Goal: Task Accomplishment & Management: Use online tool/utility

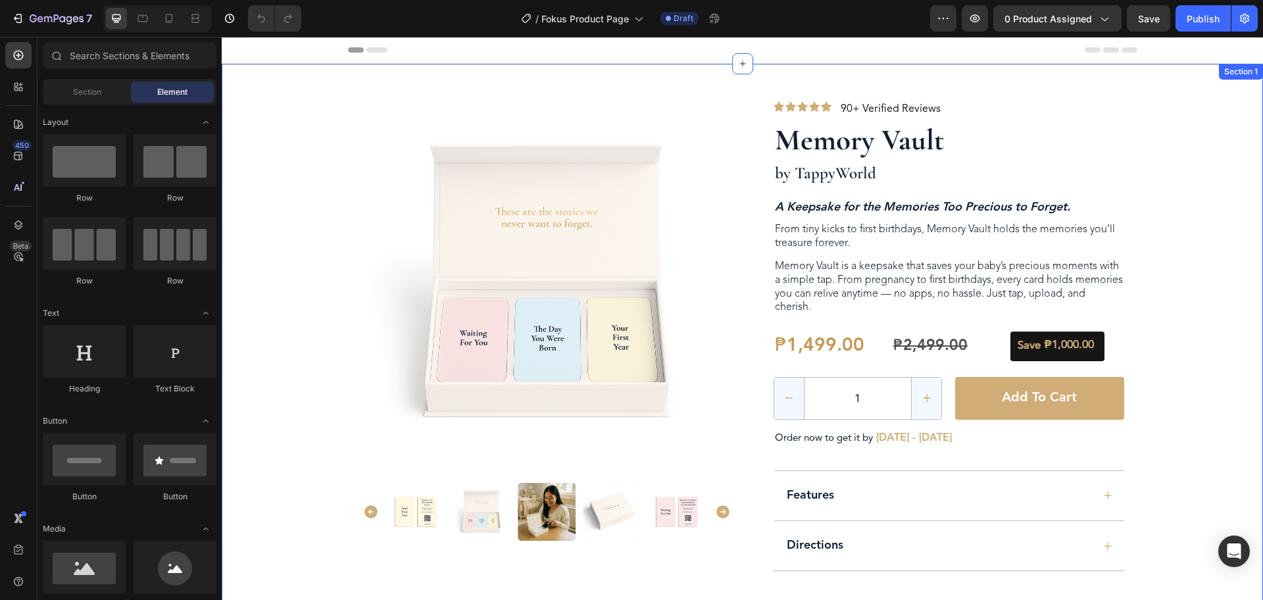
click at [316, 76] on div "Product Images Row Icon Icon Icon Icon Icon Icon List 90+ Verified Reviews Text…" at bounding box center [743, 329] width 1042 height 530
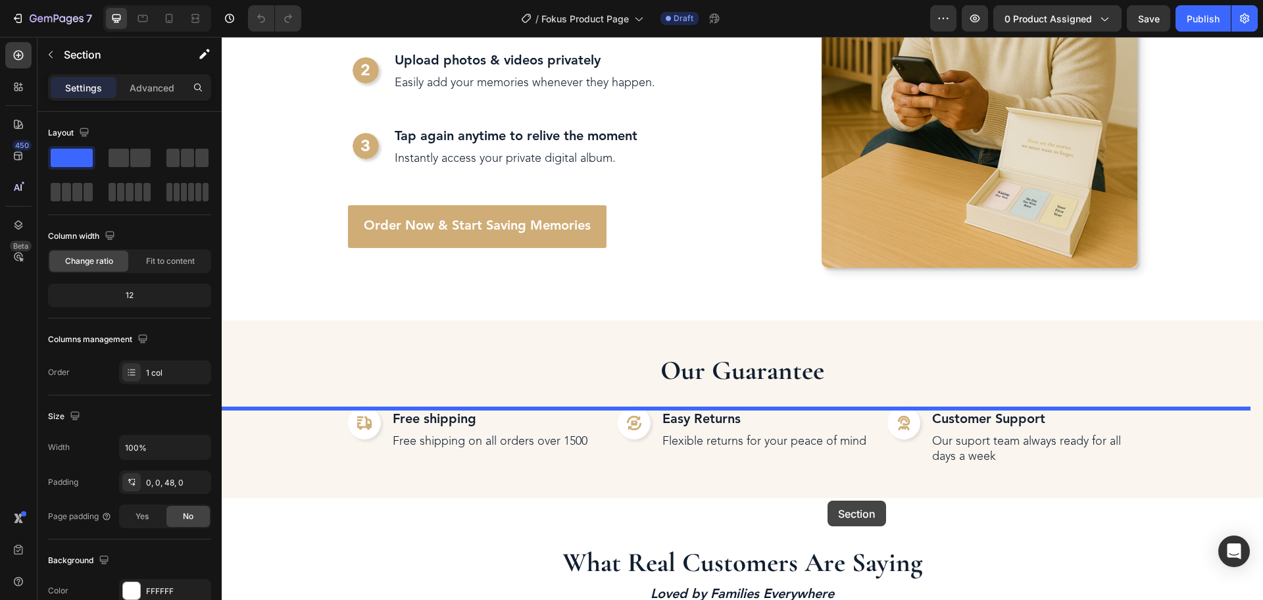
scroll to position [2797, 0]
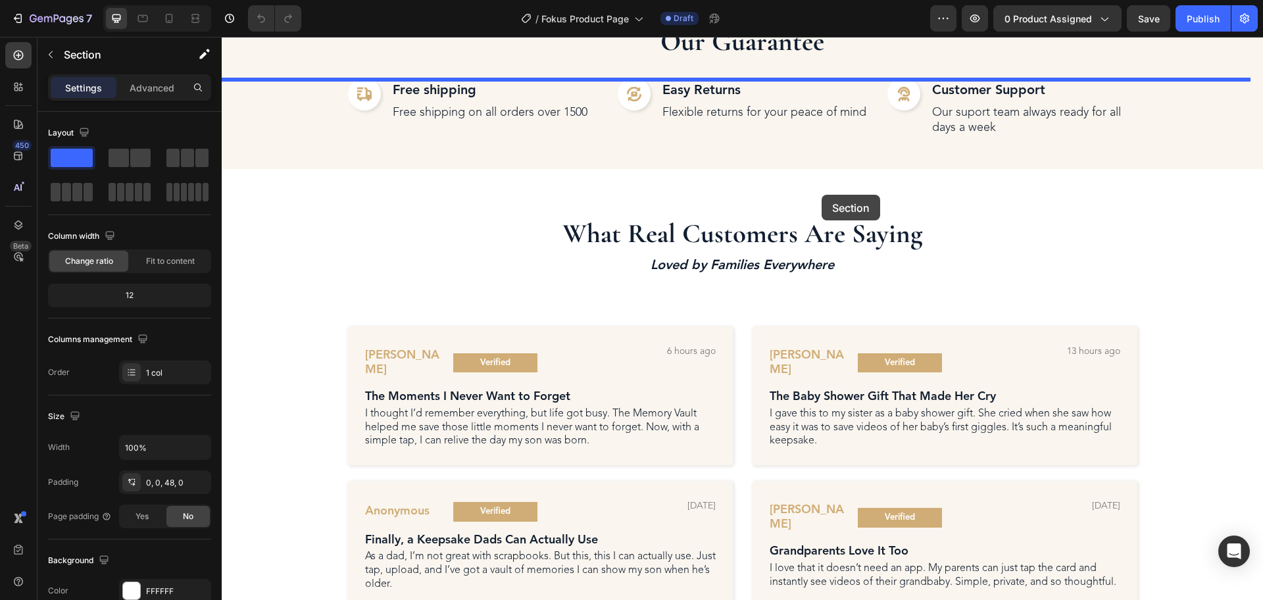
drag, startPoint x: 284, startPoint y: 80, endPoint x: 822, endPoint y: 195, distance: 549.7
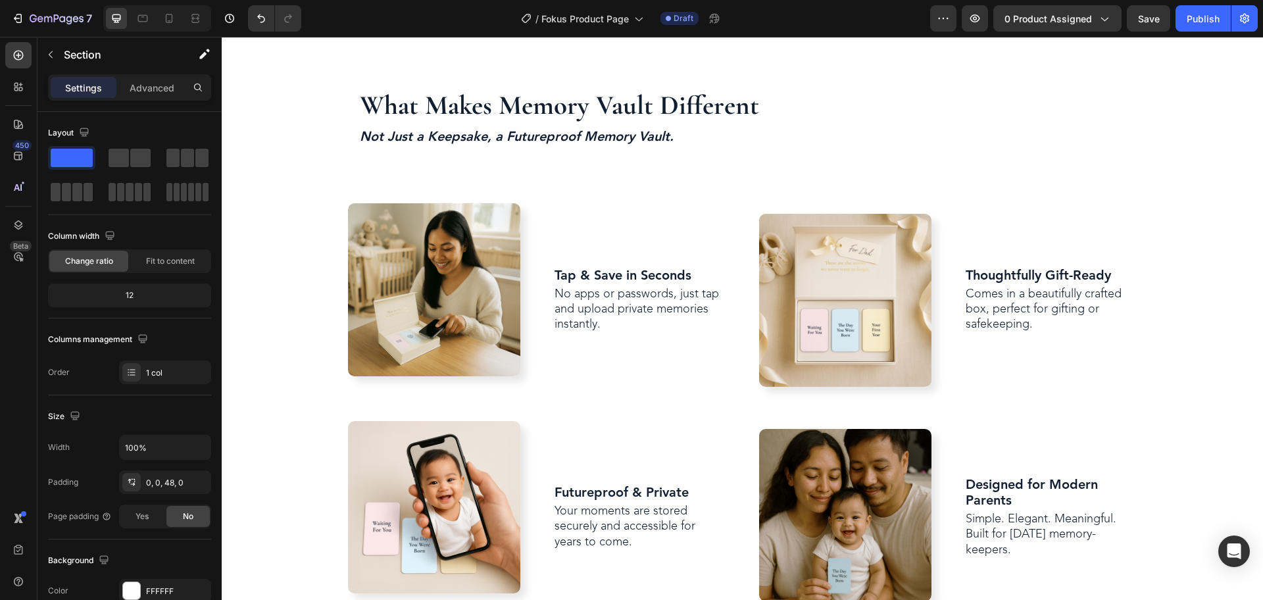
scroll to position [0, 0]
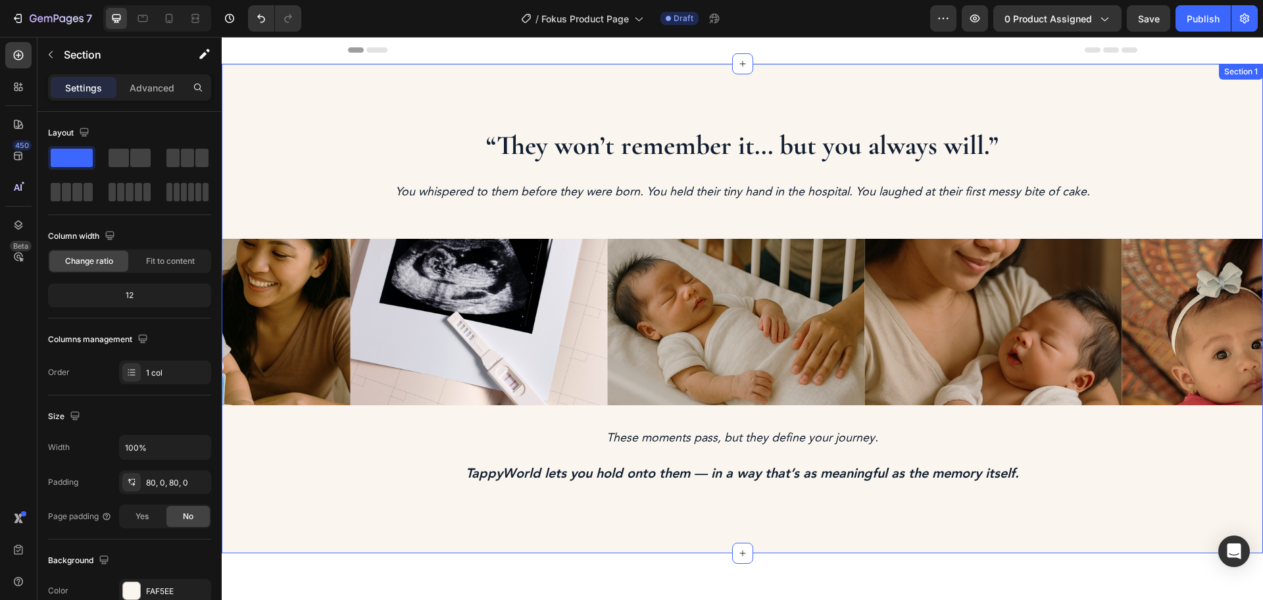
click at [646, 82] on div "“They won’t remember it... but you always will.” Heading You whispered to them …" at bounding box center [743, 309] width 1042 height 490
click at [739, 63] on icon at bounding box center [743, 64] width 11 height 11
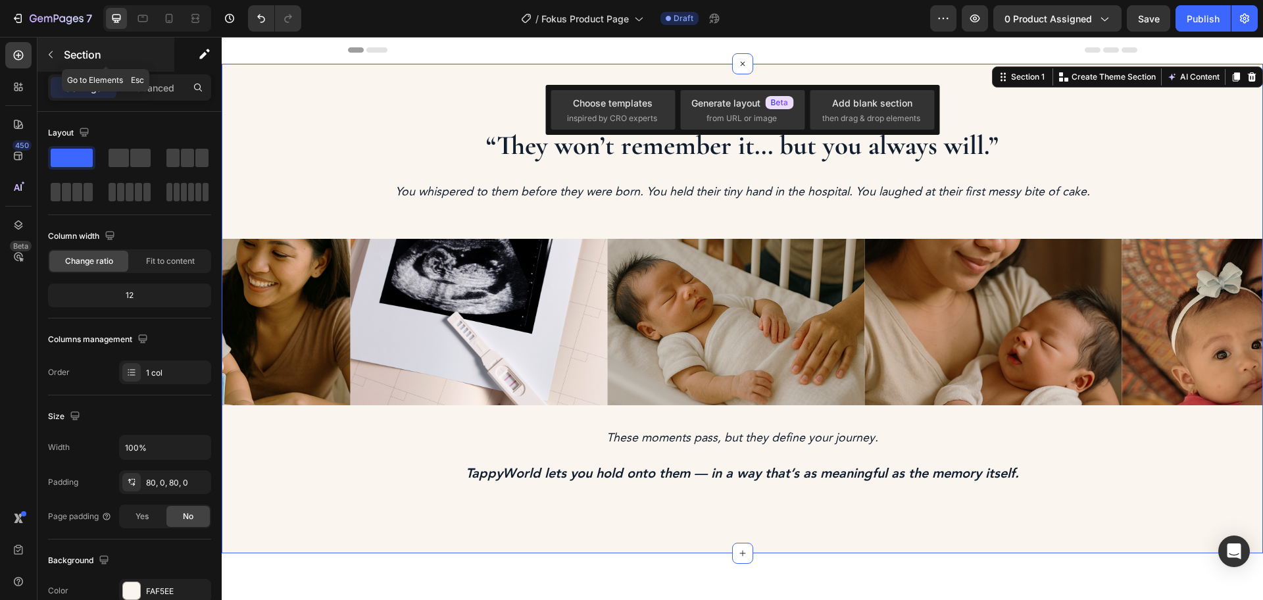
click at [63, 47] on div "Section" at bounding box center [106, 55] width 137 height 34
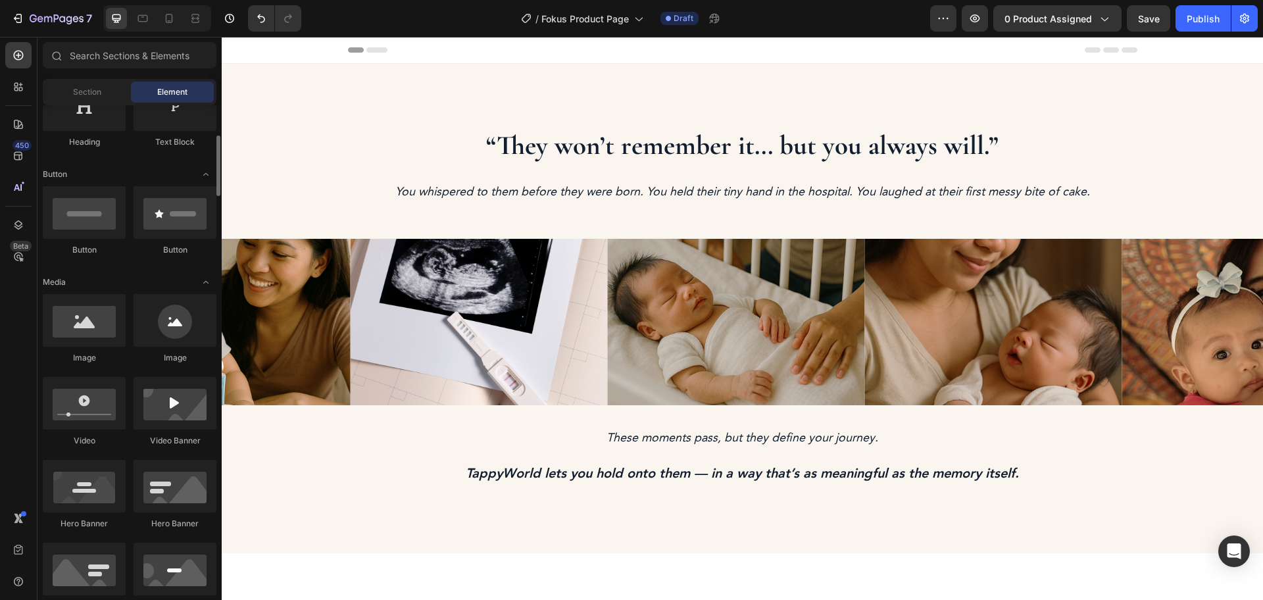
scroll to position [329, 0]
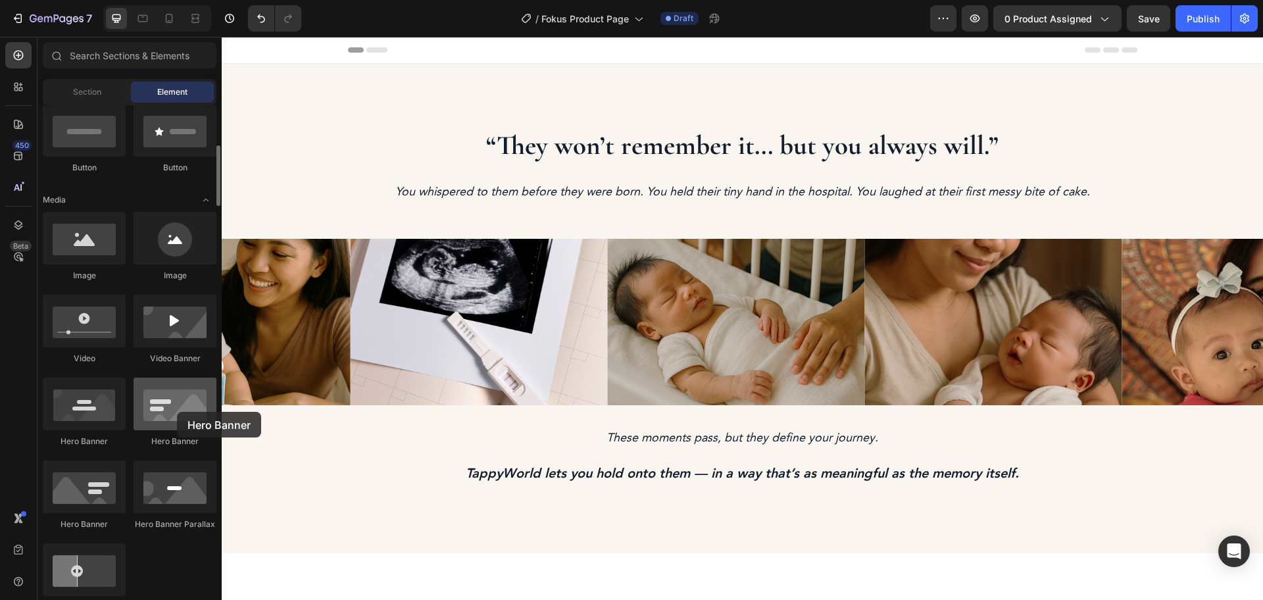
click at [177, 412] on div at bounding box center [175, 404] width 83 height 53
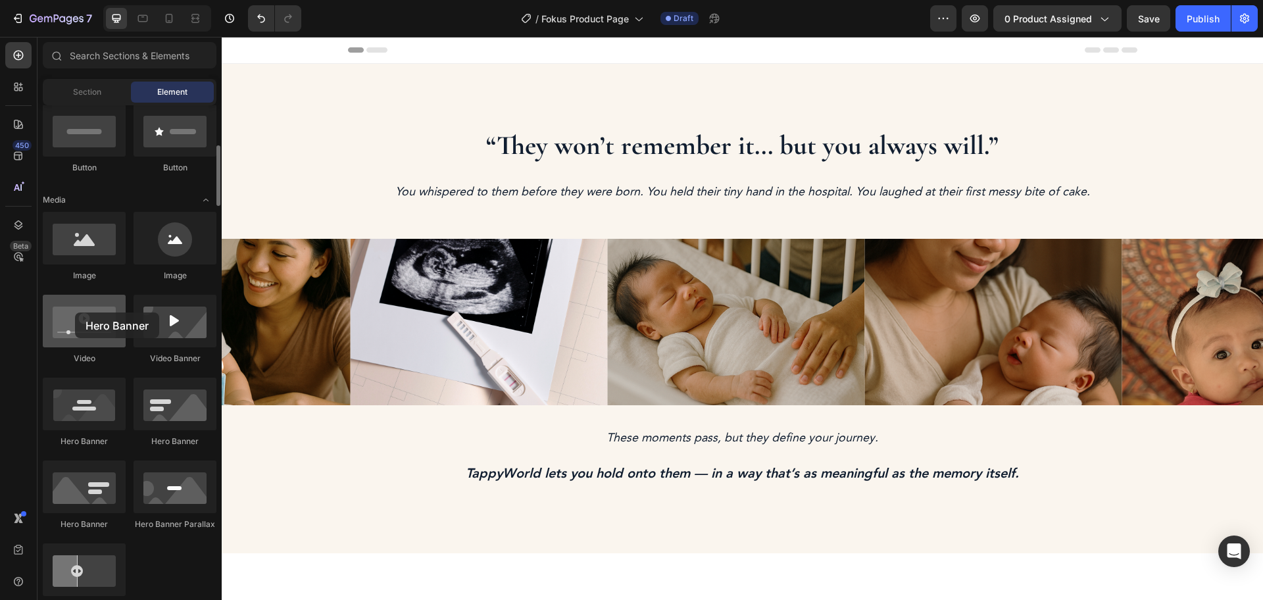
drag, startPoint x: 177, startPoint y: 412, endPoint x: 75, endPoint y: 313, distance: 142.4
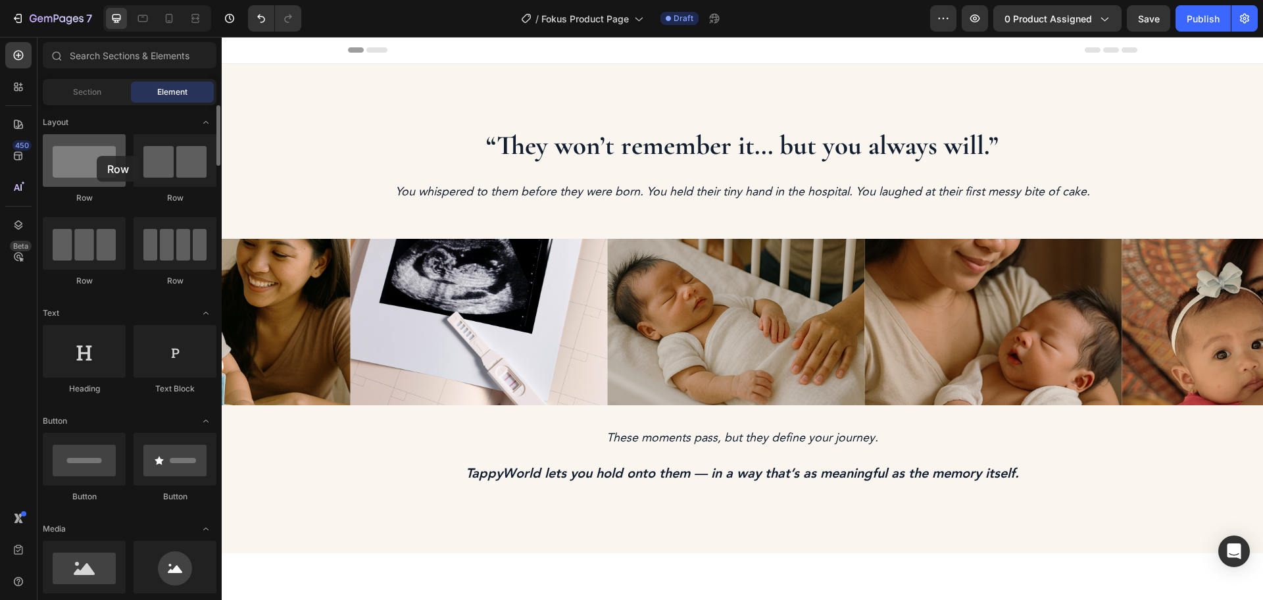
click at [97, 156] on div at bounding box center [84, 160] width 83 height 53
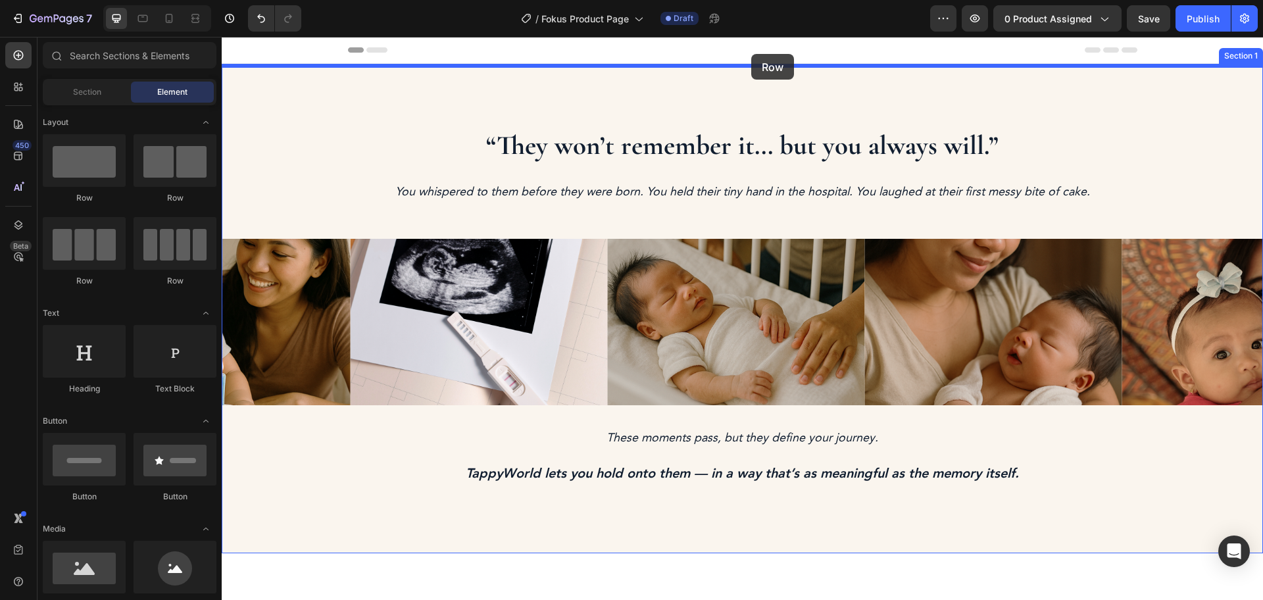
drag, startPoint x: 318, startPoint y: 213, endPoint x: 752, endPoint y: 54, distance: 461.8
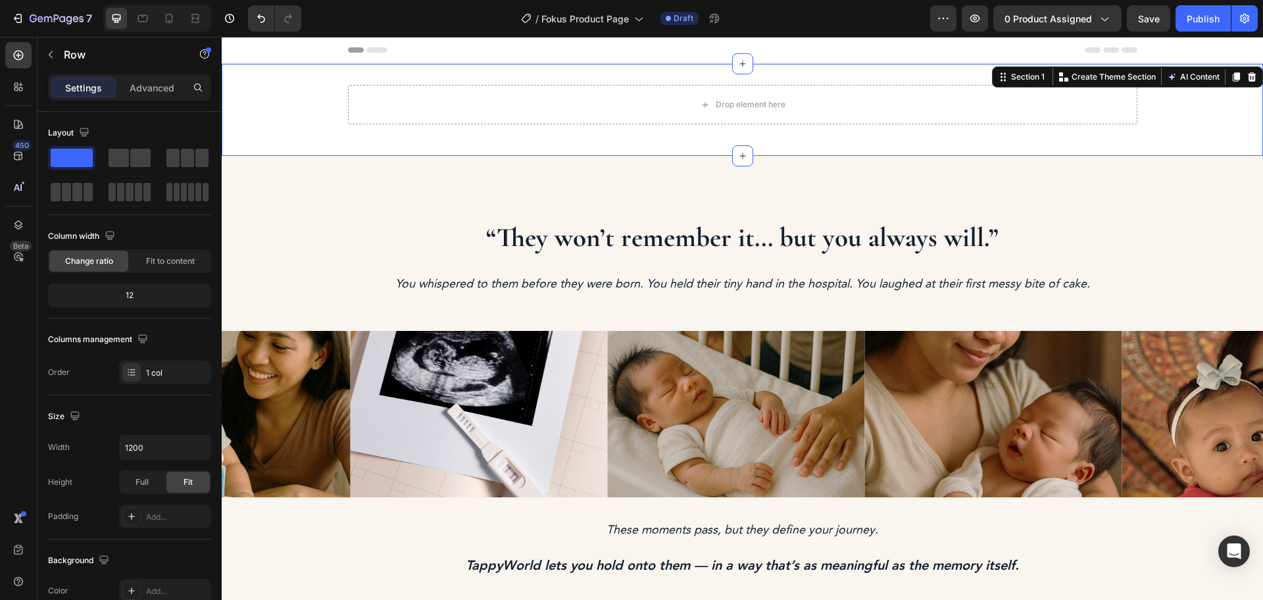
click at [1177, 95] on div "Drop element here Row" at bounding box center [743, 110] width 1042 height 50
click at [828, 78] on div "Drop element here Row Section 1 You can create reusable sections Create Theme S…" at bounding box center [743, 110] width 1042 height 92
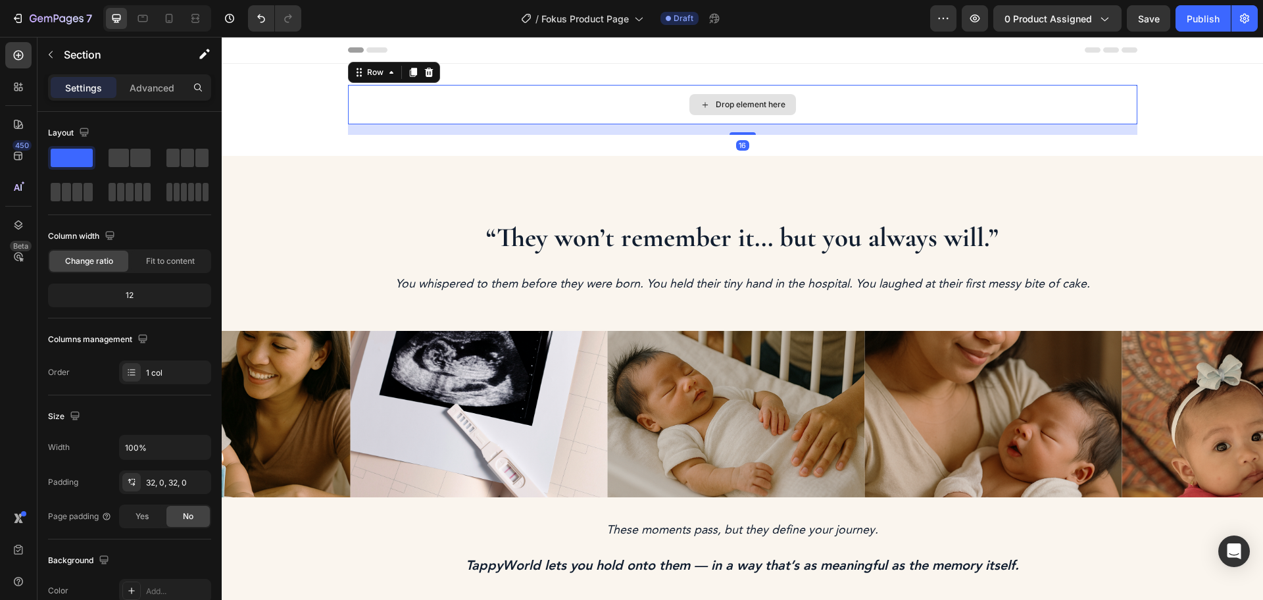
click at [1058, 118] on div "Drop element here" at bounding box center [743, 104] width 790 height 39
click at [1158, 76] on div "Drop element here Row 16 Section 1" at bounding box center [743, 110] width 1042 height 92
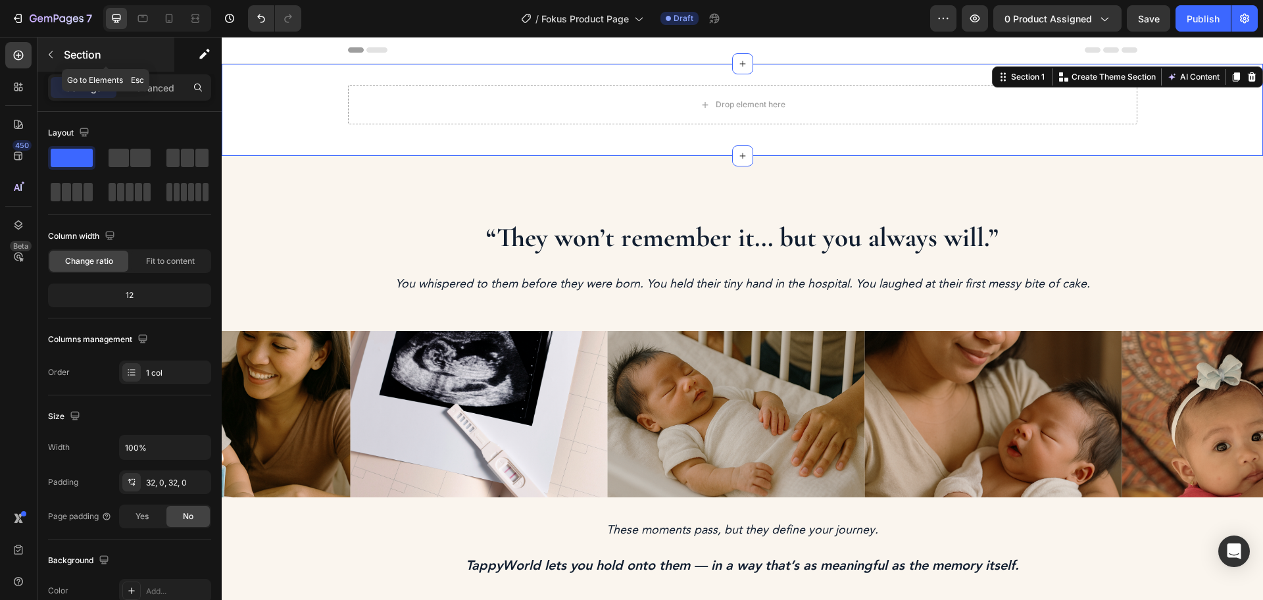
click at [65, 62] on p "Section" at bounding box center [118, 55] width 108 height 16
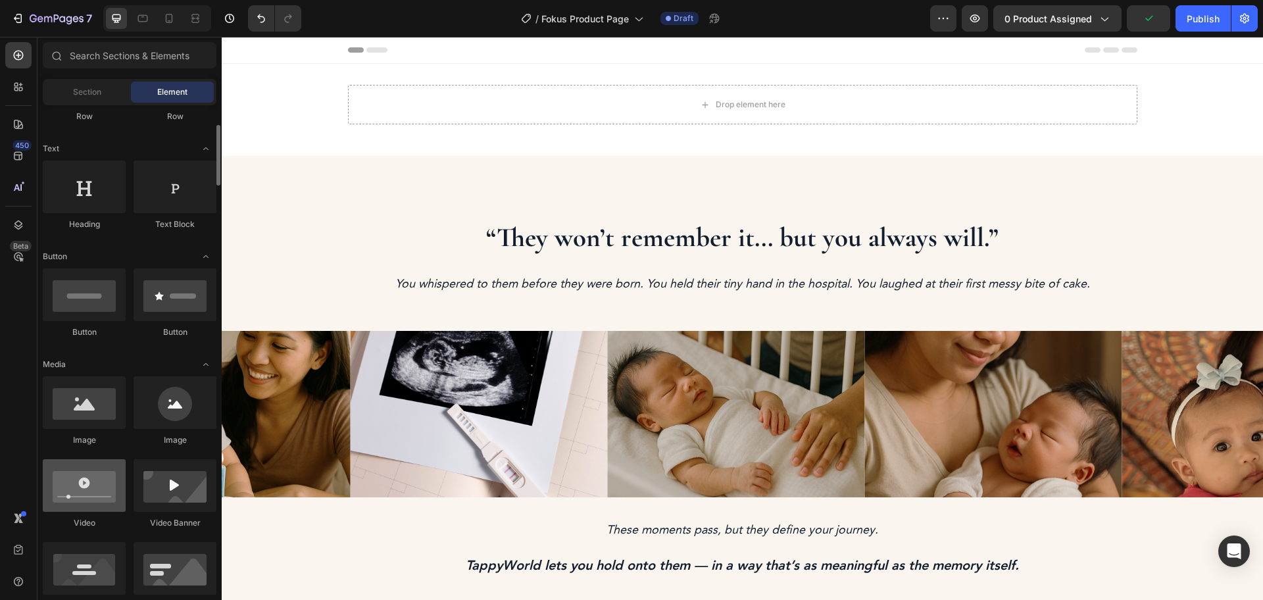
scroll to position [247, 0]
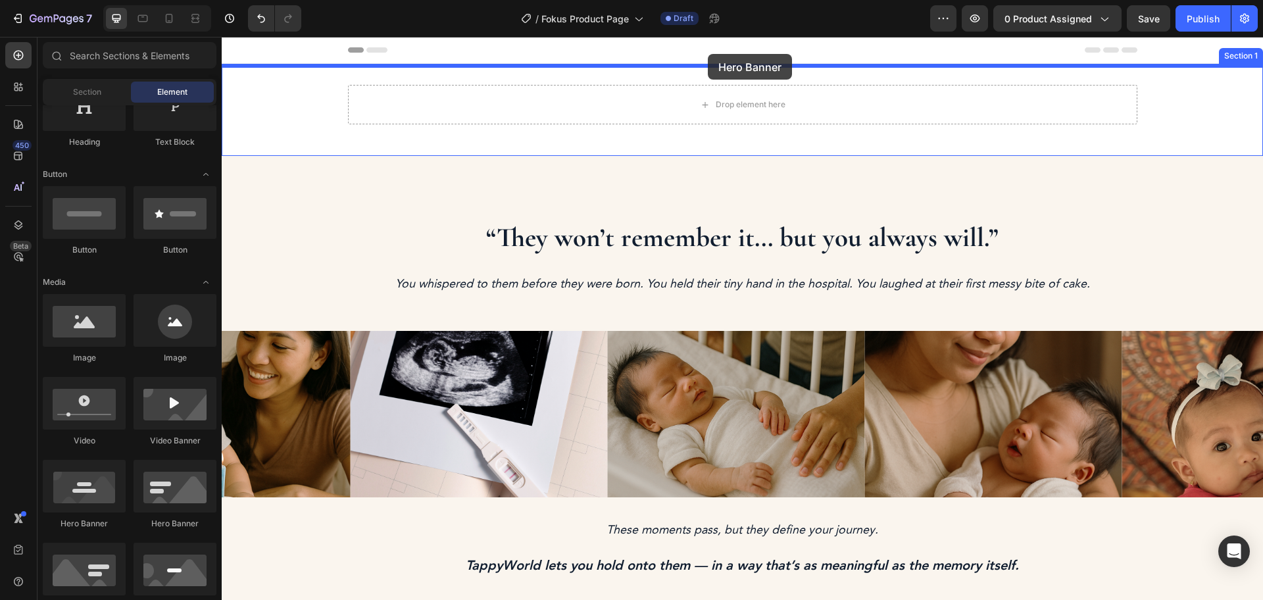
drag, startPoint x: 384, startPoint y: 540, endPoint x: 708, endPoint y: 54, distance: 584.6
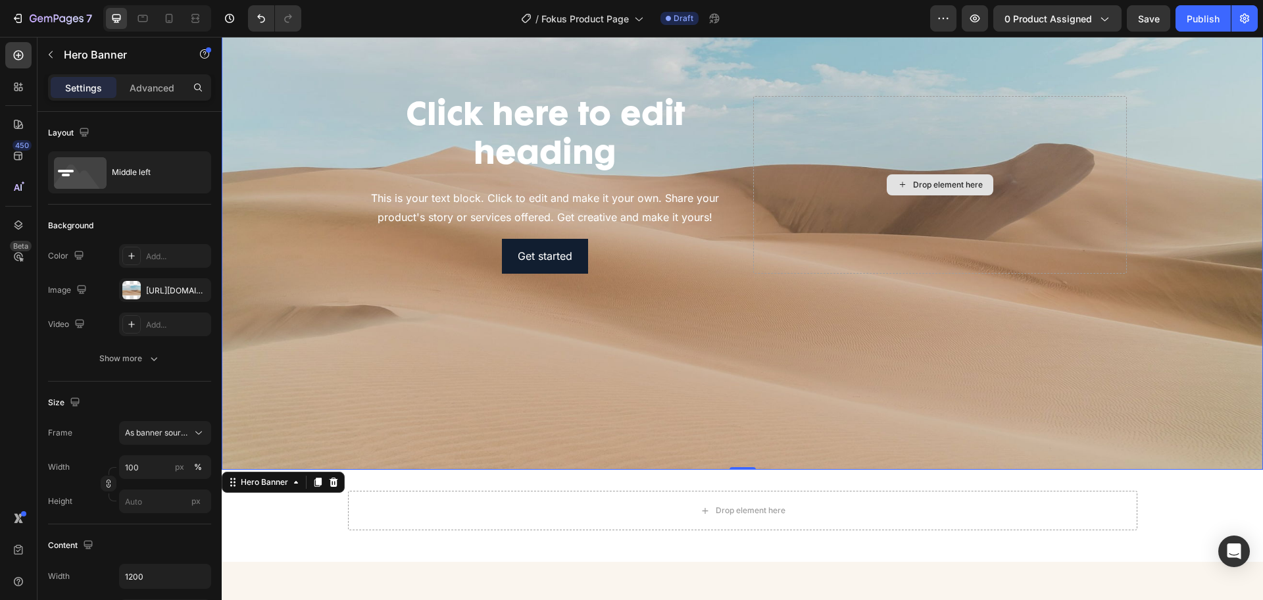
scroll to position [329, 0]
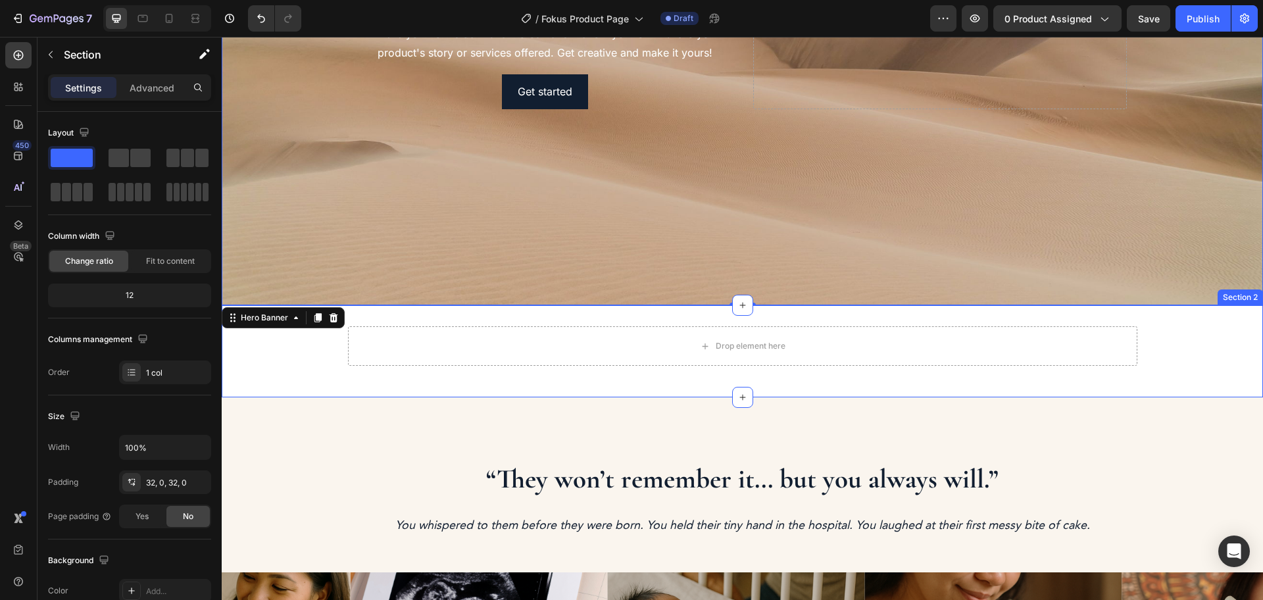
click at [1184, 349] on div "Drop element here Row" at bounding box center [743, 351] width 1042 height 50
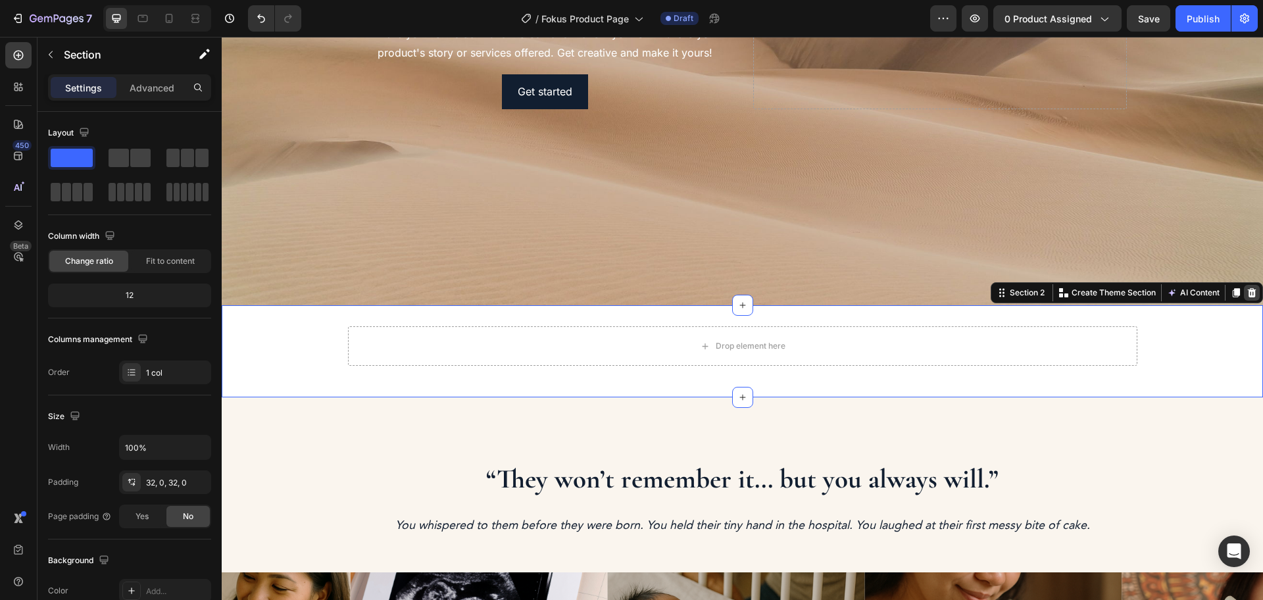
click at [1184, 288] on icon at bounding box center [1252, 292] width 9 height 9
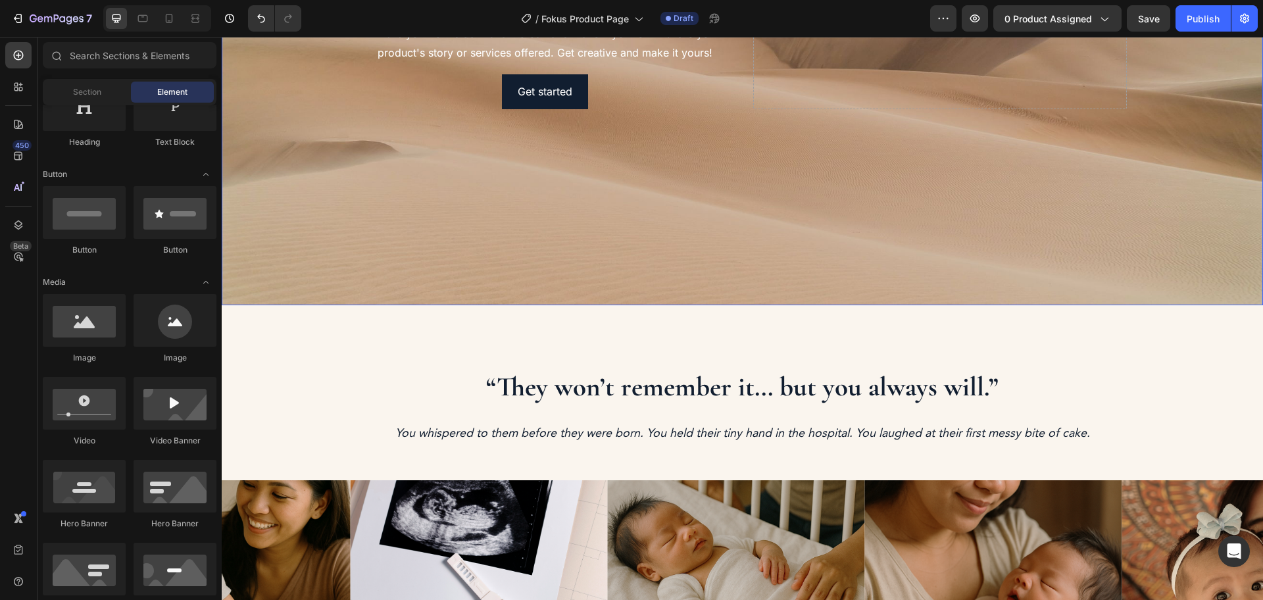
scroll to position [0, 0]
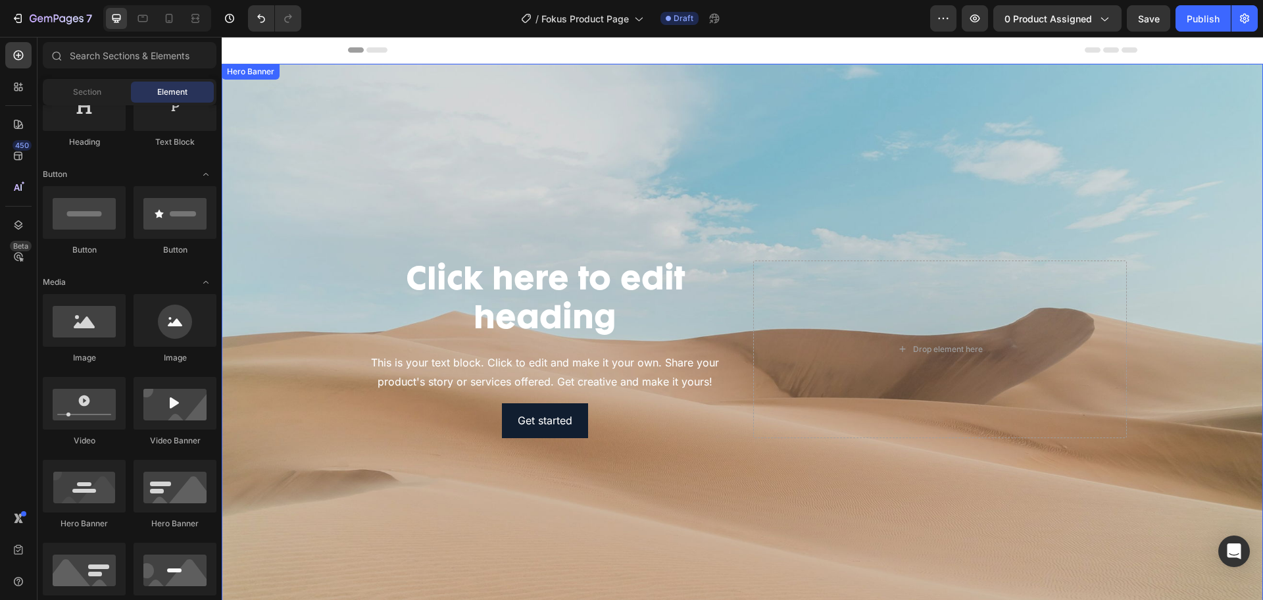
click at [818, 115] on div "Background Image" at bounding box center [743, 349] width 1042 height 571
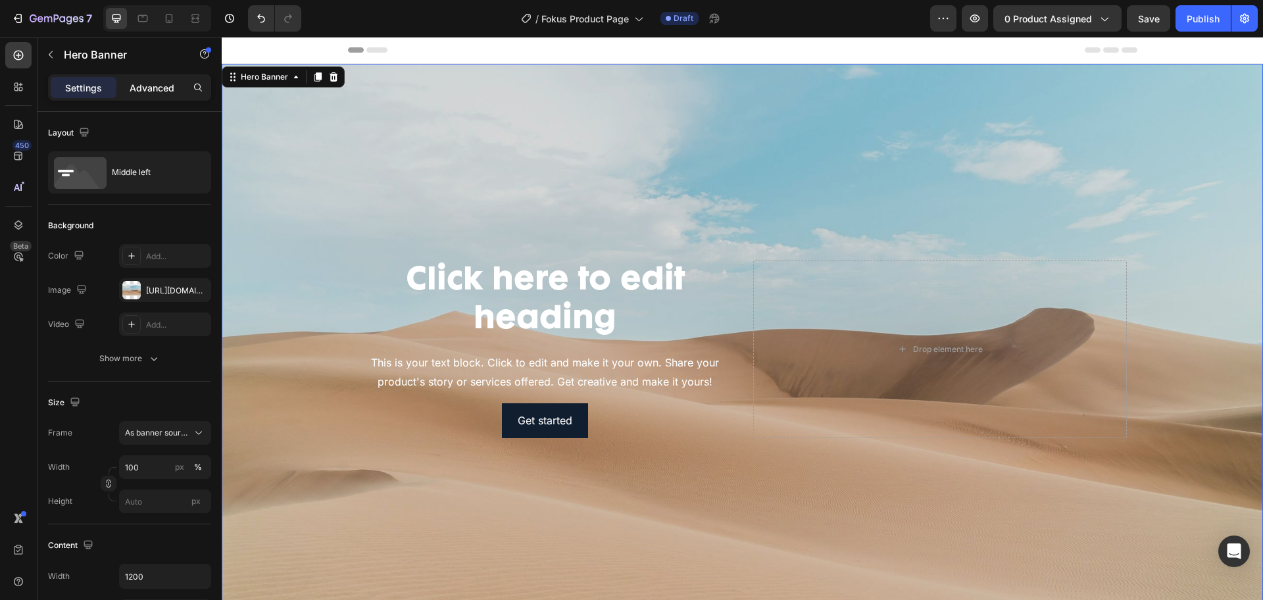
click at [168, 93] on p "Advanced" at bounding box center [152, 88] width 45 height 14
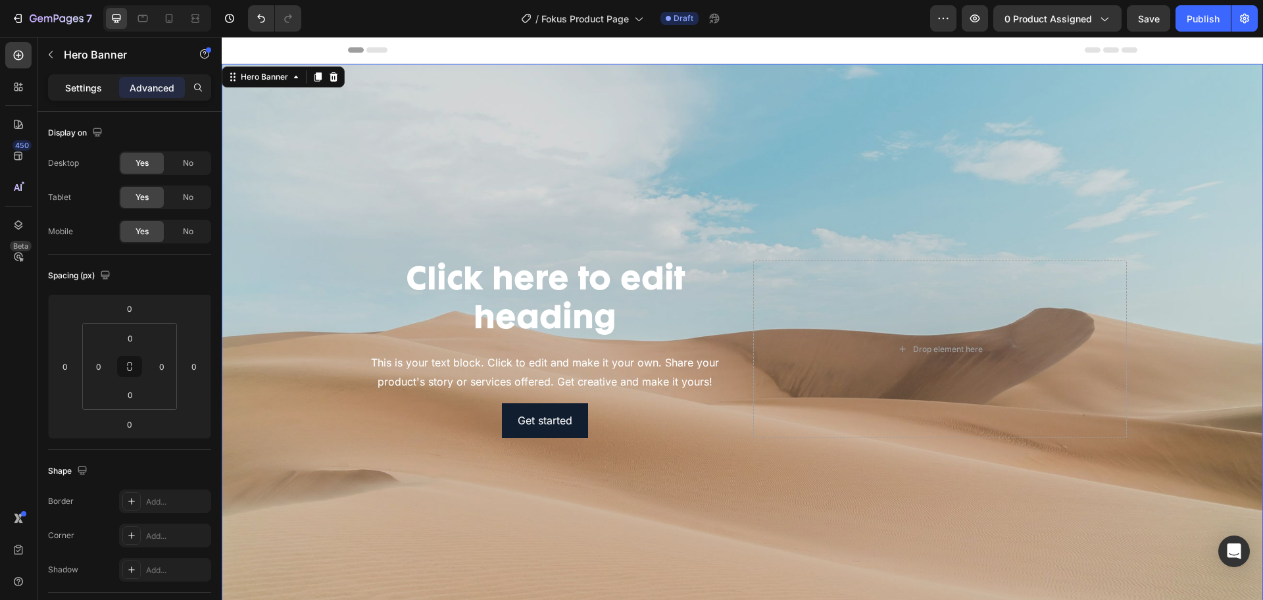
click at [89, 91] on p "Settings" at bounding box center [83, 88] width 37 height 14
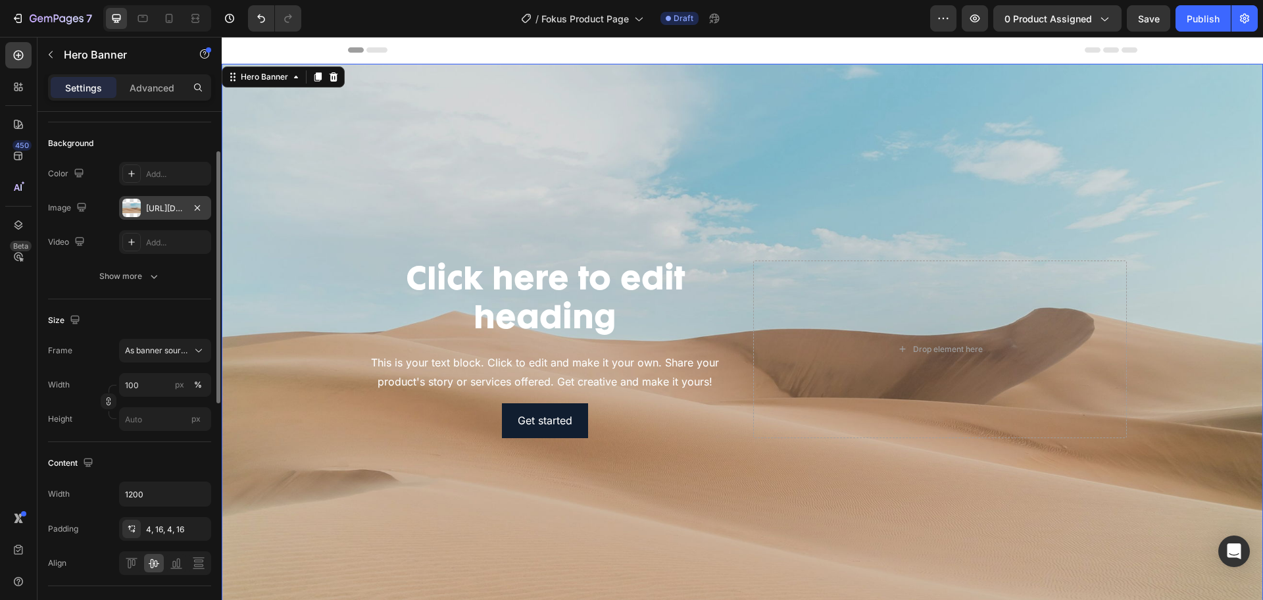
scroll to position [165, 0]
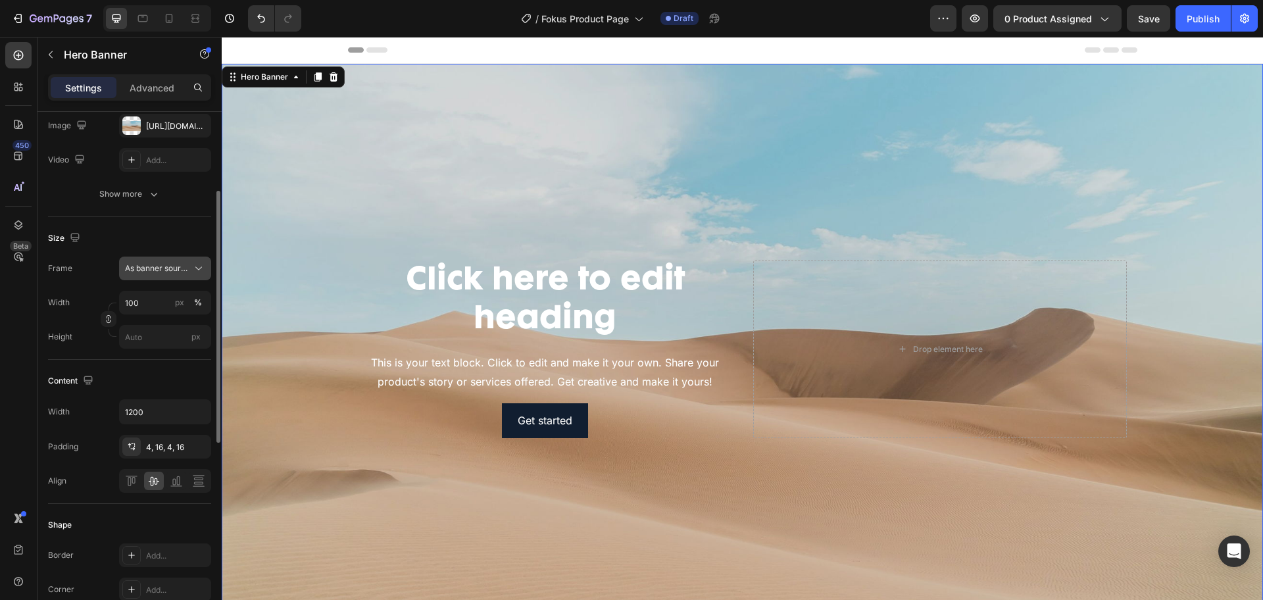
click at [176, 266] on span "As banner source" at bounding box center [157, 269] width 64 height 12
click at [165, 342] on input "px" at bounding box center [165, 337] width 92 height 24
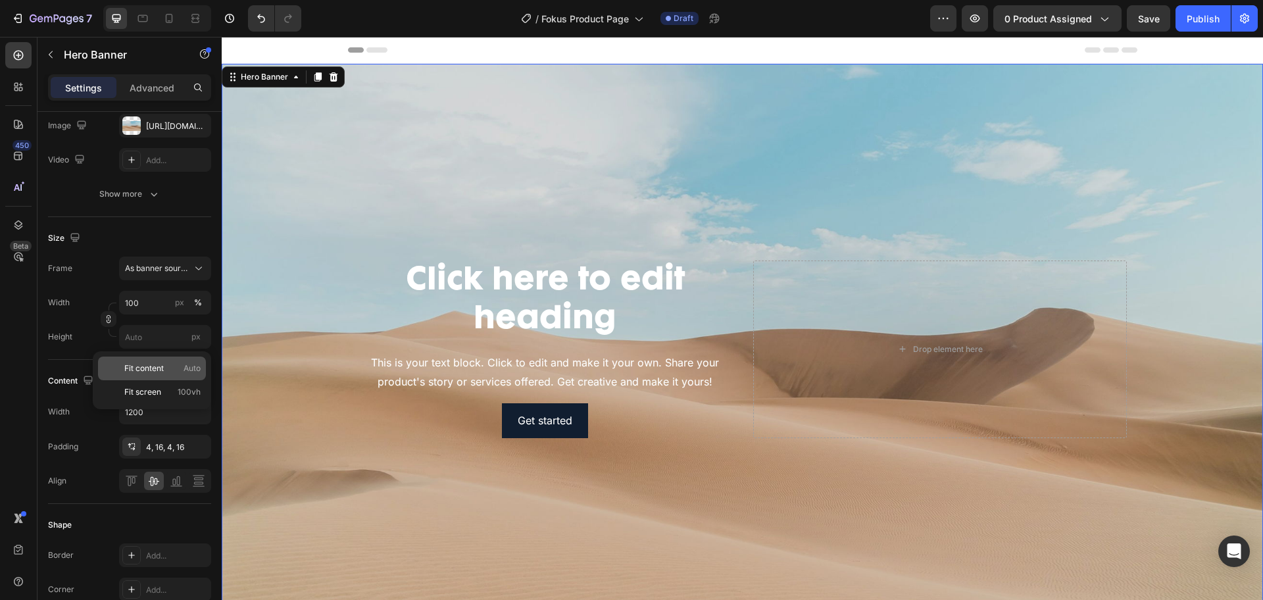
click at [155, 366] on span "Fit content" at bounding box center [143, 369] width 39 height 12
type input "Auto"
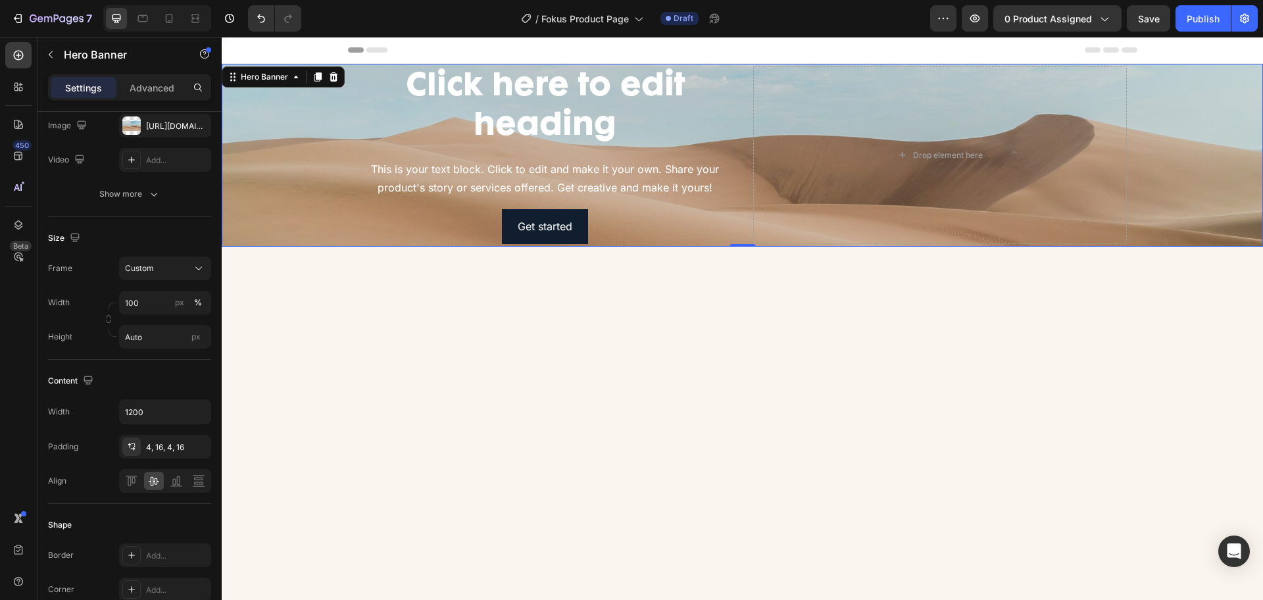
click at [299, 203] on div "Background Image" at bounding box center [743, 155] width 1042 height 183
click at [137, 124] on div at bounding box center [131, 125] width 18 height 18
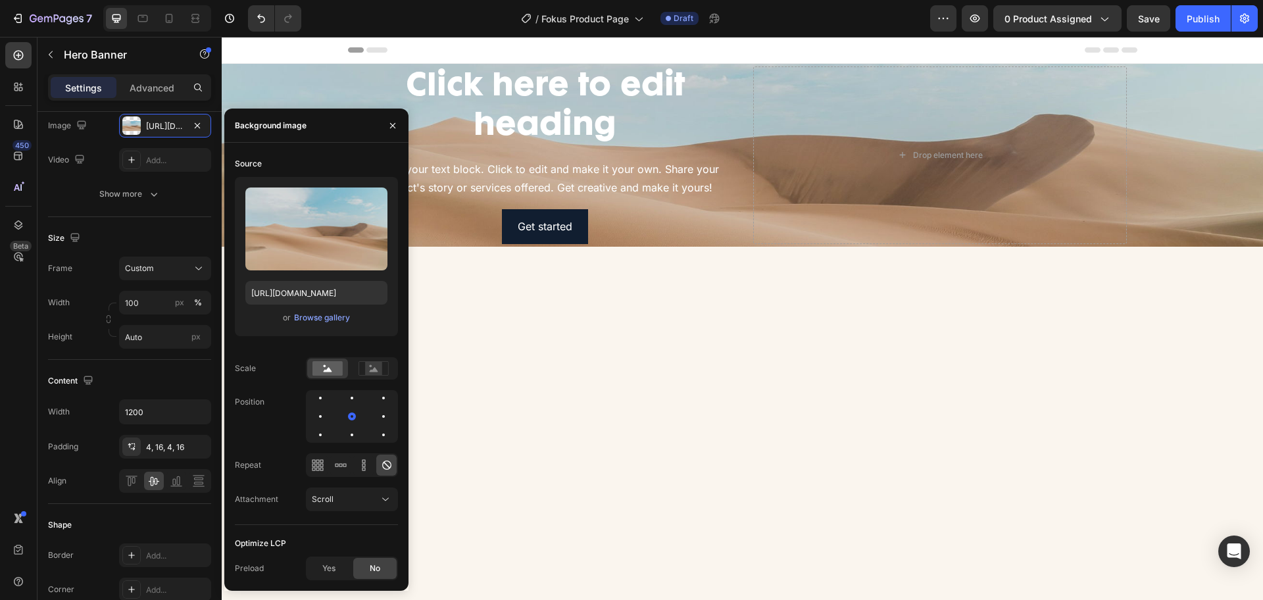
click at [689, 484] on div at bounding box center [743, 491] width 1042 height 384
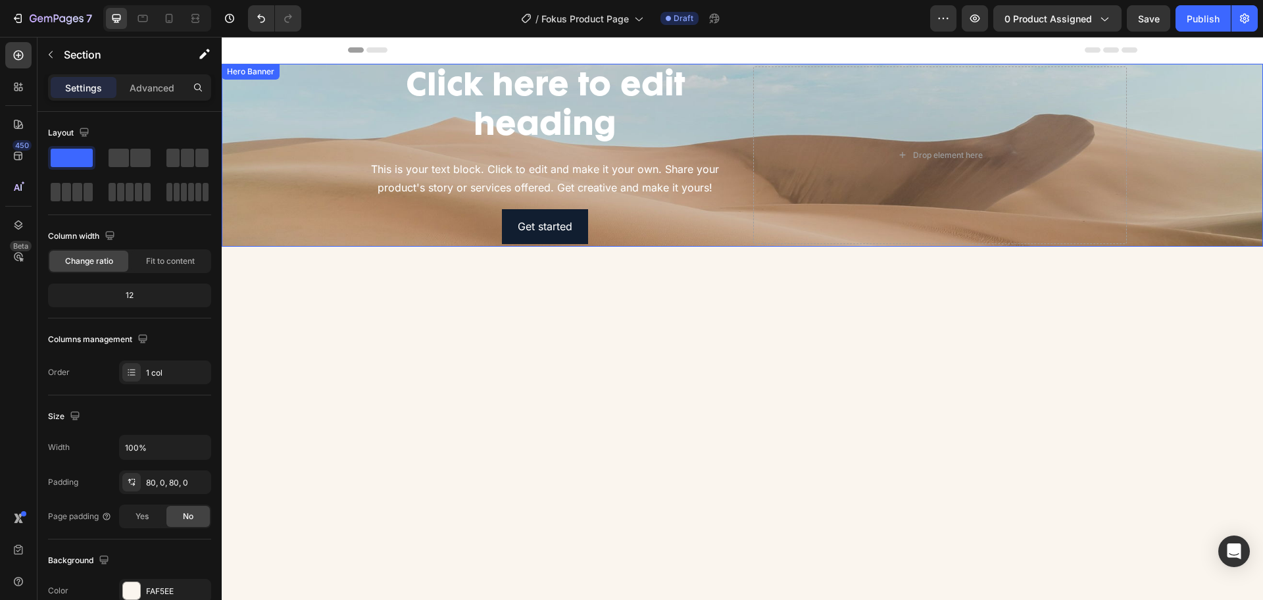
click at [264, 228] on div "Background Image" at bounding box center [743, 155] width 1042 height 183
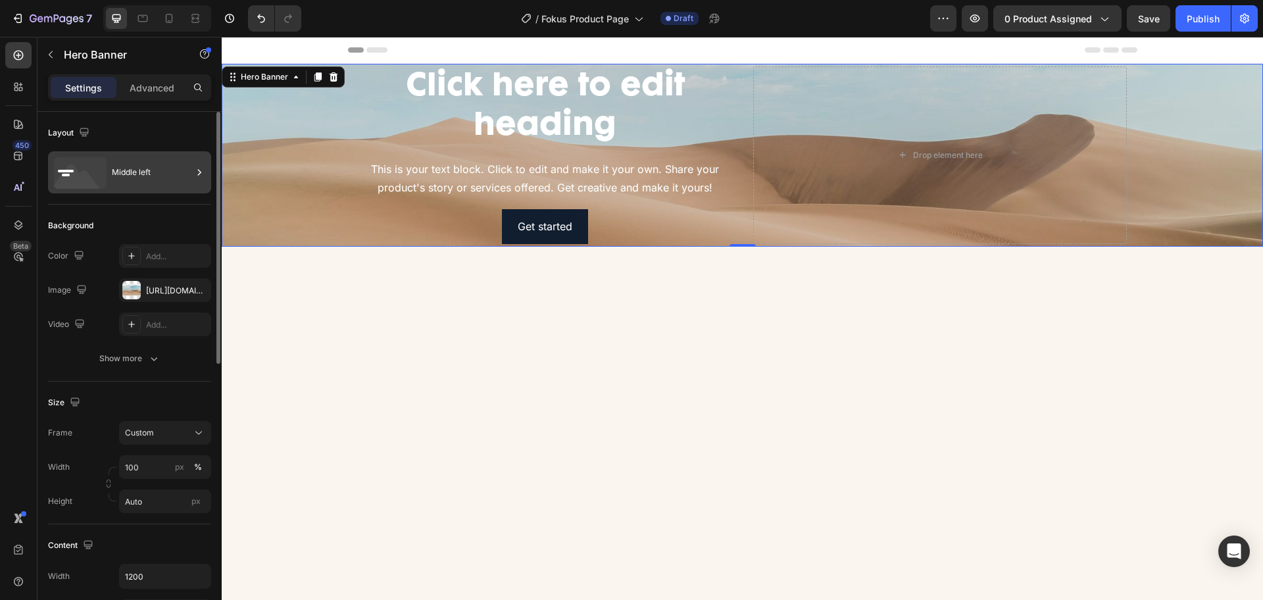
click at [115, 165] on div "Middle left" at bounding box center [152, 172] width 80 height 30
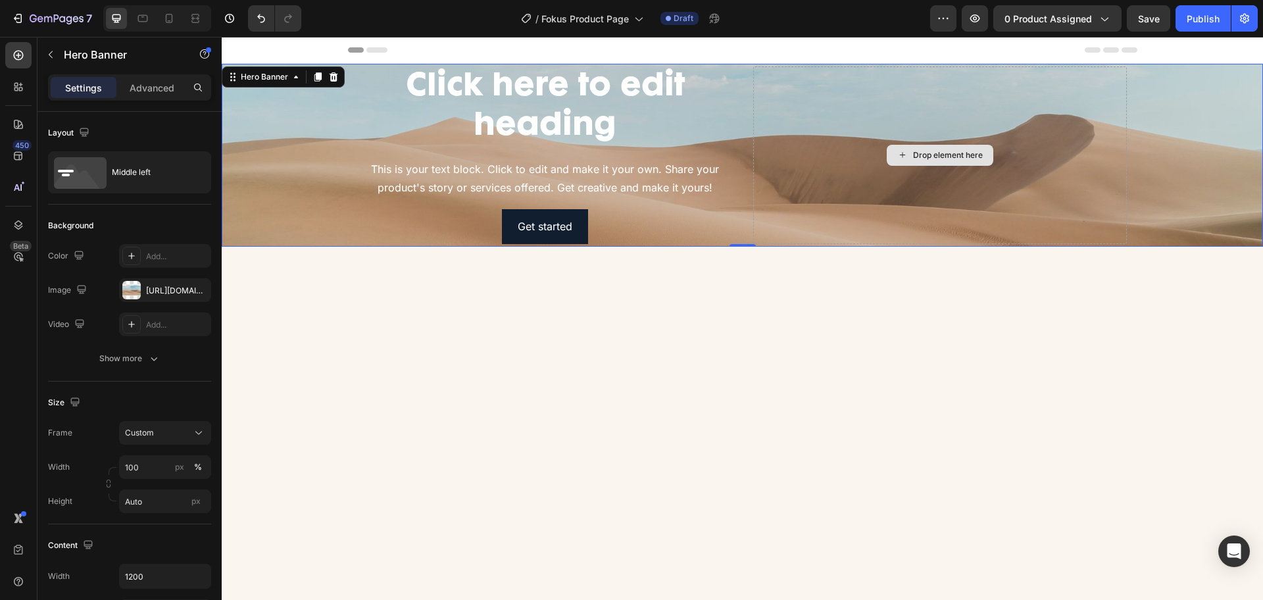
click at [880, 169] on div "Drop element here" at bounding box center [940, 155] width 374 height 178
click at [153, 301] on div "https://cdn.shopify.com/s/files/1/2005/9307/files/background_settings.jpg" at bounding box center [165, 290] width 92 height 24
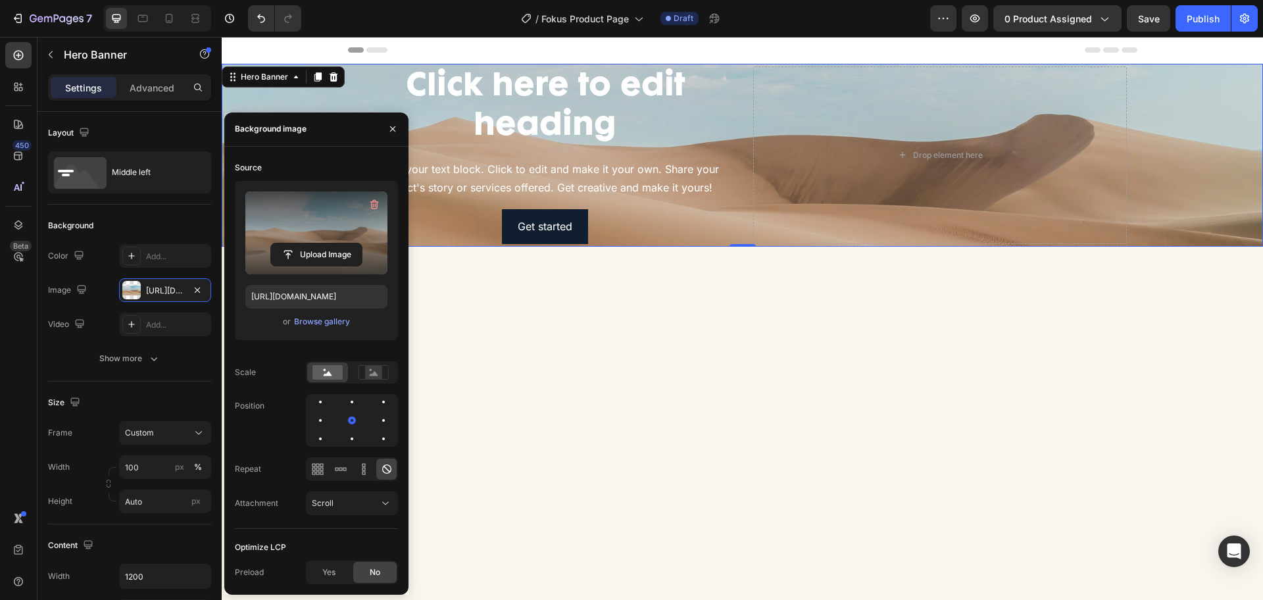
click at [298, 218] on label at bounding box center [316, 232] width 142 height 83
click at [298, 243] on input "file" at bounding box center [316, 254] width 91 height 22
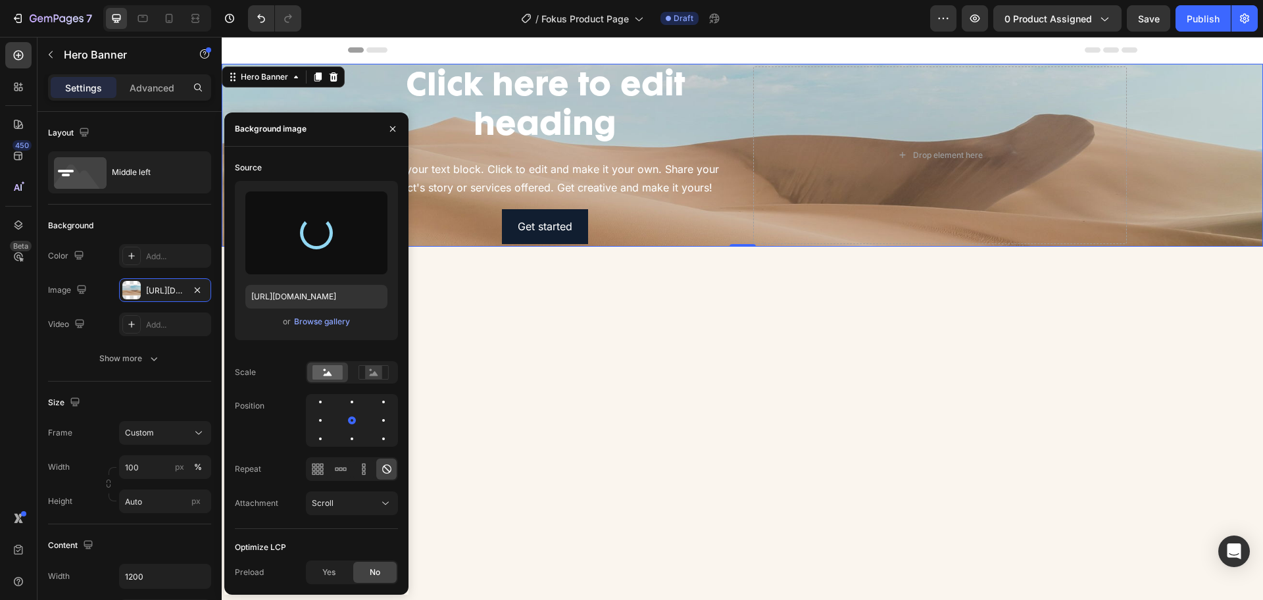
type input "https://cdn.shopify.com/s/files/1/0625/5699/5680/files/gempages_574996233198765…"
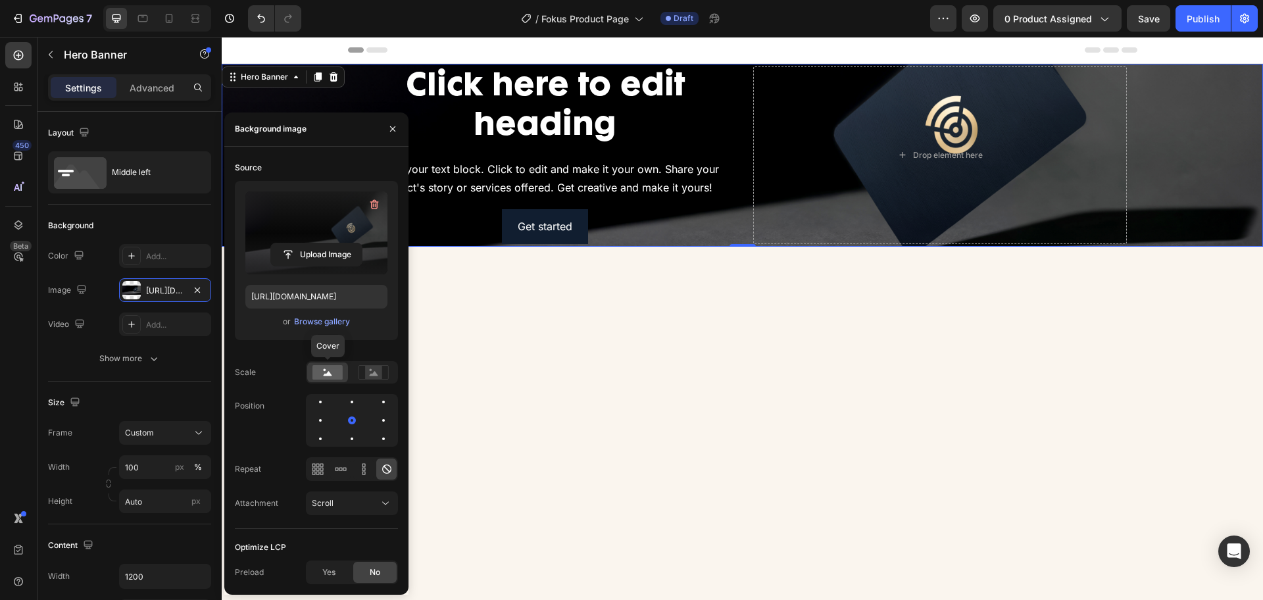
click at [318, 371] on rect at bounding box center [328, 372] width 30 height 14
click at [156, 501] on input "Auto" at bounding box center [165, 502] width 92 height 24
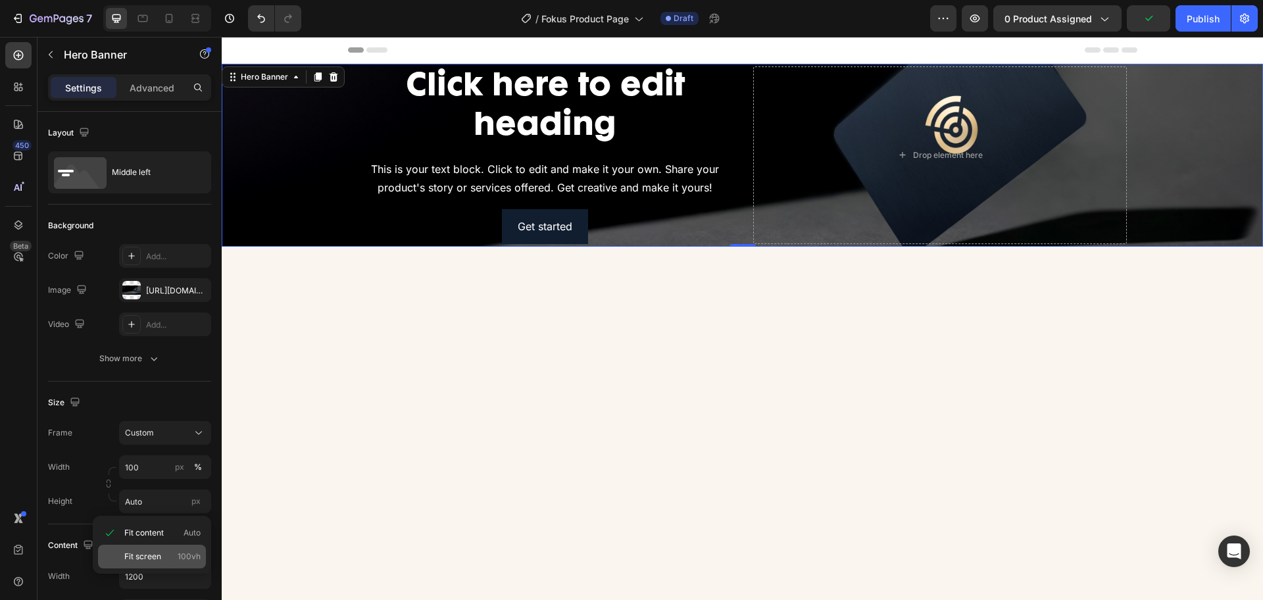
click at [148, 559] on span "Fit screen" at bounding box center [142, 557] width 37 height 12
type input "100 vh"
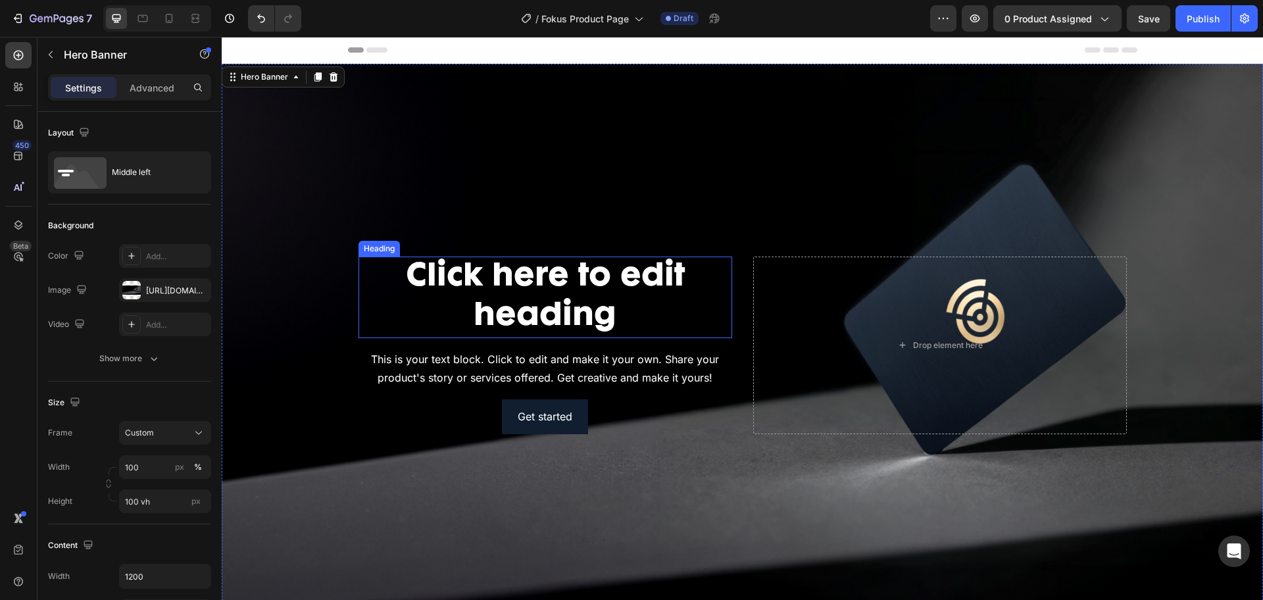
click at [634, 295] on h2 "Click here to edit heading" at bounding box center [546, 298] width 374 height 82
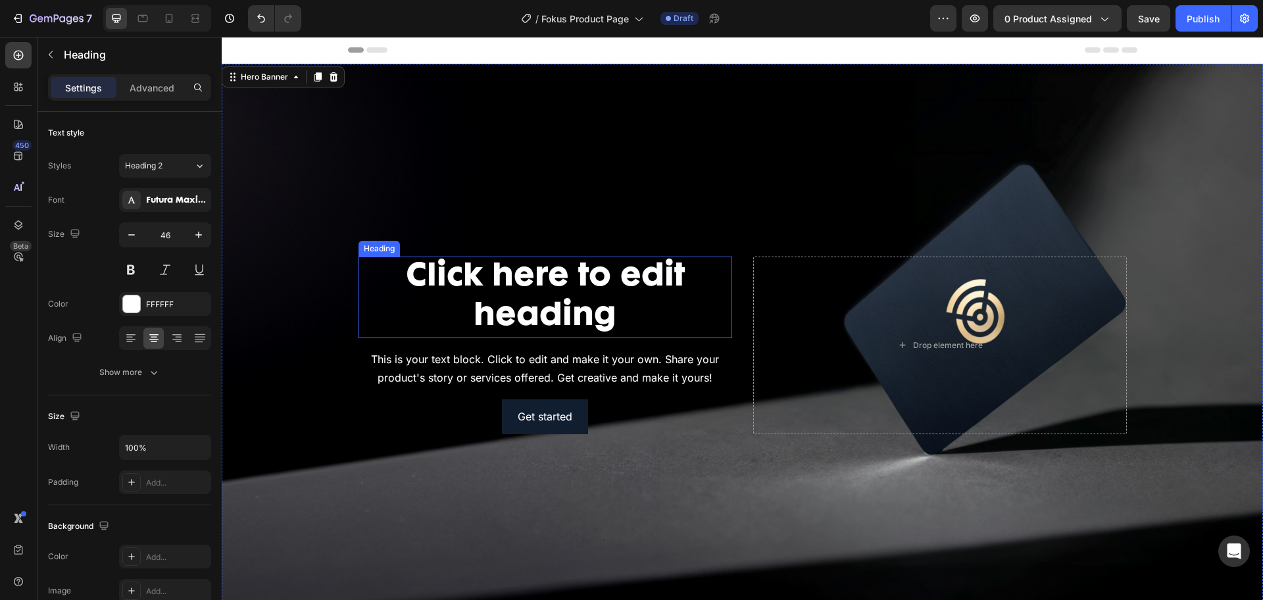
click at [634, 295] on h2 "Click here to edit heading" at bounding box center [546, 298] width 374 height 82
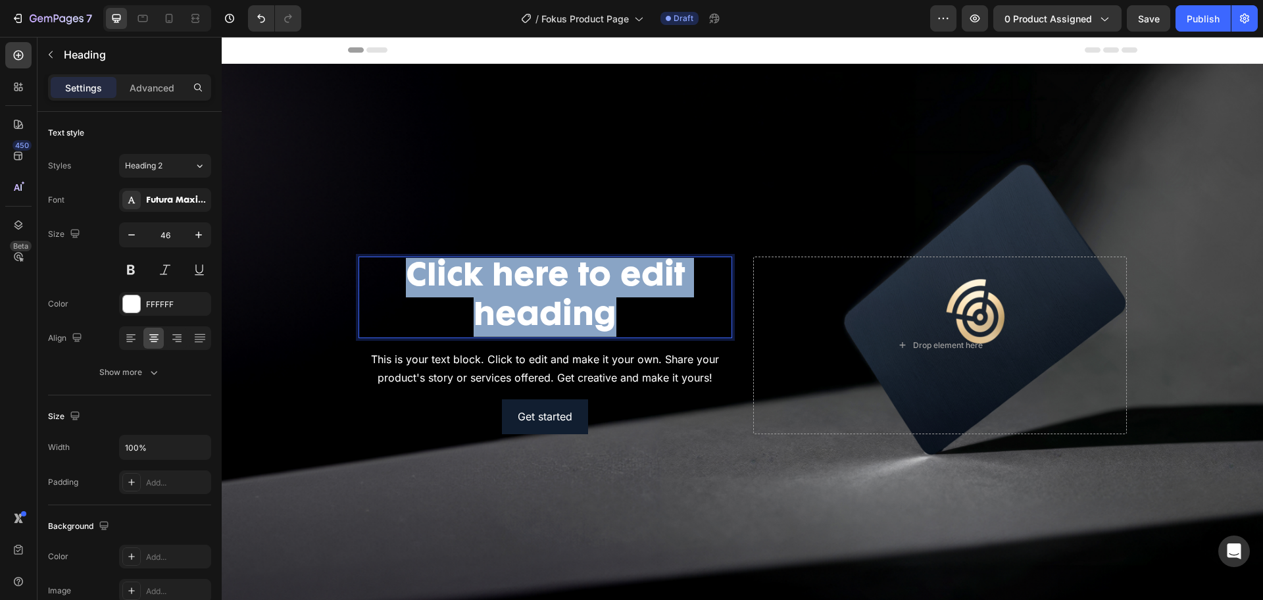
click at [634, 295] on p "Click here to edit heading" at bounding box center [545, 297] width 371 height 79
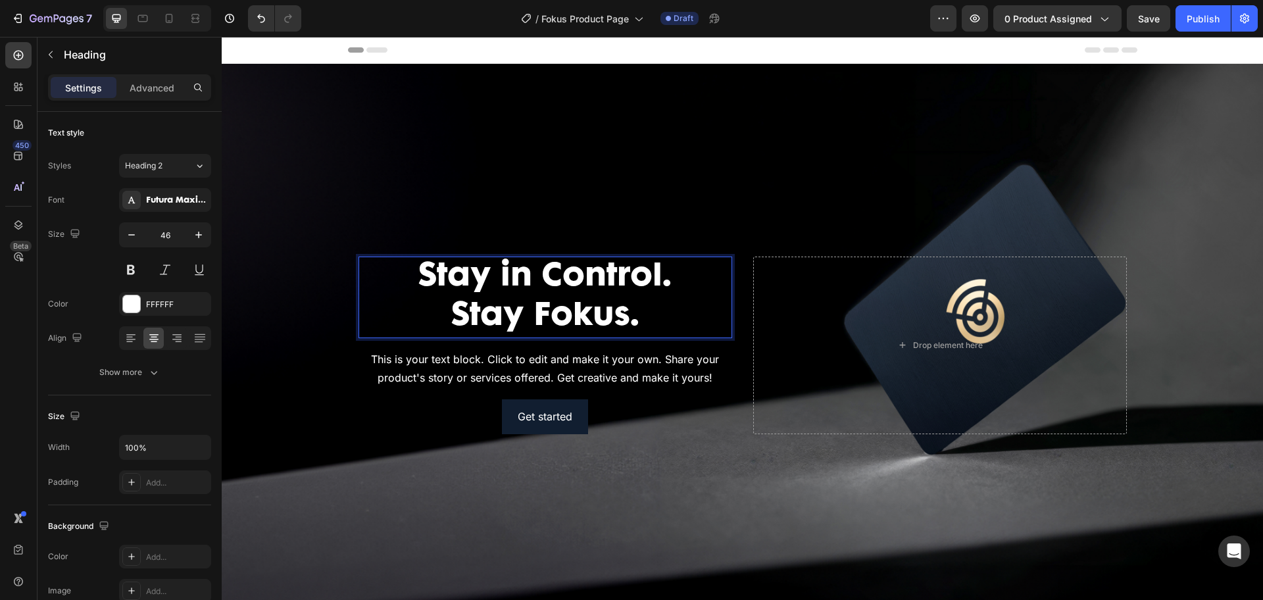
click at [634, 295] on p "Stay in Control. Stay Fokus." at bounding box center [545, 297] width 371 height 79
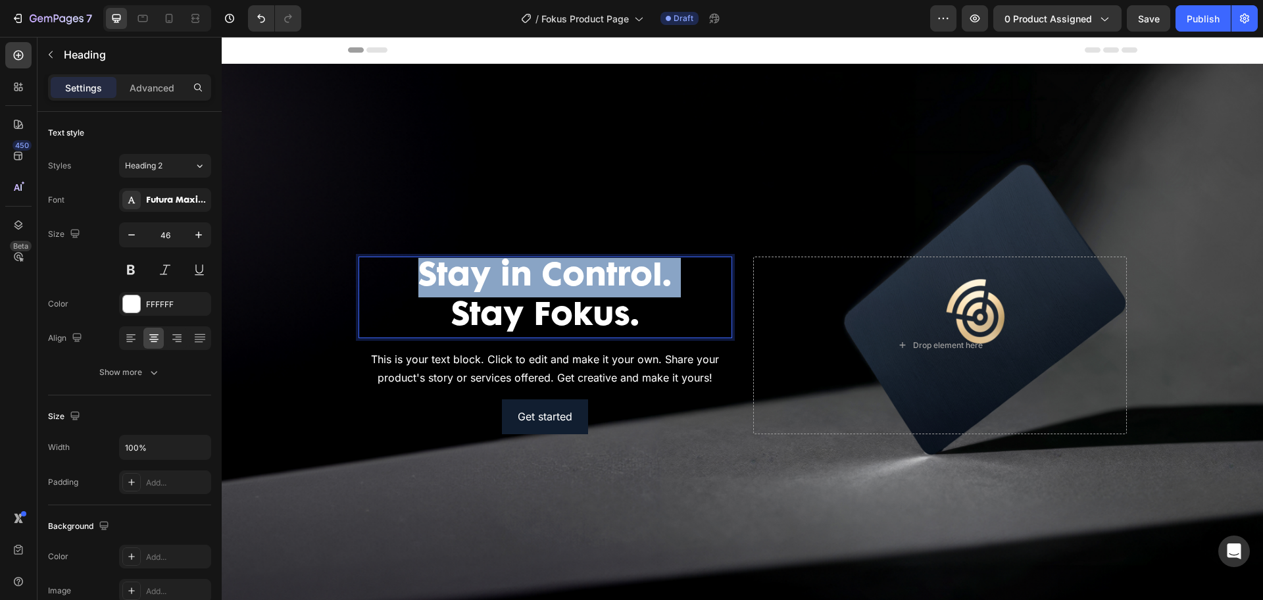
click at [634, 295] on p "Stay in Control. Stay Fokus." at bounding box center [545, 297] width 371 height 79
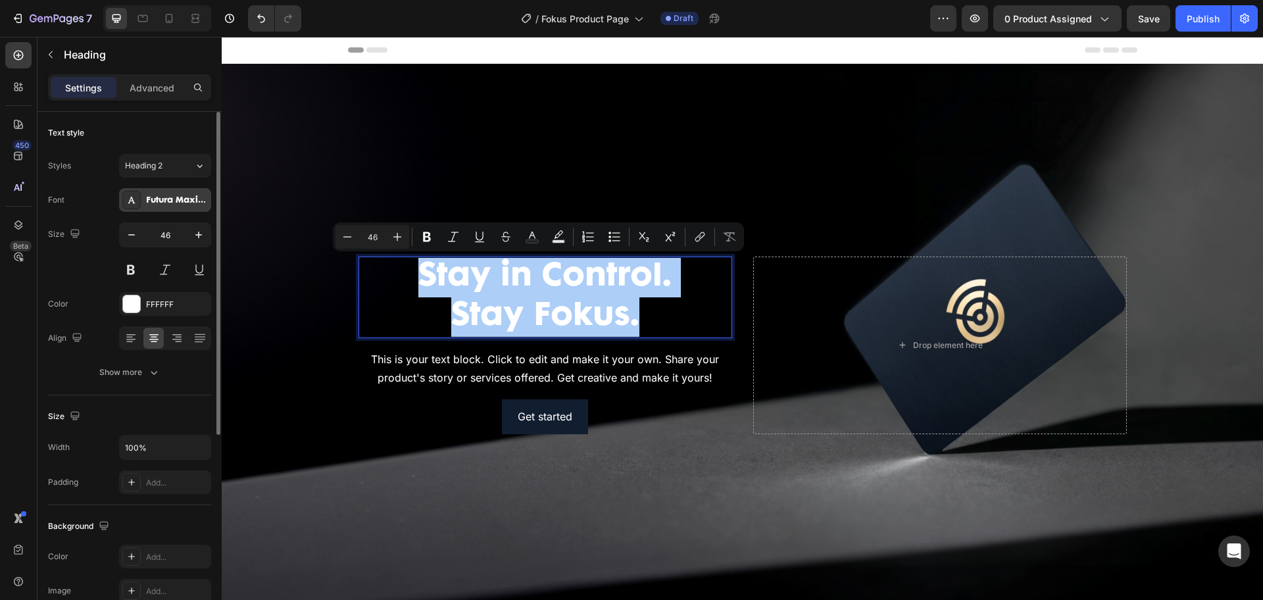
click at [155, 199] on div "Futura Maxi CG Bold Regular" at bounding box center [177, 201] width 62 height 12
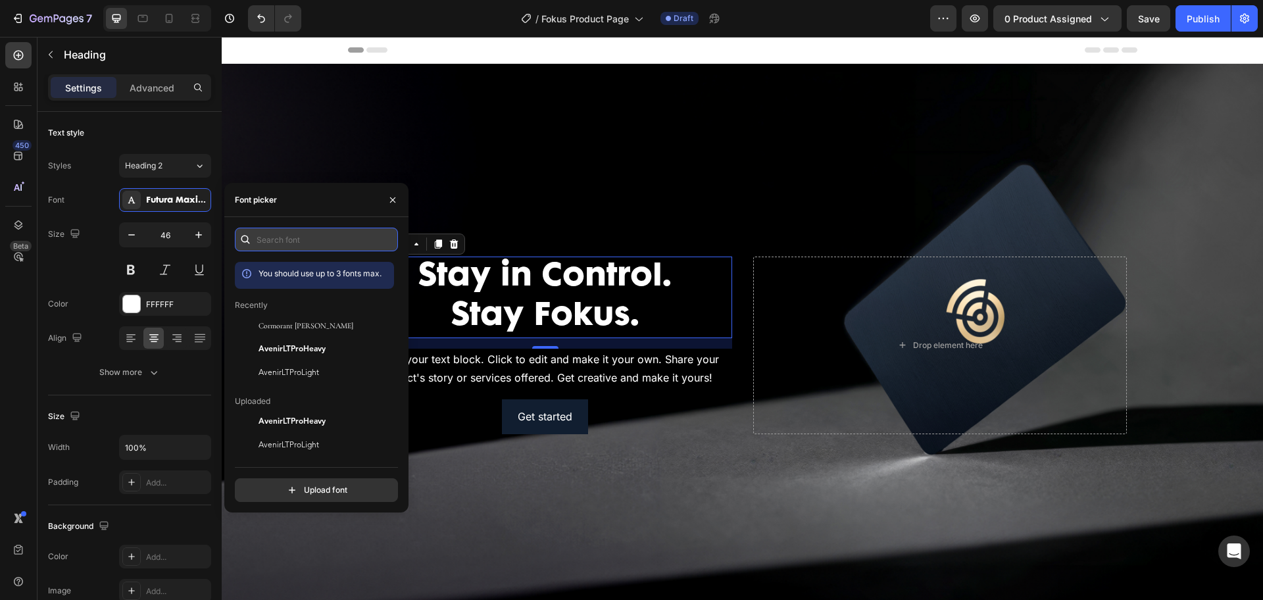
click at [272, 238] on input "text" at bounding box center [316, 240] width 163 height 24
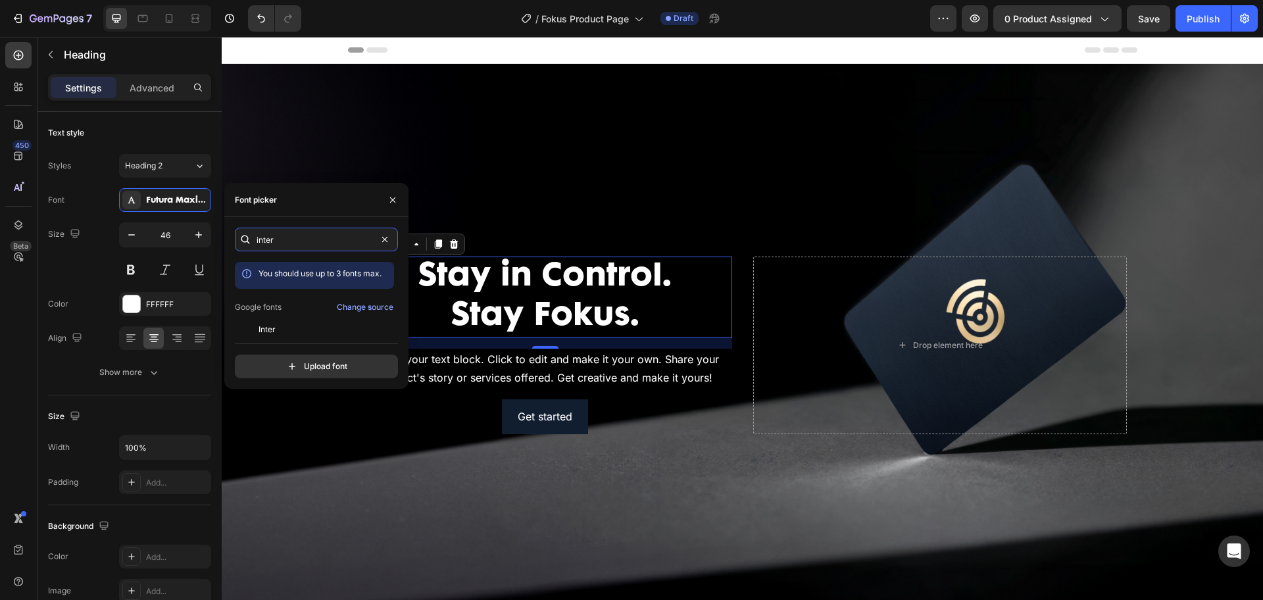
type input "inter"
click at [283, 334] on div "inter You should use up to 3 fonts max. Google fonts Change source Inter Inter …" at bounding box center [316, 303] width 163 height 151
click at [272, 326] on span "Inter" at bounding box center [267, 330] width 17 height 12
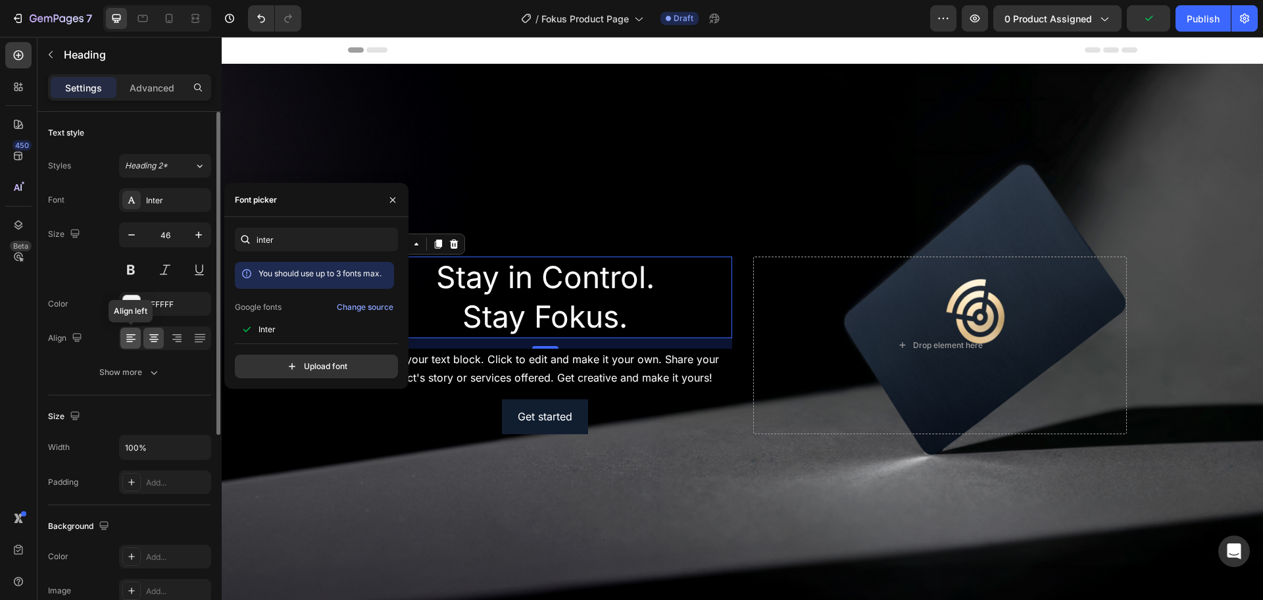
click at [132, 339] on icon at bounding box center [130, 339] width 9 height 1
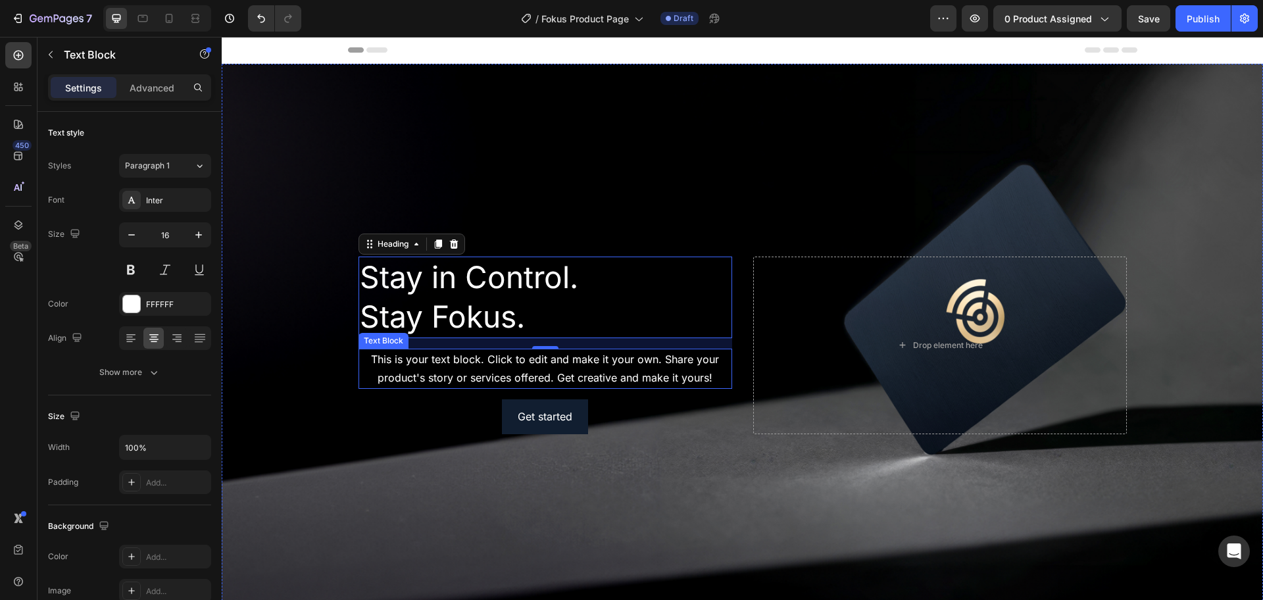
click at [480, 364] on div "This is your text block. Click to edit and make it your own. Share your product…" at bounding box center [546, 369] width 374 height 41
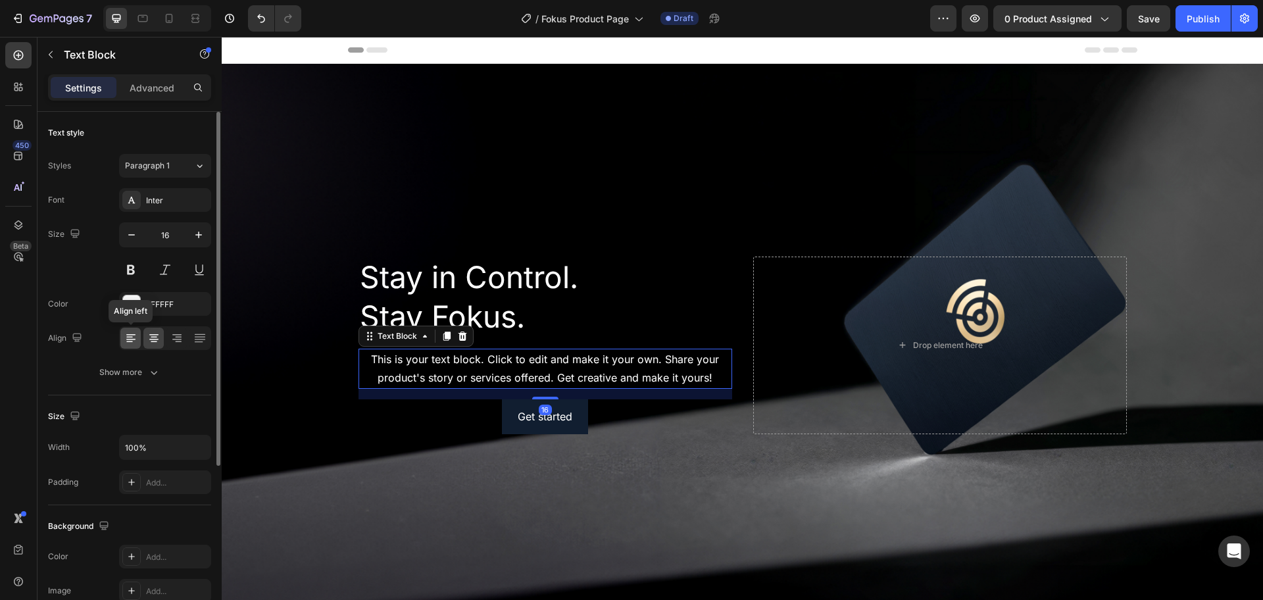
click at [131, 340] on icon at bounding box center [130, 338] width 13 height 13
click at [534, 361] on div "This is your text block. Click to edit and make it your own. Share your product…" at bounding box center [546, 369] width 374 height 41
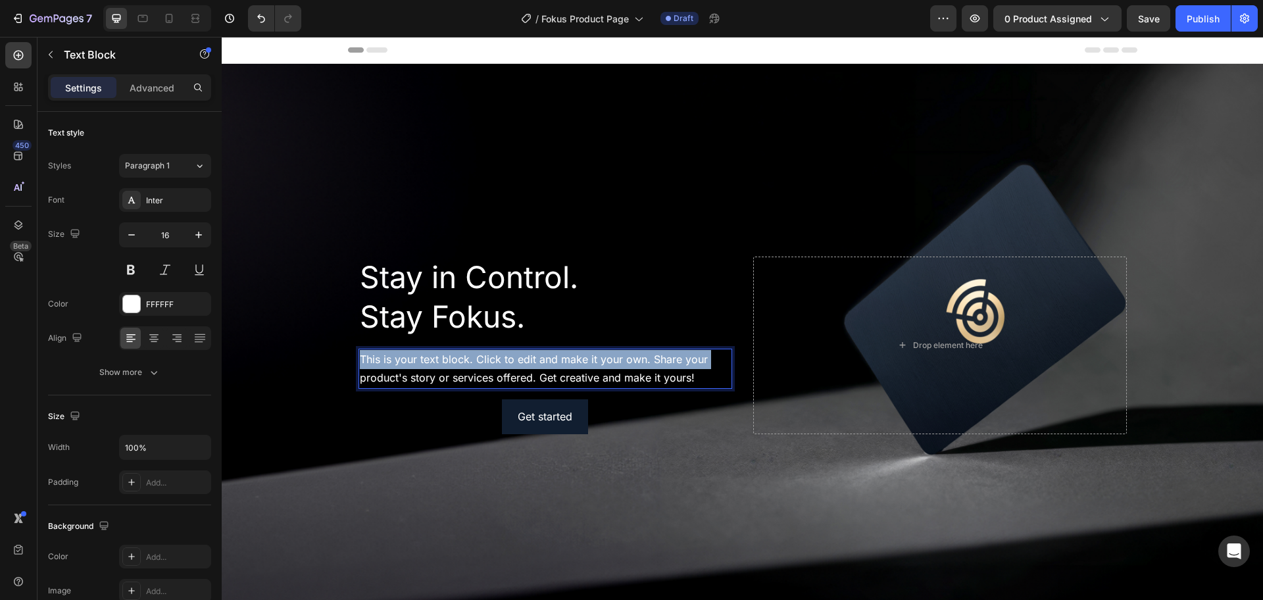
click at [534, 361] on p "This is your text block. Click to edit and make it your own. Share your product…" at bounding box center [545, 369] width 371 height 38
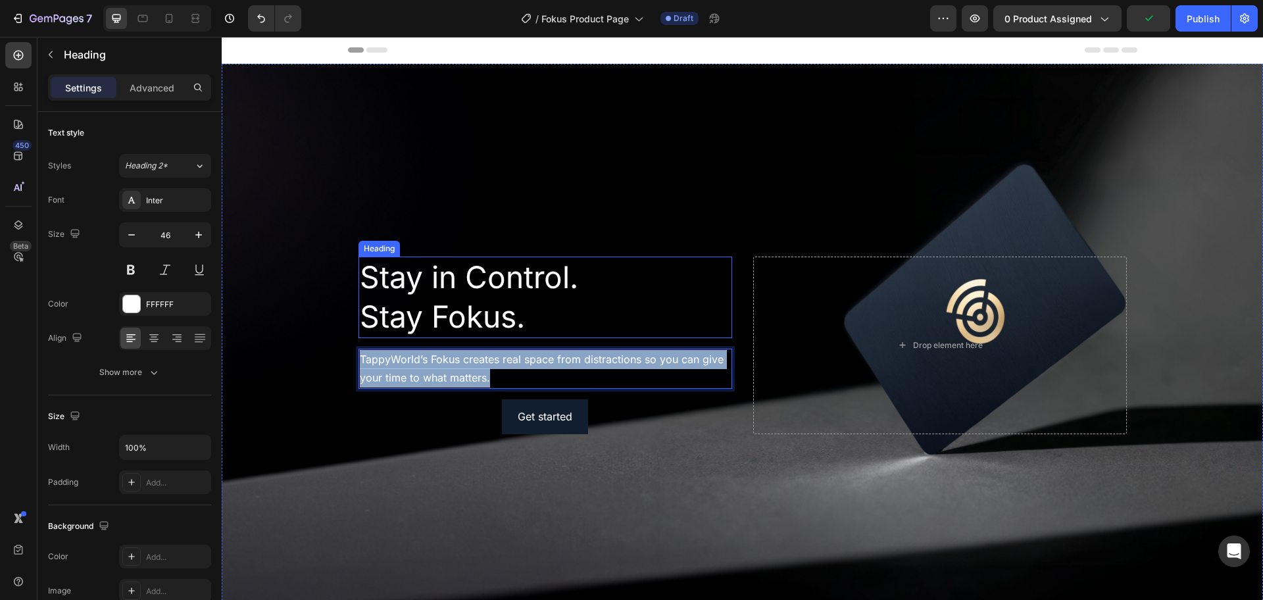
click at [512, 277] on p "Stay in Control. Stay Fokus." at bounding box center [545, 297] width 371 height 79
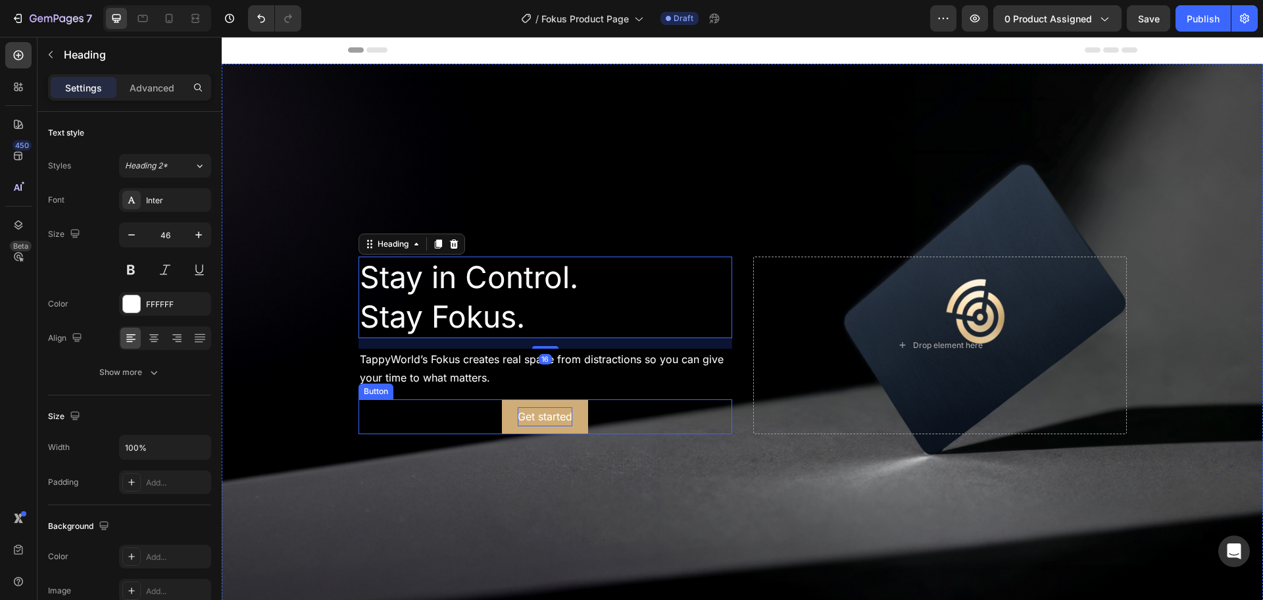
click at [562, 414] on div "Get started" at bounding box center [545, 416] width 55 height 19
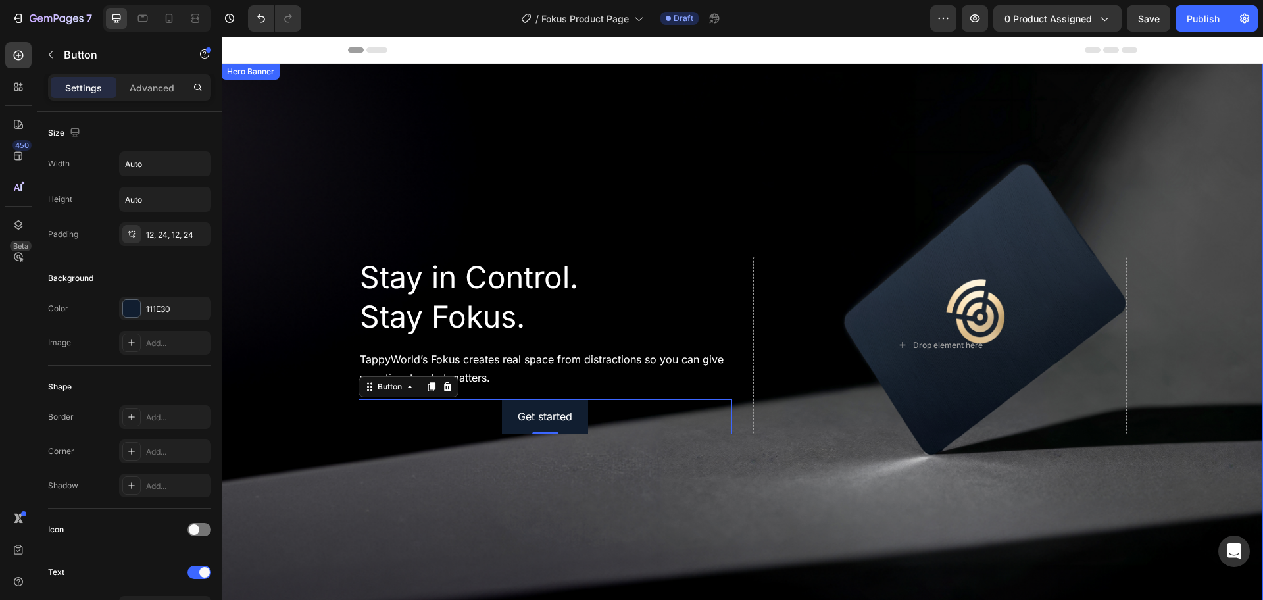
scroll to position [329, 0]
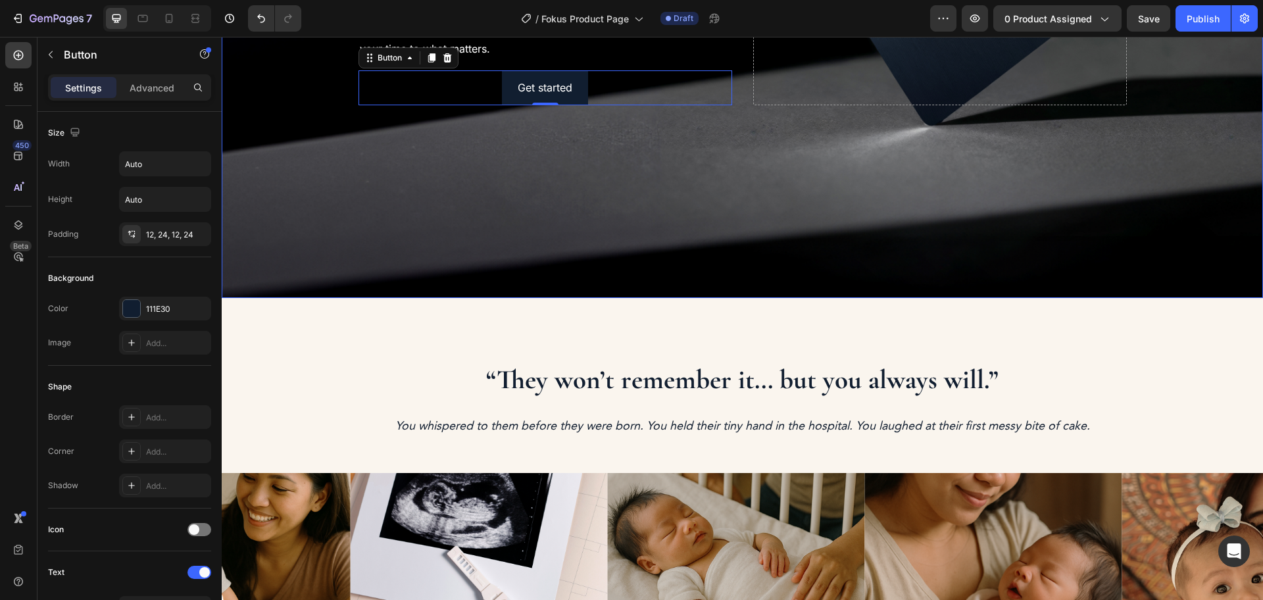
click at [554, 230] on div "Background Image" at bounding box center [743, 16] width 1042 height 563
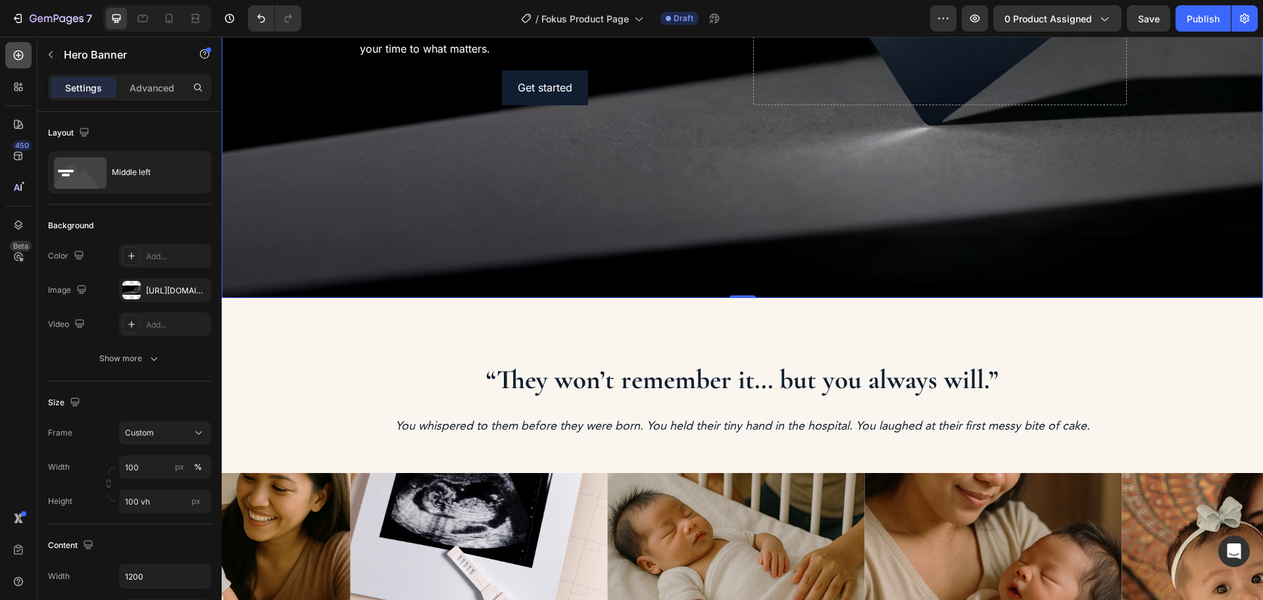
click at [23, 51] on icon at bounding box center [18, 55] width 13 height 13
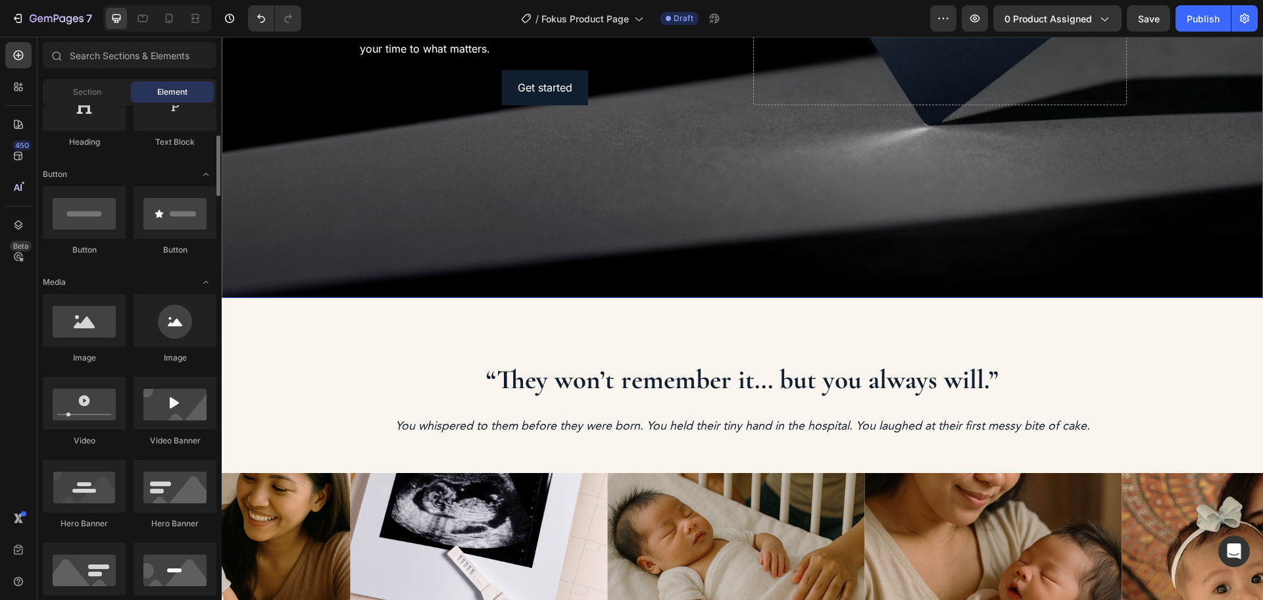
scroll to position [0, 0]
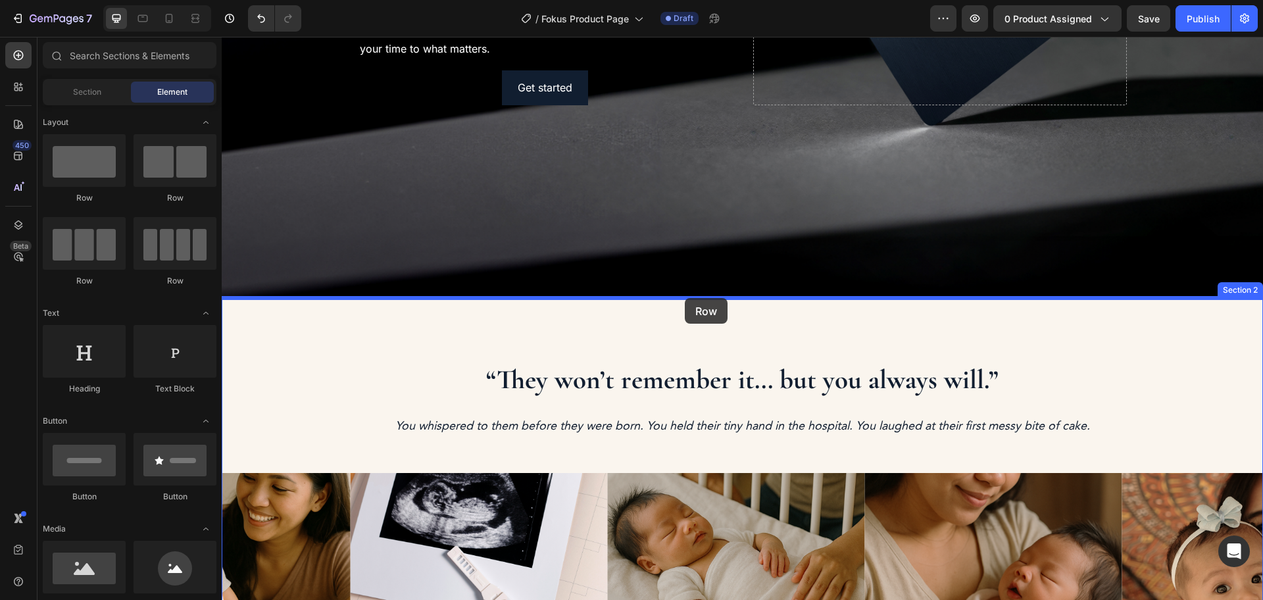
drag, startPoint x: 321, startPoint y: 204, endPoint x: 685, endPoint y: 298, distance: 375.9
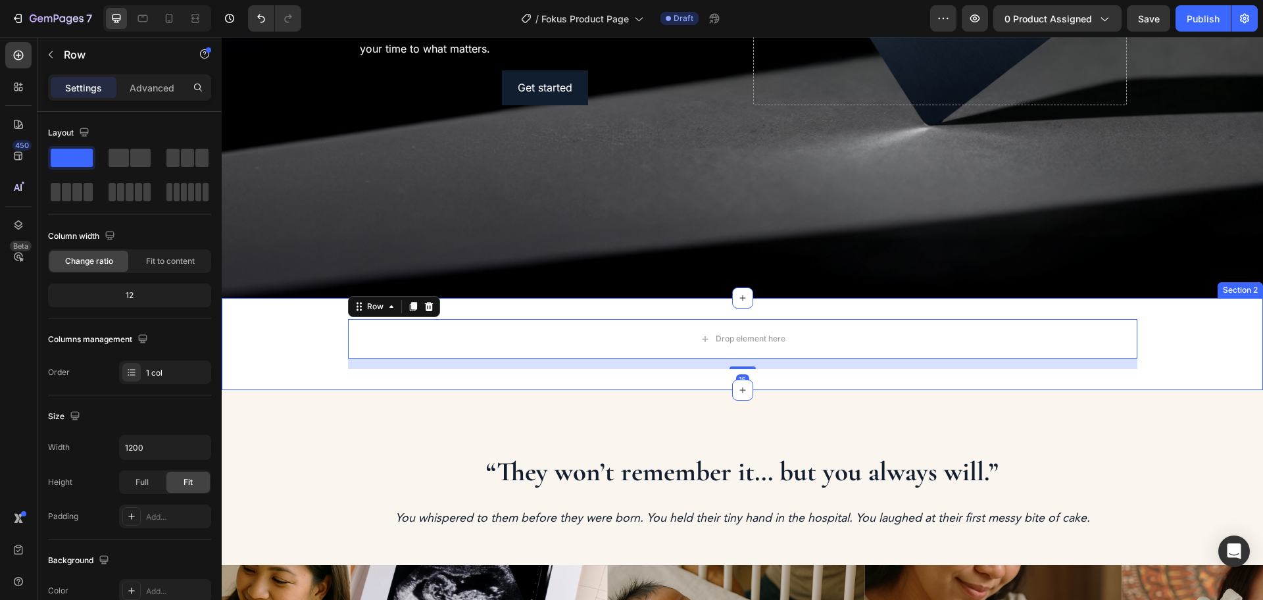
click at [272, 322] on div "Drop element here Row 16" at bounding box center [743, 344] width 1042 height 50
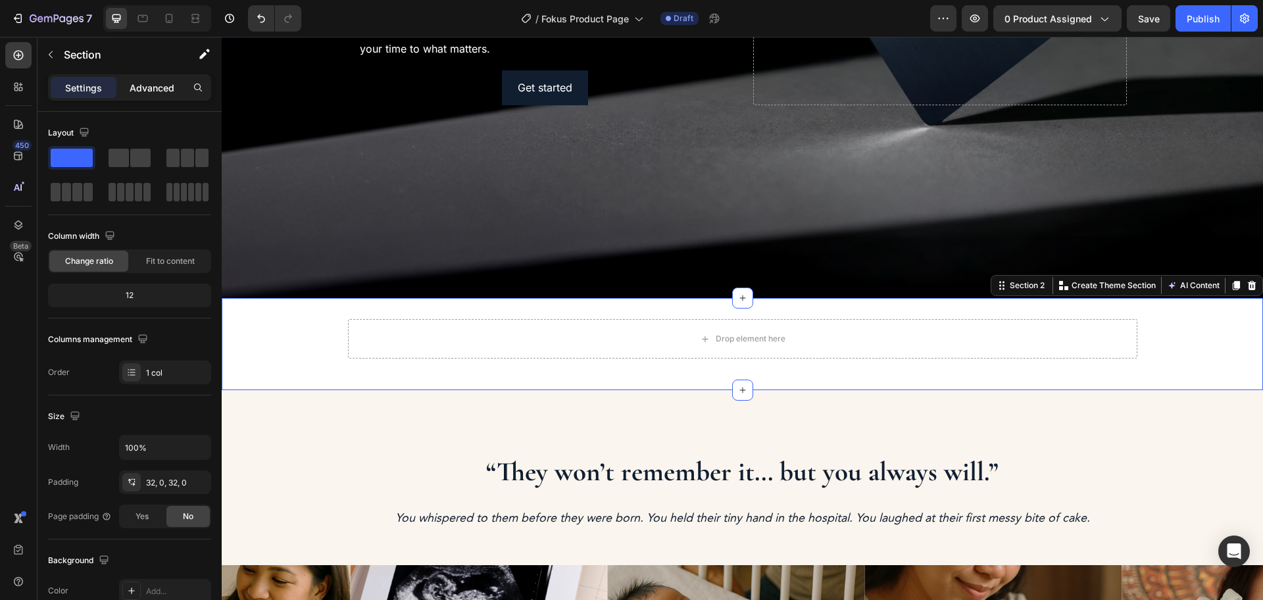
click at [153, 90] on p "Advanced" at bounding box center [152, 88] width 45 height 14
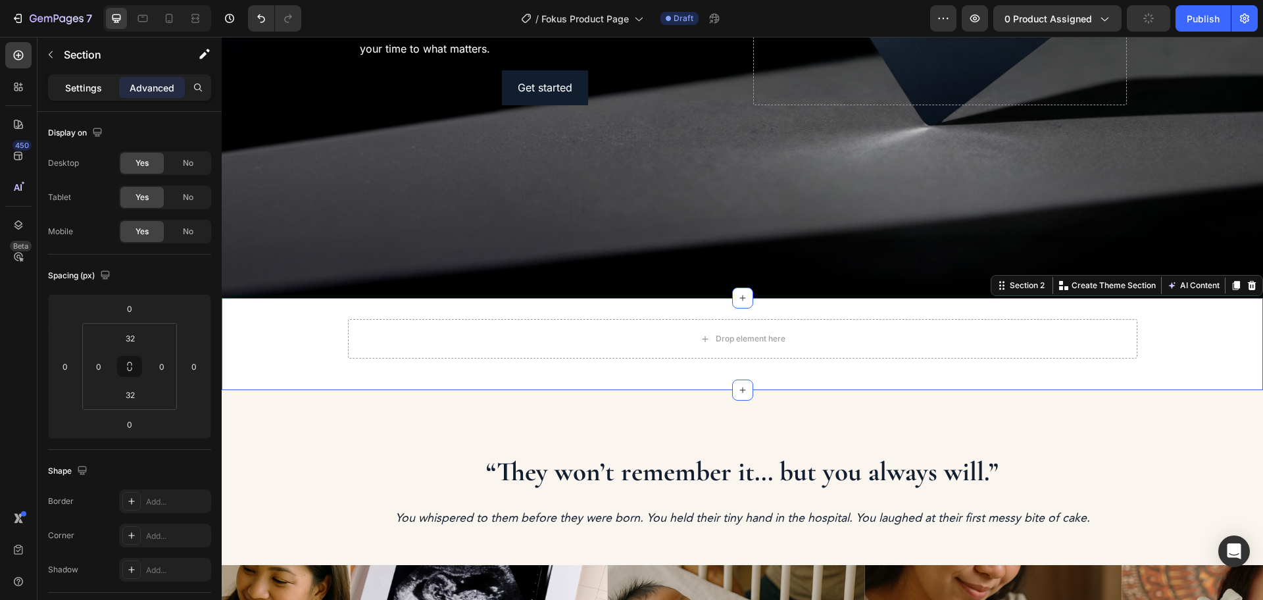
click at [86, 94] on div "Settings" at bounding box center [84, 87] width 66 height 21
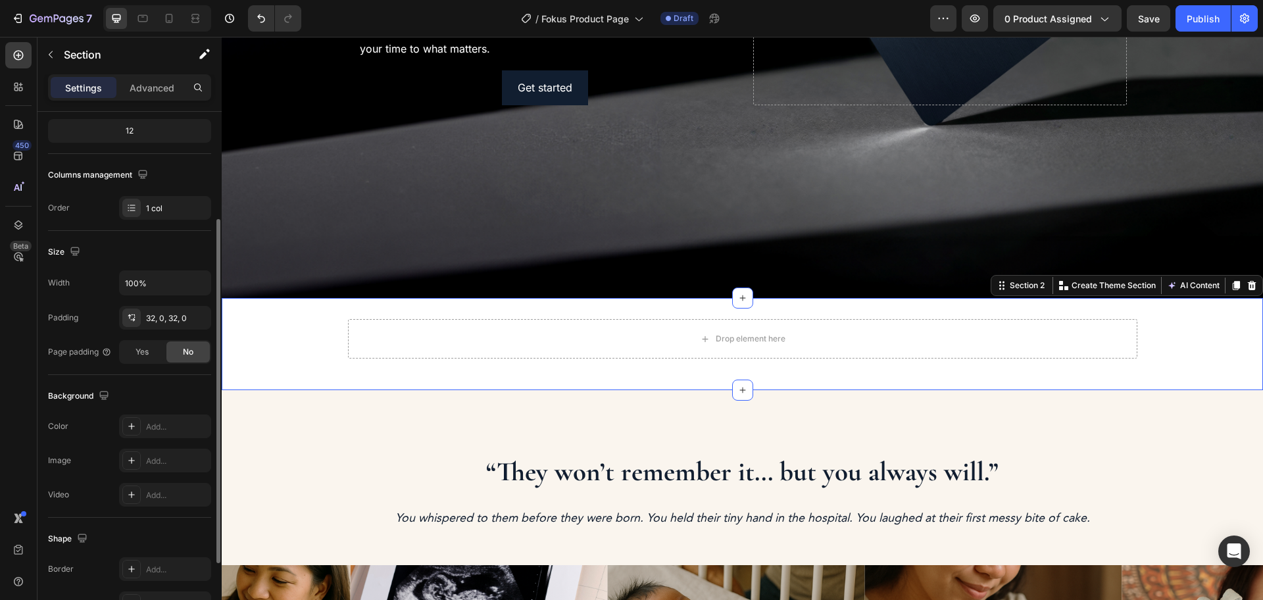
scroll to position [277, 0]
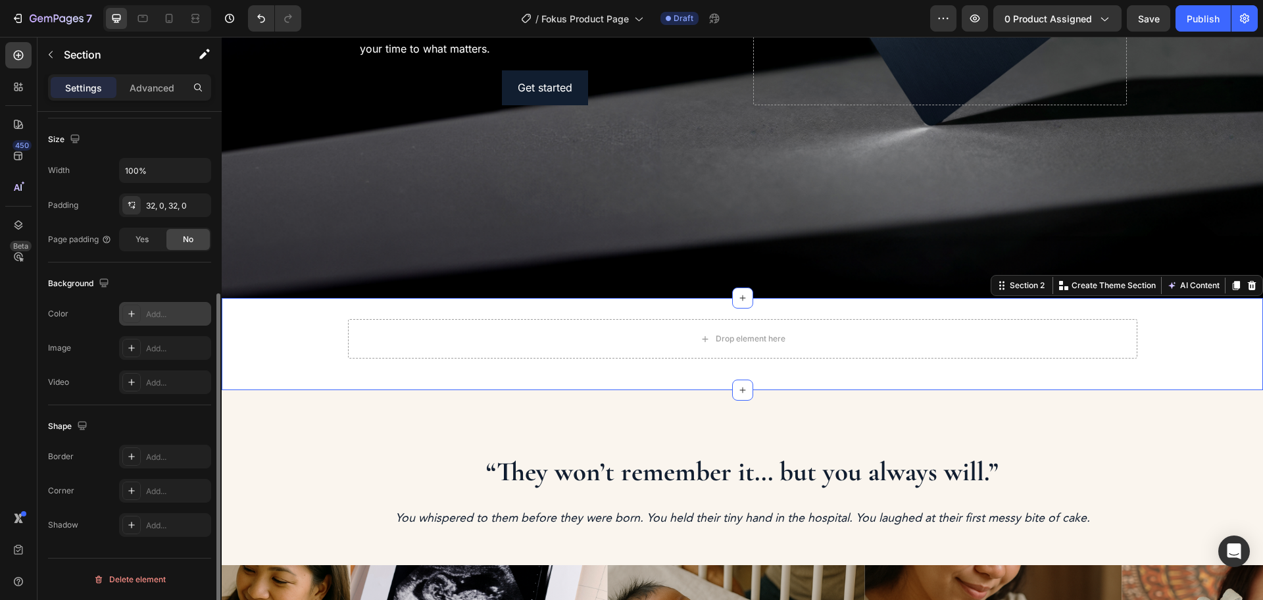
click at [146, 319] on div "Add..." at bounding box center [177, 315] width 62 height 12
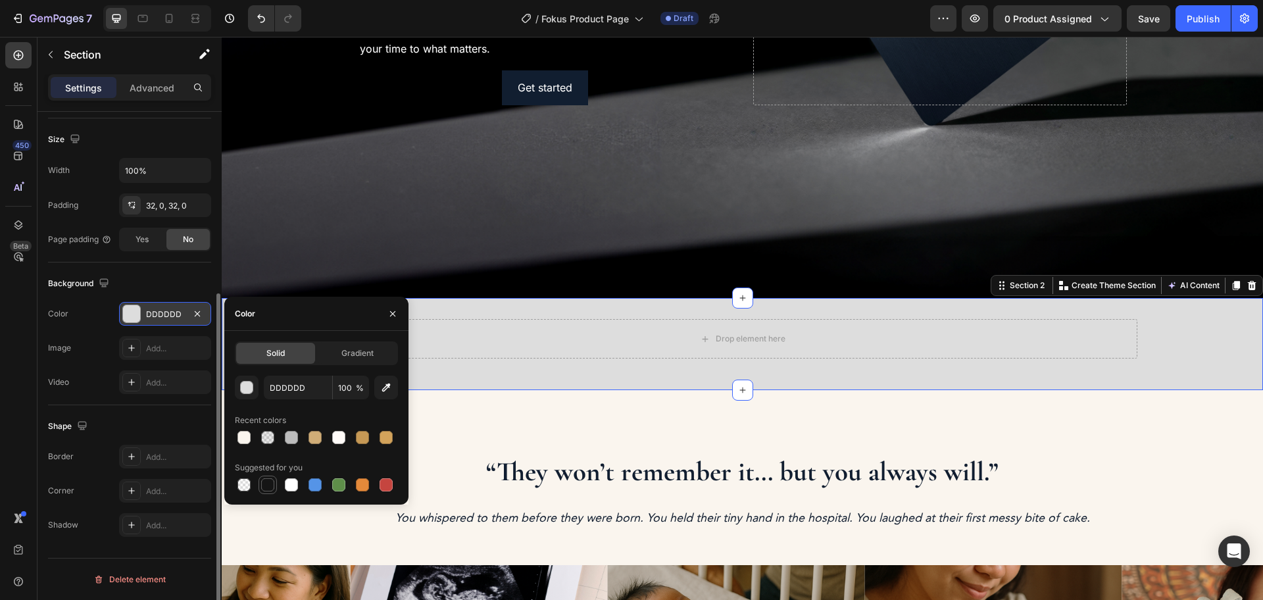
click at [269, 487] on div at bounding box center [267, 484] width 13 height 13
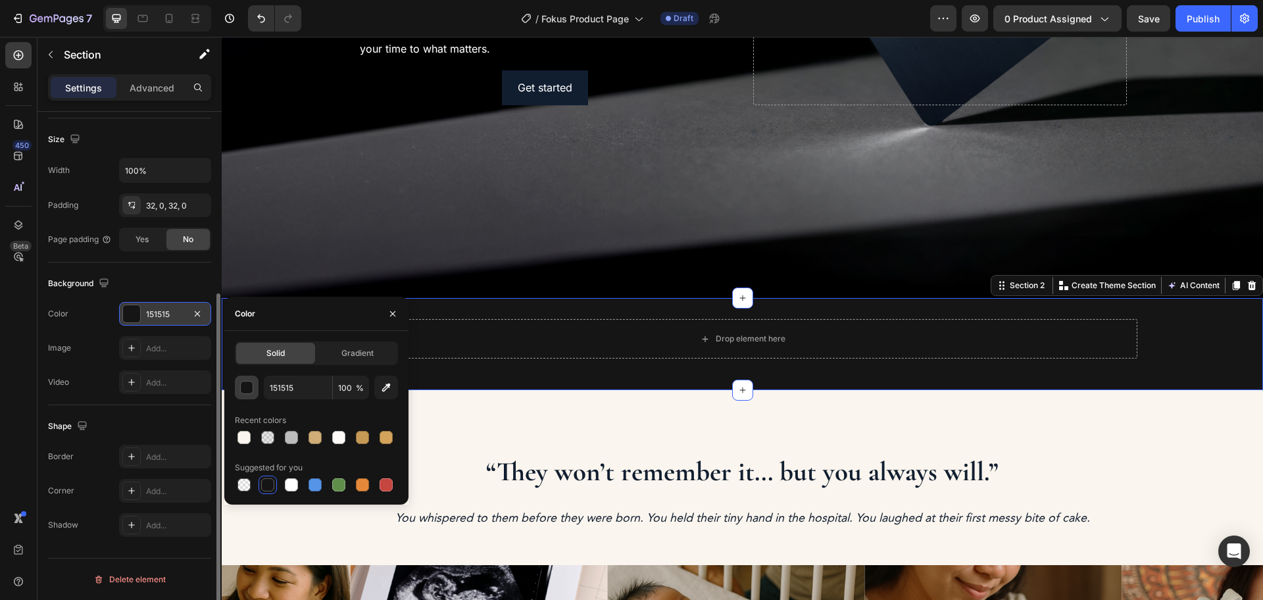
click at [251, 392] on div "button" at bounding box center [247, 388] width 13 height 13
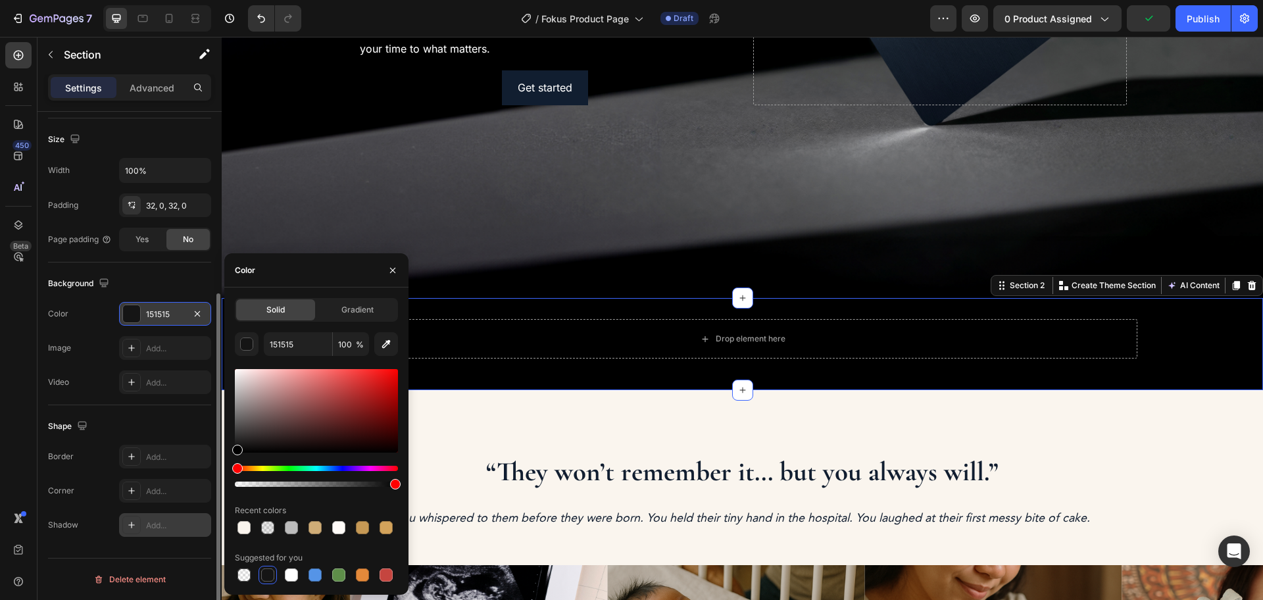
drag, startPoint x: 249, startPoint y: 458, endPoint x: 163, endPoint y: 516, distance: 104.4
click at [163, 516] on div "450 Beta Sections(18) Elements(84) Section Element Hero Section Product Detail …" at bounding box center [111, 318] width 222 height 563
type input "000000"
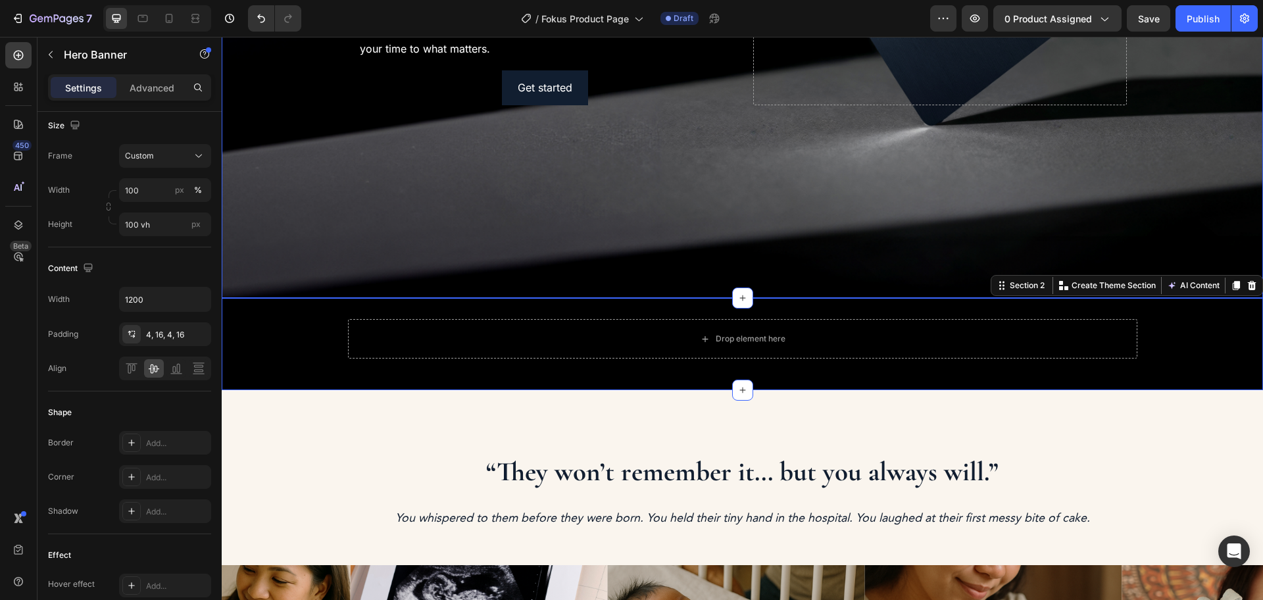
click at [500, 178] on div "Background Image" at bounding box center [743, 16] width 1042 height 563
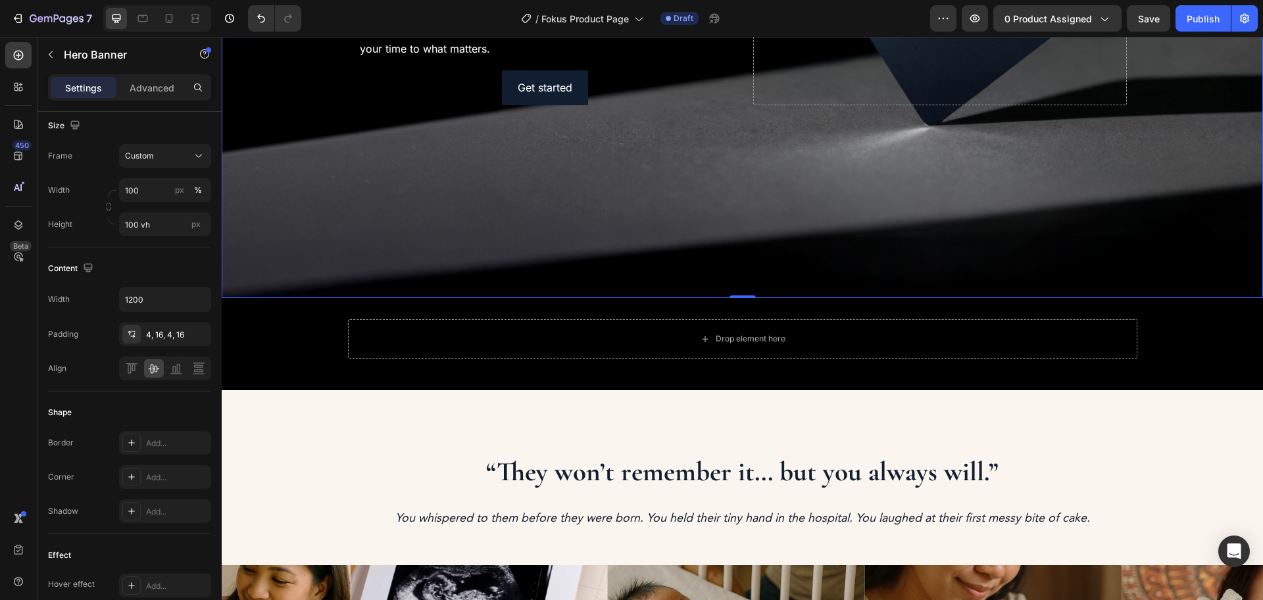
scroll to position [0, 0]
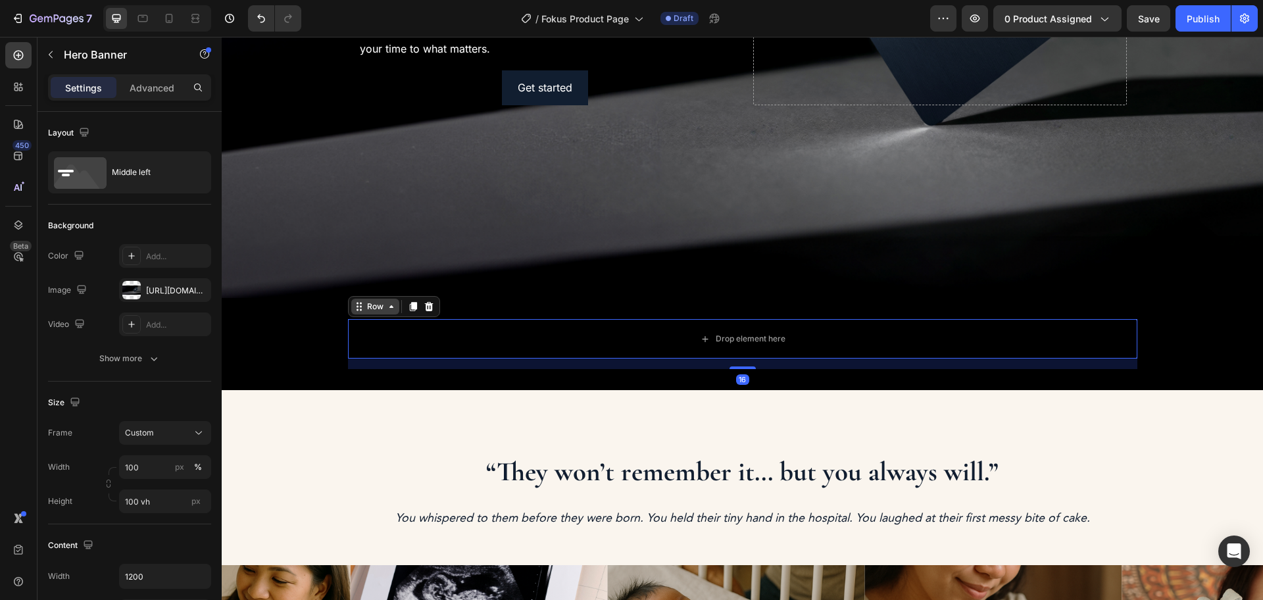
click at [360, 316] on div "Row" at bounding box center [394, 306] width 92 height 21
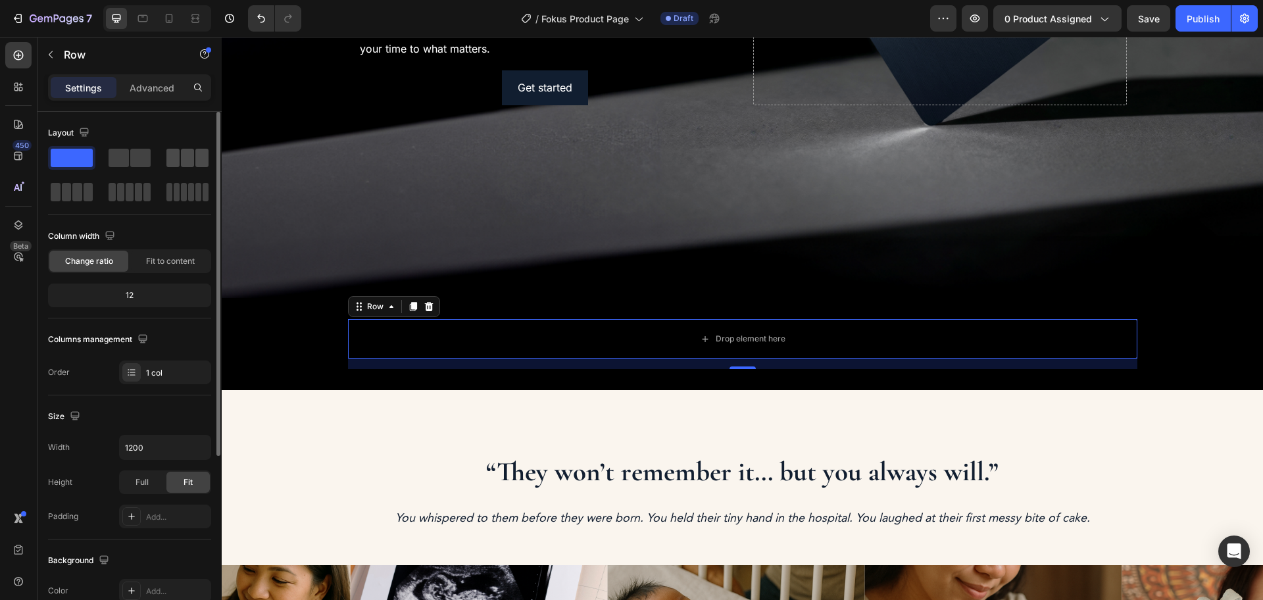
click at [189, 160] on span at bounding box center [187, 158] width 13 height 18
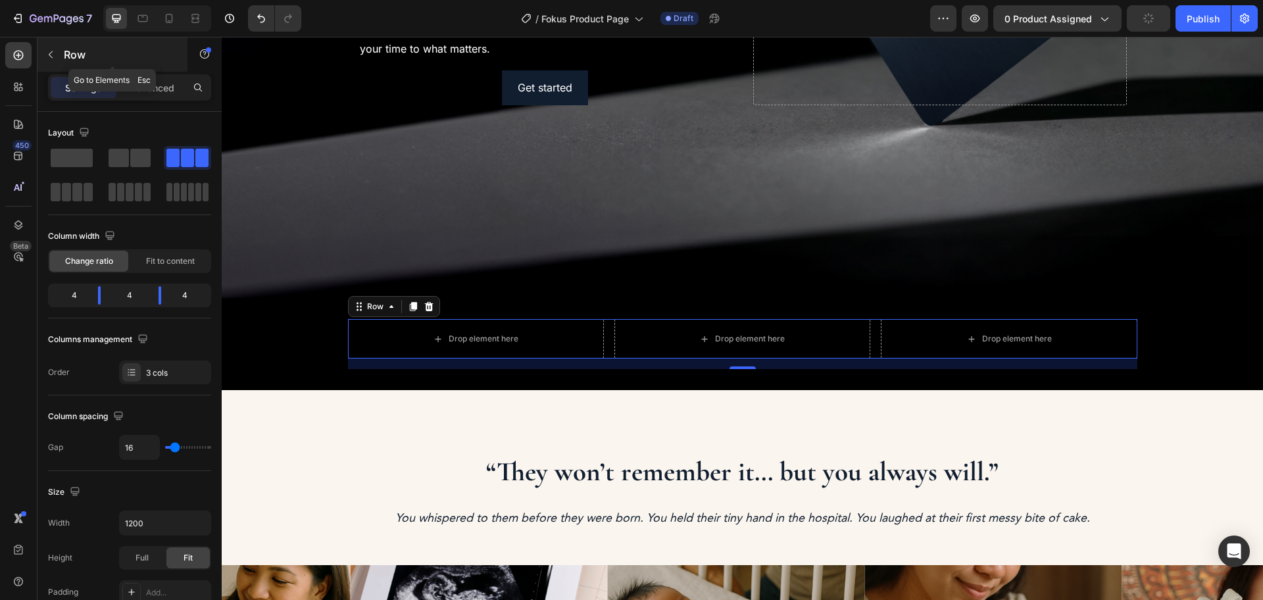
click at [50, 54] on icon "button" at bounding box center [50, 54] width 11 height 11
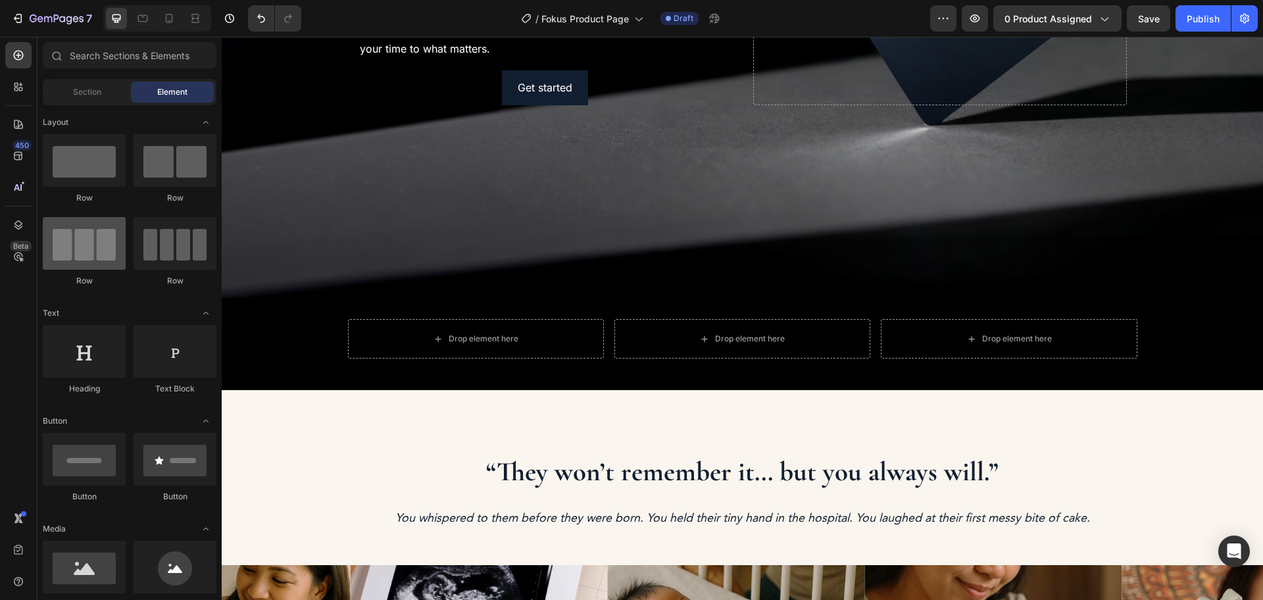
scroll to position [247, 0]
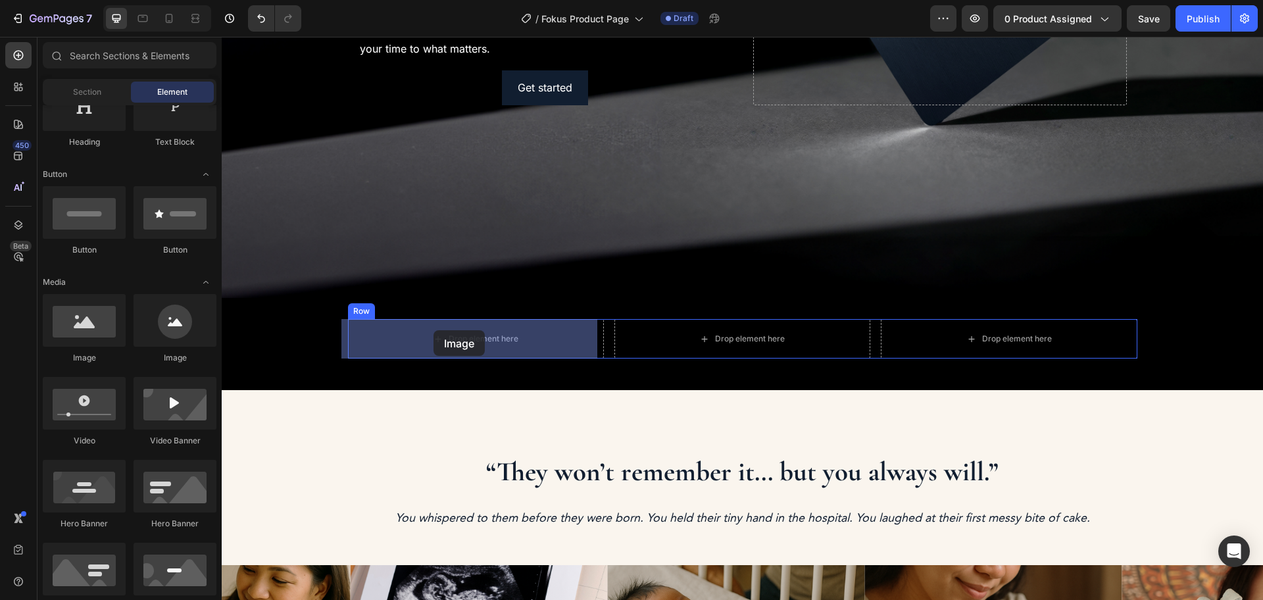
drag, startPoint x: 311, startPoint y: 367, endPoint x: 434, endPoint y: 330, distance: 128.5
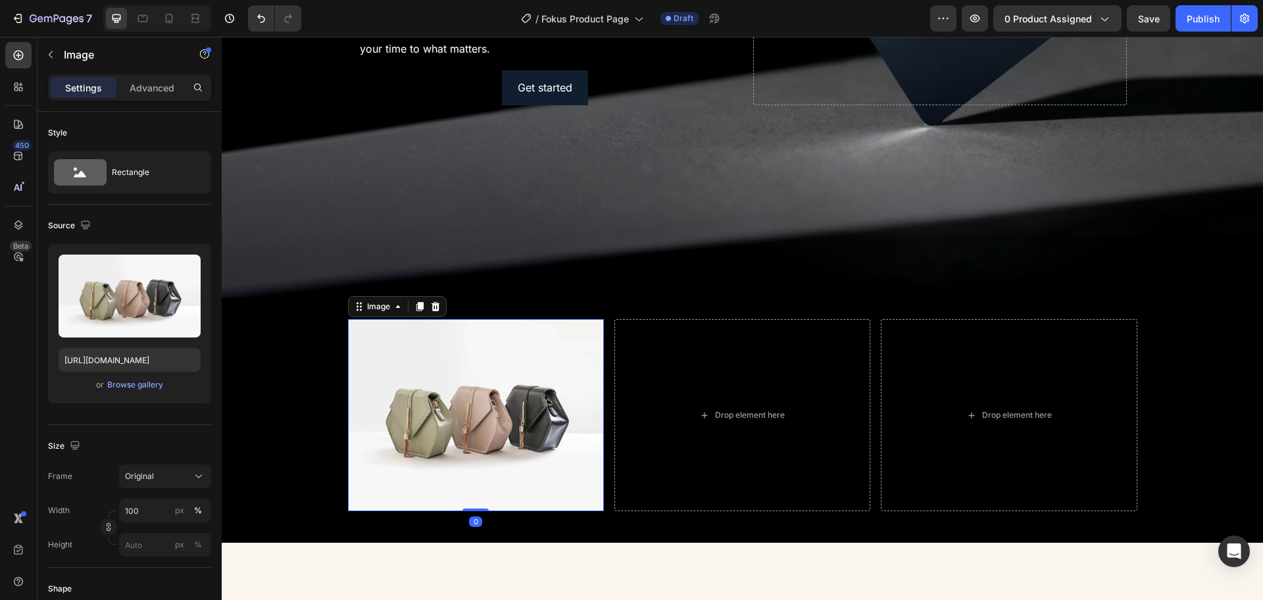
click at [510, 394] on img at bounding box center [476, 415] width 256 height 192
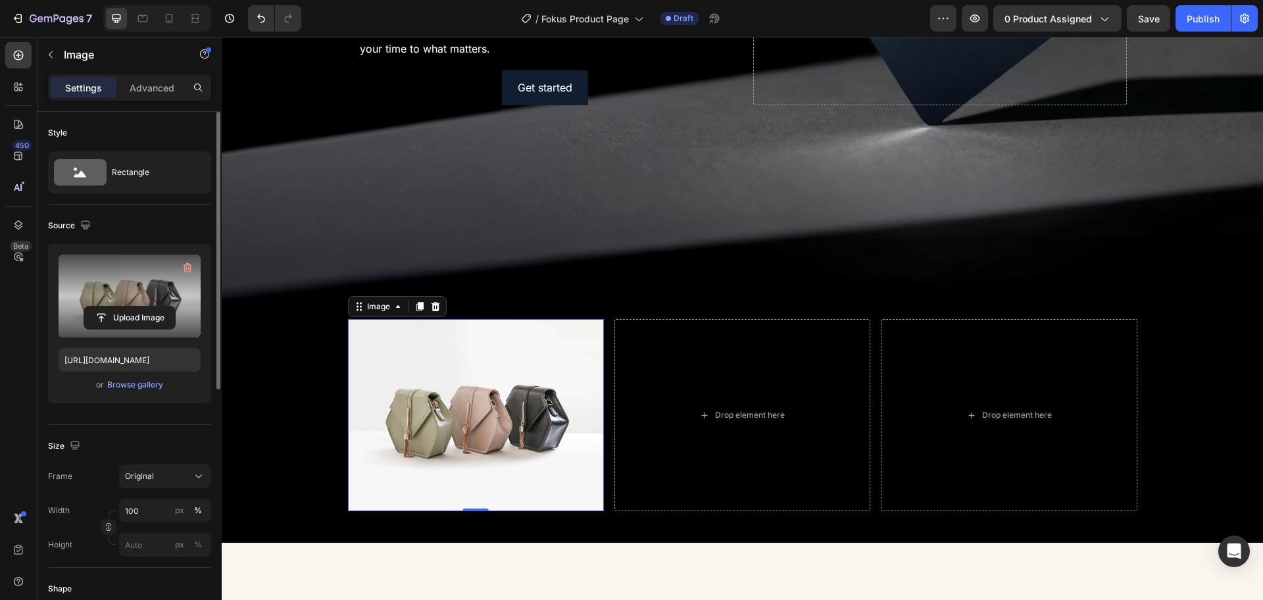
click at [142, 285] on label at bounding box center [130, 296] width 142 height 83
click at [142, 307] on input "file" at bounding box center [129, 318] width 91 height 22
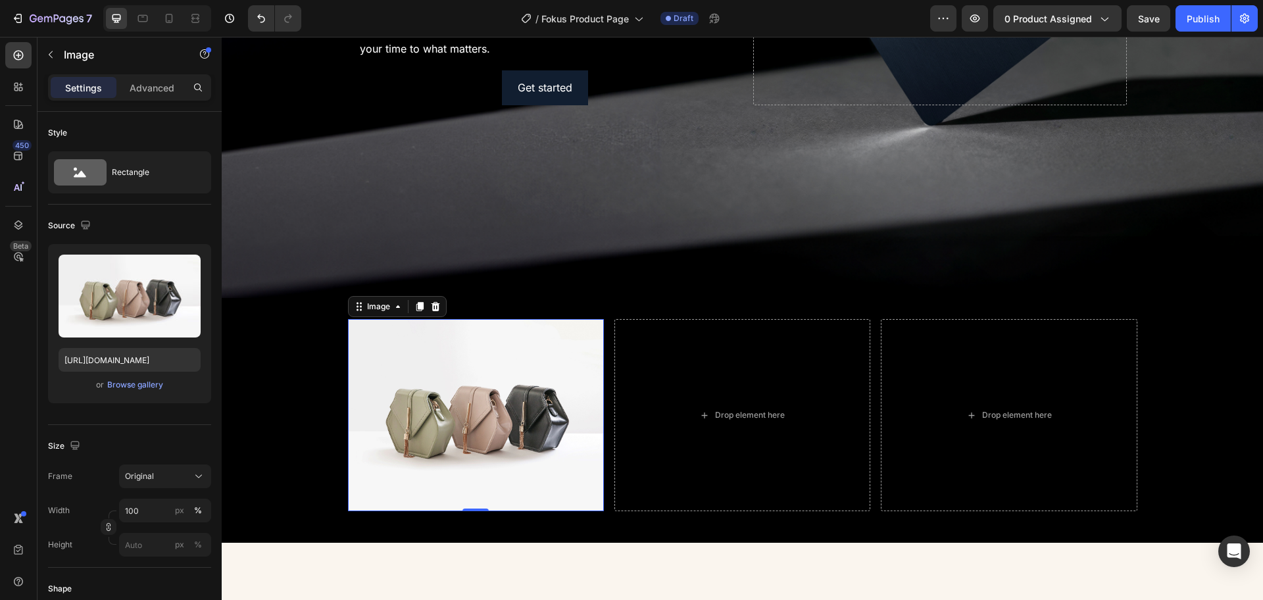
click at [507, 380] on img at bounding box center [476, 415] width 256 height 192
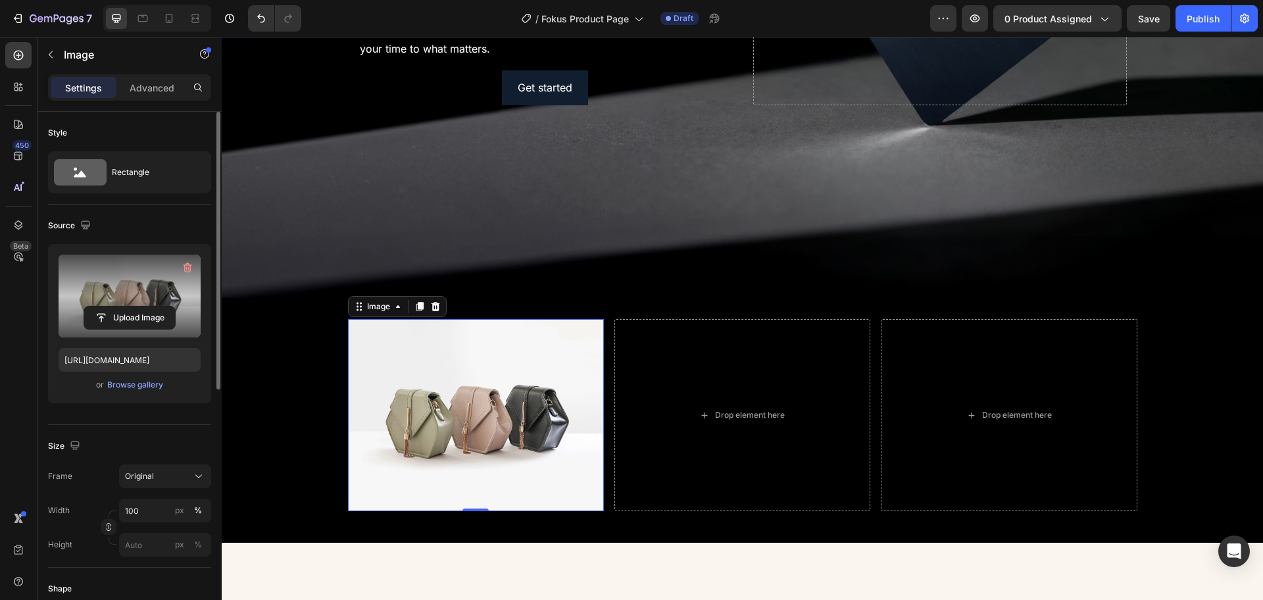
click at [116, 276] on label at bounding box center [130, 296] width 142 height 83
click at [116, 307] on input "file" at bounding box center [129, 318] width 91 height 22
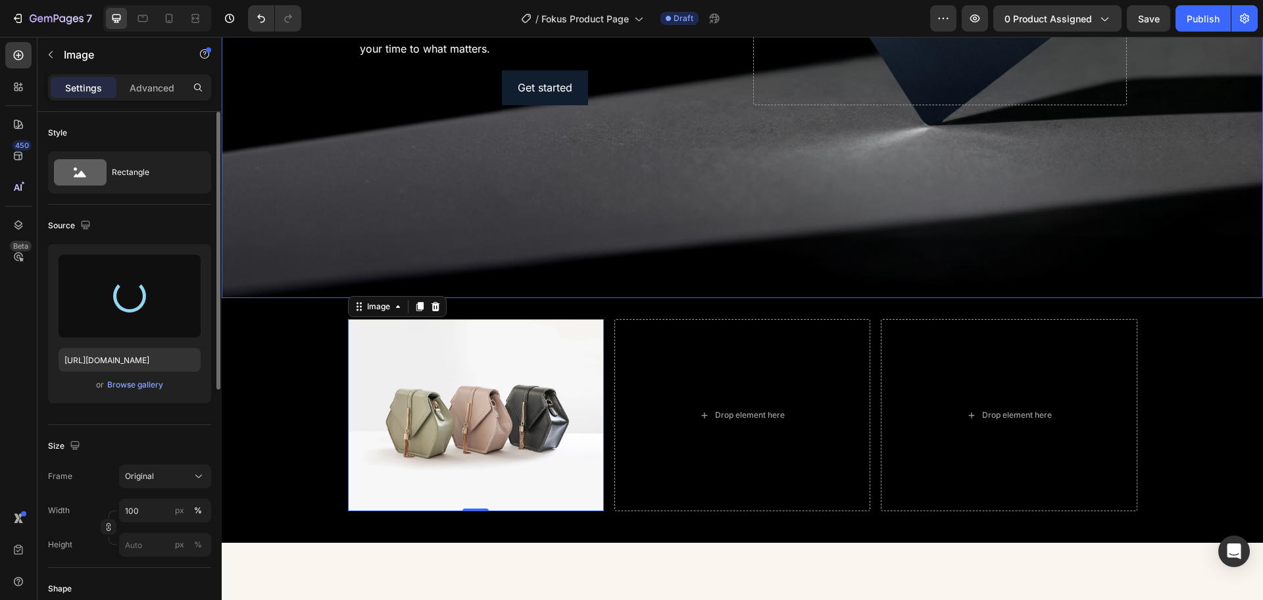
type input "https://cdn.shopify.com/s/files/1/0625/5699/5680/files/gempages_574996233198765…"
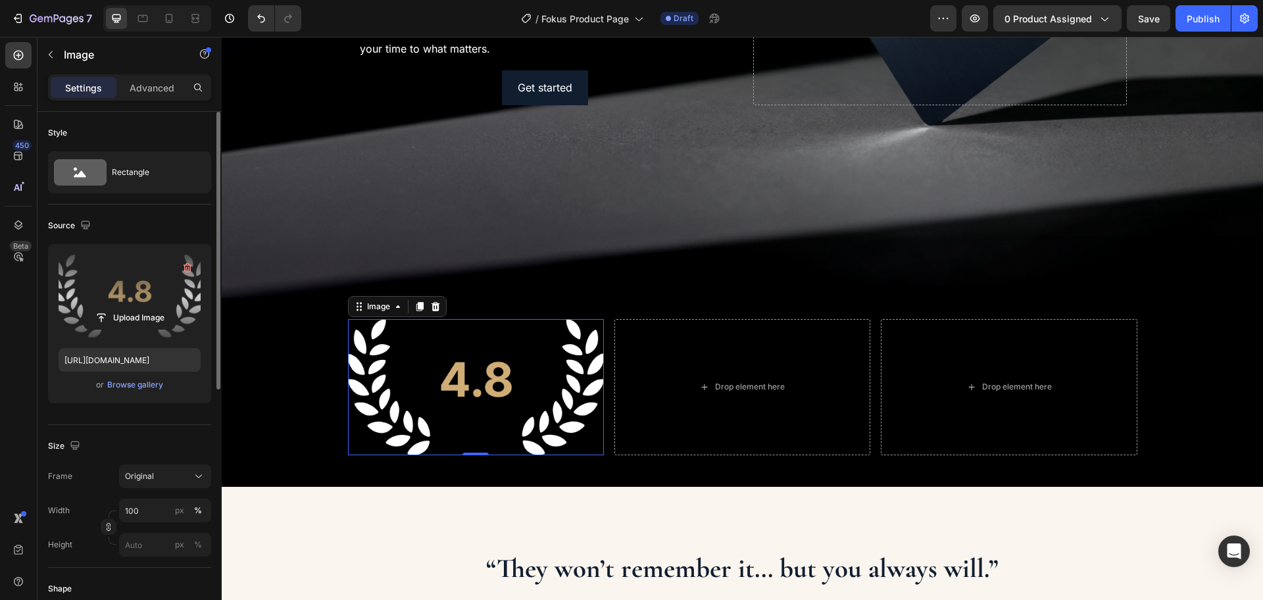
click at [426, 356] on img at bounding box center [476, 387] width 256 height 136
click at [145, 513] on input "100" at bounding box center [165, 511] width 92 height 24
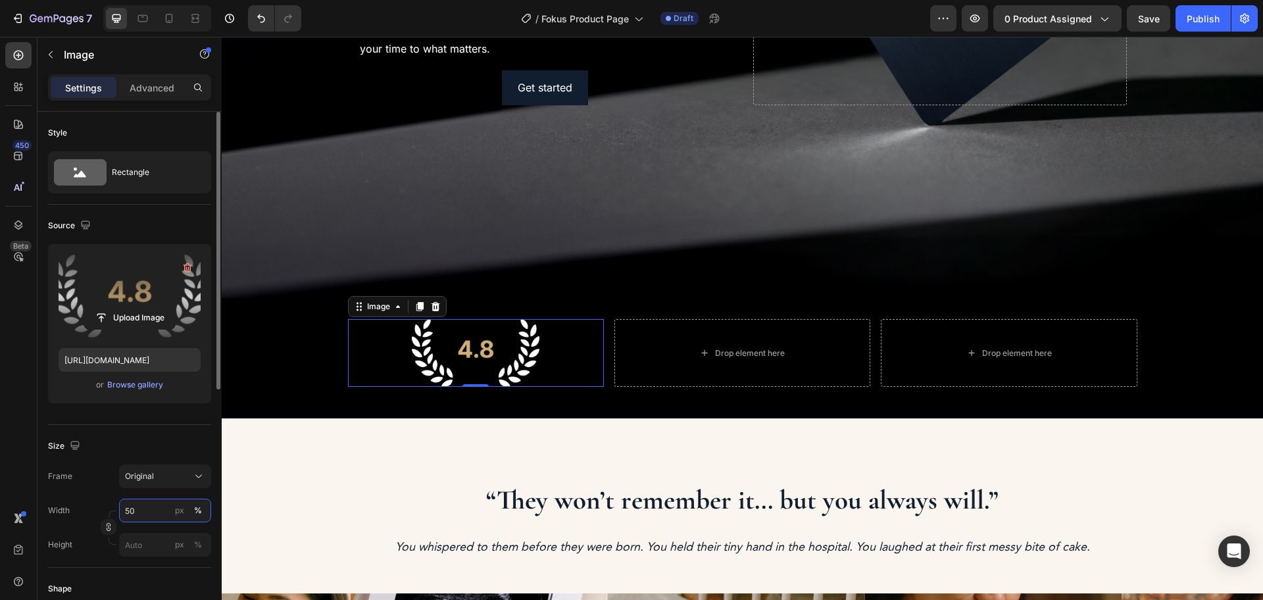
click at [145, 513] on input "50" at bounding box center [165, 511] width 92 height 24
type input "40"
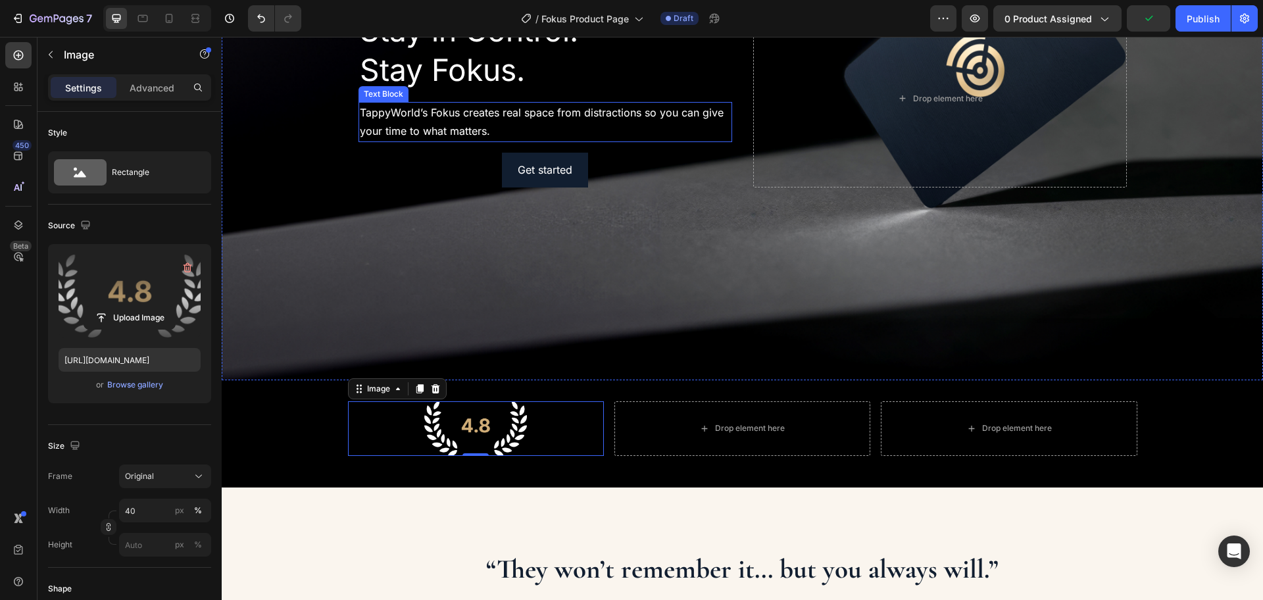
click at [460, 117] on p "TappyWorld’s Fokus creates real space from distractions so you can give your ti…" at bounding box center [545, 122] width 371 height 38
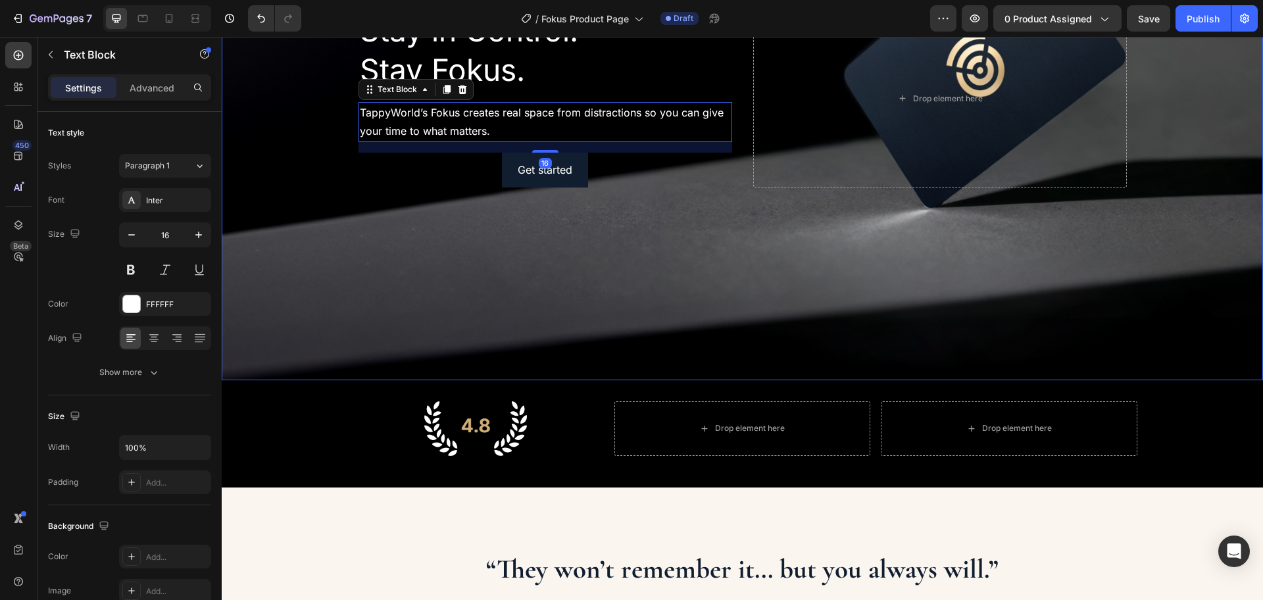
scroll to position [165, 0]
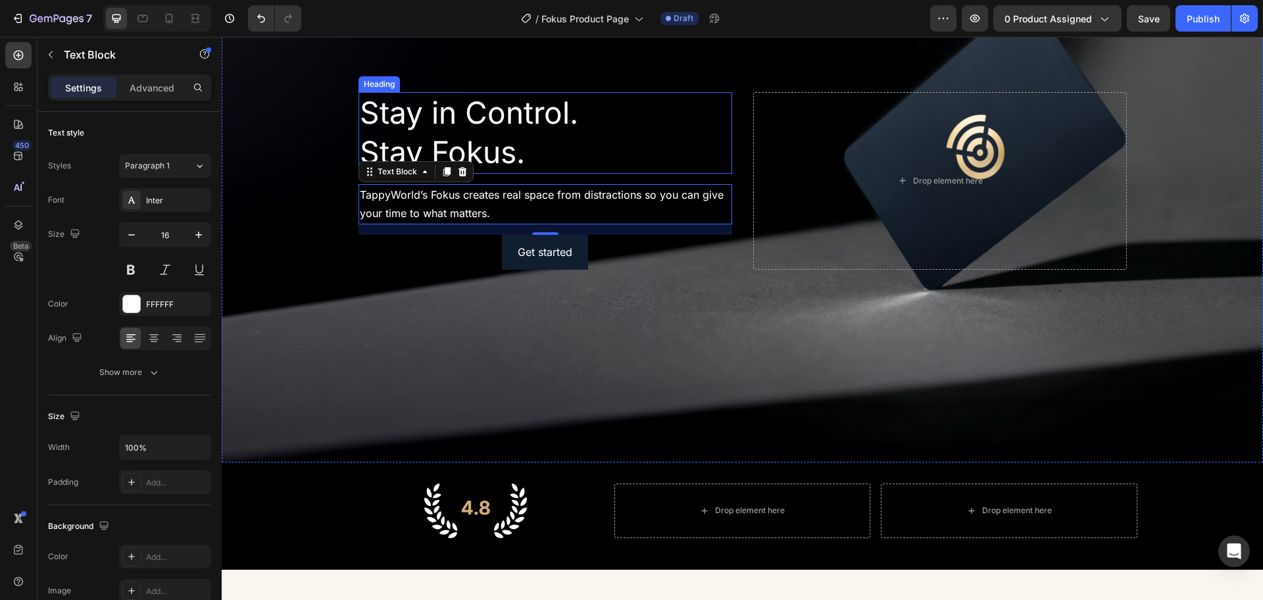
click at [585, 128] on p "Stay in Control. Stay Fokus." at bounding box center [545, 132] width 371 height 79
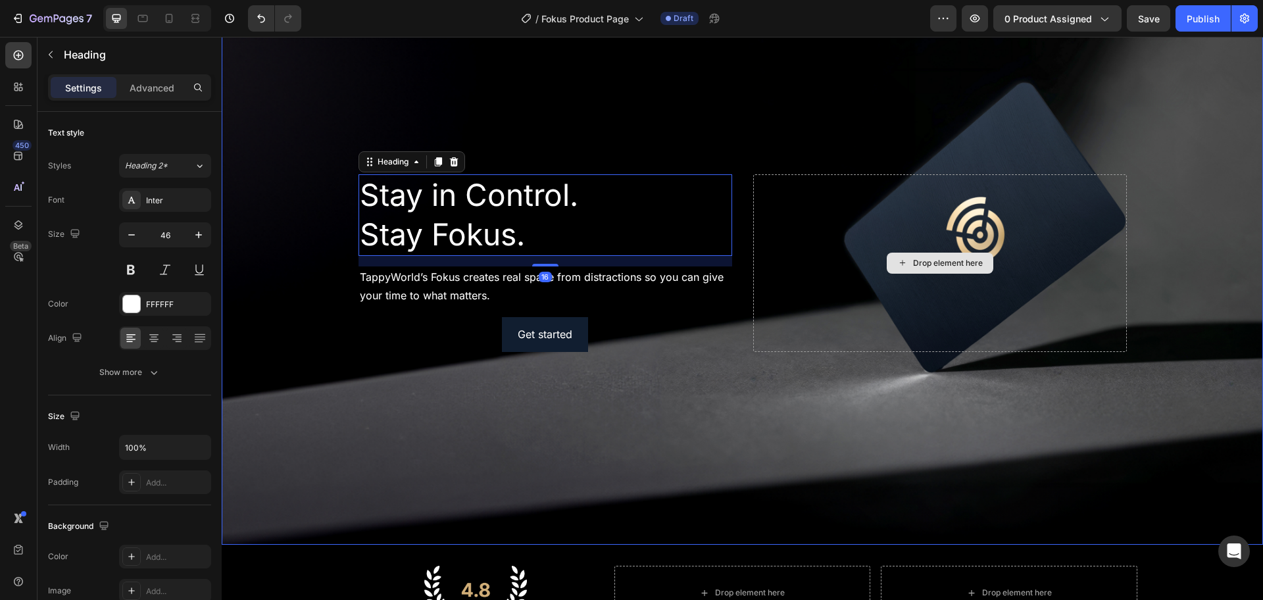
scroll to position [0, 0]
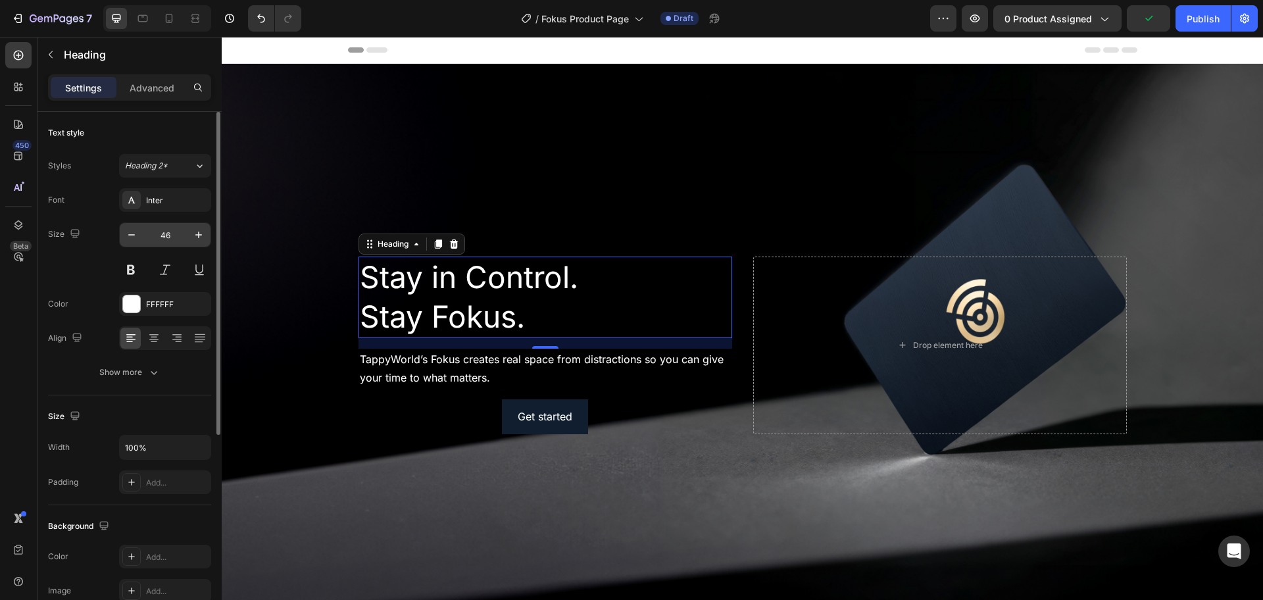
click at [170, 234] on input "46" at bounding box center [164, 235] width 43 height 24
click at [168, 163] on span "Heading 2*" at bounding box center [146, 166] width 43 height 12
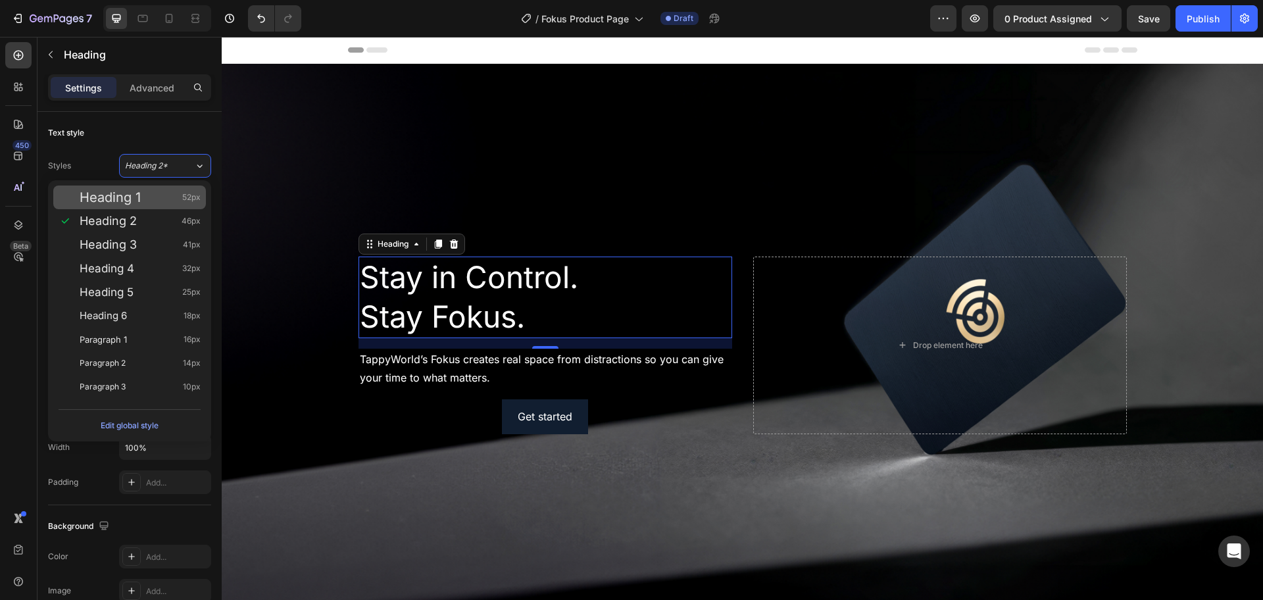
click at [145, 198] on div "Heading 1 52px" at bounding box center [140, 197] width 121 height 13
type input "52"
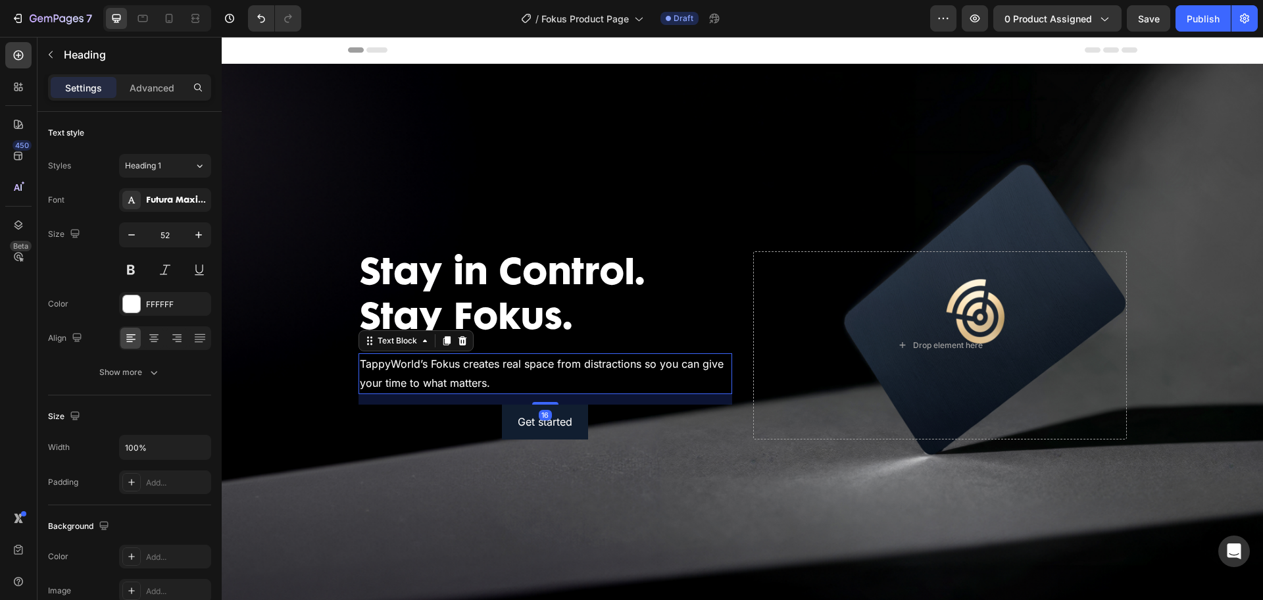
click at [413, 368] on p "TappyWorld’s Fokus creates real space from distractions so you can give your ti…" at bounding box center [545, 374] width 371 height 38
click at [174, 161] on div "Paragraph 1" at bounding box center [151, 166] width 53 height 12
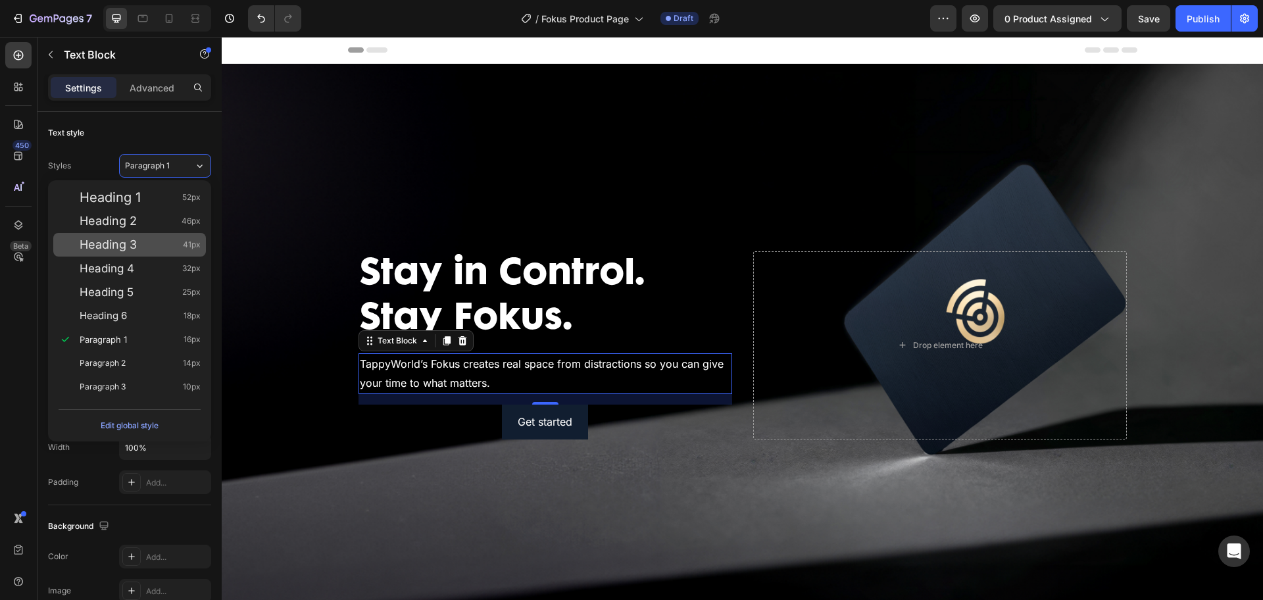
click at [128, 243] on span "Heading 3" at bounding box center [108, 244] width 57 height 13
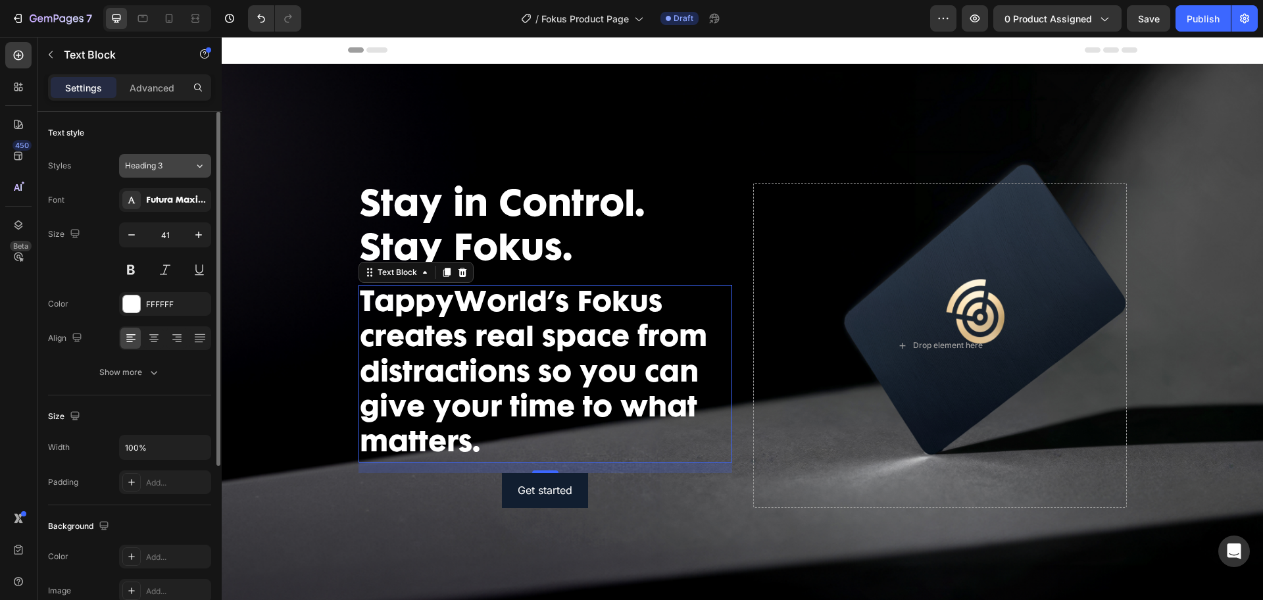
click at [179, 166] on div "Heading 3" at bounding box center [159, 166] width 69 height 12
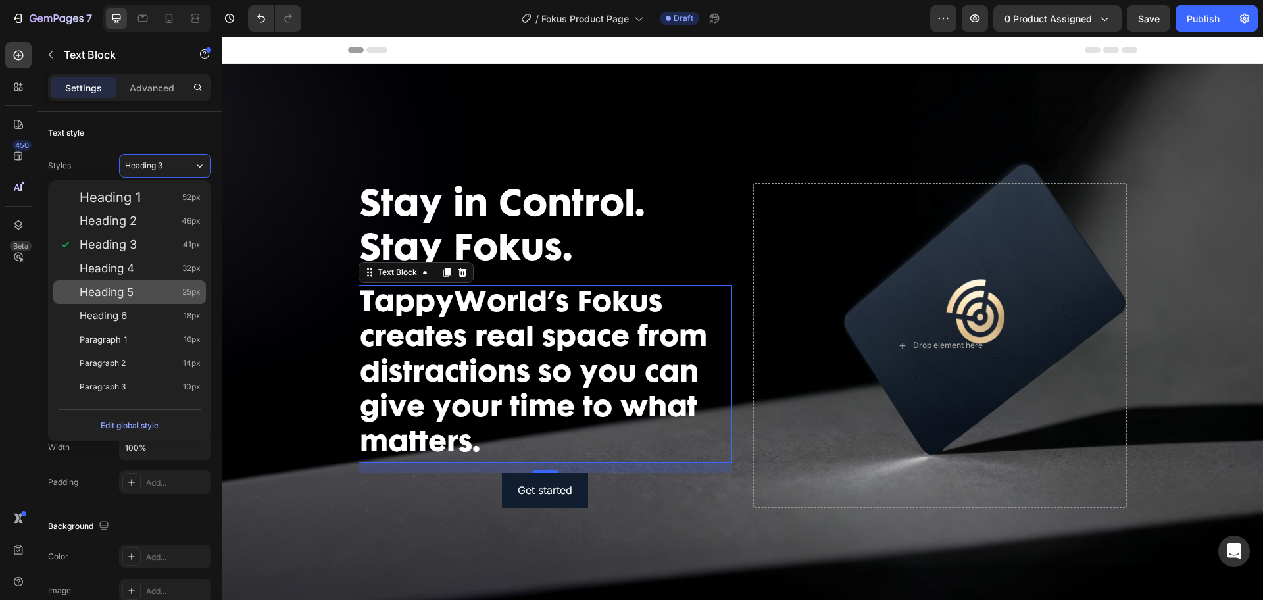
click at [135, 288] on div "Heading 5 25px" at bounding box center [140, 292] width 121 height 13
type input "25"
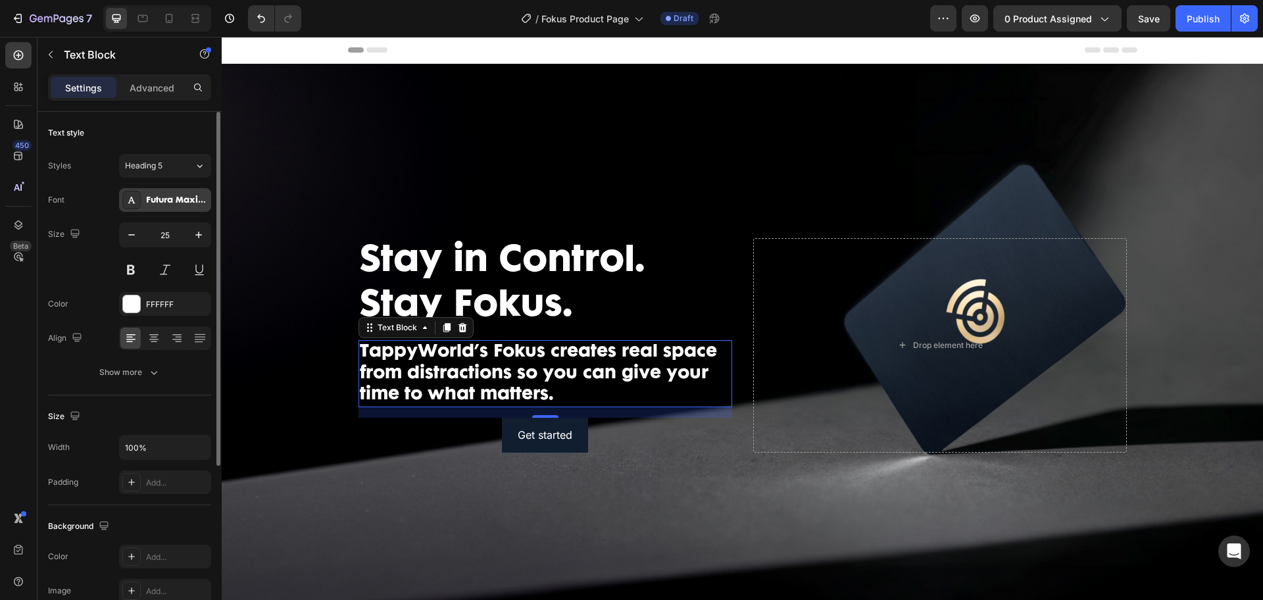
click at [156, 195] on div "Futura Maxi CG Bold Regular" at bounding box center [177, 201] width 62 height 12
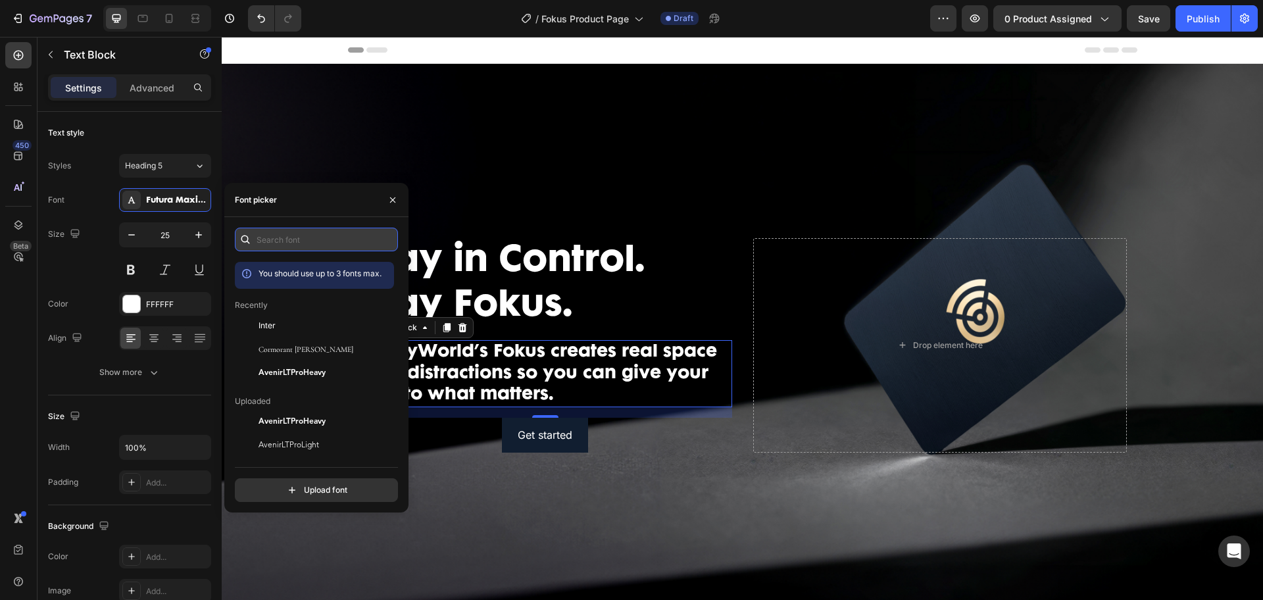
click at [304, 242] on input "text" at bounding box center [316, 240] width 163 height 24
click at [293, 410] on div "Inter" at bounding box center [314, 422] width 159 height 24
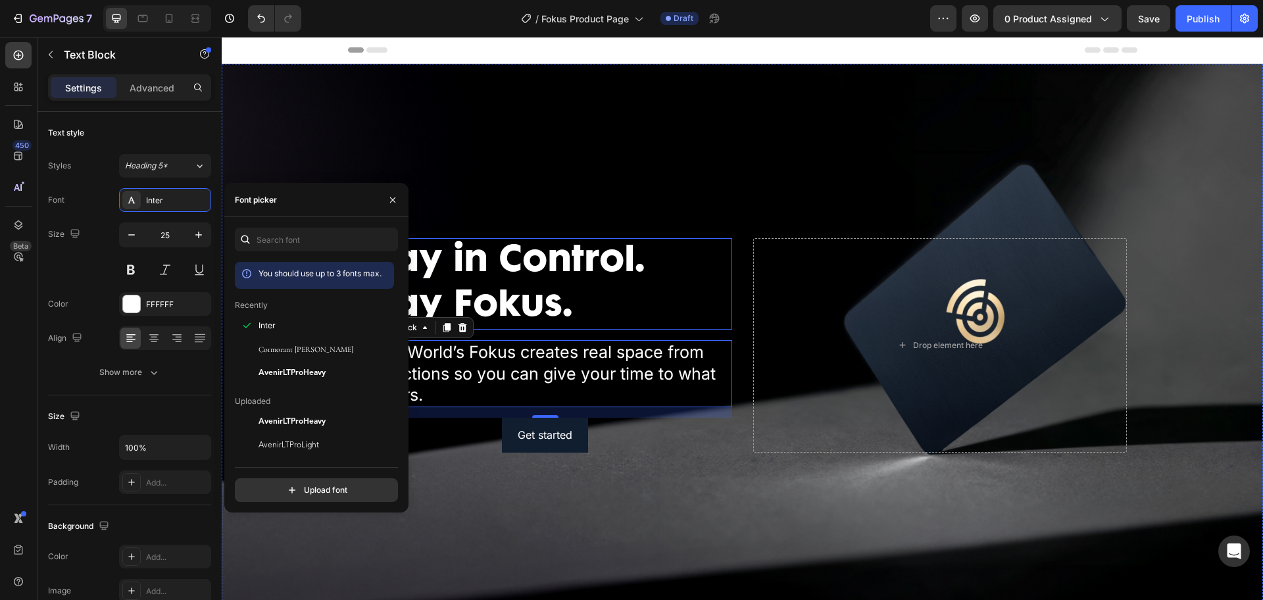
click at [540, 282] on p "Stay in Control. Stay Fokus." at bounding box center [545, 284] width 371 height 89
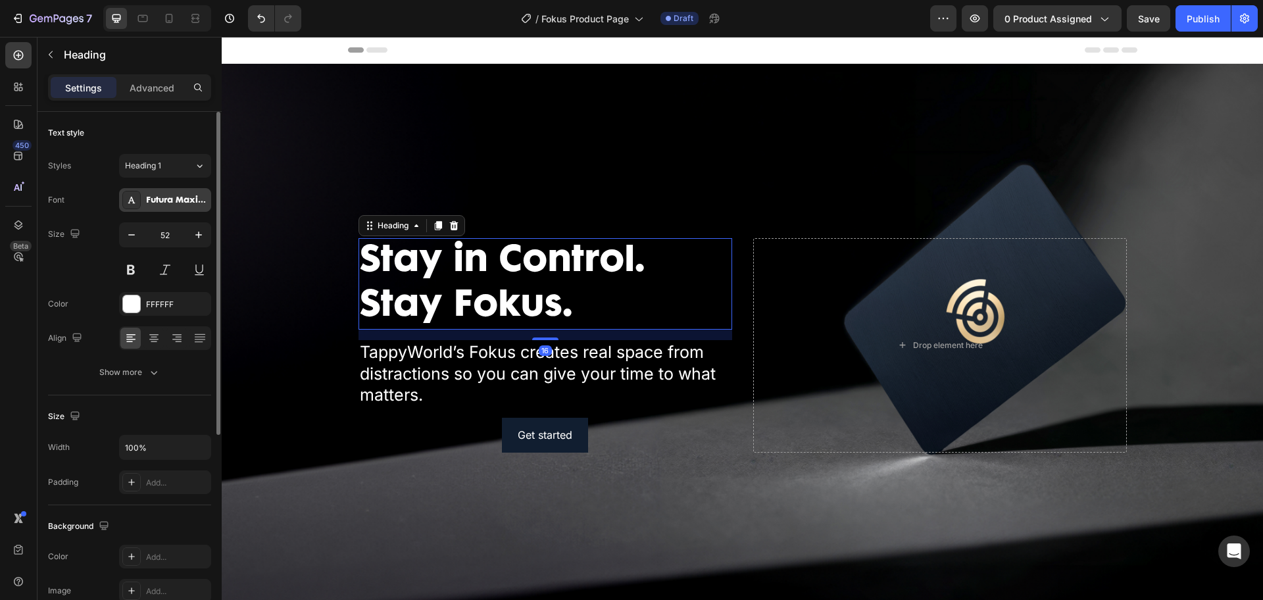
click at [170, 202] on div "Futura Maxi CG Bold Regular" at bounding box center [177, 201] width 62 height 12
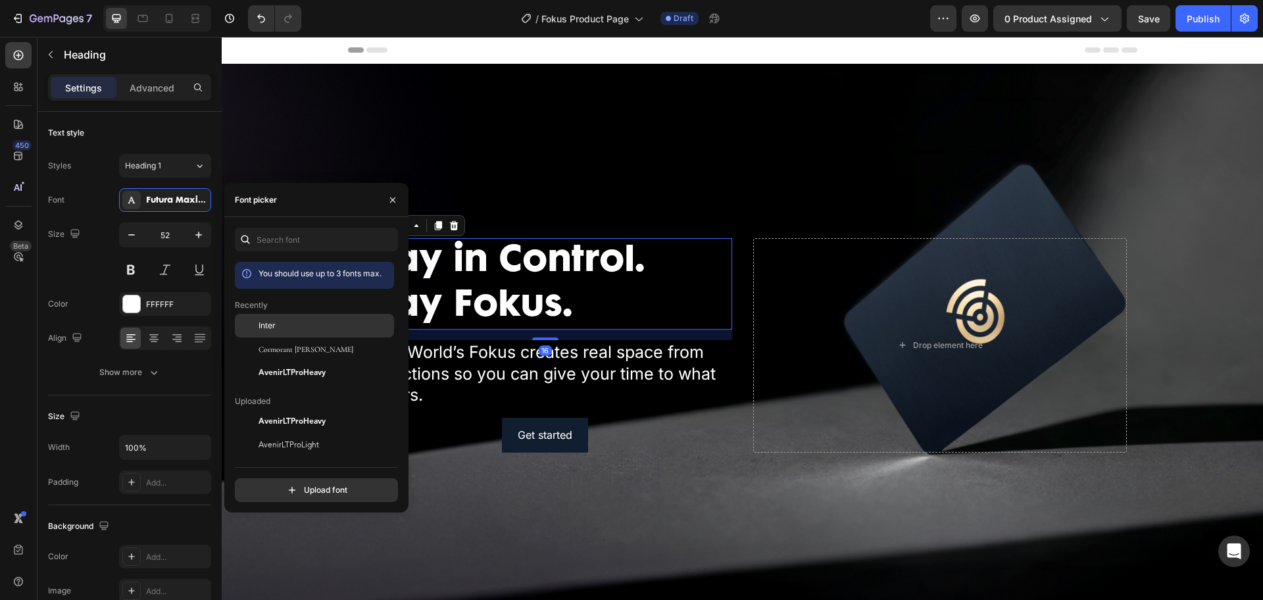
click at [305, 331] on div "Inter" at bounding box center [325, 326] width 133 height 12
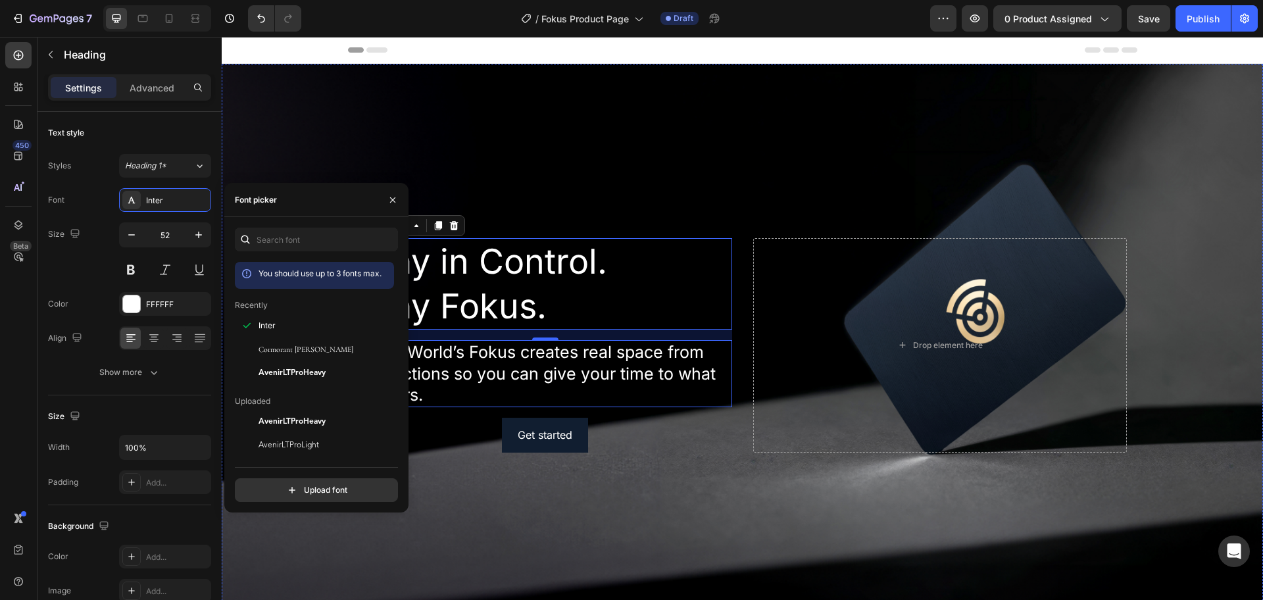
click at [662, 359] on p "TappyWorld’s Fokus creates real space from distractions so you can give your ti…" at bounding box center [545, 374] width 371 height 64
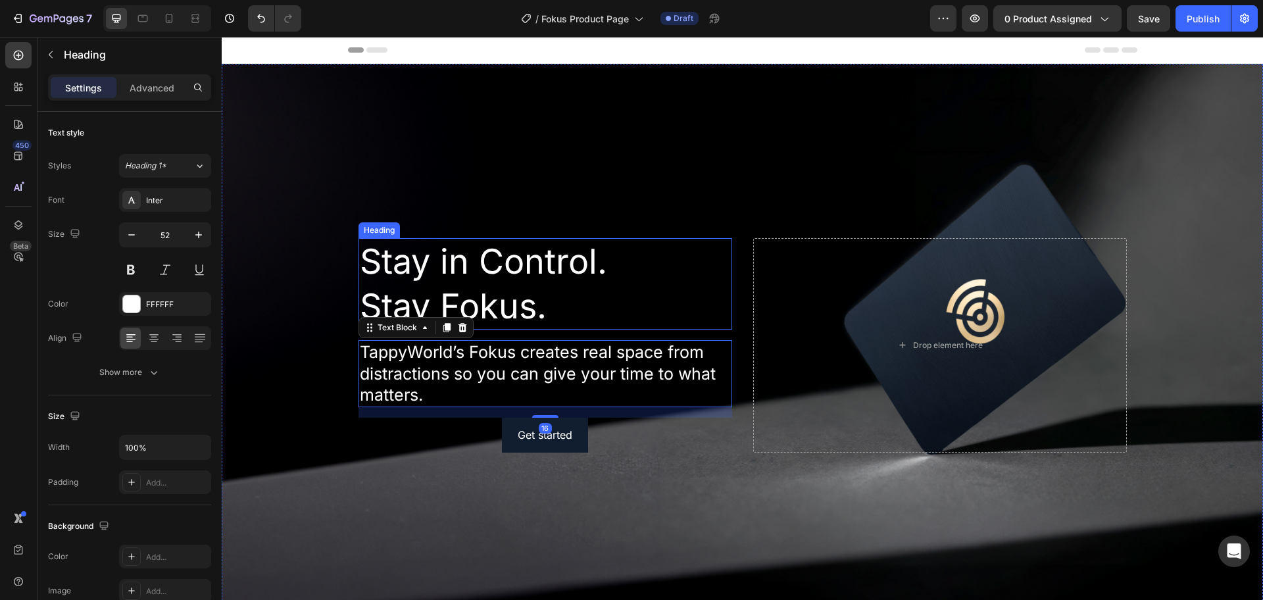
click at [598, 293] on p "Stay in Control. Stay Fokus." at bounding box center [545, 284] width 371 height 89
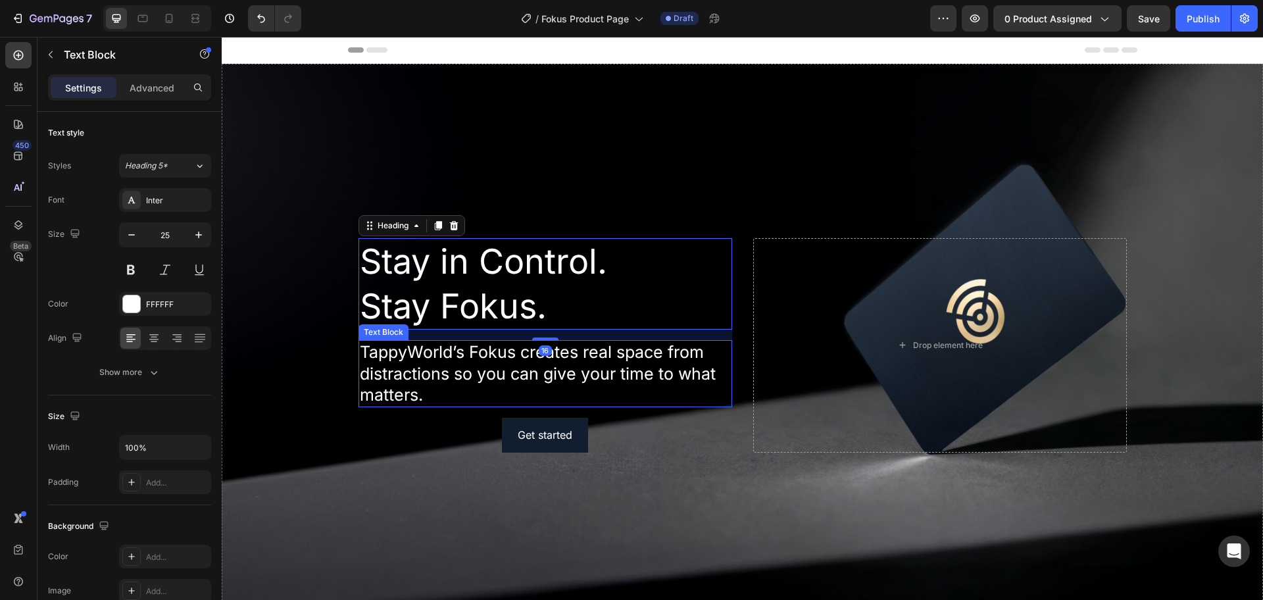
click at [631, 380] on p "TappyWorld’s Fokus creates real space from distractions so you can give your ti…" at bounding box center [545, 374] width 371 height 64
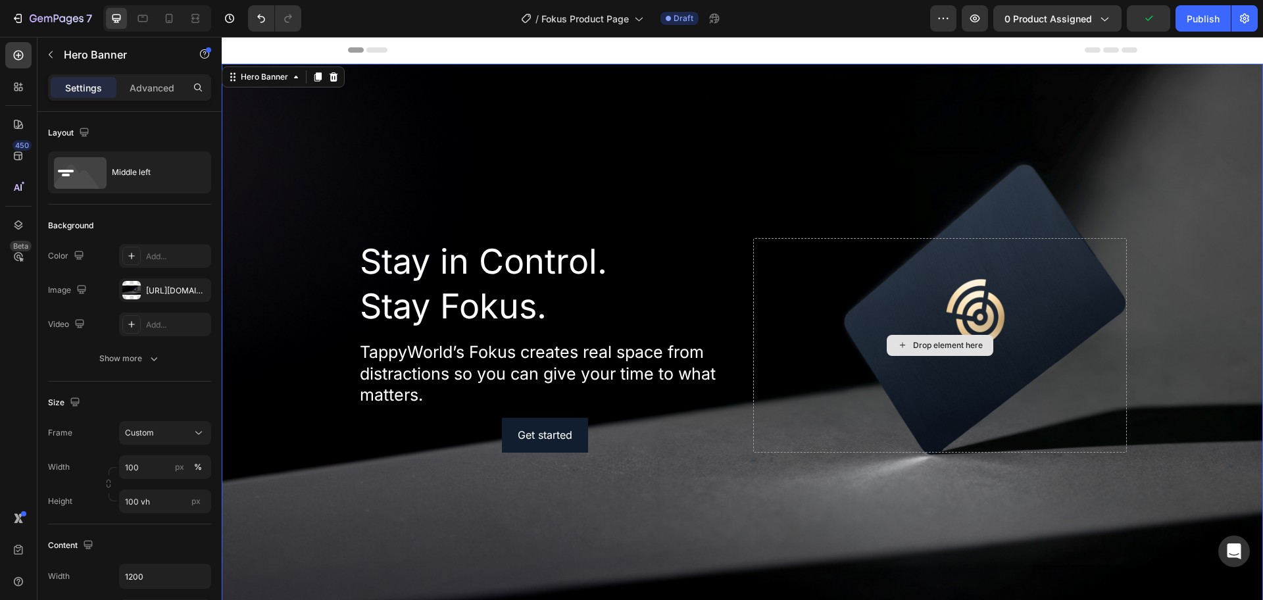
click at [769, 240] on div "Drop element here" at bounding box center [940, 345] width 374 height 214
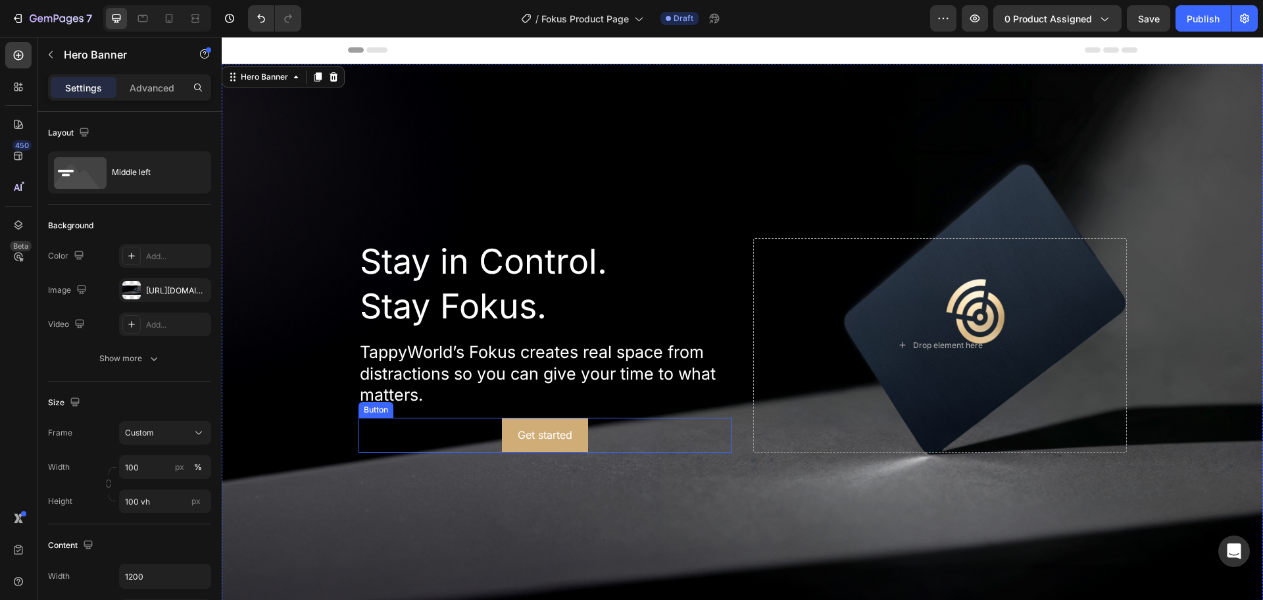
click at [565, 422] on button "Get started" at bounding box center [545, 435] width 86 height 35
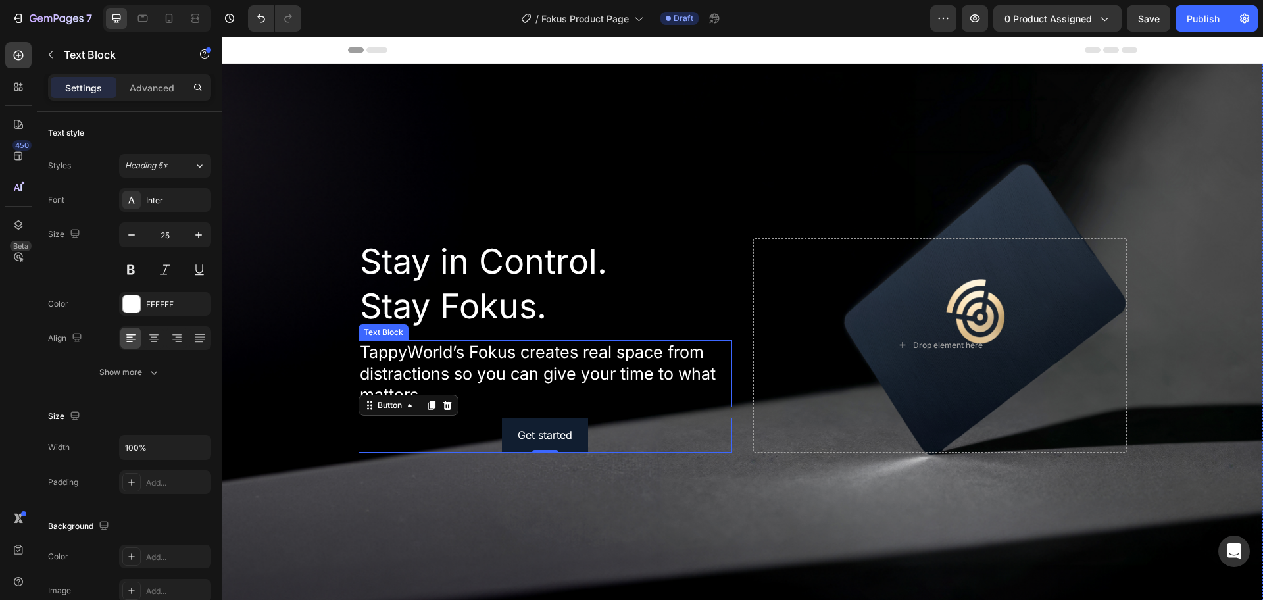
click at [657, 378] on p "TappyWorld’s Fokus creates real space from distractions so you can give your ti…" at bounding box center [545, 374] width 371 height 64
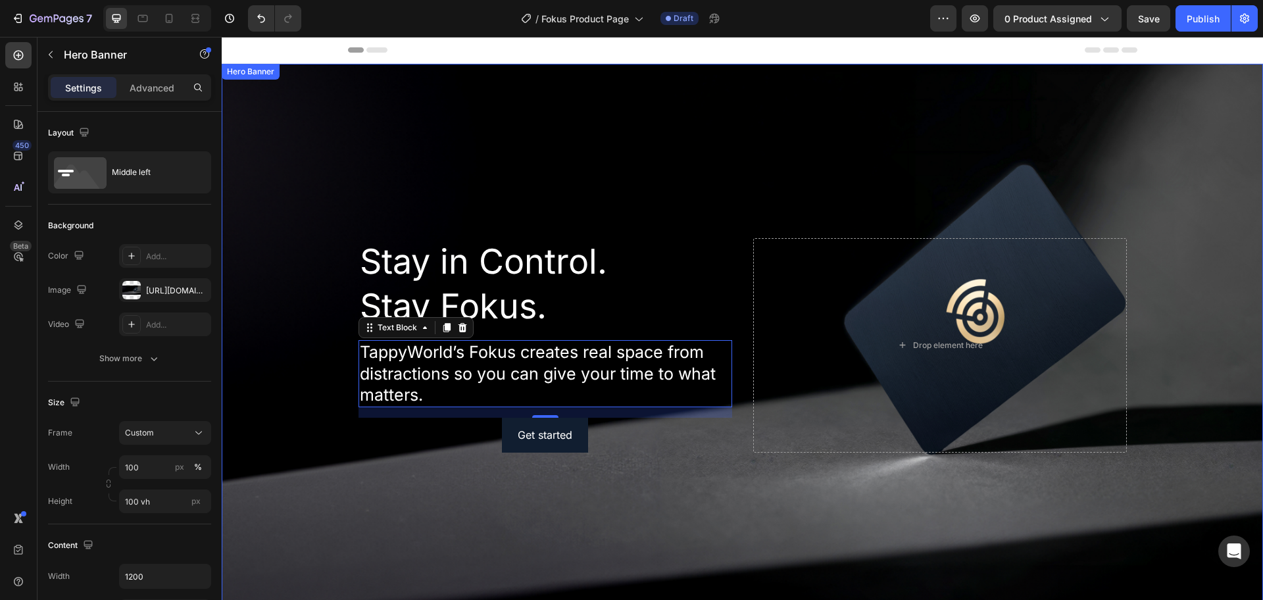
click at [715, 126] on div "Background Image" at bounding box center [743, 345] width 1042 height 563
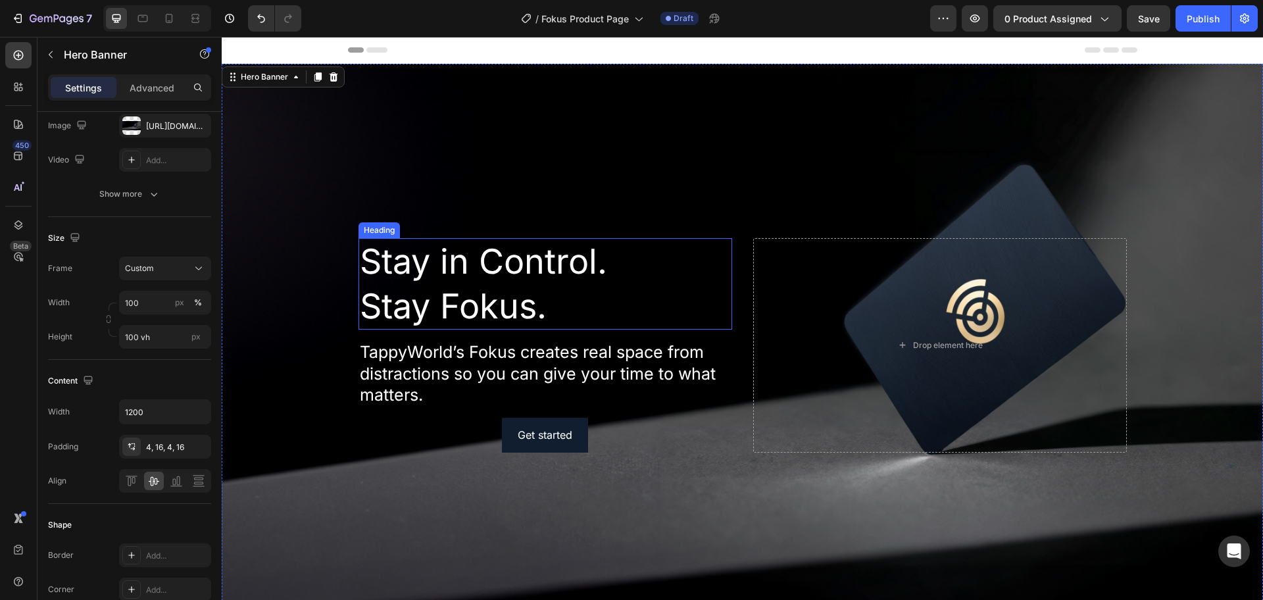
click at [527, 265] on p "Stay in Control. Stay Fokus." at bounding box center [545, 284] width 371 height 89
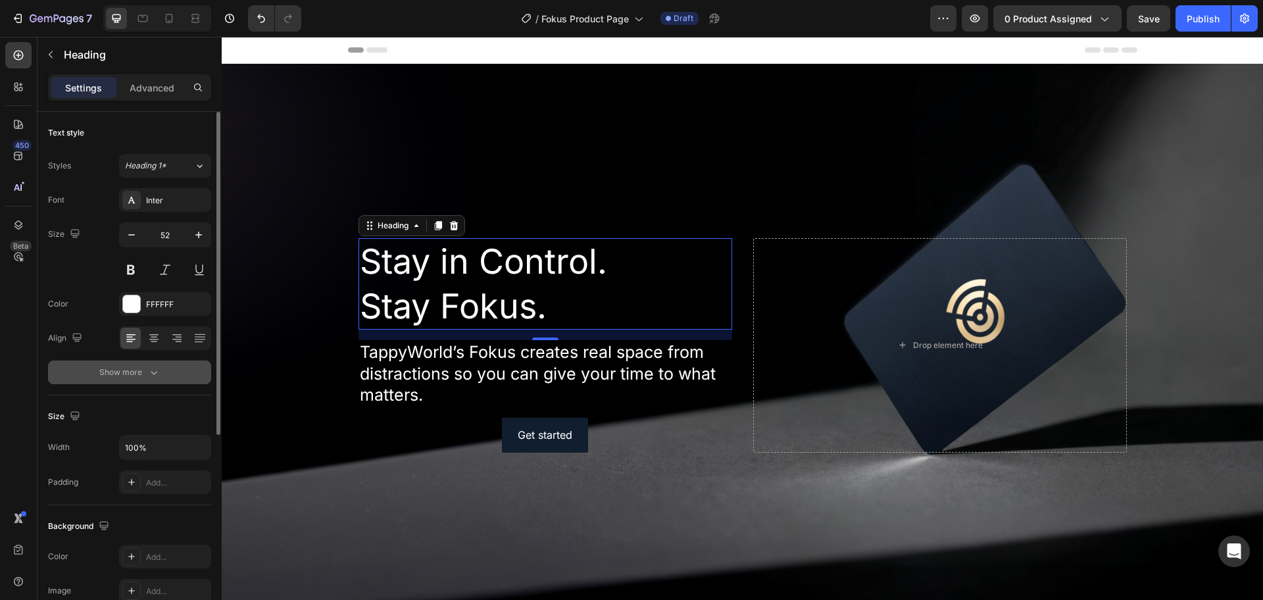
click at [144, 383] on button "Show more" at bounding box center [129, 373] width 163 height 24
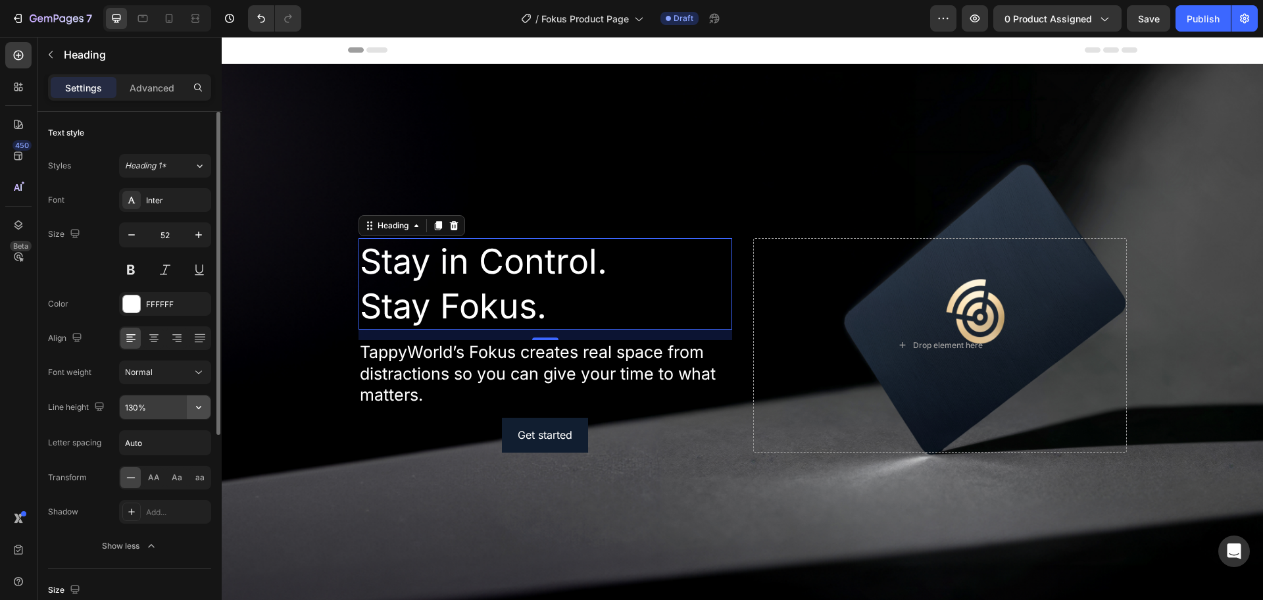
click at [199, 408] on icon "button" at bounding box center [198, 407] width 5 height 3
click at [110, 353] on div "Font Inter Size 52 Color FFFFFF Align Font weight Normal Line height 130% Lette…" at bounding box center [129, 373] width 163 height 370
click at [186, 369] on div "Normal" at bounding box center [158, 373] width 67 height 12
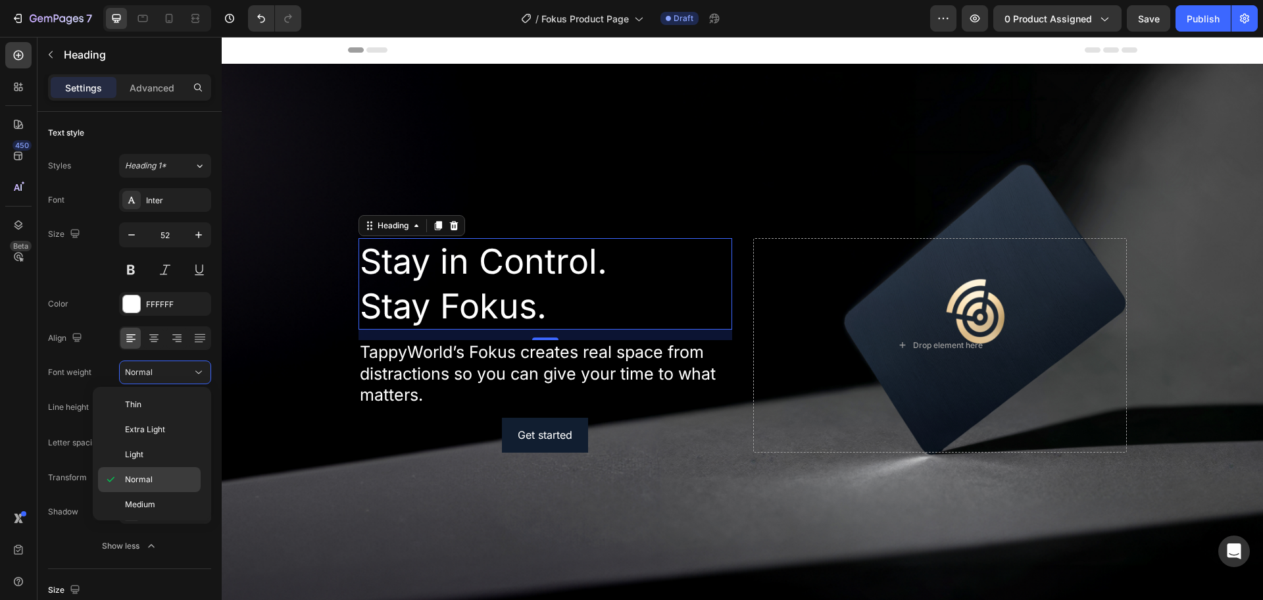
scroll to position [102, 0]
click at [168, 447] on p "Bold" at bounding box center [160, 453] width 70 height 12
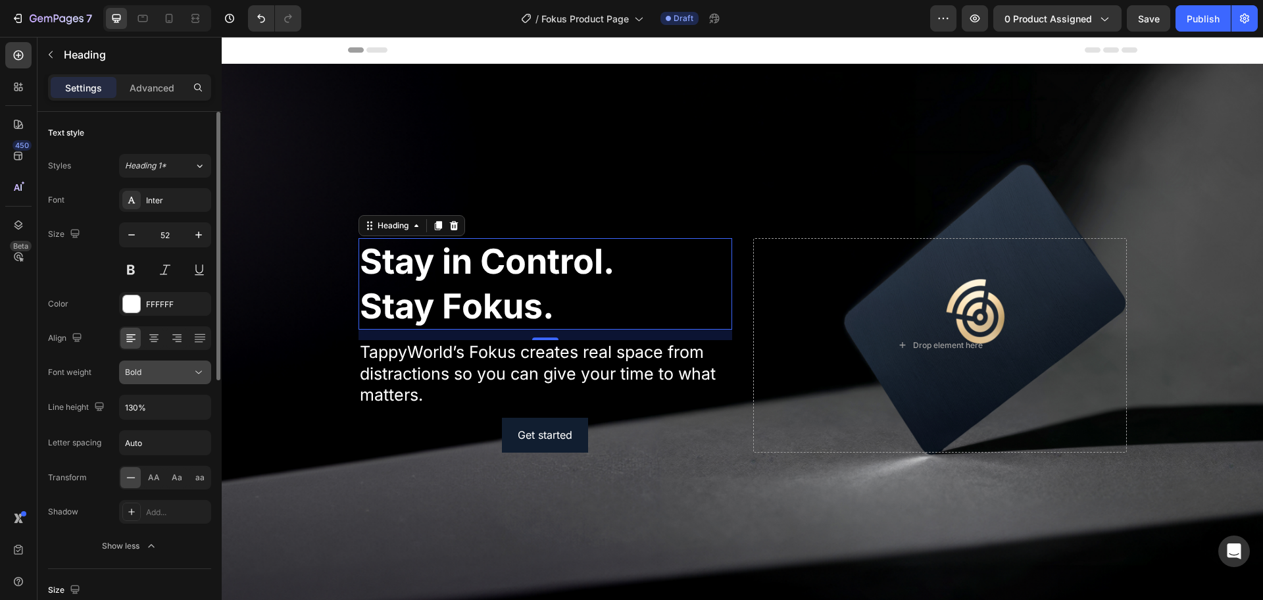
click at [176, 372] on div "Bold" at bounding box center [158, 373] width 67 height 12
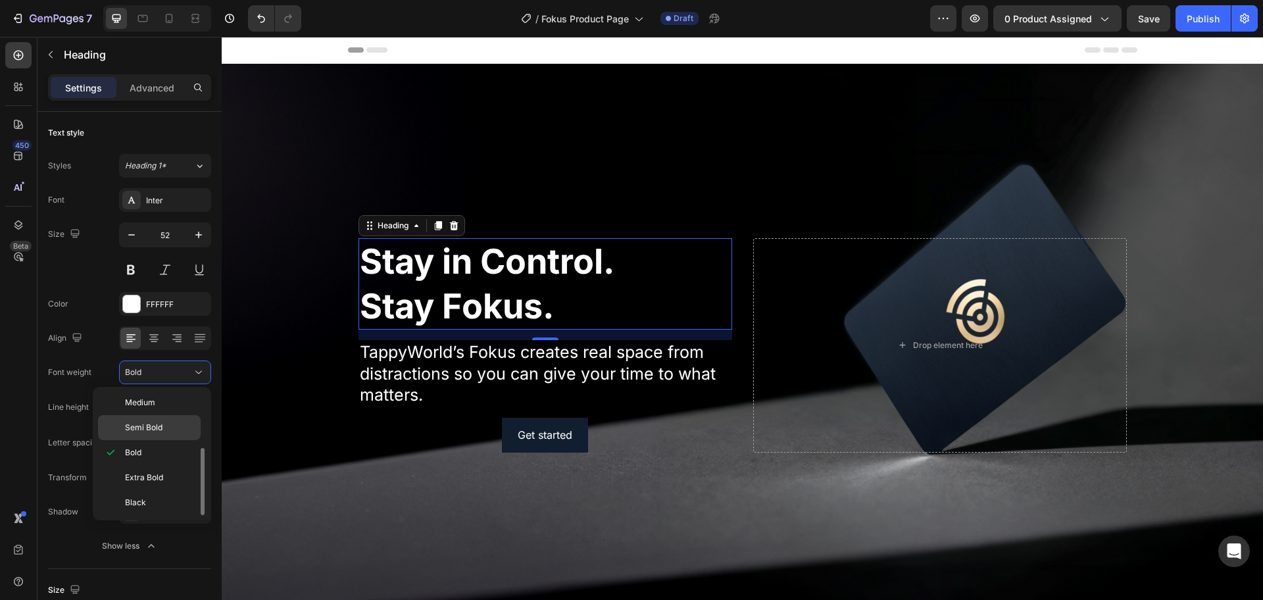
click at [156, 429] on span "Semi Bold" at bounding box center [144, 428] width 38 height 12
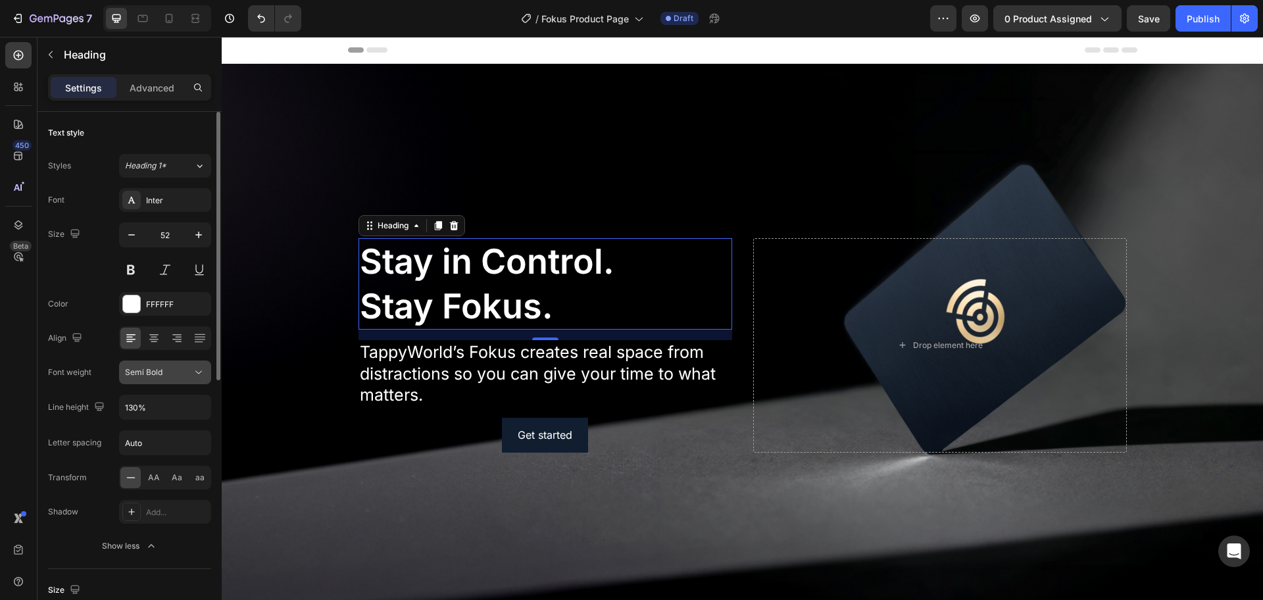
click at [191, 373] on div "Semi Bold" at bounding box center [158, 373] width 67 height 12
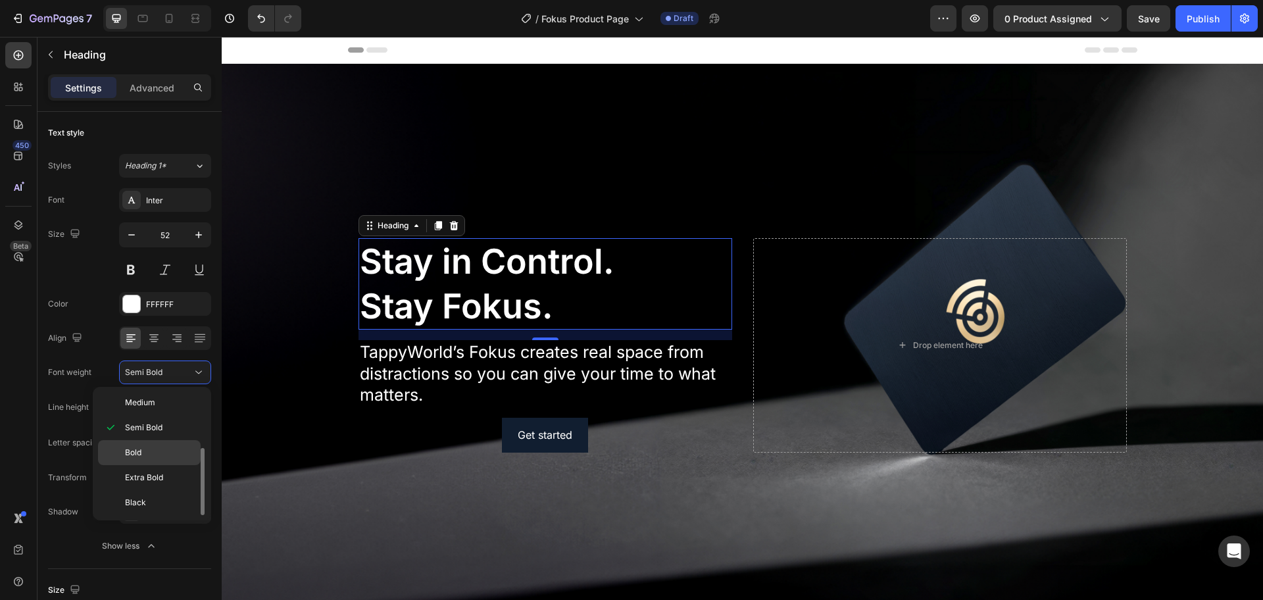
click at [159, 455] on p "Bold" at bounding box center [160, 453] width 70 height 12
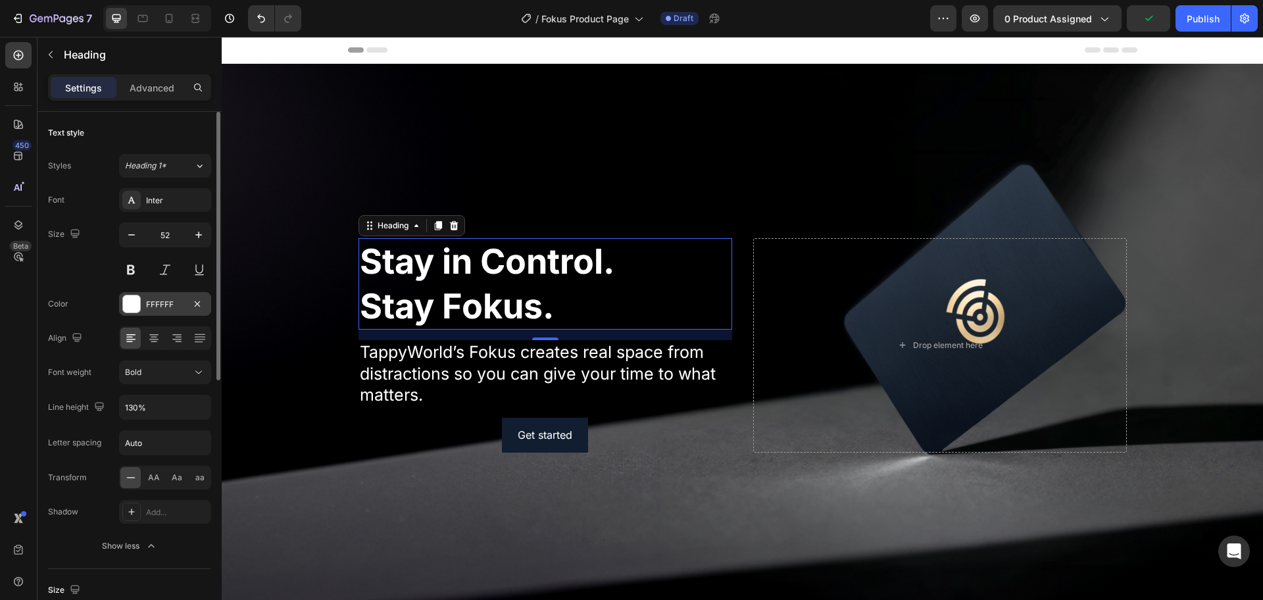
click at [132, 299] on div at bounding box center [131, 303] width 17 height 17
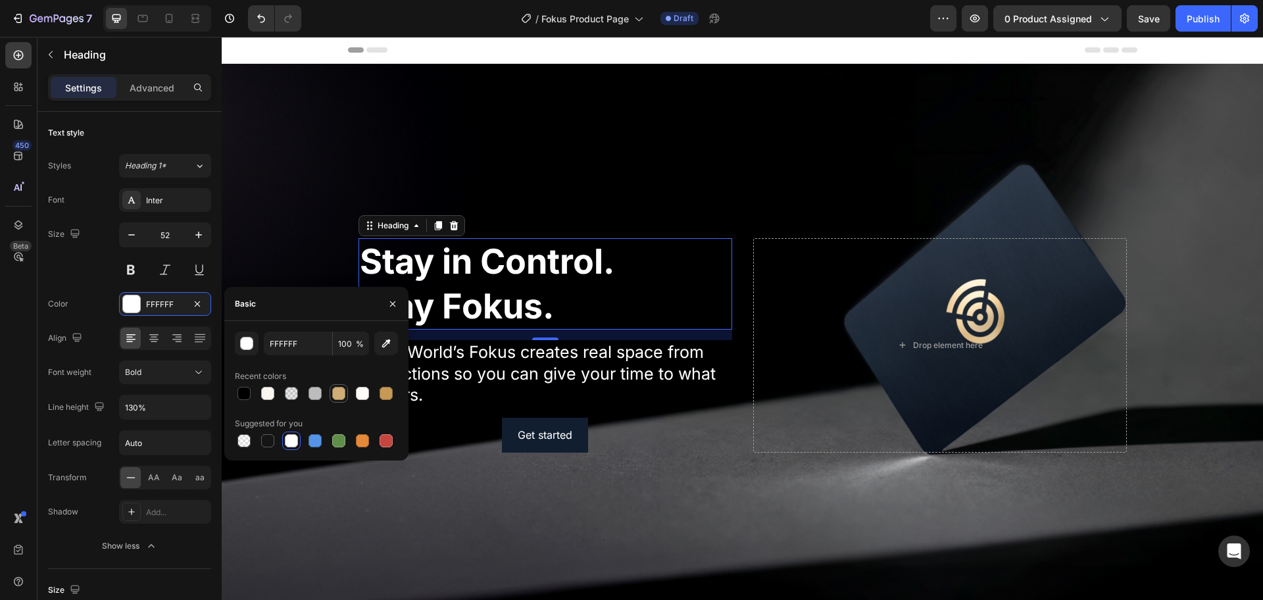
click at [338, 391] on div at bounding box center [338, 393] width 13 height 13
type input "D0AD77"
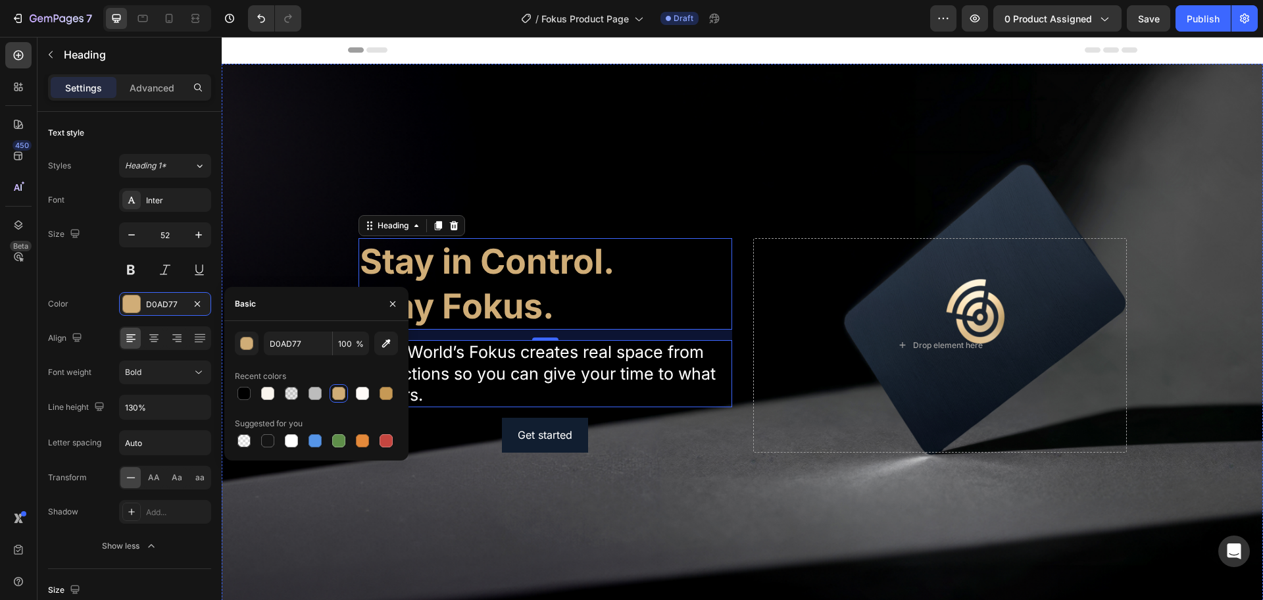
click at [655, 351] on p "TappyWorld’s Fokus creates real space from distractions so you can give your ti…" at bounding box center [545, 374] width 371 height 64
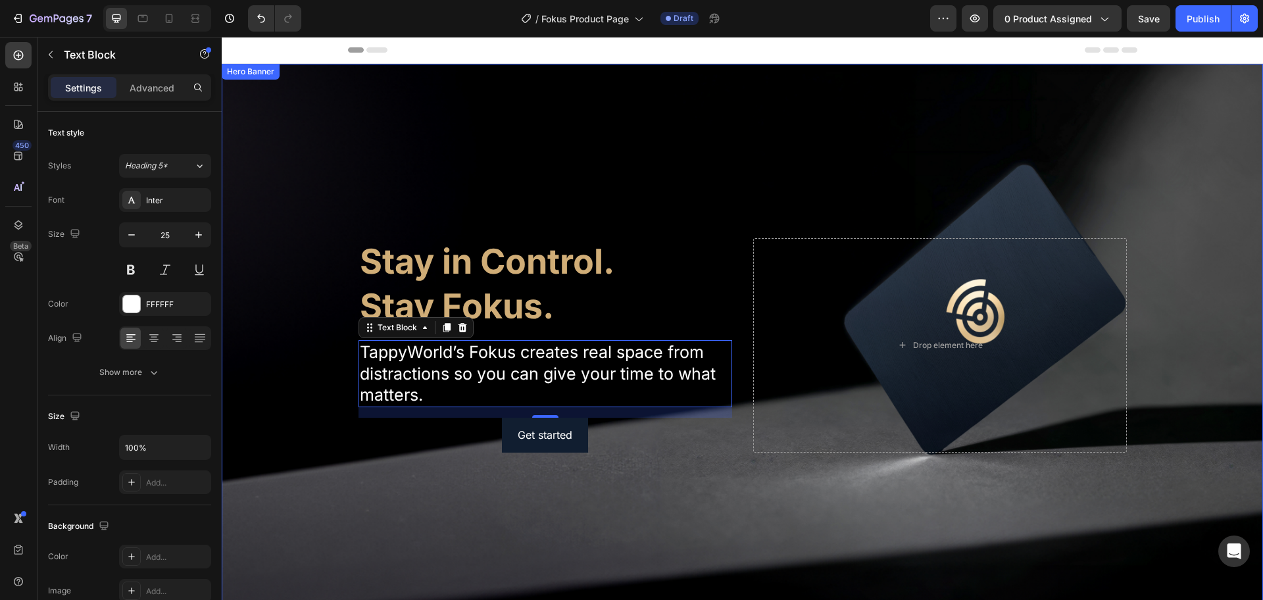
scroll to position [82, 0]
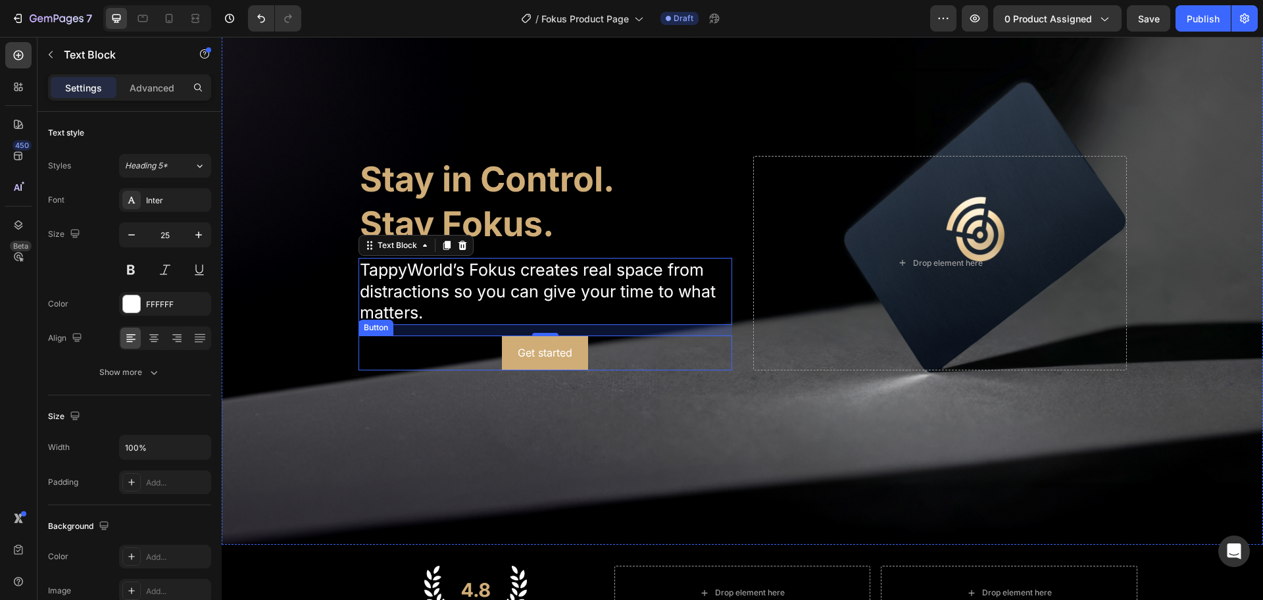
click at [575, 359] on button "Get started" at bounding box center [545, 353] width 86 height 35
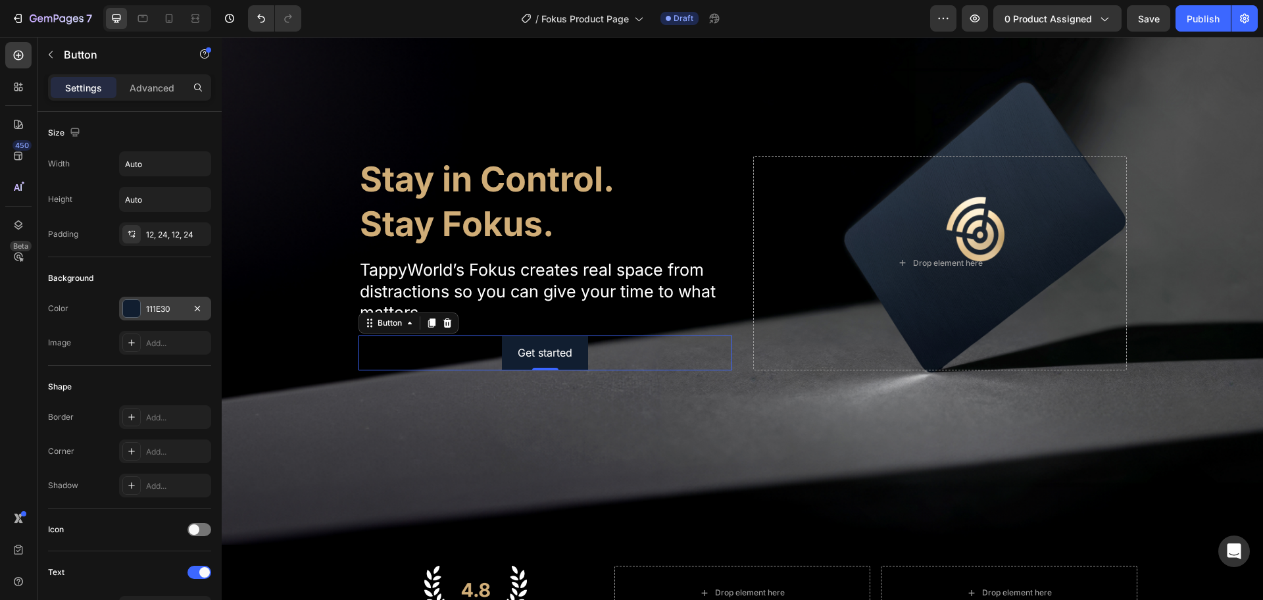
click at [136, 309] on div at bounding box center [131, 308] width 17 height 17
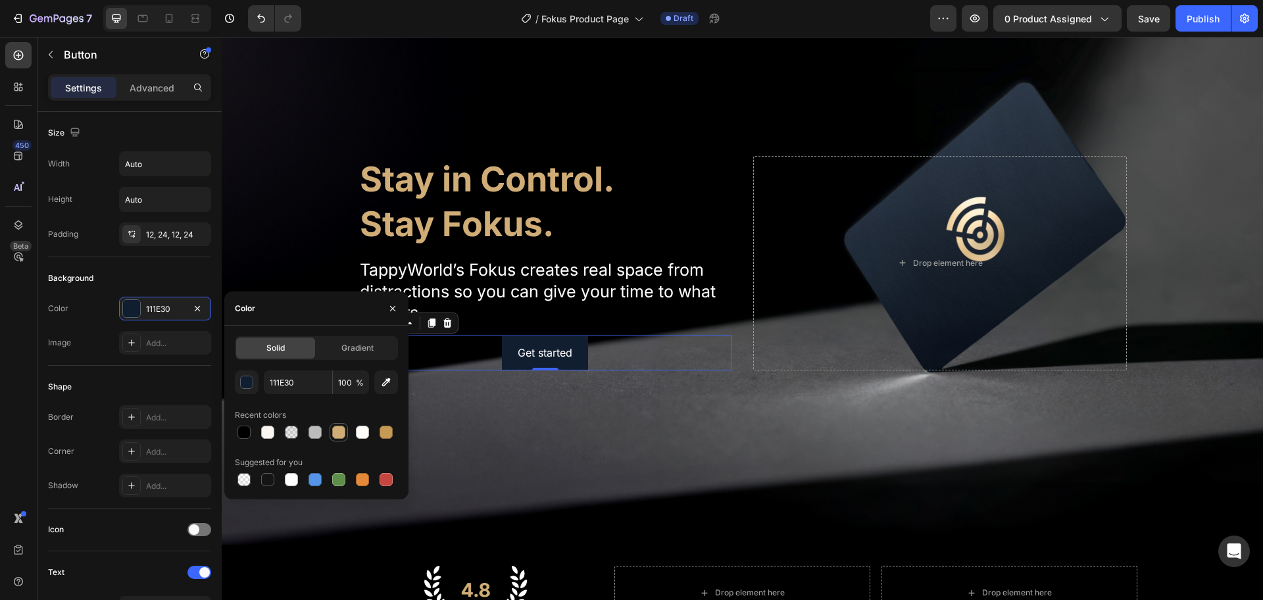
click at [344, 429] on div at bounding box center [338, 432] width 13 height 13
type input "D0AD77"
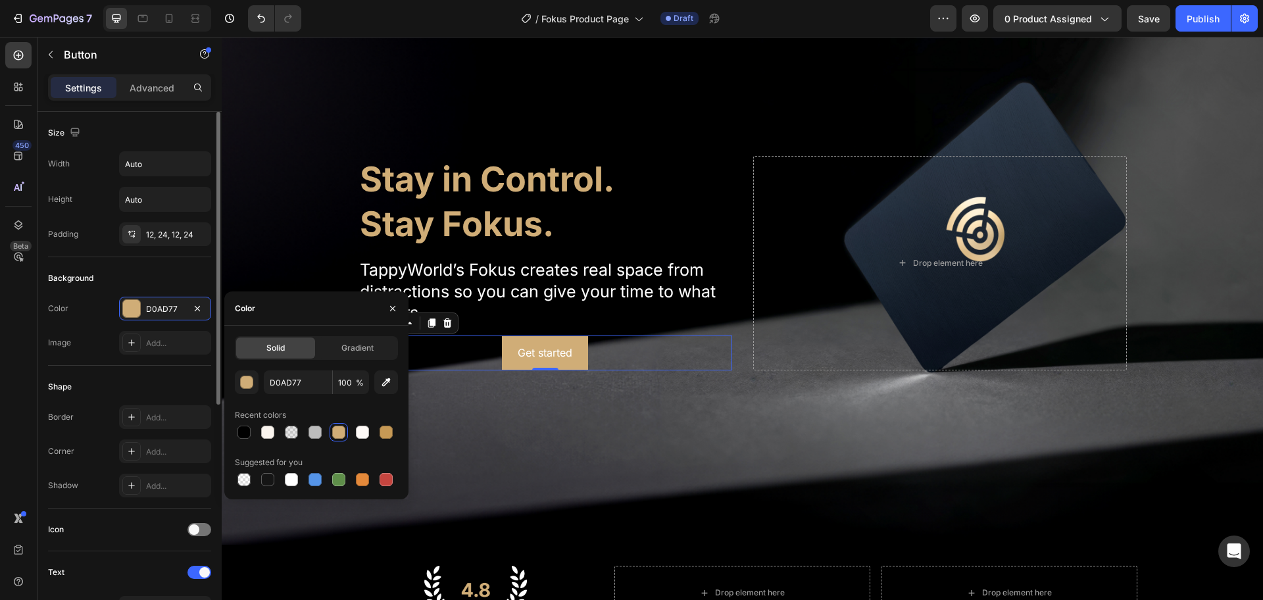
click at [153, 377] on div "Shape" at bounding box center [129, 386] width 163 height 21
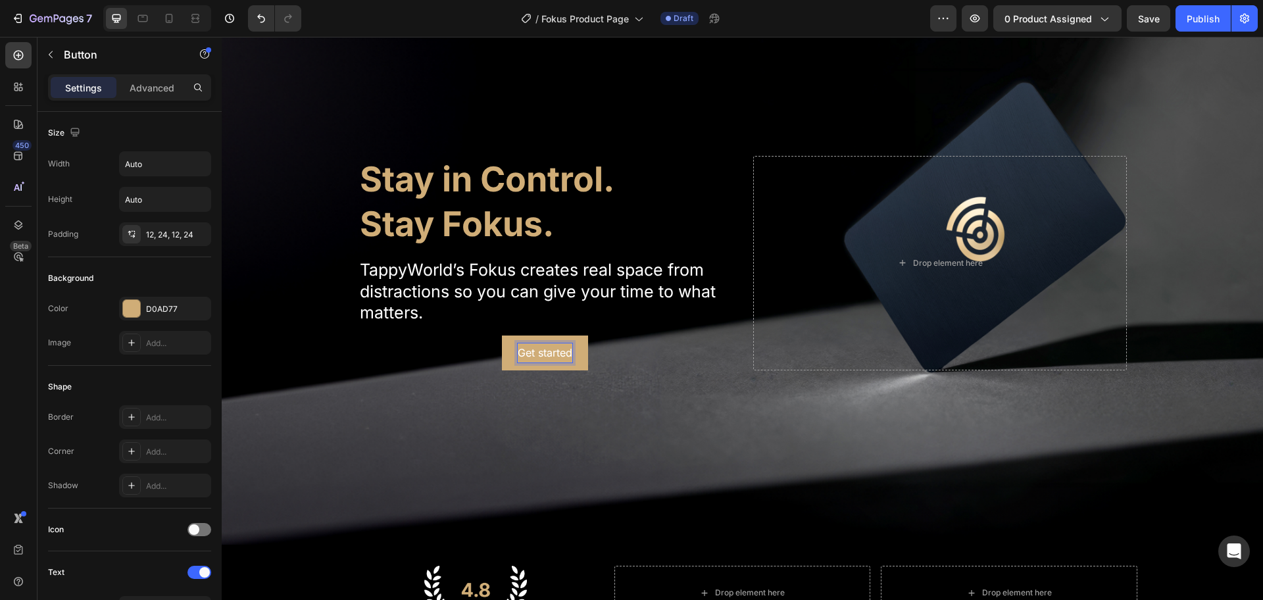
click at [529, 354] on div "Get started" at bounding box center [545, 353] width 55 height 19
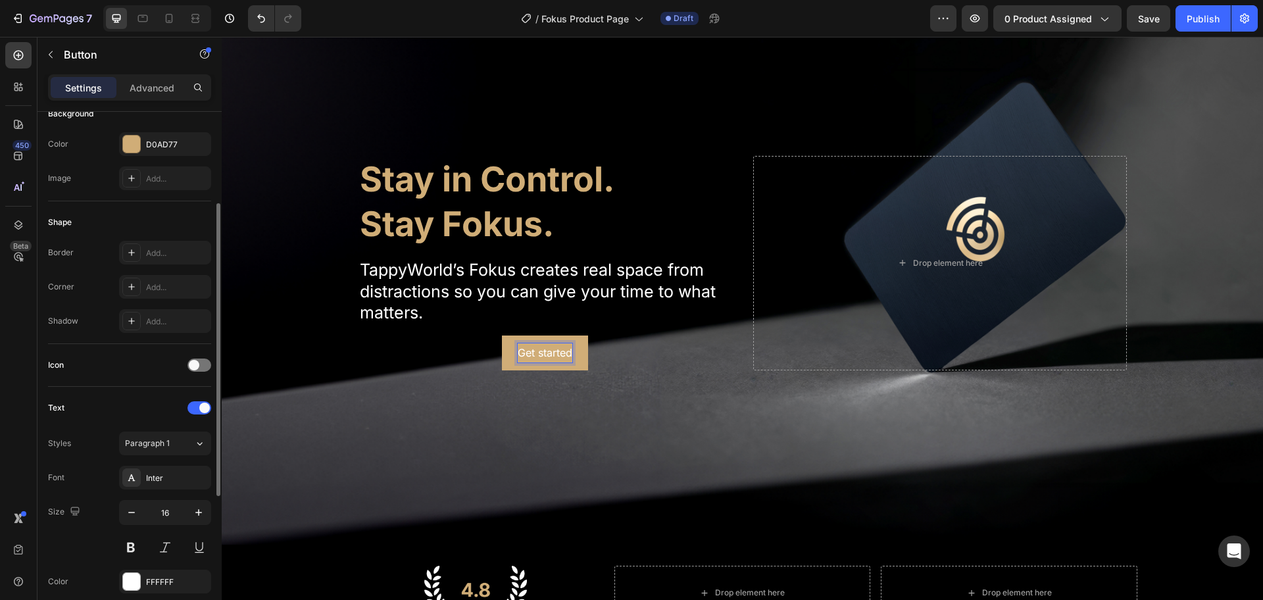
scroll to position [247, 0]
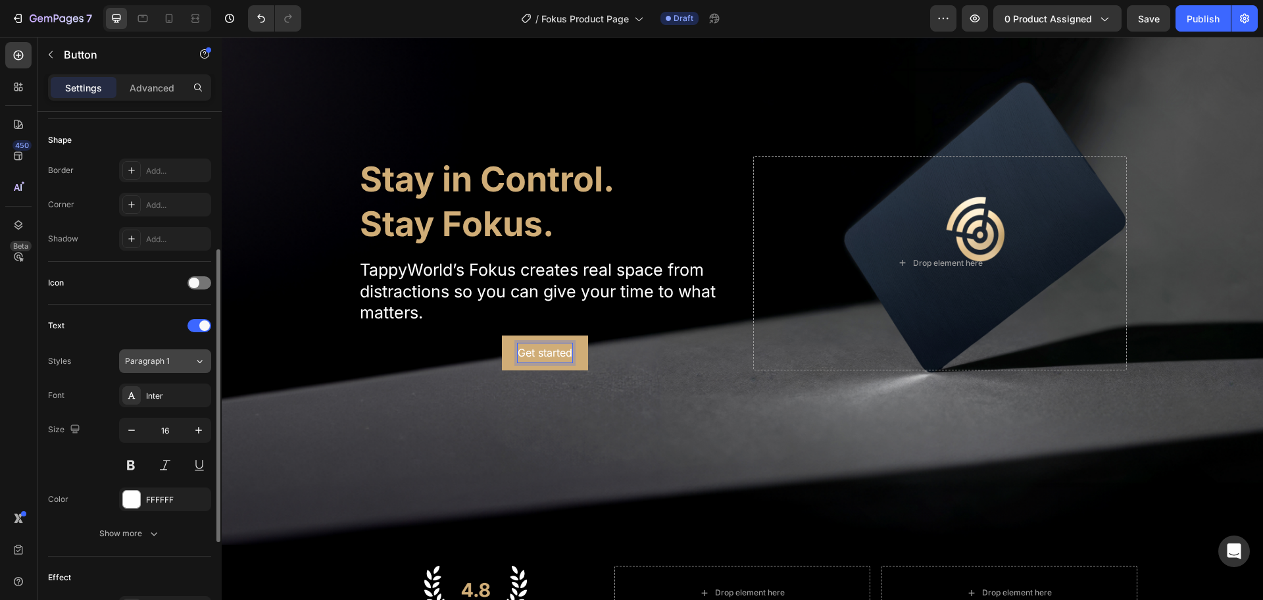
click at [196, 365] on icon at bounding box center [199, 361] width 11 height 13
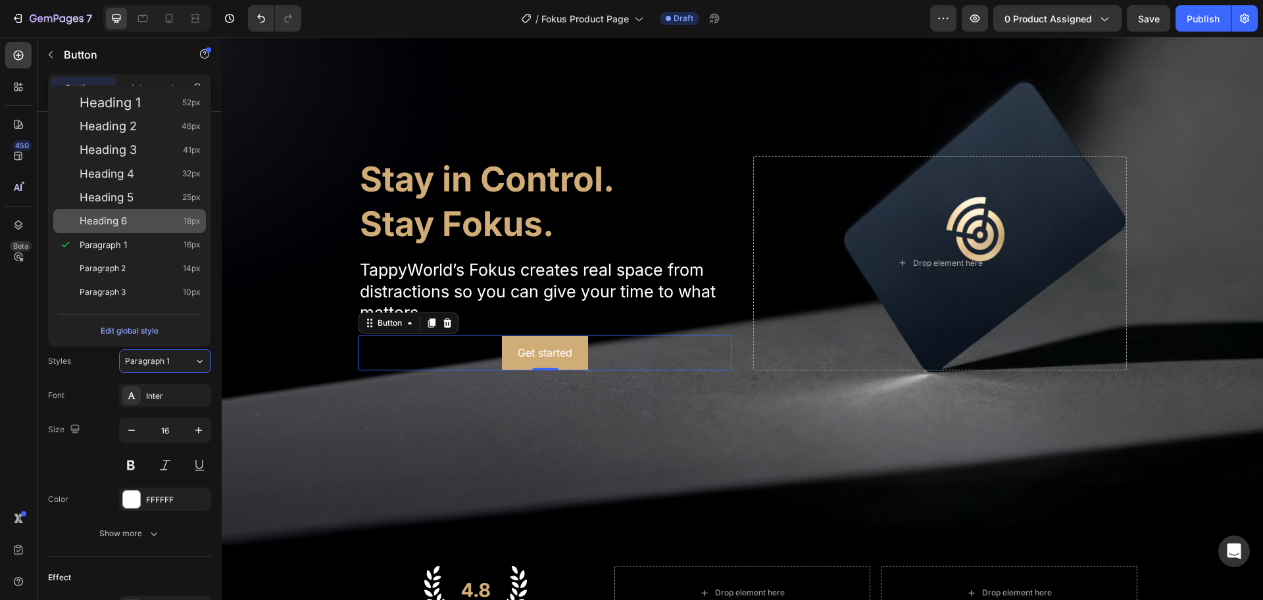
click at [116, 221] on span "Heading 6" at bounding box center [103, 221] width 47 height 13
type input "18"
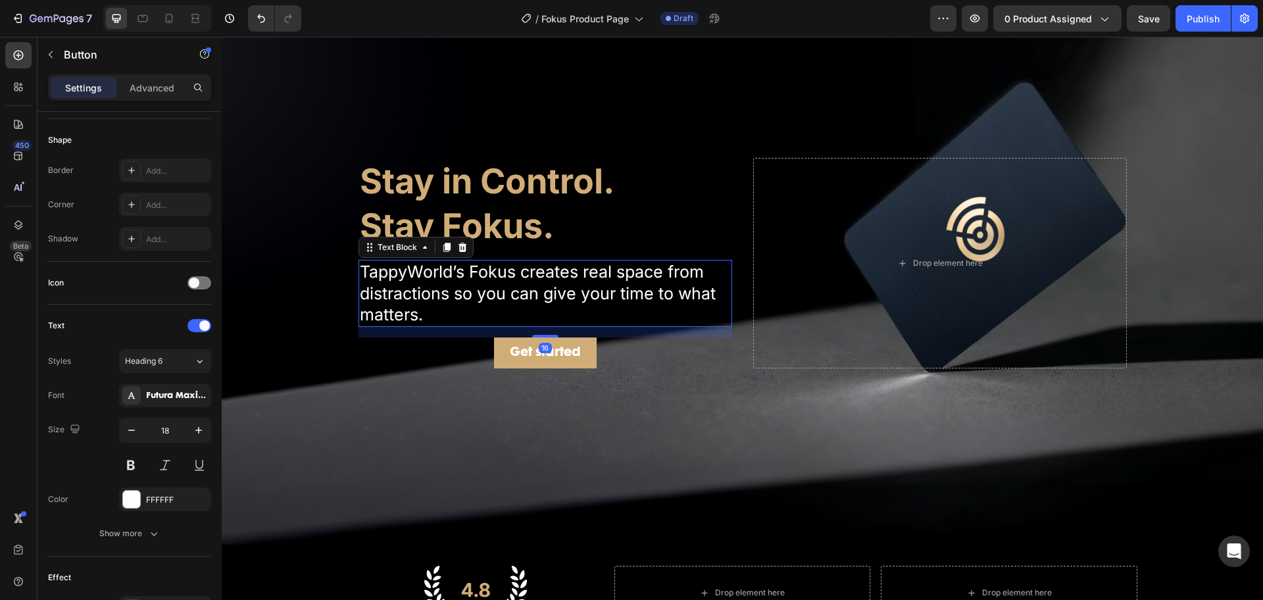
click at [449, 292] on p "TappyWorld’s Fokus creates real space from distractions so you can give your ti…" at bounding box center [545, 293] width 371 height 64
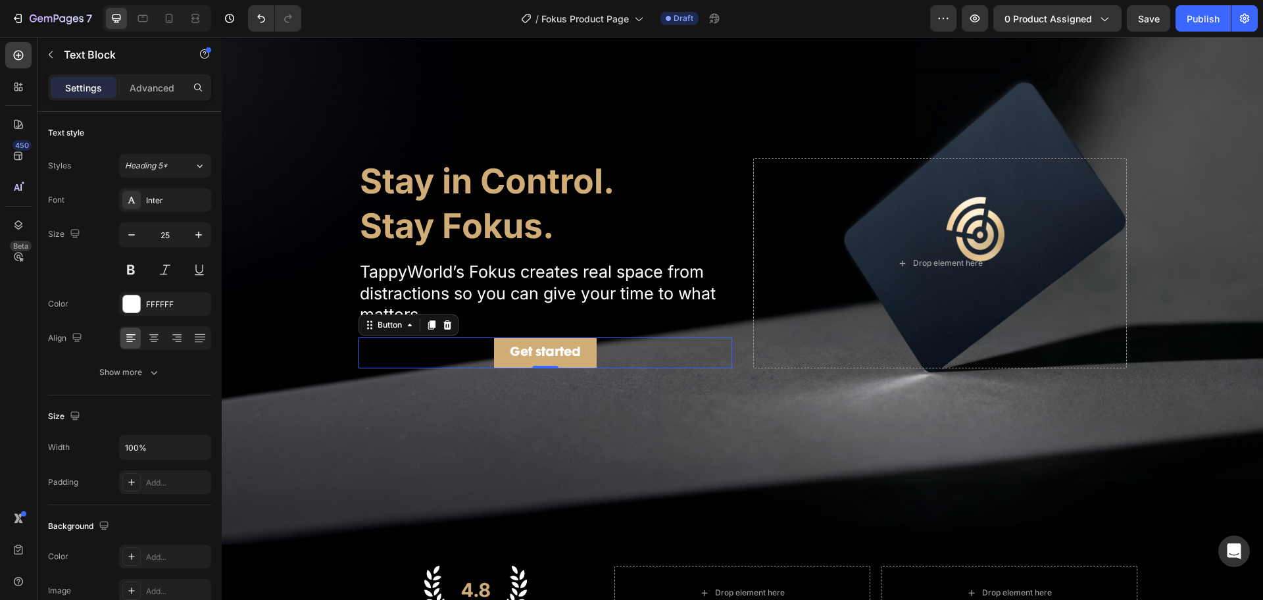
click at [583, 356] on button "Get started" at bounding box center [545, 353] width 103 height 31
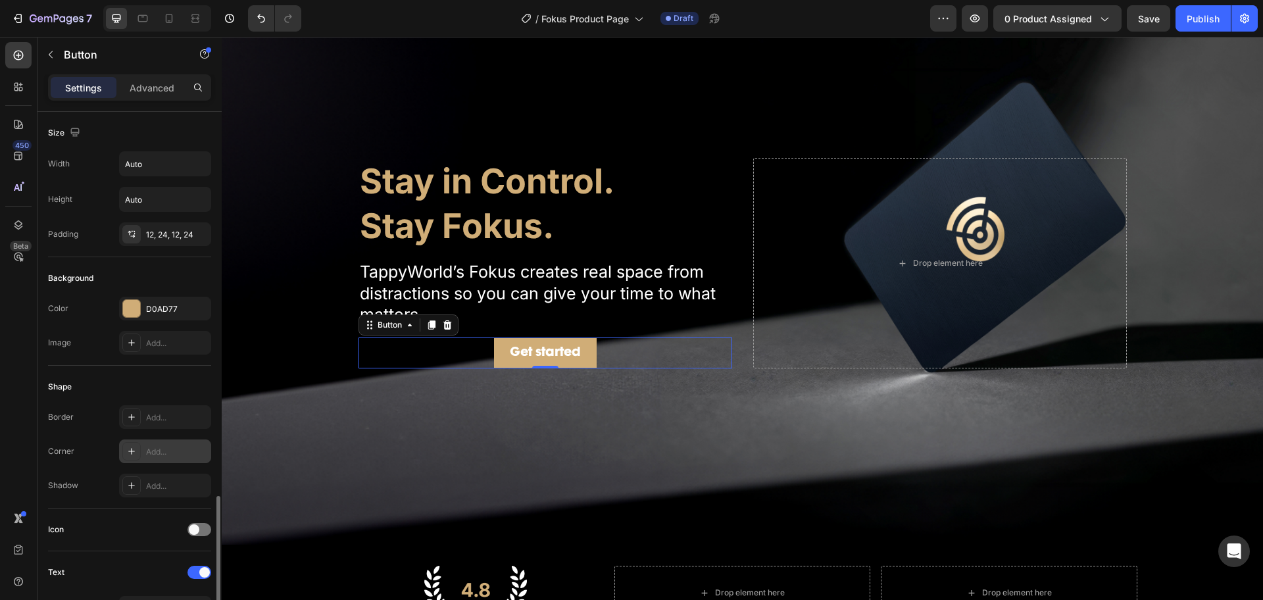
scroll to position [329, 0]
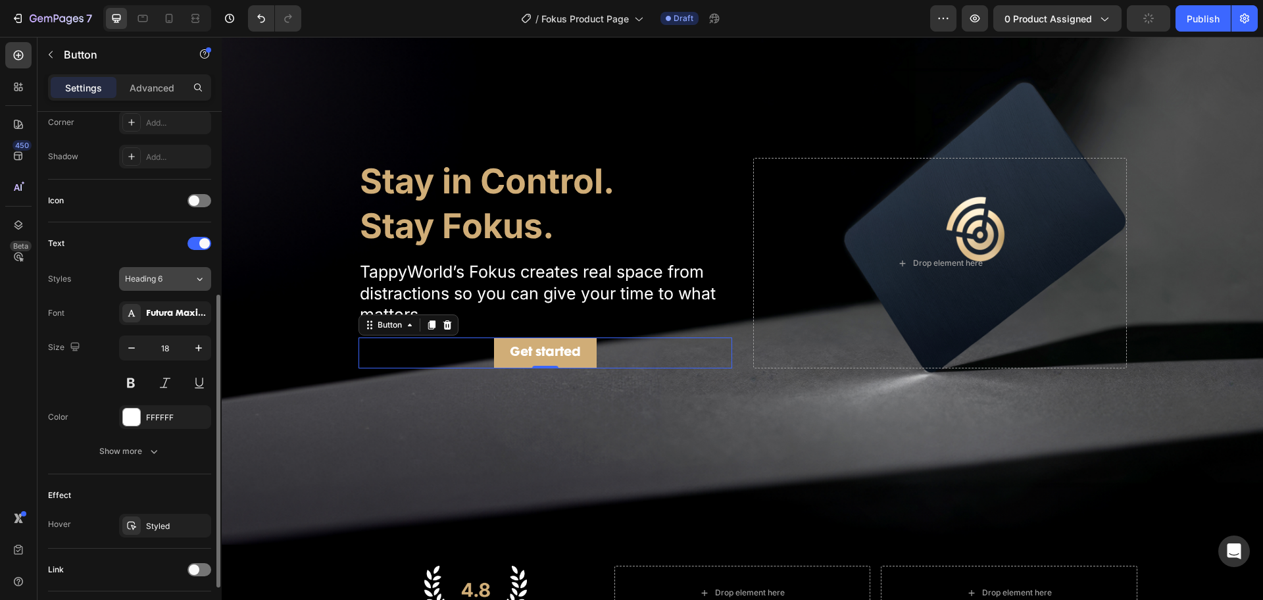
click at [184, 283] on div "Heading 6" at bounding box center [159, 279] width 69 height 12
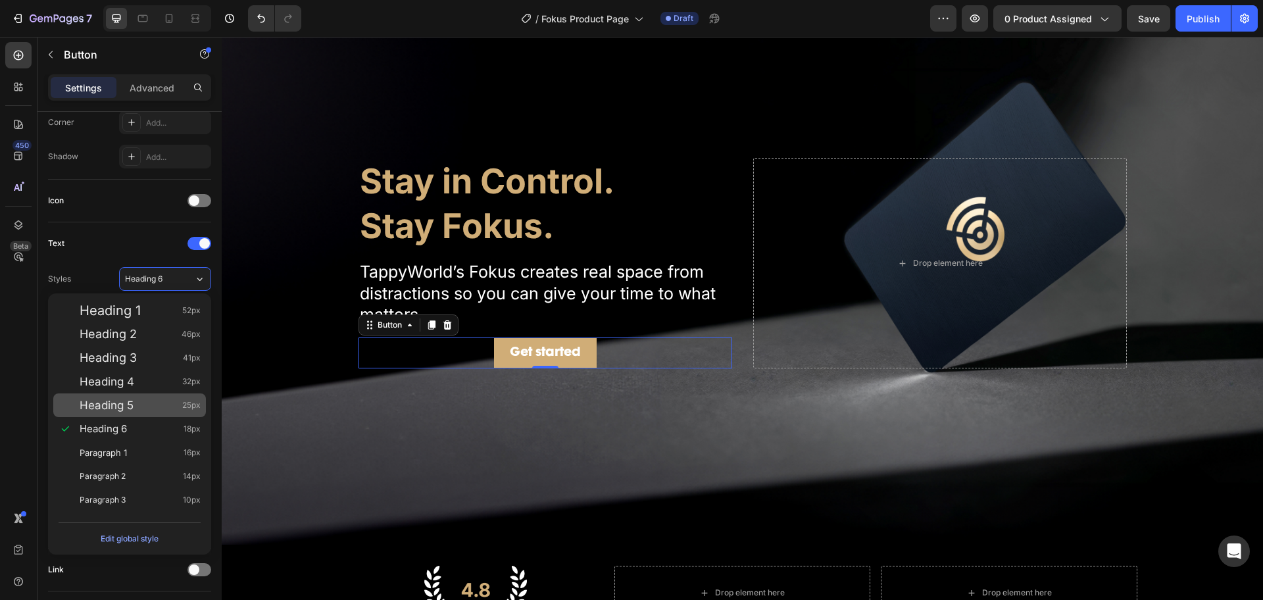
click at [128, 402] on span "Heading 5" at bounding box center [107, 405] width 54 height 13
type input "25"
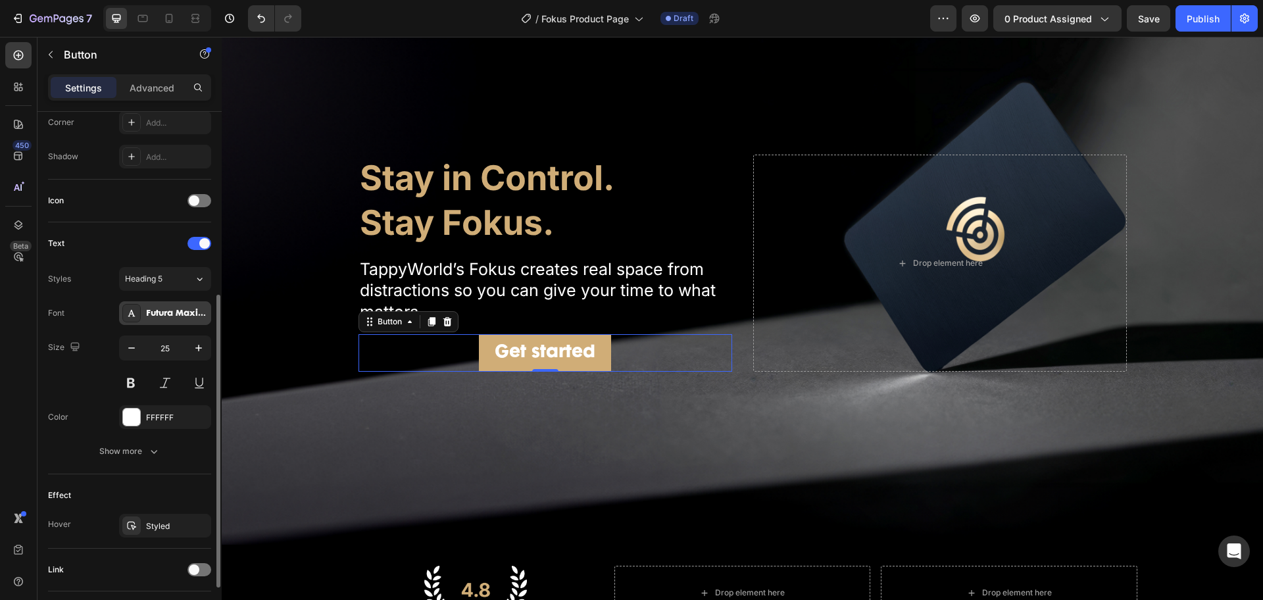
click at [180, 317] on div "Futura Maxi CG Bold Regular" at bounding box center [177, 314] width 62 height 12
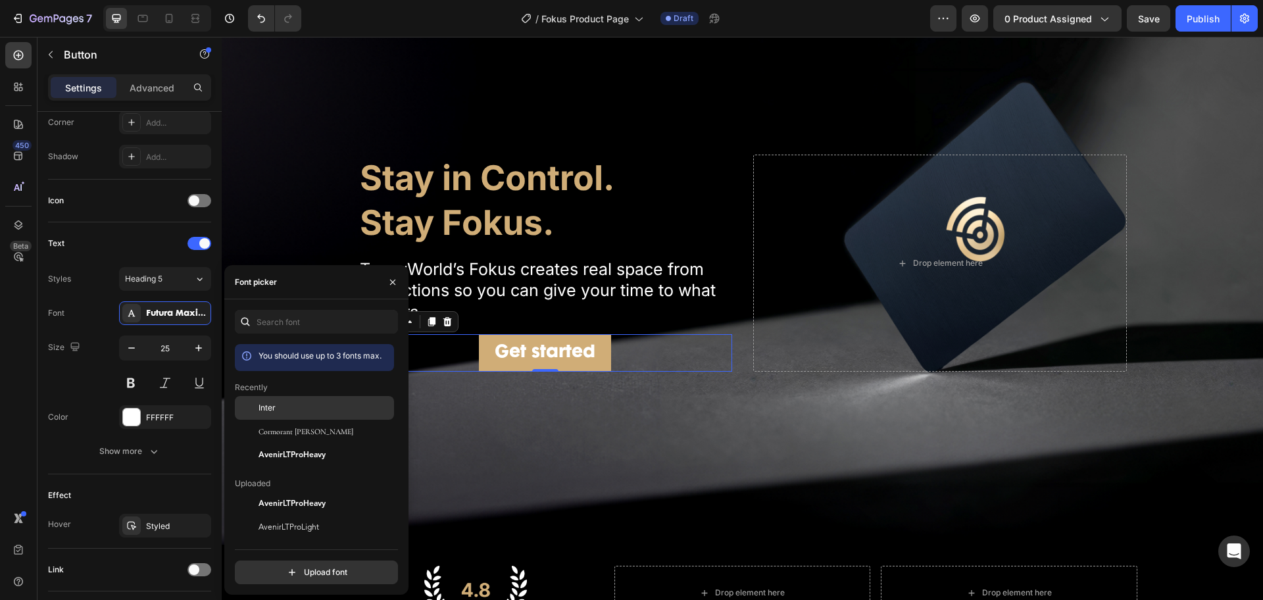
click at [279, 411] on div "Inter" at bounding box center [325, 408] width 133 height 12
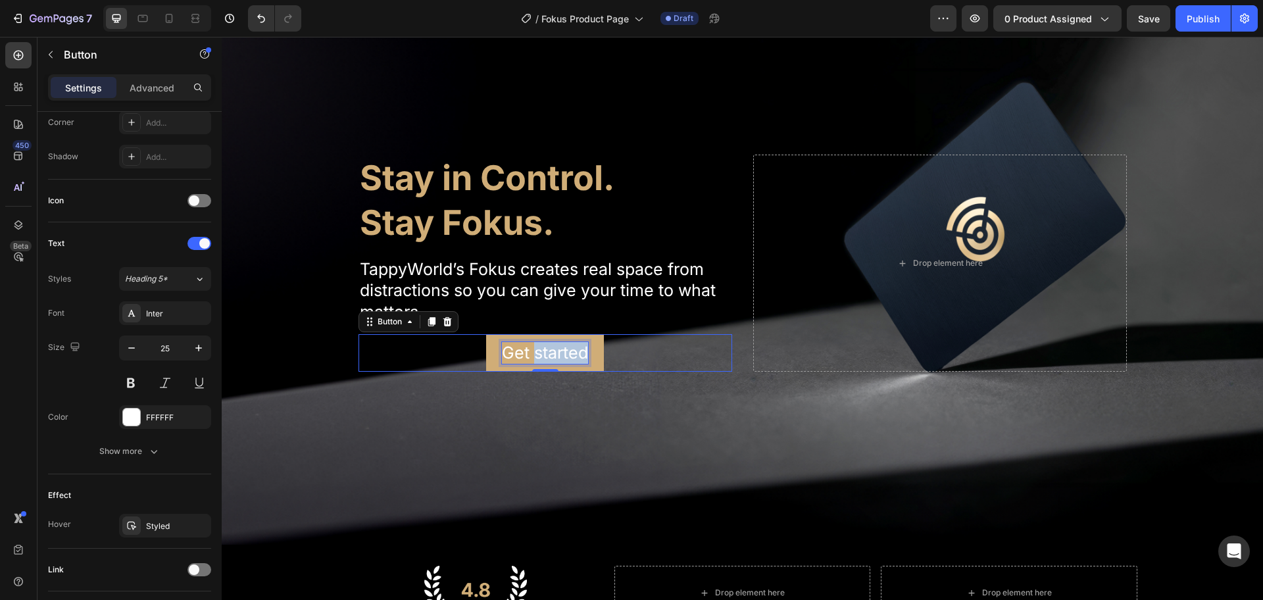
click at [562, 351] on p "Get started" at bounding box center [545, 353] width 86 height 22
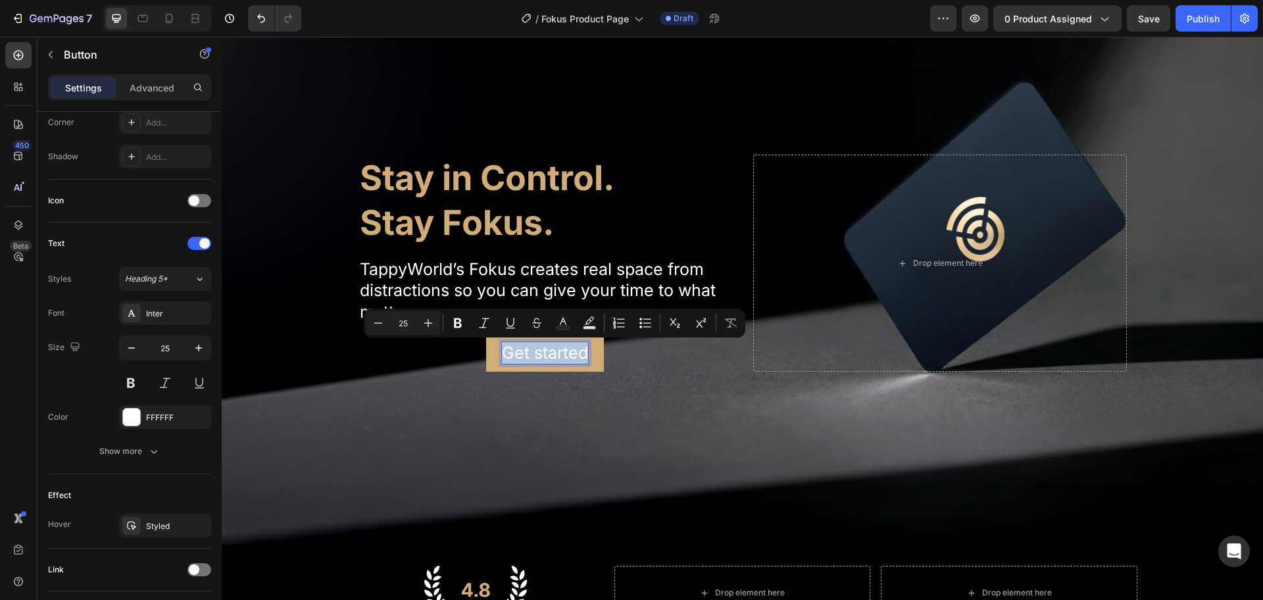
click at [562, 351] on p "Get started" at bounding box center [545, 353] width 86 height 22
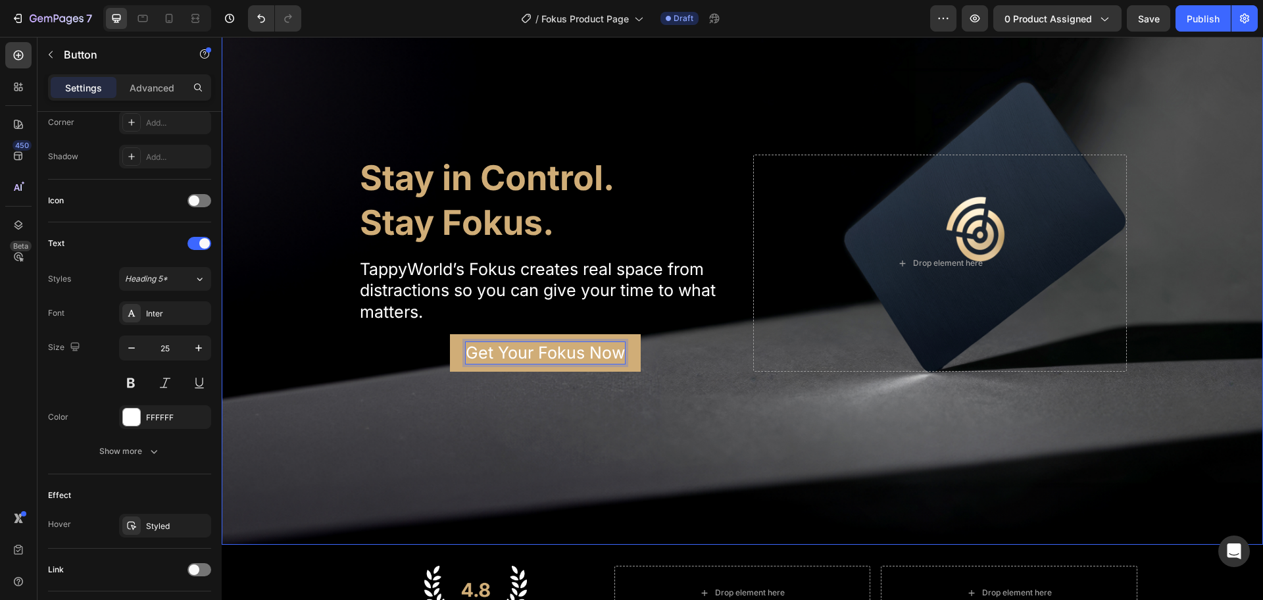
click at [634, 379] on div "Background Image" at bounding box center [743, 263] width 1042 height 563
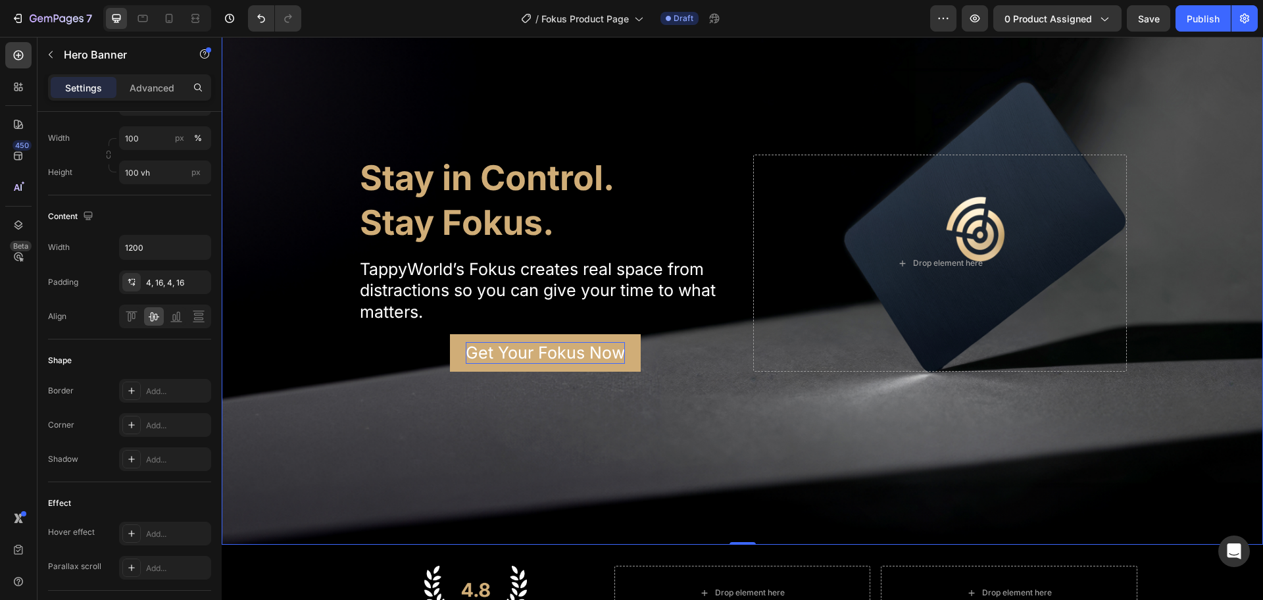
scroll to position [0, 0]
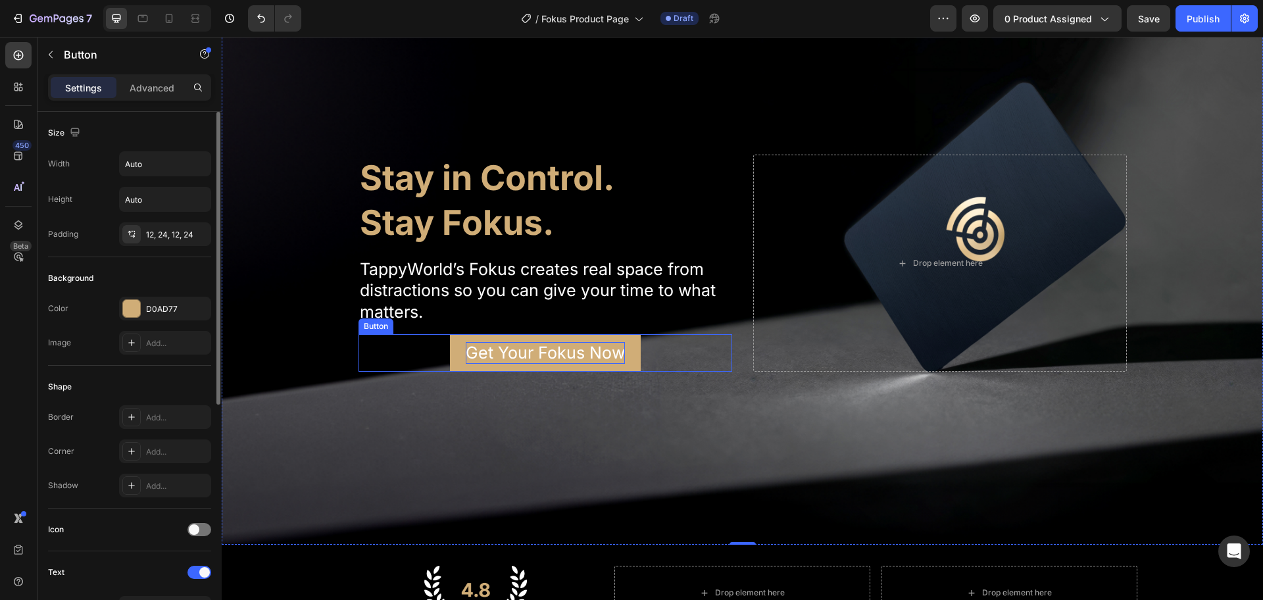
click at [628, 341] on button "Get Your Fokus Now" at bounding box center [545, 353] width 191 height 38
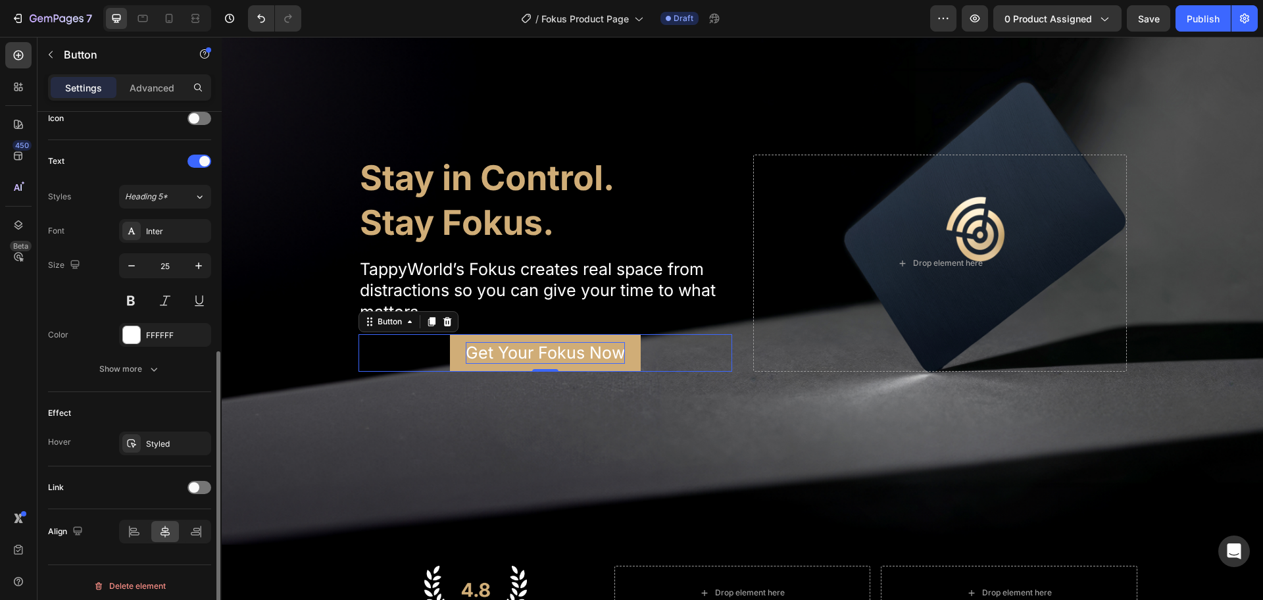
scroll to position [418, 0]
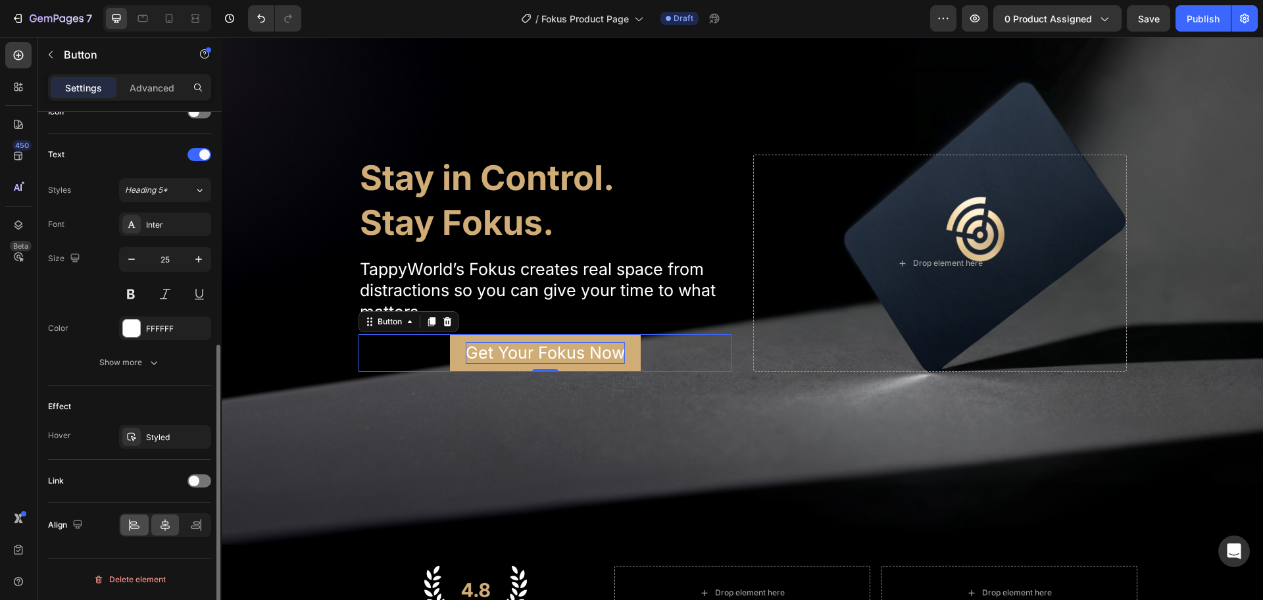
click at [134, 516] on div at bounding box center [134, 525] width 28 height 21
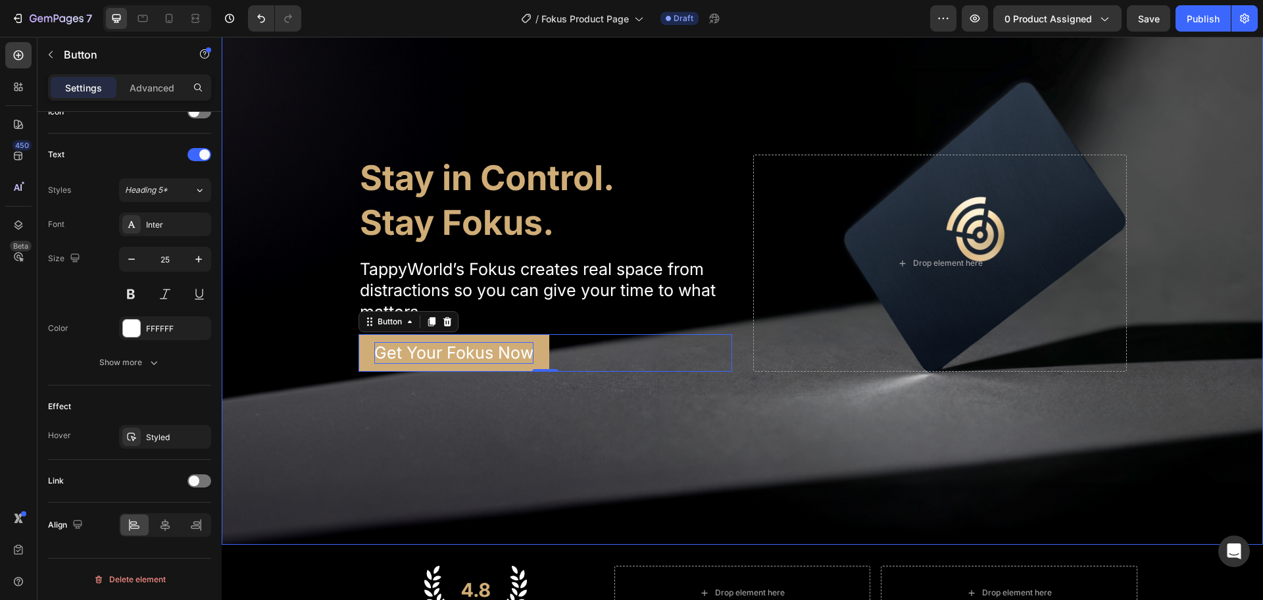
click at [577, 422] on div "Background Image" at bounding box center [743, 263] width 1042 height 563
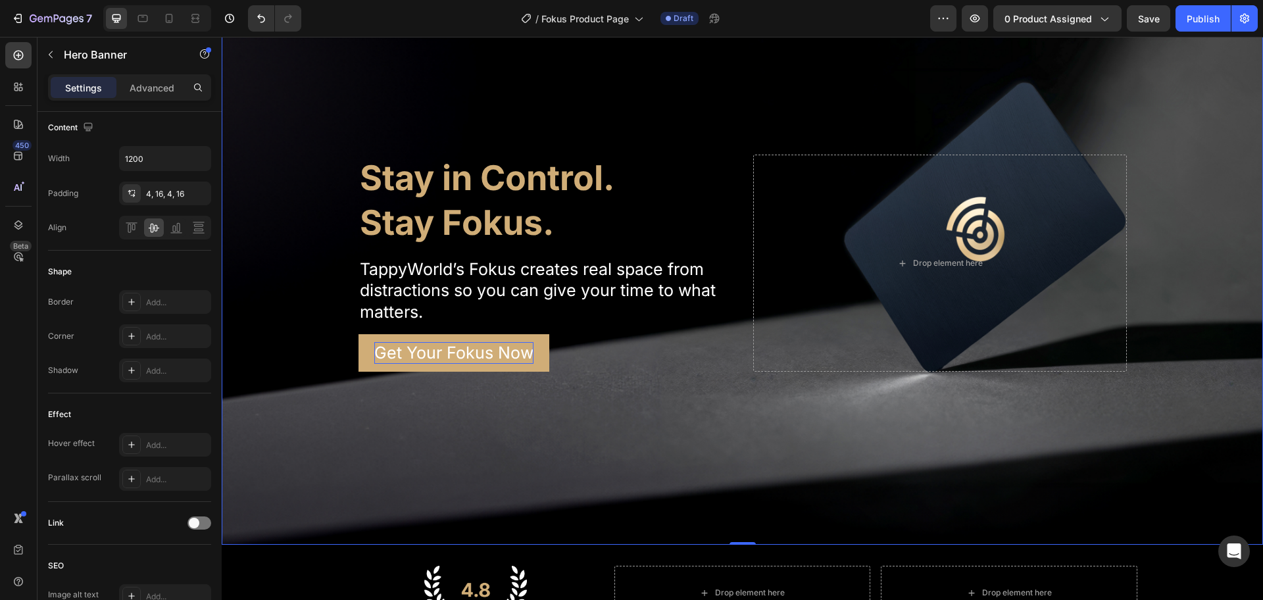
scroll to position [0, 0]
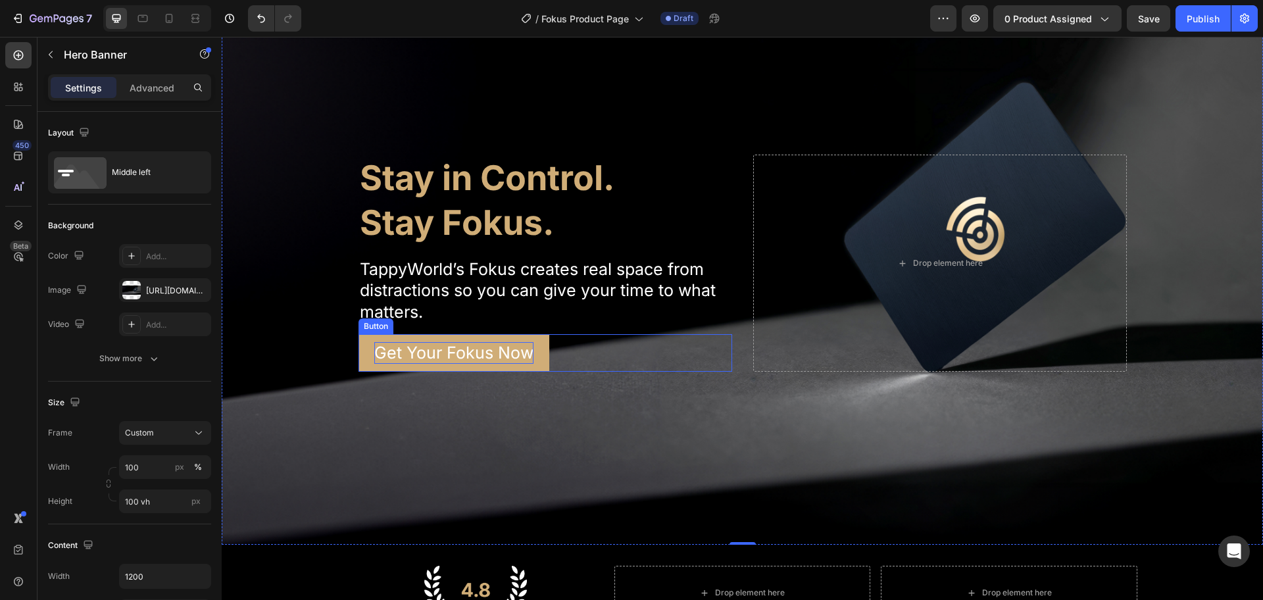
click at [515, 337] on button "Get Your Fokus Now" at bounding box center [454, 353] width 191 height 38
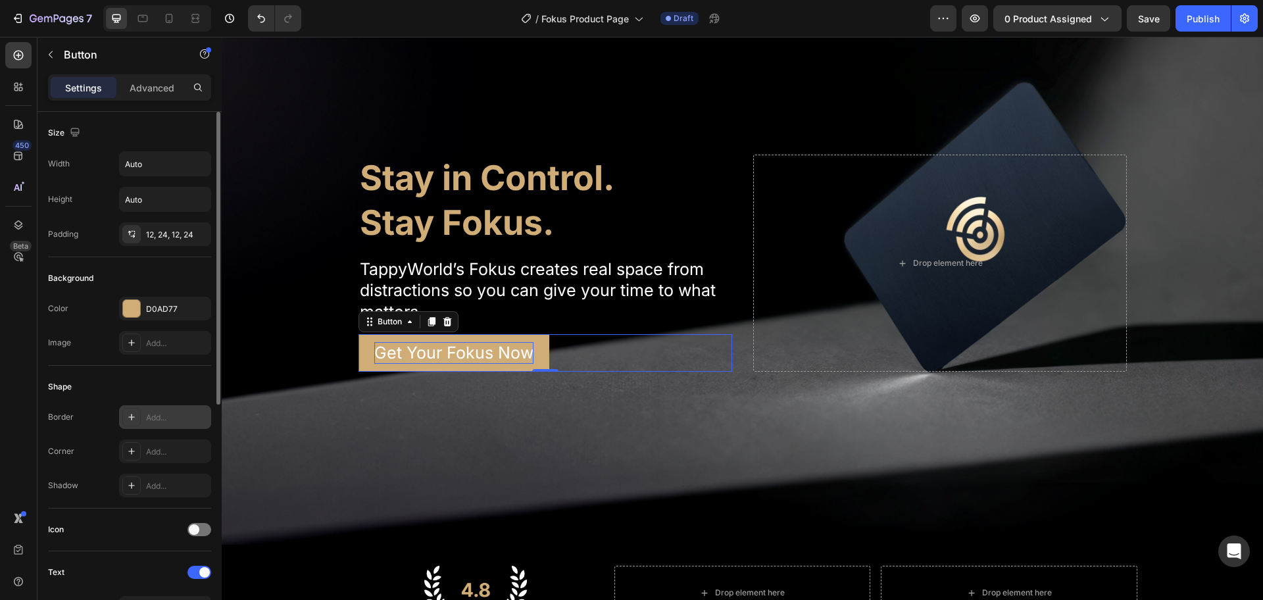
click at [134, 416] on icon at bounding box center [131, 417] width 11 height 11
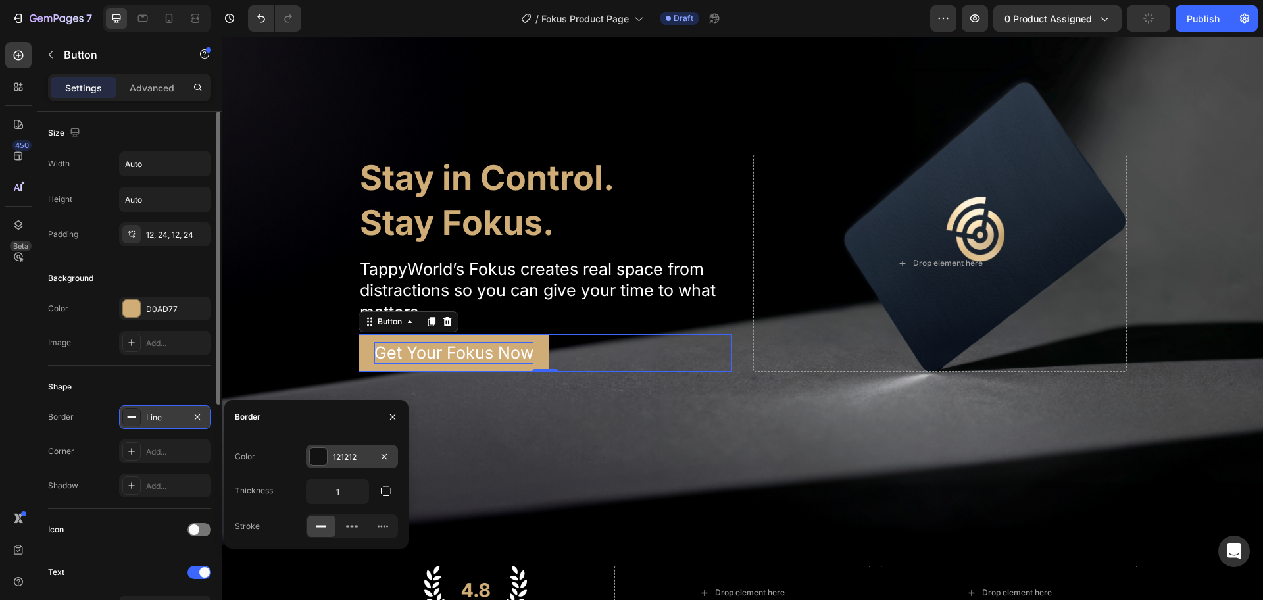
click at [325, 460] on div at bounding box center [318, 456] width 17 height 17
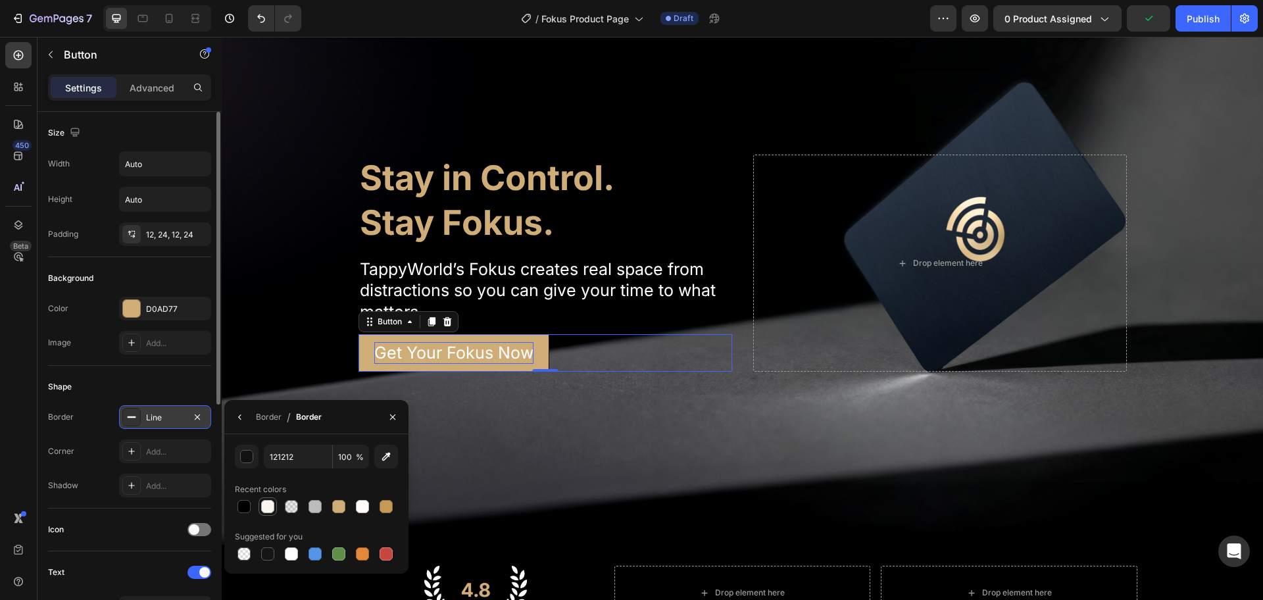
click at [268, 505] on div at bounding box center [267, 506] width 13 height 13
type input "FAF5EE"
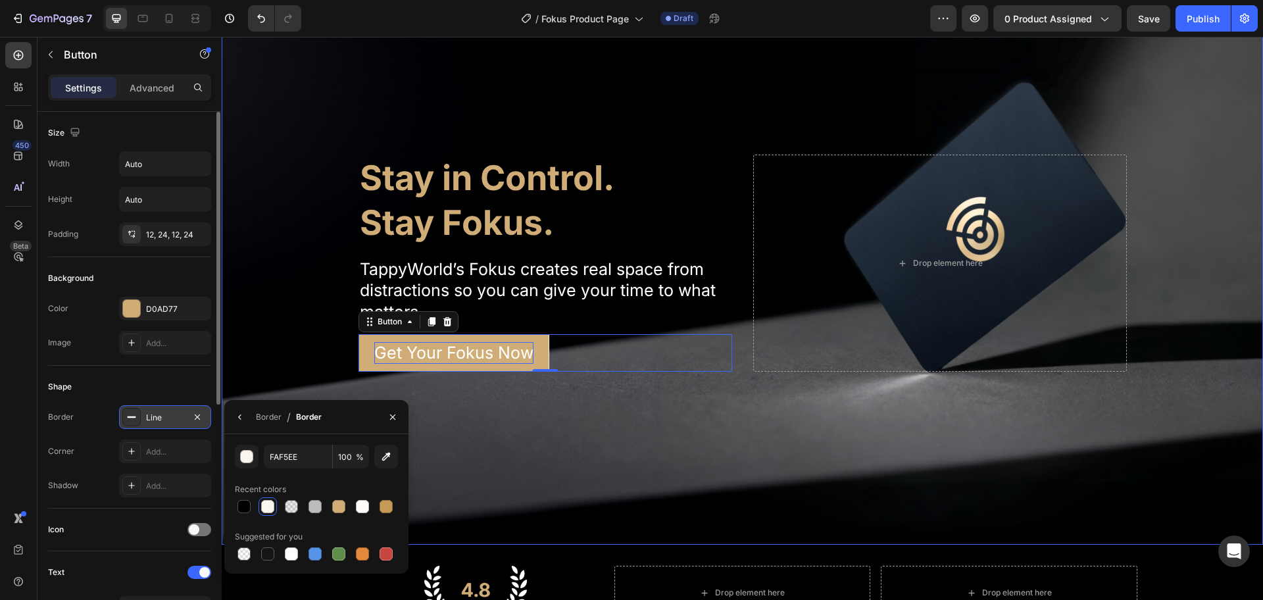
click at [551, 421] on div "Background Image" at bounding box center [743, 263] width 1042 height 563
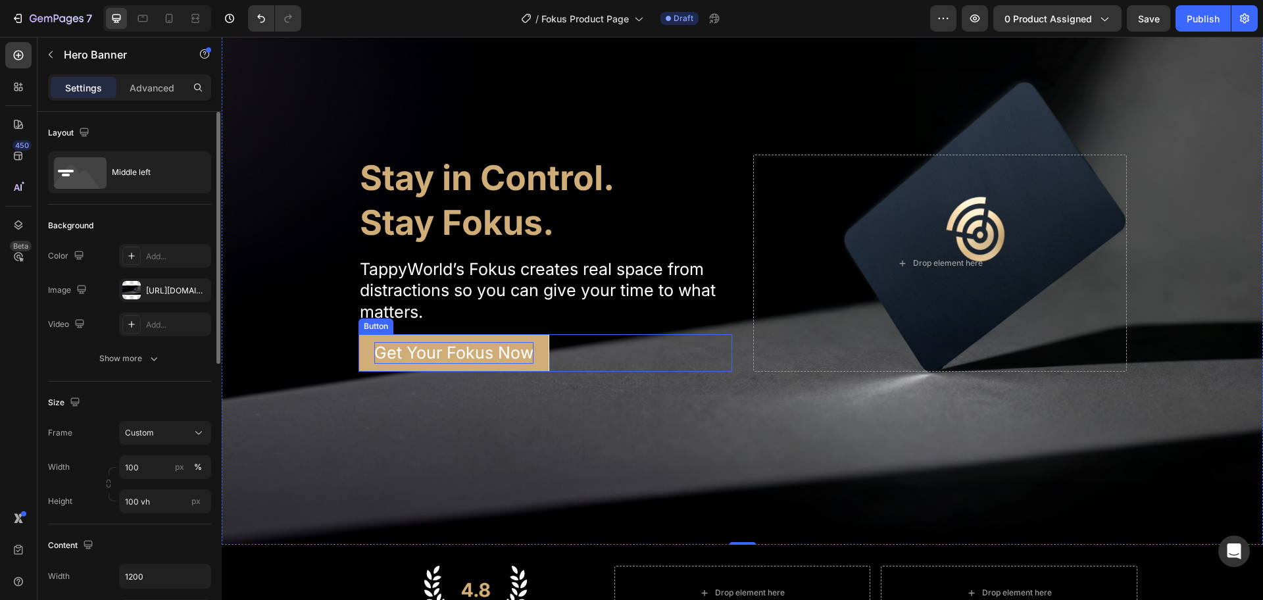
click at [540, 342] on button "Get Your Fokus Now" at bounding box center [454, 353] width 191 height 38
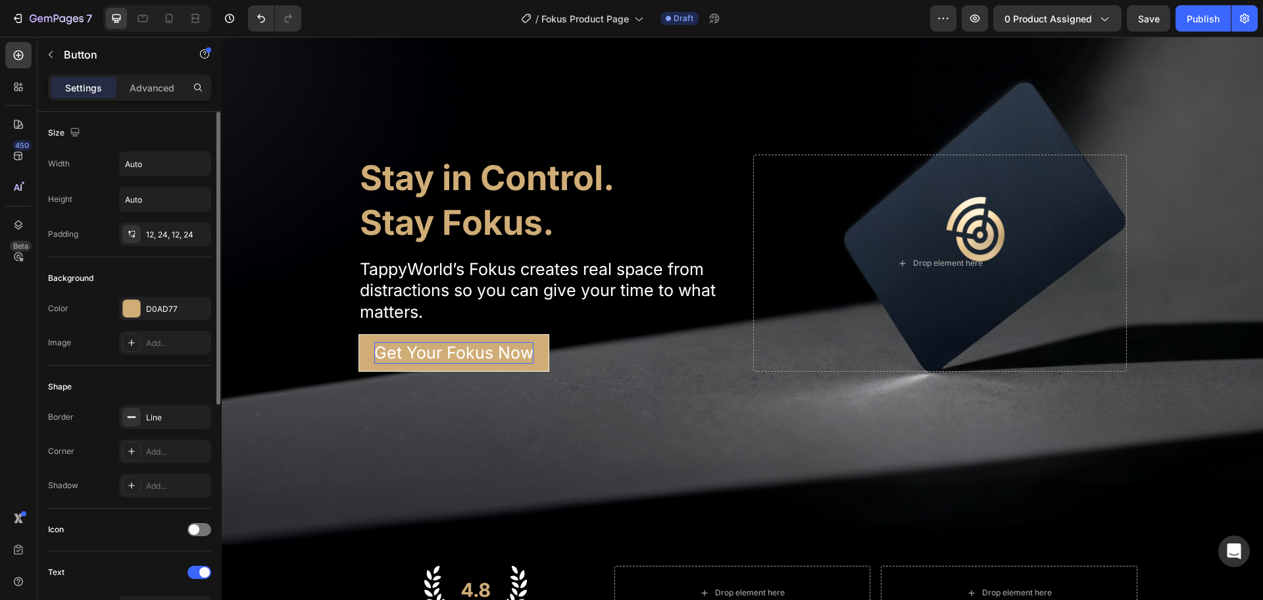
click at [662, 352] on div "Get Your Fokus Now Button 0" at bounding box center [546, 353] width 374 height 38
click at [518, 351] on p "Get Your Fokus Now" at bounding box center [453, 353] width 159 height 22
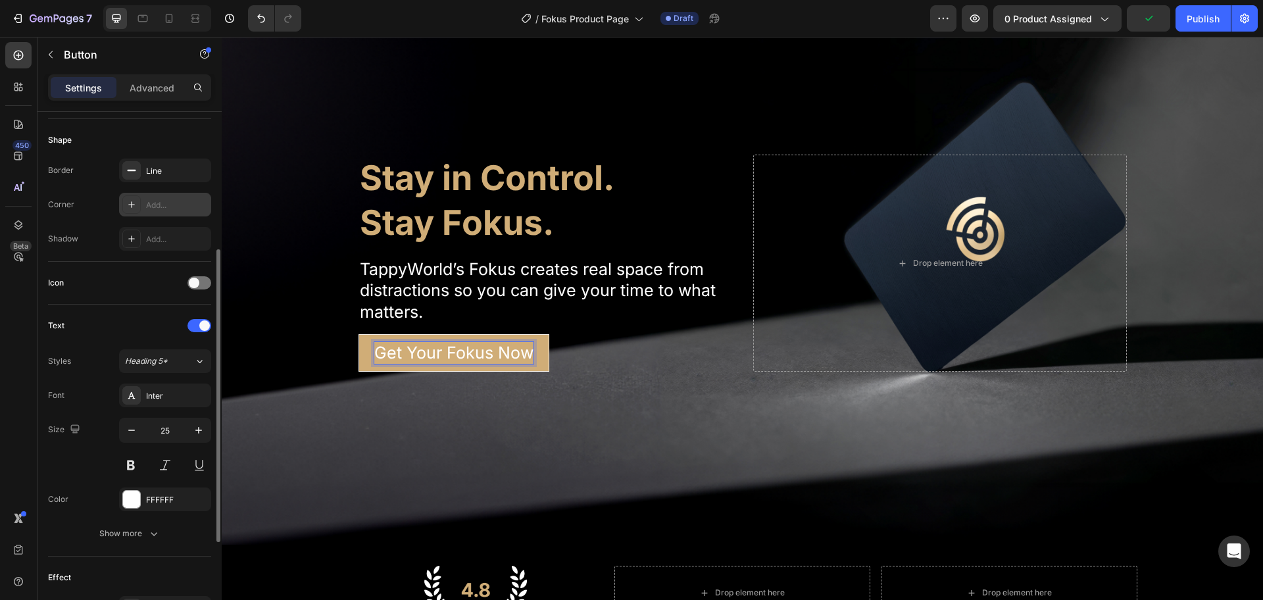
scroll to position [411, 0]
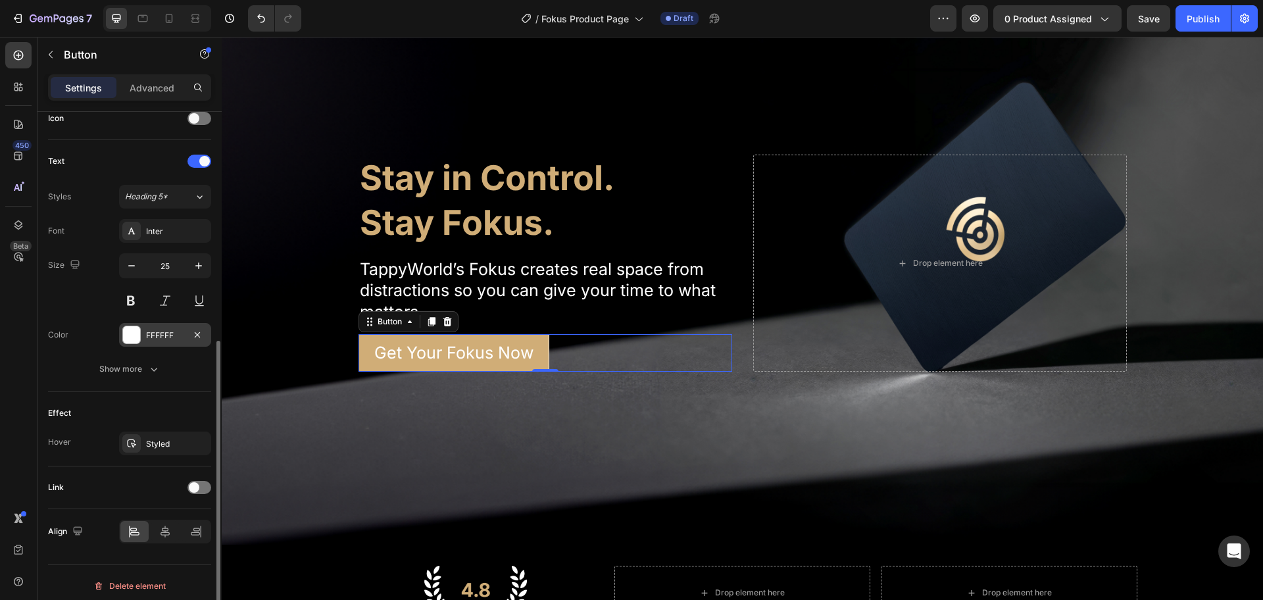
click at [131, 338] on div at bounding box center [131, 334] width 17 height 17
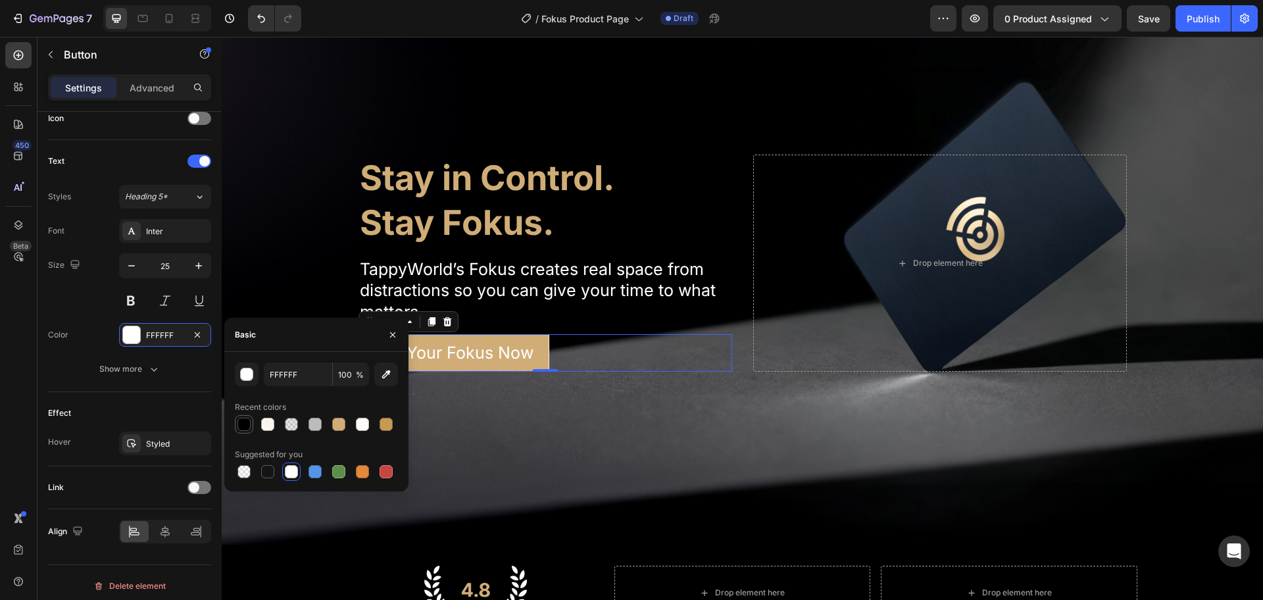
click at [242, 424] on div at bounding box center [244, 424] width 13 height 13
type input "000000"
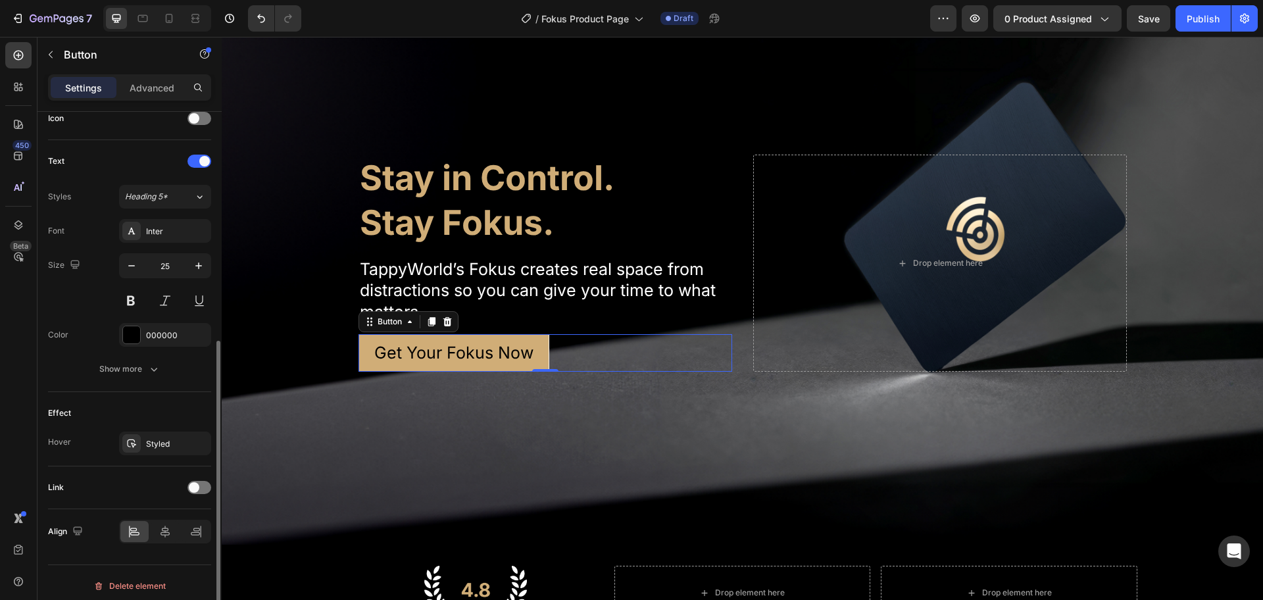
click at [124, 403] on div "Effect" at bounding box center [129, 413] width 163 height 21
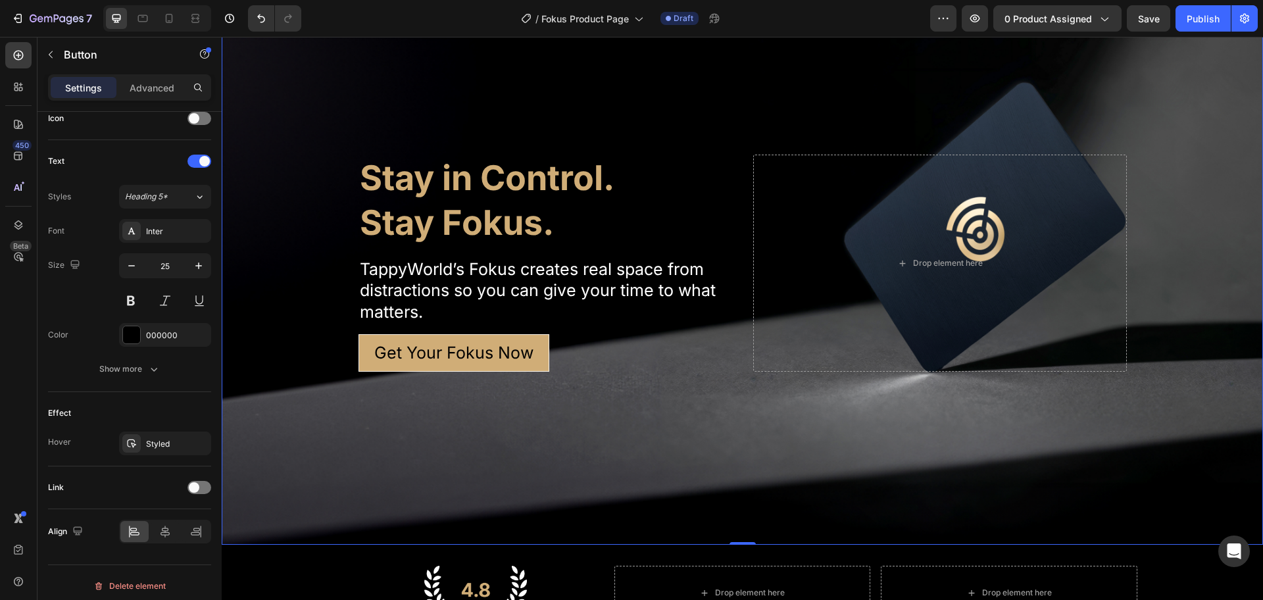
click at [609, 389] on div "Background Image" at bounding box center [743, 263] width 1042 height 563
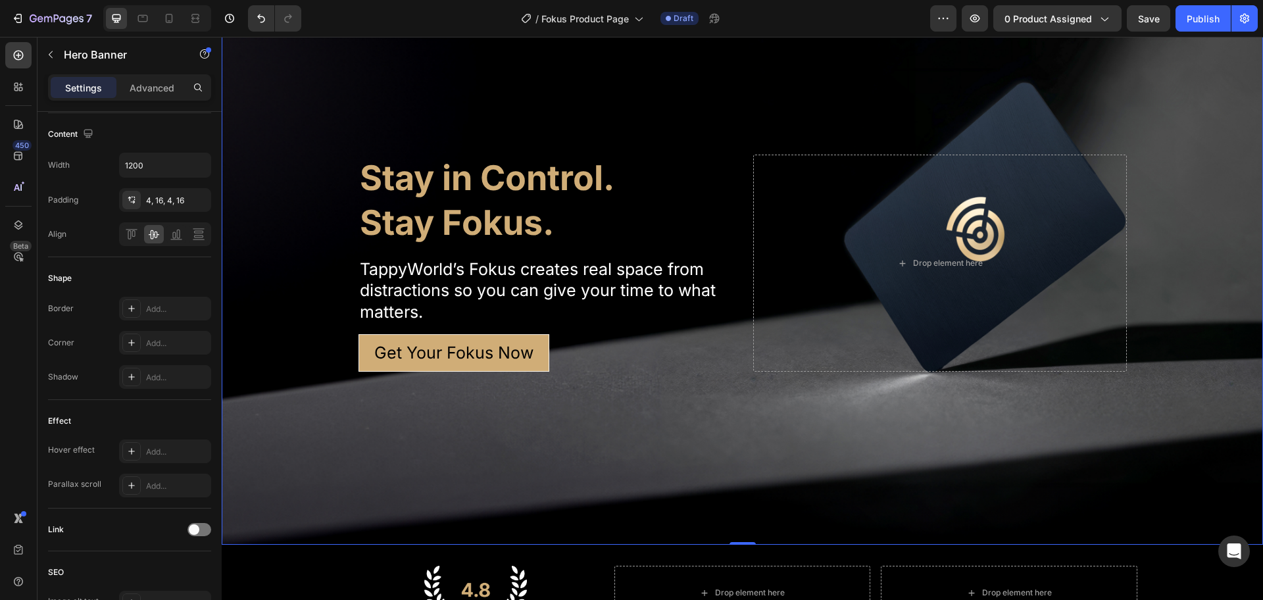
scroll to position [0, 0]
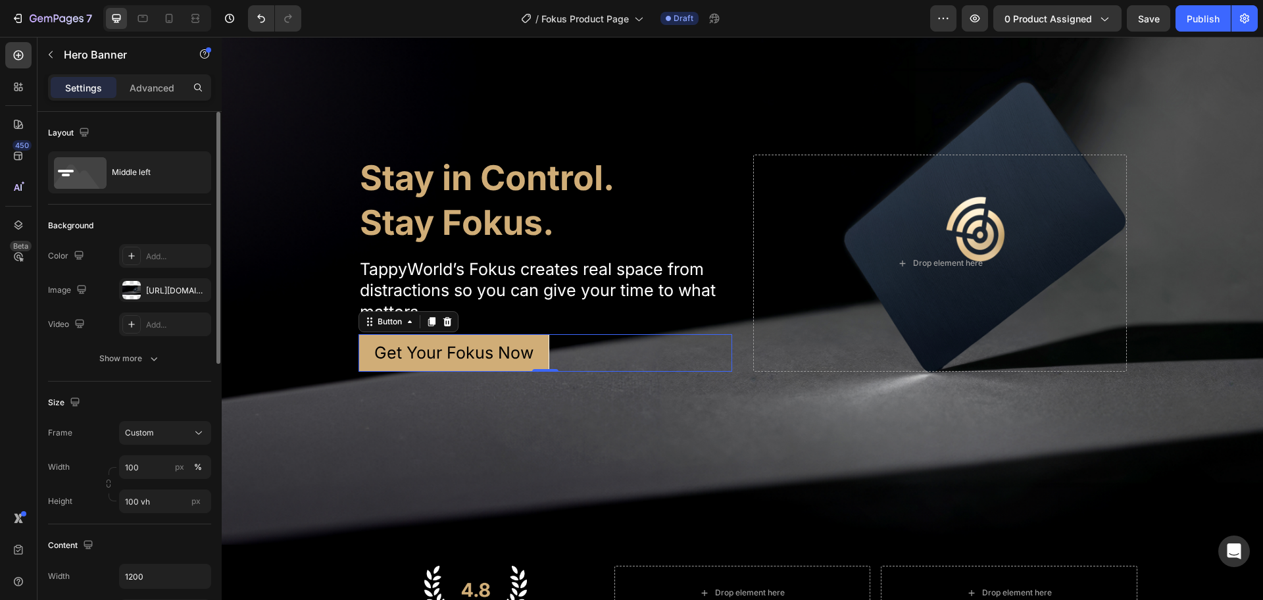
click at [538, 347] on button "Get Your Fokus Now" at bounding box center [454, 353] width 191 height 38
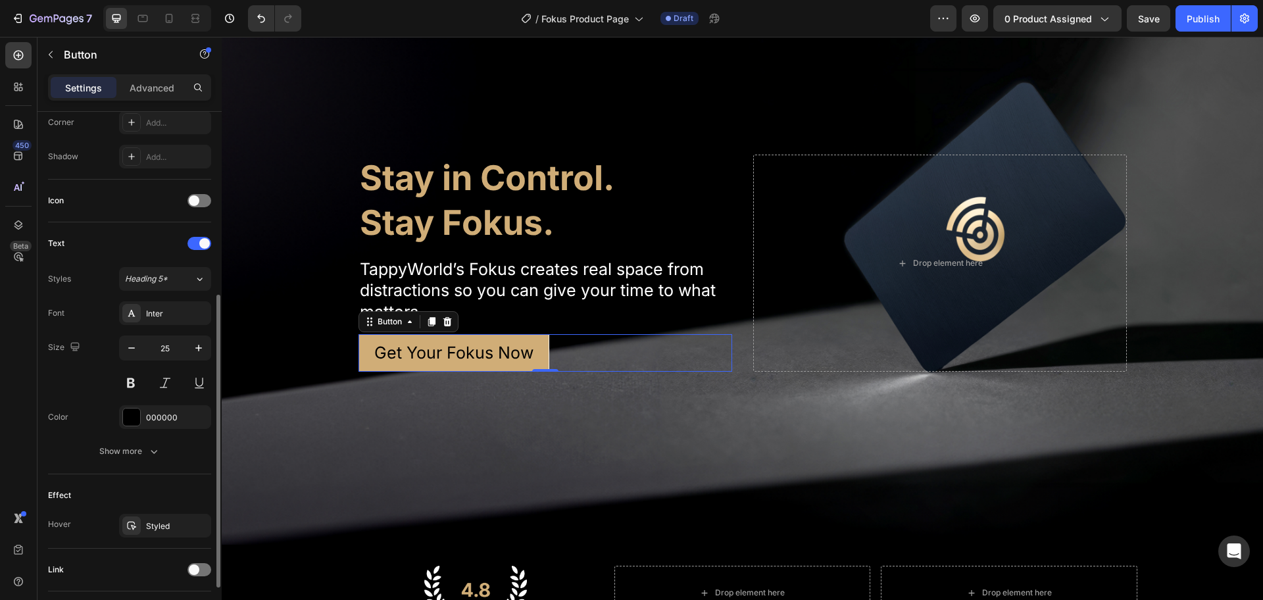
scroll to position [165, 0]
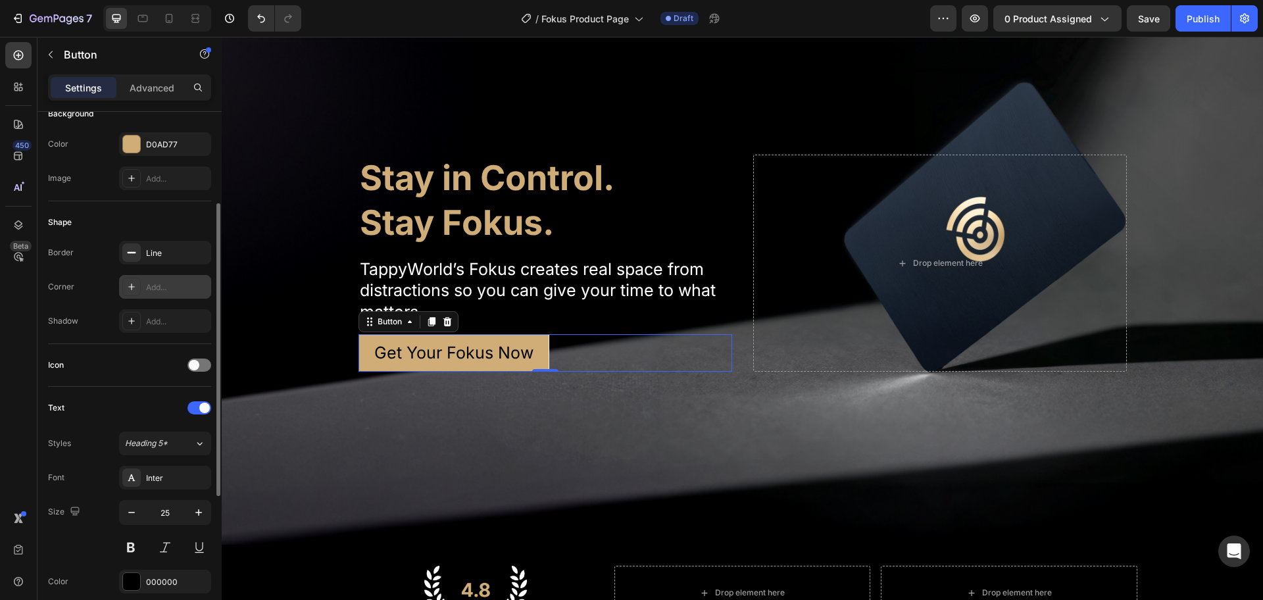
click at [146, 290] on div "Add..." at bounding box center [177, 288] width 62 height 12
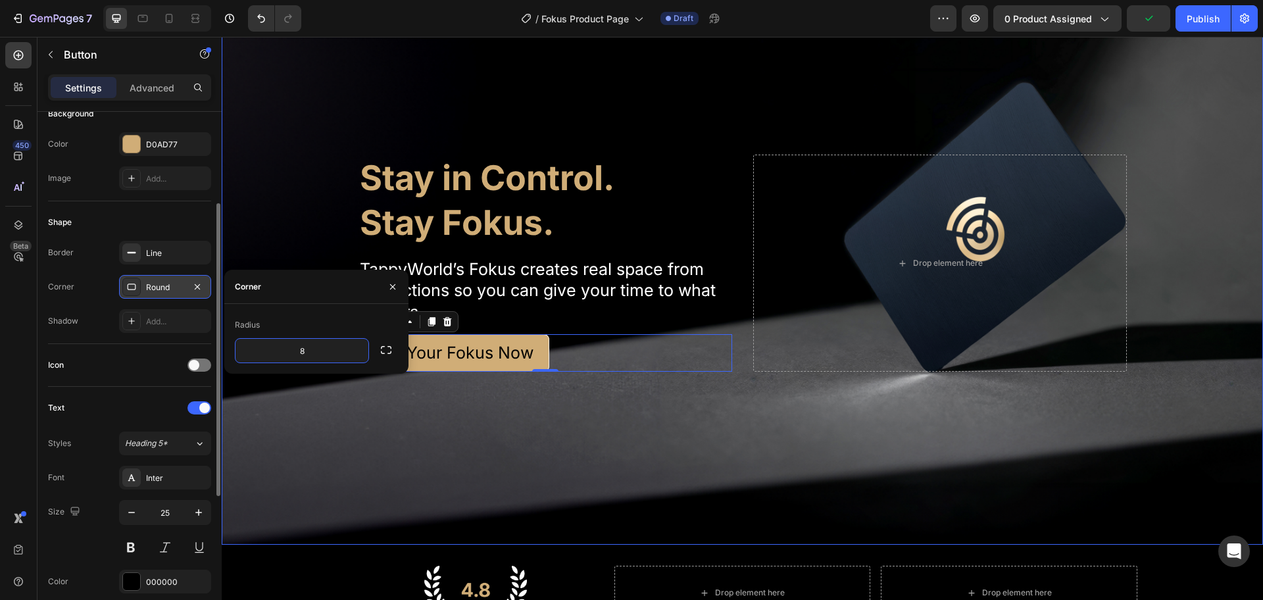
click at [706, 467] on div "Background Image" at bounding box center [743, 263] width 1042 height 563
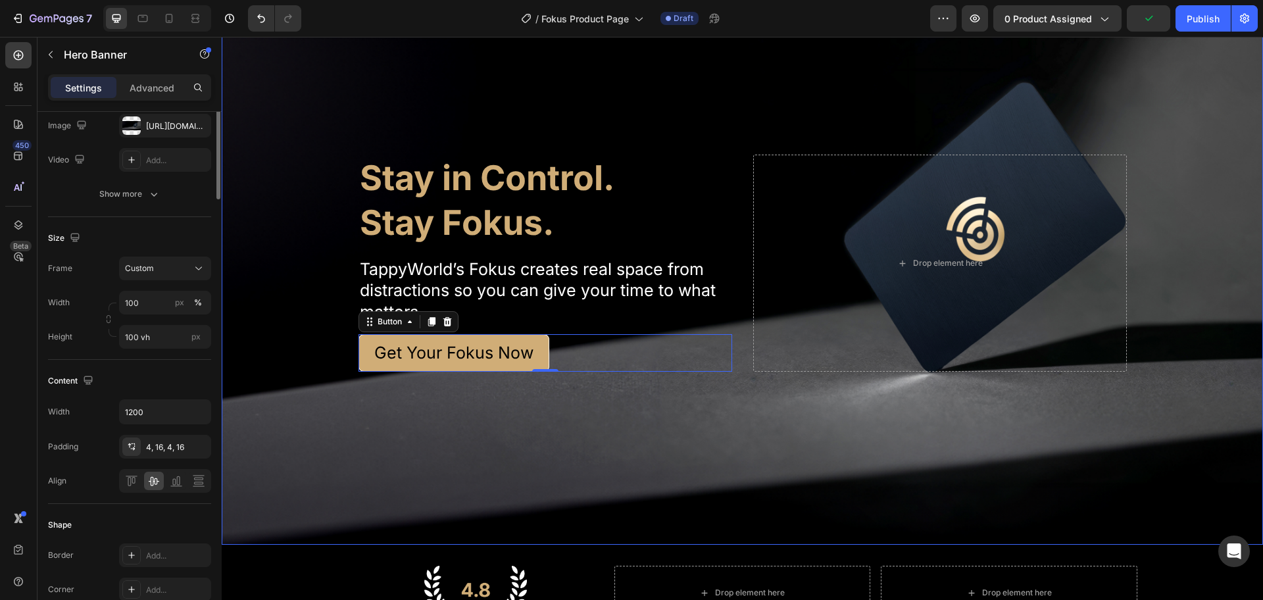
scroll to position [0, 0]
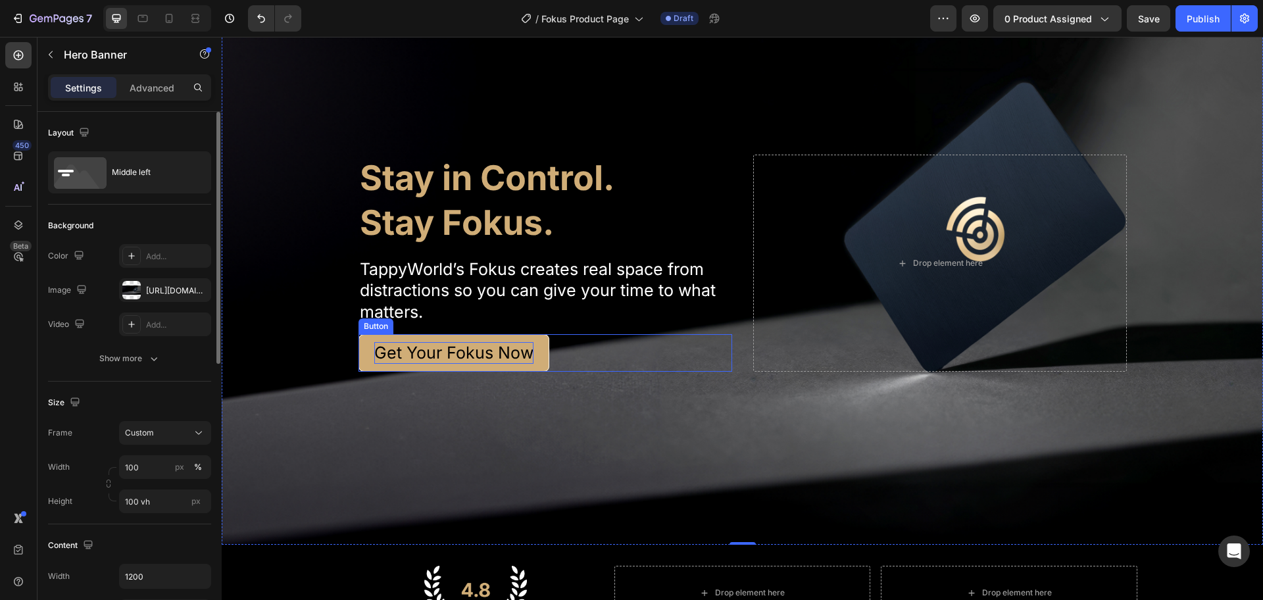
click at [474, 342] on p "Get Your Fokus Now" at bounding box center [453, 353] width 159 height 22
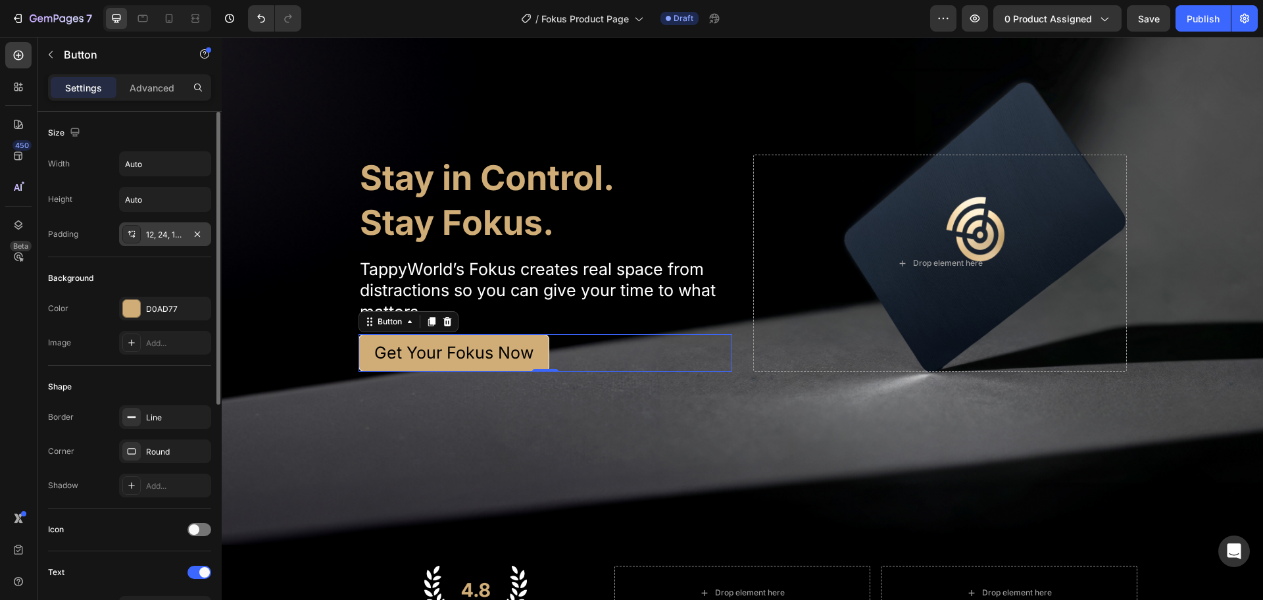
click at [166, 242] on div "12, 24, 12, 24" at bounding box center [165, 234] width 92 height 24
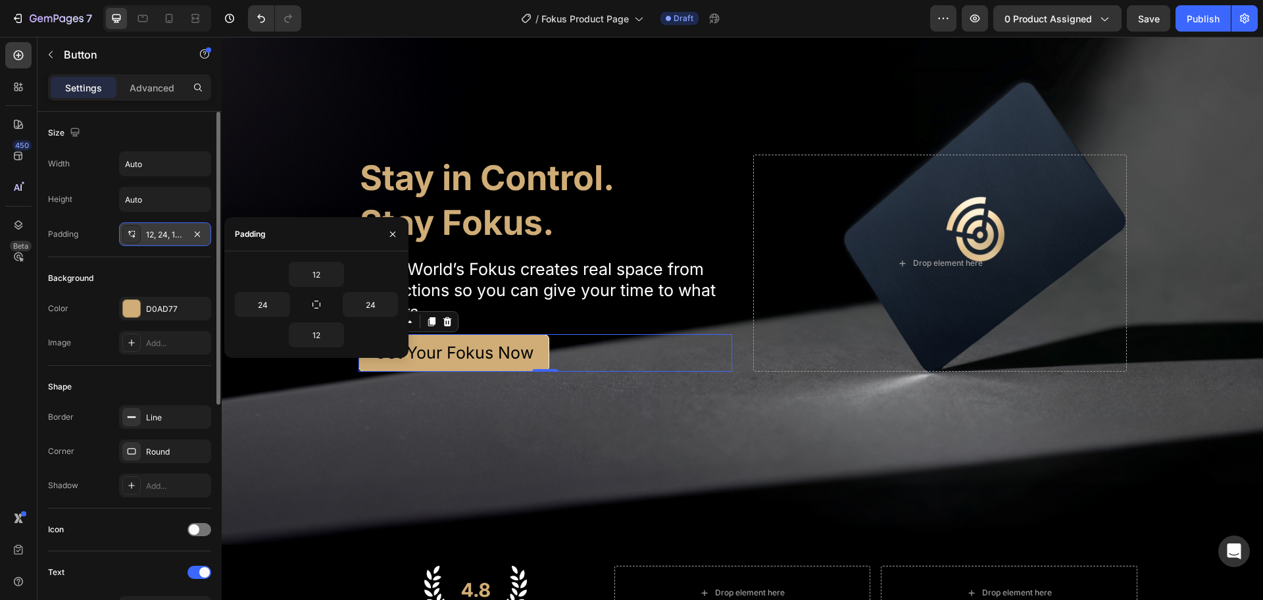
click at [132, 234] on icon at bounding box center [131, 234] width 11 height 11
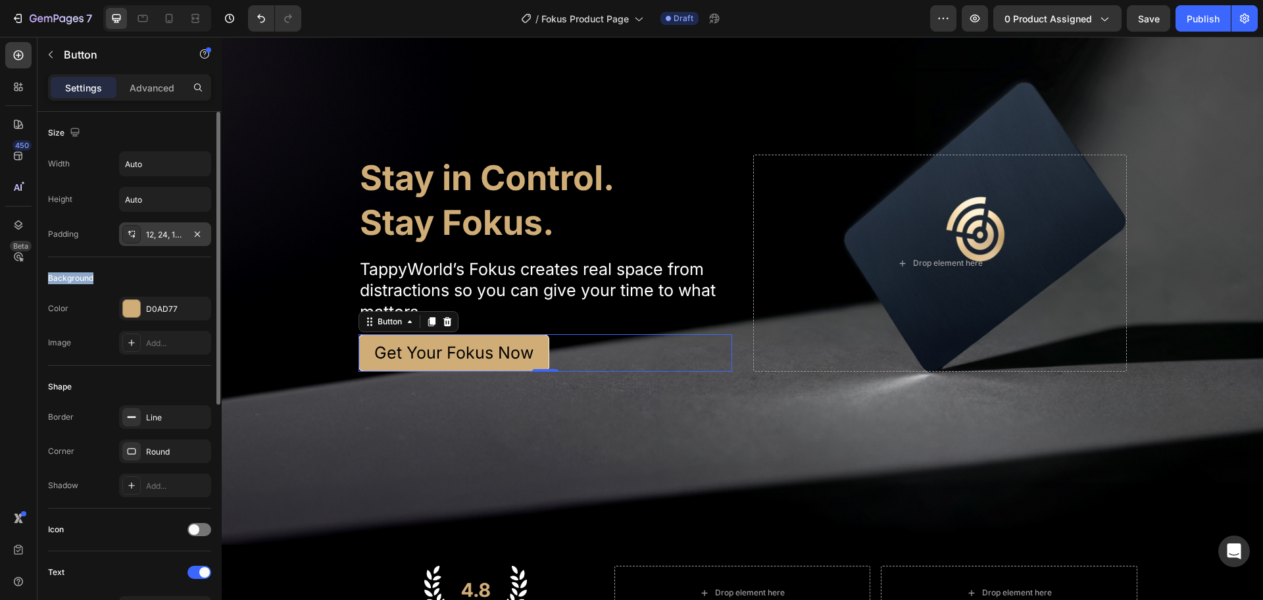
click at [132, 234] on icon at bounding box center [131, 234] width 11 height 11
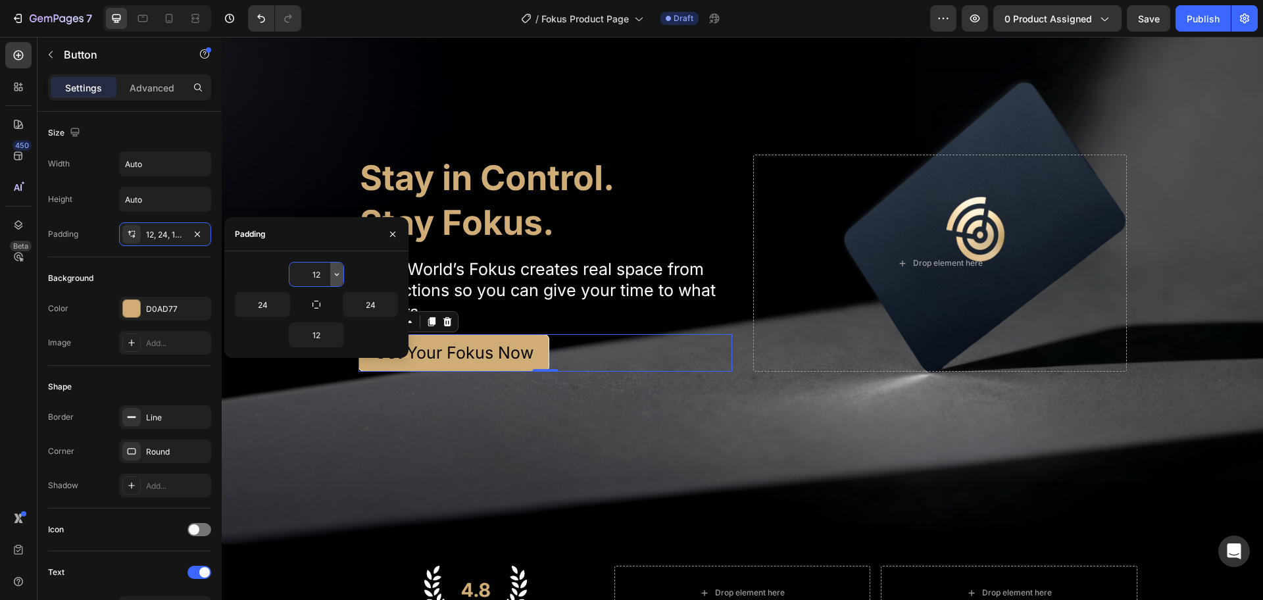
click at [339, 274] on icon "button" at bounding box center [337, 274] width 4 height 3
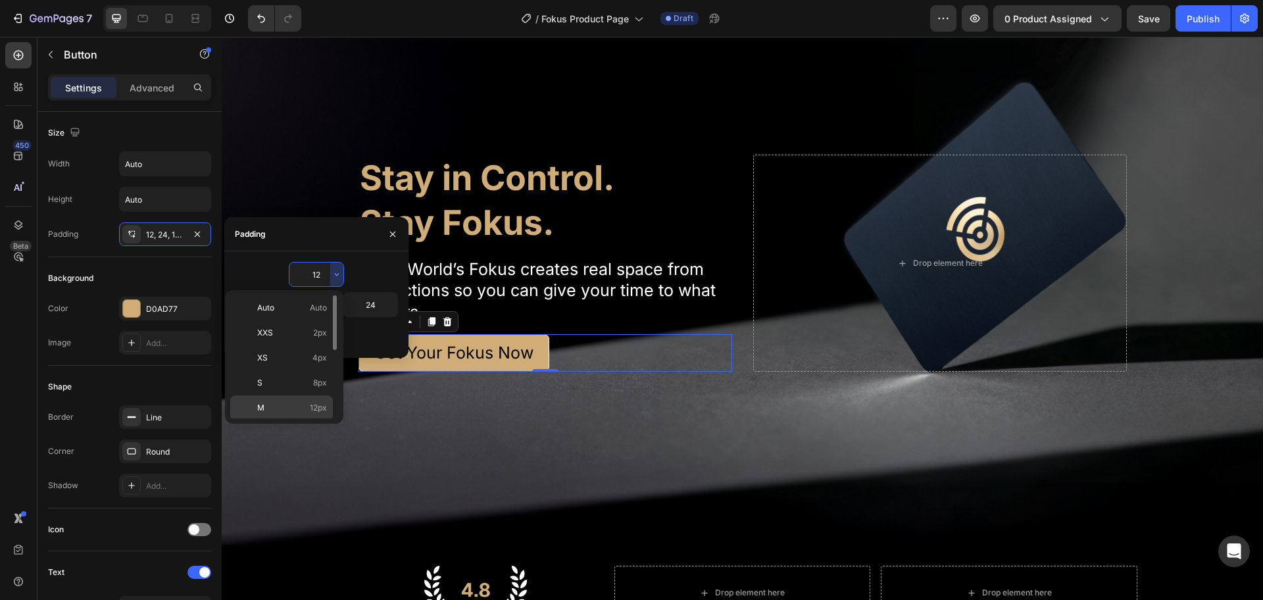
click at [317, 413] on span "12px" at bounding box center [318, 408] width 17 height 12
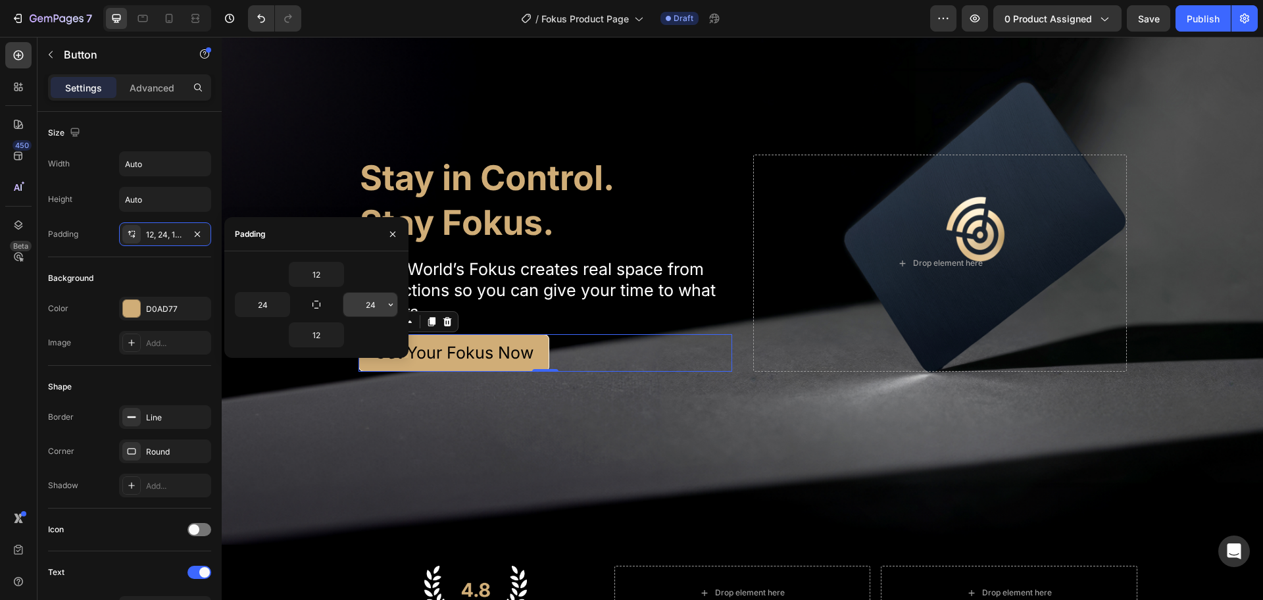
click at [368, 303] on input "24" at bounding box center [371, 305] width 54 height 24
click at [385, 307] on button "button" at bounding box center [390, 305] width 13 height 24
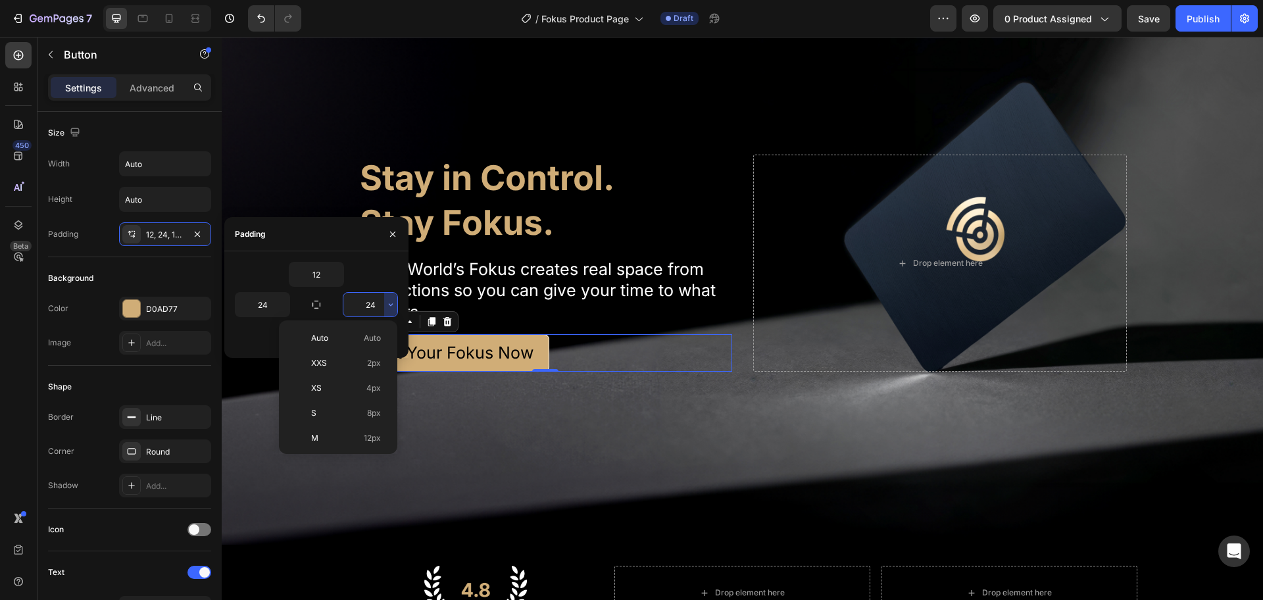
click at [369, 272] on div "12" at bounding box center [316, 274] width 163 height 25
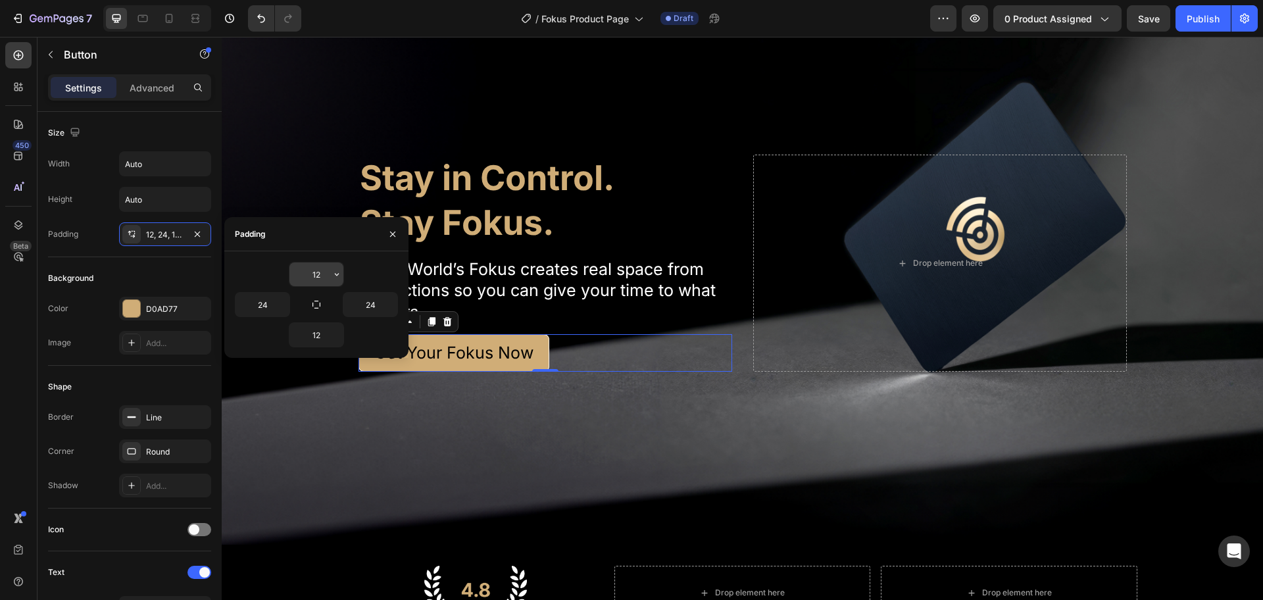
click at [315, 279] on input "12" at bounding box center [317, 275] width 54 height 24
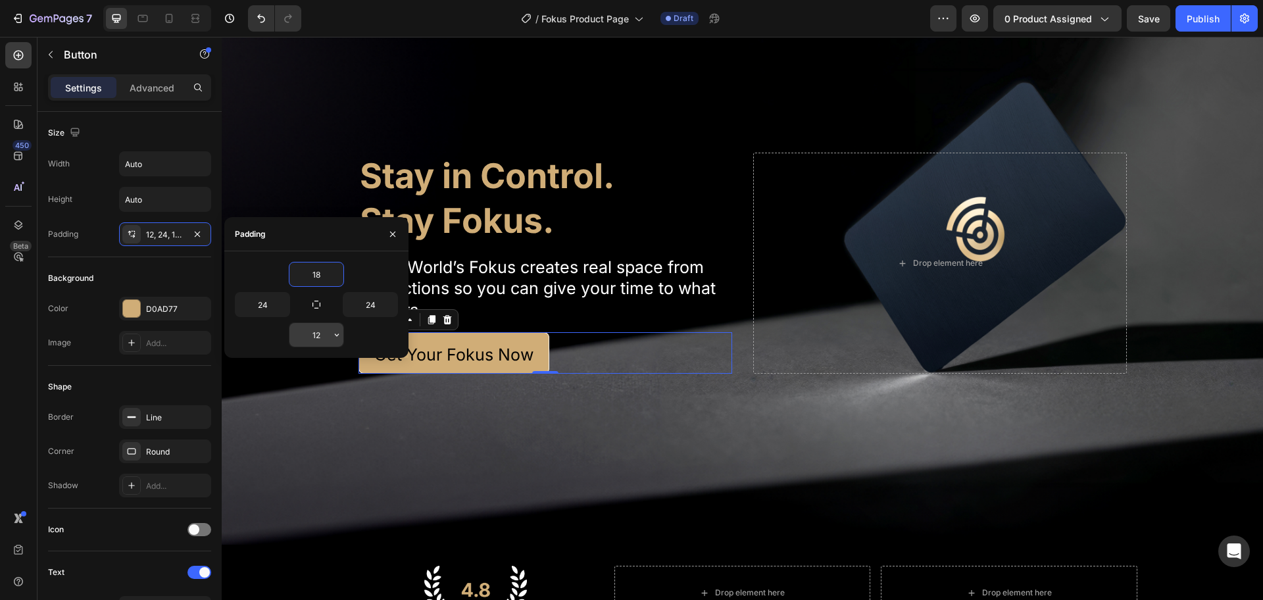
type input "18"
click at [313, 330] on input "12" at bounding box center [317, 335] width 54 height 24
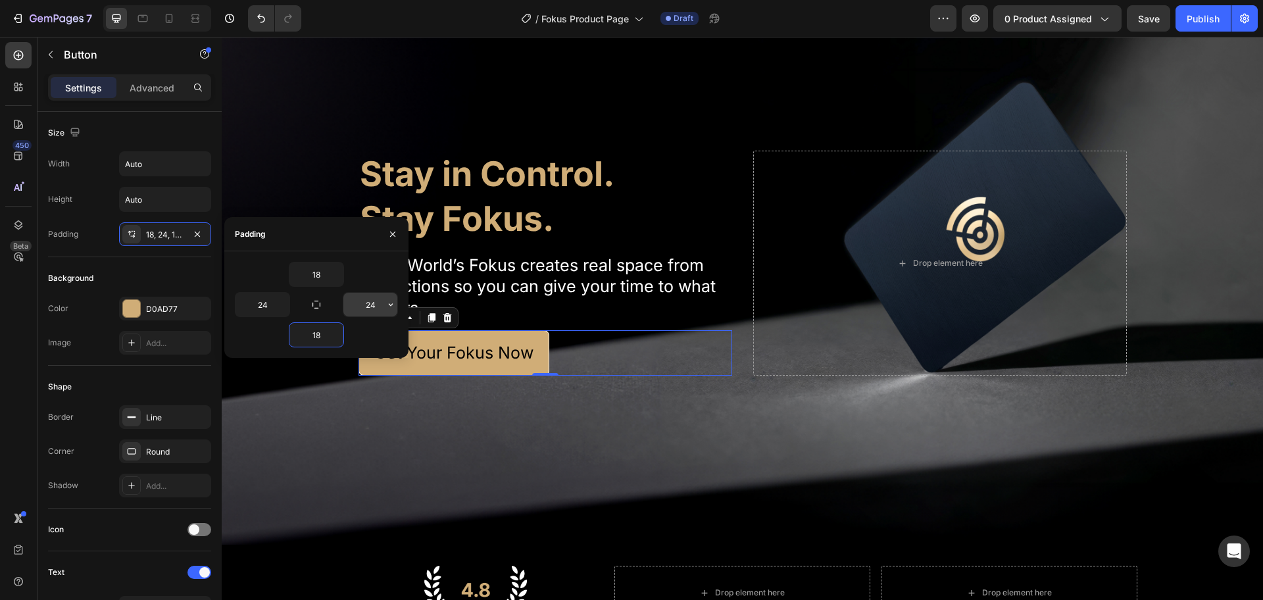
type input "18"
click at [378, 303] on input "24" at bounding box center [371, 305] width 54 height 24
click at [378, 303] on input "30" at bounding box center [371, 305] width 54 height 24
type input "35"
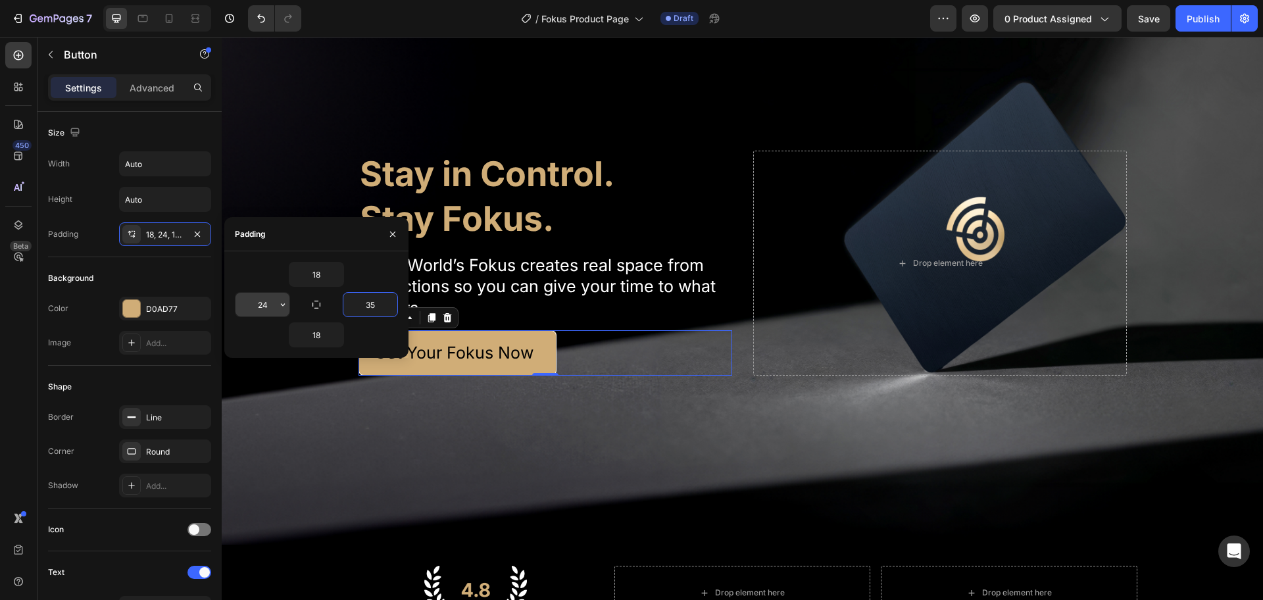
click at [265, 304] on input "24" at bounding box center [263, 305] width 54 height 24
type input "35"
click at [109, 275] on div "Background" at bounding box center [129, 278] width 163 height 21
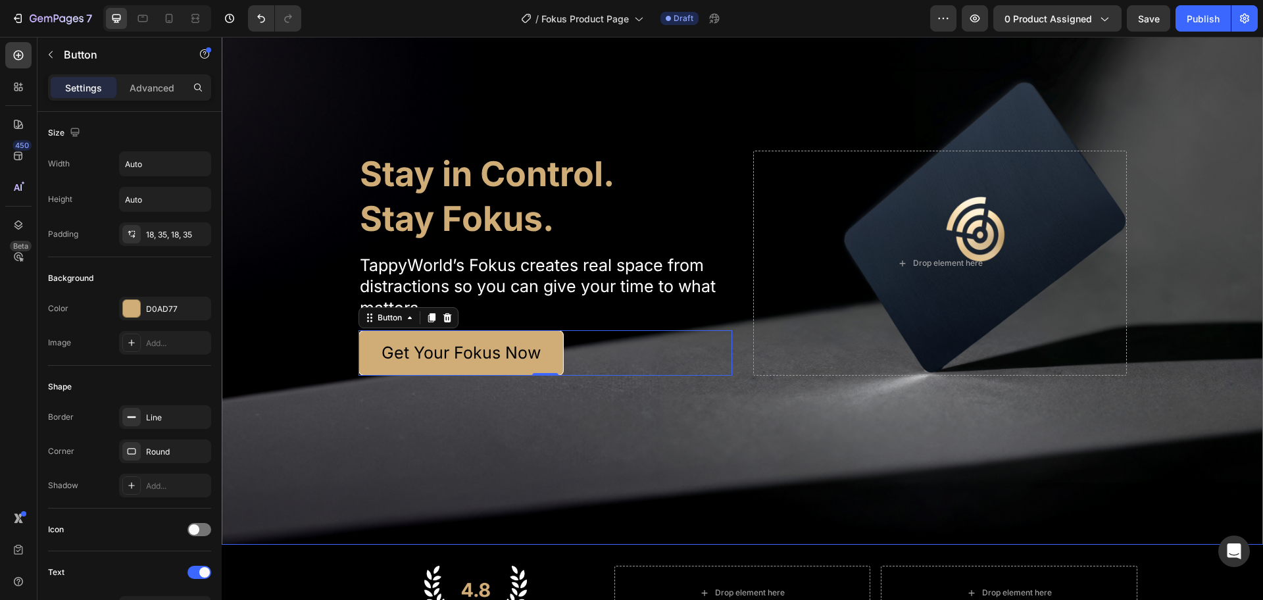
click at [629, 393] on div "Background Image" at bounding box center [743, 263] width 1042 height 563
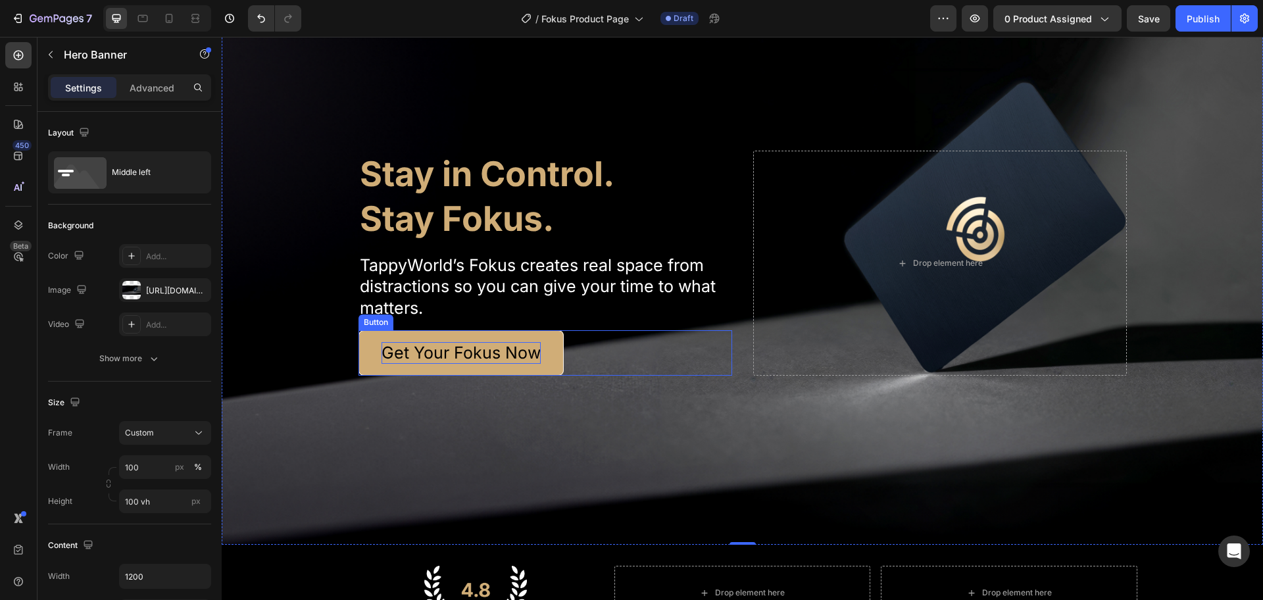
click at [472, 343] on p "Get Your Fokus Now" at bounding box center [461, 353] width 159 height 22
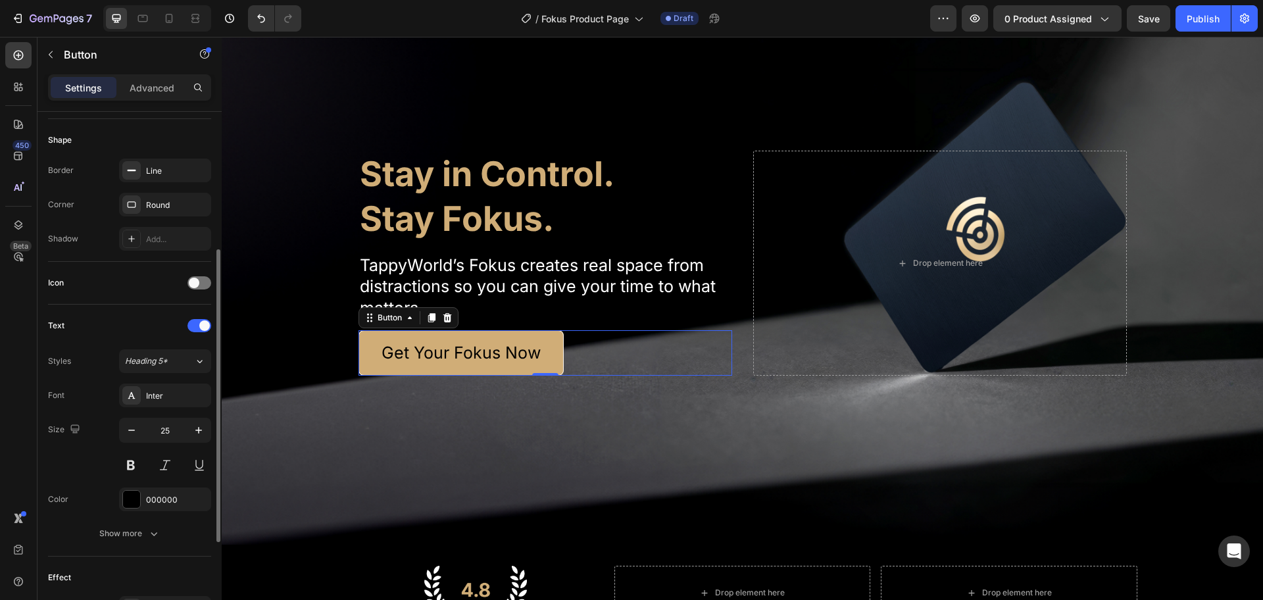
scroll to position [329, 0]
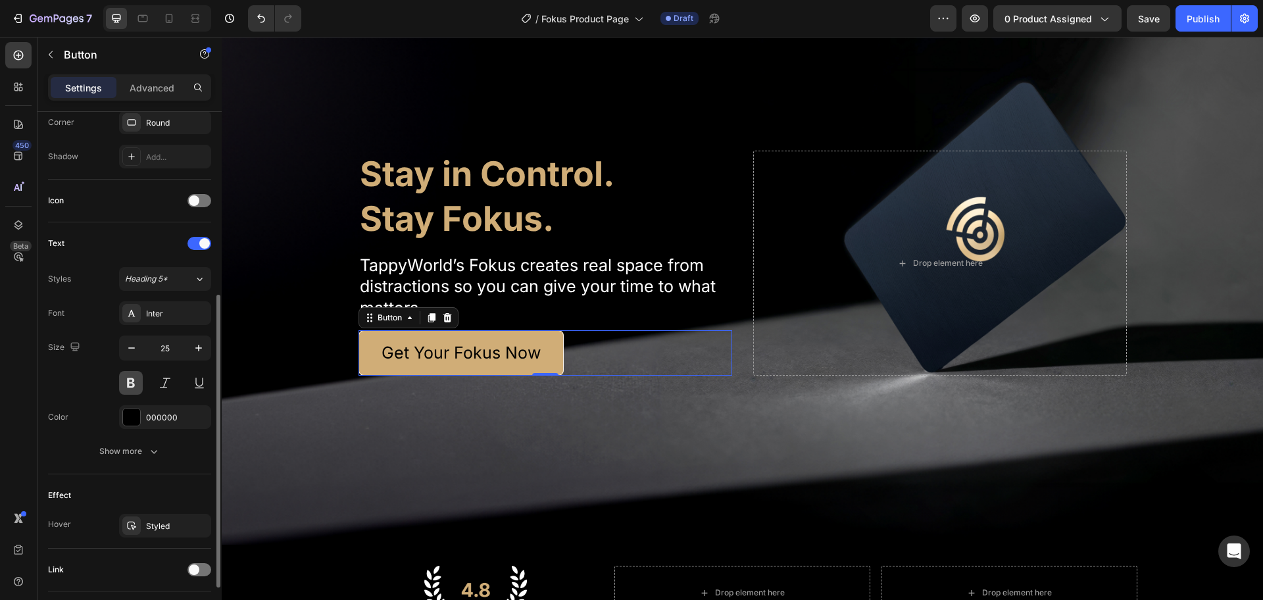
click at [131, 387] on button at bounding box center [131, 383] width 24 height 24
click at [125, 460] on button "Show more" at bounding box center [129, 452] width 163 height 24
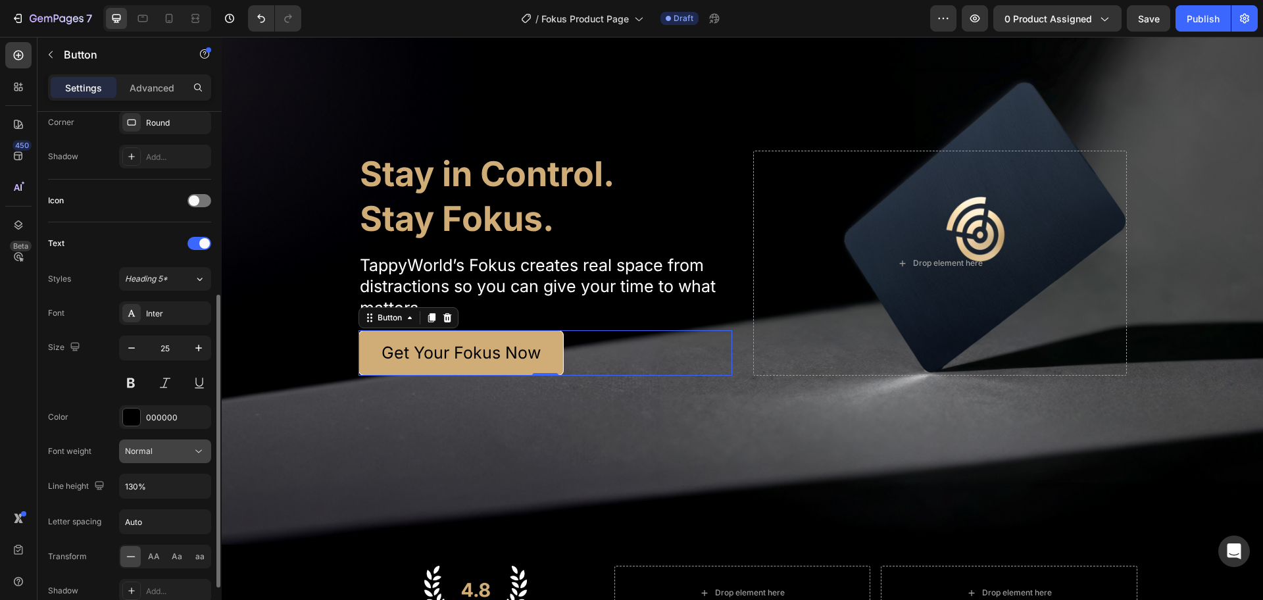
click at [158, 454] on div "Normal" at bounding box center [158, 452] width 67 height 12
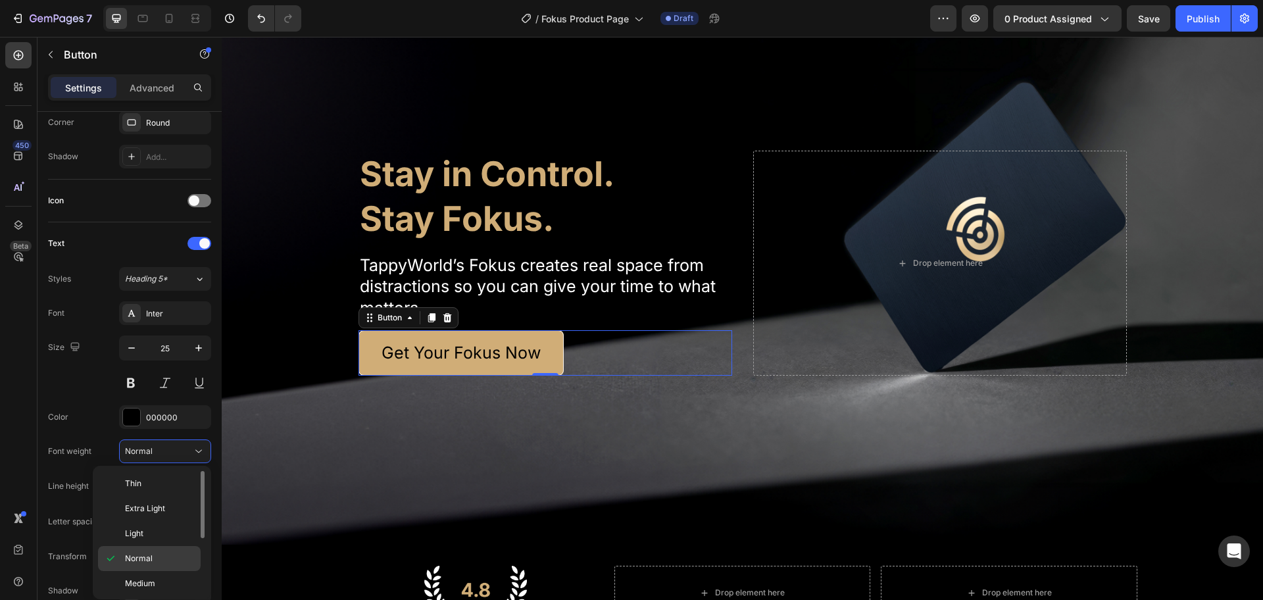
scroll to position [82, 0]
click at [158, 553] on p "Bold" at bounding box center [160, 552] width 70 height 12
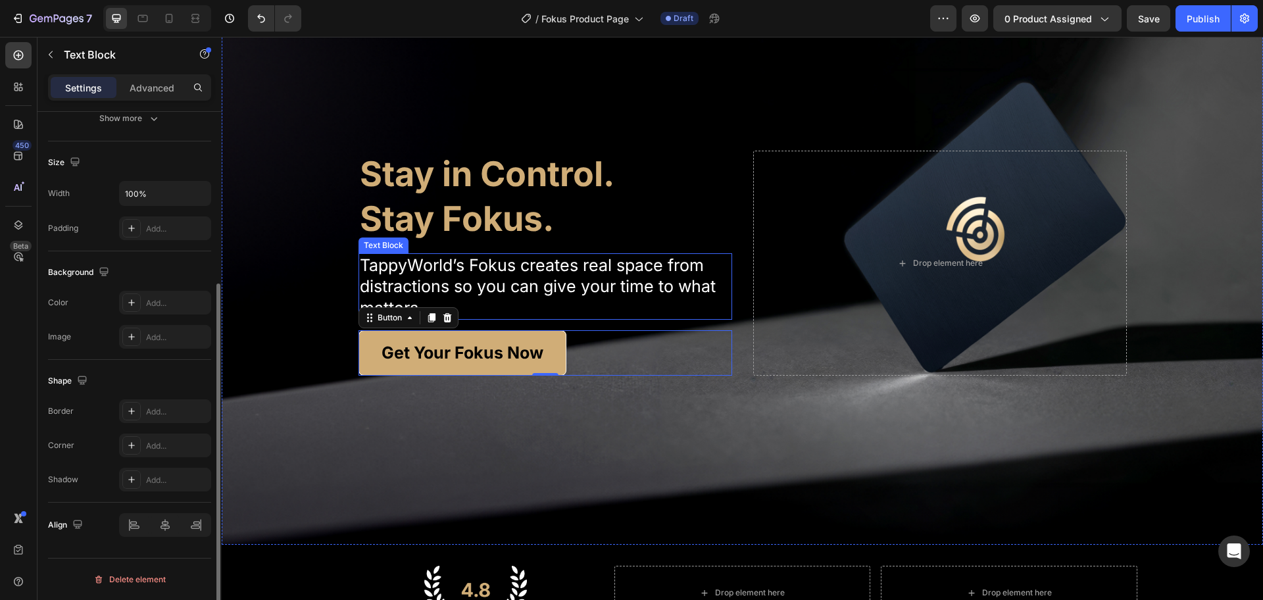
click at [589, 284] on p "TappyWorld’s Fokus creates real space from distractions so you can give your ti…" at bounding box center [545, 287] width 371 height 64
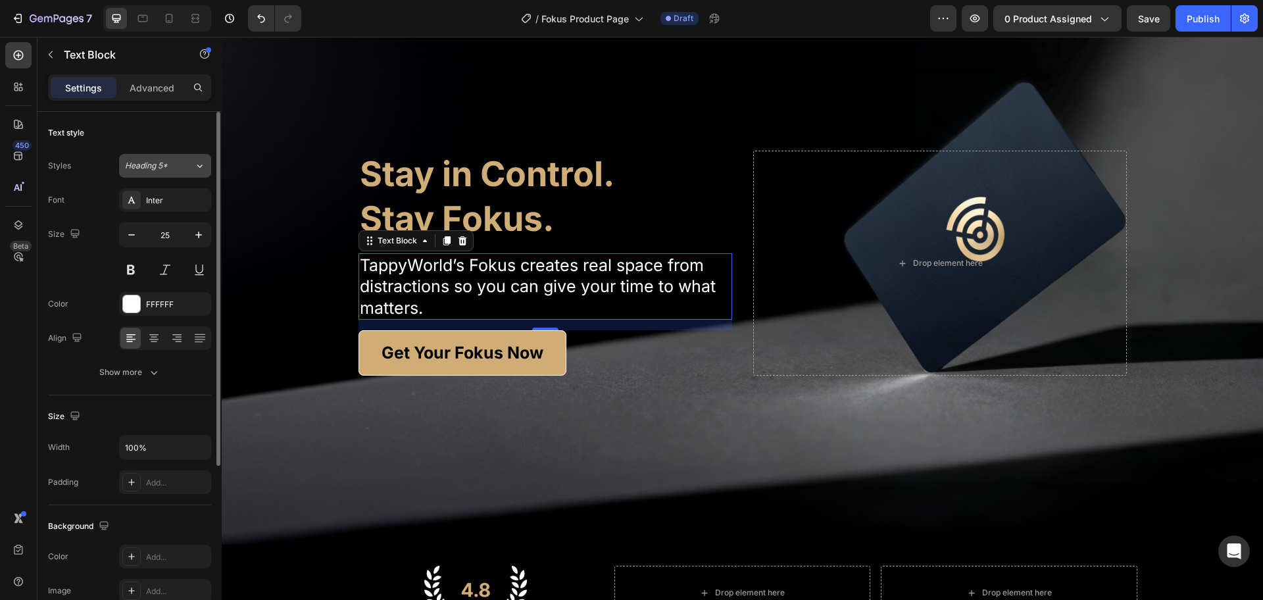
click at [201, 164] on icon at bounding box center [199, 165] width 11 height 13
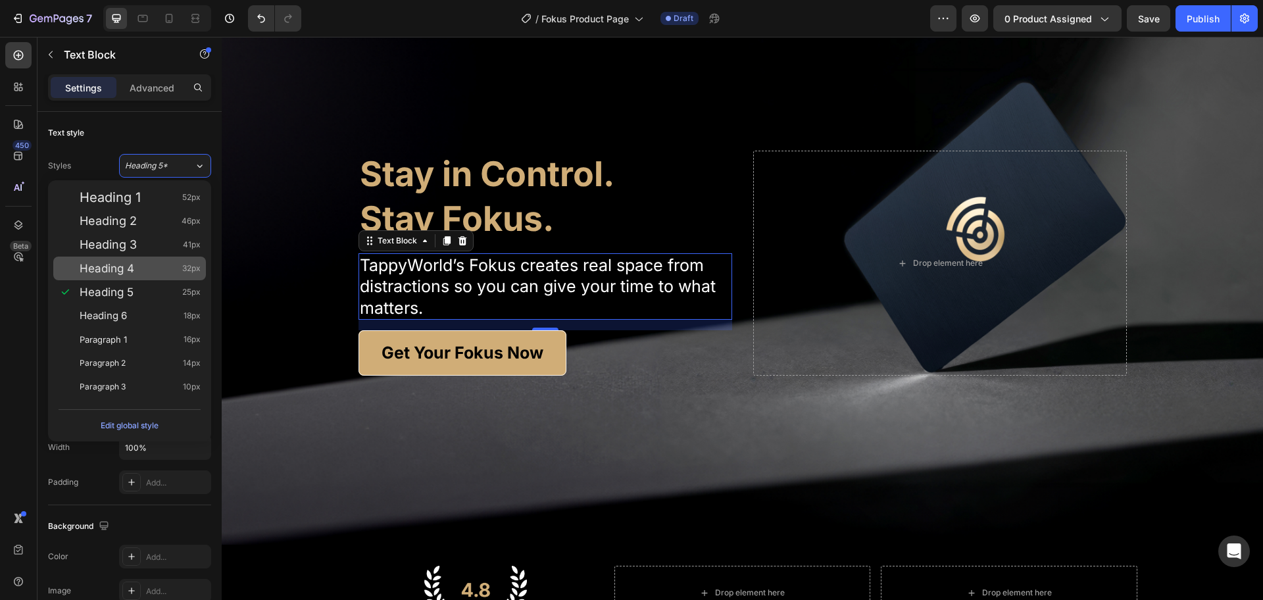
click at [145, 272] on div "Heading 4 32px" at bounding box center [140, 268] width 121 height 13
type input "32"
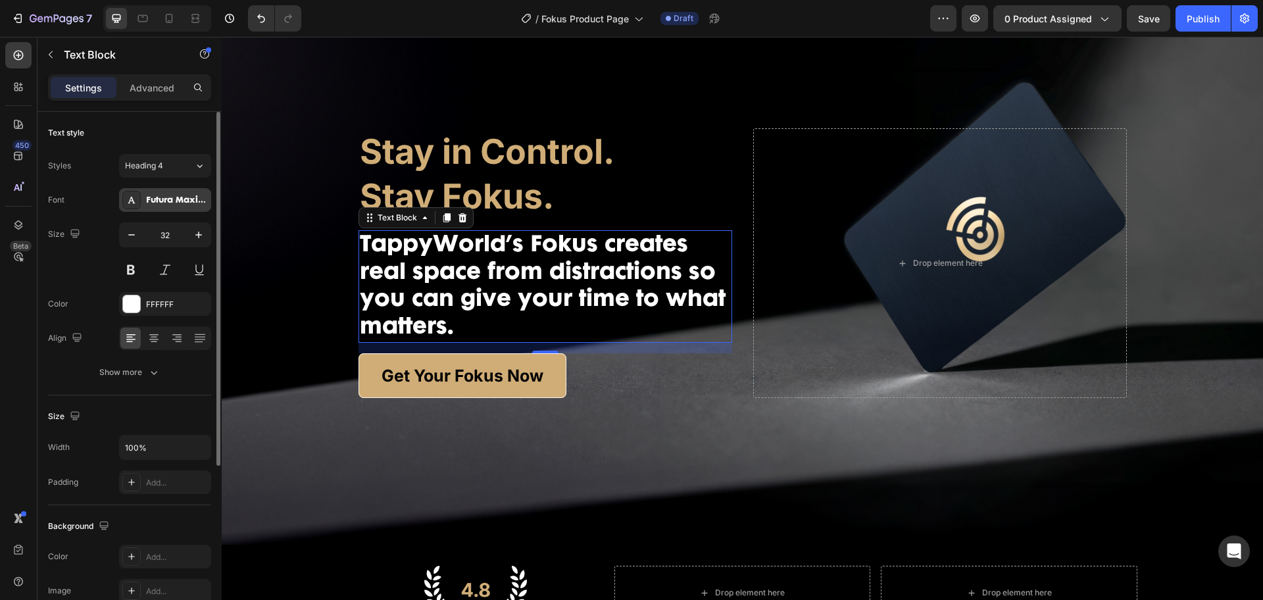
click at [174, 201] on div "Futura Maxi CG Bold Regular" at bounding box center [177, 201] width 62 height 12
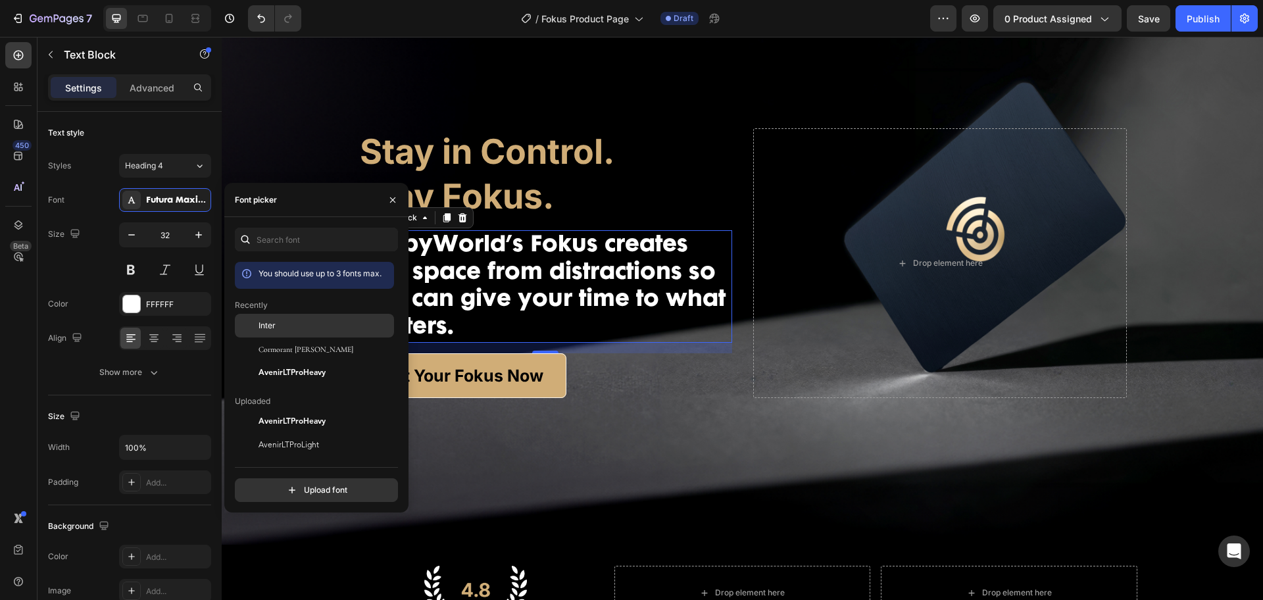
click at [278, 329] on div "Inter" at bounding box center [325, 326] width 133 height 12
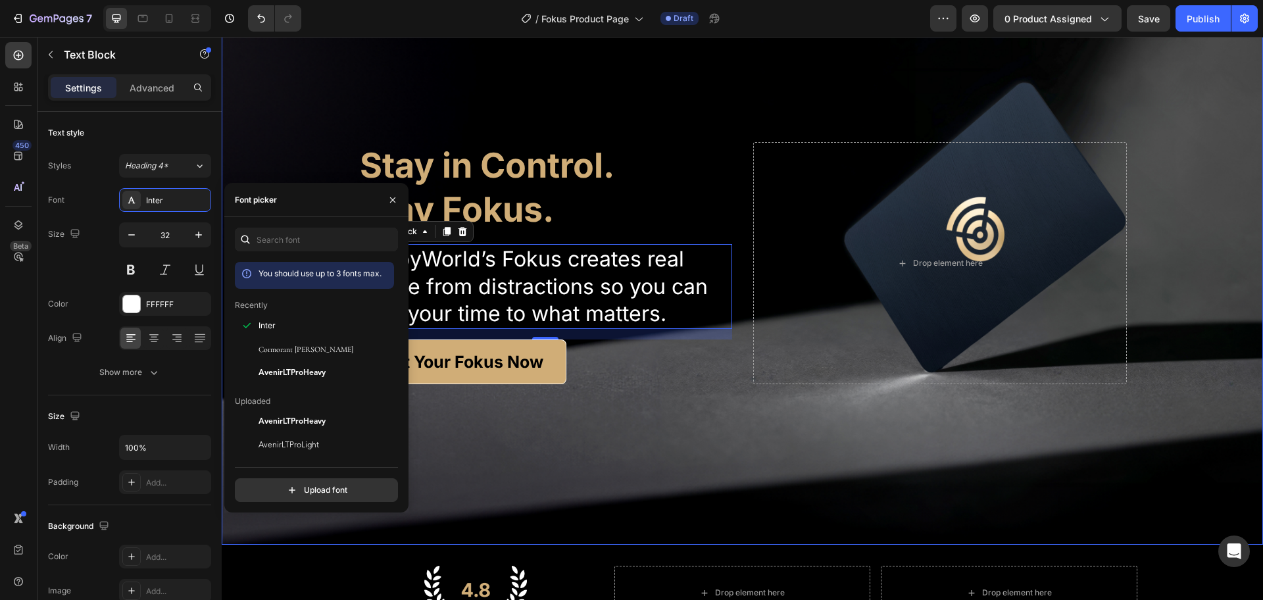
click at [794, 449] on div "Background Image" at bounding box center [743, 263] width 1042 height 563
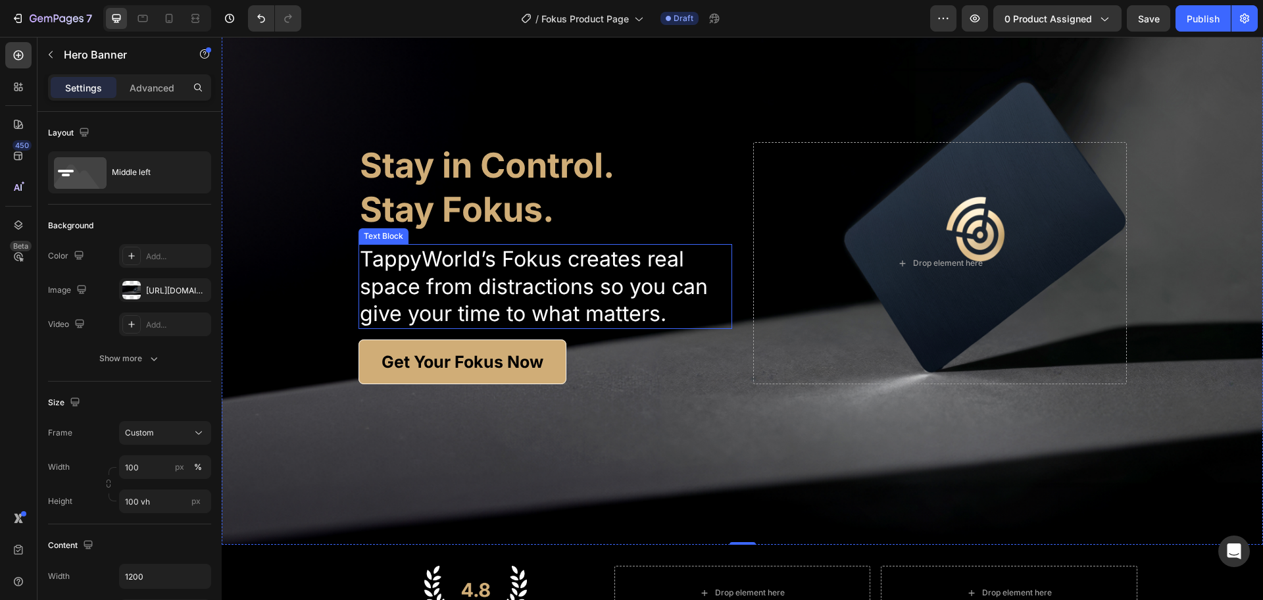
click at [561, 274] on p "TappyWorld’s Fokus creates real space from distractions so you can give your ti…" at bounding box center [545, 286] width 371 height 82
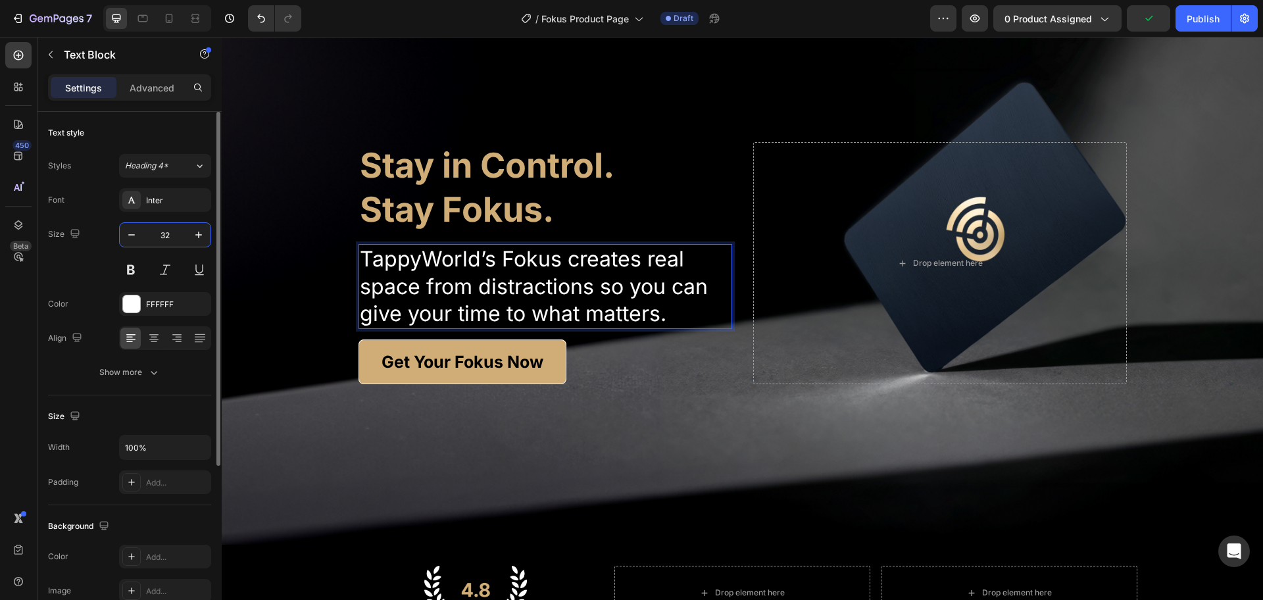
click at [163, 234] on input "32" at bounding box center [164, 235] width 43 height 24
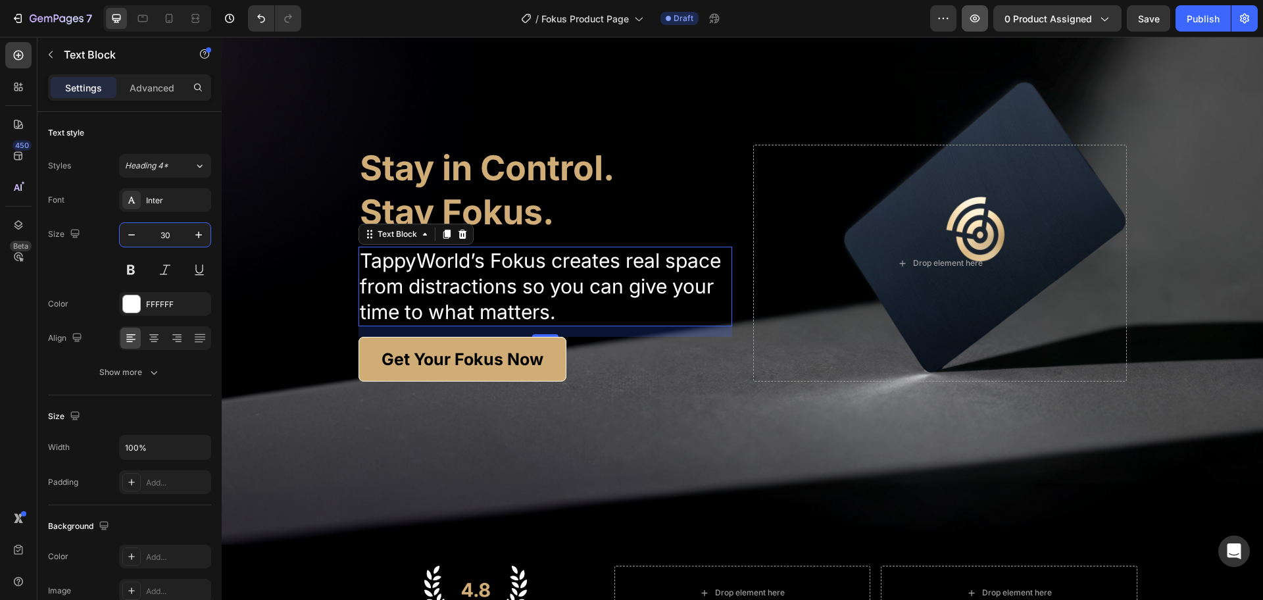
type input "30"
click at [445, 186] on p "Stay in Control. Stay Fokus." at bounding box center [545, 190] width 371 height 89
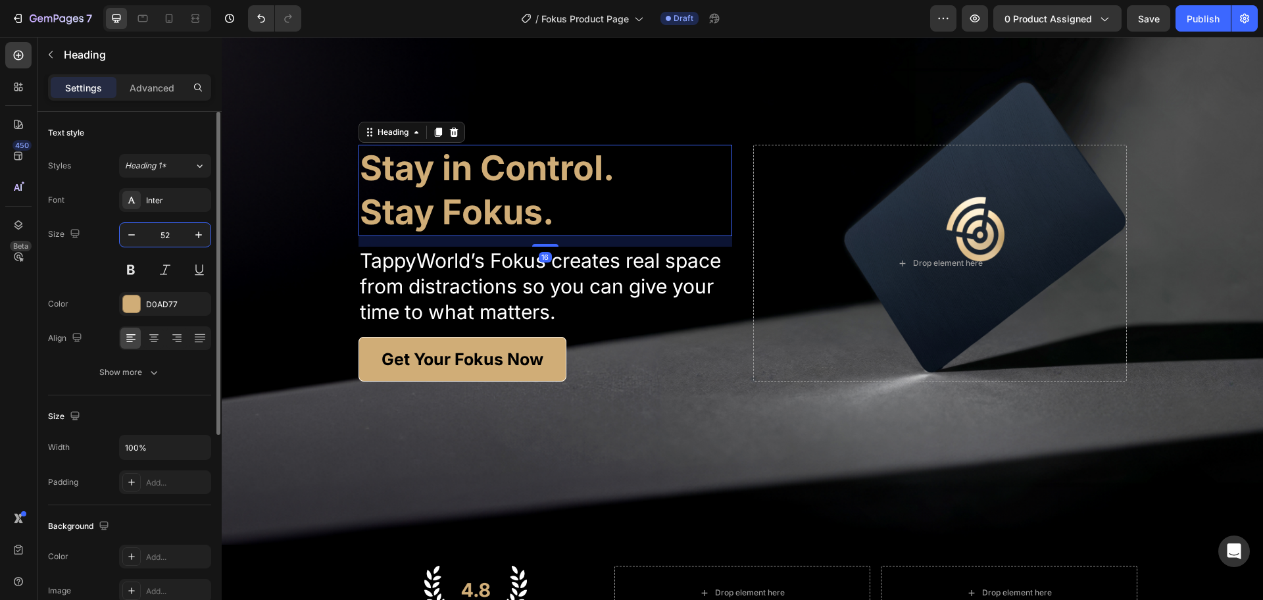
click at [165, 236] on input "52" at bounding box center [164, 235] width 43 height 24
type input "50"
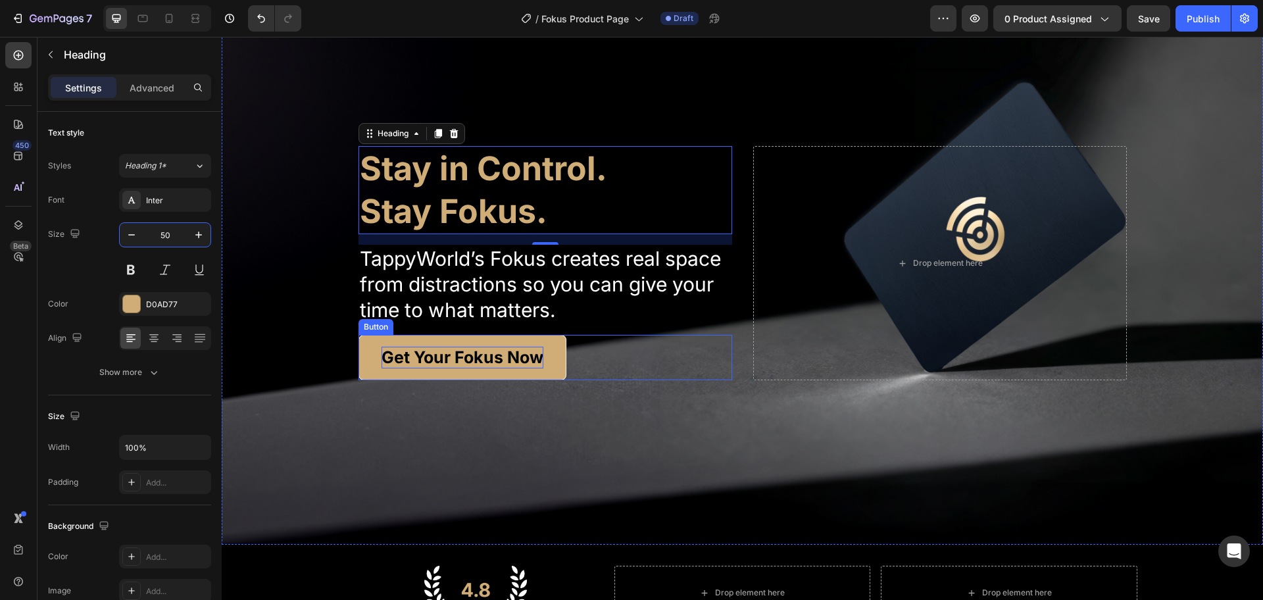
click at [509, 359] on p "Get Your Fokus Now" at bounding box center [463, 358] width 162 height 22
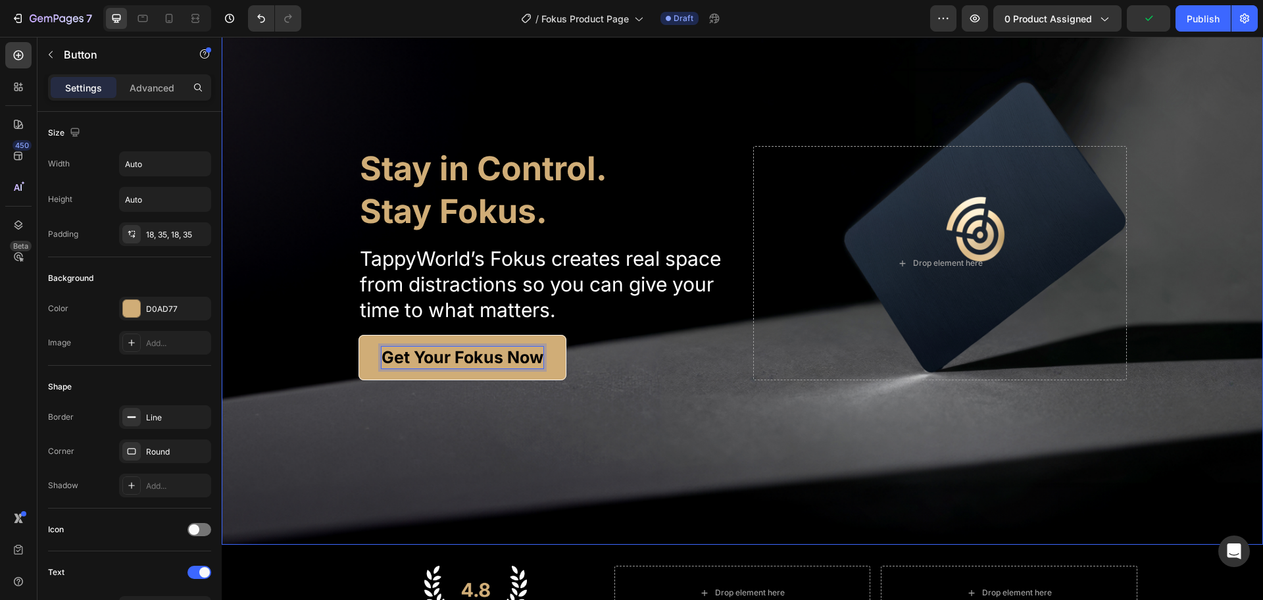
click at [338, 406] on div "Background Image" at bounding box center [743, 263] width 1042 height 563
click at [503, 339] on button "Get Your Fokus Now" at bounding box center [463, 357] width 208 height 45
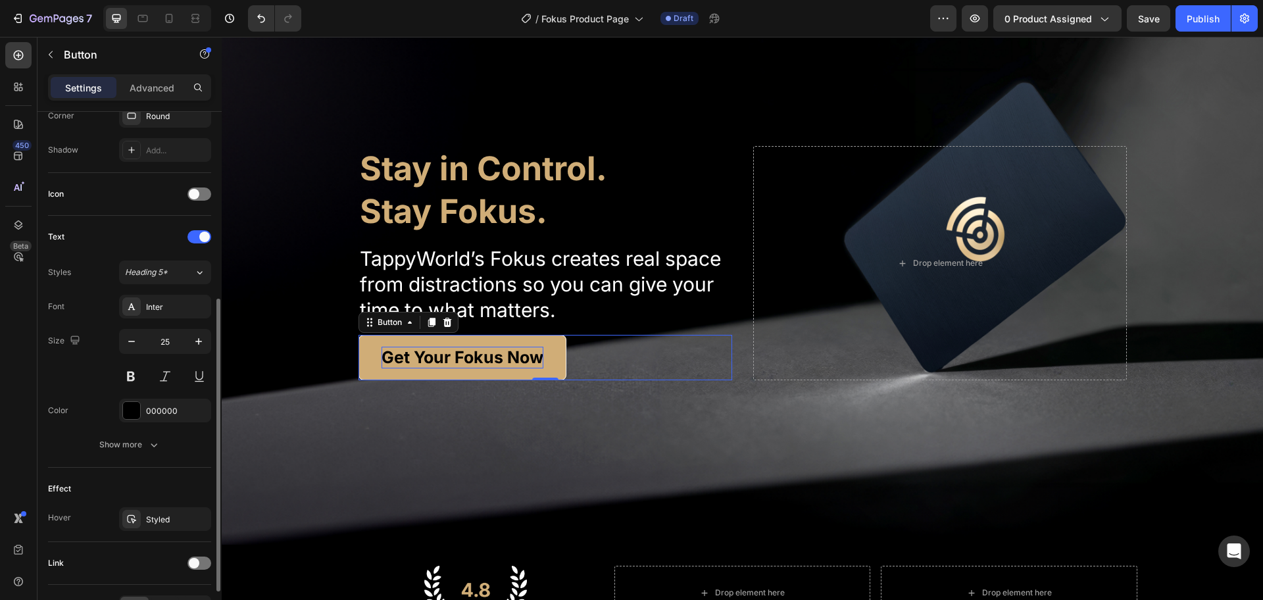
scroll to position [171, 0]
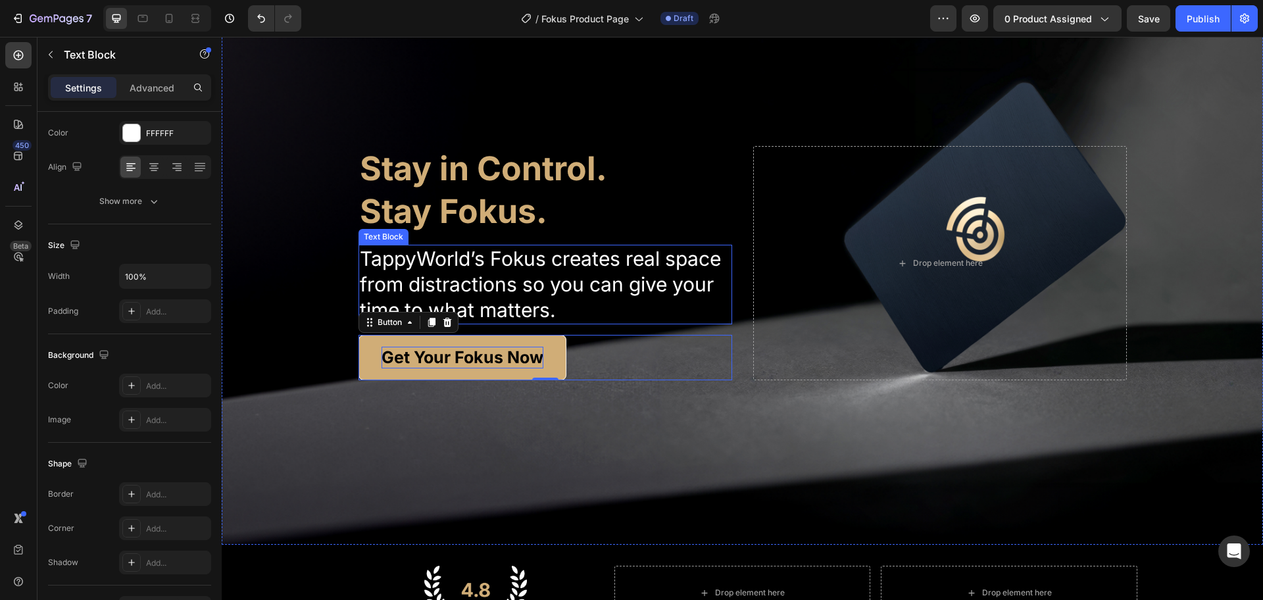
click at [634, 269] on p "TappyWorld’s Fokus creates real space from distractions so you can give your ti…" at bounding box center [545, 284] width 371 height 77
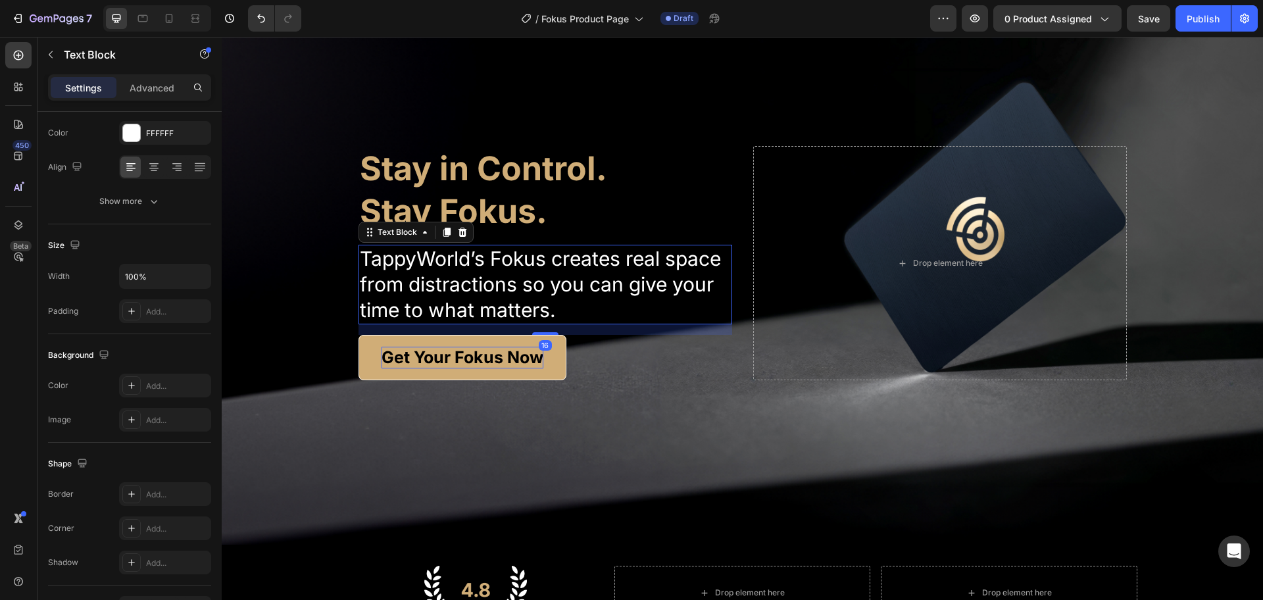
scroll to position [0, 0]
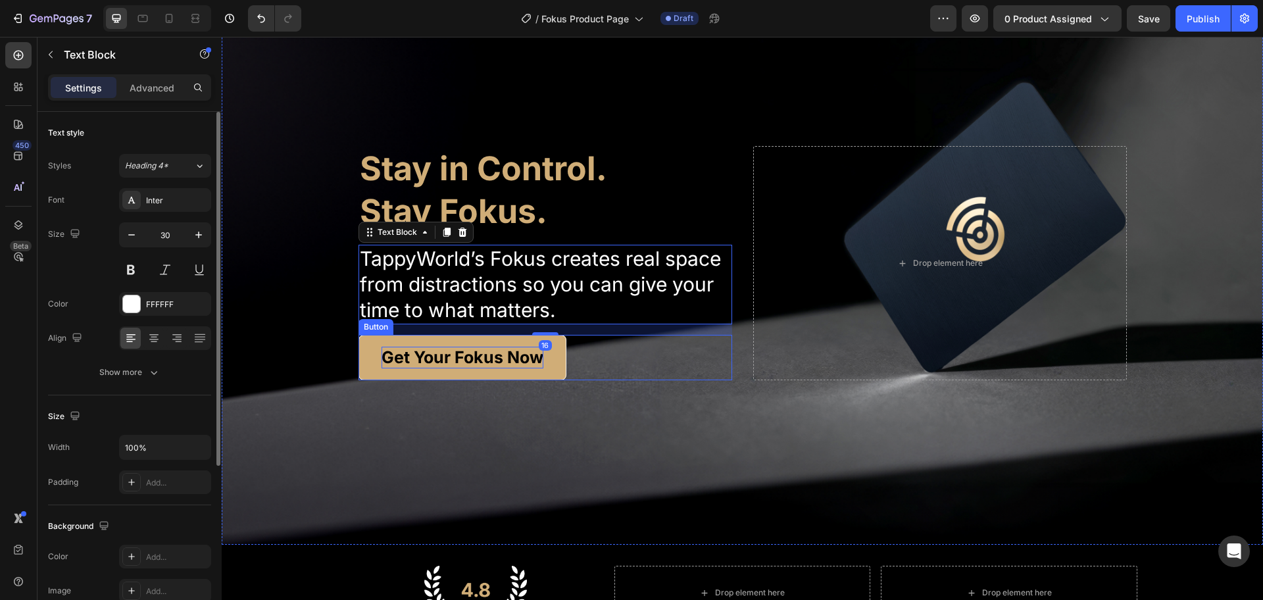
click at [482, 338] on button "Get Your Fokus Now" at bounding box center [463, 357] width 208 height 45
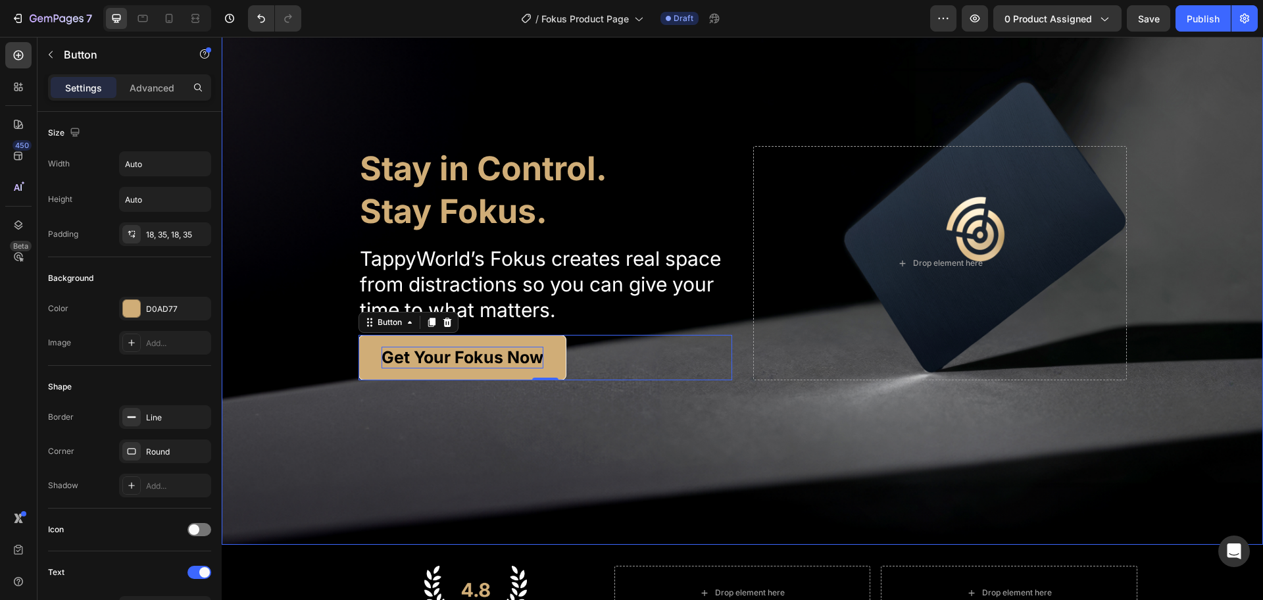
click at [754, 516] on div "Background Image" at bounding box center [743, 263] width 1042 height 563
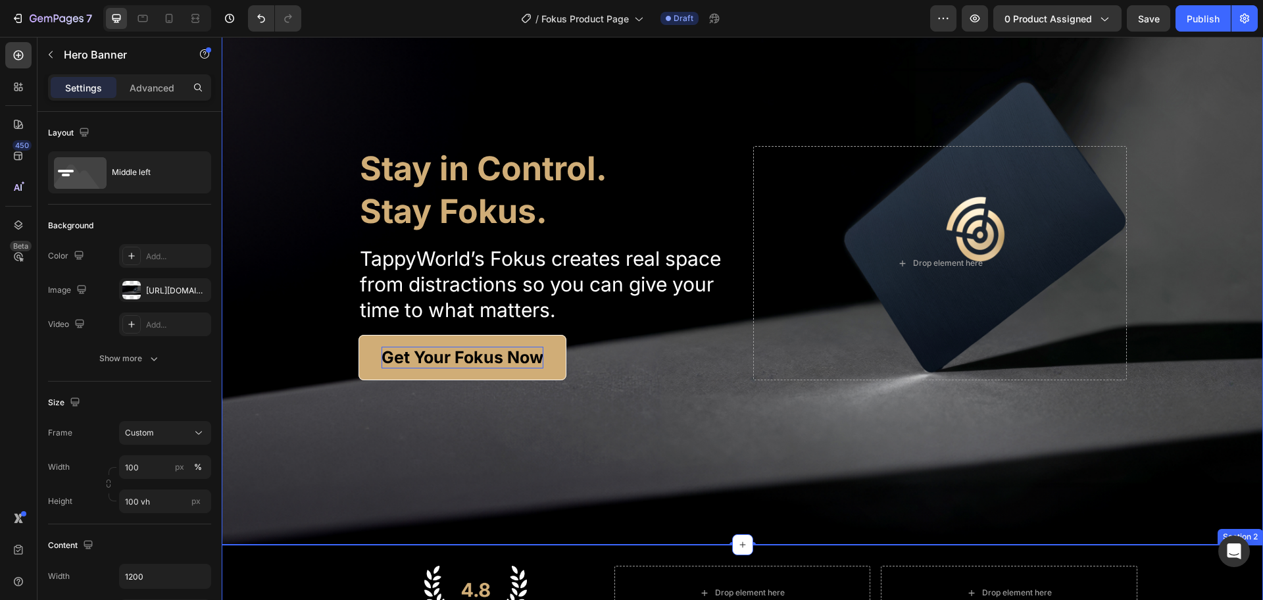
scroll to position [247, 0]
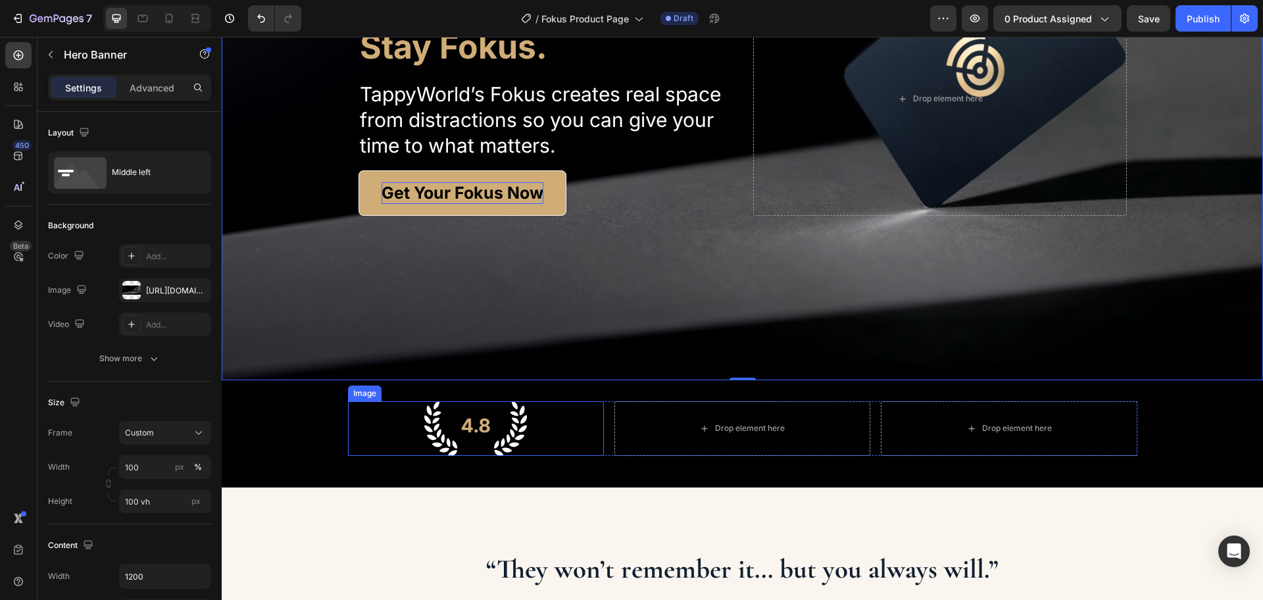
click at [478, 421] on img at bounding box center [475, 428] width 103 height 55
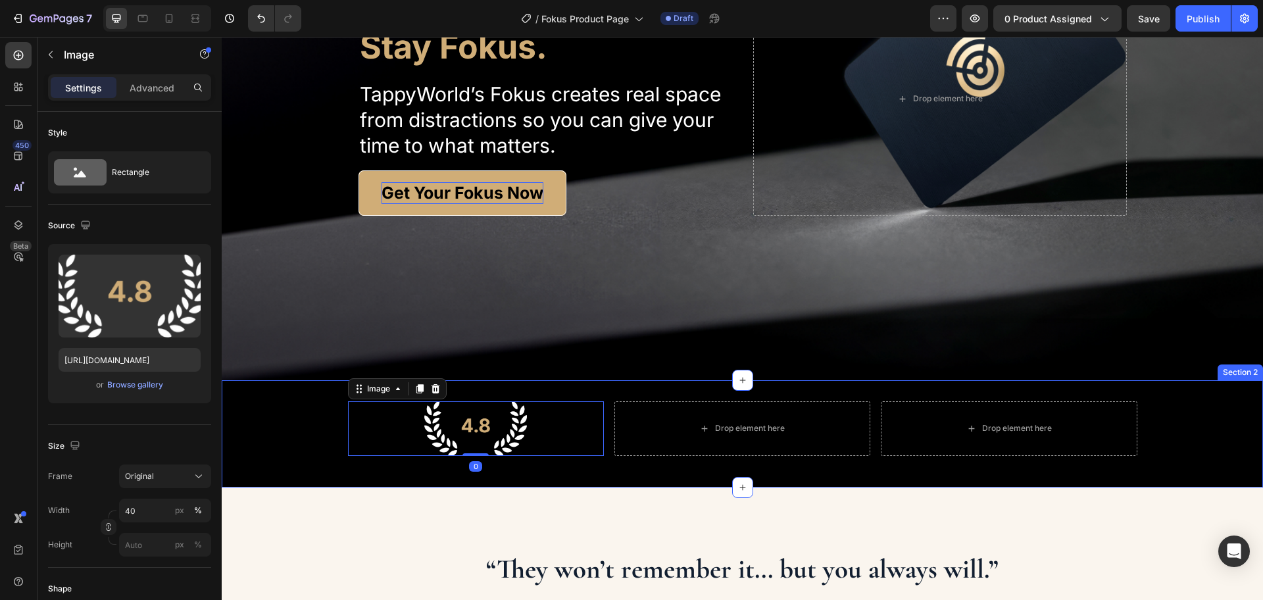
click at [599, 461] on div "Image 0 Drop element here Drop element here Row" at bounding box center [743, 433] width 1042 height 65
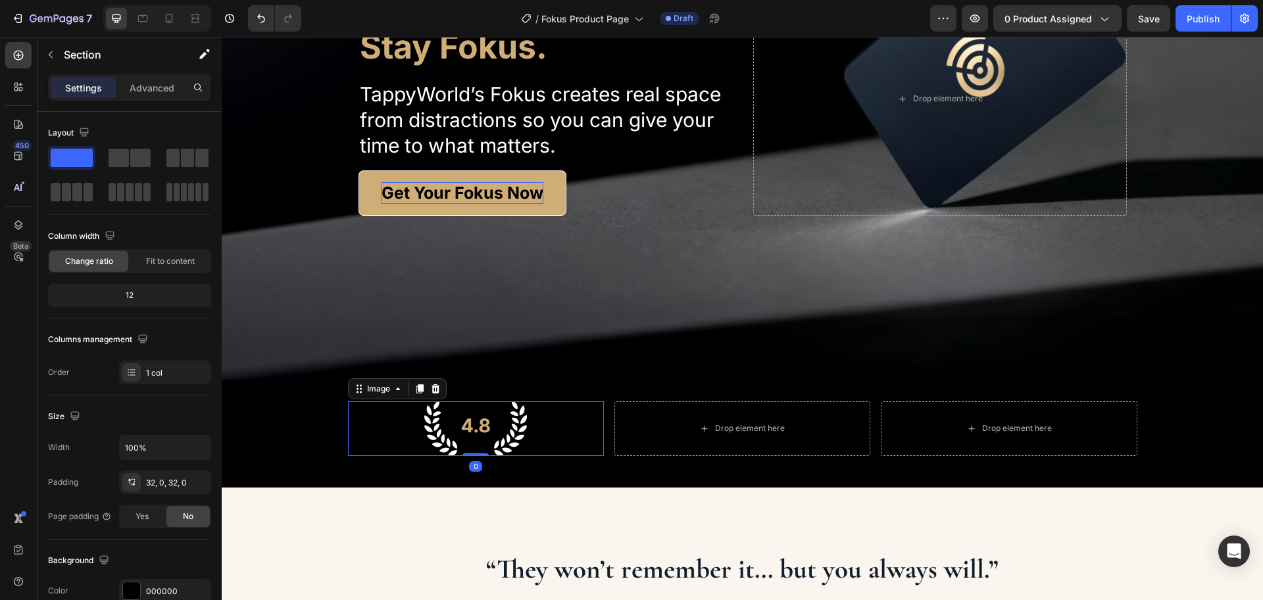
click at [476, 425] on img at bounding box center [475, 428] width 103 height 55
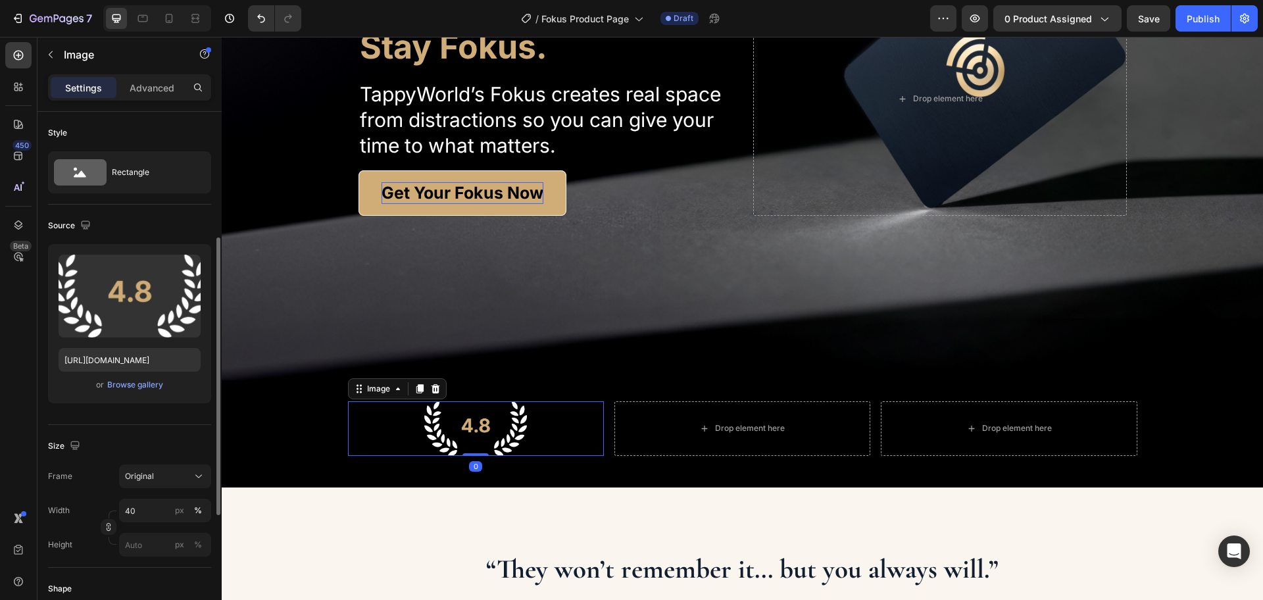
scroll to position [82, 0]
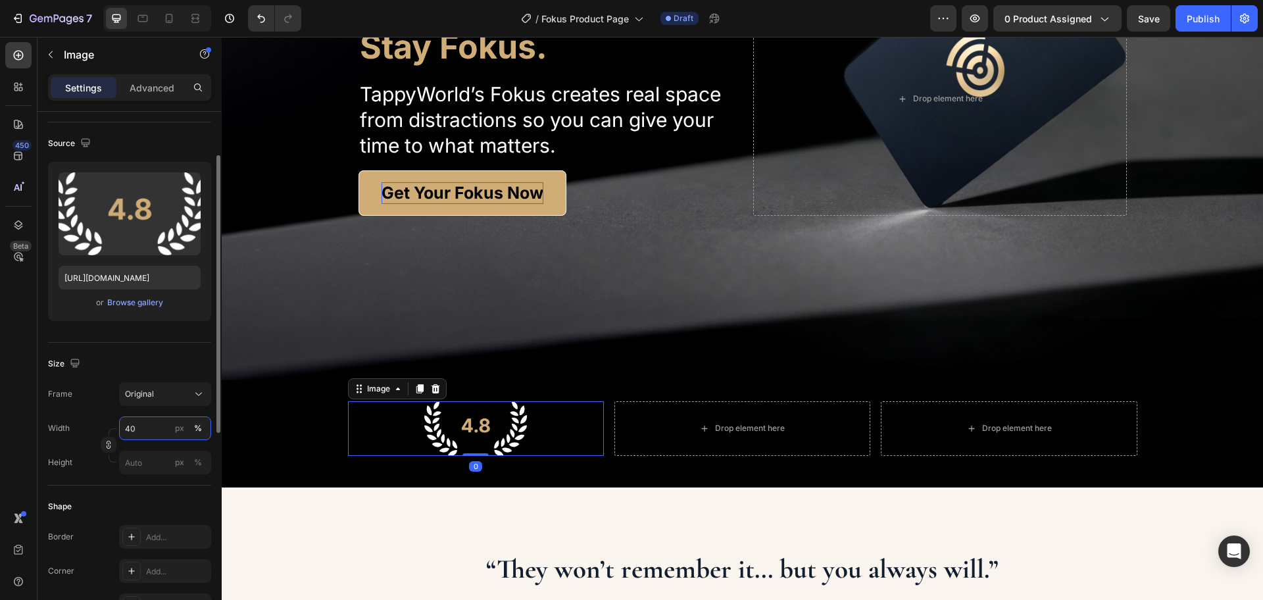
click at [134, 439] on input "40" at bounding box center [165, 429] width 92 height 24
type input "50"
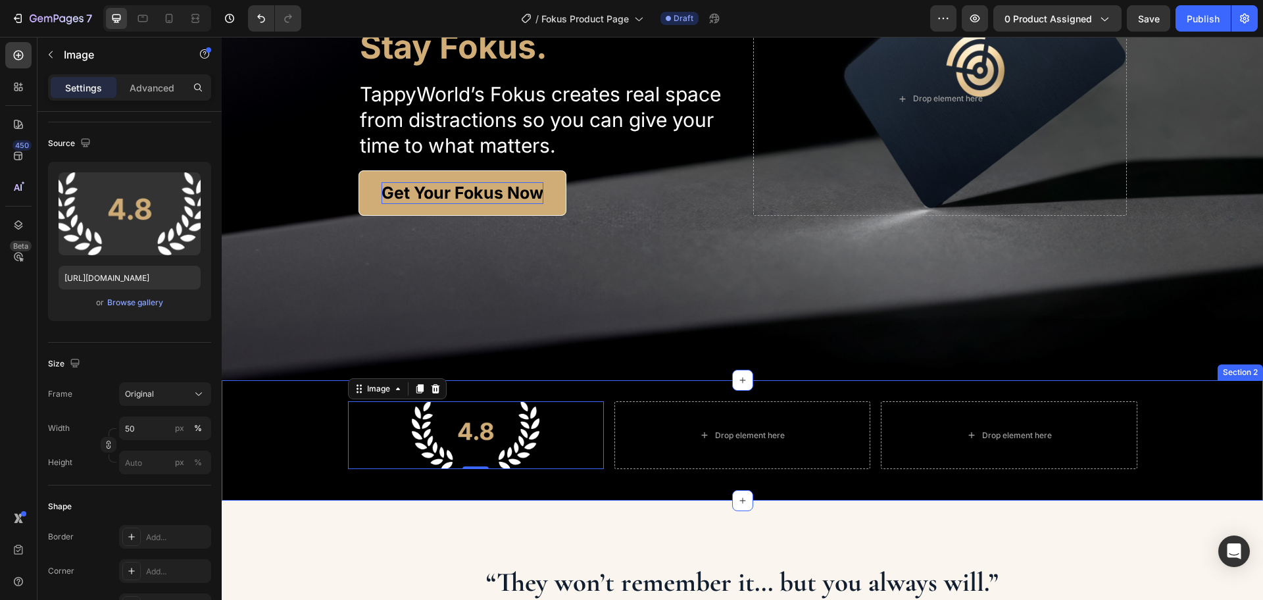
click at [709, 481] on div "Image 0 Drop element here Drop element here Row Section 2" at bounding box center [743, 440] width 1042 height 120
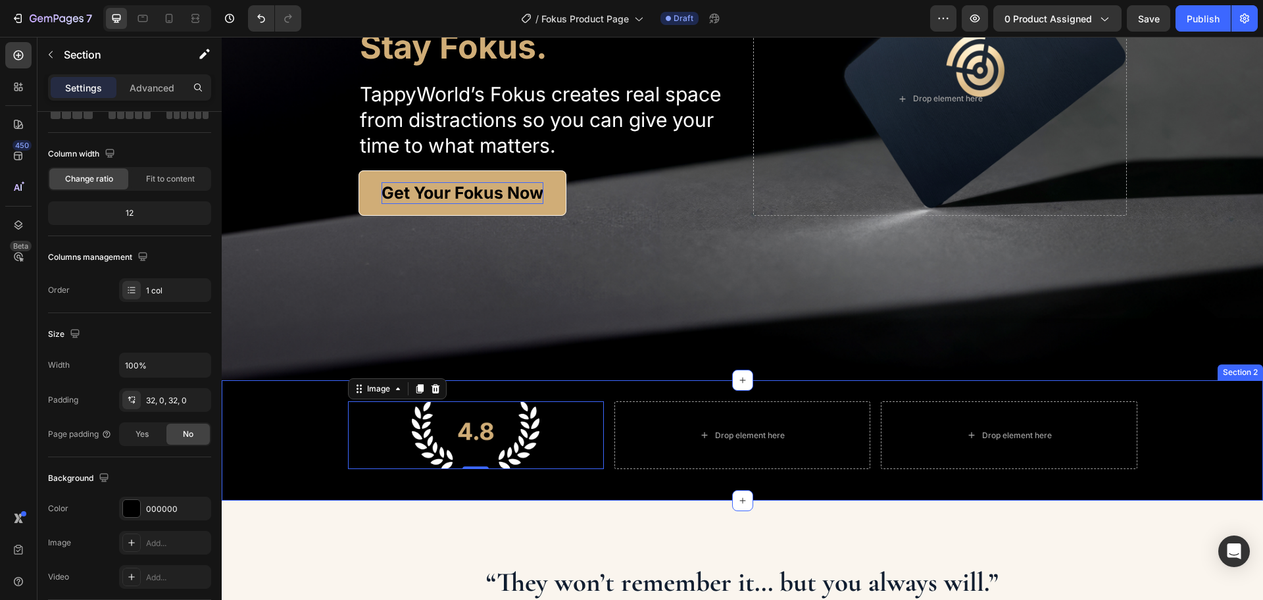
scroll to position [0, 0]
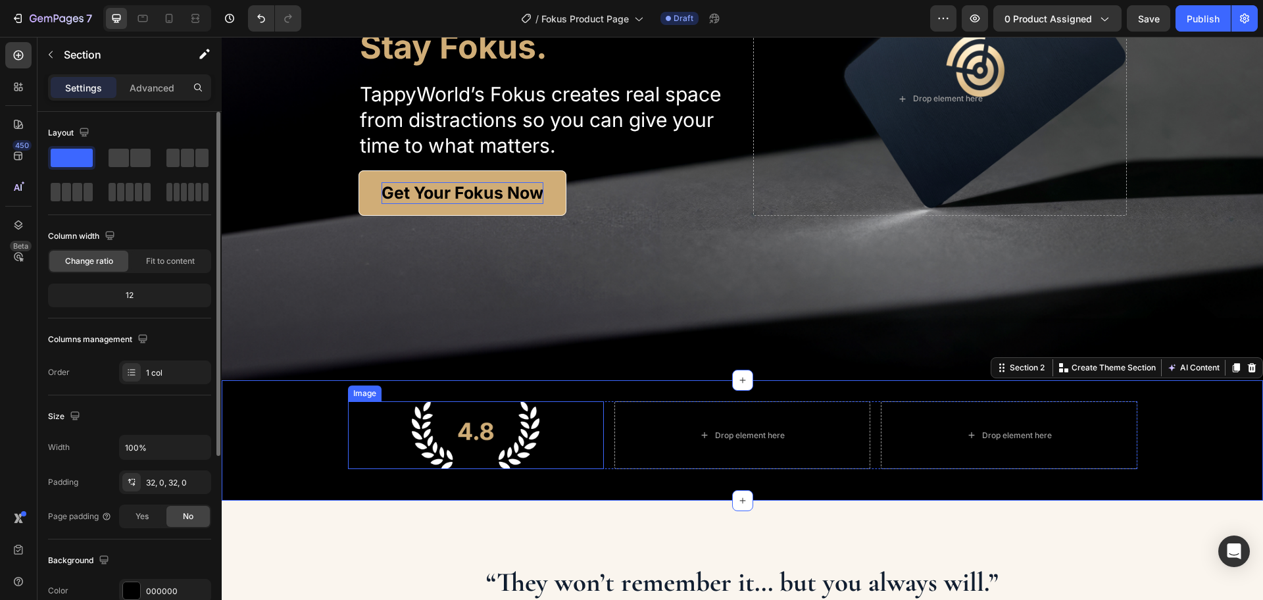
click at [444, 432] on img at bounding box center [476, 435] width 128 height 68
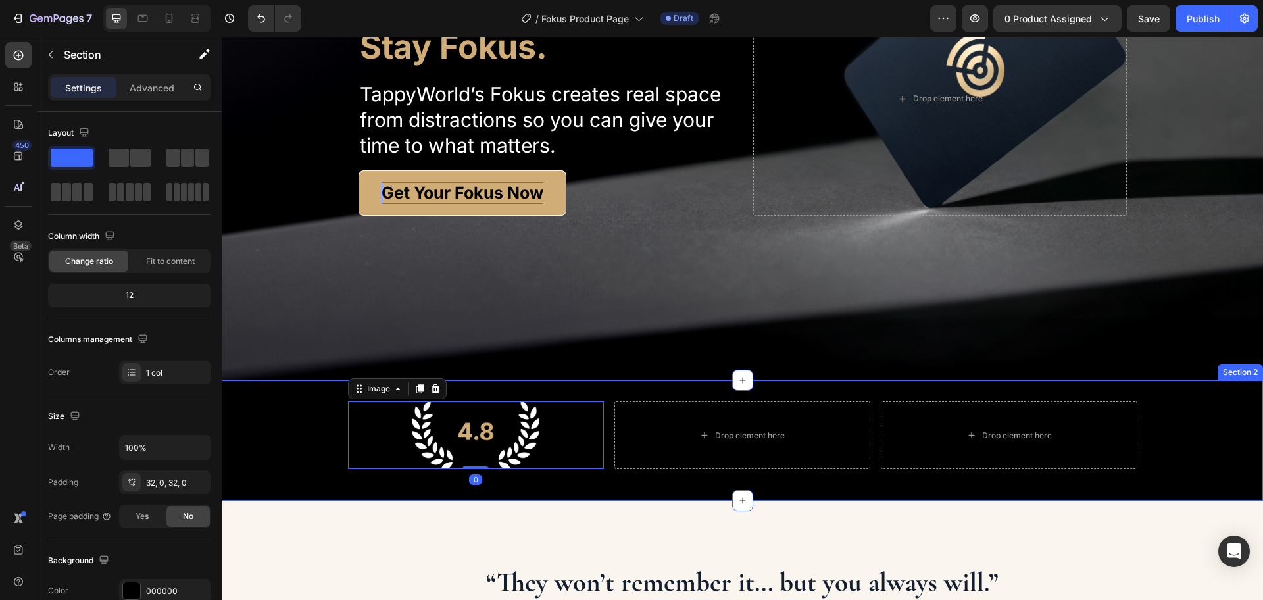
click at [645, 490] on div "Image 0 Drop element here Drop element here Row Section 2" at bounding box center [743, 440] width 1042 height 120
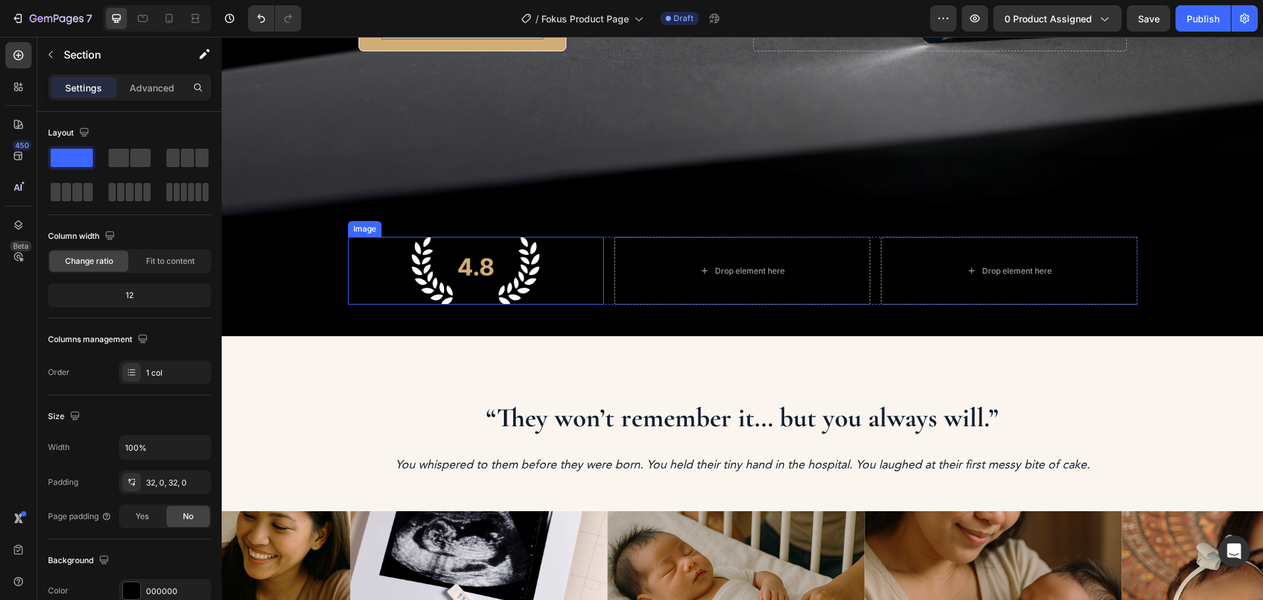
scroll to position [494, 0]
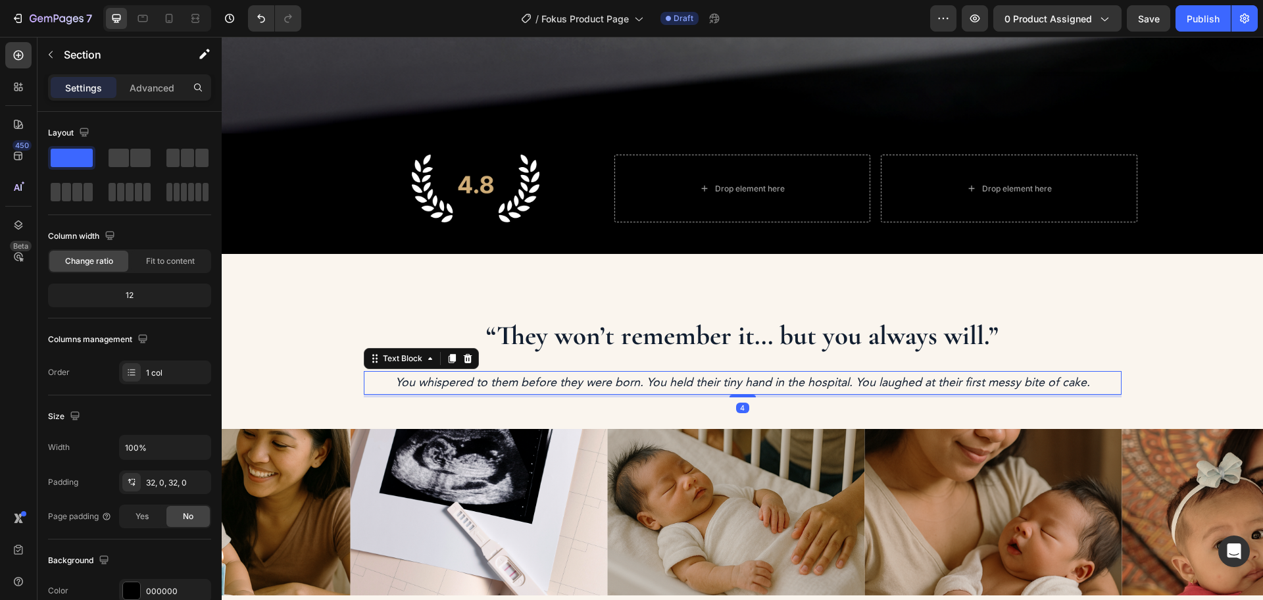
click at [611, 386] on p "You whispered to them before they were born. You held their tiny hand in the ho…" at bounding box center [742, 382] width 755 height 21
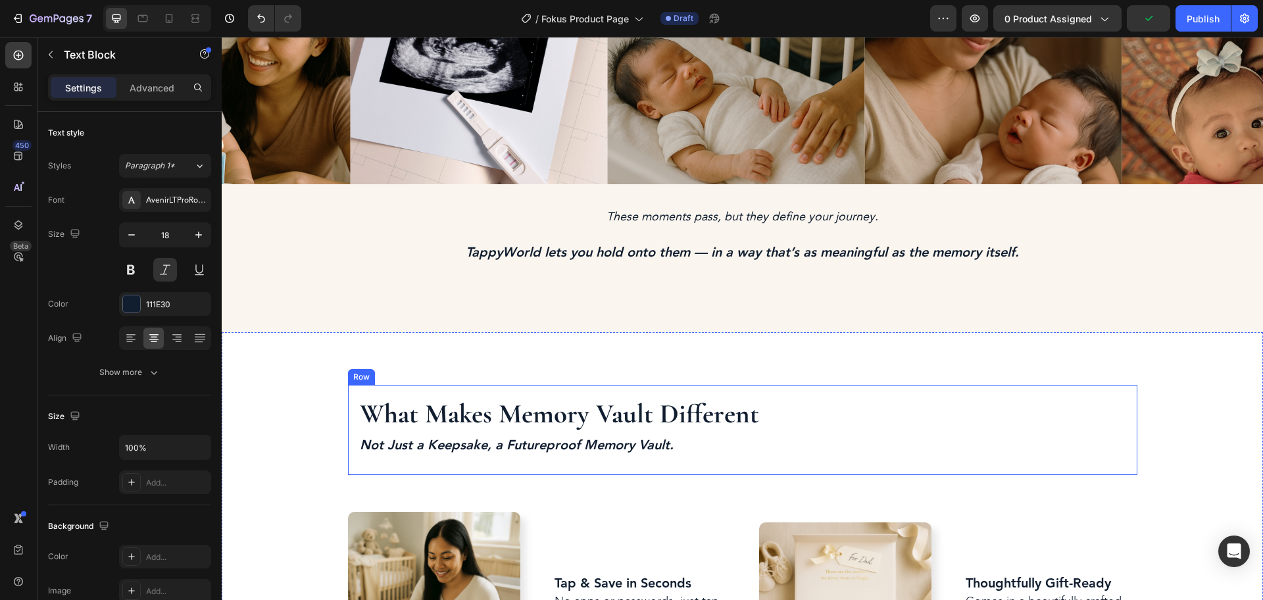
scroll to position [1069, 0]
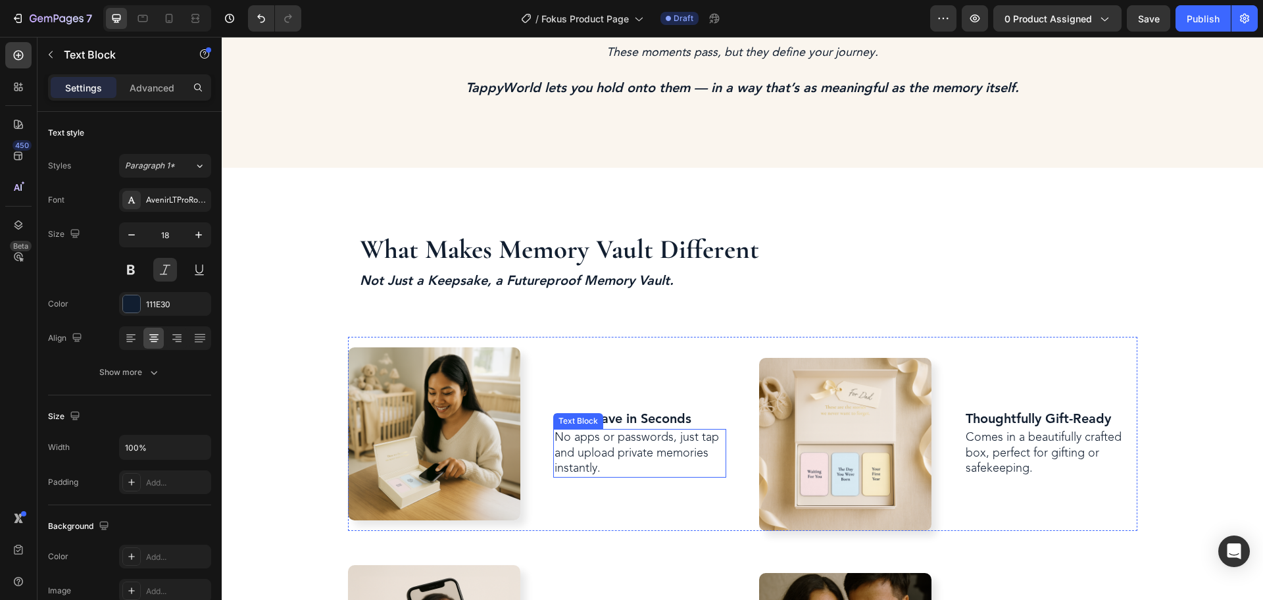
click at [638, 445] on p "No apps or passwords, just tap and upload private memories instantly." at bounding box center [640, 453] width 170 height 46
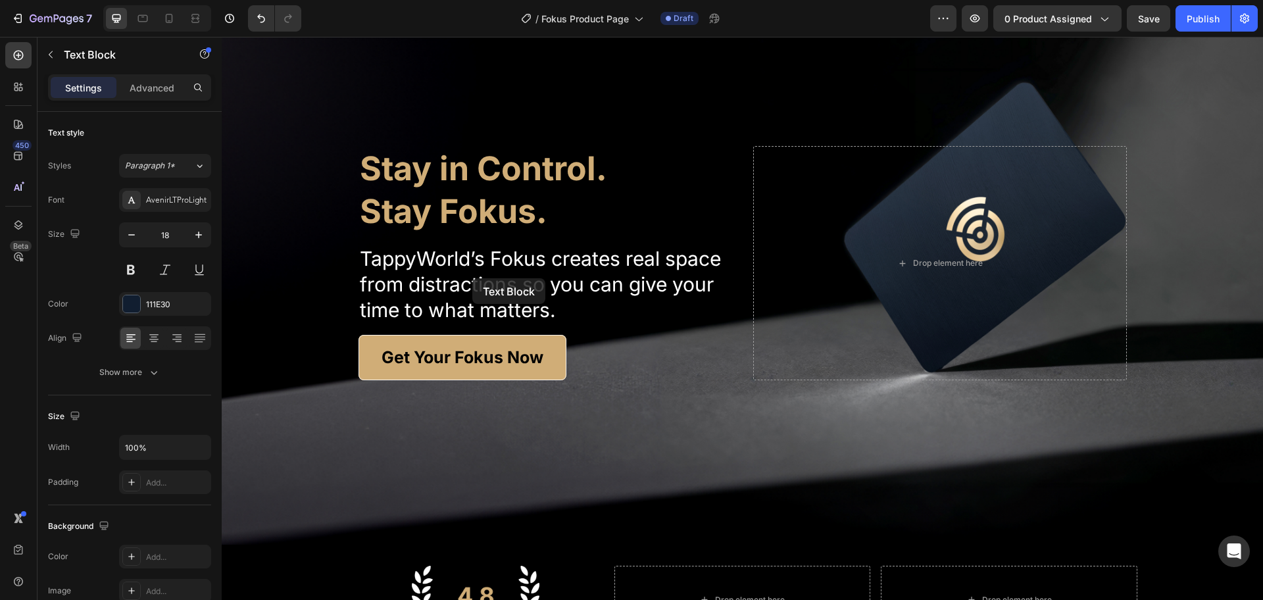
scroll to position [247, 0]
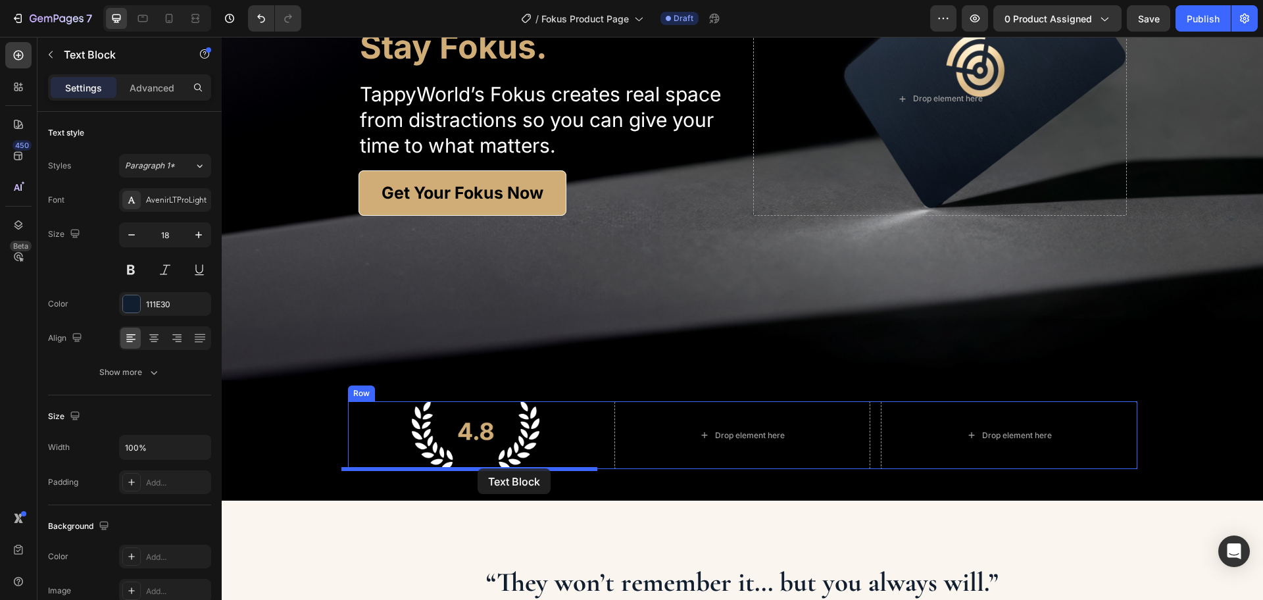
drag, startPoint x: 560, startPoint y: 419, endPoint x: 478, endPoint y: 469, distance: 95.9
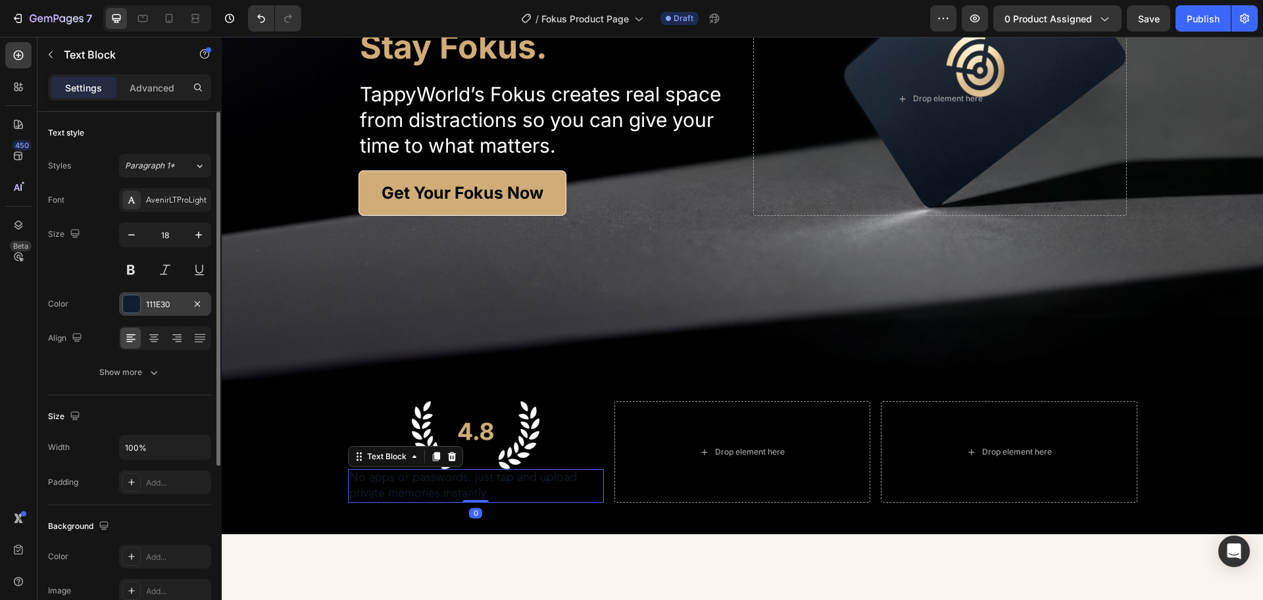
click at [138, 315] on div "111E30" at bounding box center [165, 304] width 92 height 24
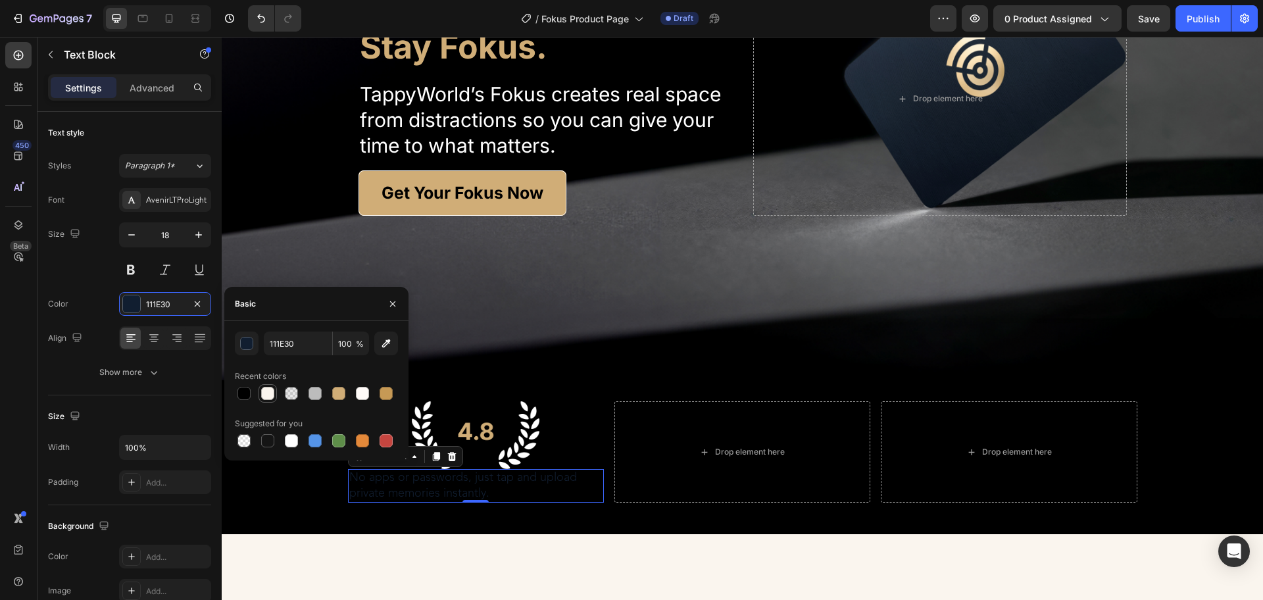
click at [261, 395] on div at bounding box center [268, 394] width 16 height 16
type input "FAF5EE"
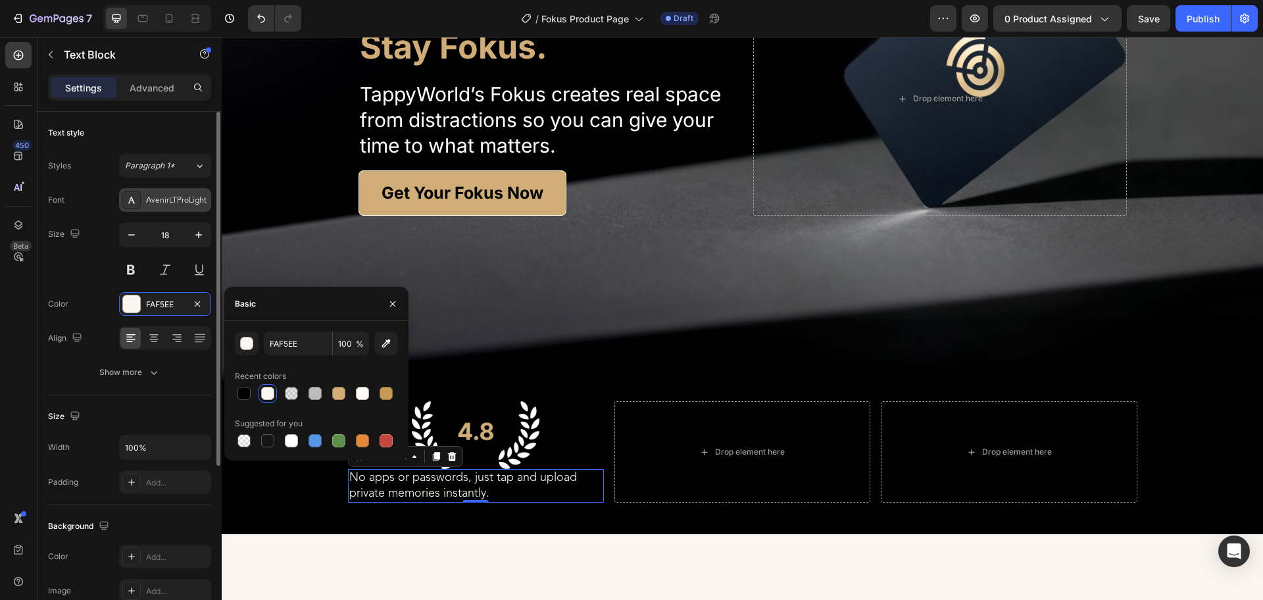
click at [168, 197] on div "AvenirLTProLight" at bounding box center [177, 201] width 62 height 12
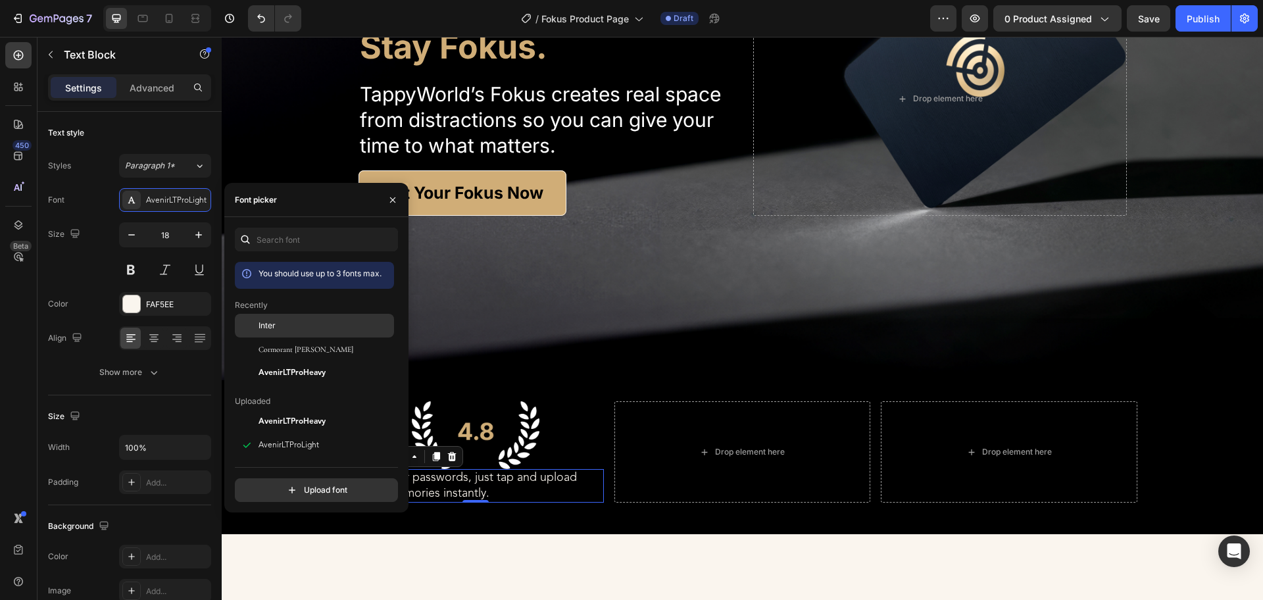
click at [267, 325] on span "Inter" at bounding box center [267, 326] width 17 height 12
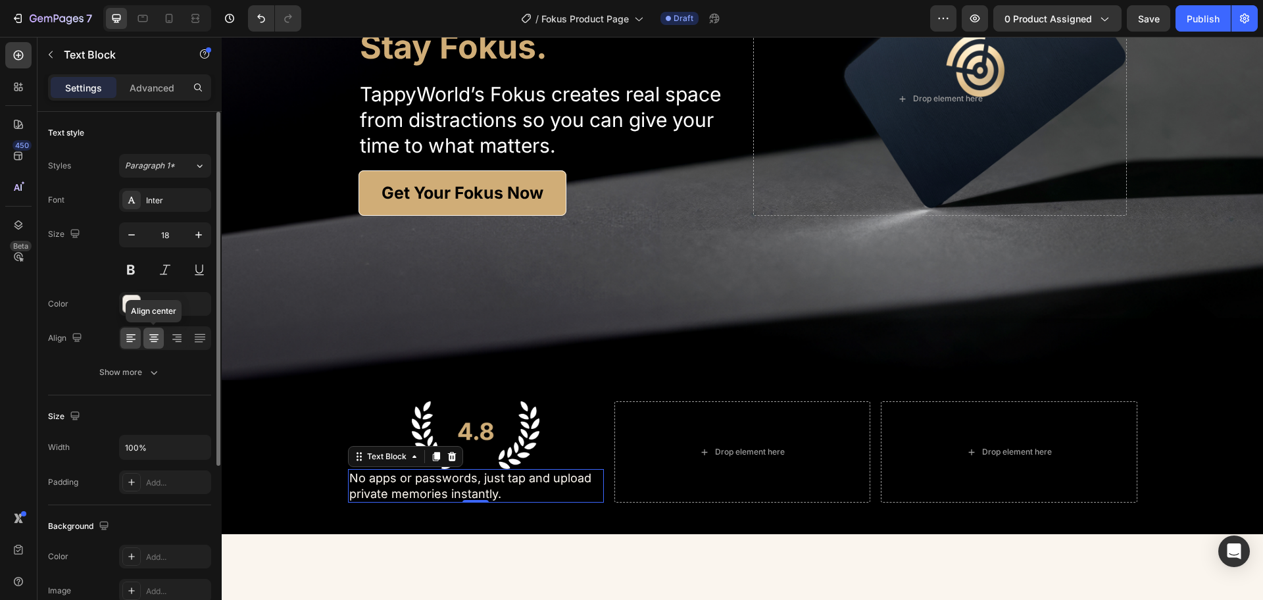
click at [156, 336] on icon at bounding box center [153, 338] width 13 height 13
click at [576, 470] on div "No apps or passwords, just tap and upload private memories instantly." at bounding box center [476, 486] width 256 height 34
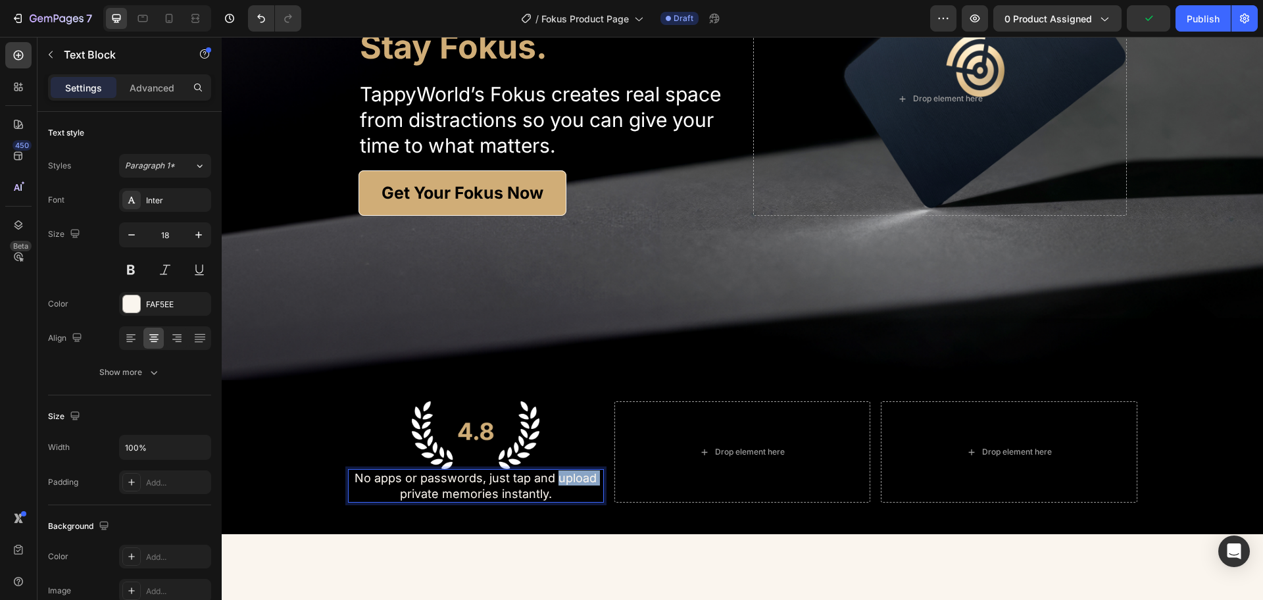
click at [576, 470] on div "No apps or passwords, just tap and upload private memories instantly." at bounding box center [476, 486] width 256 height 34
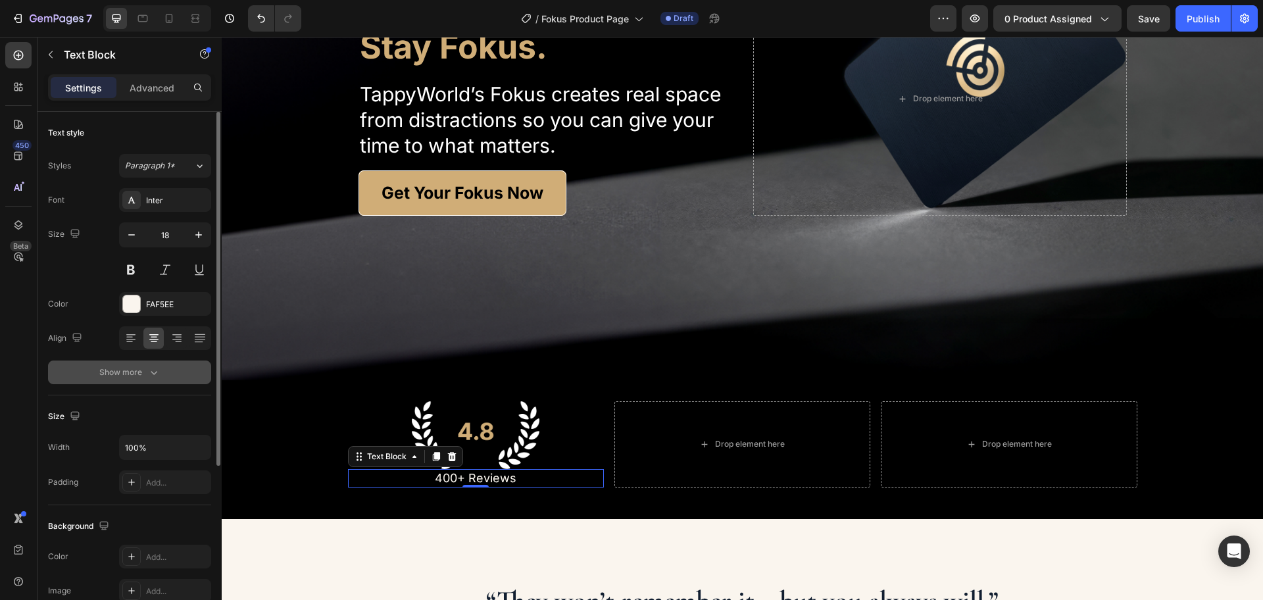
click at [126, 375] on div "Show more" at bounding box center [129, 372] width 61 height 13
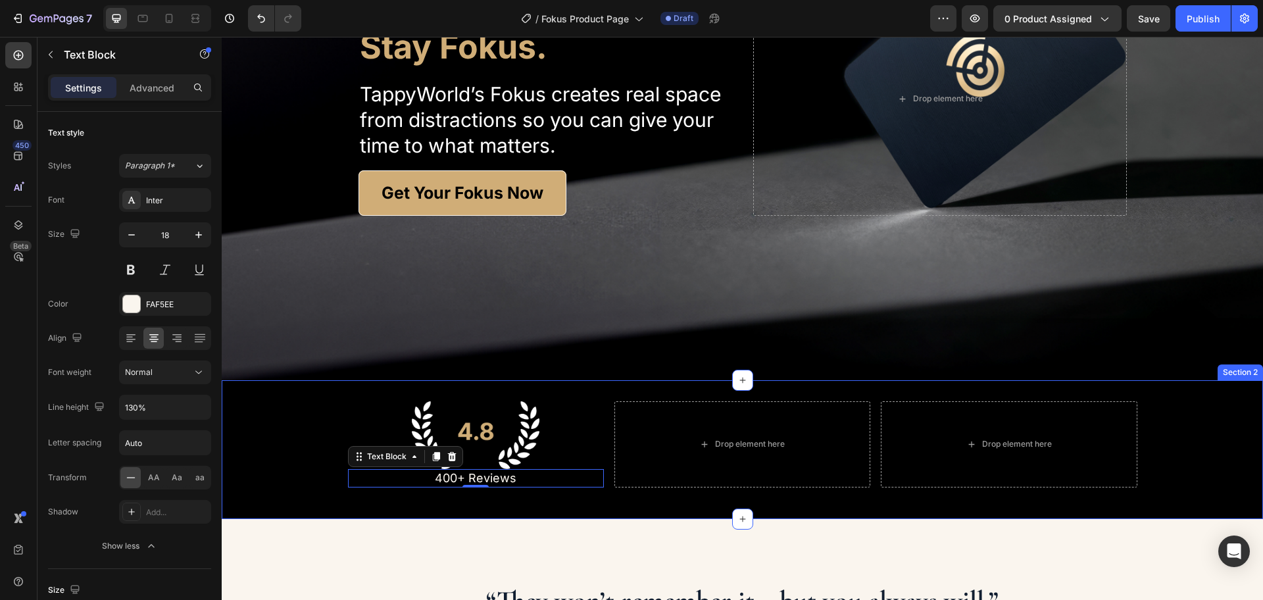
click at [542, 497] on div "Image 400+ Reviews Text Block 0 Drop element here Drop element here Row" at bounding box center [743, 449] width 1042 height 97
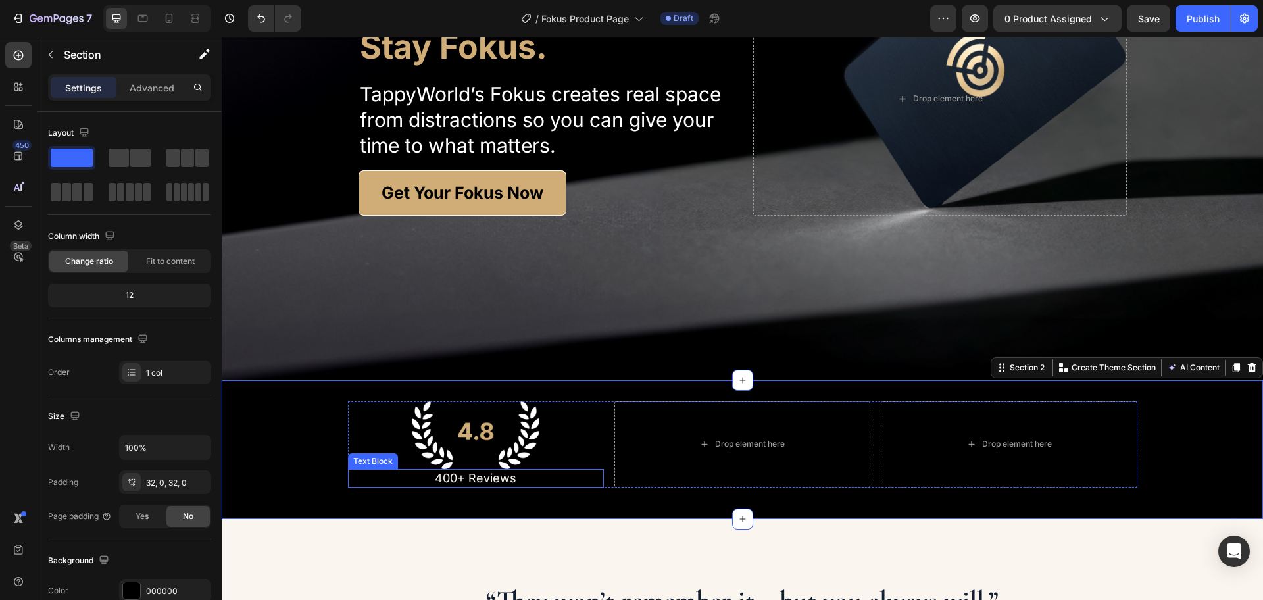
click at [488, 482] on p "400+ Reviews" at bounding box center [475, 478] width 253 height 15
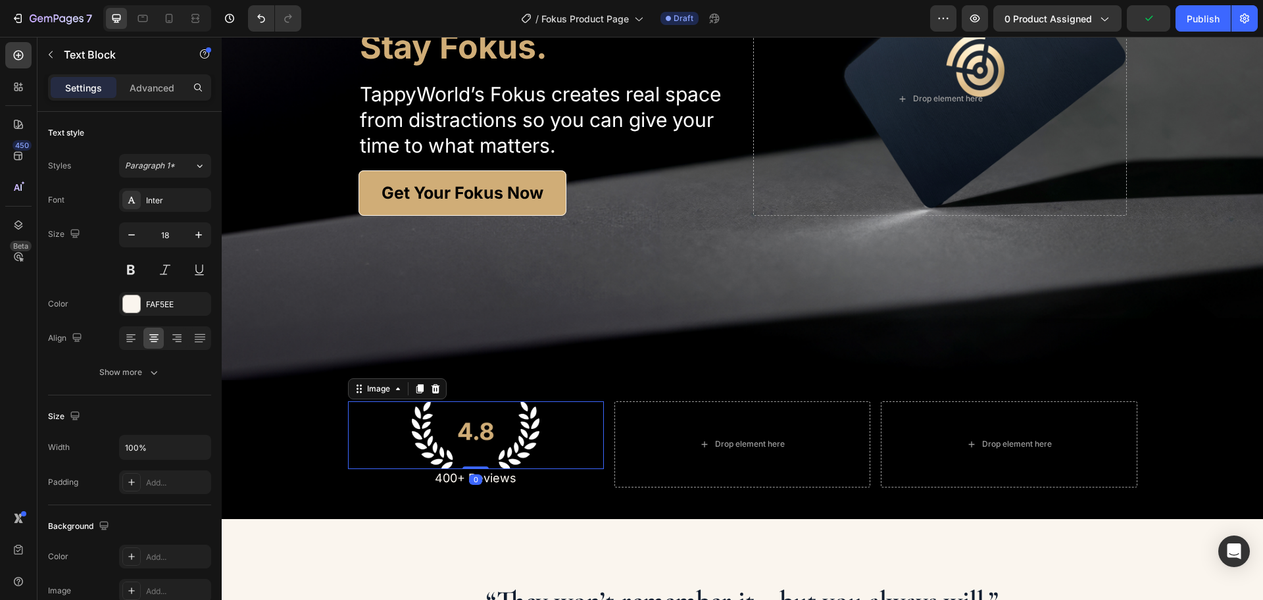
click at [570, 444] on div at bounding box center [476, 435] width 256 height 68
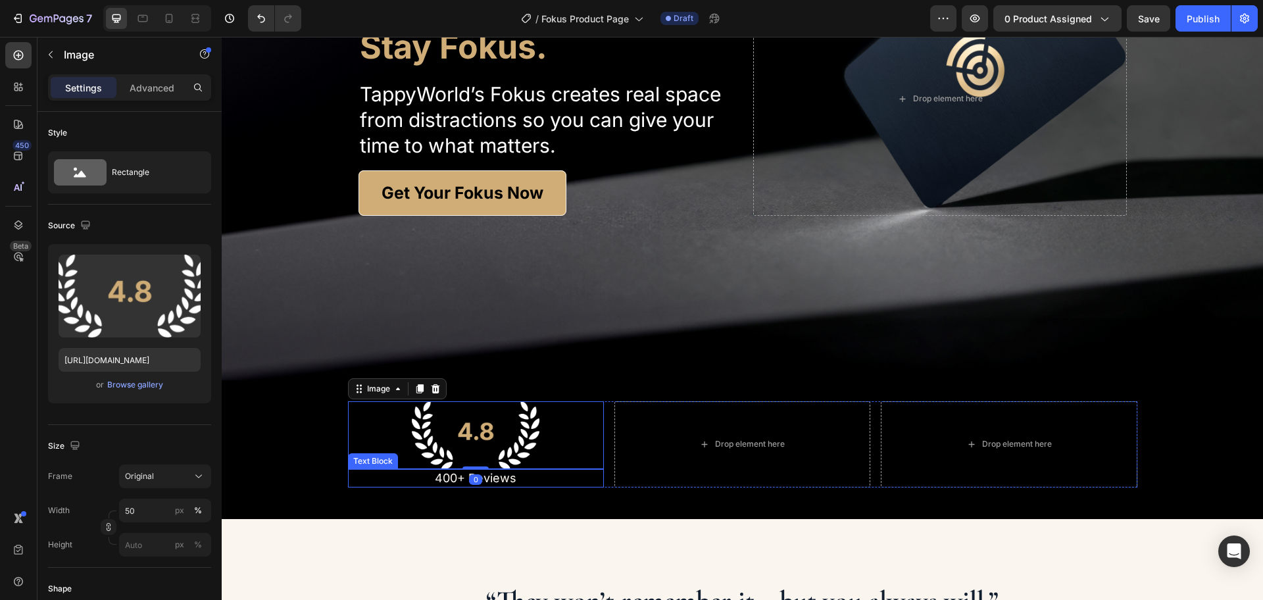
click at [518, 481] on p "400+ Reviews" at bounding box center [475, 478] width 253 height 15
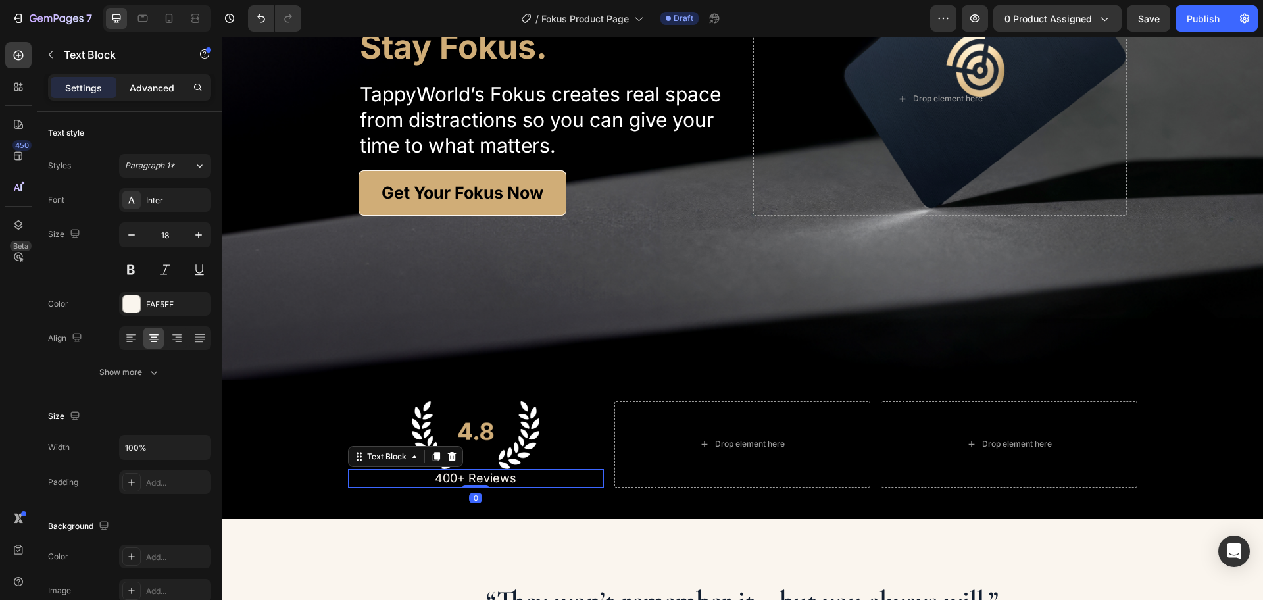
click at [160, 88] on p "Advanced" at bounding box center [152, 88] width 45 height 14
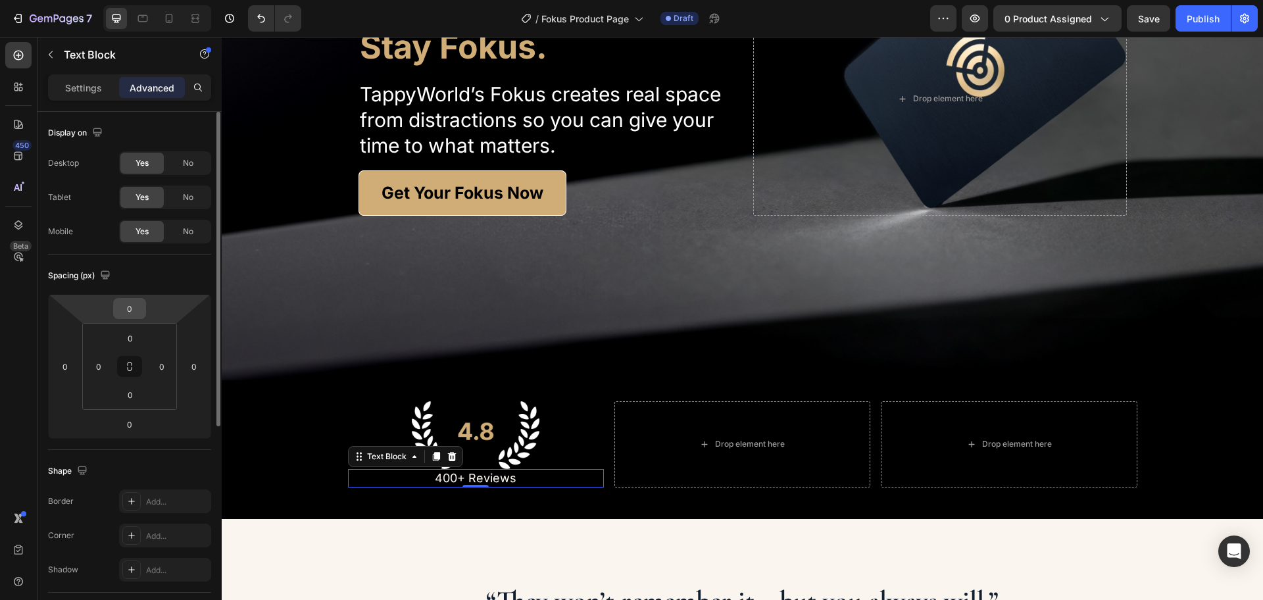
click at [139, 308] on input "0" at bounding box center [129, 309] width 26 height 20
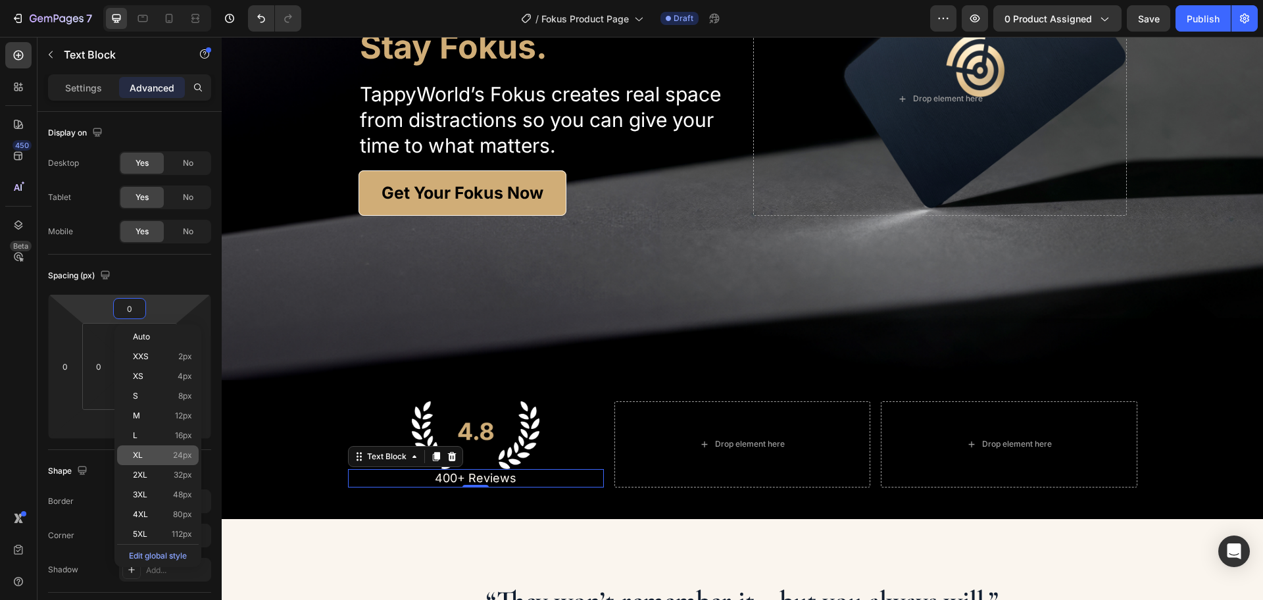
click at [186, 452] on span "24px" at bounding box center [182, 455] width 19 height 9
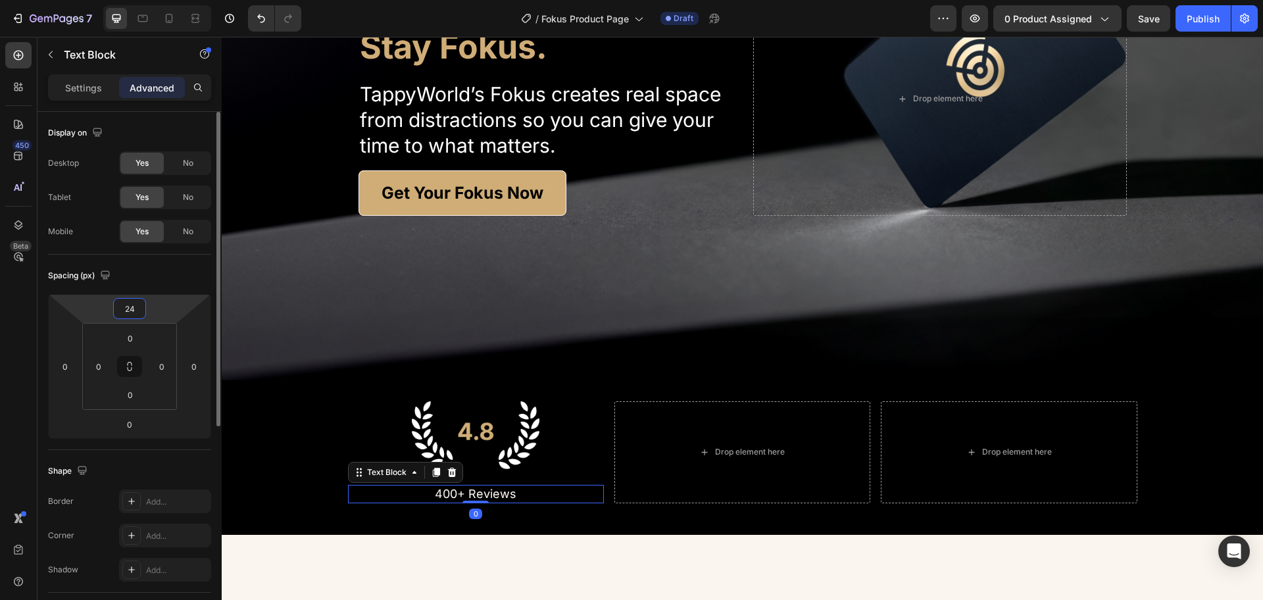
click at [137, 314] on input "24" at bounding box center [129, 309] width 26 height 20
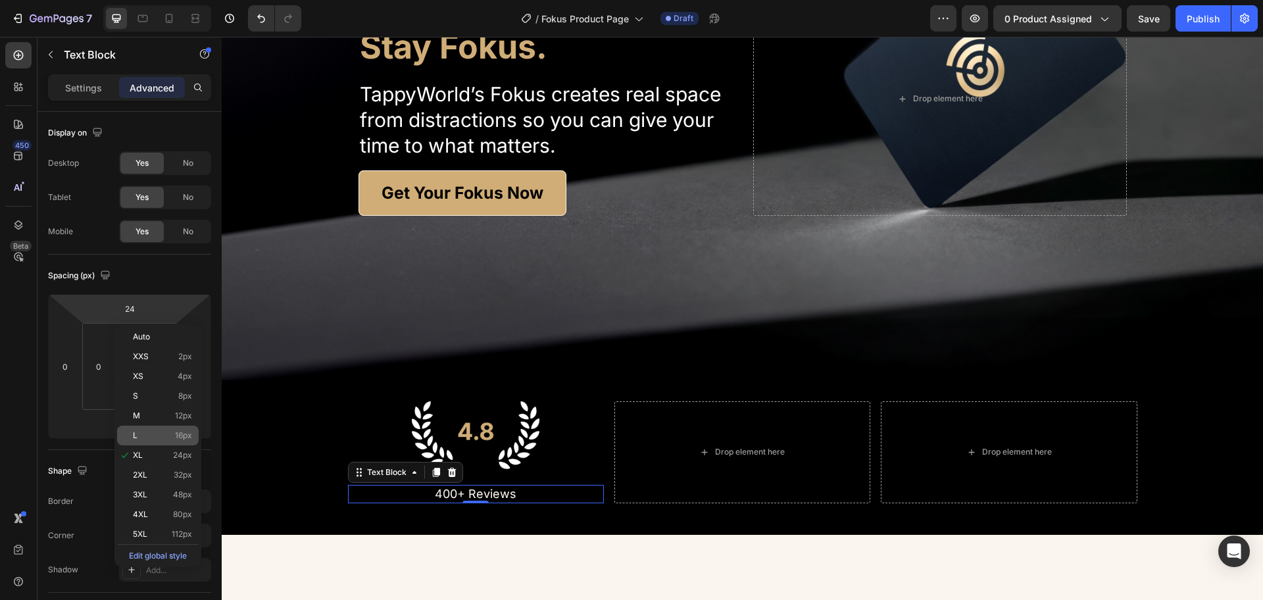
click at [157, 438] on p "L 16px" at bounding box center [162, 435] width 59 height 9
type input "16"
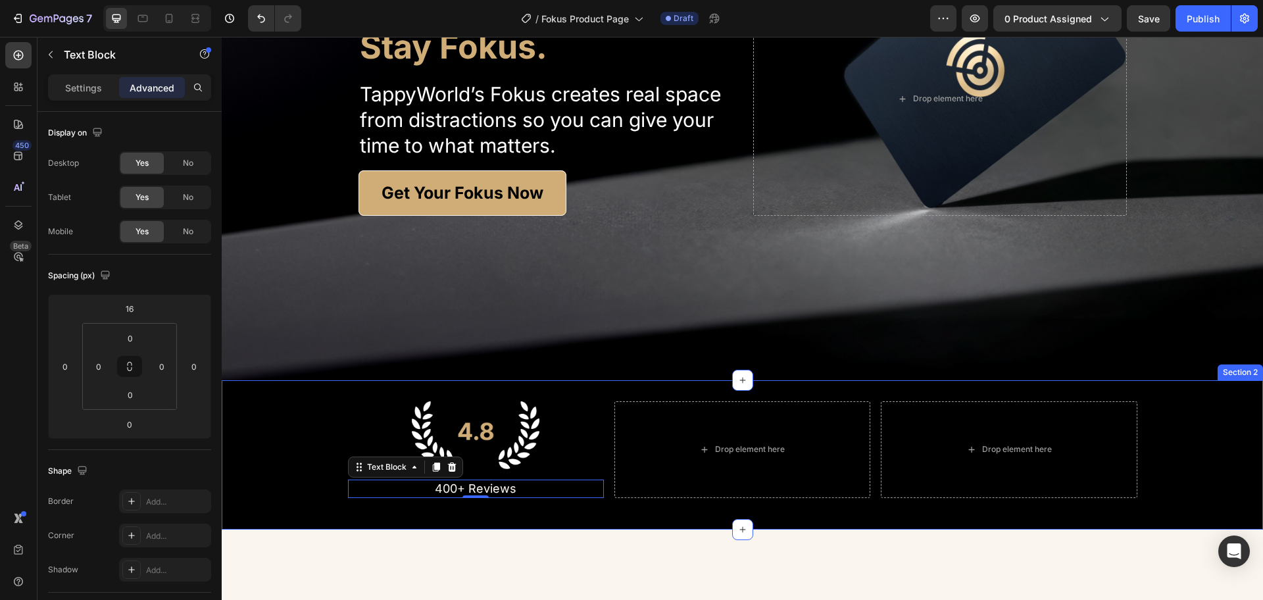
click at [632, 514] on div "Image 400+ Reviews Text Block 0 Drop element here Drop element here Row Section…" at bounding box center [743, 454] width 1042 height 149
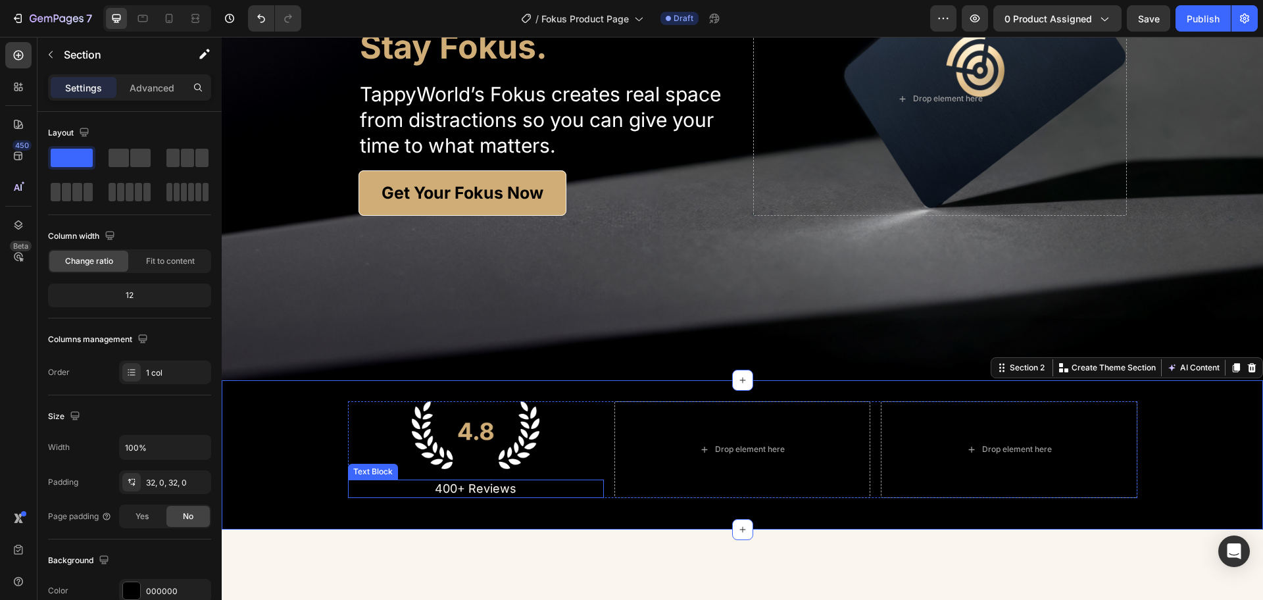
click at [514, 489] on p "400+ Reviews" at bounding box center [475, 488] width 253 height 15
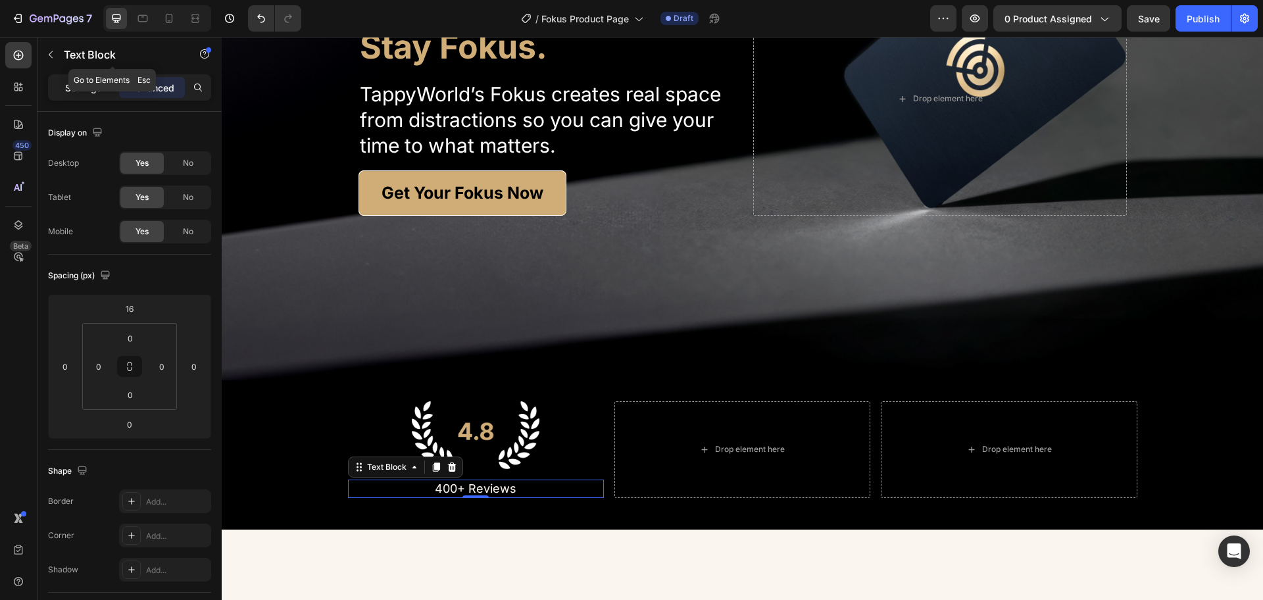
click at [77, 82] on p "Settings" at bounding box center [83, 88] width 37 height 14
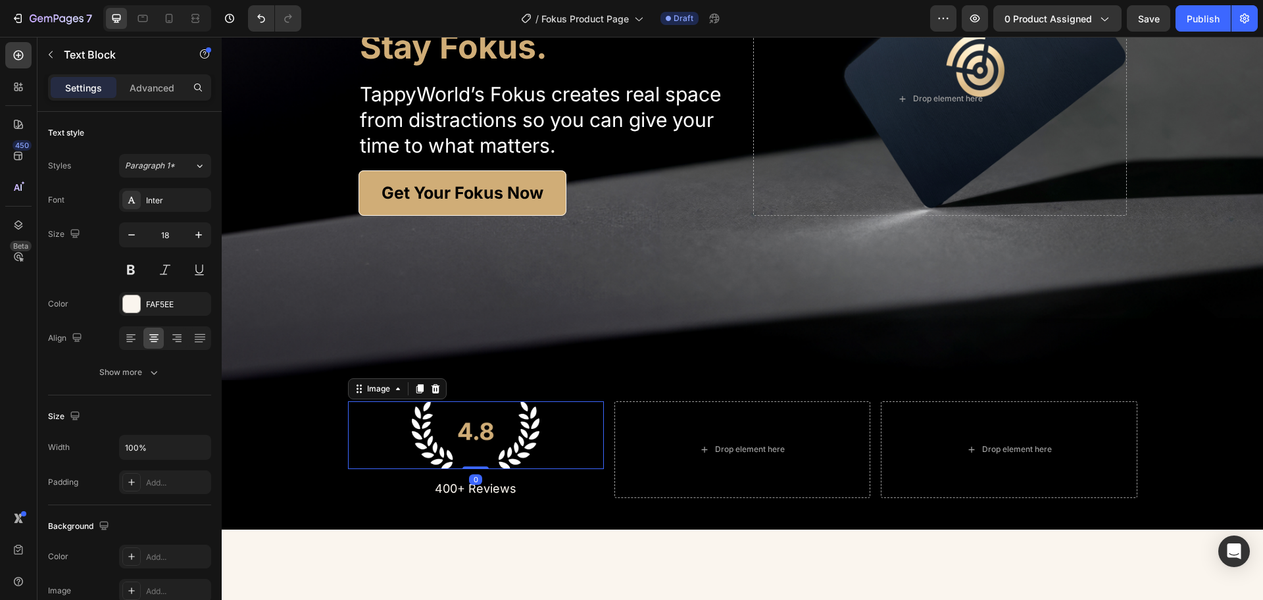
click at [558, 446] on div at bounding box center [476, 435] width 256 height 68
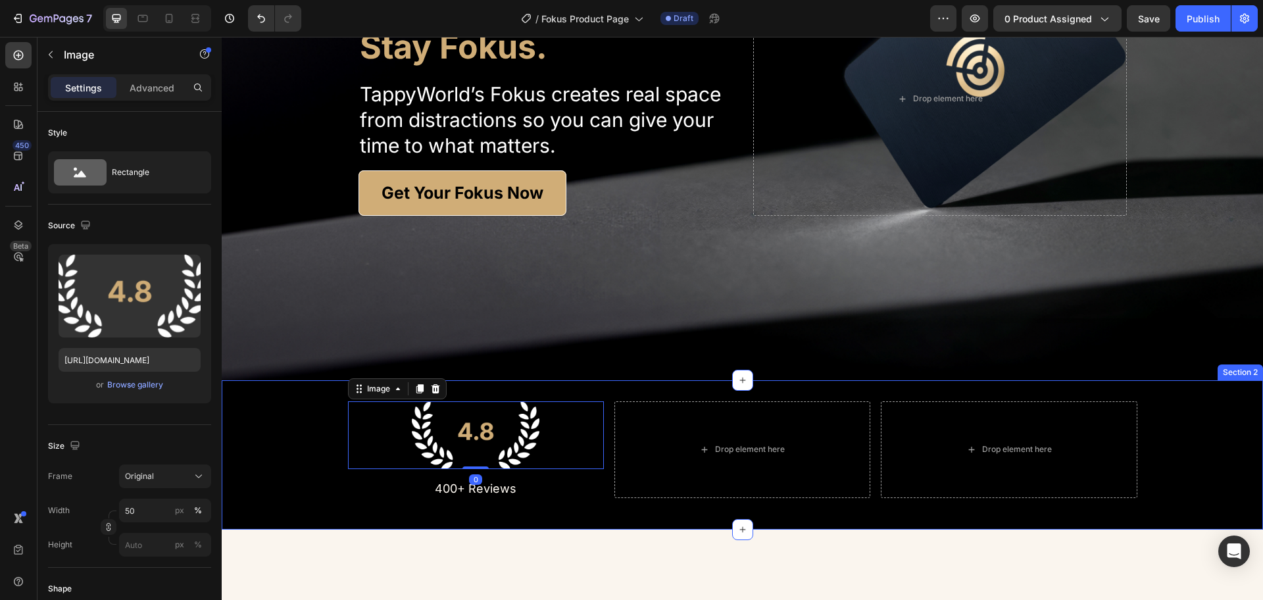
click at [513, 489] on p "400+ Reviews" at bounding box center [475, 488] width 253 height 15
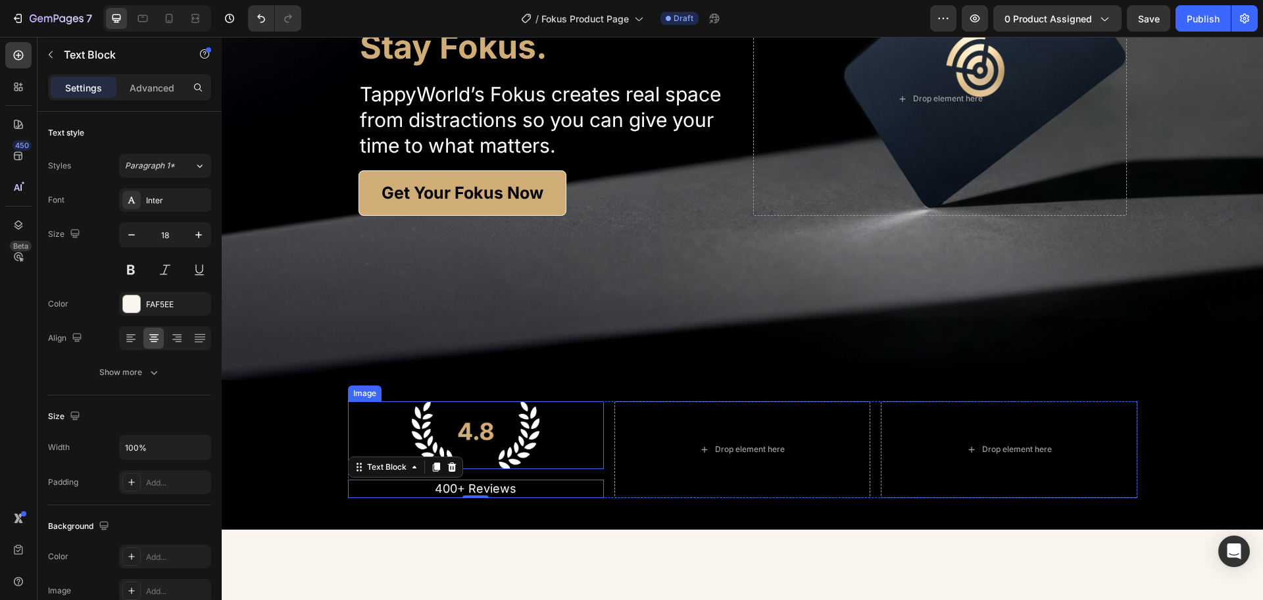
click at [522, 440] on img at bounding box center [476, 435] width 128 height 68
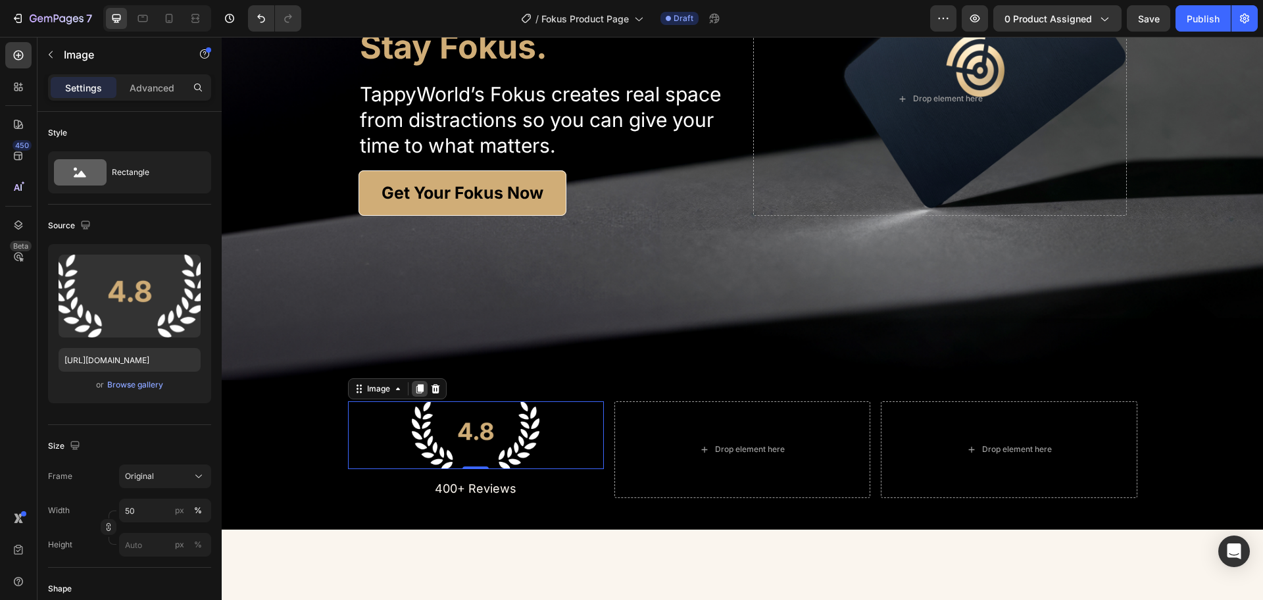
click at [417, 386] on icon at bounding box center [419, 388] width 7 height 9
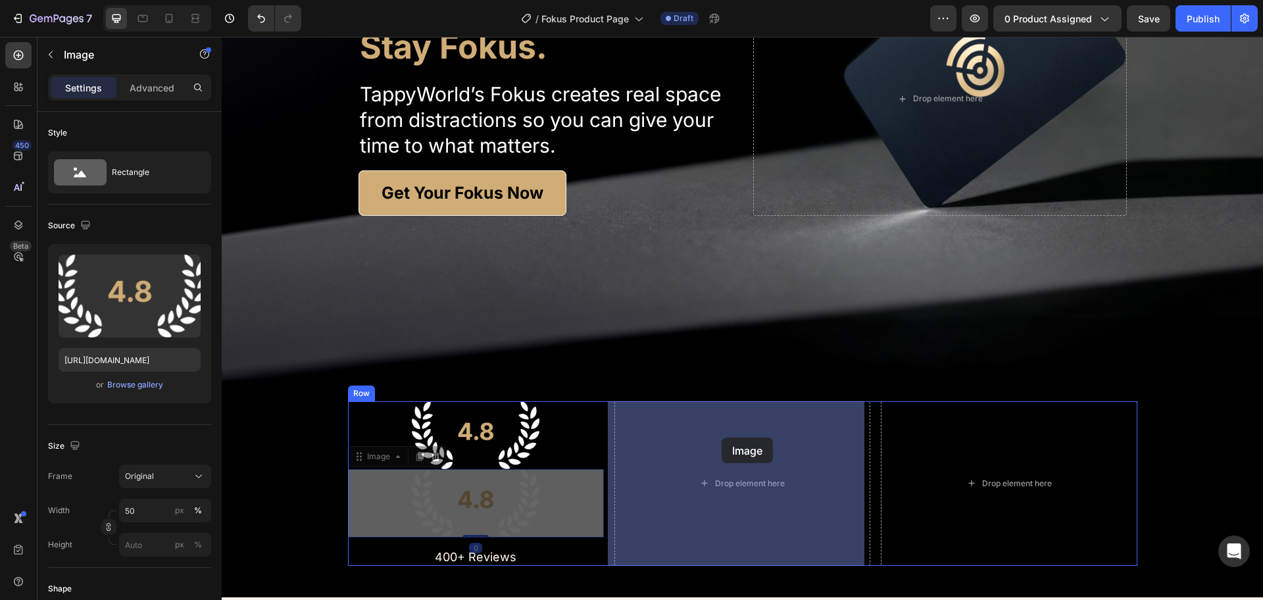
drag, startPoint x: 357, startPoint y: 455, endPoint x: 722, endPoint y: 438, distance: 365.7
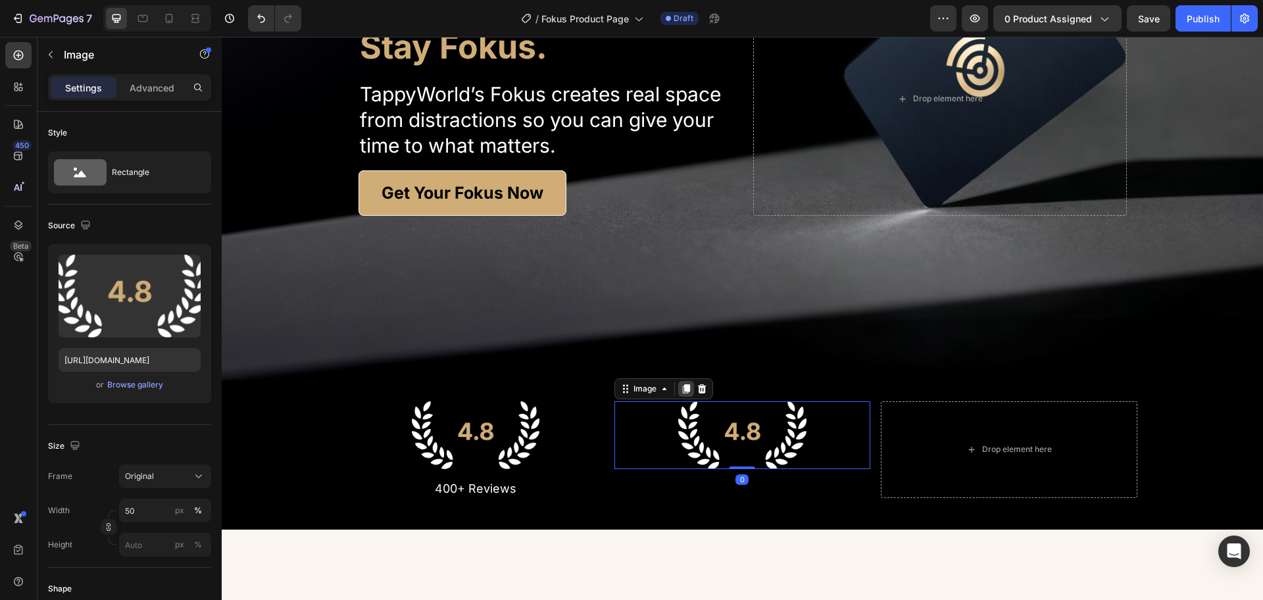
click at [681, 390] on icon at bounding box center [686, 389] width 11 height 11
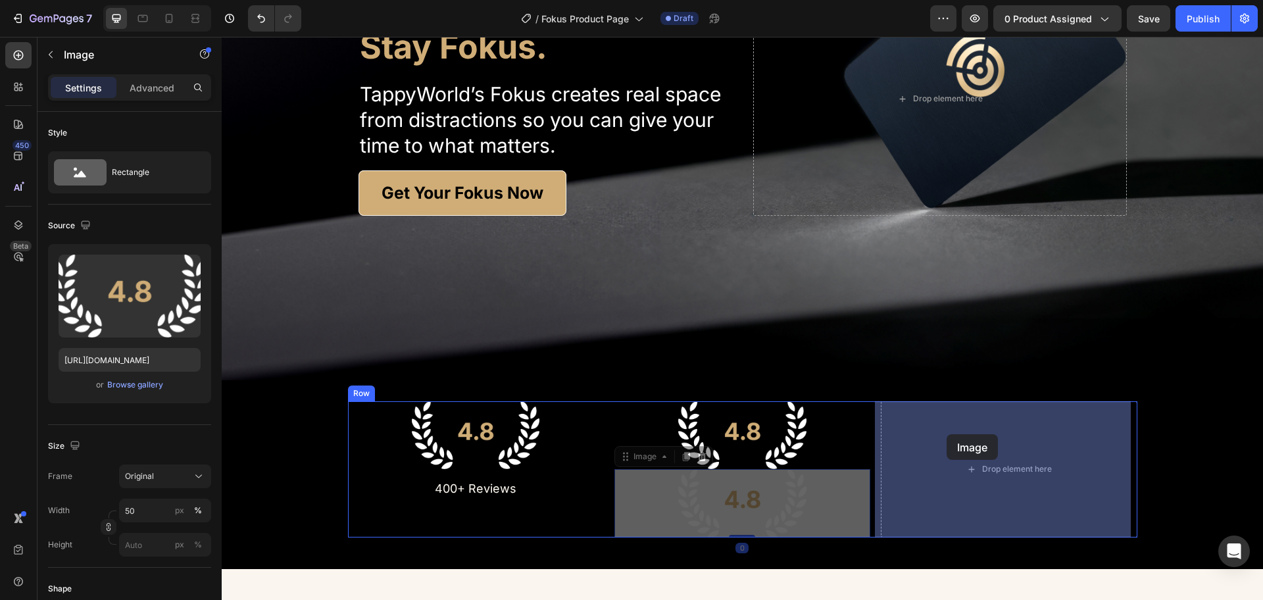
drag, startPoint x: 630, startPoint y: 461, endPoint x: 947, endPoint y: 434, distance: 317.6
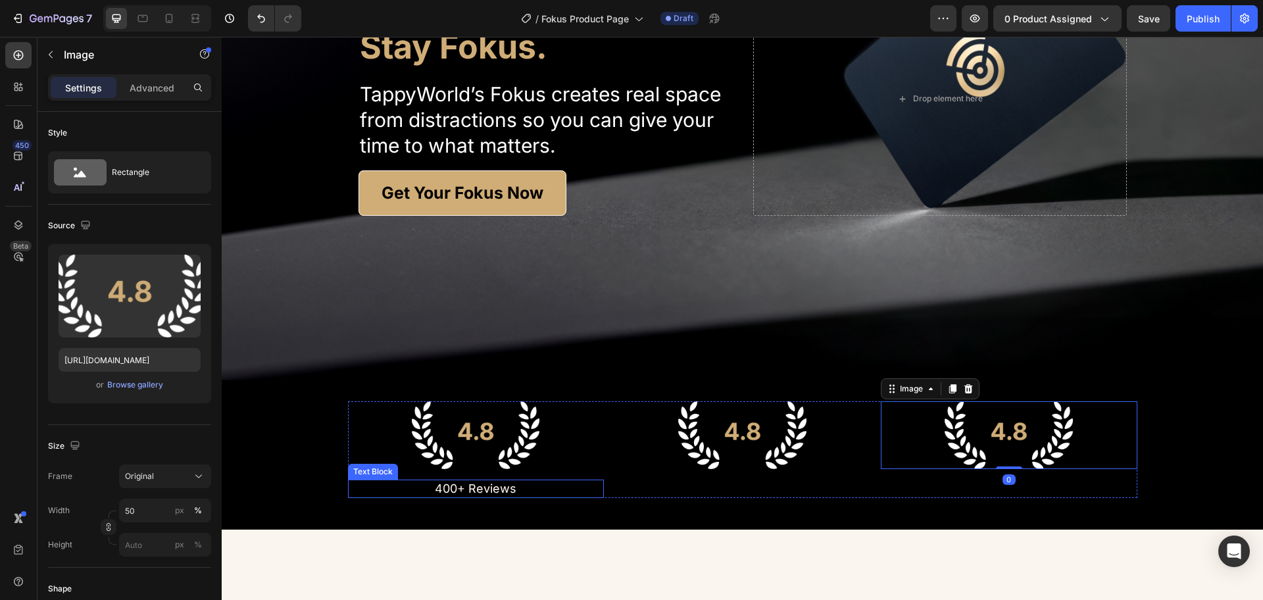
click at [496, 486] on p "400+ Reviews" at bounding box center [475, 488] width 253 height 15
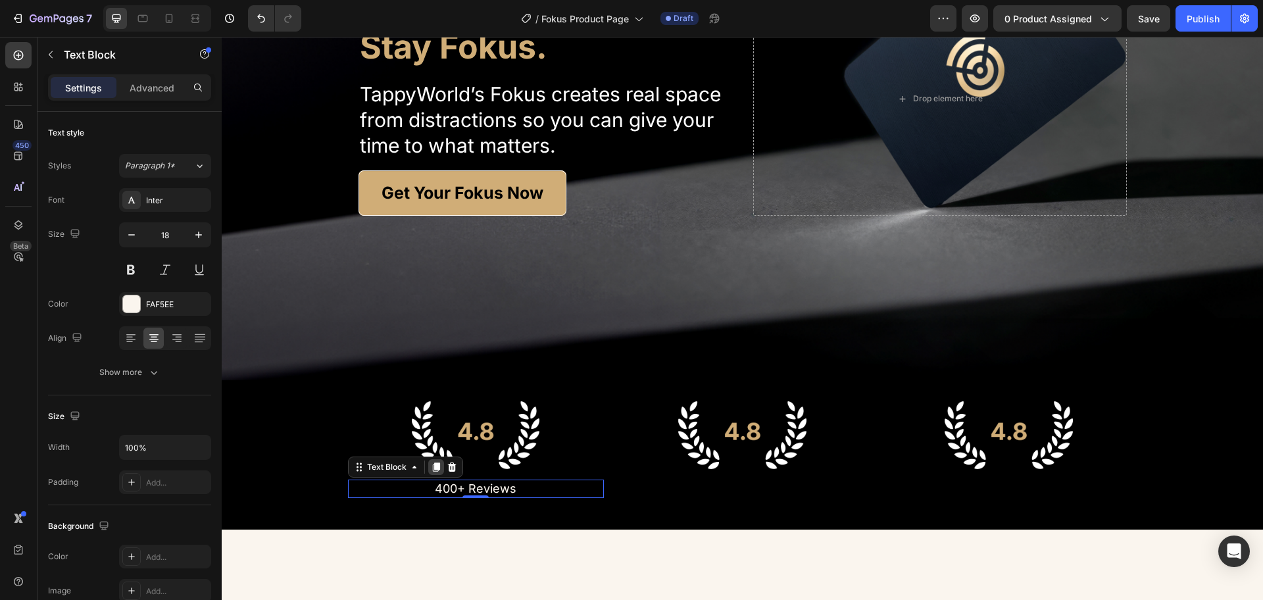
click at [432, 467] on icon at bounding box center [435, 467] width 7 height 9
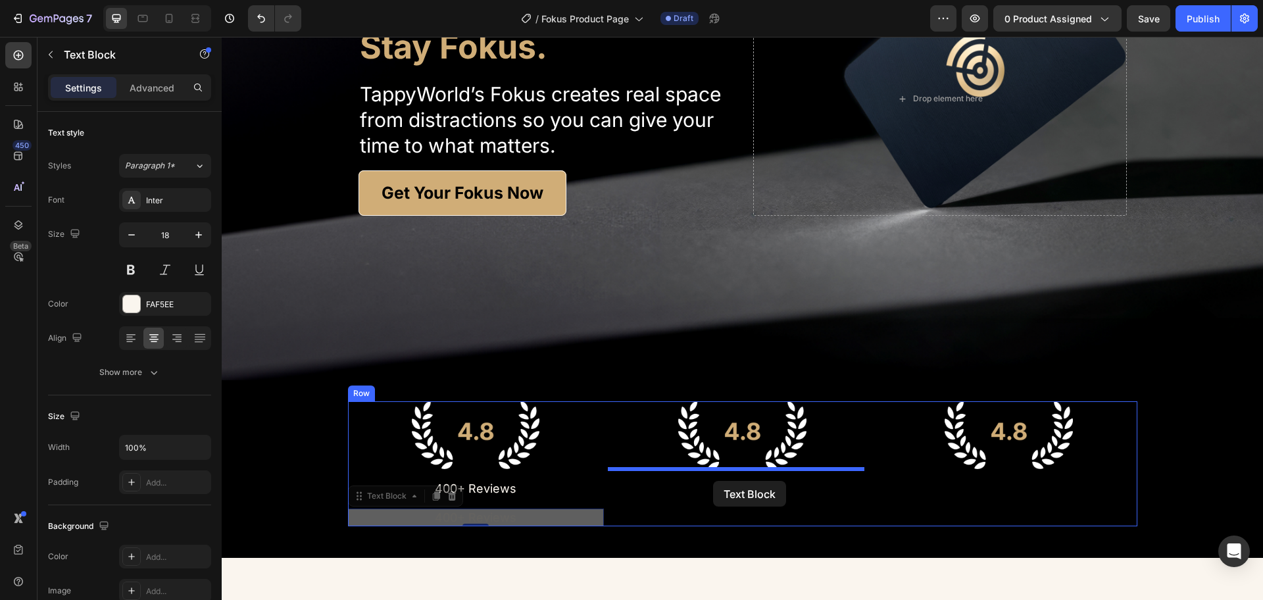
drag, startPoint x: 372, startPoint y: 497, endPoint x: 713, endPoint y: 481, distance: 341.2
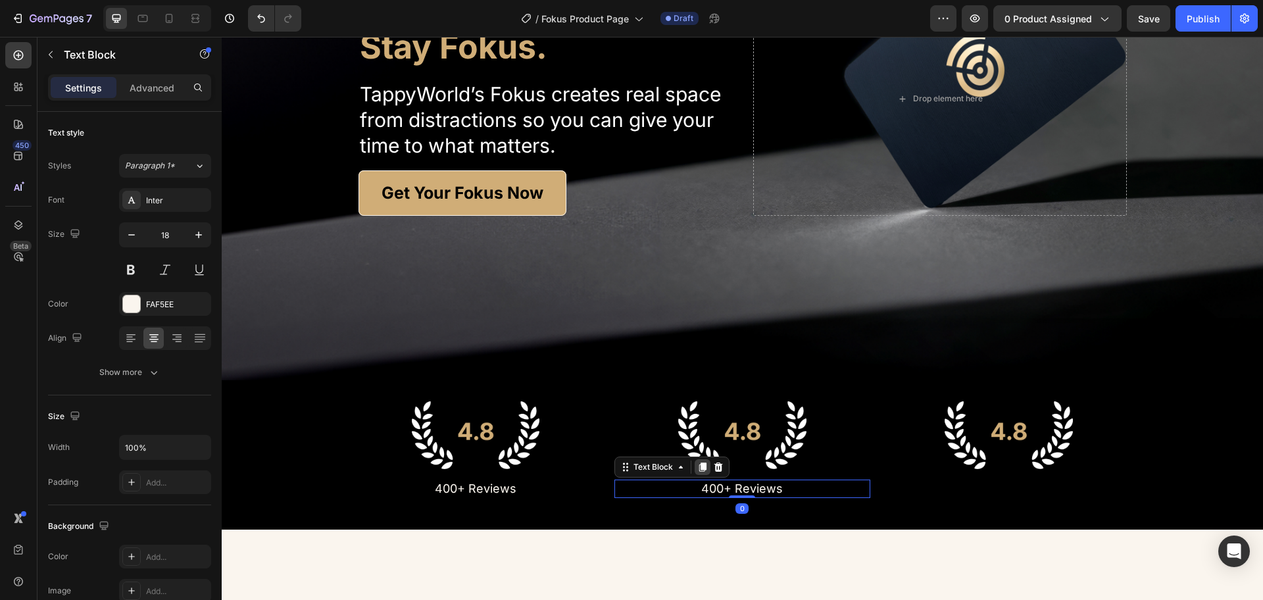
click at [700, 467] on icon at bounding box center [703, 467] width 7 height 9
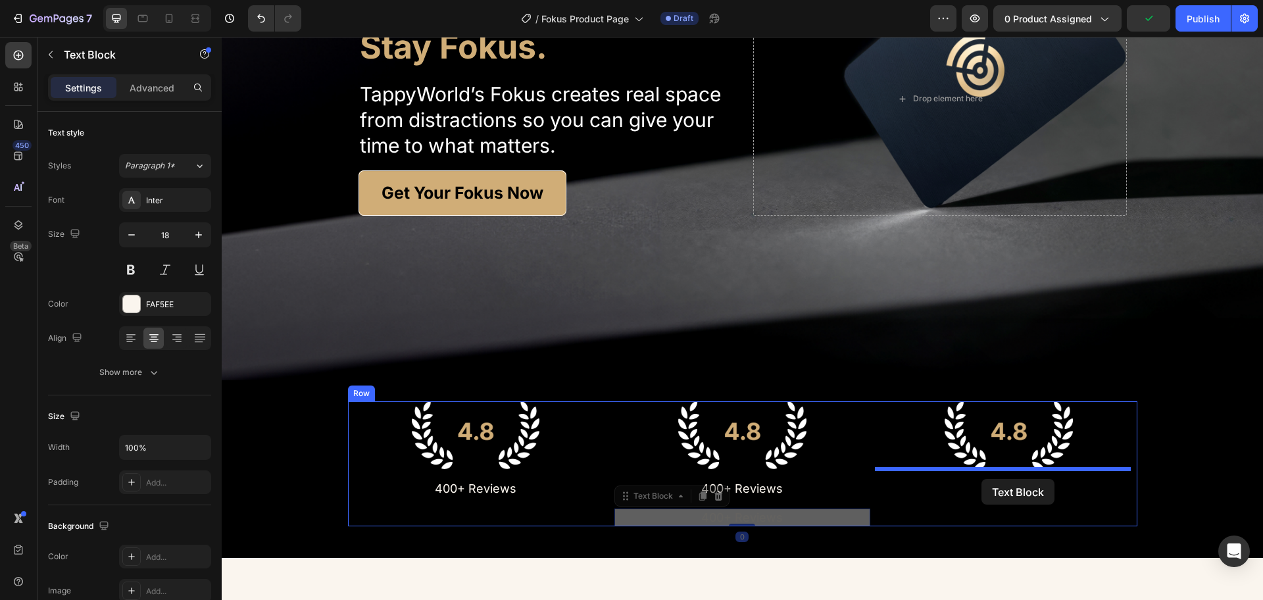
drag, startPoint x: 631, startPoint y: 499, endPoint x: 982, endPoint y: 479, distance: 351.3
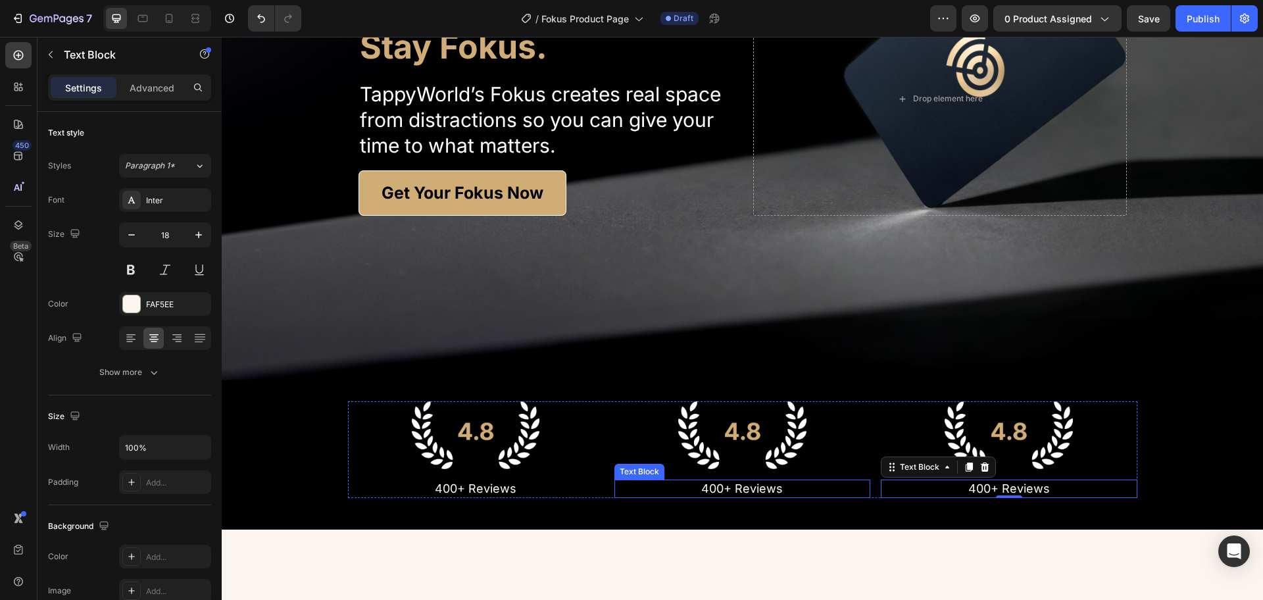
click at [771, 488] on p "400+ Reviews" at bounding box center [742, 488] width 253 height 15
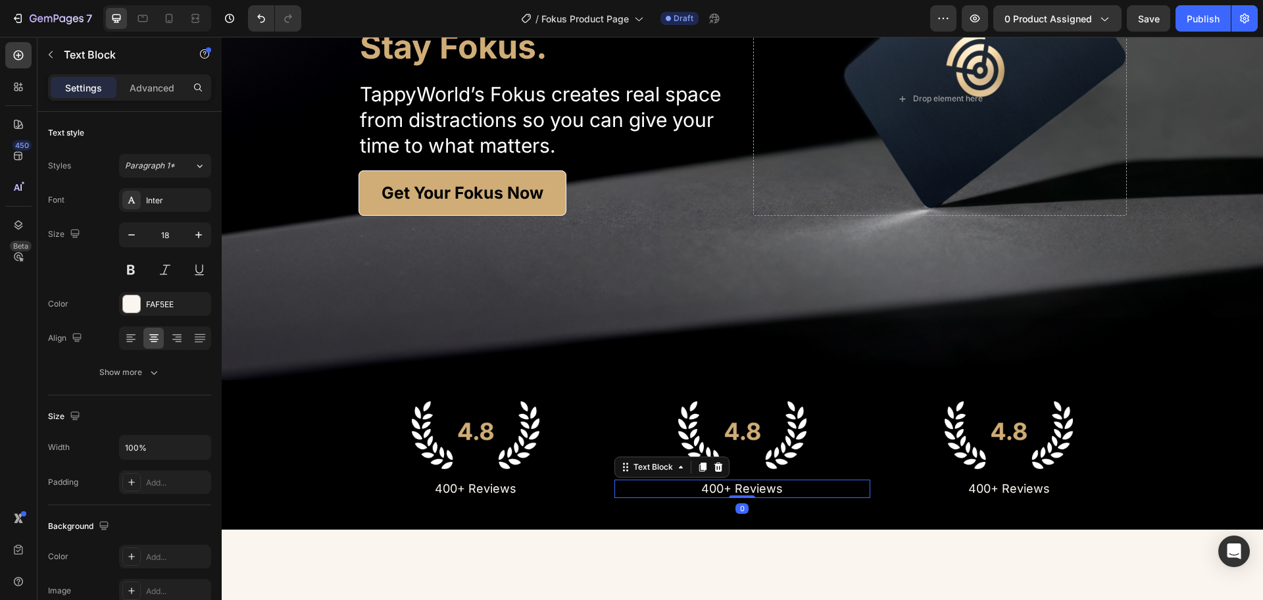
click at [771, 488] on p "400+ Reviews" at bounding box center [742, 488] width 253 height 15
click at [1029, 491] on p "400+ Reviews" at bounding box center [1008, 488] width 253 height 15
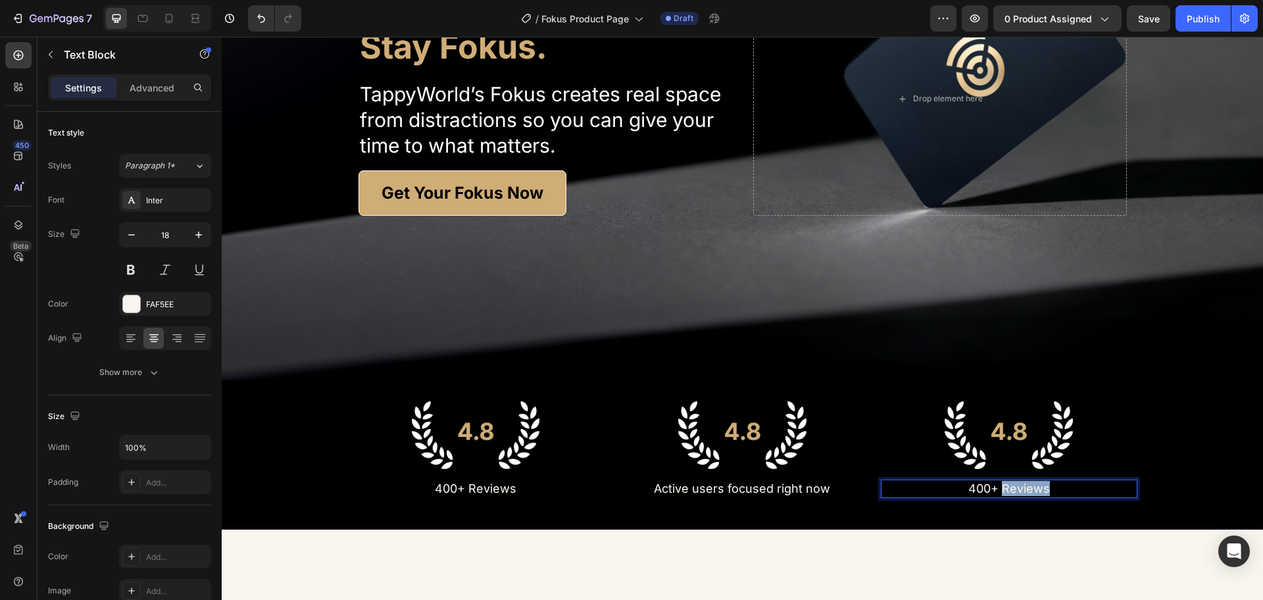
click at [1029, 491] on p "400+ Reviews" at bounding box center [1008, 488] width 253 height 15
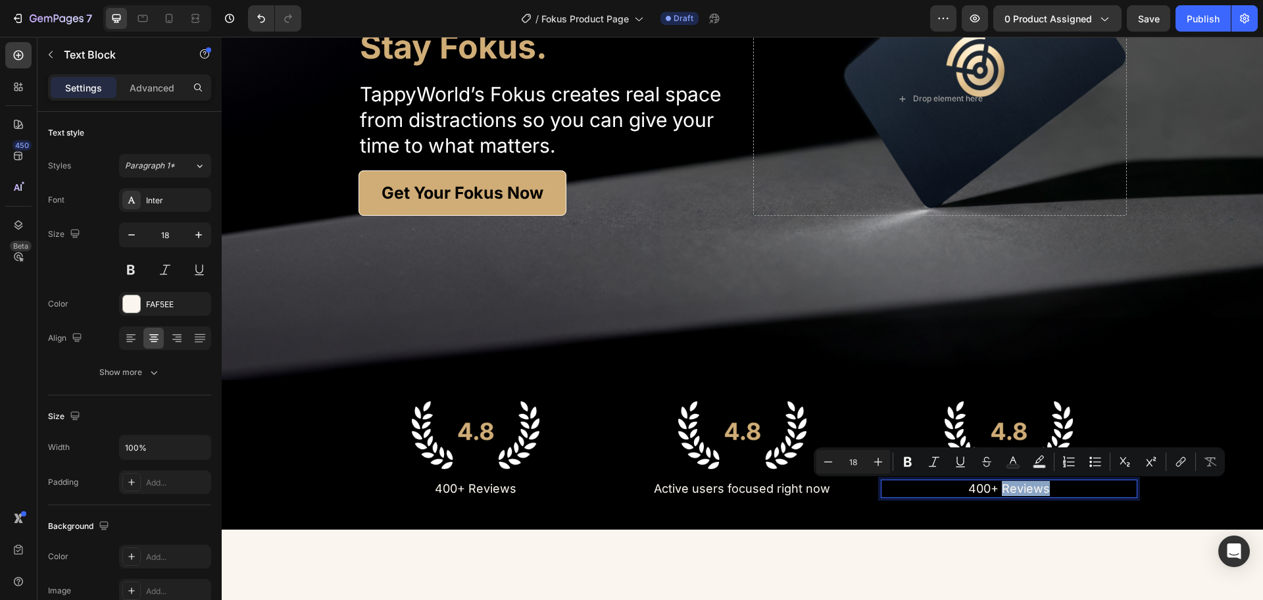
click at [1029, 491] on p "400+ Reviews" at bounding box center [1008, 488] width 253 height 15
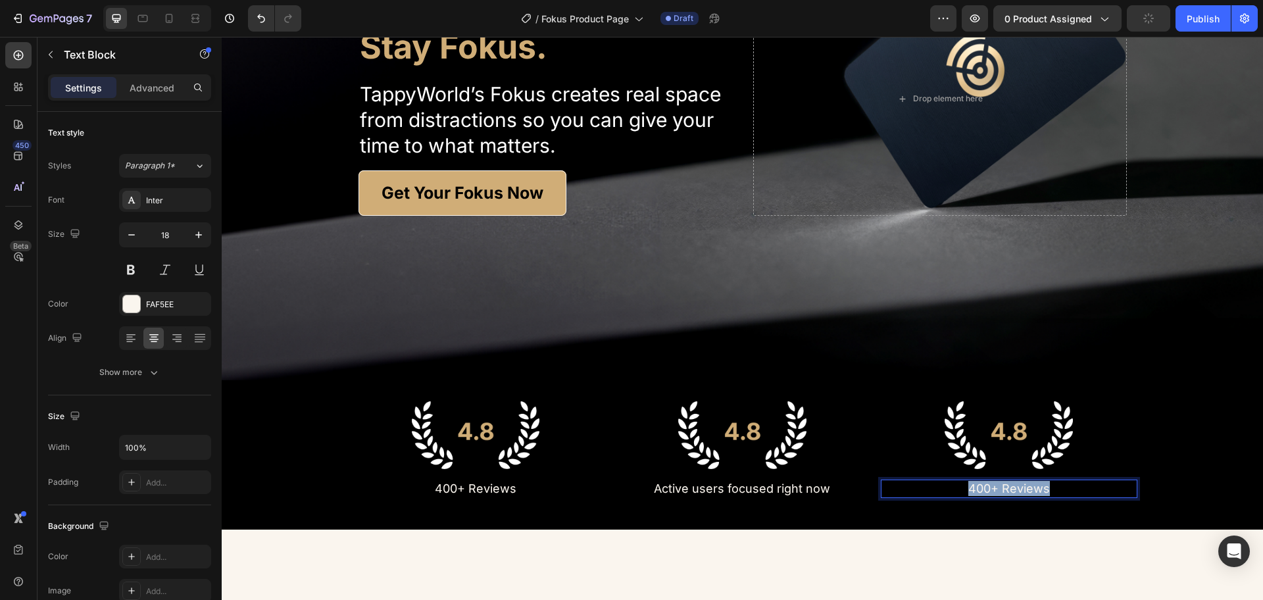
click at [1029, 491] on p "400+ Reviews" at bounding box center [1008, 488] width 253 height 15
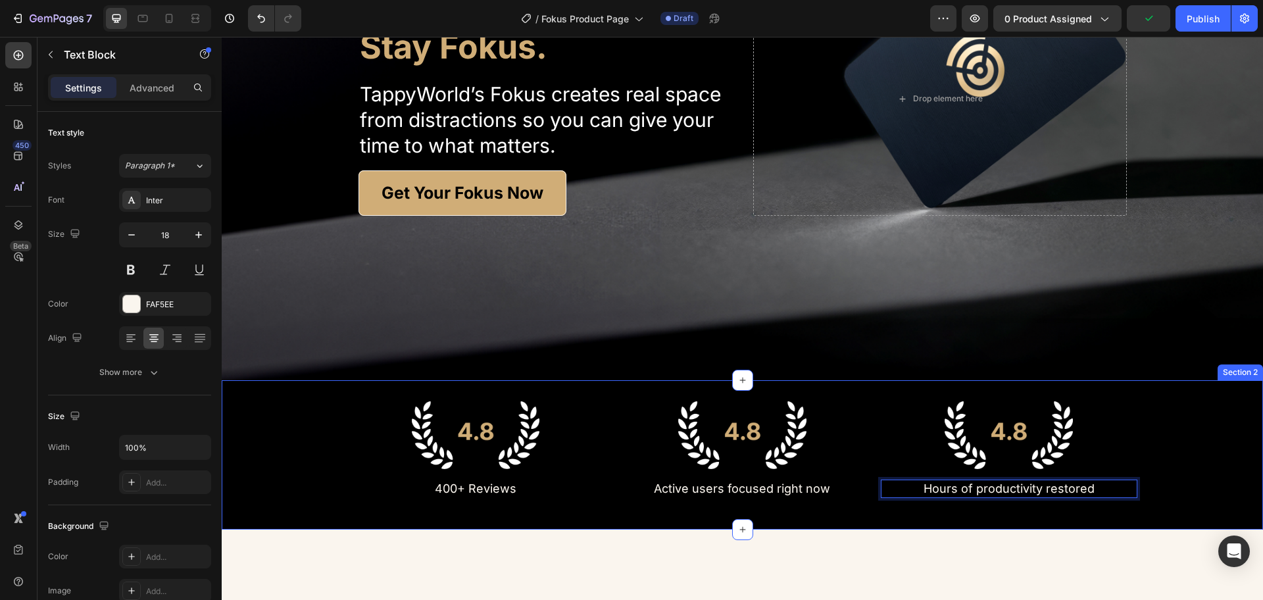
click at [1069, 523] on div "Image 400+ Reviews Text Block Image Active users focused right now Text Block I…" at bounding box center [743, 454] width 1042 height 149
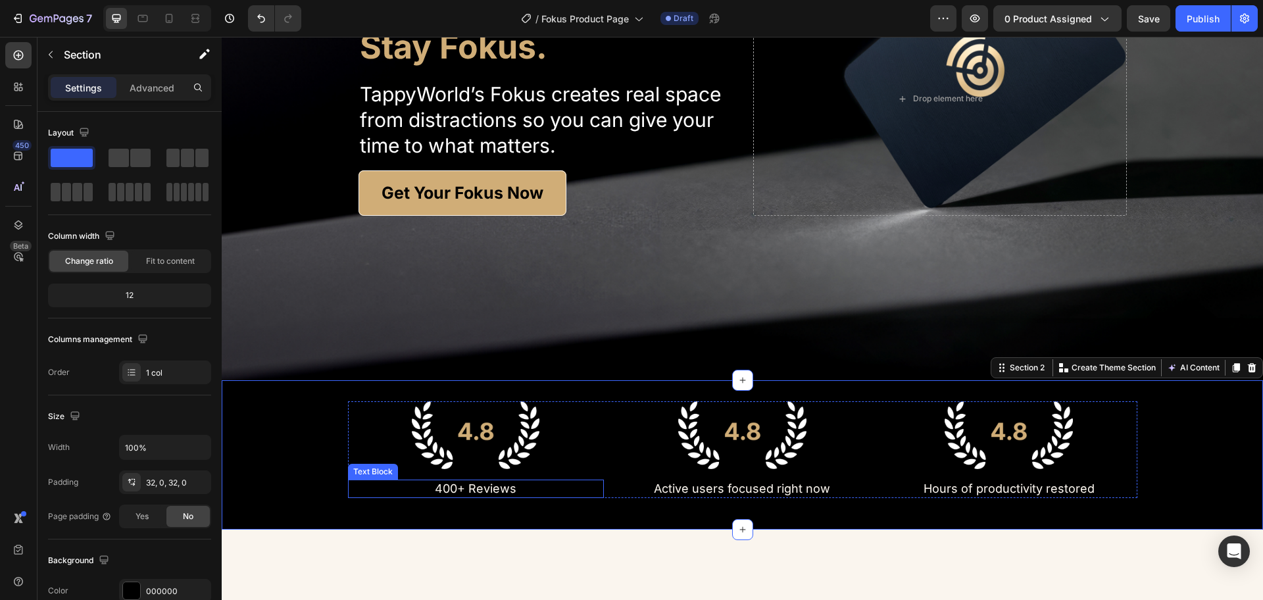
click at [464, 485] on p "400+ Reviews" at bounding box center [475, 488] width 253 height 15
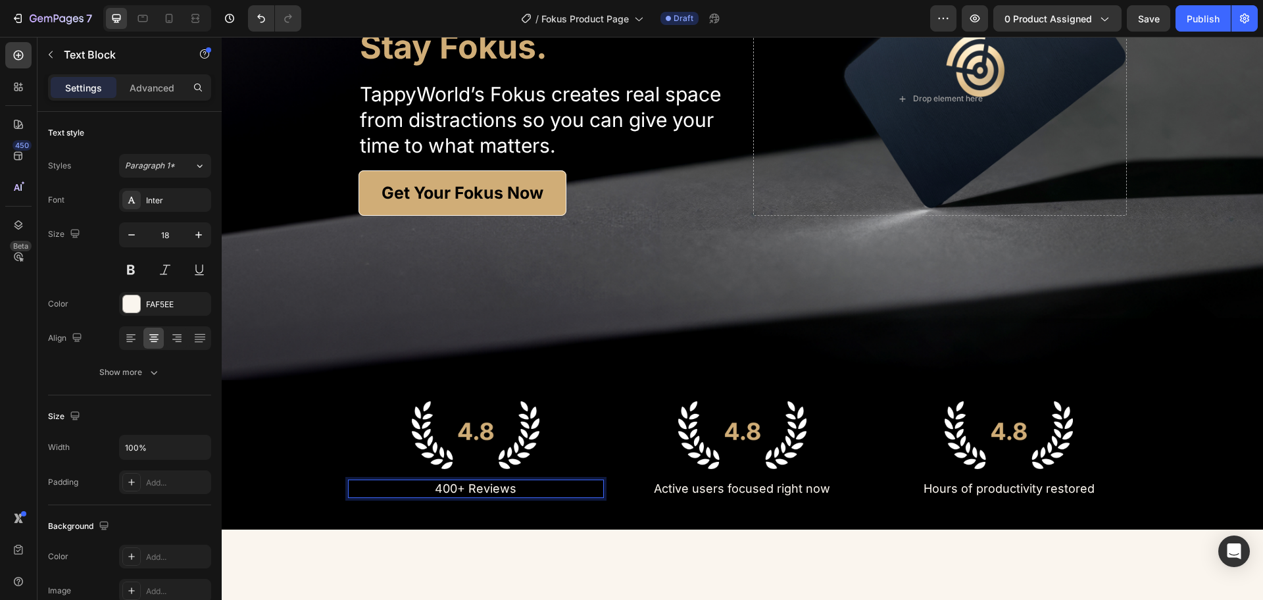
click at [466, 486] on p "400+ Reviews" at bounding box center [475, 488] width 253 height 15
click at [513, 488] on p "400+ Reviews" at bounding box center [475, 488] width 253 height 15
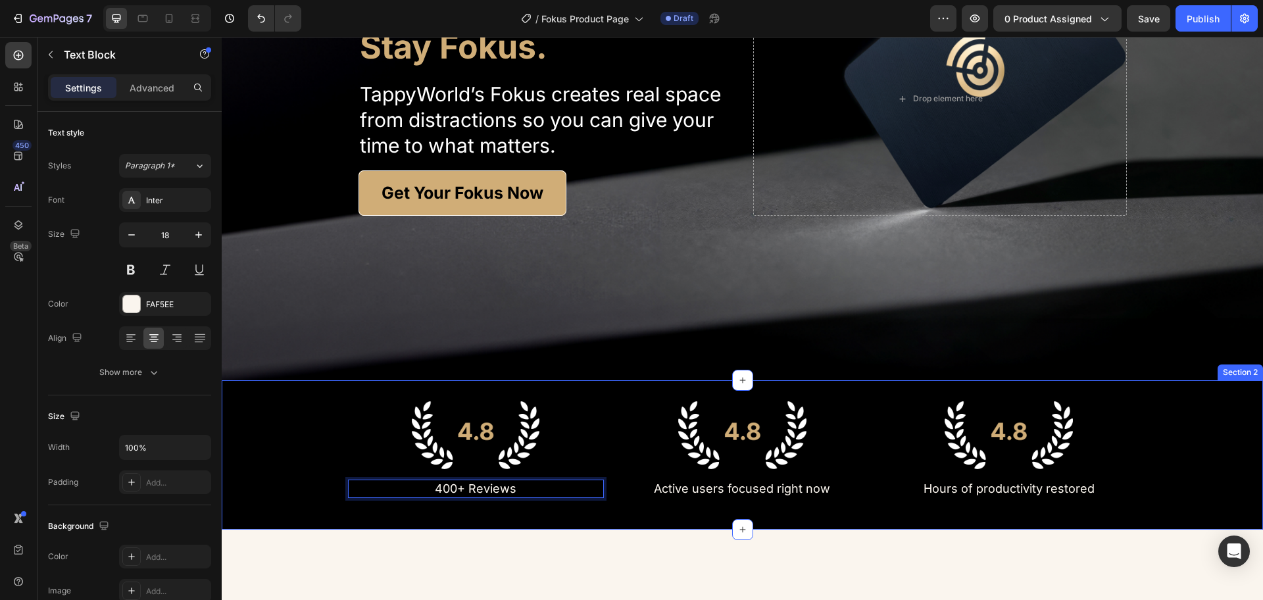
click at [608, 513] on div "Image 400+ Reviews Text Block 0 Image Active users focused right now Text Block…" at bounding box center [743, 454] width 1042 height 149
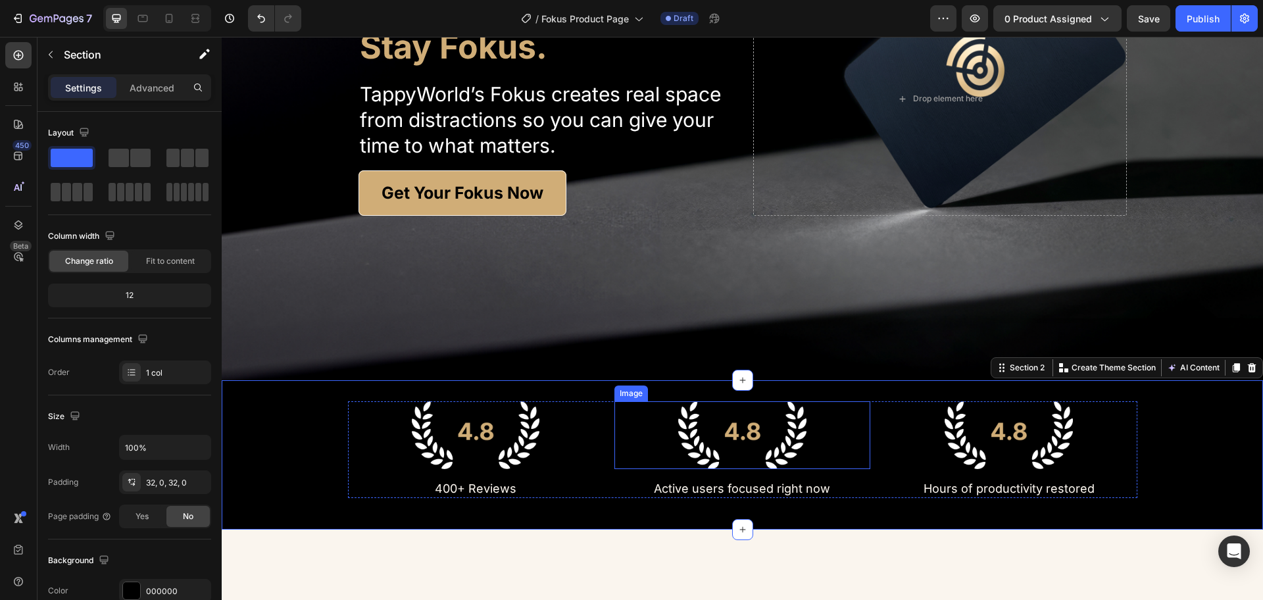
click at [721, 453] on img at bounding box center [742, 435] width 128 height 68
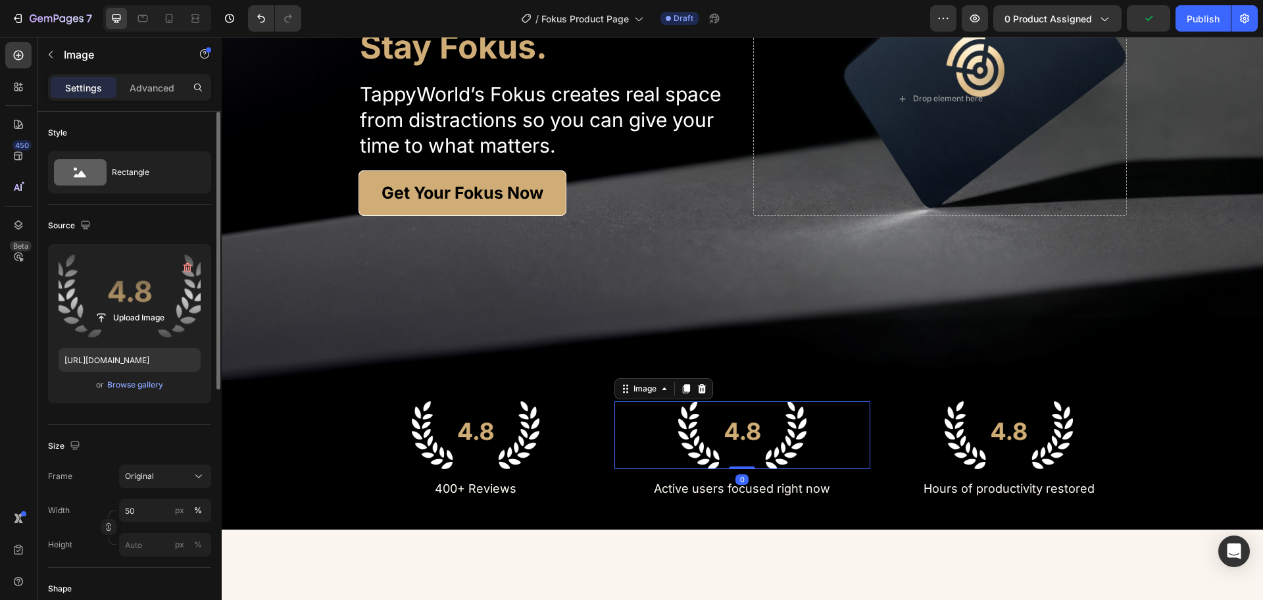
click at [117, 292] on label at bounding box center [130, 296] width 142 height 83
click at [117, 307] on input "file" at bounding box center [129, 318] width 91 height 22
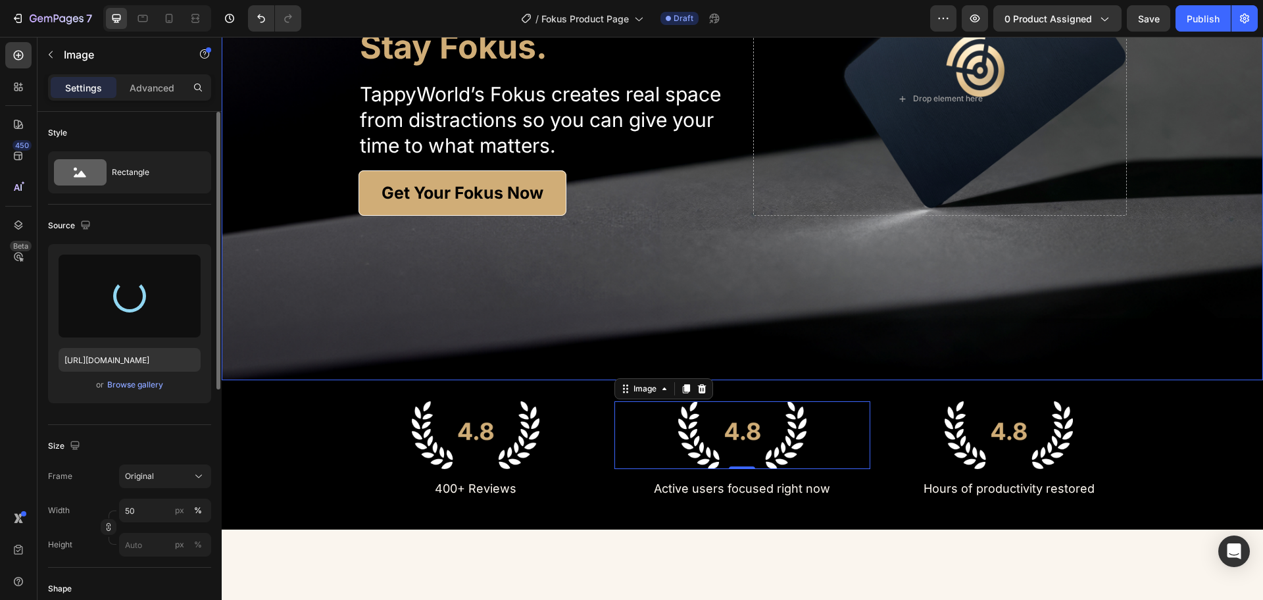
type input "https://cdn.shopify.com/s/files/1/0625/5699/5680/files/gempages_574996233198765…"
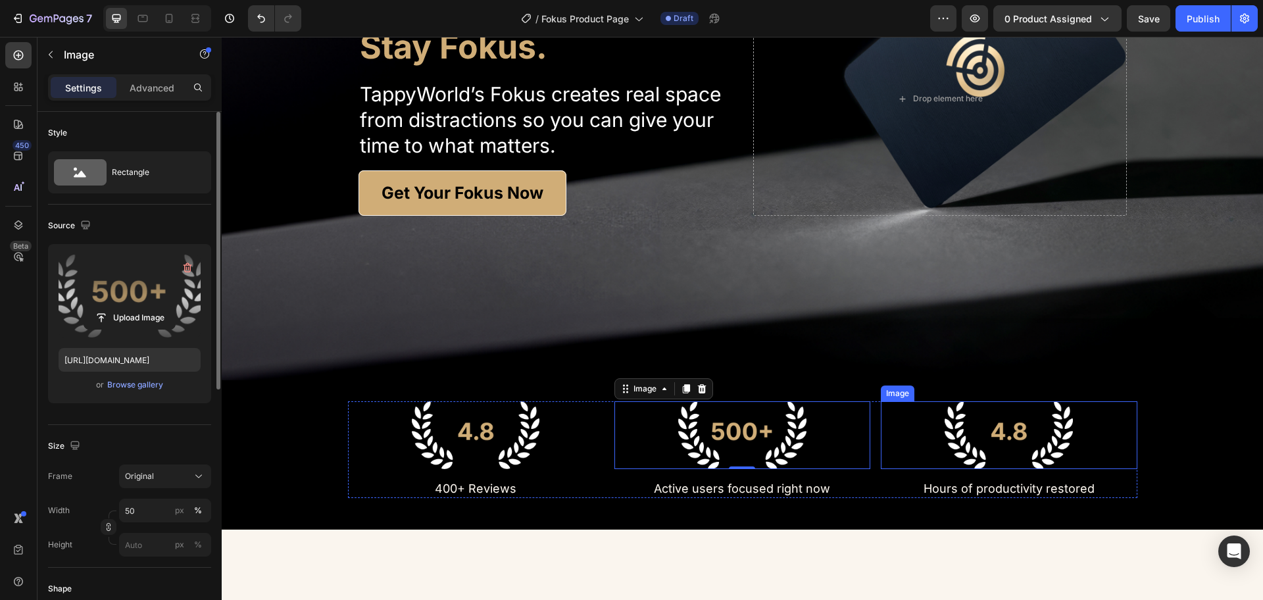
click at [1021, 447] on img at bounding box center [1009, 435] width 128 height 68
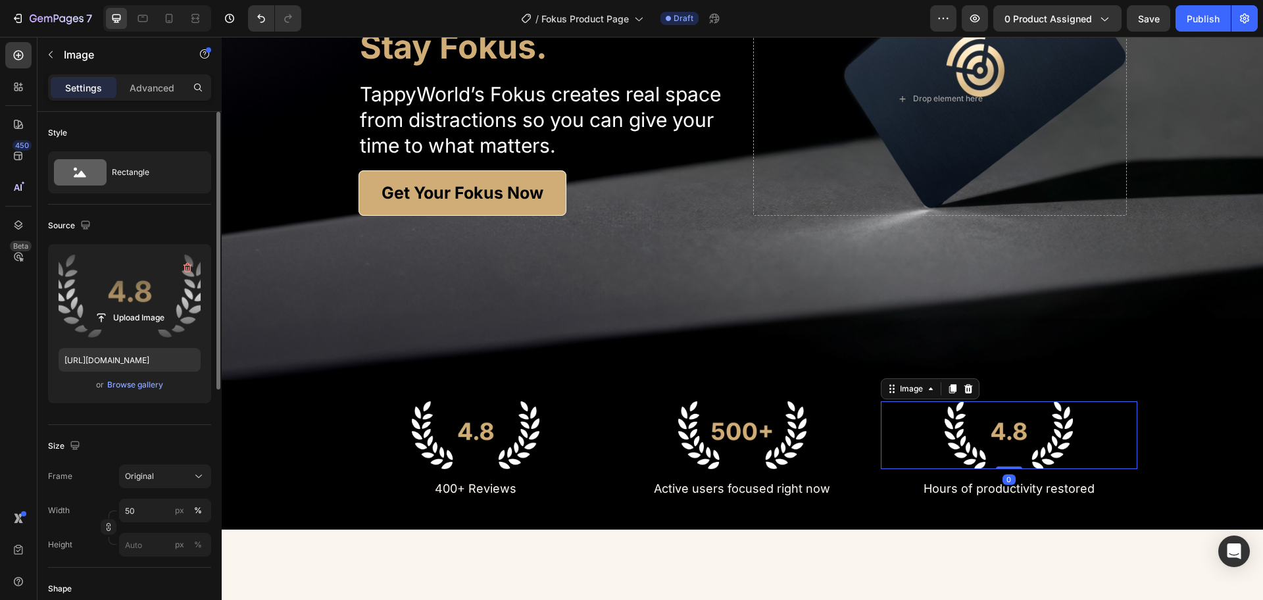
click at [136, 288] on label at bounding box center [130, 296] width 142 height 83
click at [136, 307] on input "file" at bounding box center [129, 318] width 91 height 22
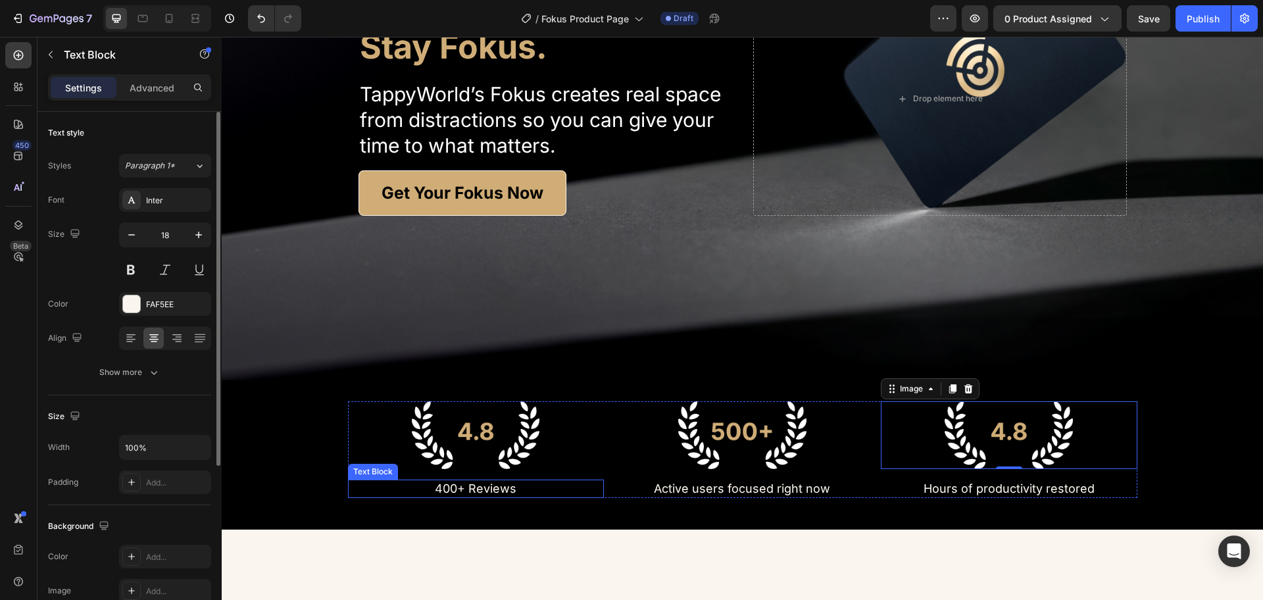
click at [483, 488] on p "400+ Reviews" at bounding box center [475, 488] width 253 height 15
click at [1019, 437] on img at bounding box center [1009, 435] width 128 height 68
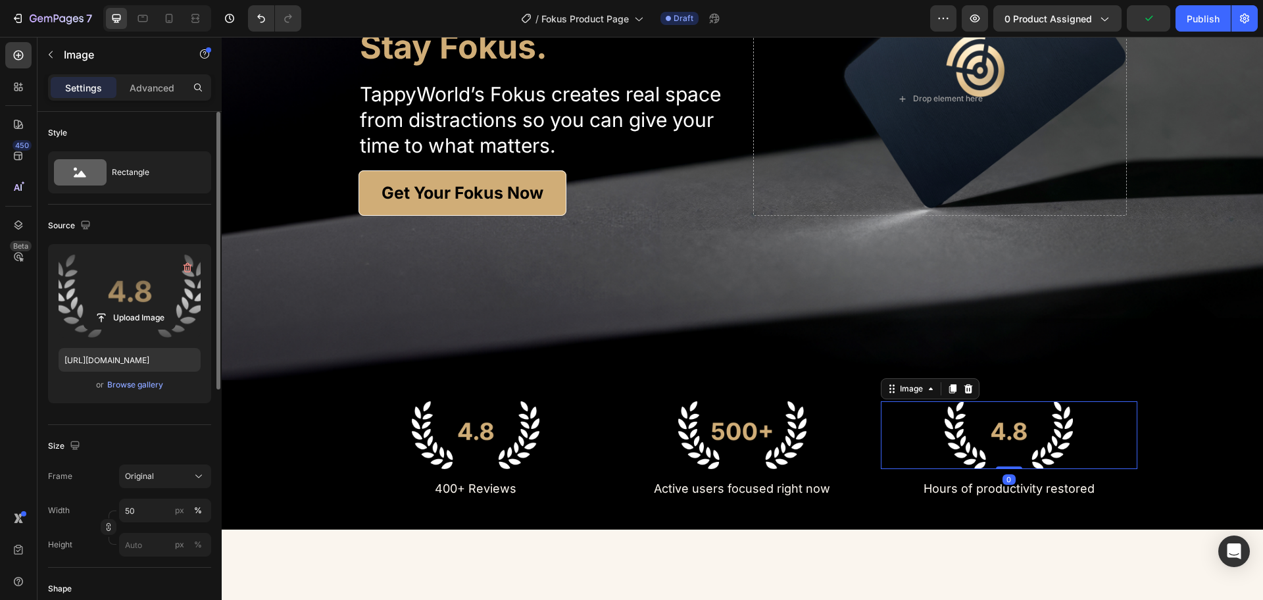
click at [111, 276] on label at bounding box center [130, 296] width 142 height 83
click at [111, 307] on input "file" at bounding box center [129, 318] width 91 height 22
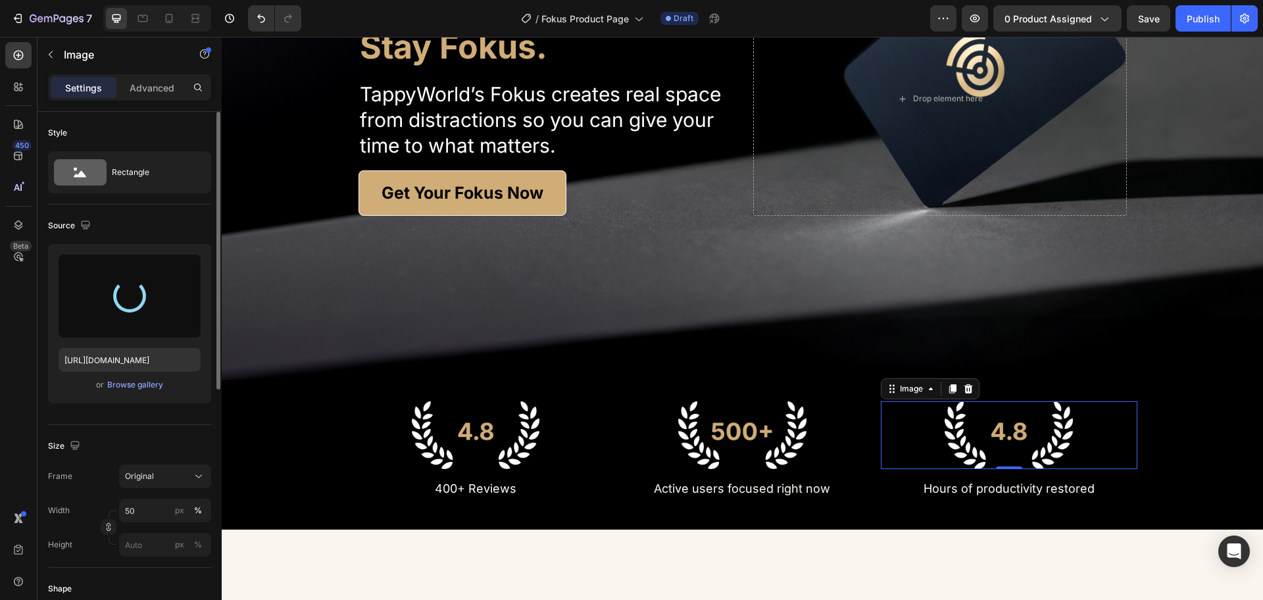
type input "https://cdn.shopify.com/s/files/1/0625/5699/5680/files/gempages_574996233198765…"
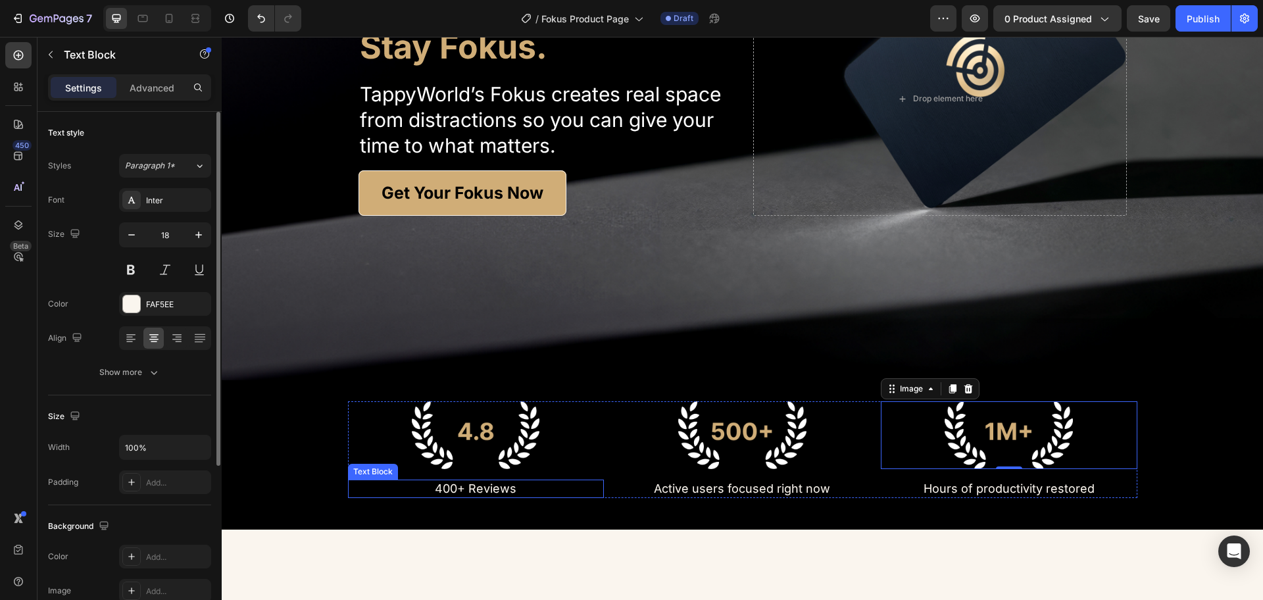
click at [492, 489] on p "400+ Reviews" at bounding box center [475, 488] width 253 height 15
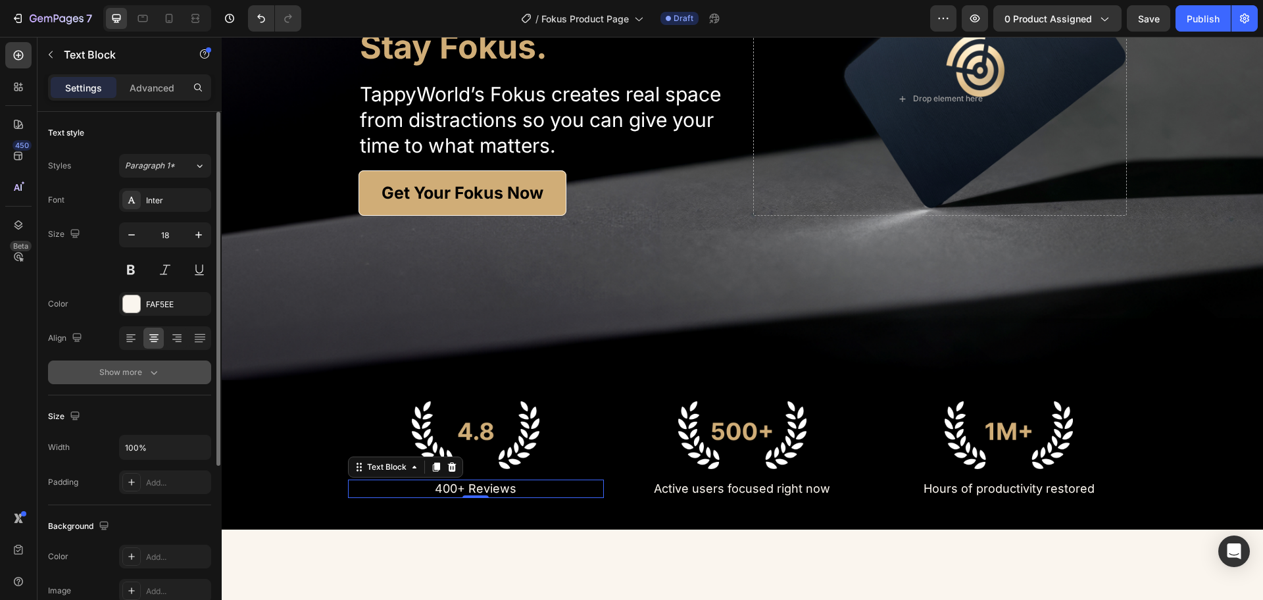
click at [126, 375] on div "Show more" at bounding box center [129, 372] width 61 height 13
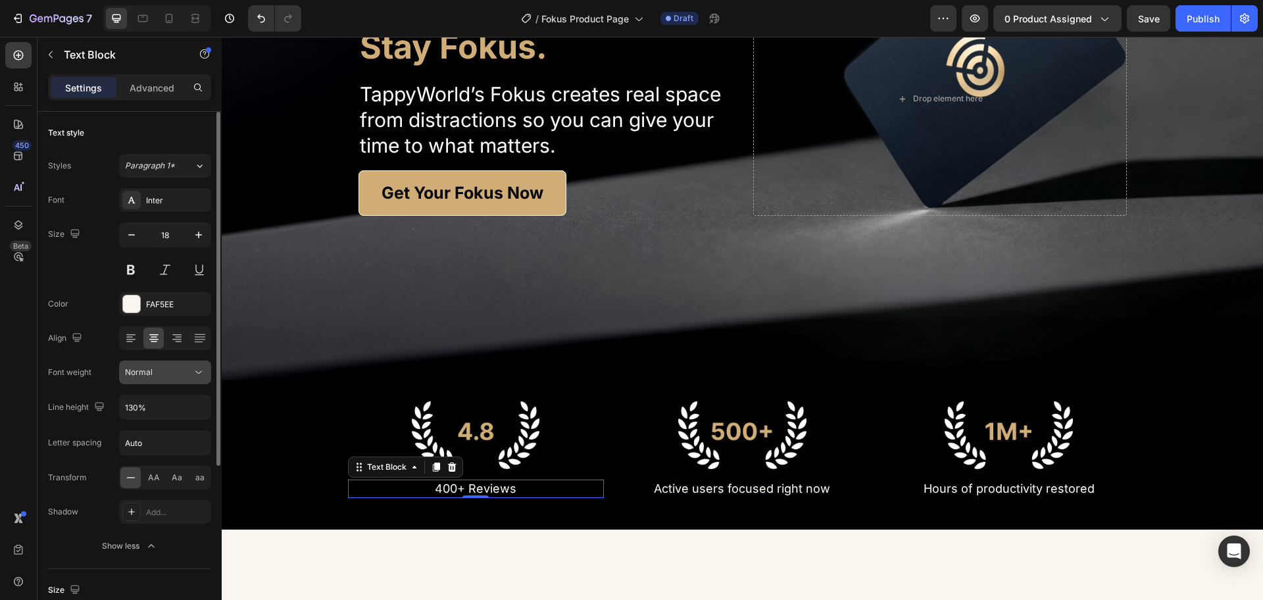
click at [154, 376] on div "Normal" at bounding box center [158, 373] width 67 height 12
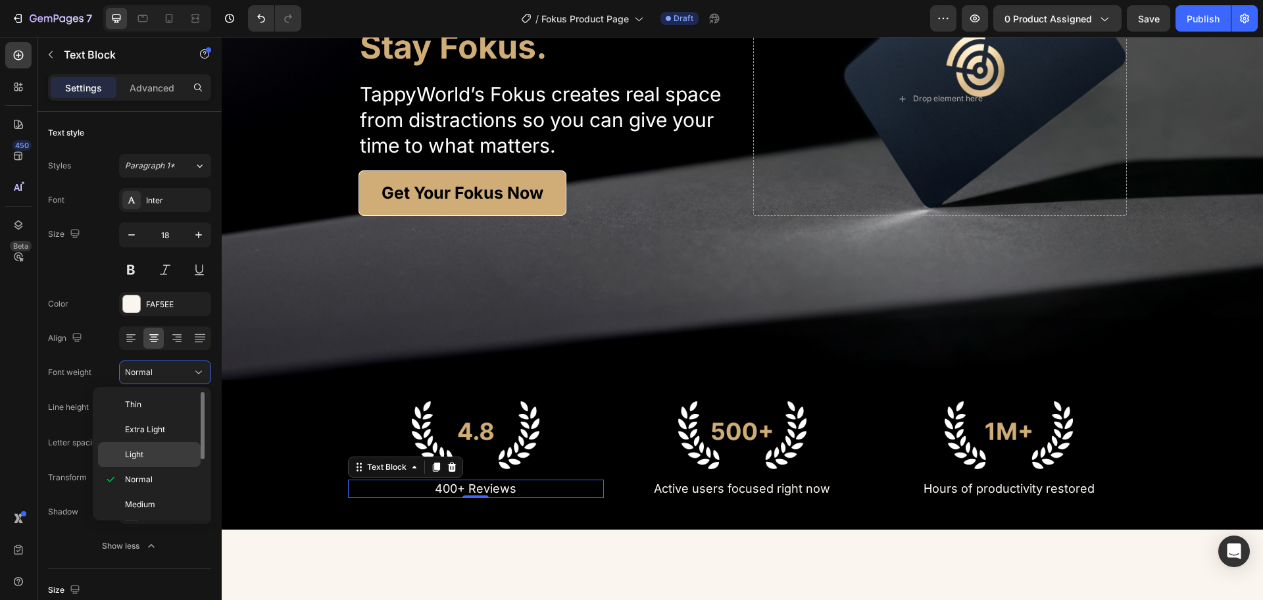
click at [143, 447] on div "Light" at bounding box center [149, 454] width 103 height 25
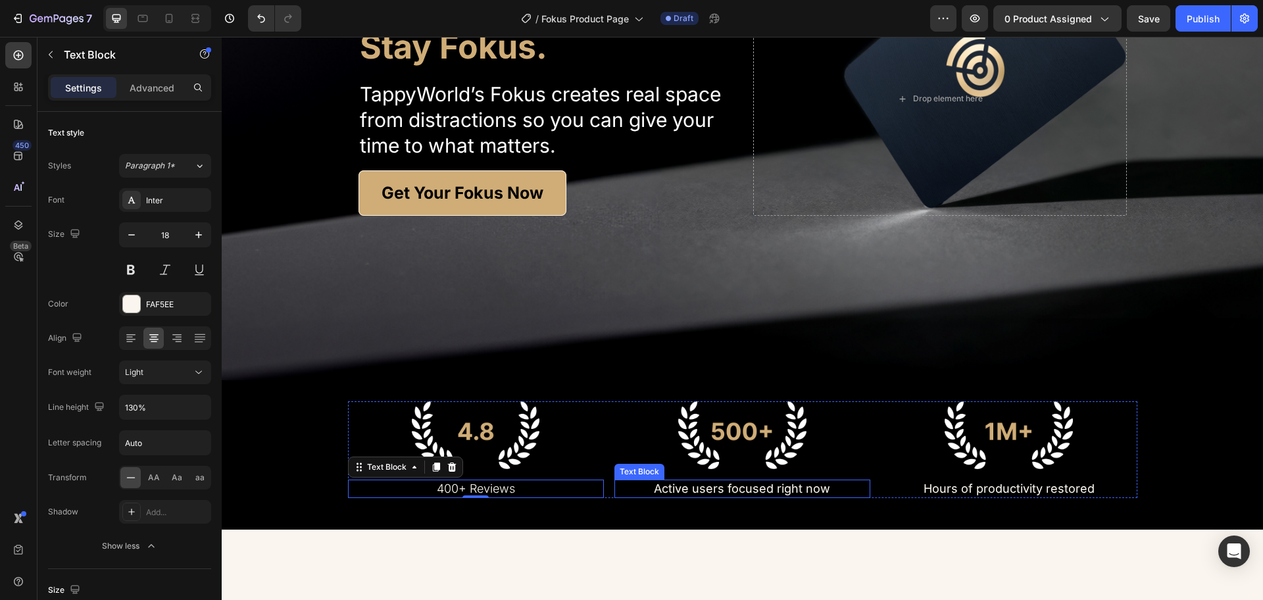
click at [706, 492] on p "Active users focused right now" at bounding box center [742, 488] width 253 height 15
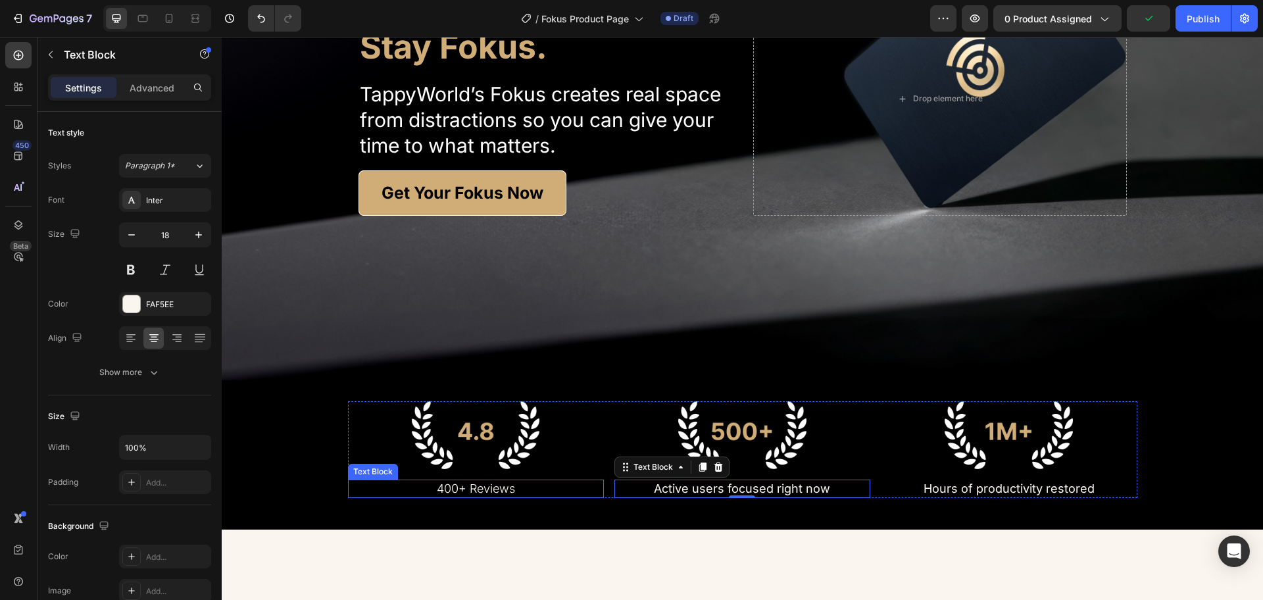
click at [474, 489] on p "400+ Reviews" at bounding box center [475, 488] width 253 height 15
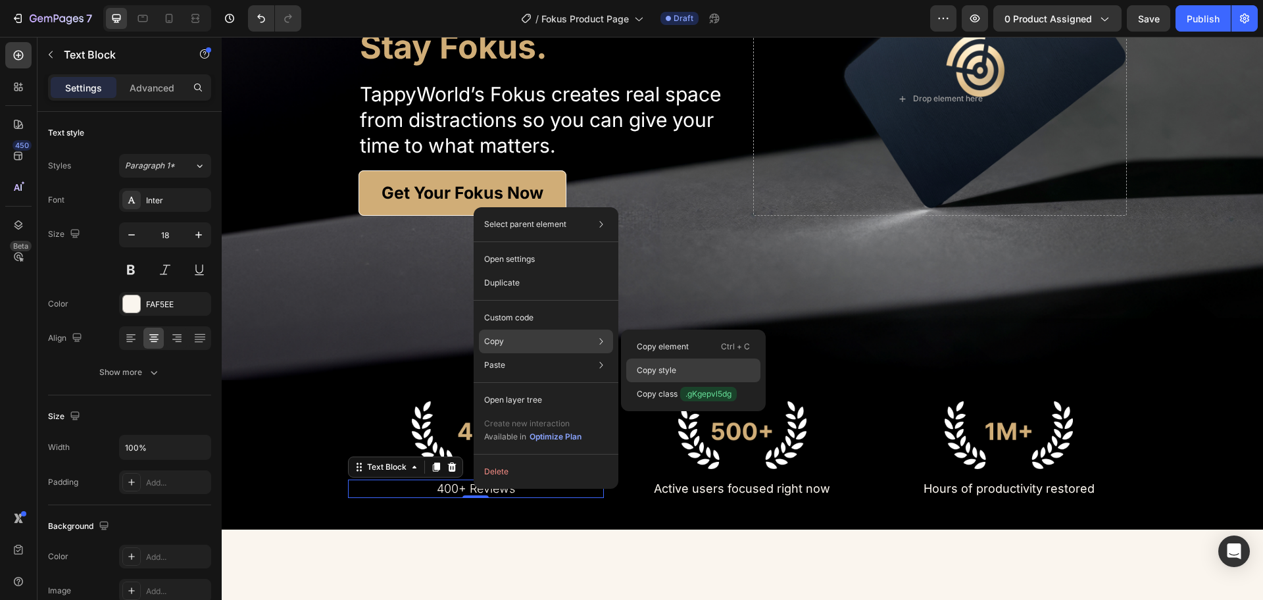
click at [690, 382] on div "Copy style" at bounding box center [693, 394] width 134 height 24
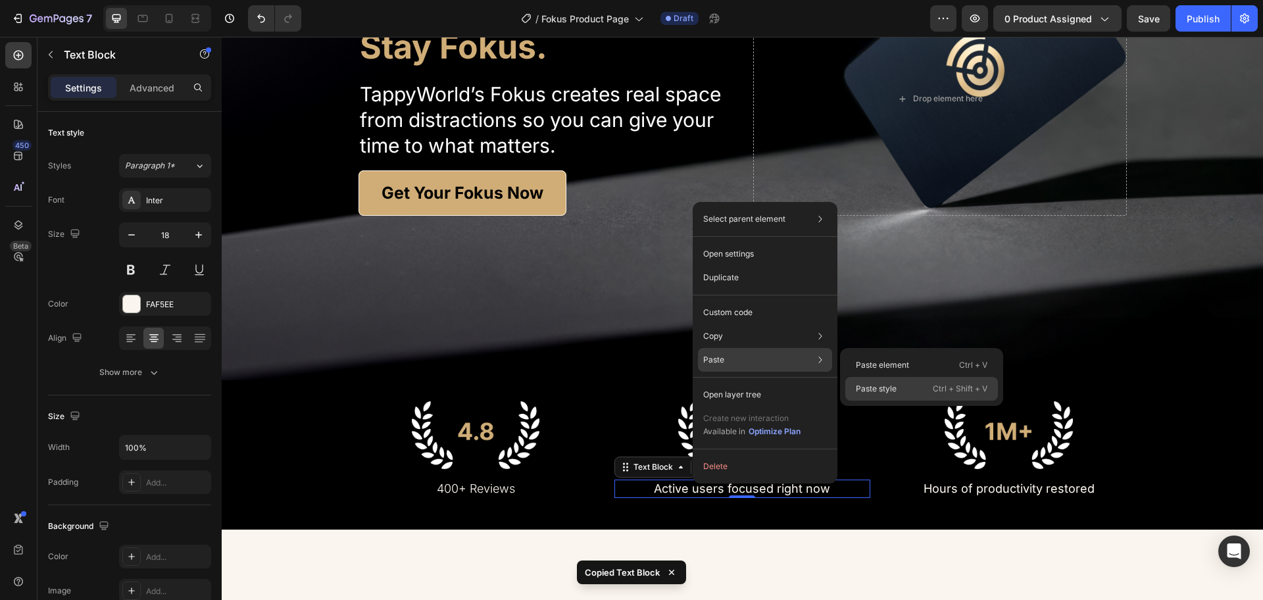
click at [869, 394] on p "Paste style" at bounding box center [876, 389] width 41 height 12
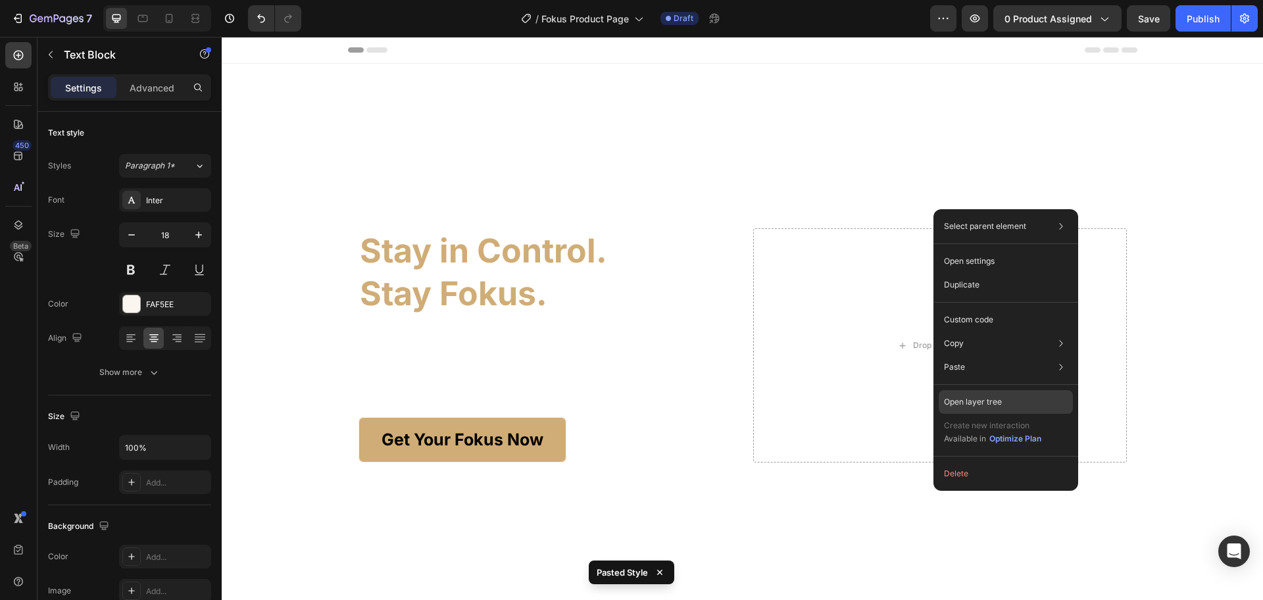
scroll to position [247, 0]
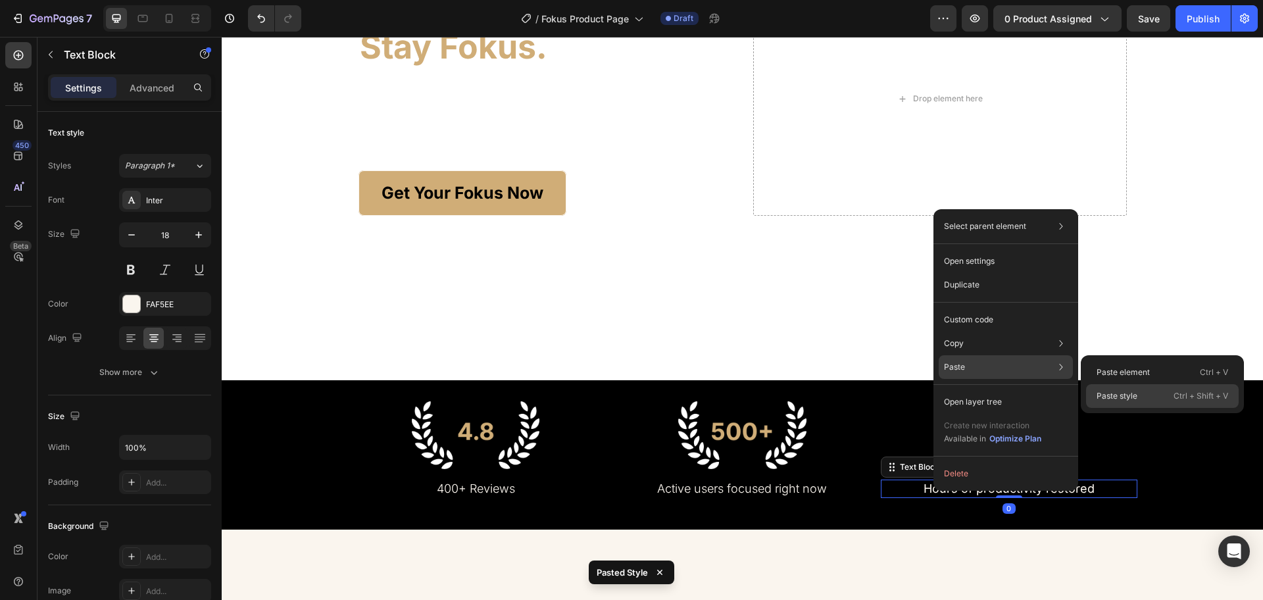
drag, startPoint x: 1130, startPoint y: 403, endPoint x: 908, endPoint y: 366, distance: 224.9
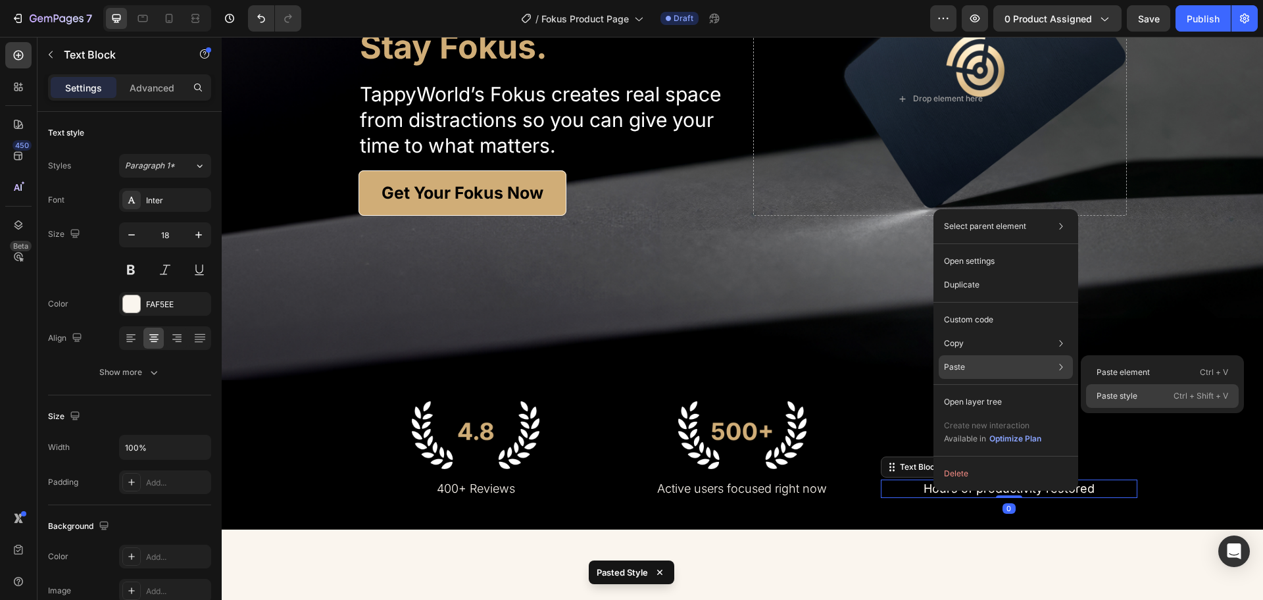
click at [1130, 403] on div "Paste style Ctrl + Shift + V" at bounding box center [1162, 396] width 153 height 24
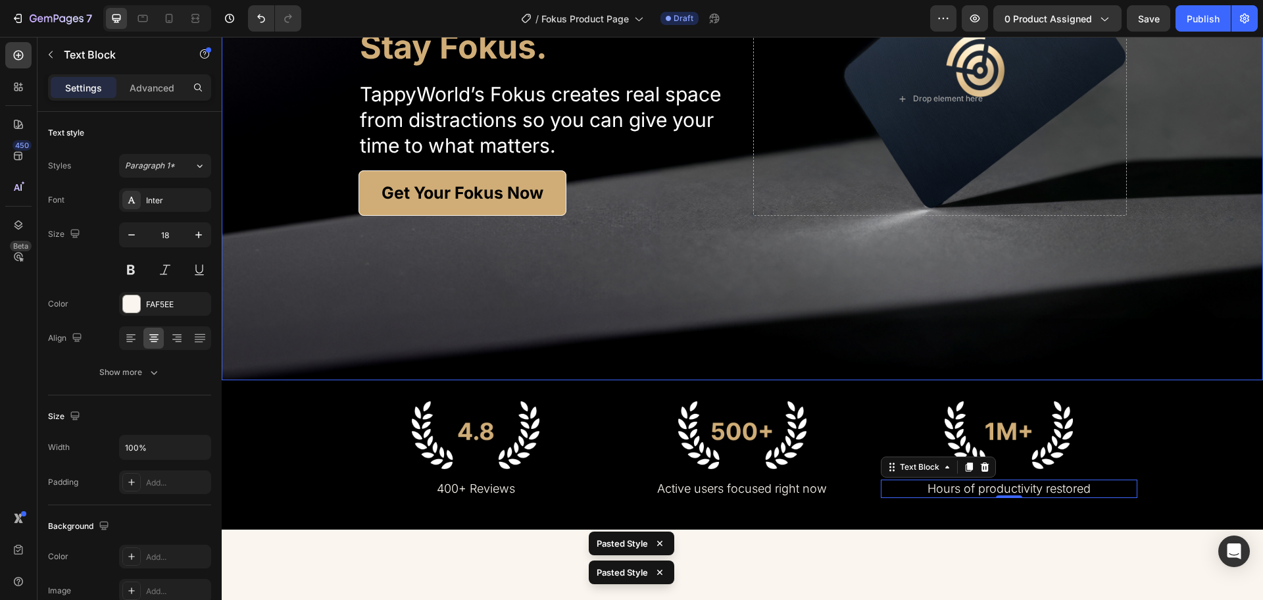
click at [1145, 336] on div "Background Image" at bounding box center [743, 98] width 1042 height 563
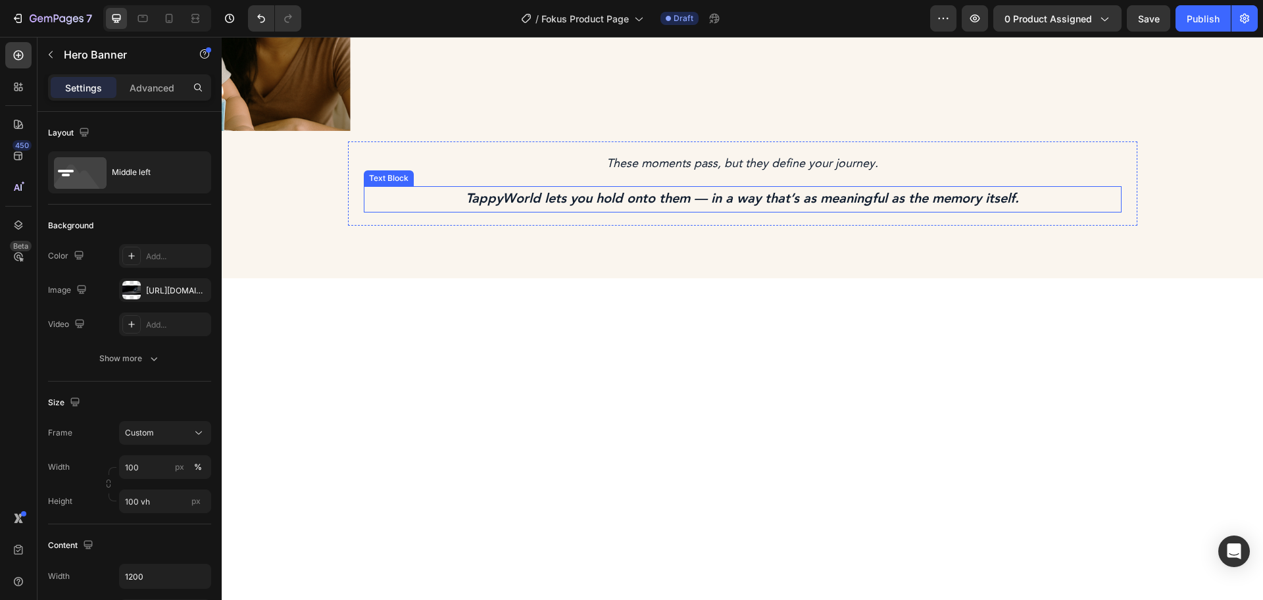
scroll to position [494, 0]
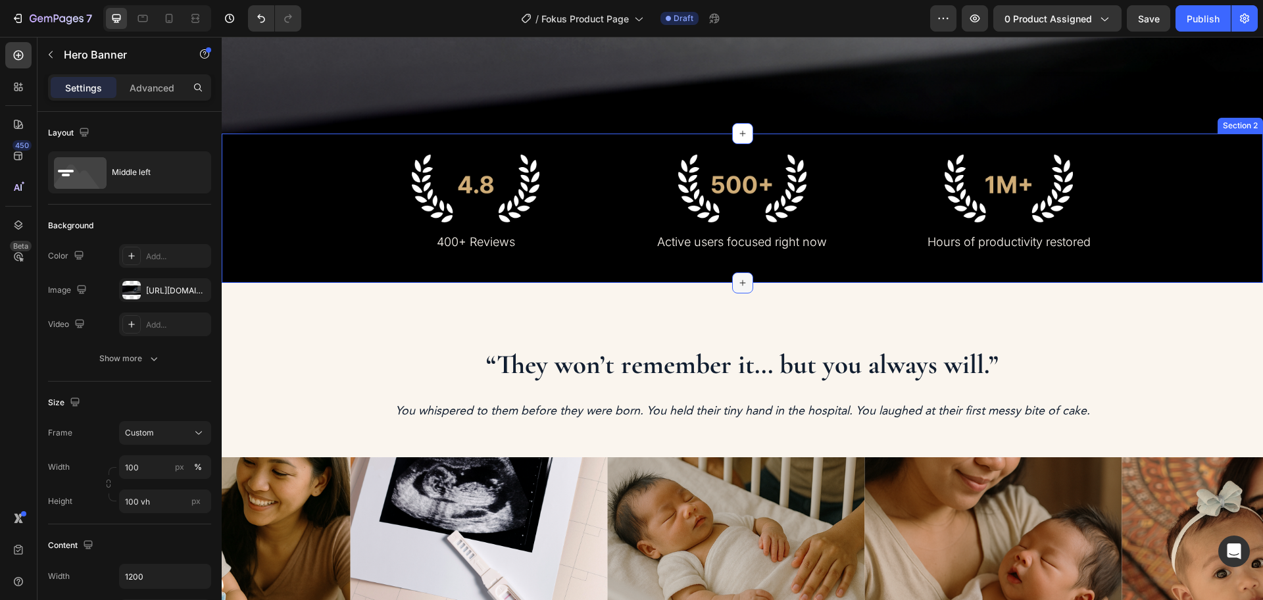
click at [740, 282] on icon at bounding box center [743, 283] width 6 height 6
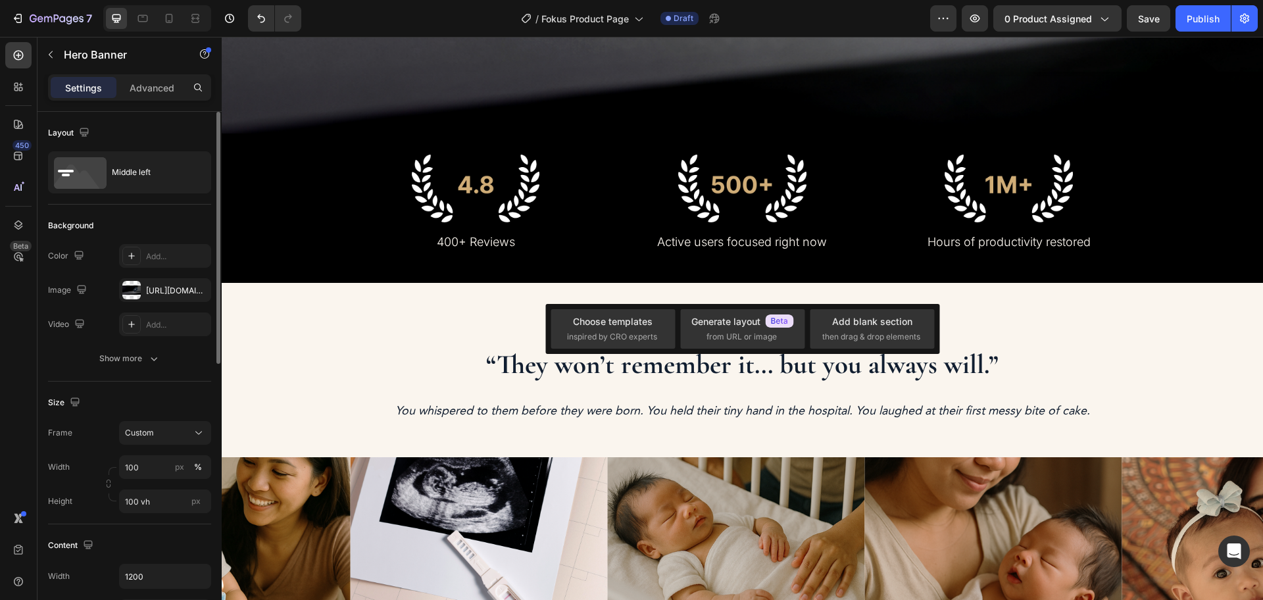
click at [168, 127] on div "Layout" at bounding box center [129, 132] width 163 height 21
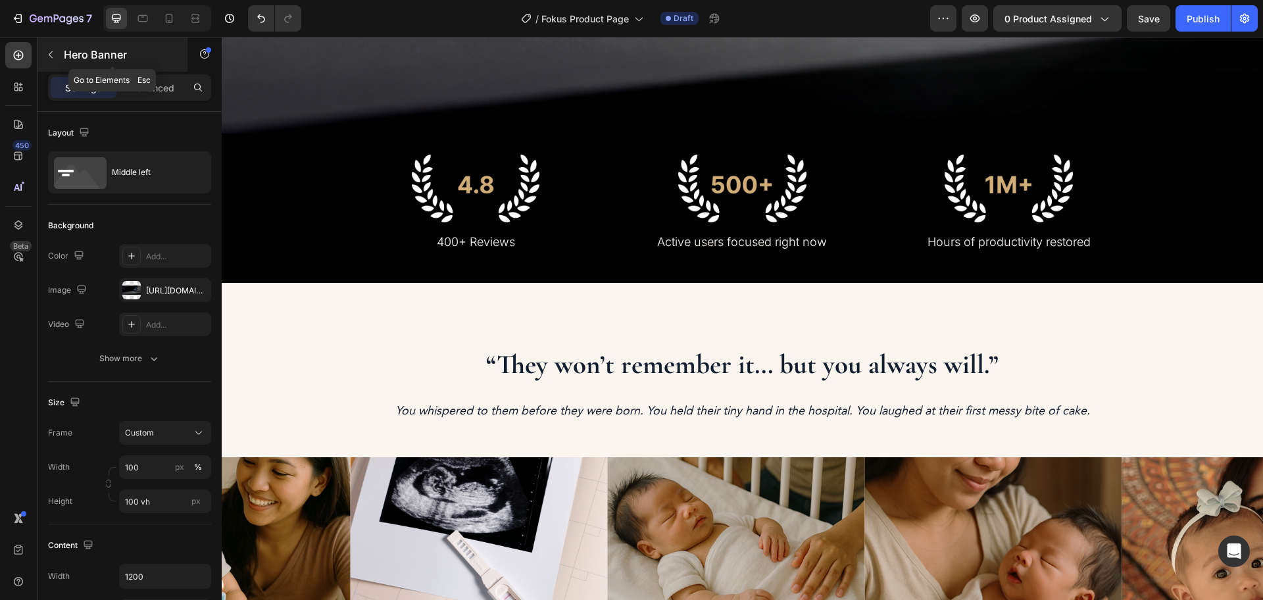
click at [55, 47] on button "button" at bounding box center [50, 54] width 21 height 21
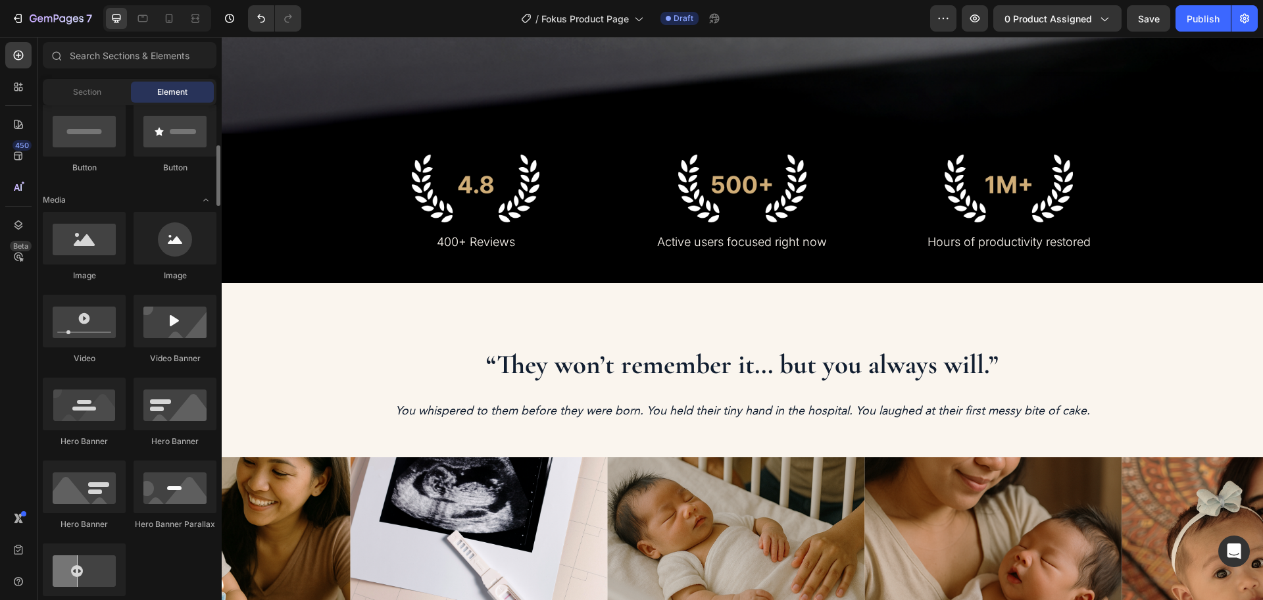
scroll to position [411, 0]
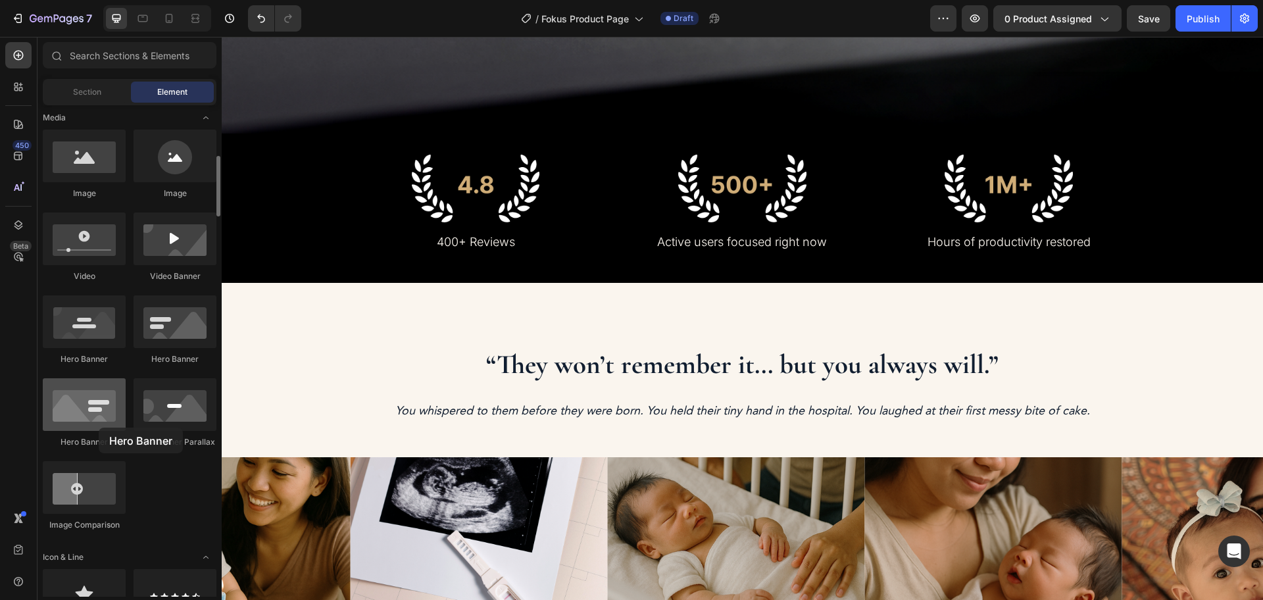
click at [99, 428] on div at bounding box center [84, 404] width 83 height 53
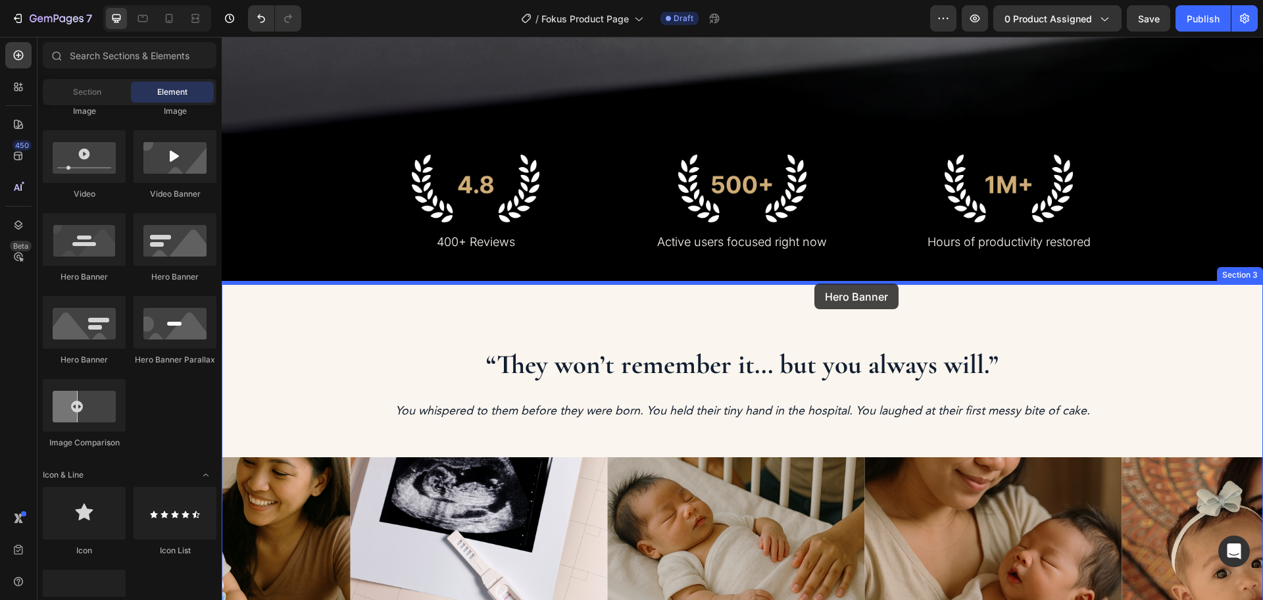
drag, startPoint x: 315, startPoint y: 369, endPoint x: 816, endPoint y: 285, distance: 507.8
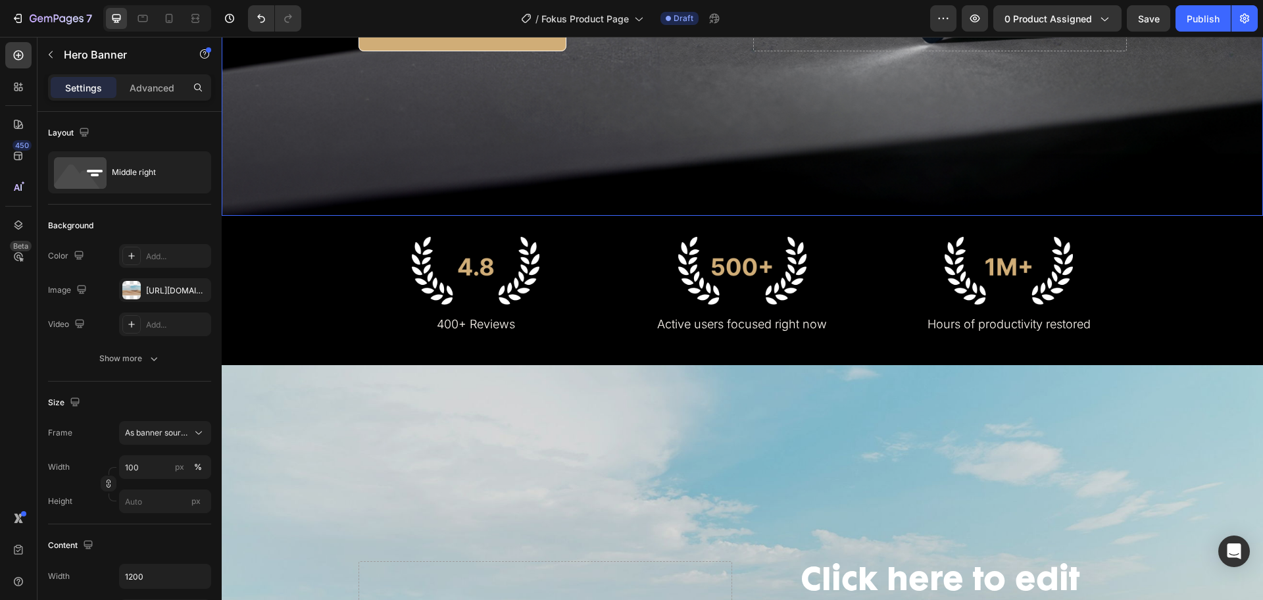
scroll to position [576, 0]
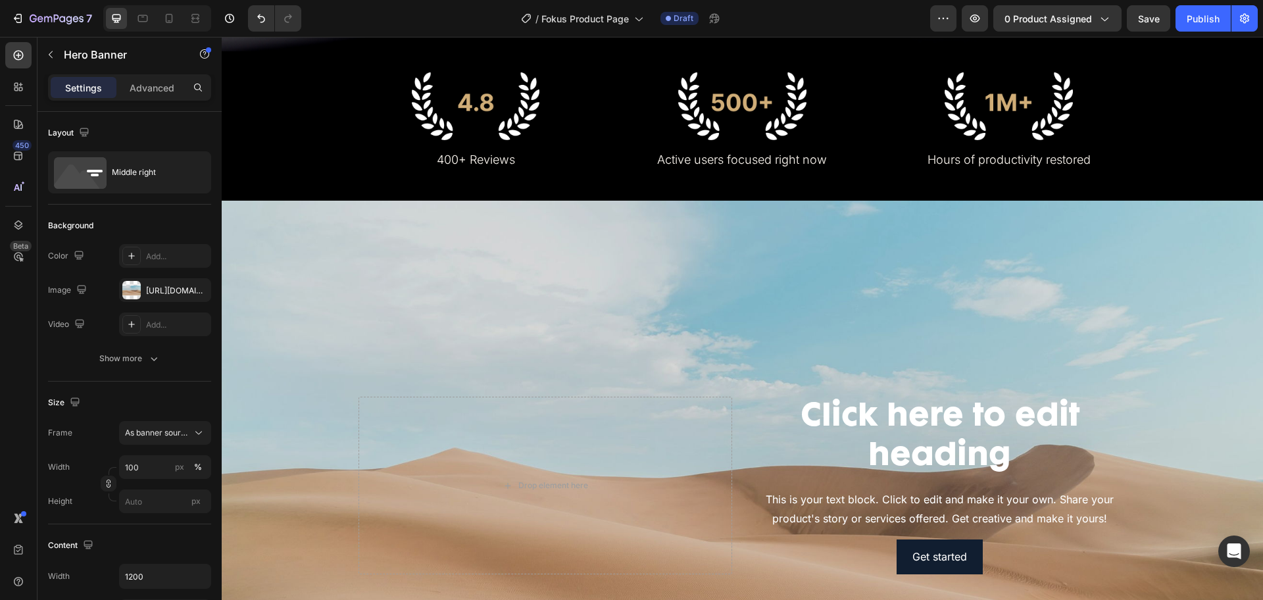
click at [730, 241] on div "Background Image" at bounding box center [743, 486] width 1042 height 571
click at [151, 283] on div "https://cdn.shopify.com/s/files/1/2005/9307/files/background_settings.jpg" at bounding box center [165, 290] width 92 height 24
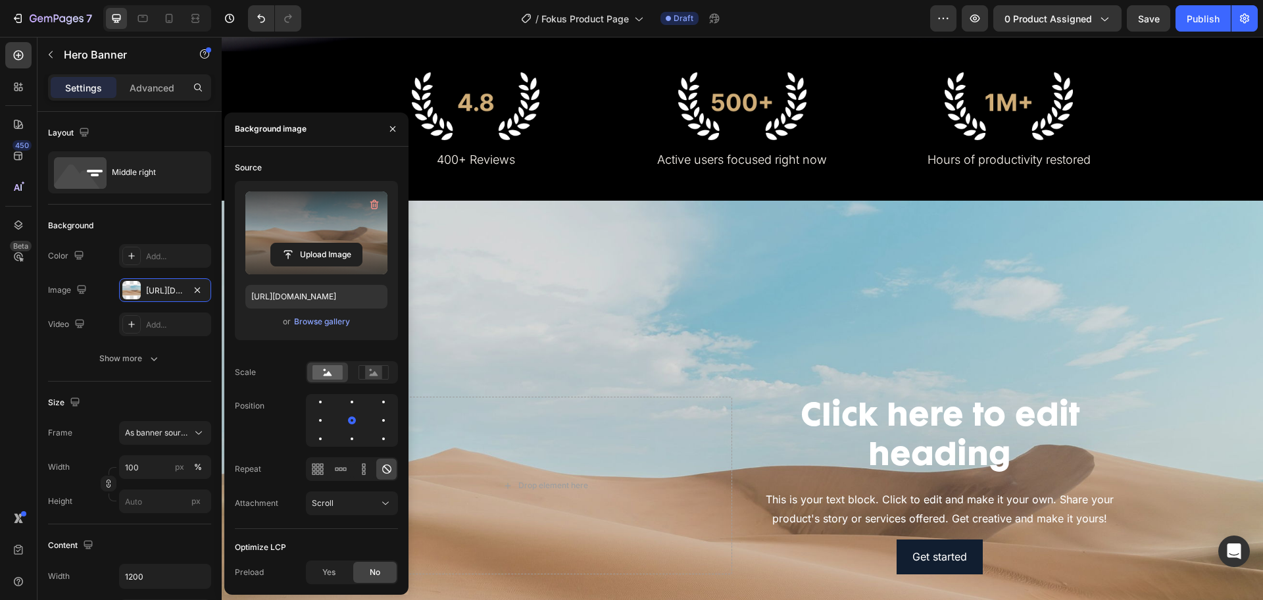
click at [319, 236] on label at bounding box center [316, 232] width 142 height 83
click at [319, 243] on input "file" at bounding box center [316, 254] width 91 height 22
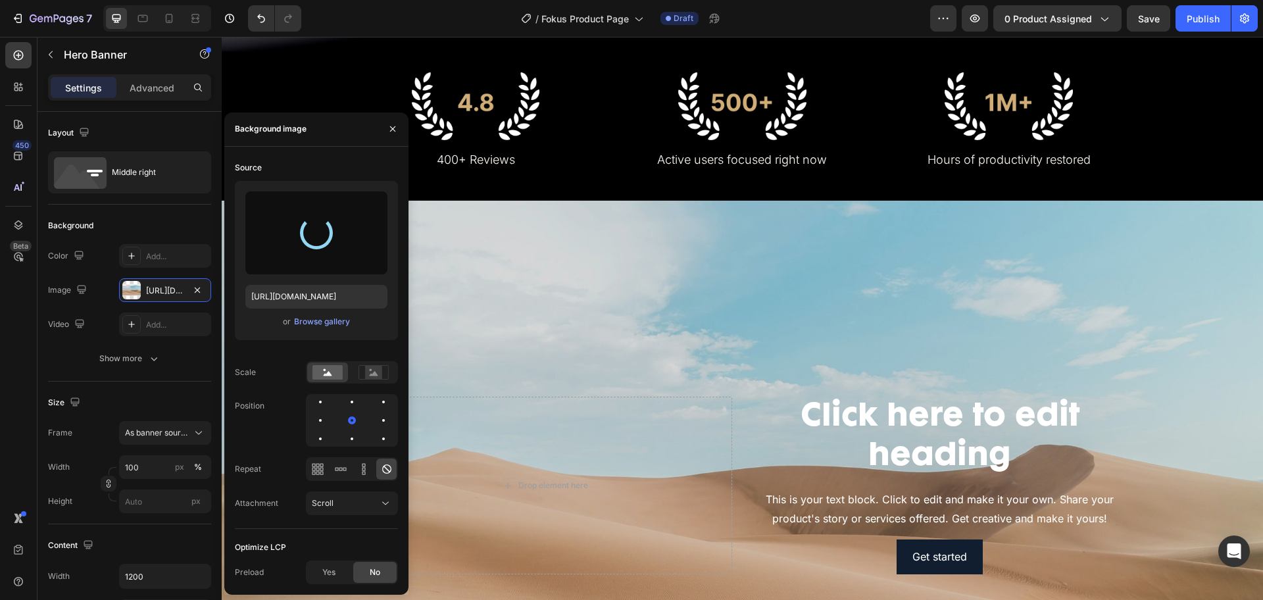
type input "https://cdn.shopify.com/s/files/1/0625/5699/5680/files/gempages_574996233198765…"
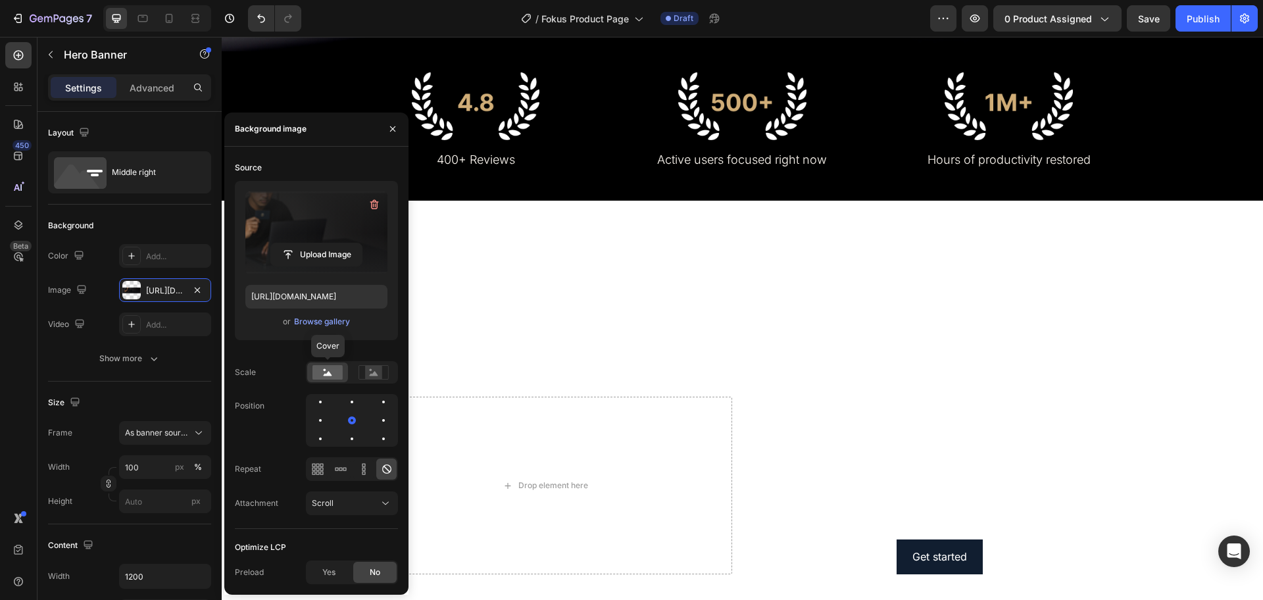
click at [332, 373] on rect at bounding box center [328, 372] width 30 height 14
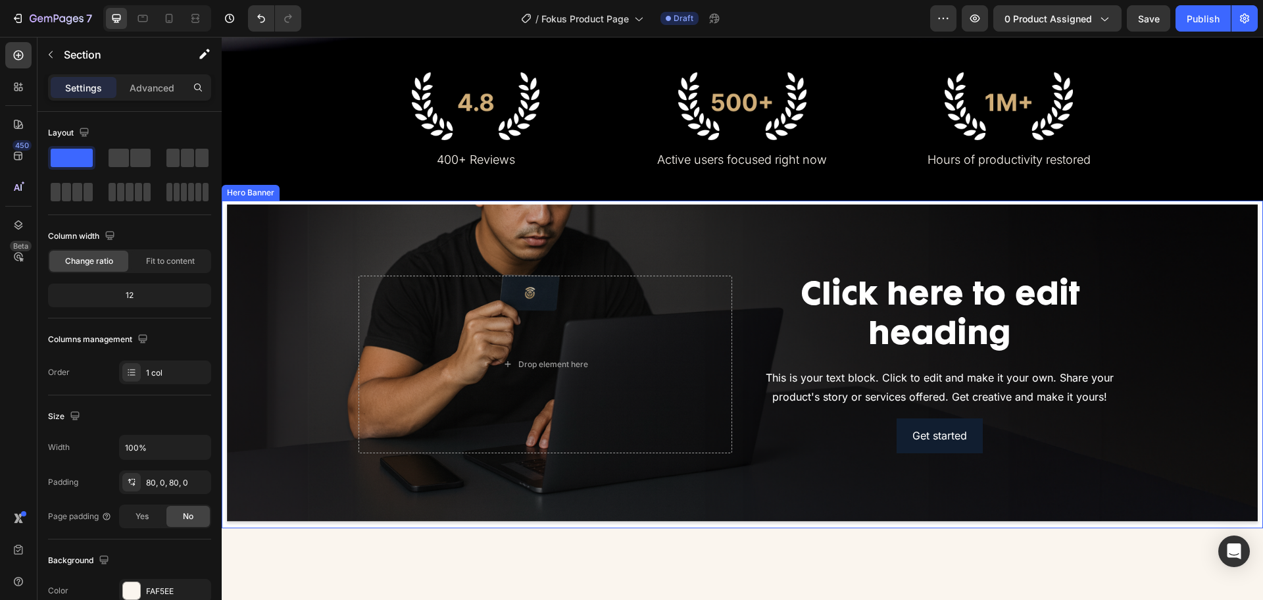
click at [280, 514] on div "Background Image" at bounding box center [743, 365] width 1042 height 328
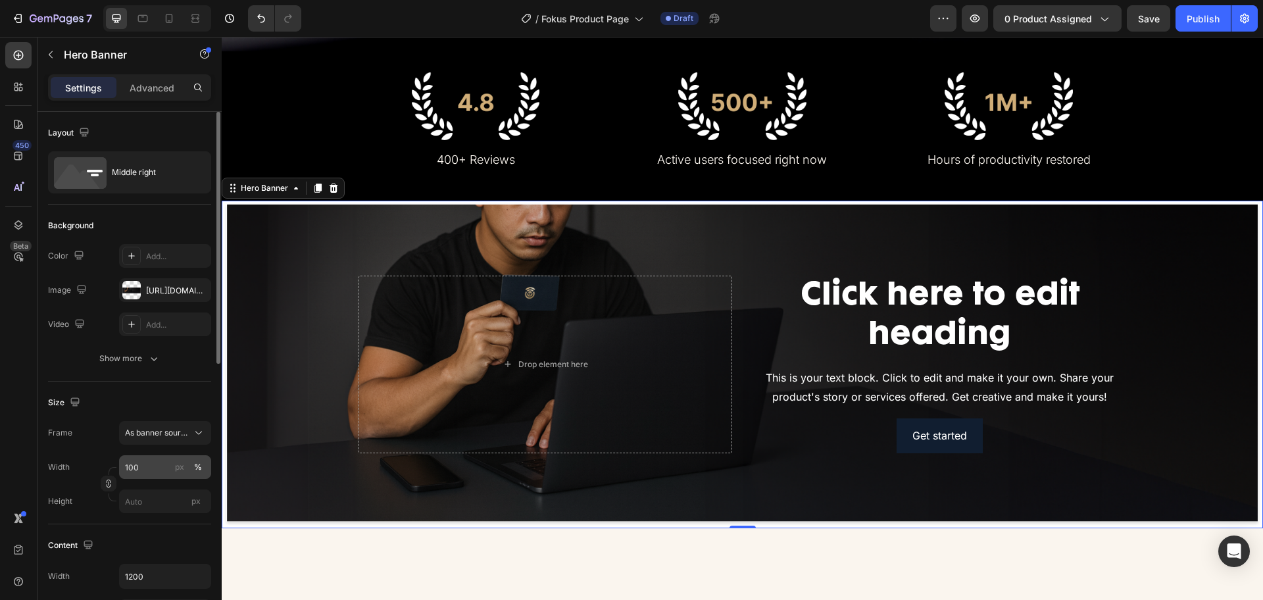
click at [174, 476] on div "px %" at bounding box center [189, 467] width 34 height 24
click at [174, 476] on input "100" at bounding box center [165, 467] width 92 height 24
click at [150, 508] on input "px" at bounding box center [165, 502] width 92 height 24
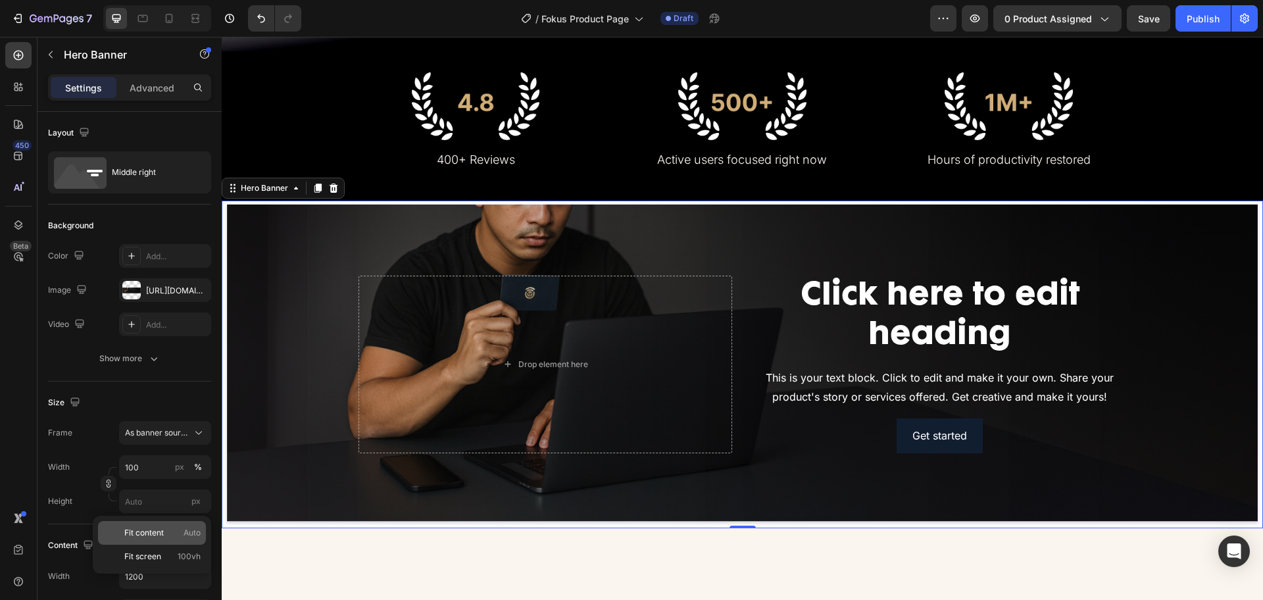
click at [147, 532] on span "Fit content" at bounding box center [143, 533] width 39 height 12
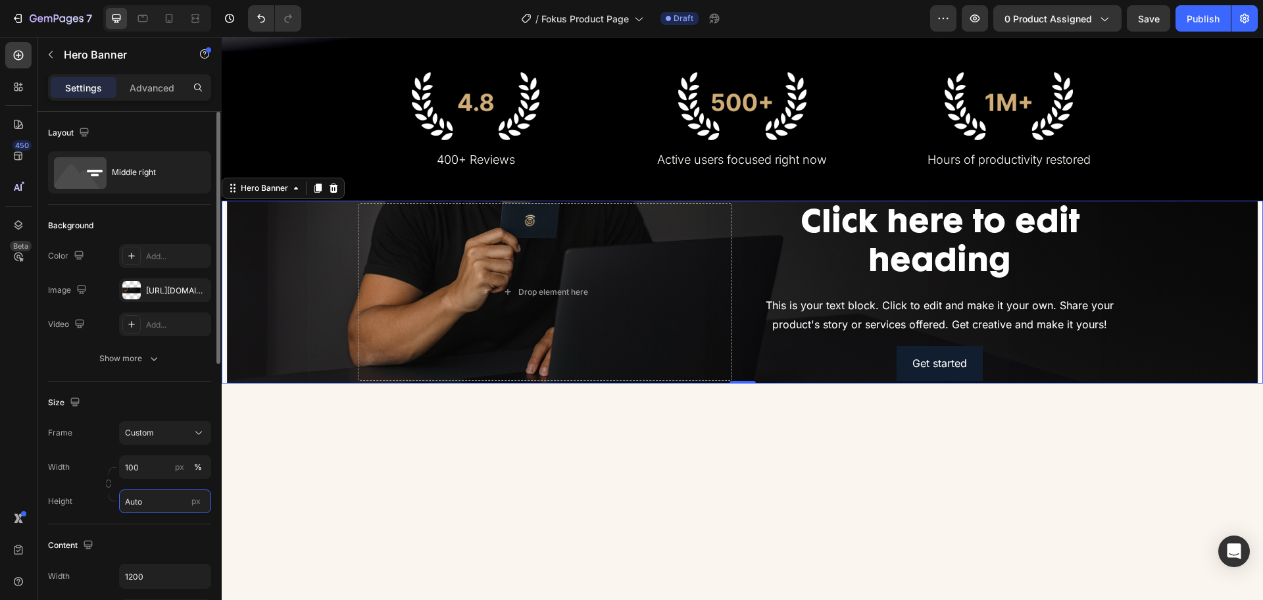
click at [149, 503] on input "Auto" at bounding box center [165, 502] width 92 height 24
click at [158, 553] on span "Fit screen" at bounding box center [142, 557] width 37 height 12
type input "100 vh"
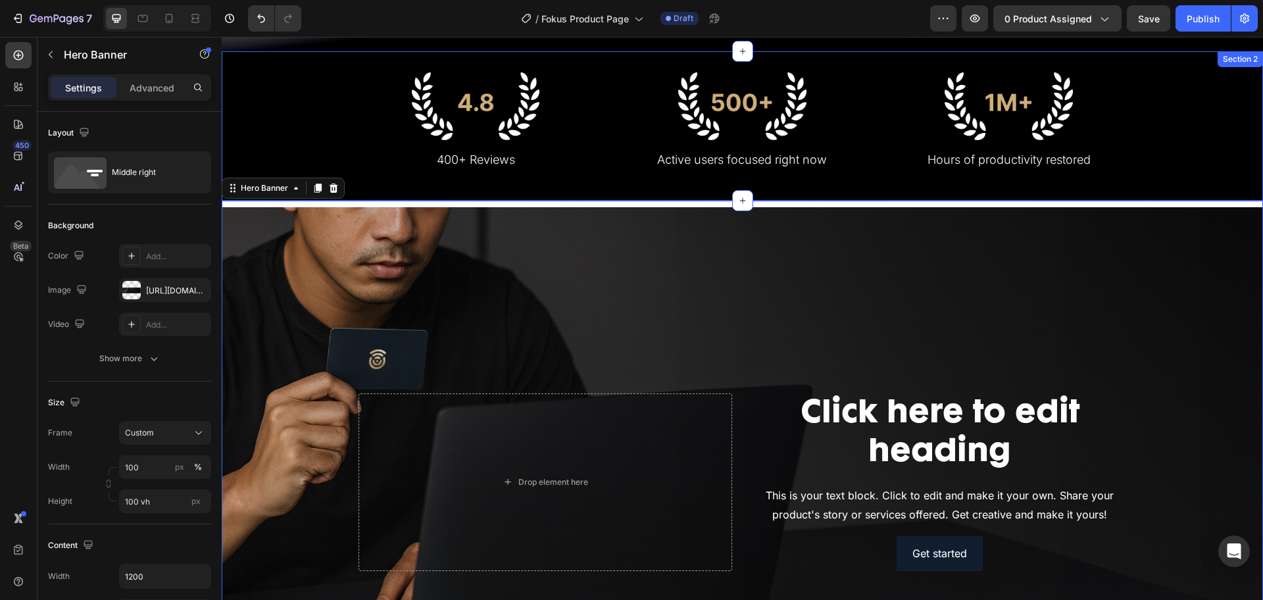
click at [515, 197] on div "Image 400+ Reviews Text Block Image Active users focused right now Text Block I…" at bounding box center [743, 125] width 1042 height 149
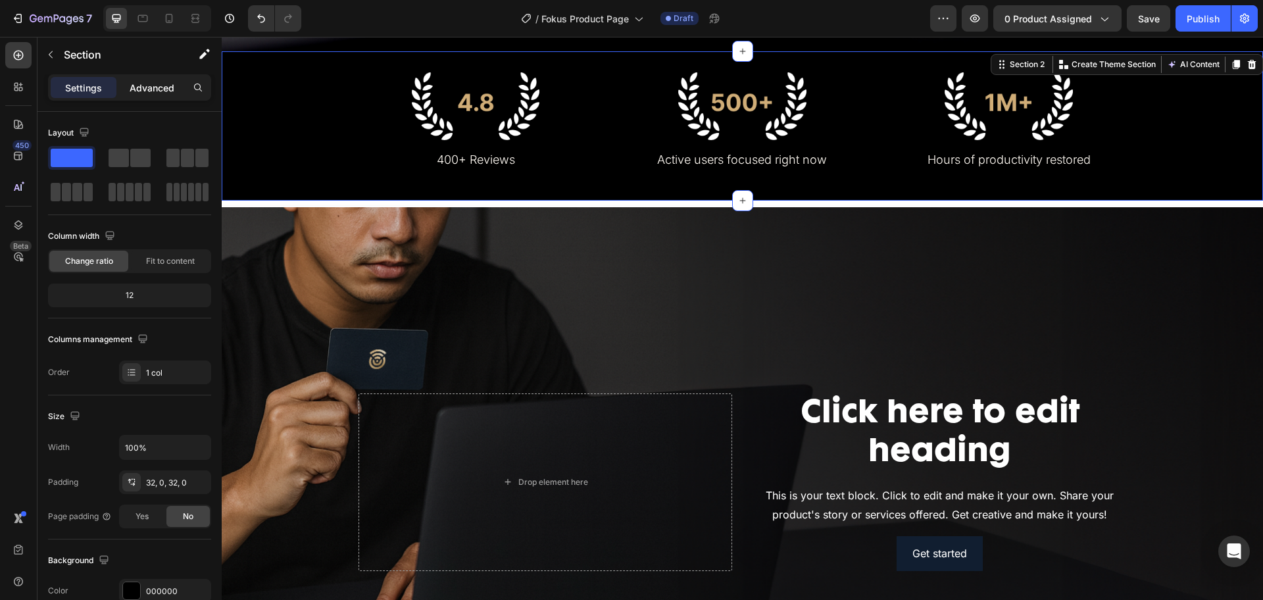
click at [175, 82] on div "Advanced" at bounding box center [152, 87] width 66 height 21
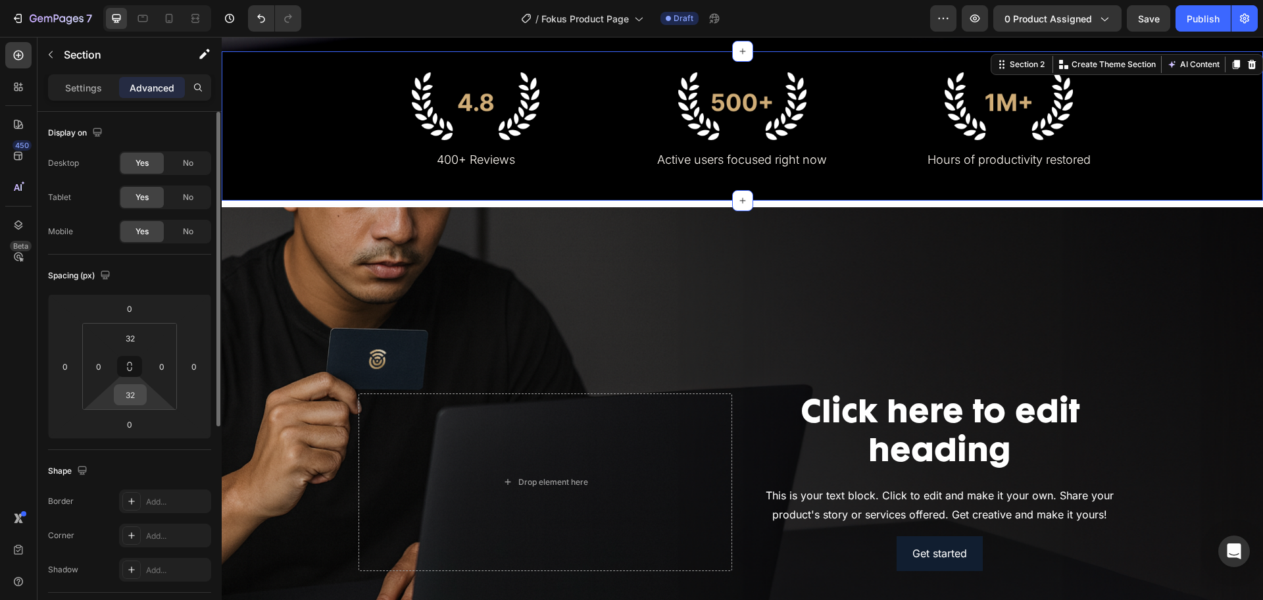
click at [137, 397] on input "32" at bounding box center [130, 395] width 26 height 20
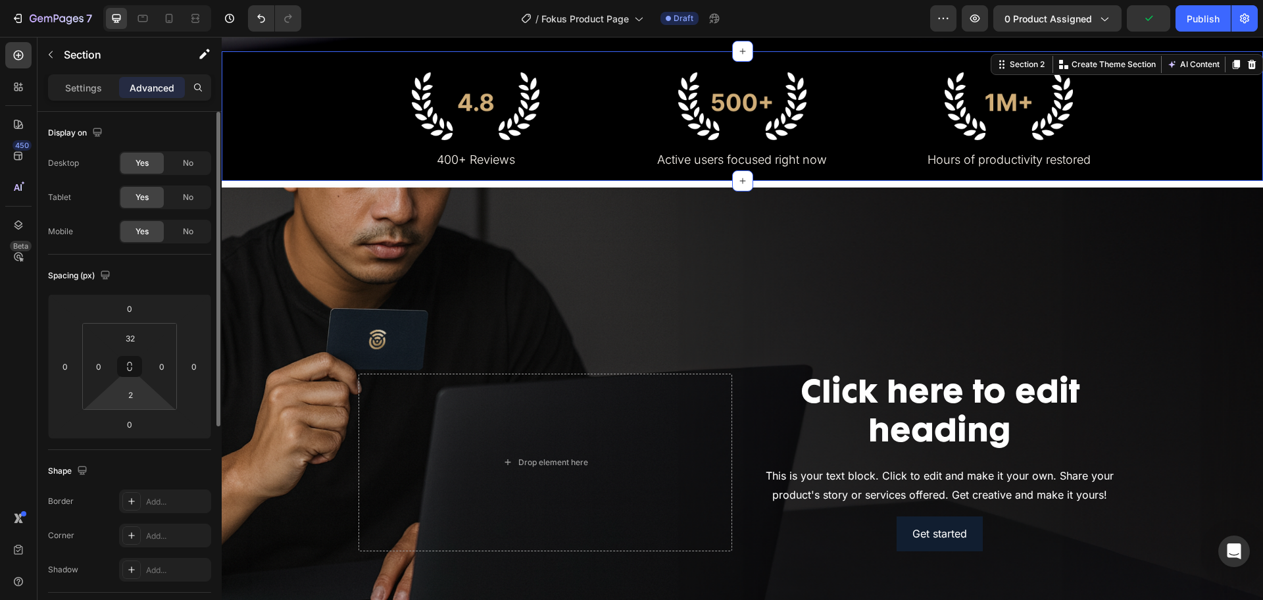
click at [180, 267] on div "Spacing (px)" at bounding box center [129, 275] width 163 height 21
click at [124, 394] on input "2" at bounding box center [130, 395] width 26 height 20
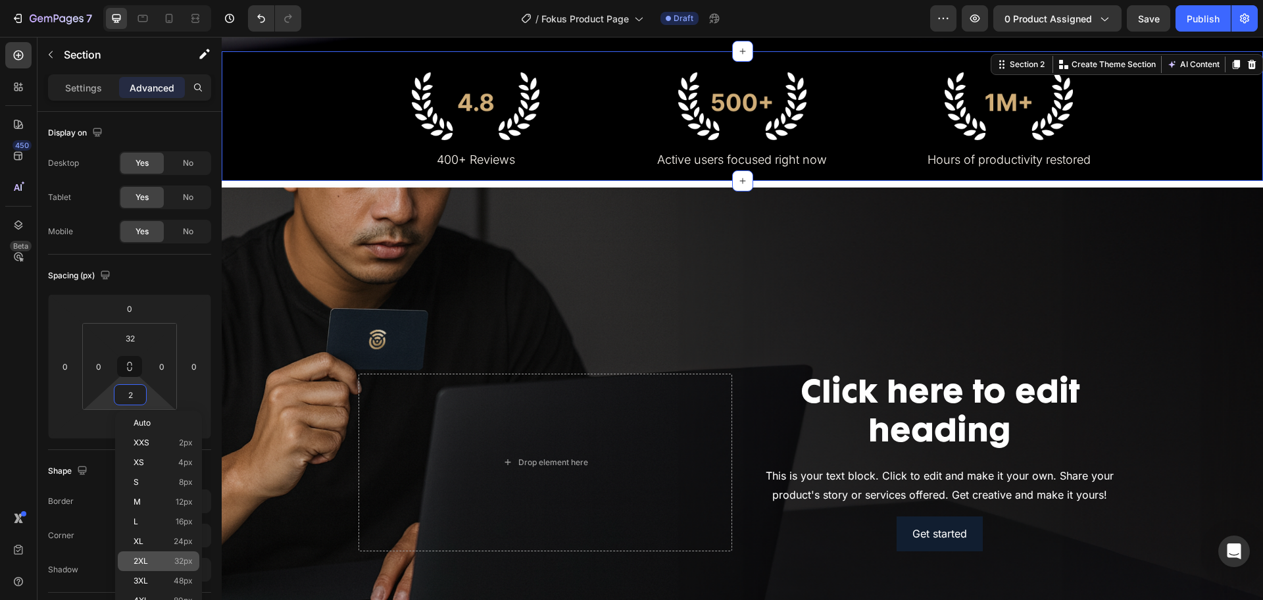
click at [140, 557] on span "2XL" at bounding box center [141, 561] width 14 height 9
type input "32"
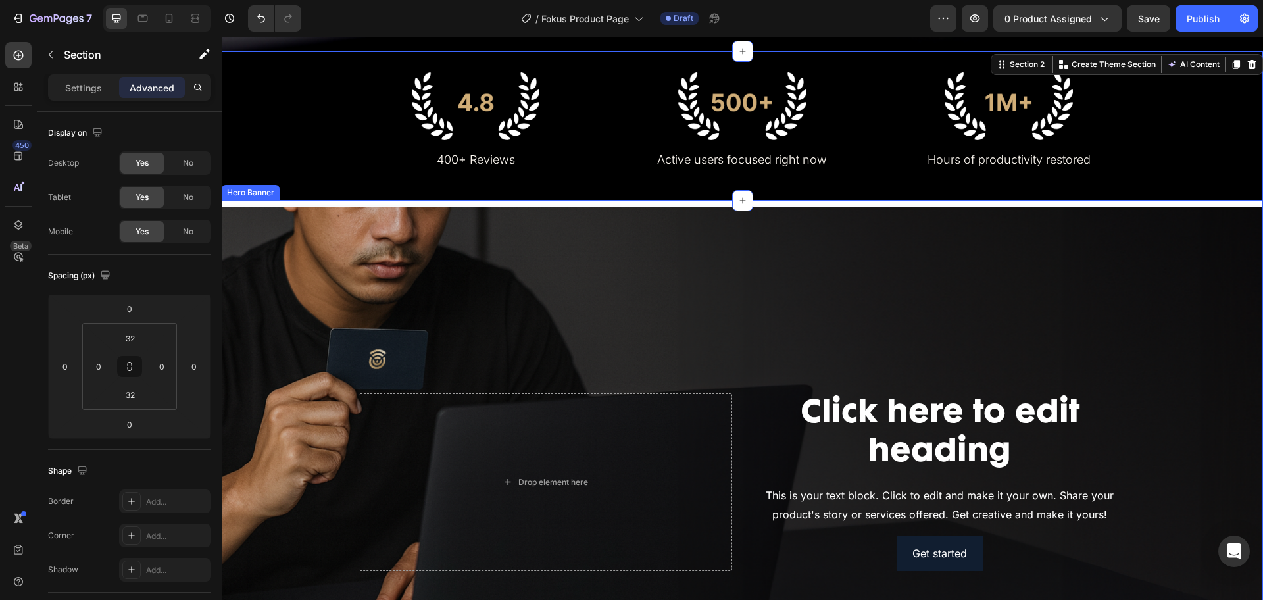
scroll to position [411, 0]
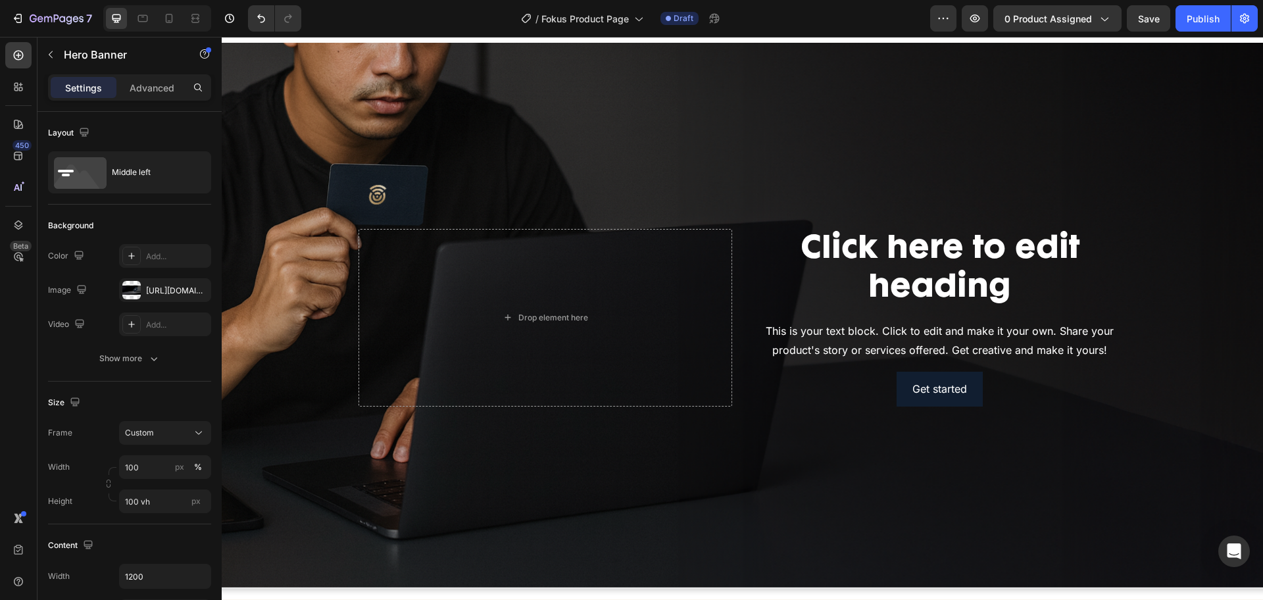
scroll to position [658, 0]
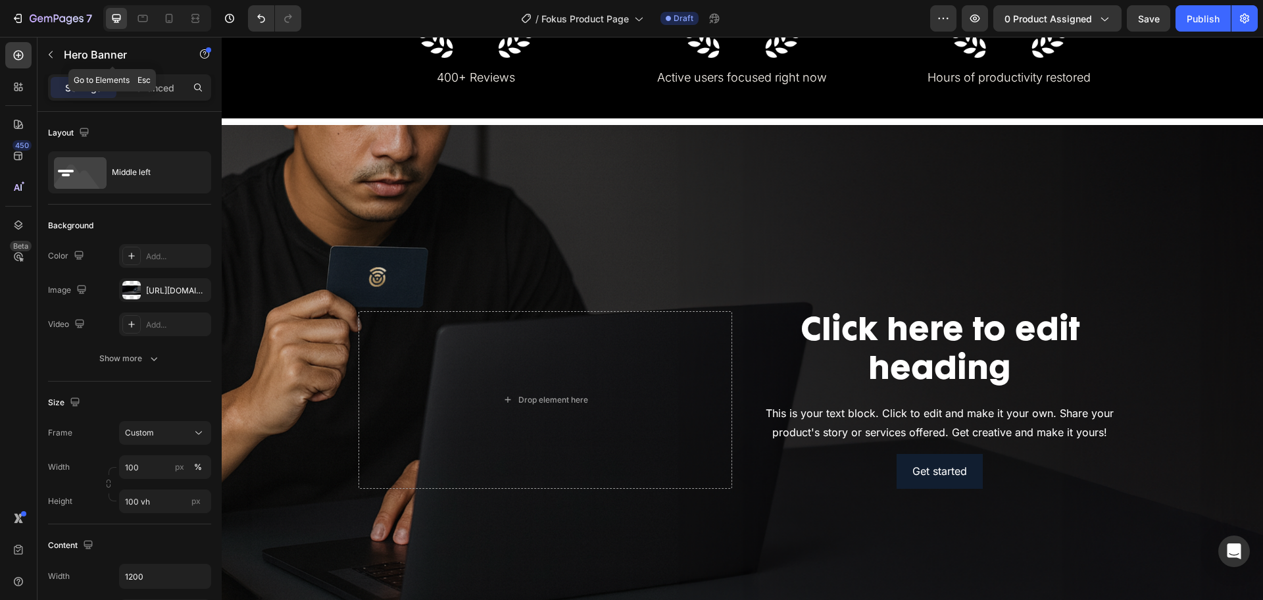
click at [48, 51] on icon "button" at bounding box center [50, 54] width 11 height 11
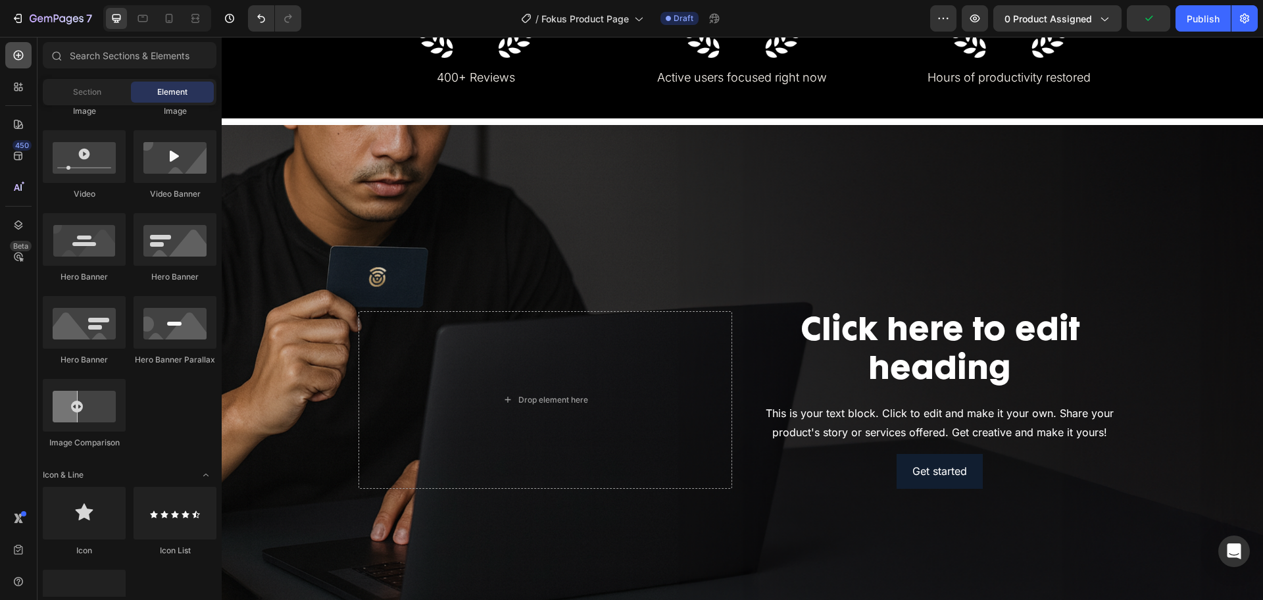
click at [14, 49] on icon at bounding box center [18, 55] width 13 height 13
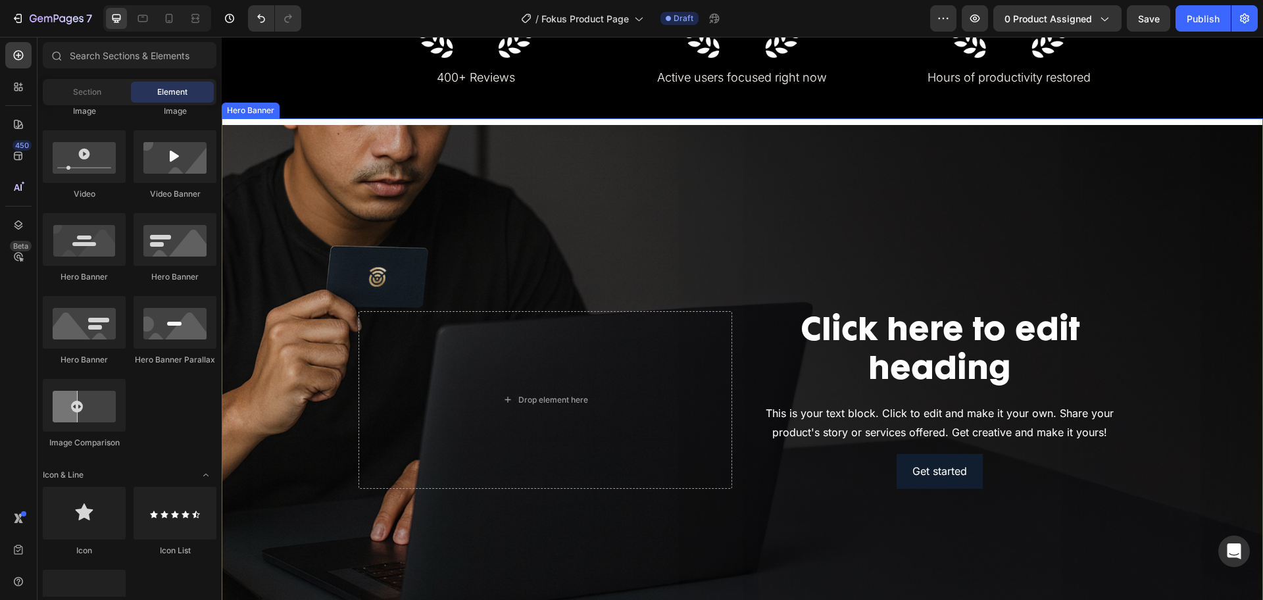
click at [419, 200] on div "Background Image" at bounding box center [743, 399] width 1042 height 563
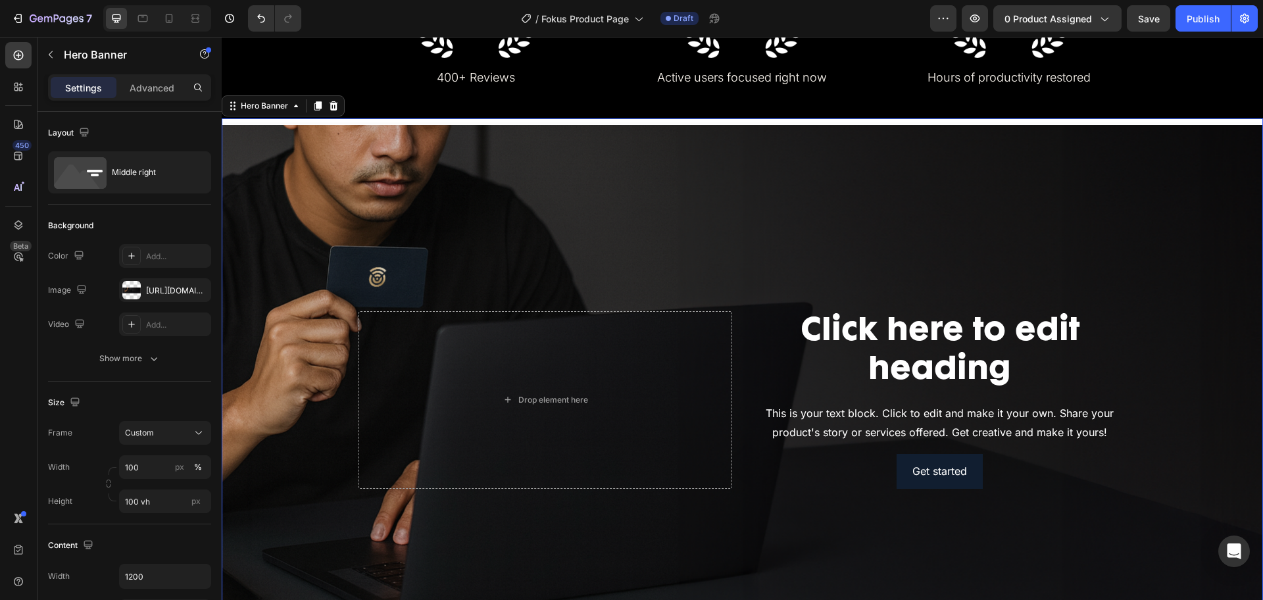
click at [636, 200] on div "Background Image" at bounding box center [743, 399] width 1042 height 563
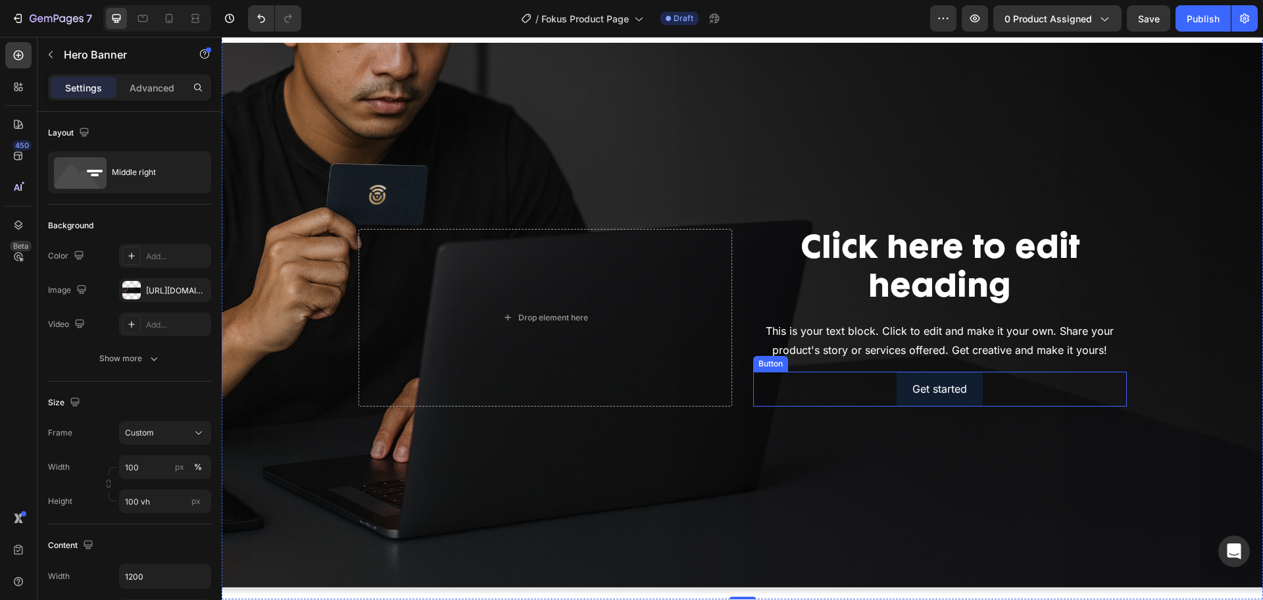
scroll to position [987, 0]
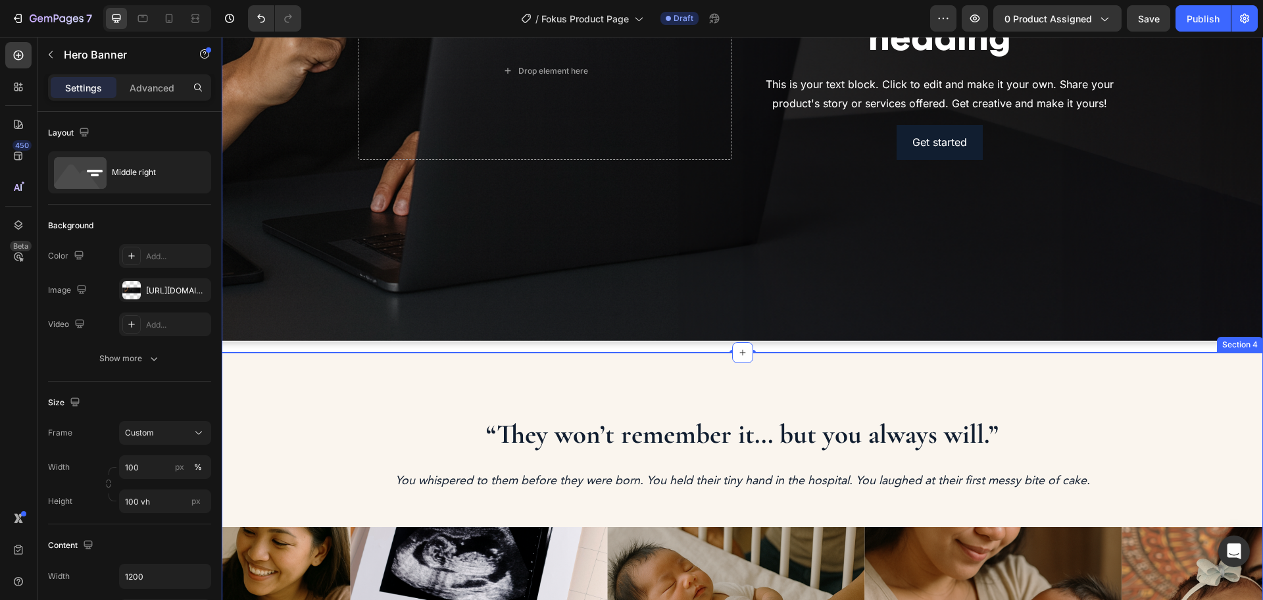
click at [784, 353] on div "“They won’t remember it... but you always will.” Heading You whispered to them …" at bounding box center [743, 598] width 1042 height 490
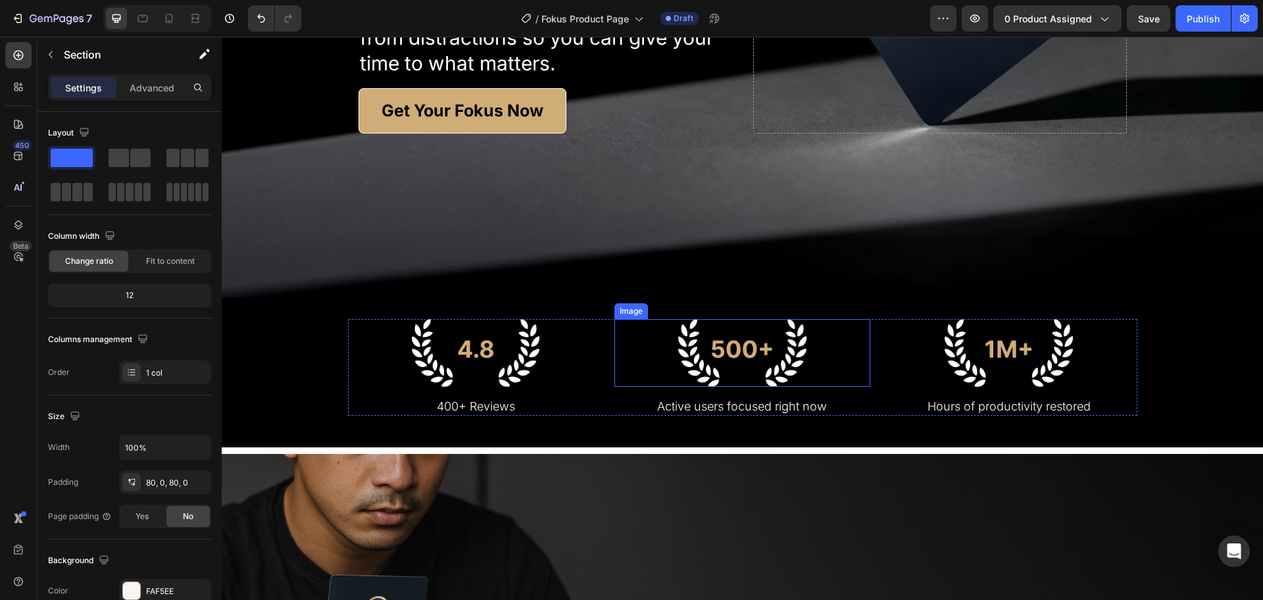
scroll to position [576, 0]
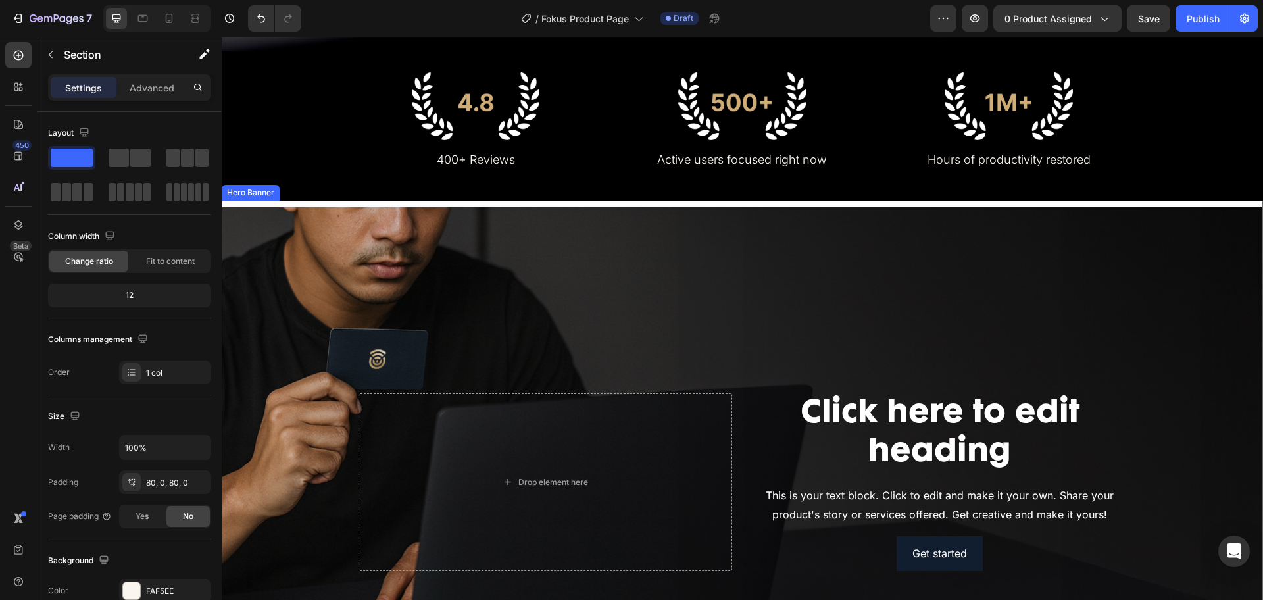
click at [305, 221] on div "Background Image" at bounding box center [743, 482] width 1042 height 563
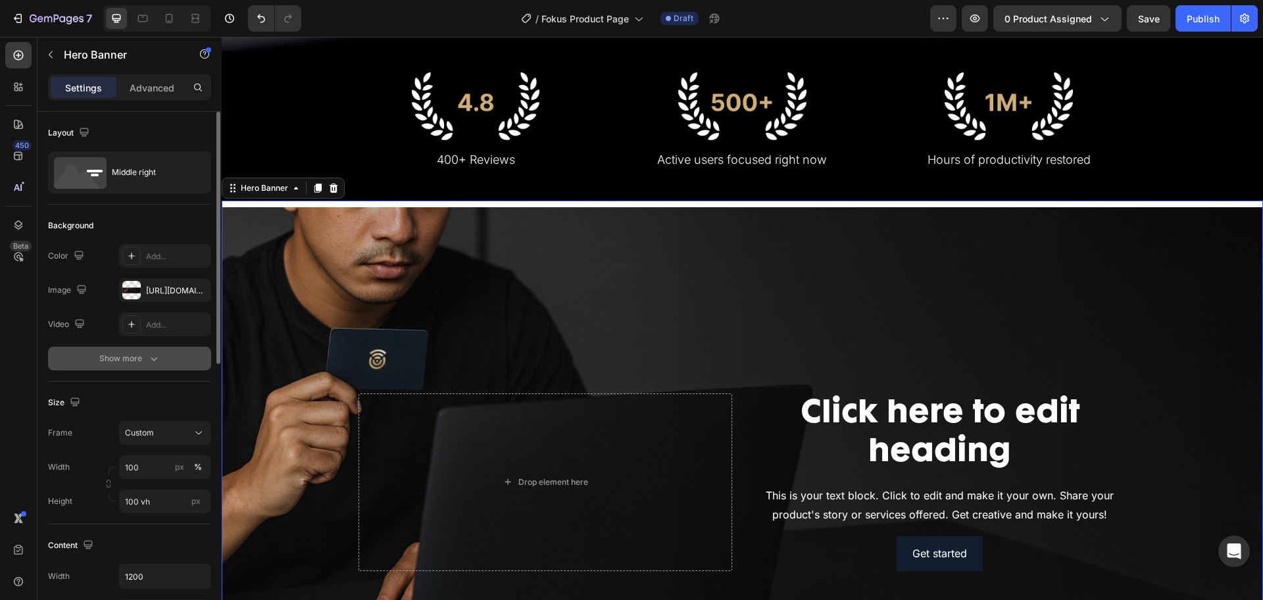
click at [130, 365] on button "Show more" at bounding box center [129, 359] width 163 height 24
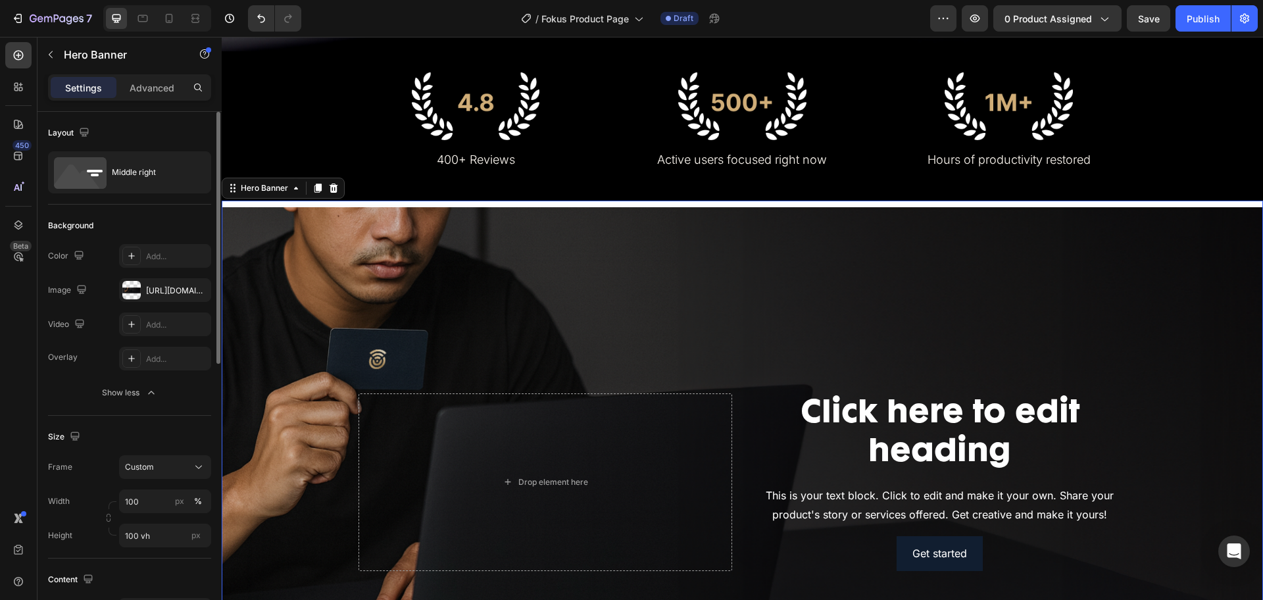
scroll to position [165, 0]
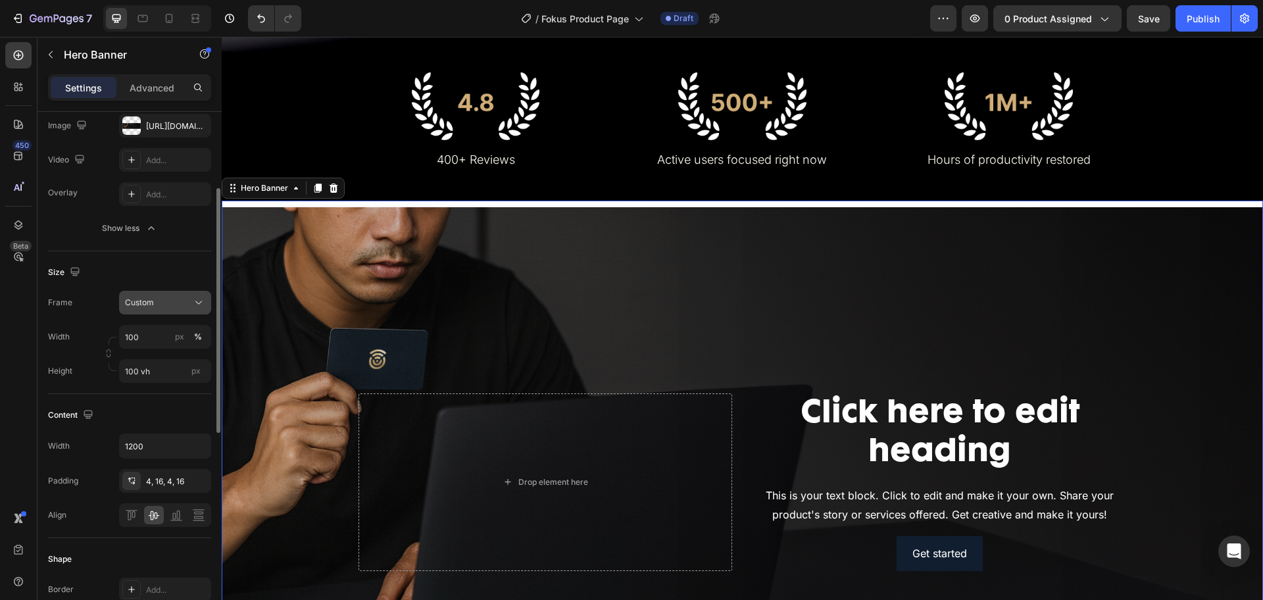
click at [157, 306] on div "Custom" at bounding box center [157, 303] width 64 height 12
click at [155, 373] on input "100 vh" at bounding box center [165, 371] width 92 height 24
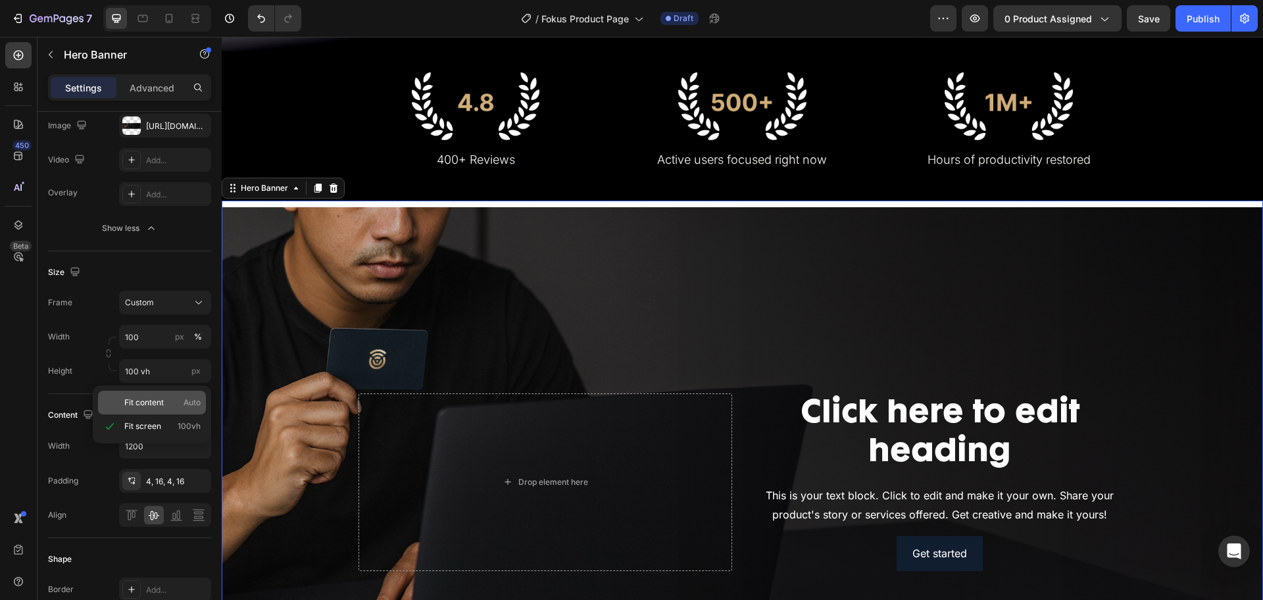
click at [143, 407] on span "Fit content" at bounding box center [143, 403] width 39 height 12
type input "Auto"
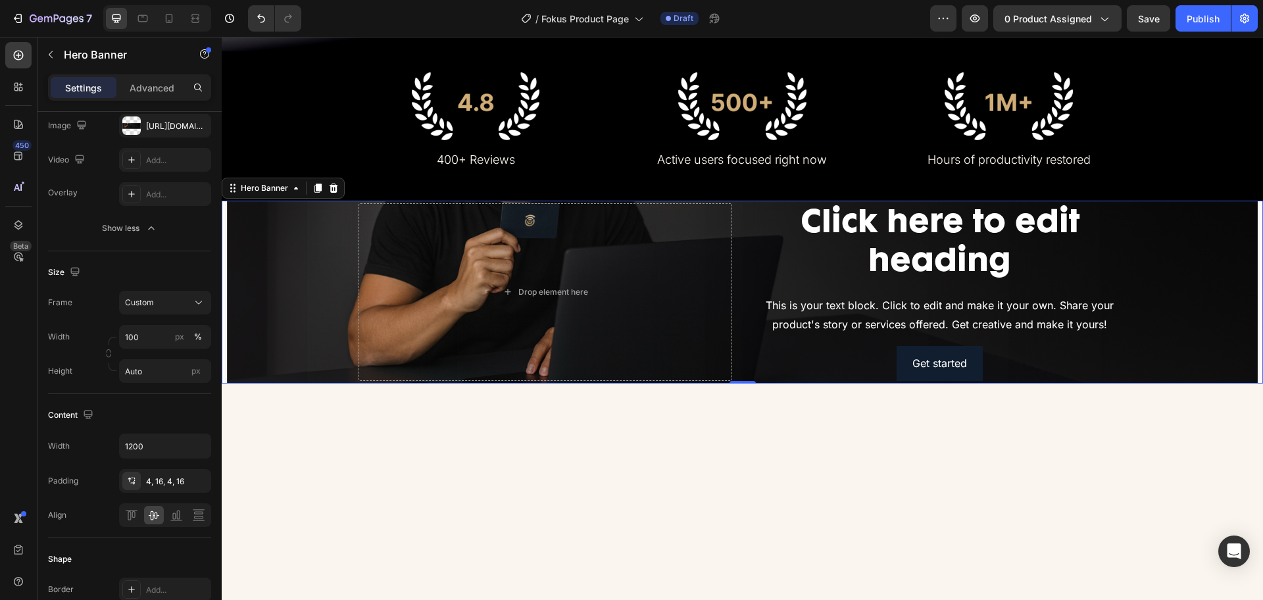
click at [226, 378] on div "Background Image" at bounding box center [743, 292] width 1042 height 183
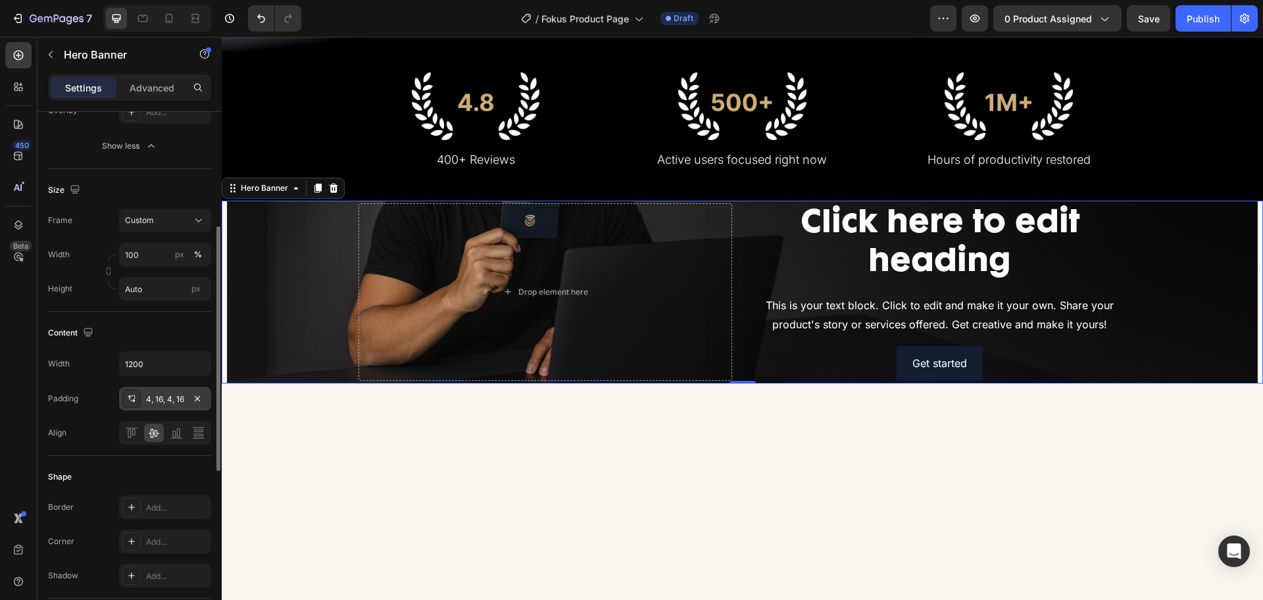
click at [130, 401] on icon at bounding box center [131, 399] width 11 height 11
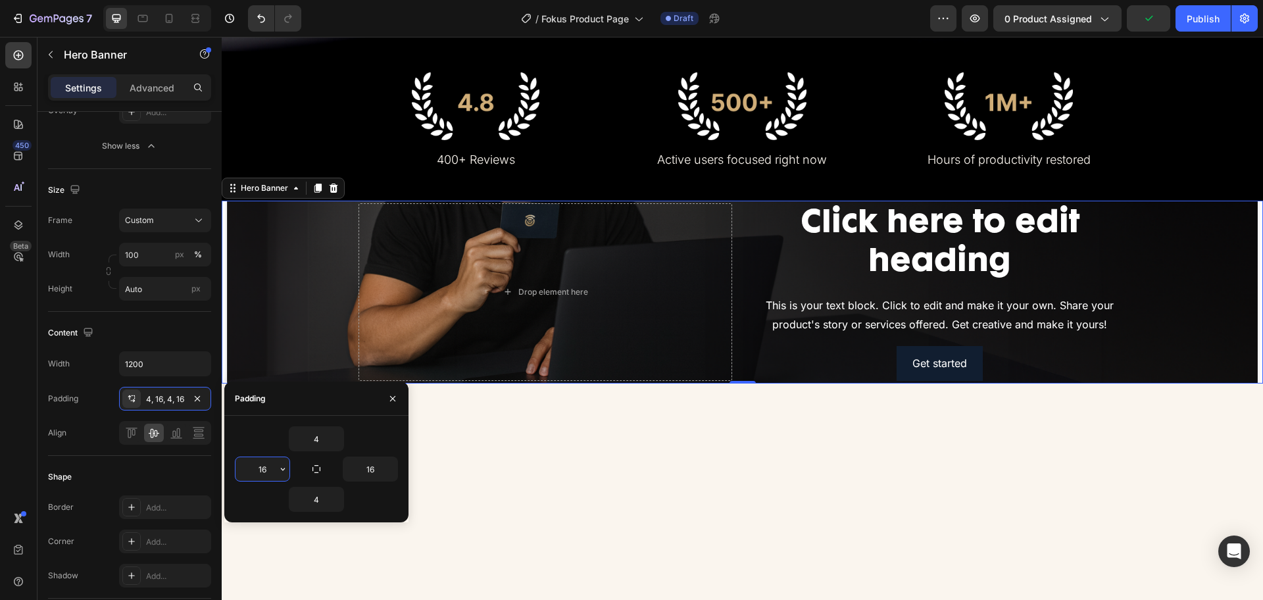
click at [261, 471] on input "16" at bounding box center [263, 469] width 54 height 24
click at [267, 476] on input "0" at bounding box center [263, 469] width 54 height 24
type input "16"
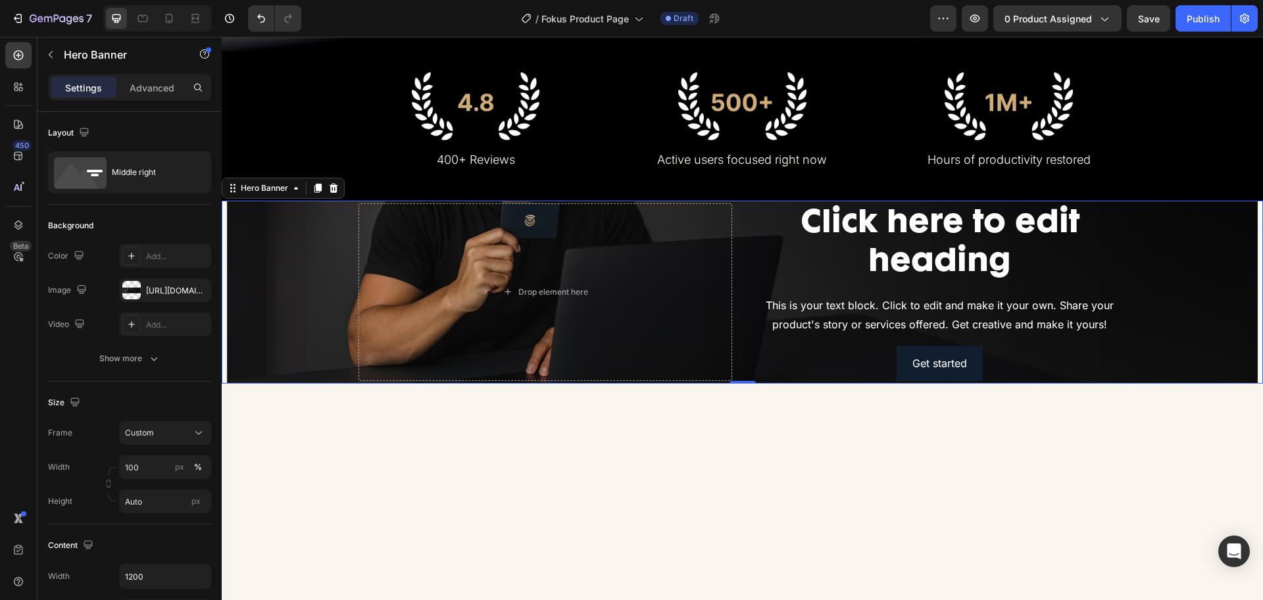
click at [226, 374] on div "Background Image" at bounding box center [743, 292] width 1042 height 183
click at [123, 365] on div "Show more" at bounding box center [129, 358] width 61 height 13
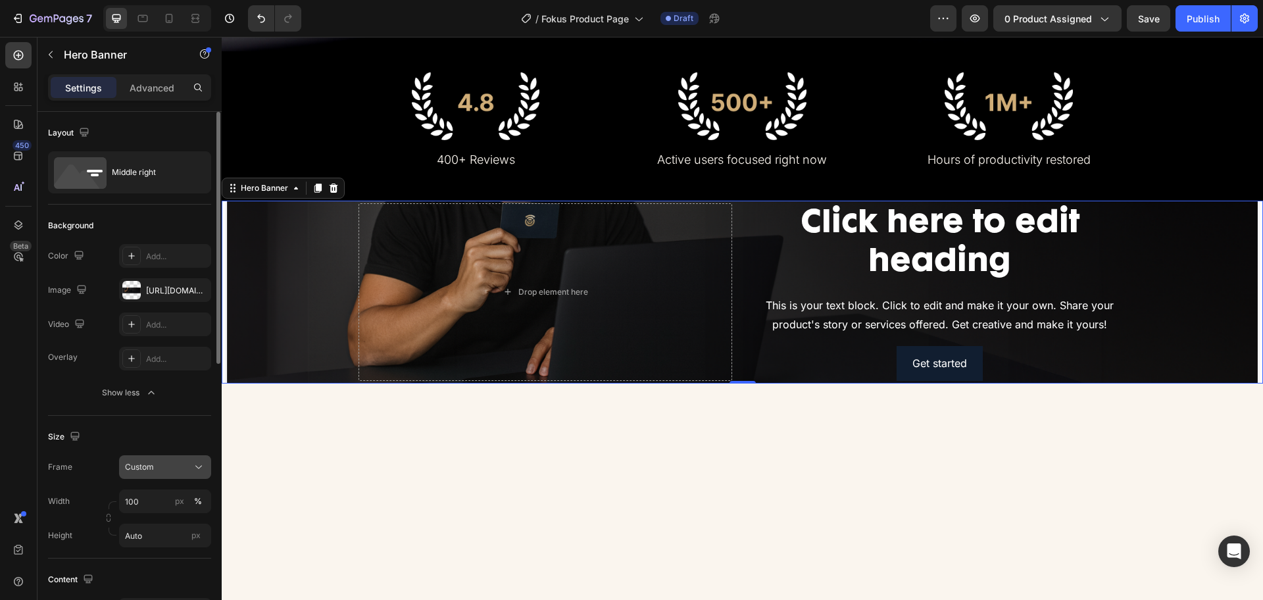
click at [173, 455] on button "Custom" at bounding box center [165, 467] width 92 height 24
click at [162, 505] on div "As banner source" at bounding box center [153, 499] width 105 height 24
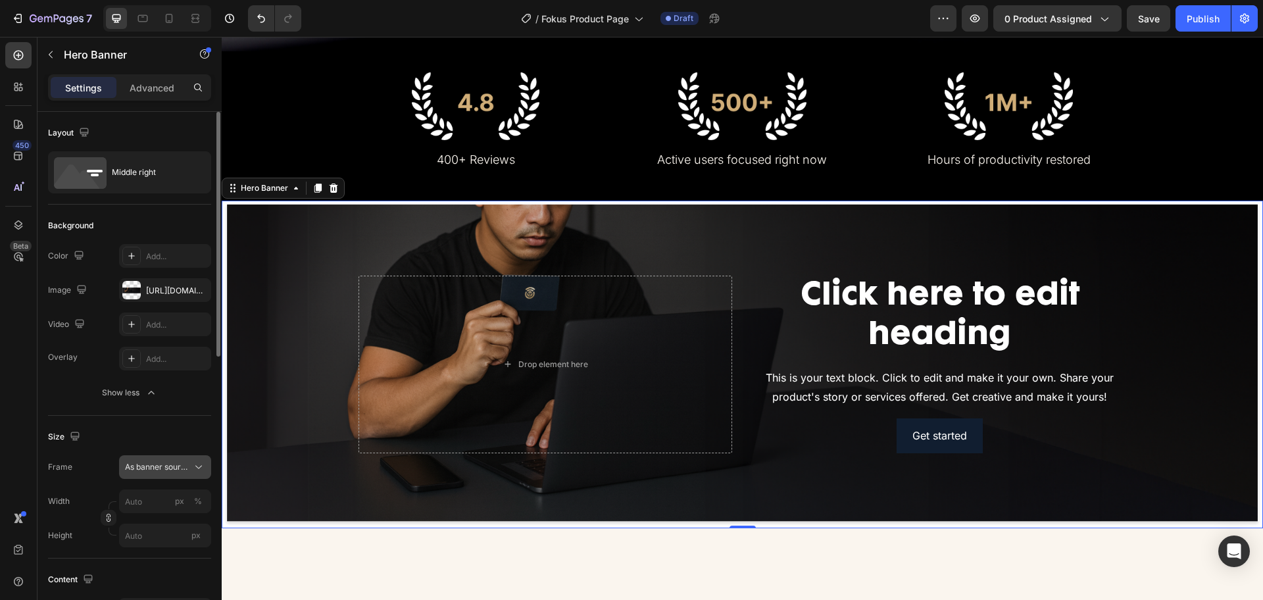
click at [178, 467] on span "As banner source" at bounding box center [157, 467] width 64 height 12
click at [149, 528] on div "Custom" at bounding box center [153, 523] width 105 height 24
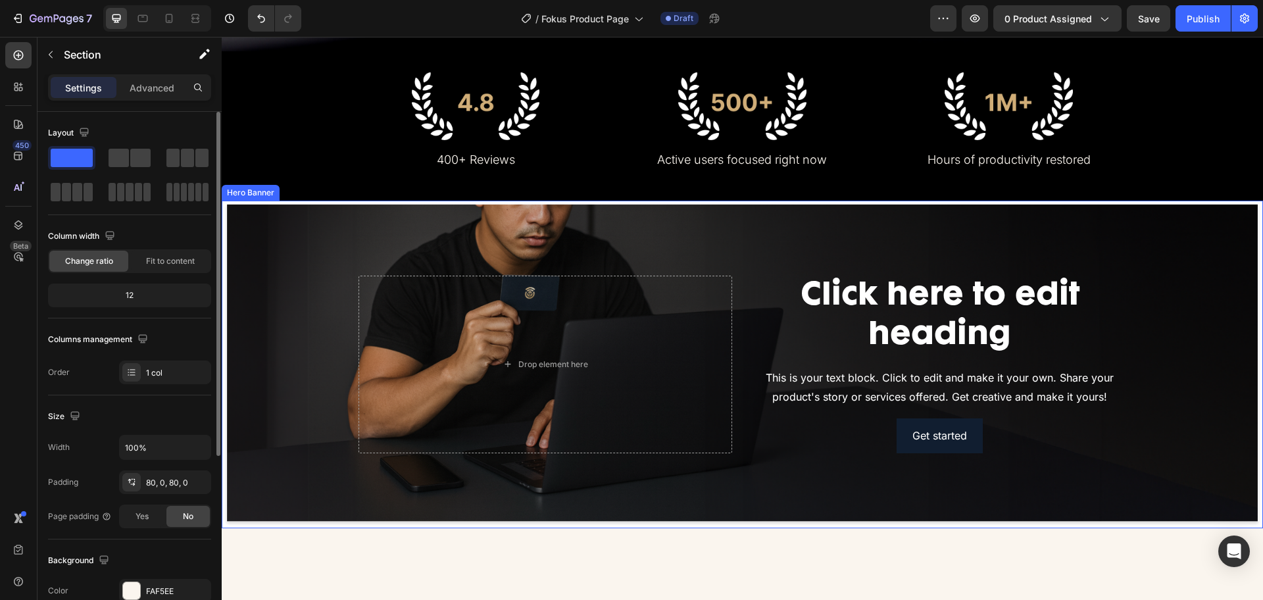
click at [1195, 252] on div "Background Image" at bounding box center [743, 365] width 1042 height 328
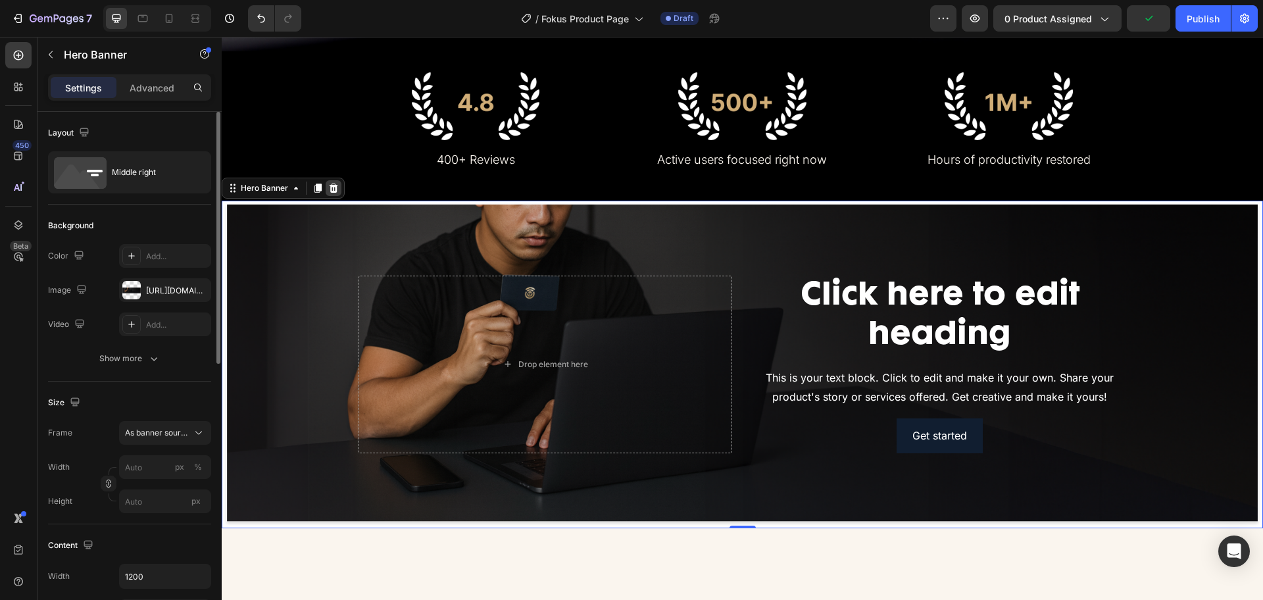
click at [337, 193] on div at bounding box center [334, 188] width 16 height 16
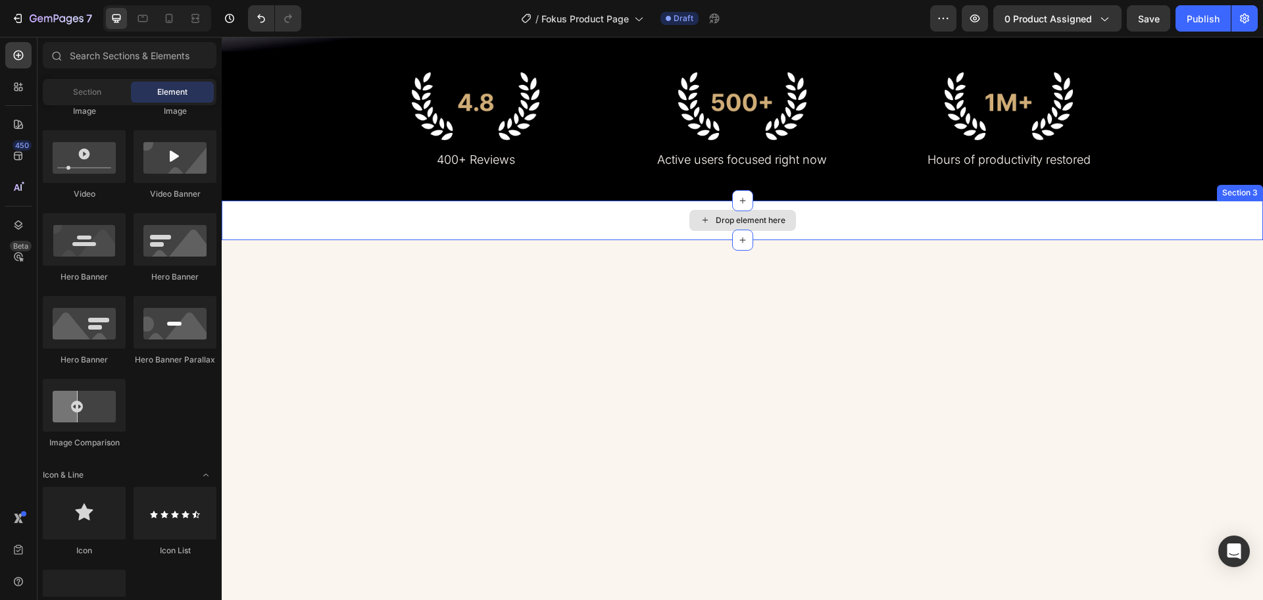
click at [728, 223] on div "Drop element here" at bounding box center [751, 220] width 70 height 11
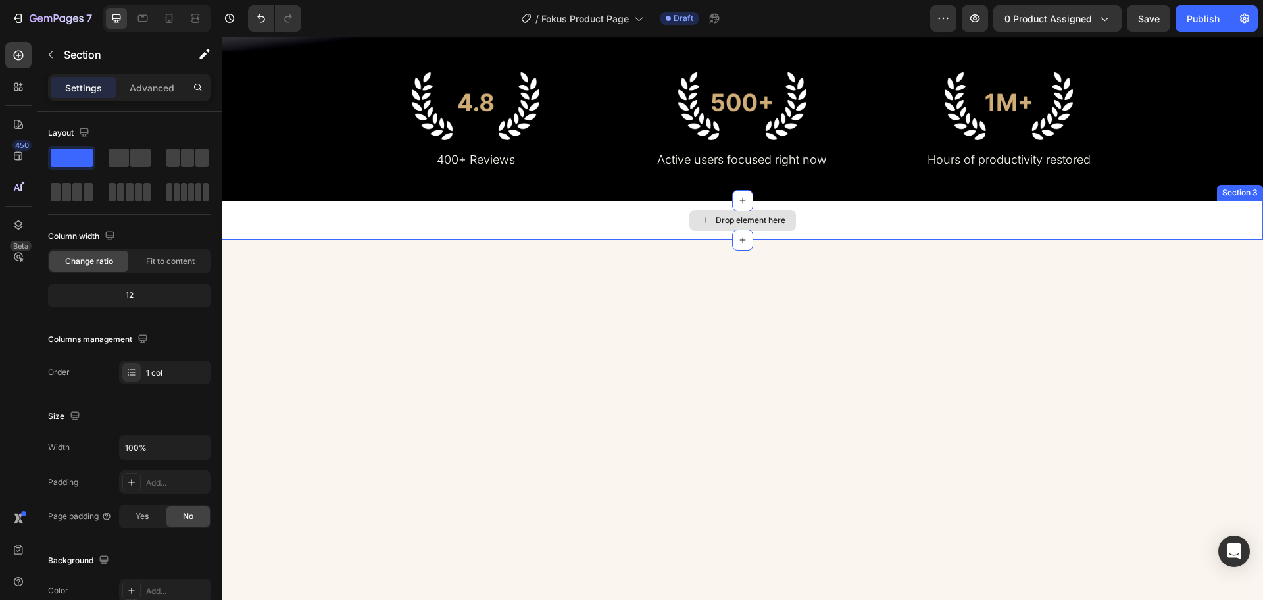
click at [1197, 212] on div "Drop element here" at bounding box center [743, 220] width 1042 height 39
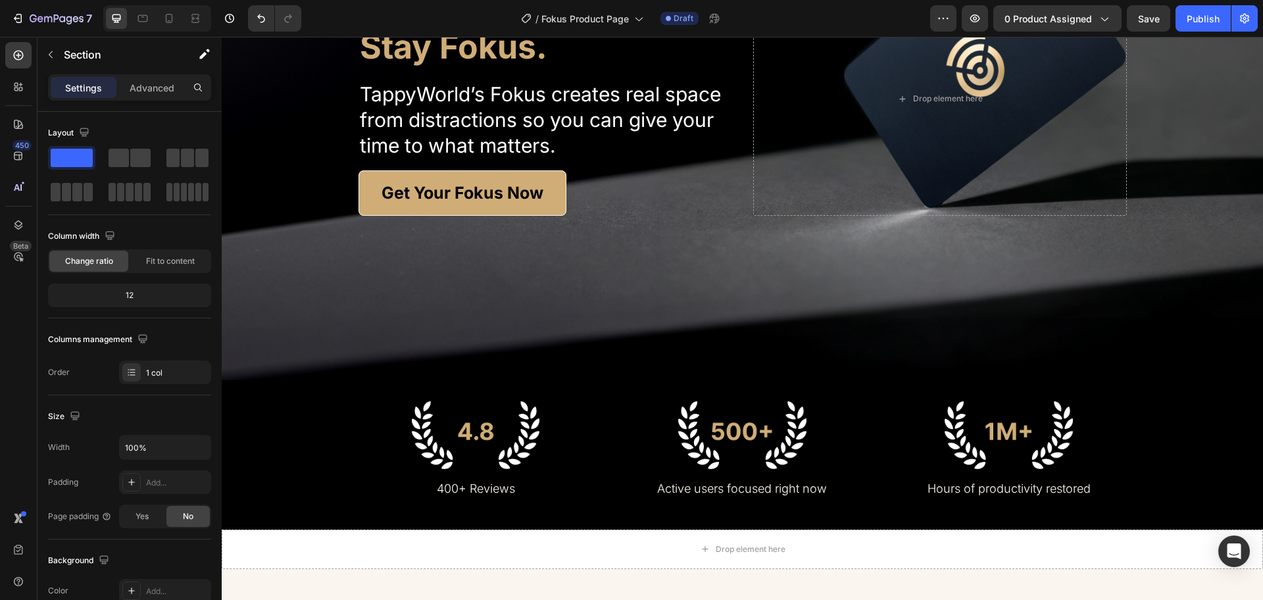
scroll to position [411, 0]
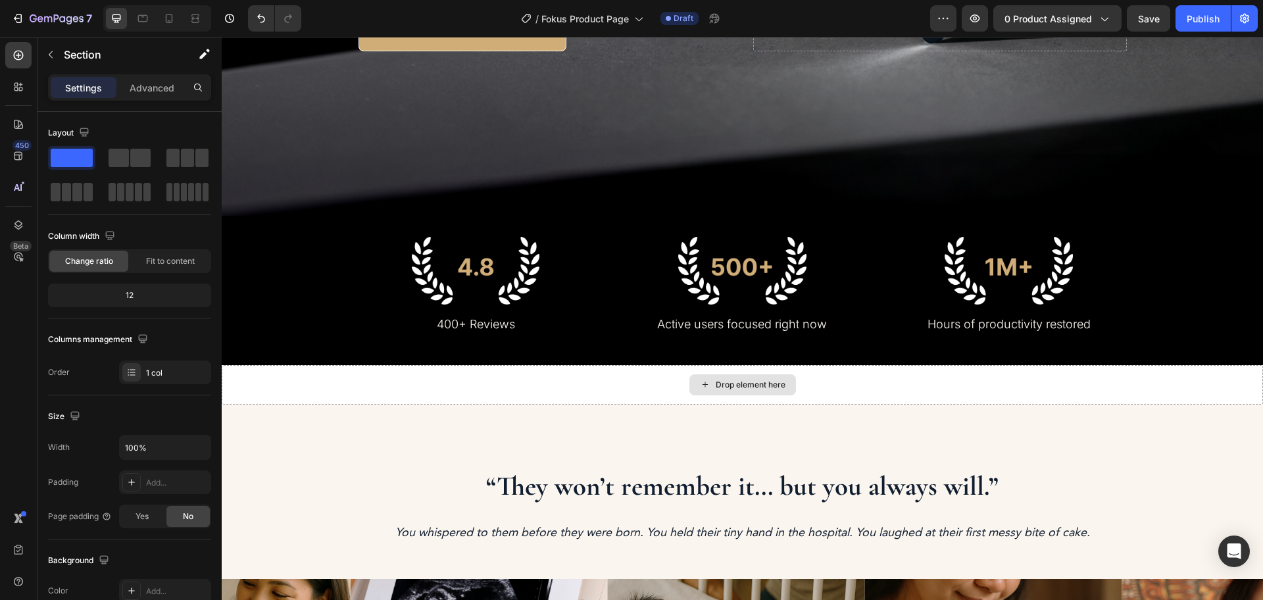
click at [1205, 372] on div "Drop element here" at bounding box center [743, 384] width 1042 height 39
click at [146, 89] on p "Advanced" at bounding box center [152, 88] width 45 height 14
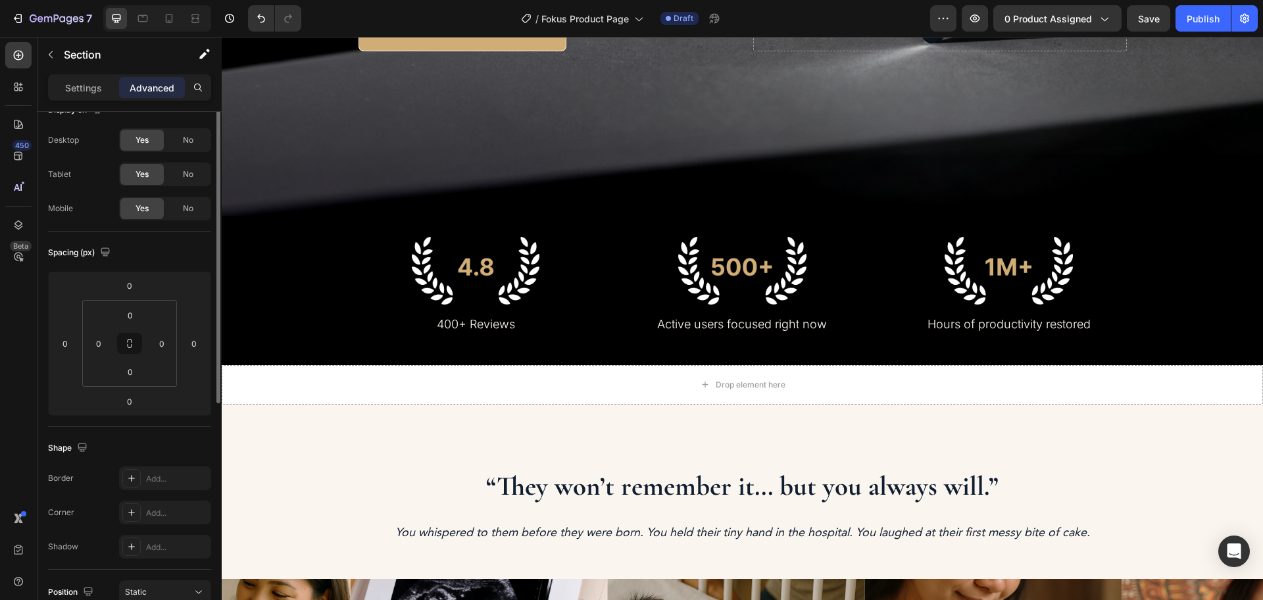
scroll to position [0, 0]
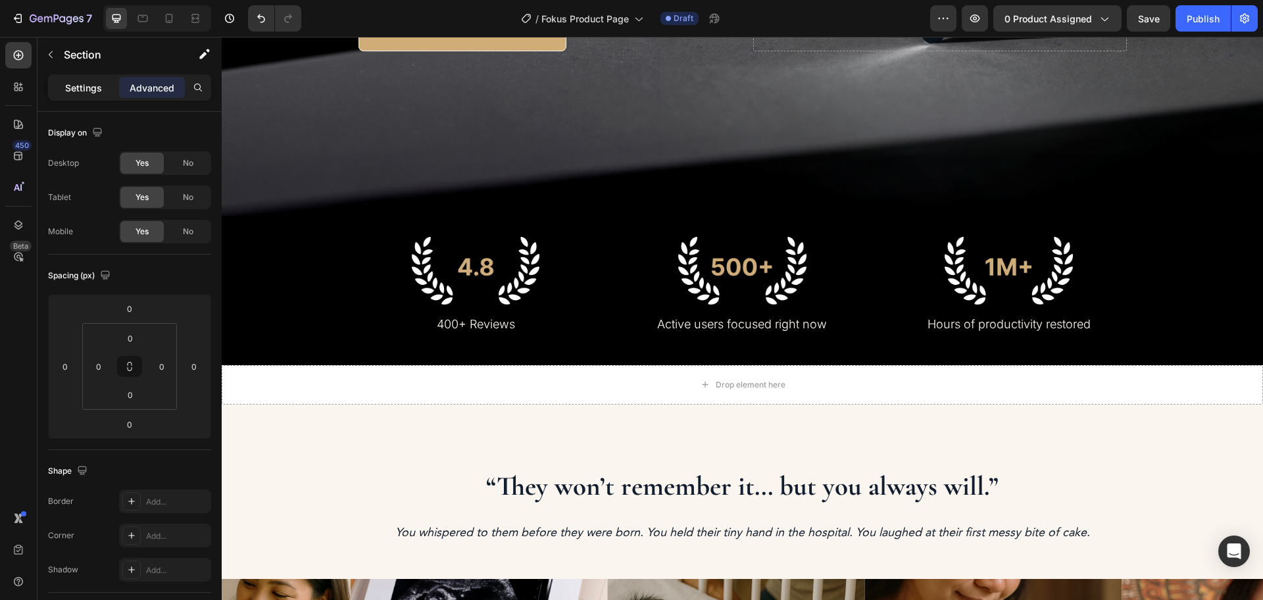
click at [83, 91] on p "Settings" at bounding box center [83, 88] width 37 height 14
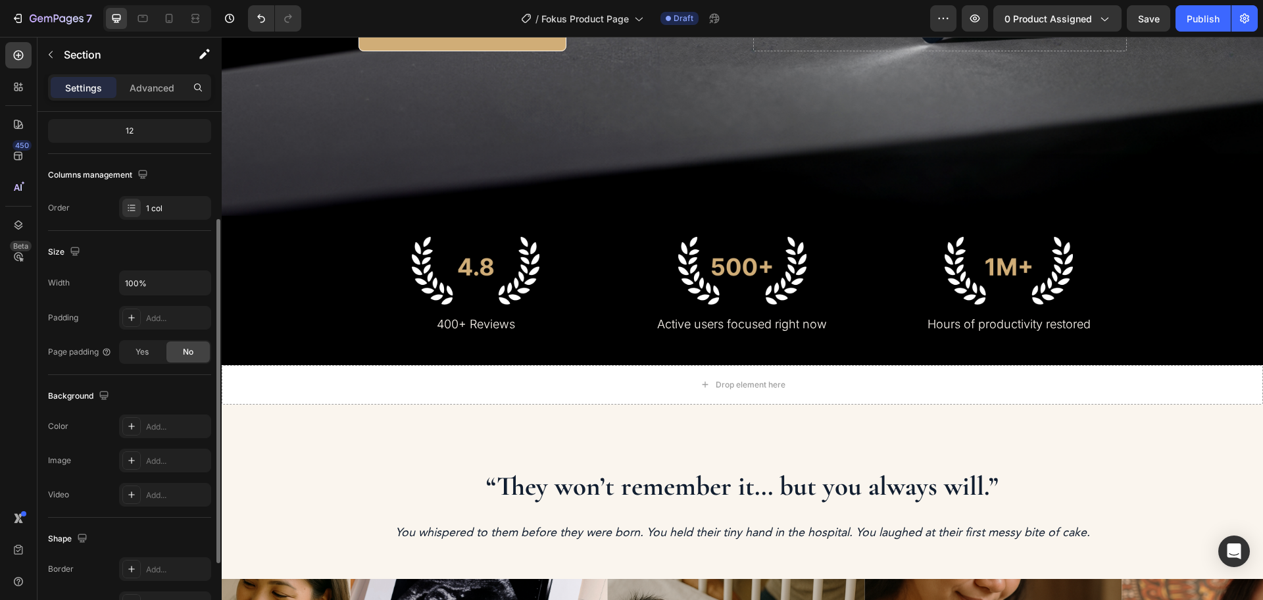
scroll to position [247, 0]
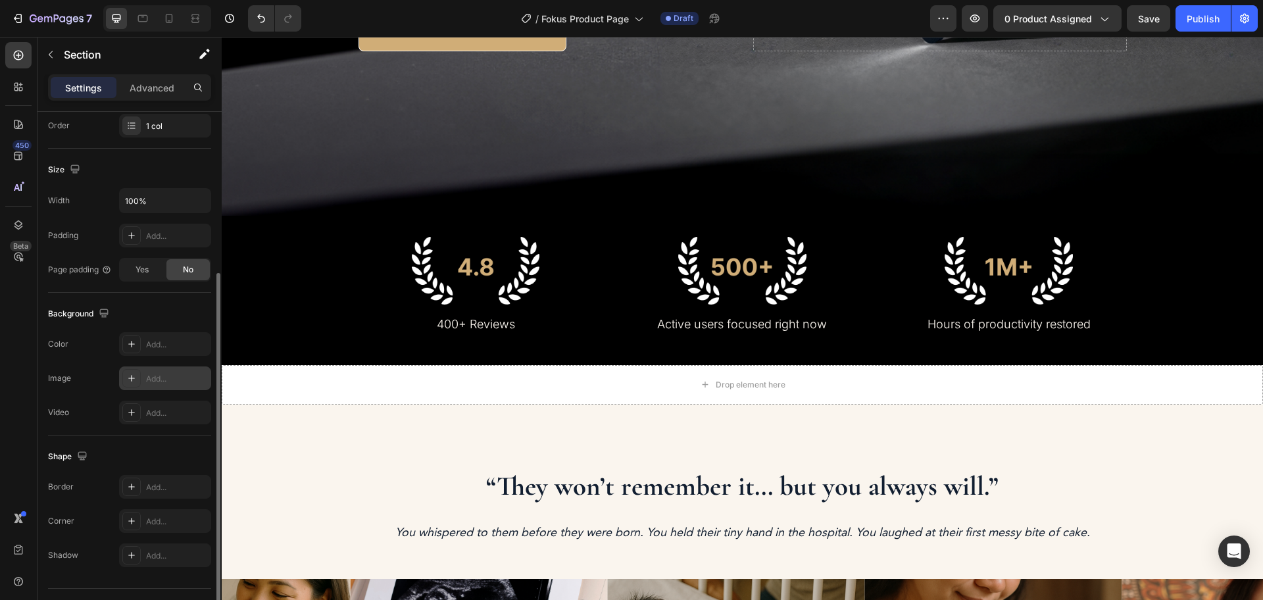
click at [162, 382] on div "Add..." at bounding box center [177, 379] width 62 height 12
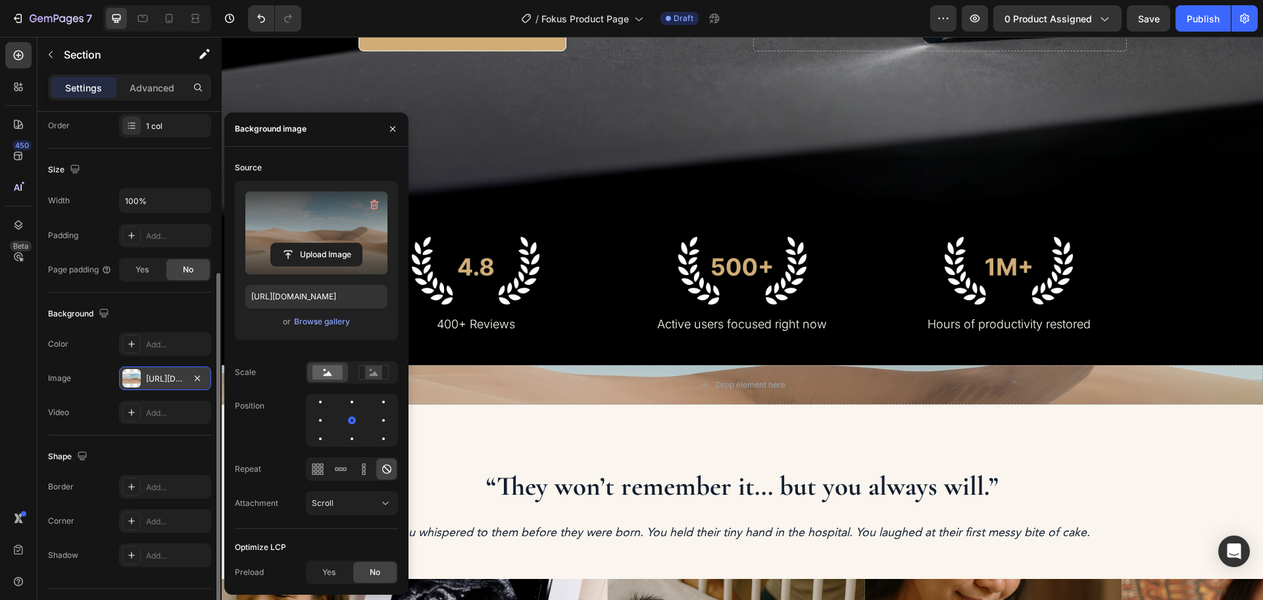
click at [282, 228] on label at bounding box center [316, 232] width 142 height 83
click at [282, 243] on input "file" at bounding box center [316, 254] width 91 height 22
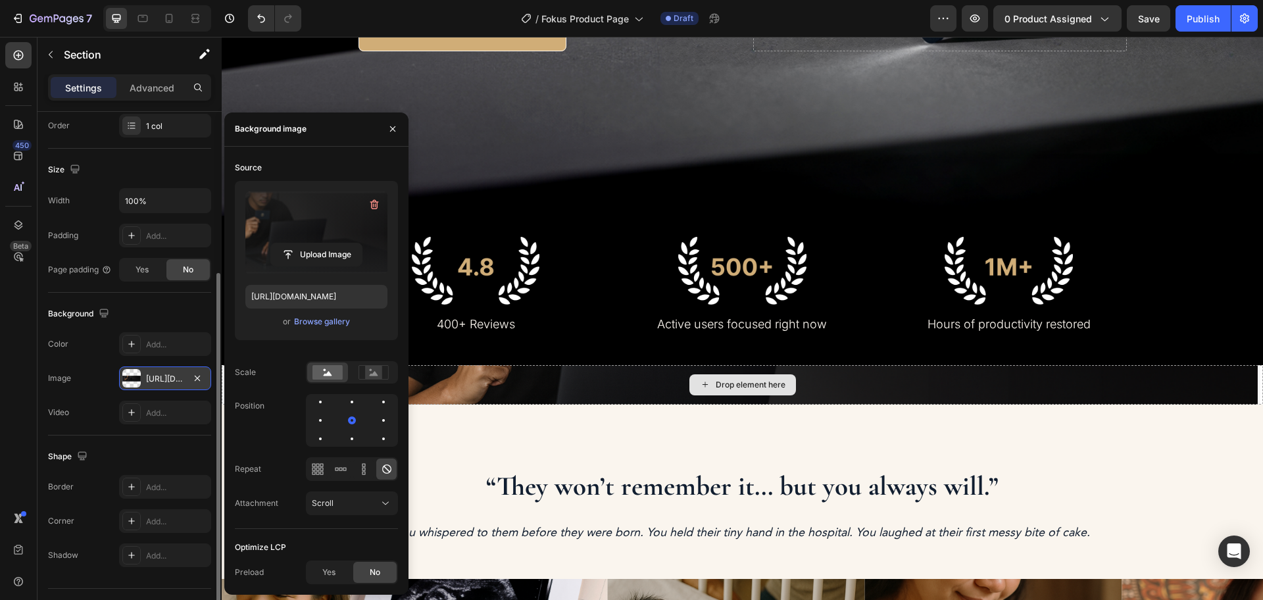
click at [1228, 374] on div "Drop element here" at bounding box center [743, 384] width 1042 height 39
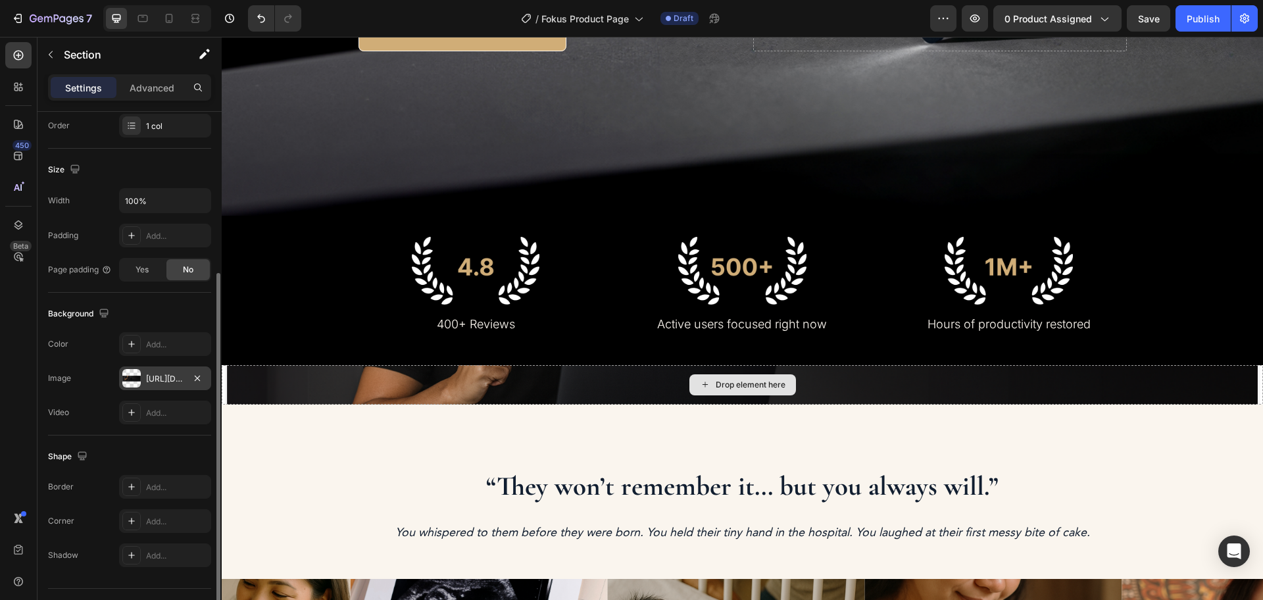
click at [272, 378] on div "Drop element here" at bounding box center [743, 384] width 1042 height 39
click at [145, 378] on div "https://cdn.shopify.com/s/files/1/0625/5699/5680/files/gempages_574996233198765…" at bounding box center [165, 379] width 92 height 24
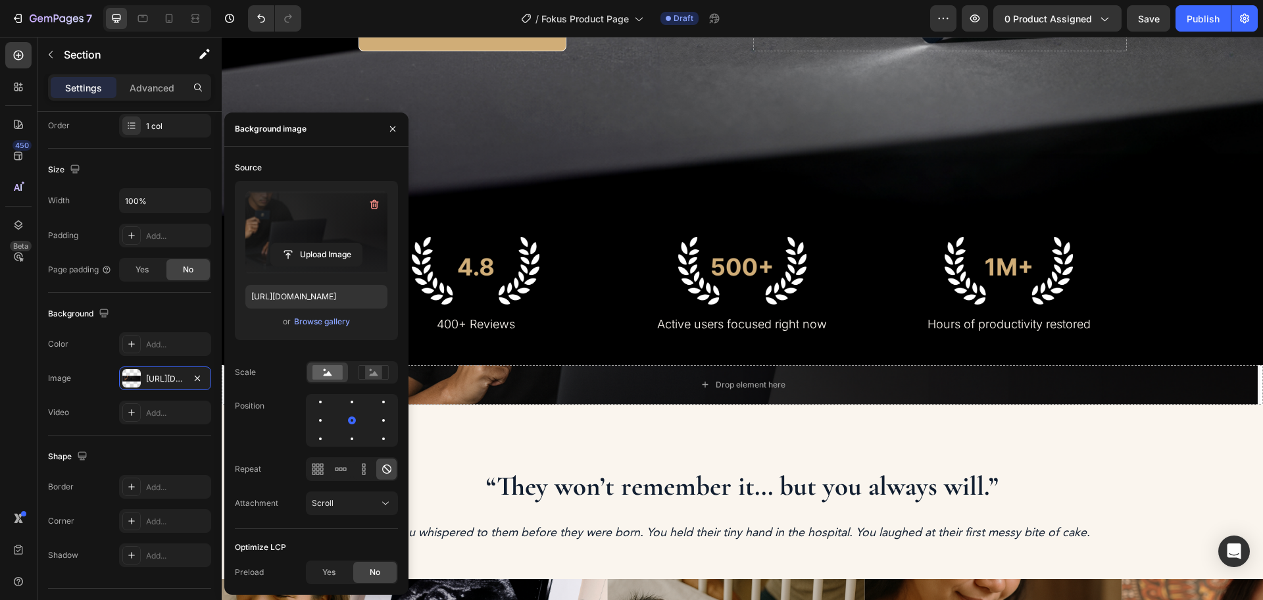
click at [303, 241] on label at bounding box center [316, 232] width 142 height 83
click at [303, 243] on input "file" at bounding box center [316, 254] width 91 height 22
type input "https://cdn.shopify.com/s/files/1/0625/5699/5680/files/gempages_574996233198765…"
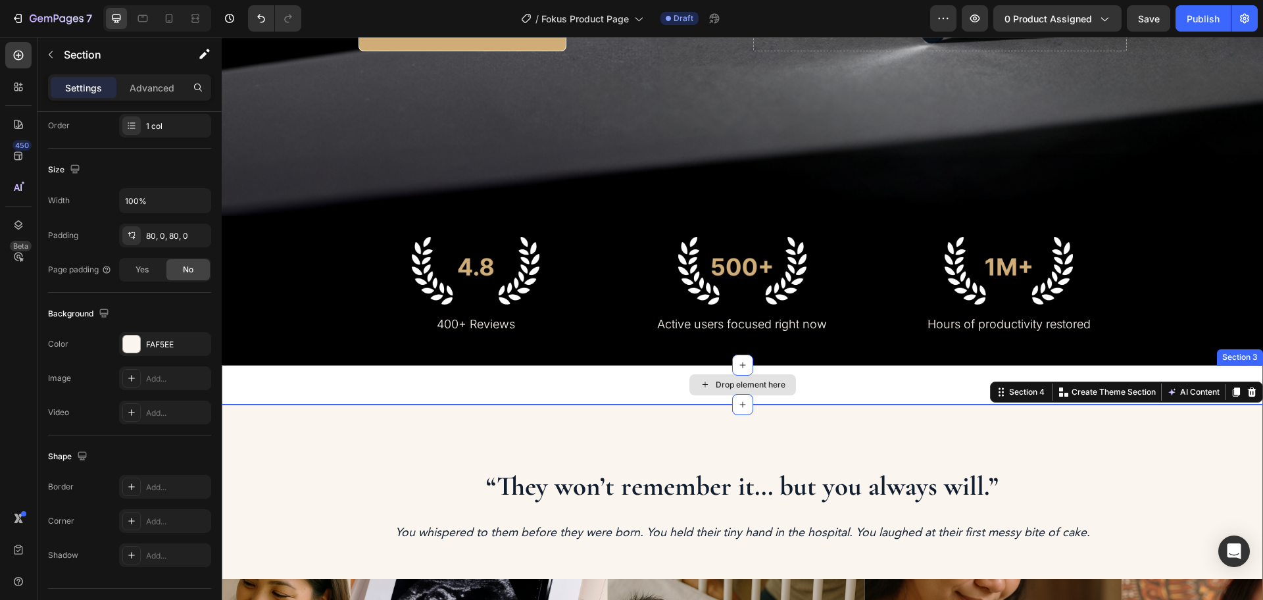
click at [308, 380] on div "Drop element here" at bounding box center [743, 384] width 1042 height 39
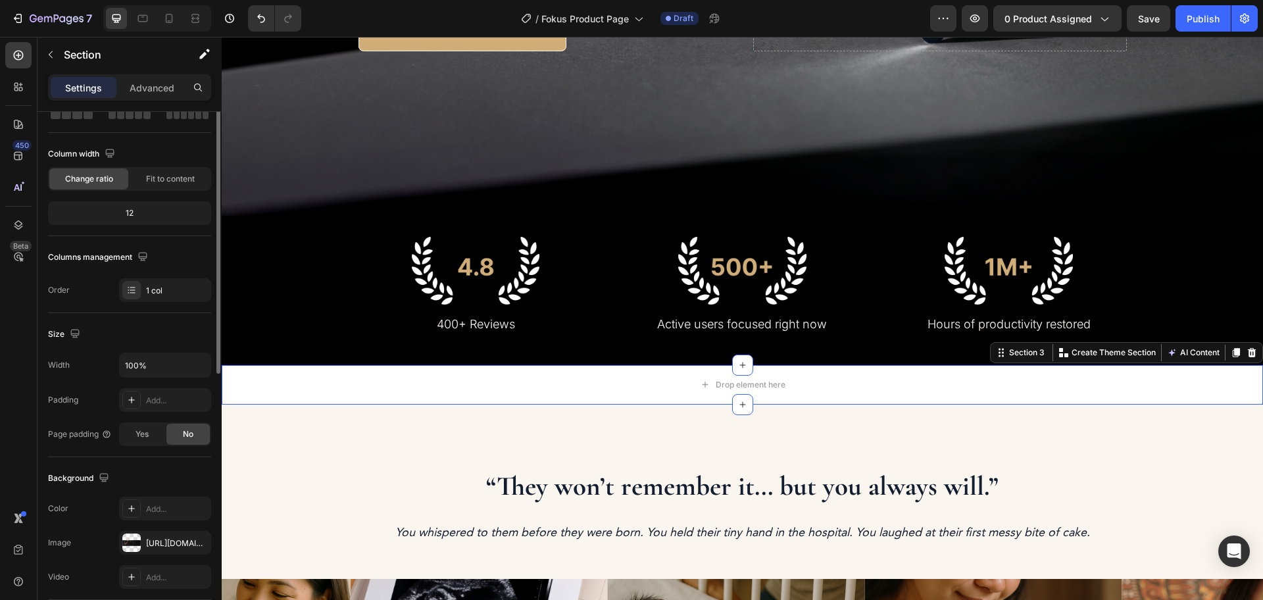
scroll to position [0, 0]
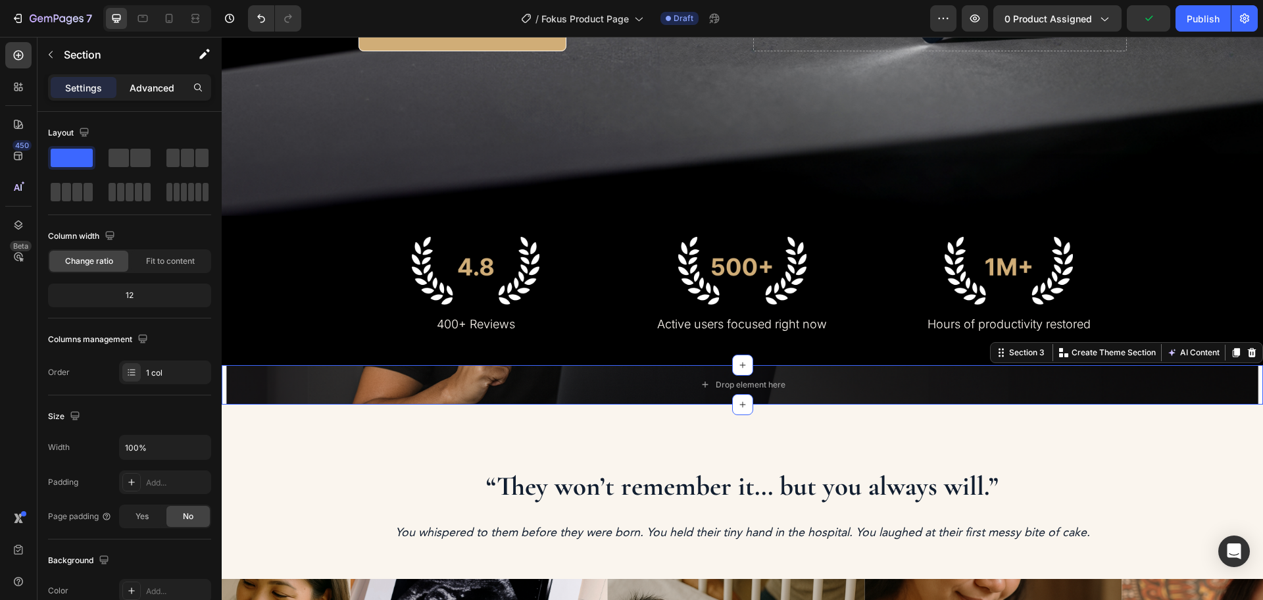
click at [174, 83] on div "Advanced" at bounding box center [152, 87] width 66 height 21
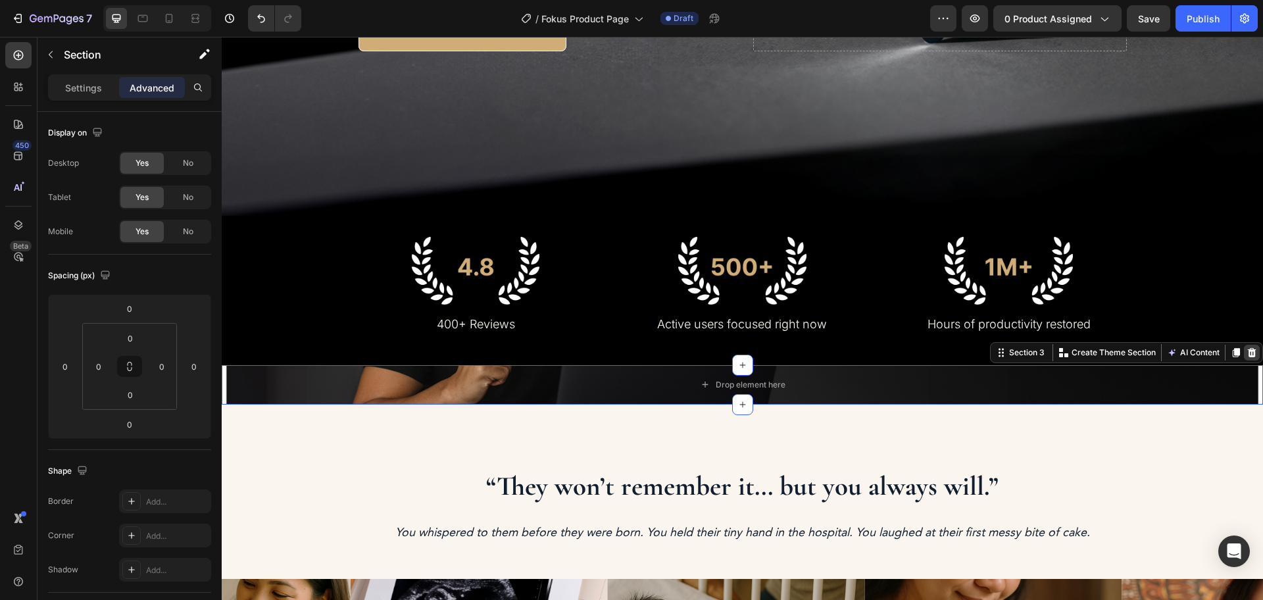
click at [1247, 355] on icon at bounding box center [1252, 352] width 11 height 11
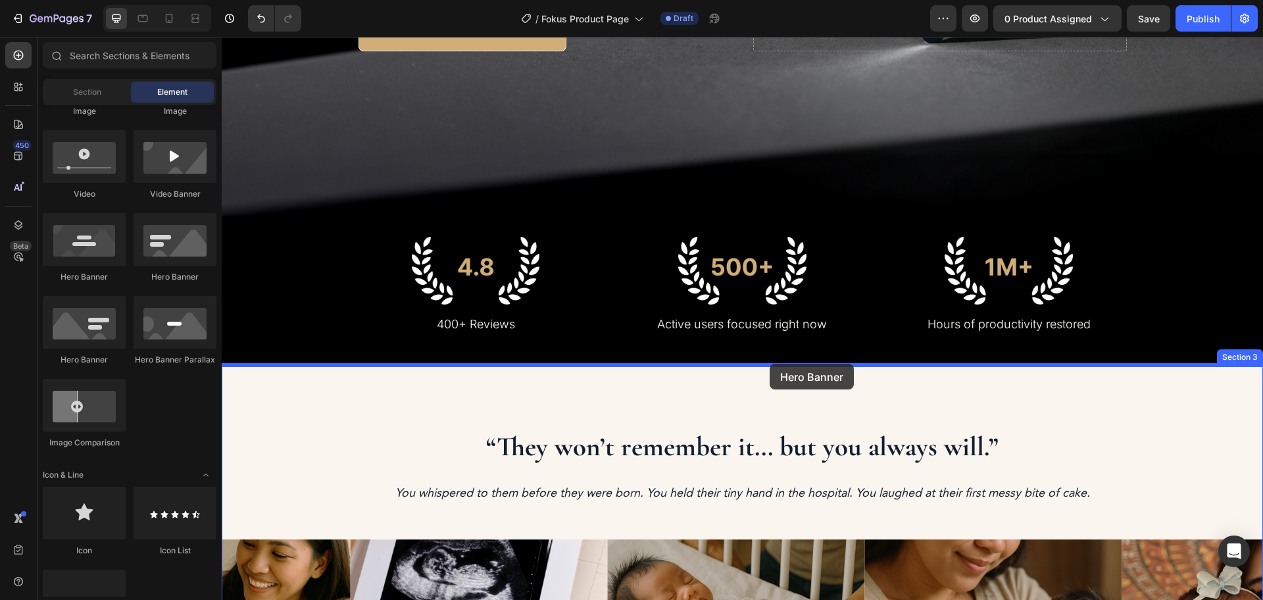
drag, startPoint x: 312, startPoint y: 367, endPoint x: 770, endPoint y: 364, distance: 458.0
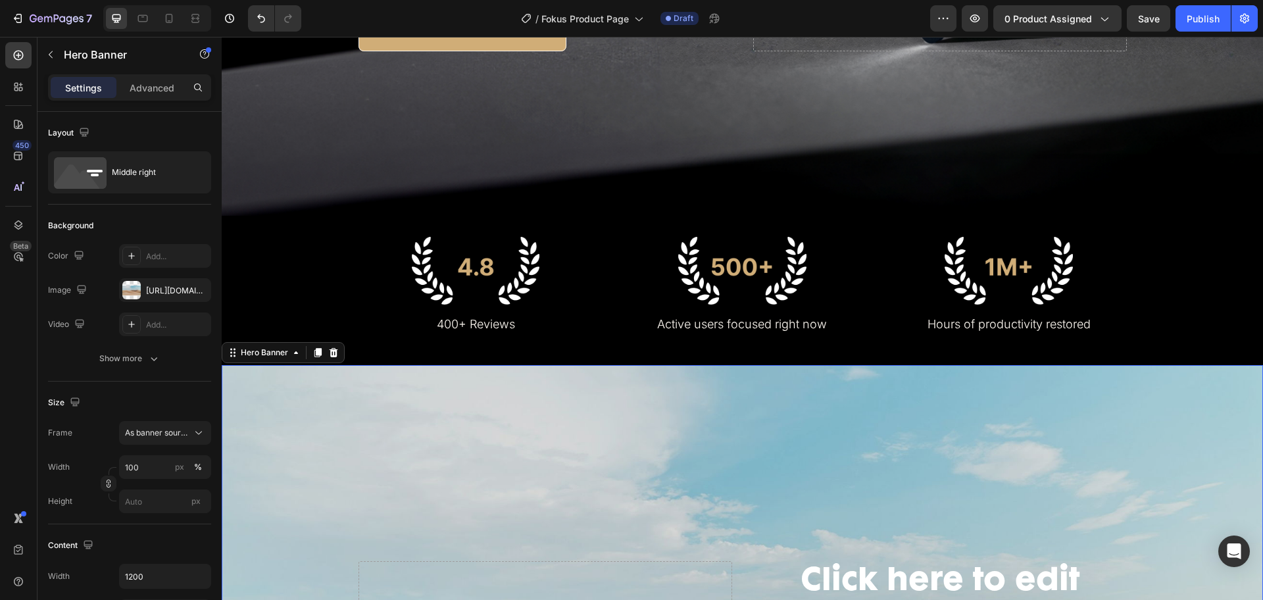
scroll to position [658, 0]
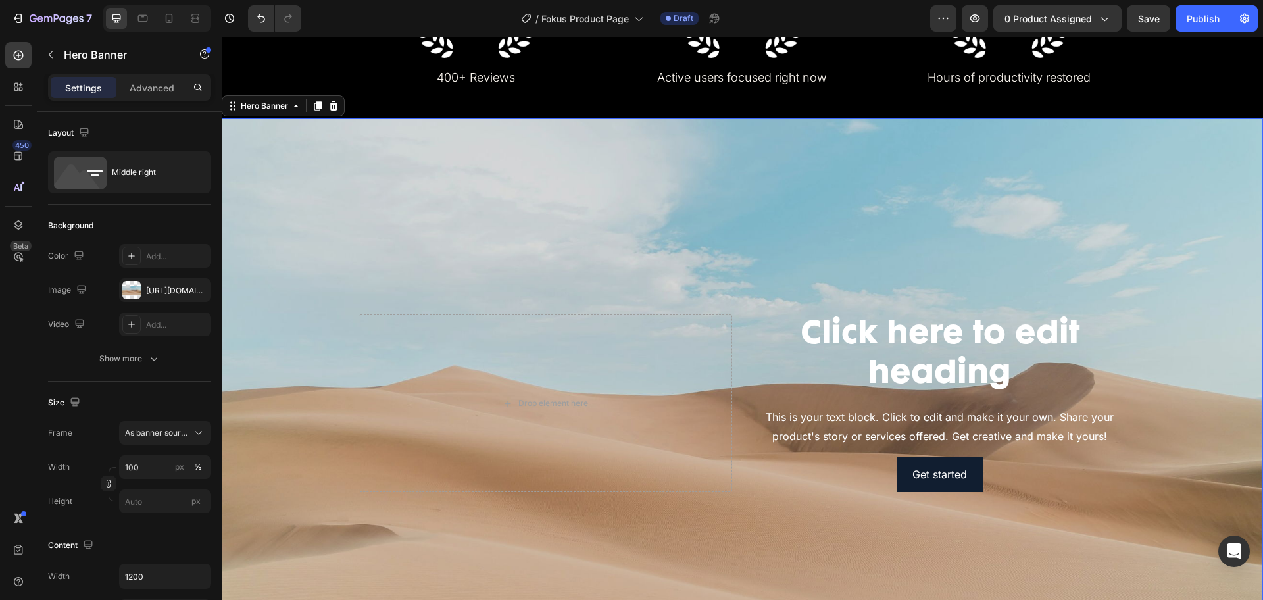
click at [569, 208] on div "Background Image" at bounding box center [743, 403] width 1042 height 571
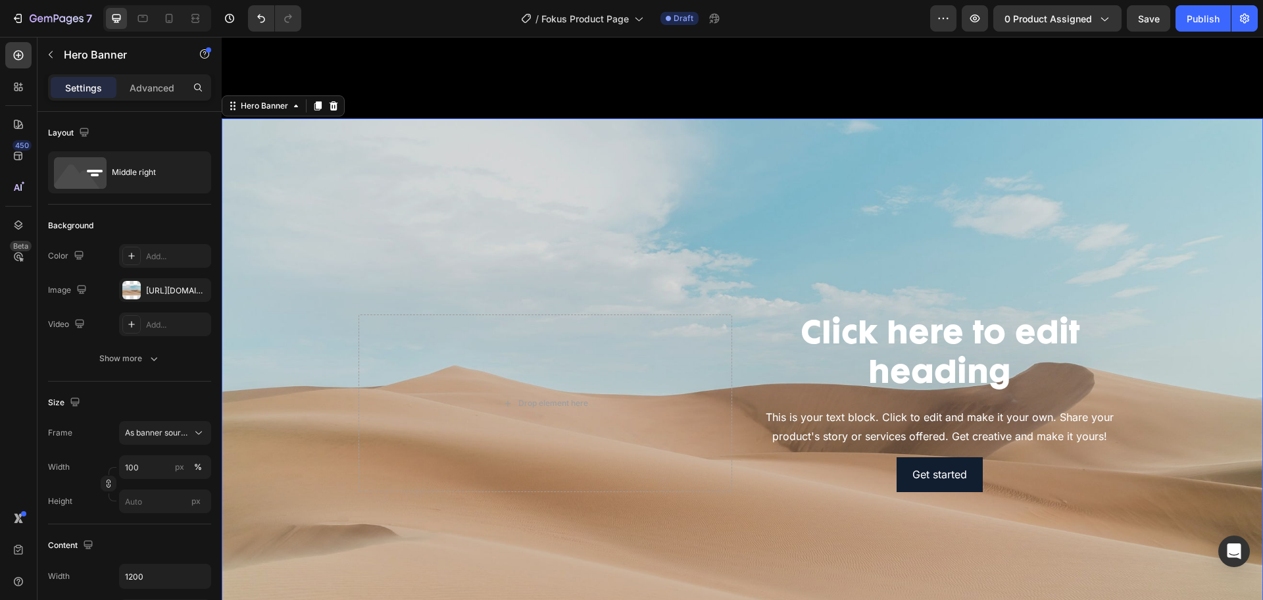
scroll to position [1069, 0]
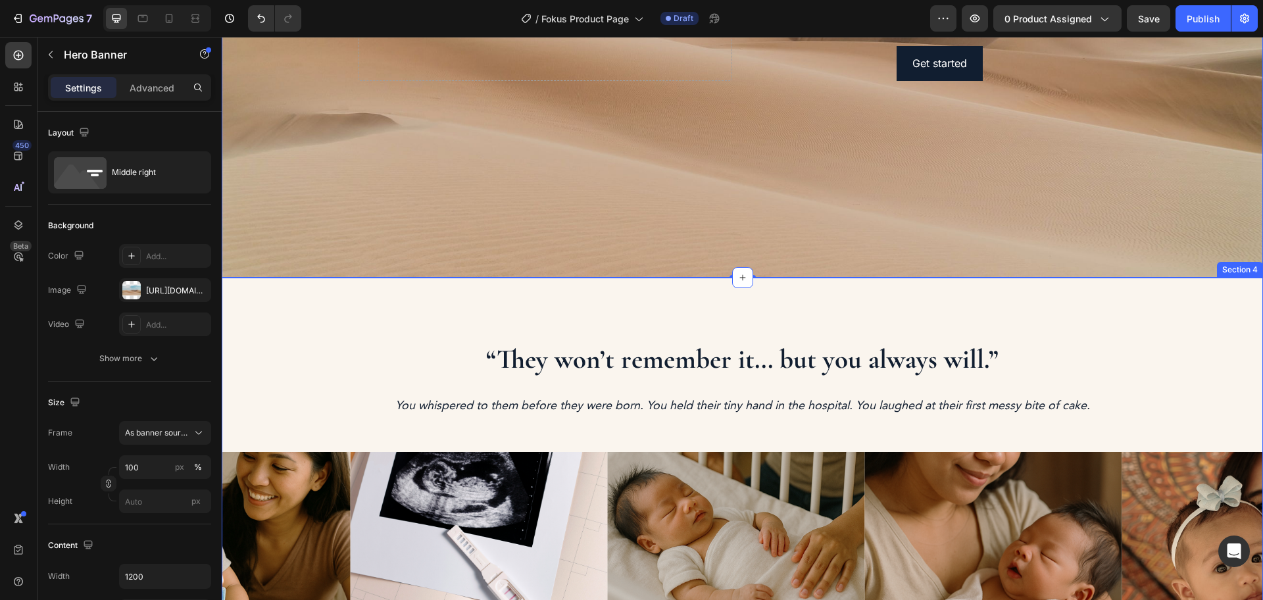
click at [317, 284] on div "“They won’t remember it... but you always will.” Heading You whispered to them …" at bounding box center [743, 523] width 1042 height 490
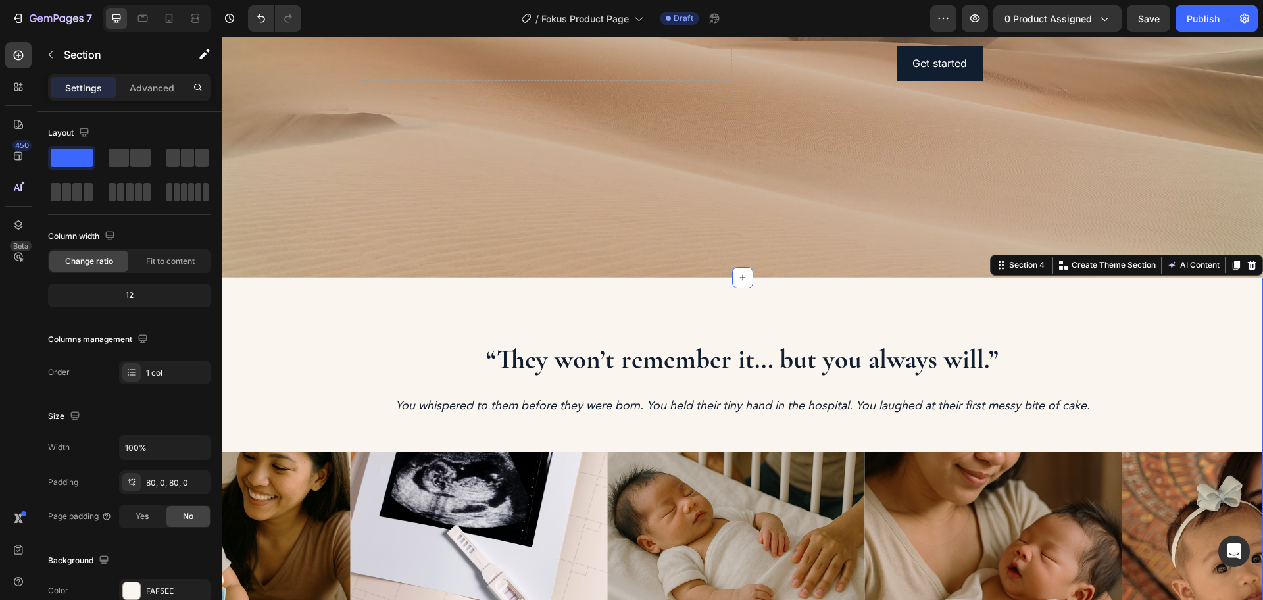
scroll to position [740, 0]
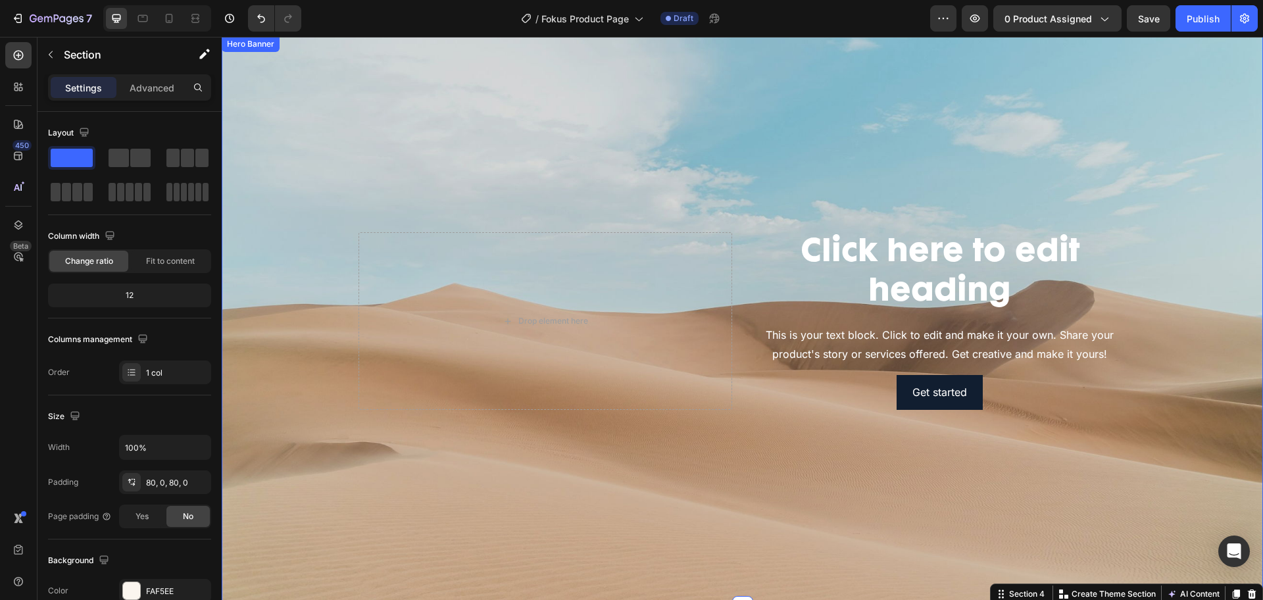
click at [590, 175] on div "Background Image" at bounding box center [743, 321] width 1042 height 571
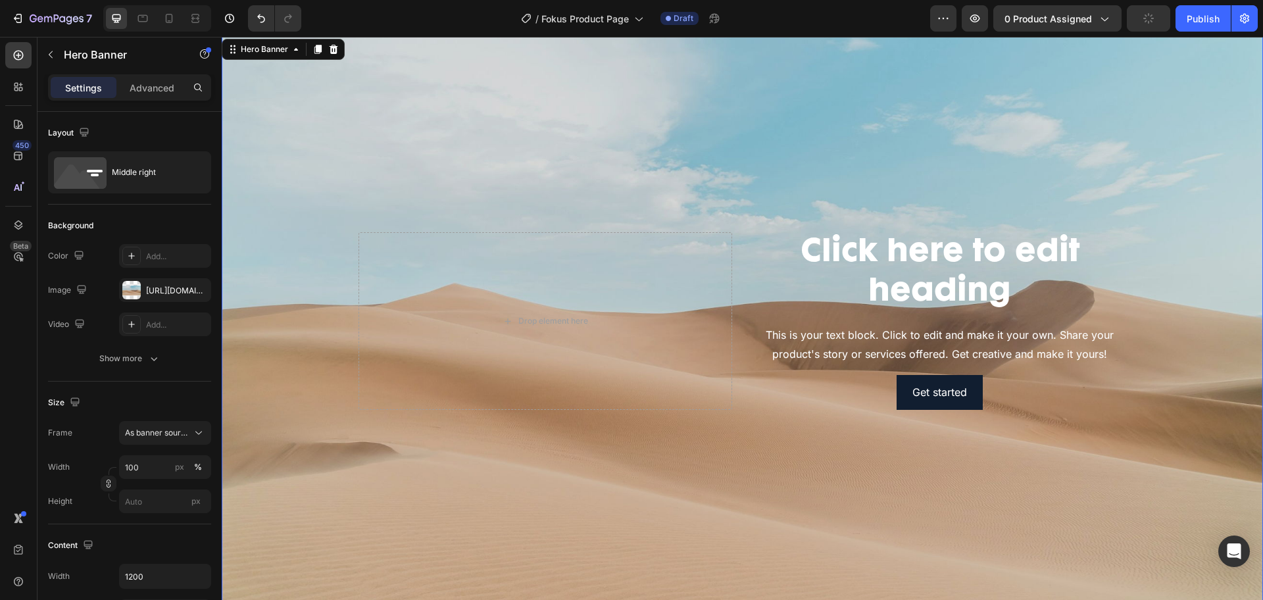
scroll to position [576, 0]
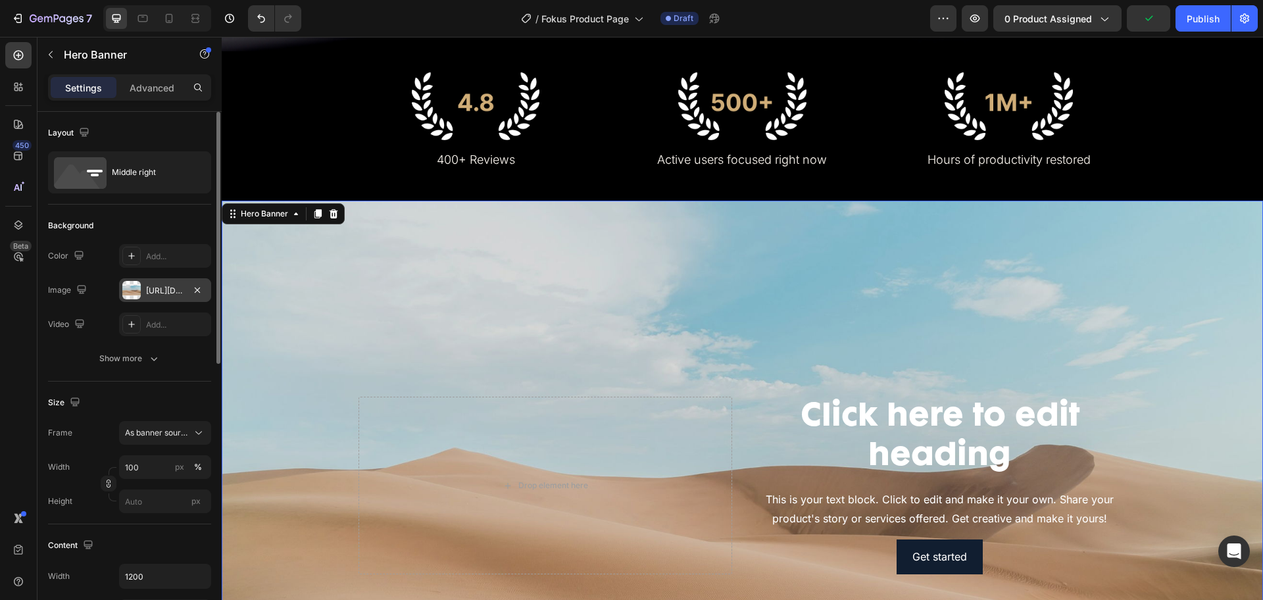
click at [151, 290] on div "https://cdn.shopify.com/s/files/1/2005/9307/files/background_settings.jpg" at bounding box center [165, 291] width 38 height 12
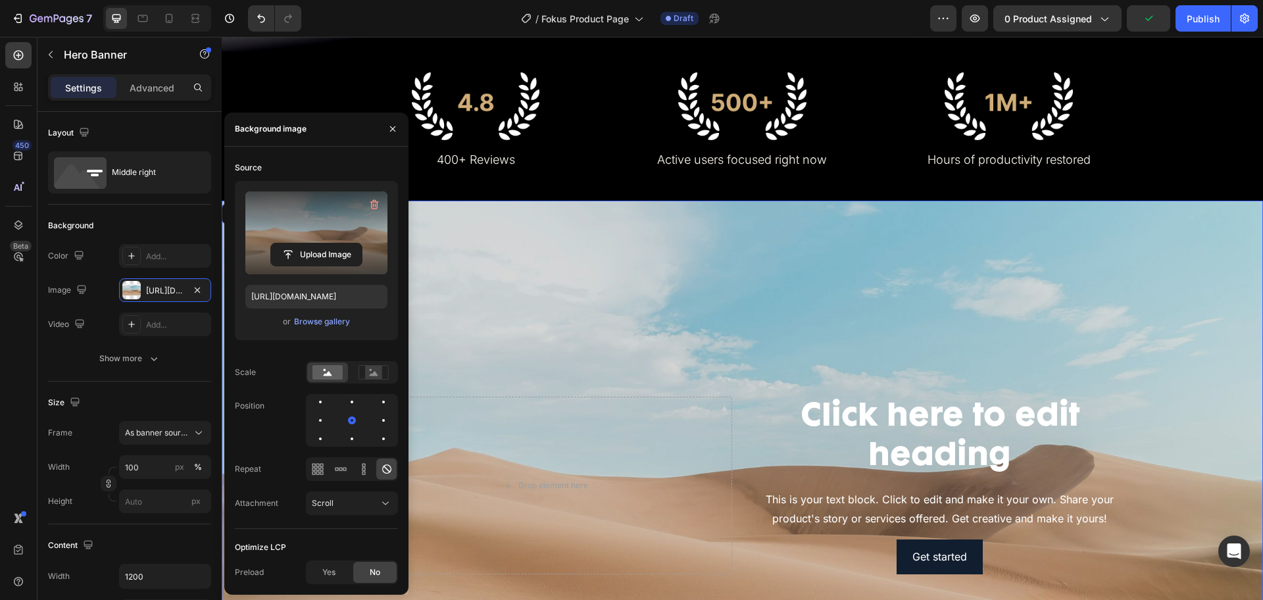
click at [348, 234] on label at bounding box center [316, 232] width 142 height 83
click at [348, 243] on input "file" at bounding box center [316, 254] width 91 height 22
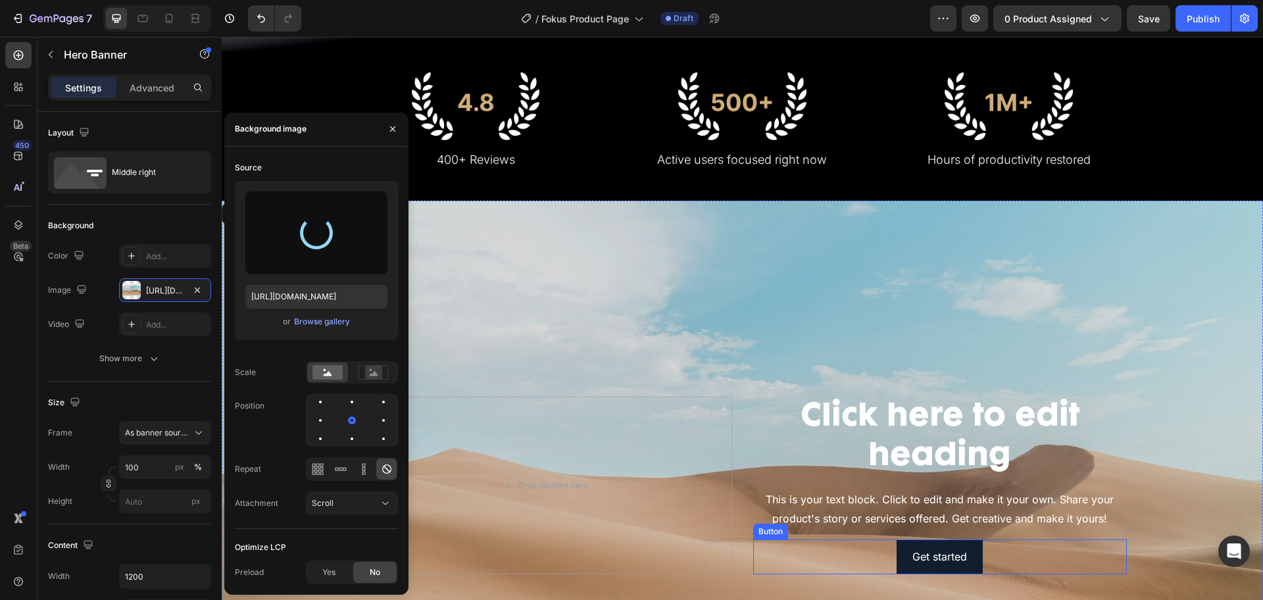
click at [991, 547] on div "Get started Button" at bounding box center [940, 557] width 374 height 35
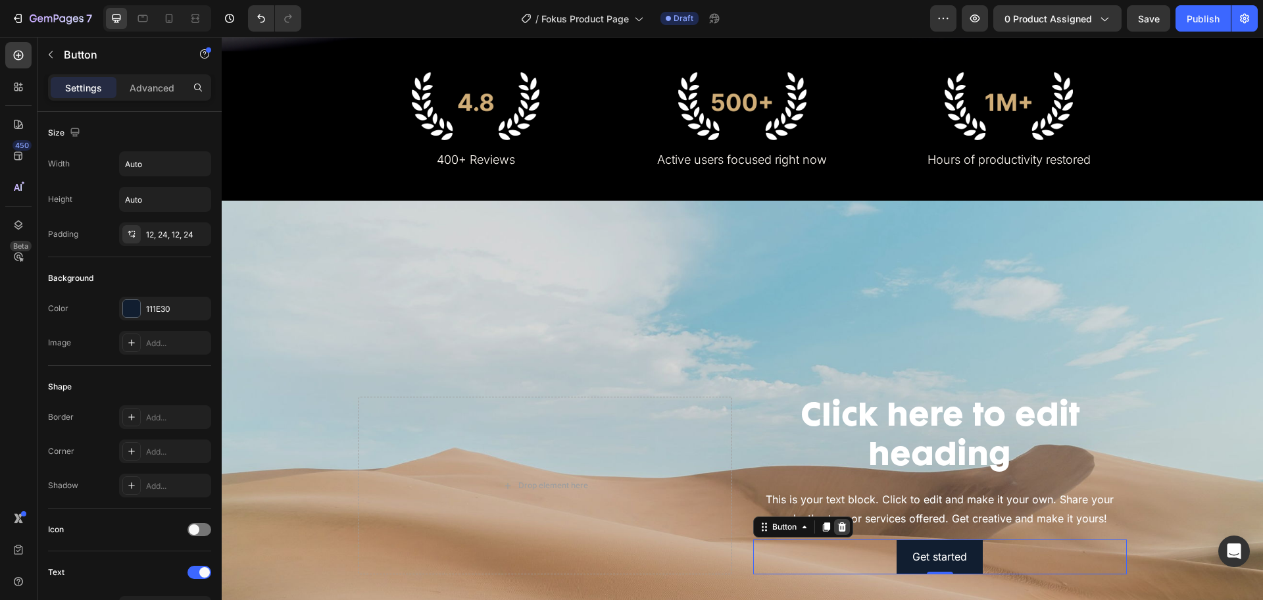
click at [840, 522] on icon at bounding box center [842, 527] width 11 height 11
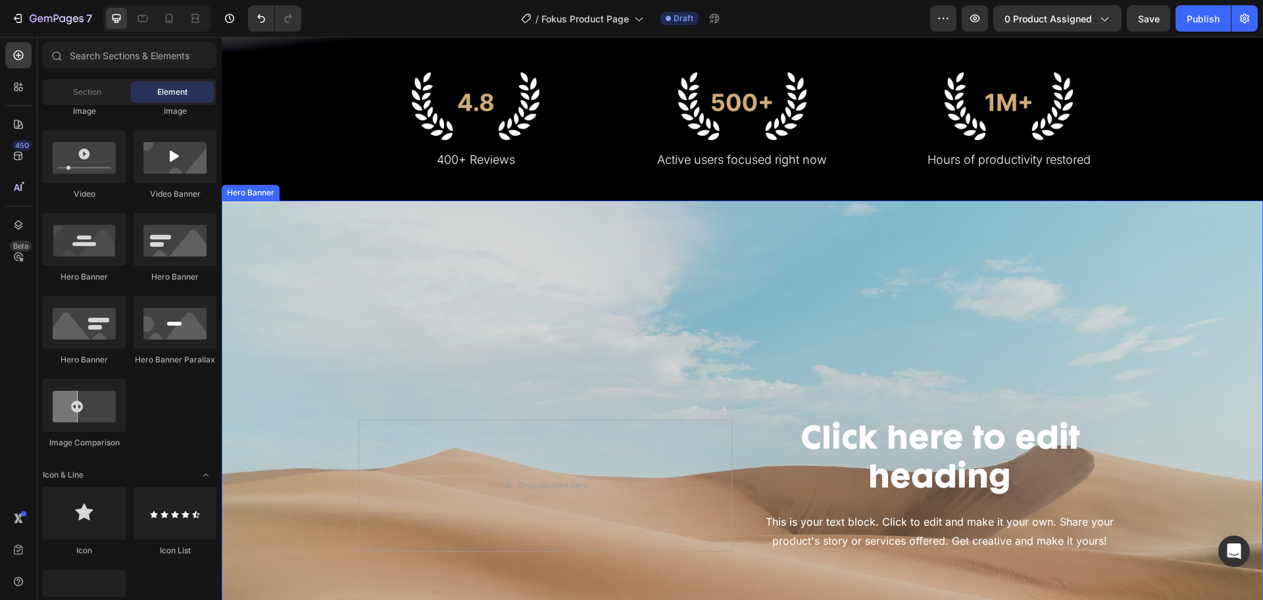
click at [576, 250] on div "Background Image" at bounding box center [743, 486] width 1042 height 571
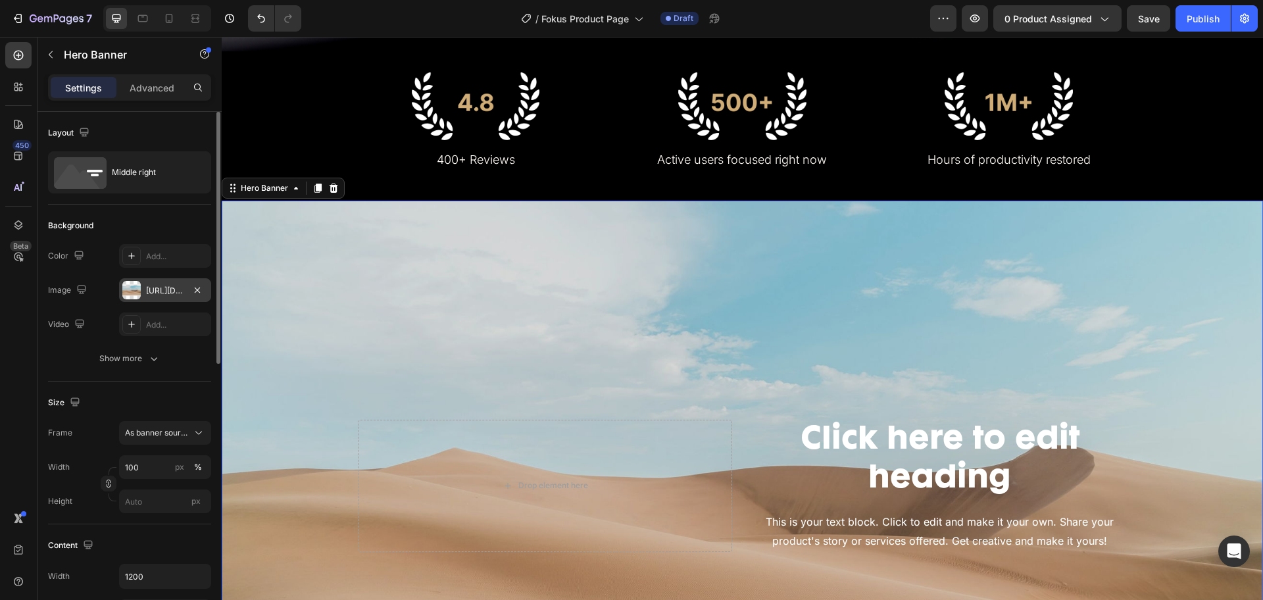
click at [165, 295] on div "https://cdn.shopify.com/s/files/1/2005/9307/files/background_settings.jpg" at bounding box center [165, 291] width 38 height 12
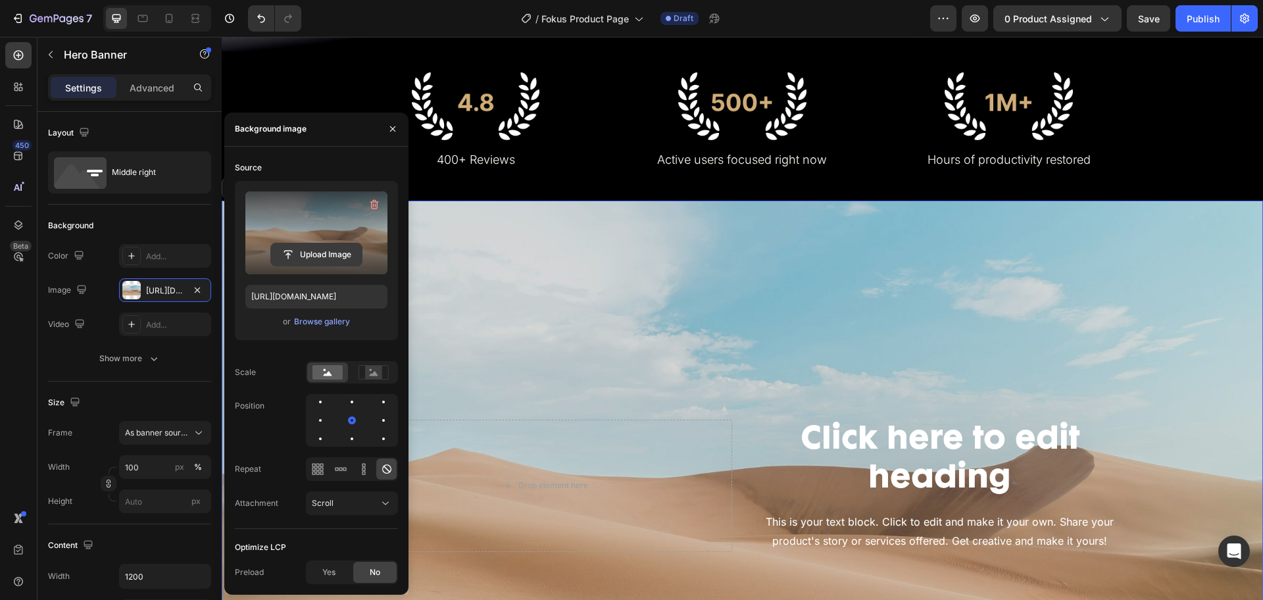
click at [317, 260] on input "file" at bounding box center [316, 254] width 91 height 22
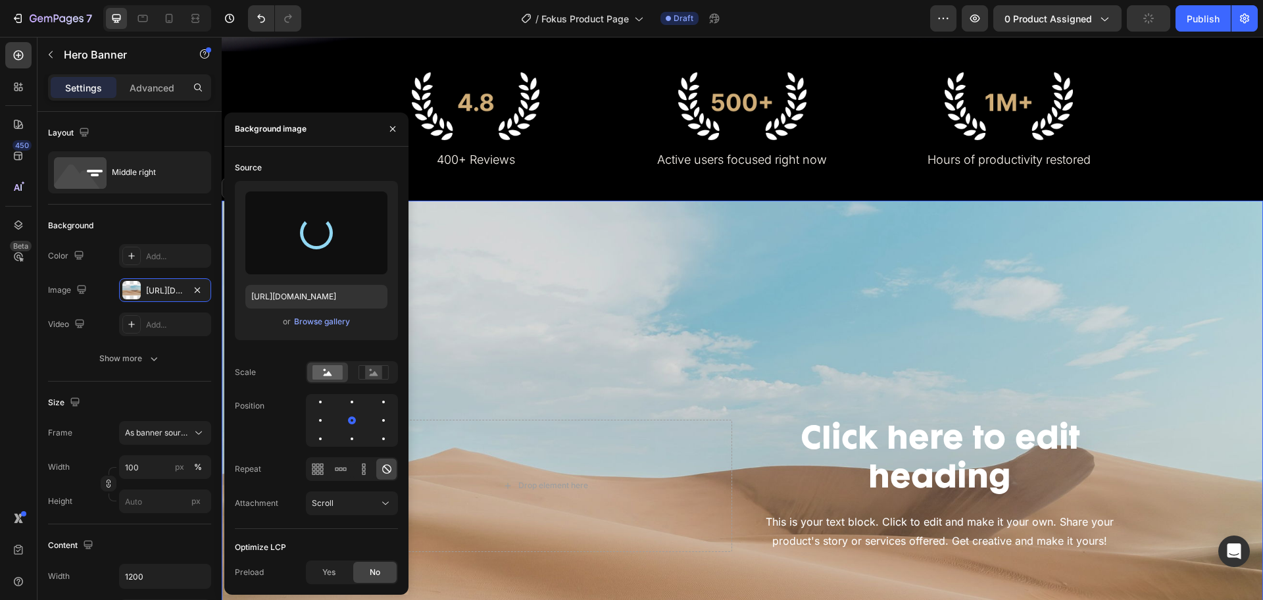
type input "[URL][DOMAIN_NAME]"
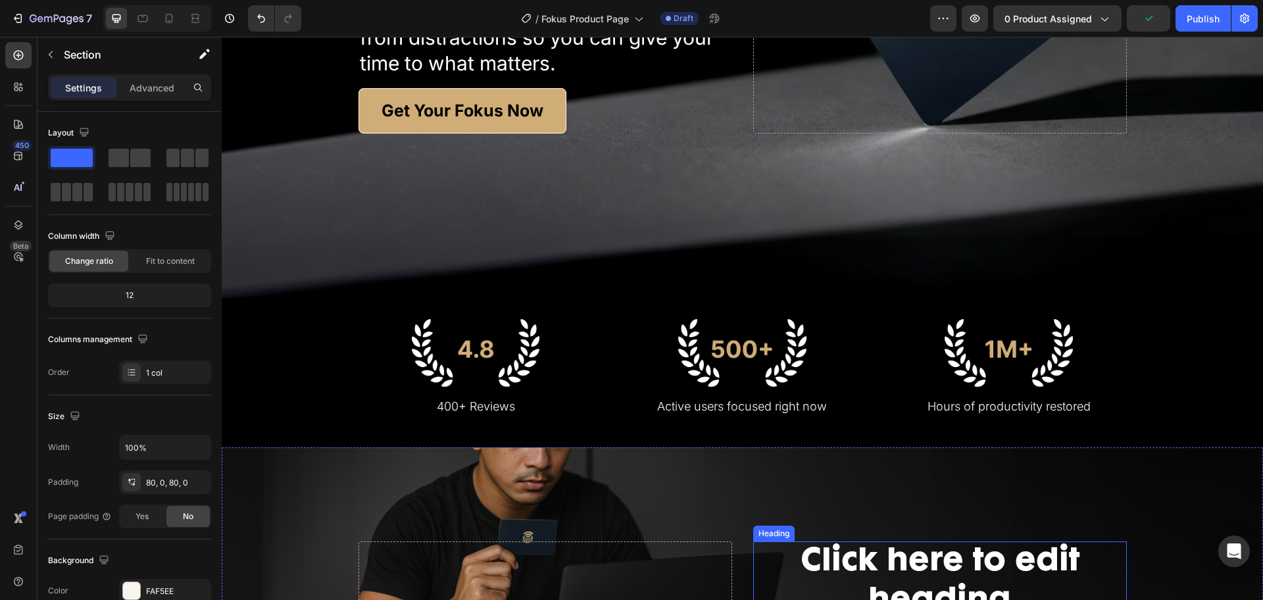
scroll to position [165, 0]
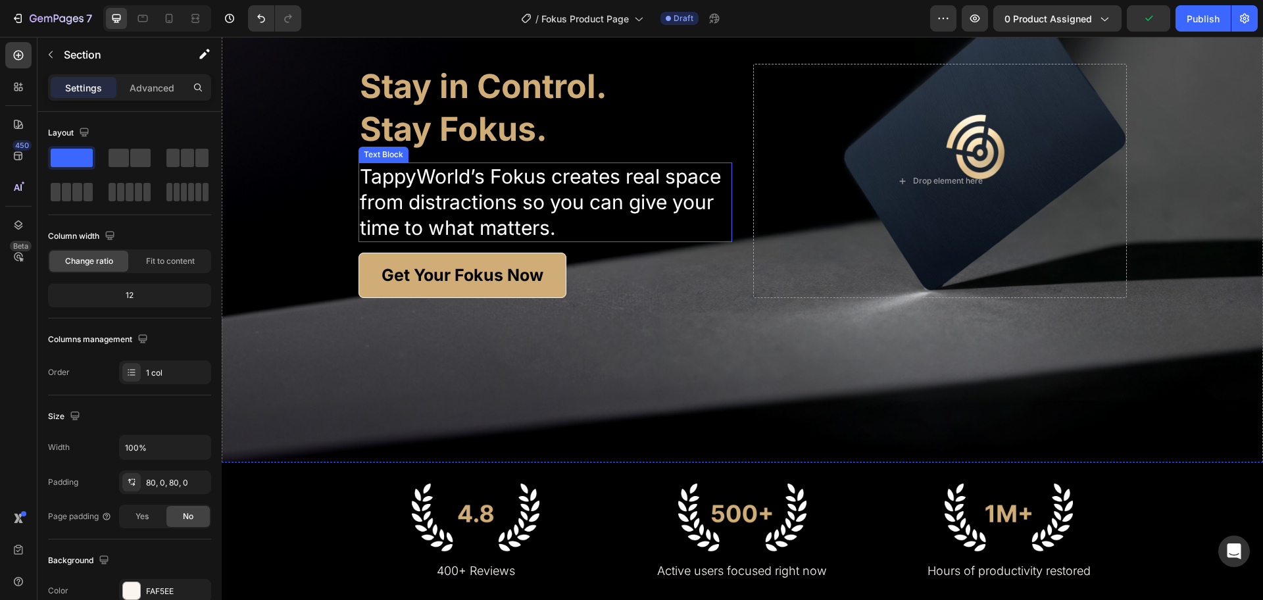
click at [571, 211] on p "TappyWorld’s Fokus creates real space from distractions so you can give your ti…" at bounding box center [545, 202] width 371 height 77
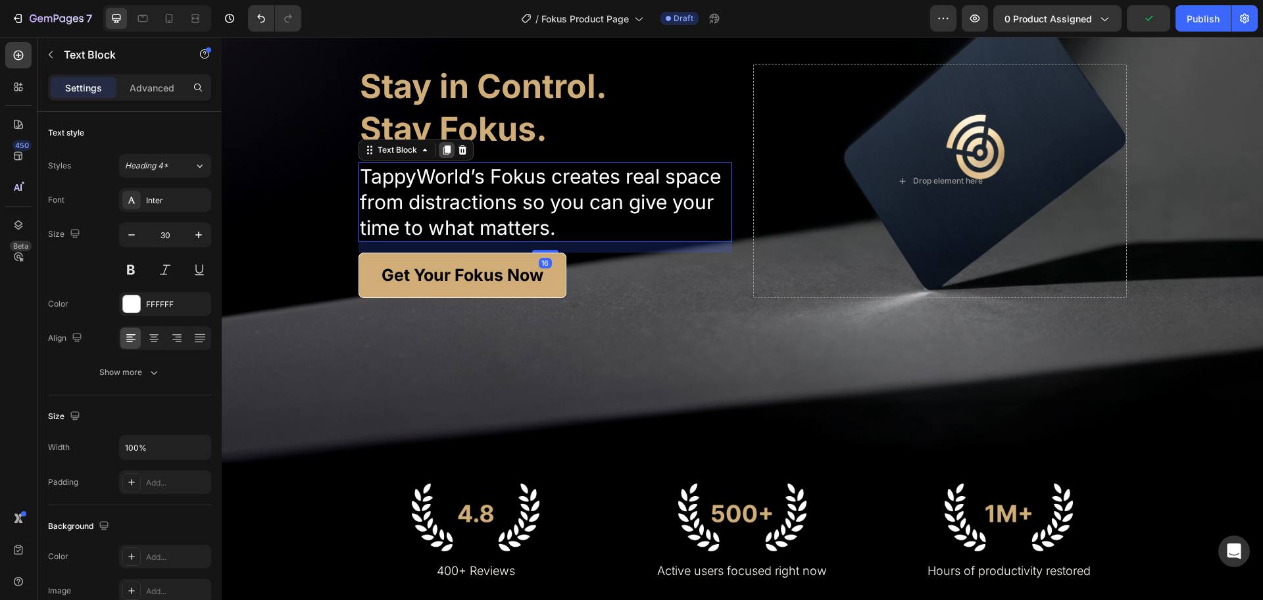
click at [442, 145] on icon at bounding box center [447, 150] width 11 height 11
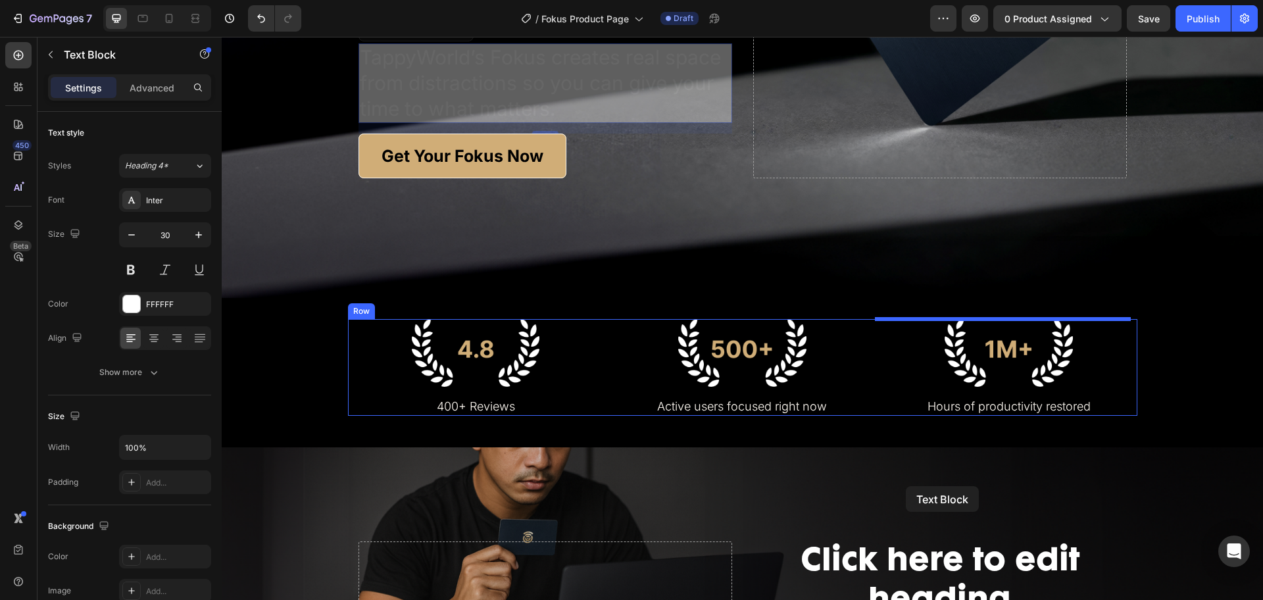
scroll to position [494, 0]
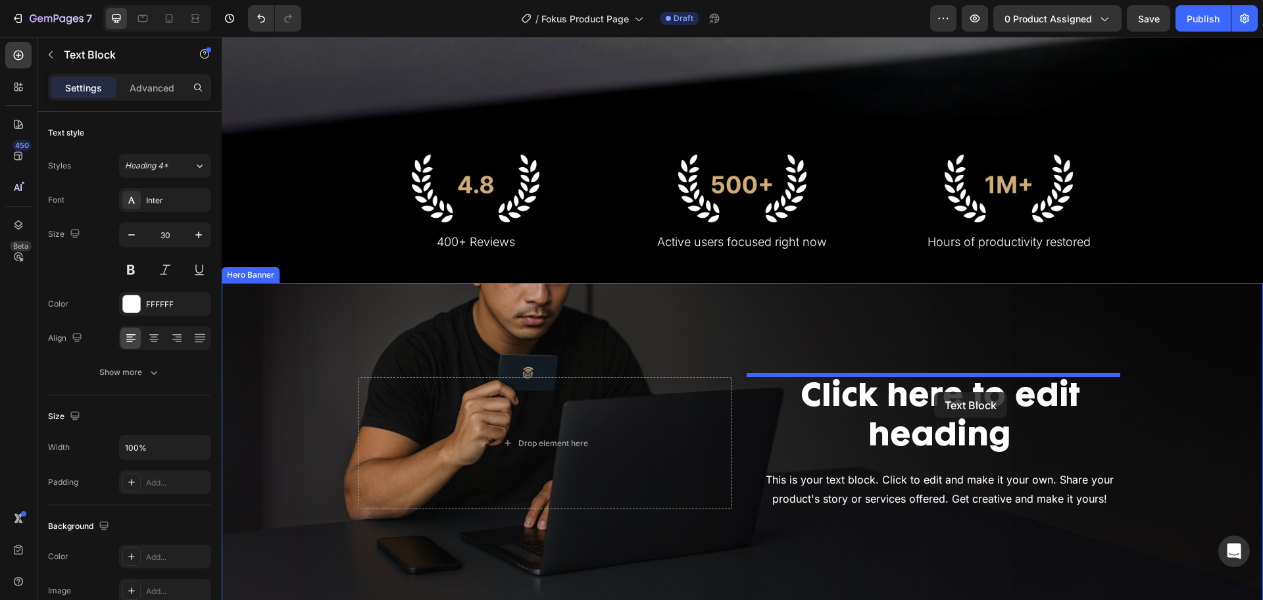
drag, startPoint x: 373, startPoint y: 194, endPoint x: 934, endPoint y: 392, distance: 595.3
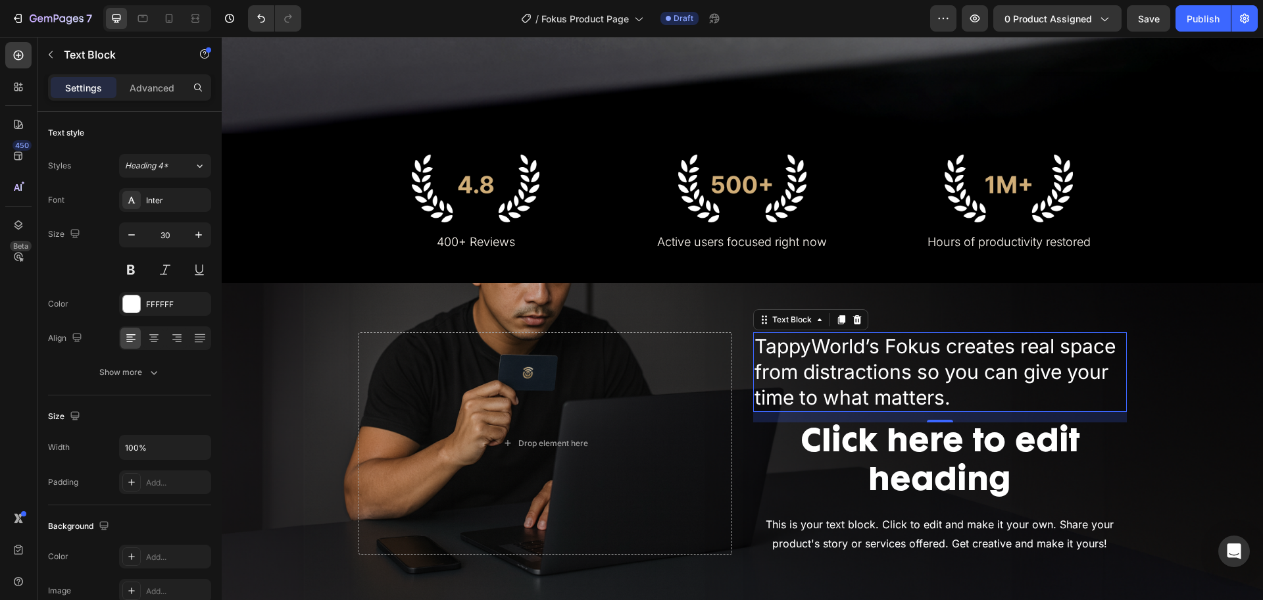
click at [895, 371] on p "TappyWorld’s Fokus creates real space from distractions so you can give your ti…" at bounding box center [940, 372] width 371 height 77
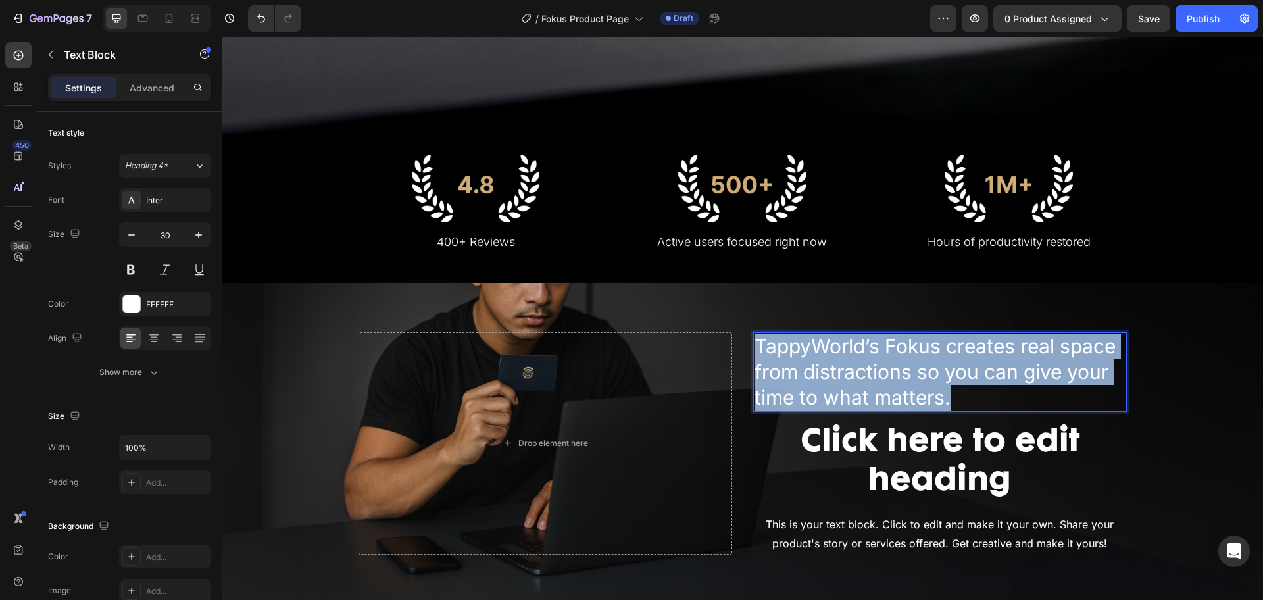
click at [895, 371] on p "TappyWorld’s Fokus creates real space from distractions so you can give your ti…" at bounding box center [940, 372] width 371 height 77
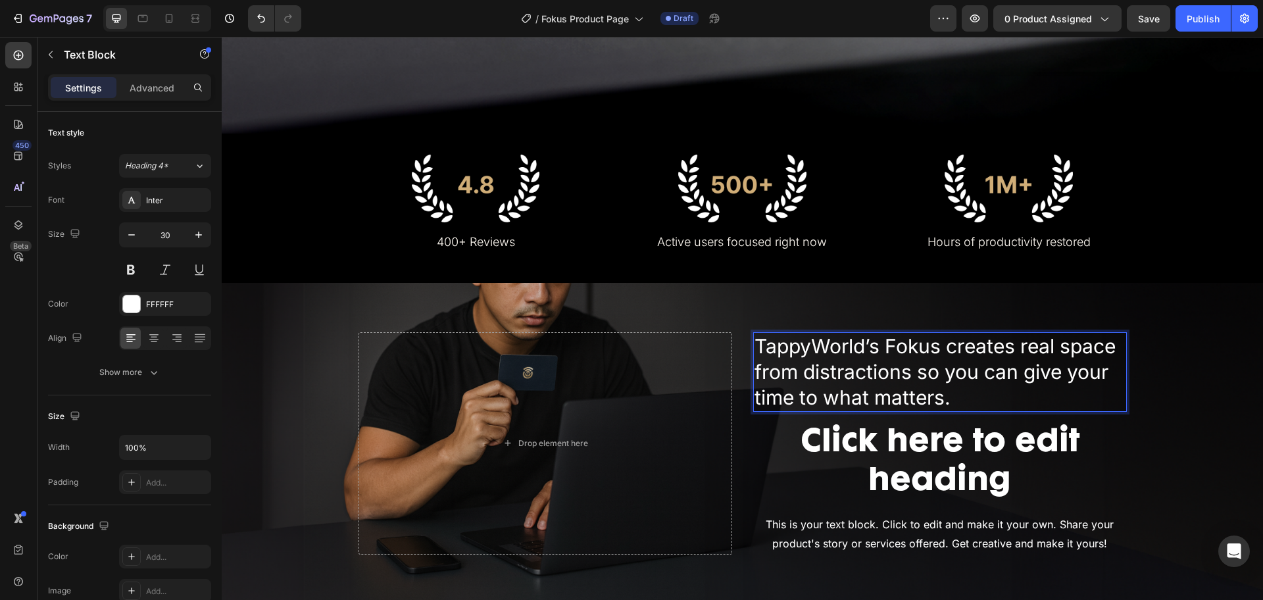
scroll to position [519, 0]
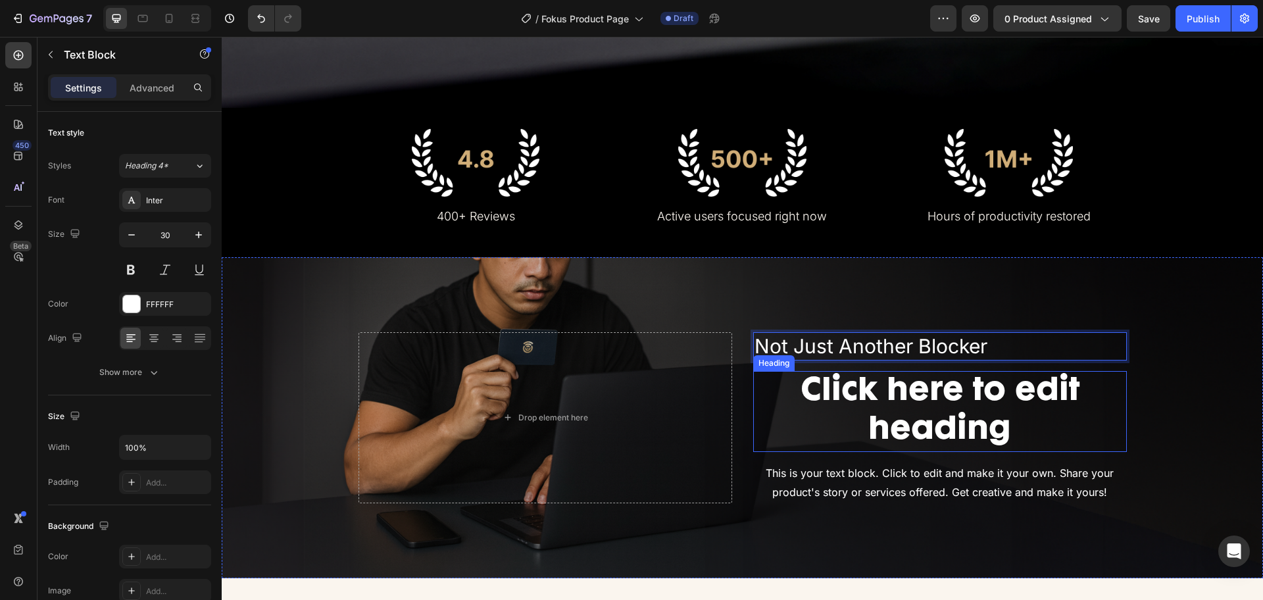
click at [917, 411] on h2 "Click here to edit heading" at bounding box center [940, 412] width 374 height 82
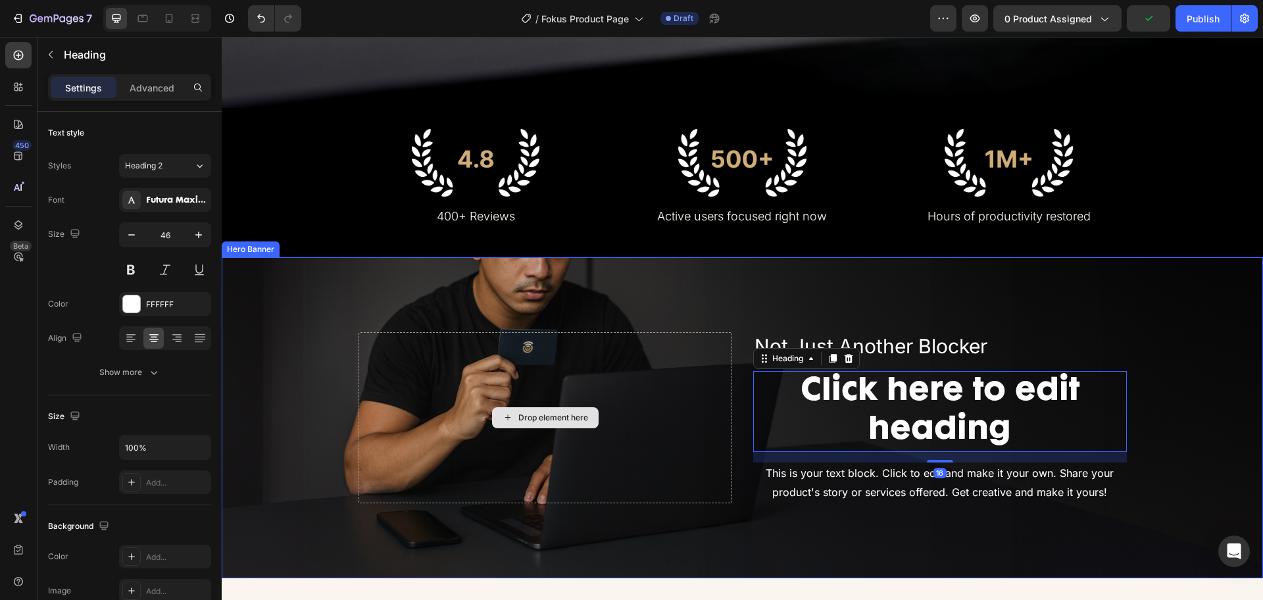
scroll to position [190, 0]
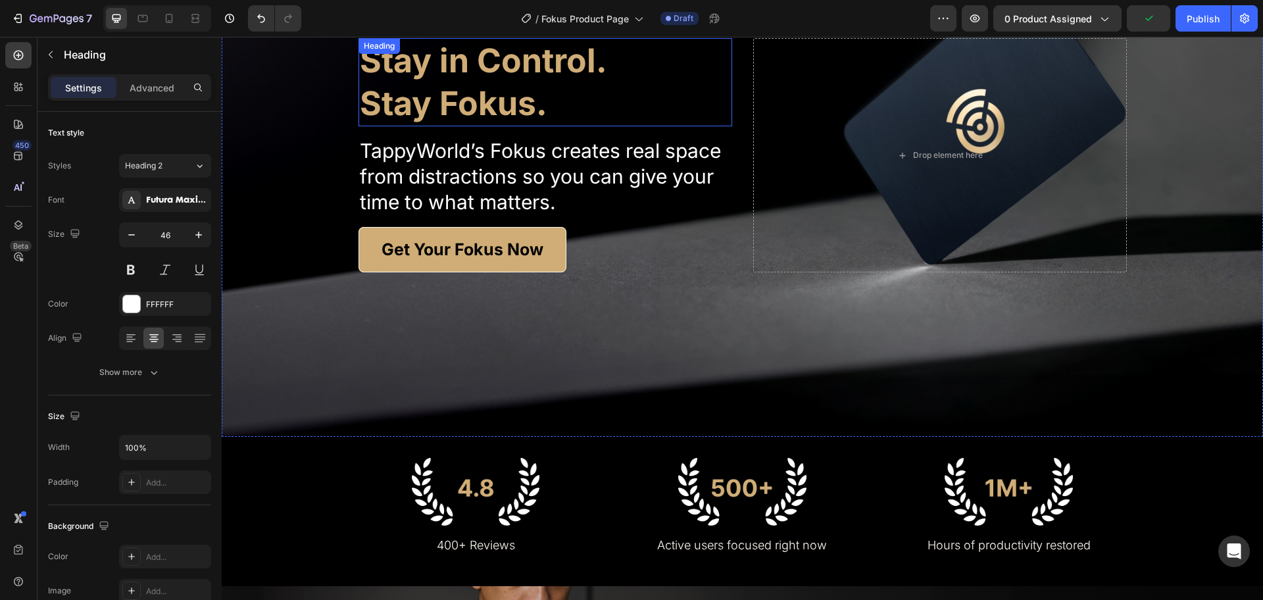
click at [472, 82] on h2 "Stay in Control. Stay Fokus." at bounding box center [546, 82] width 374 height 88
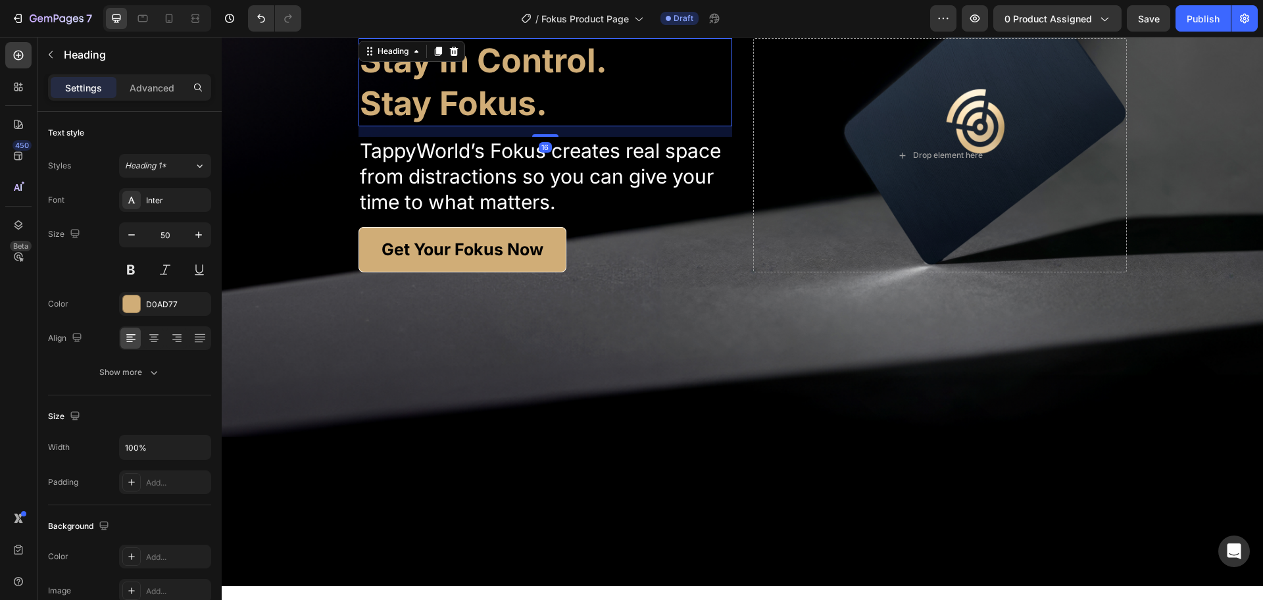
scroll to position [26, 0]
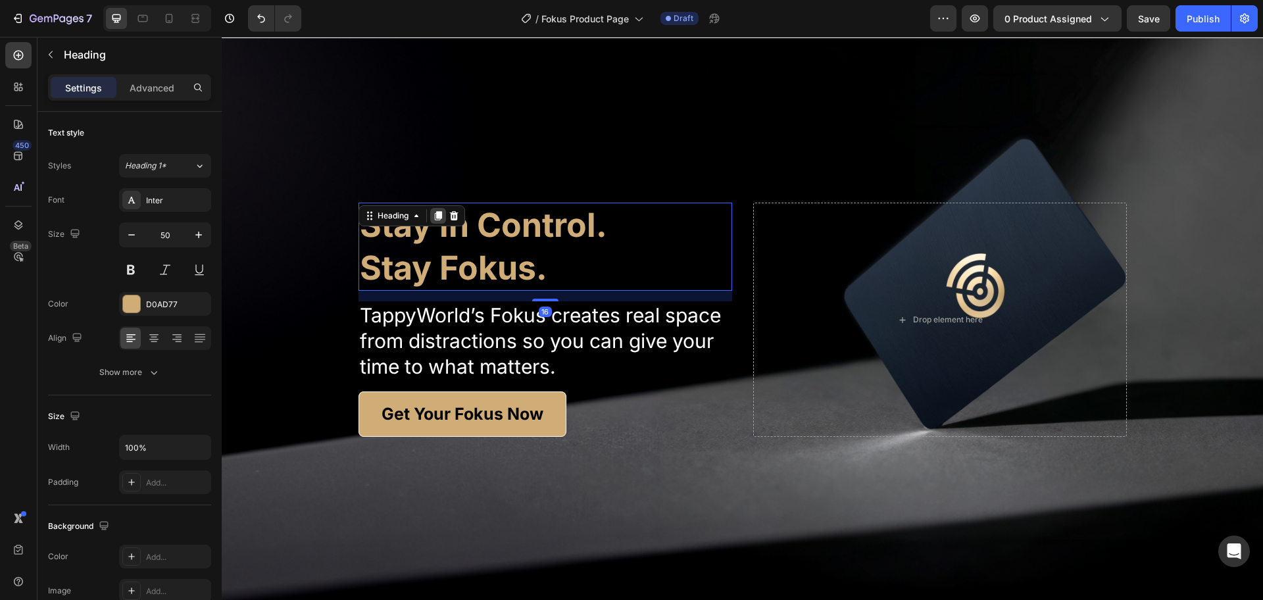
click at [433, 212] on icon at bounding box center [438, 216] width 11 height 11
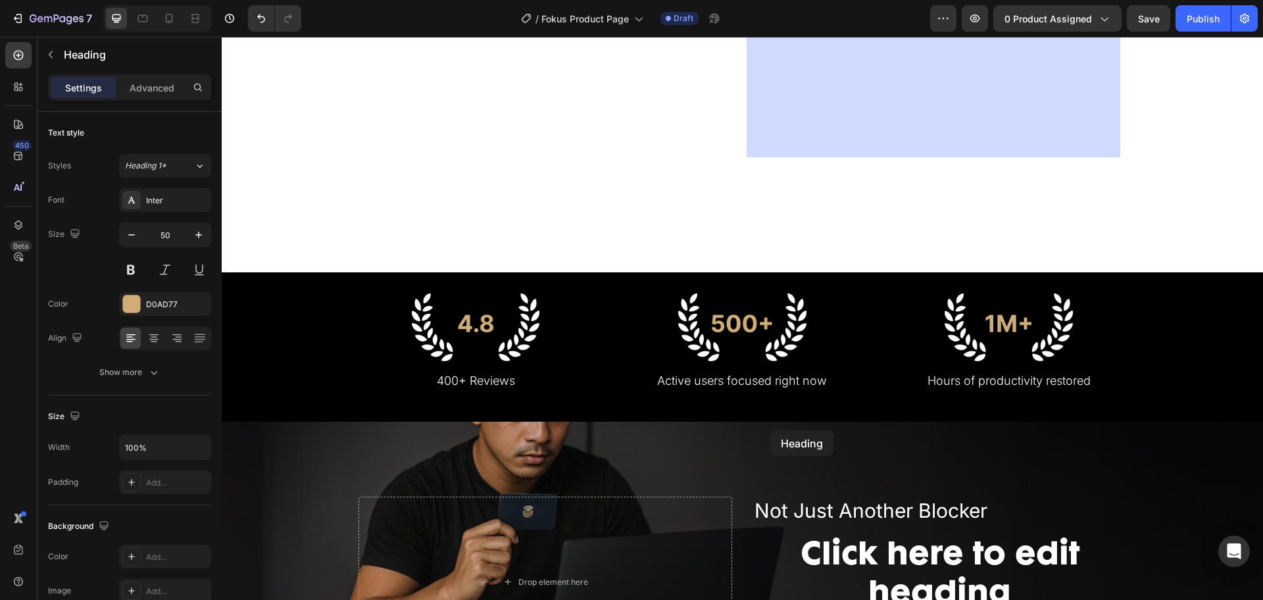
scroll to position [601, 0]
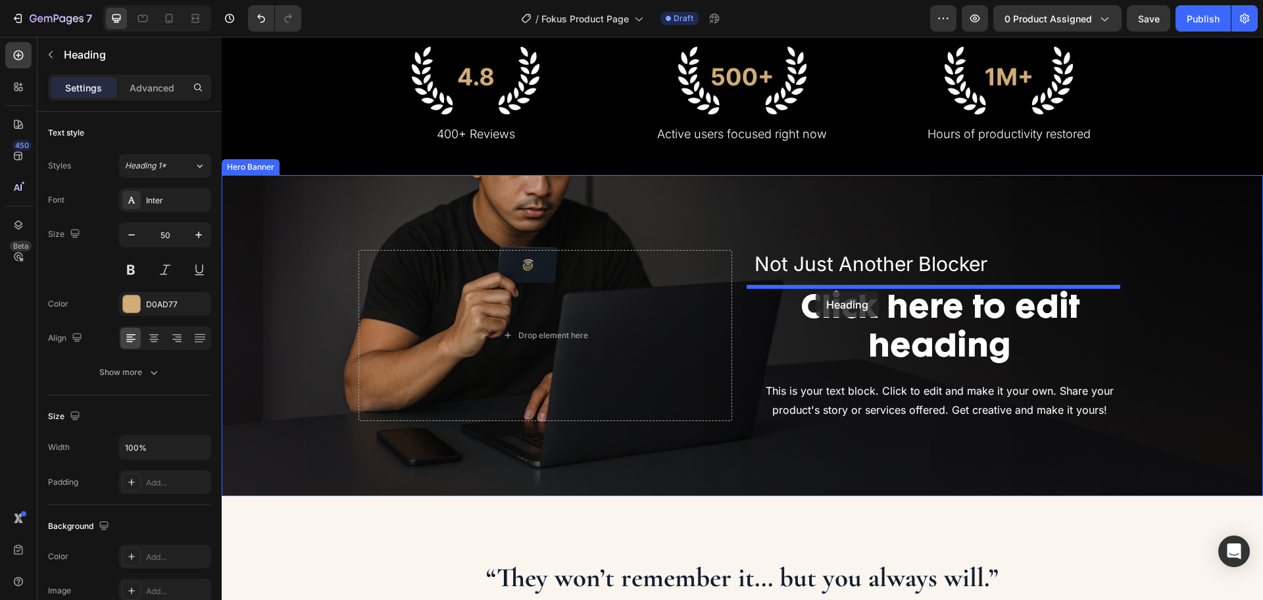
drag, startPoint x: 366, startPoint y: 242, endPoint x: 816, endPoint y: 292, distance: 452.9
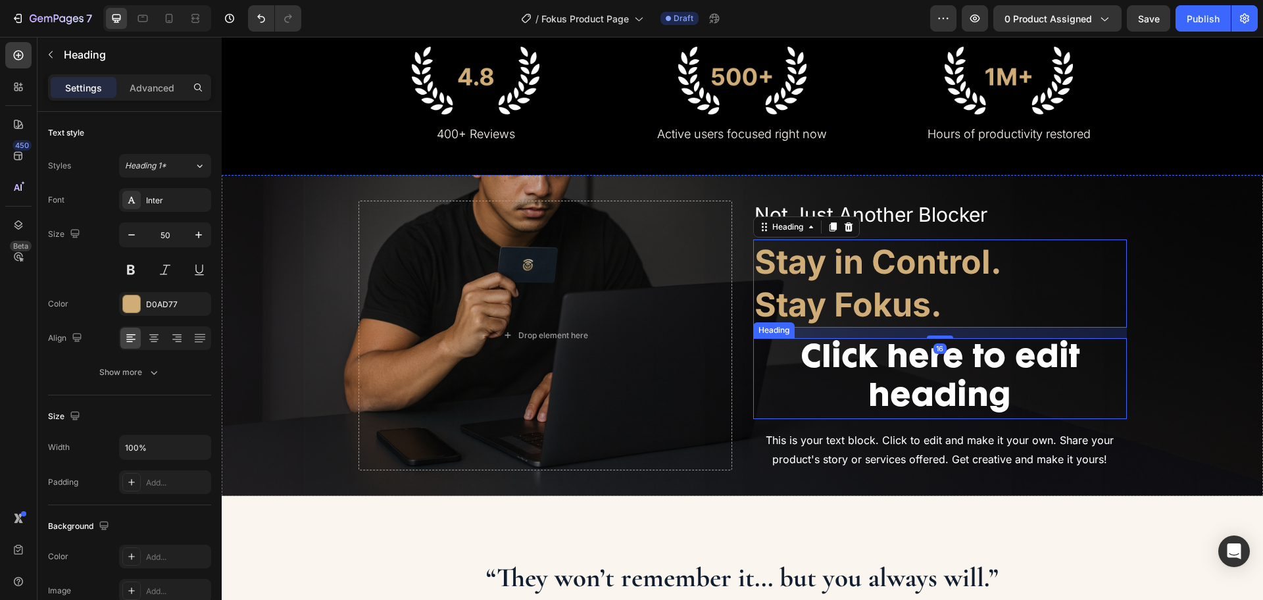
click at [1013, 377] on h2 "Click here to edit heading" at bounding box center [940, 379] width 374 height 82
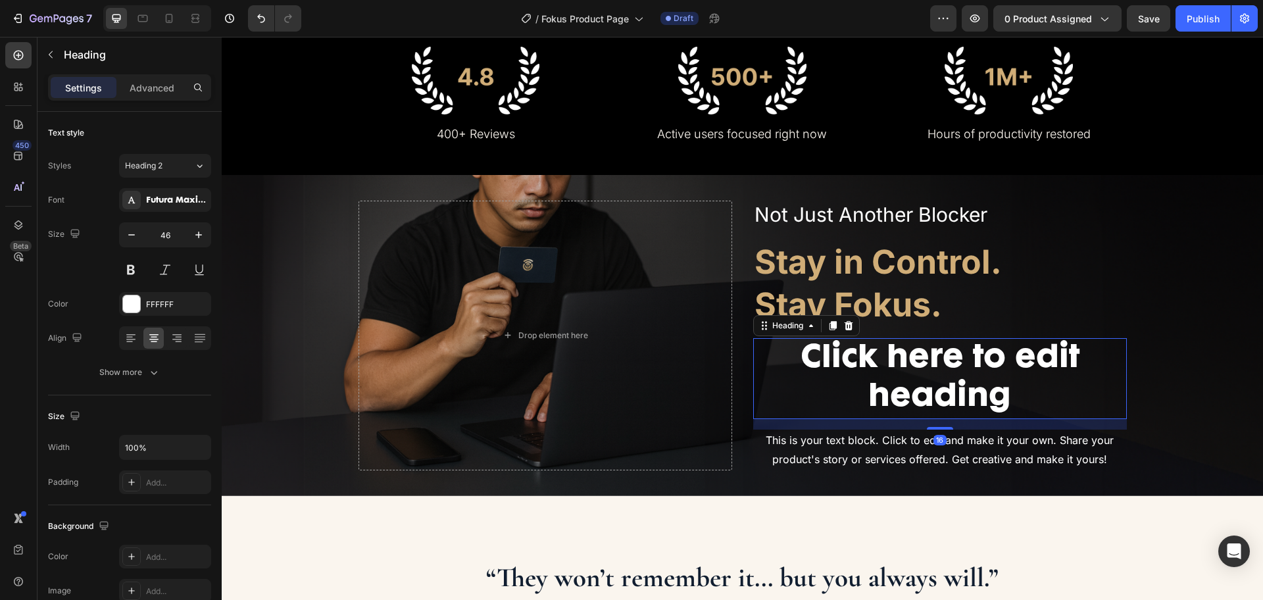
click at [844, 324] on icon at bounding box center [848, 325] width 9 height 9
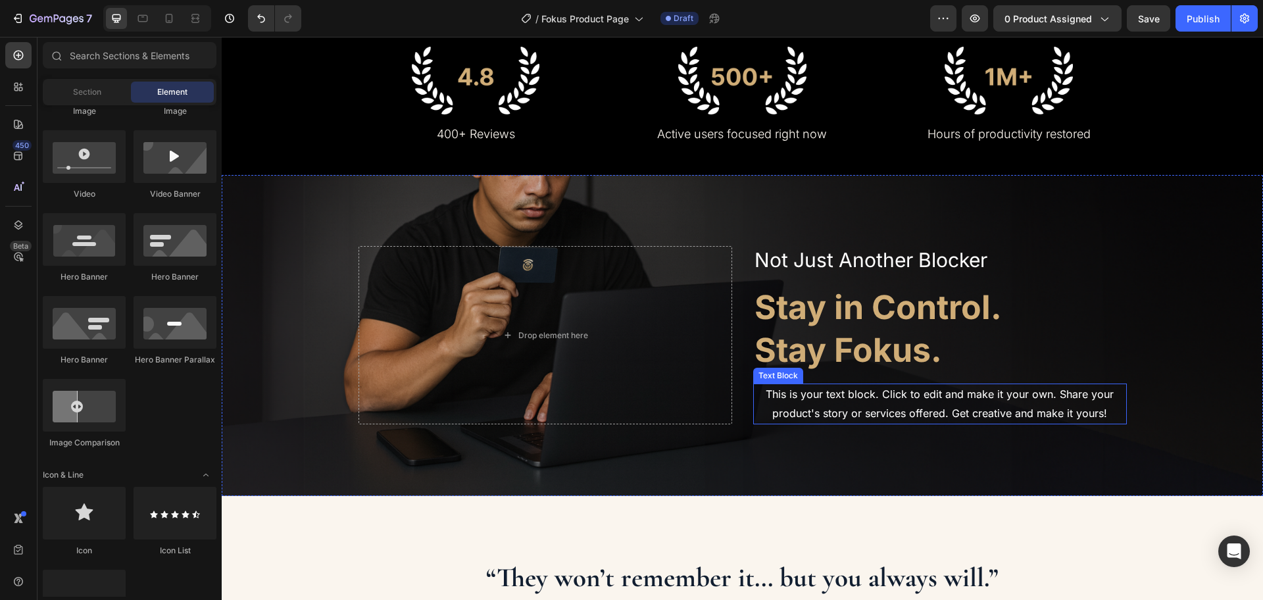
click at [873, 389] on div "This is your text block. Click to edit and make it your own. Share your product…" at bounding box center [940, 404] width 374 height 41
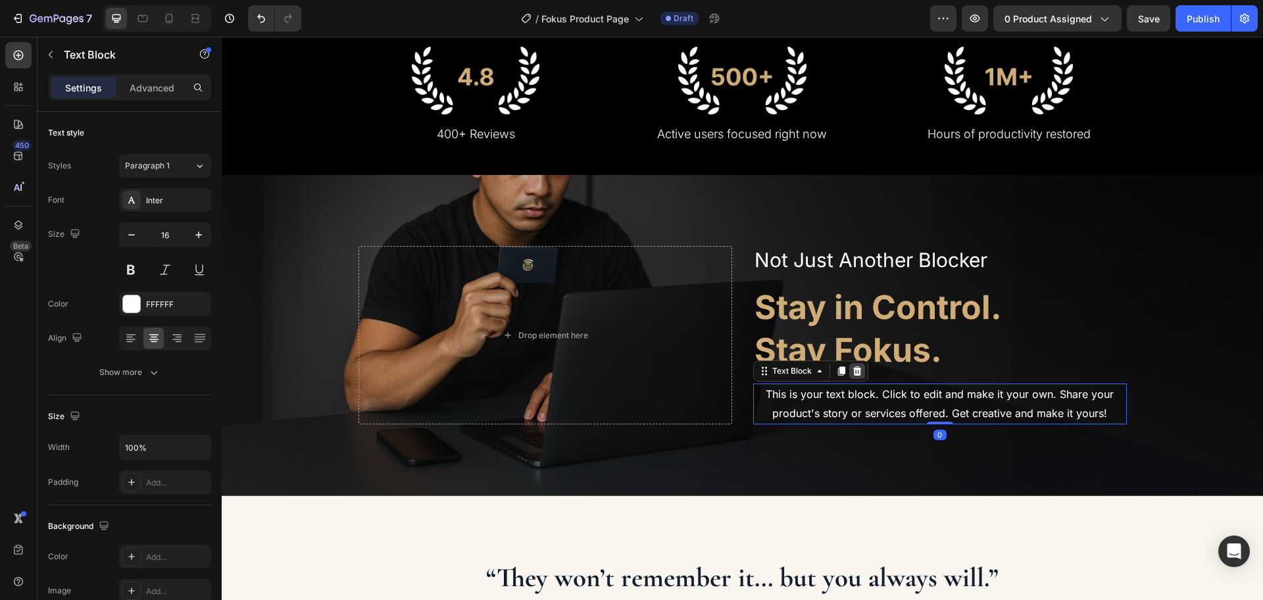
click at [853, 374] on icon at bounding box center [857, 371] width 9 height 9
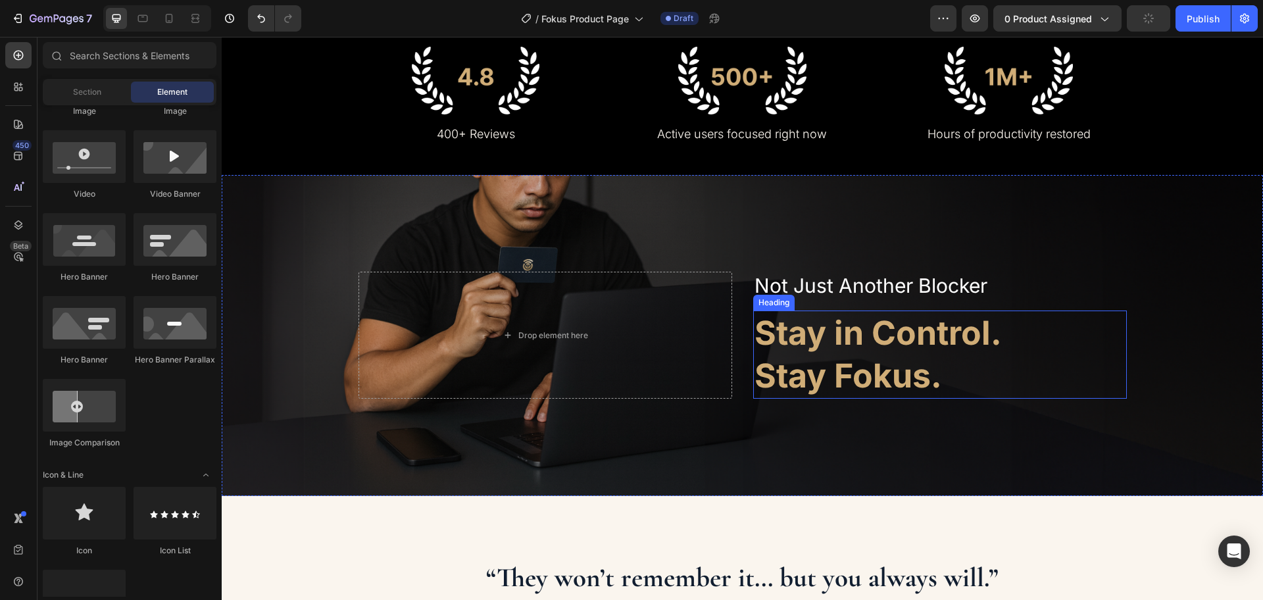
click at [877, 332] on h2 "Stay in Control. Stay Fokus." at bounding box center [940, 355] width 374 height 88
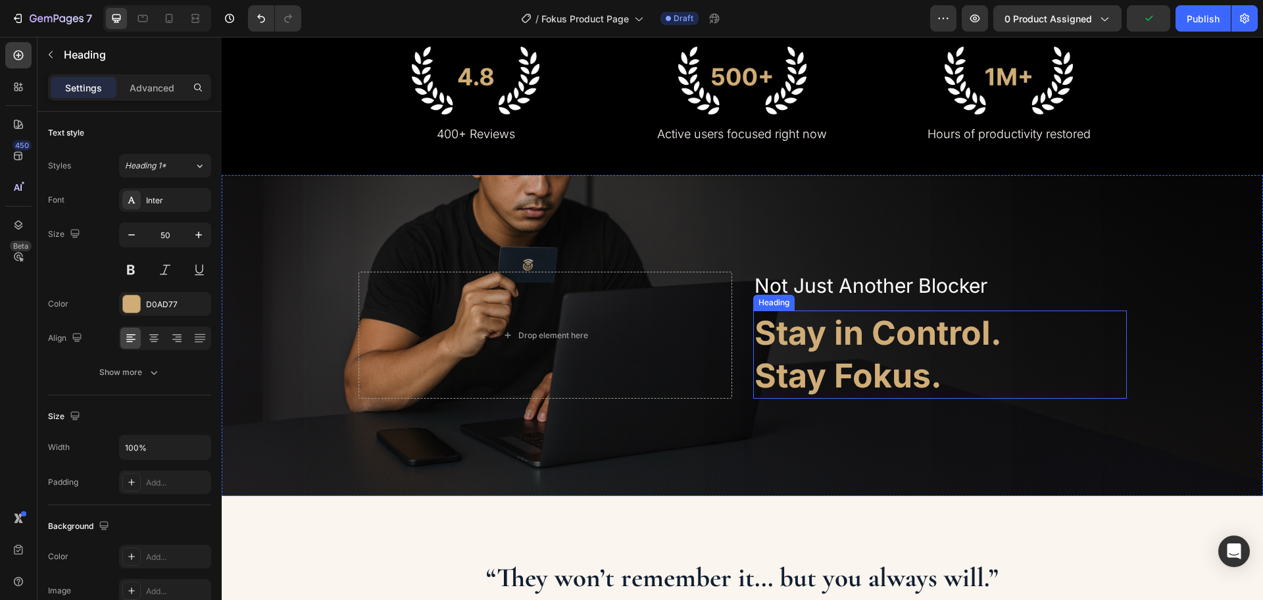
click at [877, 332] on h2 "Stay in Control. Stay Fokus." at bounding box center [940, 355] width 374 height 88
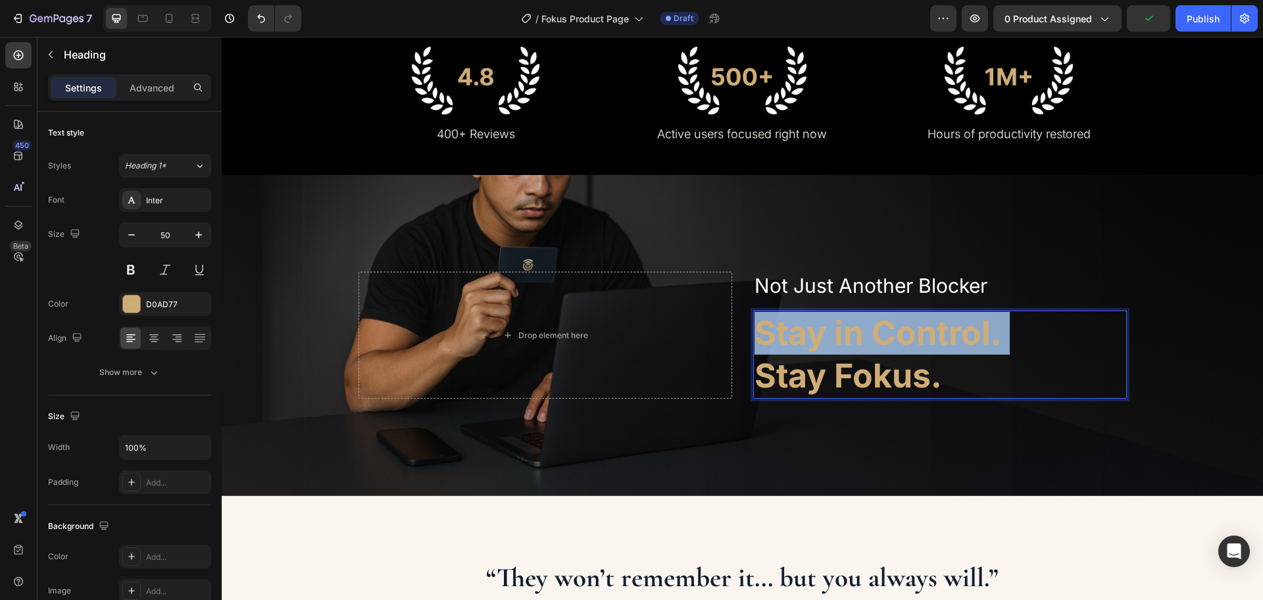
click at [877, 332] on p "Stay in Control. Stay Fokus." at bounding box center [940, 355] width 371 height 86
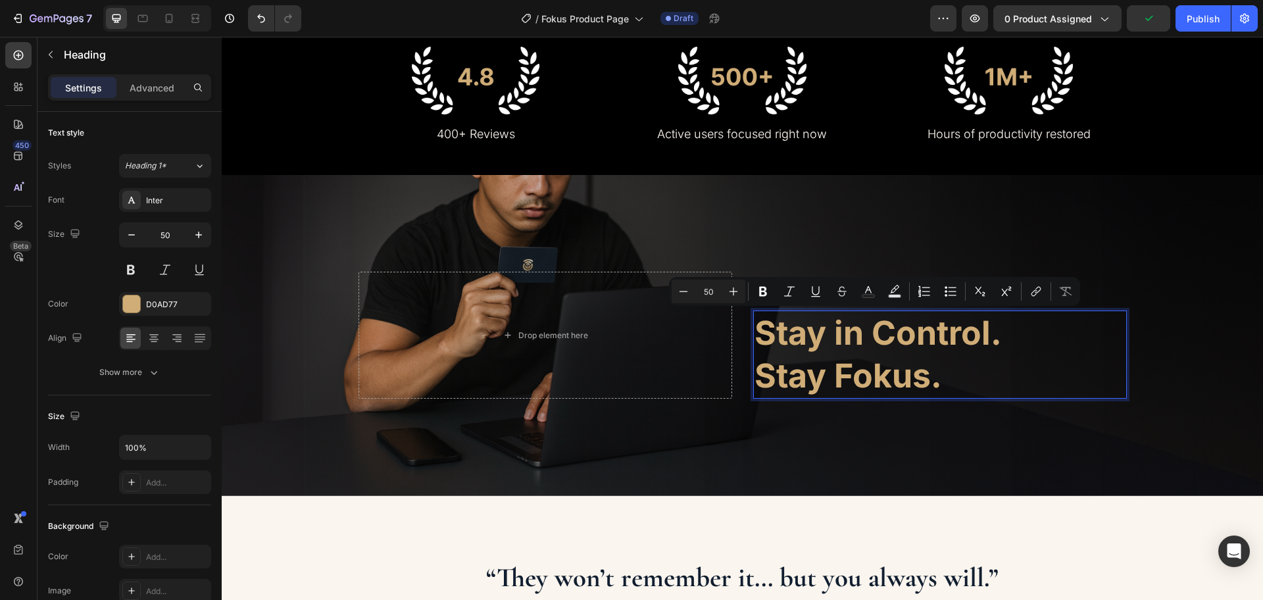
scroll to position [623, 0]
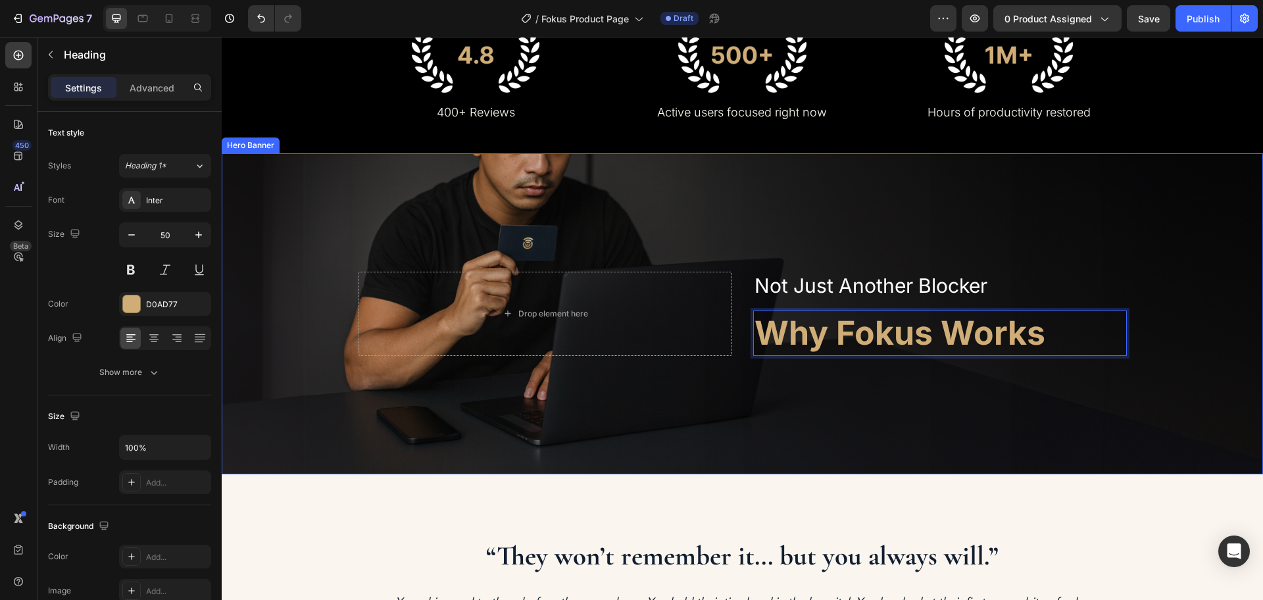
click at [1042, 382] on div "Background Image" at bounding box center [743, 313] width 1042 height 321
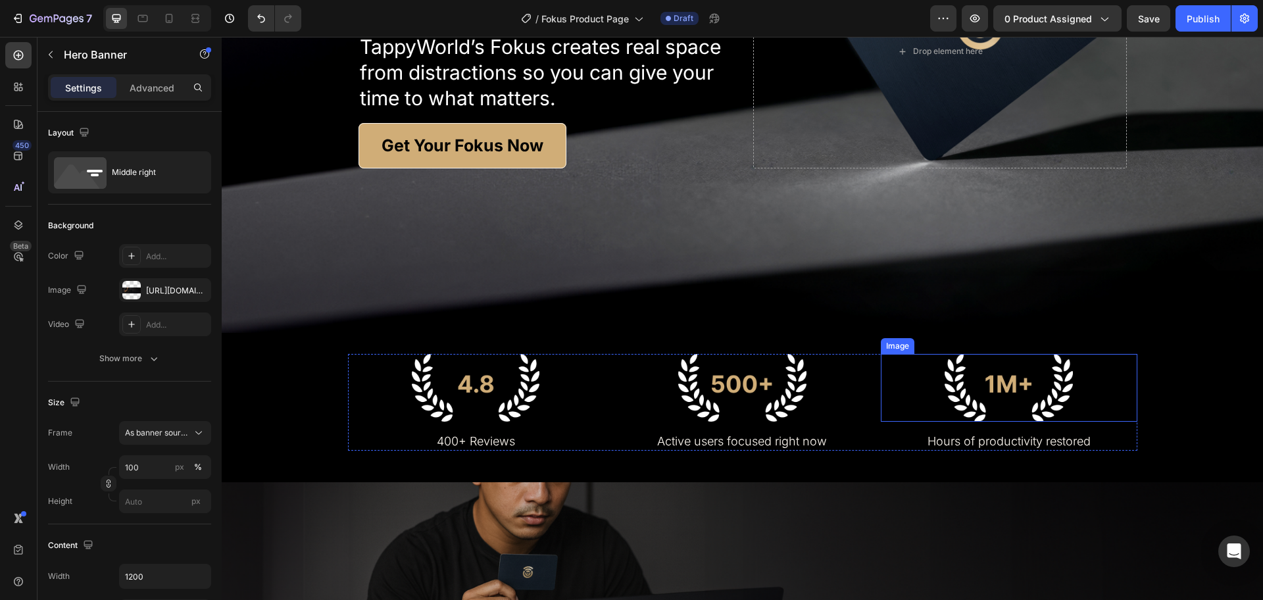
scroll to position [541, 0]
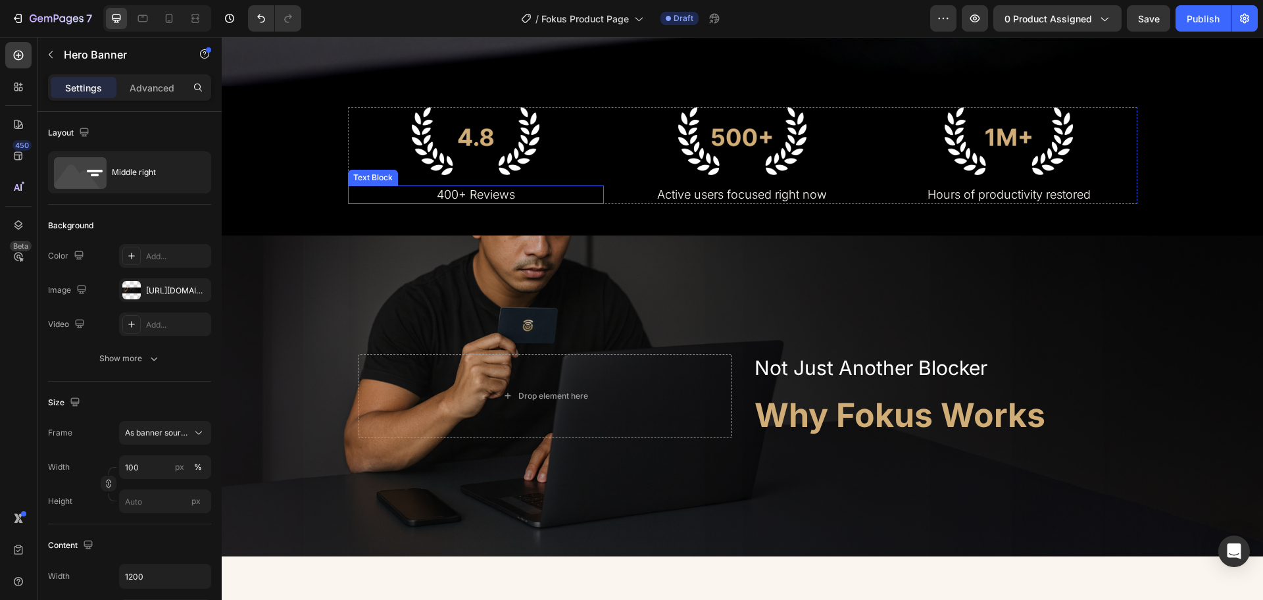
click at [485, 198] on p "400+ Reviews" at bounding box center [475, 194] width 253 height 15
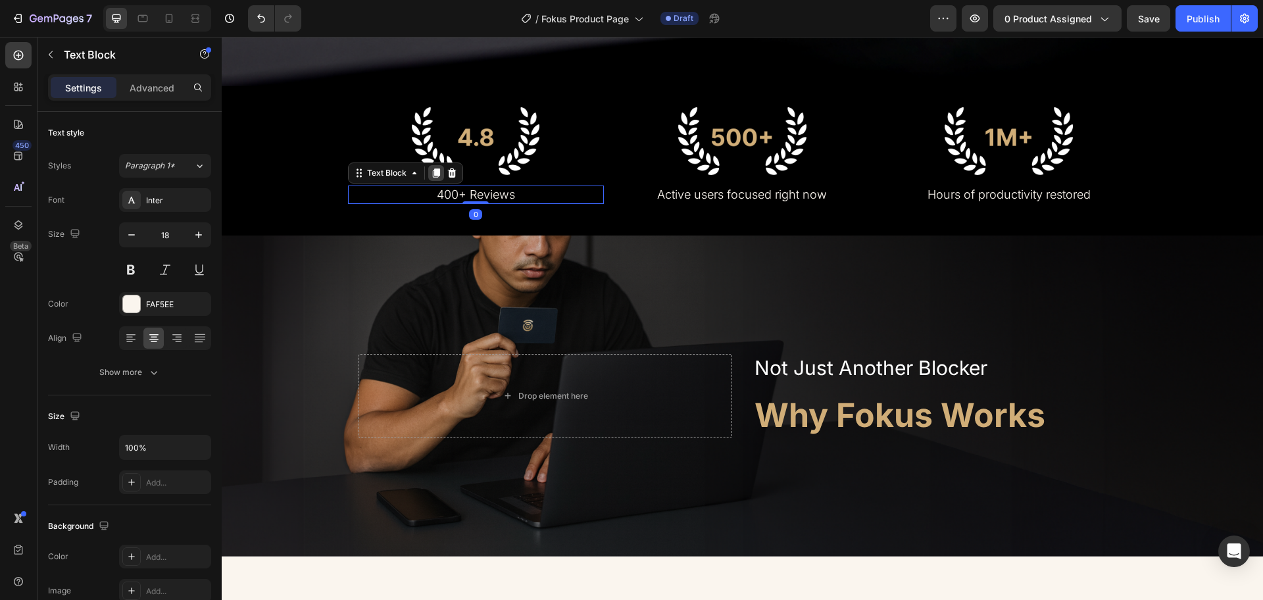
click at [432, 175] on icon at bounding box center [435, 172] width 7 height 9
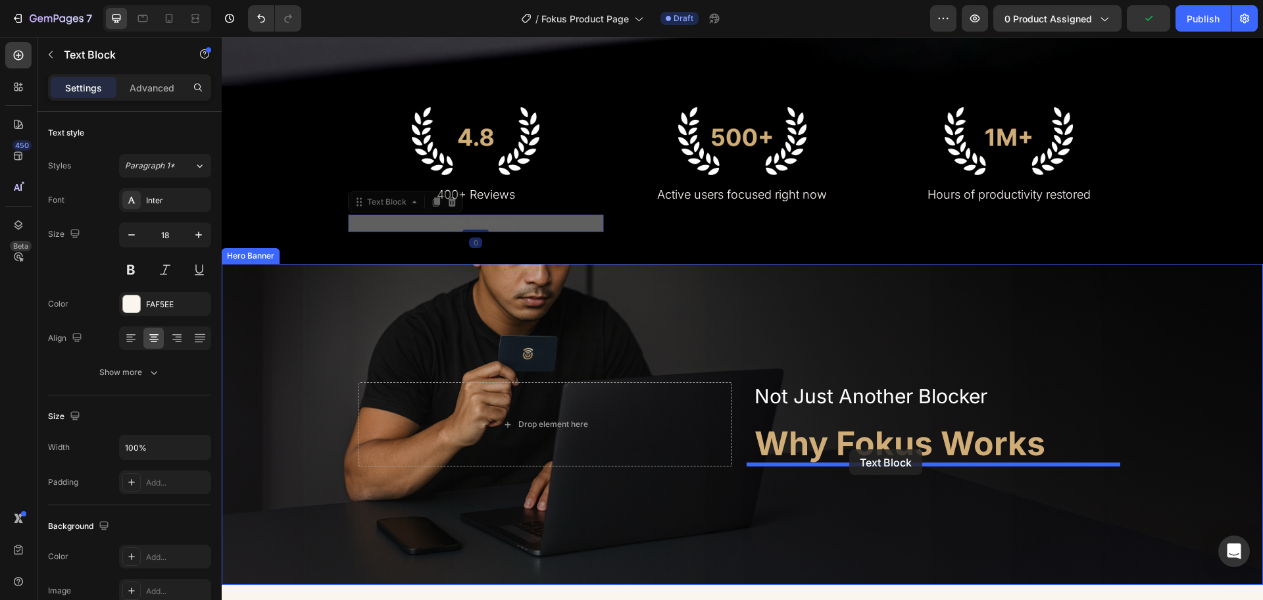
drag, startPoint x: 359, startPoint y: 203, endPoint x: 850, endPoint y: 449, distance: 548.9
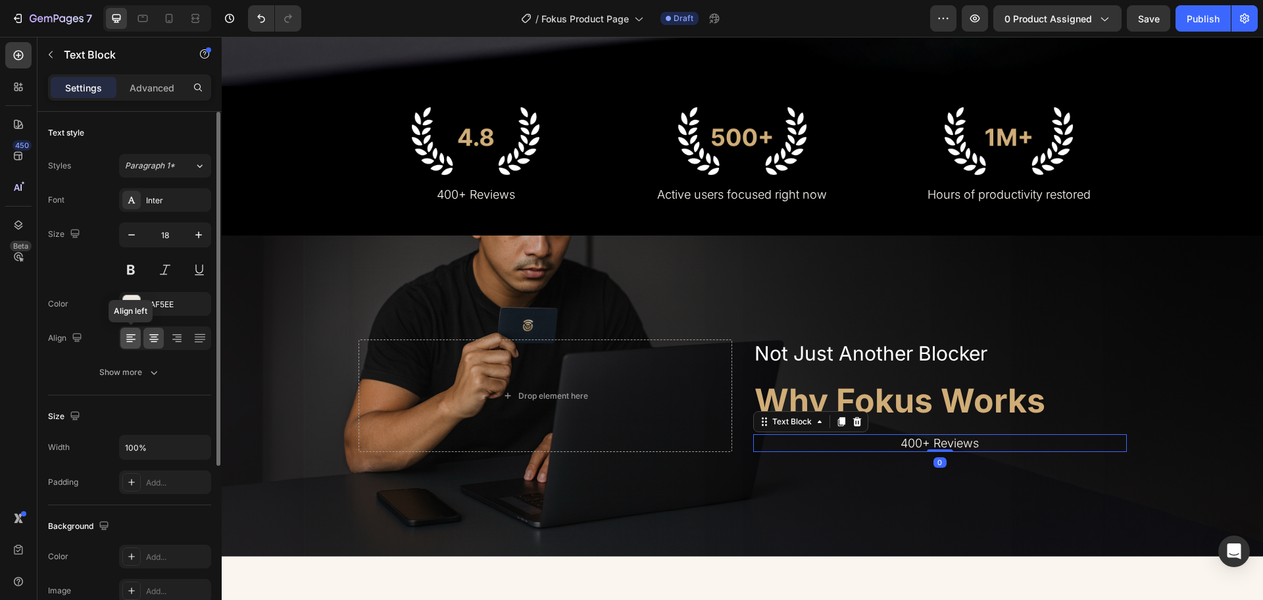
click at [131, 336] on icon at bounding box center [130, 338] width 13 height 13
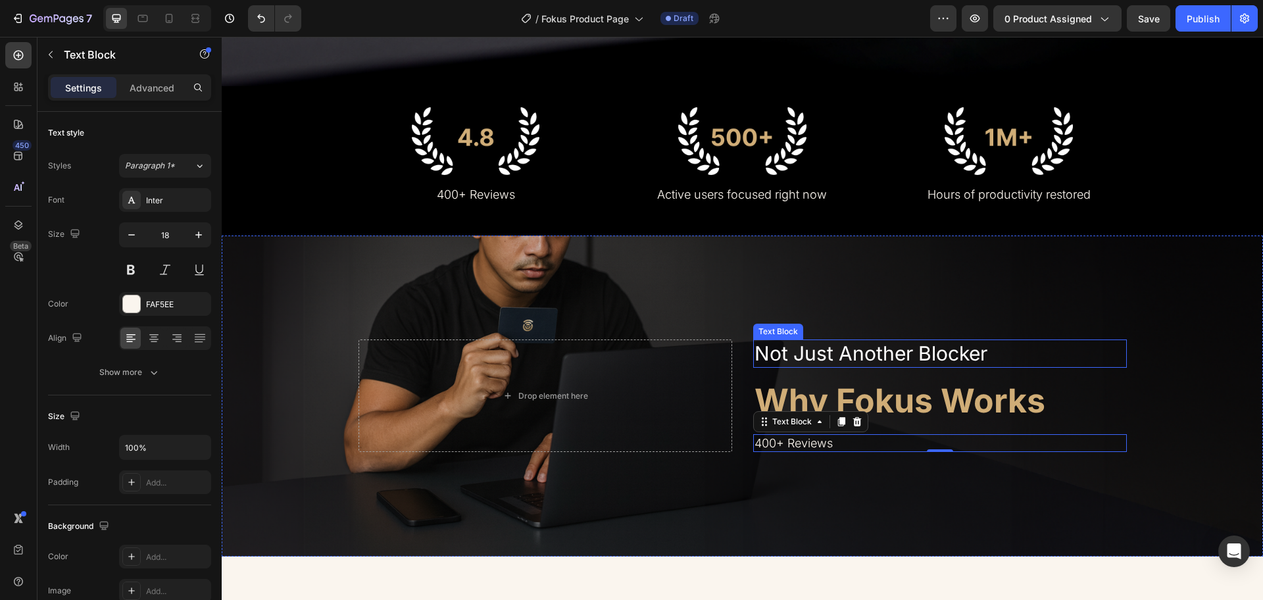
click at [854, 358] on p "Not Just Another Blocker" at bounding box center [940, 354] width 371 height 26
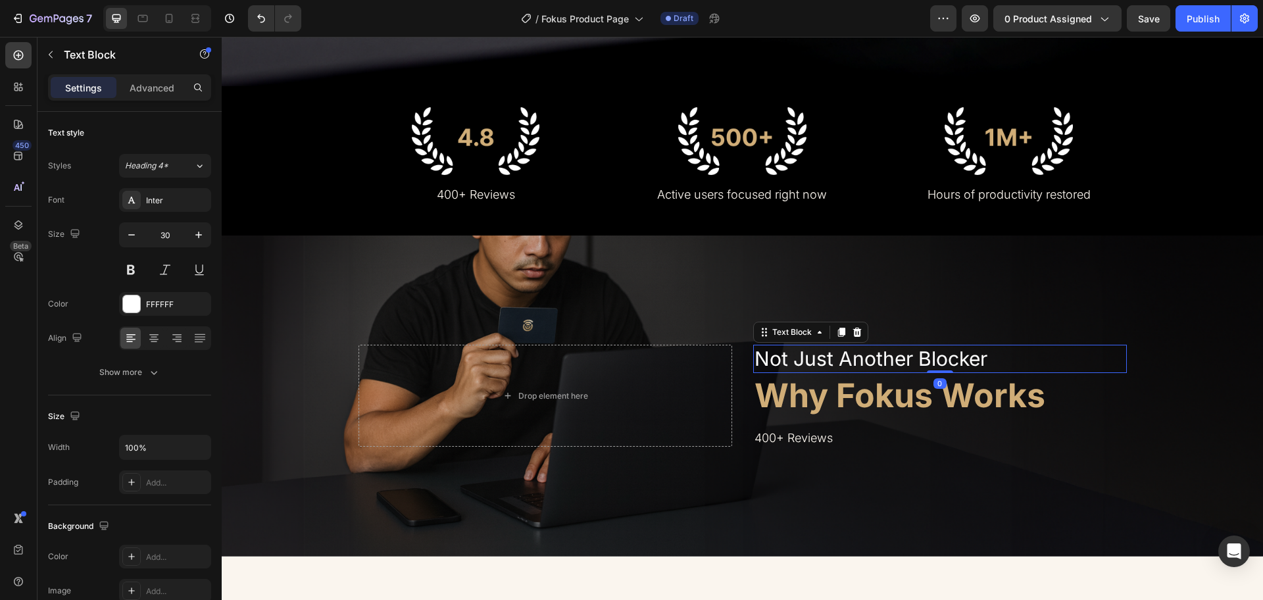
drag, startPoint x: 938, startPoint y: 372, endPoint x: 921, endPoint y: 349, distance: 29.2
click at [921, 349] on div "Not Just Another Blocker Text Block 0" at bounding box center [940, 359] width 374 height 28
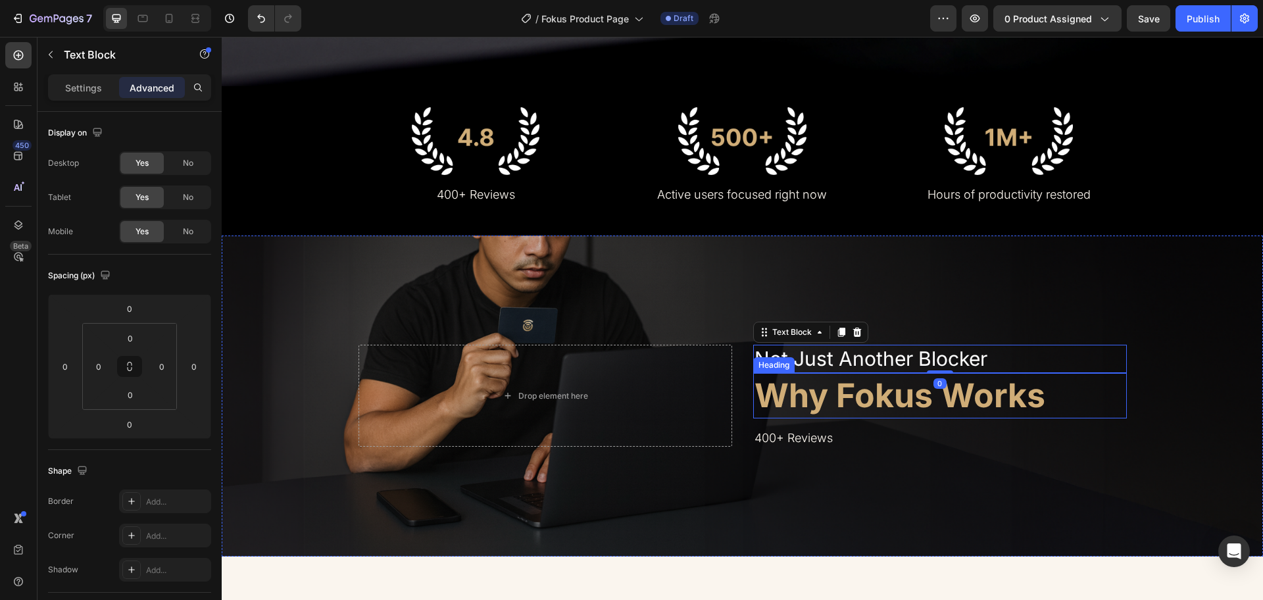
click at [955, 396] on h2 "Why Fokus Works" at bounding box center [940, 395] width 374 height 45
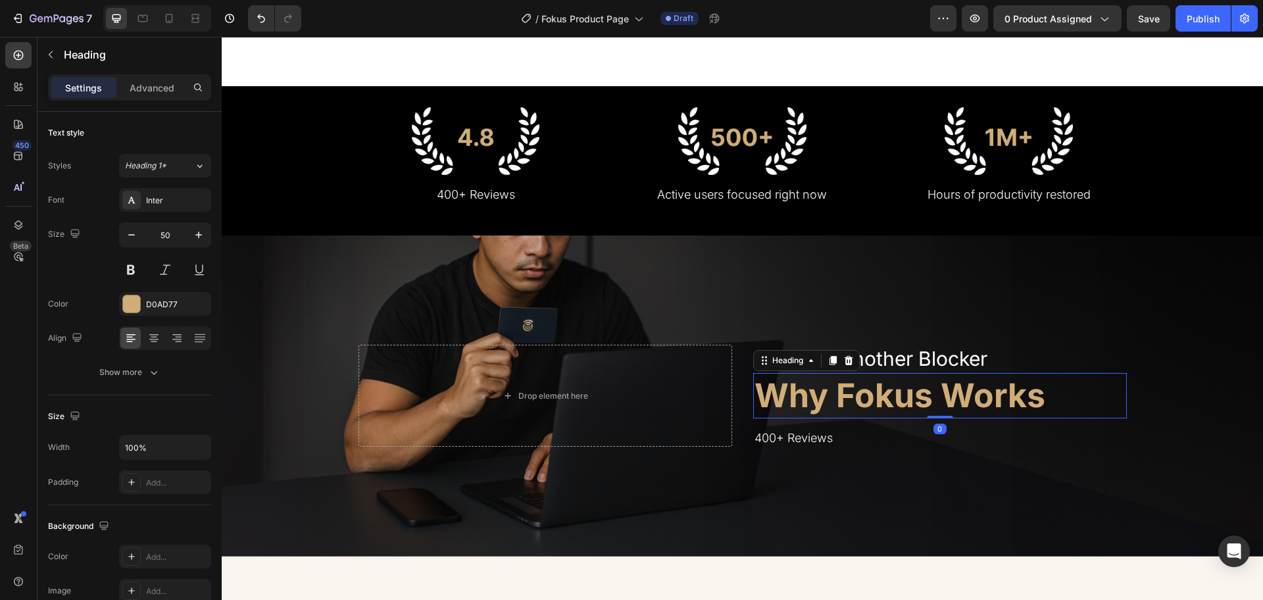
scroll to position [623, 0]
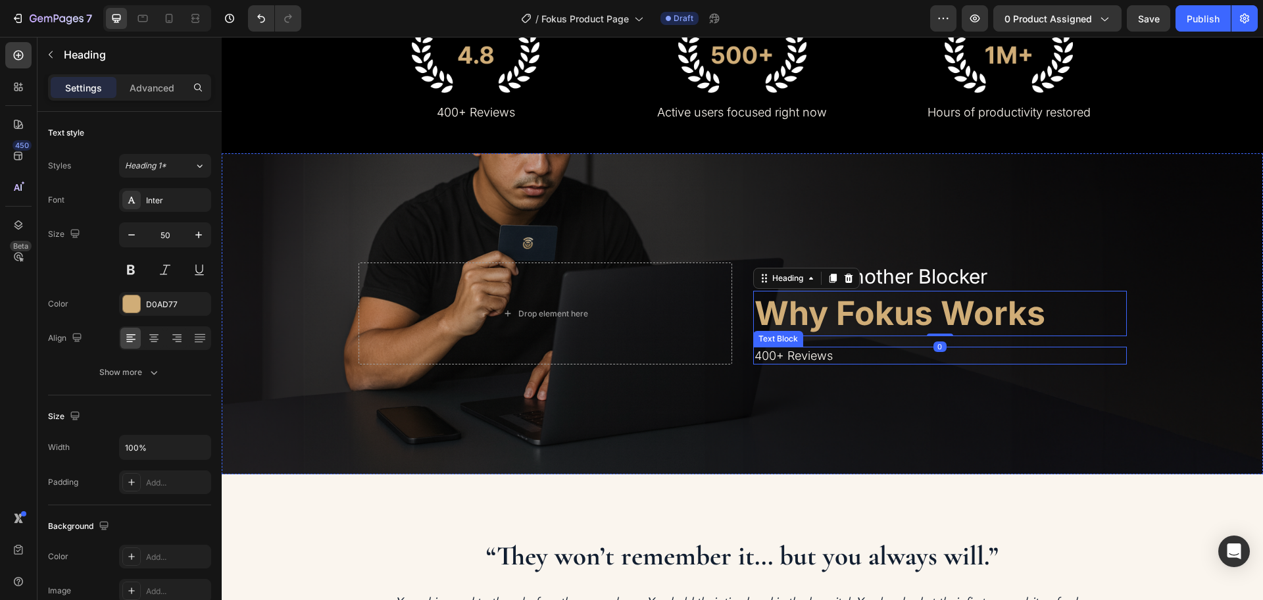
click at [813, 360] on p "400+ Reviews" at bounding box center [940, 355] width 371 height 15
click at [942, 326] on h2 "Why Fokus Works" at bounding box center [940, 313] width 374 height 45
click at [951, 383] on div "Background Image" at bounding box center [743, 313] width 1042 height 321
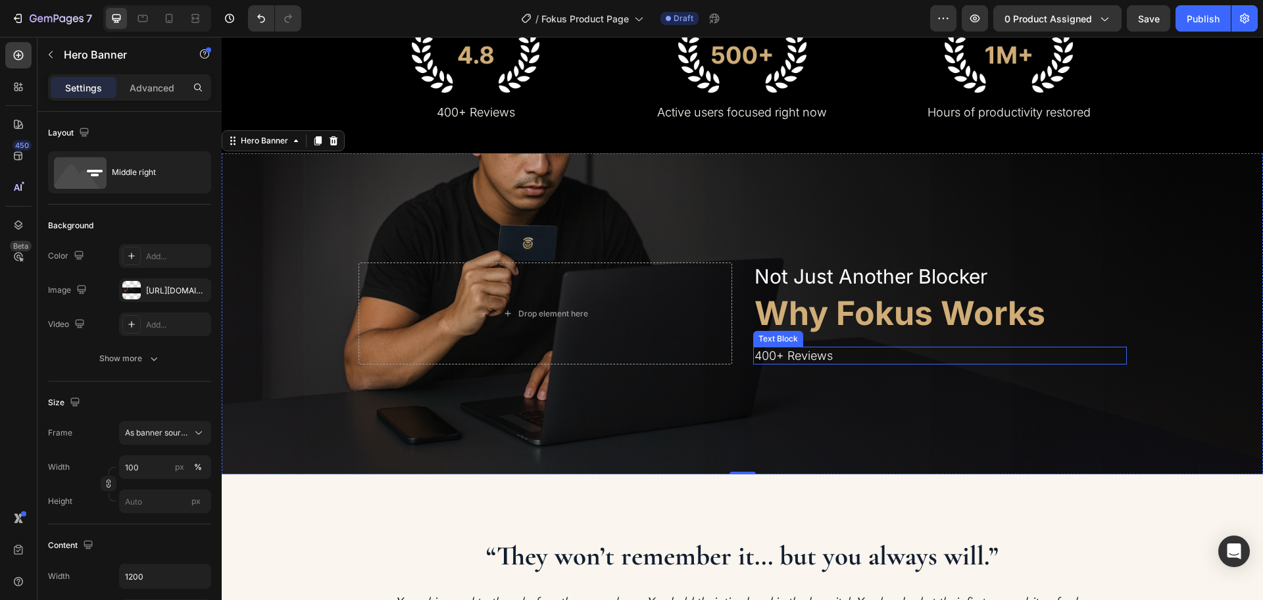
click at [816, 360] on p "400+ Reviews" at bounding box center [940, 355] width 371 height 15
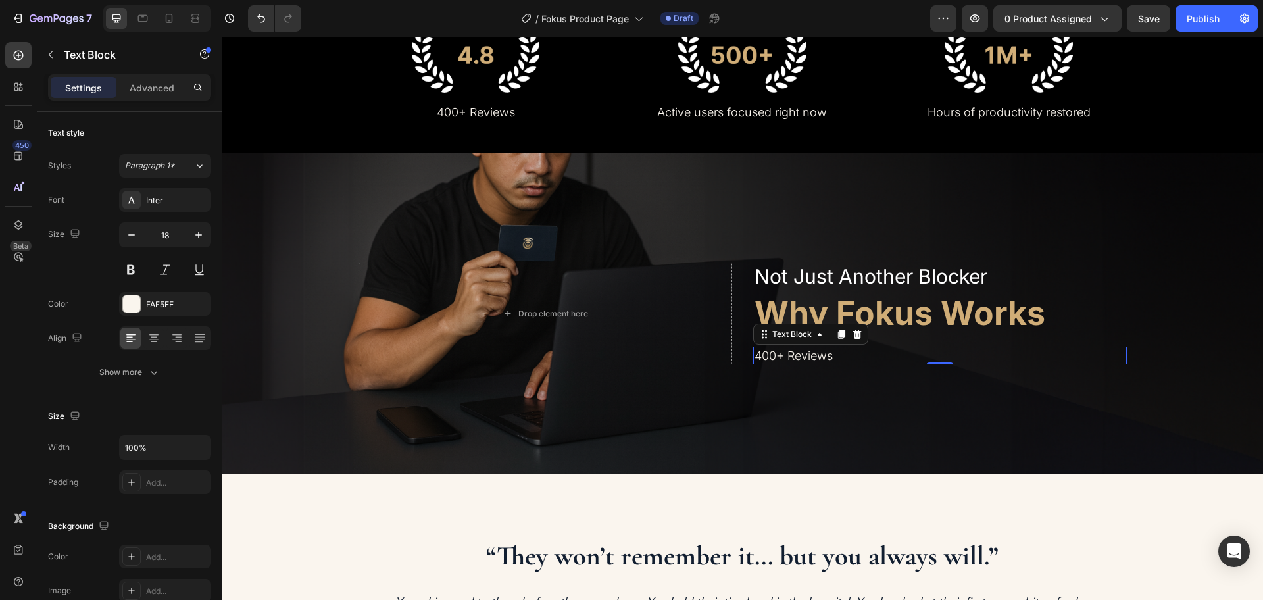
click at [844, 353] on p "400+ Reviews" at bounding box center [940, 355] width 371 height 15
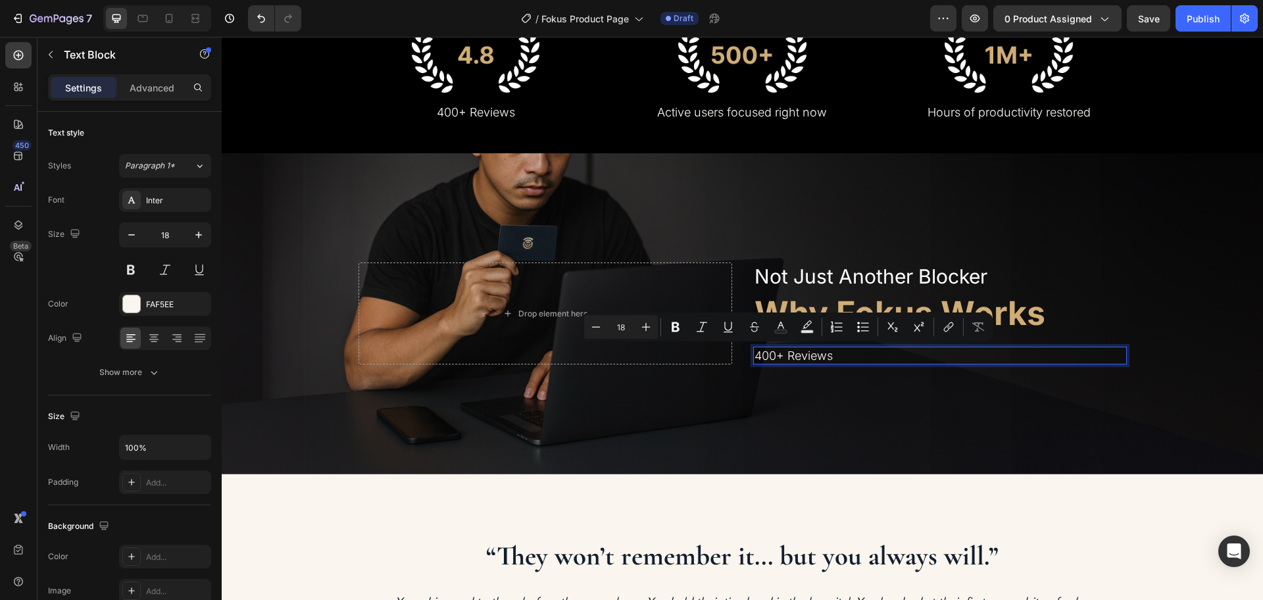
scroll to position [600, 0]
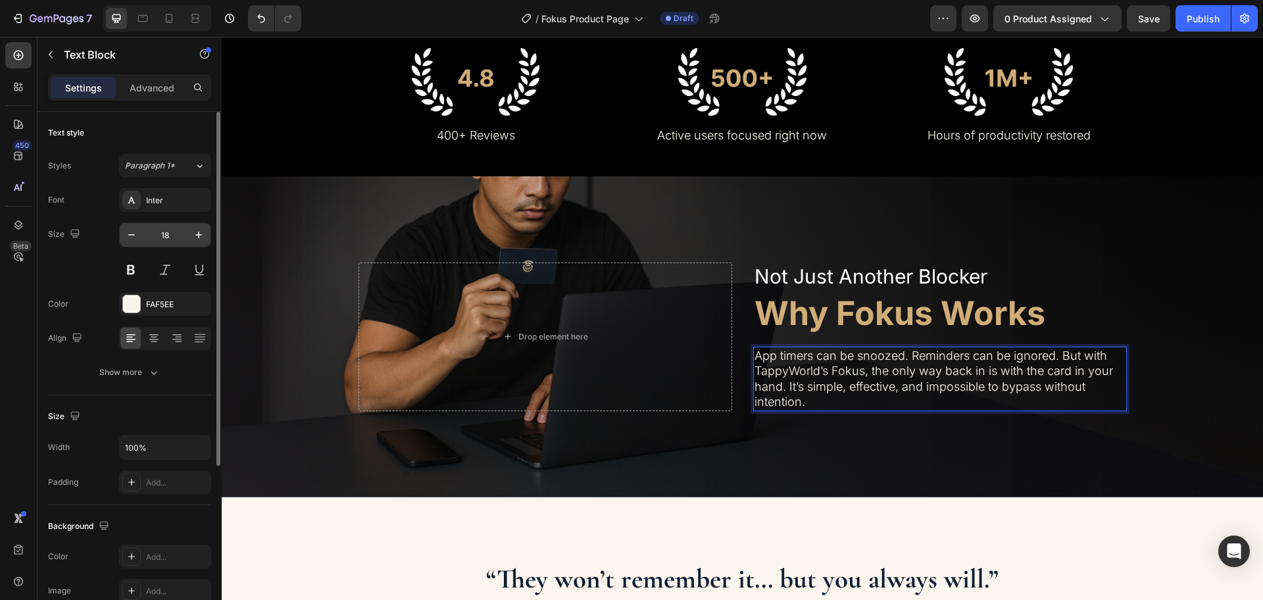
click at [158, 234] on input "18" at bounding box center [164, 235] width 43 height 24
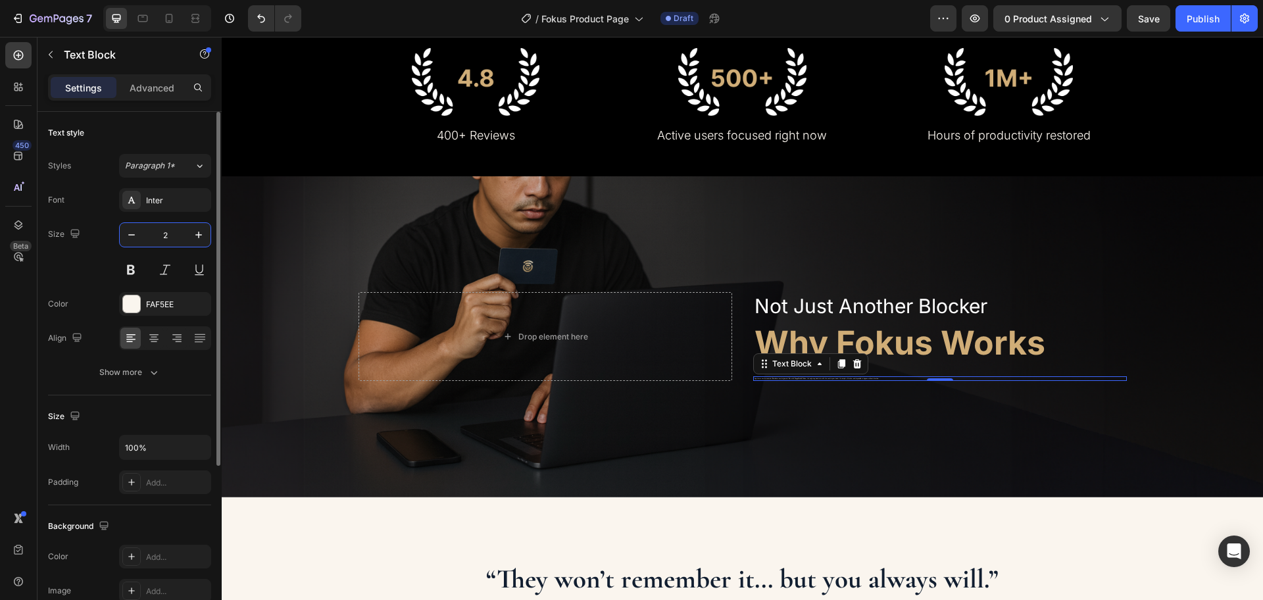
type input "20"
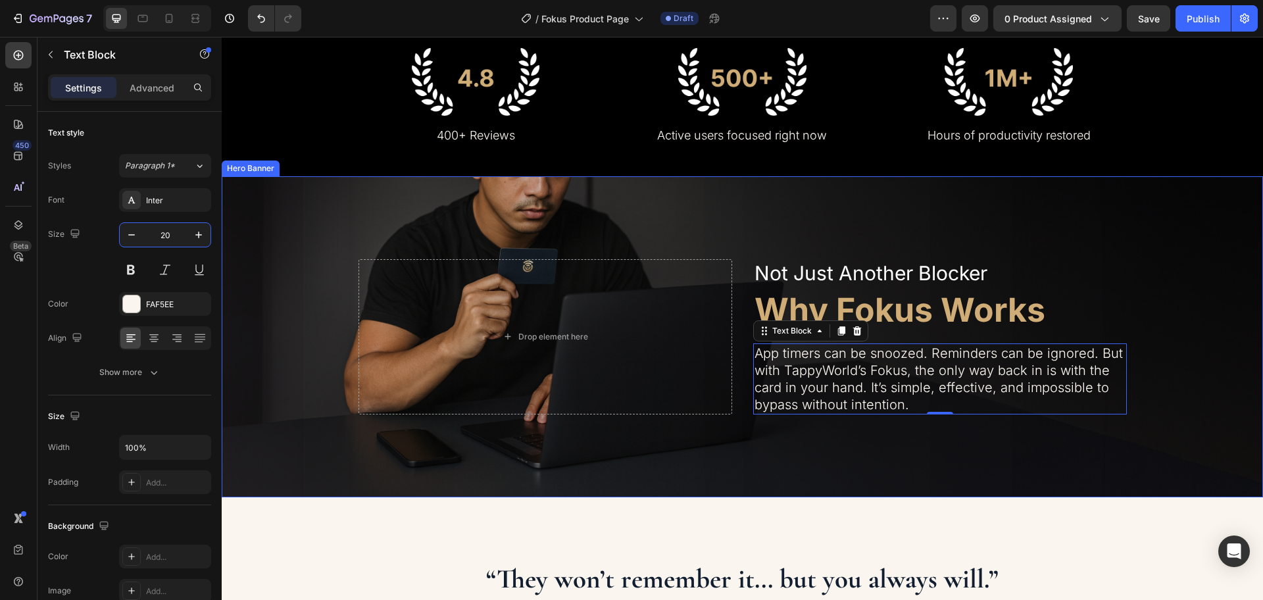
click at [986, 449] on div "Background Image" at bounding box center [743, 336] width 1042 height 321
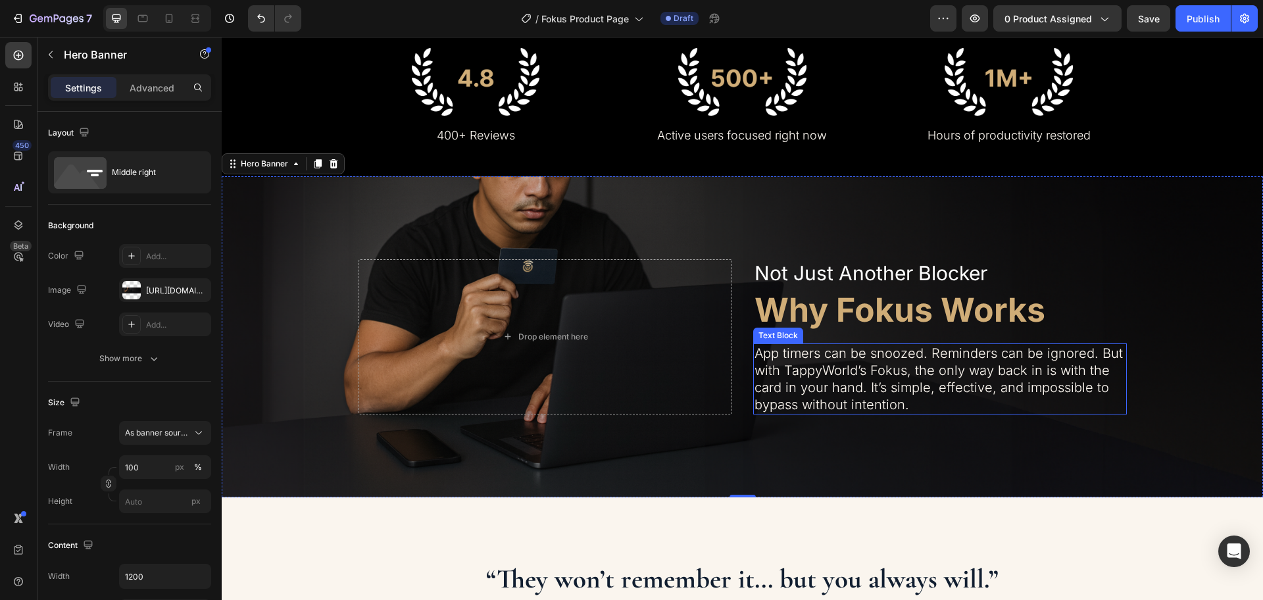
click at [869, 364] on p "App timers can be snoozed. Reminders can be ignored. But with TappyWorld’s Foku…" at bounding box center [940, 379] width 371 height 68
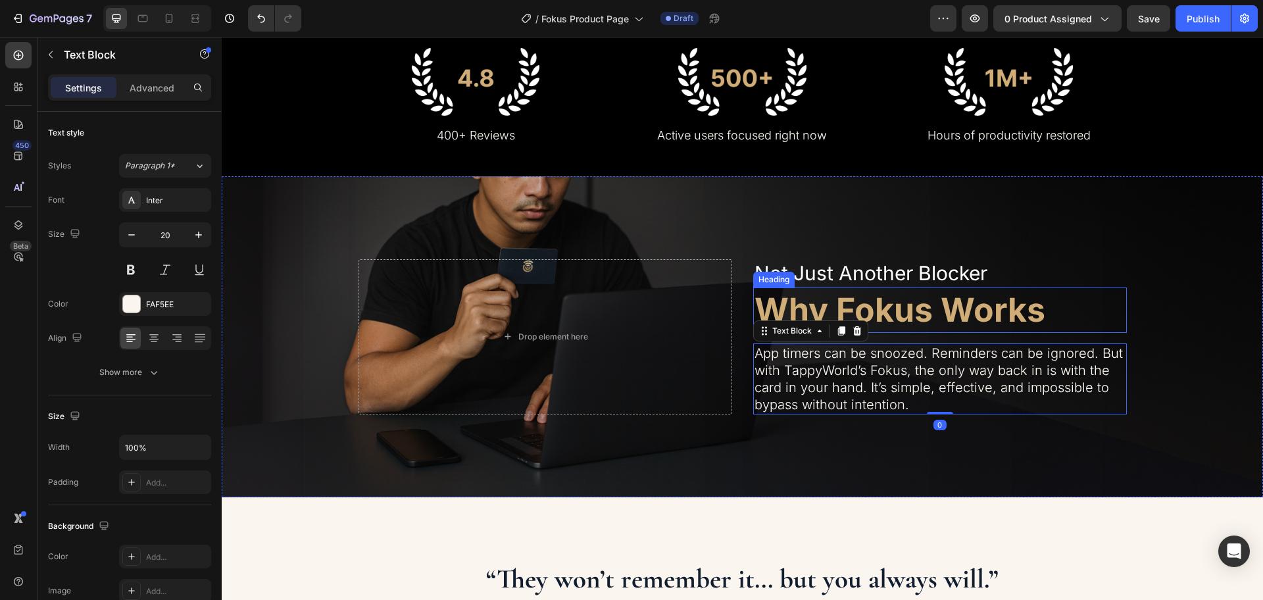
click at [891, 324] on h2 "Why Fokus Works" at bounding box center [940, 310] width 374 height 45
click at [955, 347] on p "App timers can be snoozed. Reminders can be ignored. But with TappyWorld’s Foku…" at bounding box center [940, 379] width 371 height 68
click at [927, 326] on h2 "Why Fokus Works" at bounding box center [940, 310] width 374 height 45
click at [940, 346] on p "App timers can be snoozed. Reminders can be ignored. But with TappyWorld’s Foku…" at bounding box center [940, 379] width 371 height 68
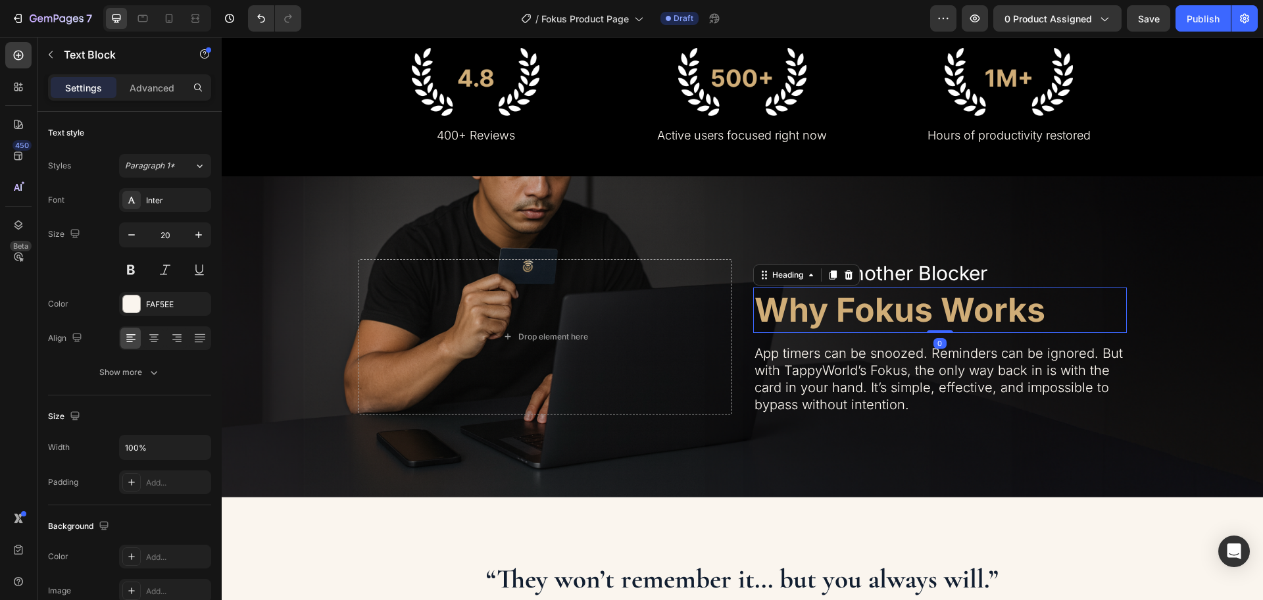
click at [901, 315] on h2 "Why Fokus Works" at bounding box center [940, 310] width 374 height 45
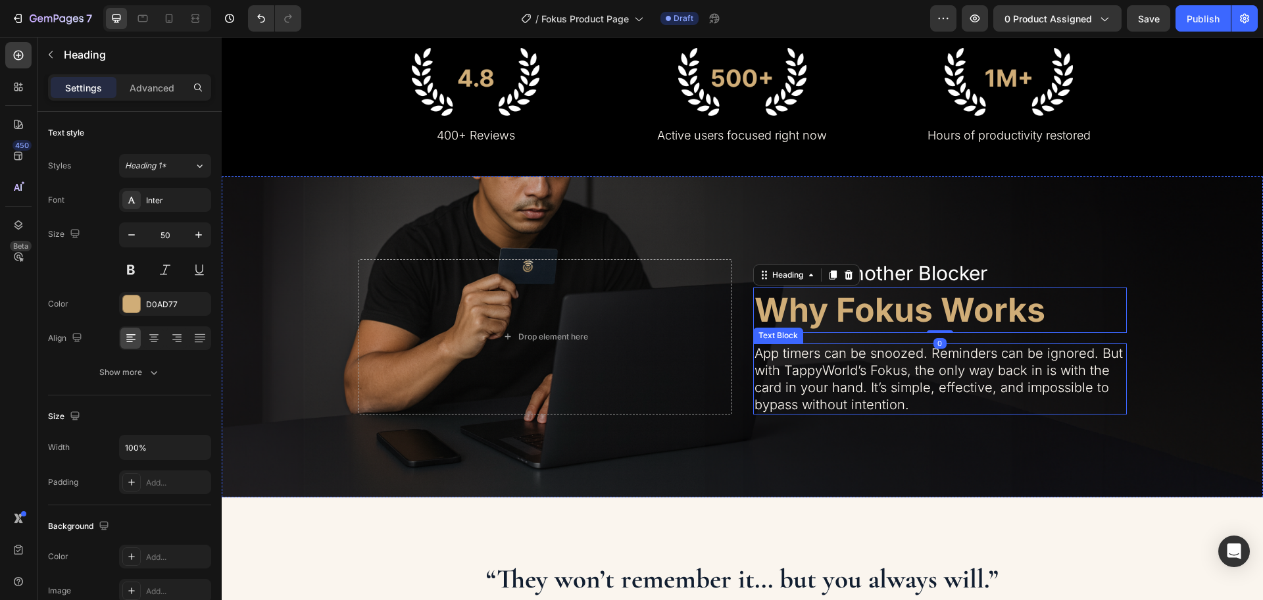
click at [912, 384] on p "App timers can be snoozed. Reminders can be ignored. But with TappyWorld’s Foku…" at bounding box center [940, 379] width 371 height 68
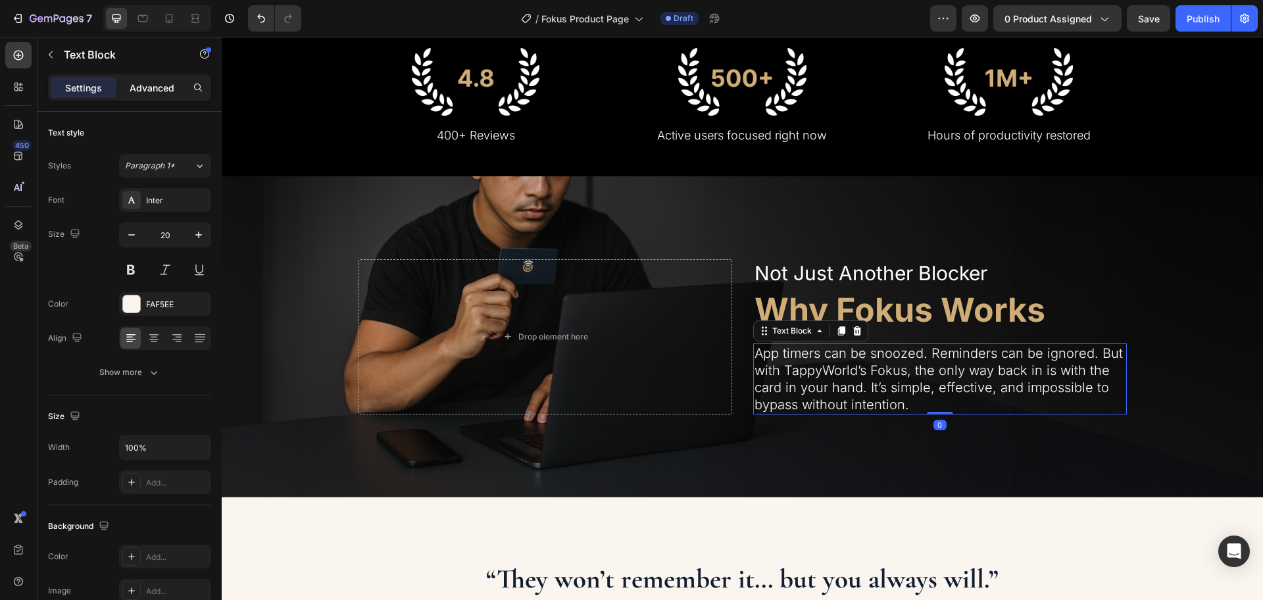
click at [146, 83] on p "Advanced" at bounding box center [152, 88] width 45 height 14
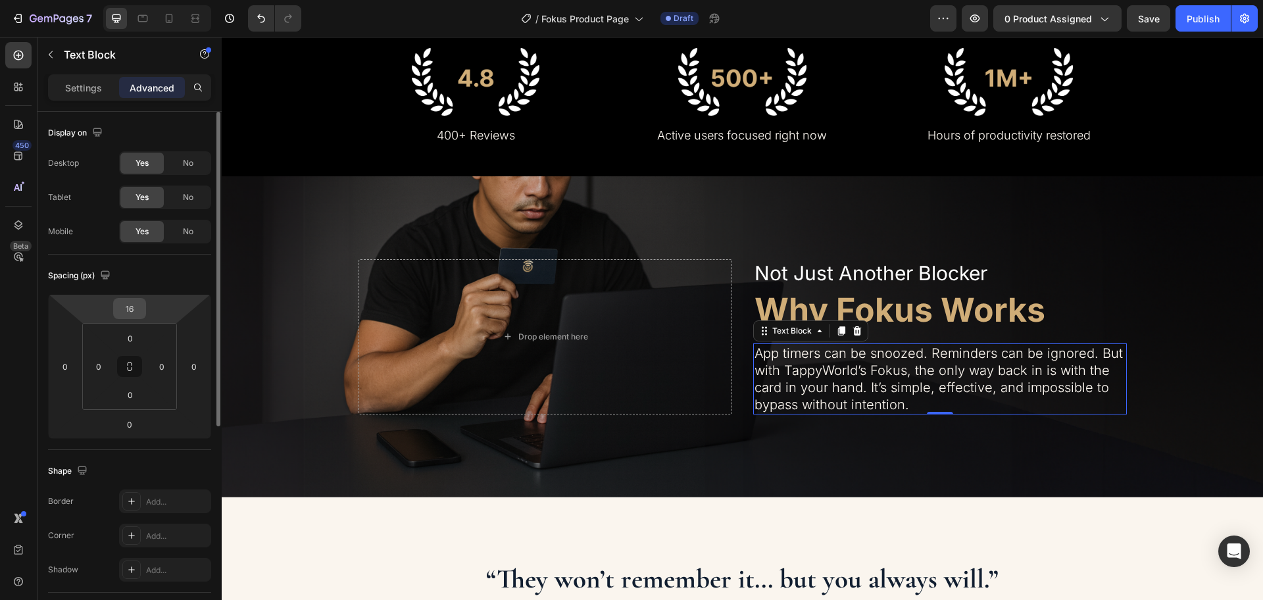
click at [140, 310] on input "16" at bounding box center [129, 309] width 26 height 20
type input "0"
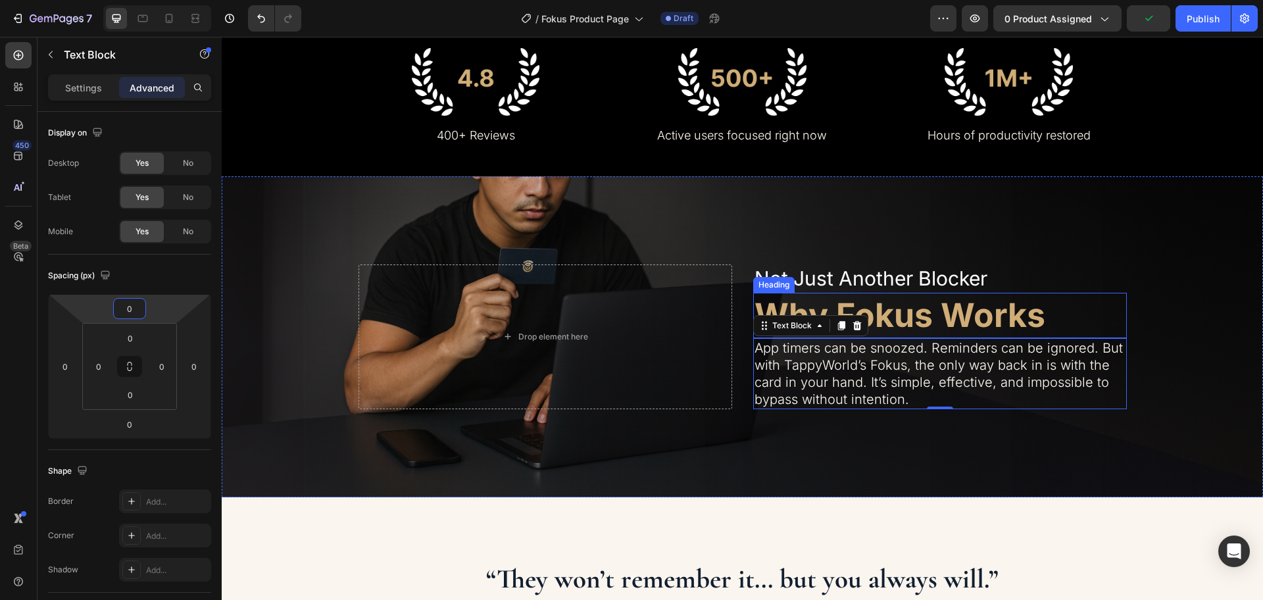
click at [898, 313] on h2 "Why Fokus Works" at bounding box center [940, 315] width 374 height 45
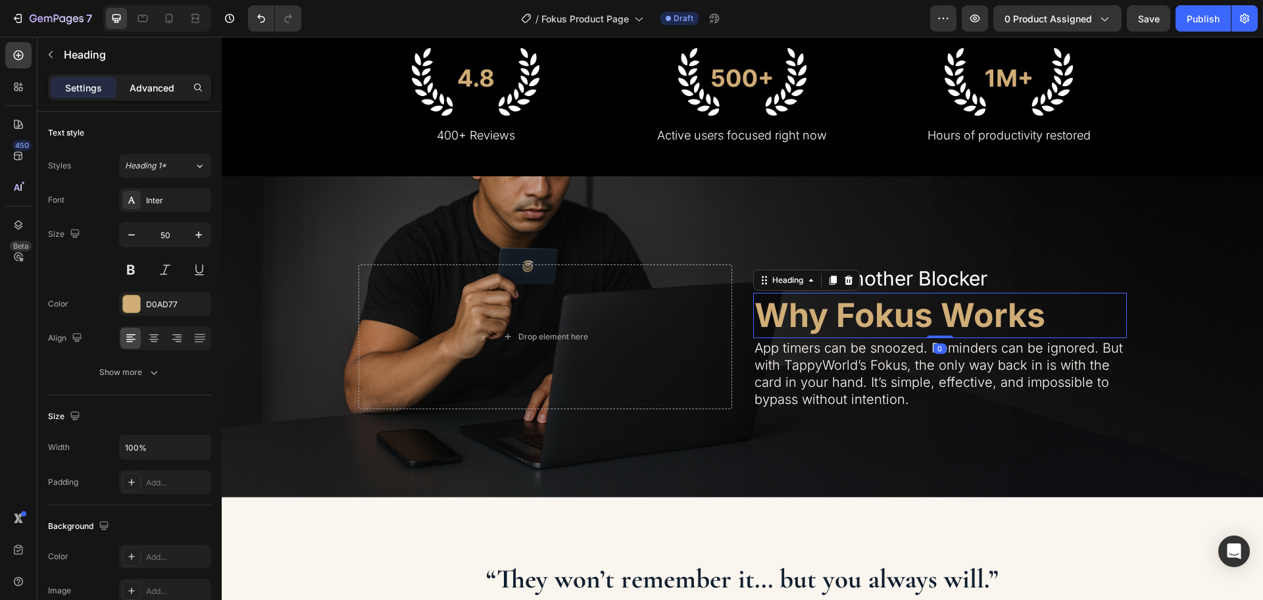
click at [145, 88] on p "Advanced" at bounding box center [152, 88] width 45 height 14
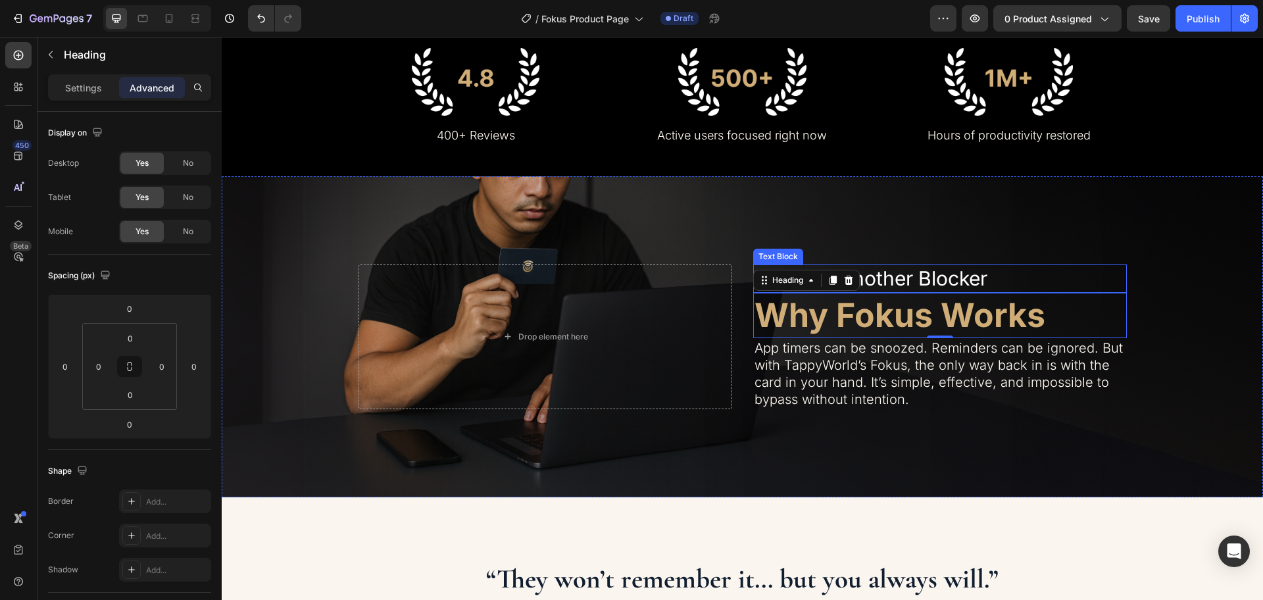
click at [928, 281] on p "Not Just Another Blocker" at bounding box center [940, 279] width 371 height 26
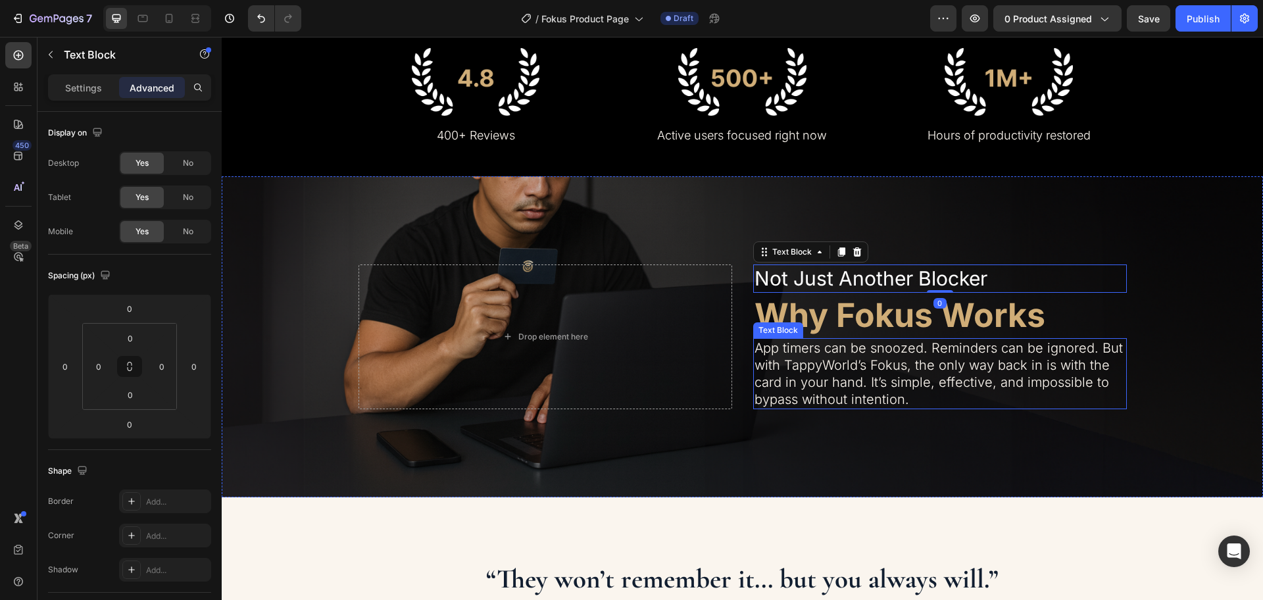
click at [871, 360] on p "App timers can be snoozed. Reminders can be ignored. But with TappyWorld’s Foku…" at bounding box center [940, 374] width 371 height 68
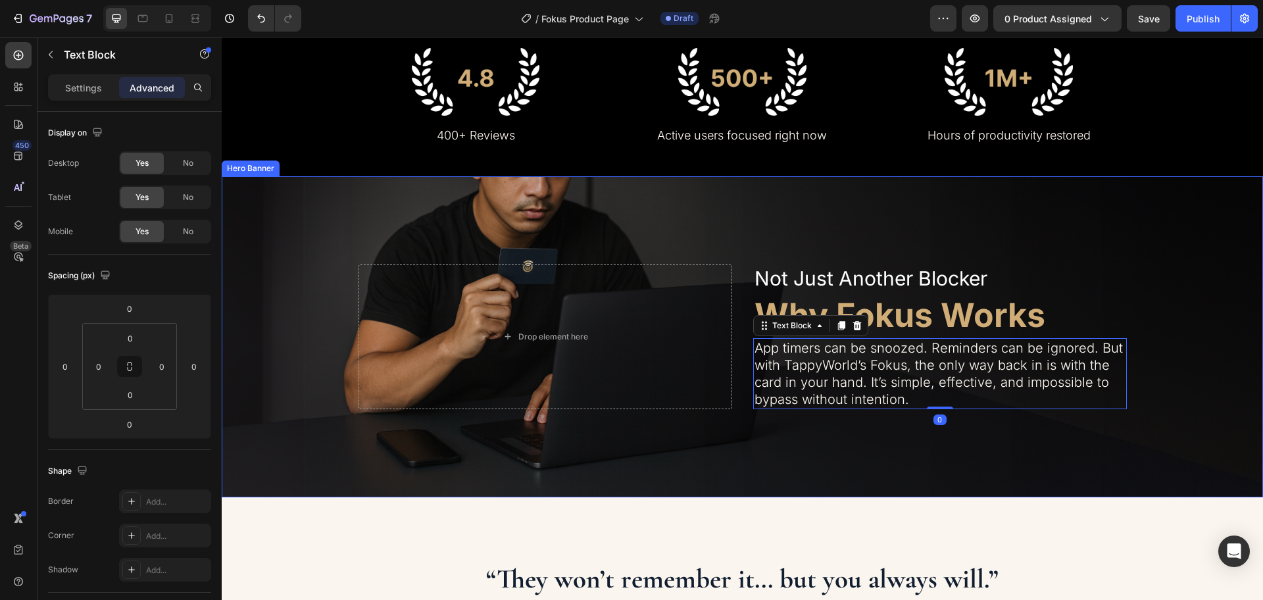
click at [898, 469] on div "Background Image" at bounding box center [743, 336] width 1042 height 321
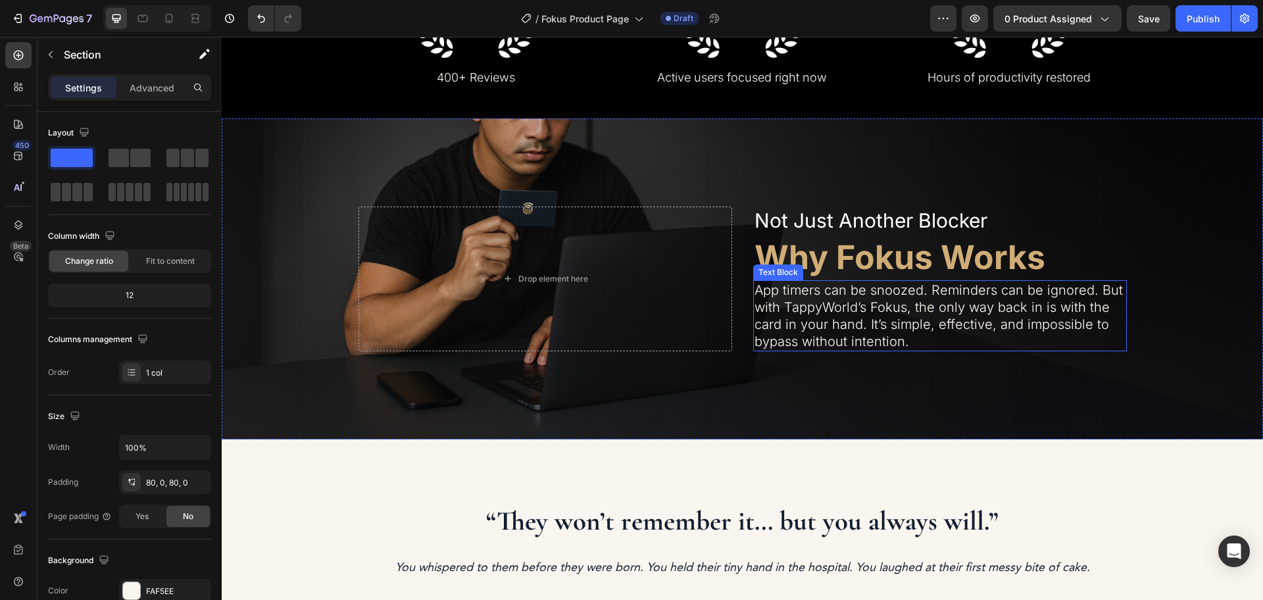
scroll to position [740, 0]
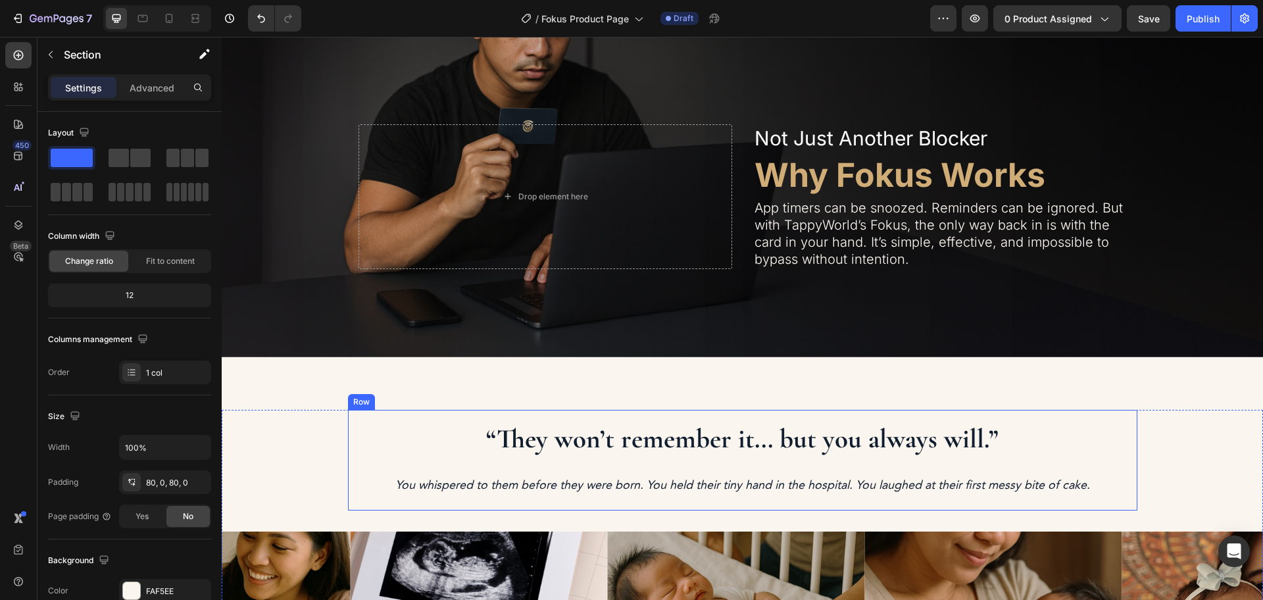
click at [411, 412] on div "“They won’t remember it... but you always will.” Heading You whispered to them …" at bounding box center [743, 460] width 790 height 101
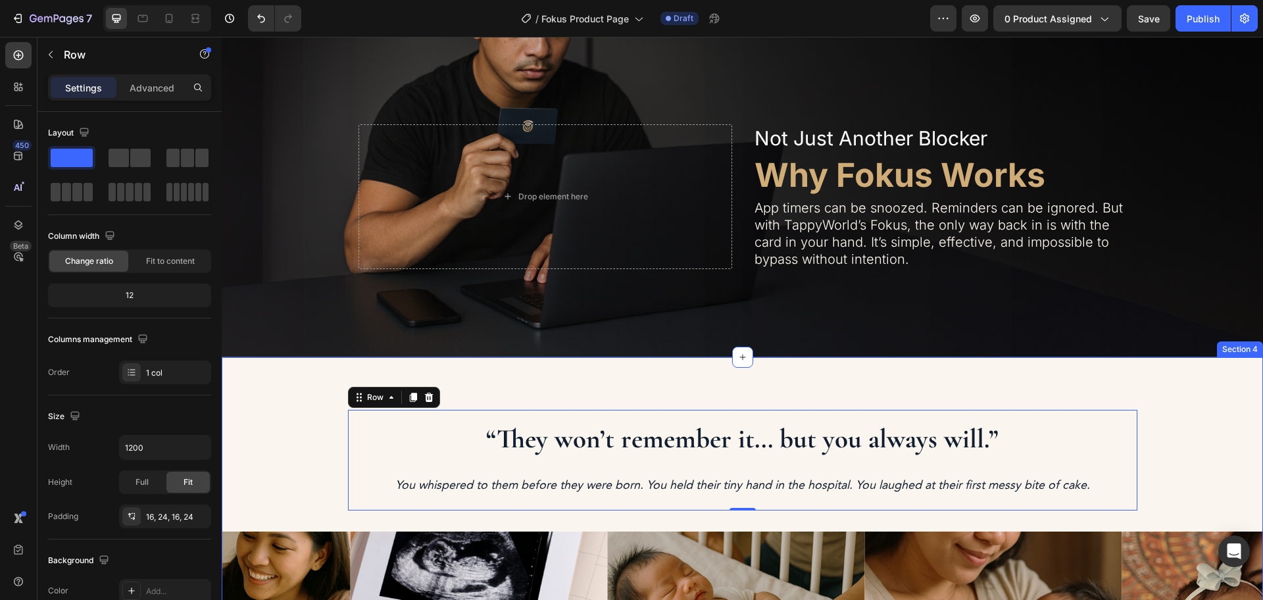
click at [732, 379] on div "“They won’t remember it... but you always will.” Heading You whispered to them …" at bounding box center [743, 602] width 1042 height 490
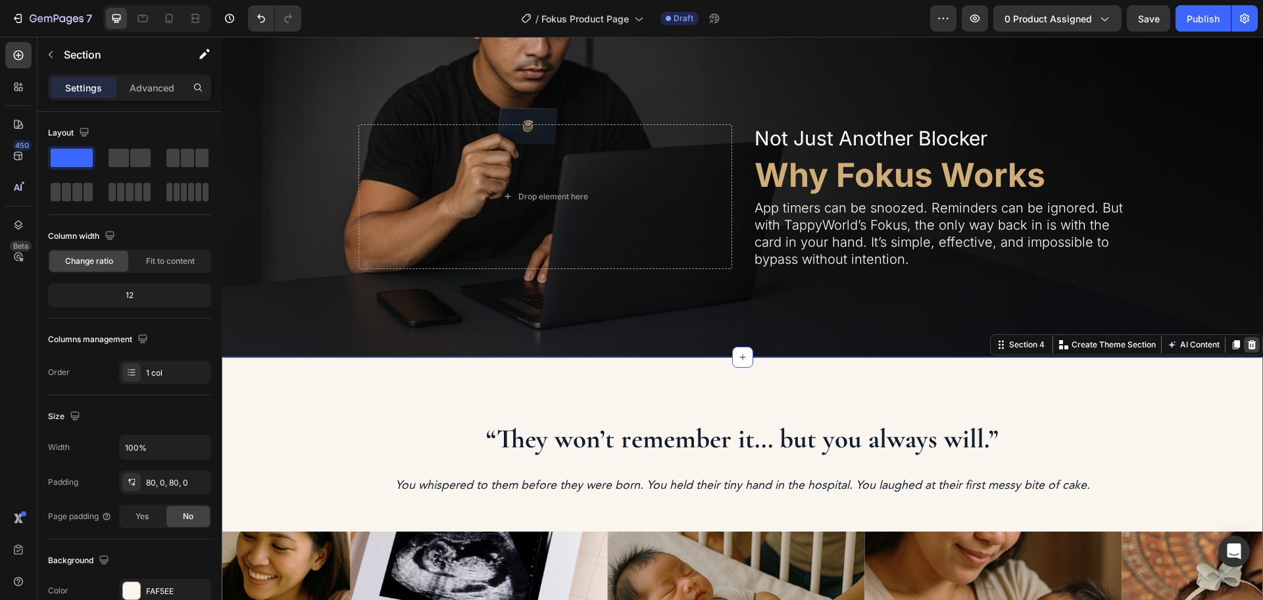
click at [1244, 347] on div at bounding box center [1252, 345] width 16 height 16
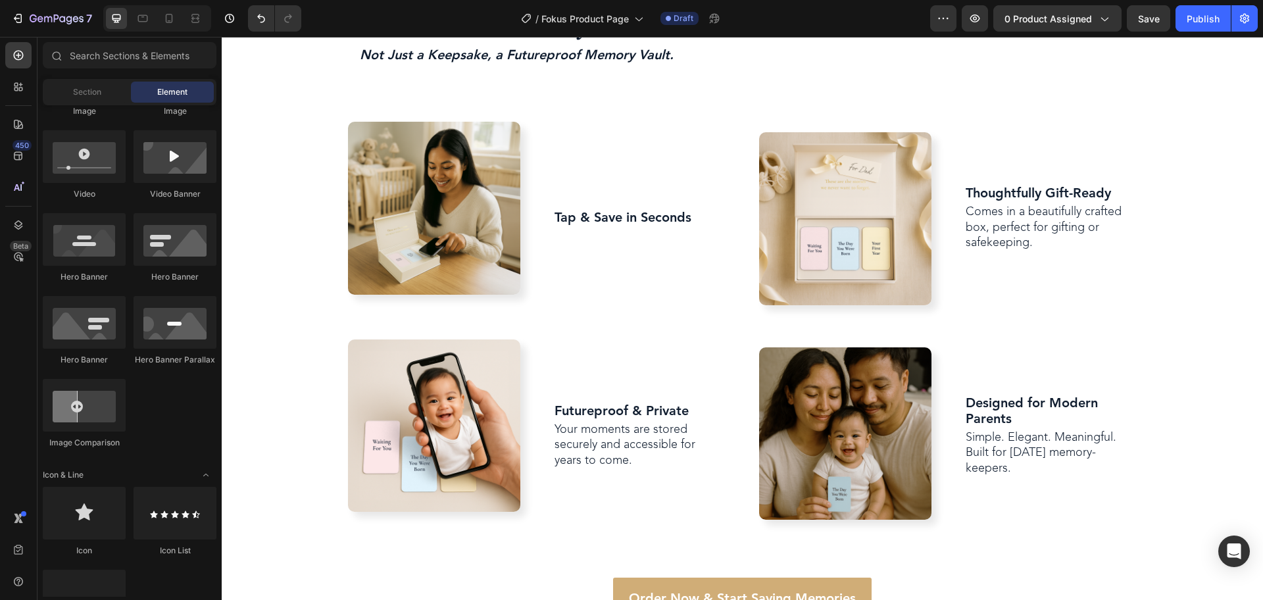
scroll to position [823, 0]
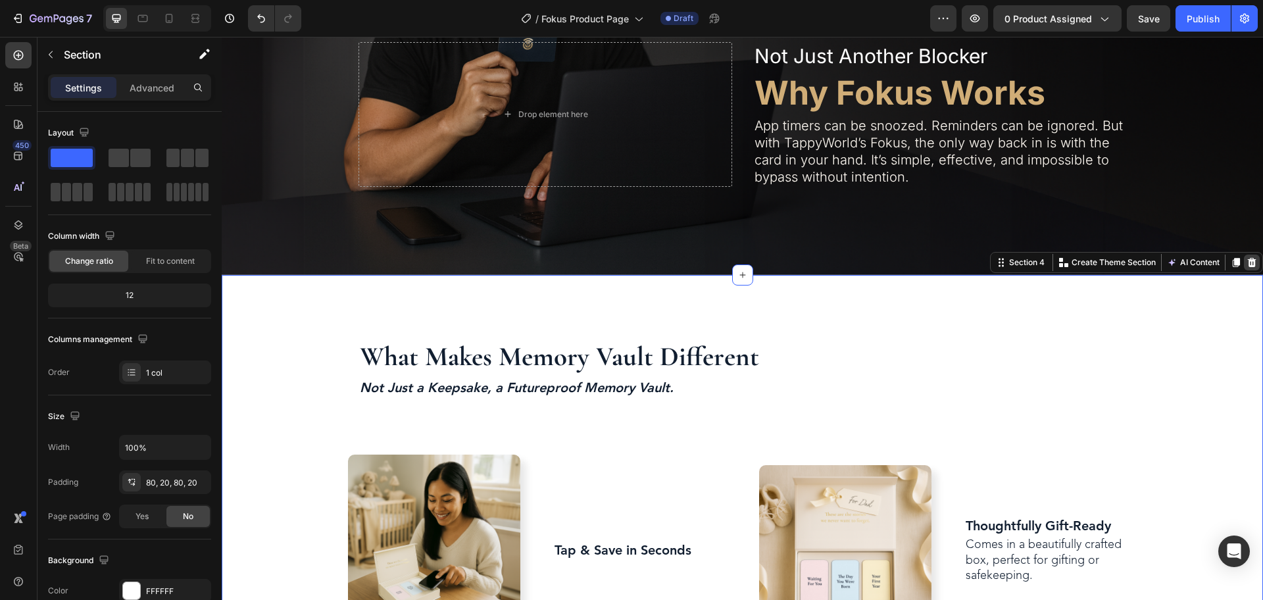
click at [1248, 263] on icon at bounding box center [1252, 262] width 9 height 9
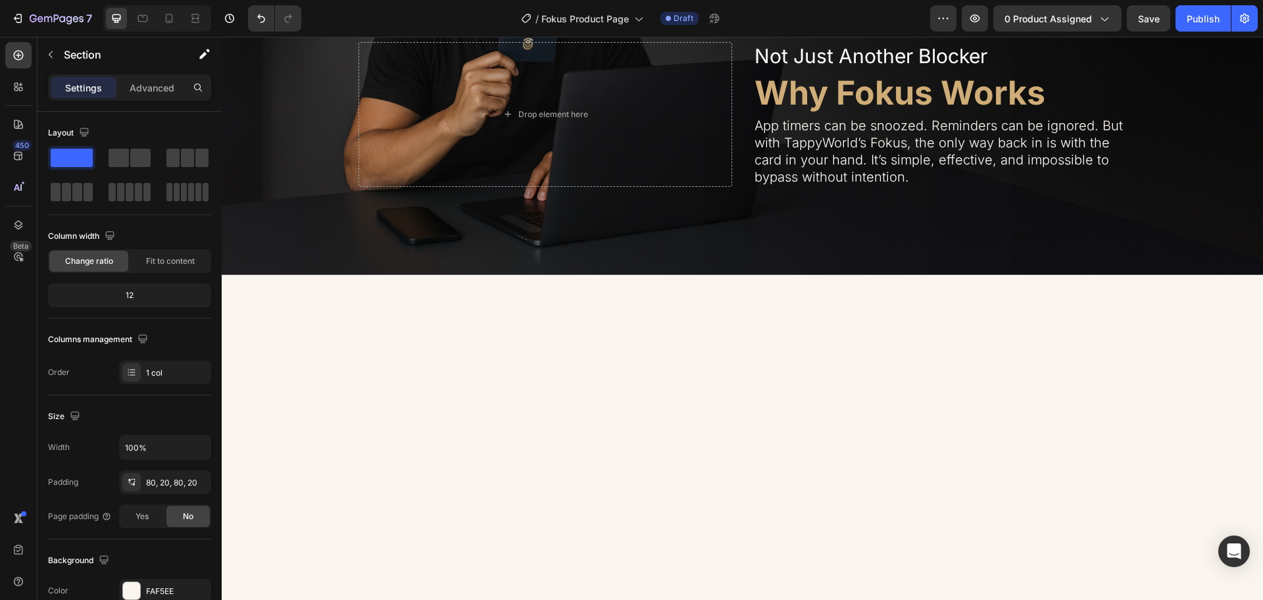
click at [1085, 374] on div at bounding box center [742, 485] width 1015 height 315
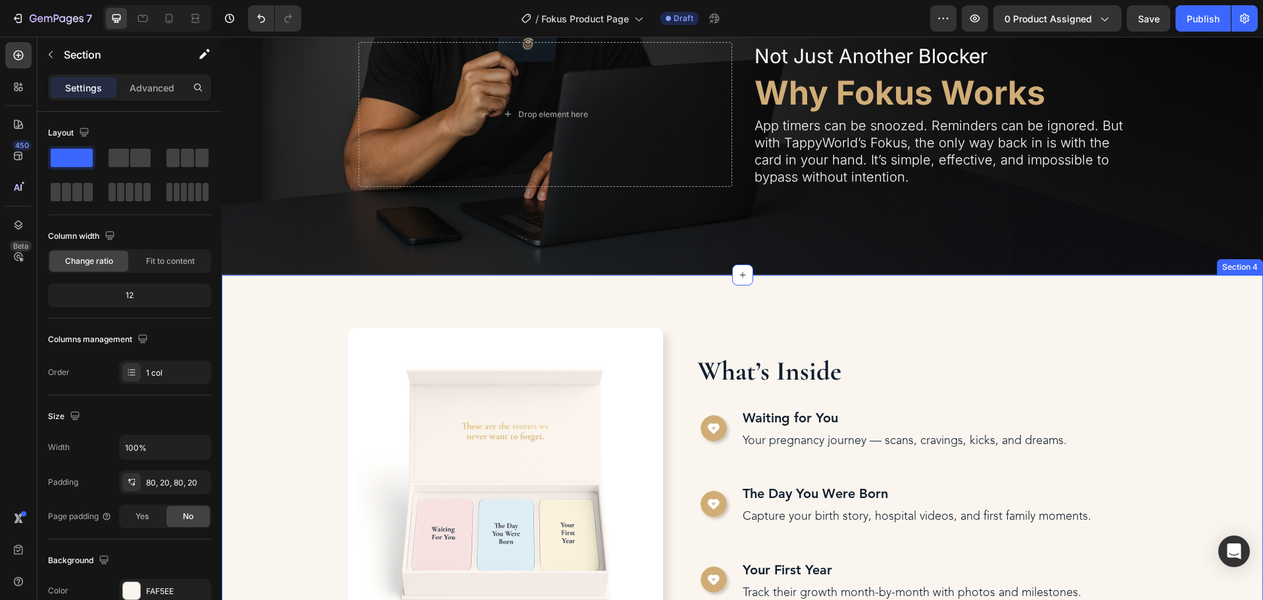
click at [1158, 301] on div "Image What’s Inside Heading Image Image Waiting for You Text Block Your pregnan…" at bounding box center [743, 485] width 1042 height 421
click at [792, 289] on div "Image What’s Inside Heading Image Image Waiting for You Text Block Your pregnan…" at bounding box center [743, 485] width 1042 height 421
click at [981, 316] on div "Image What’s Inside Heading Image Image Waiting for You Text Block Your pregnan…" at bounding box center [743, 485] width 1042 height 421
click at [1187, 296] on div "Image What’s Inside Heading Image Image Waiting for You Text Block Your pregnan…" at bounding box center [743, 485] width 1042 height 421
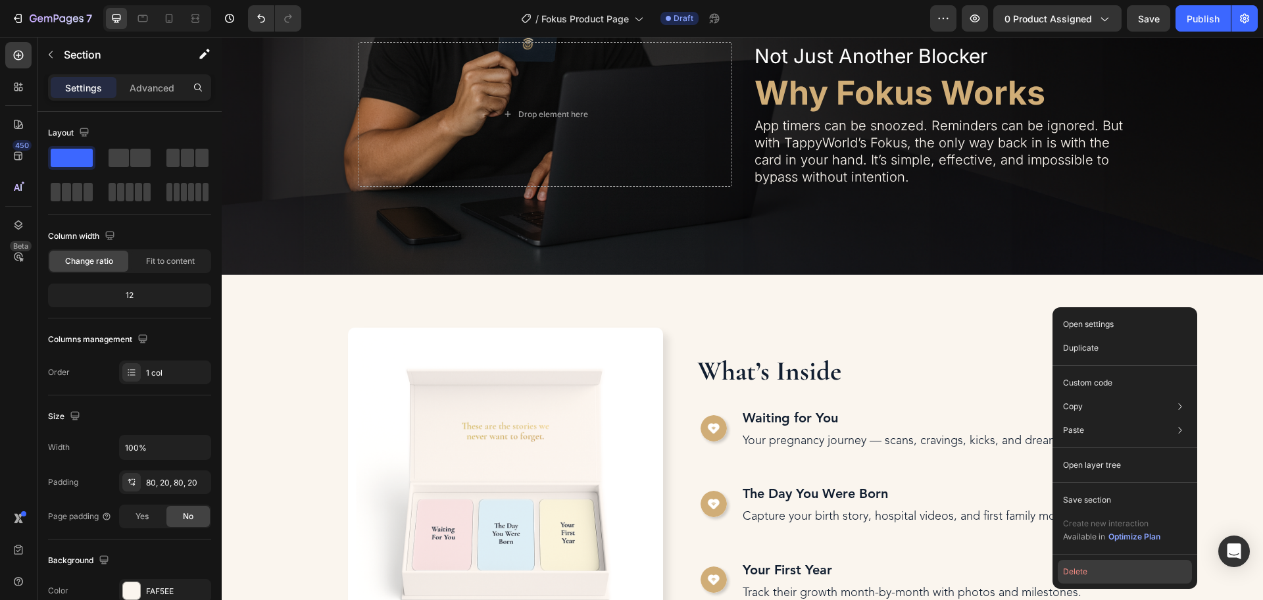
click at [1095, 573] on button "Delete" at bounding box center [1125, 572] width 134 height 24
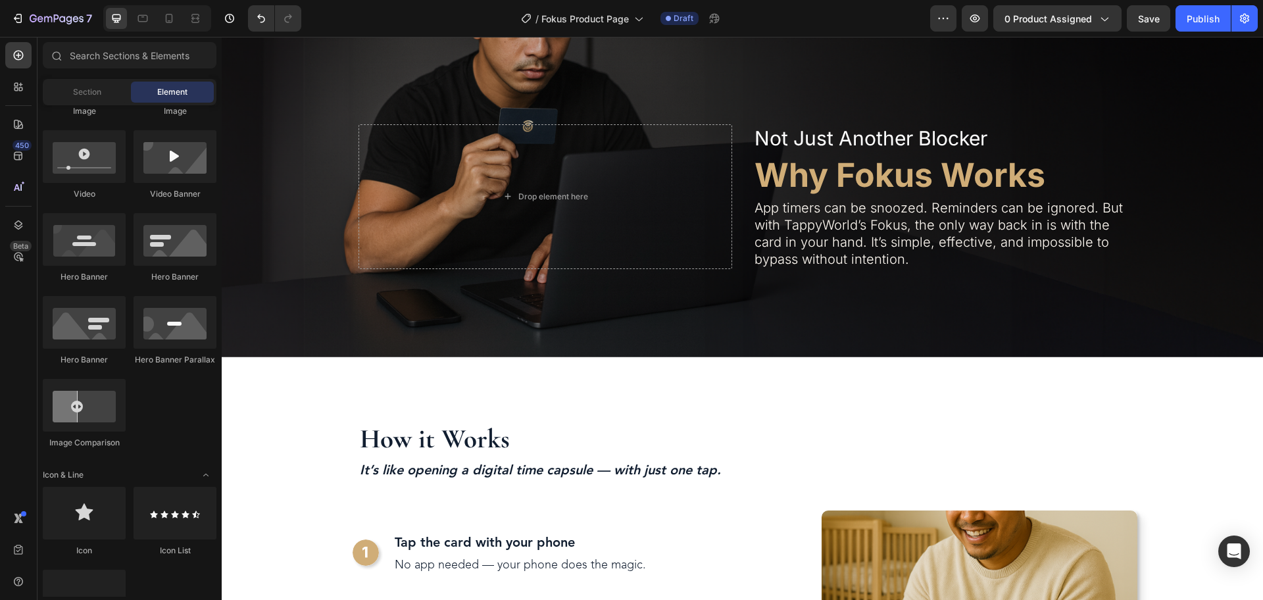
scroll to position [987, 0]
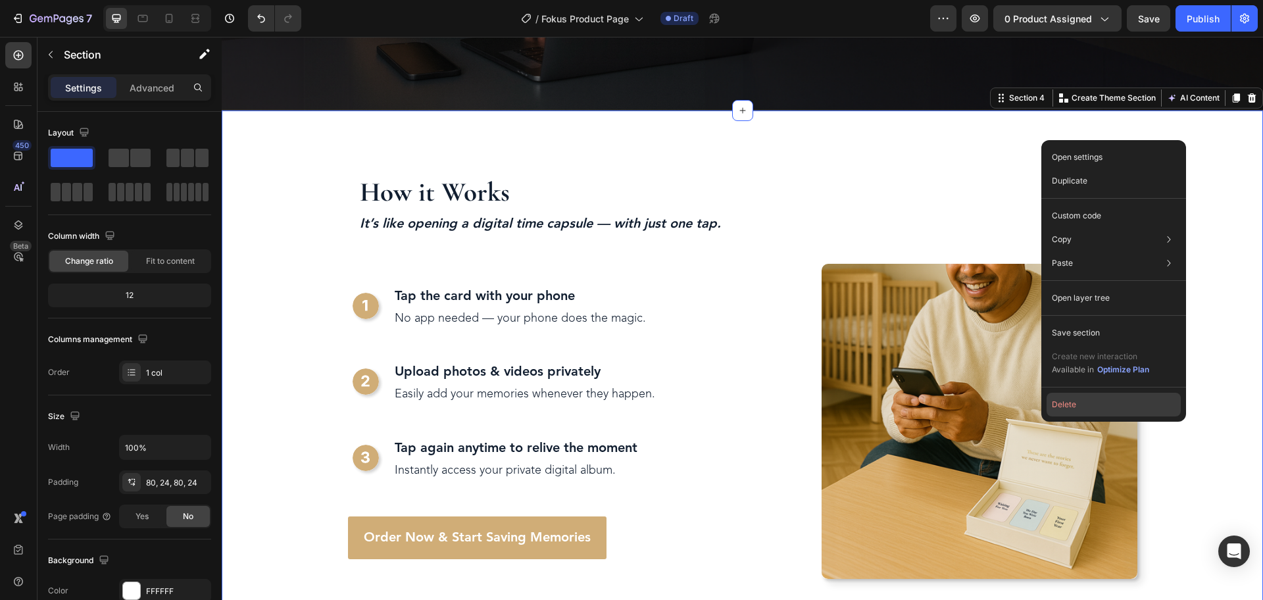
click at [1062, 407] on button "Delete" at bounding box center [1114, 405] width 134 height 24
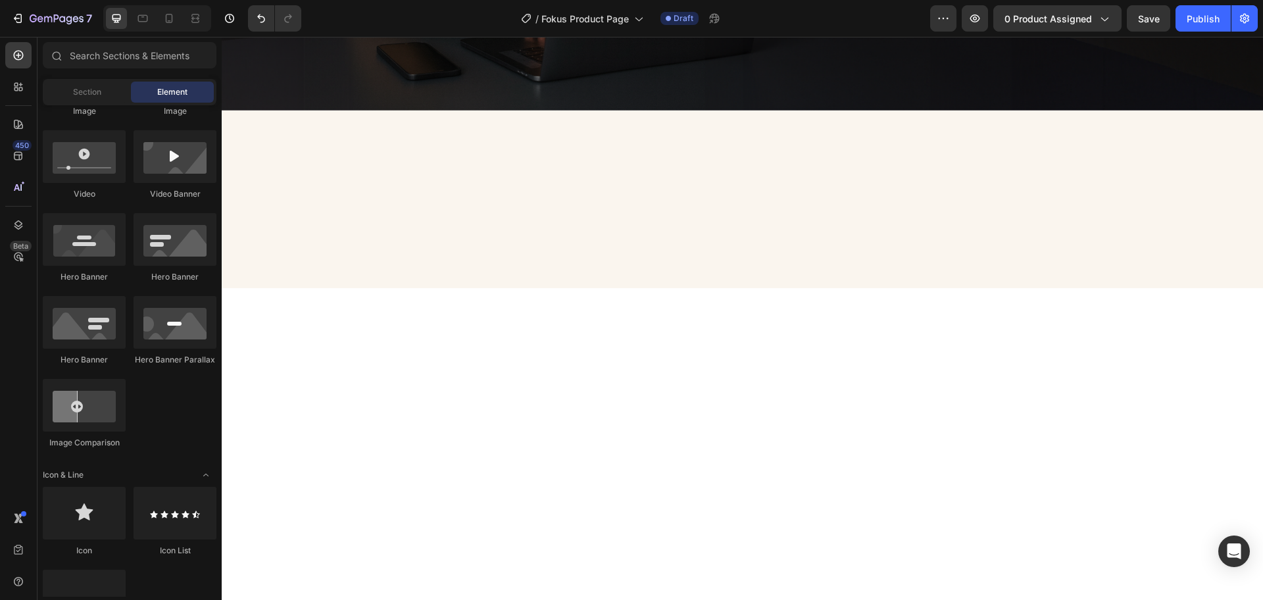
click at [723, 288] on div at bounding box center [743, 553] width 1042 height 530
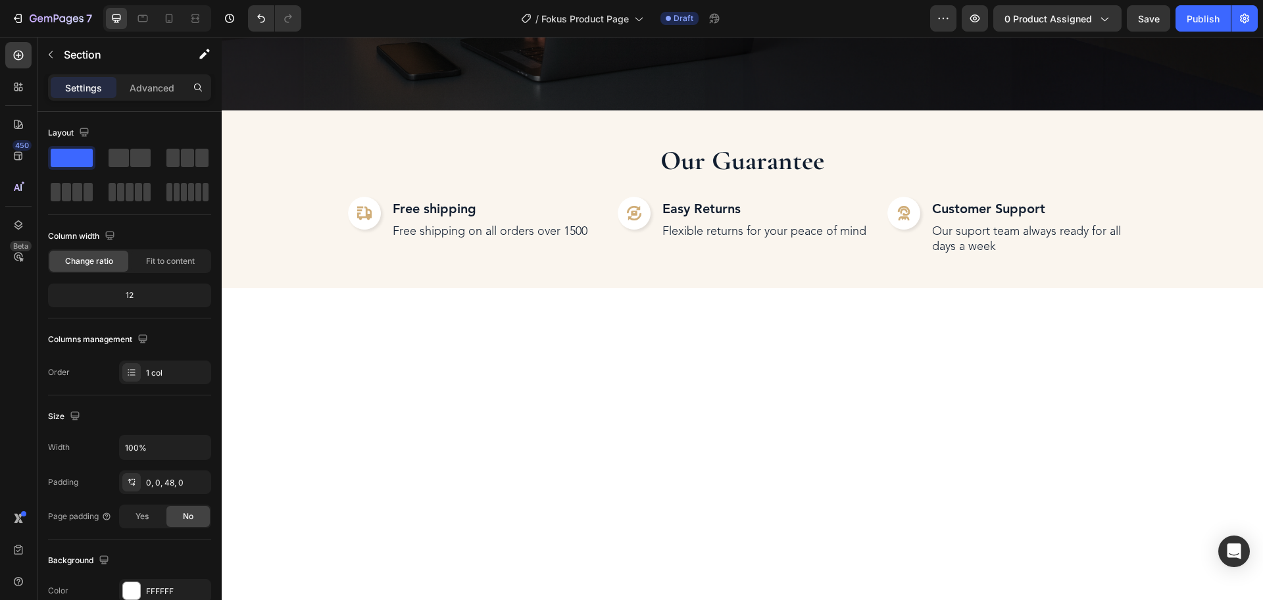
scroll to position [494, 0]
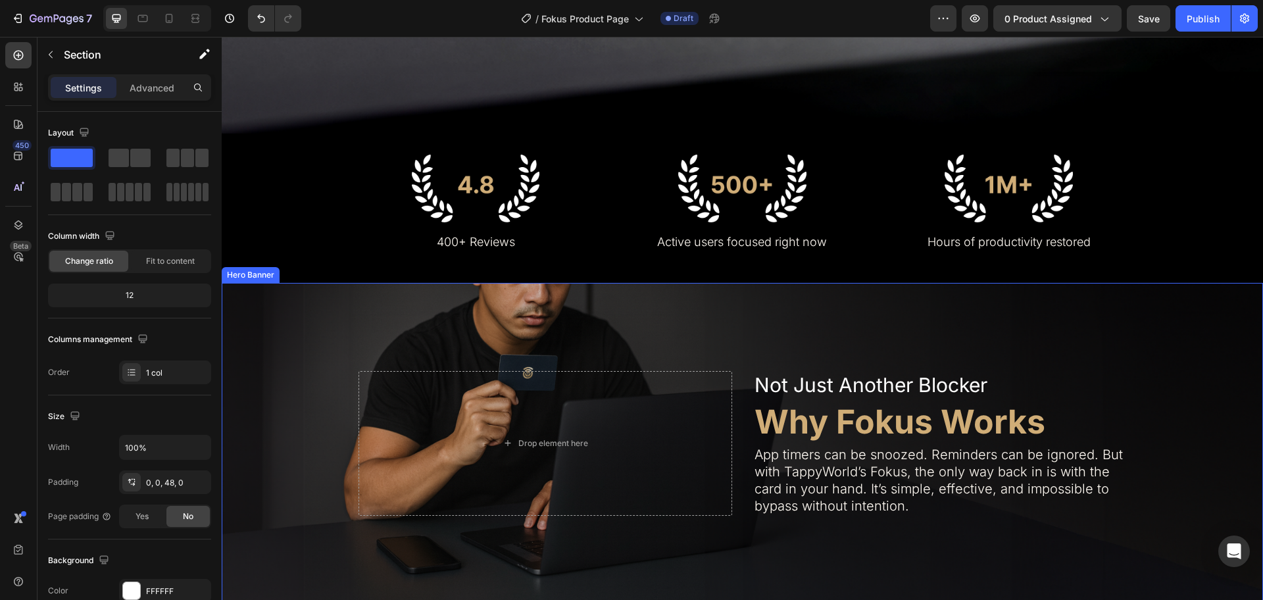
click at [790, 307] on div "Background Image" at bounding box center [743, 443] width 1042 height 321
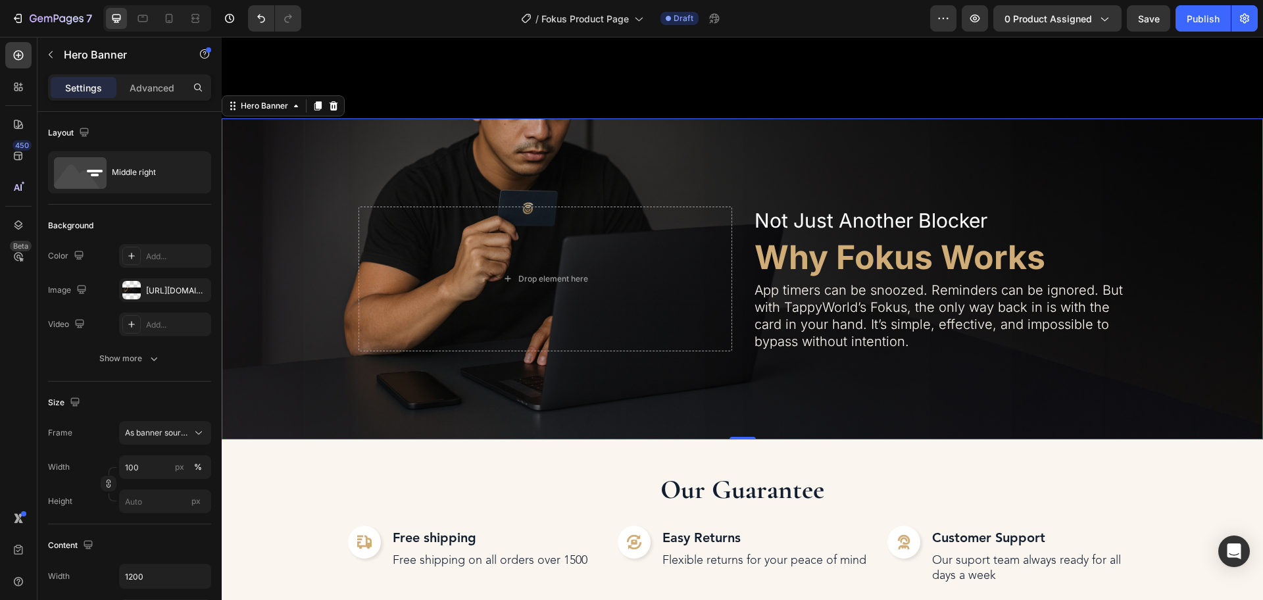
scroll to position [987, 0]
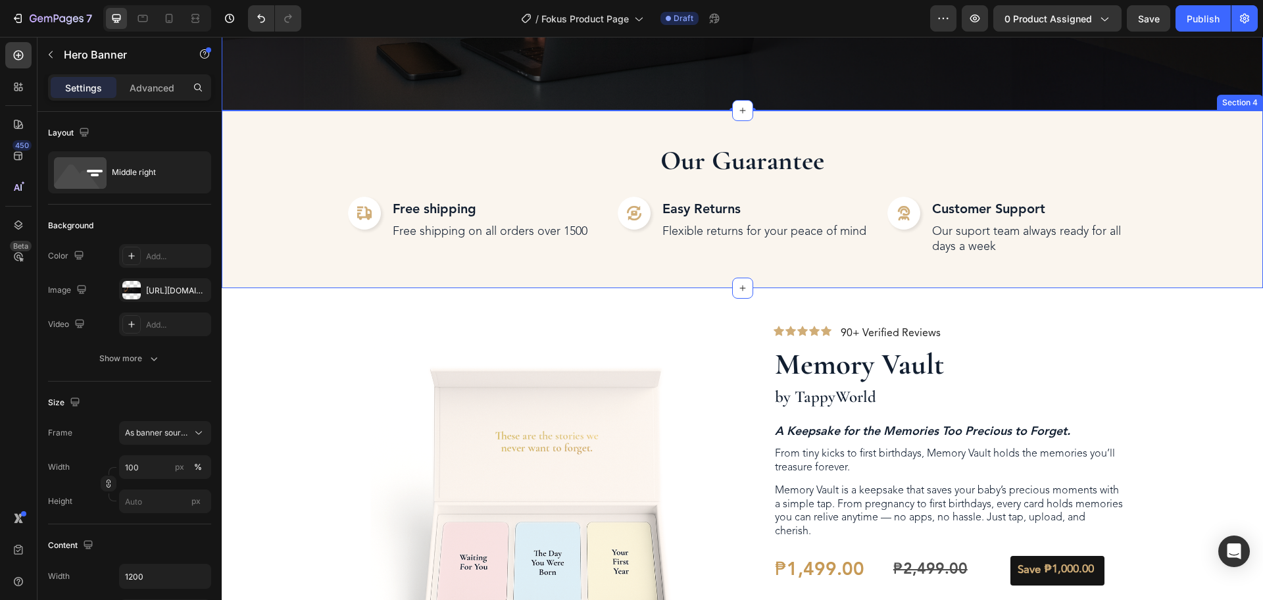
click at [988, 121] on div "Our Guarantee Heading Image Free shipping Text block Free shipping on all order…" at bounding box center [743, 200] width 1042 height 178
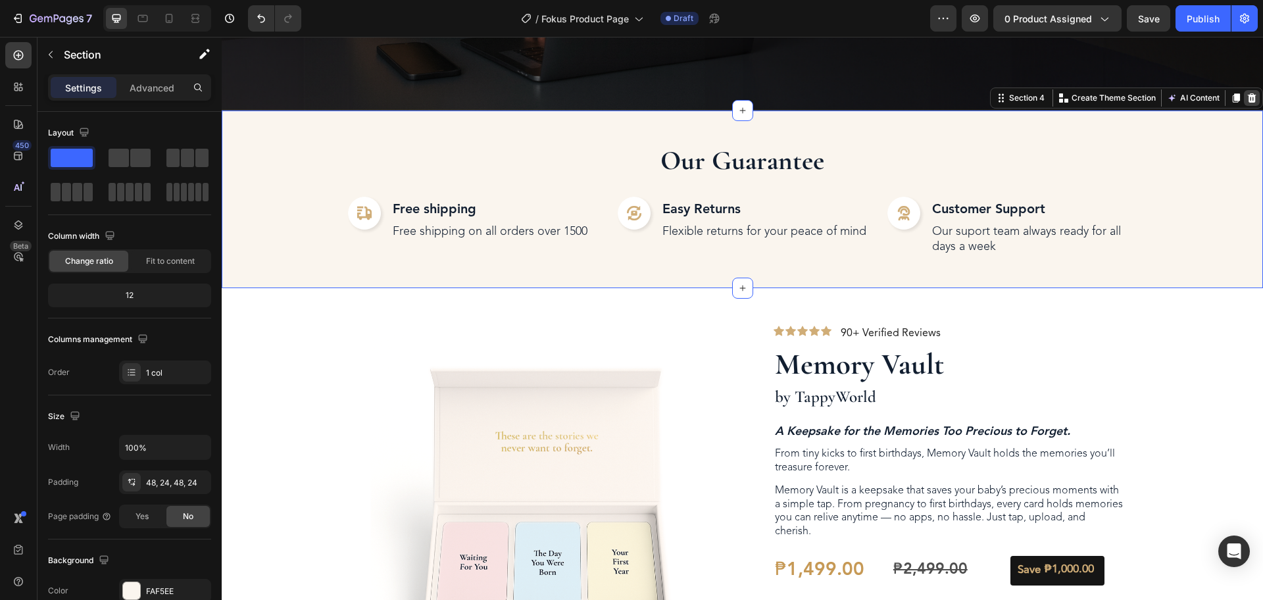
click at [1247, 93] on icon at bounding box center [1252, 98] width 11 height 11
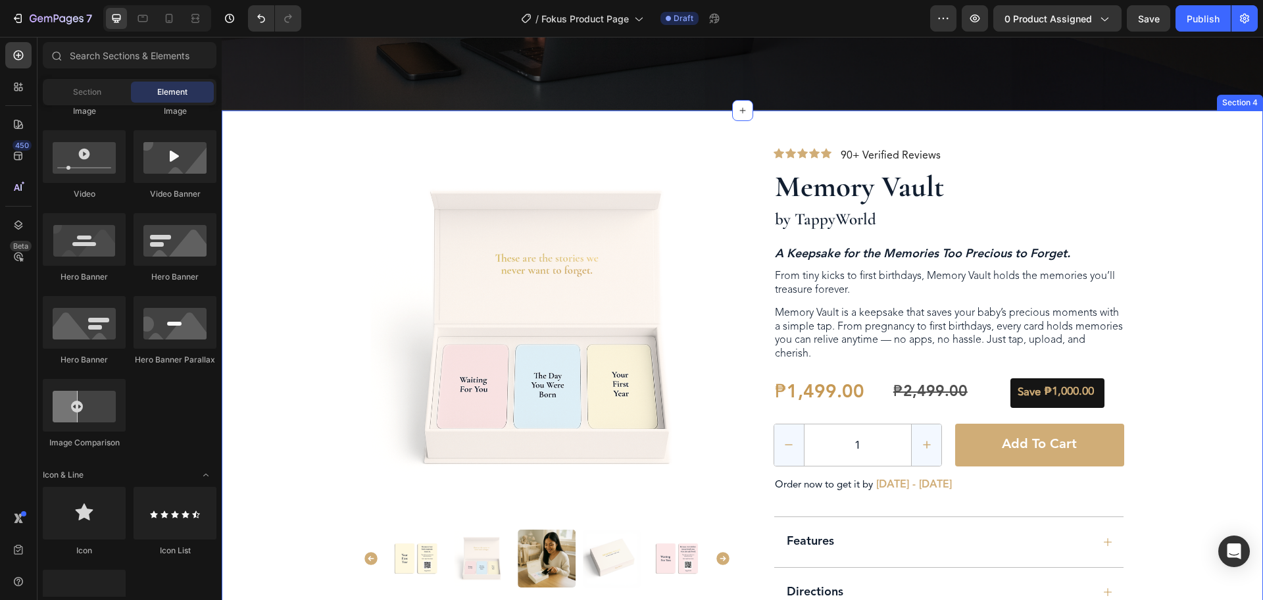
click at [1198, 140] on div "Product Images Row Icon Icon Icon Icon Icon Icon List 90+ Verified Reviews Text…" at bounding box center [743, 376] width 1042 height 530
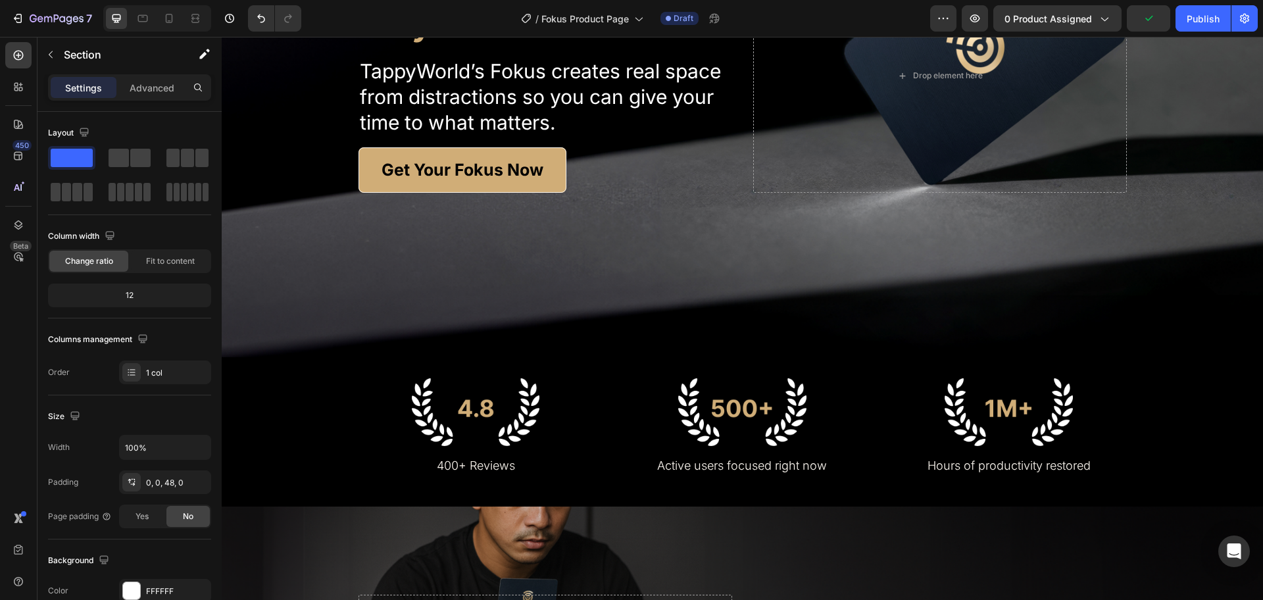
scroll to position [599, 0]
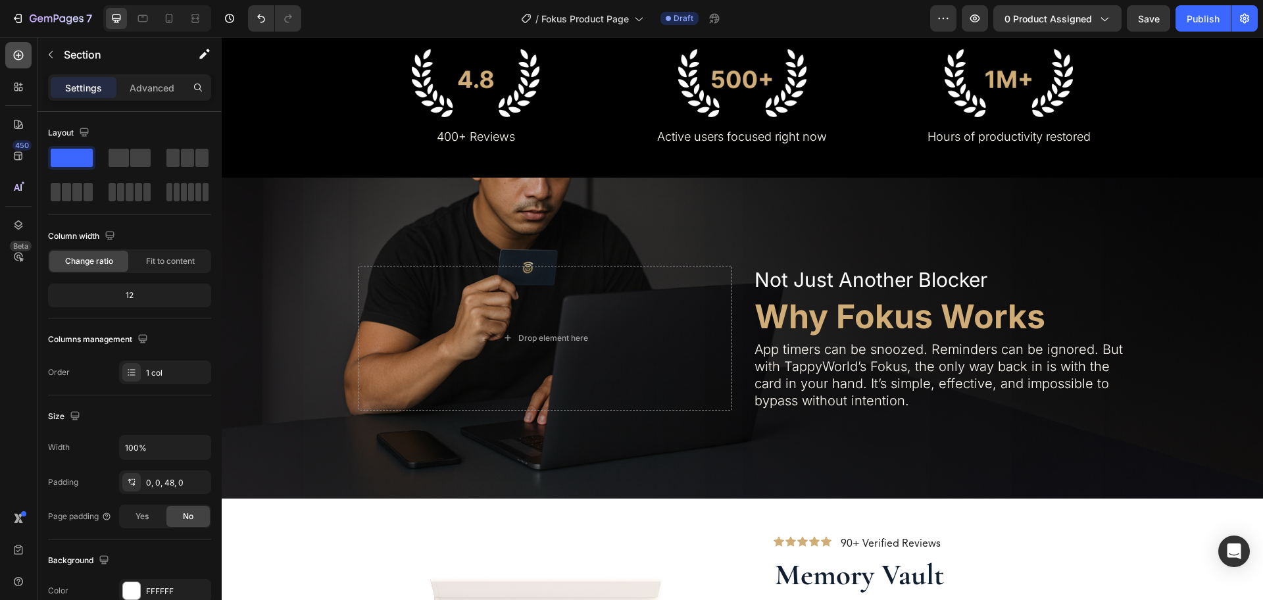
click at [18, 55] on icon at bounding box center [19, 56] width 10 height 10
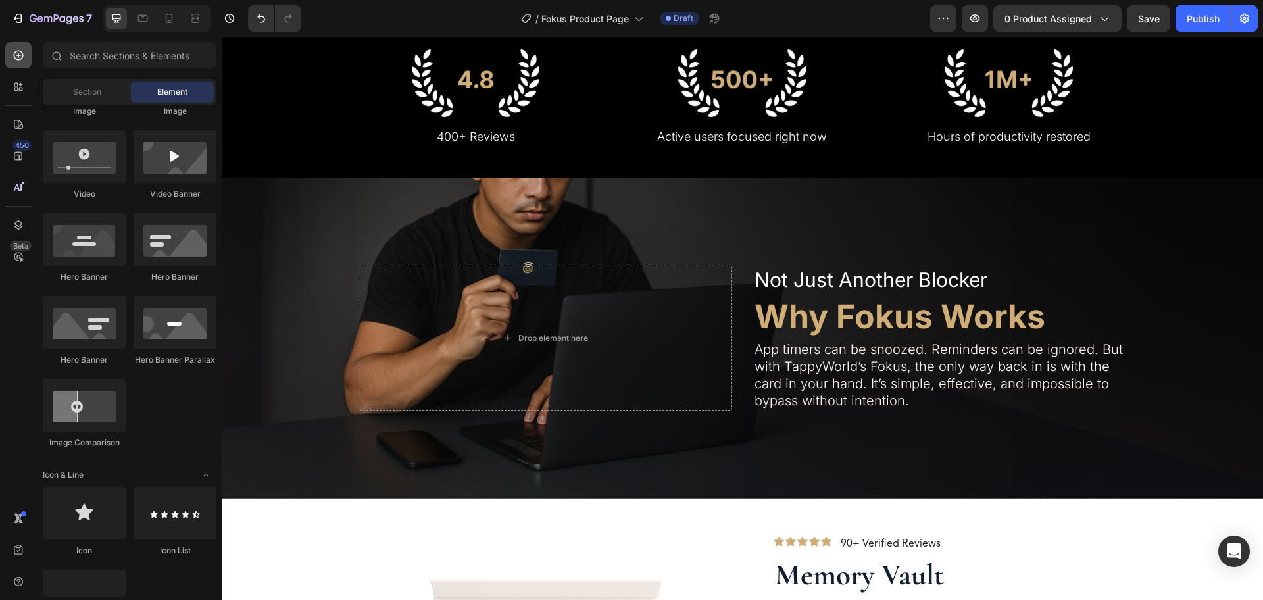
click at [18, 55] on icon at bounding box center [19, 56] width 10 height 10
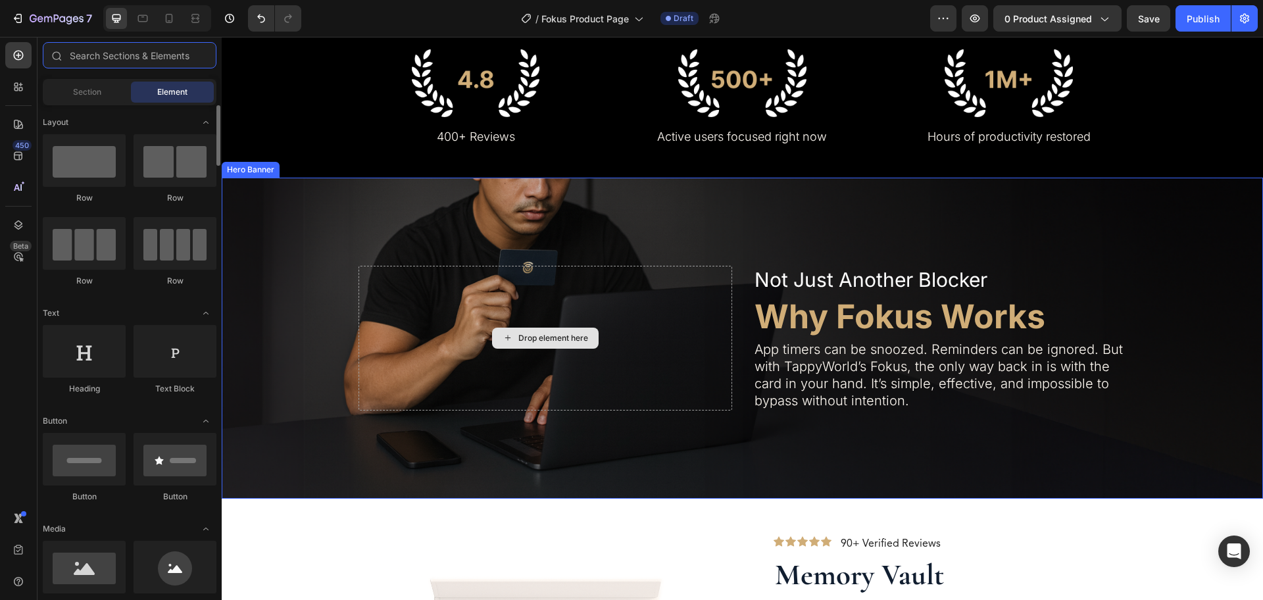
scroll to position [681, 0]
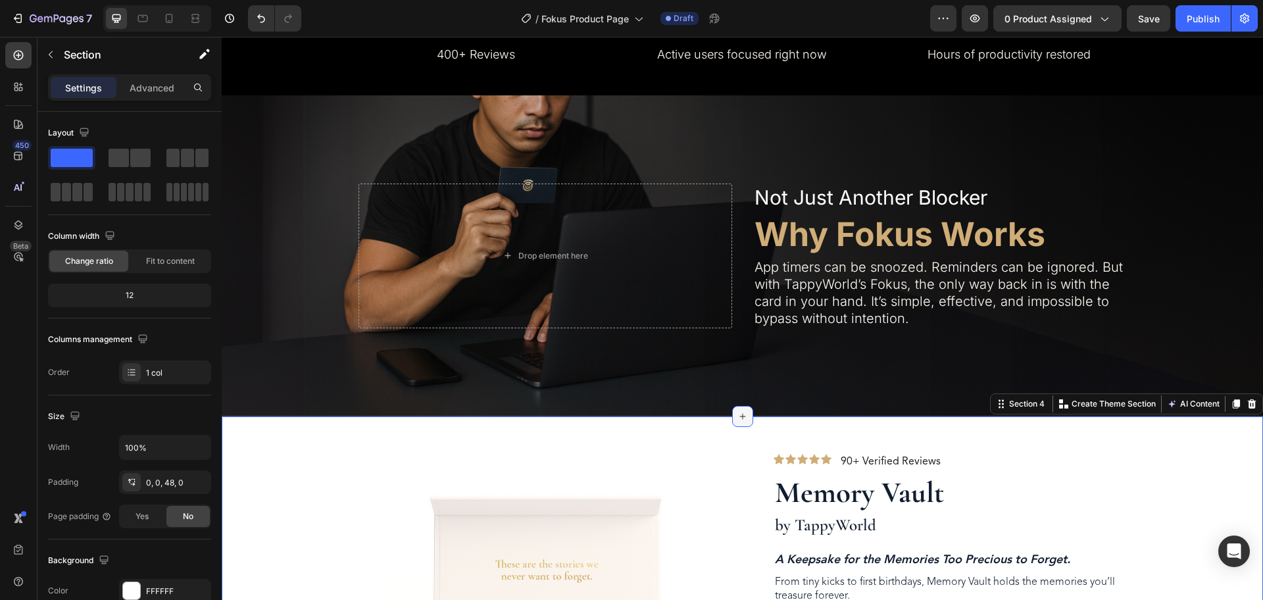
click at [738, 411] on icon at bounding box center [743, 416] width 11 height 11
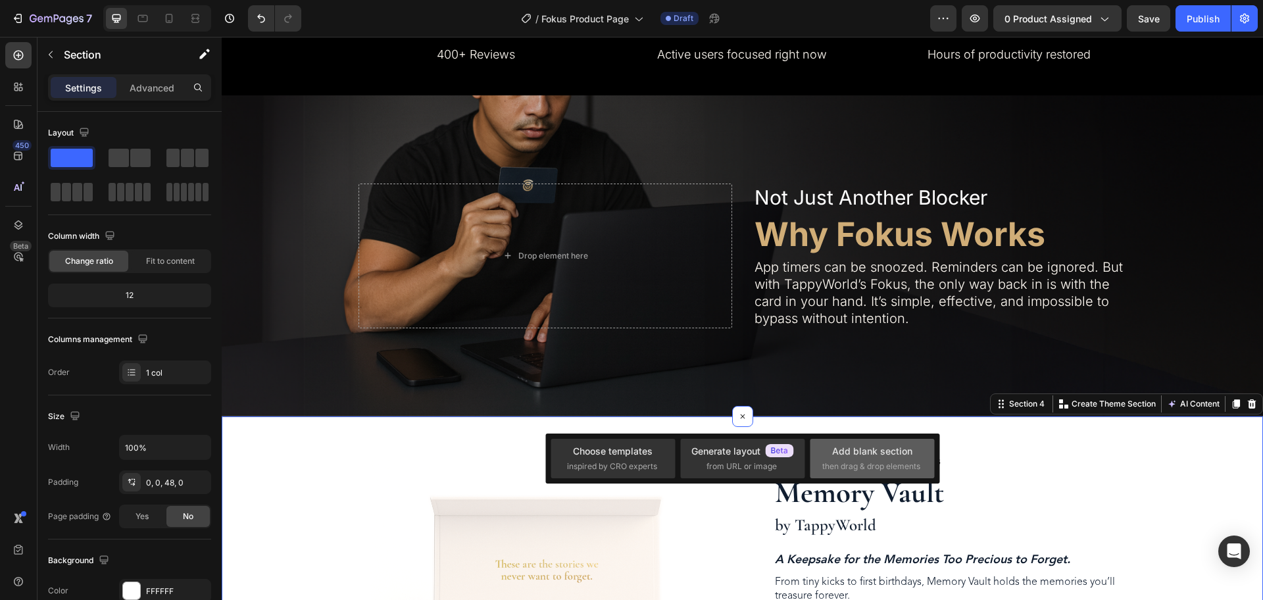
click at [885, 458] on div "Add blank section" at bounding box center [872, 451] width 80 height 14
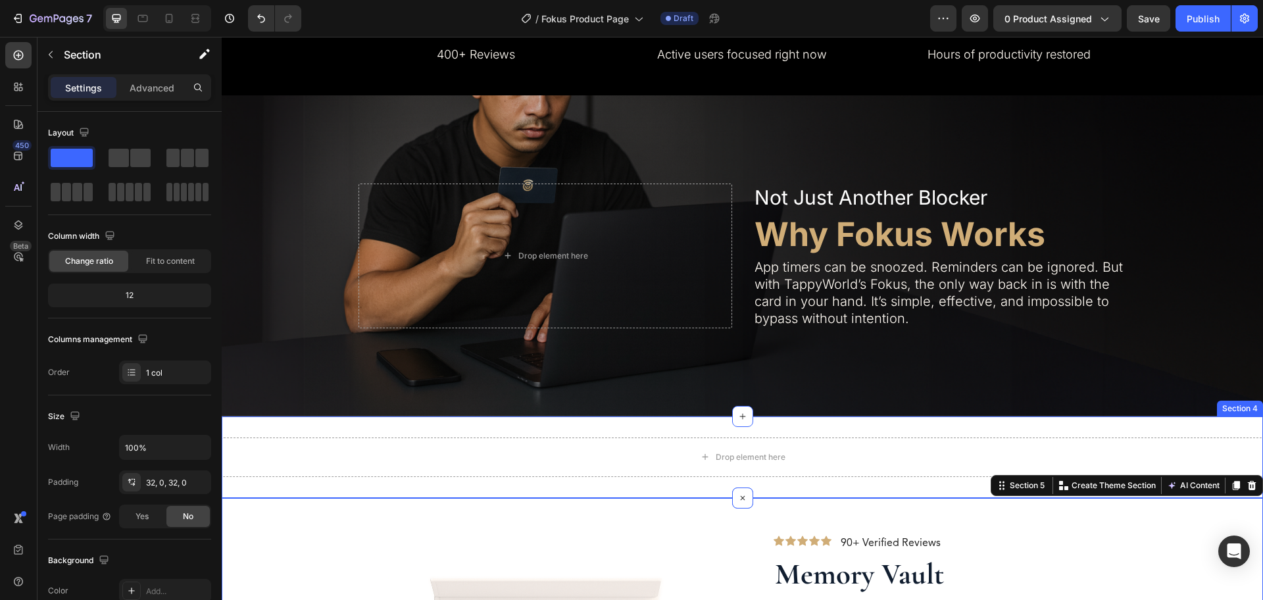
click at [443, 422] on div "Drop element here Section 4" at bounding box center [743, 458] width 1042 height 82
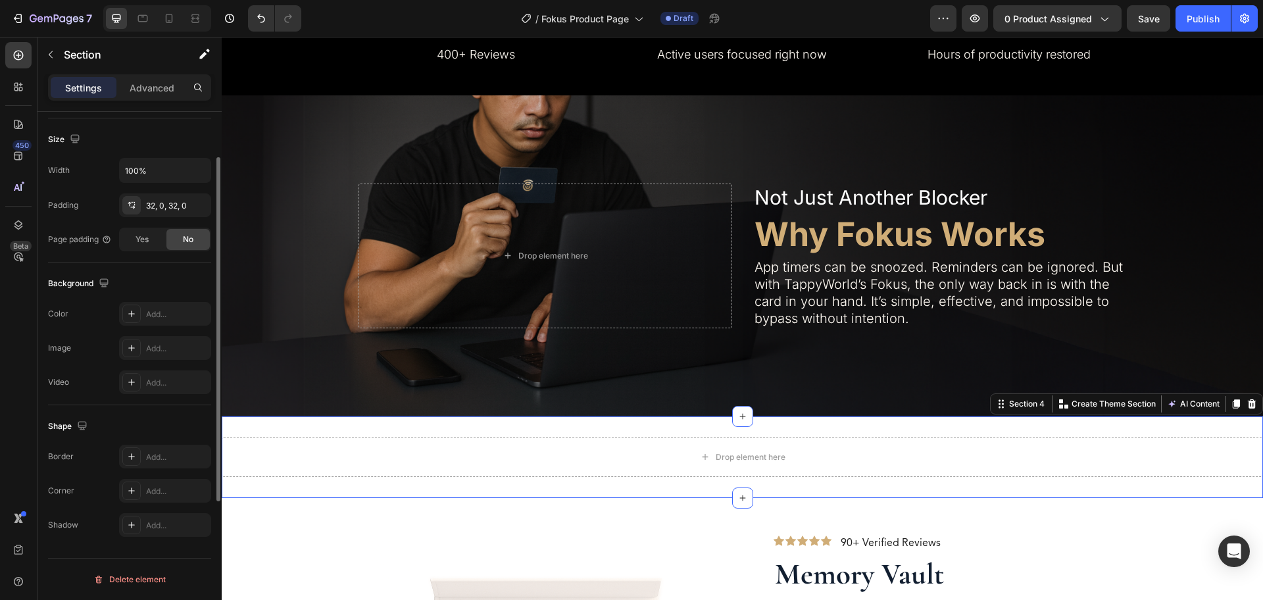
scroll to position [195, 0]
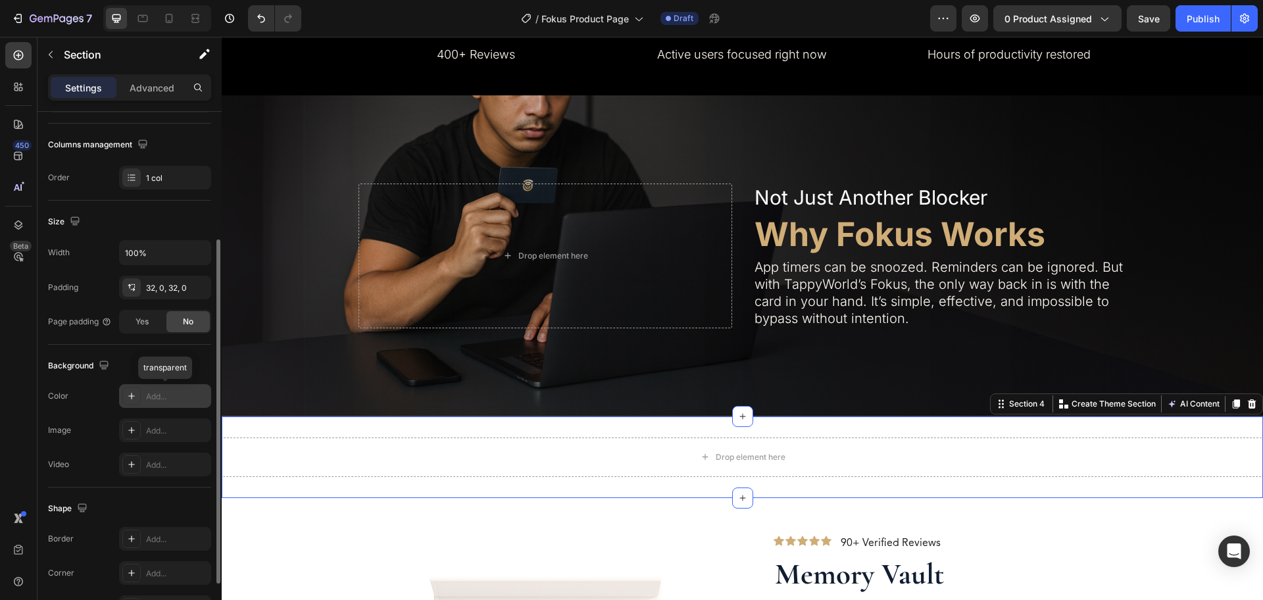
click at [158, 394] on div "Add..." at bounding box center [177, 397] width 62 height 12
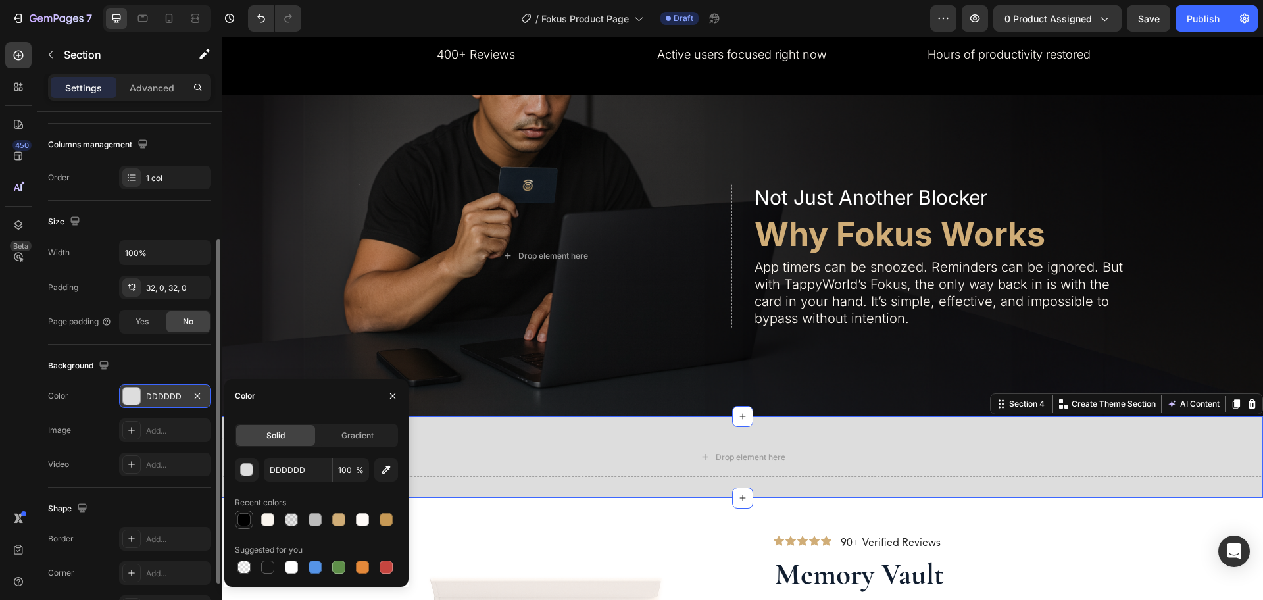
click at [246, 516] on div at bounding box center [244, 519] width 13 height 13
type input "000000"
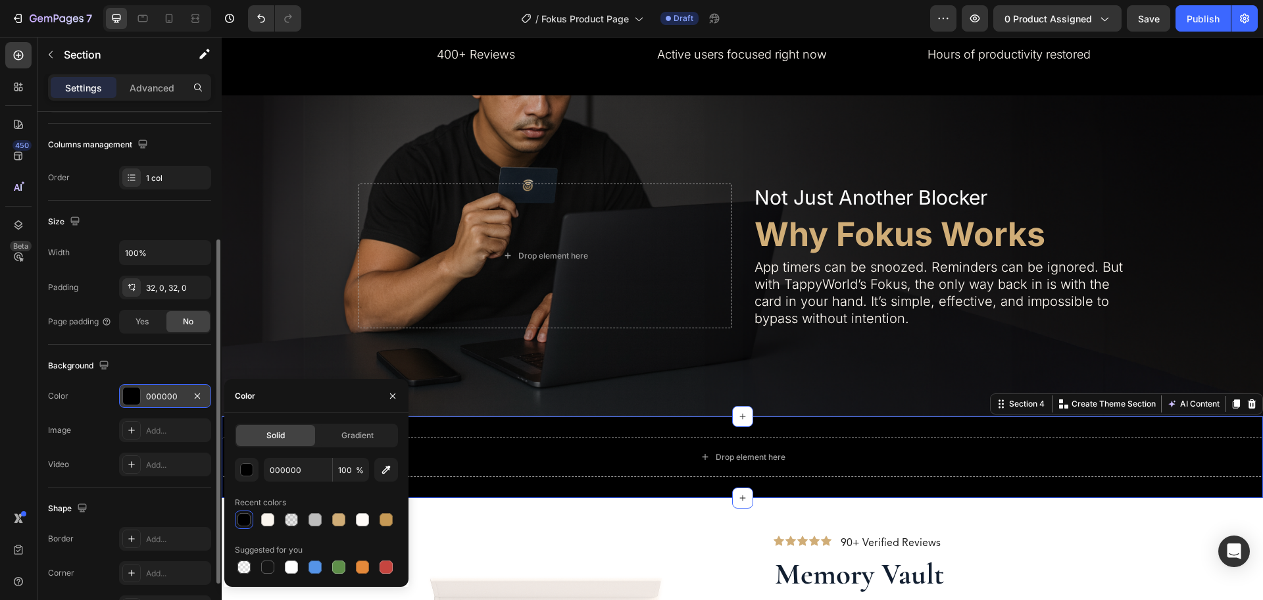
click at [530, 417] on div "Drop element here Section 4 You can create reusable sections Create Theme Secti…" at bounding box center [743, 458] width 1042 height 82
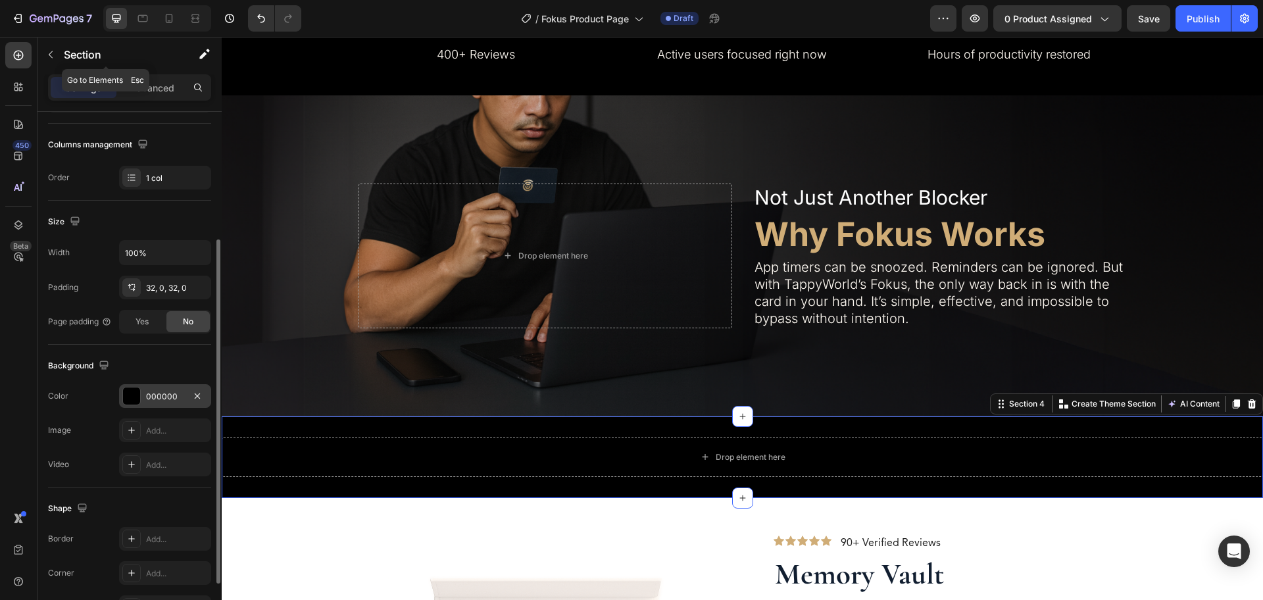
click at [63, 53] on div "Section" at bounding box center [106, 55] width 137 height 34
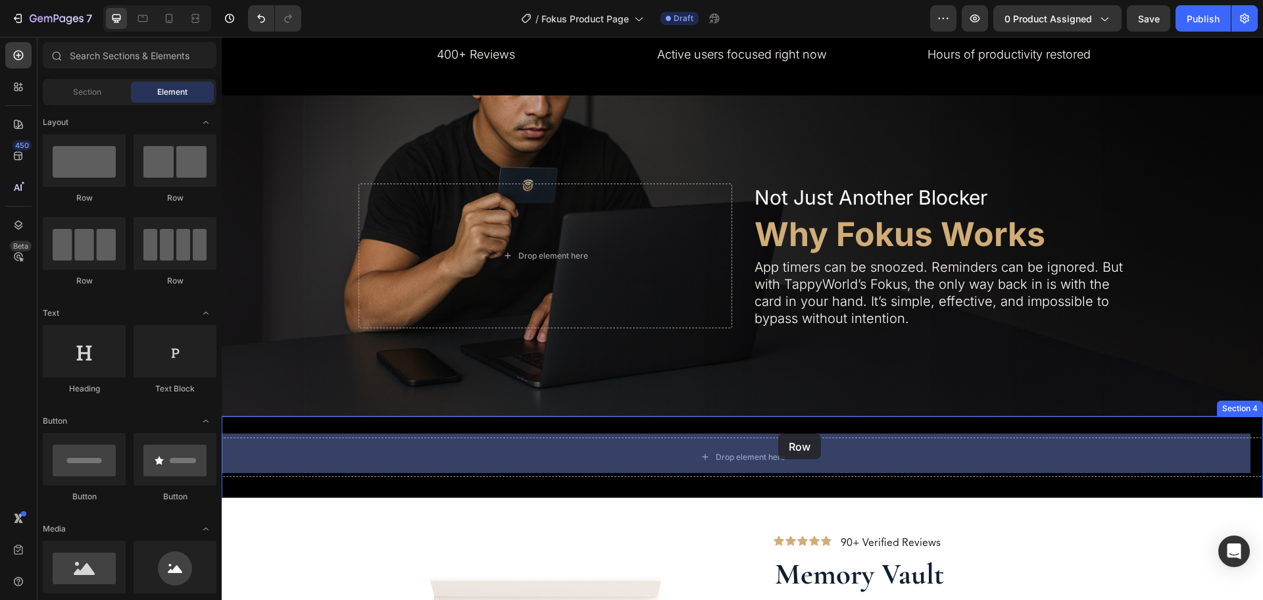
drag, startPoint x: 378, startPoint y: 282, endPoint x: 778, endPoint y: 434, distance: 427.8
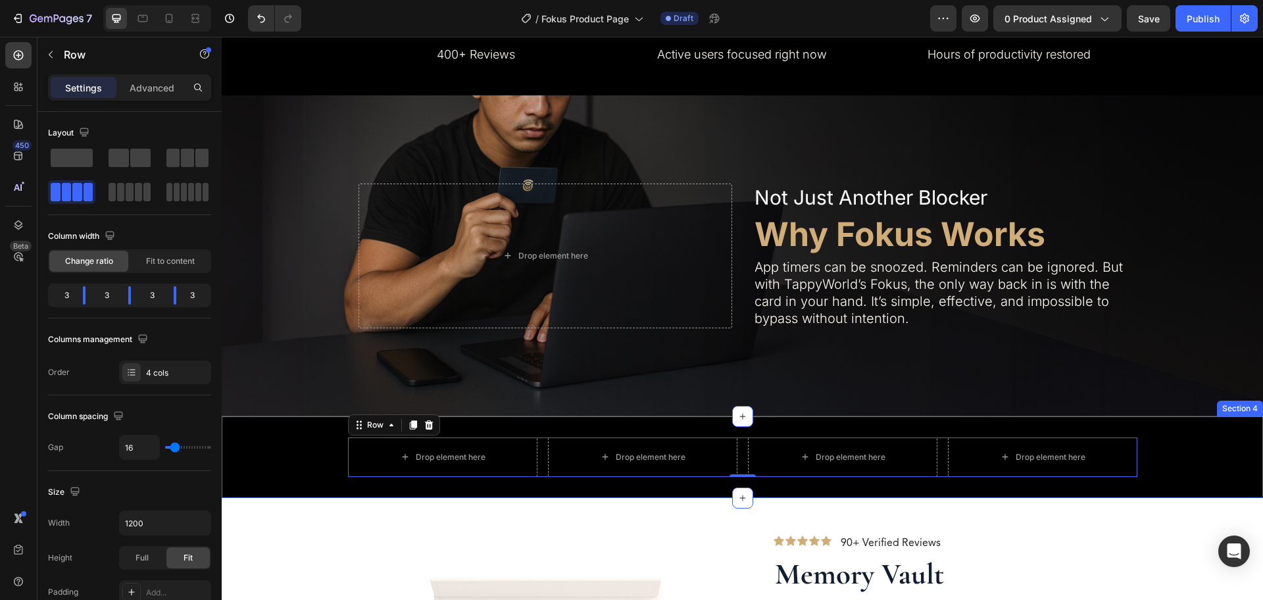
drag, startPoint x: 309, startPoint y: 189, endPoint x: 700, endPoint y: 419, distance: 453.4
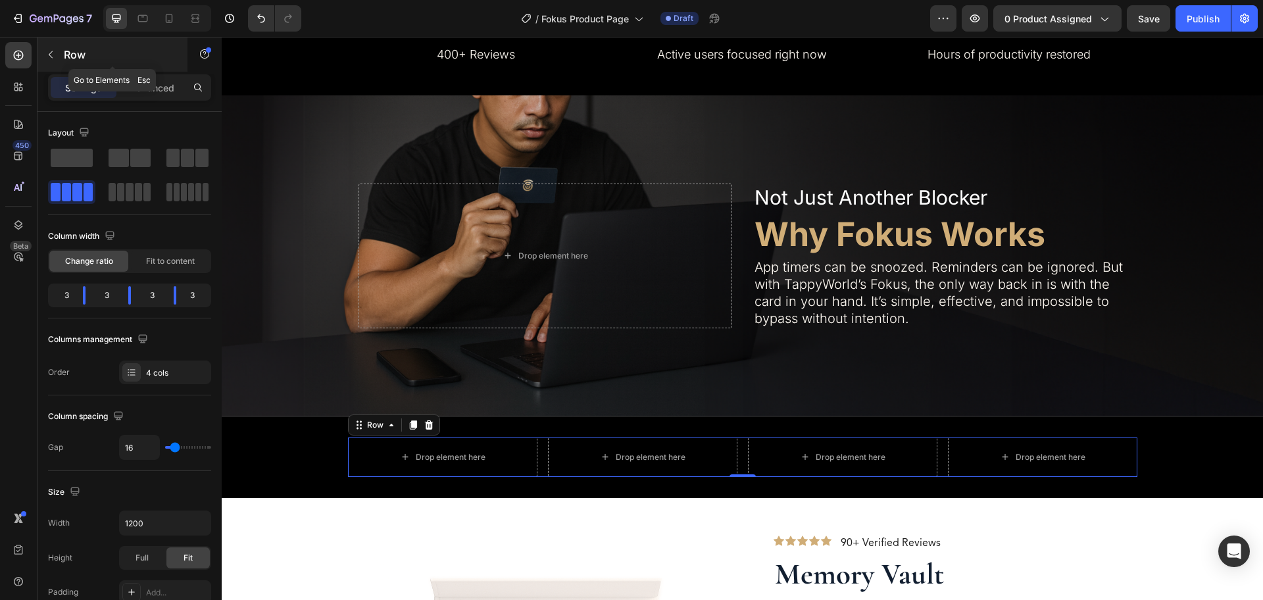
click at [64, 52] on p "Row" at bounding box center [120, 55] width 112 height 16
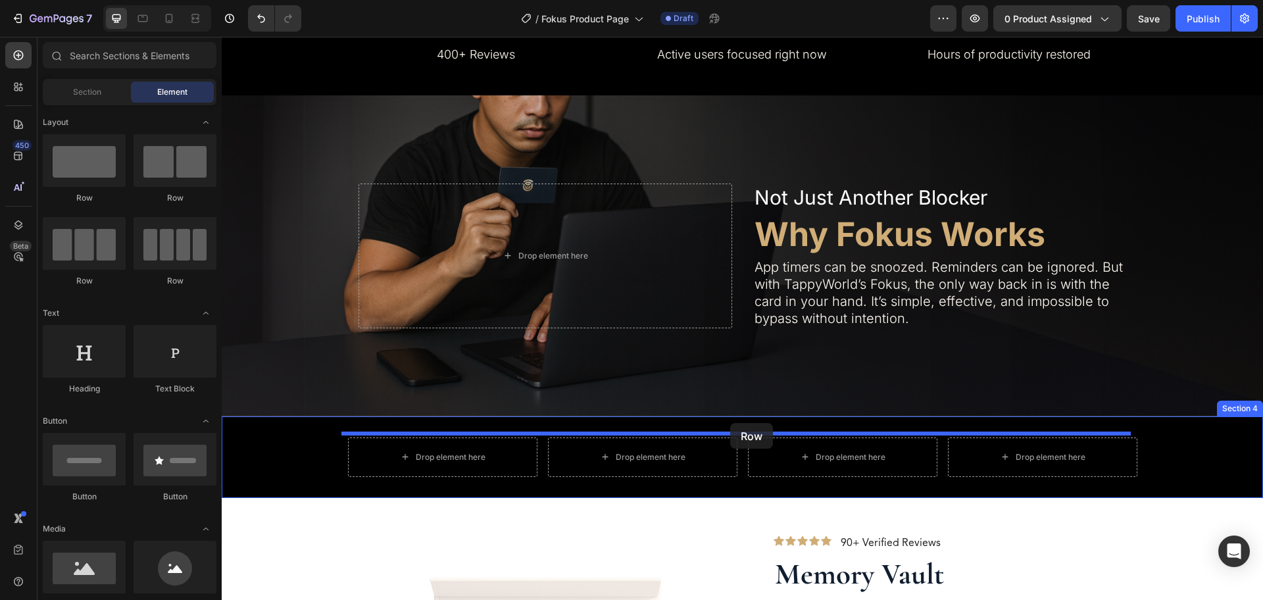
drag, startPoint x: 300, startPoint y: 193, endPoint x: 730, endPoint y: 423, distance: 487.8
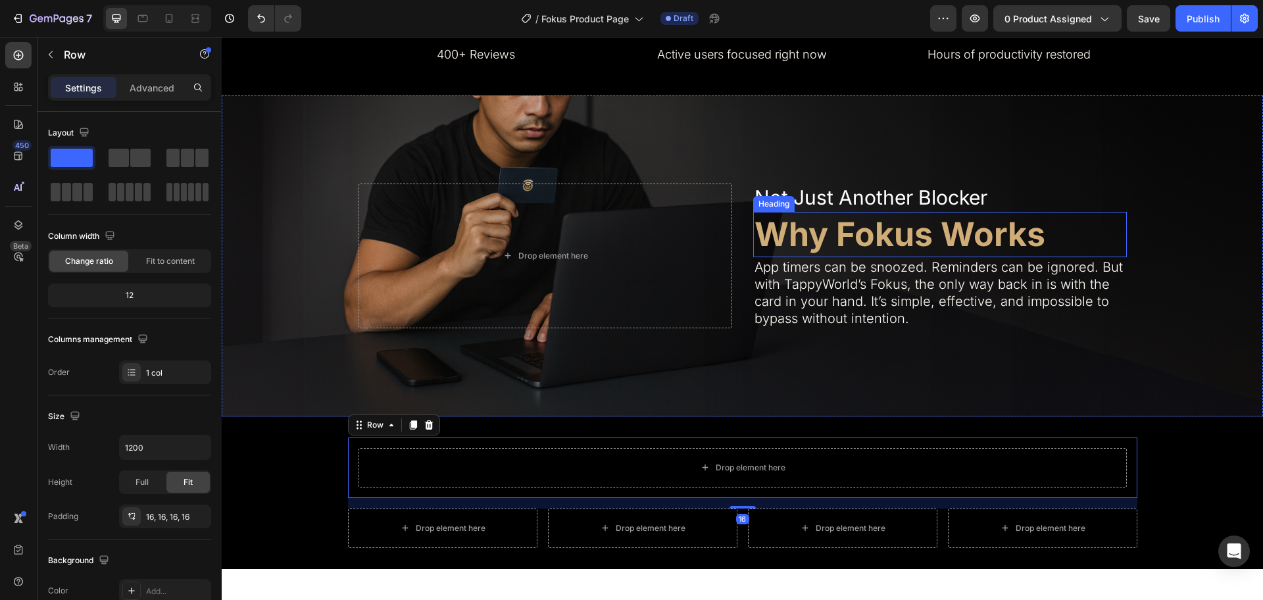
click at [906, 230] on h2 "Why Fokus Works" at bounding box center [940, 234] width 374 height 45
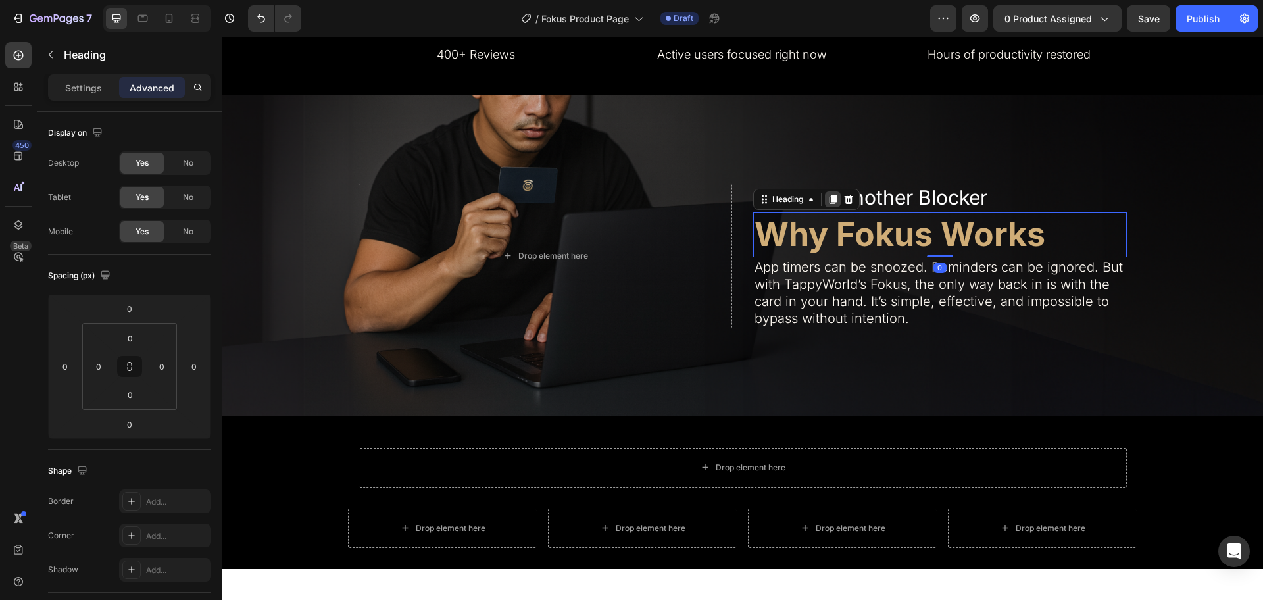
click at [829, 197] on icon at bounding box center [832, 199] width 7 height 9
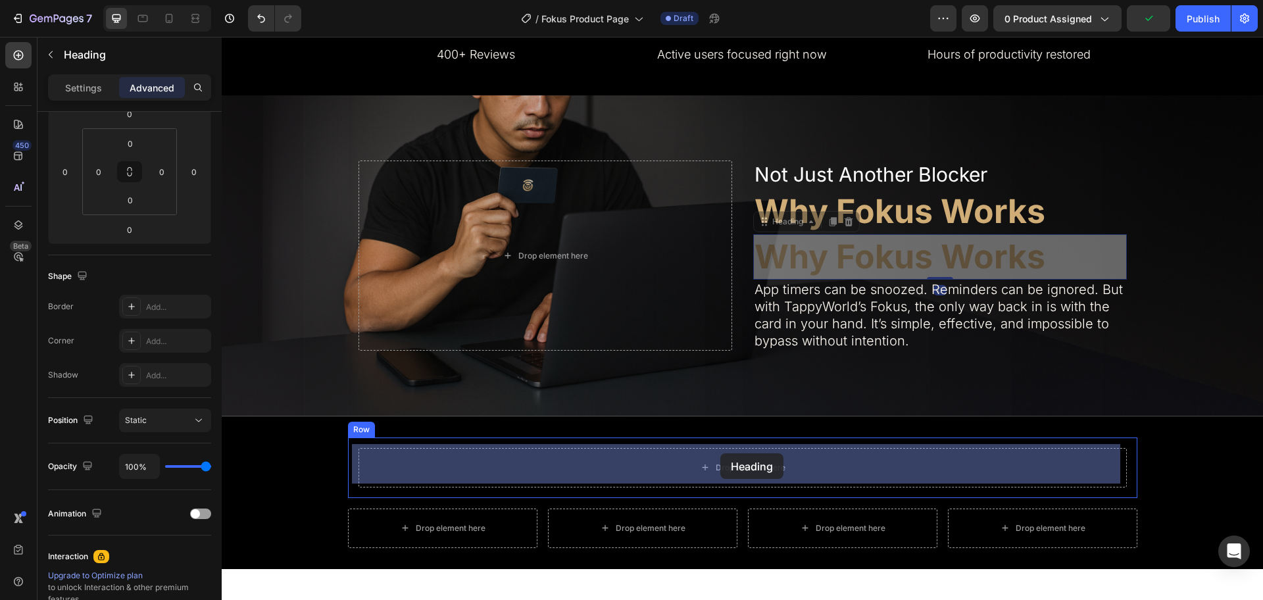
drag, startPoint x: 771, startPoint y: 222, endPoint x: 707, endPoint y: 447, distance: 234.4
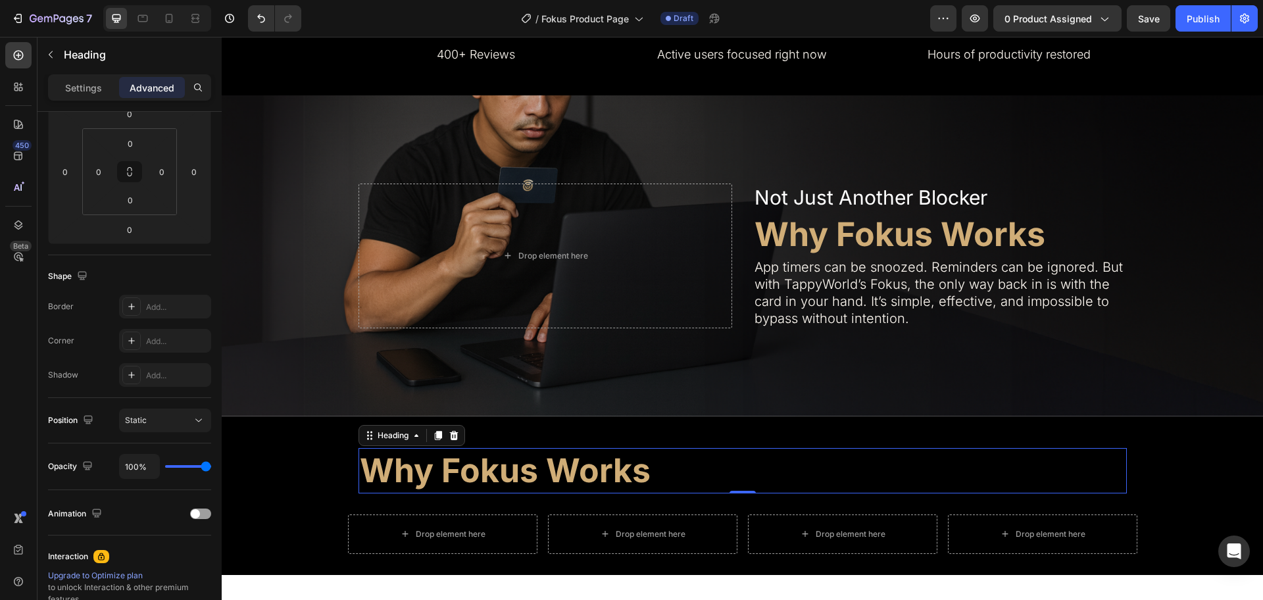
click at [599, 467] on h2 "Why Fokus Works" at bounding box center [743, 470] width 769 height 45
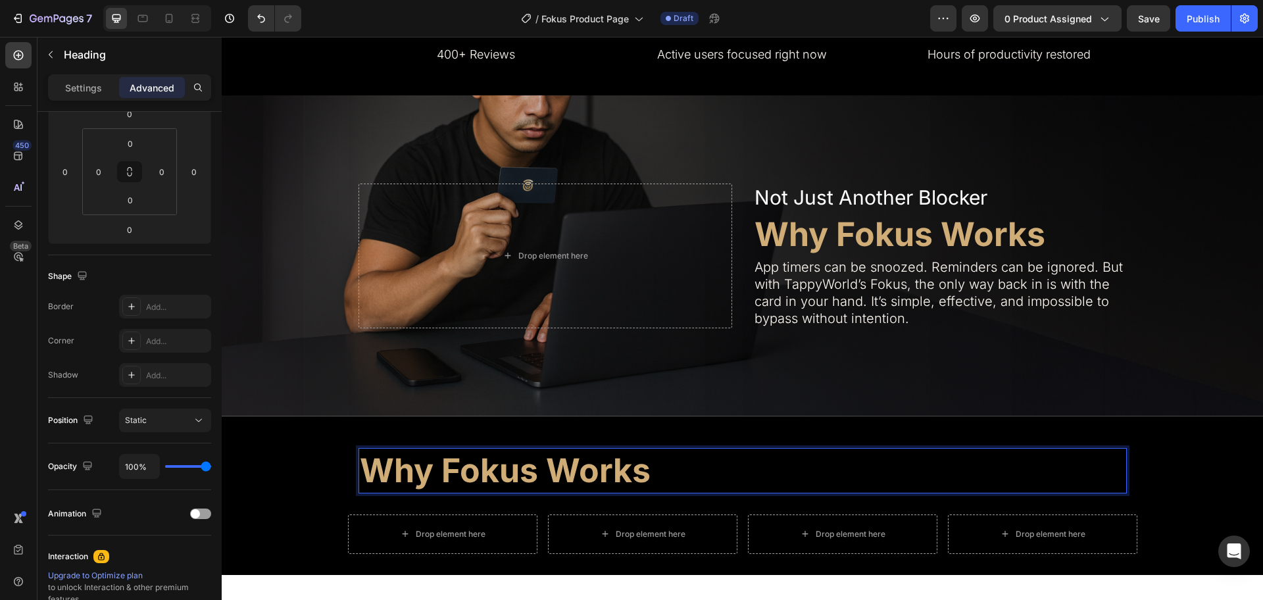
click at [599, 467] on p "Why Fokus Works" at bounding box center [743, 470] width 766 height 43
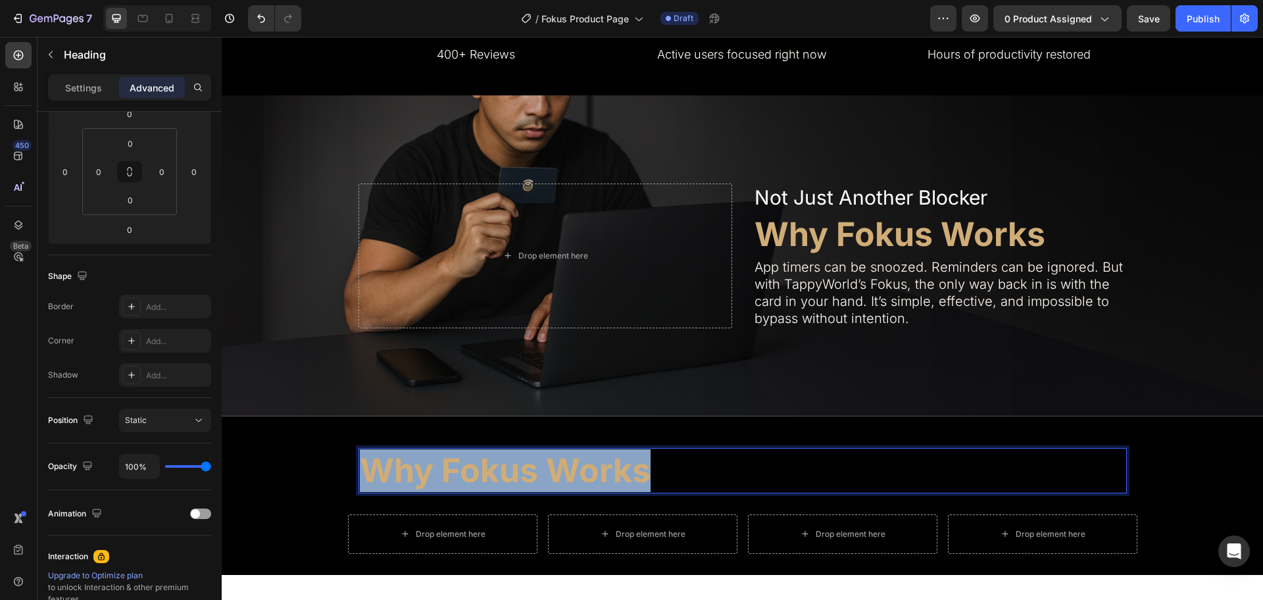
click at [599, 467] on p "Why Fokus Works" at bounding box center [743, 470] width 766 height 43
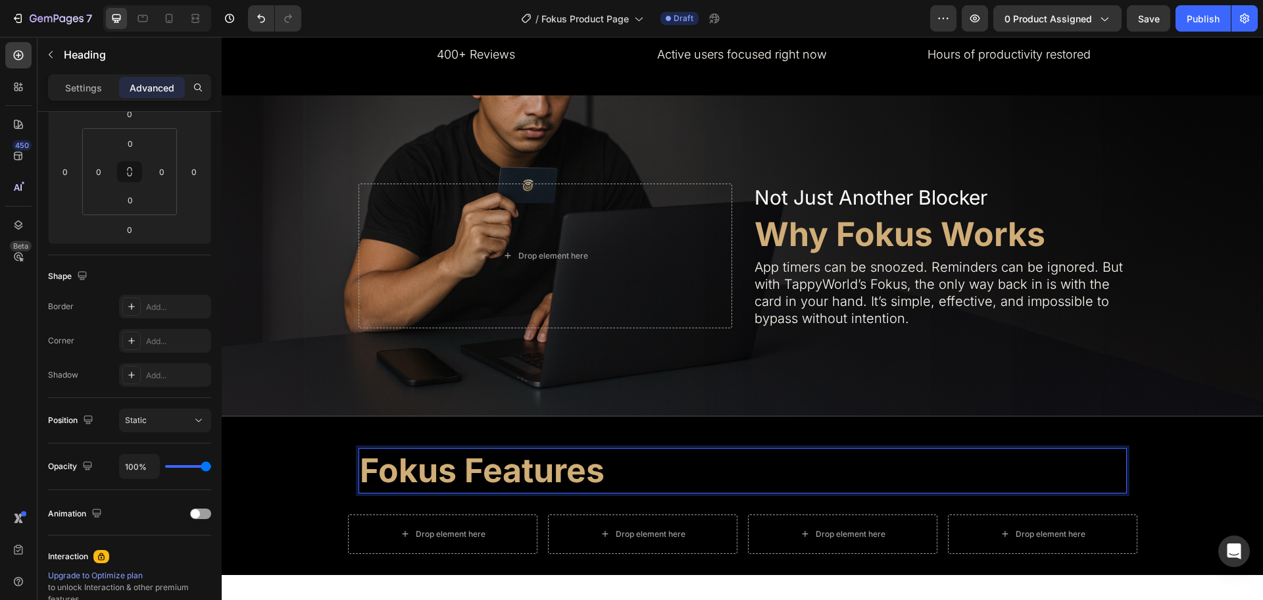
click at [530, 463] on p "Fokus Features" at bounding box center [743, 470] width 766 height 43
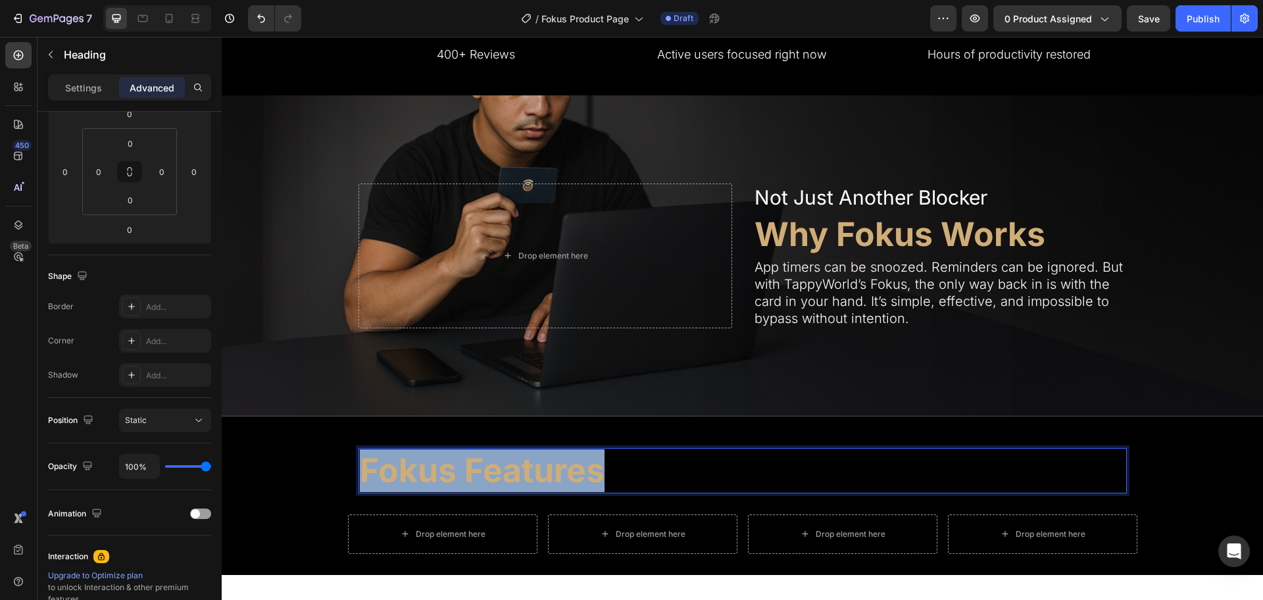
click at [530, 463] on p "Fokus Features" at bounding box center [743, 470] width 766 height 43
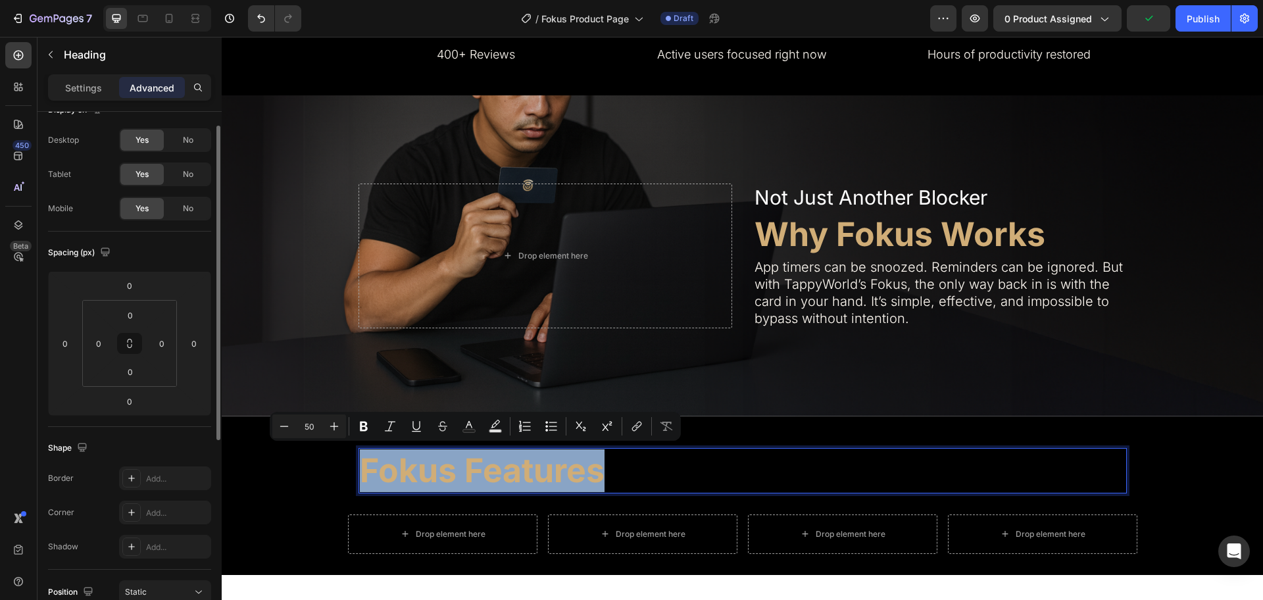
scroll to position [0, 0]
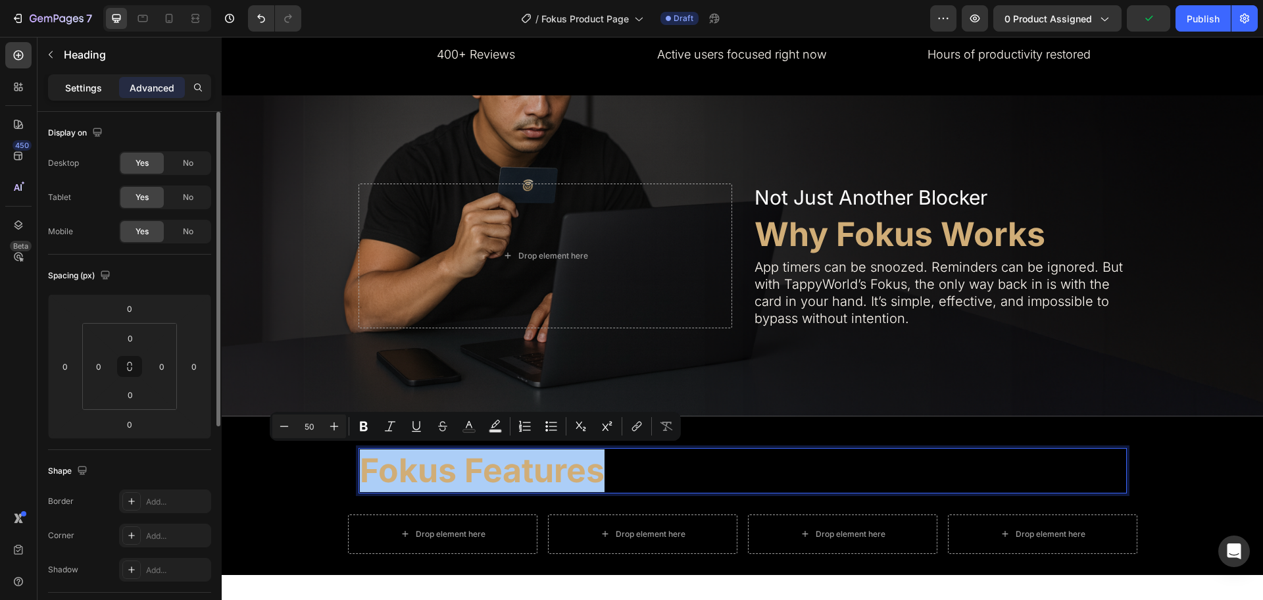
click at [86, 83] on p "Settings" at bounding box center [83, 88] width 37 height 14
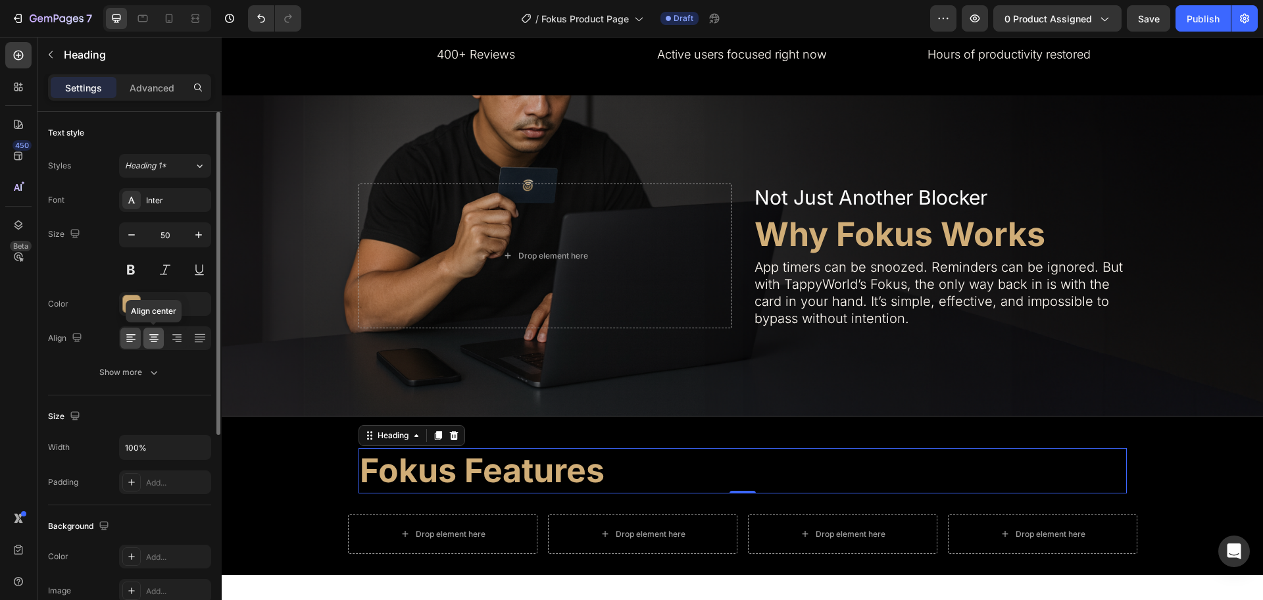
click at [153, 347] on div at bounding box center [153, 338] width 20 height 21
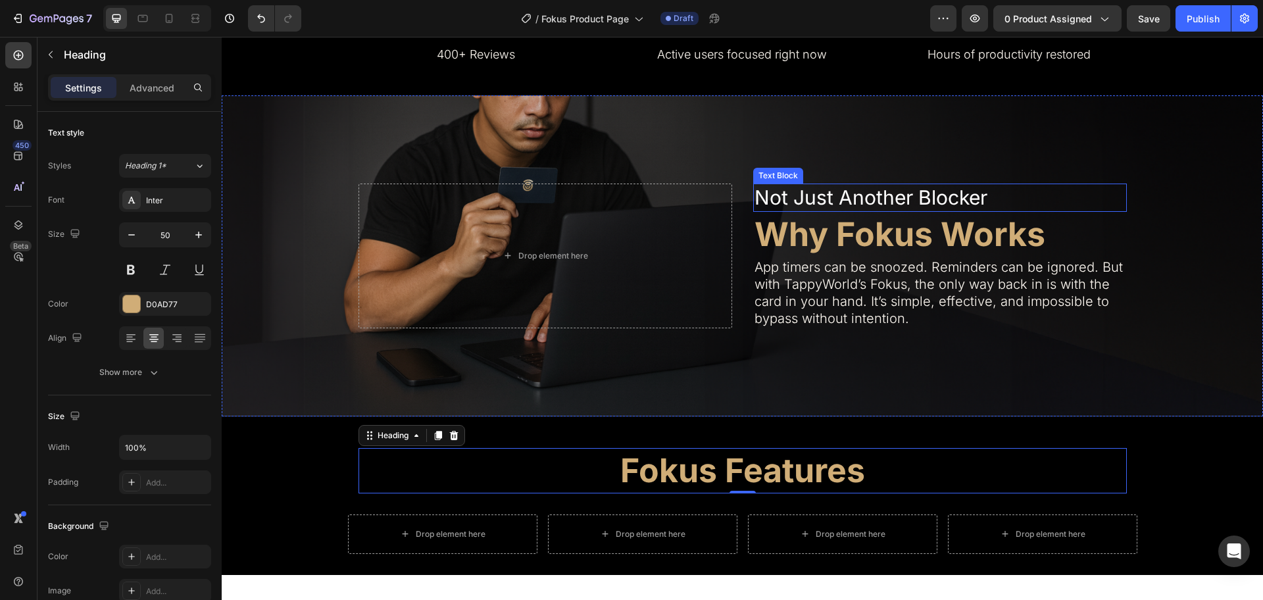
click at [918, 195] on p "Not Just Another Blocker" at bounding box center [940, 198] width 371 height 26
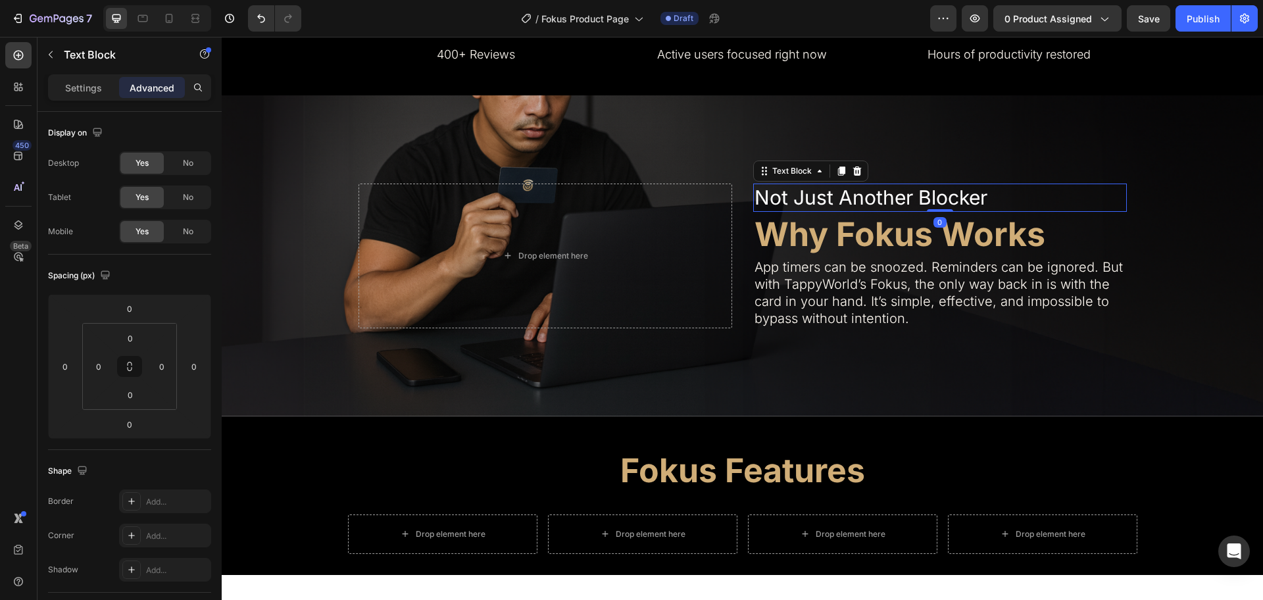
click at [840, 177] on div "Text Block" at bounding box center [810, 171] width 115 height 21
click at [836, 172] on icon at bounding box center [841, 171] width 11 height 11
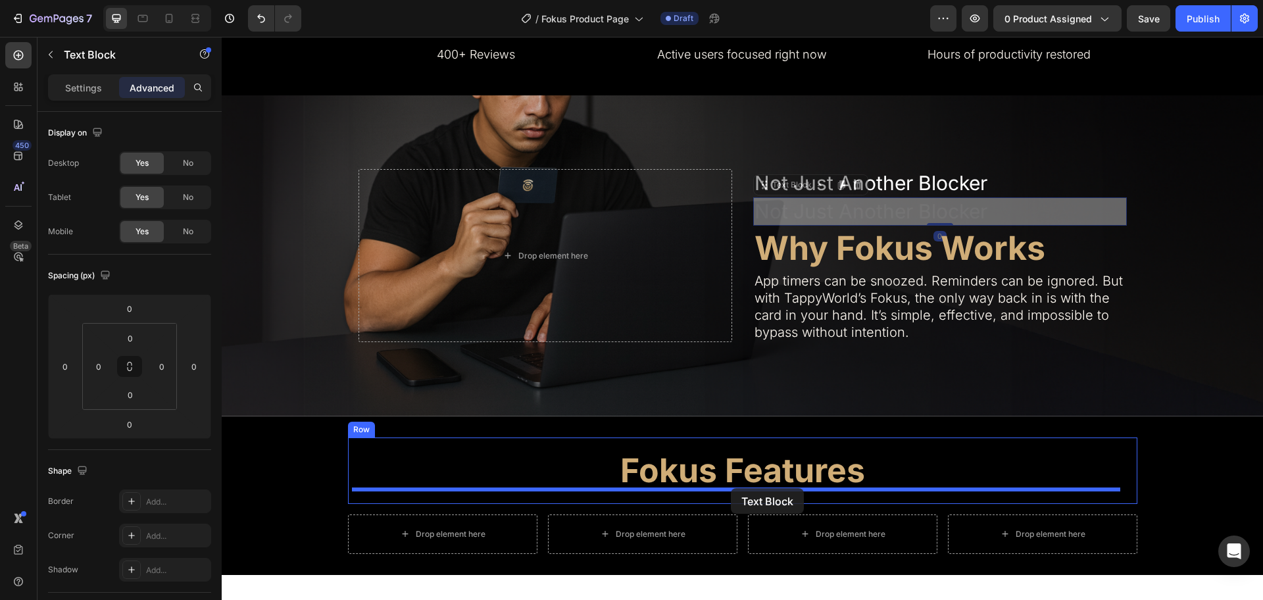
drag, startPoint x: 766, startPoint y: 309, endPoint x: 731, endPoint y: 488, distance: 183.0
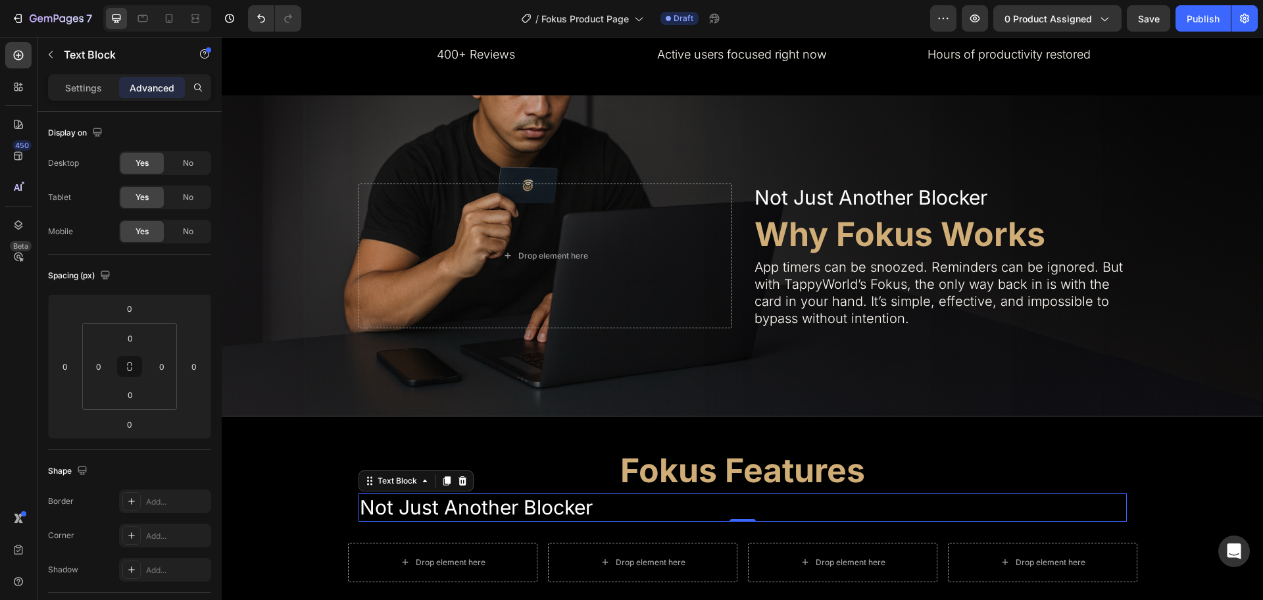
click at [579, 496] on p "Not Just Another Blocker" at bounding box center [743, 508] width 766 height 26
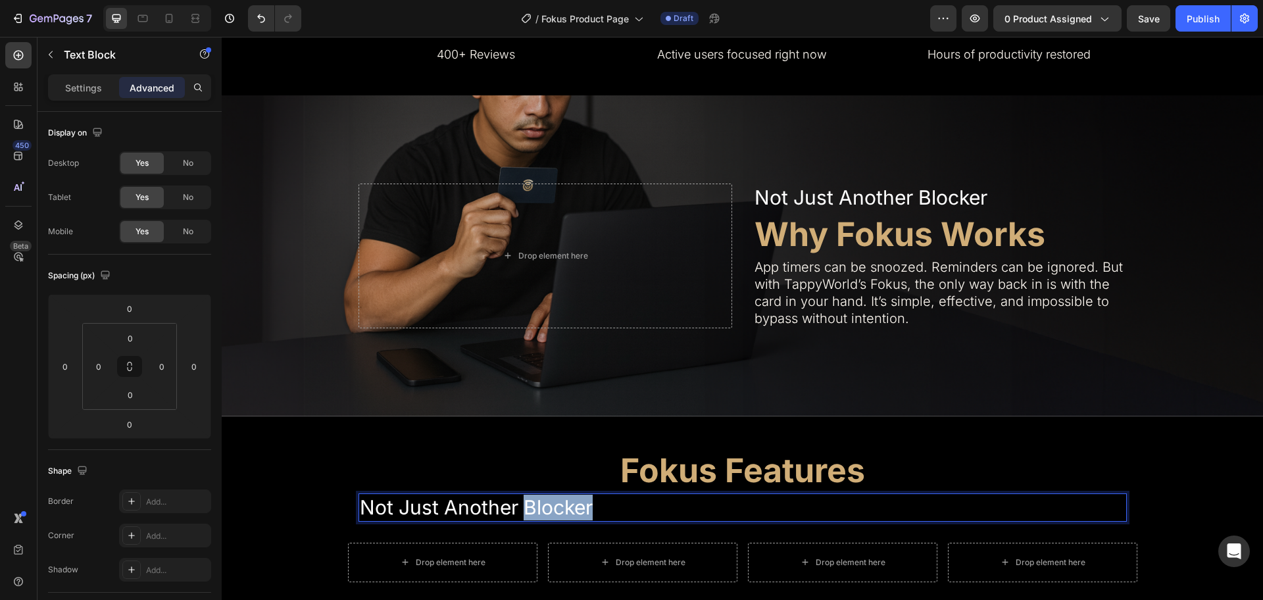
click at [579, 496] on p "Not Just Another Blocker" at bounding box center [743, 508] width 766 height 26
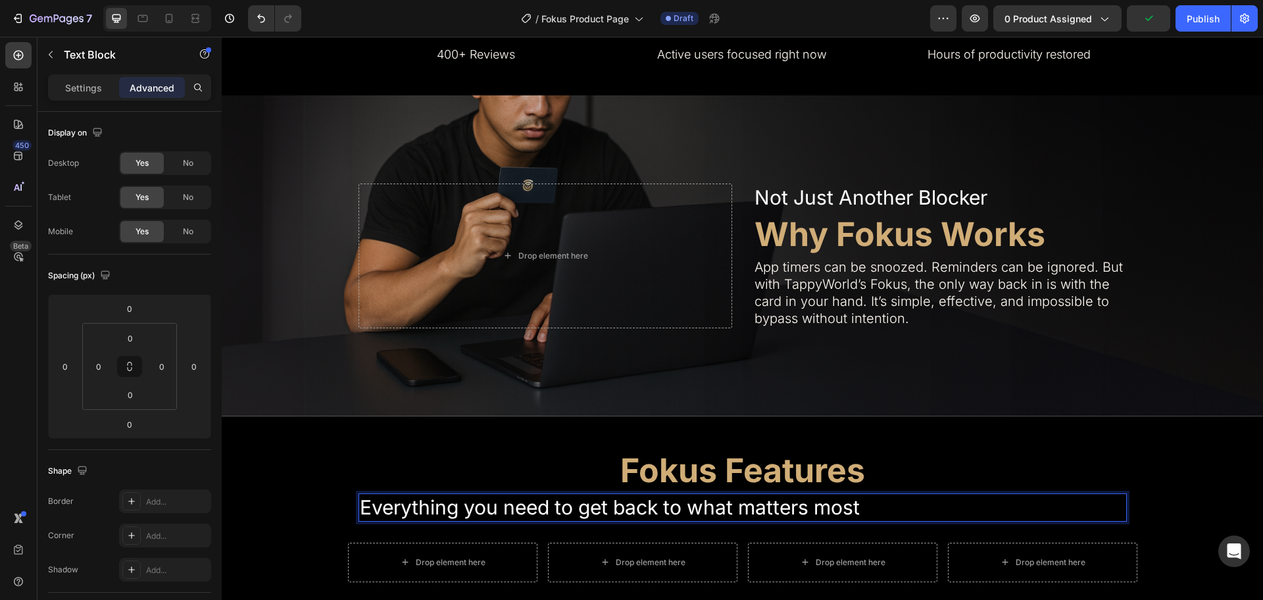
click at [587, 496] on p "Everything you need to get back to what matters most" at bounding box center [743, 508] width 766 height 26
click at [587, 495] on p "Everything you need to get back to what matters most" at bounding box center [743, 508] width 766 height 26
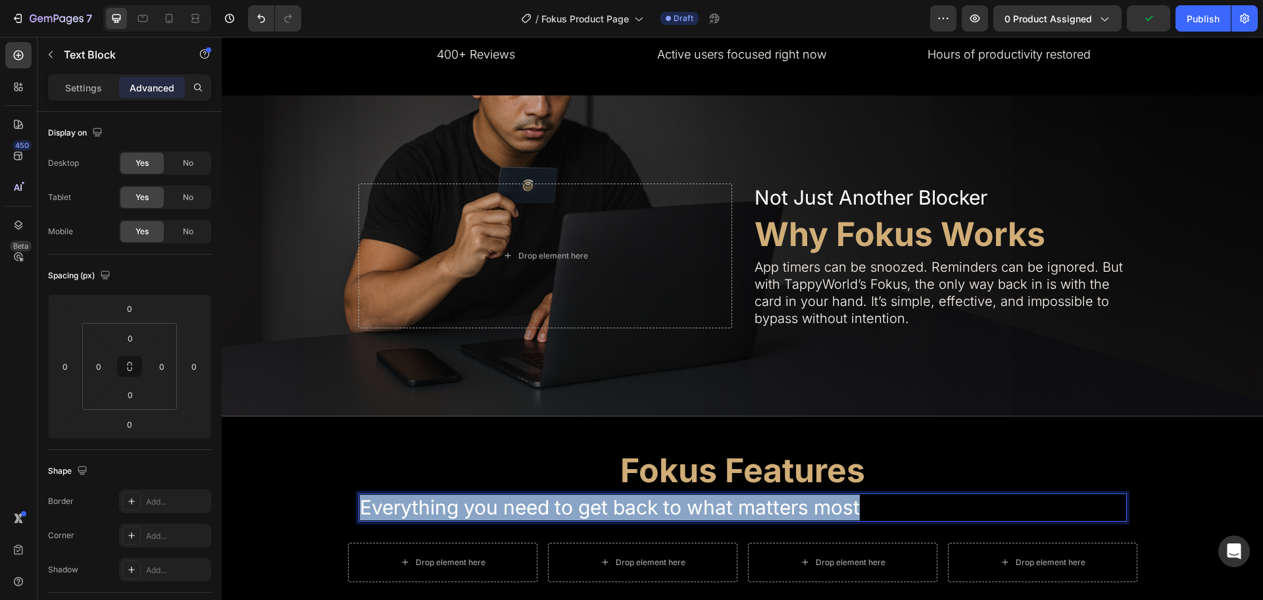
click at [587, 495] on p "Everything you need to get back to what matters most" at bounding box center [743, 508] width 766 height 26
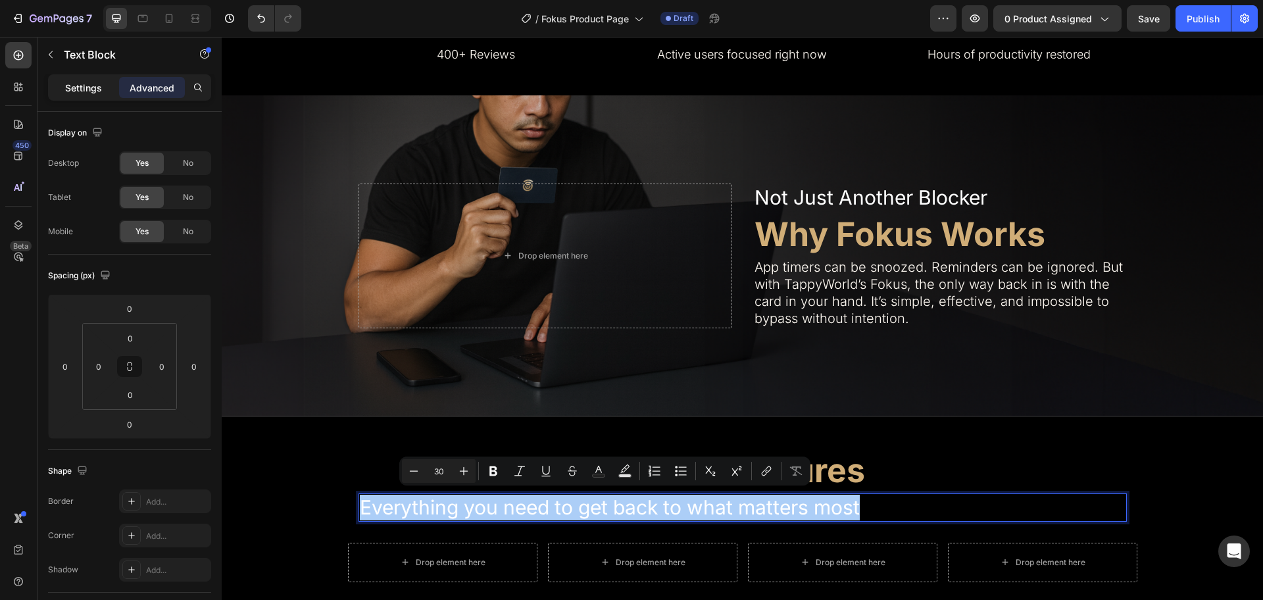
click at [89, 89] on p "Settings" at bounding box center [83, 88] width 37 height 14
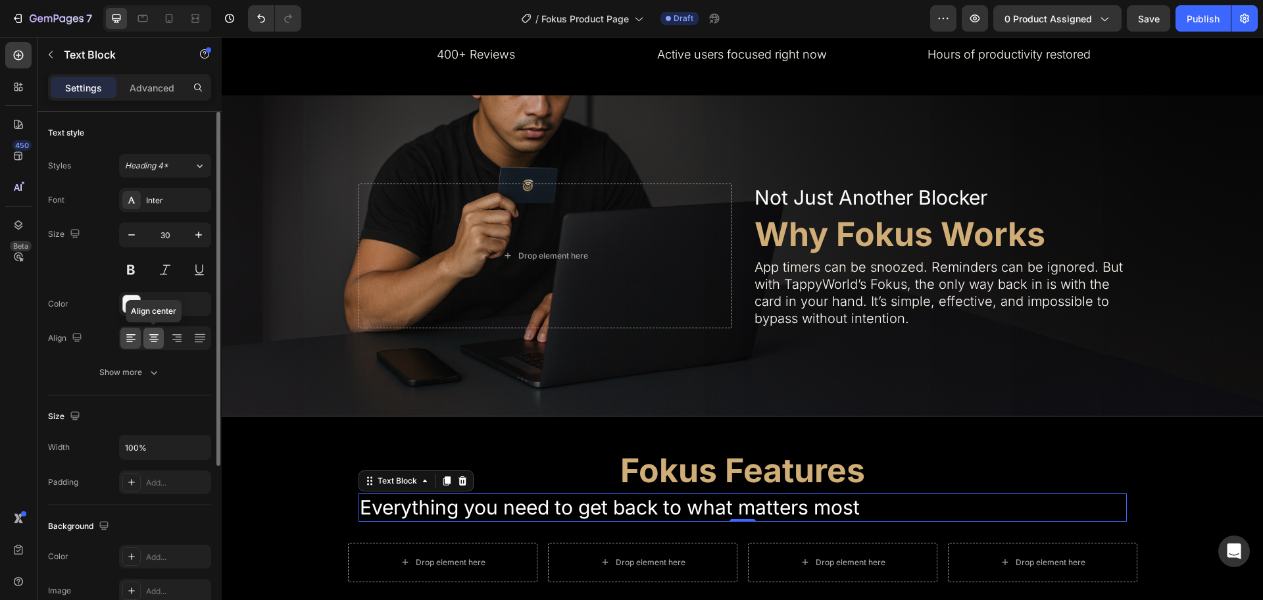
click at [156, 338] on icon at bounding box center [153, 338] width 13 height 13
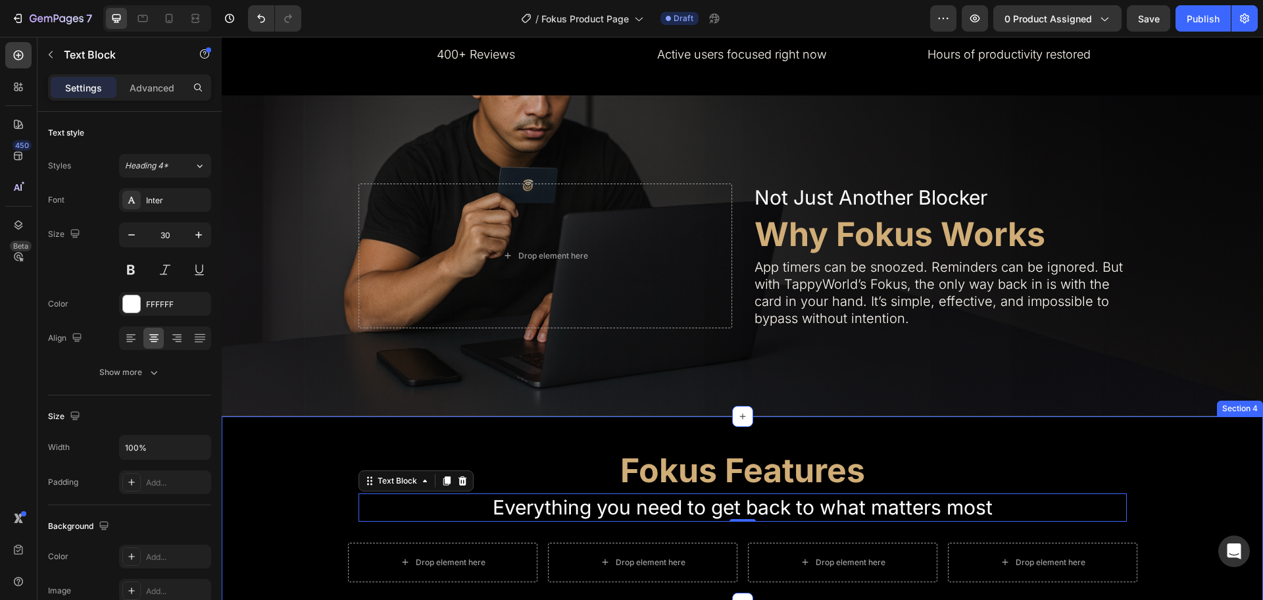
click at [1173, 488] on div "Fokus Features Heading Everything you need to get back to what matters most Tex…" at bounding box center [743, 510] width 1042 height 145
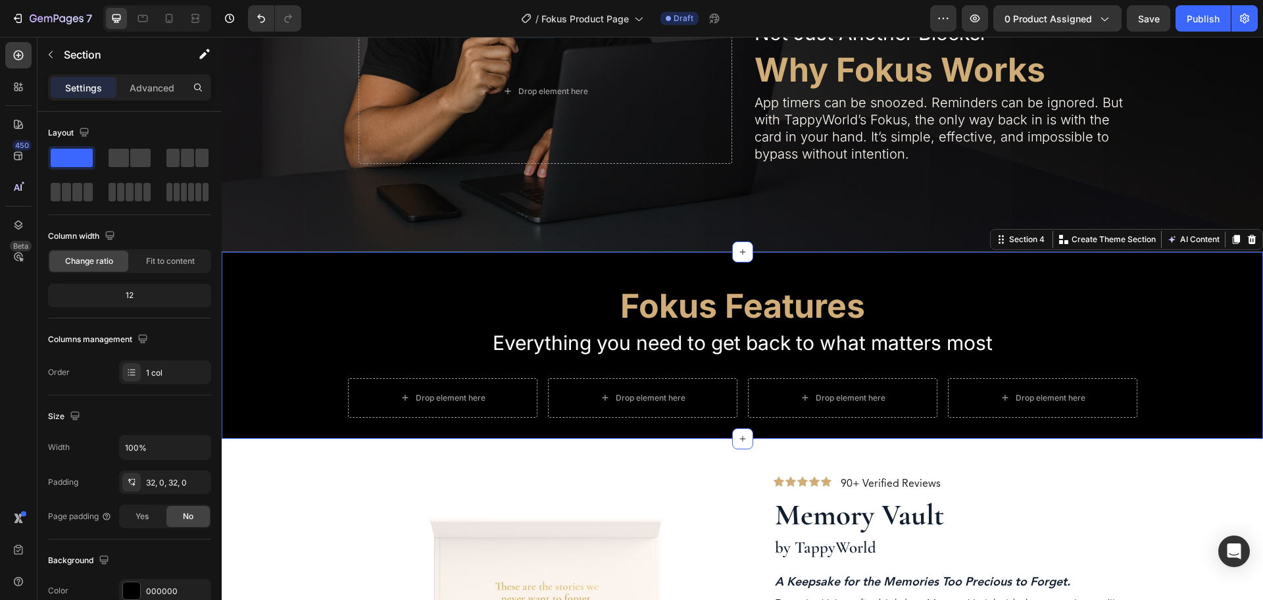
scroll to position [681, 0]
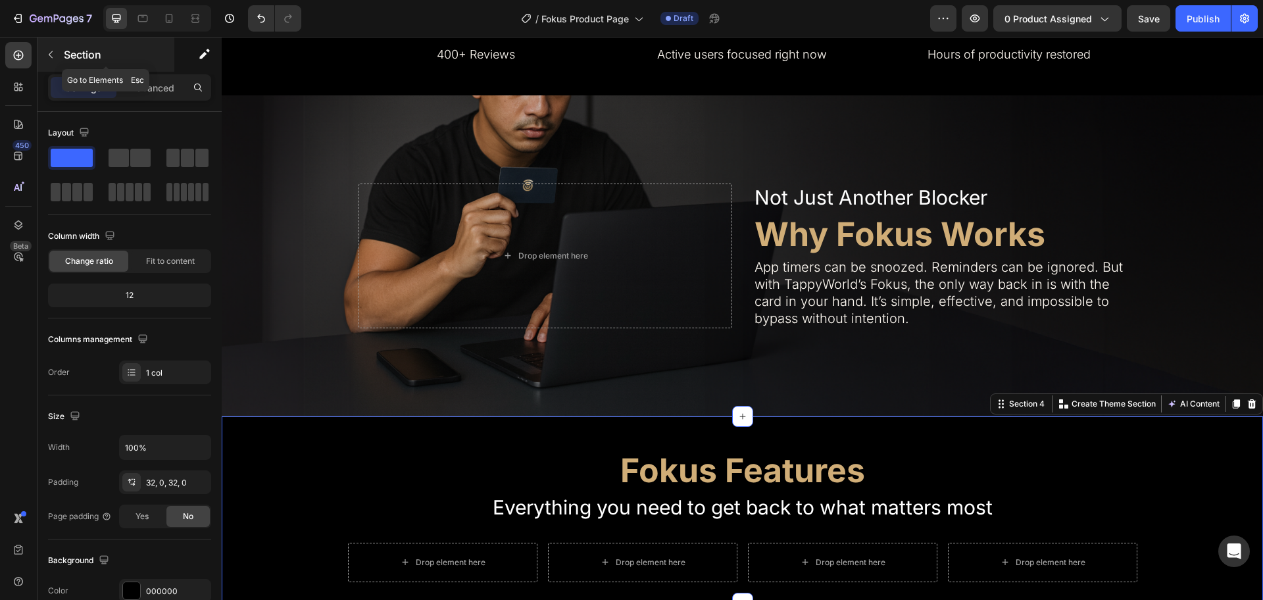
click at [57, 53] on button "button" at bounding box center [50, 54] width 21 height 21
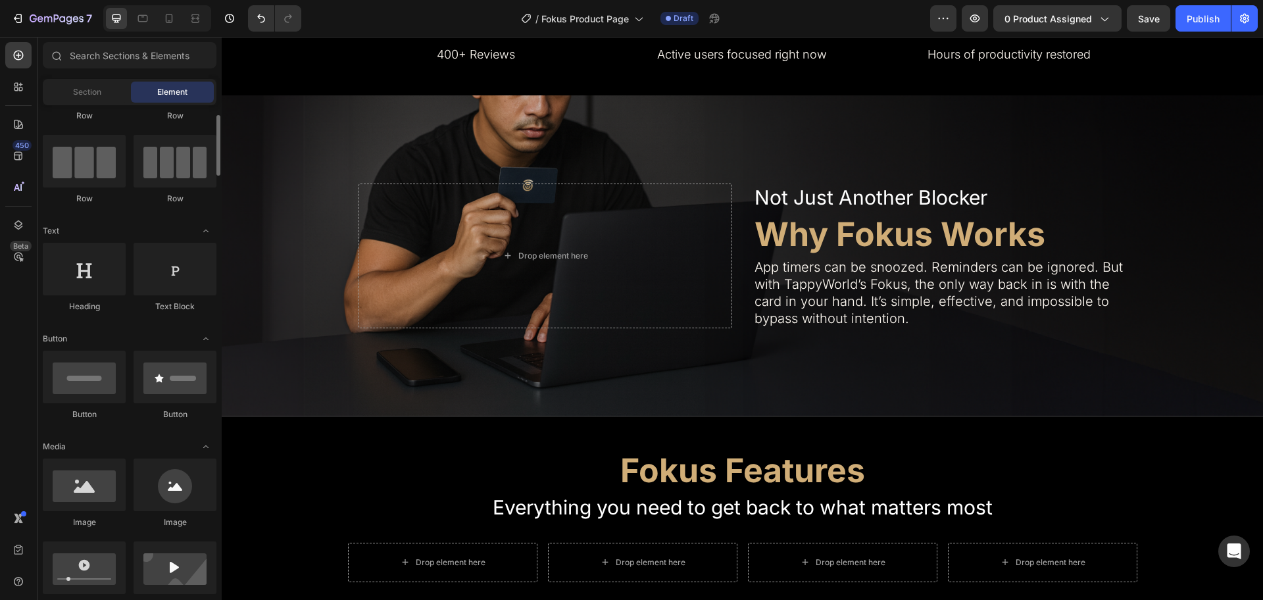
scroll to position [0, 0]
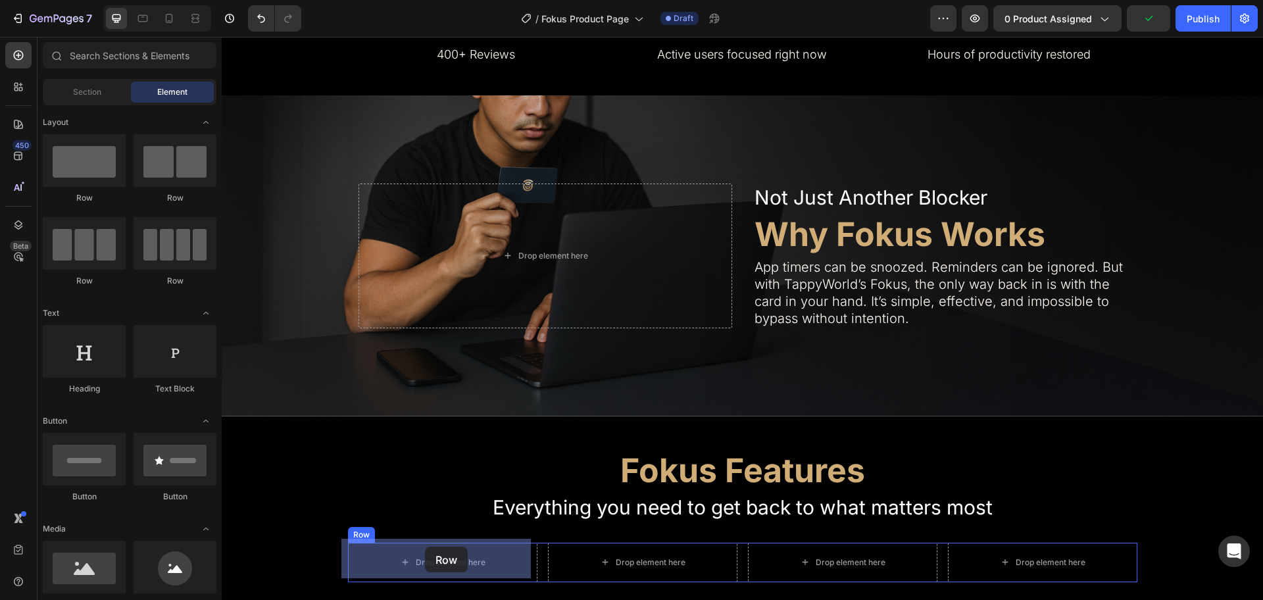
drag, startPoint x: 305, startPoint y: 203, endPoint x: 425, endPoint y: 547, distance: 364.6
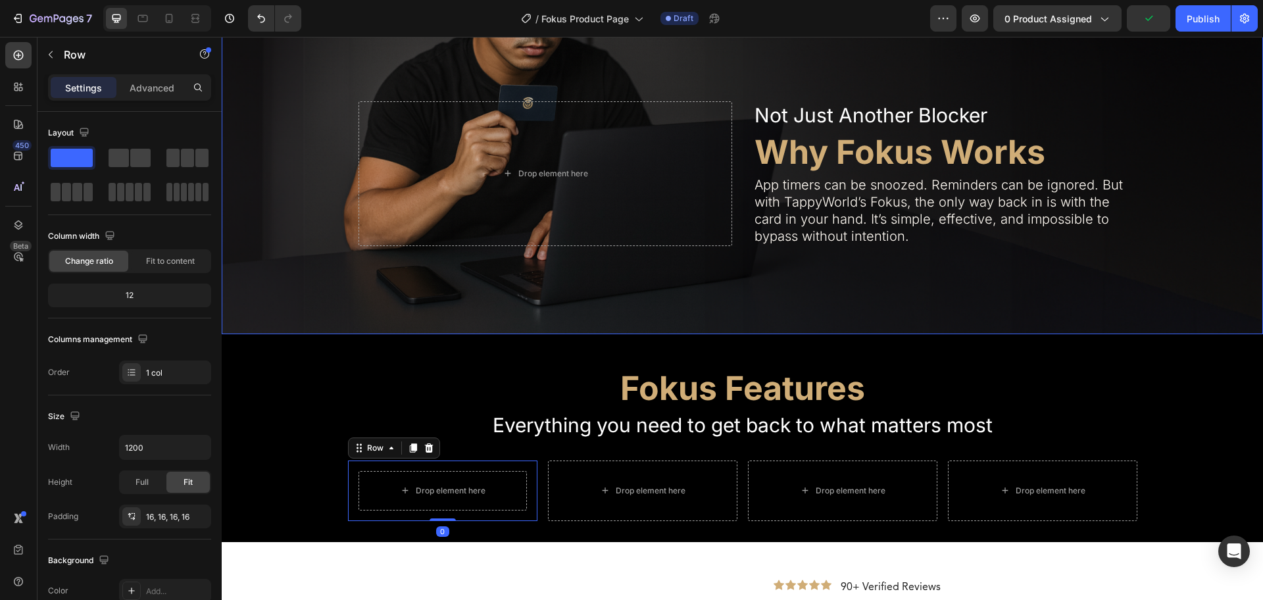
scroll to position [846, 0]
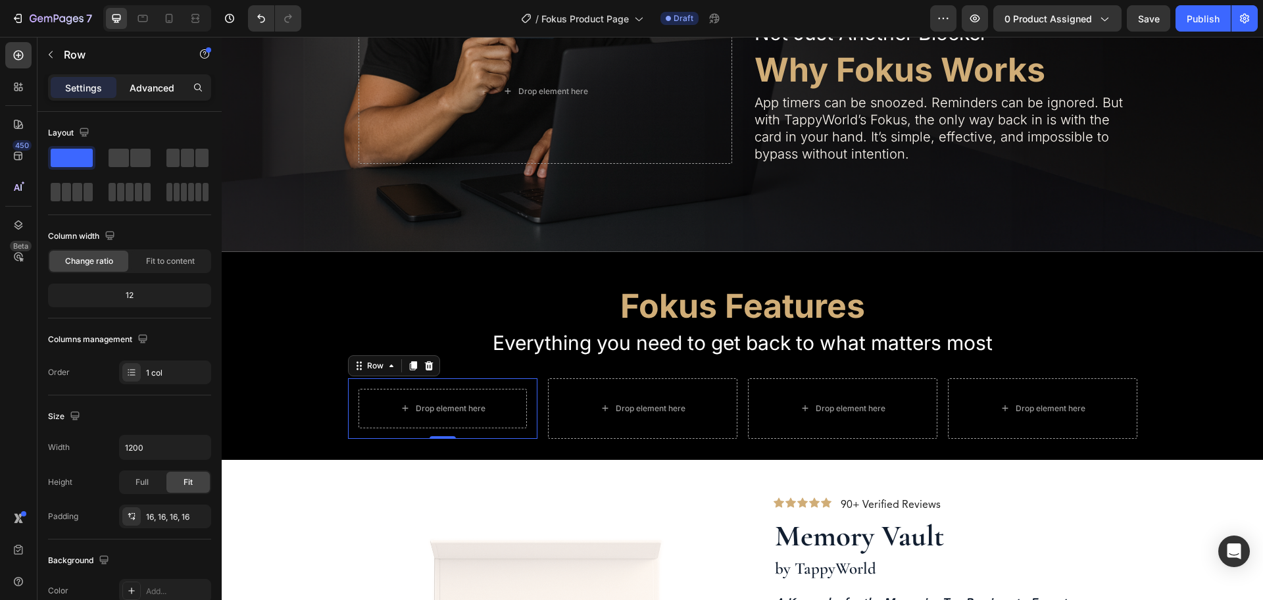
click at [151, 93] on p "Advanced" at bounding box center [152, 88] width 45 height 14
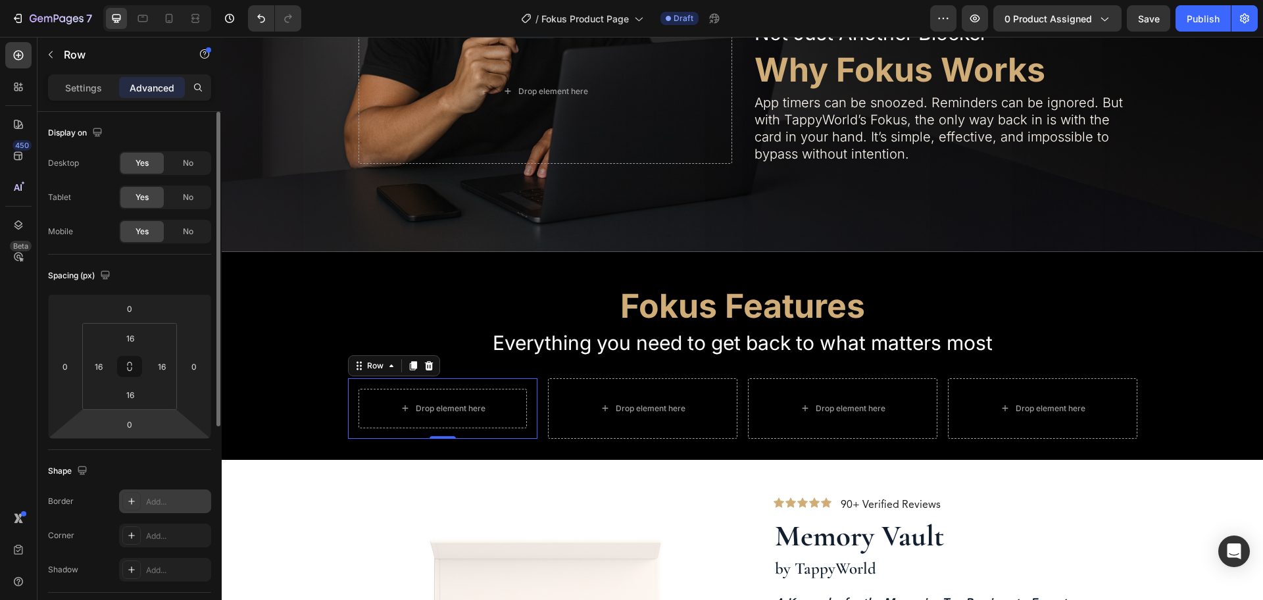
click at [156, 497] on div "Add..." at bounding box center [177, 502] width 62 height 12
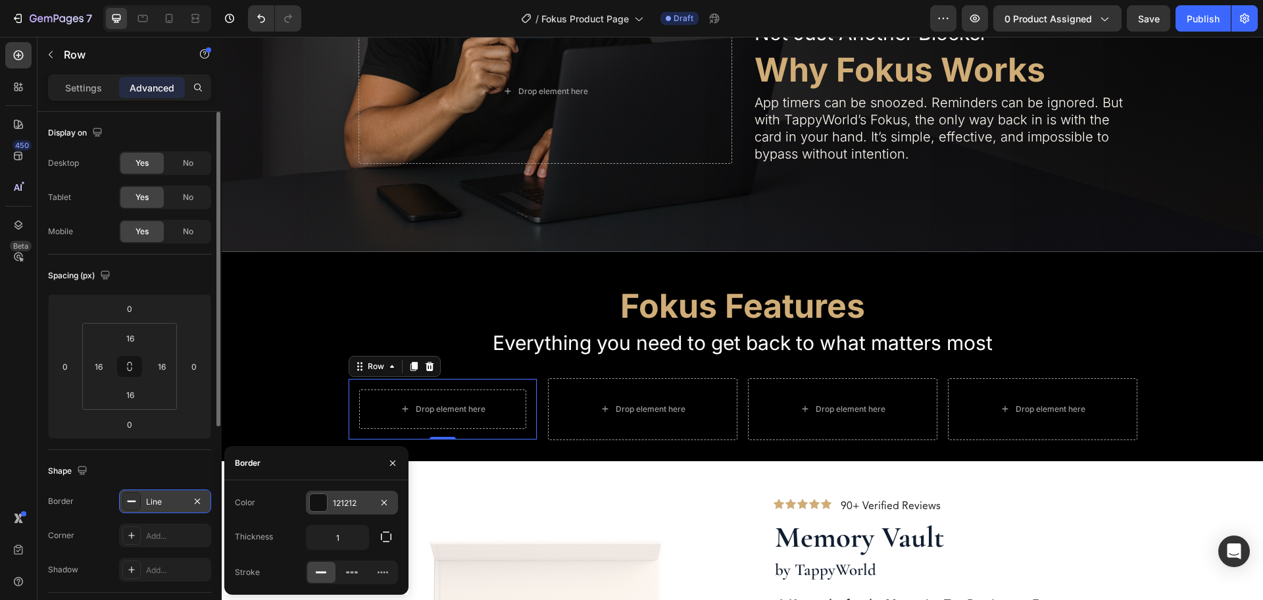
click at [320, 503] on div at bounding box center [318, 502] width 17 height 17
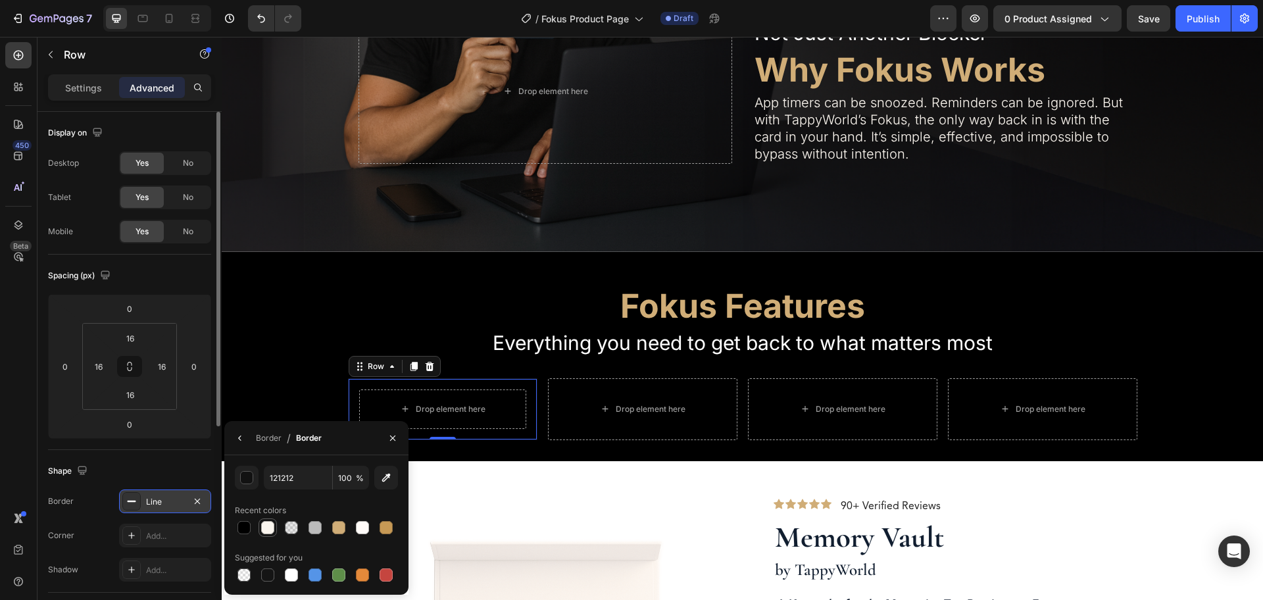
click at [271, 525] on div at bounding box center [267, 527] width 13 height 13
type input "FAF5EE"
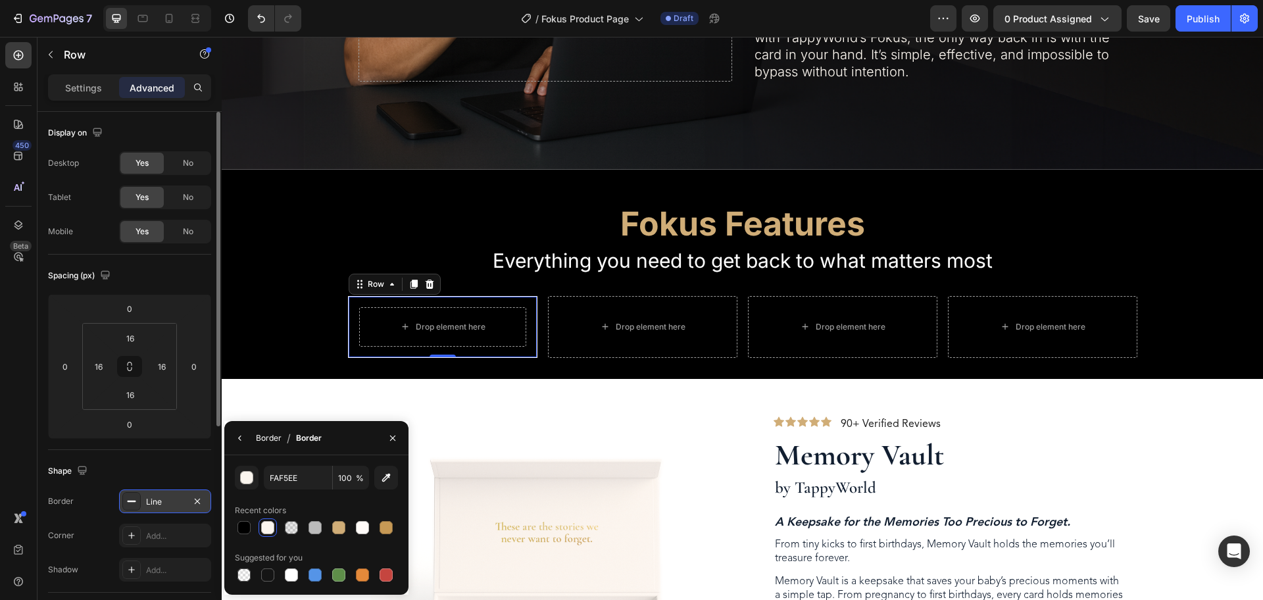
click at [268, 438] on div "Border" at bounding box center [269, 438] width 26 height 12
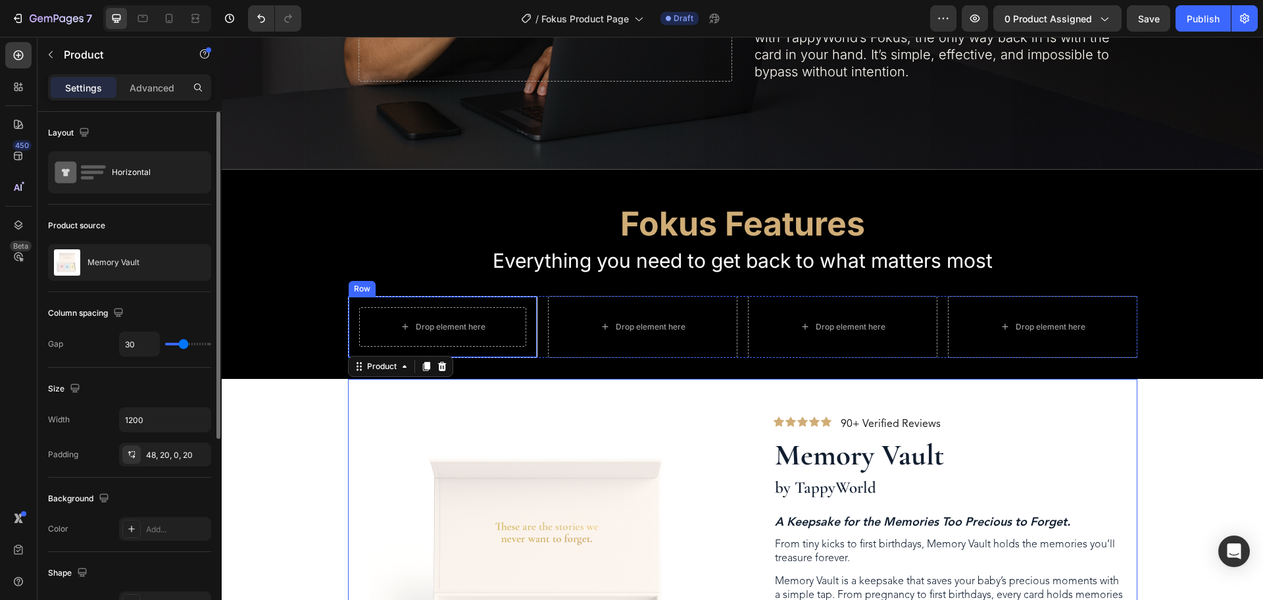
click at [520, 296] on div "Drop element here Row" at bounding box center [443, 327] width 190 height 62
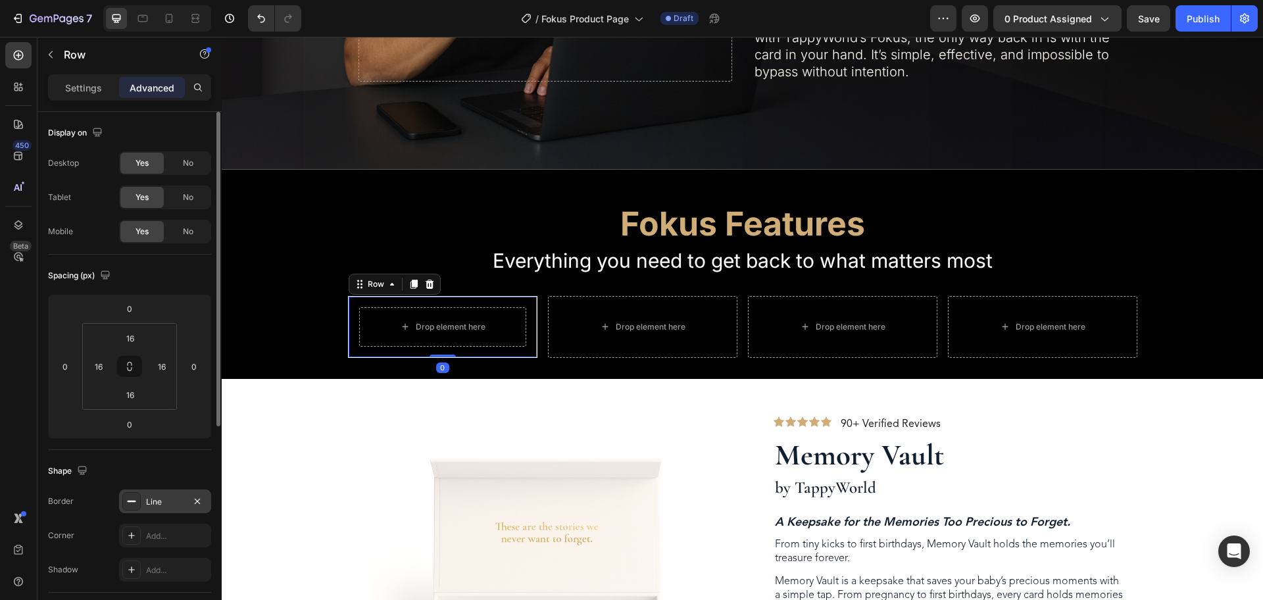
click at [145, 506] on div "Line" at bounding box center [165, 502] width 92 height 24
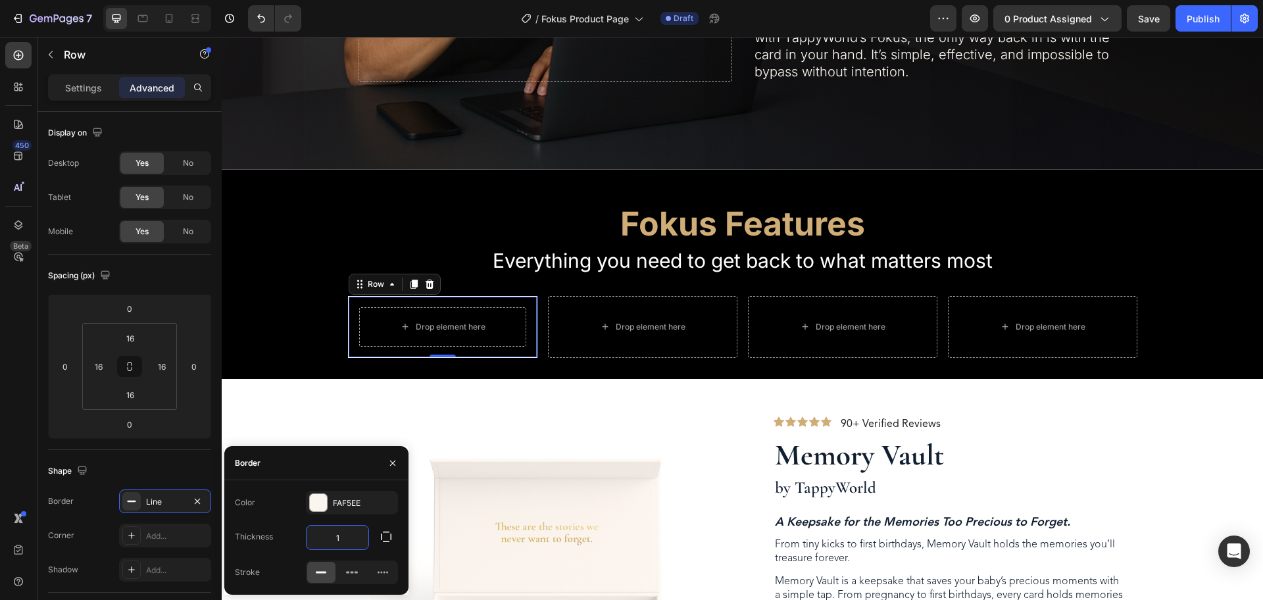
click at [338, 537] on input "1" at bounding box center [338, 538] width 62 height 24
type input "0.5"
click at [278, 518] on div "Color FAF5EE Thickness 0.5 Stroke" at bounding box center [316, 537] width 184 height 93
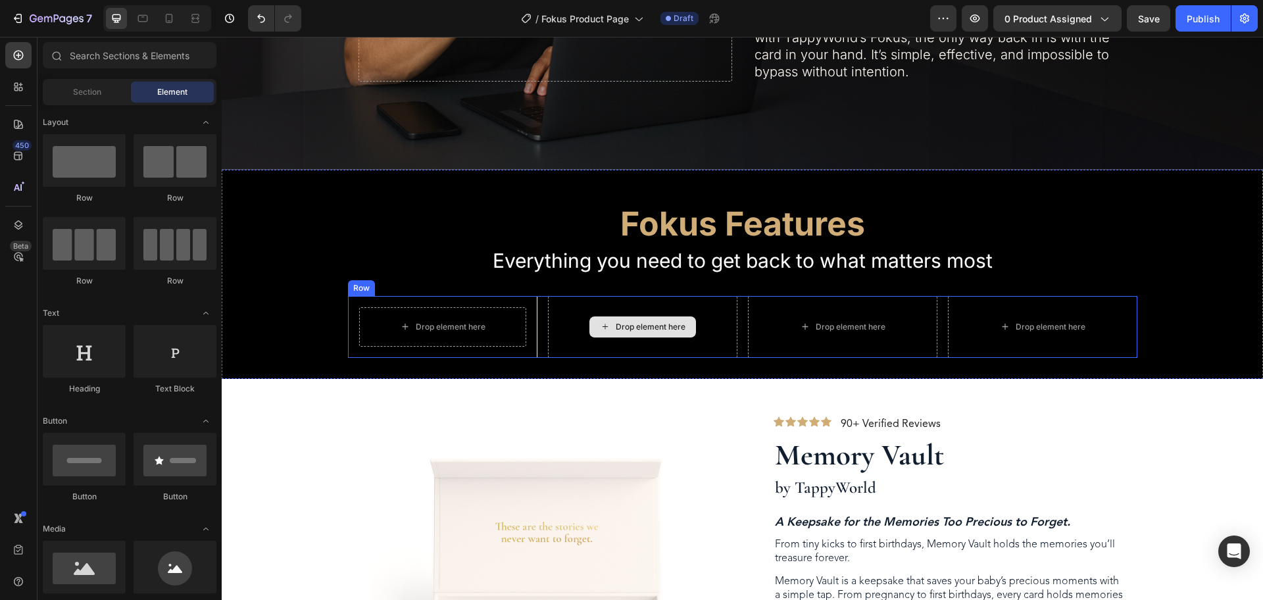
click at [621, 317] on div "Drop element here" at bounding box center [643, 327] width 107 height 21
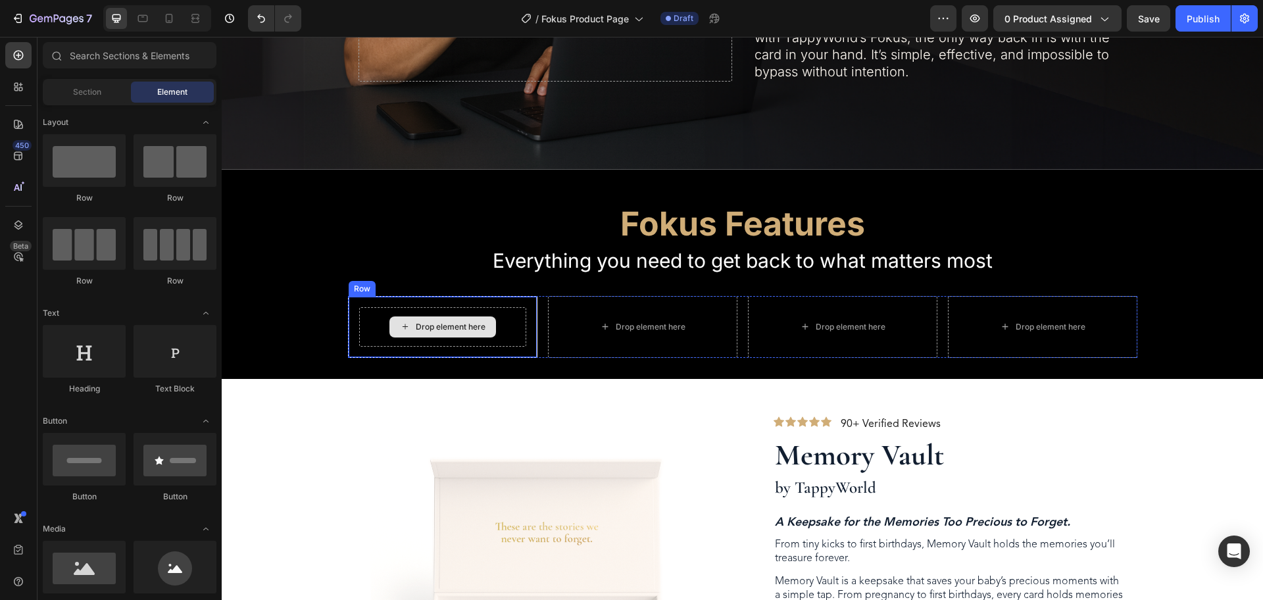
click at [479, 307] on div "Drop element here" at bounding box center [442, 326] width 167 height 39
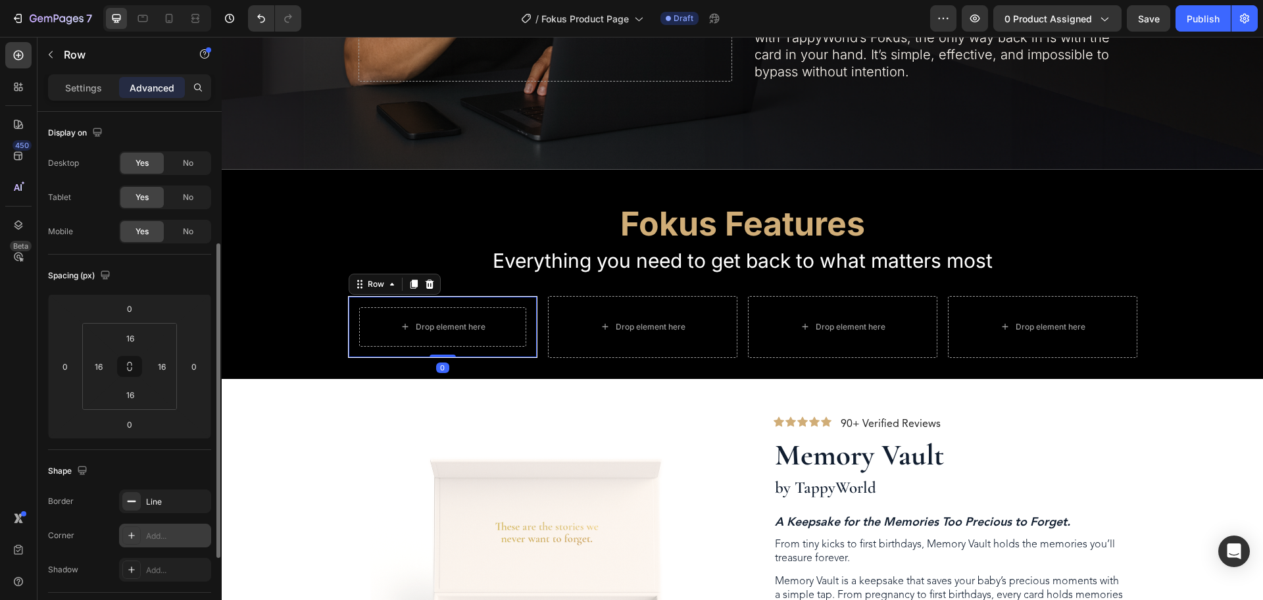
scroll to position [82, 0]
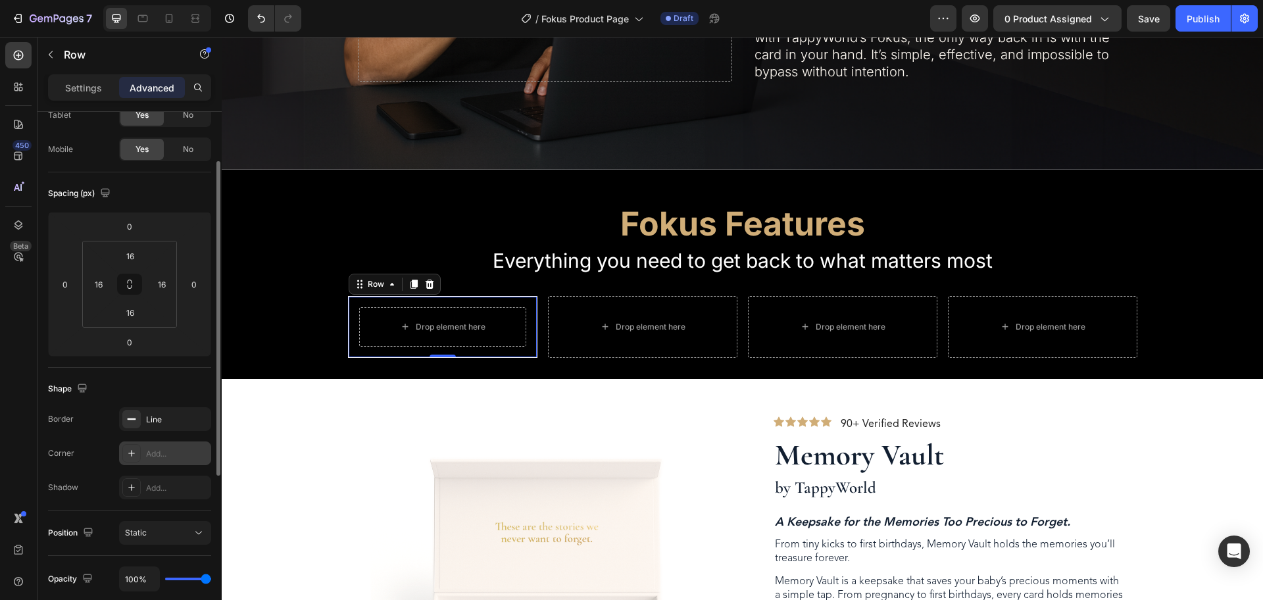
click at [153, 457] on div "Add..." at bounding box center [177, 454] width 62 height 12
click at [134, 421] on icon at bounding box center [131, 419] width 11 height 11
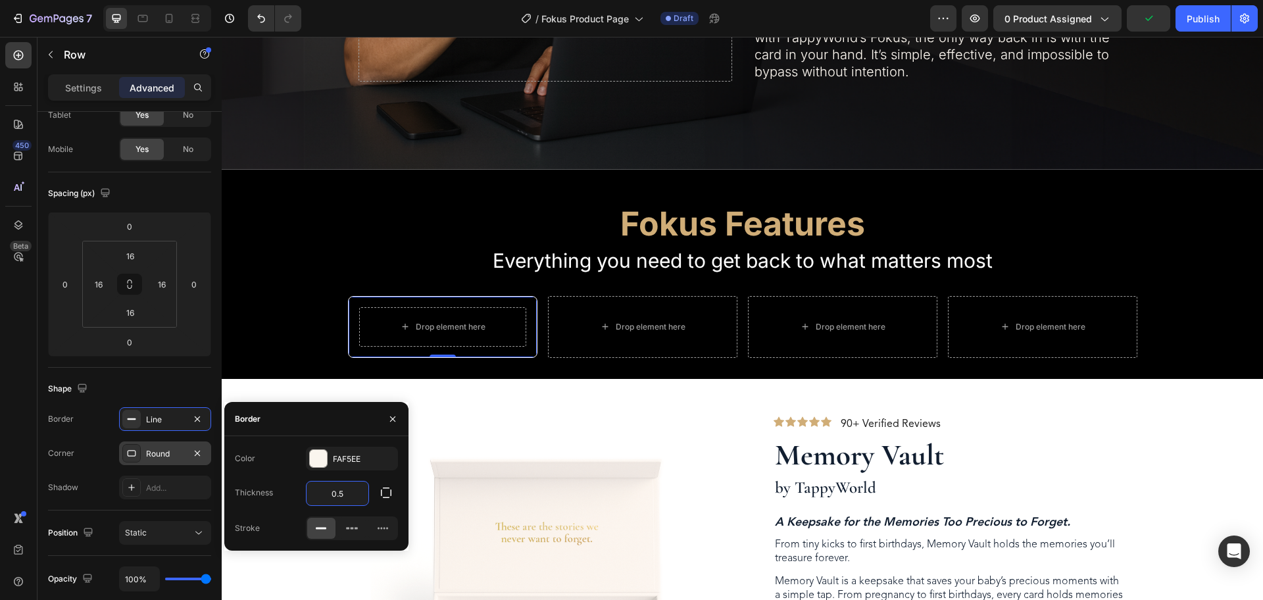
click at [347, 496] on input "0.5" at bounding box center [338, 494] width 62 height 24
click at [337, 496] on input "0.5" at bounding box center [338, 494] width 62 height 24
type input "0.25"
click at [370, 475] on div "Color FAF5EE Thickness 0.25 Stroke" at bounding box center [316, 493] width 184 height 93
click at [363, 497] on input "0.25" at bounding box center [338, 494] width 62 height 24
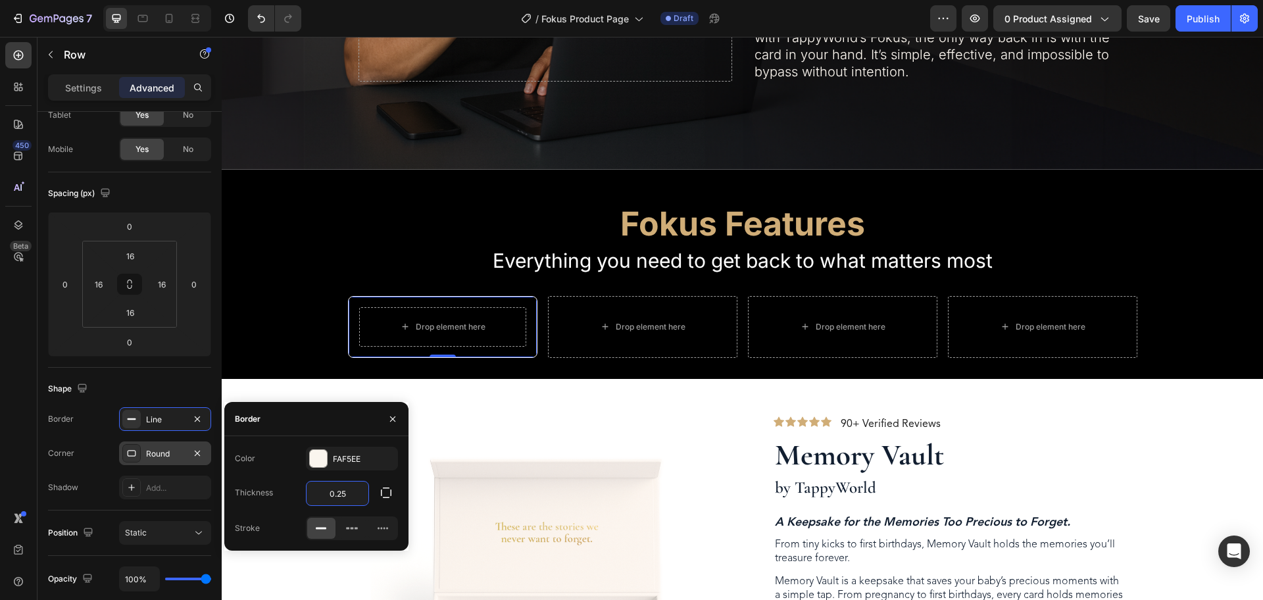
click at [378, 506] on div "Color FAF5EE Thickness 0.25 Stroke" at bounding box center [316, 493] width 184 height 93
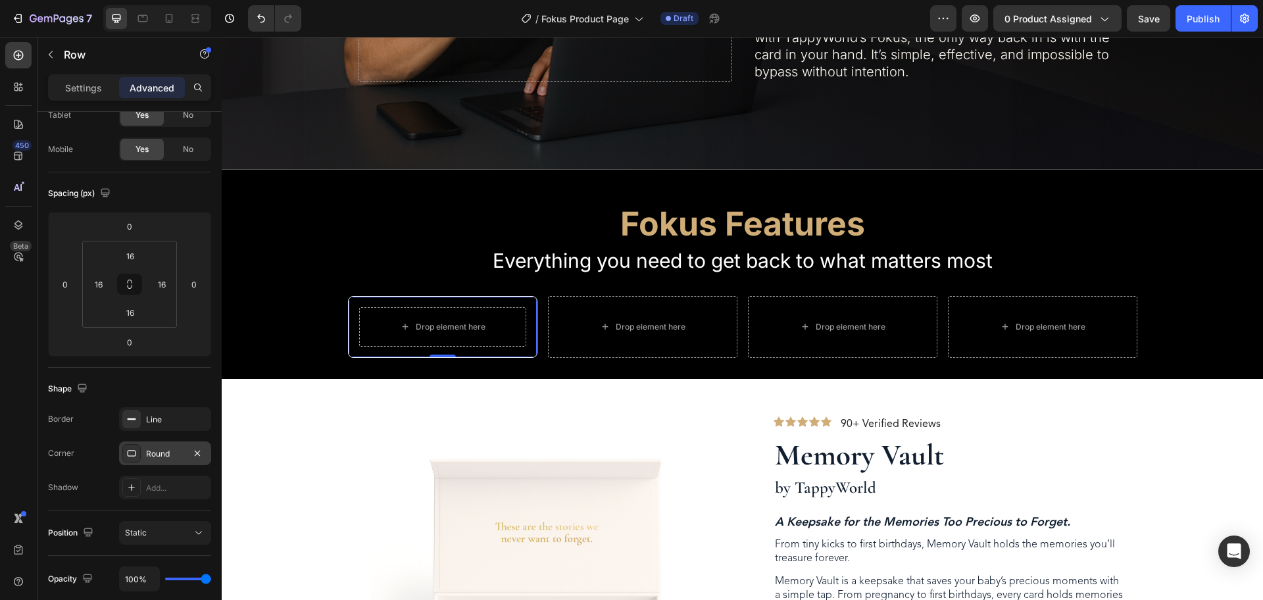
click at [150, 453] on div "Round" at bounding box center [165, 454] width 38 height 12
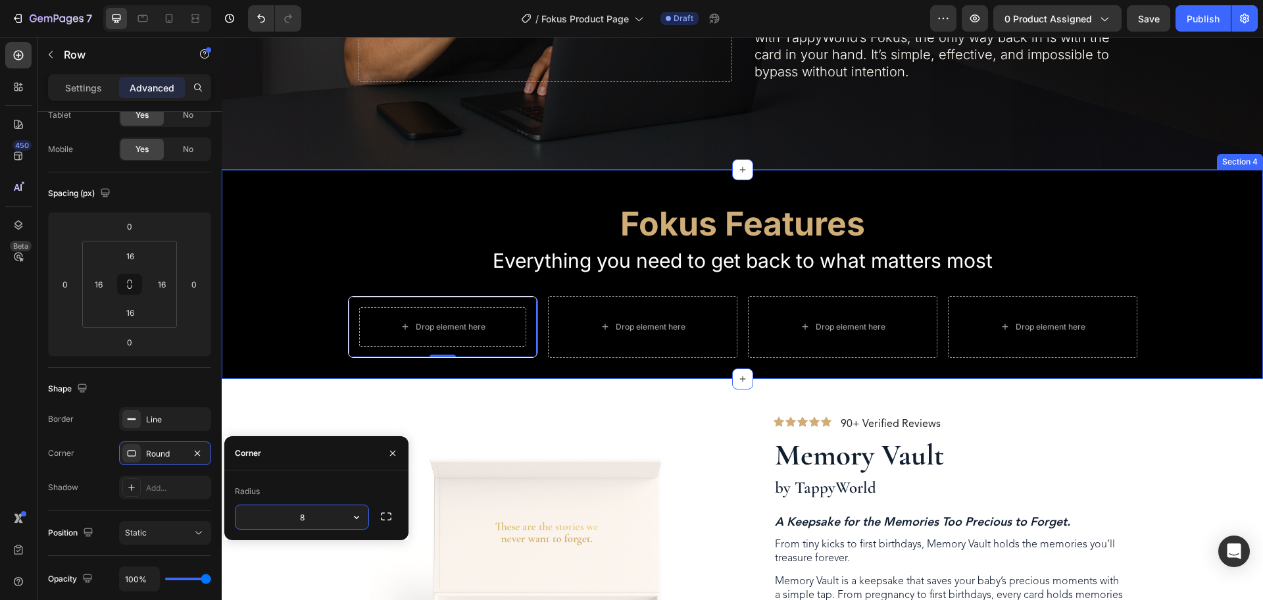
click at [603, 358] on div "Fokus Features Heading Everything you need to get back to what matters most Tex…" at bounding box center [743, 274] width 1042 height 209
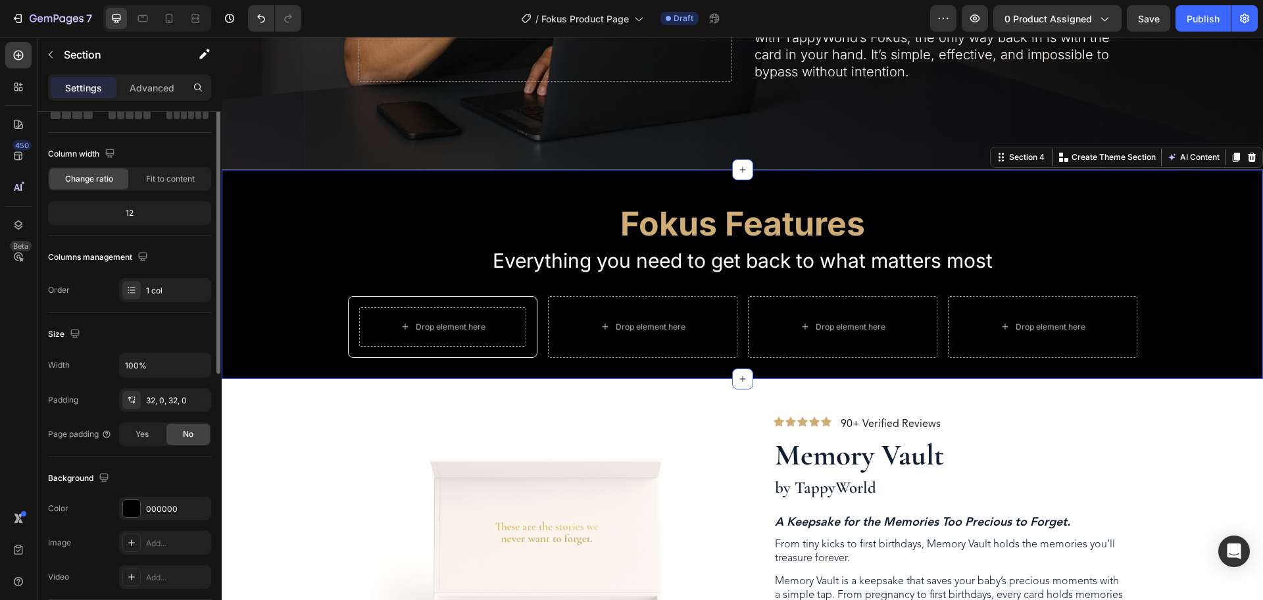
scroll to position [0, 0]
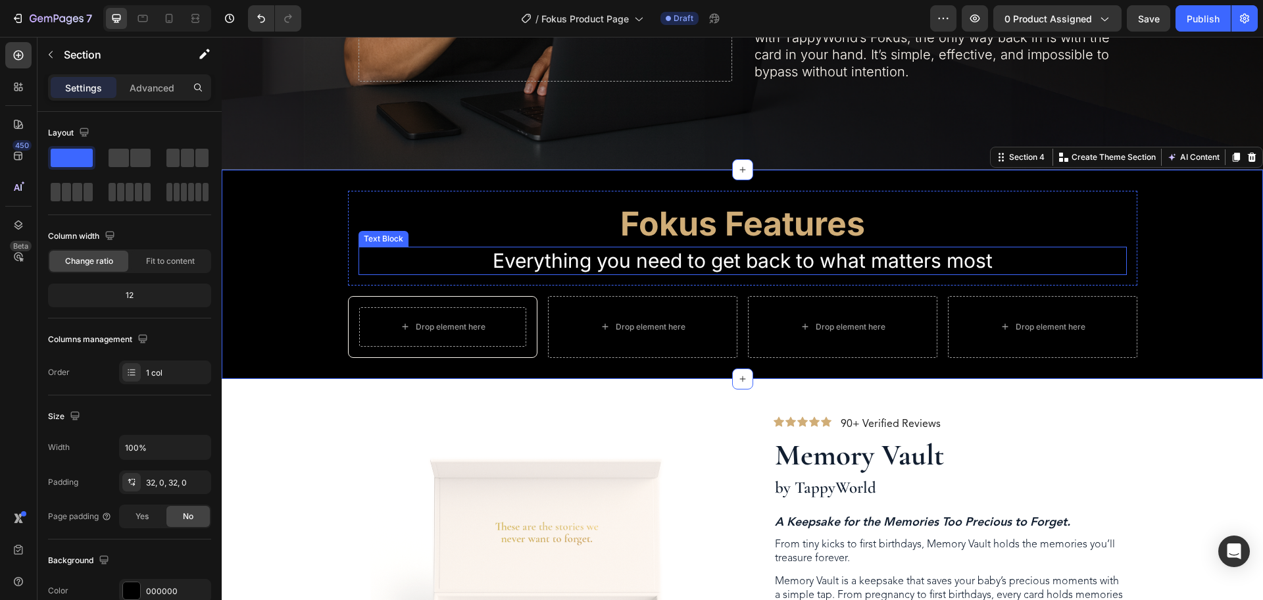
click at [657, 248] on p "Everything you need to get back to what matters most" at bounding box center [743, 261] width 766 height 26
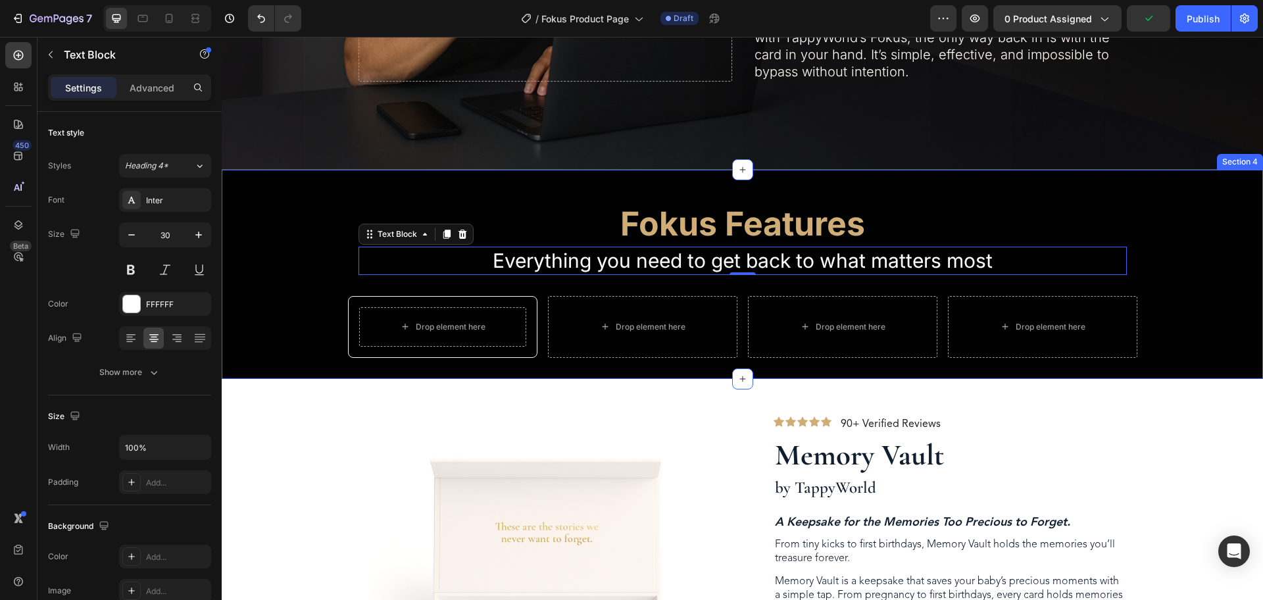
click at [1177, 173] on div "Fokus Features Heading Everything you need to get back to what matters most Tex…" at bounding box center [743, 274] width 1042 height 209
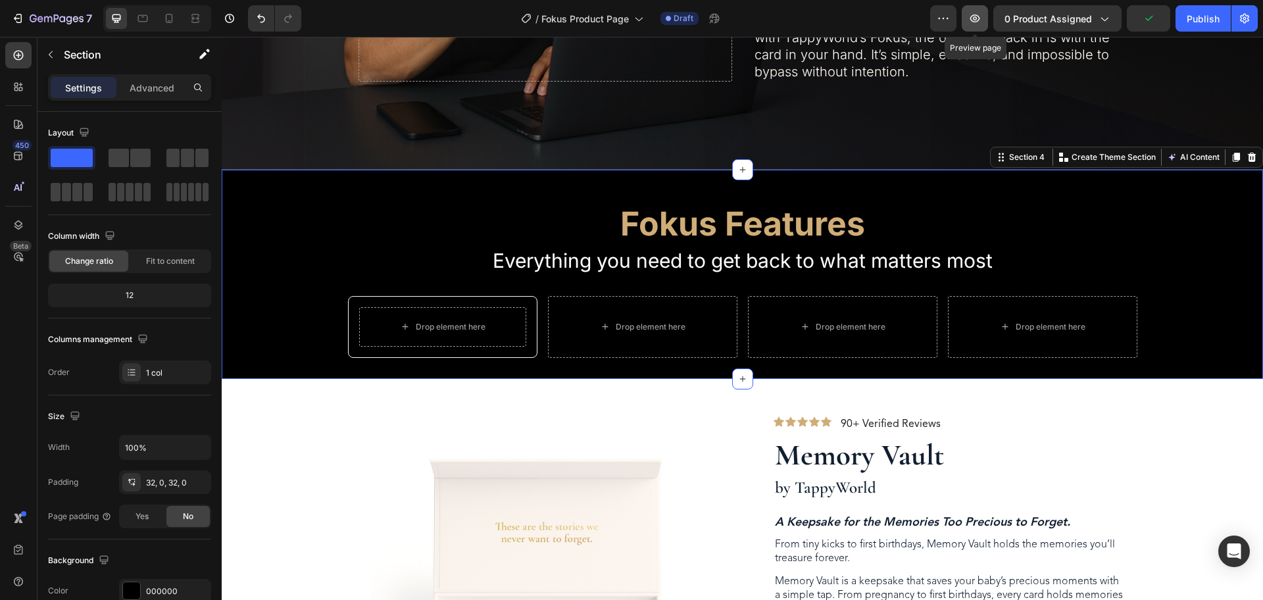
click at [979, 16] on icon "button" at bounding box center [975, 18] width 13 height 13
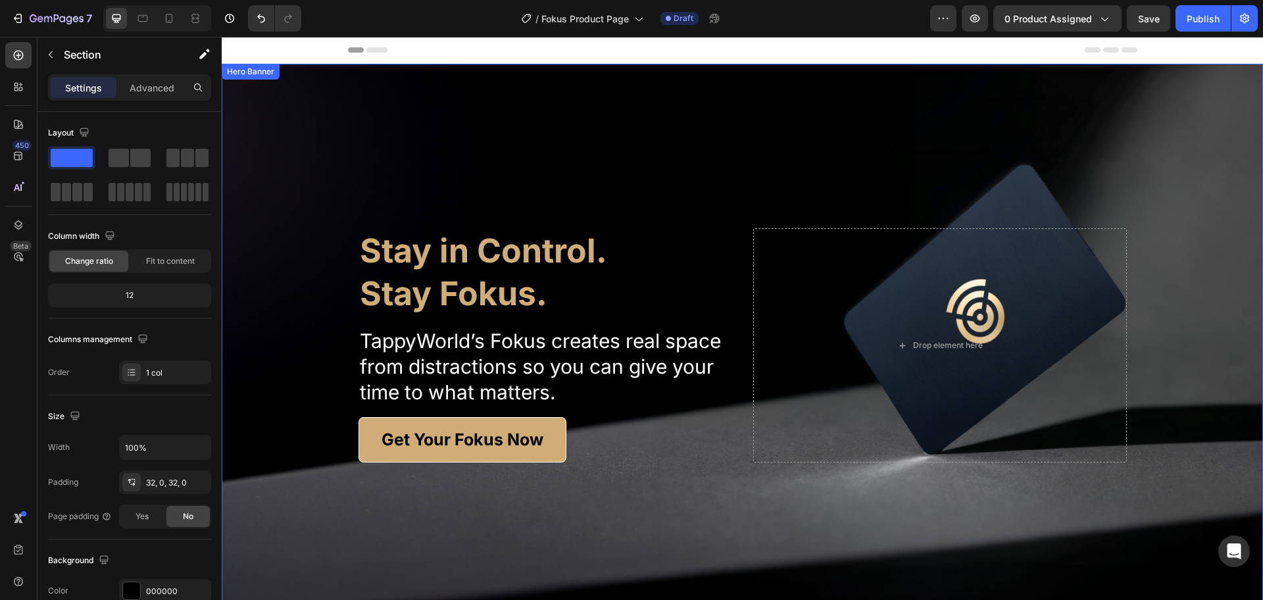
click at [657, 136] on div "Background Image" at bounding box center [743, 345] width 1042 height 563
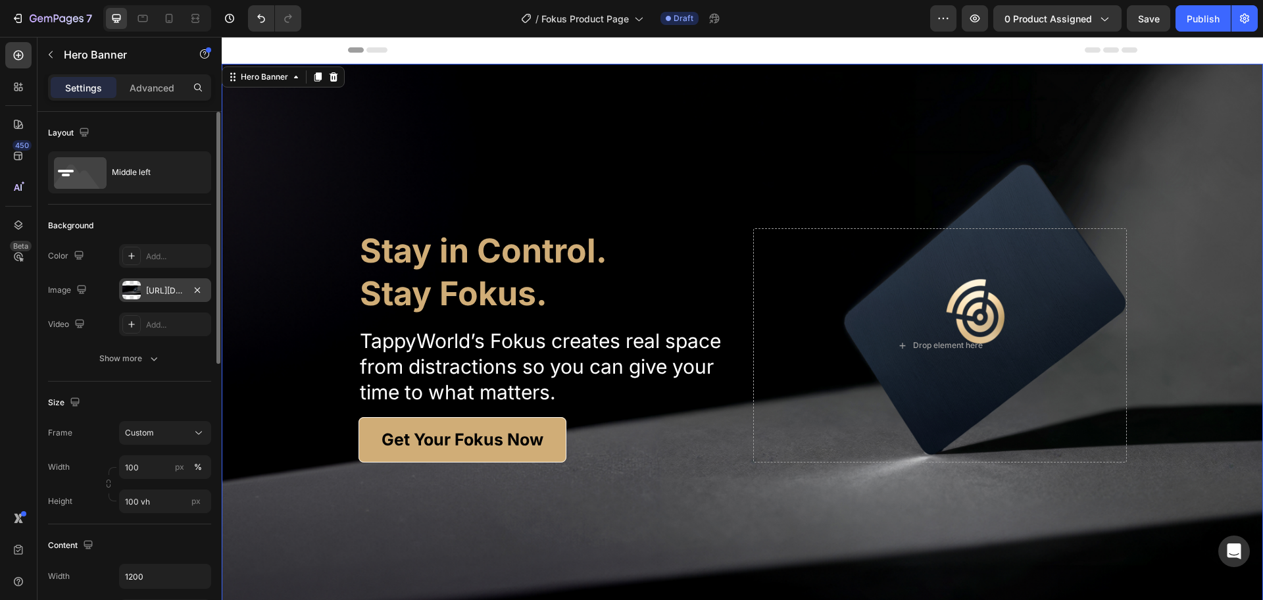
click at [149, 285] on div "https://cdn.shopify.com/s/files/1/0625/5699/5680/files/gempages_574996233198765…" at bounding box center [165, 291] width 38 height 12
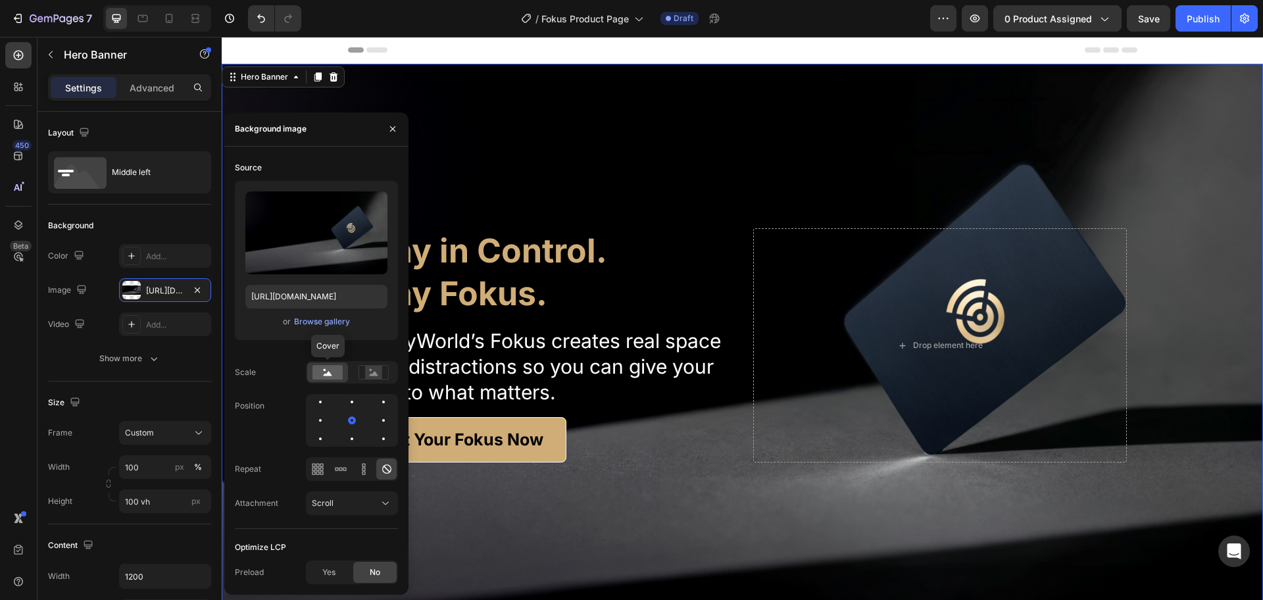
click at [328, 378] on rect at bounding box center [328, 372] width 30 height 14
click at [379, 374] on rect at bounding box center [373, 372] width 17 height 13
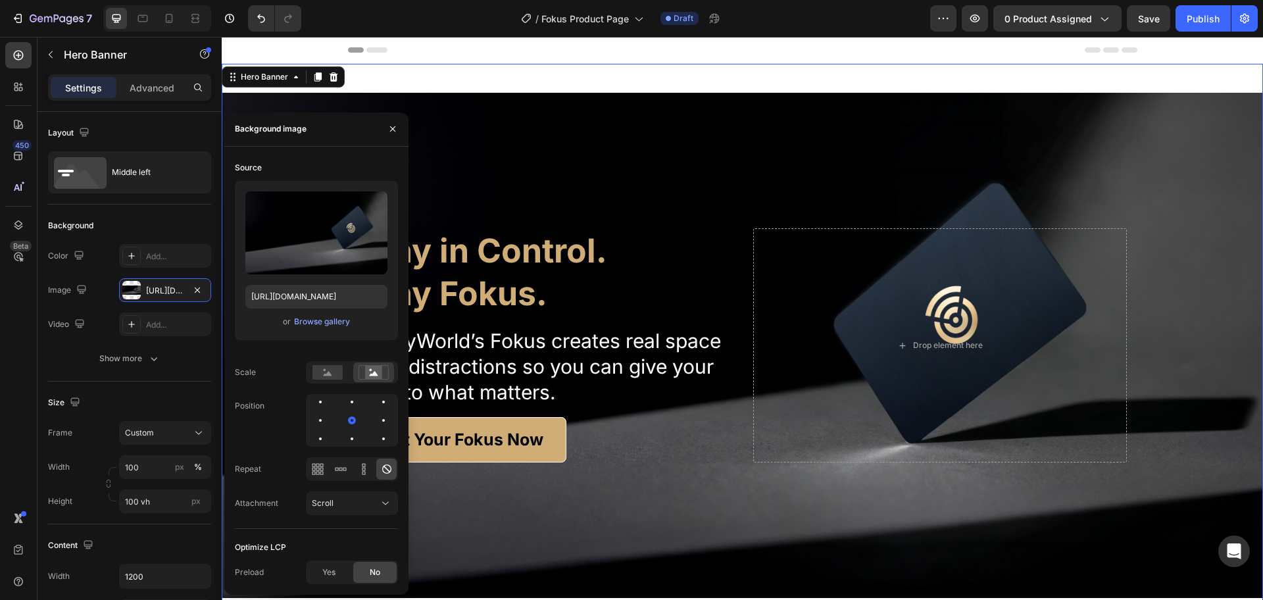
scroll to position [165, 0]
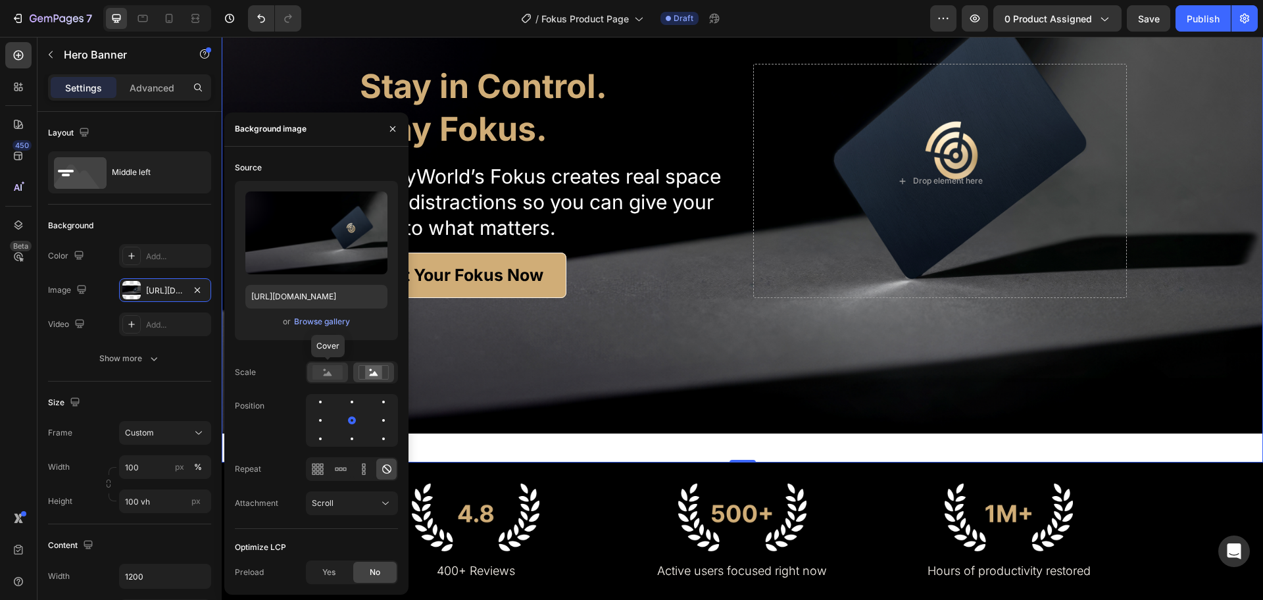
click at [334, 378] on rect at bounding box center [328, 372] width 30 height 14
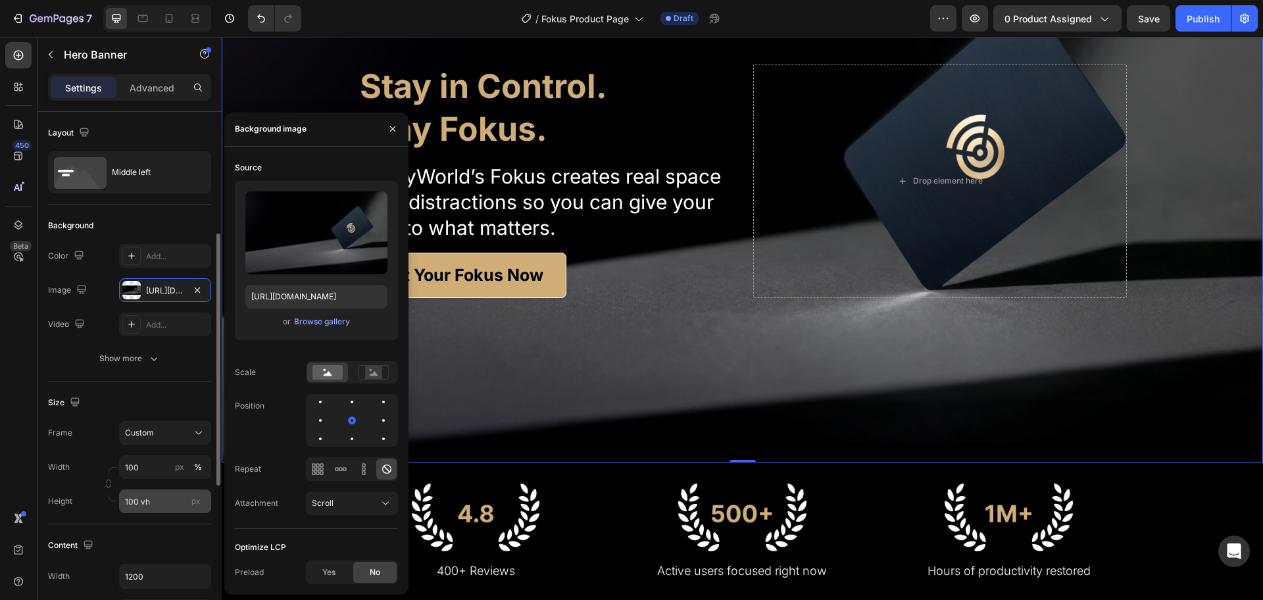
scroll to position [82, 0]
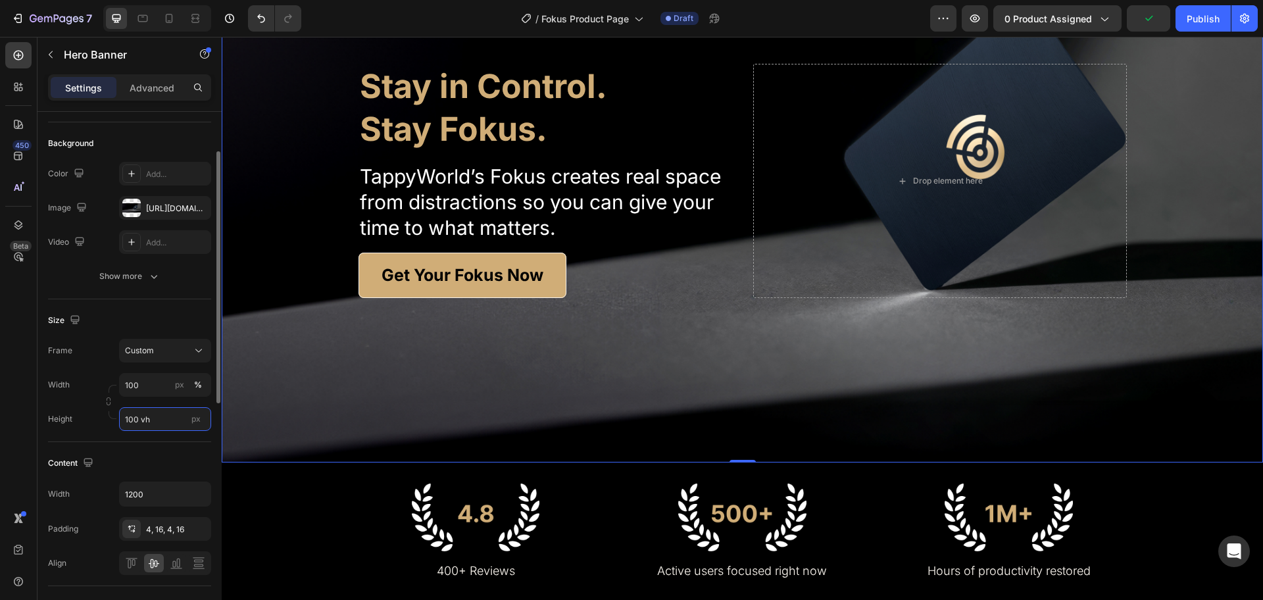
click at [172, 425] on input "100 vh" at bounding box center [165, 419] width 92 height 24
click at [155, 458] on div "Fit content Auto" at bounding box center [152, 451] width 108 height 24
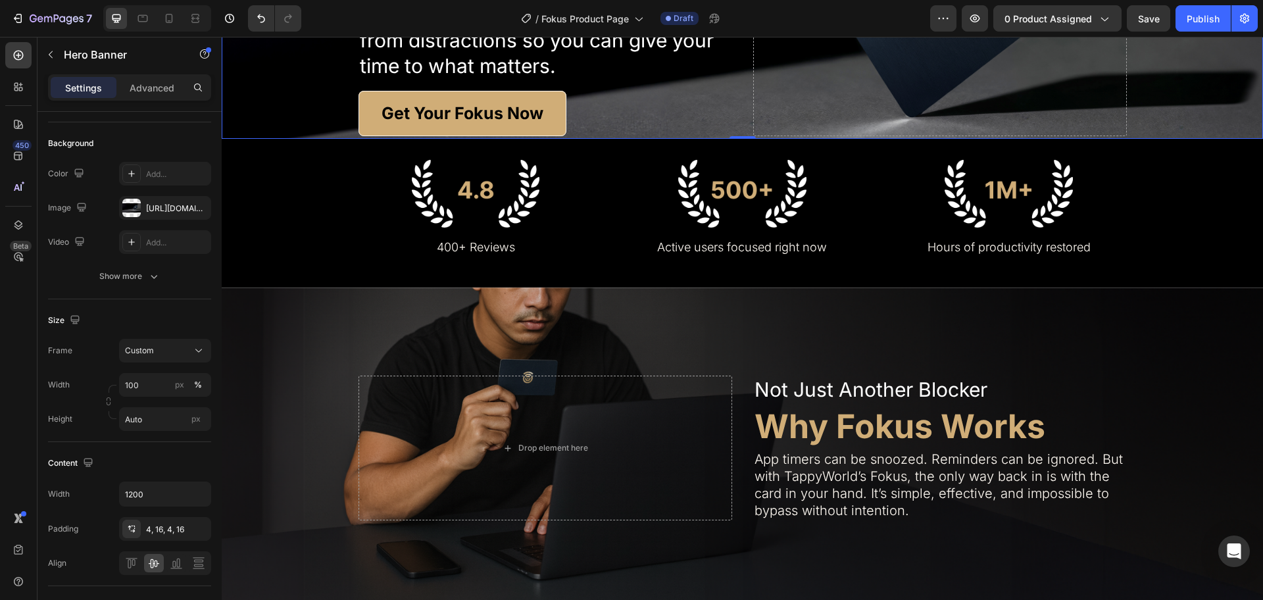
scroll to position [0, 0]
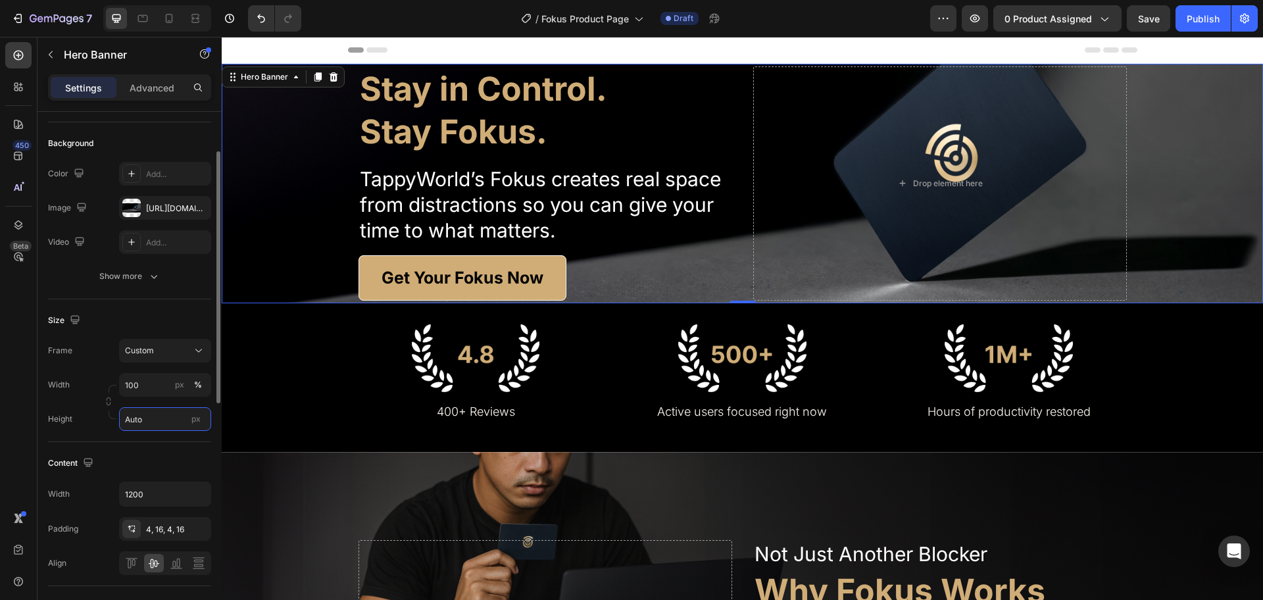
click at [150, 425] on input "Auto" at bounding box center [165, 419] width 92 height 24
click at [158, 471] on span "Fit screen" at bounding box center [142, 475] width 37 height 12
type input "100 vh"
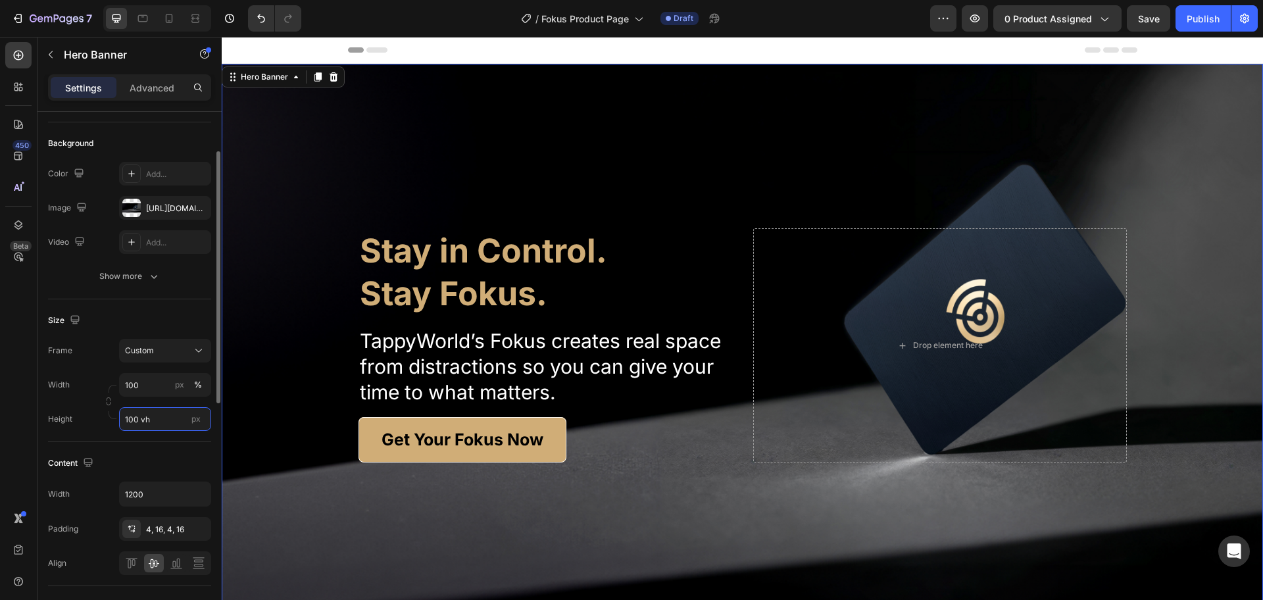
click at [145, 426] on input "100 vh" at bounding box center [165, 419] width 92 height 24
click at [149, 351] on span "Custom" at bounding box center [139, 351] width 29 height 12
click at [149, 376] on input "100" at bounding box center [165, 385] width 92 height 24
click at [160, 347] on div "Custom" at bounding box center [157, 351] width 64 height 12
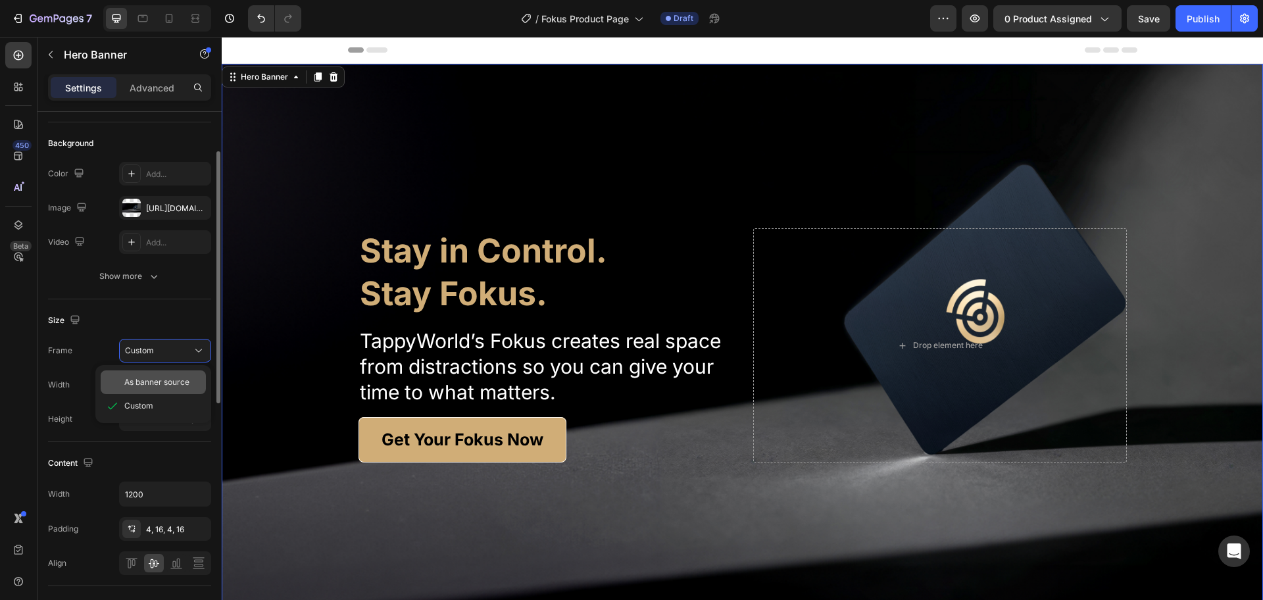
click at [154, 382] on span "As banner source" at bounding box center [156, 382] width 65 height 12
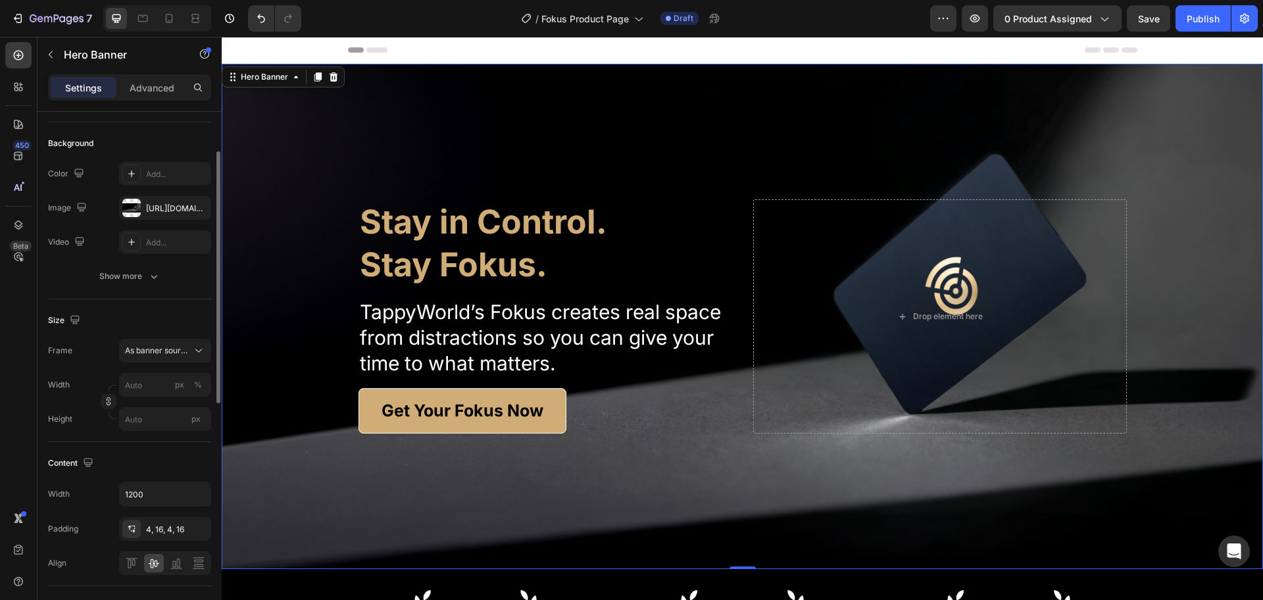
click at [689, 486] on div "Background Image" at bounding box center [743, 316] width 1042 height 505
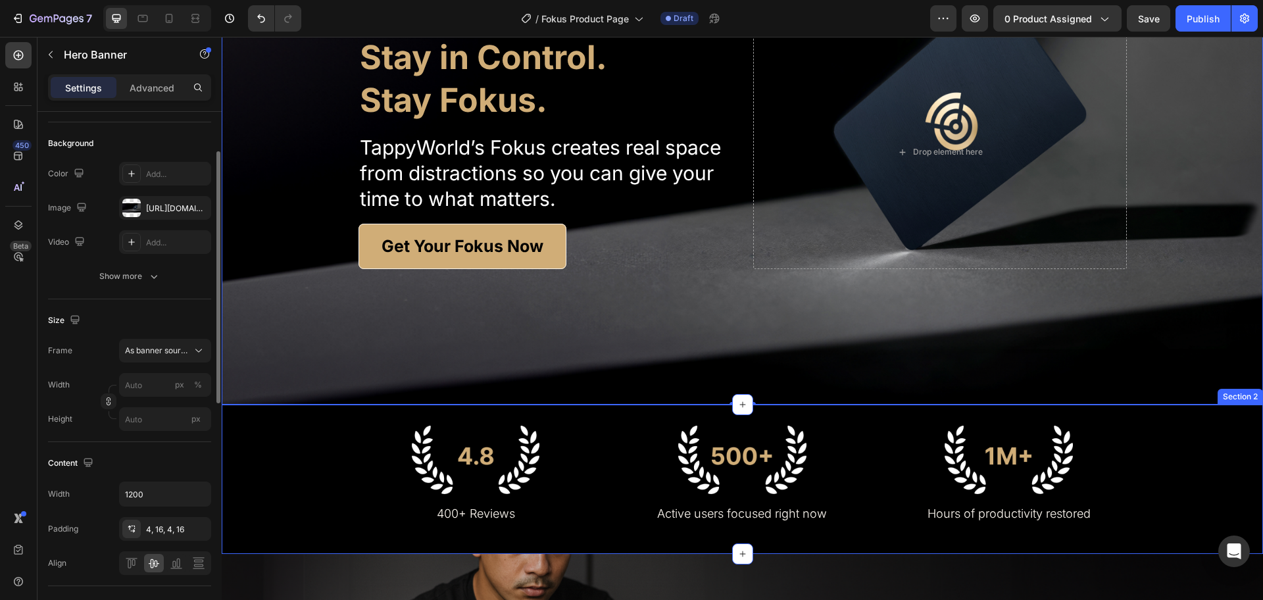
scroll to position [329, 0]
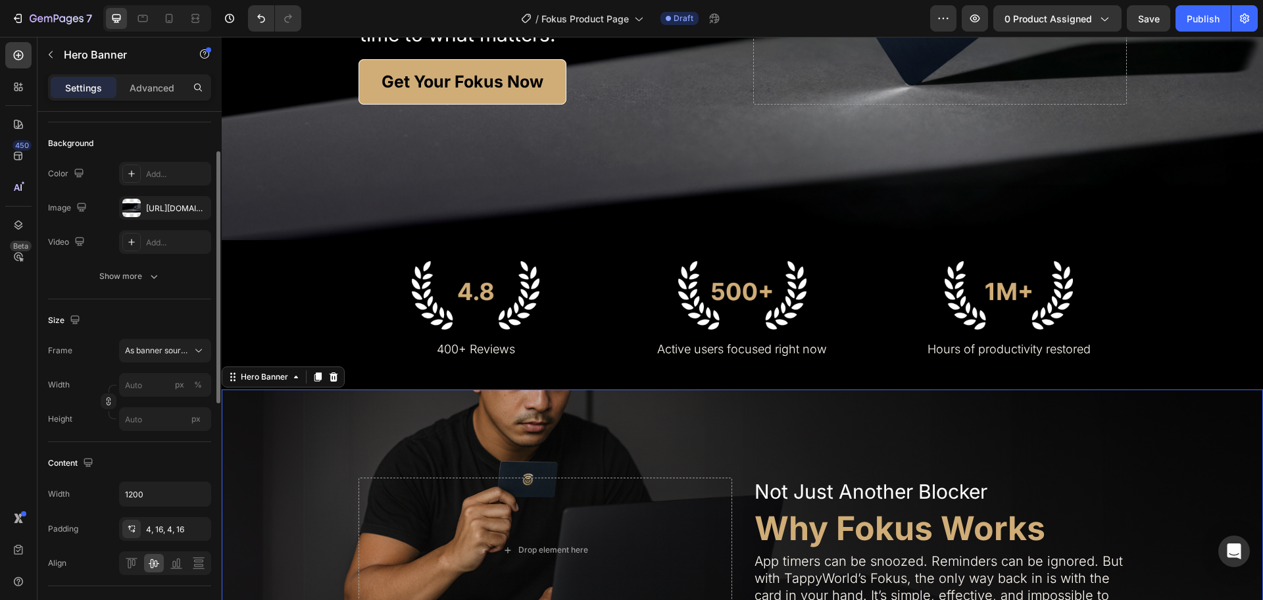
click at [625, 420] on div "Background Image" at bounding box center [743, 550] width 1042 height 321
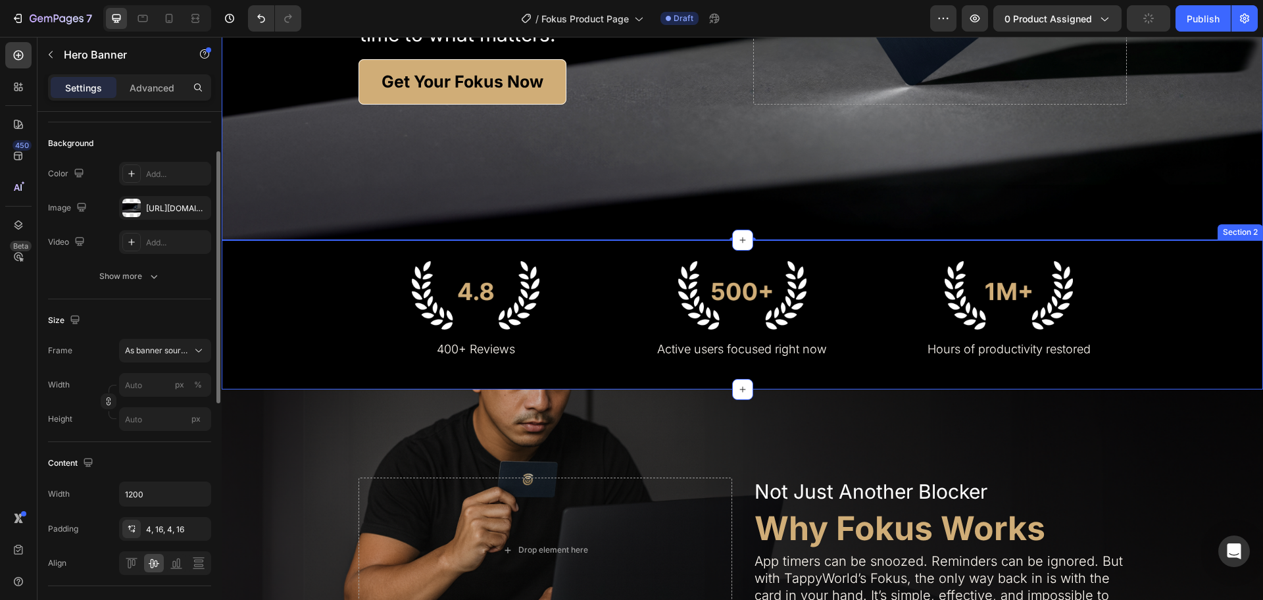
click at [301, 313] on div "Image 400+ Reviews Text Block Image Active users focused right now Text Block I…" at bounding box center [743, 314] width 1042 height 107
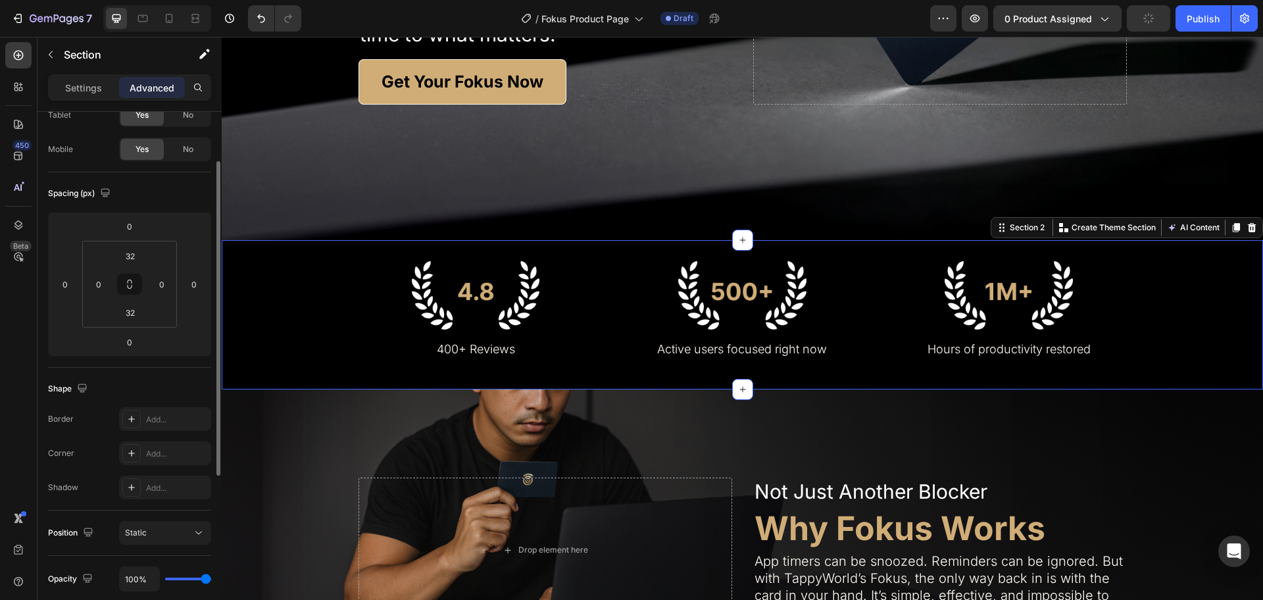
scroll to position [0, 0]
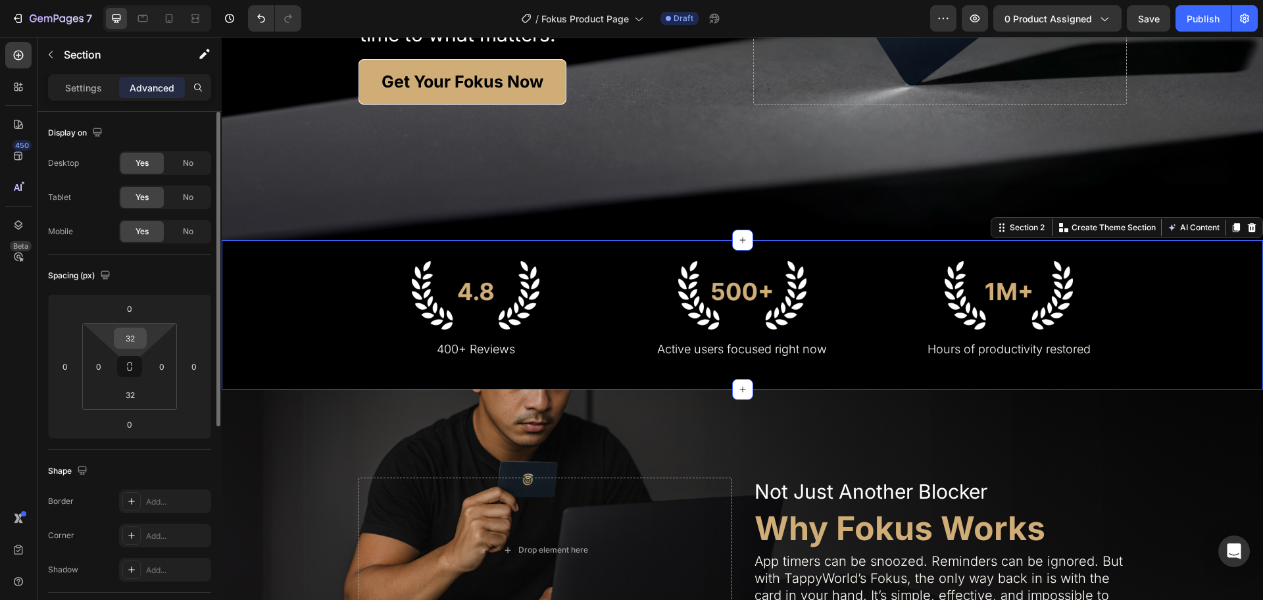
click at [130, 338] on input "32" at bounding box center [130, 338] width 26 height 20
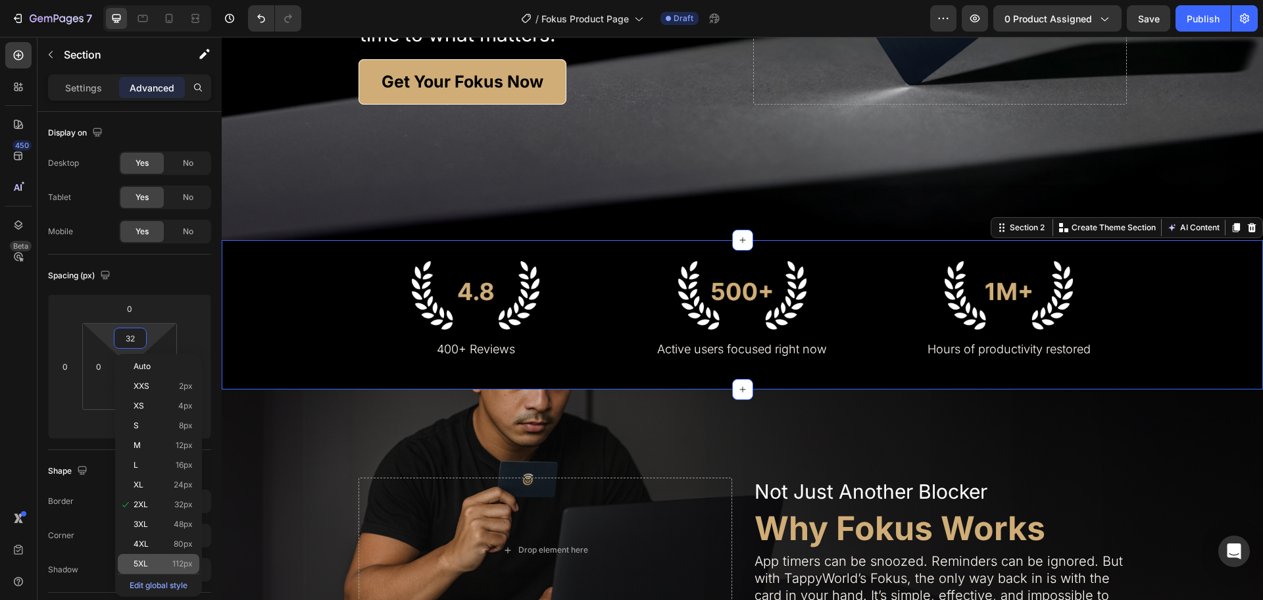
click at [164, 558] on div "5XL 112px" at bounding box center [159, 564] width 82 height 20
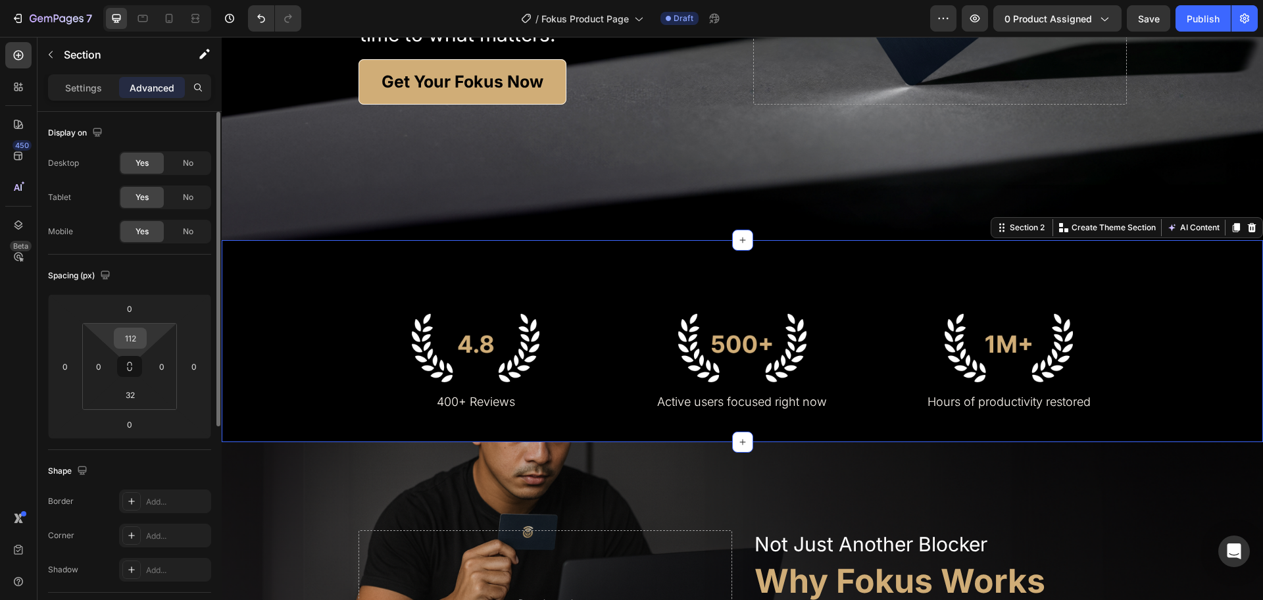
click at [135, 343] on input "112" at bounding box center [130, 338] width 26 height 20
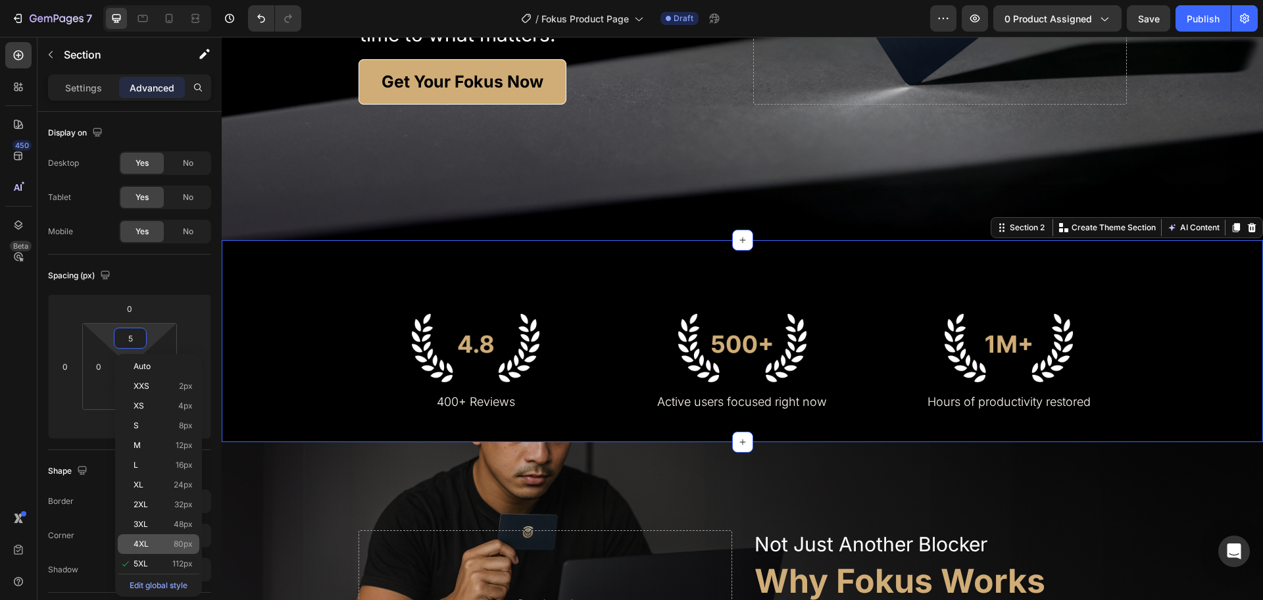
click at [186, 540] on span "80px" at bounding box center [183, 544] width 19 height 9
type input "80"
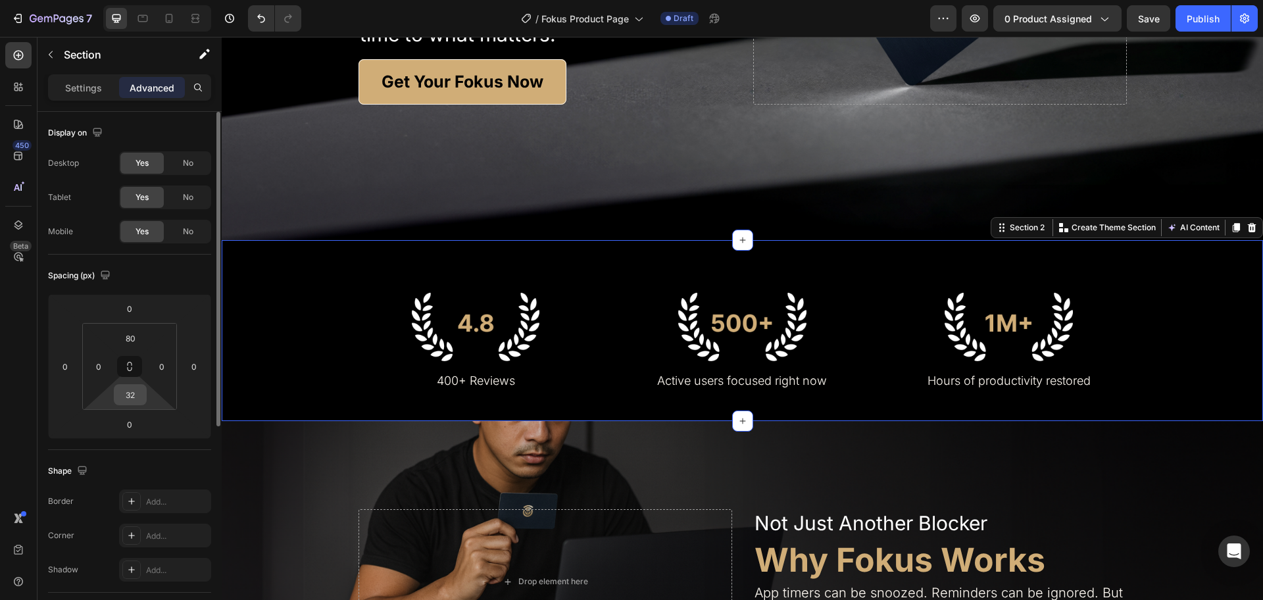
click at [135, 397] on input "32" at bounding box center [130, 395] width 26 height 20
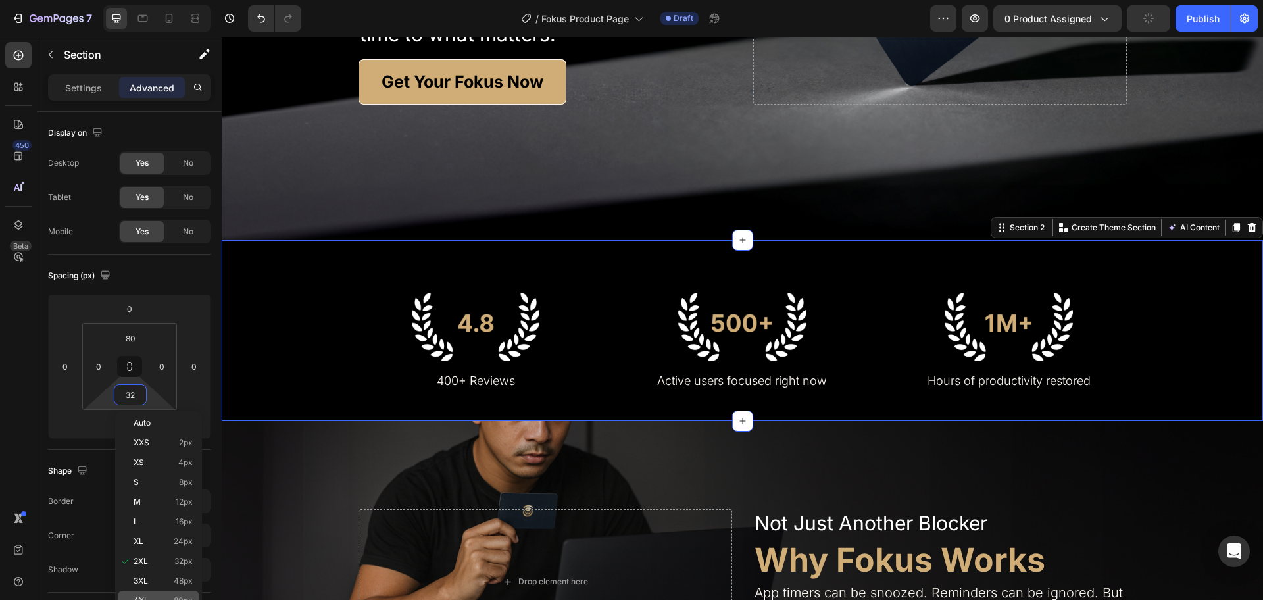
click at [178, 599] on span "80px" at bounding box center [183, 600] width 19 height 9
type input "80"
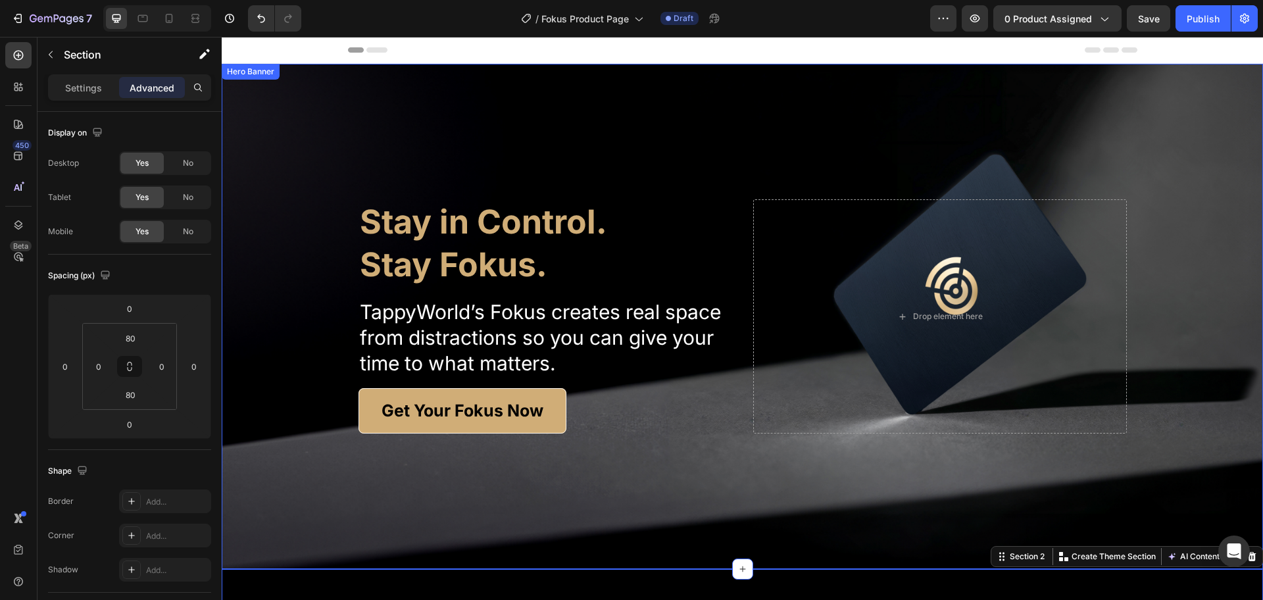
click at [633, 99] on div "Background Image" at bounding box center [743, 316] width 1042 height 505
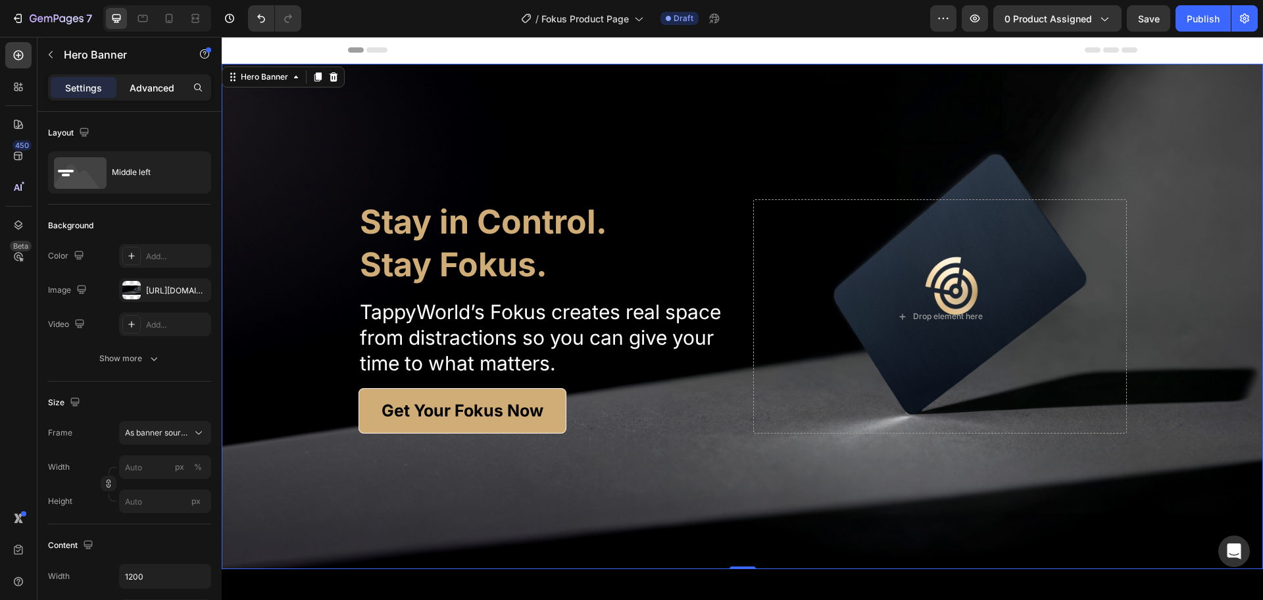
click at [172, 86] on p "Advanced" at bounding box center [152, 88] width 45 height 14
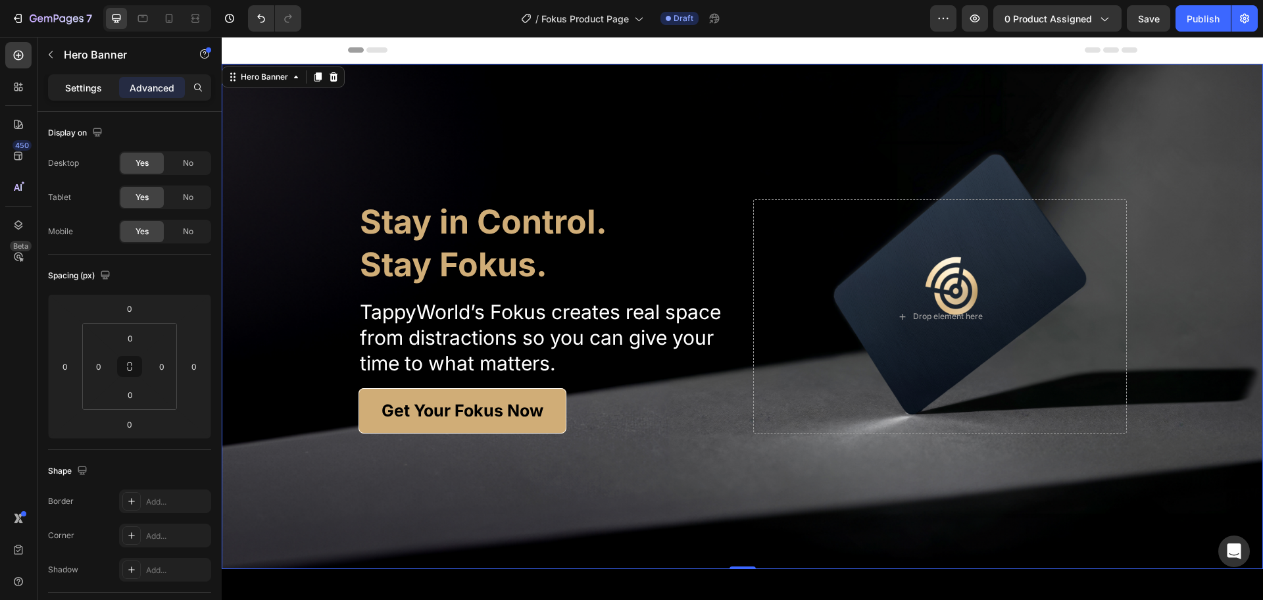
click at [88, 87] on p "Settings" at bounding box center [83, 88] width 37 height 14
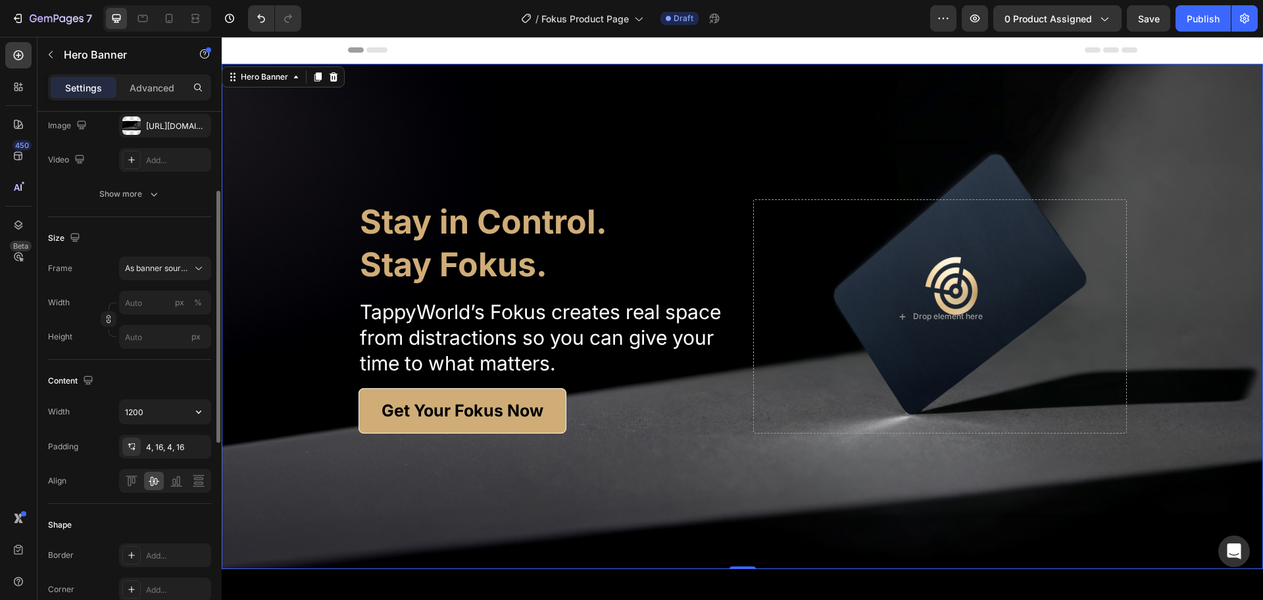
scroll to position [247, 0]
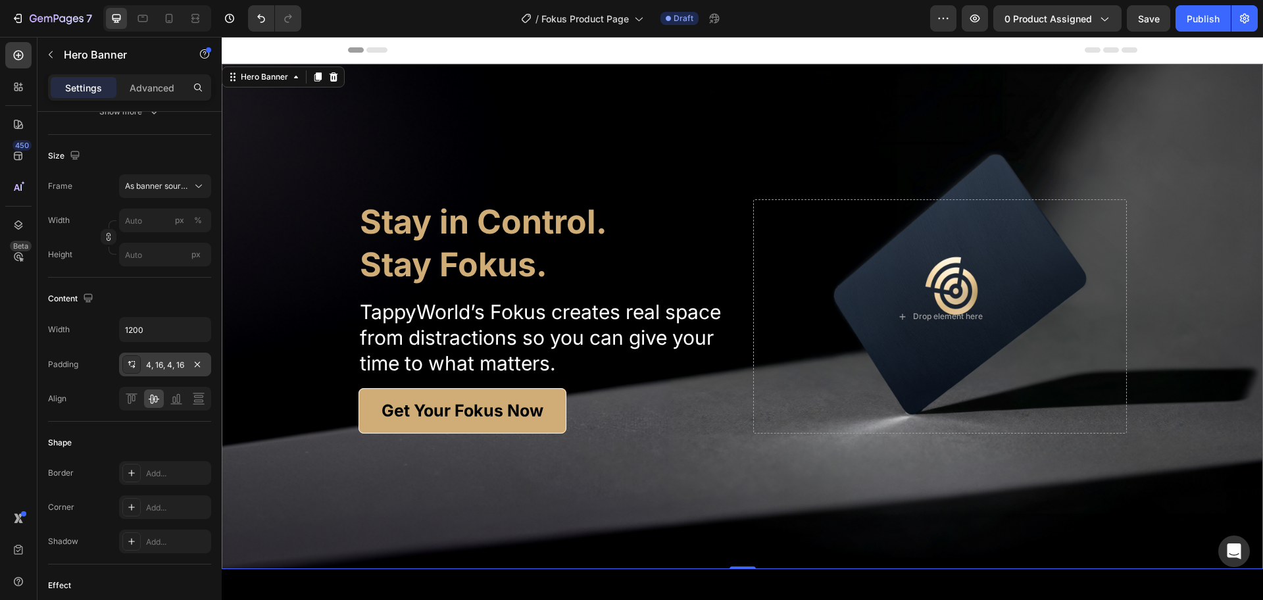
click at [167, 363] on div "4, 16, 4, 16" at bounding box center [165, 365] width 38 height 12
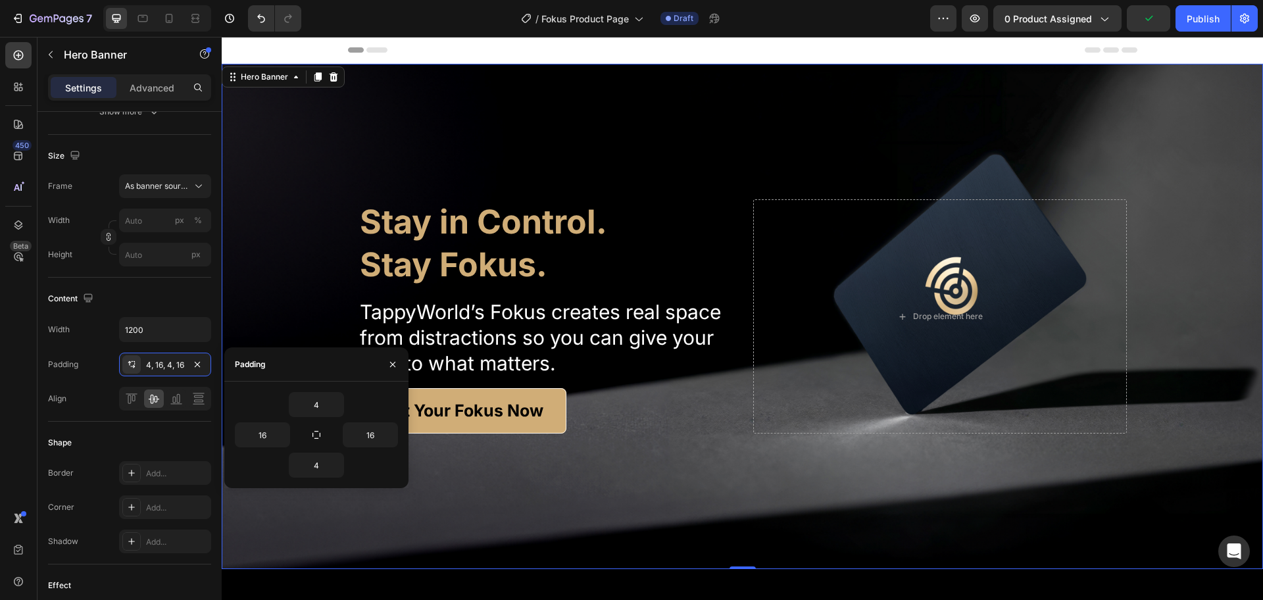
click at [124, 434] on div "Shape" at bounding box center [129, 442] width 163 height 21
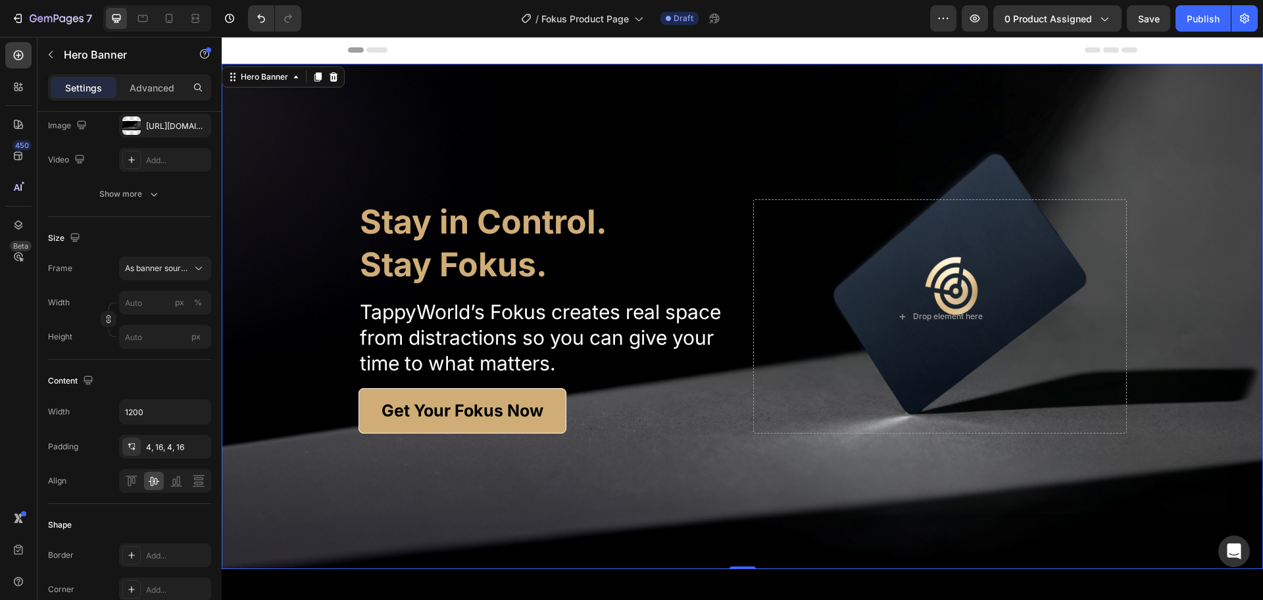
scroll to position [82, 0]
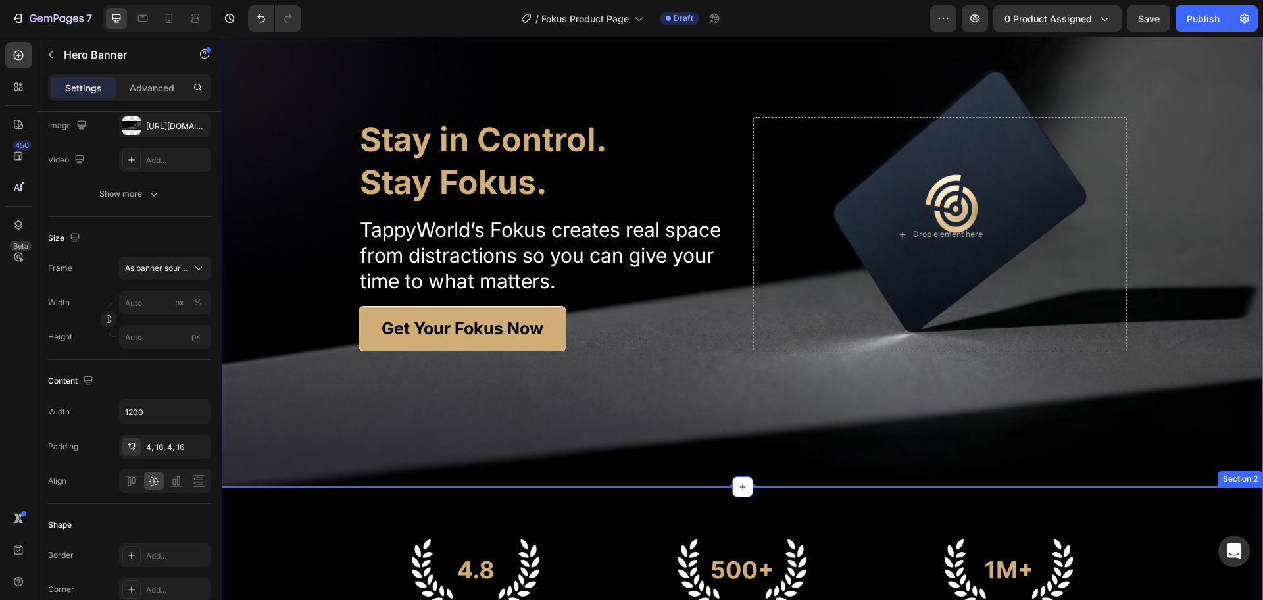
click at [1186, 520] on div "Image 400+ Reviews Text Block Image Active users focused right now Text Block I…" at bounding box center [743, 593] width 1042 height 213
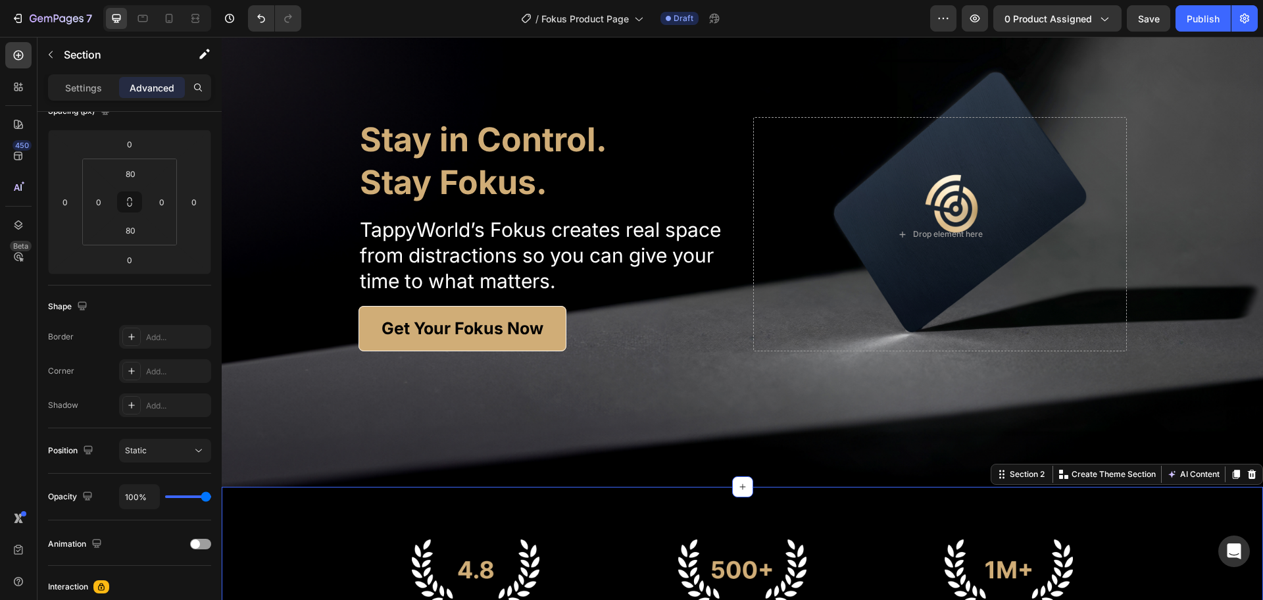
scroll to position [0, 0]
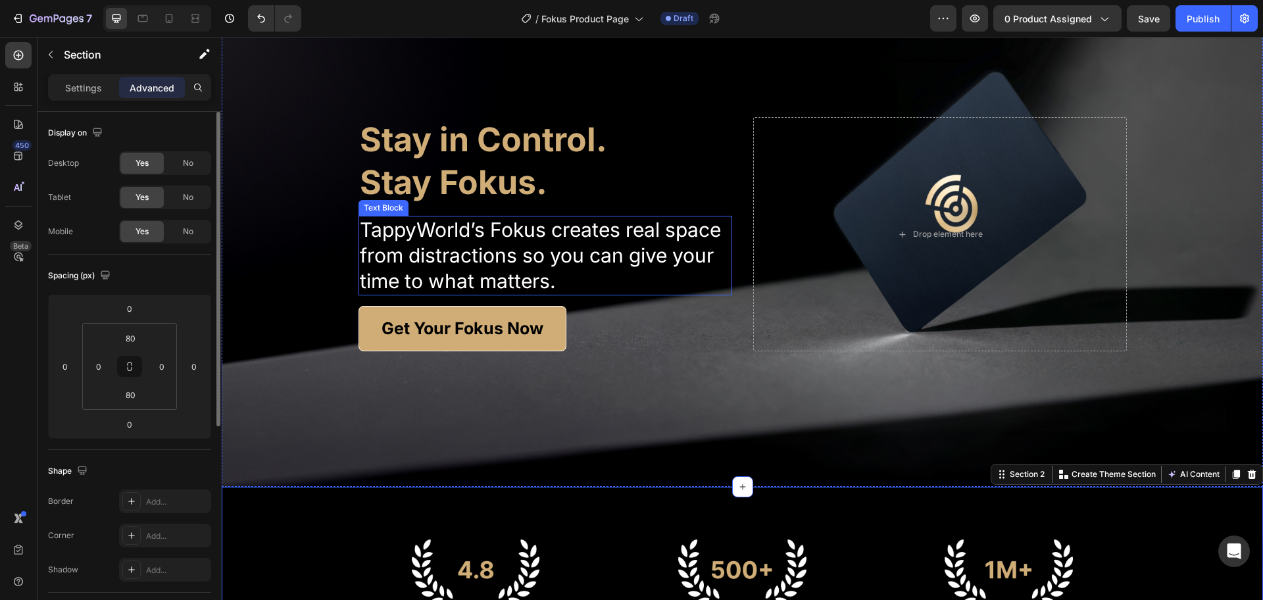
click at [571, 251] on p "TappyWorld’s Fokus creates real space from distractions so you can give your ti…" at bounding box center [545, 255] width 371 height 77
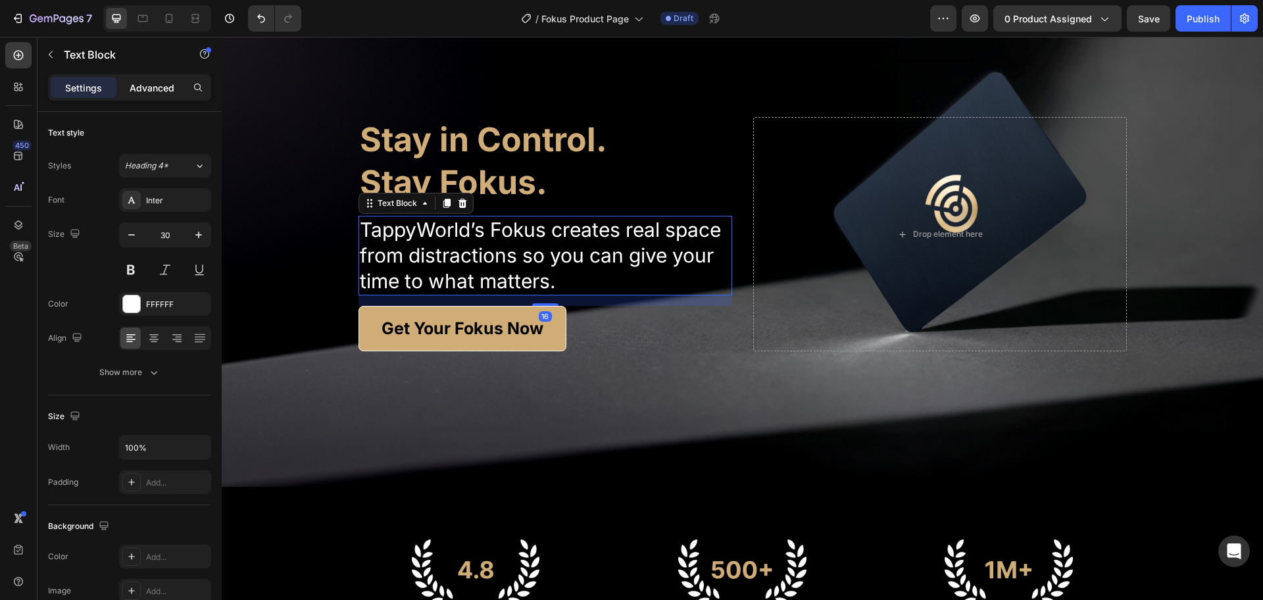
click at [147, 87] on p "Advanced" at bounding box center [152, 88] width 45 height 14
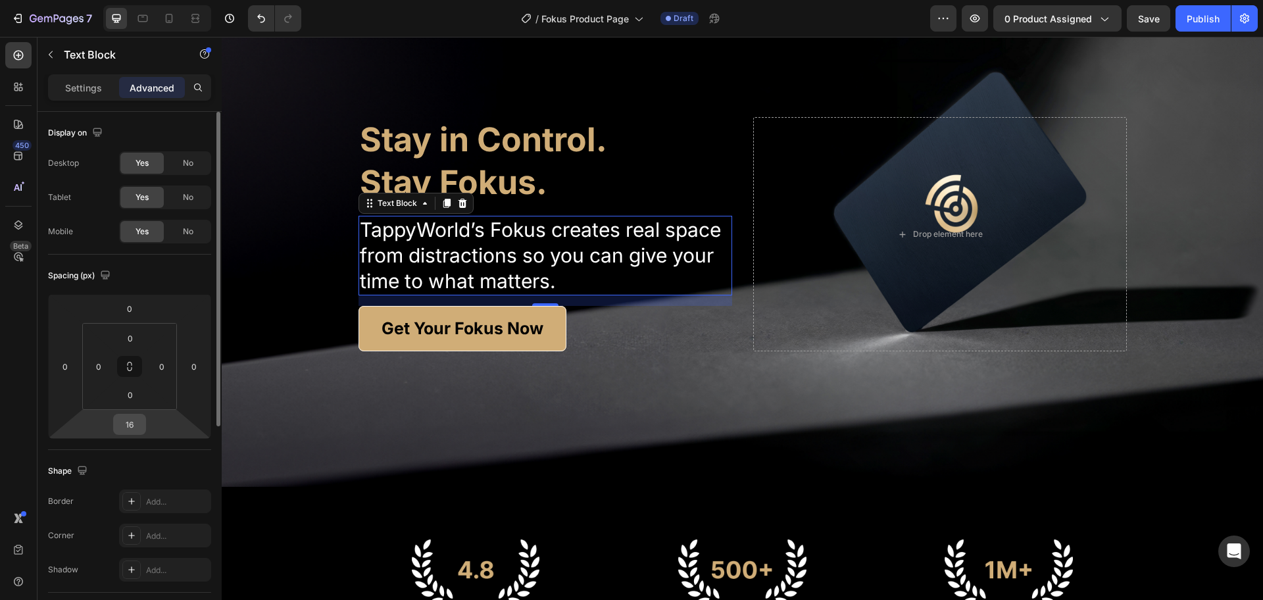
click at [128, 421] on input "16" at bounding box center [129, 425] width 26 height 20
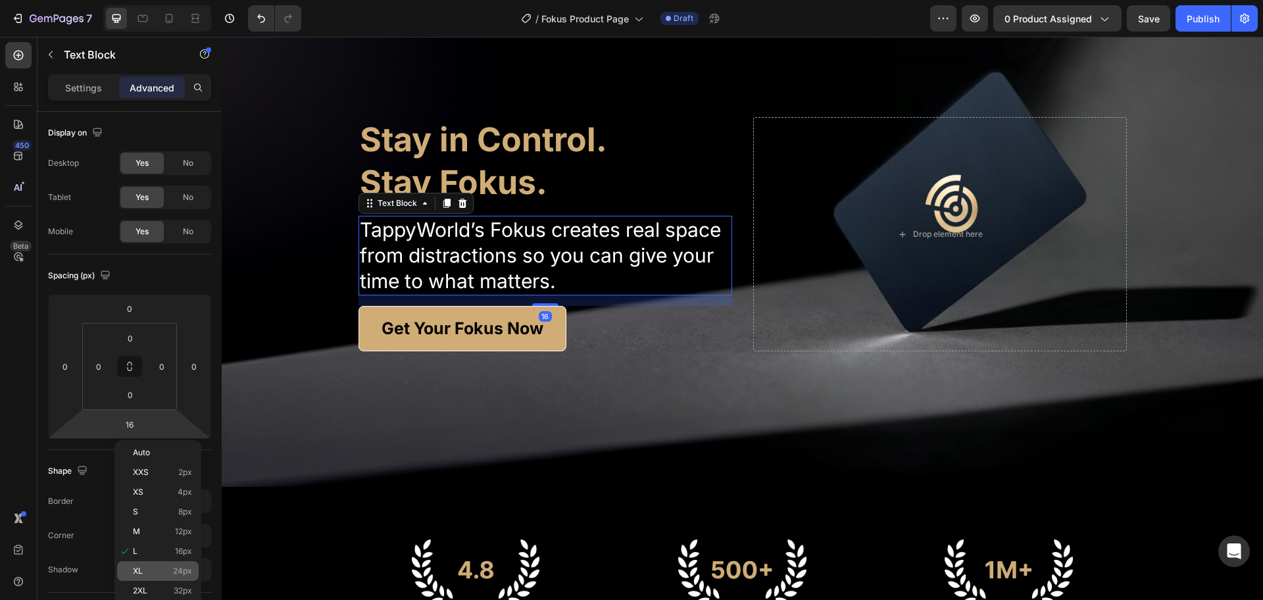
click at [171, 572] on p "XL 24px" at bounding box center [162, 571] width 59 height 9
type input "24"
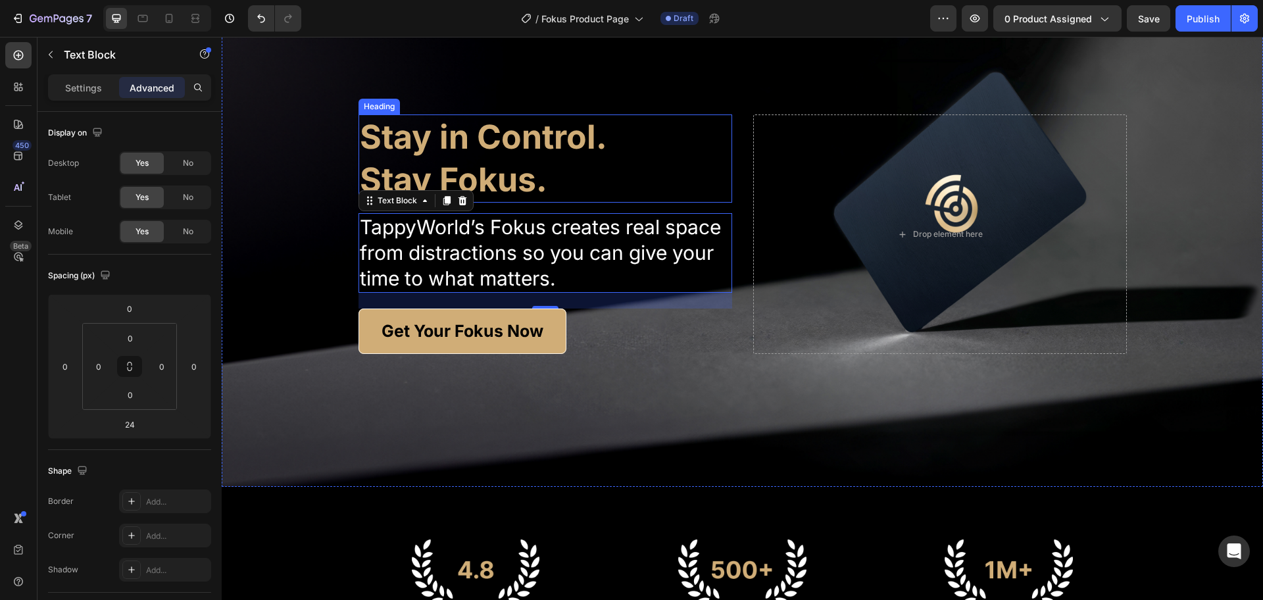
click at [505, 178] on h2 "Stay in Control. Stay Fokus." at bounding box center [546, 159] width 374 height 88
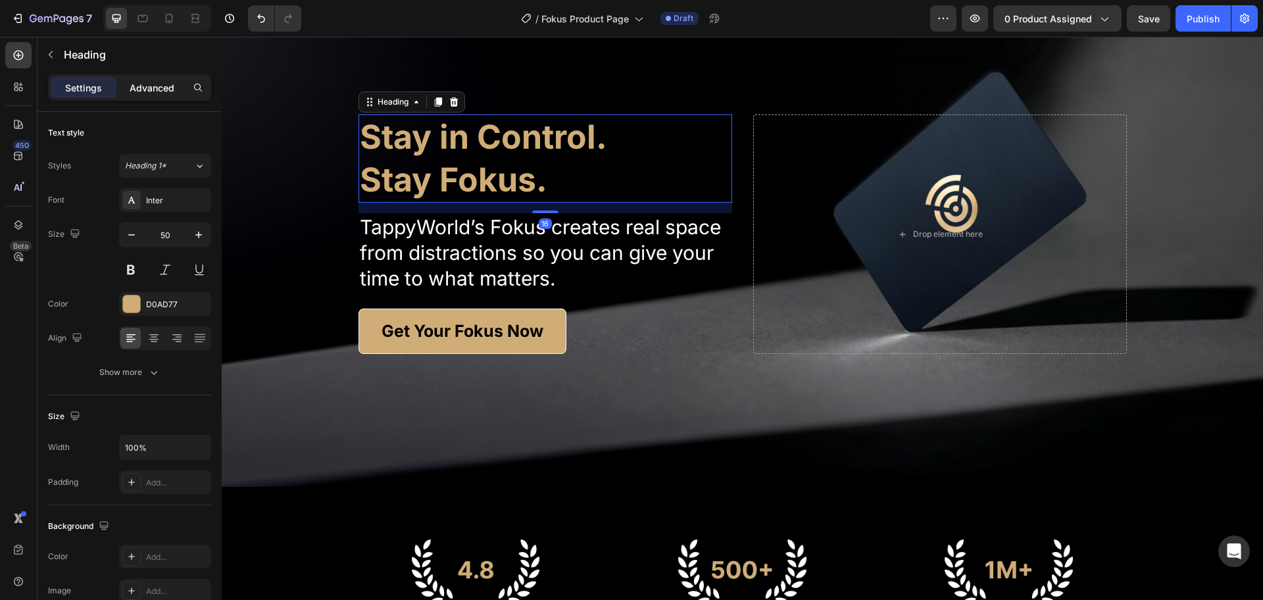
click at [159, 85] on p "Advanced" at bounding box center [152, 88] width 45 height 14
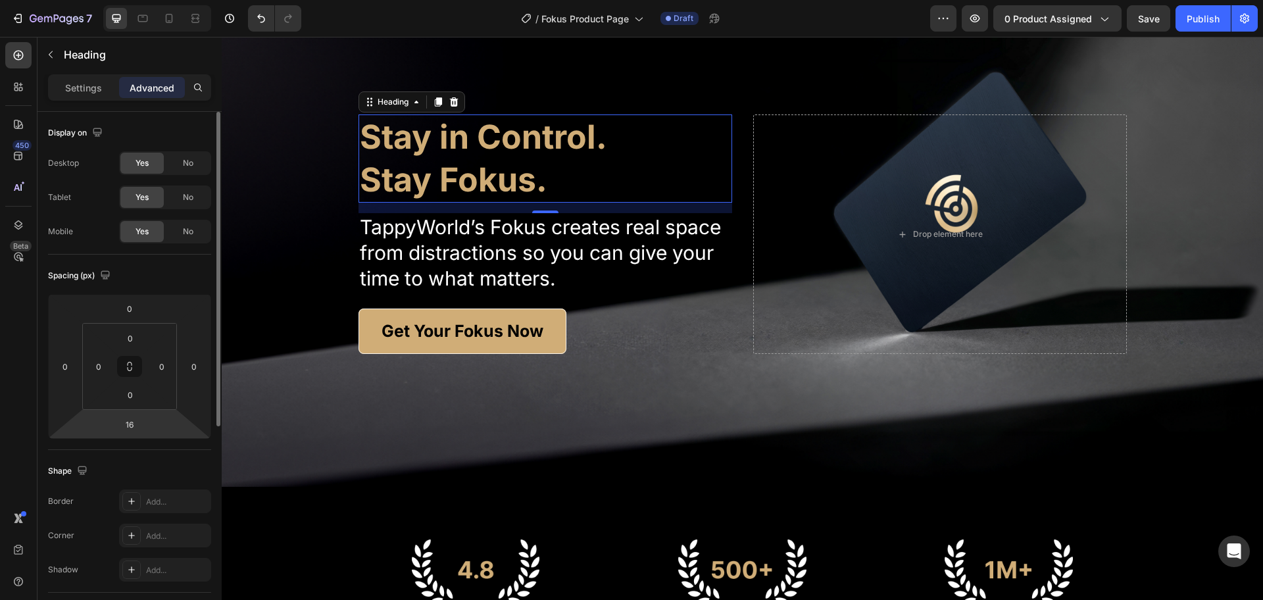
click at [147, 0] on html "7 Version history / Fokus Product Page Draft Preview 0 product assigned Save Pu…" at bounding box center [631, 0] width 1263 height 0
click at [112, 0] on html "7 Version history / Fokus Product Page Draft Preview 0 product assigned Save Pu…" at bounding box center [631, 0] width 1263 height 0
click at [120, 429] on input "16" at bounding box center [129, 425] width 26 height 20
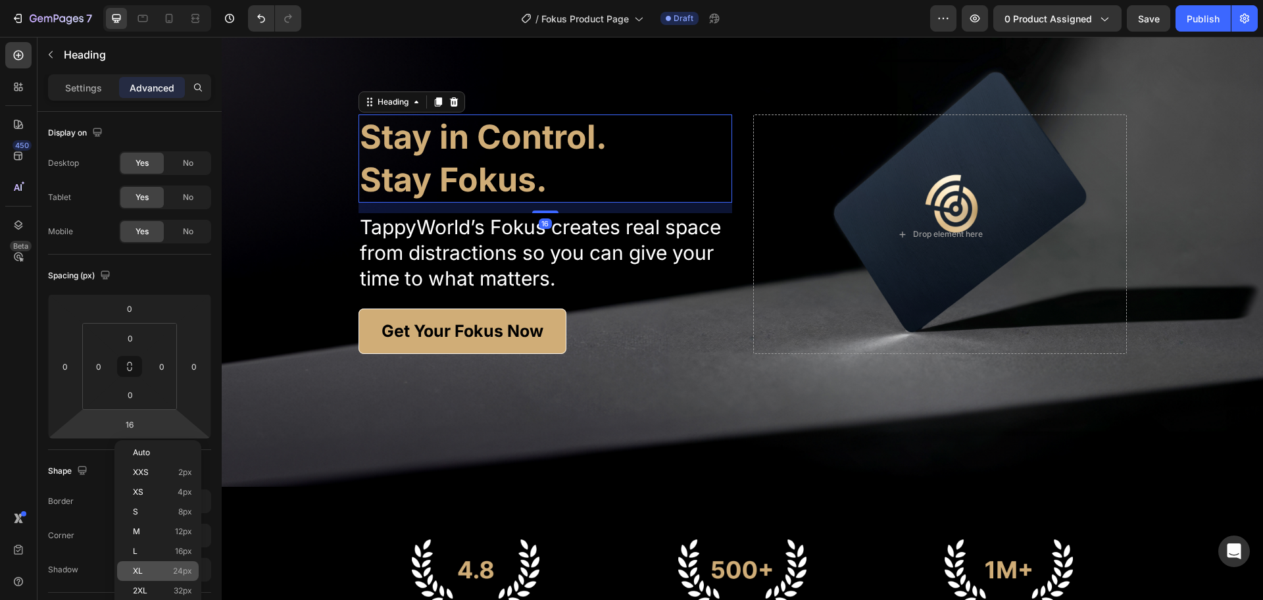
click at [176, 576] on div "XL 24px" at bounding box center [158, 571] width 82 height 20
type input "24"
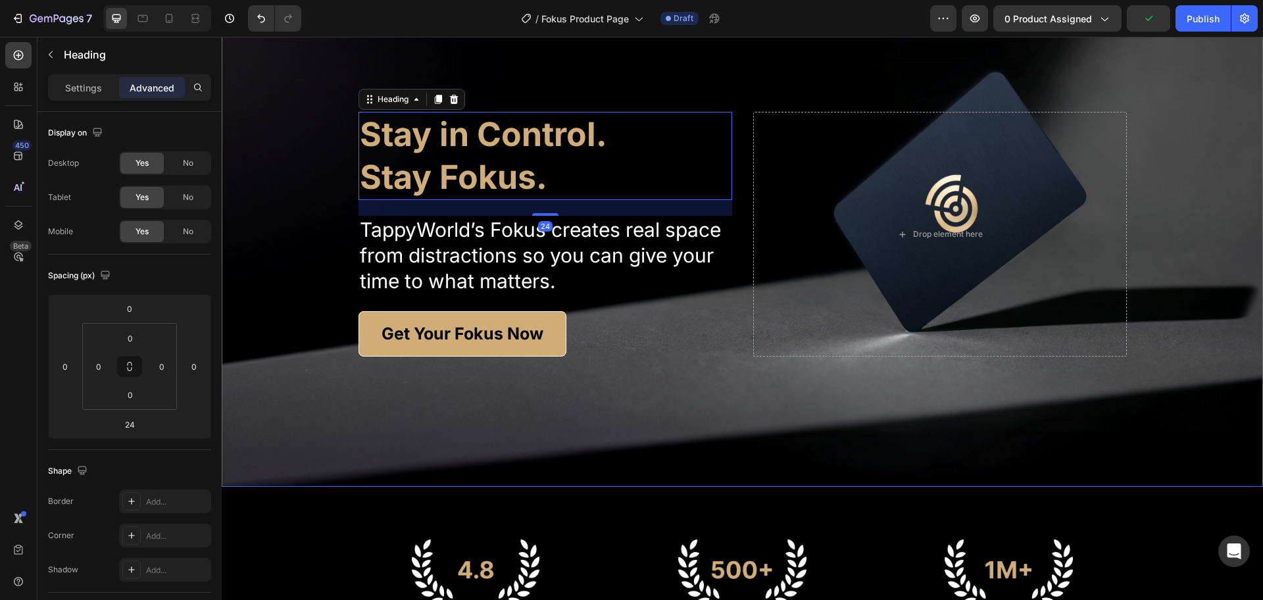
click at [725, 395] on div "Background Image" at bounding box center [743, 234] width 1042 height 505
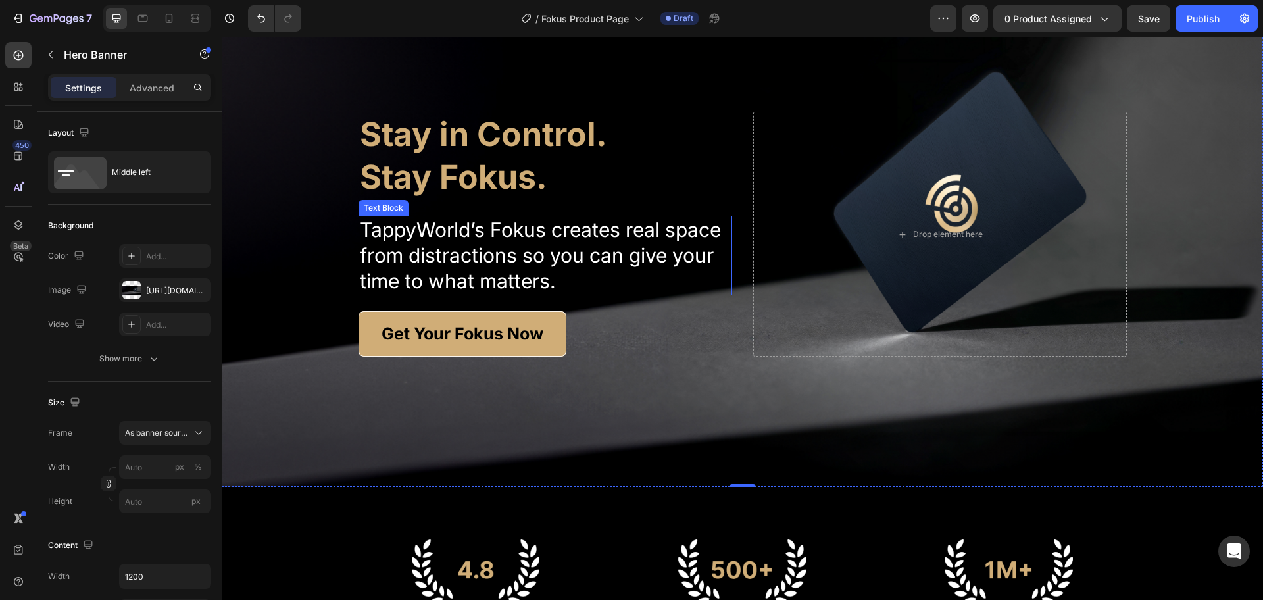
click at [543, 282] on p "TappyWorld’s Fokus creates real space from distractions so you can give your ti…" at bounding box center [545, 255] width 371 height 77
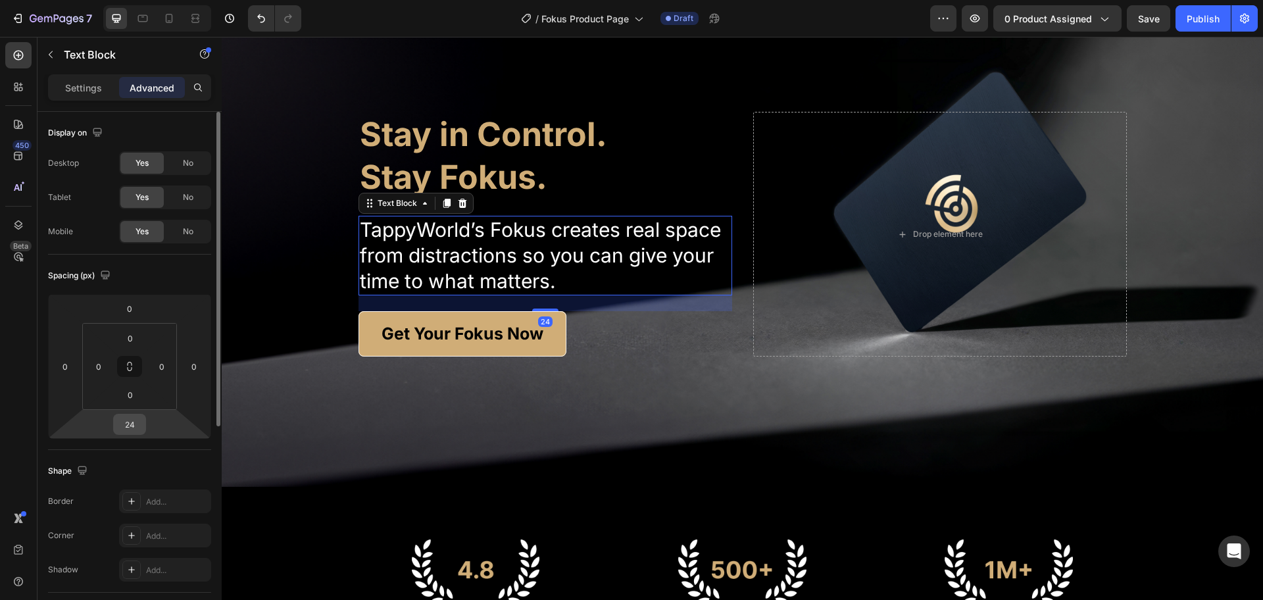
click at [144, 425] on div "24" at bounding box center [129, 424] width 33 height 21
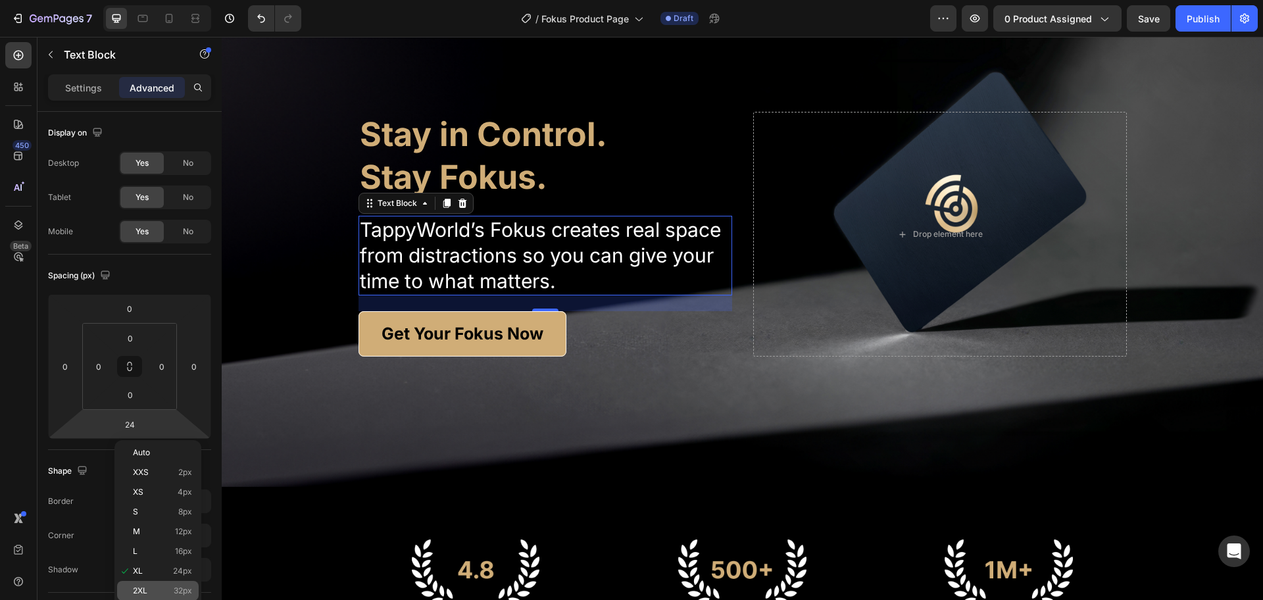
click at [160, 589] on p "2XL 32px" at bounding box center [162, 590] width 59 height 9
type input "32"
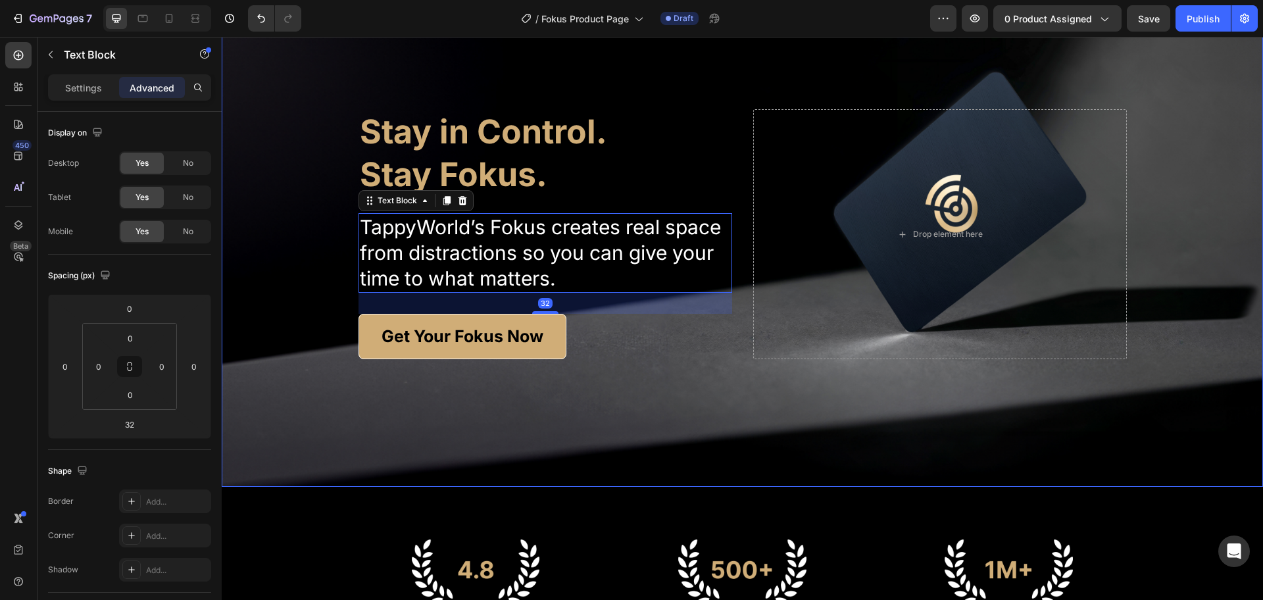
click at [781, 431] on div "Background Image" at bounding box center [743, 234] width 1042 height 505
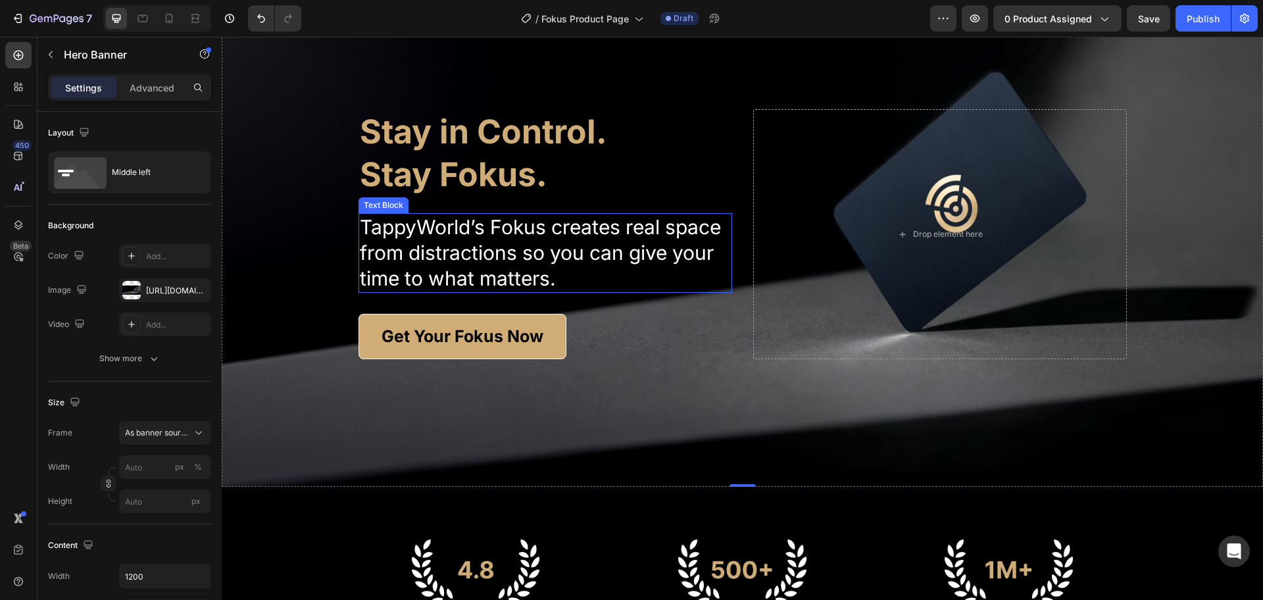
click at [569, 272] on p "TappyWorld’s Fokus creates real space from distractions so you can give your ti…" at bounding box center [545, 253] width 371 height 77
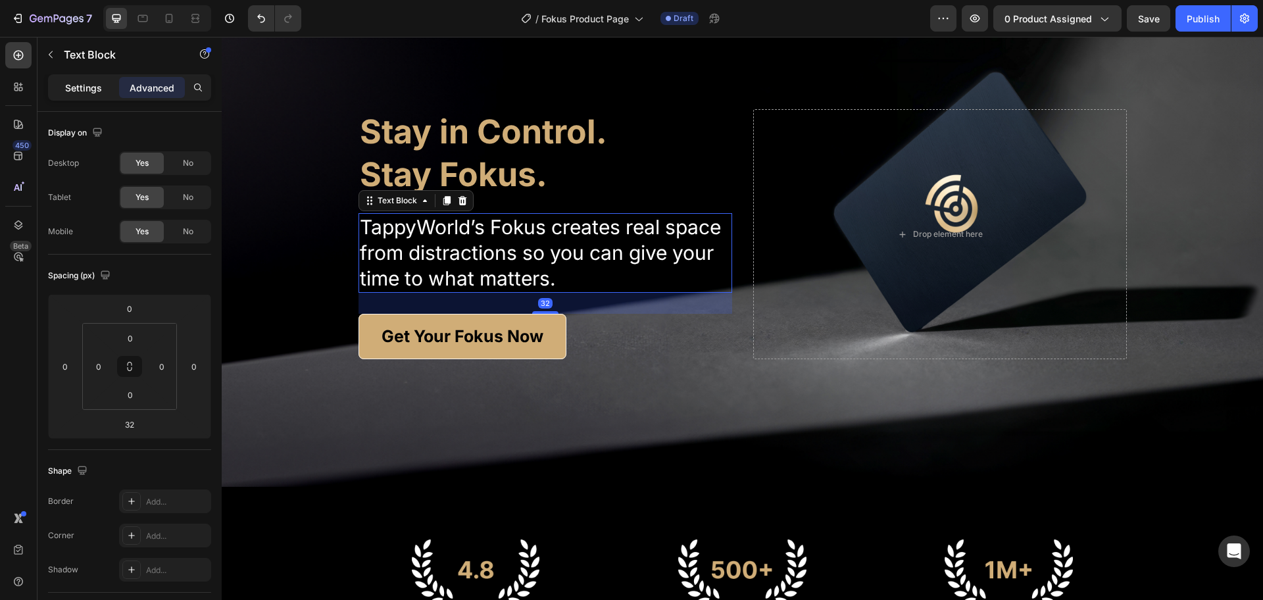
click at [72, 84] on p "Settings" at bounding box center [83, 88] width 37 height 14
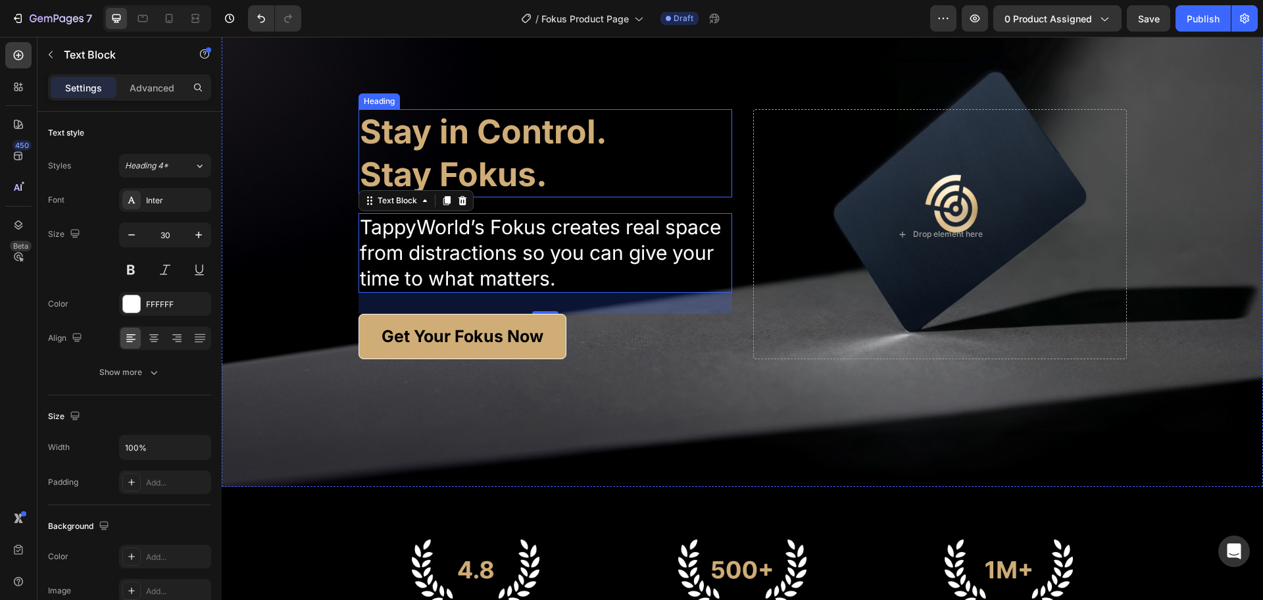
click at [505, 165] on h2 "Stay in Control. Stay Fokus." at bounding box center [546, 153] width 374 height 88
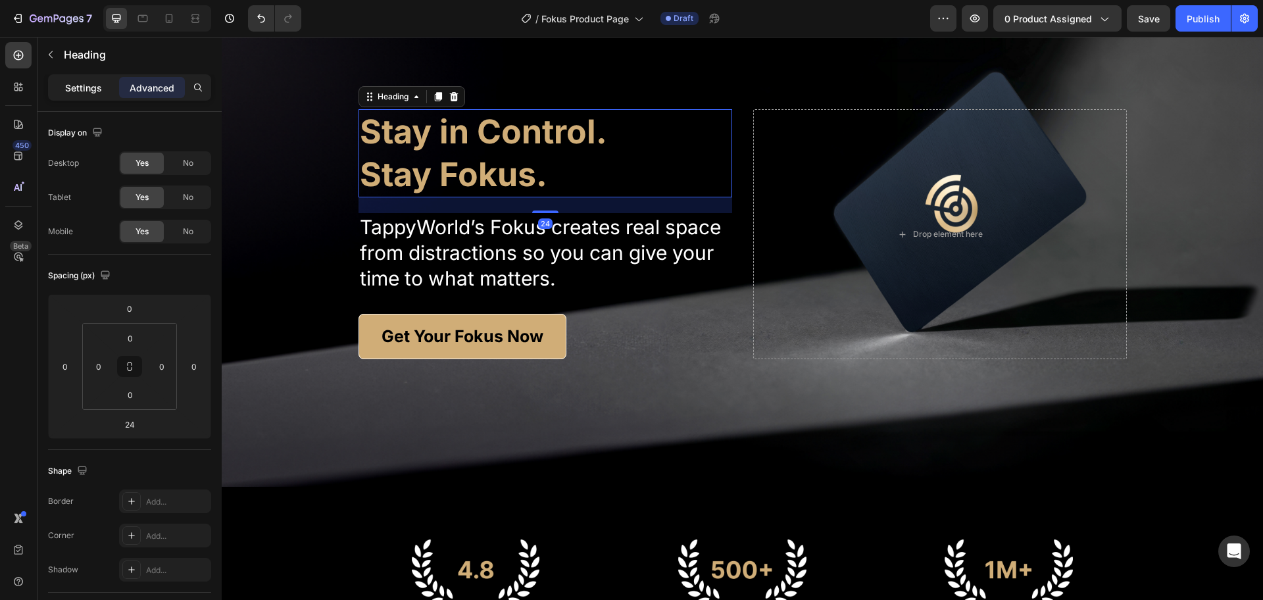
click at [100, 86] on p "Settings" at bounding box center [83, 88] width 37 height 14
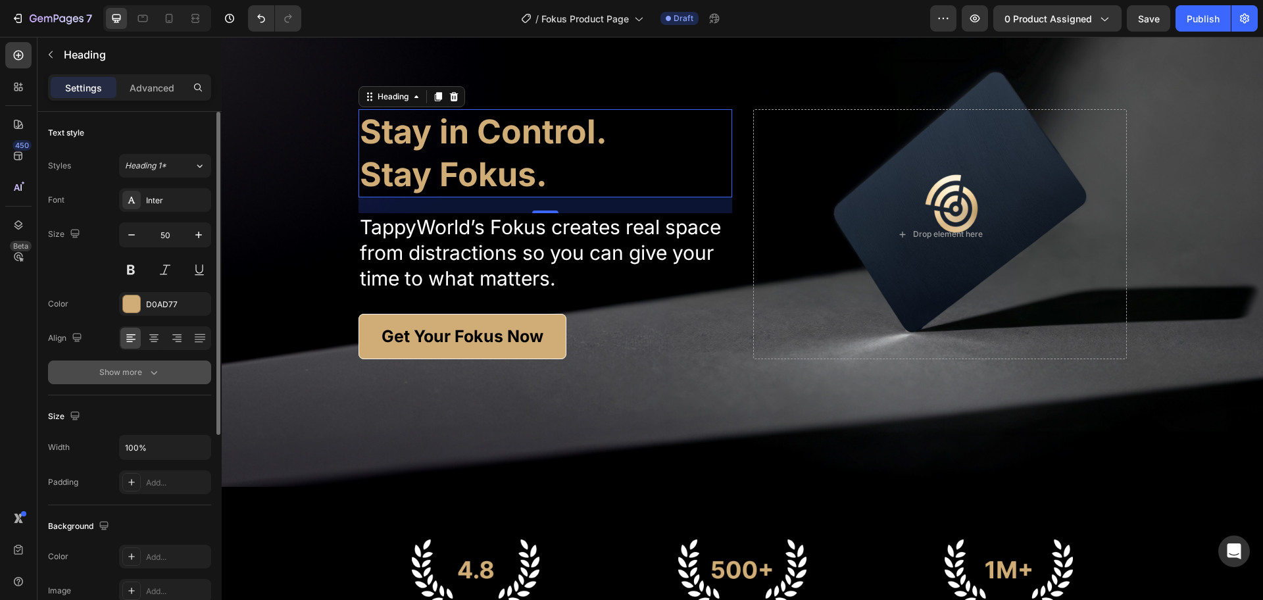
click at [128, 379] on button "Show more" at bounding box center [129, 373] width 163 height 24
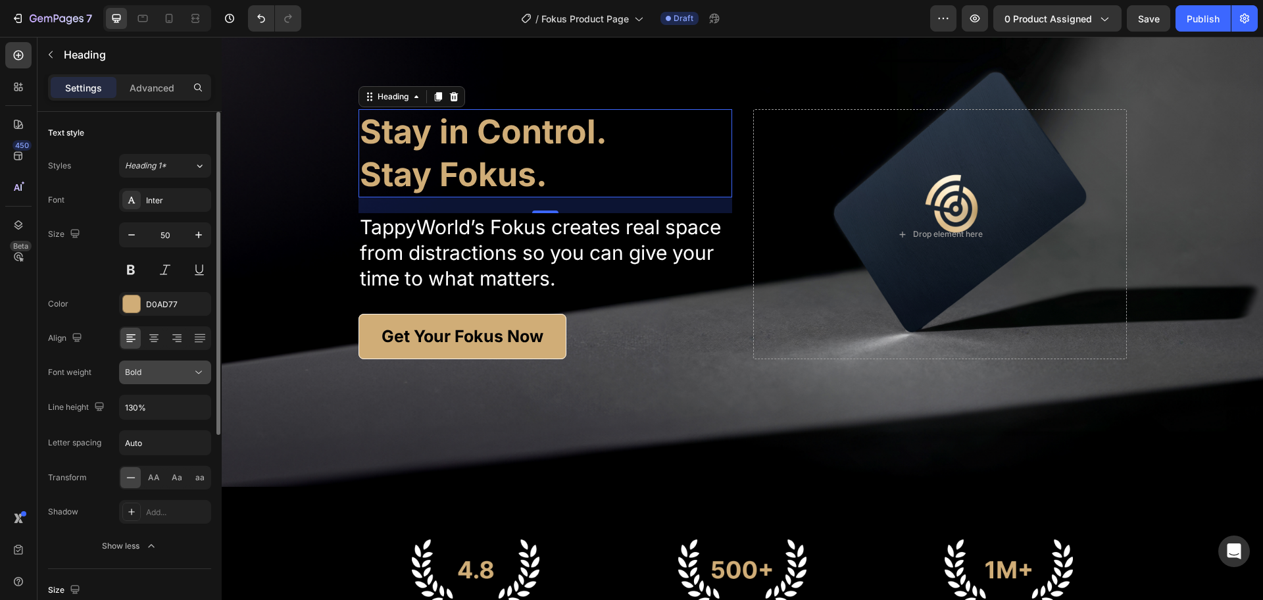
click at [173, 367] on div "Bold" at bounding box center [158, 373] width 67 height 12
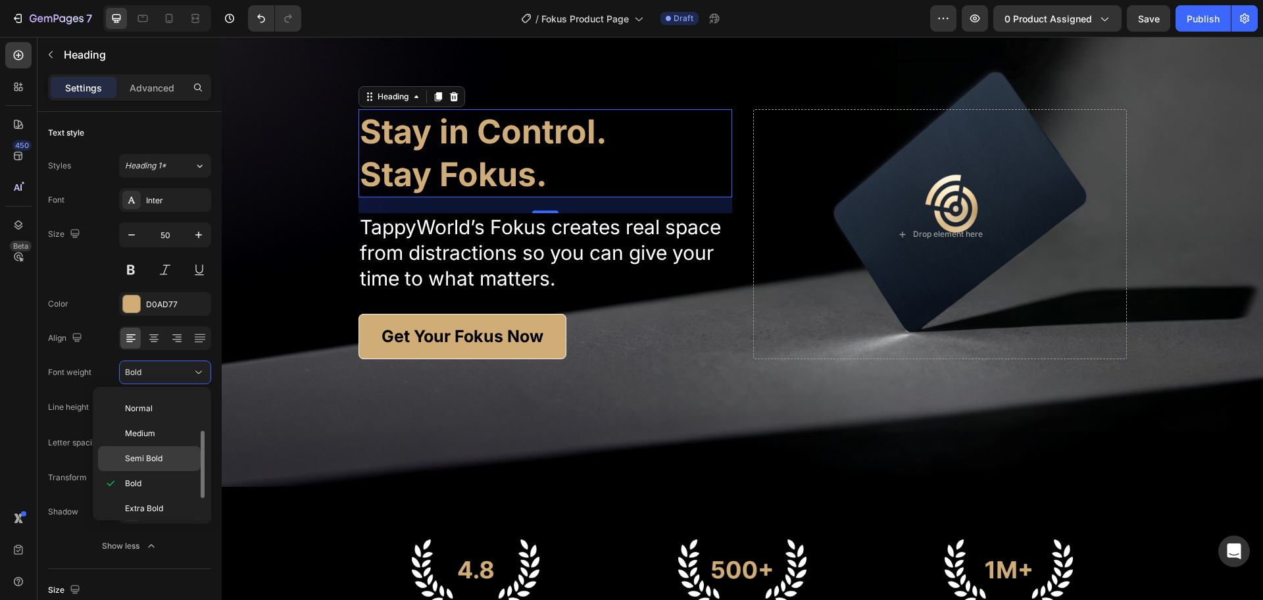
click at [139, 459] on span "Semi Bold" at bounding box center [144, 459] width 38 height 12
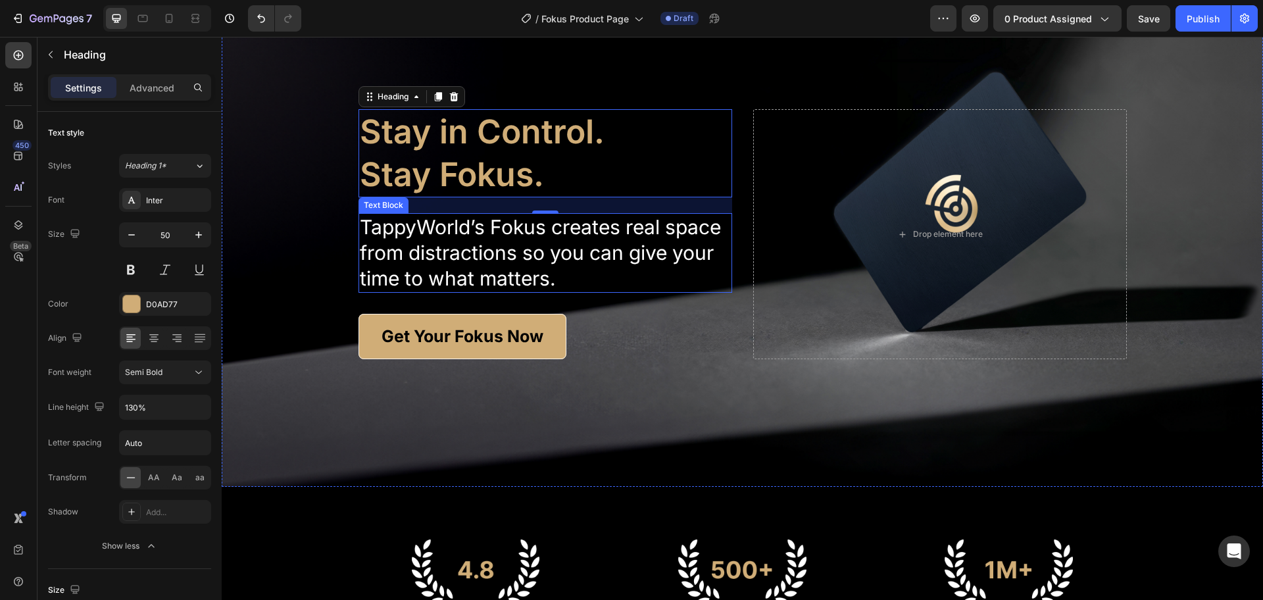
click at [417, 252] on p "TappyWorld’s Fokus creates real space from distractions so you can give your ti…" at bounding box center [545, 253] width 371 height 77
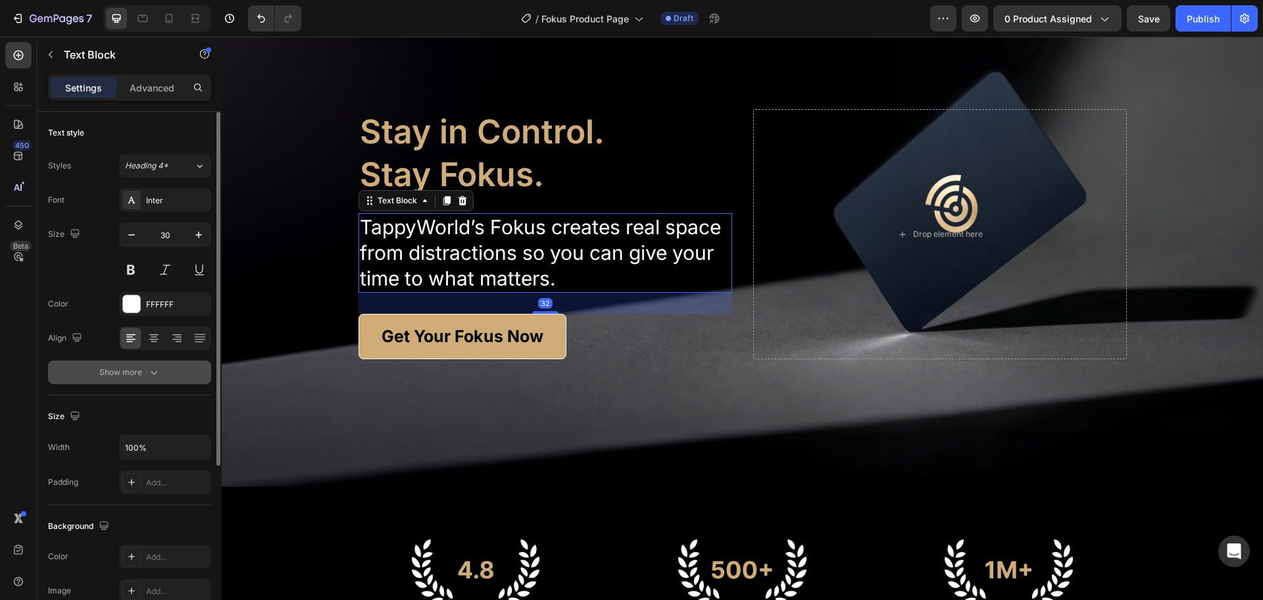
click at [158, 375] on icon "button" at bounding box center [153, 372] width 13 height 13
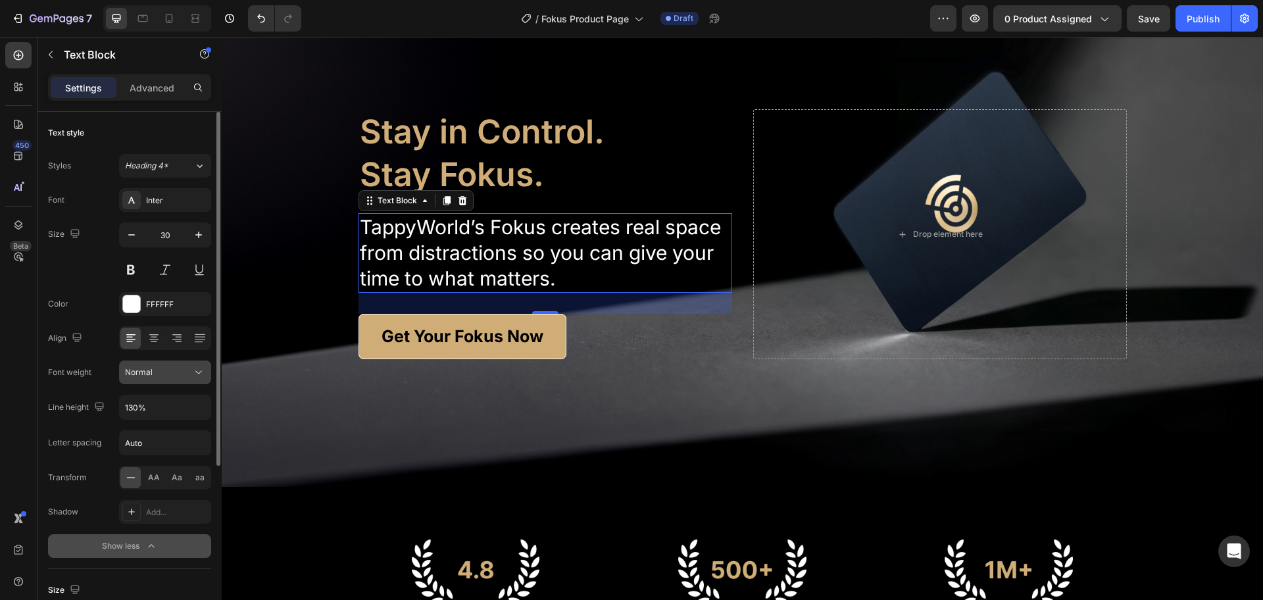
click at [166, 370] on div "Normal" at bounding box center [158, 373] width 67 height 12
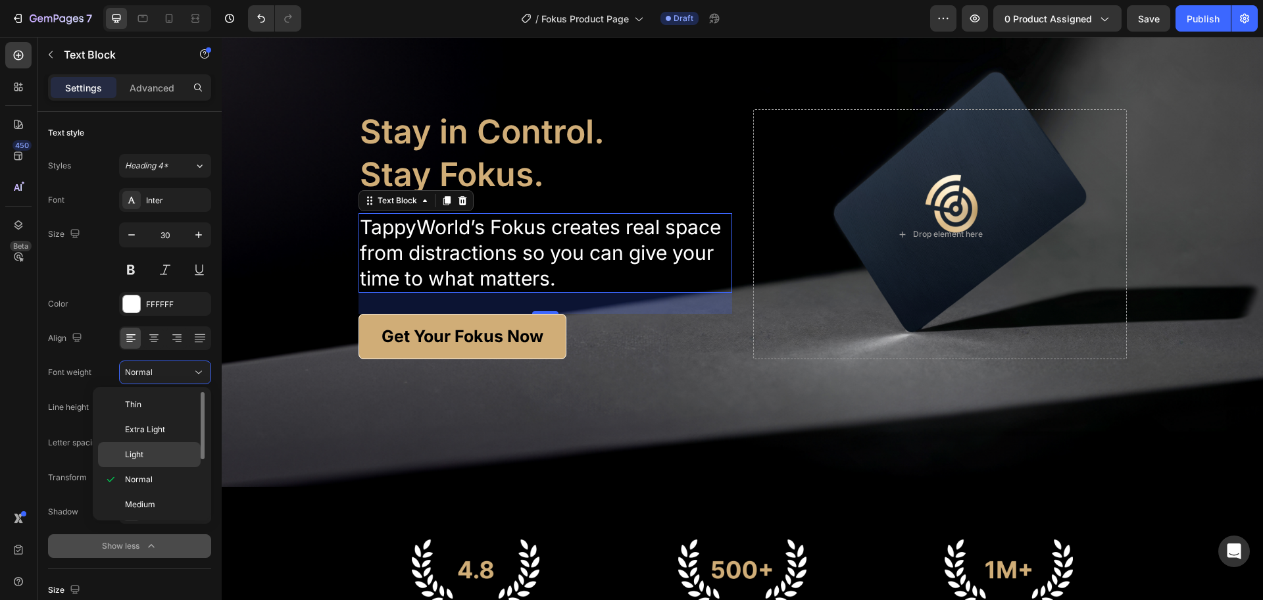
click at [143, 456] on span "Light" at bounding box center [134, 455] width 18 height 12
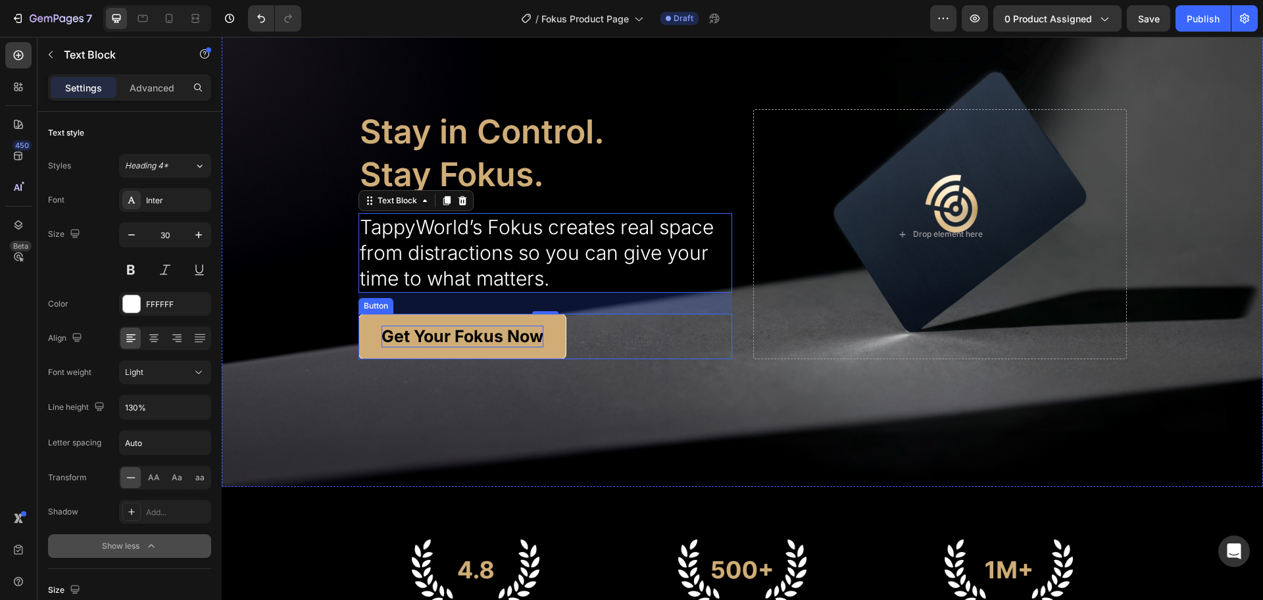
click at [530, 329] on p "Get Your Fokus Now" at bounding box center [463, 337] width 162 height 22
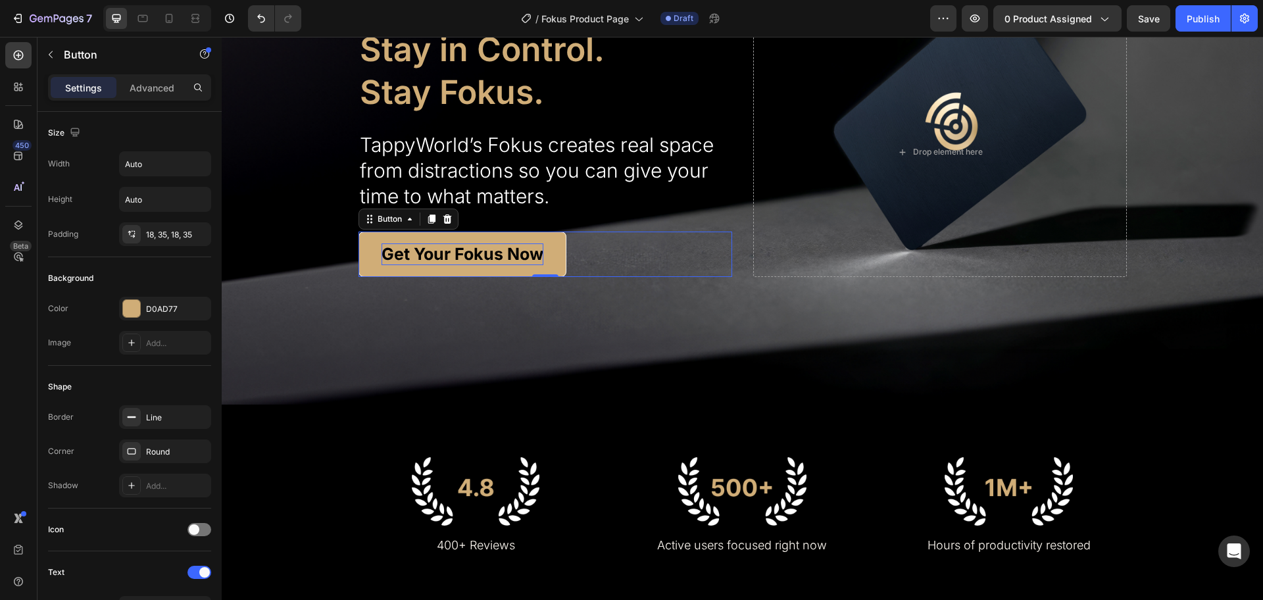
scroll to position [0, 0]
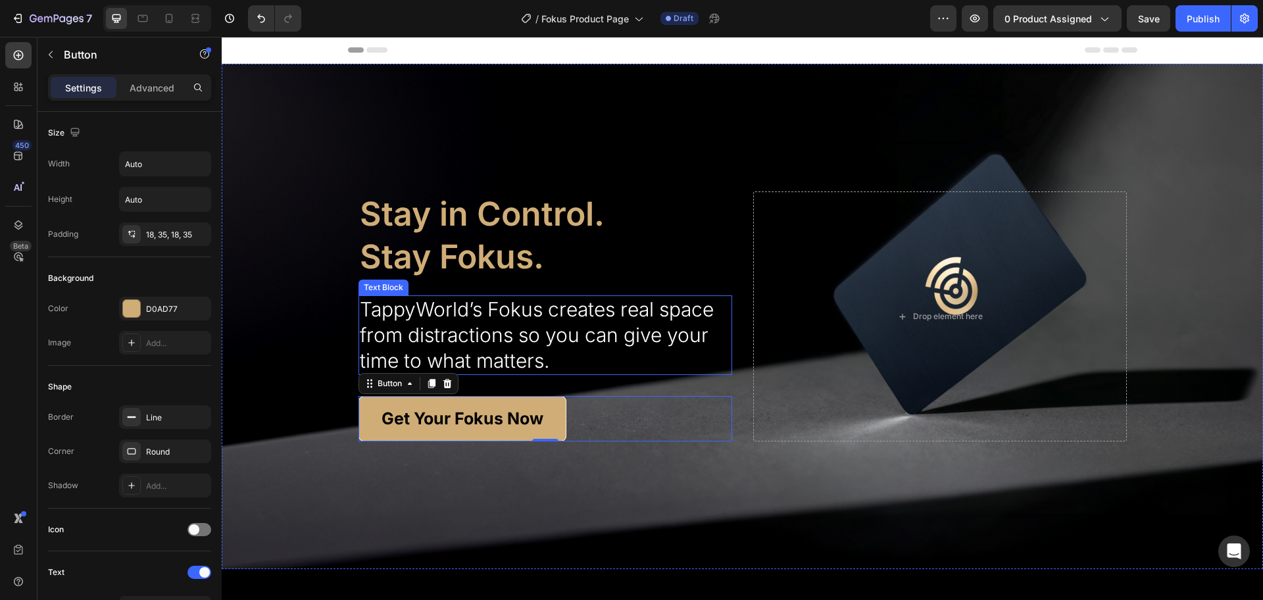
click at [676, 320] on p "TappyWorld’s Fokus creates real space from distractions so you can give your ti…" at bounding box center [545, 335] width 371 height 77
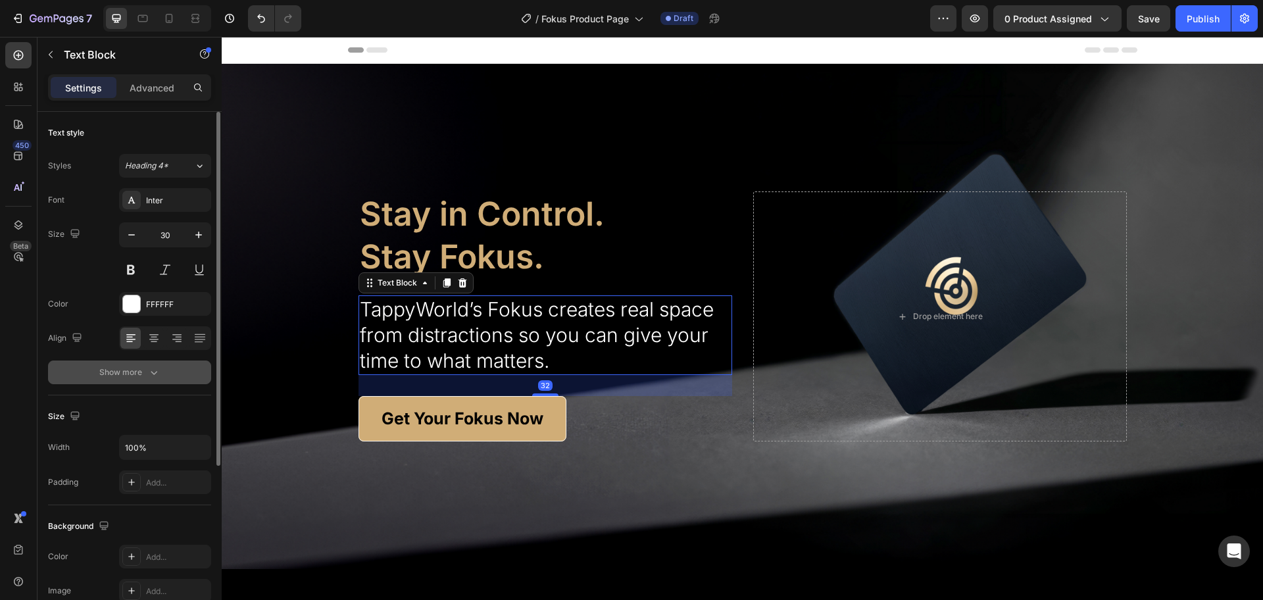
click at [146, 364] on button "Show more" at bounding box center [129, 373] width 163 height 24
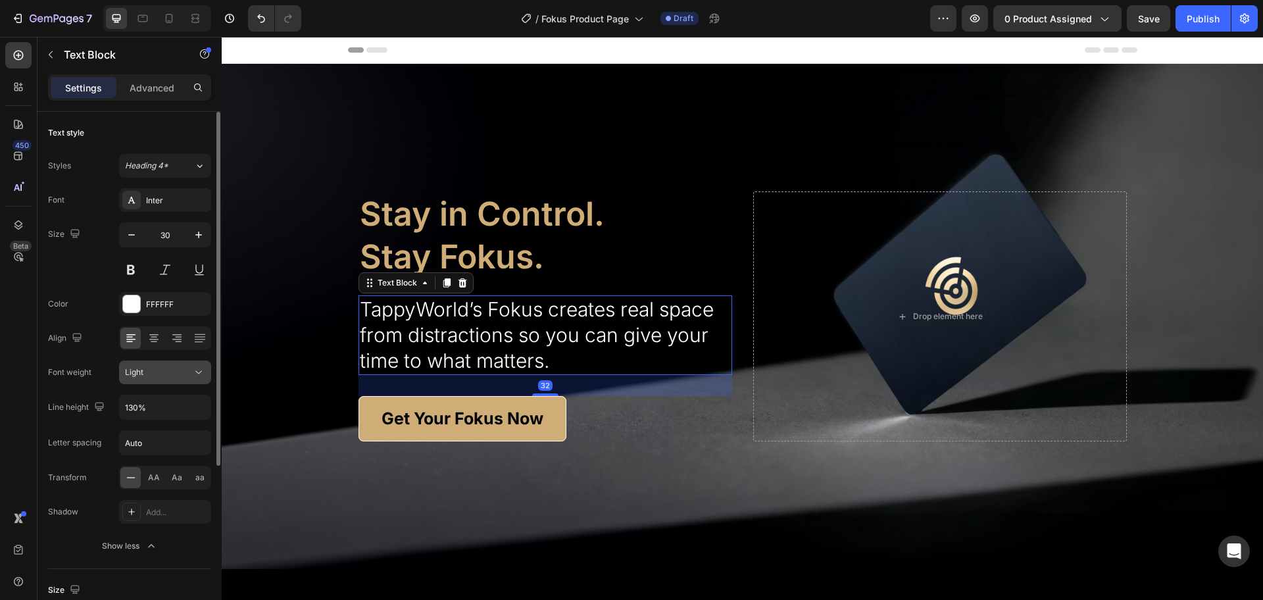
click at [153, 371] on div "Light" at bounding box center [158, 373] width 67 height 12
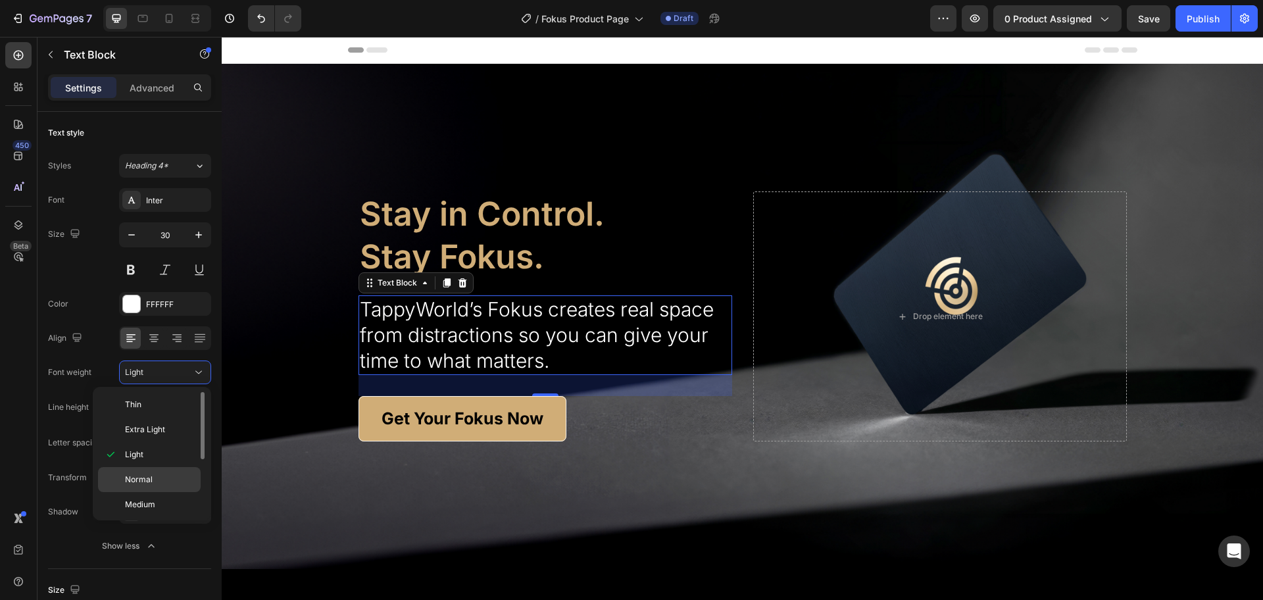
click at [146, 492] on div "Normal" at bounding box center [149, 504] width 103 height 25
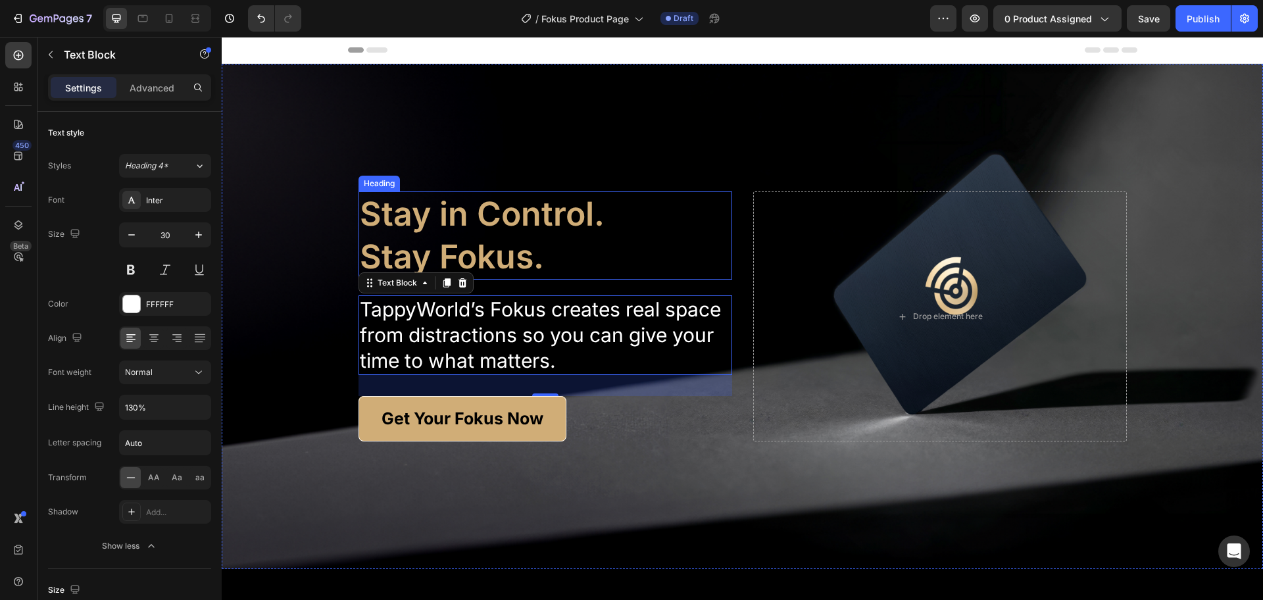
click at [447, 234] on h2 "Stay in Control. Stay Fokus." at bounding box center [546, 235] width 374 height 88
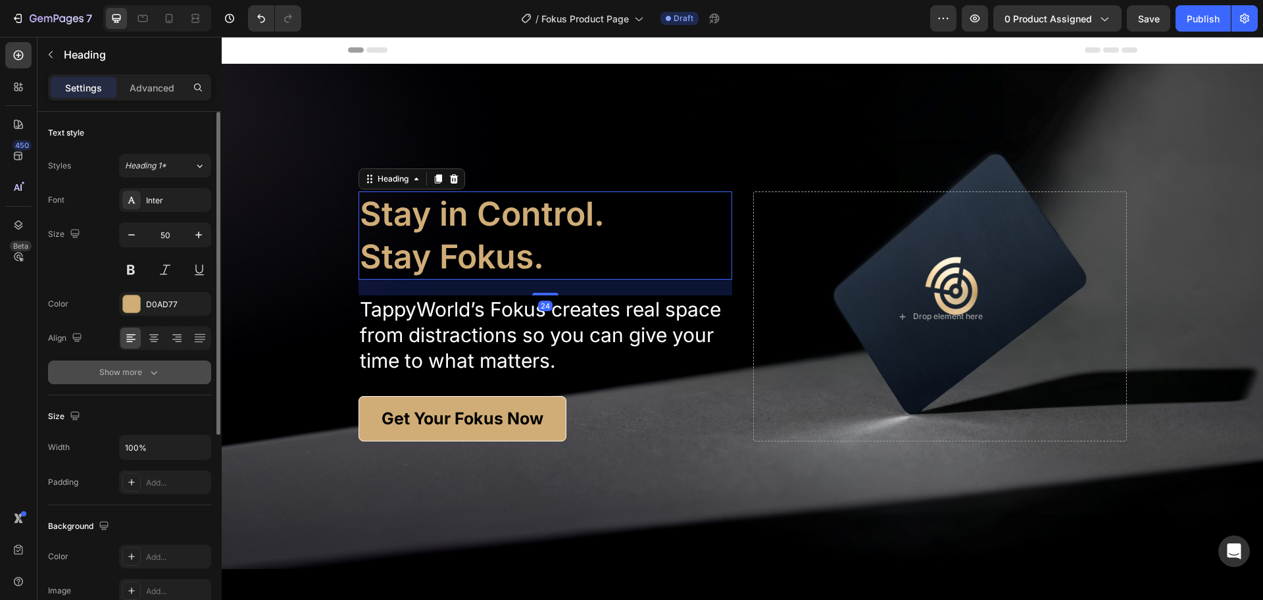
click at [153, 373] on icon "button" at bounding box center [154, 373] width 7 height 4
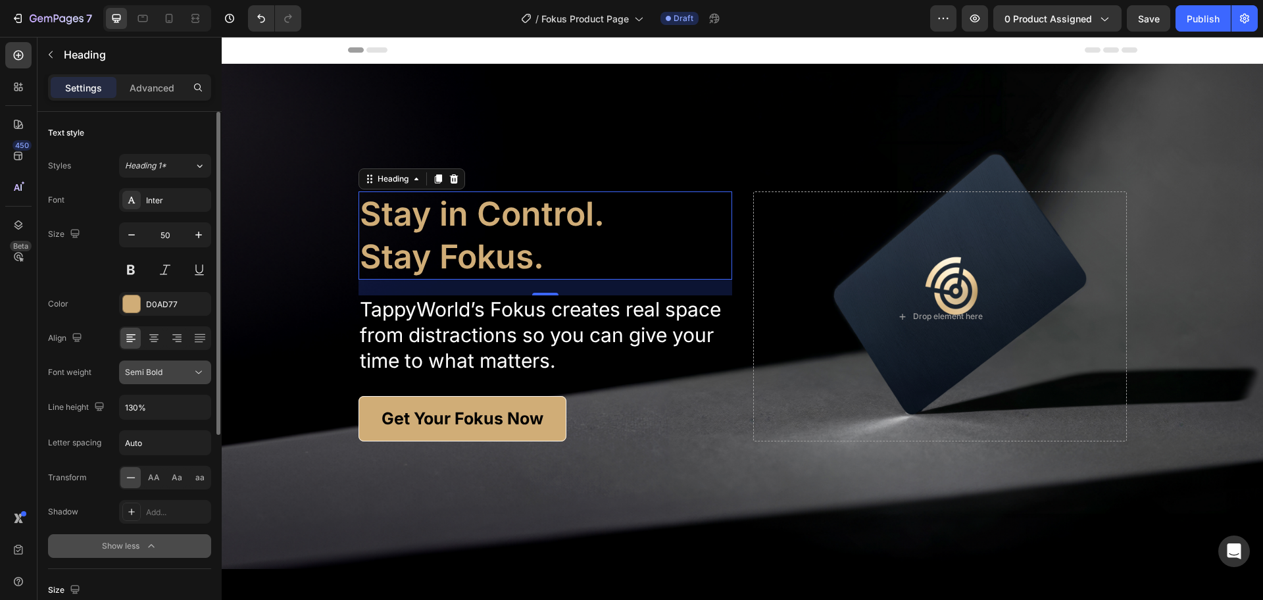
click at [178, 375] on div "Semi Bold" at bounding box center [158, 373] width 67 height 12
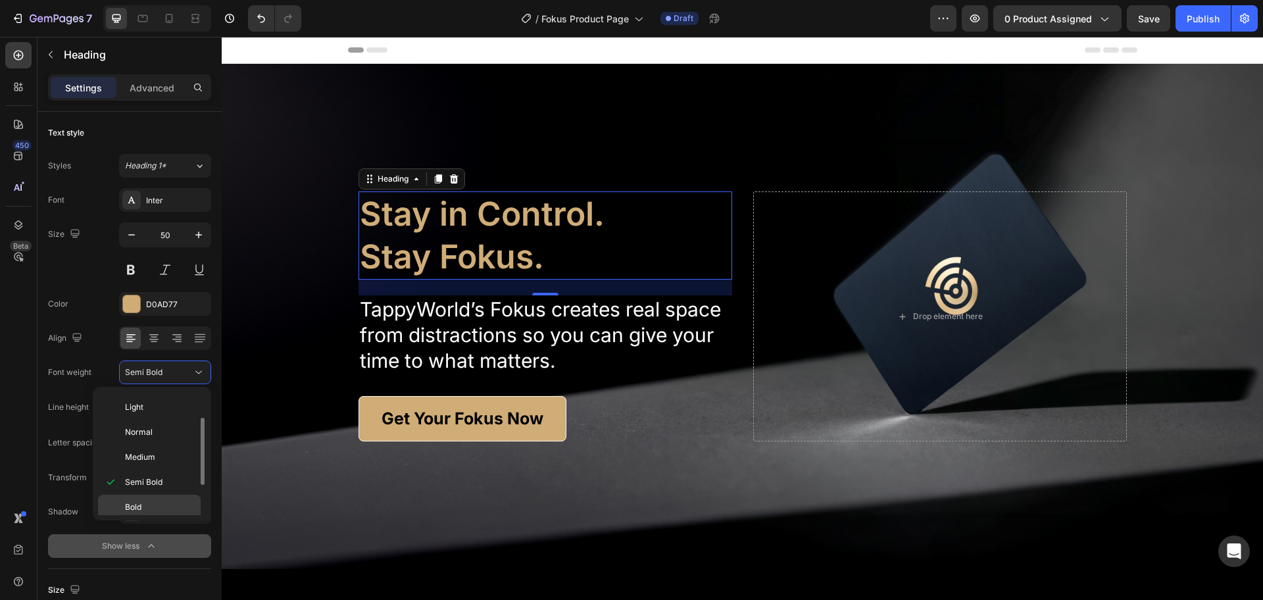
click at [124, 520] on div "Bold" at bounding box center [149, 532] width 103 height 25
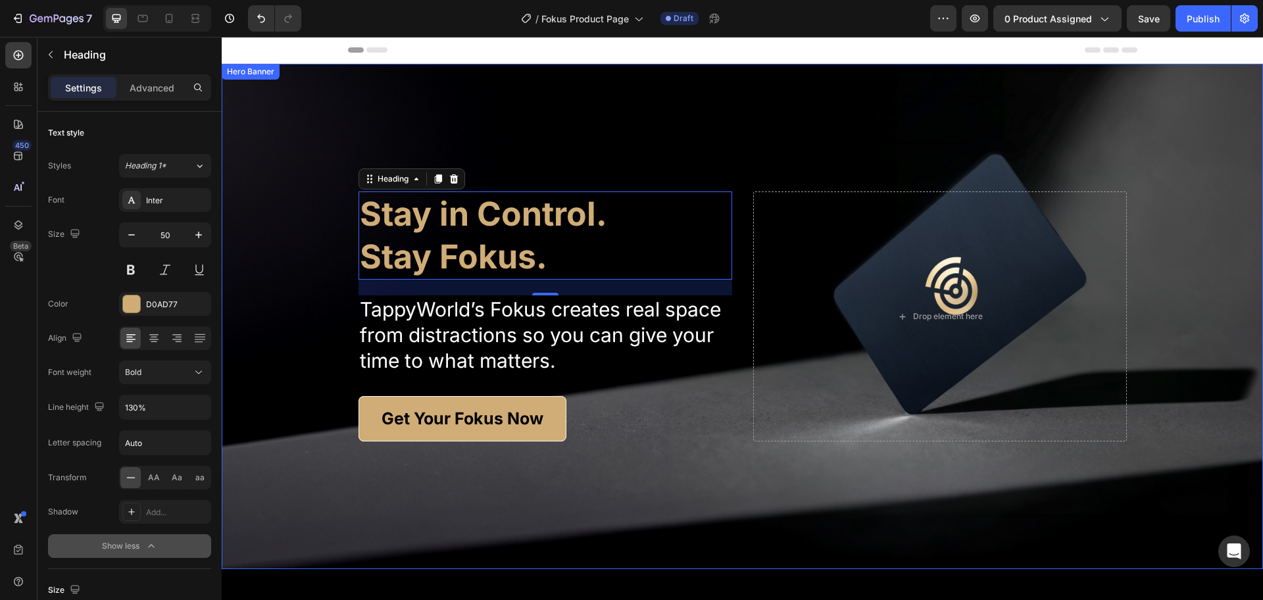
click at [667, 455] on div "Background Image" at bounding box center [743, 316] width 1042 height 505
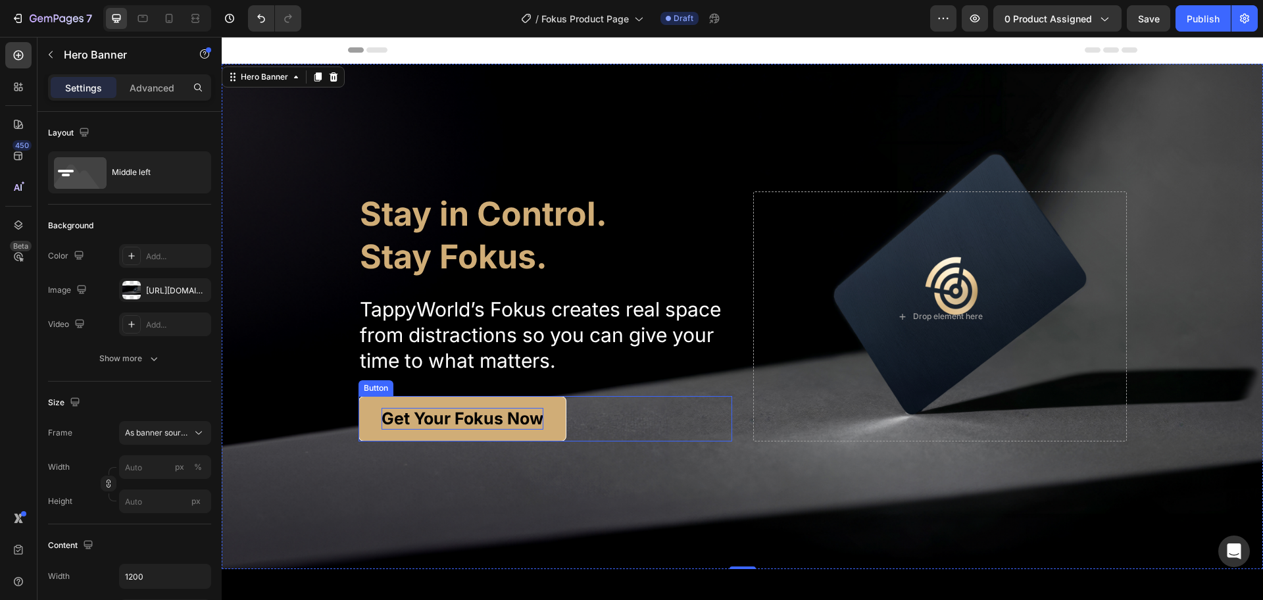
click at [516, 412] on p "Get Your Fokus Now" at bounding box center [463, 419] width 162 height 22
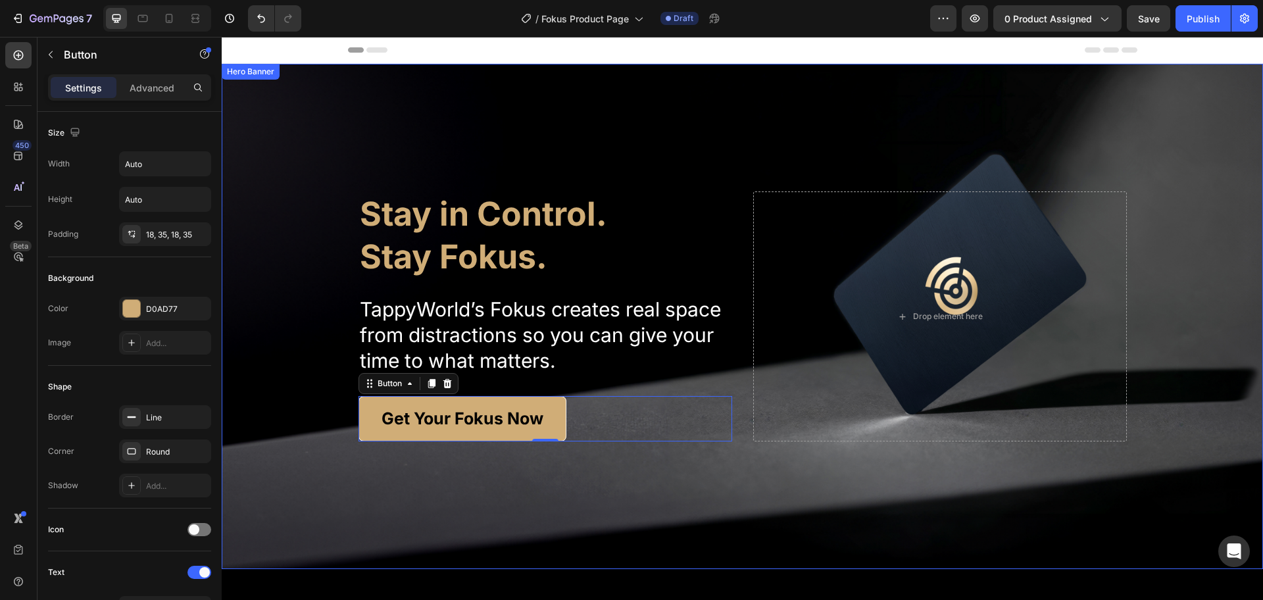
click at [652, 488] on div "Background Image" at bounding box center [743, 316] width 1042 height 505
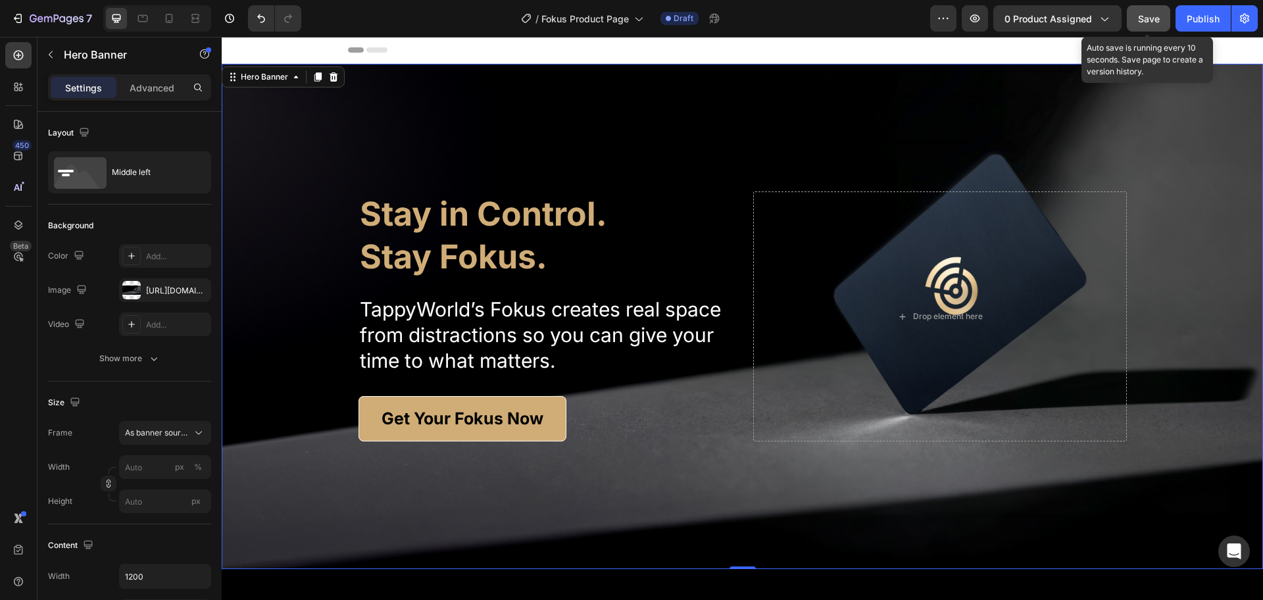
click at [1153, 16] on span "Save" at bounding box center [1149, 18] width 22 height 11
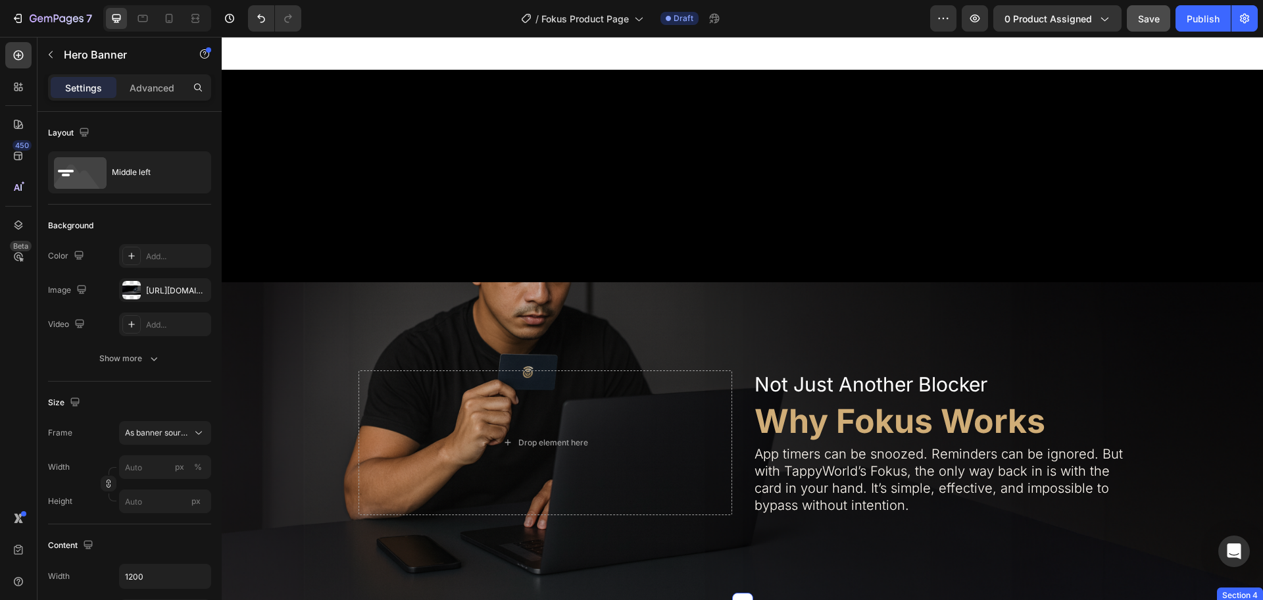
scroll to position [823, 0]
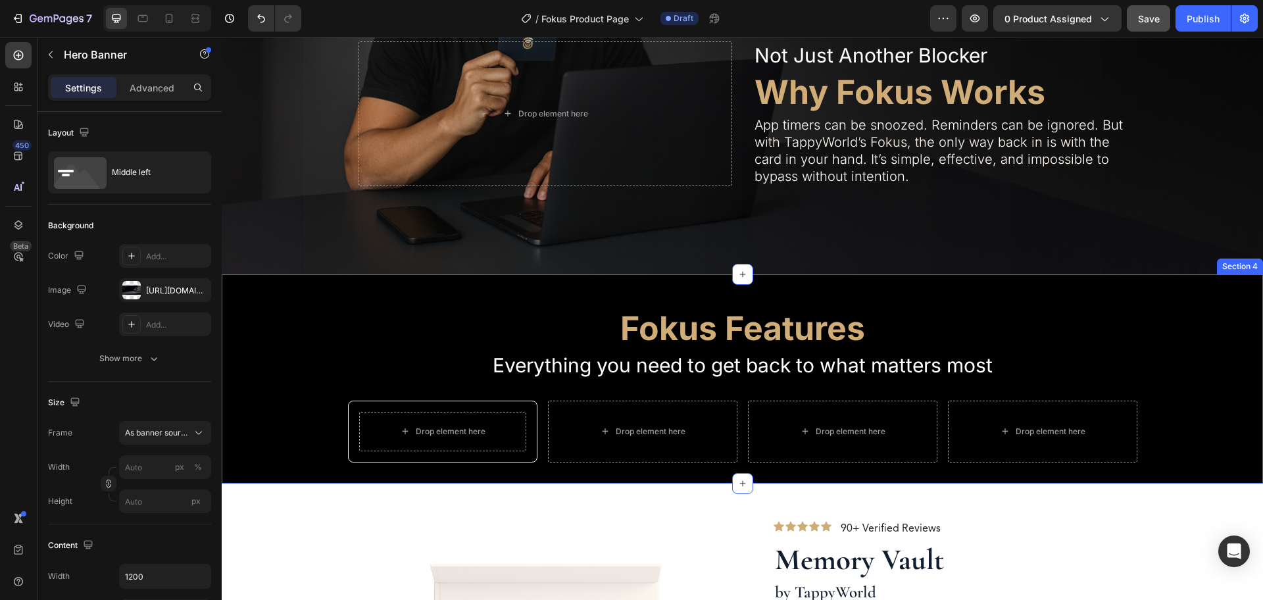
click at [1024, 280] on div "Fokus Features Heading Everything you need to get back to what matters most Tex…" at bounding box center [743, 378] width 1042 height 209
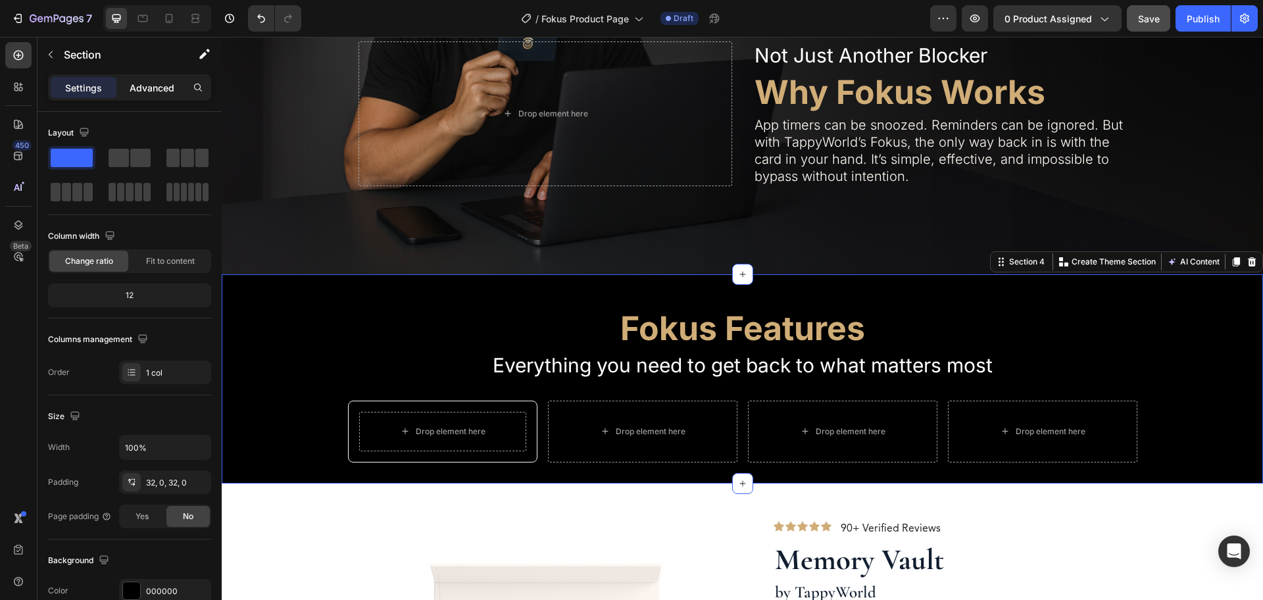
click at [150, 78] on div "Advanced" at bounding box center [152, 87] width 66 height 21
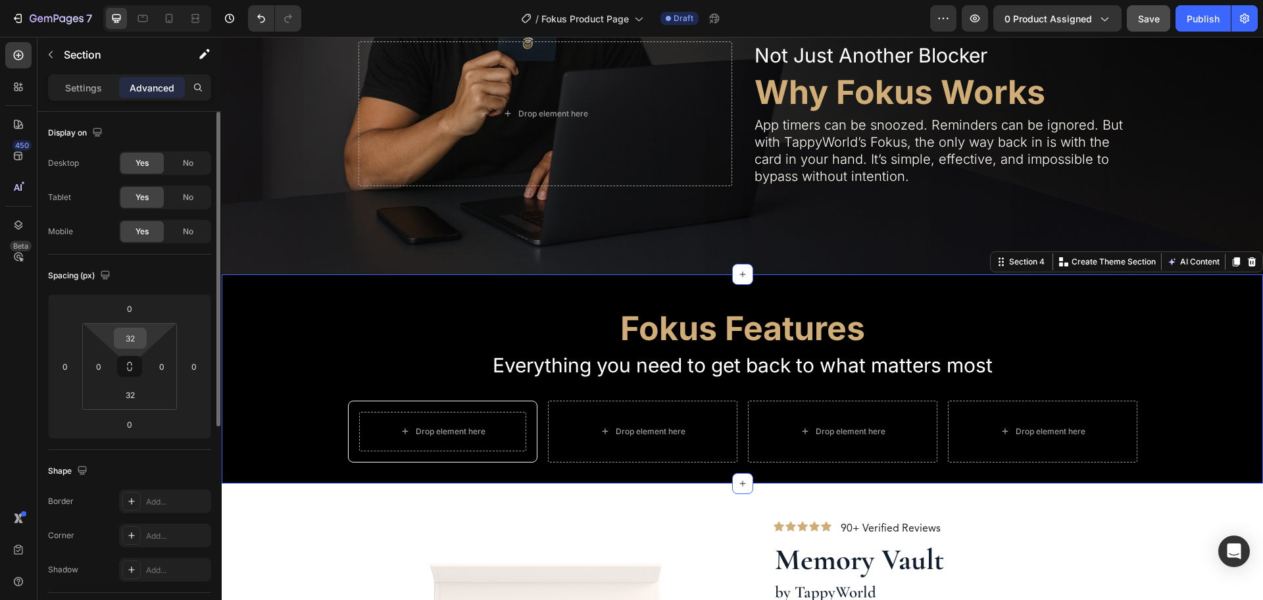
click at [130, 342] on input "32" at bounding box center [130, 338] width 26 height 20
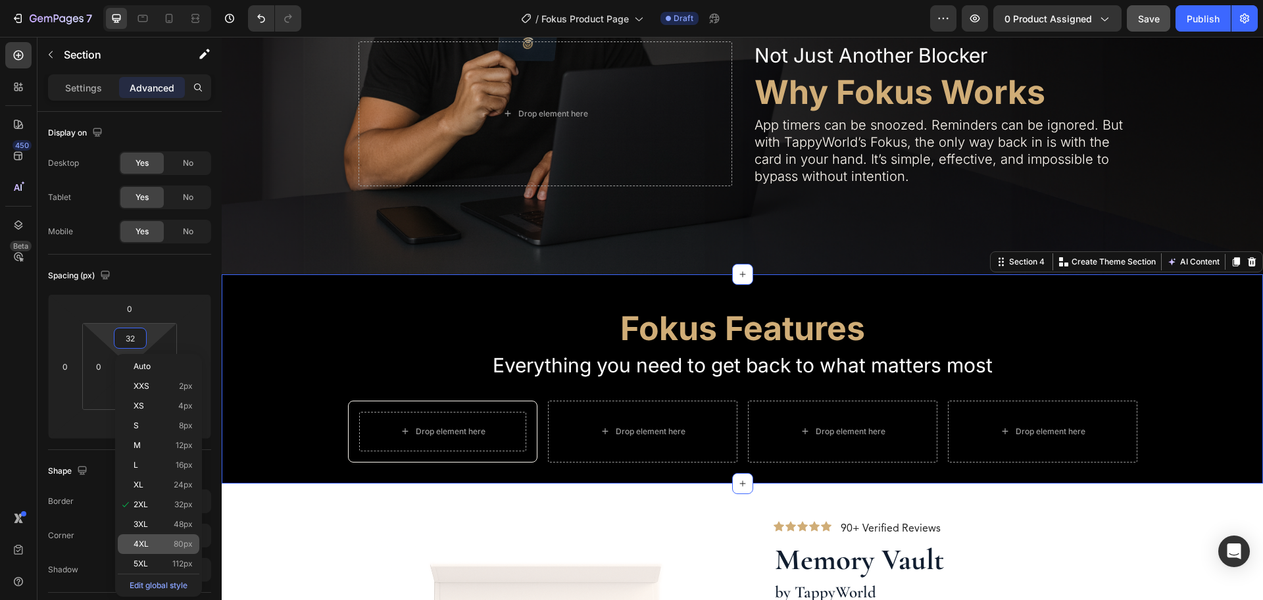
click at [172, 548] on p "4XL 80px" at bounding box center [163, 544] width 59 height 9
type input "80"
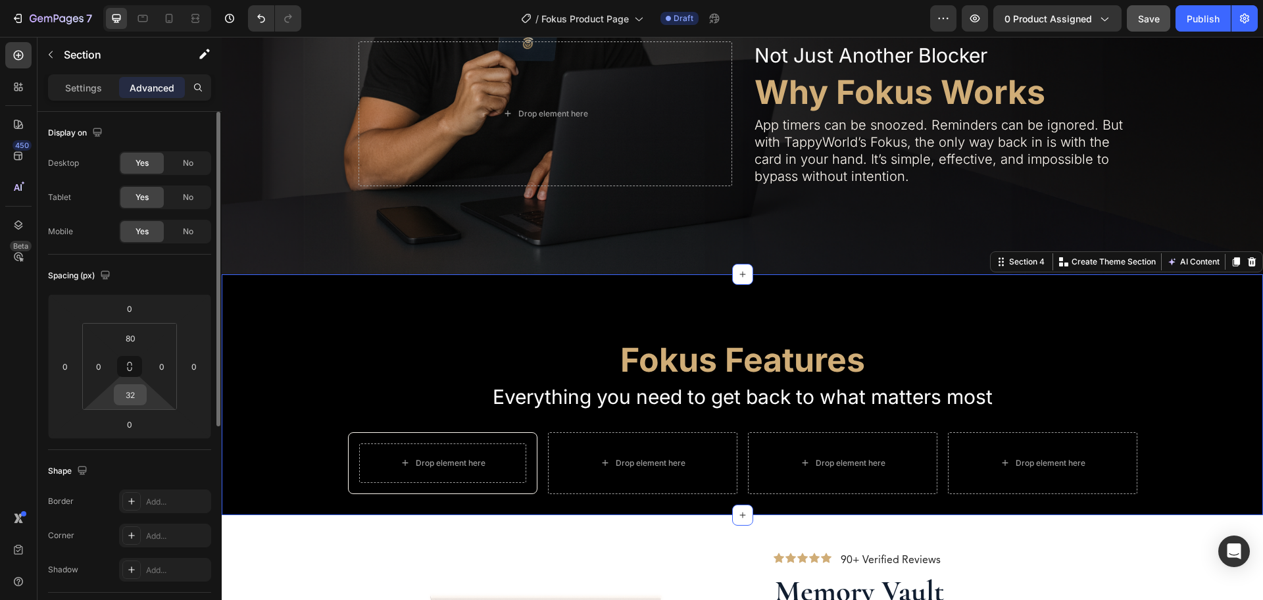
click at [141, 395] on input "32" at bounding box center [130, 395] width 26 height 20
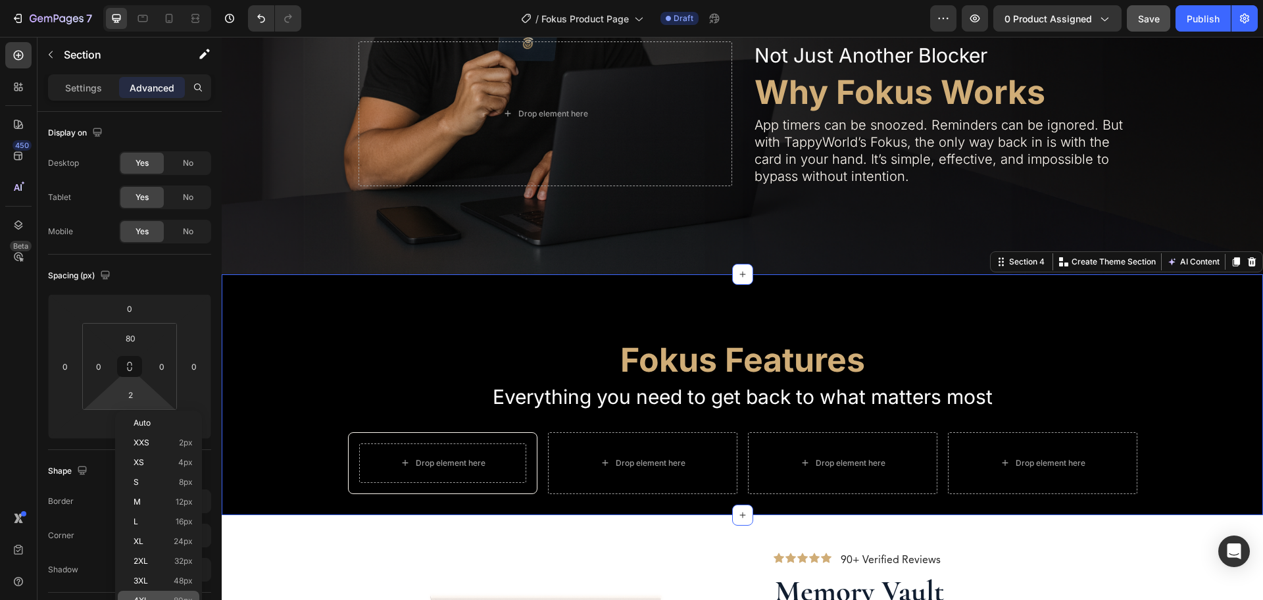
click at [189, 594] on div "4XL 80px" at bounding box center [159, 601] width 82 height 20
type input "80"
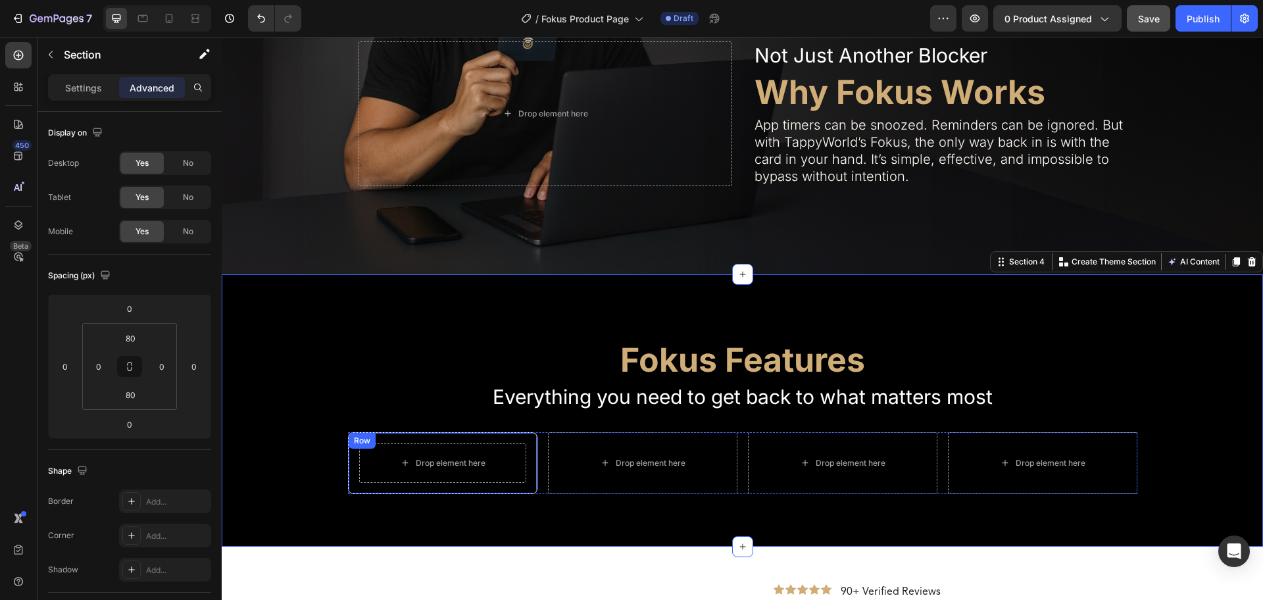
click at [519, 435] on div "Drop element here Row" at bounding box center [443, 463] width 190 height 62
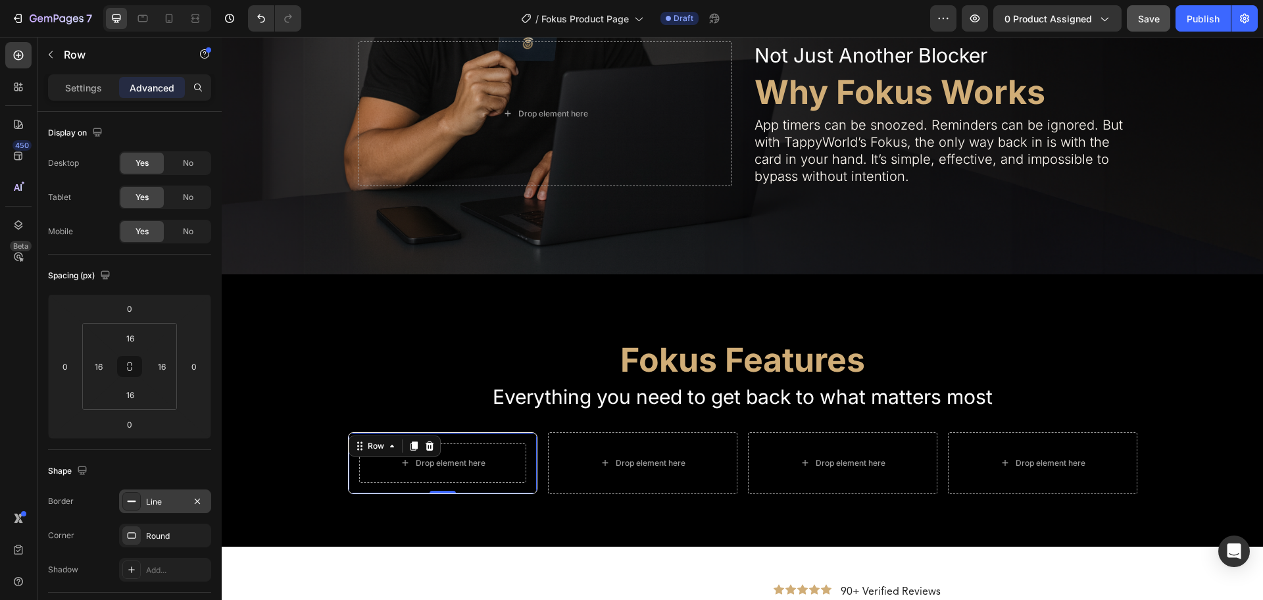
click at [134, 500] on icon at bounding box center [131, 501] width 11 height 11
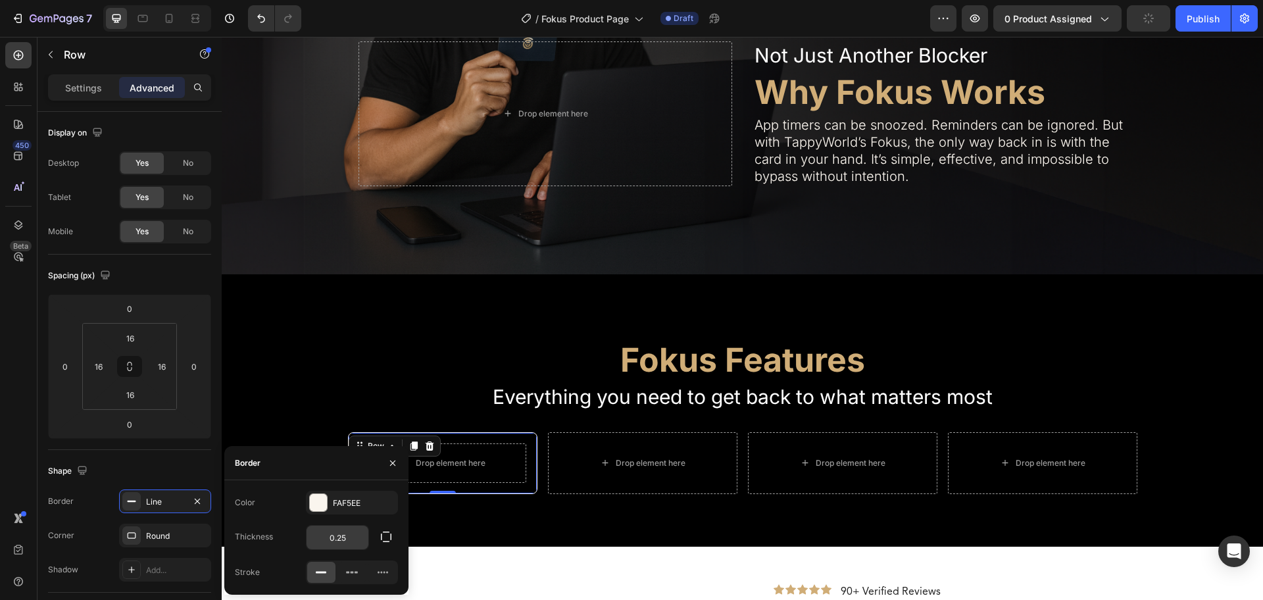
click at [344, 538] on input "0.25" at bounding box center [338, 538] width 62 height 24
click at [345, 539] on input "0.25" at bounding box center [338, 538] width 62 height 24
drag, startPoint x: 348, startPoint y: 540, endPoint x: 338, endPoint y: 546, distance: 11.5
click at [338, 546] on input "0.25" at bounding box center [338, 538] width 62 height 24
type input "0.1"
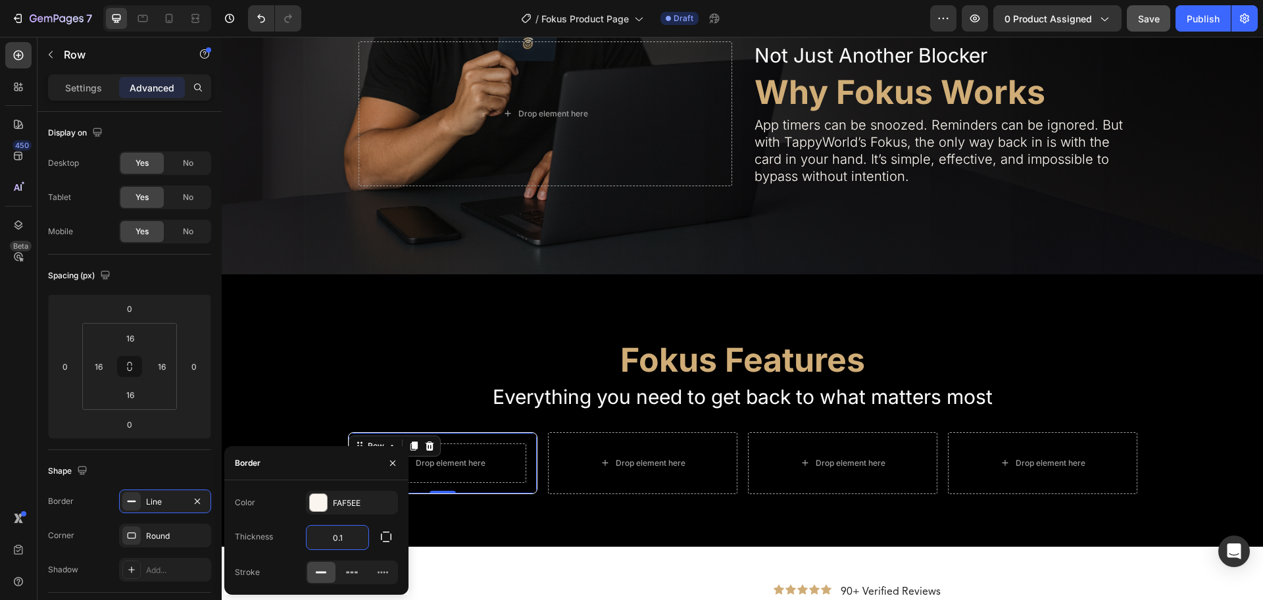
click at [378, 553] on div "Color FAF5EE Thickness 0.1 Stroke" at bounding box center [316, 537] width 184 height 93
click at [299, 522] on div "Color FAF5EE Thickness 0.1 Stroke" at bounding box center [316, 537] width 184 height 93
click at [675, 437] on div "Drop element here" at bounding box center [643, 463] width 190 height 62
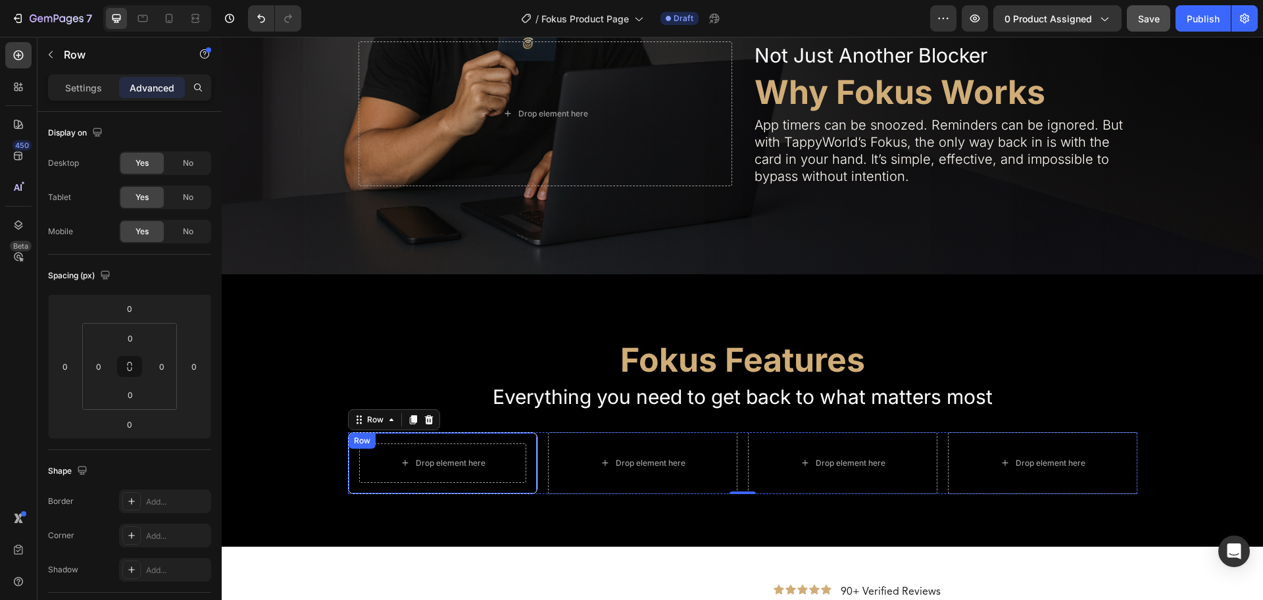
click at [524, 440] on div "Drop element here Row" at bounding box center [443, 463] width 190 height 62
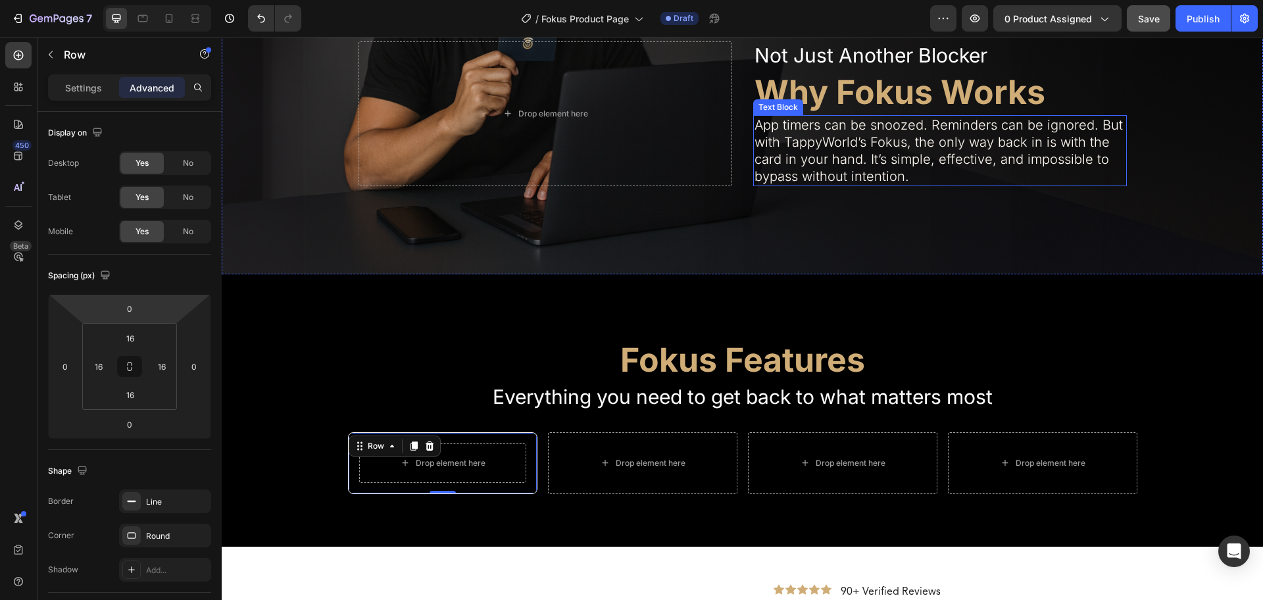
click at [816, 164] on p "App timers can be snoozed. Reminders can be ignored. But with TappyWorld’s Foku…" at bounding box center [940, 150] width 371 height 68
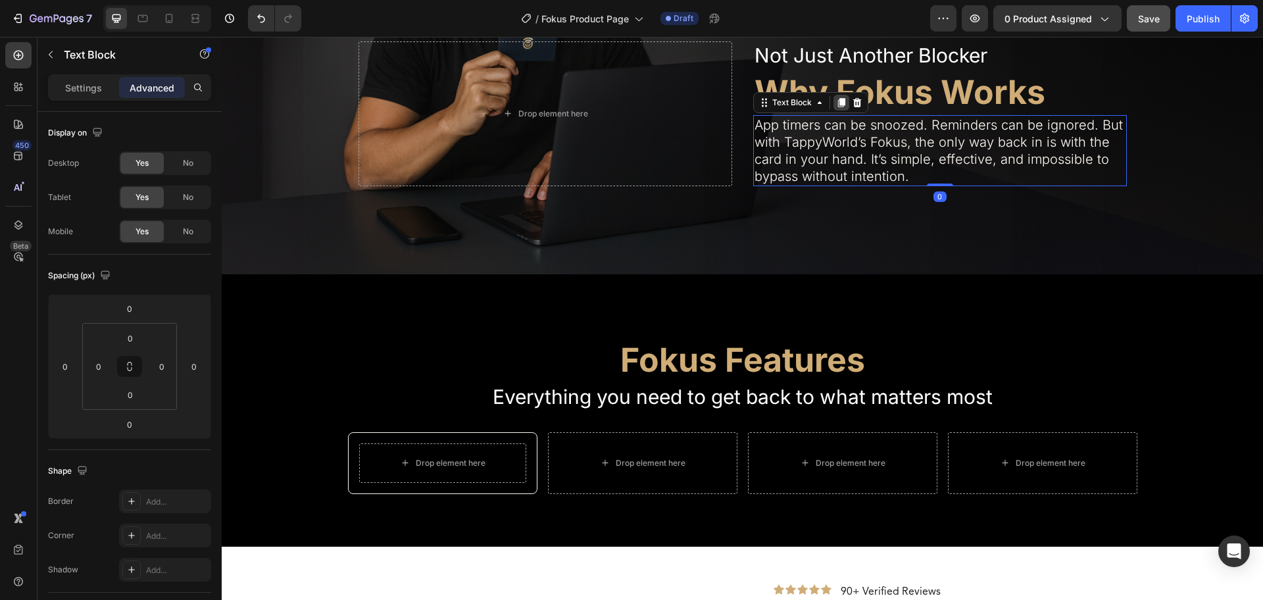
click at [838, 101] on icon at bounding box center [841, 102] width 7 height 9
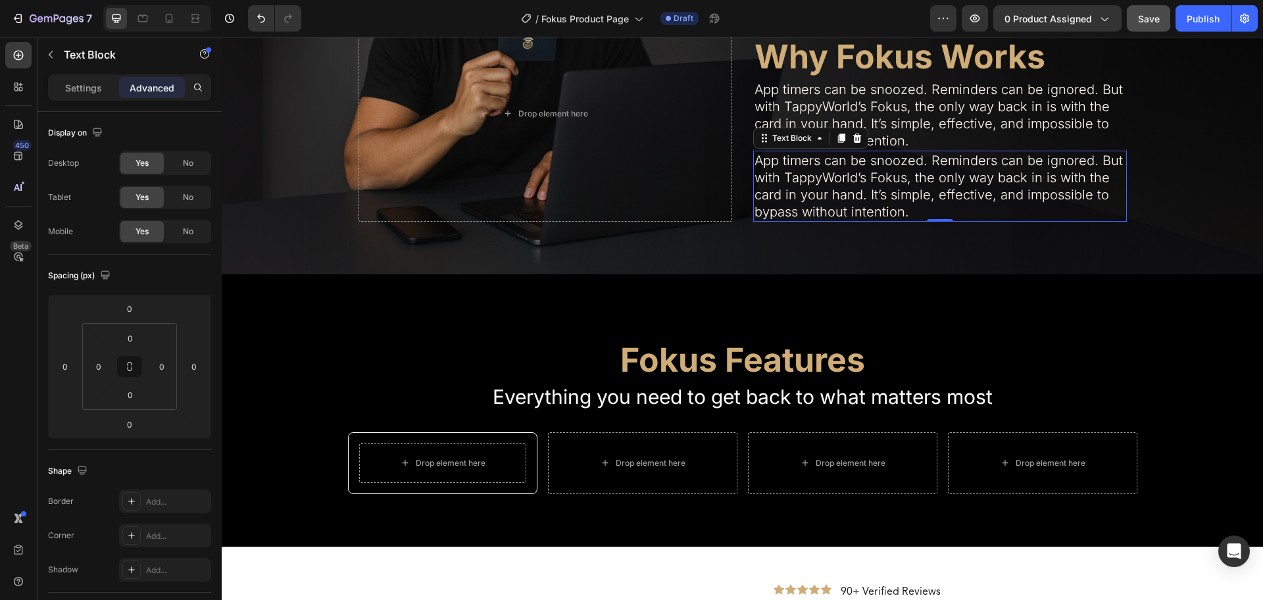
drag, startPoint x: 835, startPoint y: 136, endPoint x: 818, endPoint y: 165, distance: 33.6
click at [818, 165] on div "App timers can be snoozed. Reminders can be ignored. But with TappyWorld’s Foku…" at bounding box center [940, 186] width 374 height 71
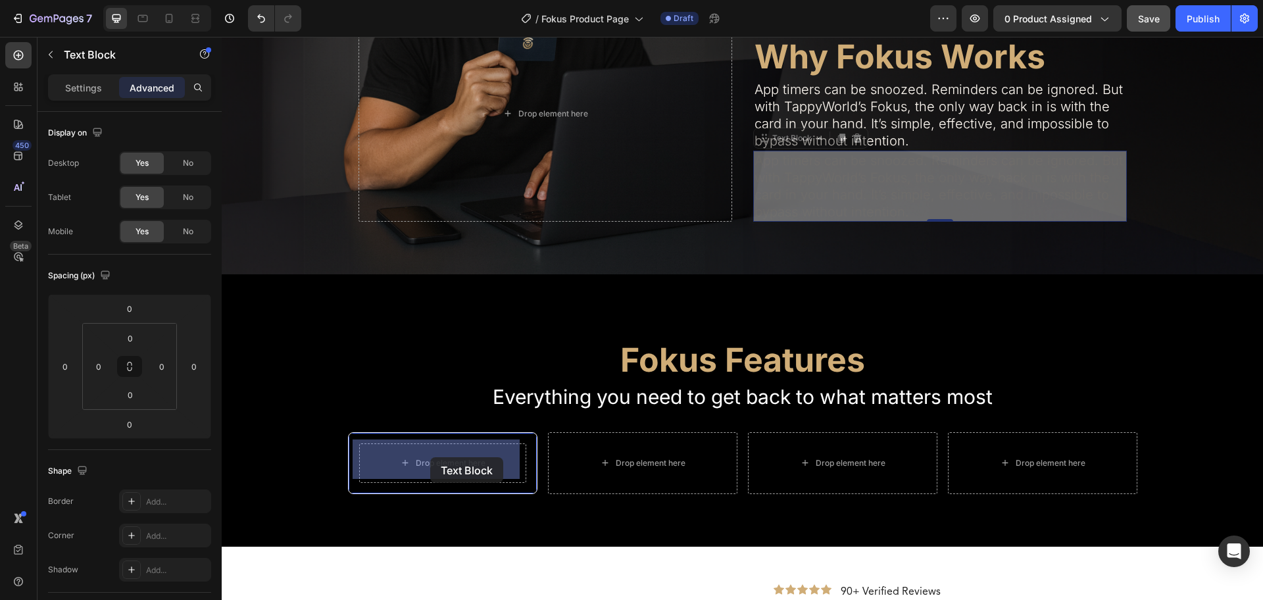
drag, startPoint x: 760, startPoint y: 138, endPoint x: 430, endPoint y: 455, distance: 458.0
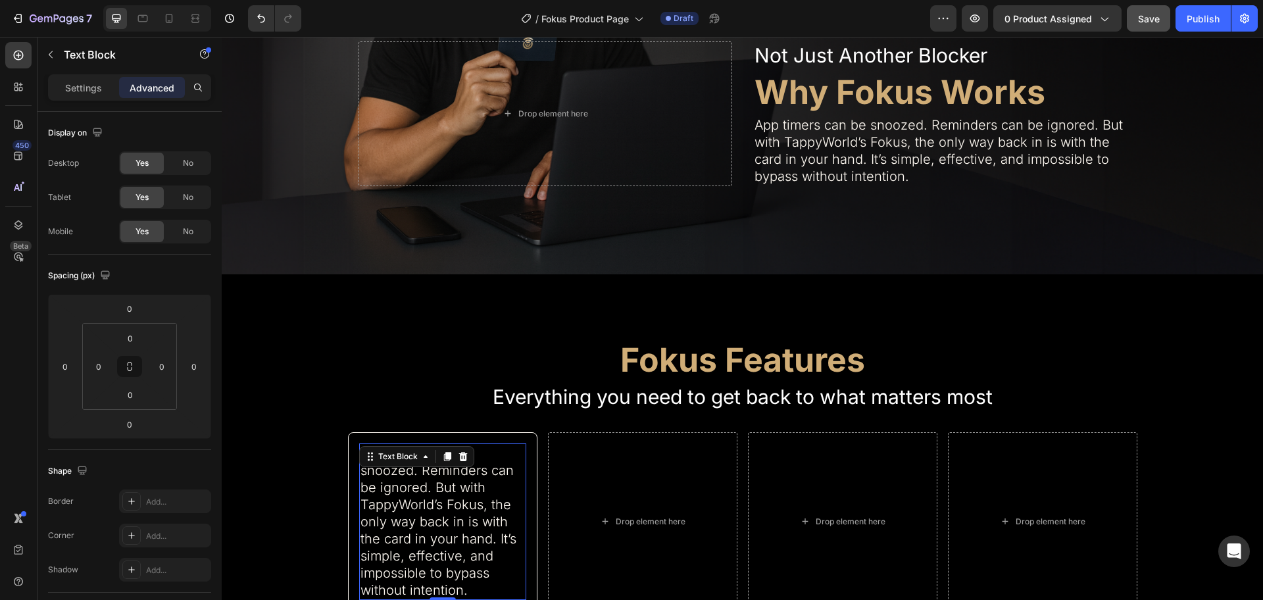
click at [438, 572] on p "App timers can be snoozed. Reminders can be ignored. But with TappyWorld’s Foku…" at bounding box center [443, 522] width 165 height 154
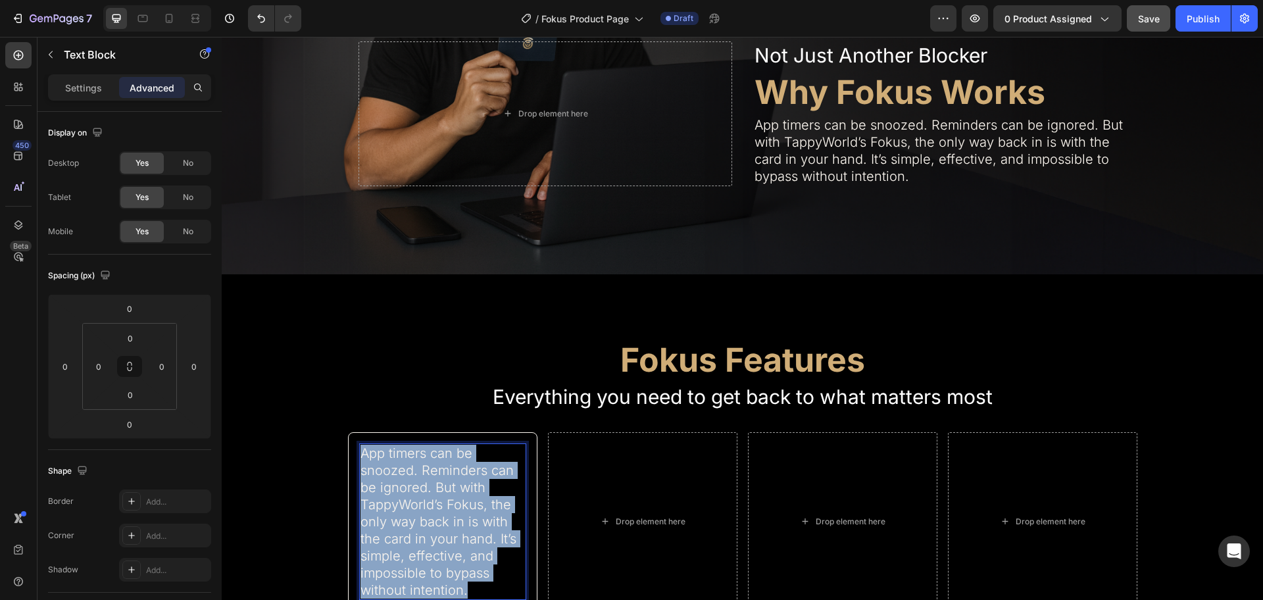
click at [438, 572] on p "App timers can be snoozed. Reminders can be ignored. But with TappyWorld’s Foku…" at bounding box center [443, 522] width 165 height 154
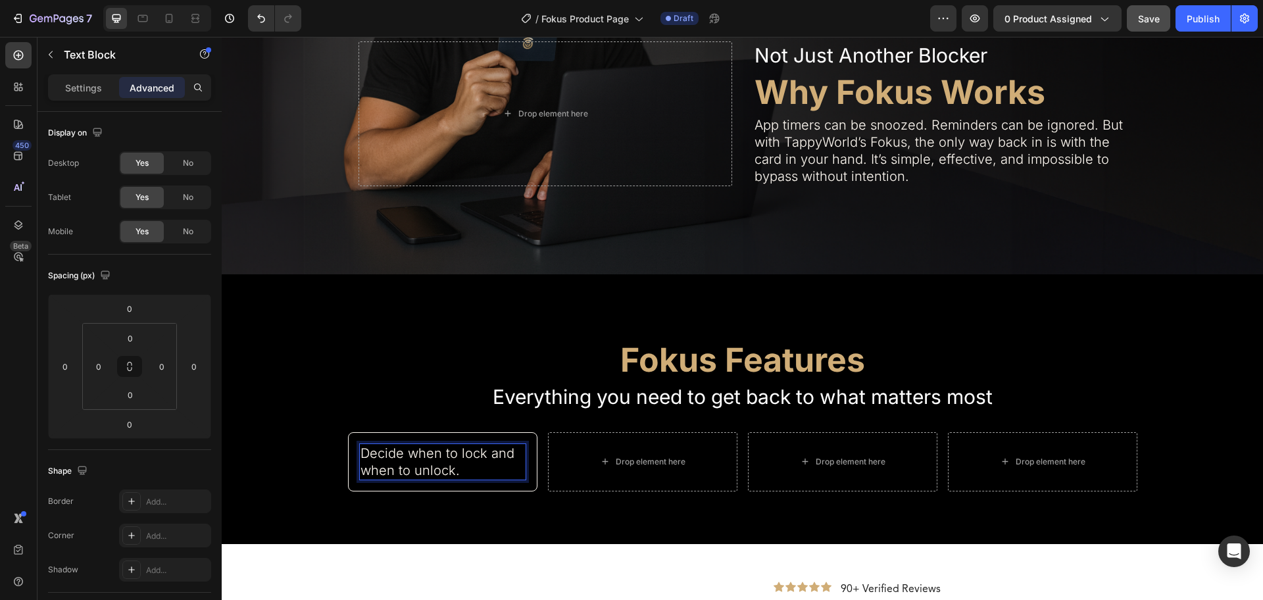
click at [455, 455] on p "Decide when to lock and when to unlock." at bounding box center [443, 462] width 165 height 34
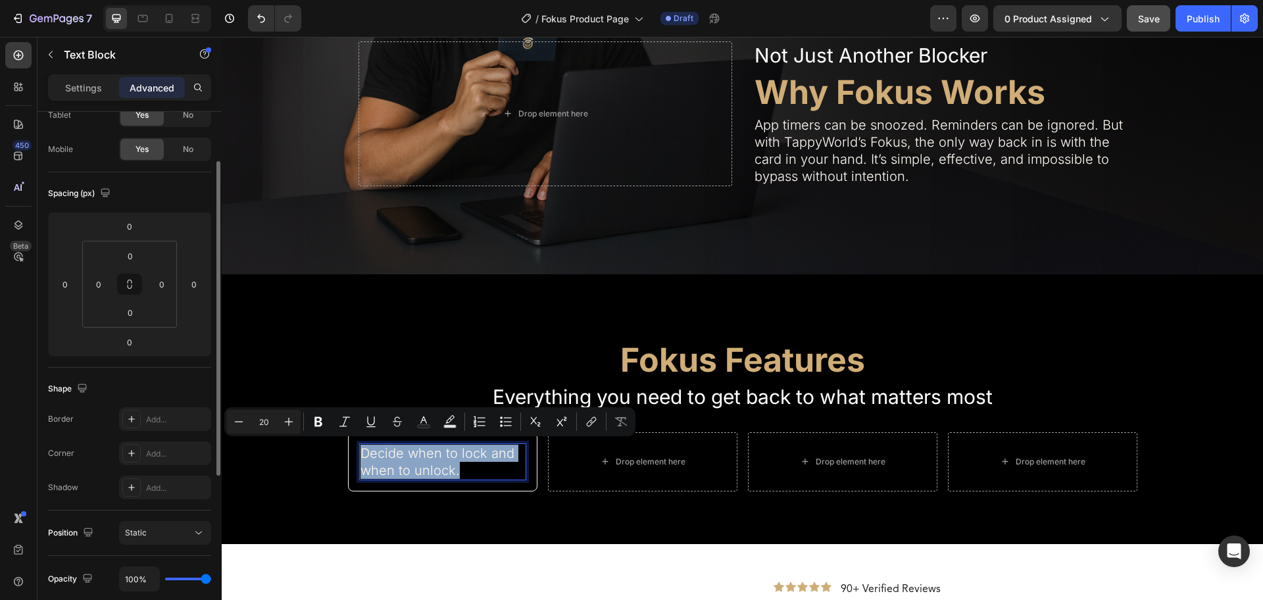
scroll to position [0, 0]
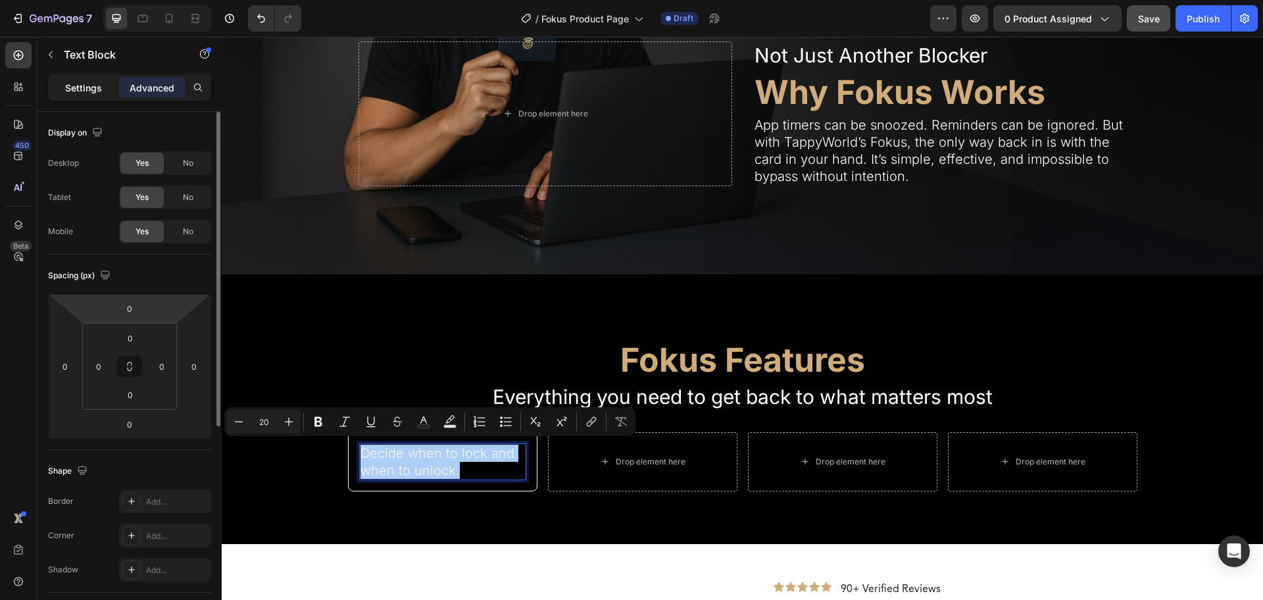
click at [81, 87] on p "Settings" at bounding box center [83, 88] width 37 height 14
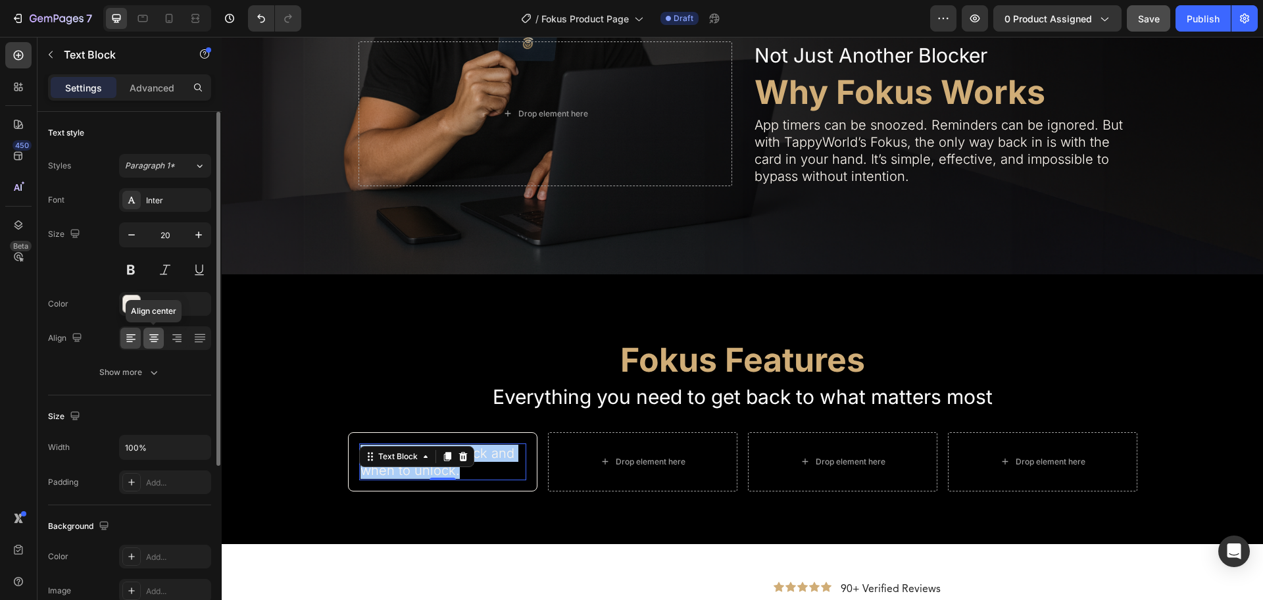
click at [153, 341] on icon at bounding box center [153, 338] width 13 height 13
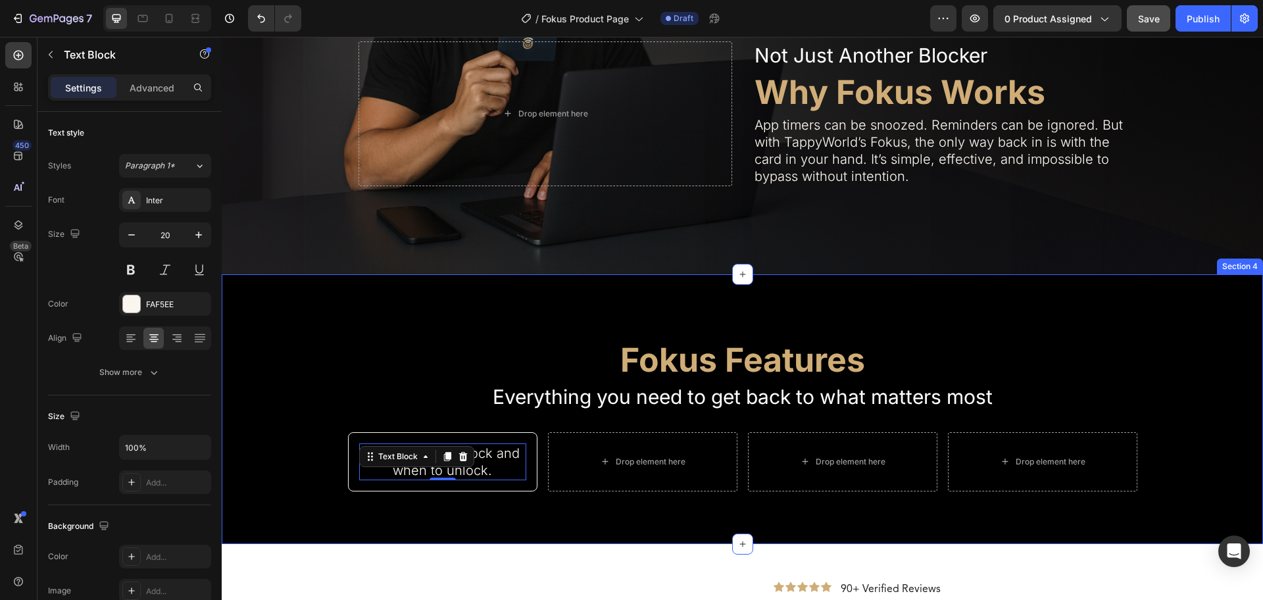
click at [518, 490] on div "Fokus Features Heading Everything you need to get back to what matters most Tex…" at bounding box center [743, 409] width 1042 height 270
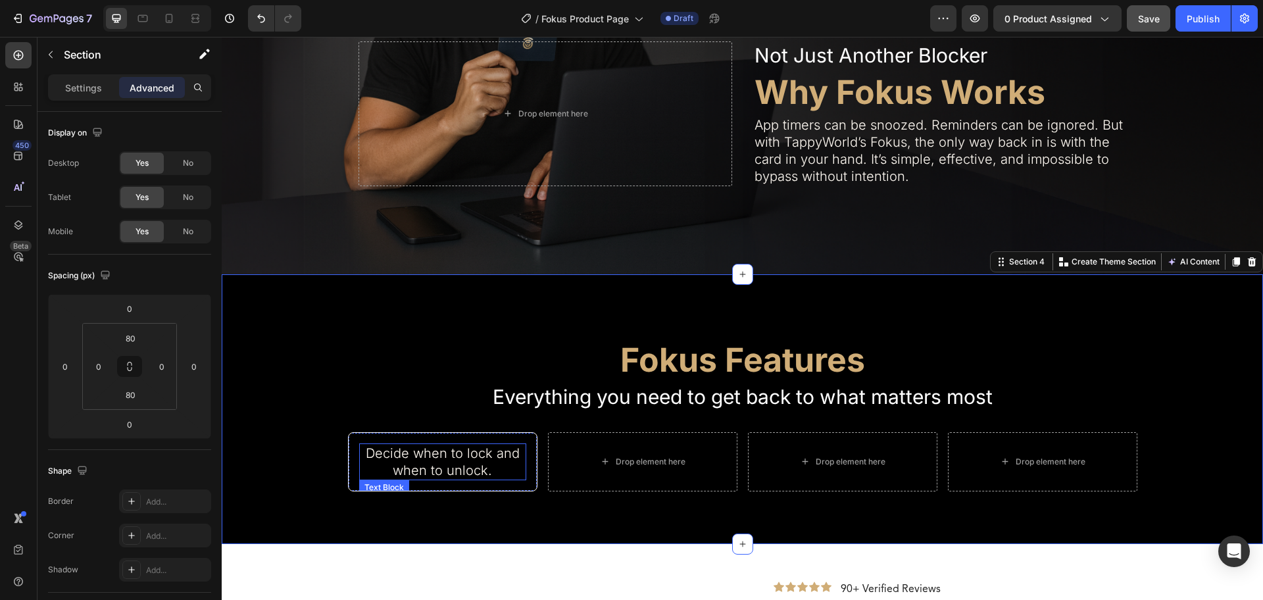
click at [482, 461] on p "Decide when to lock and when to unlock." at bounding box center [443, 462] width 165 height 34
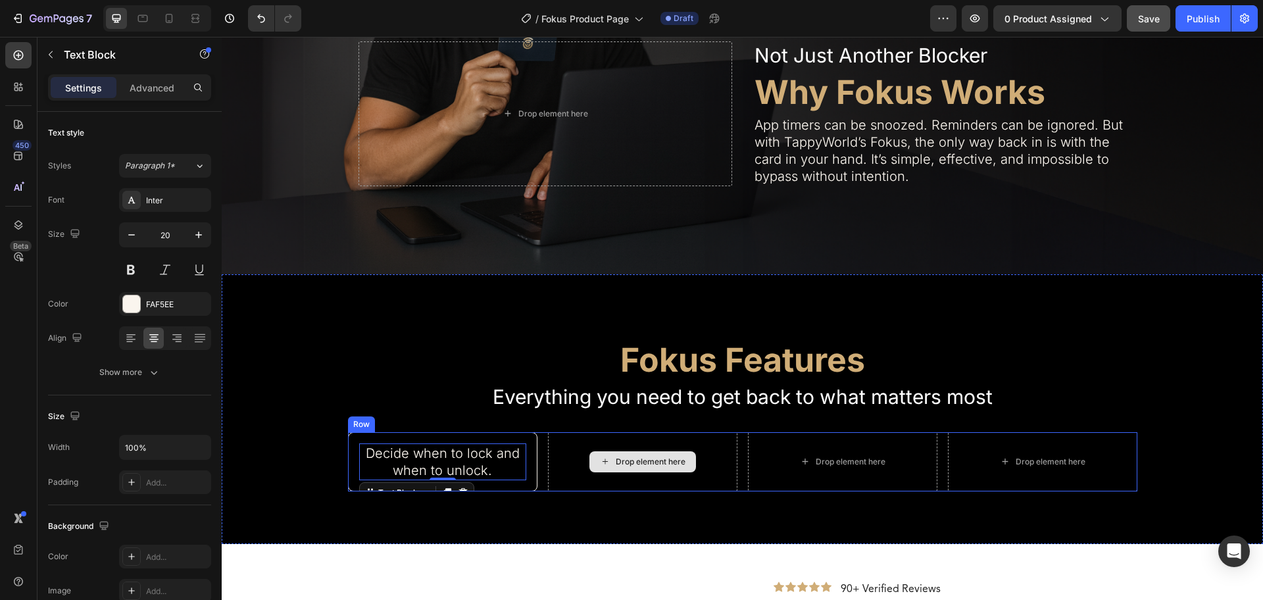
click at [690, 478] on div "Drop element here" at bounding box center [643, 461] width 190 height 59
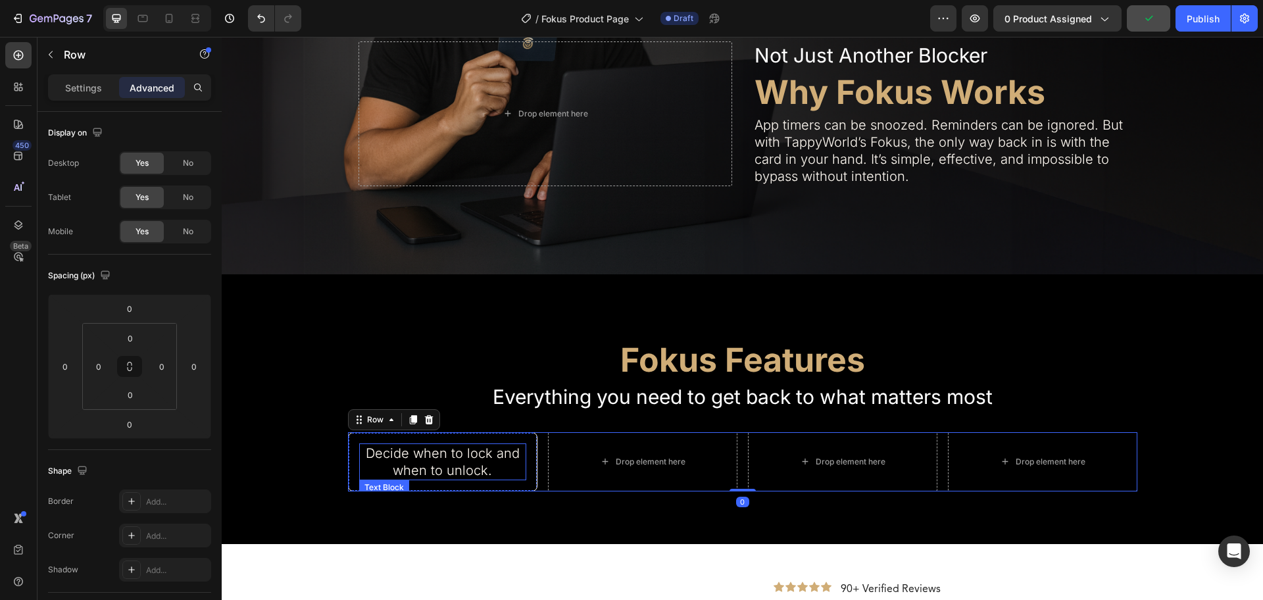
click at [435, 458] on p "Decide when to lock and when to unlock." at bounding box center [443, 462] width 165 height 34
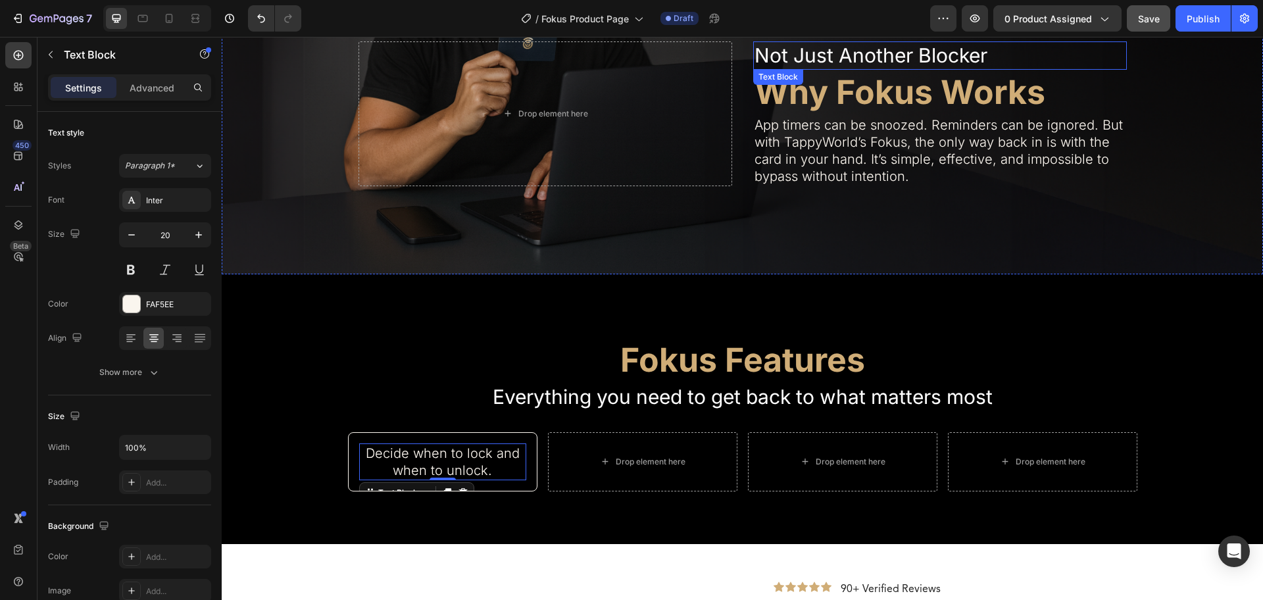
click at [841, 51] on p "Not Just Another Blocker" at bounding box center [940, 56] width 371 height 26
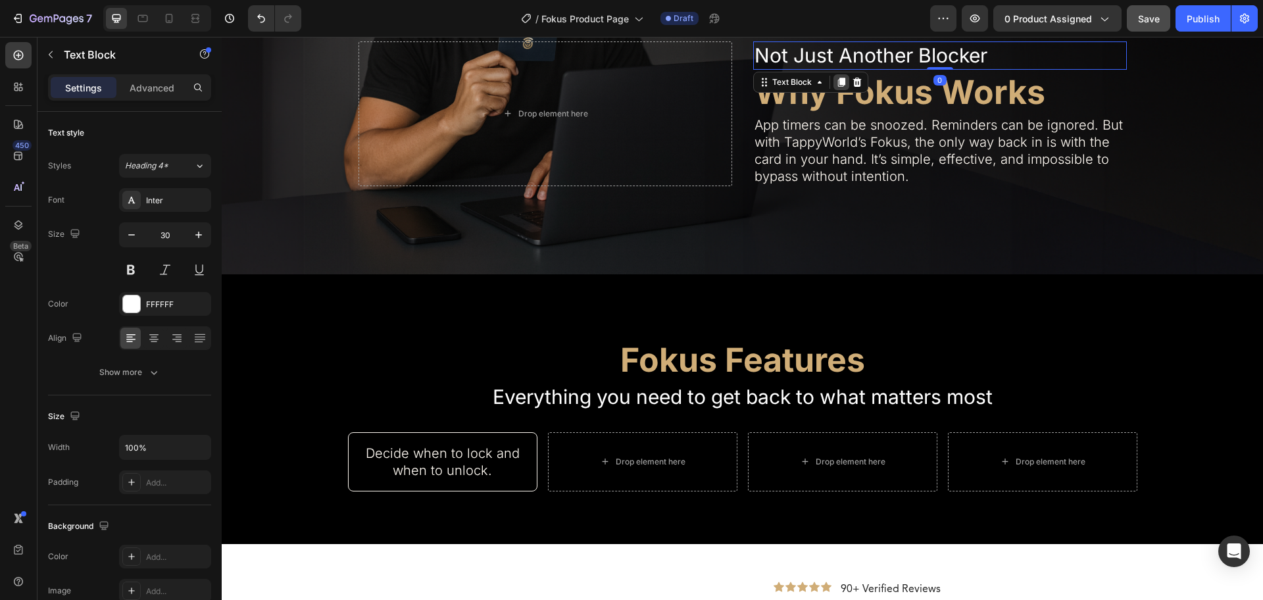
click at [836, 83] on icon at bounding box center [841, 82] width 11 height 11
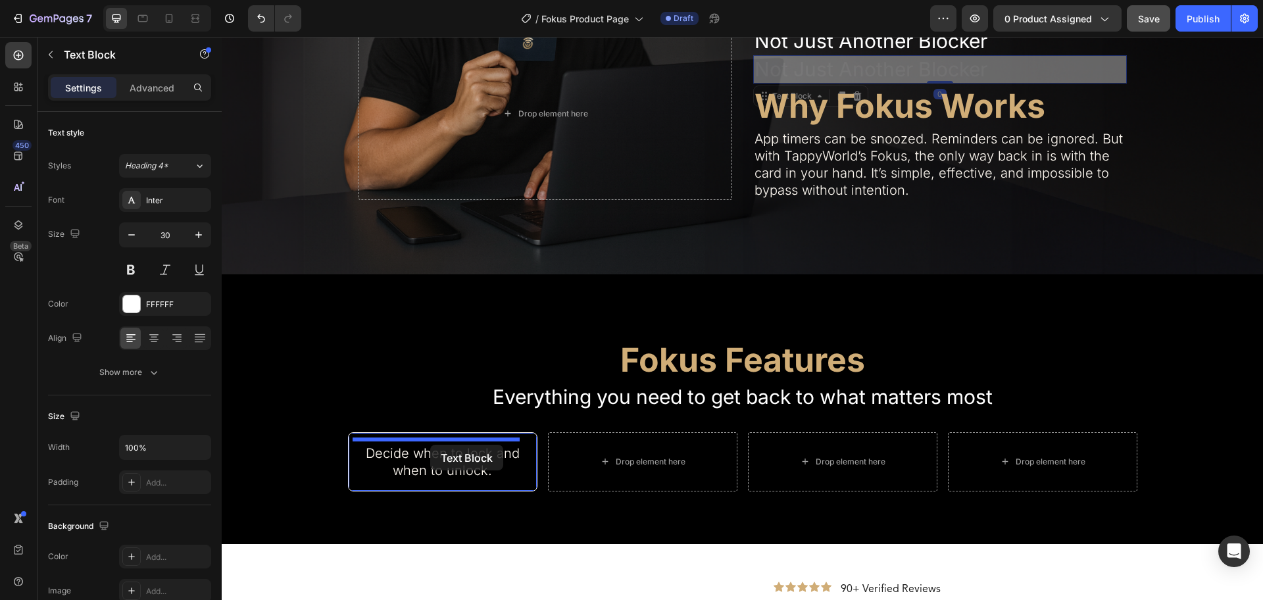
drag, startPoint x: 757, startPoint y: 94, endPoint x: 430, endPoint y: 445, distance: 479.1
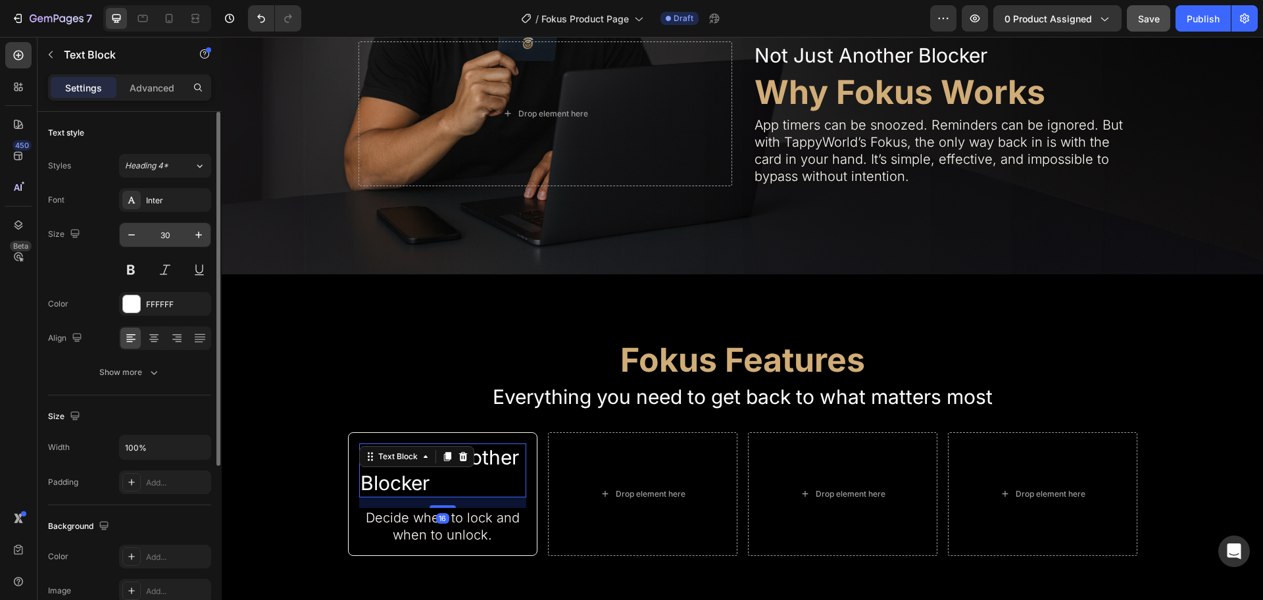
click at [163, 236] on input "30" at bounding box center [164, 235] width 43 height 24
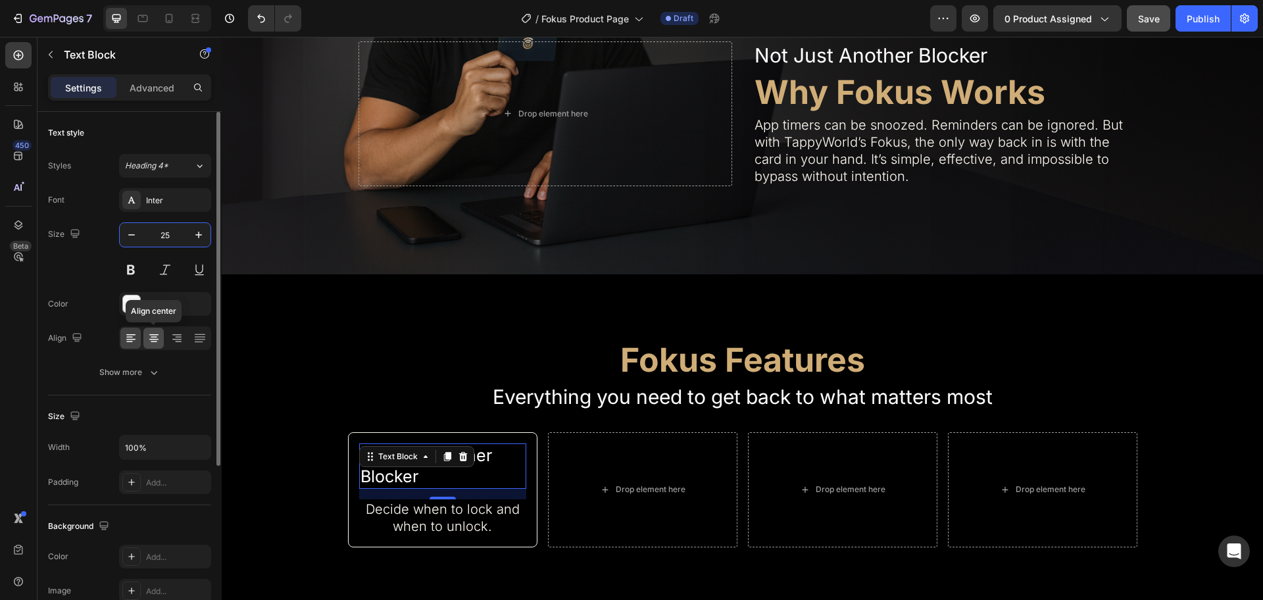
type input "25"
click at [153, 332] on icon at bounding box center [153, 338] width 13 height 13
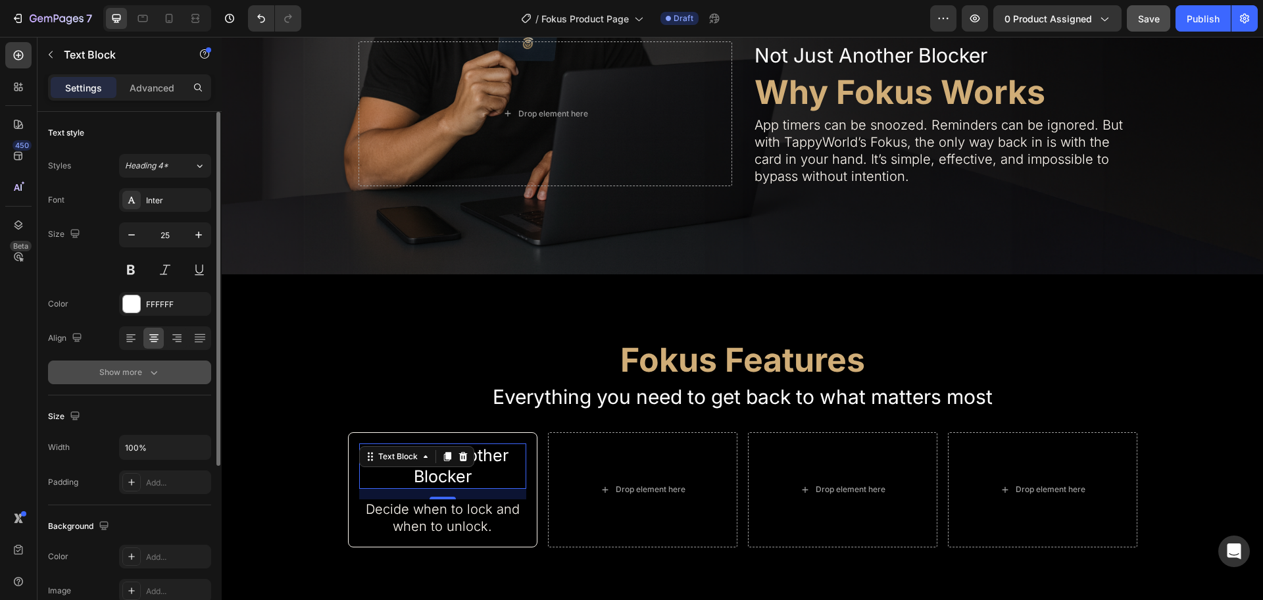
click at [140, 376] on div "Show more" at bounding box center [129, 372] width 61 height 13
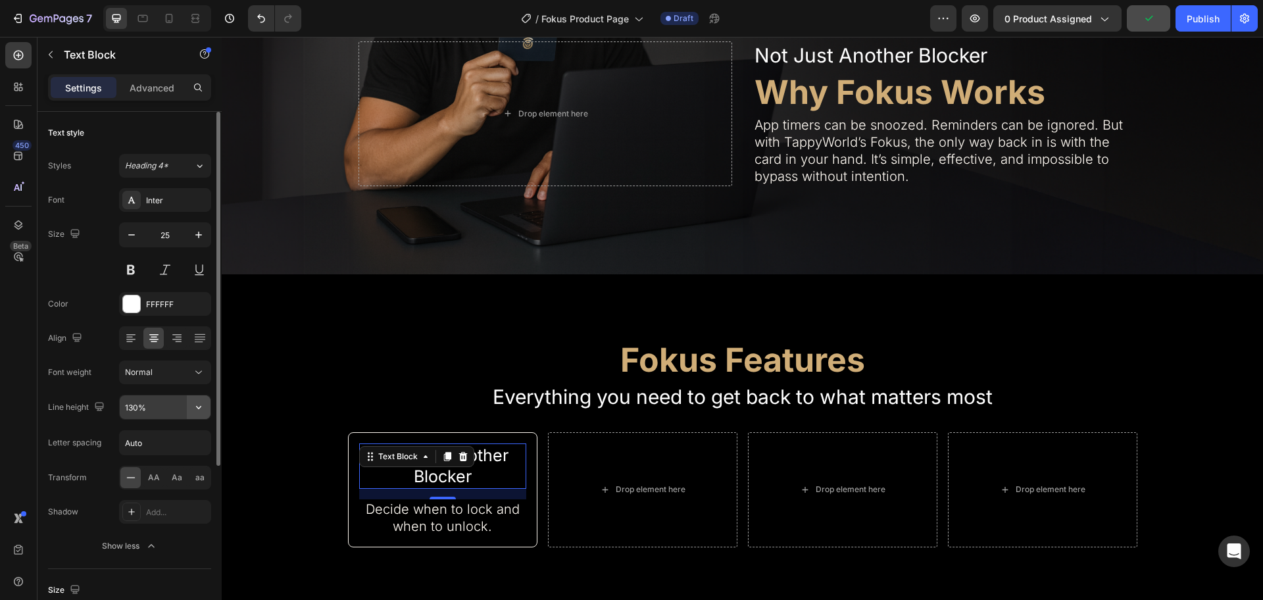
click at [196, 407] on icon "button" at bounding box center [198, 407] width 13 height 13
click at [140, 436] on span "100%" at bounding box center [135, 441] width 22 height 12
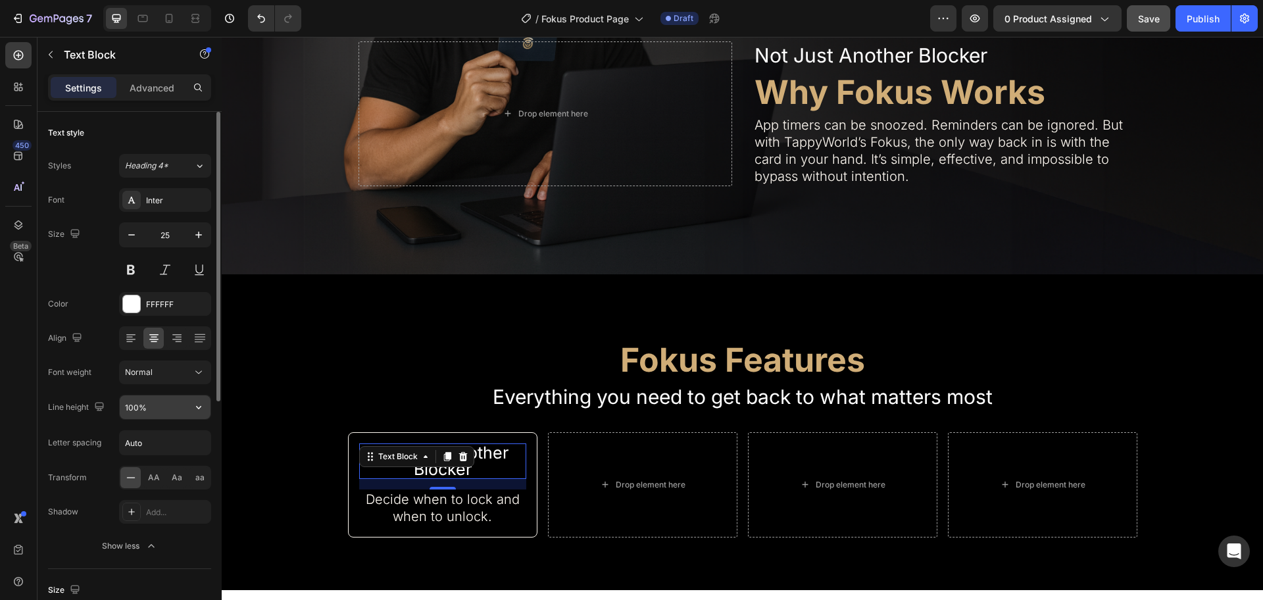
click at [163, 403] on input "100%" at bounding box center [165, 407] width 91 height 24
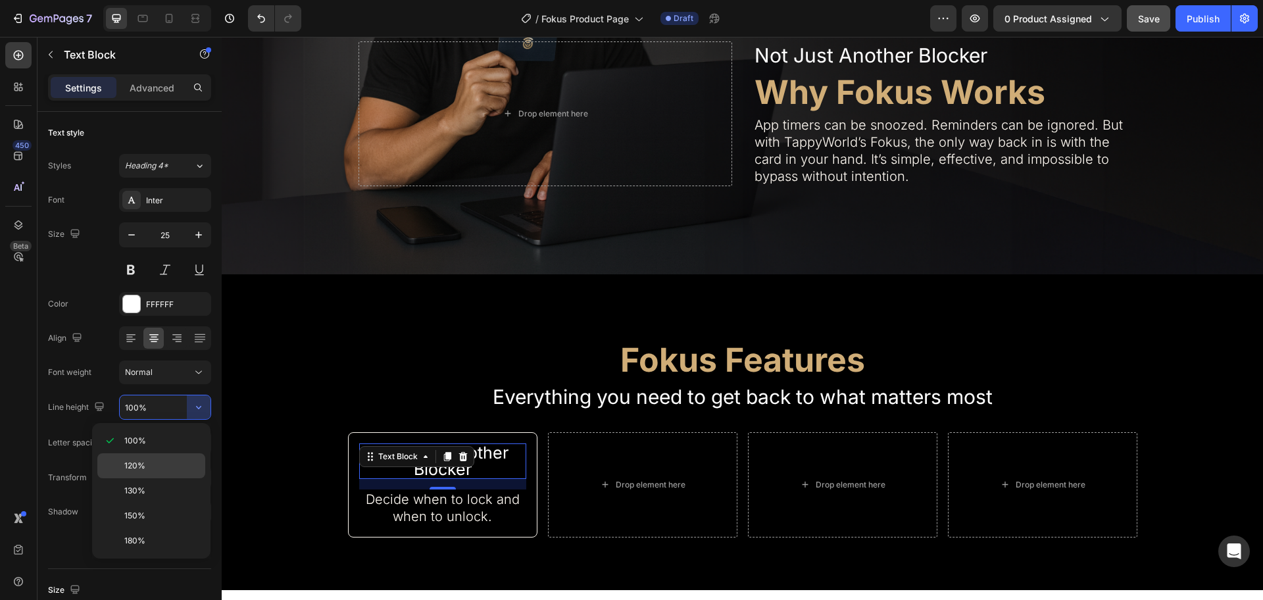
click at [160, 471] on p "120%" at bounding box center [161, 466] width 75 height 12
type input "120%"
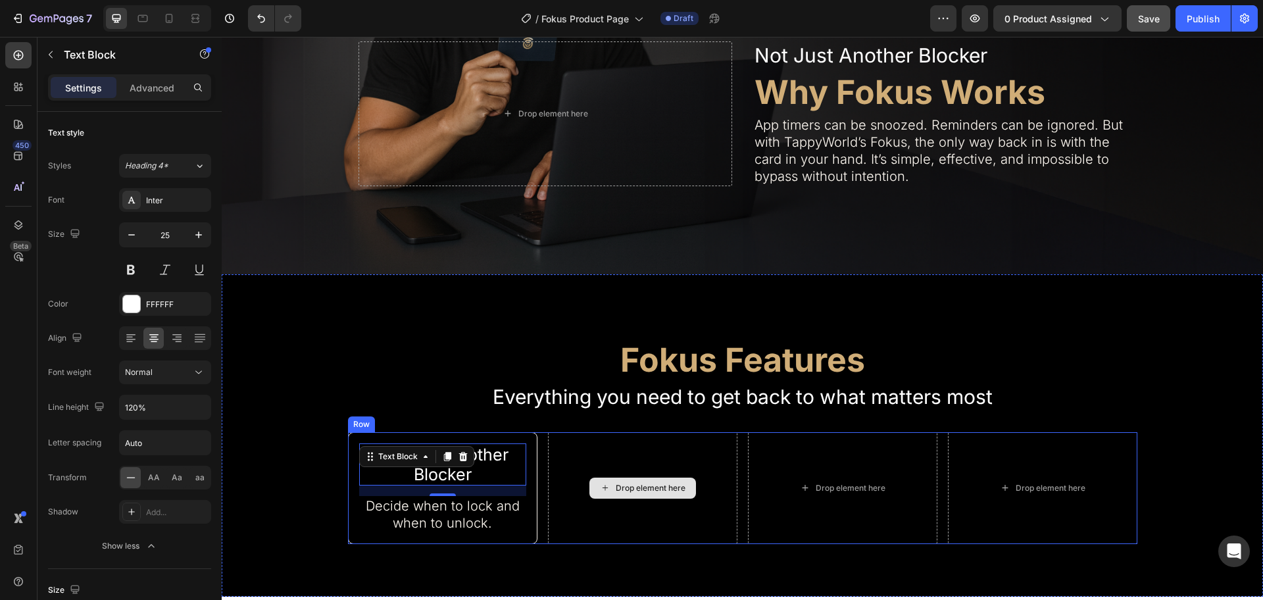
click at [617, 509] on div "Drop element here" at bounding box center [643, 488] width 190 height 112
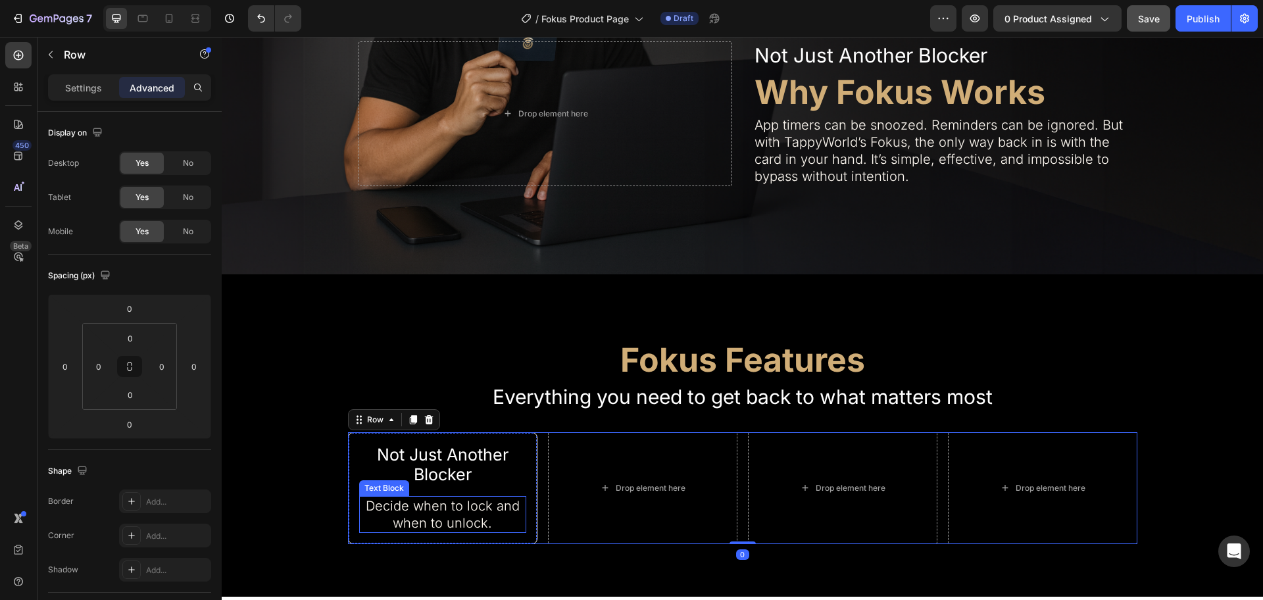
click at [463, 511] on p "Decide when to lock and when to unlock." at bounding box center [443, 514] width 165 height 34
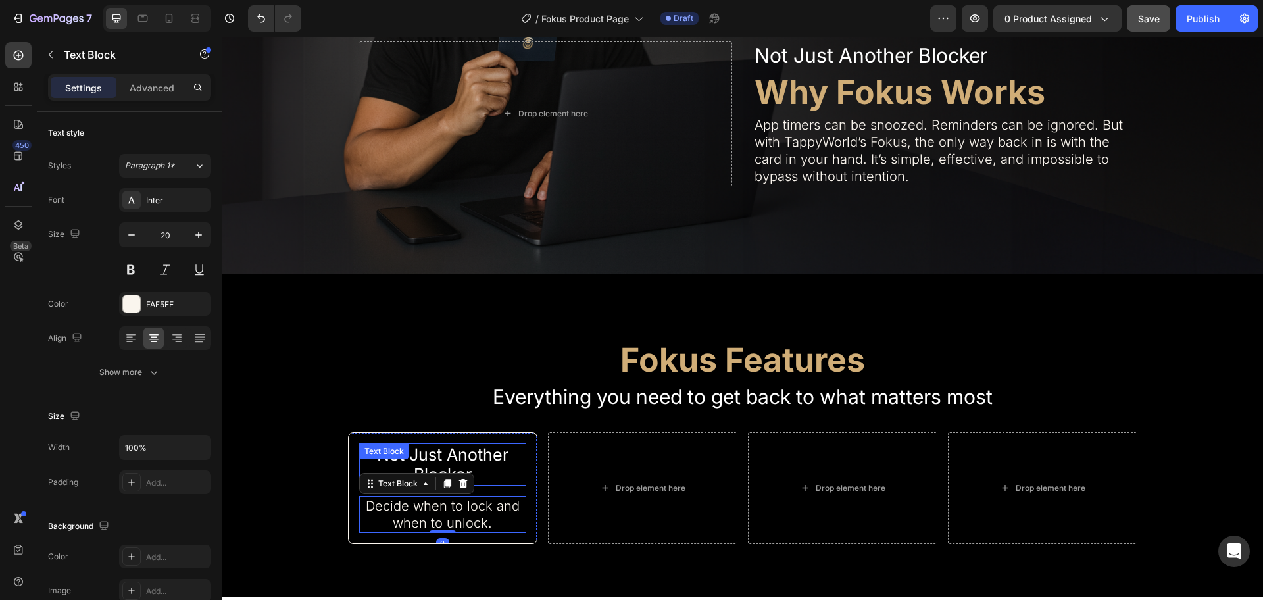
click at [484, 463] on p "Not Just Another Blocker" at bounding box center [443, 464] width 165 height 39
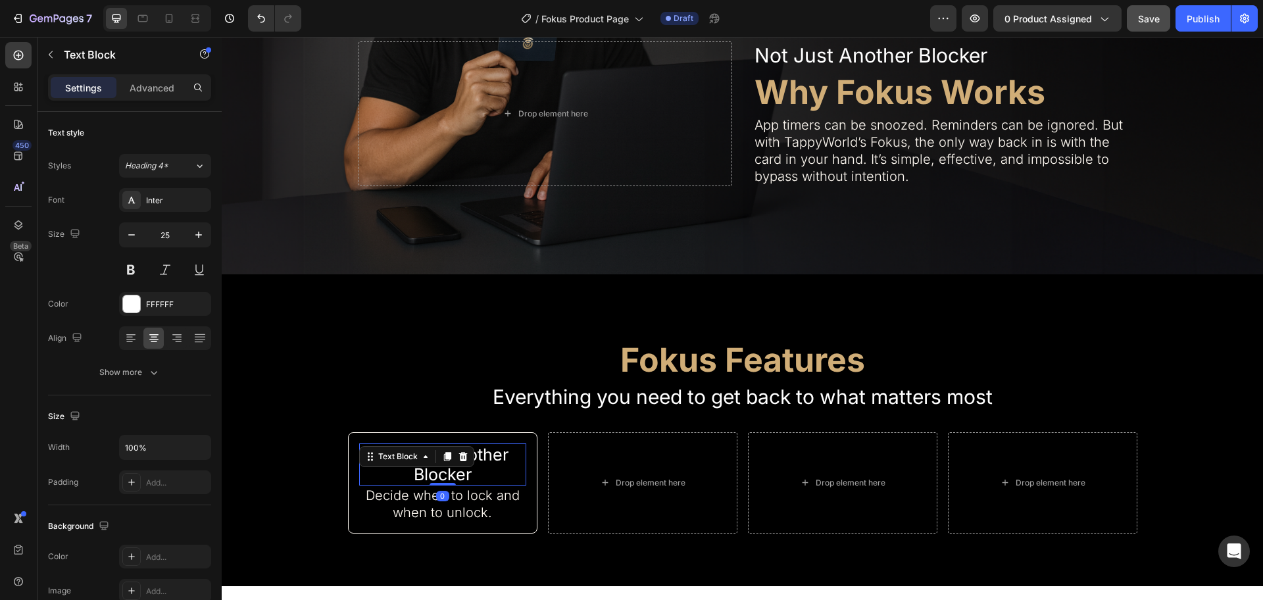
drag, startPoint x: 442, startPoint y: 490, endPoint x: 424, endPoint y: 472, distance: 24.2
click at [424, 472] on div "Not Just Another Blocker Text Block 0" at bounding box center [442, 465] width 167 height 42
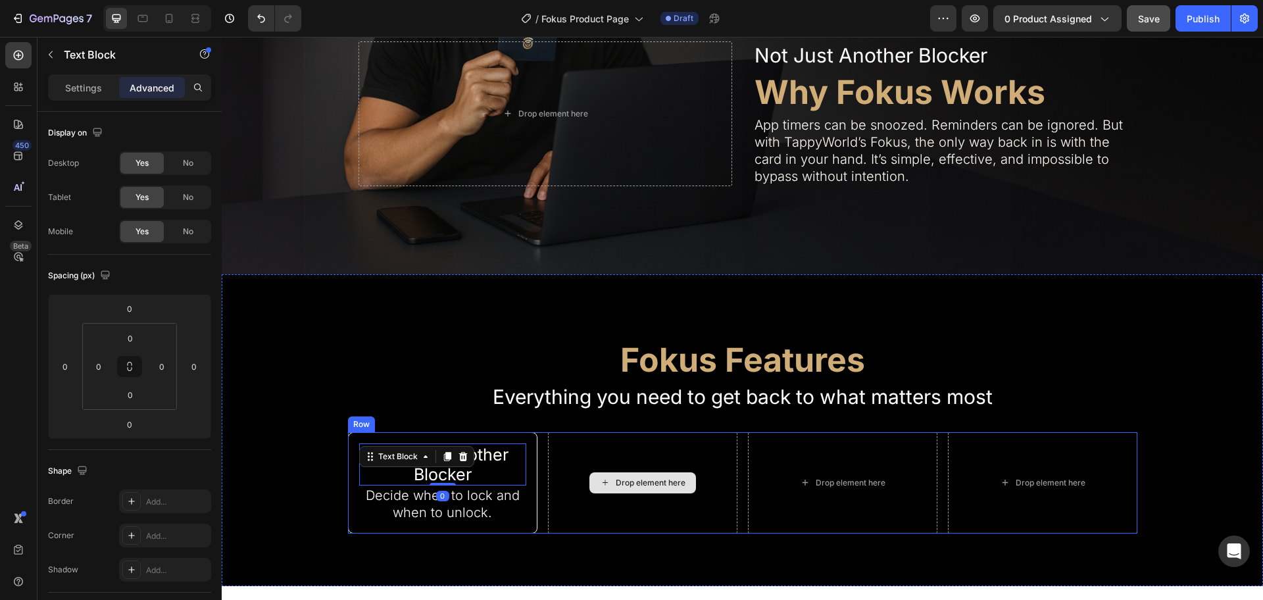
click at [650, 507] on div "Drop element here" at bounding box center [643, 482] width 190 height 101
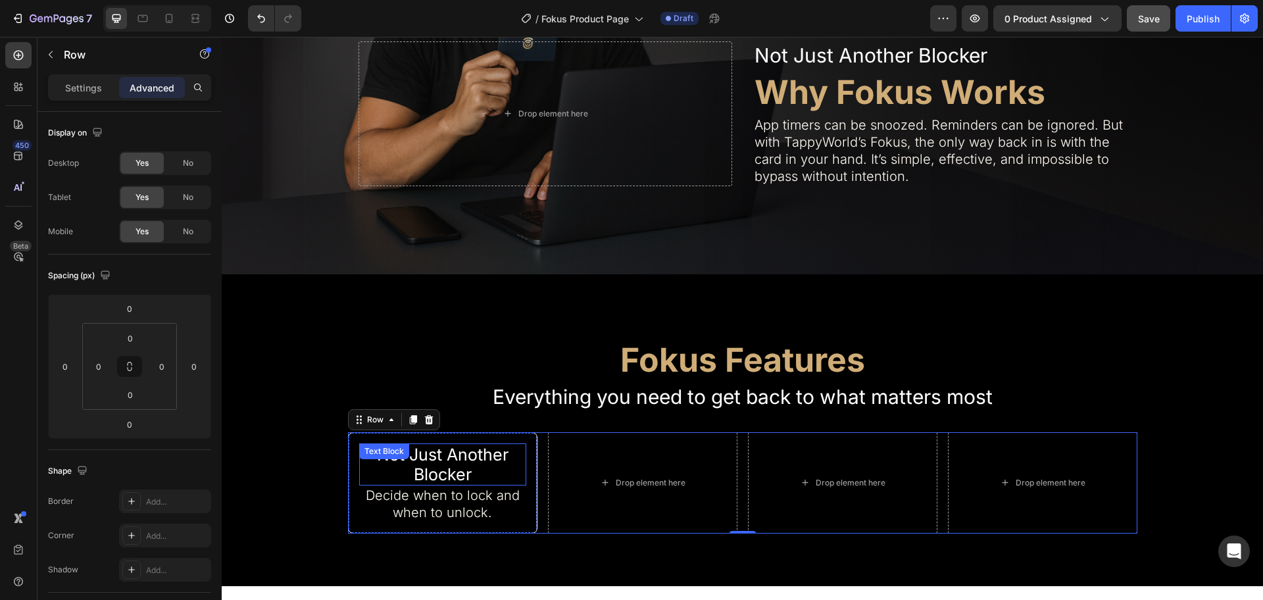
click at [464, 466] on p "Not Just Another Blocker" at bounding box center [443, 464] width 165 height 39
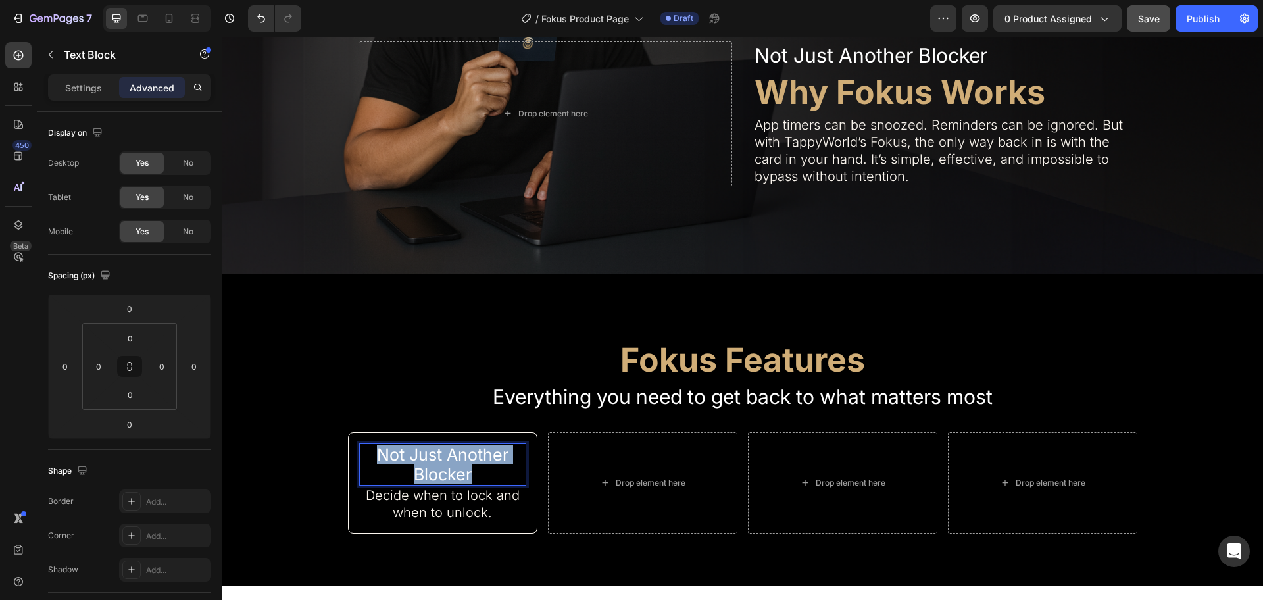
click at [464, 466] on p "Not Just Another Blocker" at bounding box center [443, 464] width 165 height 39
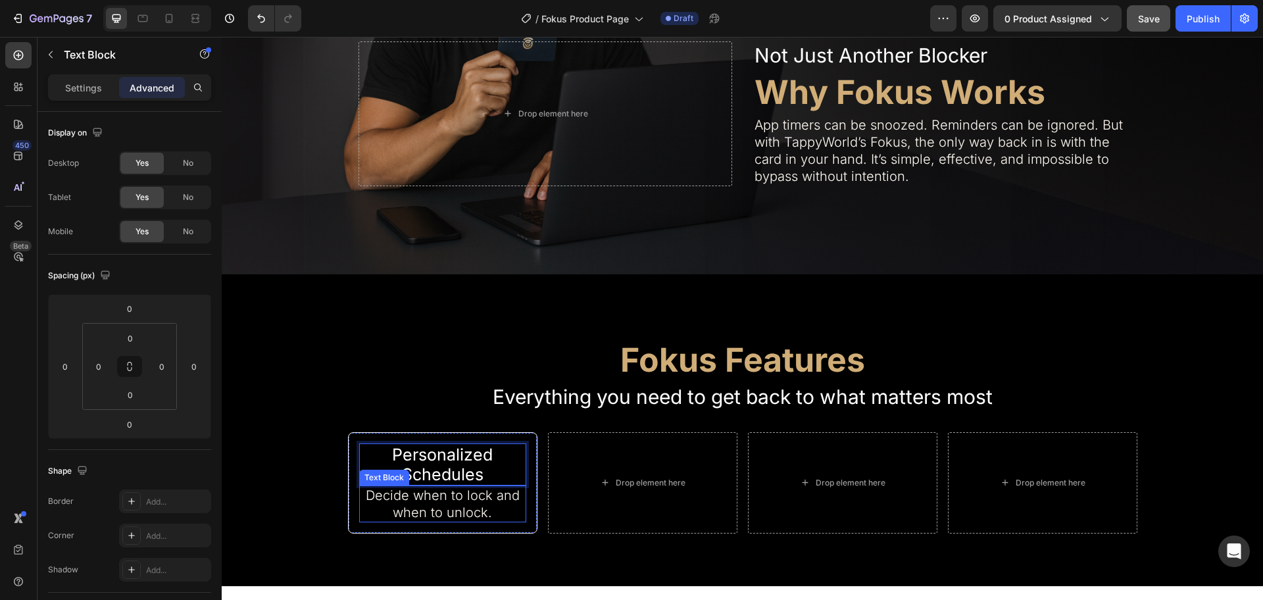
click at [470, 496] on p "Decide when to lock and when to unlock." at bounding box center [443, 504] width 165 height 34
click at [497, 446] on p "Personalized Schedules" at bounding box center [443, 464] width 165 height 39
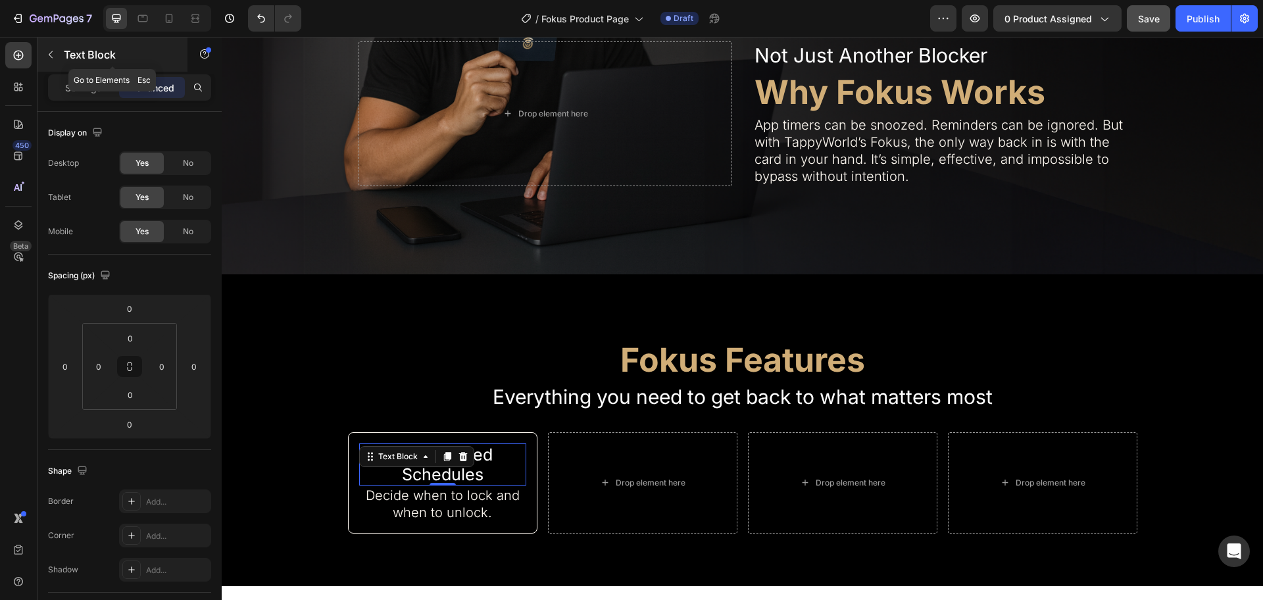
click at [76, 53] on p "Text Block" at bounding box center [120, 55] width 112 height 16
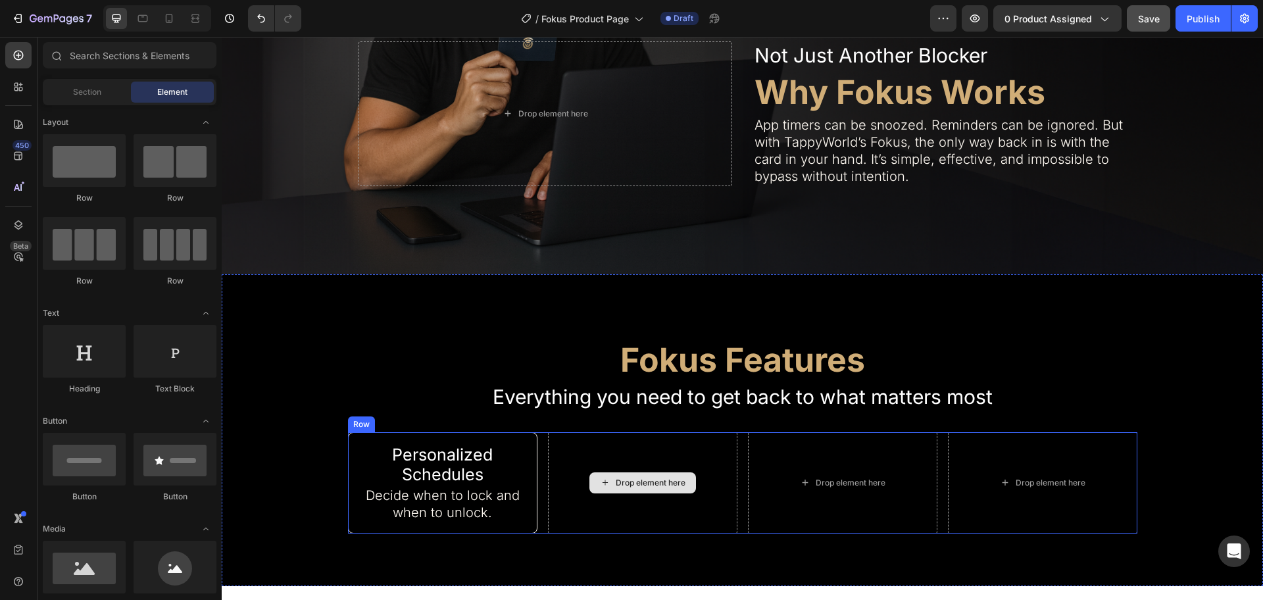
click at [637, 463] on div "Drop element here" at bounding box center [643, 482] width 190 height 101
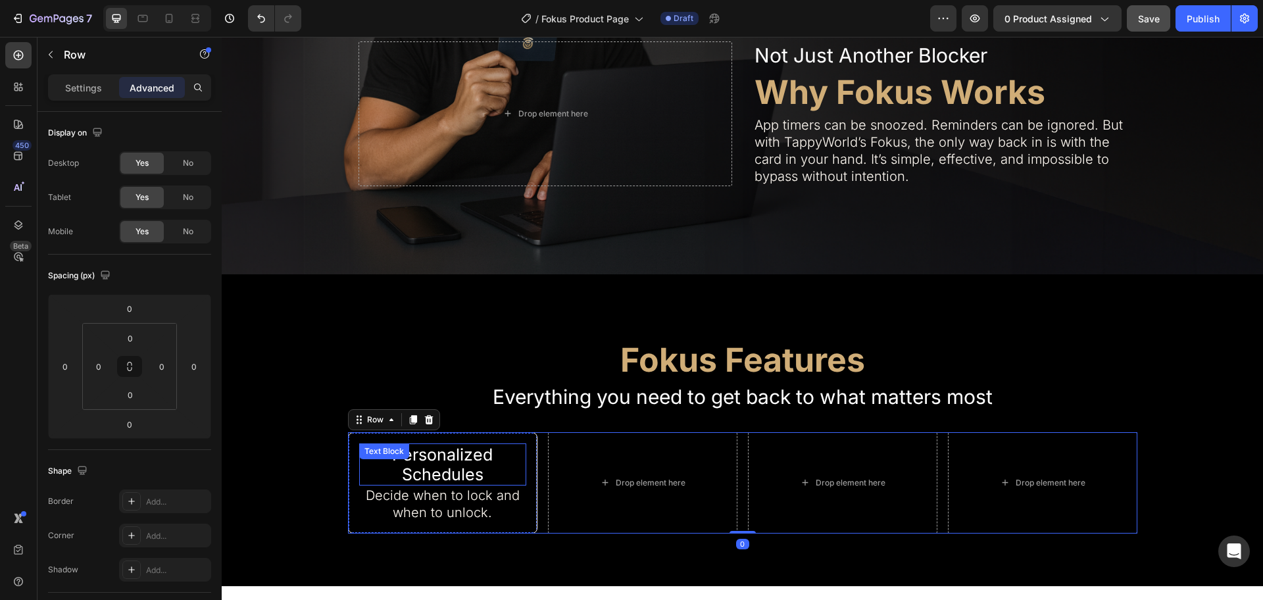
click at [474, 465] on p "Personalized Schedules" at bounding box center [443, 464] width 165 height 39
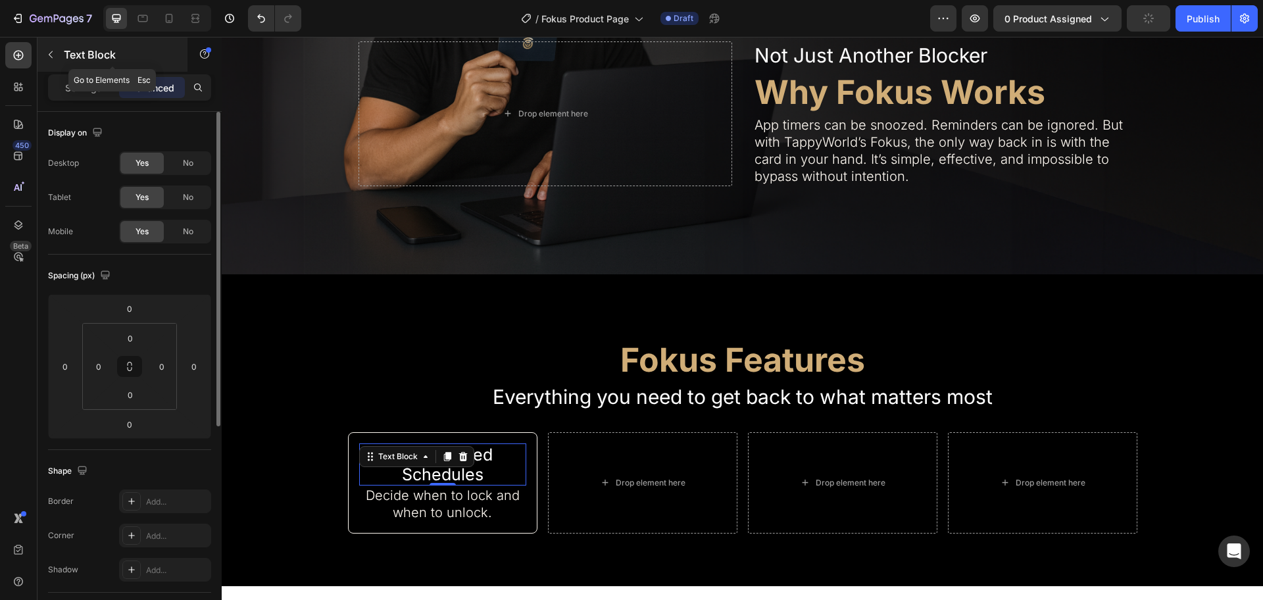
click at [74, 40] on div "Text Block" at bounding box center [113, 55] width 150 height 34
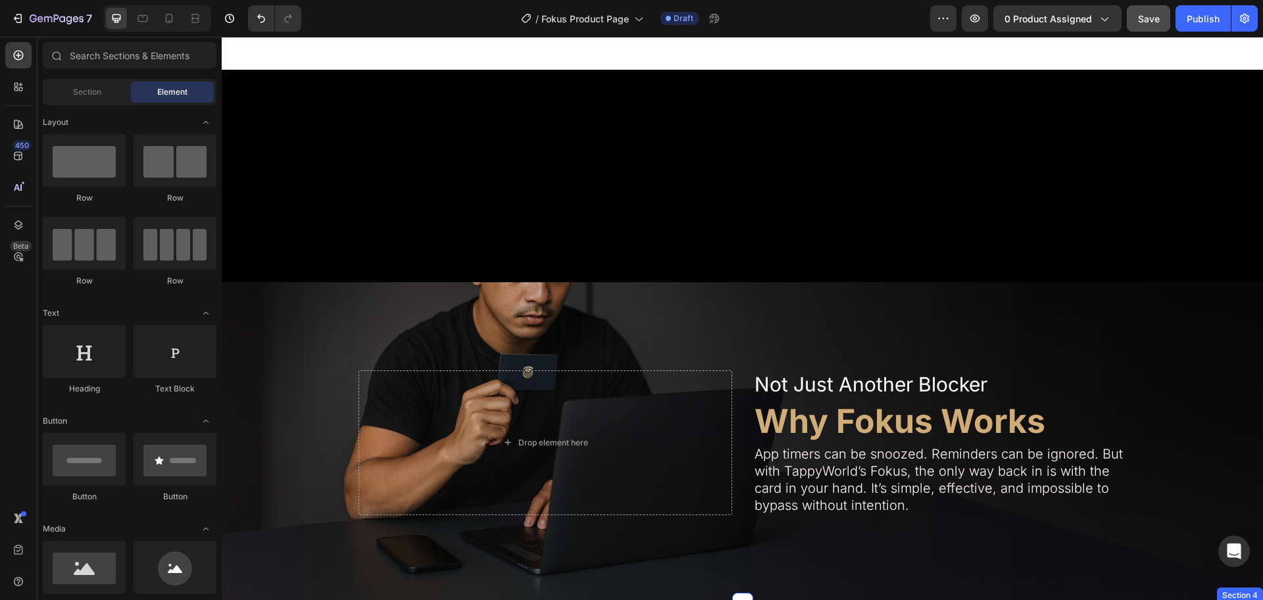
scroll to position [905, 0]
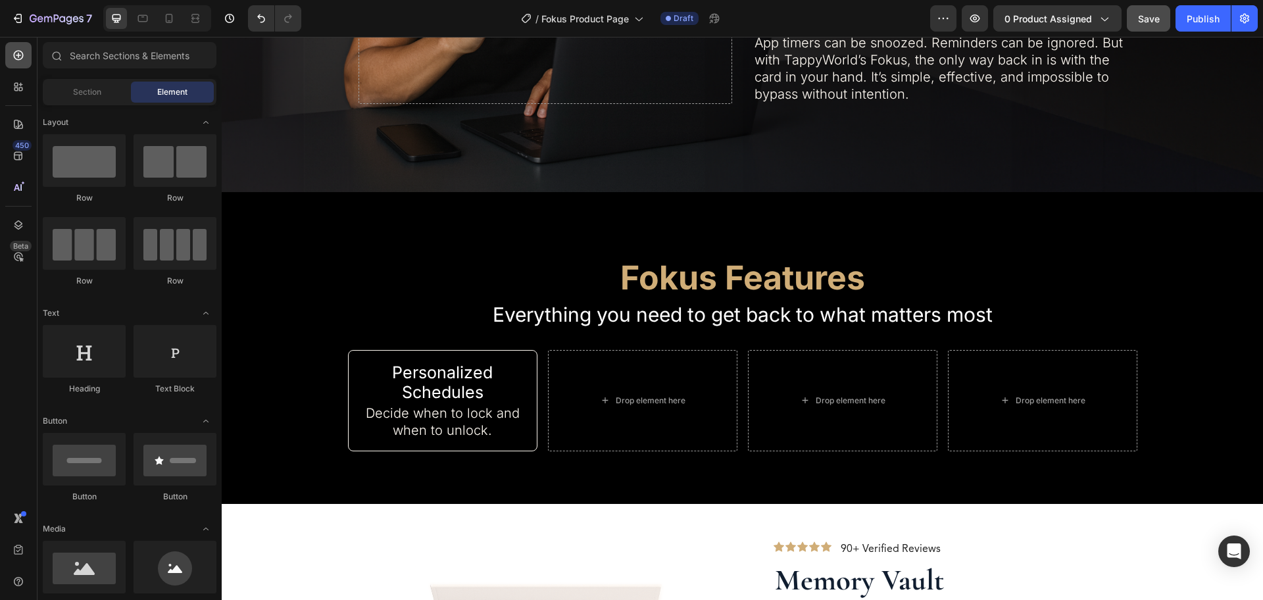
click at [20, 57] on icon at bounding box center [18, 55] width 13 height 13
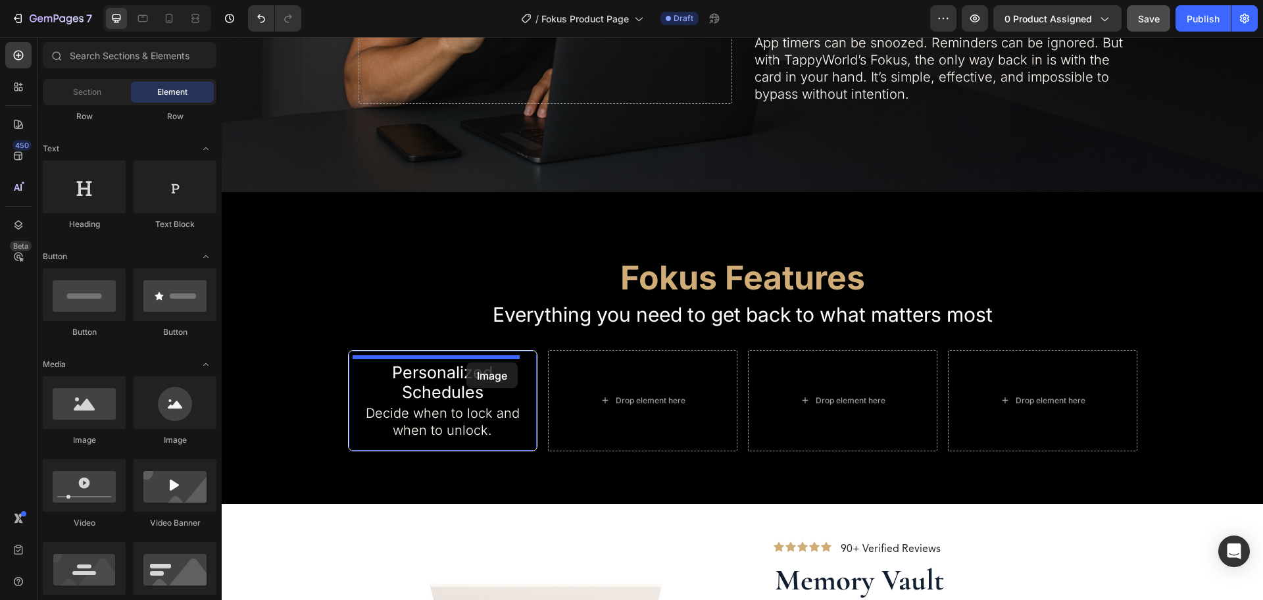
drag, startPoint x: 305, startPoint y: 444, endPoint x: 467, endPoint y: 363, distance: 180.7
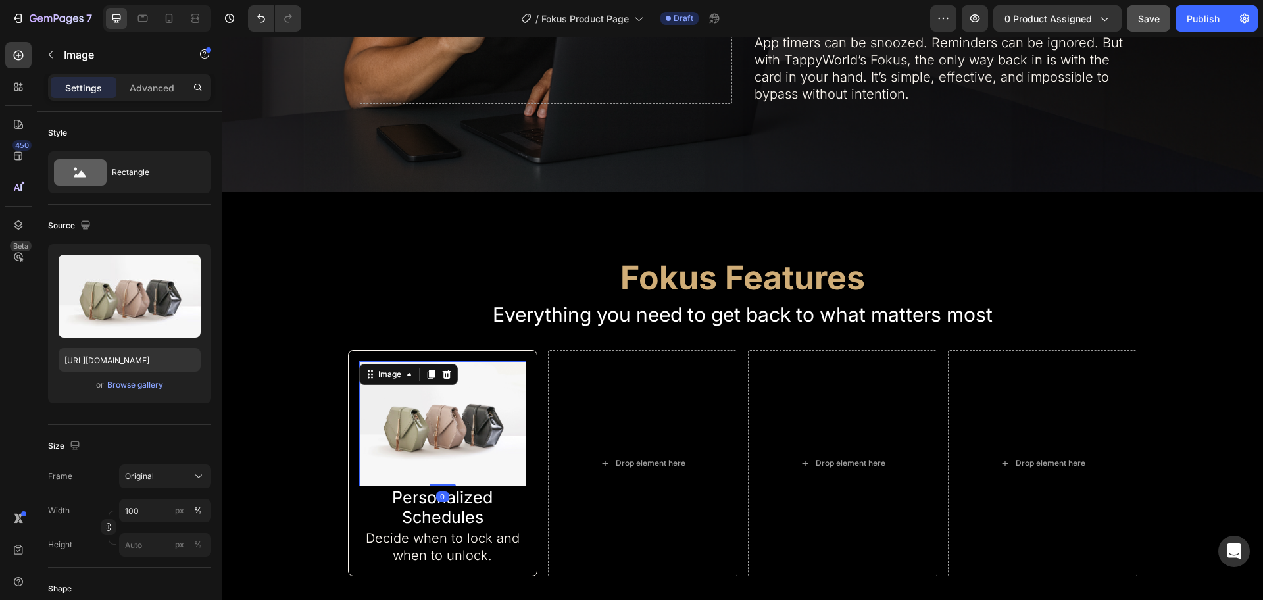
drag, startPoint x: 438, startPoint y: 405, endPoint x: 361, endPoint y: 324, distance: 111.2
click at [438, 405] on img at bounding box center [442, 424] width 167 height 126
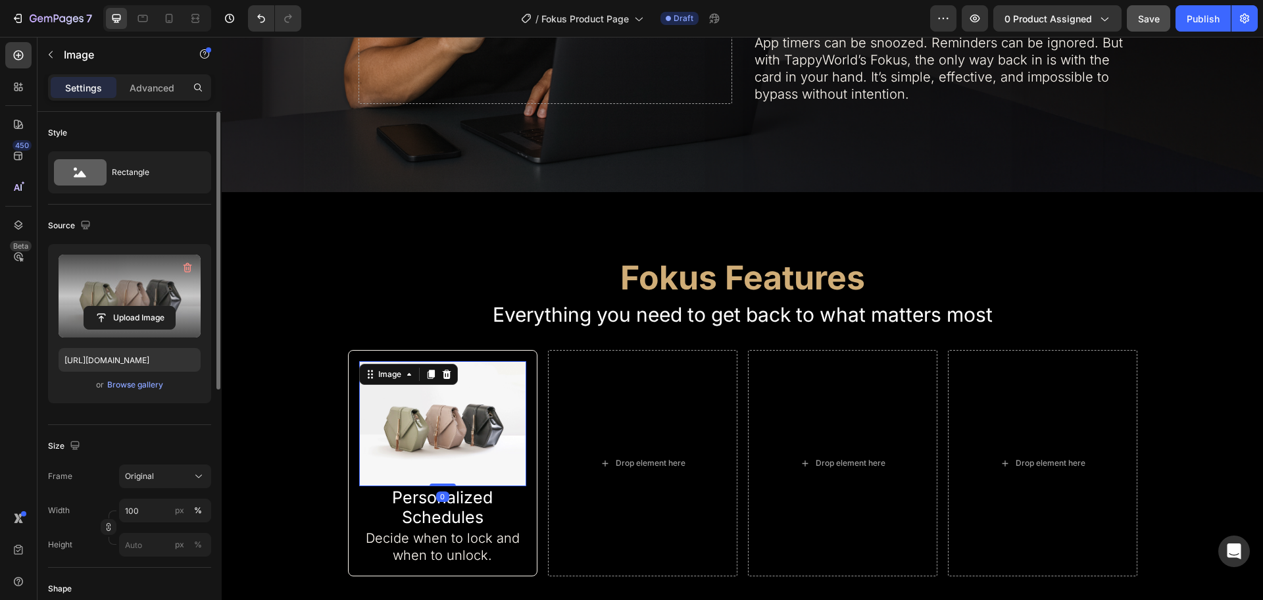
click at [118, 281] on label at bounding box center [130, 296] width 142 height 83
click at [118, 307] on input "file" at bounding box center [129, 318] width 91 height 22
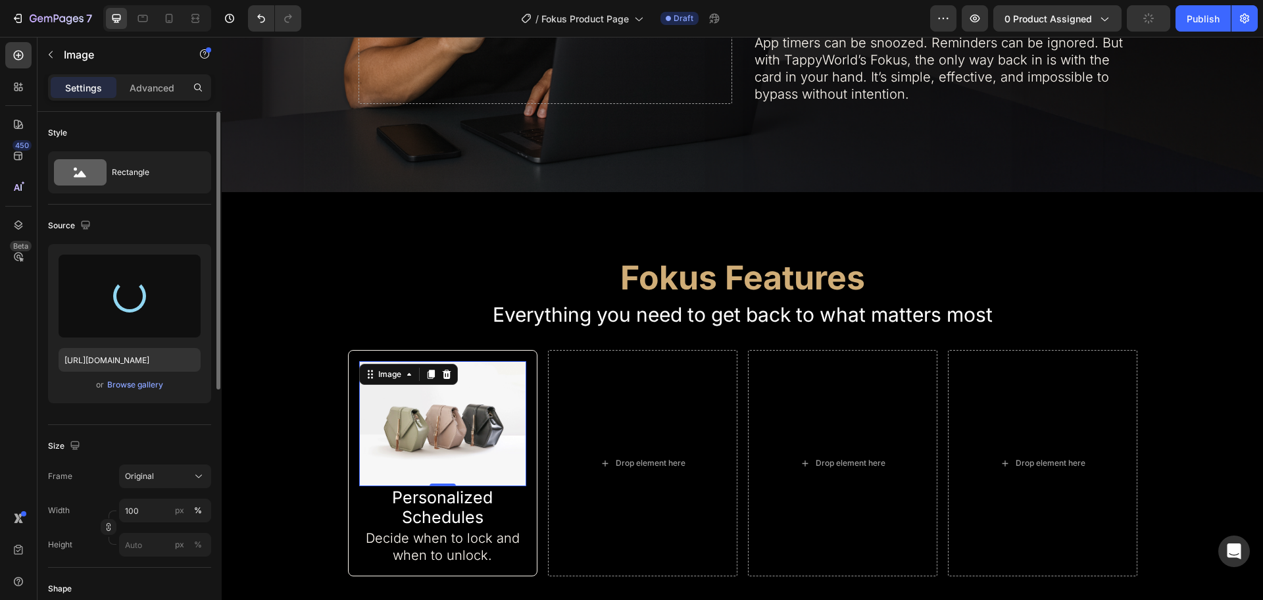
type input "[URL][DOMAIN_NAME]"
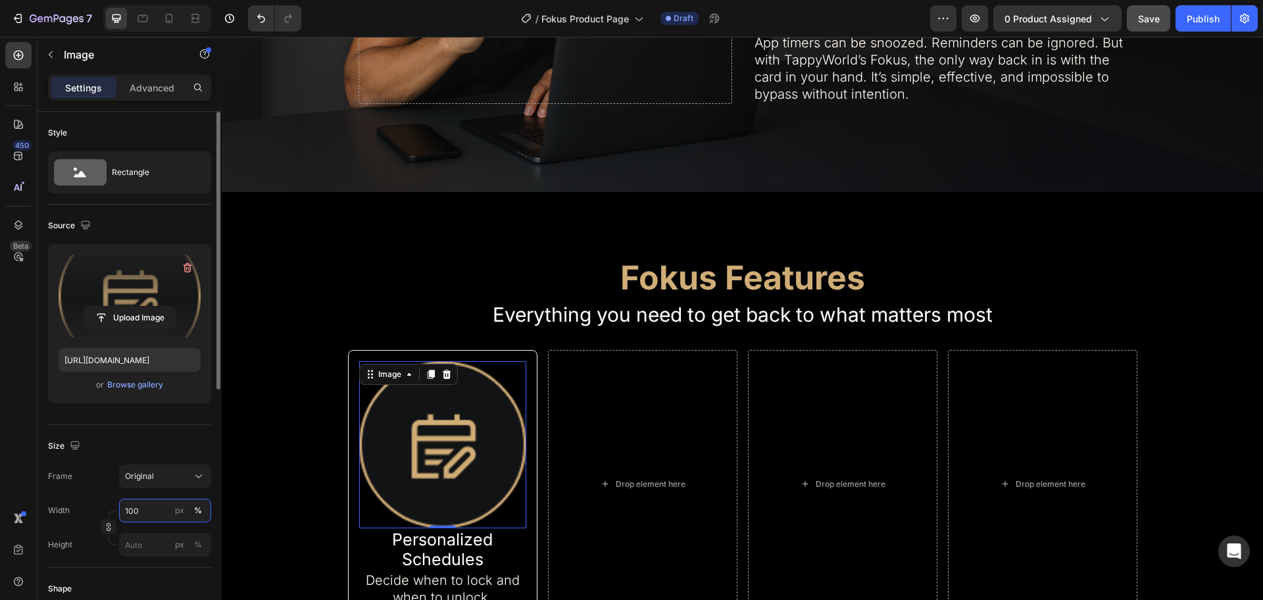
click at [136, 509] on input "100" at bounding box center [165, 511] width 92 height 24
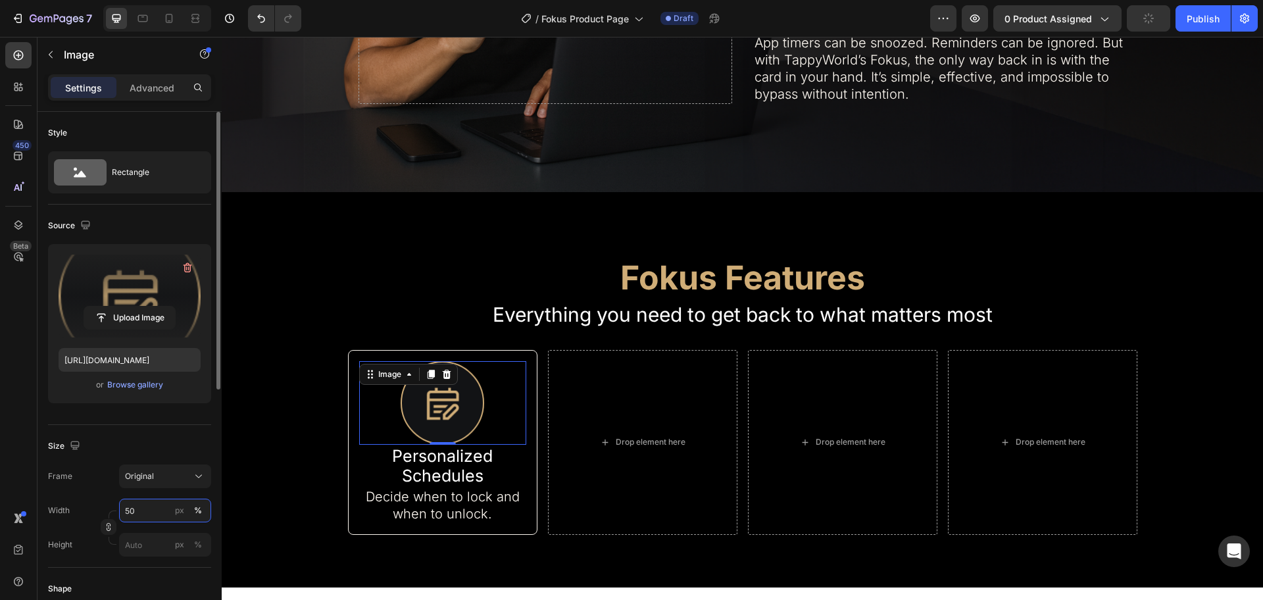
click at [136, 509] on input "50" at bounding box center [165, 511] width 92 height 24
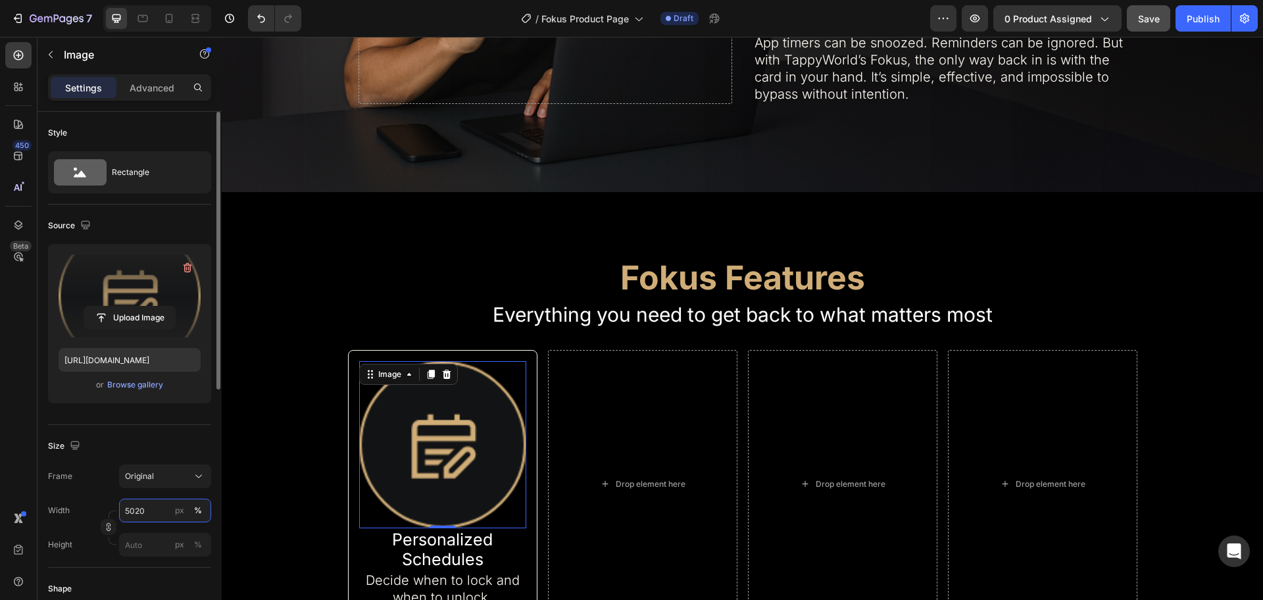
click at [136, 509] on input "5020" at bounding box center [165, 511] width 92 height 24
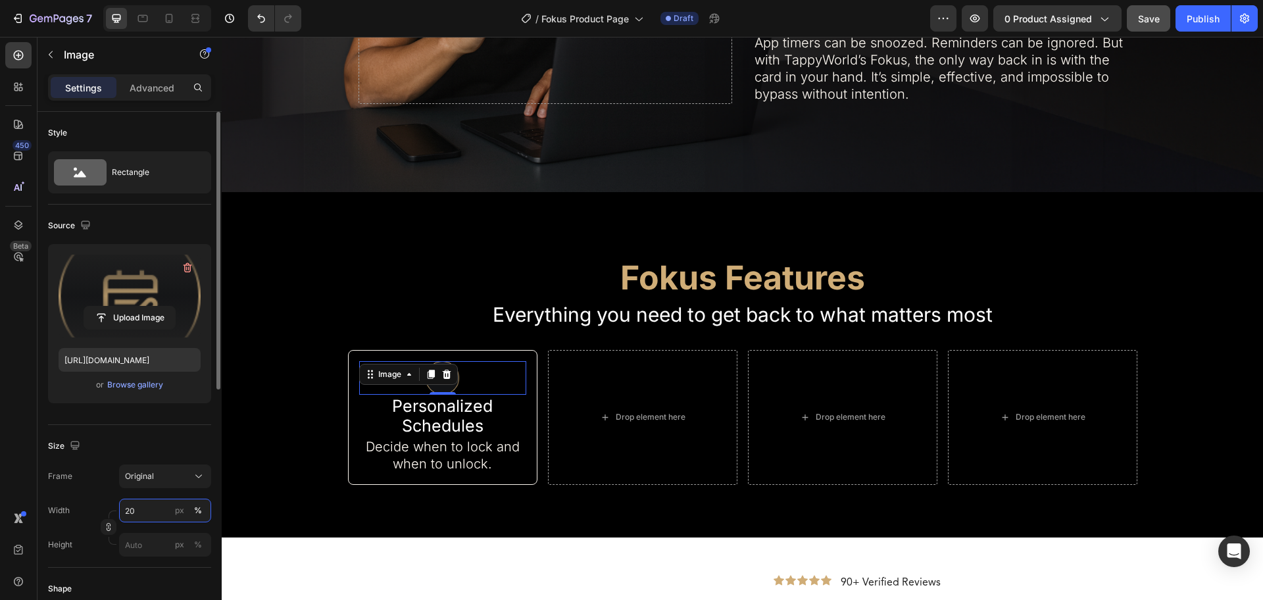
click at [136, 509] on input "20" at bounding box center [165, 511] width 92 height 24
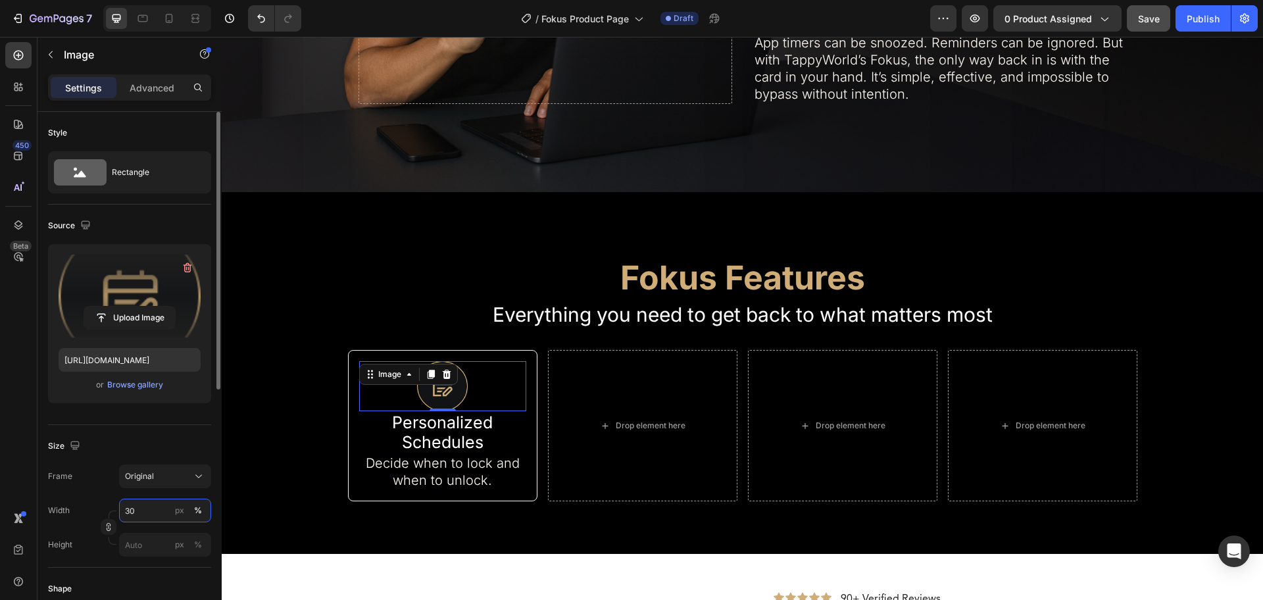
click at [136, 509] on input "30" at bounding box center [165, 511] width 92 height 24
type input "25"
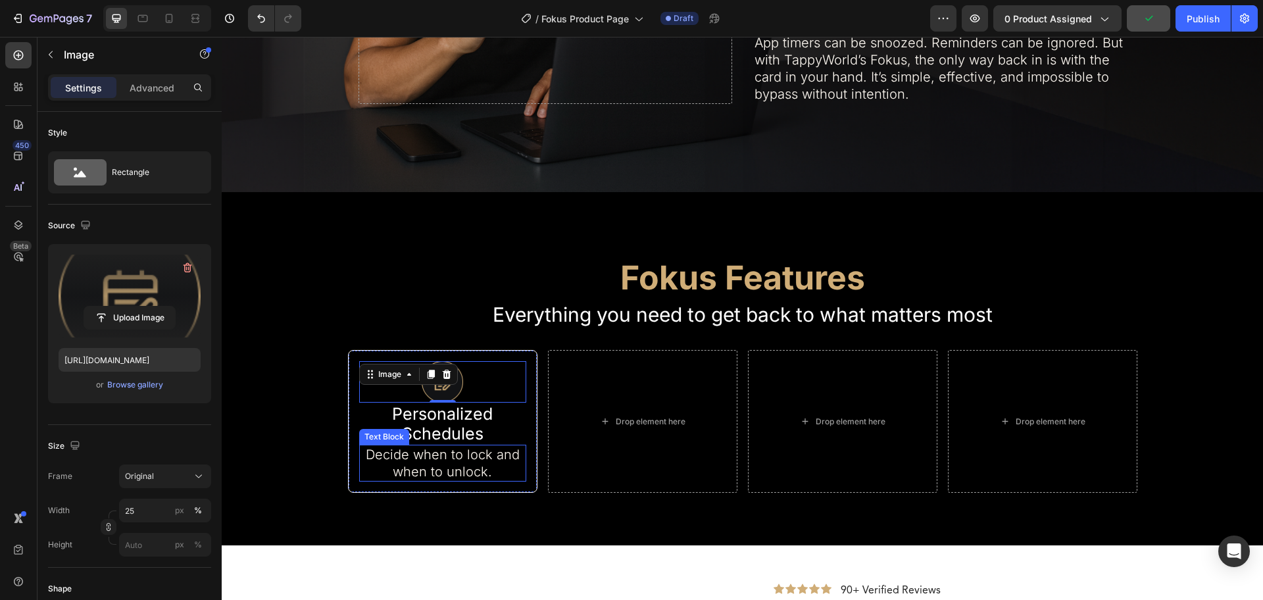
click at [455, 463] on p "Decide when to lock and when to unlock." at bounding box center [443, 463] width 165 height 34
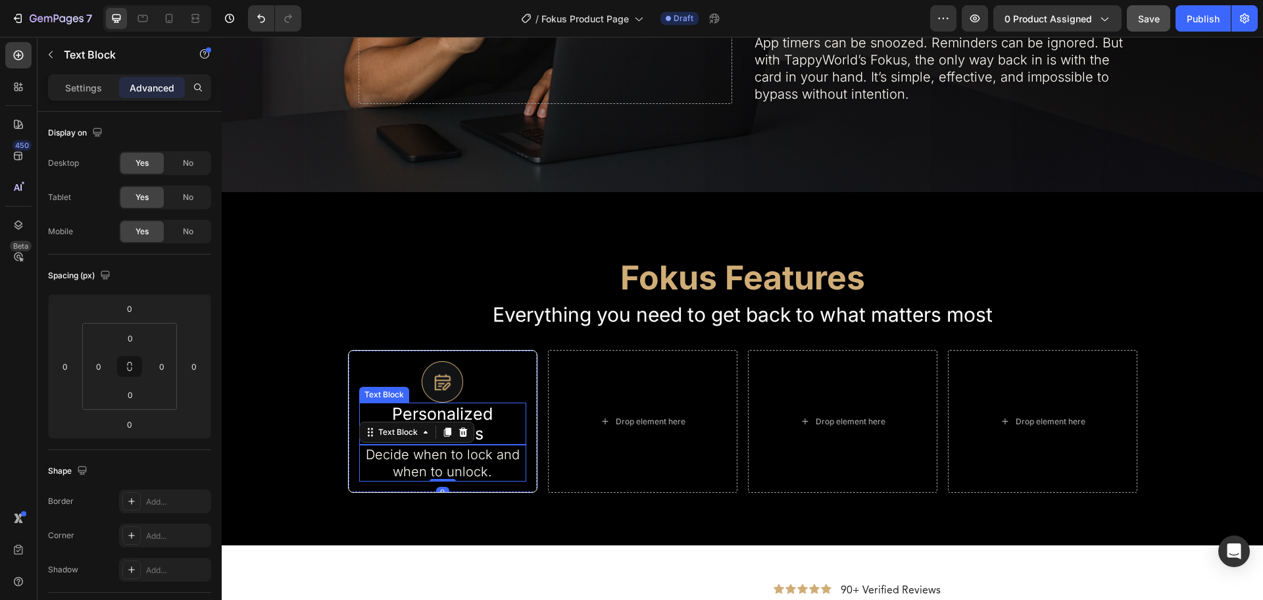
click at [479, 424] on p "Personalized Schedules" at bounding box center [443, 423] width 165 height 39
click at [477, 462] on p "Decide when to lock and when to unlock." at bounding box center [443, 463] width 165 height 34
click at [482, 412] on p "Personalized Schedules" at bounding box center [443, 423] width 165 height 39
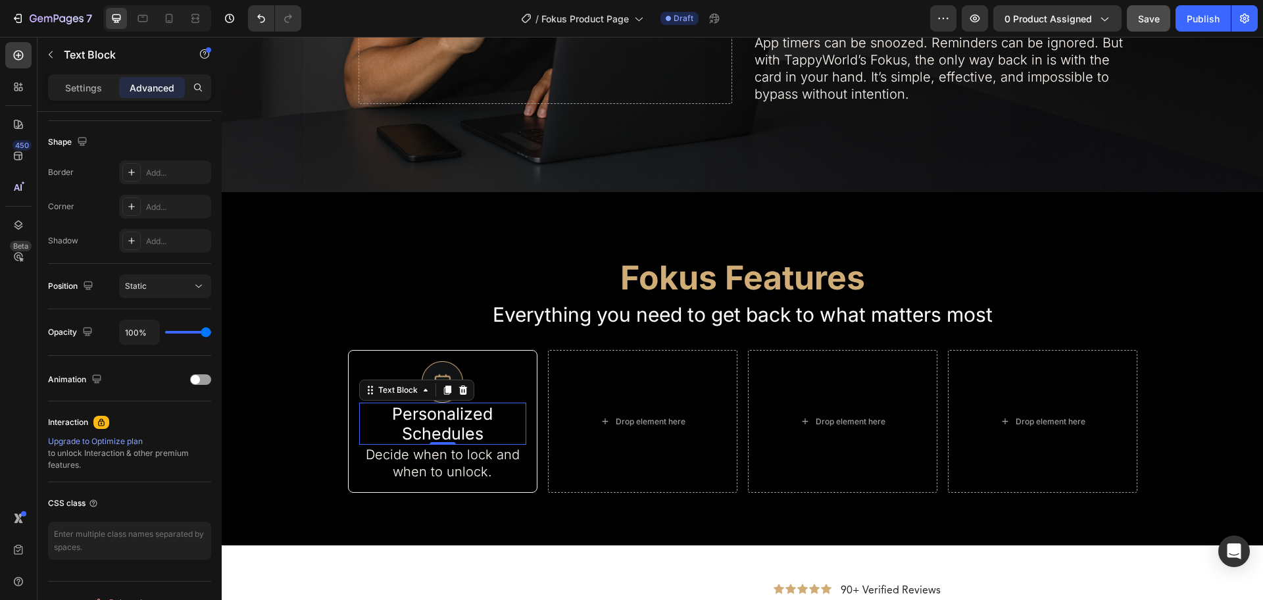
scroll to position [0, 0]
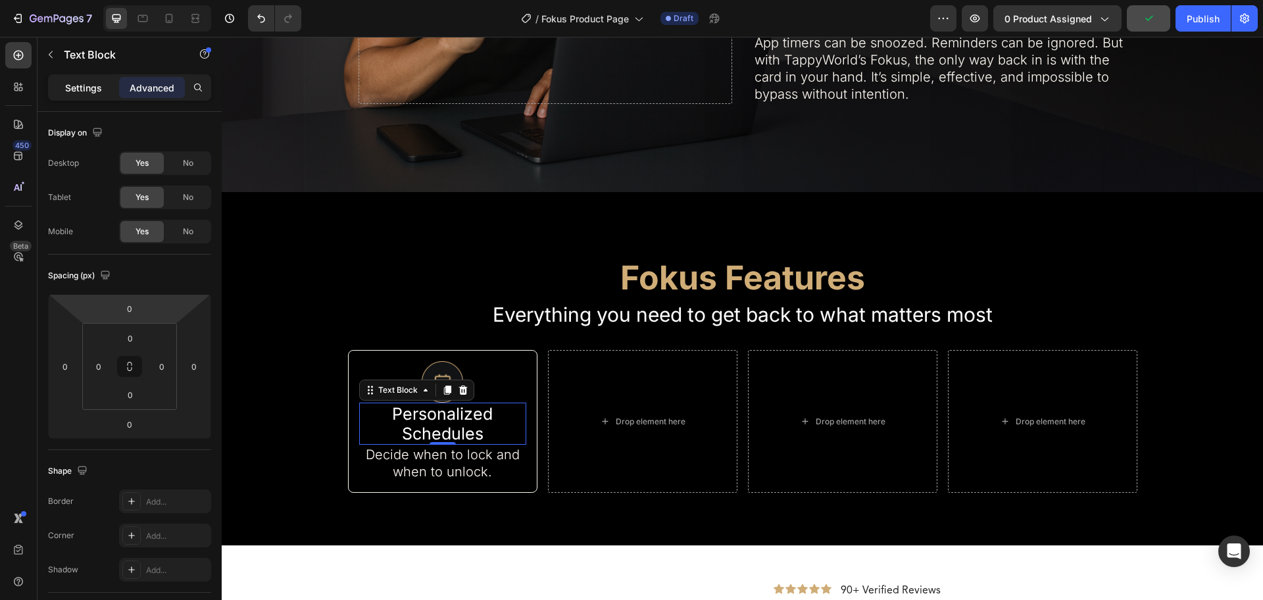
click at [73, 85] on p "Settings" at bounding box center [83, 88] width 37 height 14
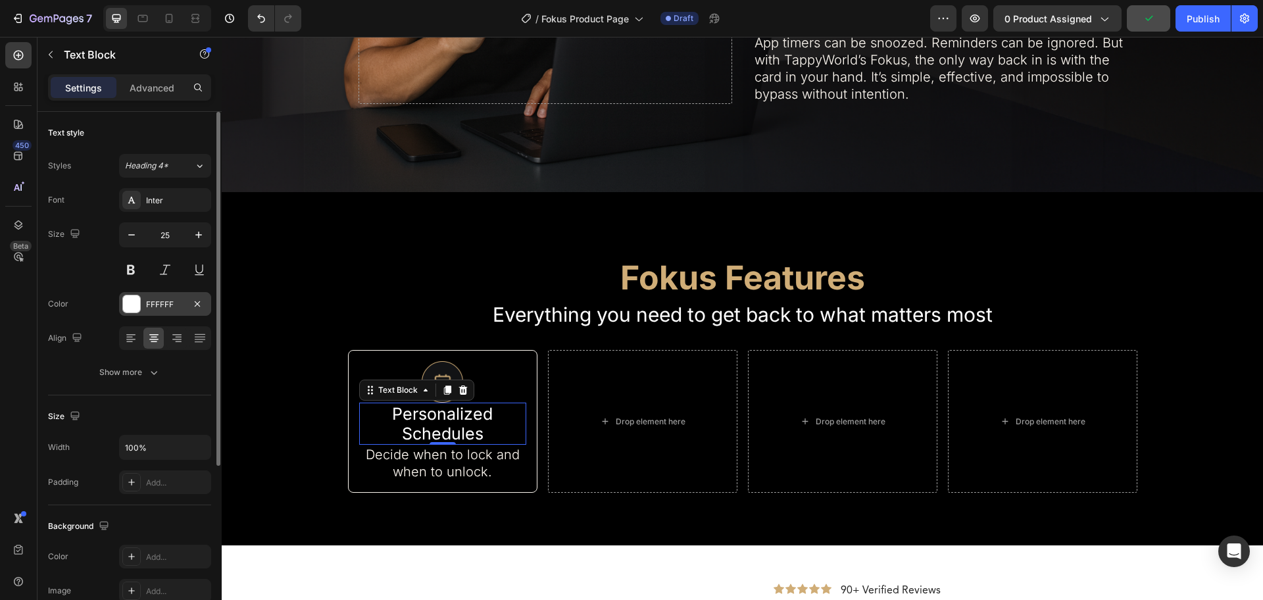
click at [133, 314] on div "FFFFFF" at bounding box center [165, 304] width 92 height 24
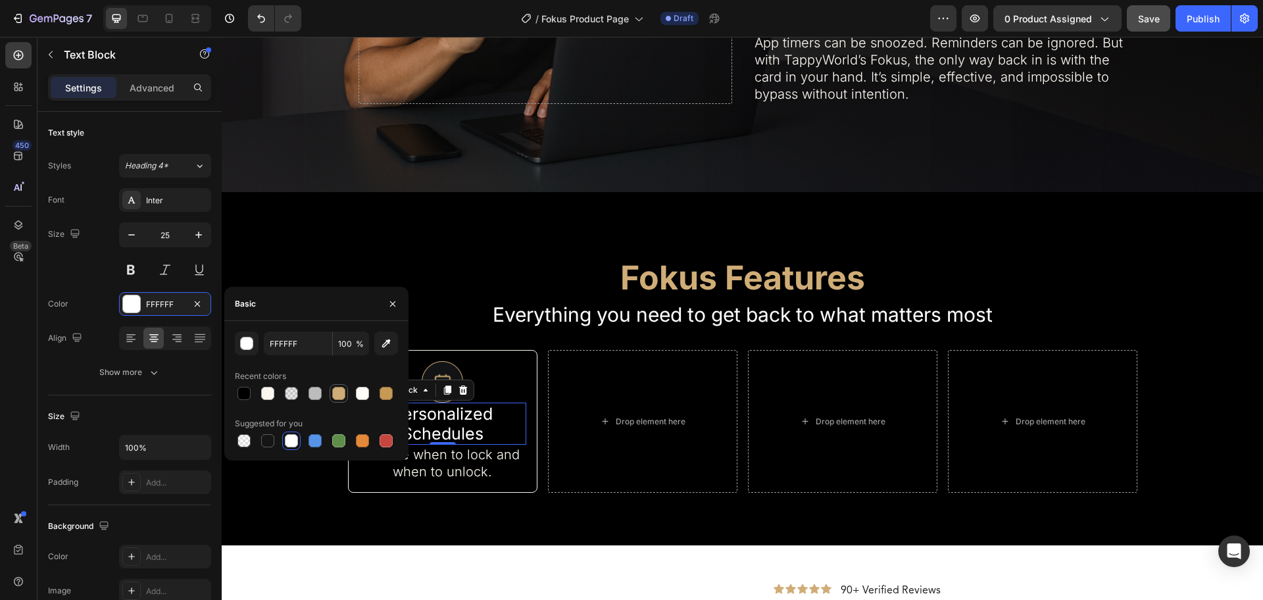
click at [344, 396] on div at bounding box center [338, 393] width 13 height 13
type input "D0AD77"
click at [476, 455] on p "Decide when to lock and when to unlock." at bounding box center [443, 463] width 165 height 34
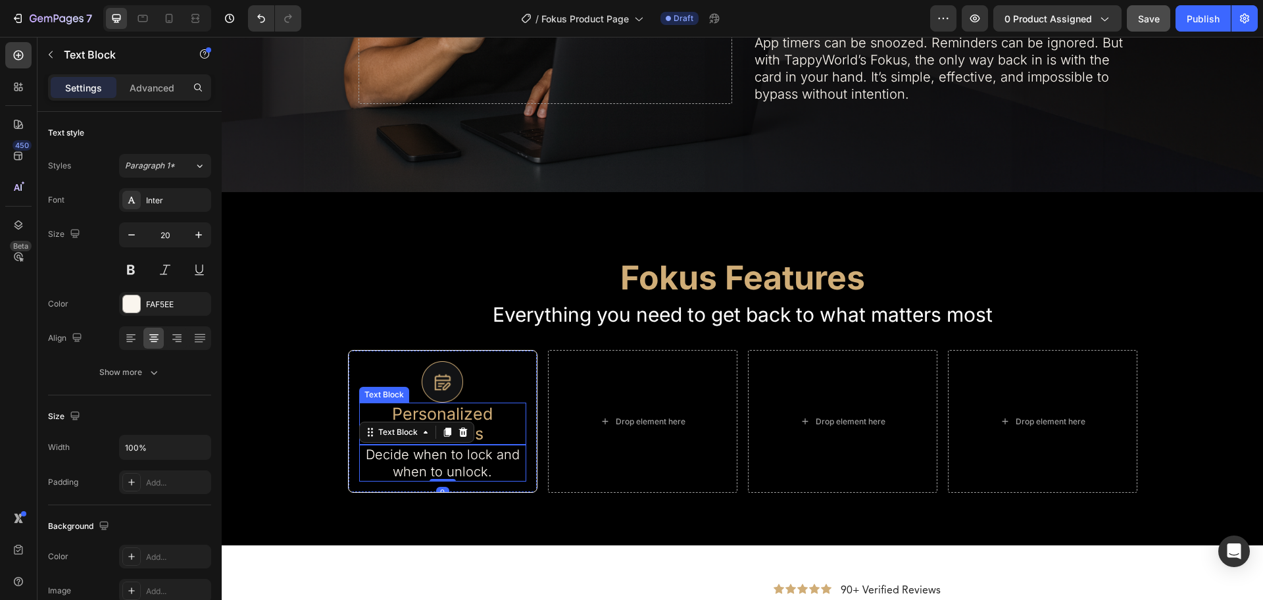
click at [519, 403] on div "Personalized Schedules" at bounding box center [442, 424] width 167 height 42
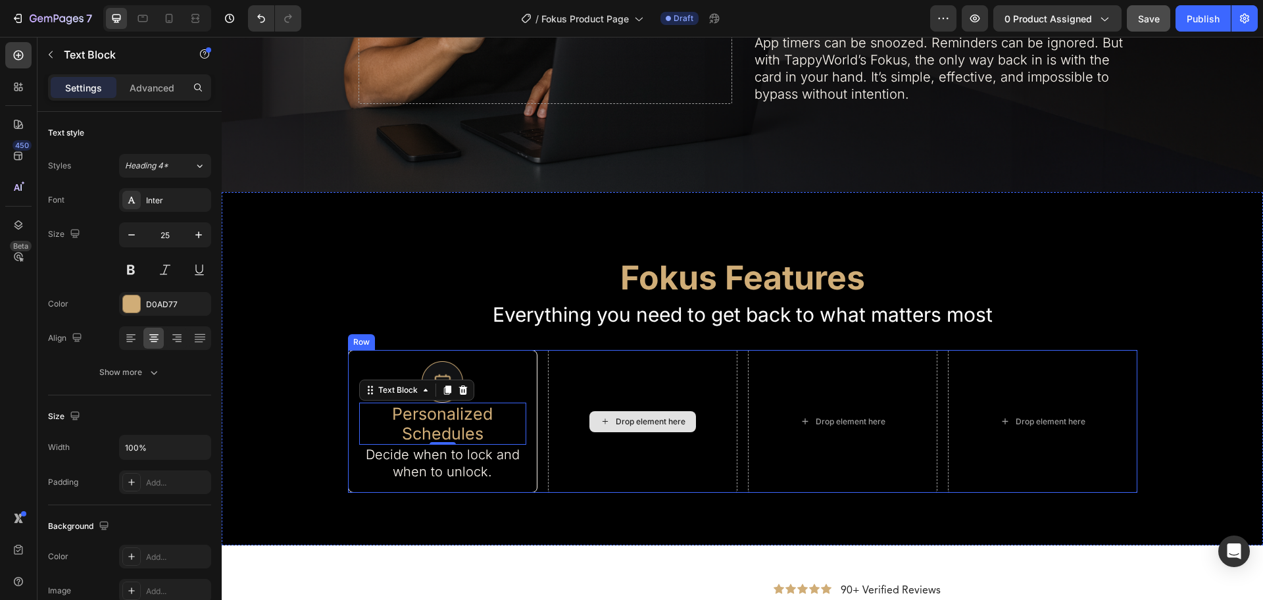
click at [562, 465] on div "Drop element here" at bounding box center [643, 421] width 190 height 143
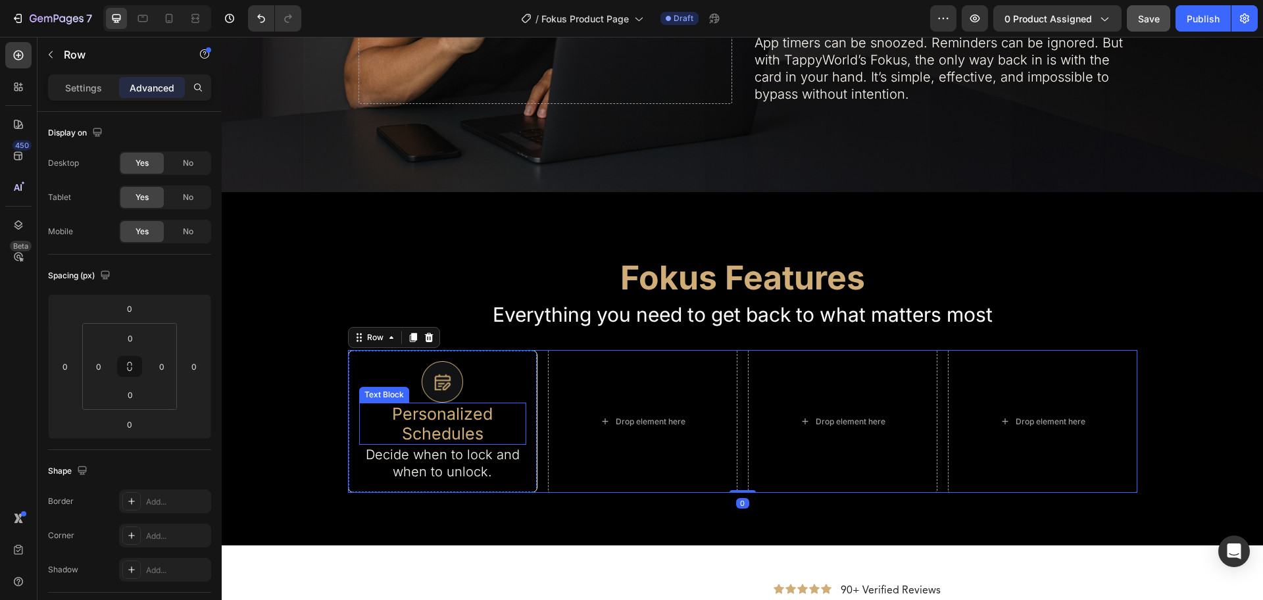
click at [461, 428] on p "Personalized Schedules" at bounding box center [443, 423] width 165 height 39
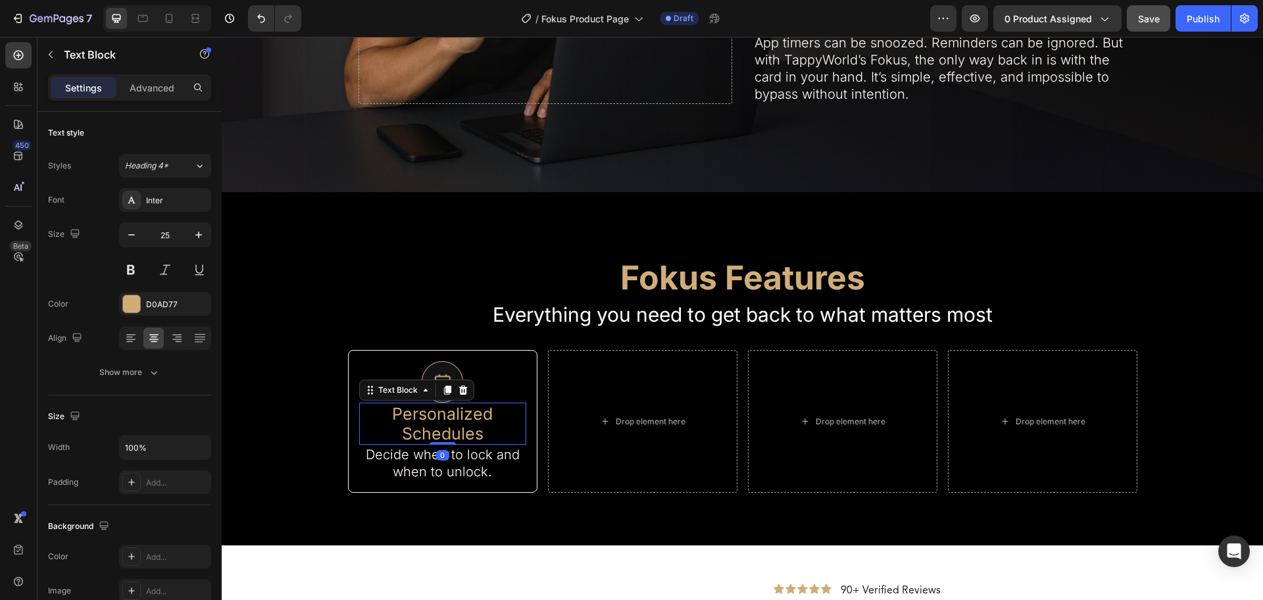
click at [151, 99] on div "Settings Advanced" at bounding box center [129, 87] width 163 height 26
click at [149, 93] on p "Advanced" at bounding box center [152, 88] width 45 height 14
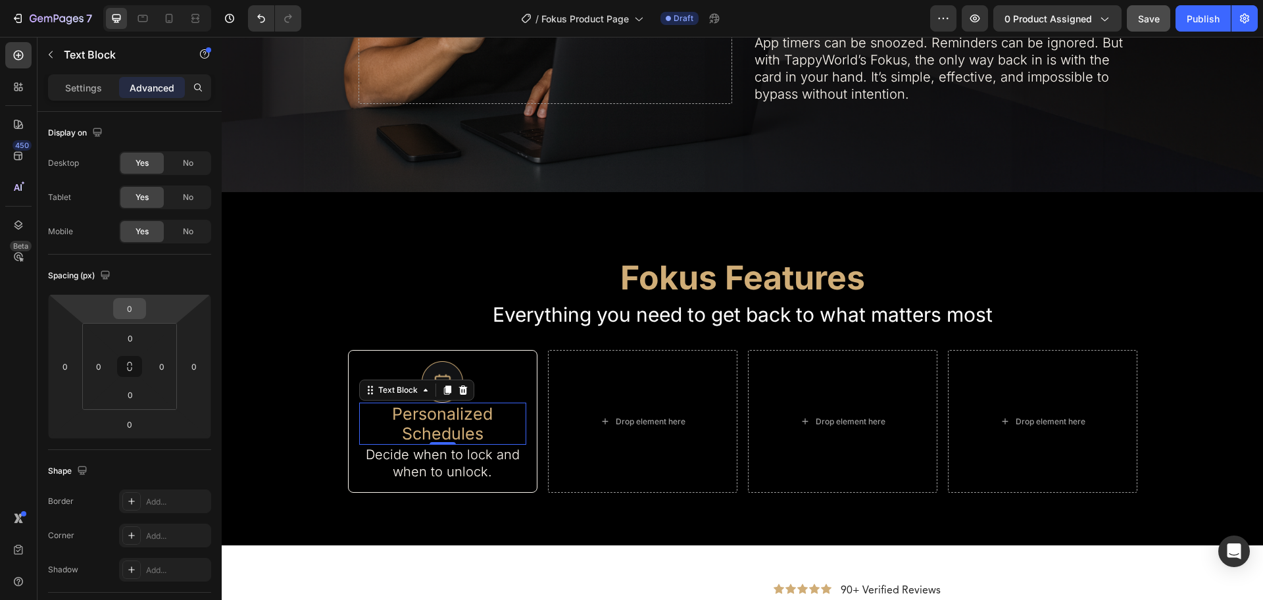
click at [134, 312] on input "0" at bounding box center [129, 309] width 26 height 20
click at [158, 436] on p "L 16px" at bounding box center [162, 435] width 59 height 9
type input "16"
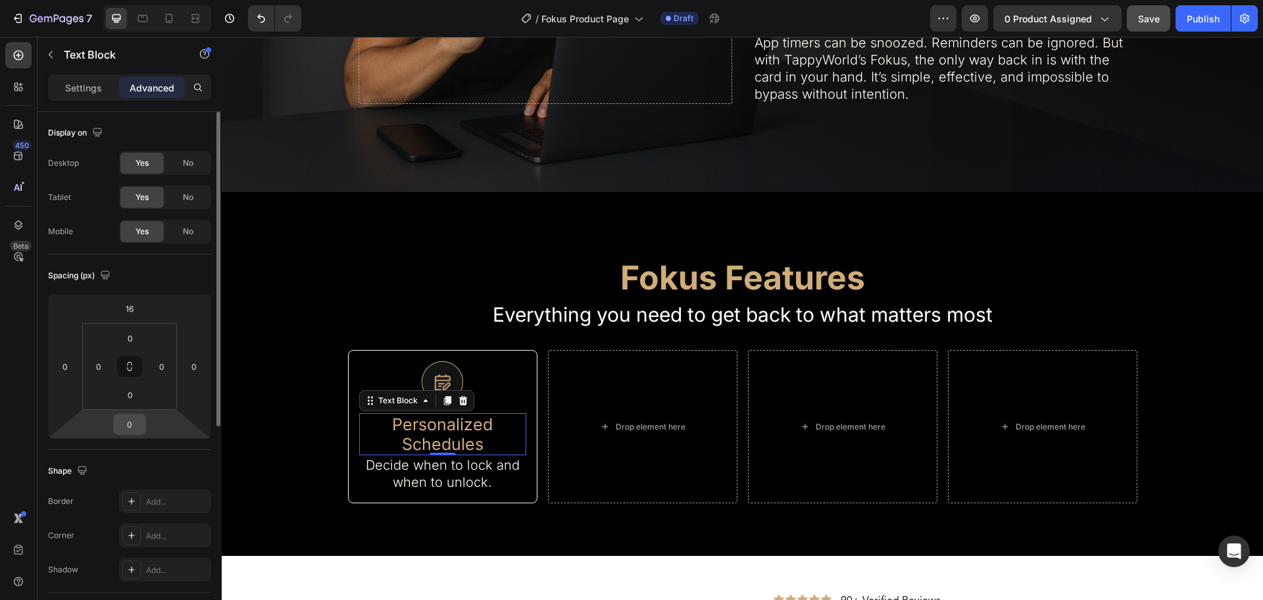
click at [132, 422] on input "0" at bounding box center [129, 425] width 26 height 20
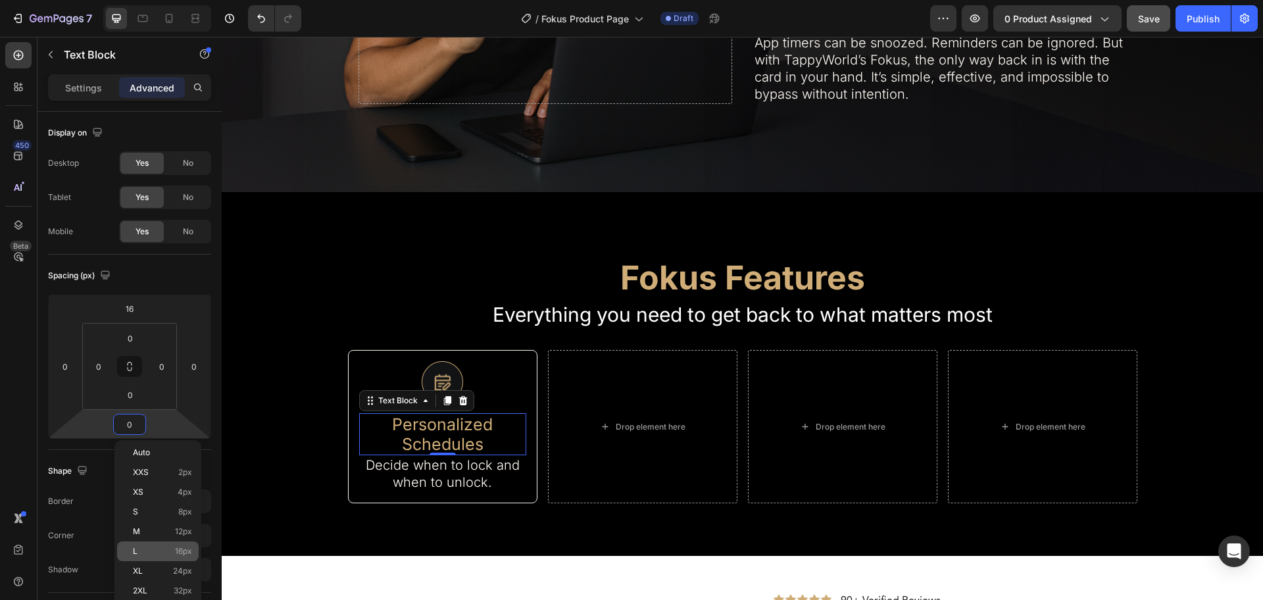
click at [163, 549] on p "L 16px" at bounding box center [162, 551] width 59 height 9
type input "16"
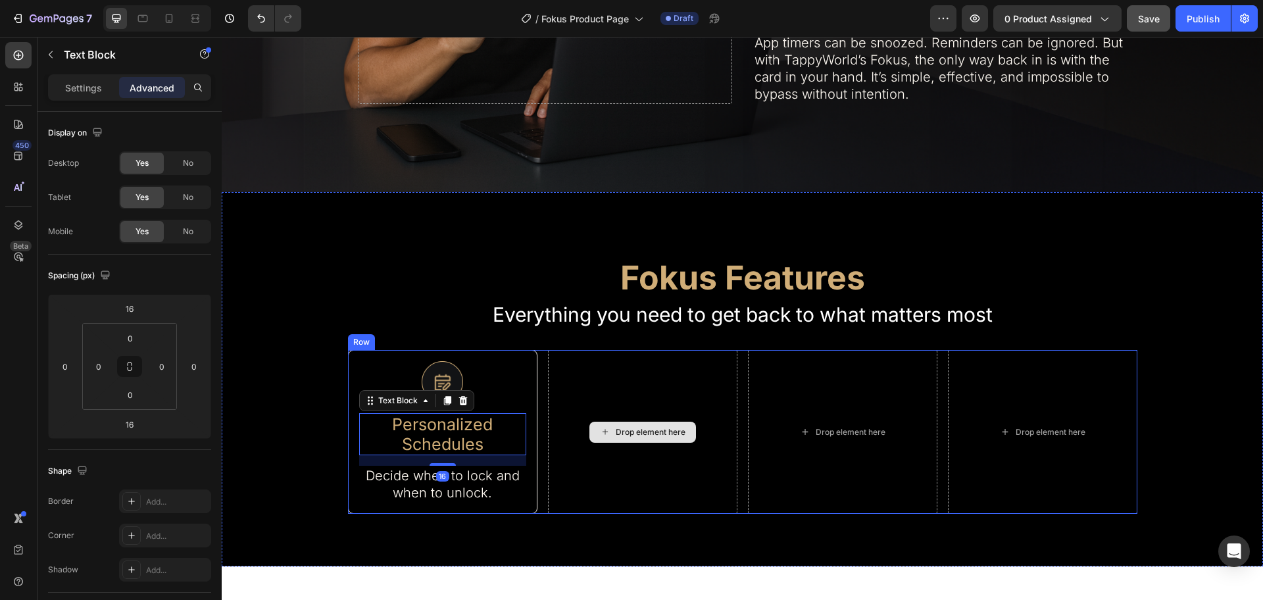
click at [703, 472] on div "Drop element here" at bounding box center [643, 432] width 190 height 165
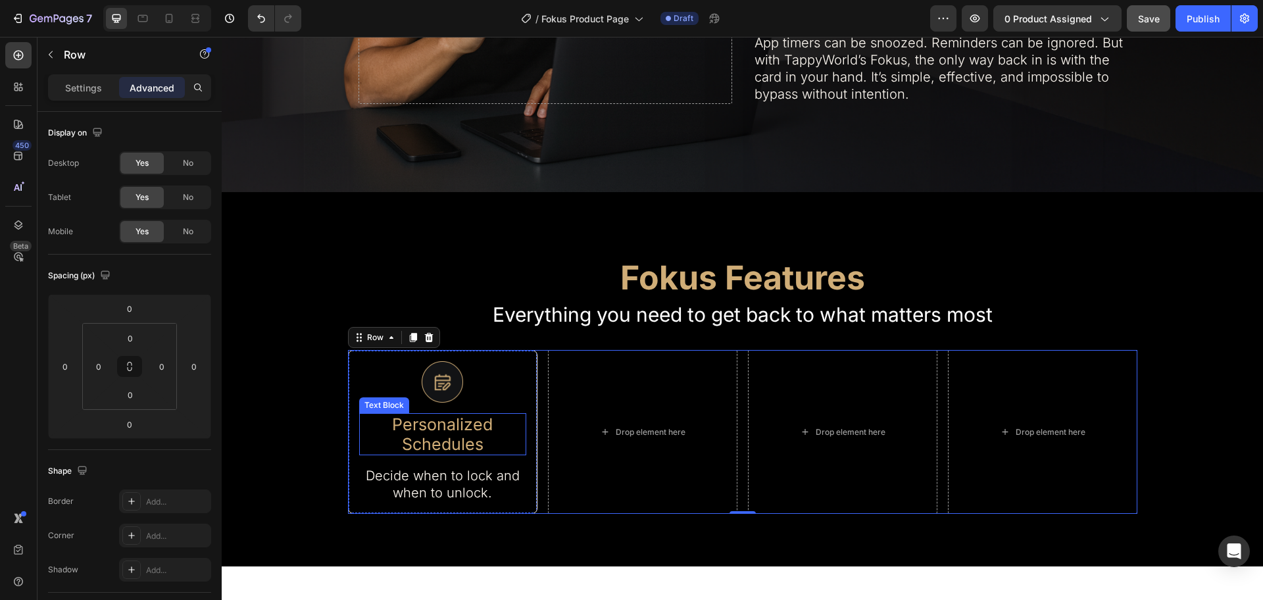
click at [471, 422] on p "Personalized Schedules" at bounding box center [443, 434] width 165 height 39
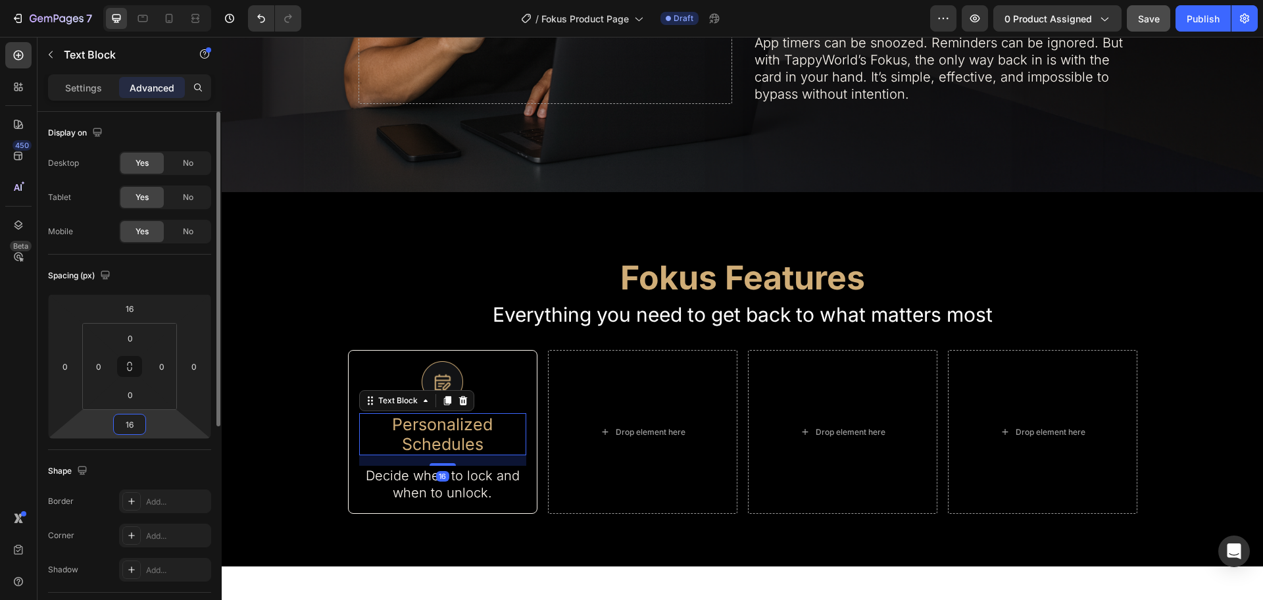
click at [128, 419] on input "16" at bounding box center [129, 425] width 26 height 20
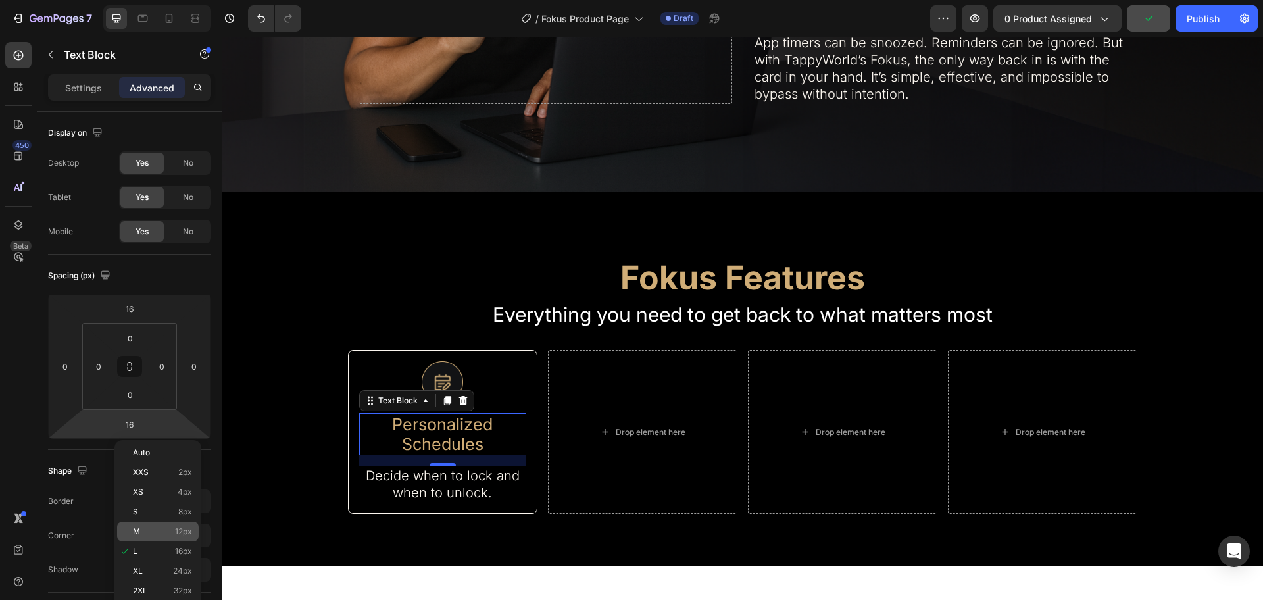
click at [144, 527] on p "M 12px" at bounding box center [162, 531] width 59 height 9
type input "12"
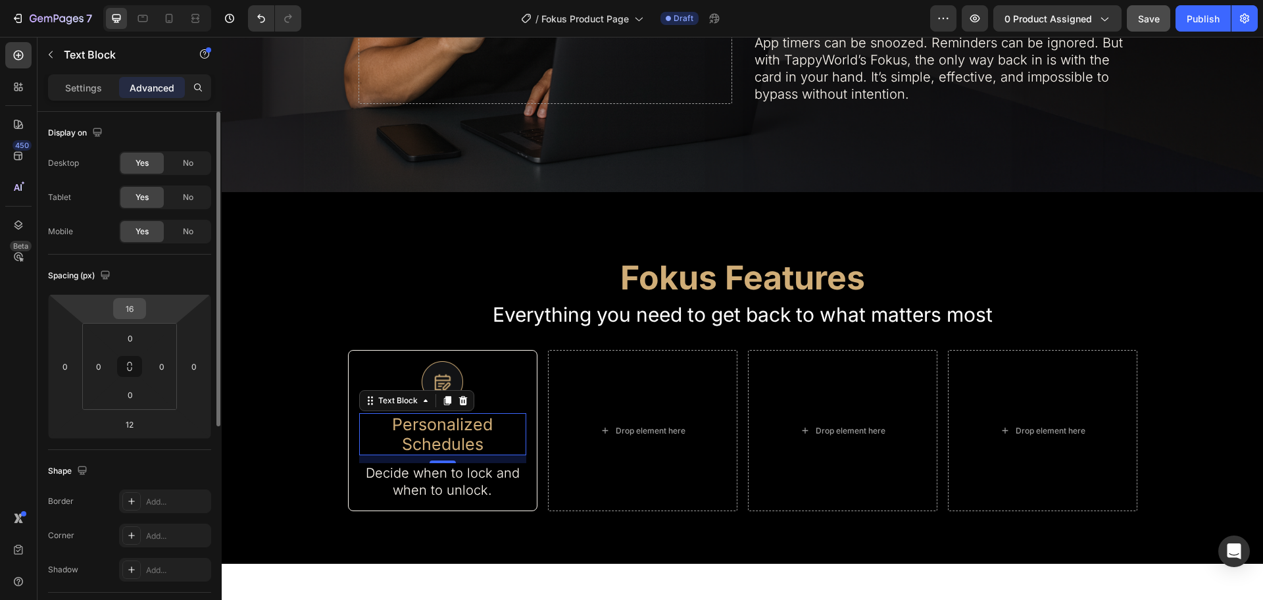
click at [134, 305] on input "16" at bounding box center [129, 309] width 26 height 20
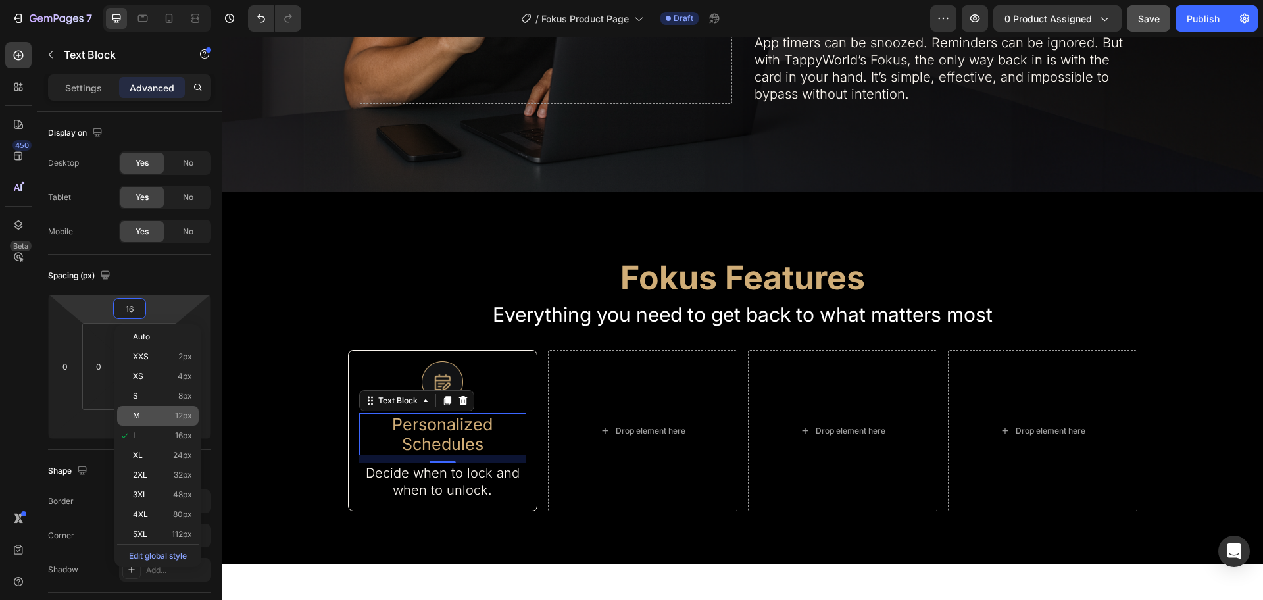
click at [157, 419] on p "M 12px" at bounding box center [162, 415] width 59 height 9
type input "12"
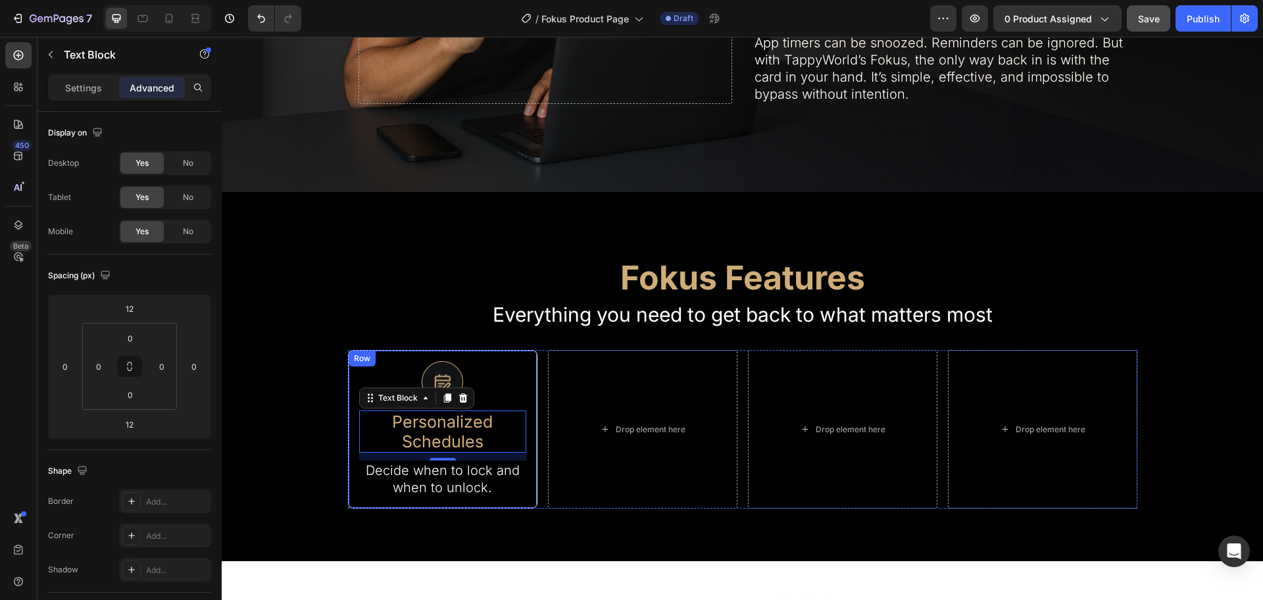
click at [514, 353] on div "Image Personalized Schedules Text Block 12 Decide when to lock and when to unlo…" at bounding box center [443, 429] width 190 height 159
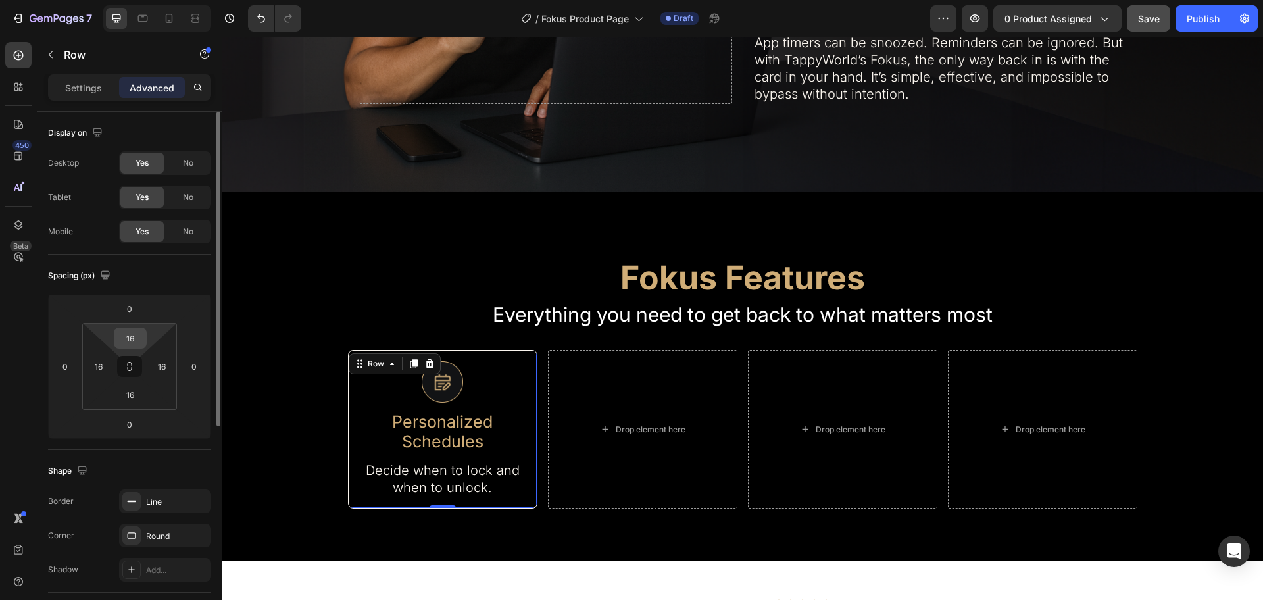
click at [140, 332] on input "16" at bounding box center [130, 338] width 26 height 20
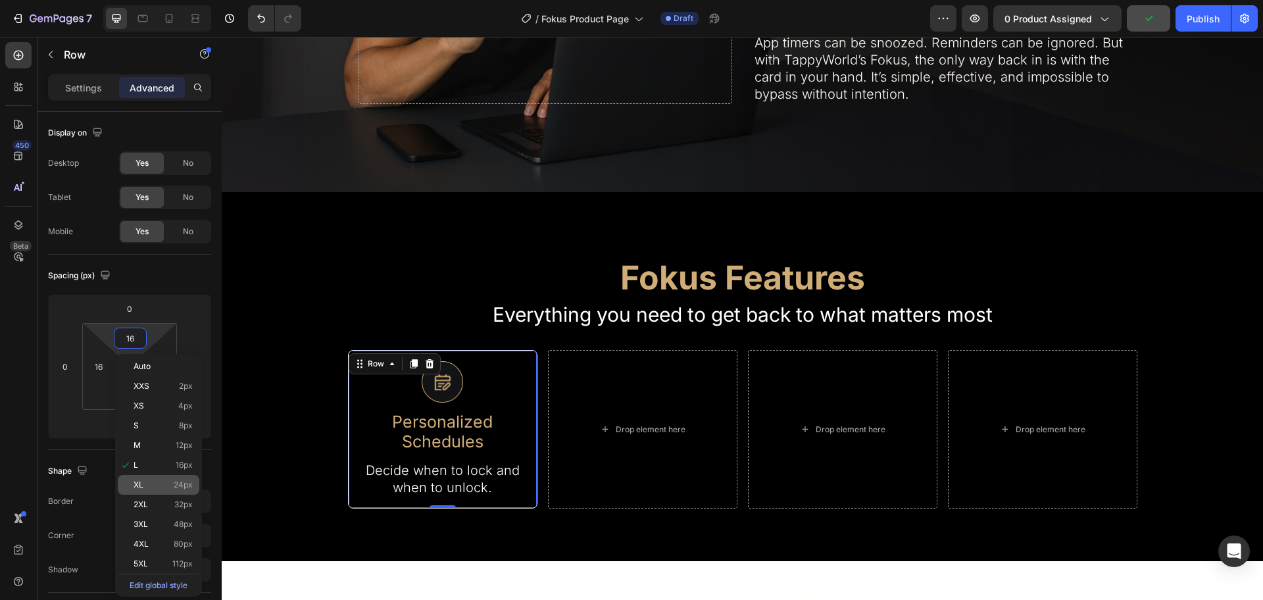
click at [163, 486] on p "XL 24px" at bounding box center [163, 484] width 59 height 9
type input "24"
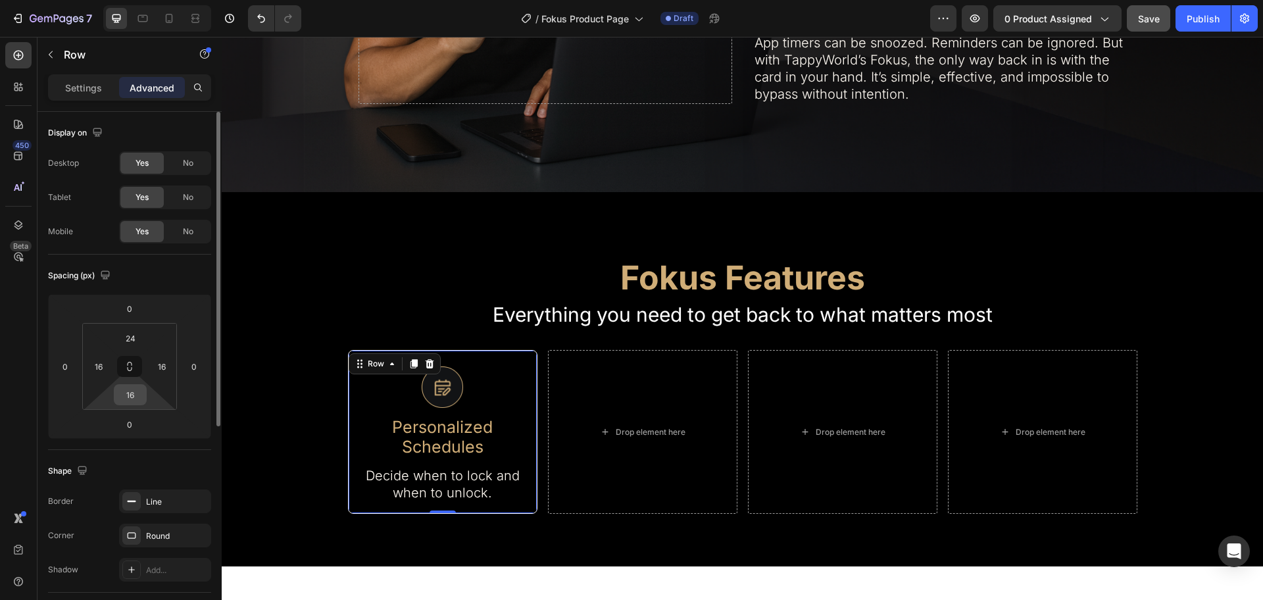
click at [131, 389] on input "16" at bounding box center [130, 395] width 26 height 20
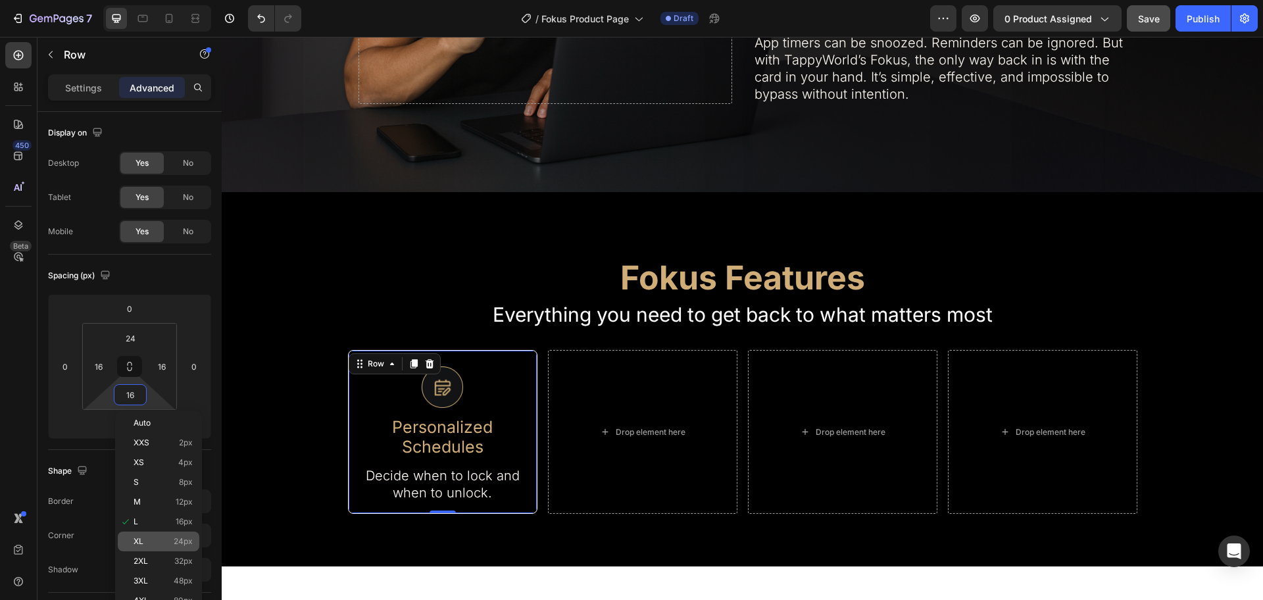
click at [170, 537] on p "XL 24px" at bounding box center [163, 541] width 59 height 9
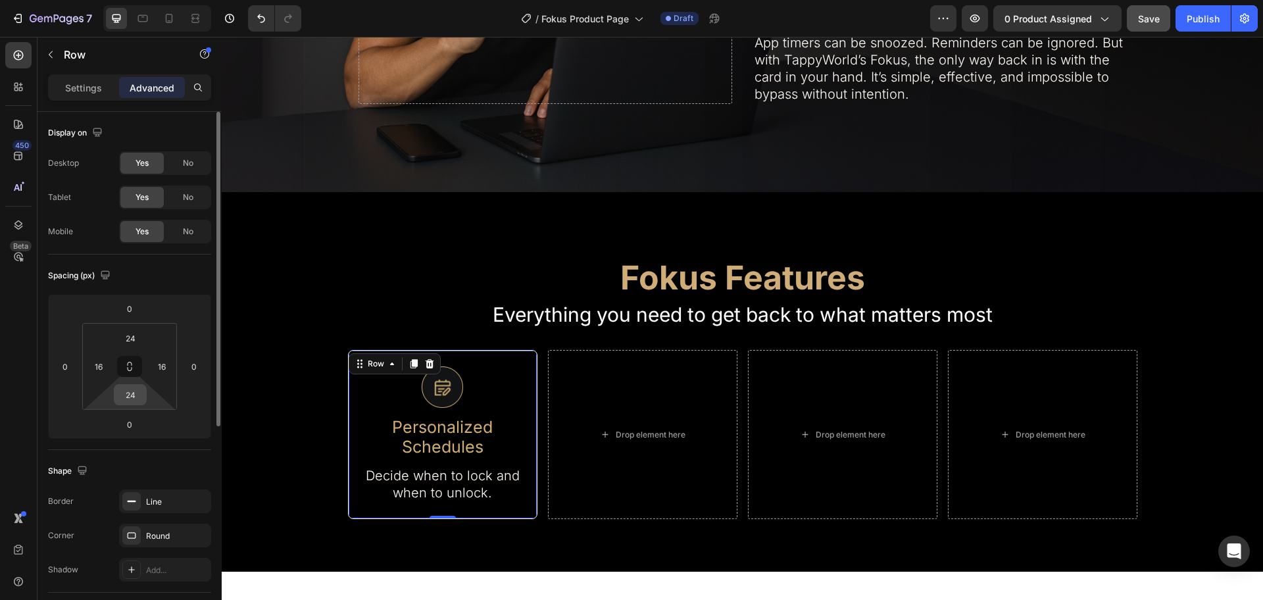
click at [129, 392] on input "24" at bounding box center [130, 395] width 26 height 20
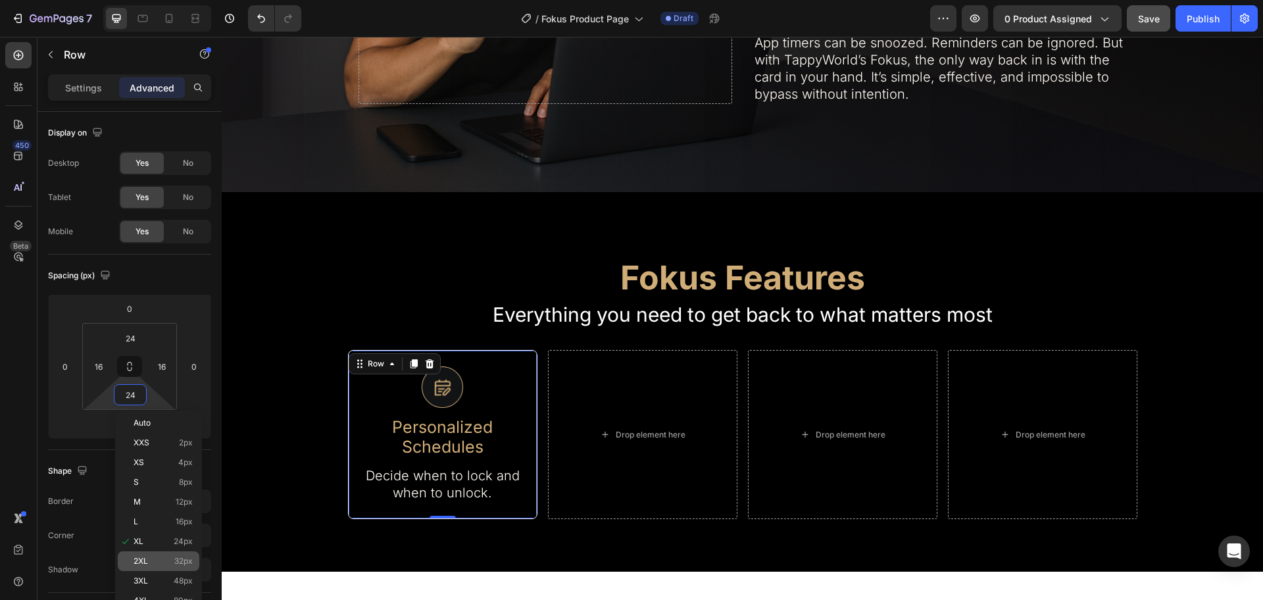
click at [146, 560] on span "2XL" at bounding box center [141, 561] width 14 height 9
type input "32"
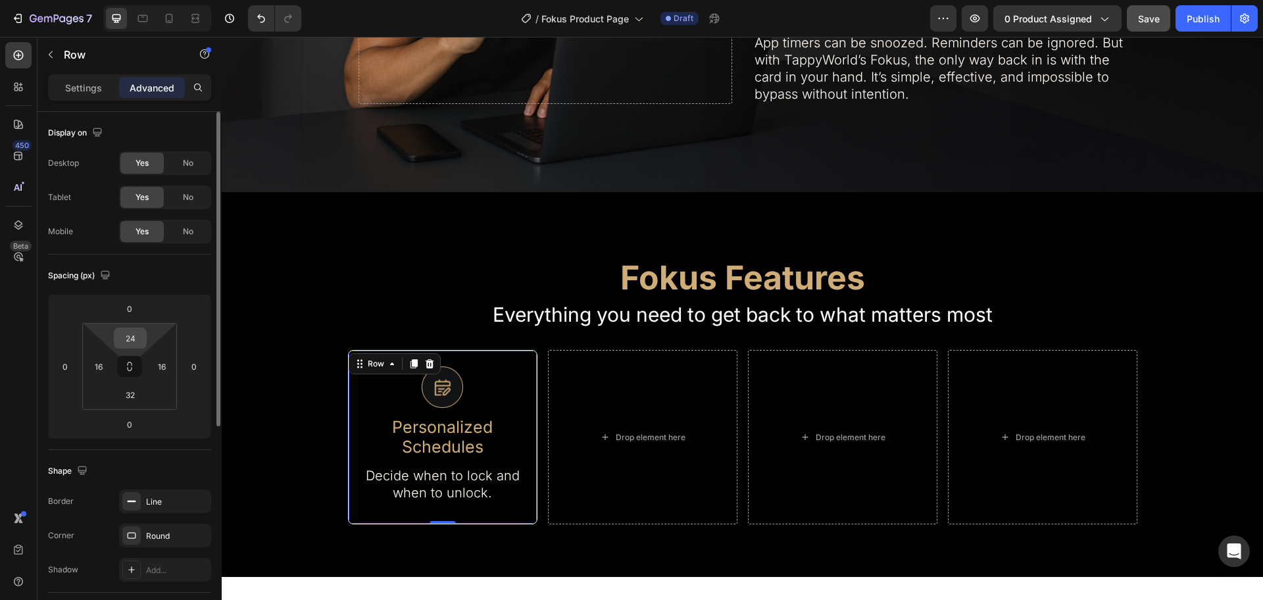
click at [128, 333] on input "24" at bounding box center [130, 338] width 26 height 20
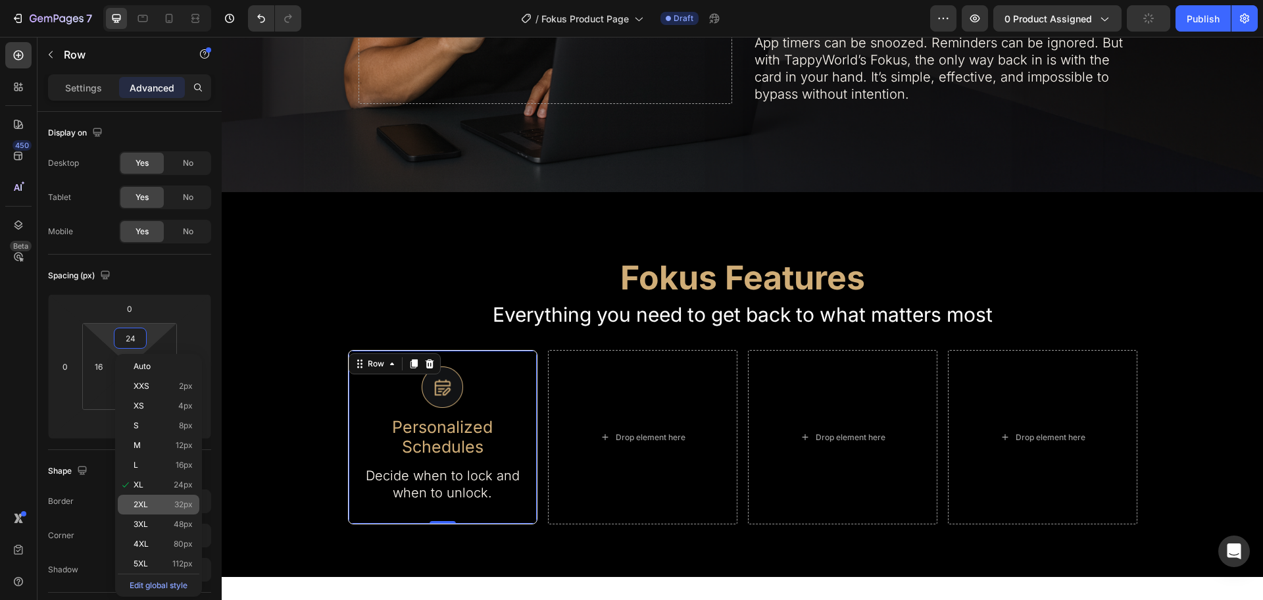
click at [162, 502] on p "2XL 32px" at bounding box center [163, 504] width 59 height 9
type input "32"
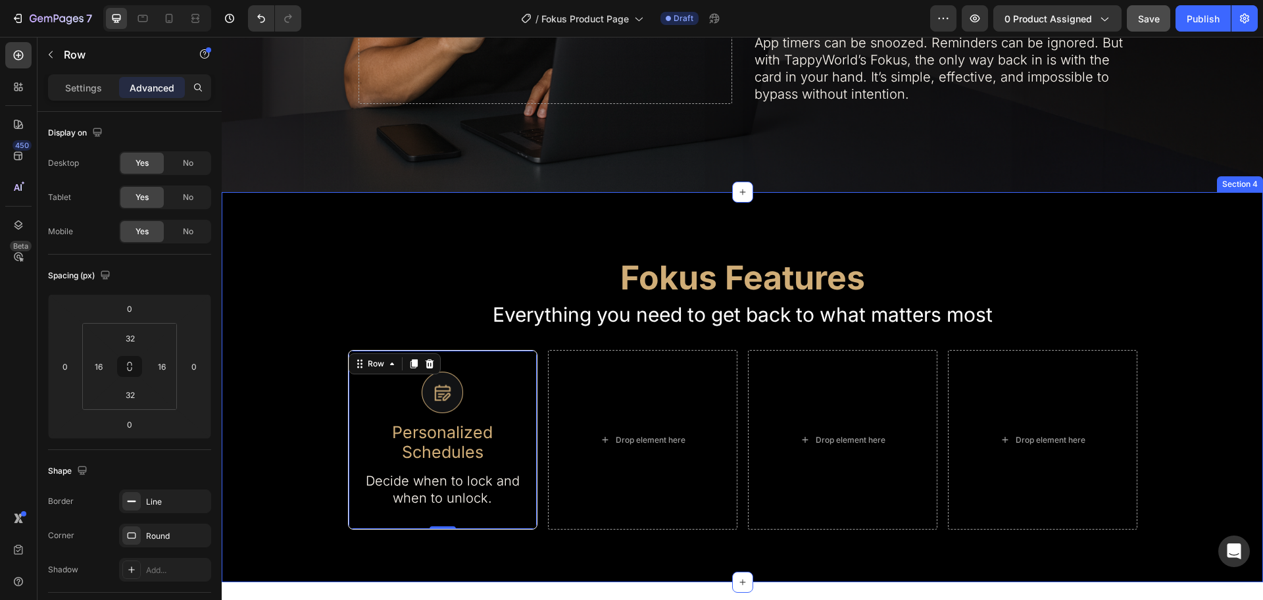
click at [663, 535] on div "Fokus Features Heading Everything you need to get back to what matters most Tex…" at bounding box center [743, 387] width 1042 height 391
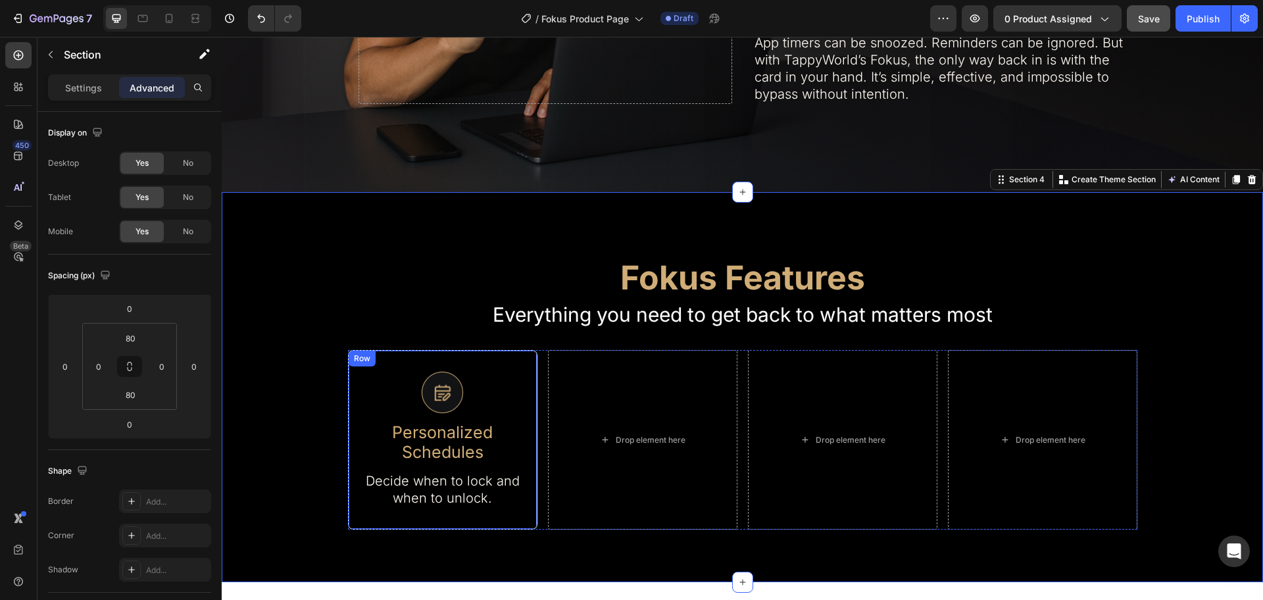
click at [472, 357] on div "Image Personalized Schedules Text Block Decide when to lock and when to unlock.…" at bounding box center [443, 440] width 190 height 180
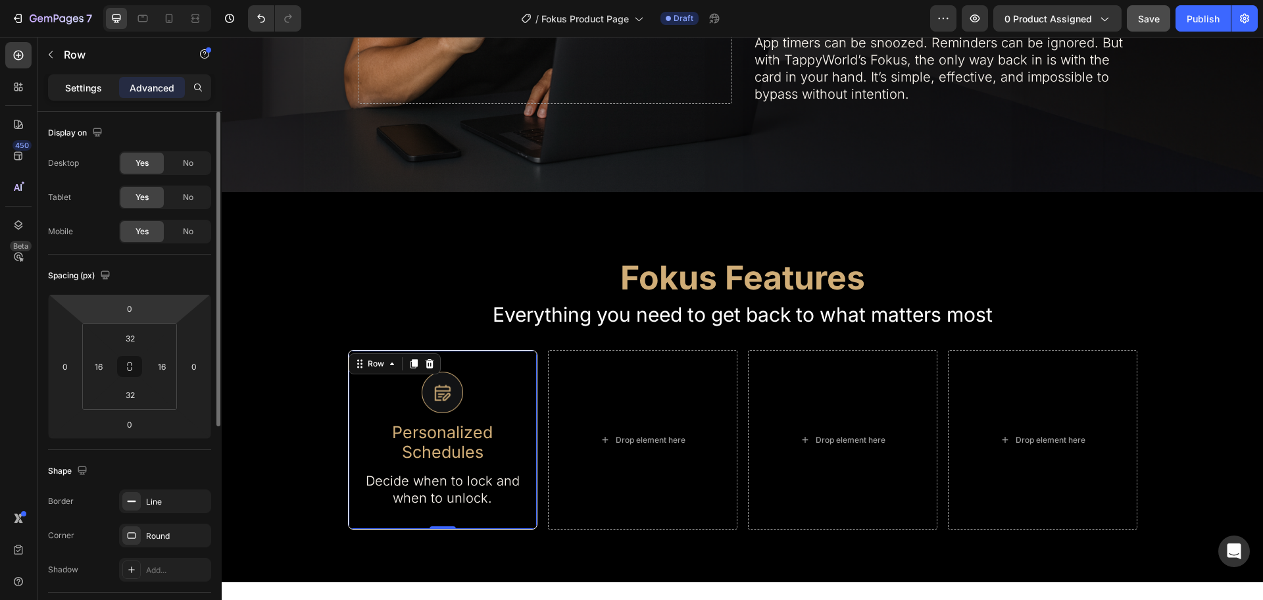
click at [96, 93] on p "Settings" at bounding box center [83, 88] width 37 height 14
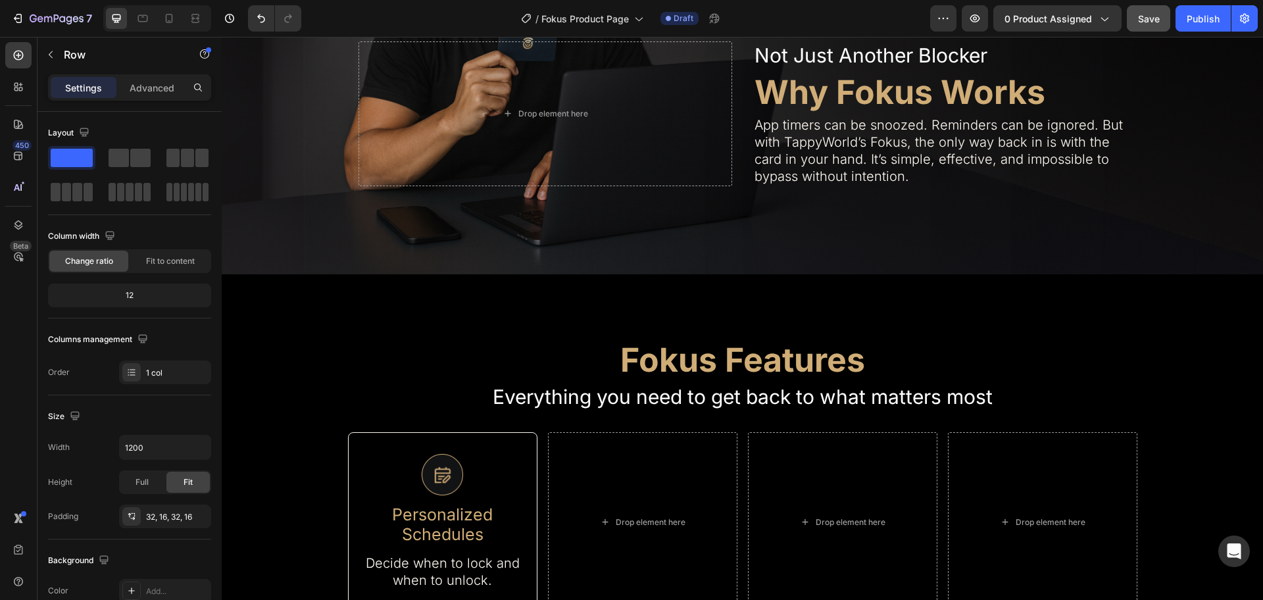
scroll to position [905, 0]
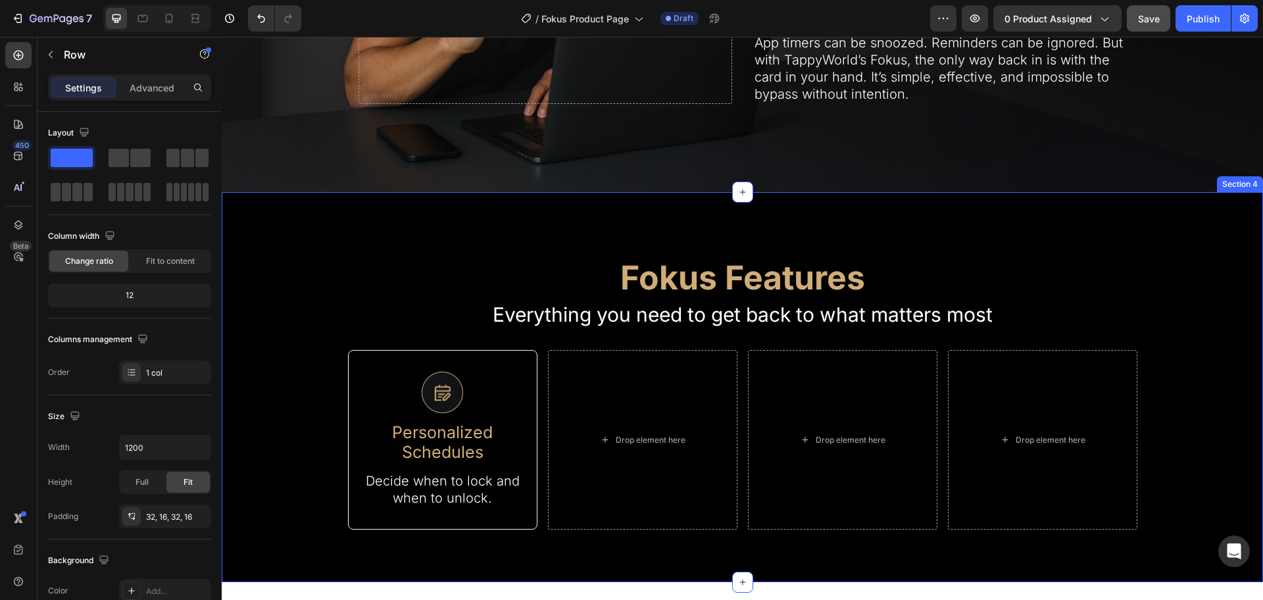
click at [1140, 346] on div "Fokus Features Heading Everything you need to get back to what matters most Tex…" at bounding box center [743, 388] width 1042 height 286
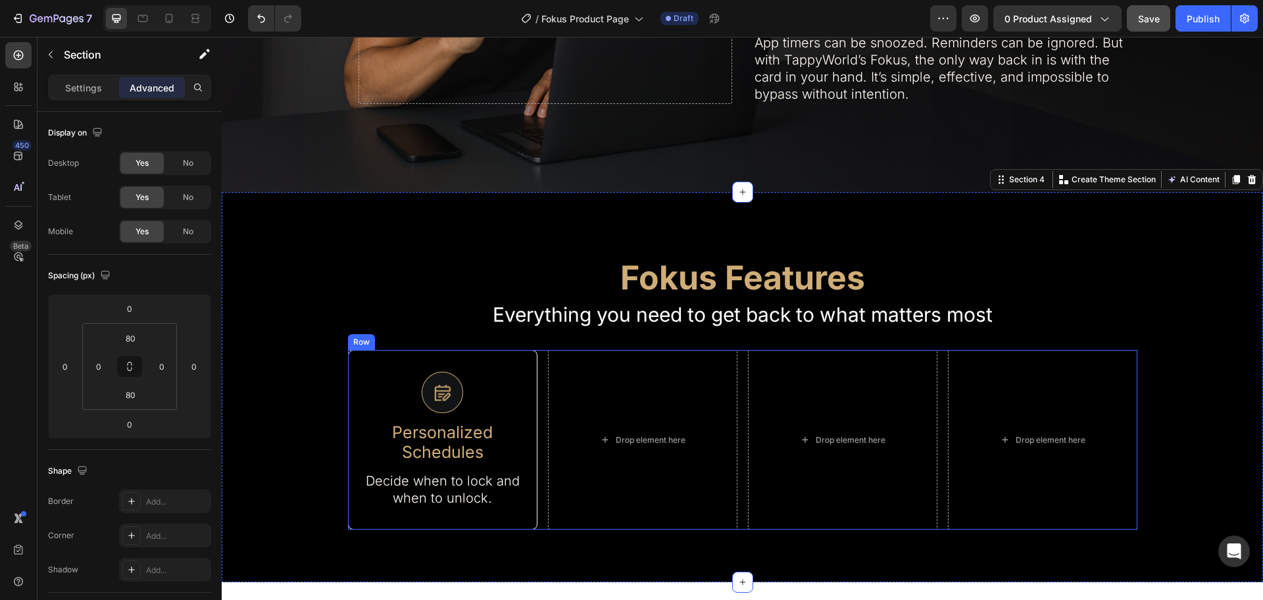
click at [732, 350] on div "Image Personalized Schedules Text Block Decide when to lock and when to unlock.…" at bounding box center [743, 440] width 790 height 180
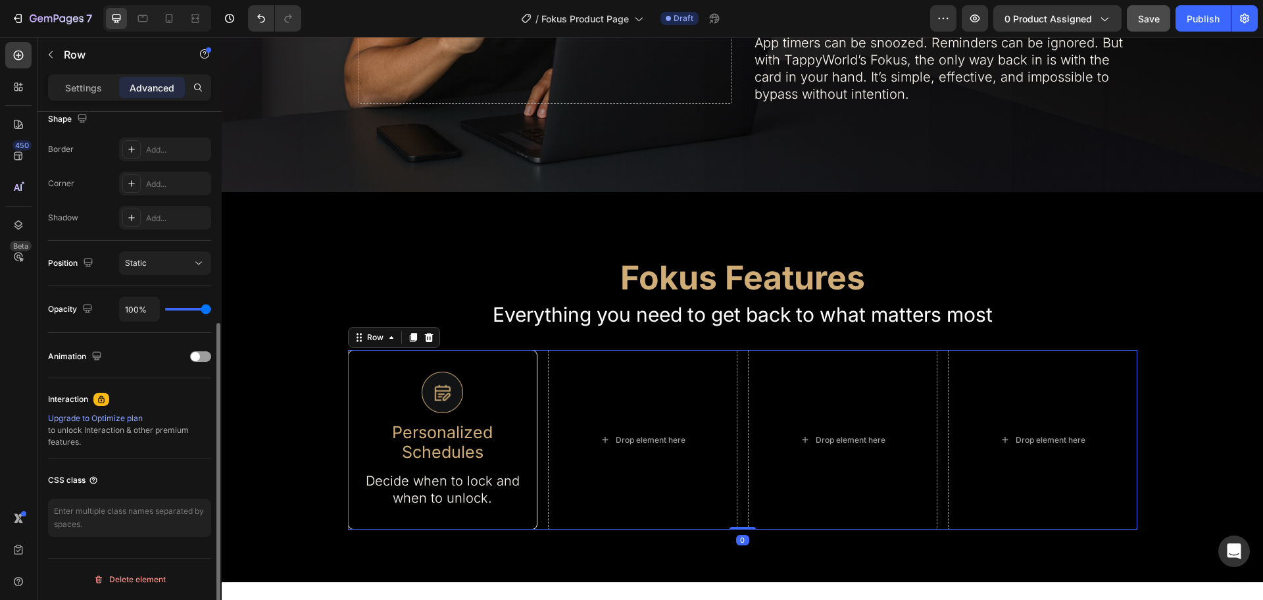
scroll to position [0, 0]
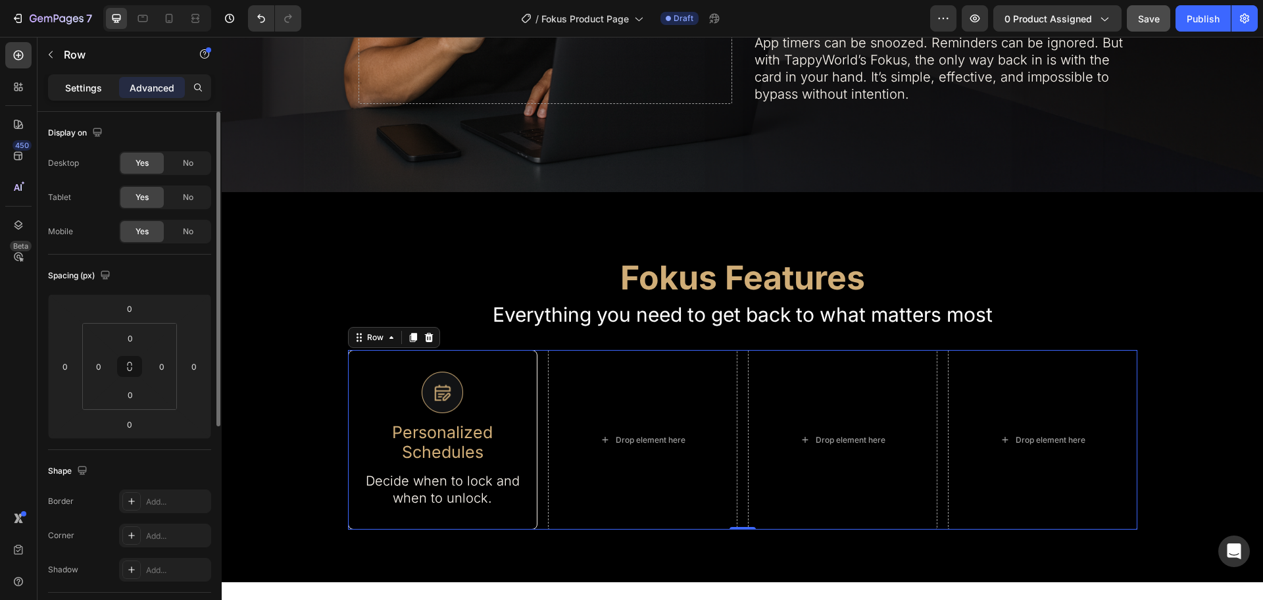
click at [76, 87] on p "Settings" at bounding box center [83, 88] width 37 height 14
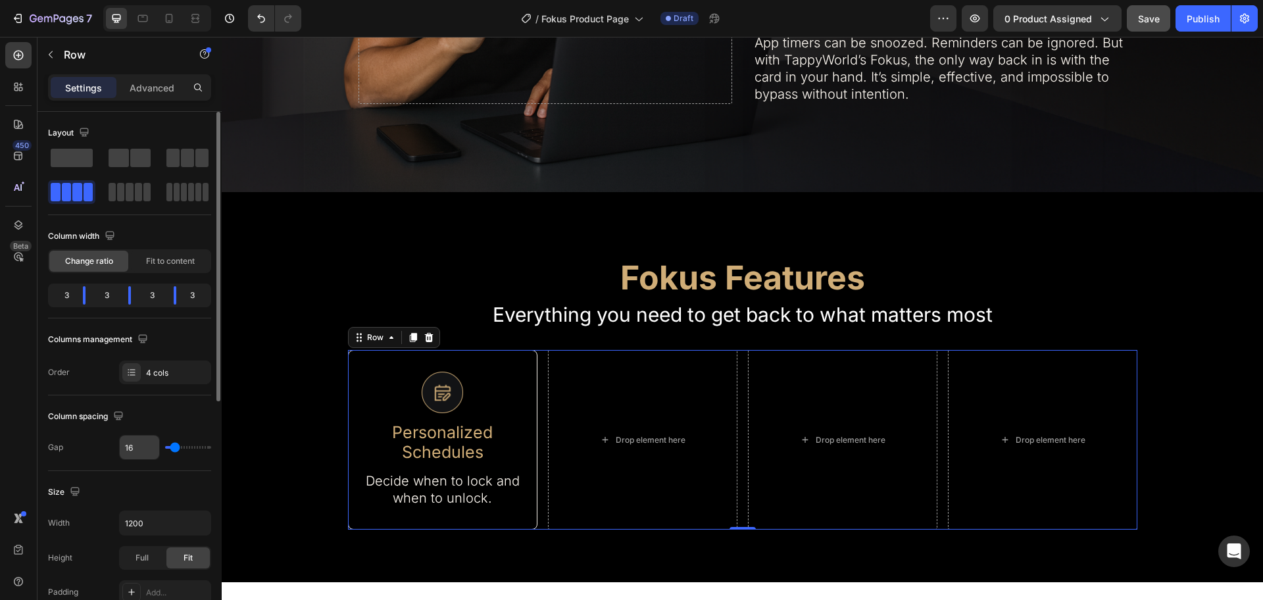
click at [149, 447] on input "16" at bounding box center [139, 448] width 39 height 24
type input "3"
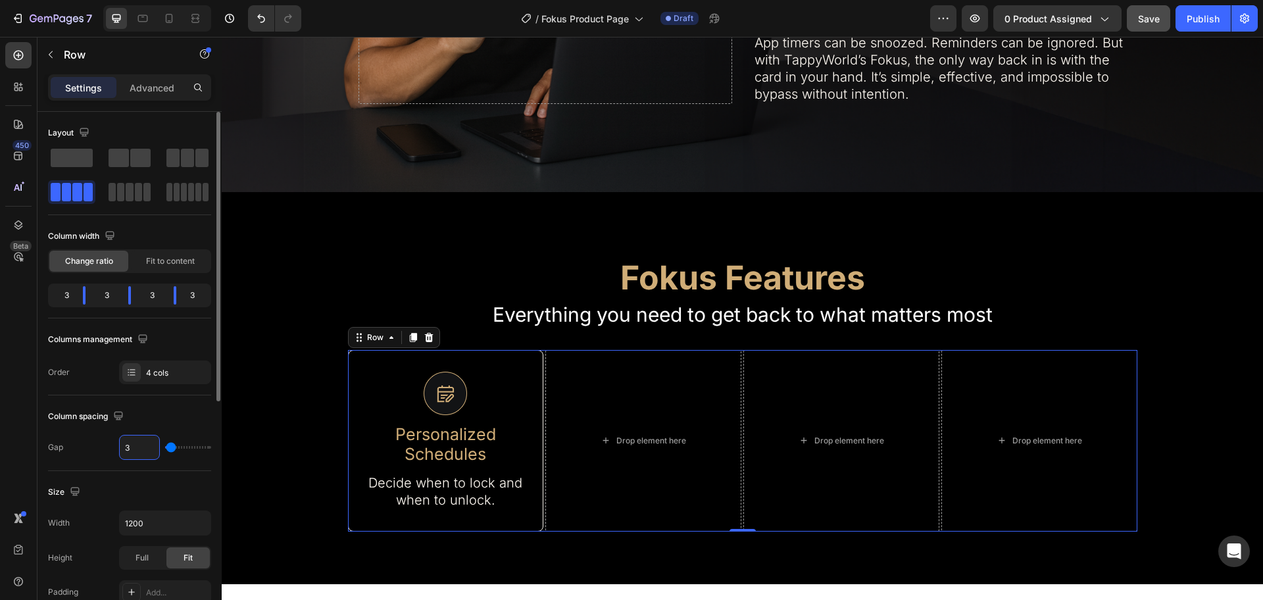
type input "30"
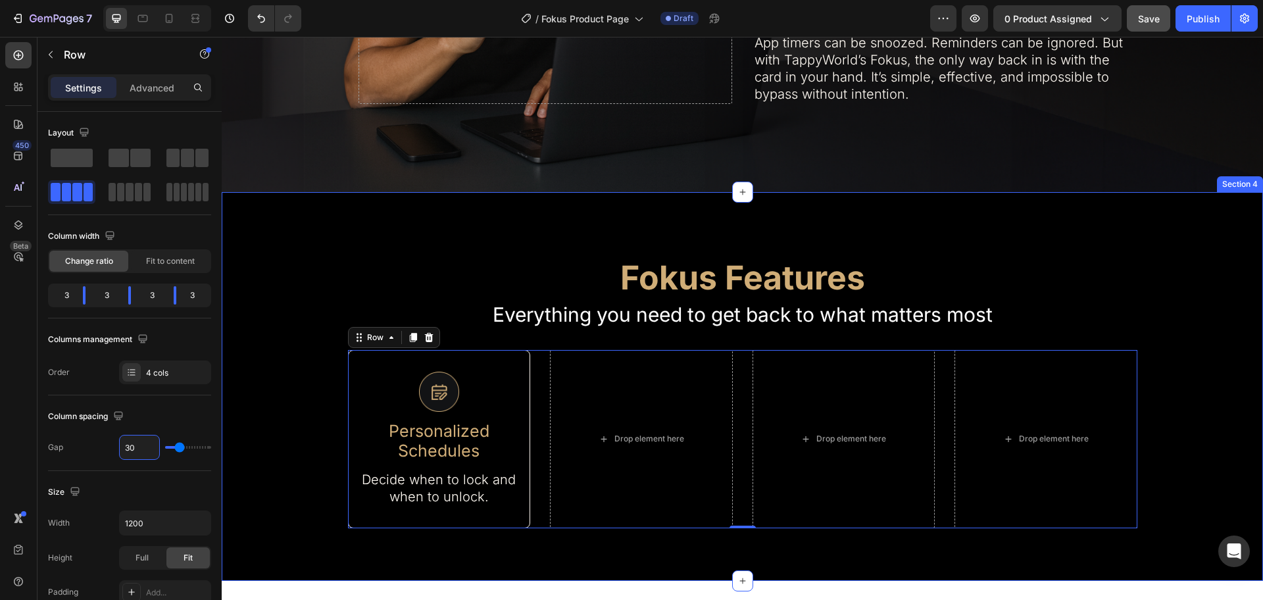
click at [665, 538] on div "Fokus Features Heading Everything you need to get back to what matters most Tex…" at bounding box center [743, 386] width 1042 height 389
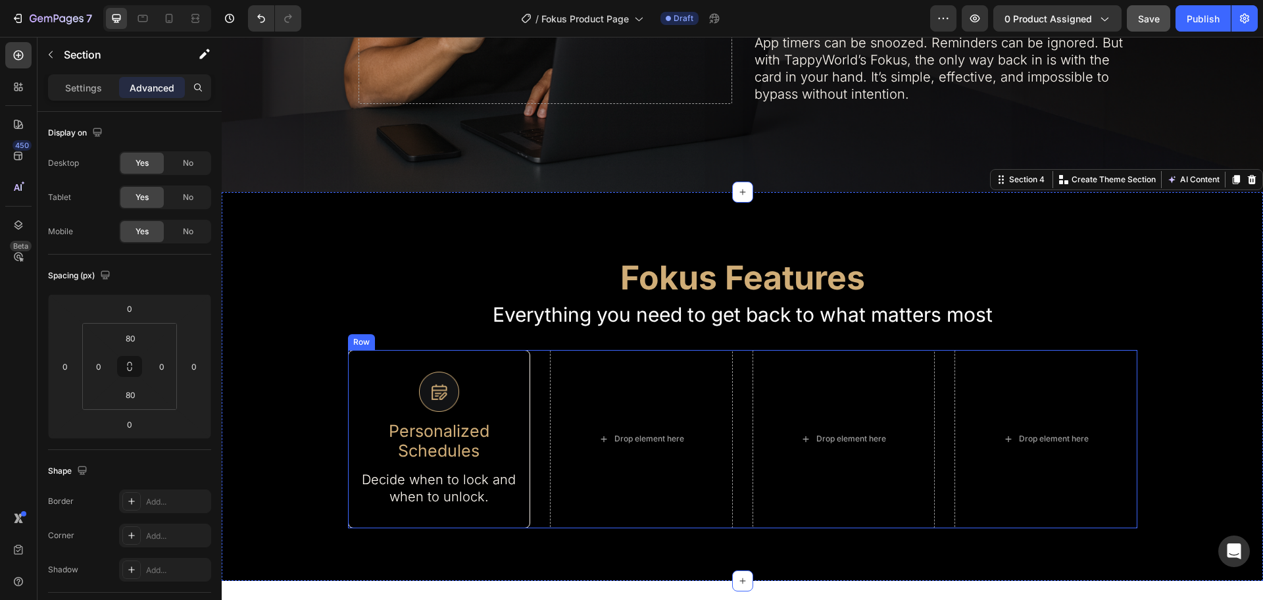
click at [537, 372] on div "Image Personalized Schedules Text Block Decide when to lock and when to unlock.…" at bounding box center [743, 439] width 790 height 178
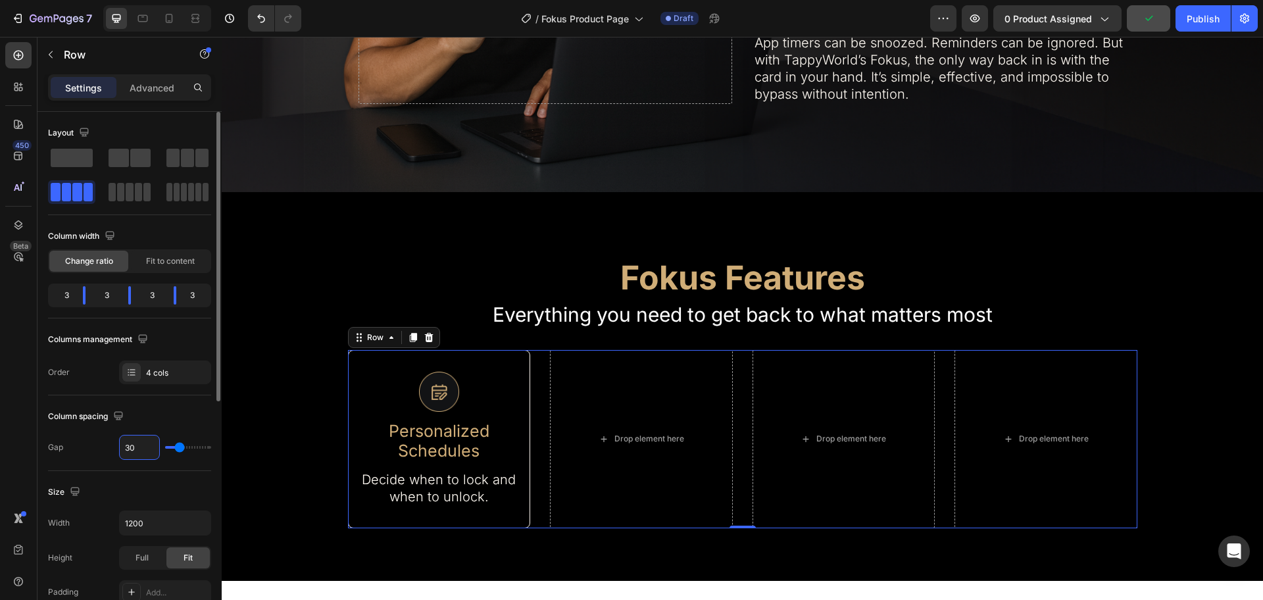
click at [127, 444] on input "30" at bounding box center [139, 448] width 39 height 24
type input "5"
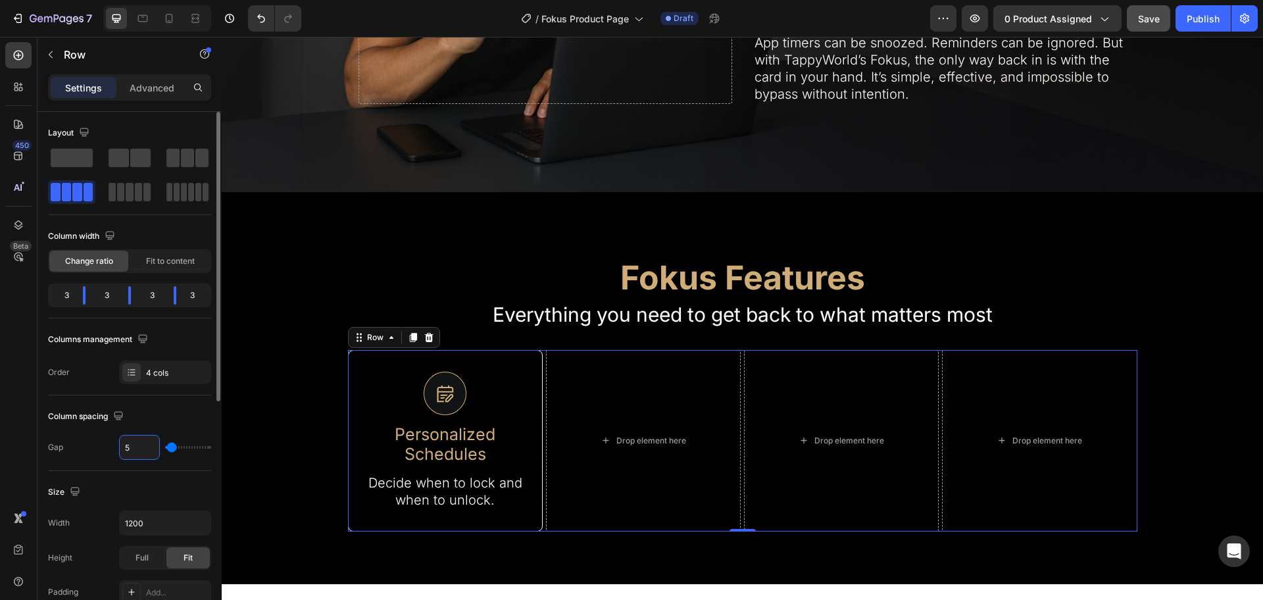
type input "50"
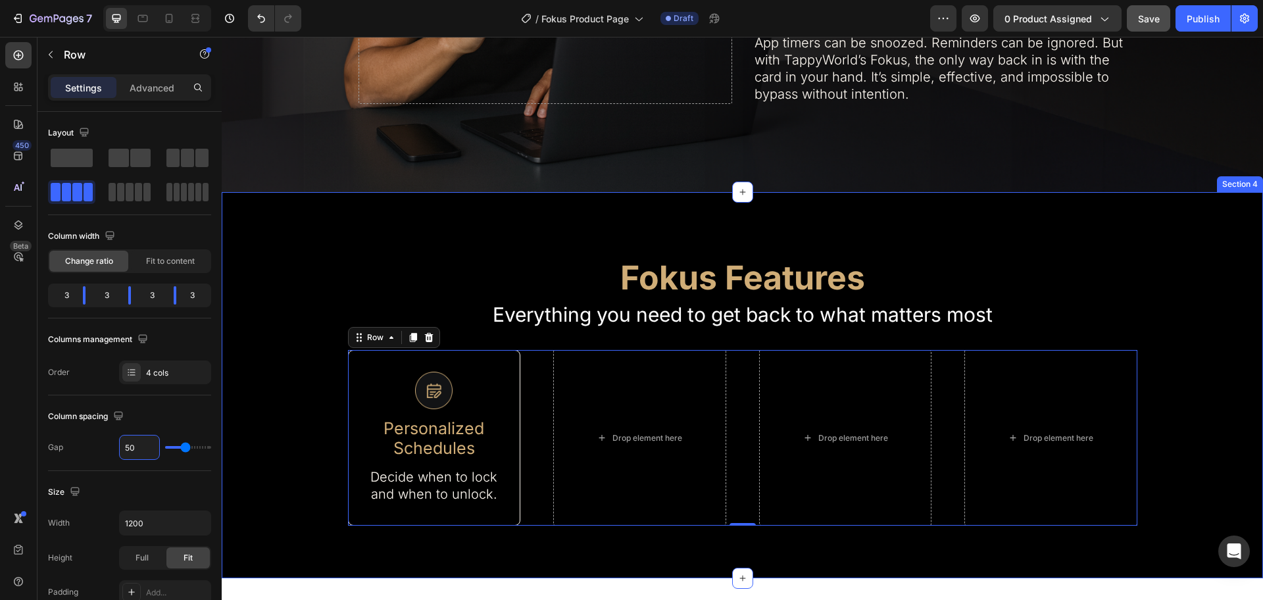
click at [551, 542] on div "Fokus Features Heading Everything you need to get back to what matters most Tex…" at bounding box center [743, 385] width 1042 height 386
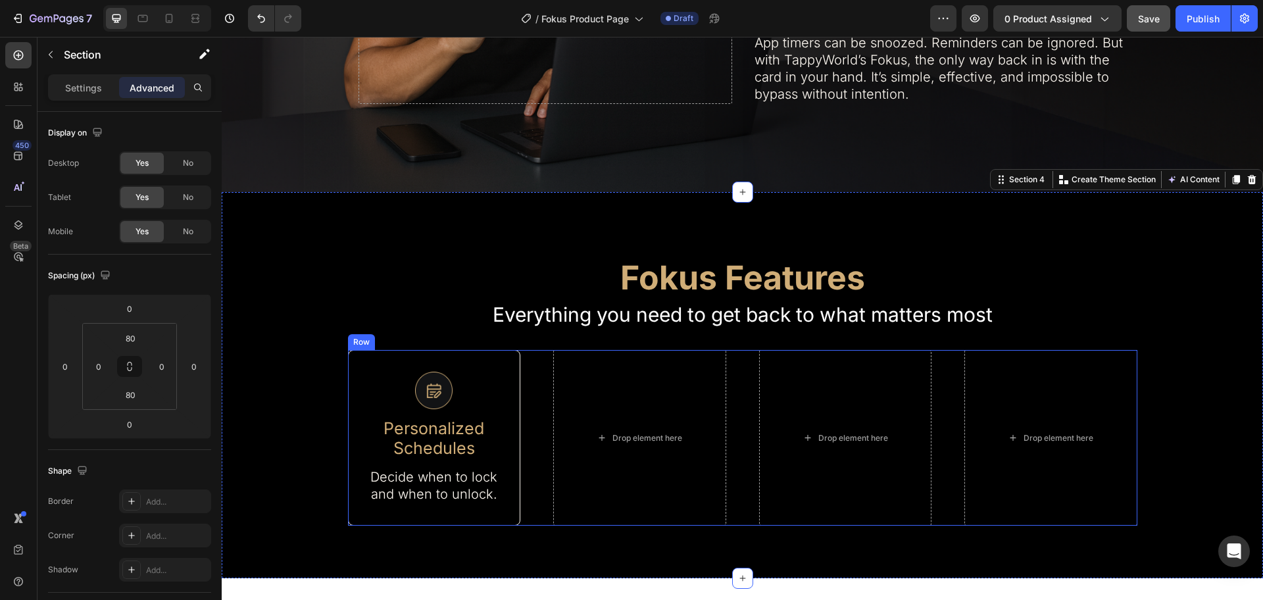
click at [732, 352] on div "Image Personalized Schedules Text Block Decide when to lock and when to unlock.…" at bounding box center [743, 438] width 790 height 176
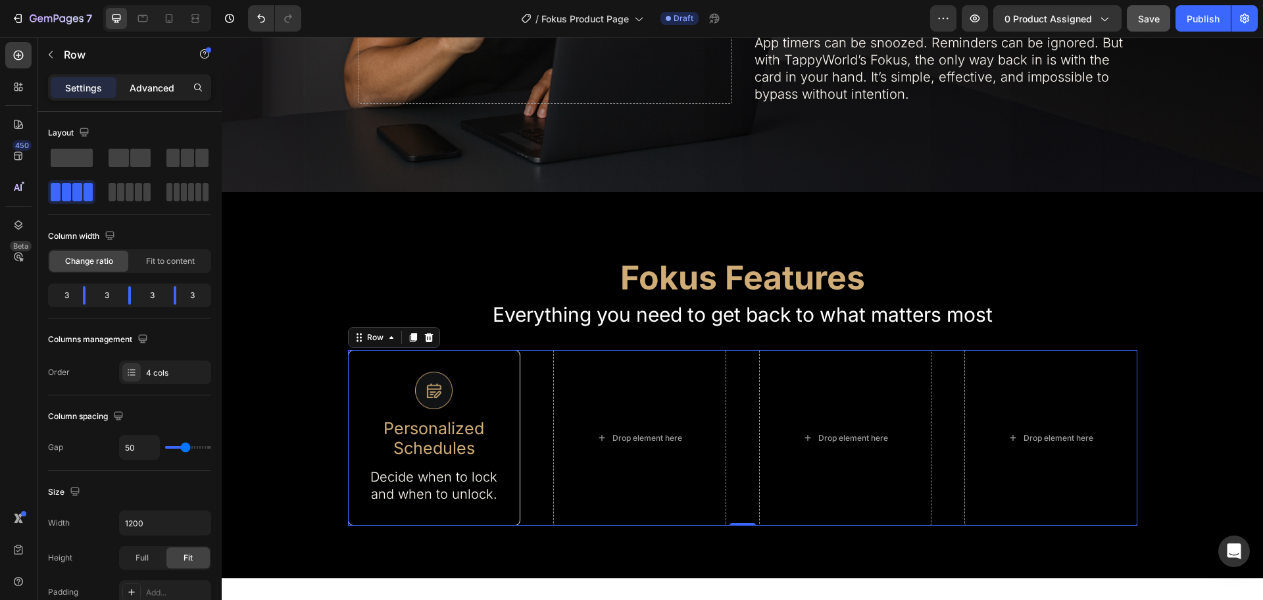
click at [151, 82] on p "Advanced" at bounding box center [152, 88] width 45 height 14
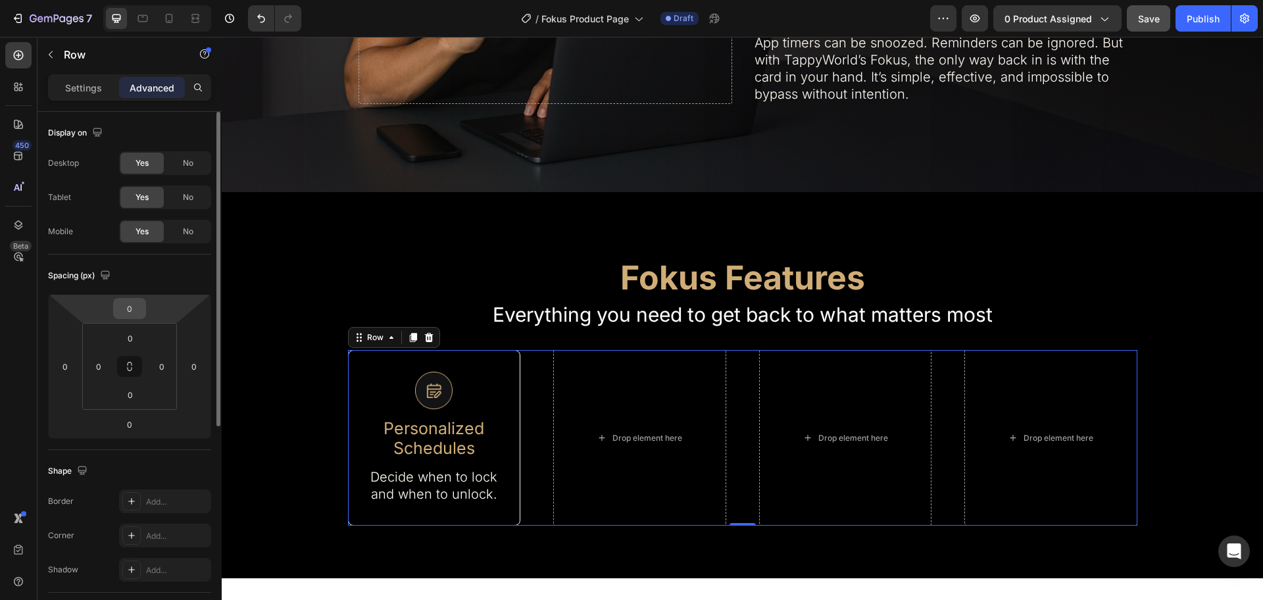
click at [141, 305] on input "0" at bounding box center [129, 309] width 26 height 20
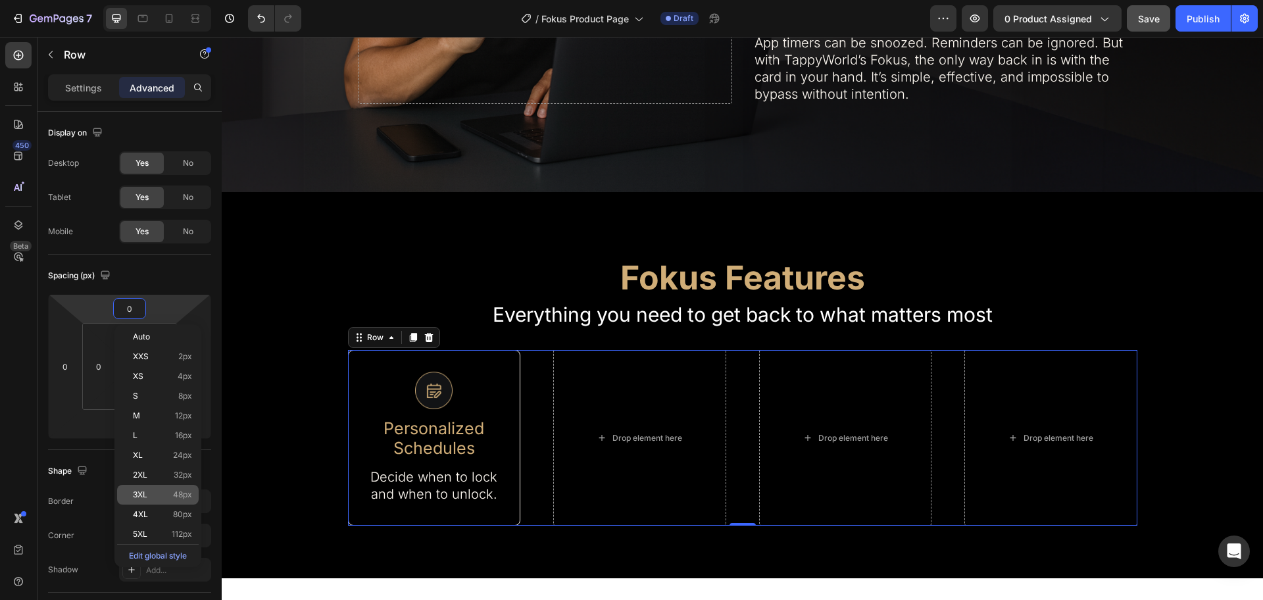
click at [159, 497] on p "3XL 48px" at bounding box center [162, 494] width 59 height 9
type input "48"
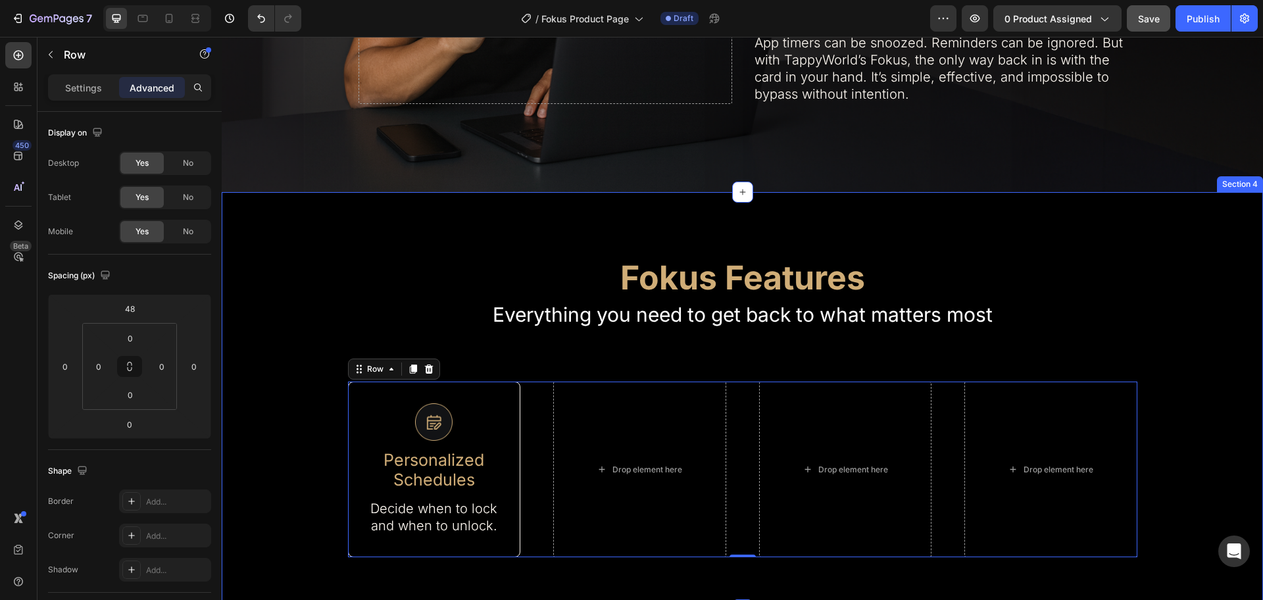
click at [681, 216] on div "Fokus Features Heading Everything you need to get back to what matters most Tex…" at bounding box center [743, 401] width 1042 height 418
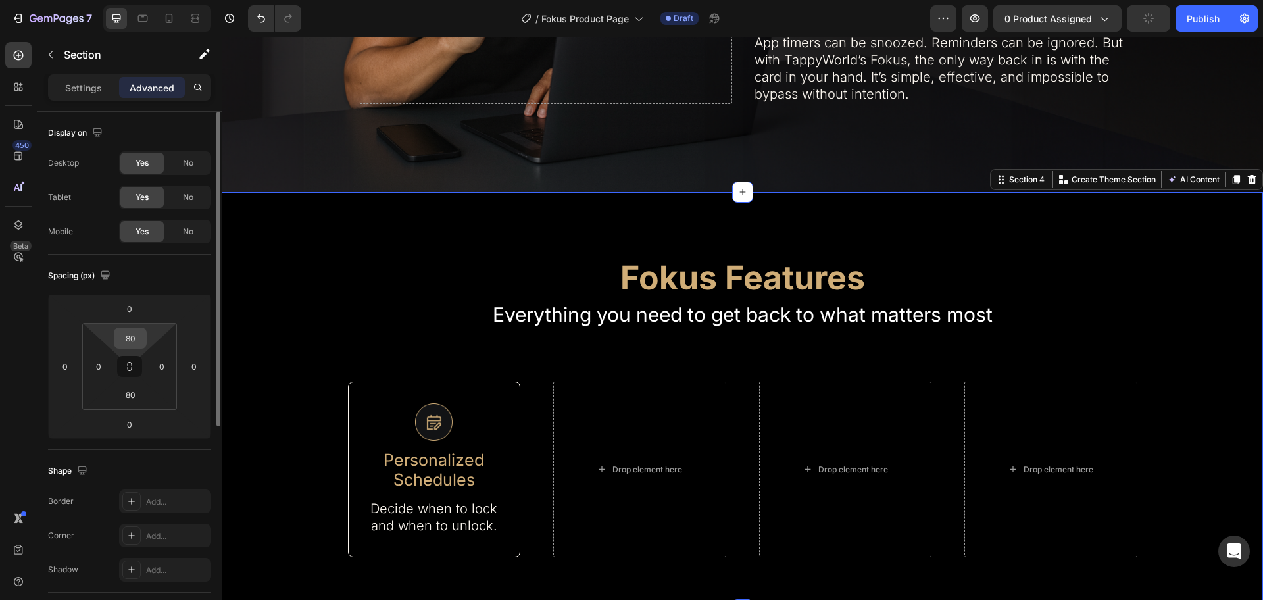
click at [132, 347] on input "80" at bounding box center [130, 338] width 26 height 20
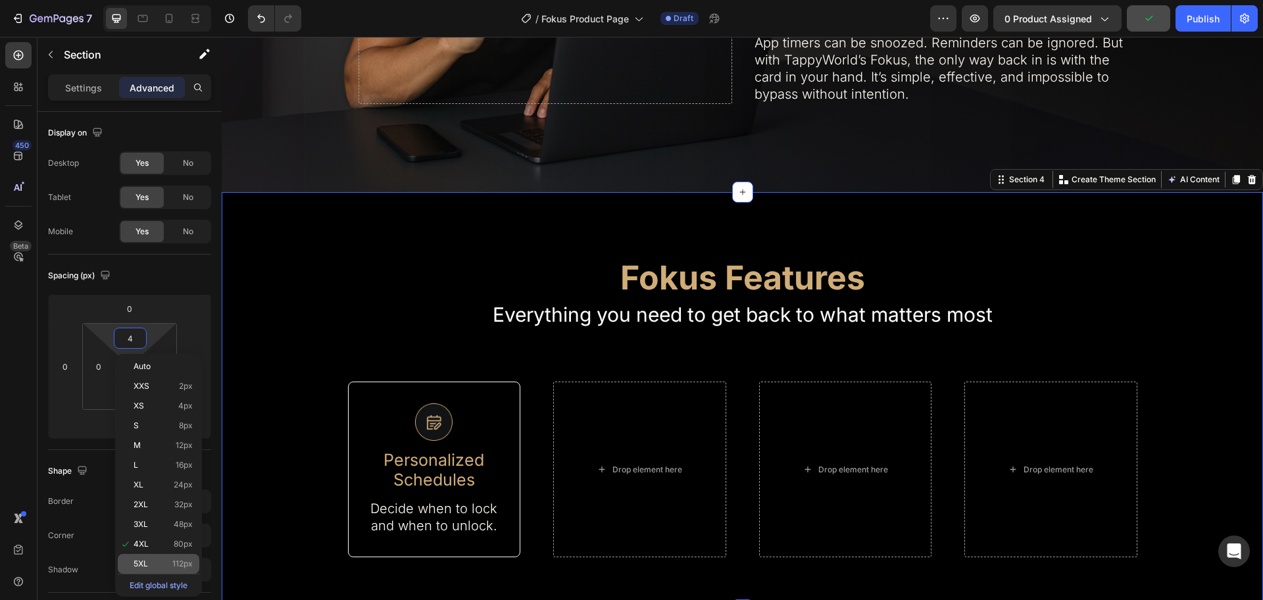
click at [151, 561] on p "5XL 112px" at bounding box center [163, 563] width 59 height 9
type input "112"
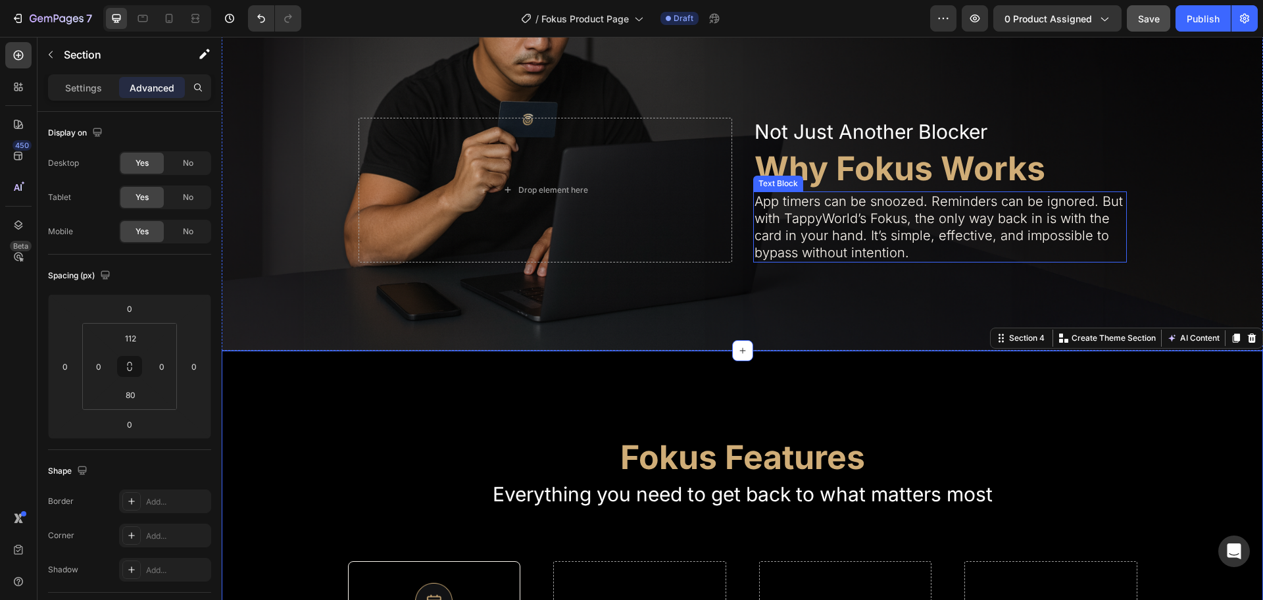
scroll to position [411, 0]
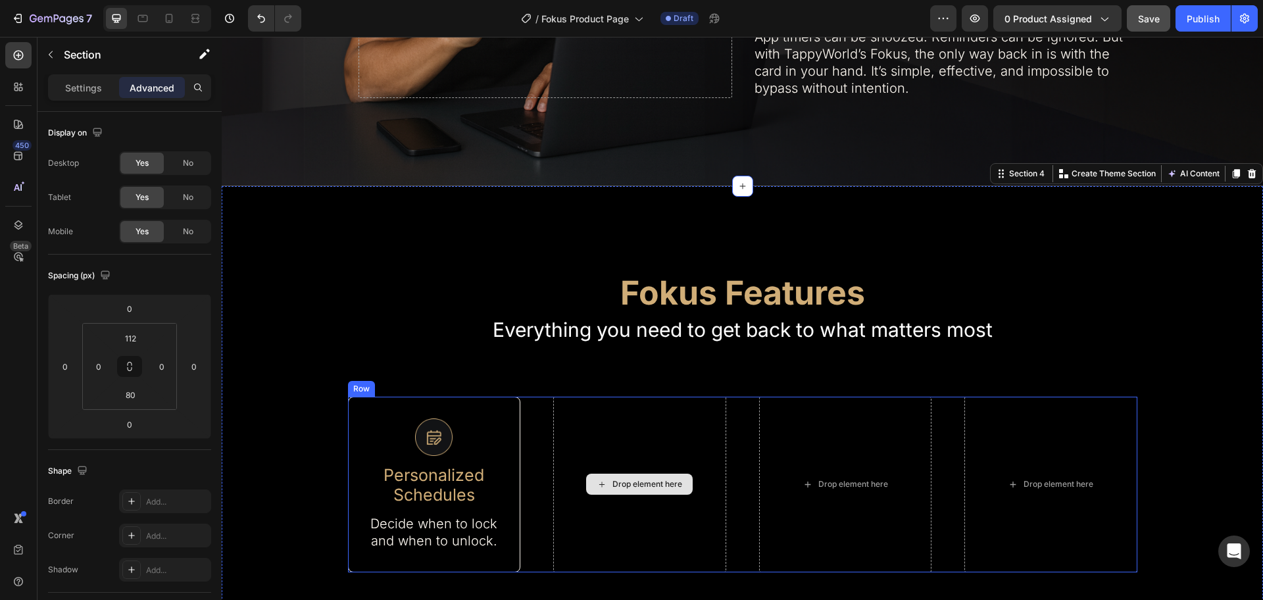
click at [721, 280] on div "Fokus Features Heading Everything you need to get back to what matters most Tex…" at bounding box center [743, 416] width 1042 height 313
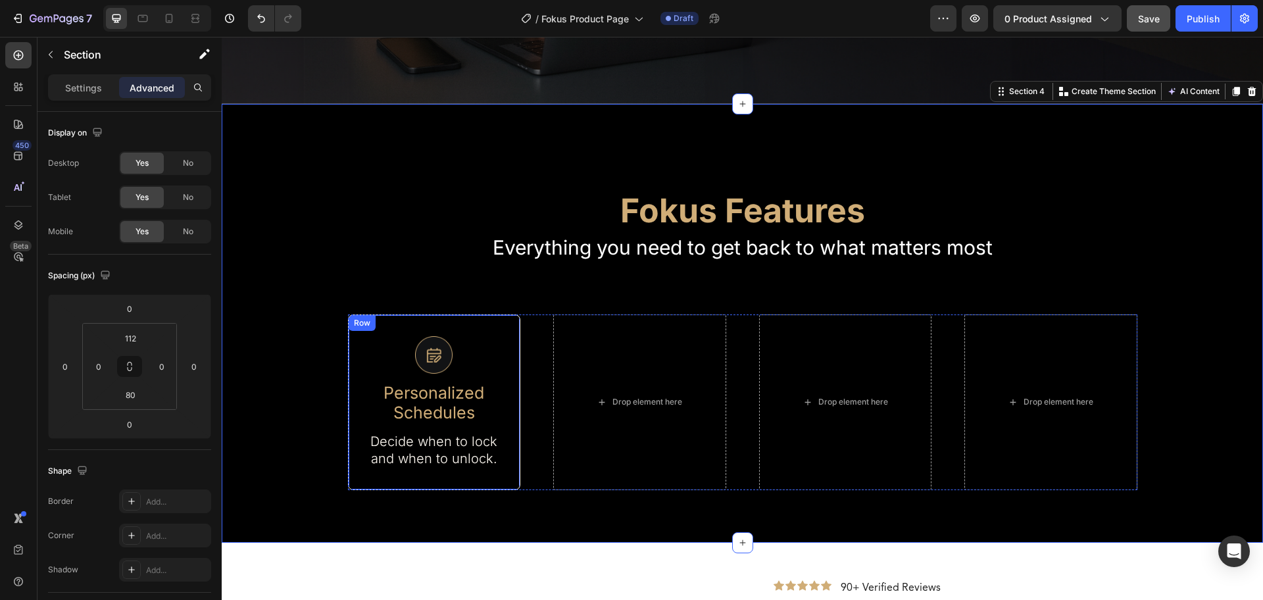
click at [500, 330] on div "Image Personalized Schedules Text Block Decide when to lock and when to unlock.…" at bounding box center [434, 403] width 173 height 176
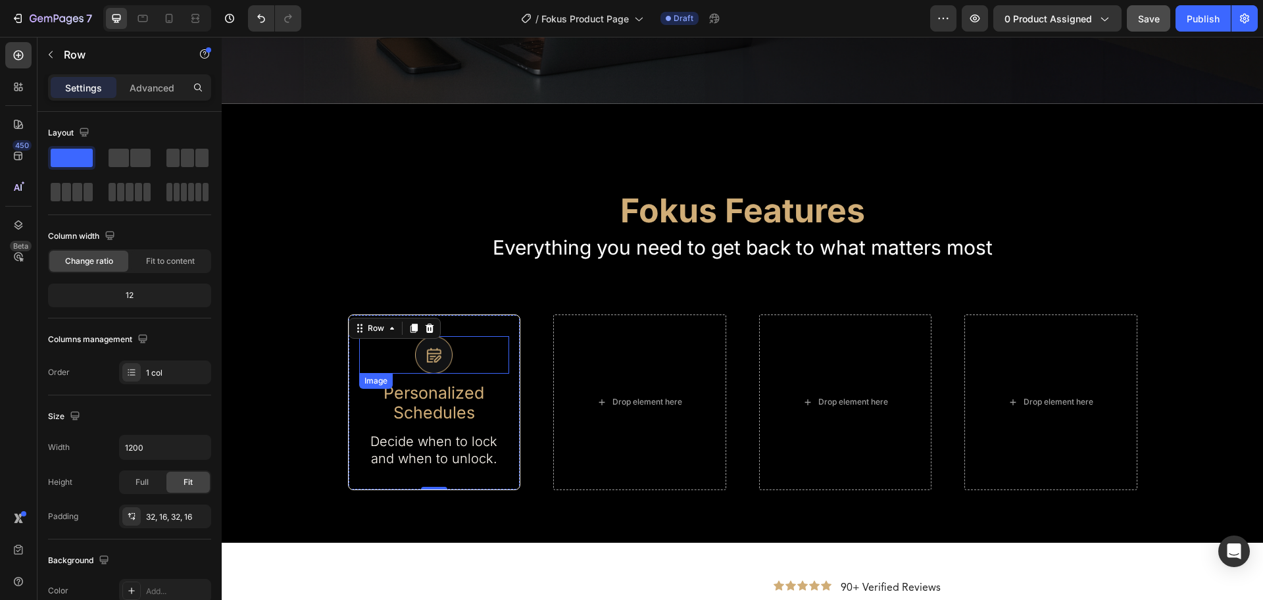
click at [498, 336] on div at bounding box center [434, 355] width 151 height 38
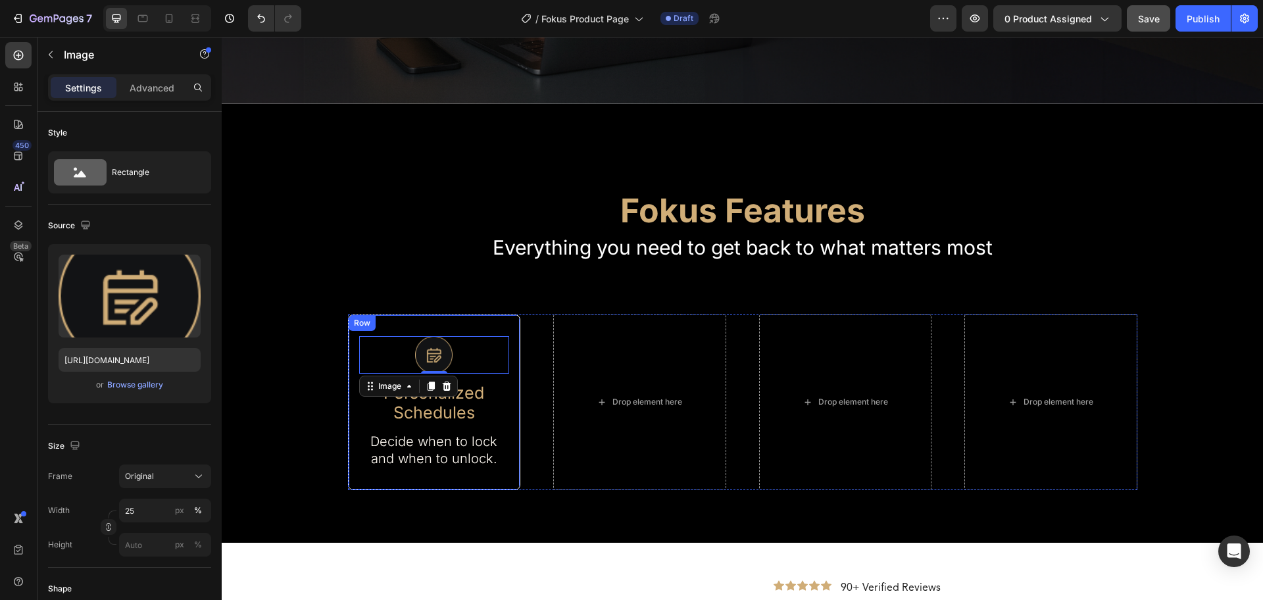
click at [494, 318] on div "Image 0 Personalized Schedules Text Block Decide when to lock and when to unloc…" at bounding box center [434, 403] width 173 height 176
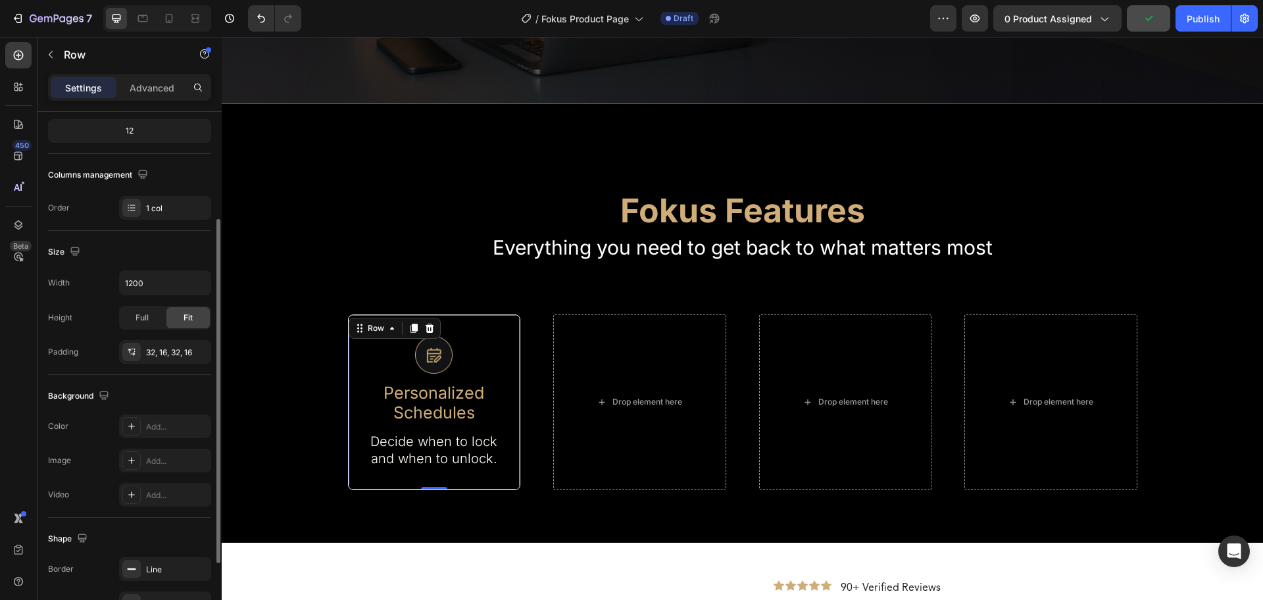
scroll to position [277, 0]
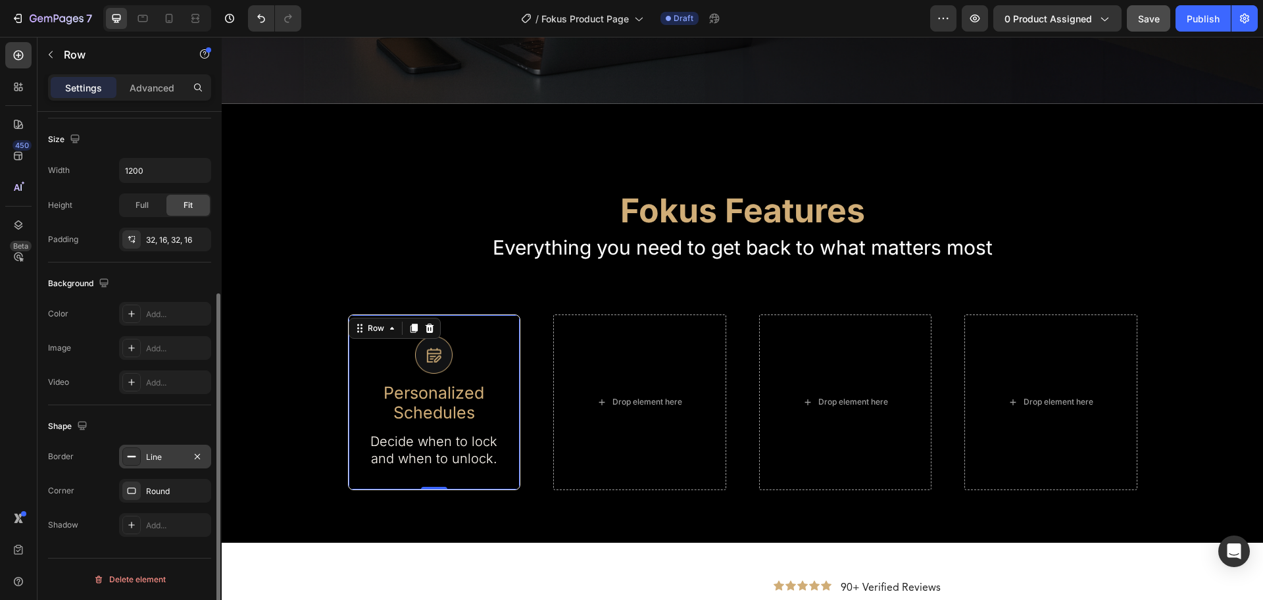
click at [159, 457] on div "Line" at bounding box center [165, 457] width 38 height 12
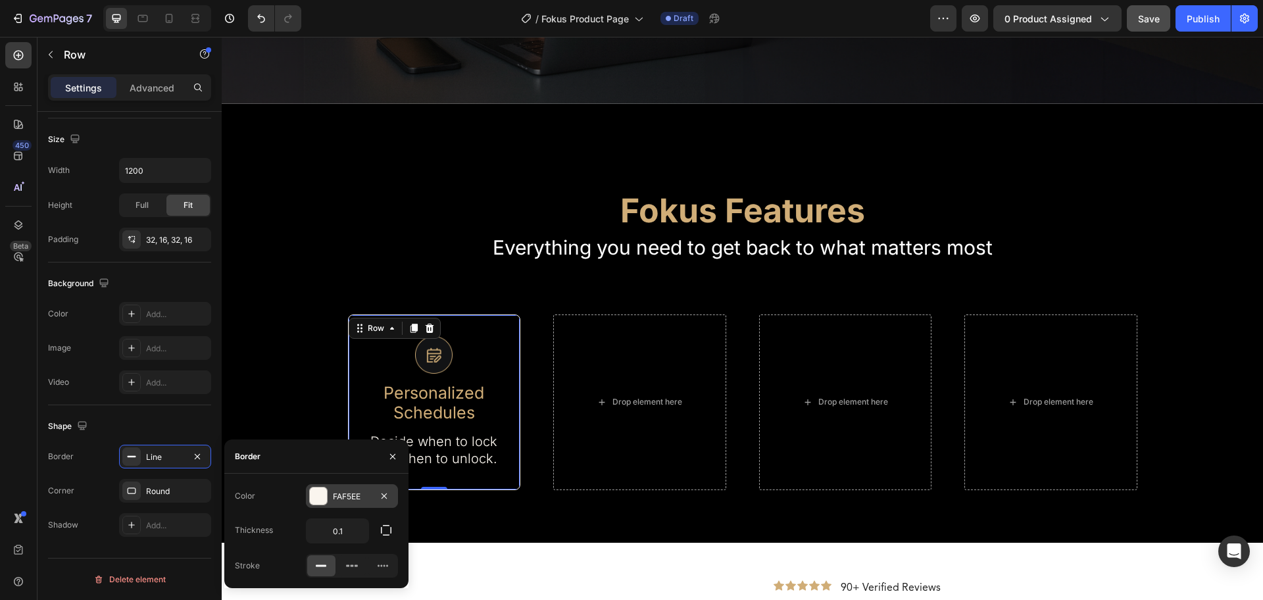
click at [317, 500] on div at bounding box center [318, 496] width 17 height 17
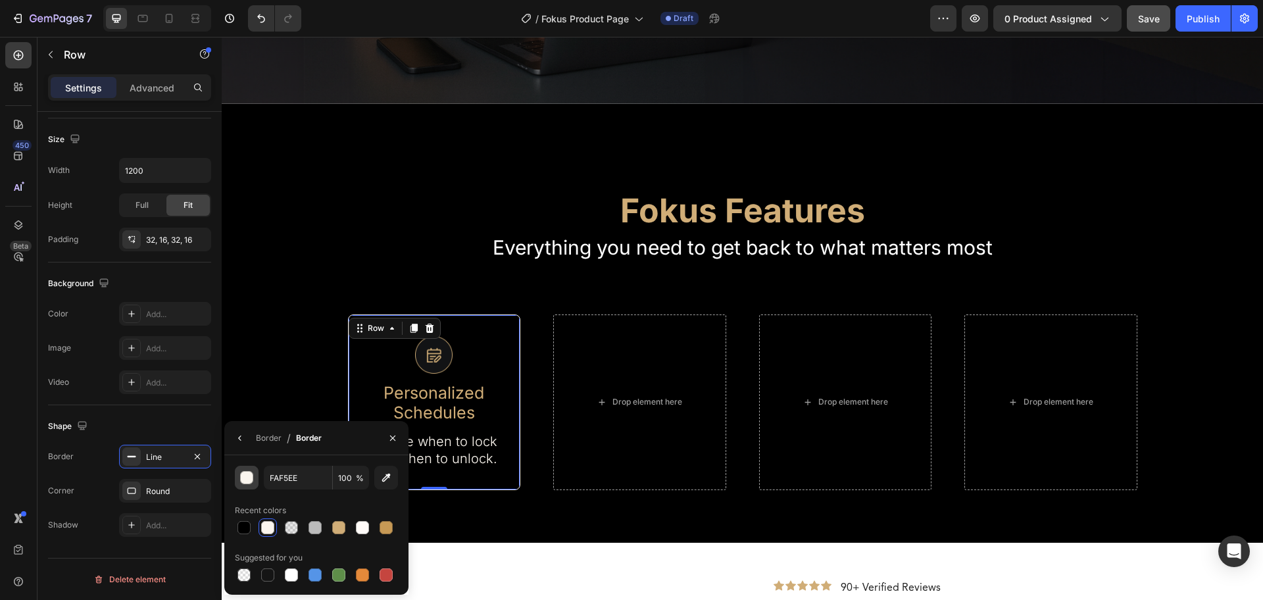
click at [244, 480] on div "button" at bounding box center [247, 478] width 13 height 13
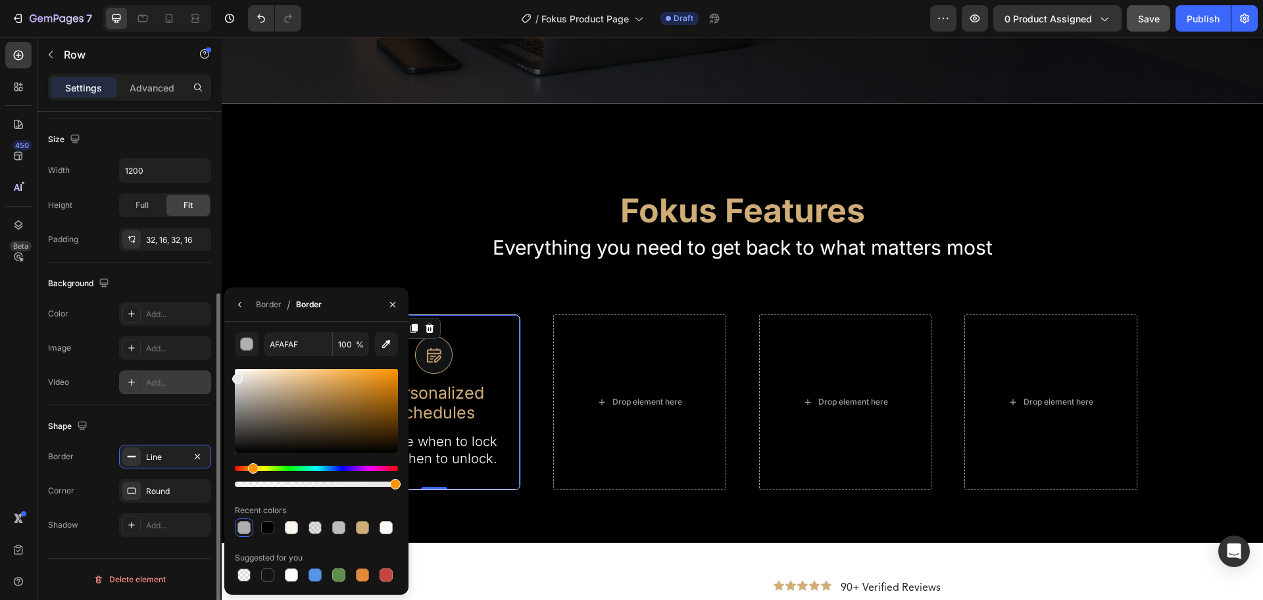
type input "E8E8E8"
drag, startPoint x: 245, startPoint y: 374, endPoint x: 178, endPoint y: 376, distance: 67.8
click at [178, 376] on div "450 Beta Sections(18) Elements(84) Section Element Hero Section Product Detail …" at bounding box center [111, 318] width 222 height 563
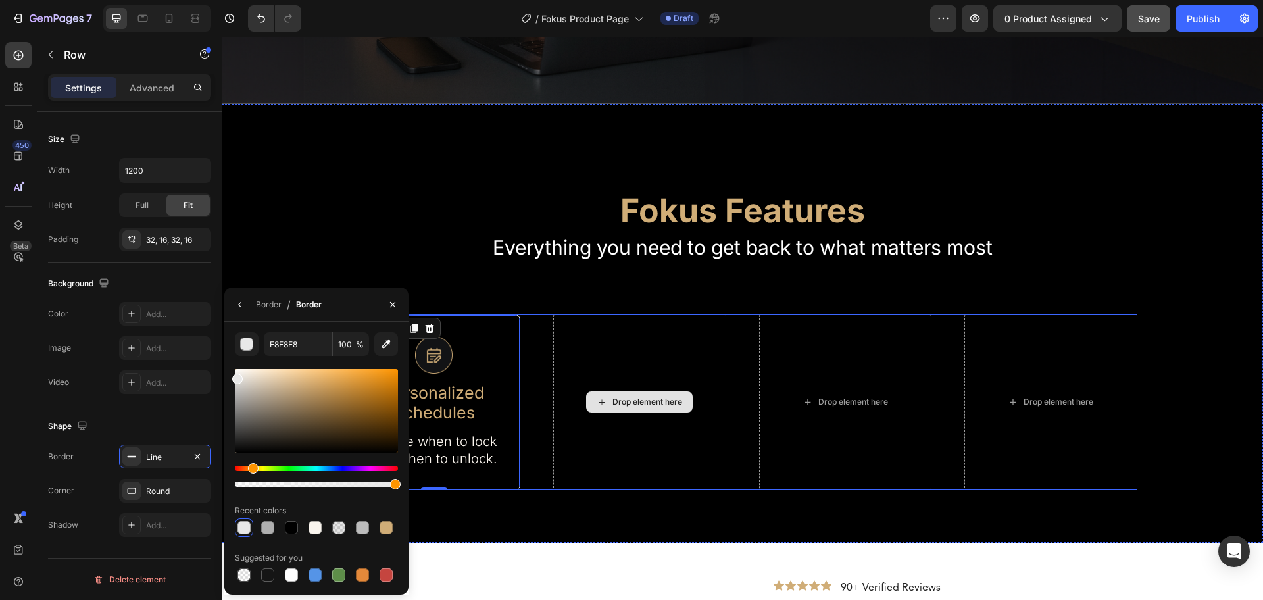
click at [702, 444] on div "Drop element here" at bounding box center [639, 403] width 173 height 176
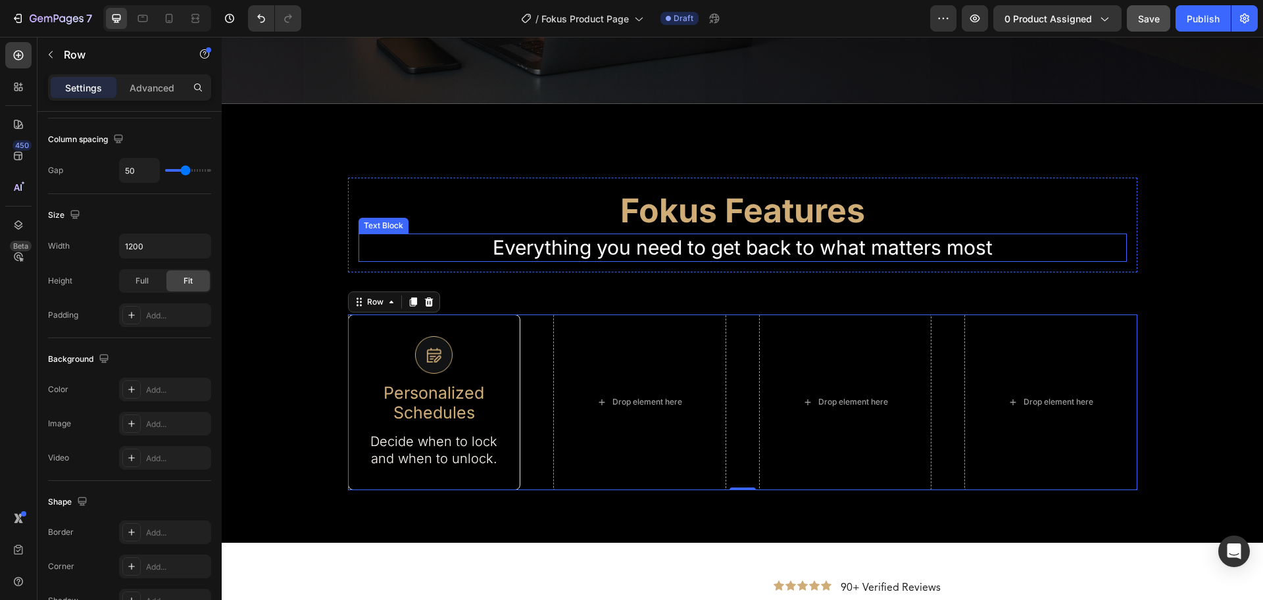
click at [795, 248] on p "Everything you need to get back to what matters most" at bounding box center [743, 248] width 766 height 26
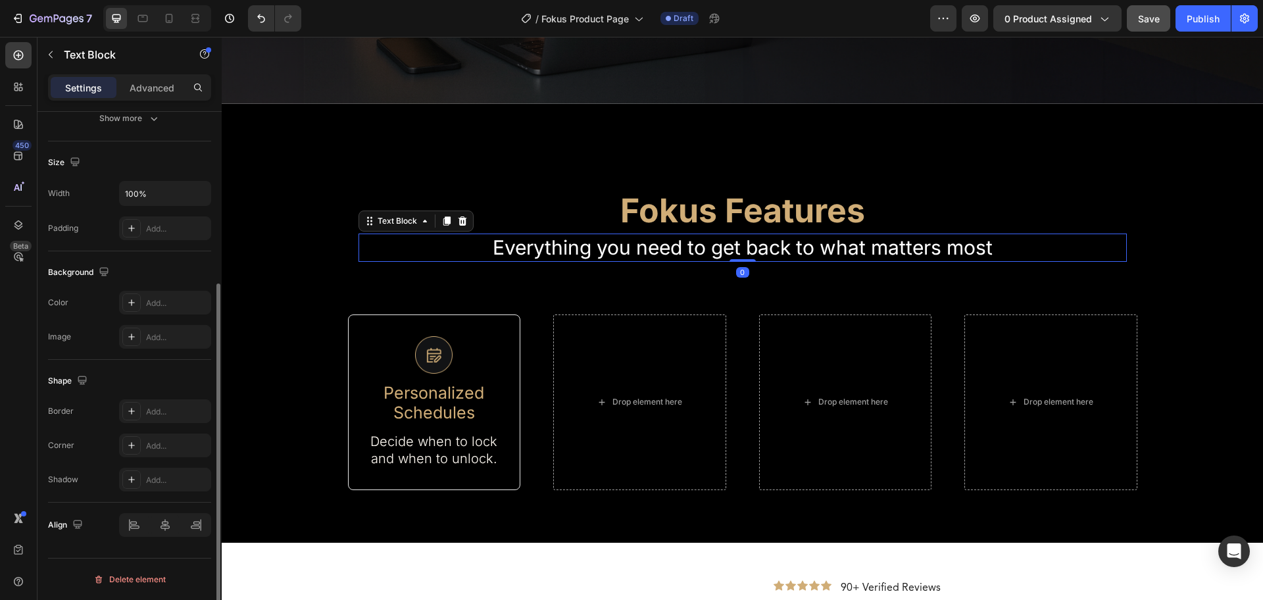
scroll to position [0, 0]
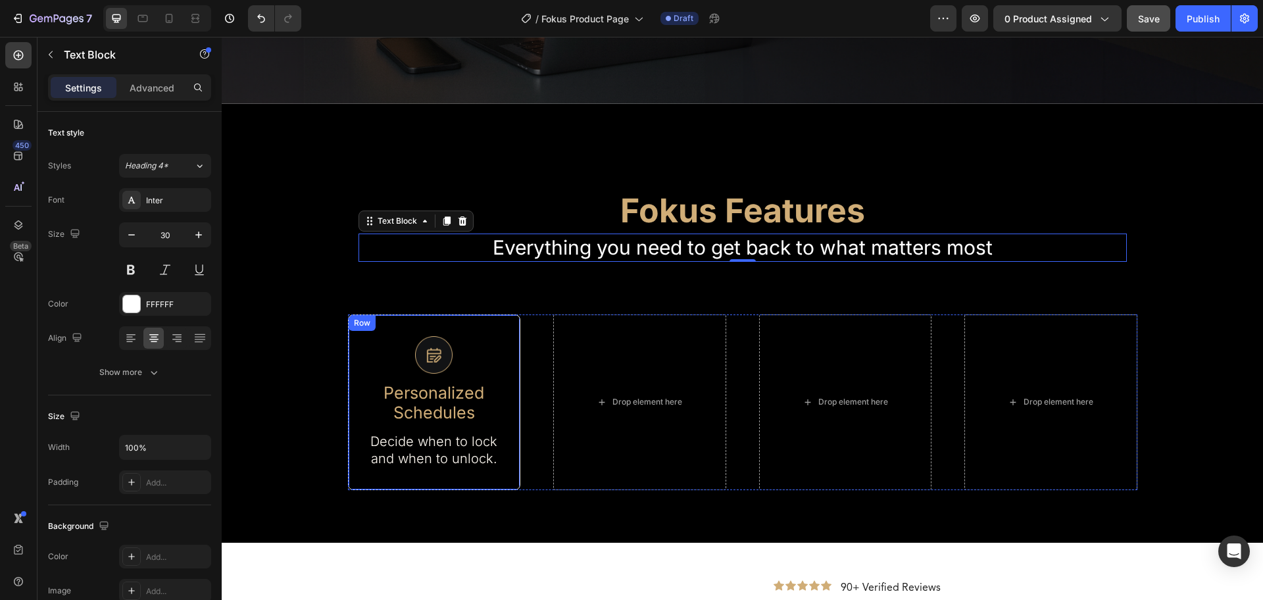
click at [483, 328] on div "Image Personalized Schedules Text Block Decide when to lock and when to unlock.…" at bounding box center [434, 403] width 173 height 176
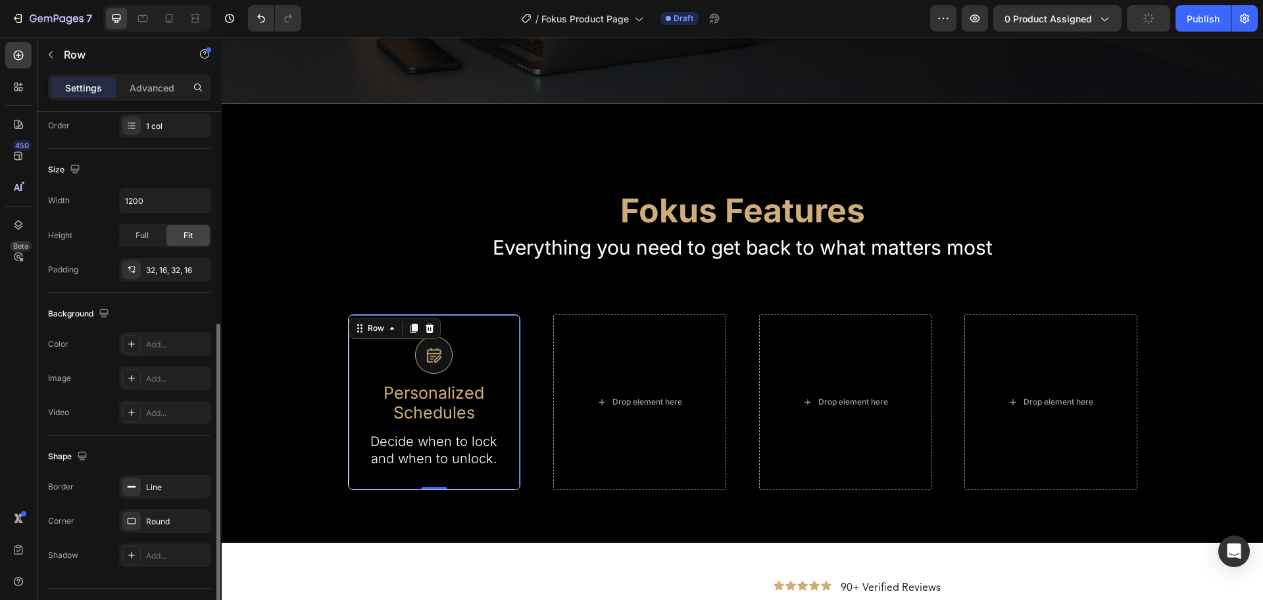
scroll to position [277, 0]
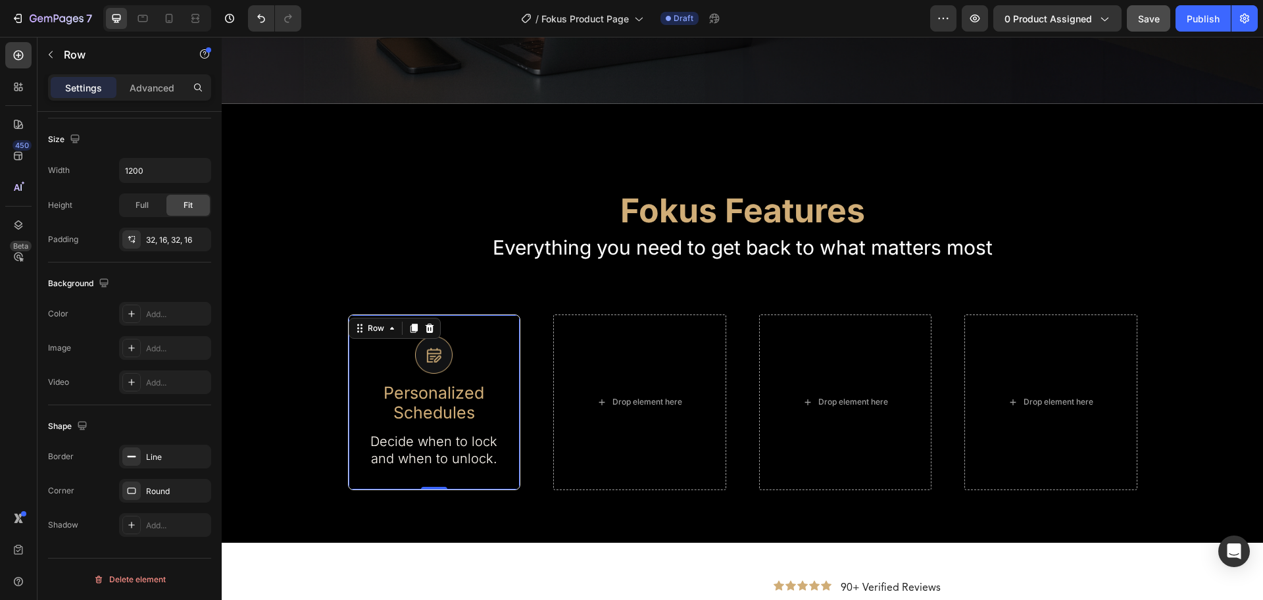
click at [503, 342] on div "Image Personalized Schedules Text Block Decide when to lock and when to unlock.…" at bounding box center [434, 403] width 173 height 176
click at [140, 96] on div "Advanced" at bounding box center [152, 87] width 66 height 21
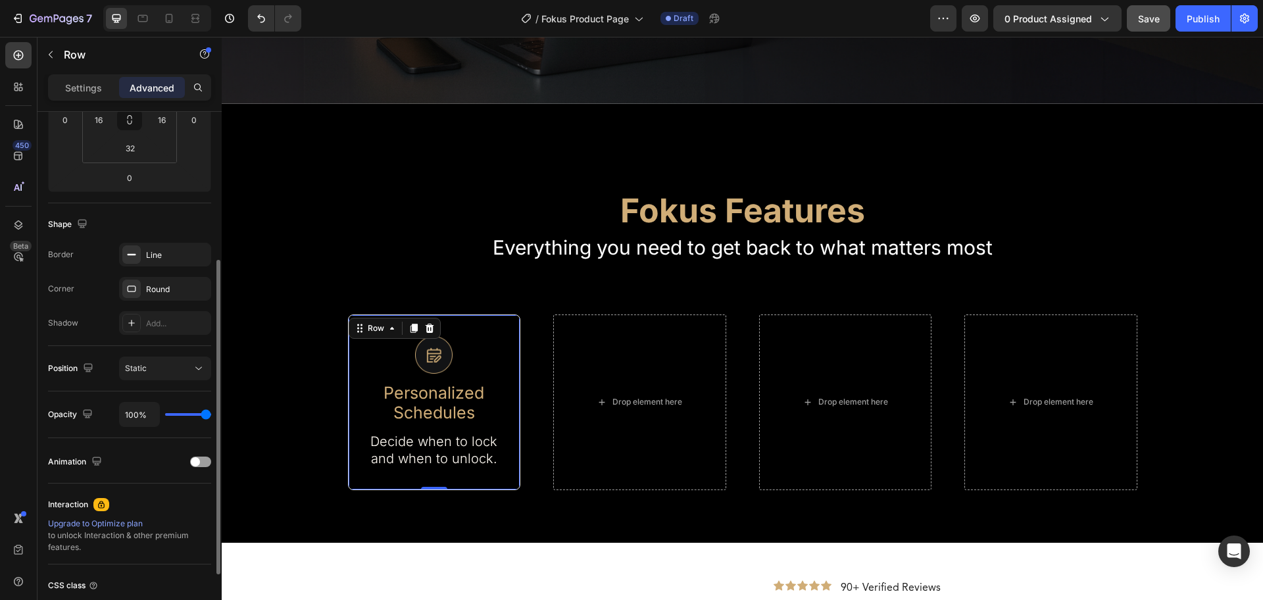
scroll to position [0, 0]
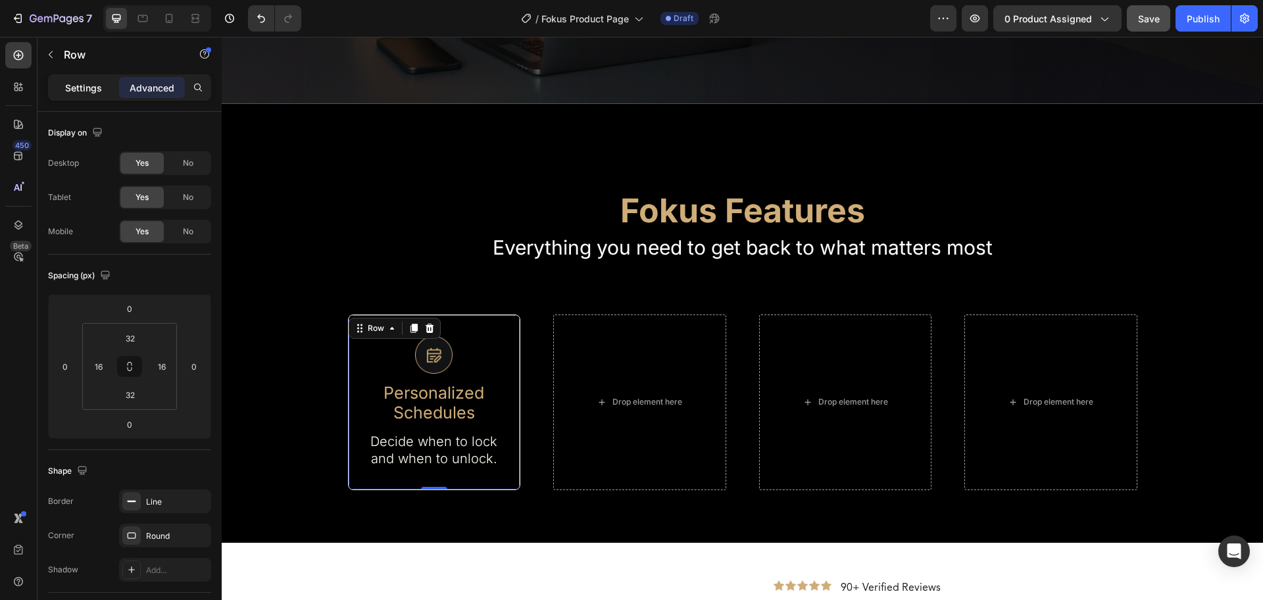
click at [94, 84] on p "Settings" at bounding box center [83, 88] width 37 height 14
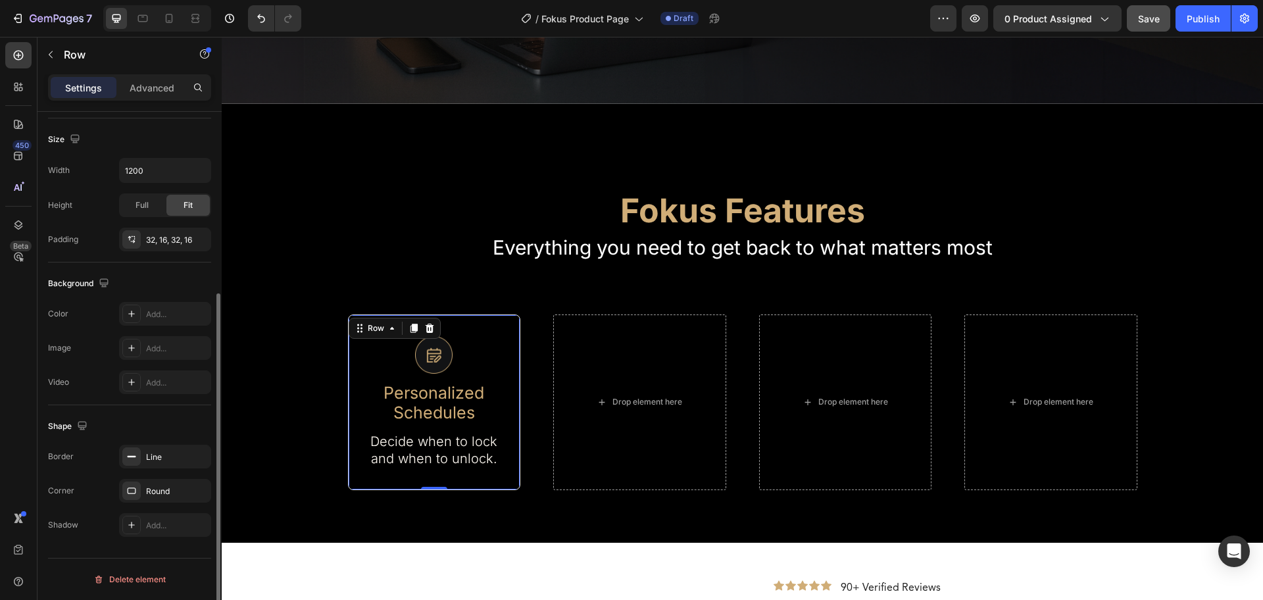
scroll to position [195, 0]
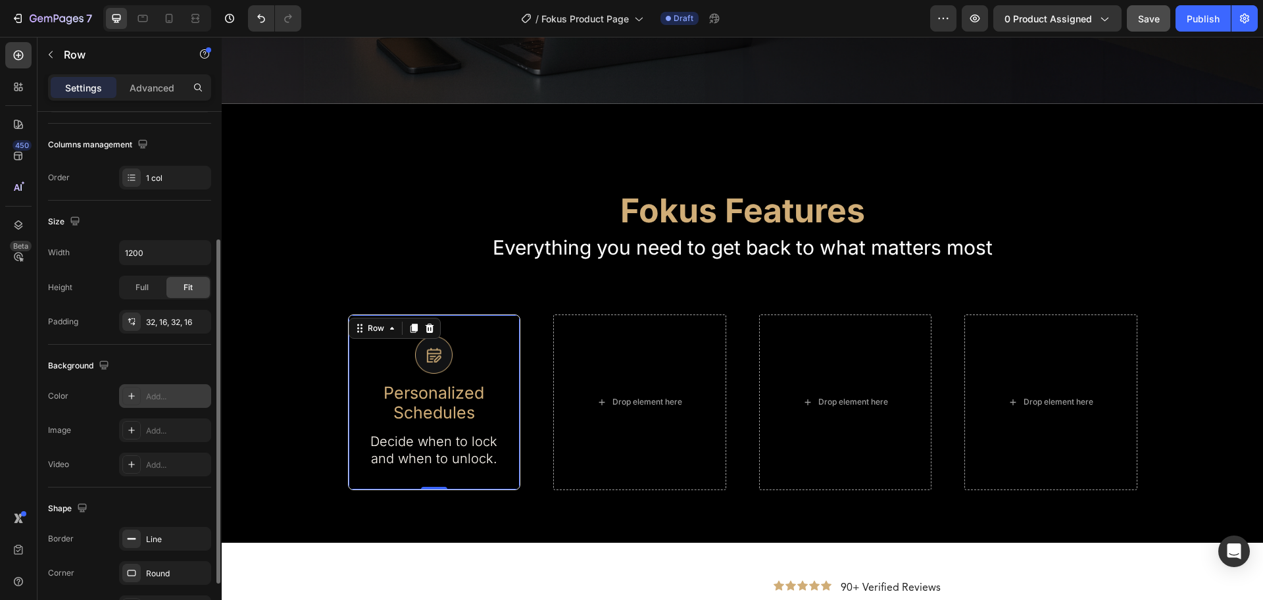
click at [182, 396] on div "Add..." at bounding box center [177, 397] width 62 height 12
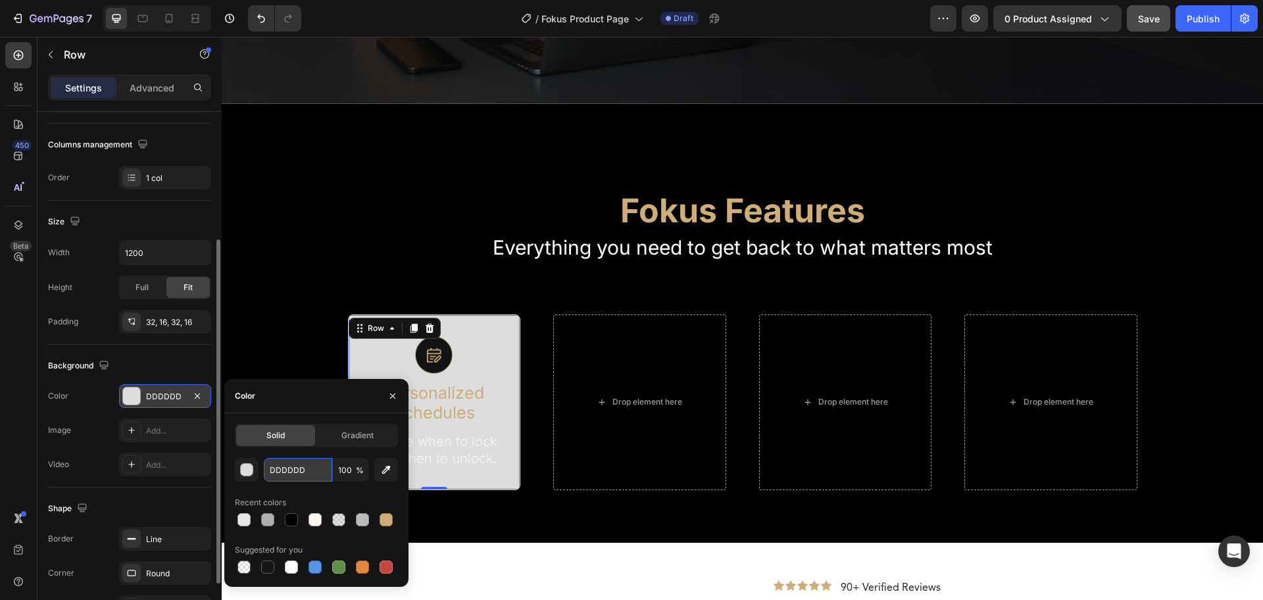
click at [303, 467] on input "DDDDDD" at bounding box center [298, 470] width 68 height 24
paste input "#121315"
type input "#121315"
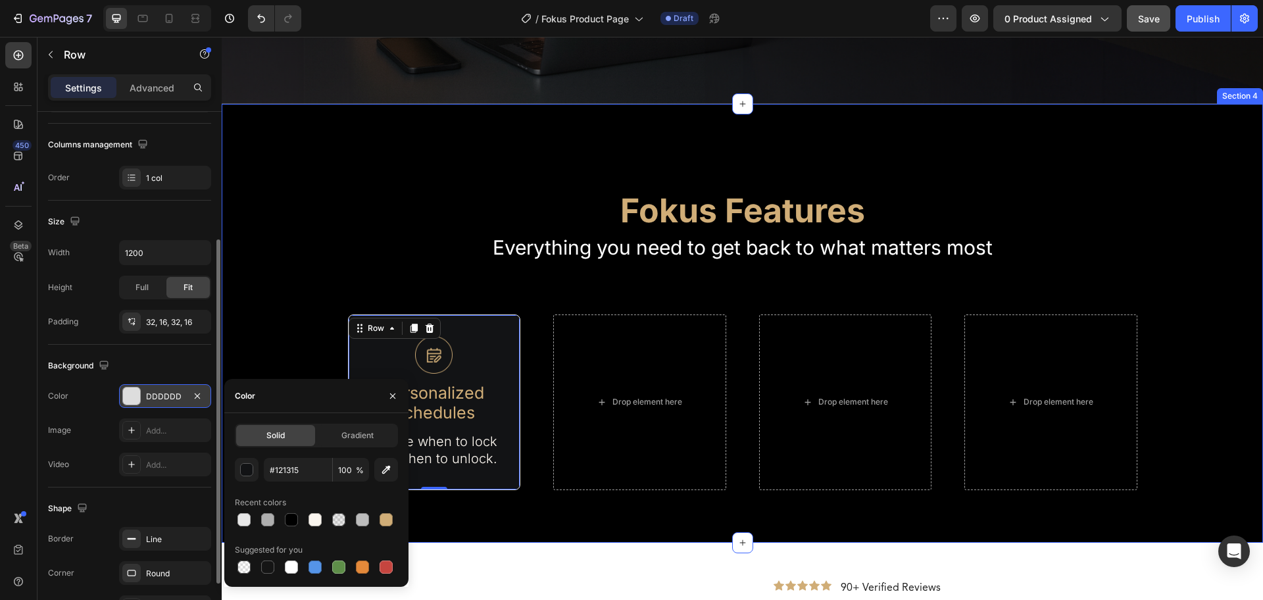
click at [545, 503] on div "Fokus Features Heading Everything you need to get back to what matters most Tex…" at bounding box center [743, 323] width 1042 height 439
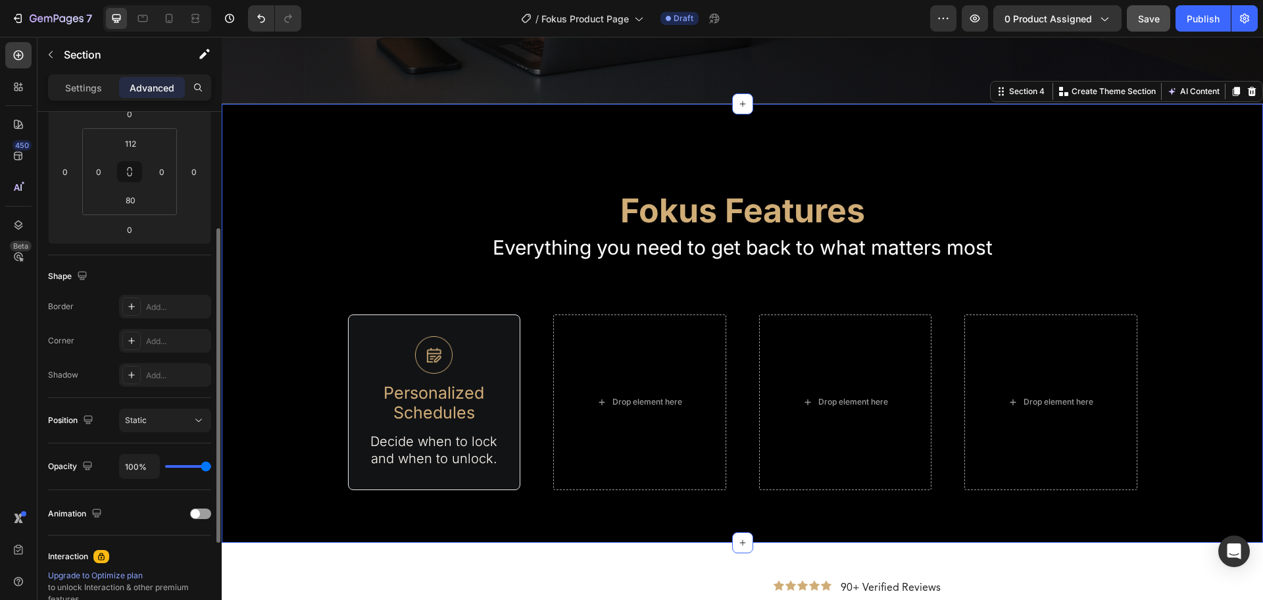
scroll to position [0, 0]
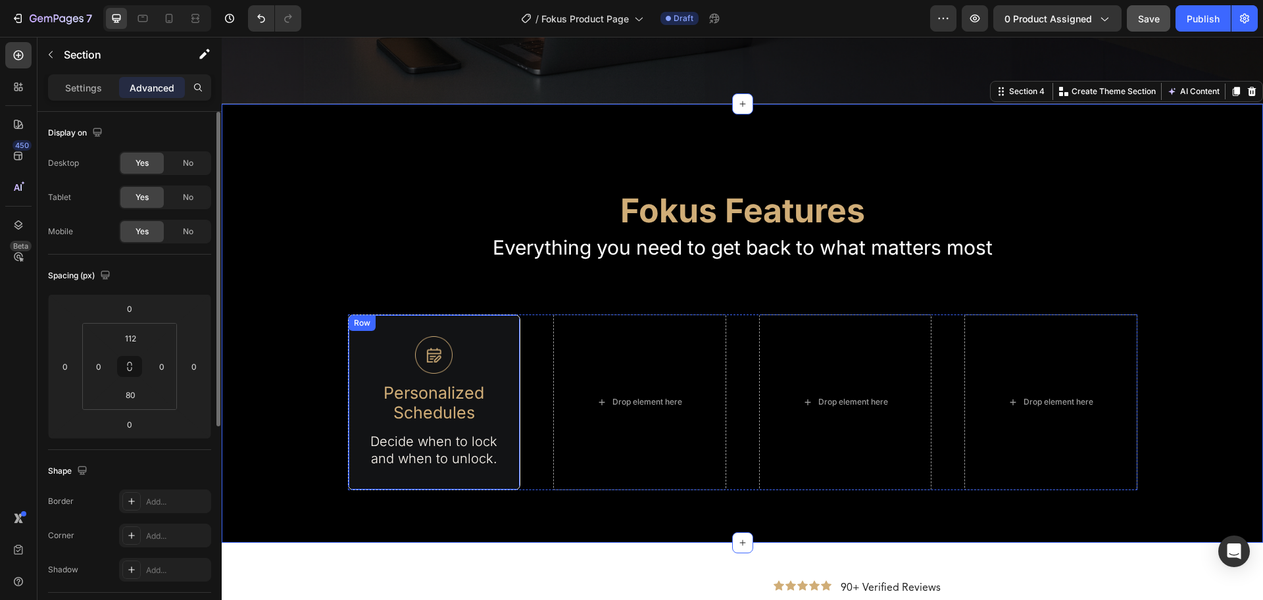
click at [496, 320] on div "Image Personalized Schedules Text Block Decide when to lock and when to unlock.…" at bounding box center [434, 403] width 173 height 176
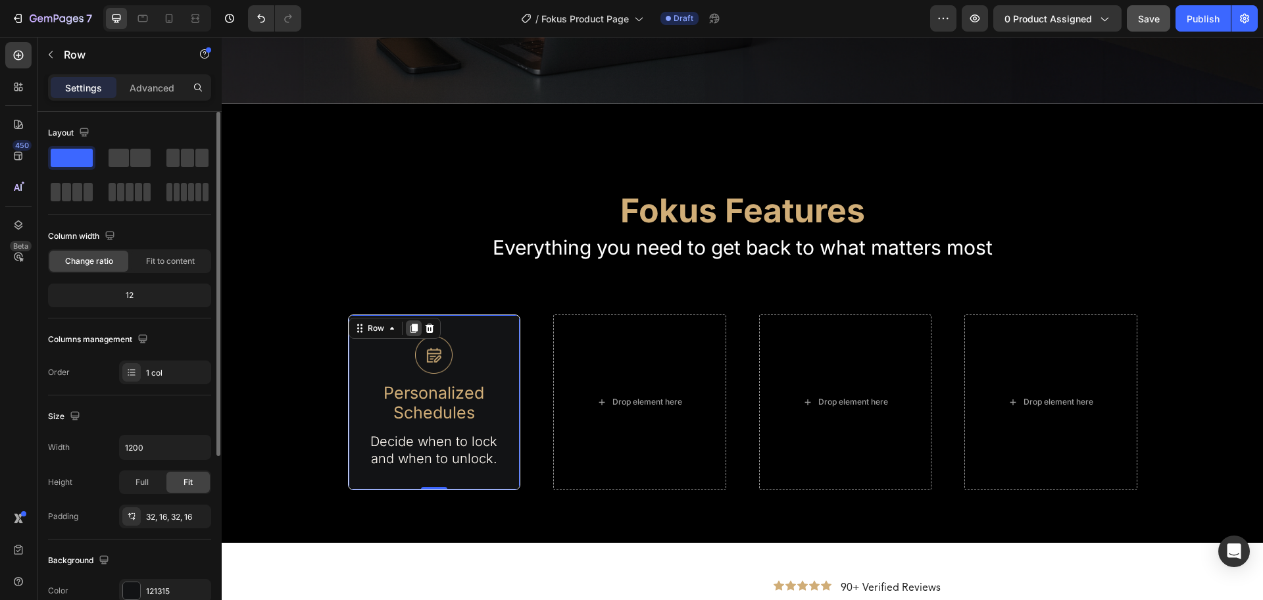
click at [411, 324] on icon at bounding box center [413, 328] width 7 height 9
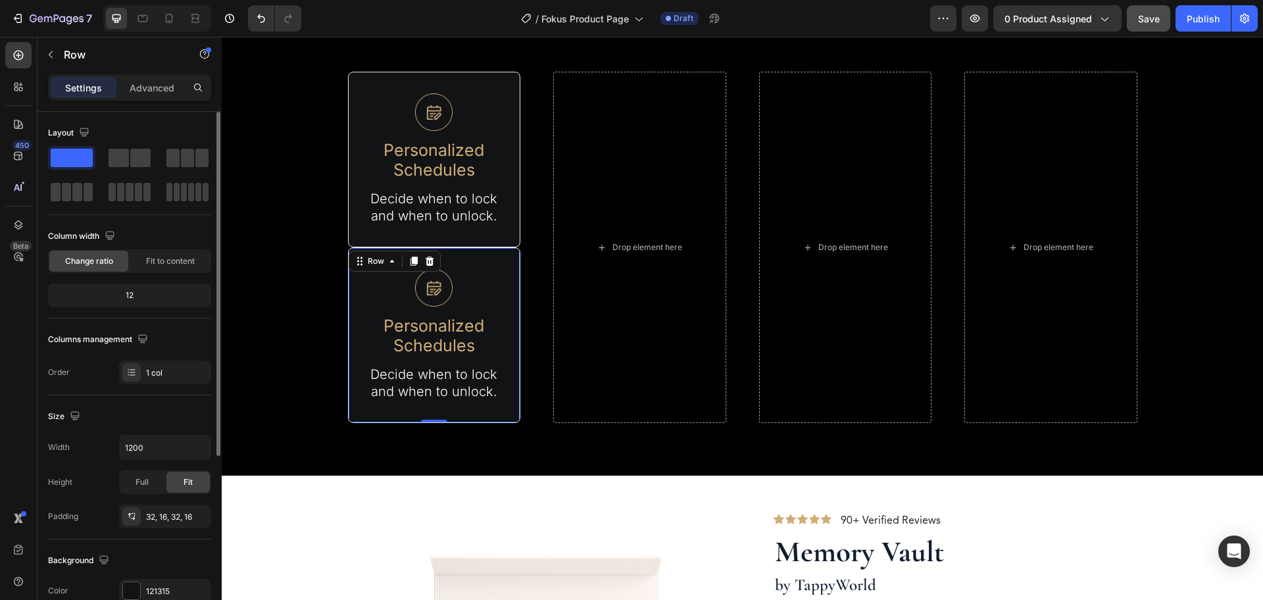
scroll to position [650, 0]
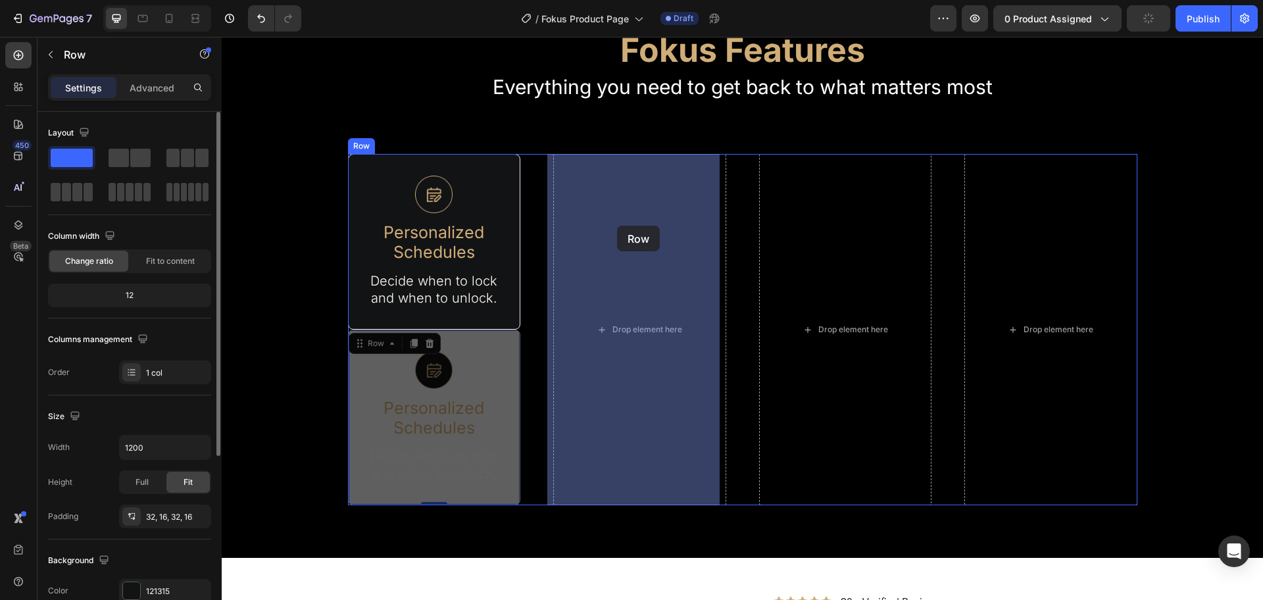
drag, startPoint x: 365, startPoint y: 347, endPoint x: 617, endPoint y: 226, distance: 279.6
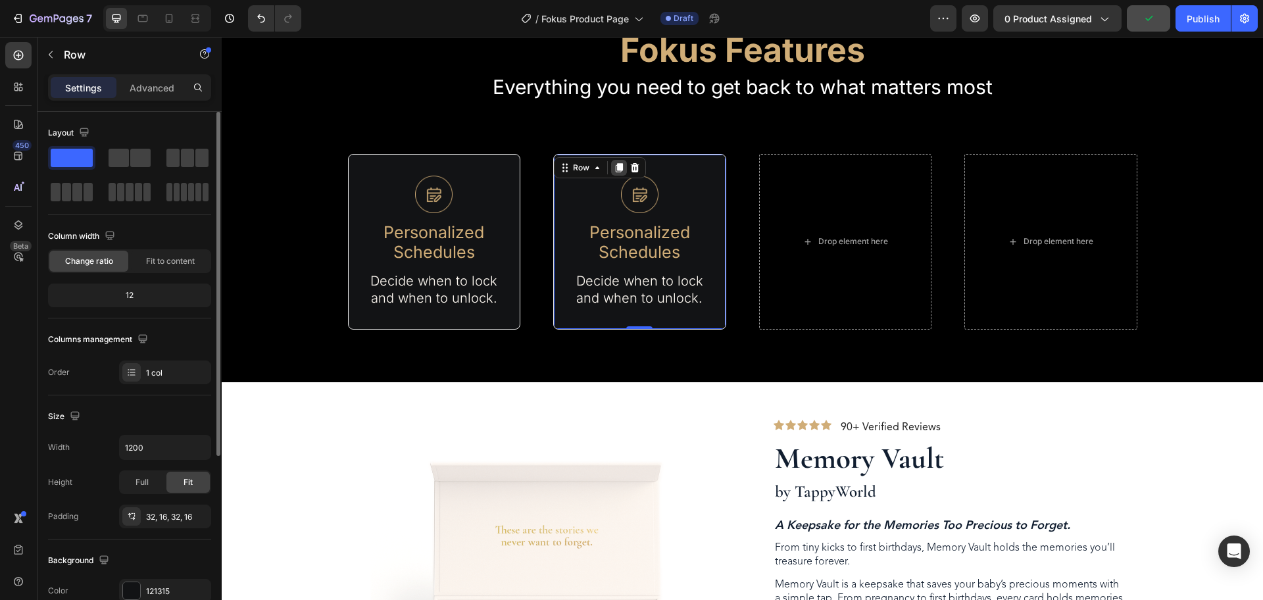
click at [616, 168] on icon at bounding box center [619, 167] width 7 height 9
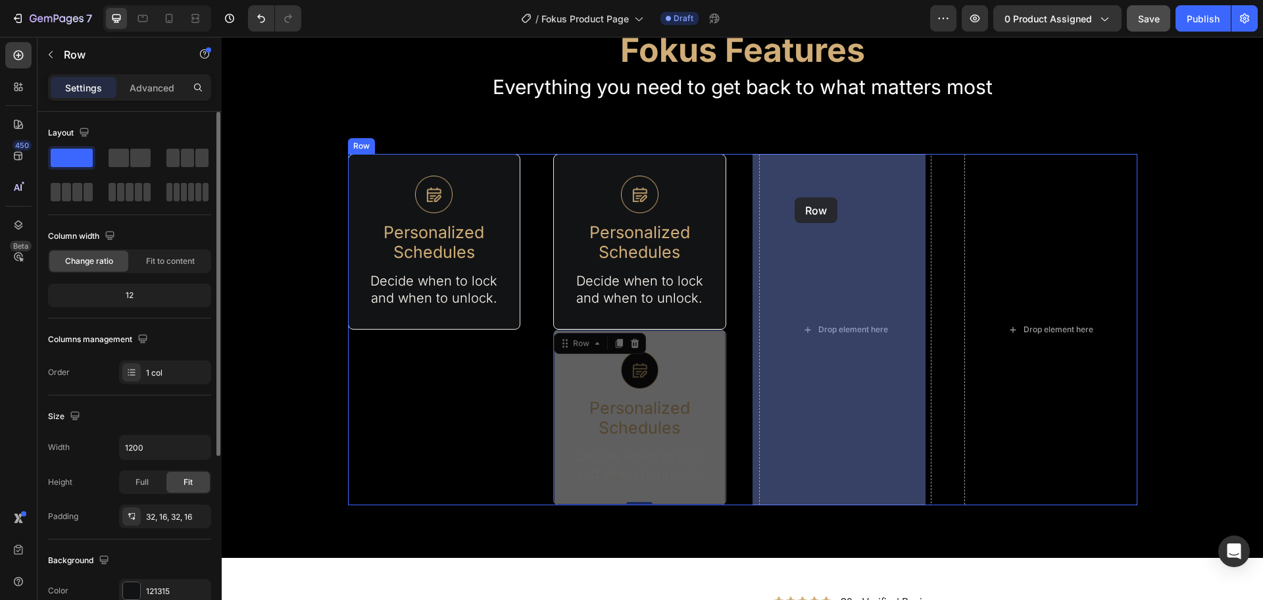
drag, startPoint x: 568, startPoint y: 343, endPoint x: 796, endPoint y: 197, distance: 270.2
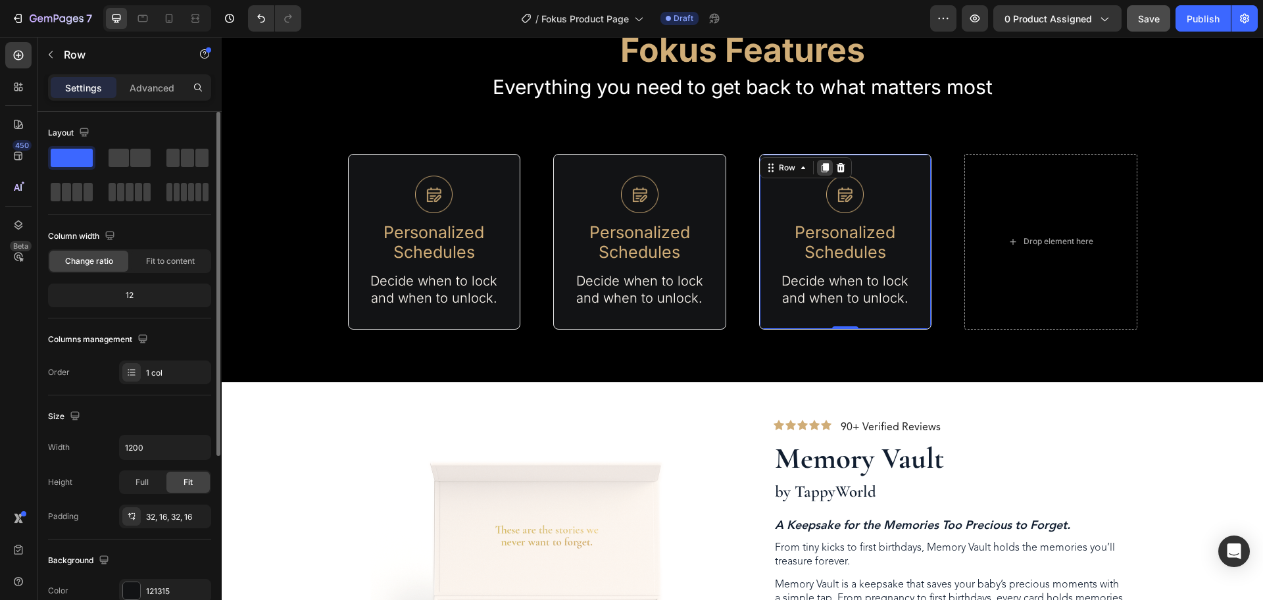
click at [820, 171] on icon at bounding box center [825, 168] width 11 height 11
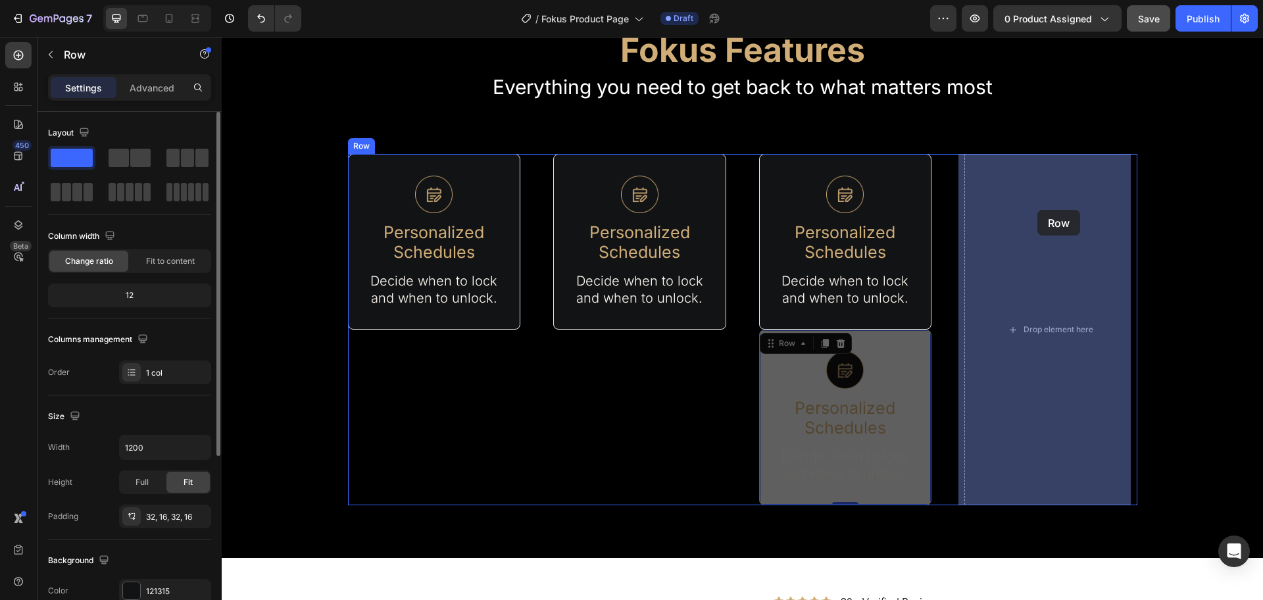
drag, startPoint x: 769, startPoint y: 349, endPoint x: 1038, endPoint y: 210, distance: 303.2
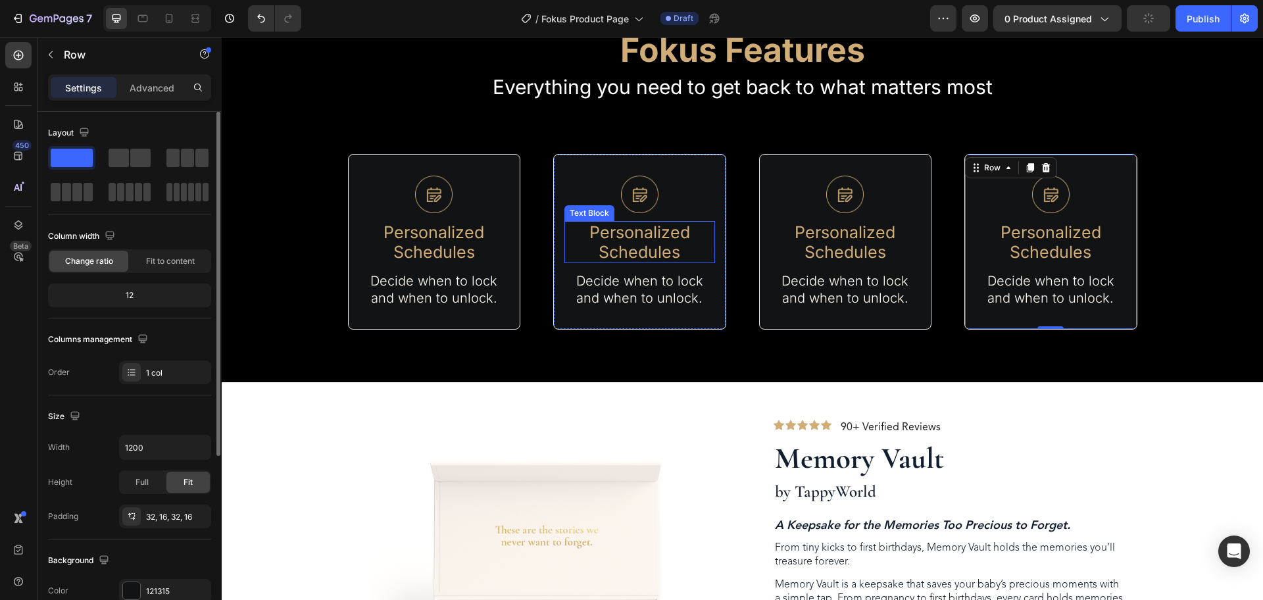
click at [638, 246] on p "Personalized Schedules" at bounding box center [640, 241] width 148 height 39
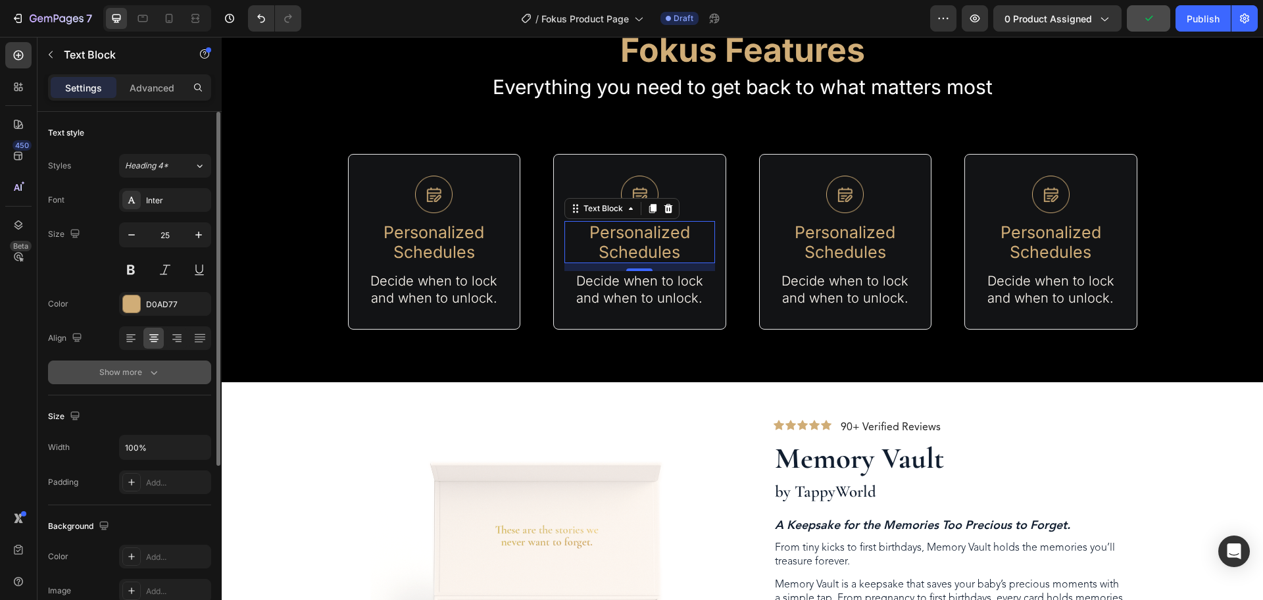
click at [135, 376] on div "Show more" at bounding box center [129, 372] width 61 height 13
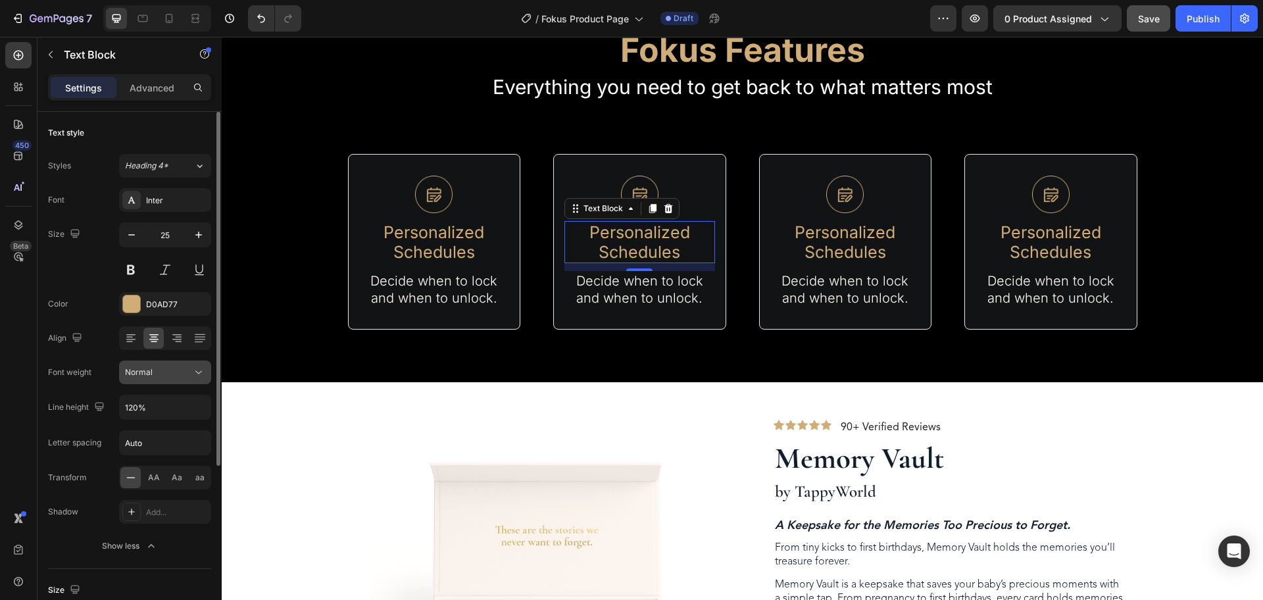
click at [180, 371] on div "Normal" at bounding box center [158, 373] width 67 height 12
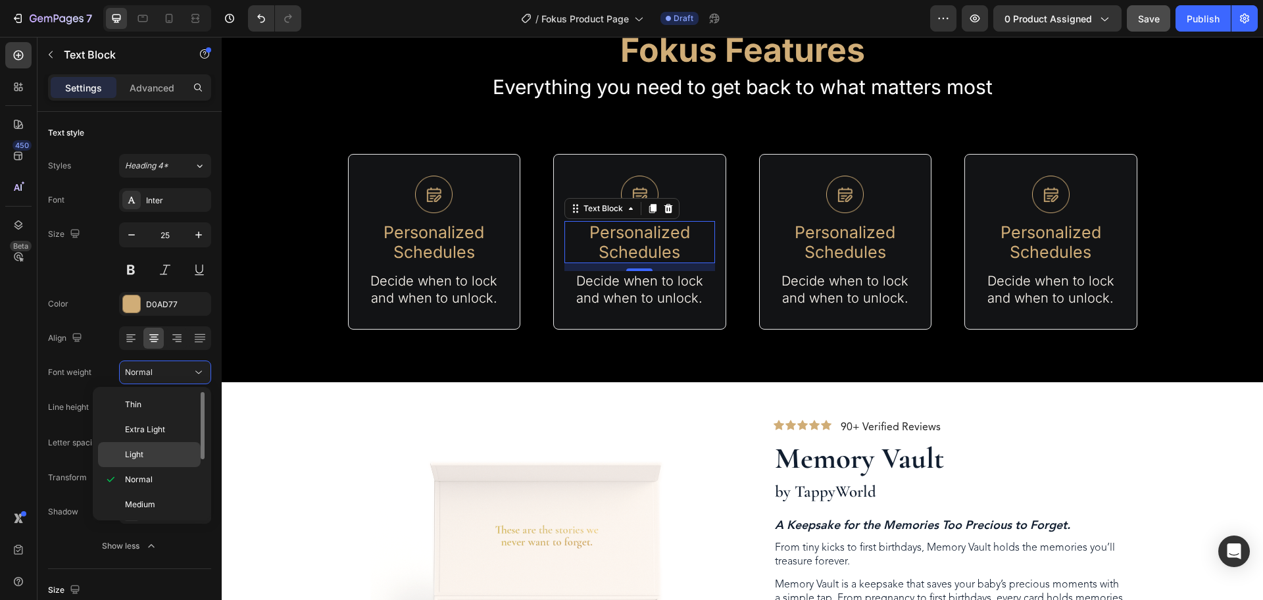
scroll to position [82, 0]
click at [153, 425] on span "Medium" at bounding box center [140, 423] width 30 height 12
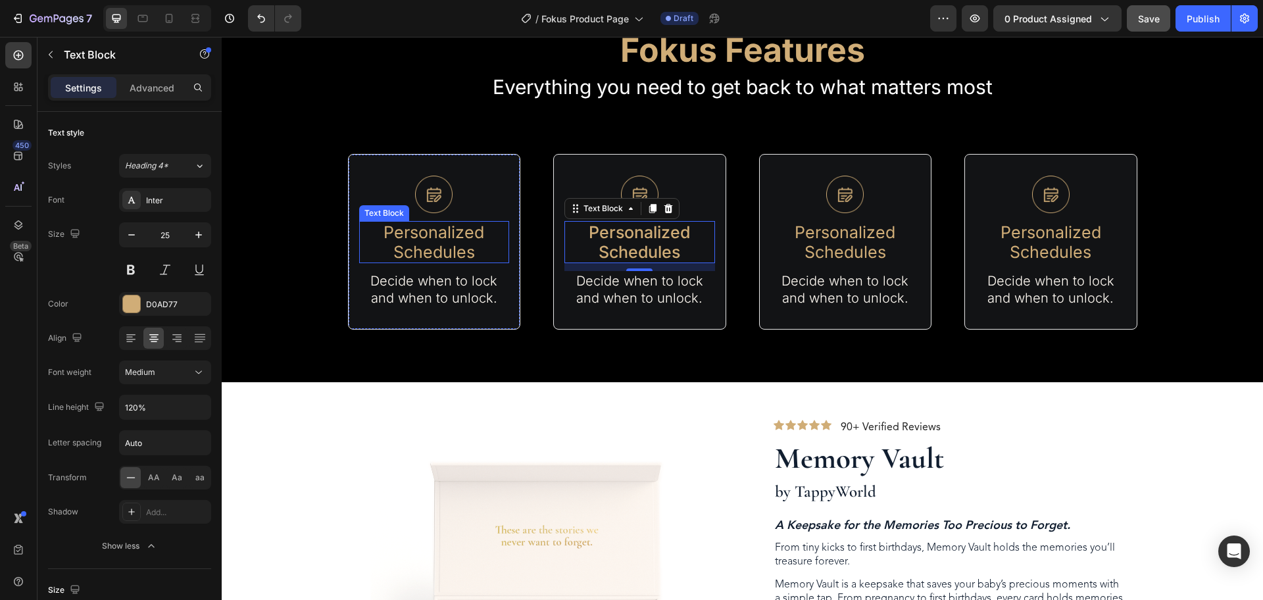
click at [413, 240] on p "Personalized Schedules" at bounding box center [435, 241] width 148 height 39
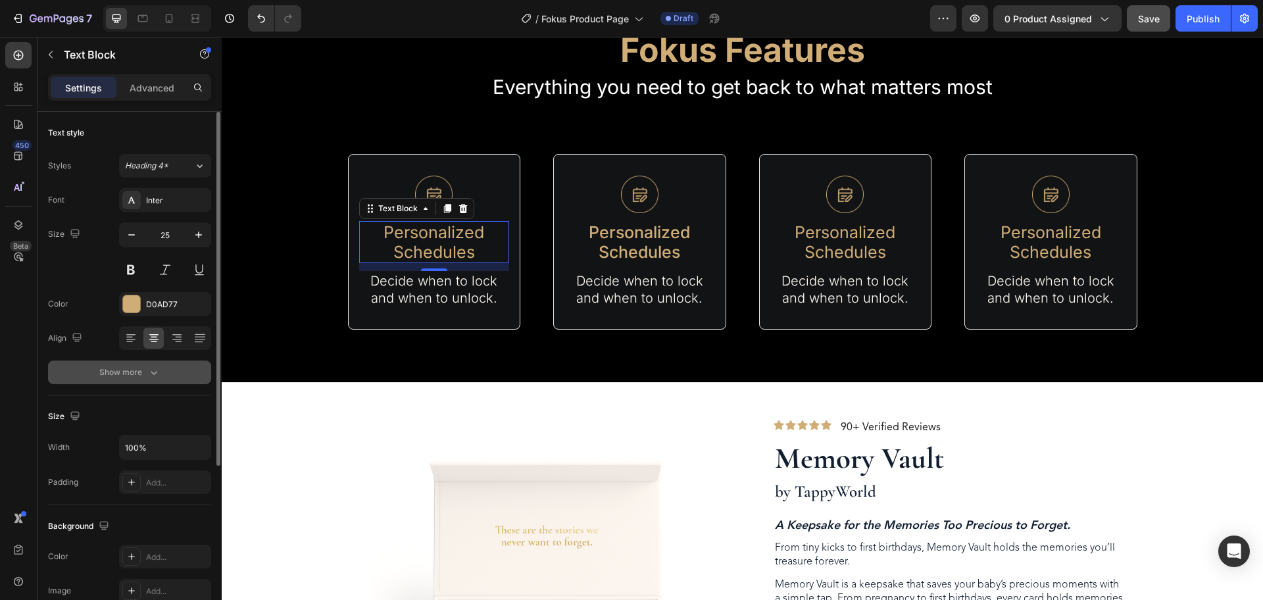
click at [130, 373] on div "Show more" at bounding box center [129, 372] width 61 height 13
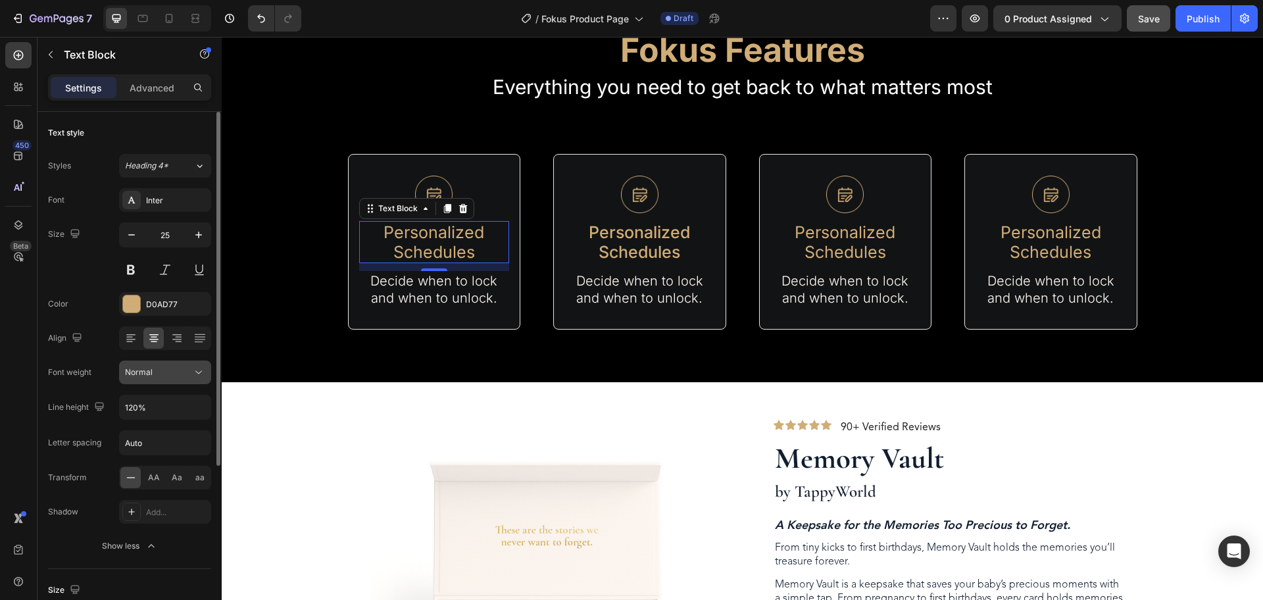
click at [168, 376] on div "Normal" at bounding box center [158, 373] width 67 height 12
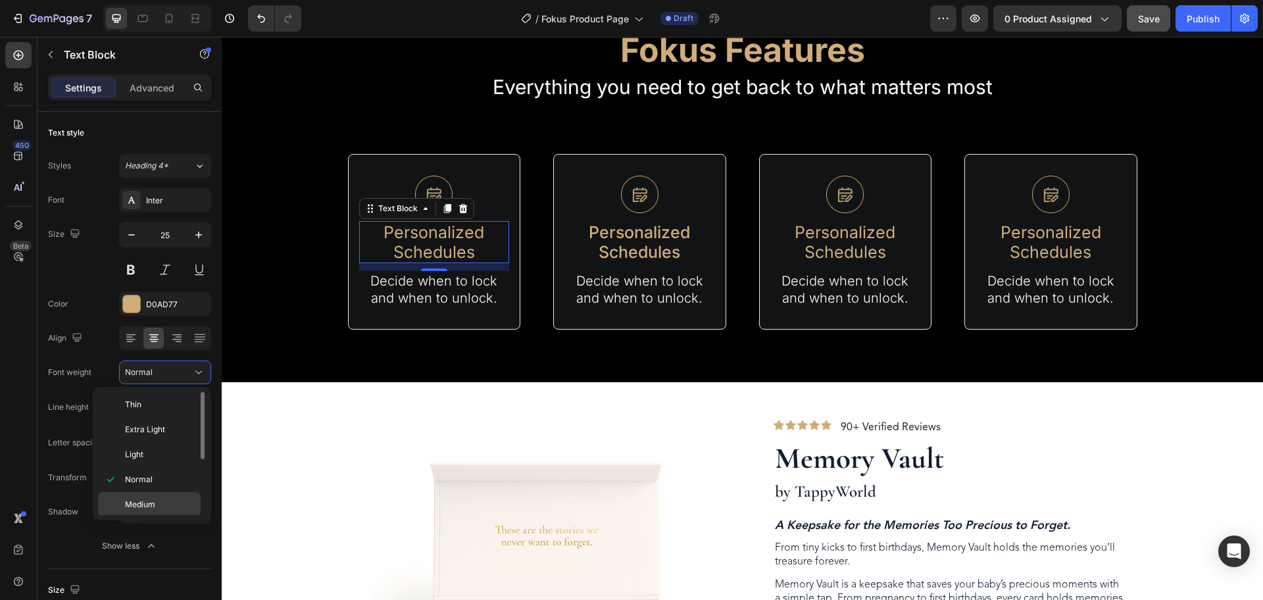
click at [141, 501] on span "Medium" at bounding box center [140, 505] width 30 height 12
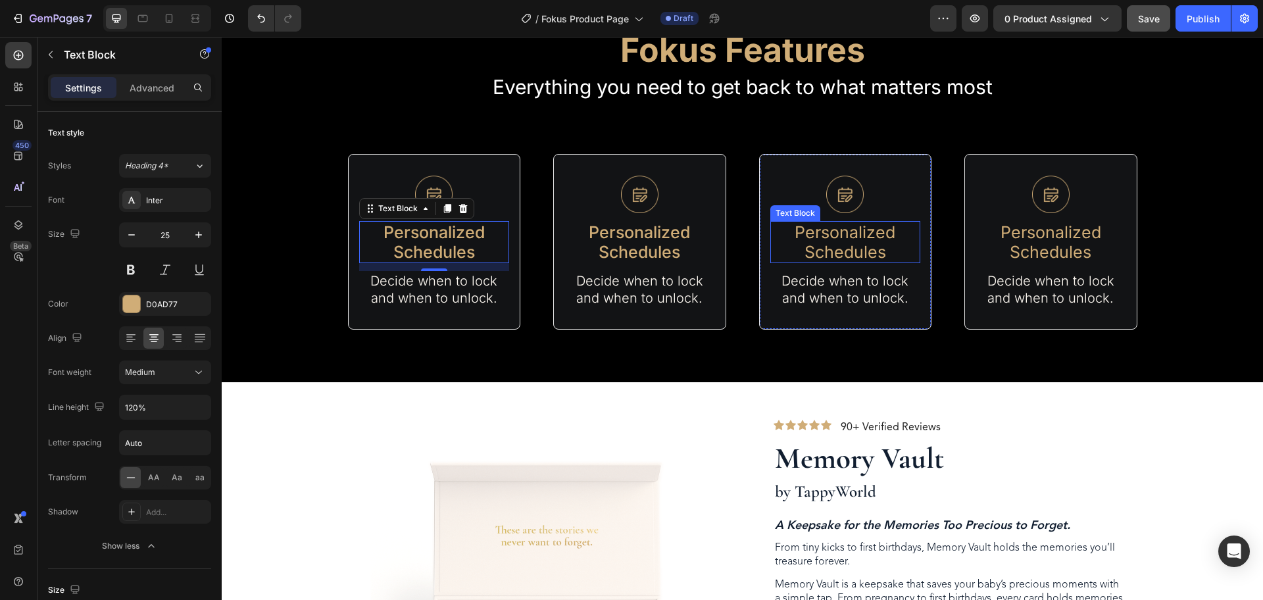
click at [824, 238] on p "Personalized Schedules" at bounding box center [846, 241] width 148 height 39
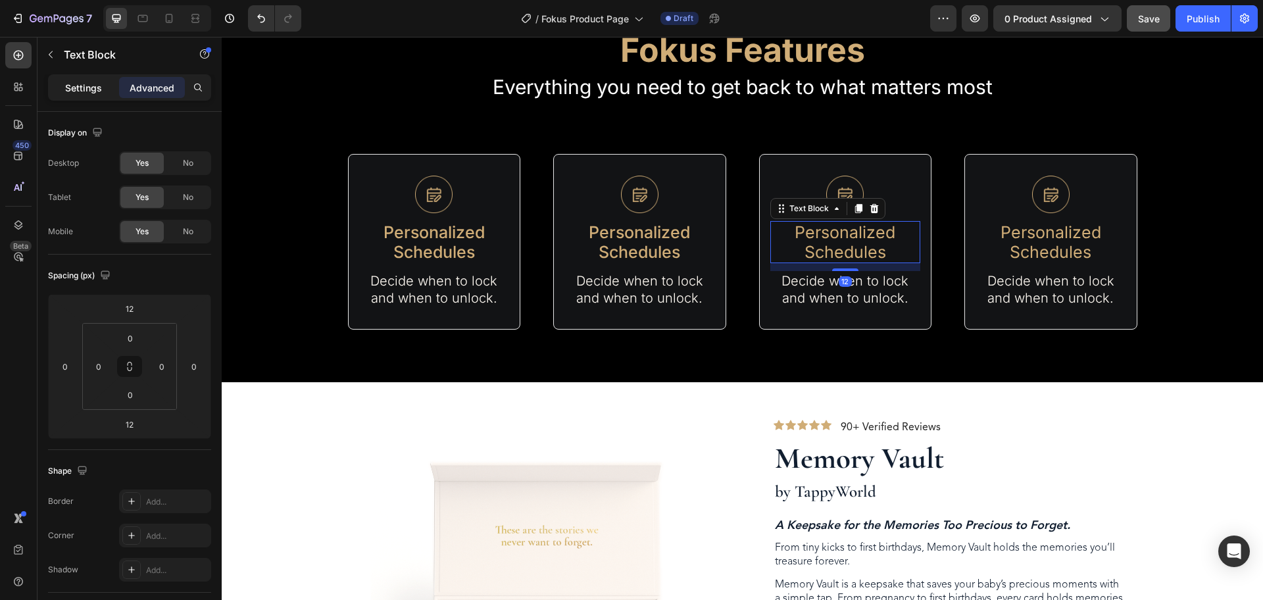
click at [103, 77] on div "Settings" at bounding box center [84, 87] width 66 height 21
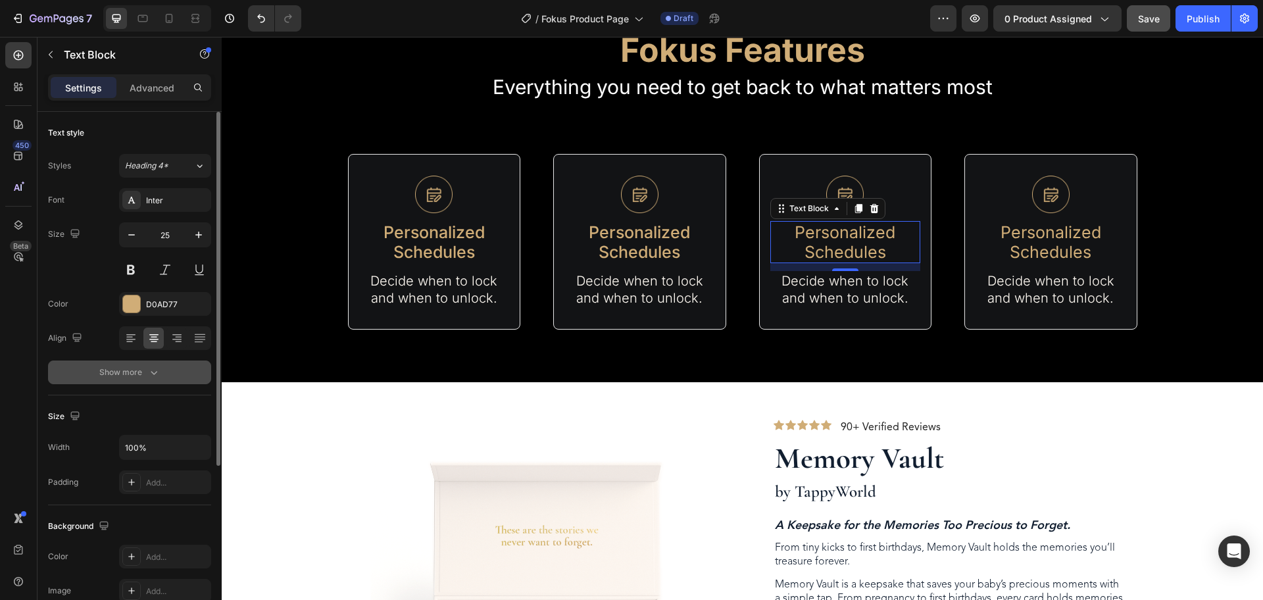
click at [141, 374] on div "Show more" at bounding box center [129, 372] width 61 height 13
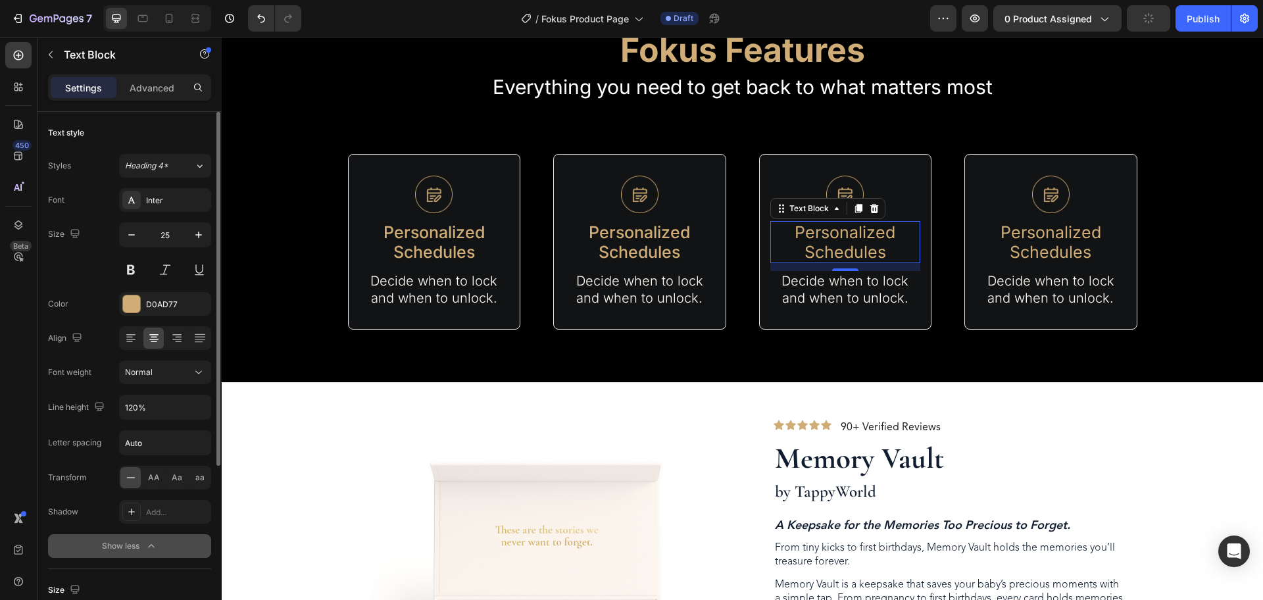
click at [141, 374] on span "Normal" at bounding box center [139, 372] width 28 height 10
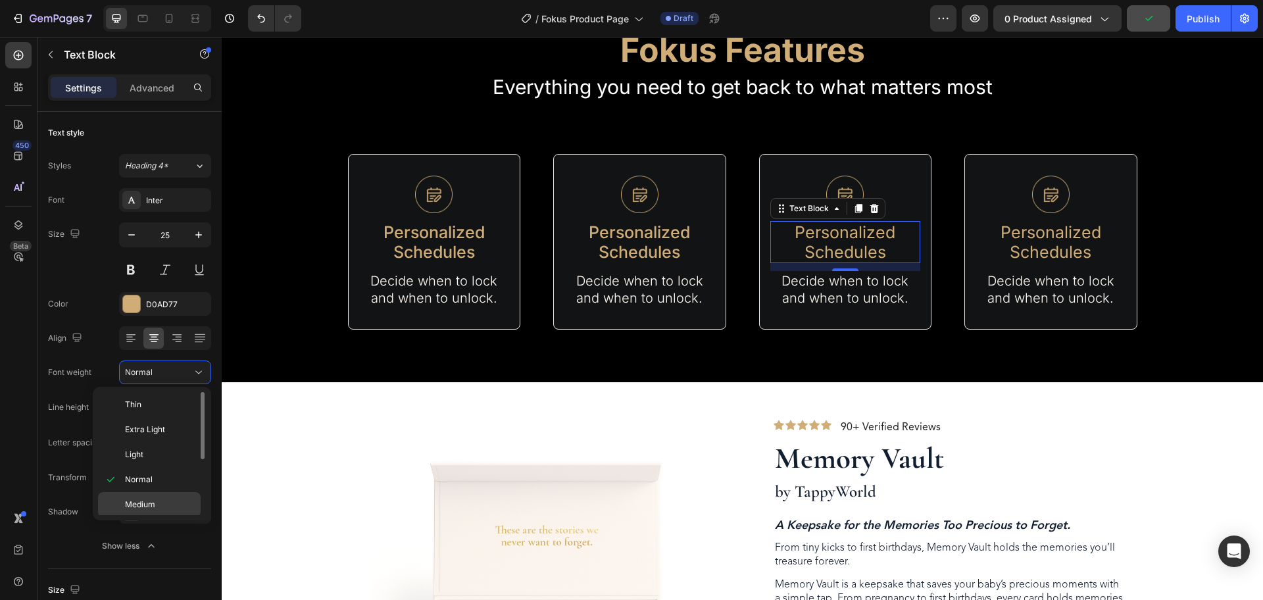
click at [145, 509] on span "Medium" at bounding box center [140, 505] width 30 height 12
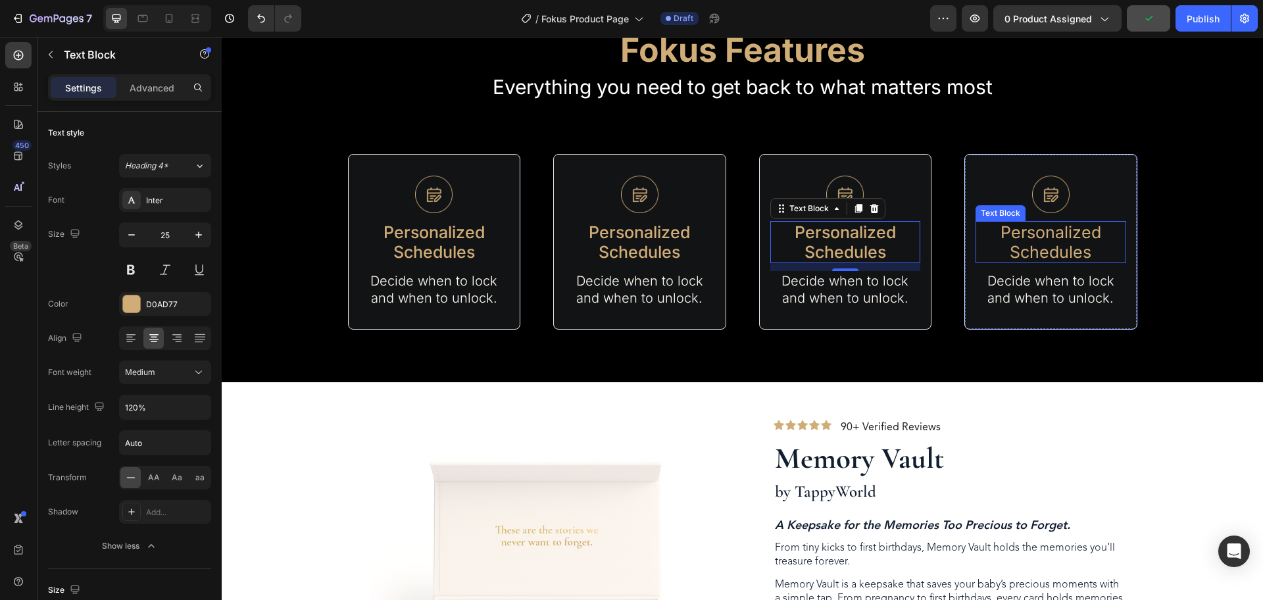
click at [1050, 245] on p "Personalized Schedules" at bounding box center [1051, 241] width 148 height 39
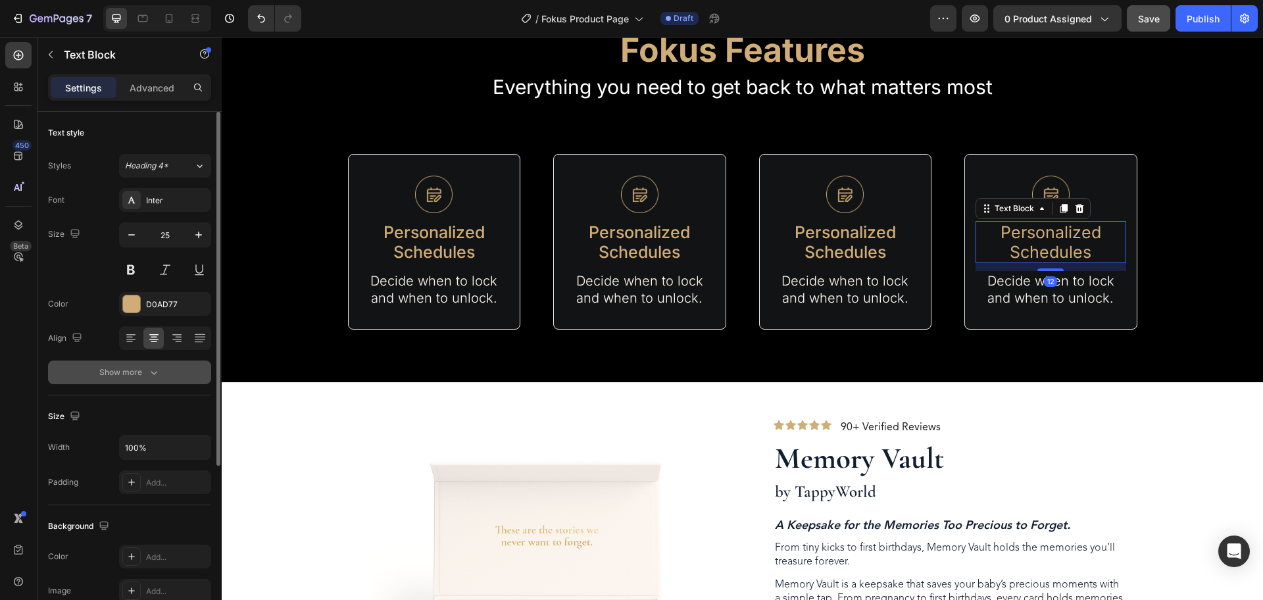
click at [153, 370] on icon "button" at bounding box center [153, 372] width 13 height 13
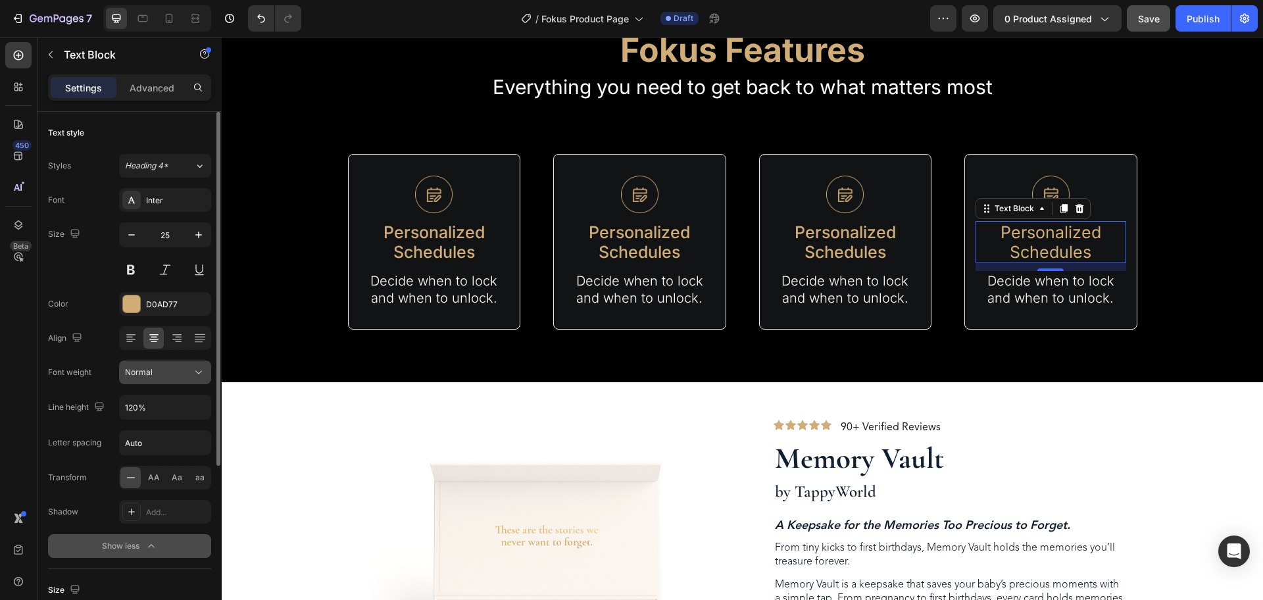
click at [208, 380] on button "Normal" at bounding box center [165, 373] width 92 height 24
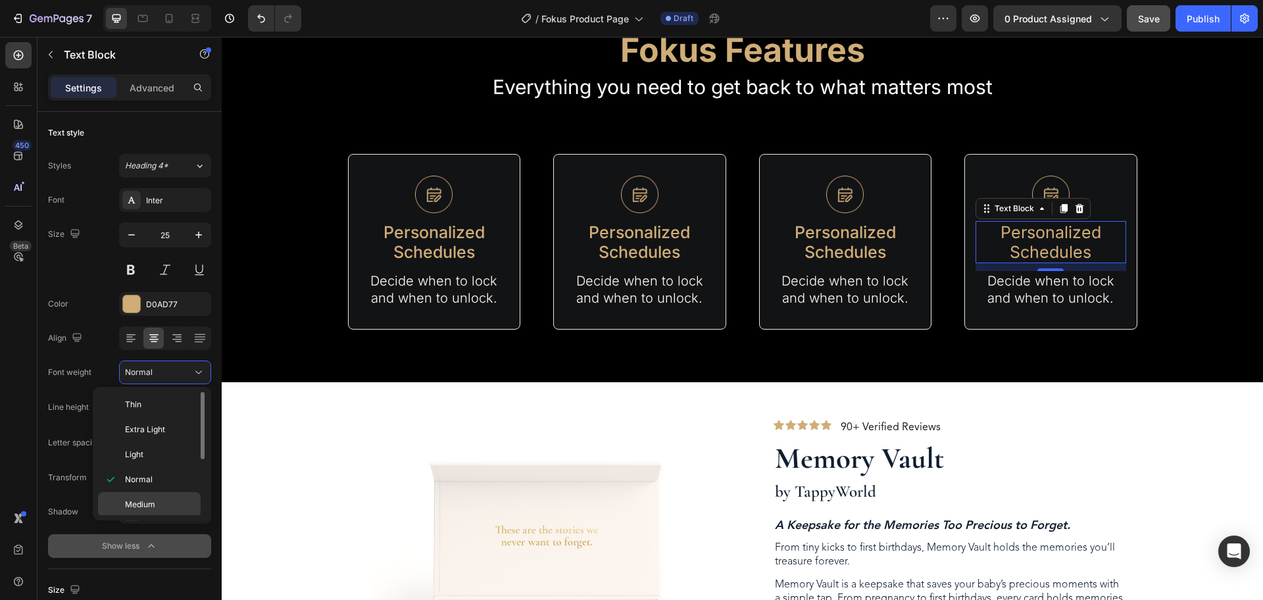
click at [152, 499] on span "Medium" at bounding box center [140, 505] width 30 height 12
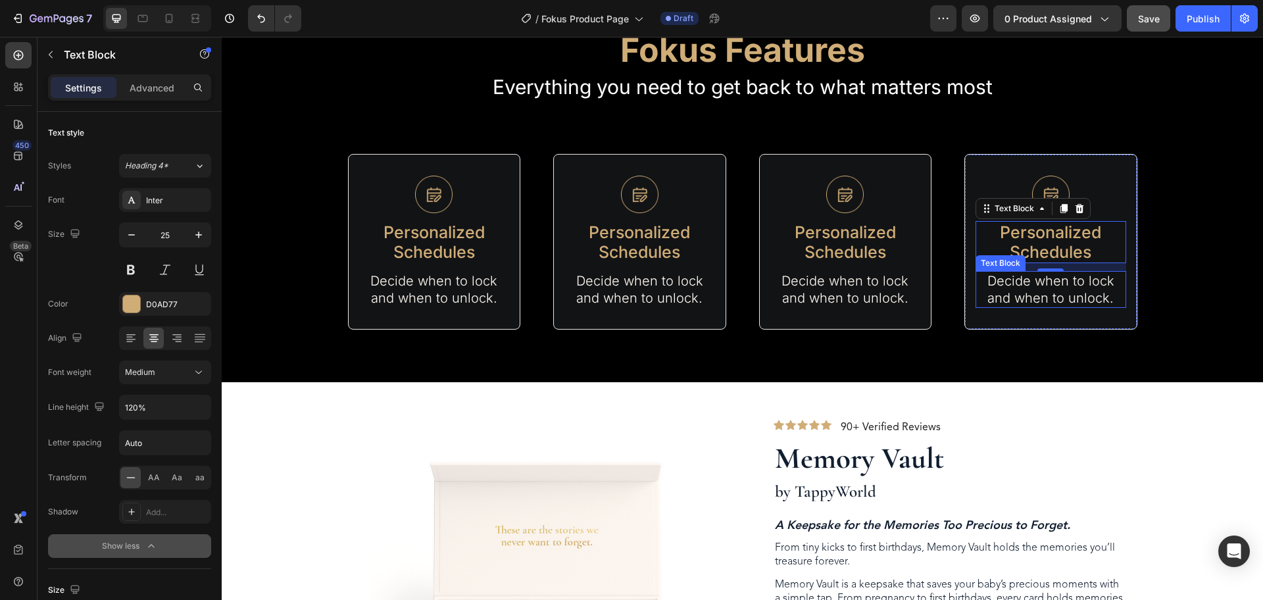
click at [1108, 300] on p "Decide when to lock and when to unlock." at bounding box center [1051, 289] width 148 height 34
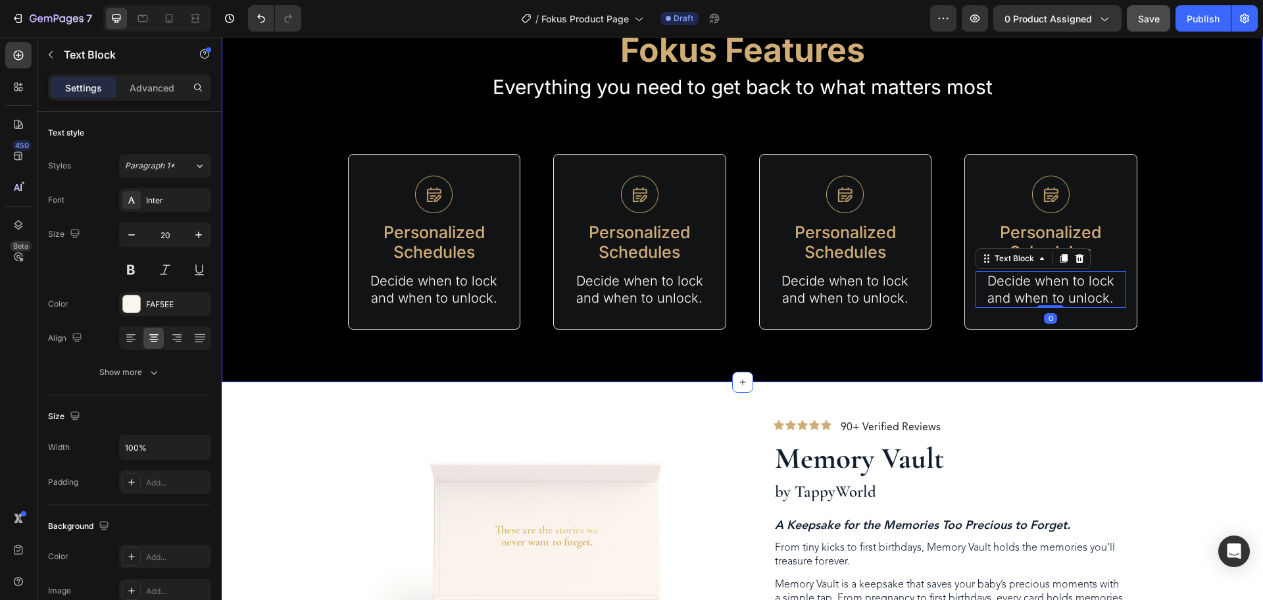
click at [1187, 295] on div "Fokus Features Heading Everything you need to get back to what matters most Tex…" at bounding box center [743, 173] width 1042 height 313
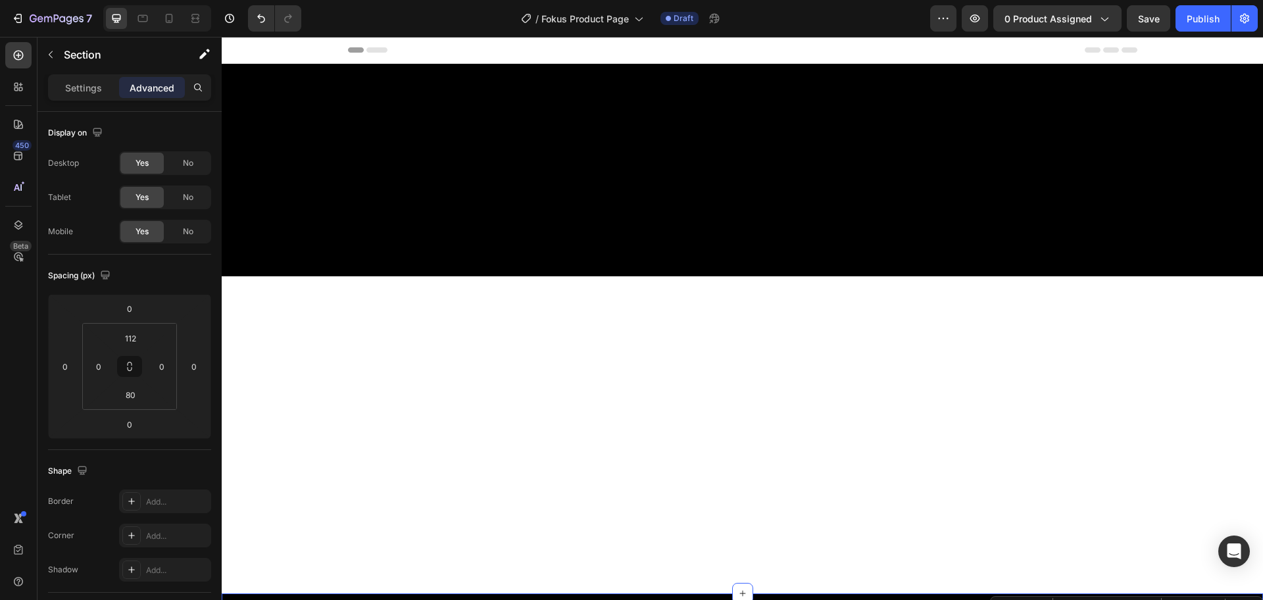
scroll to position [650, 0]
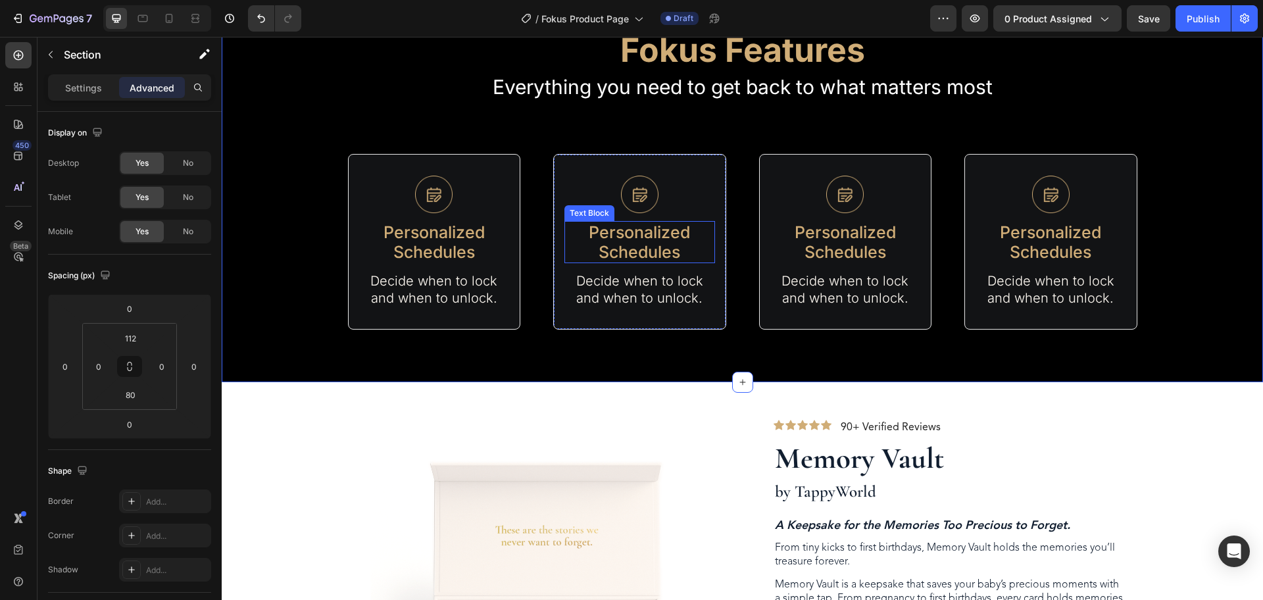
click at [664, 246] on p "Personalized Schedules" at bounding box center [640, 241] width 148 height 39
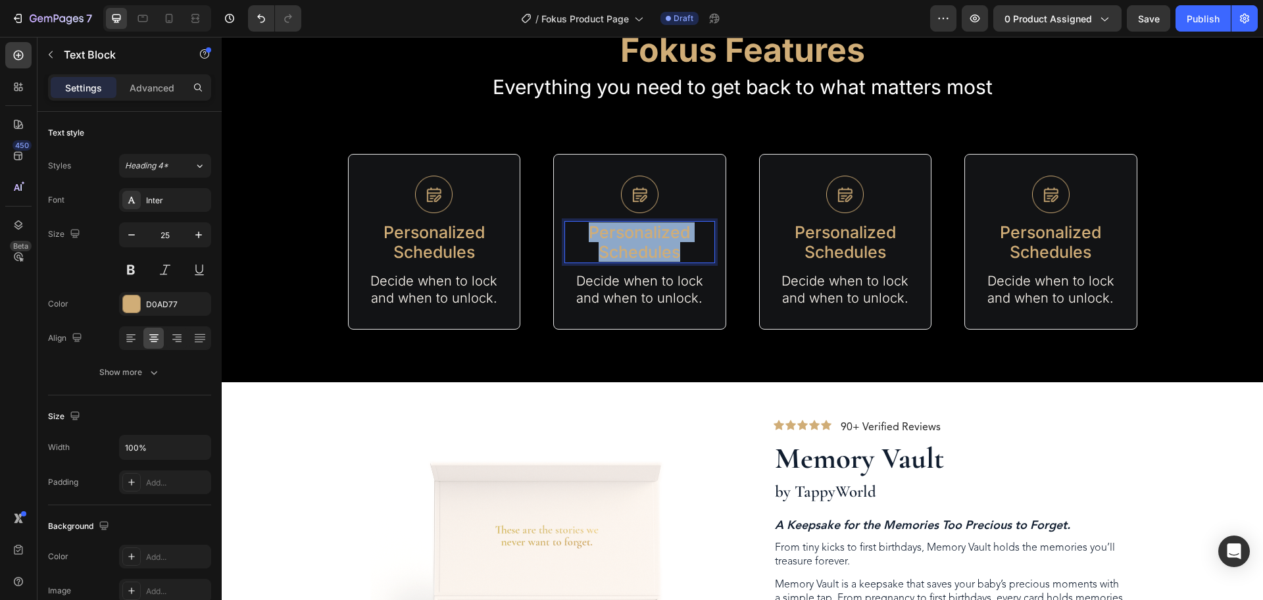
click at [664, 246] on p "Personalized Schedules" at bounding box center [640, 241] width 148 height 39
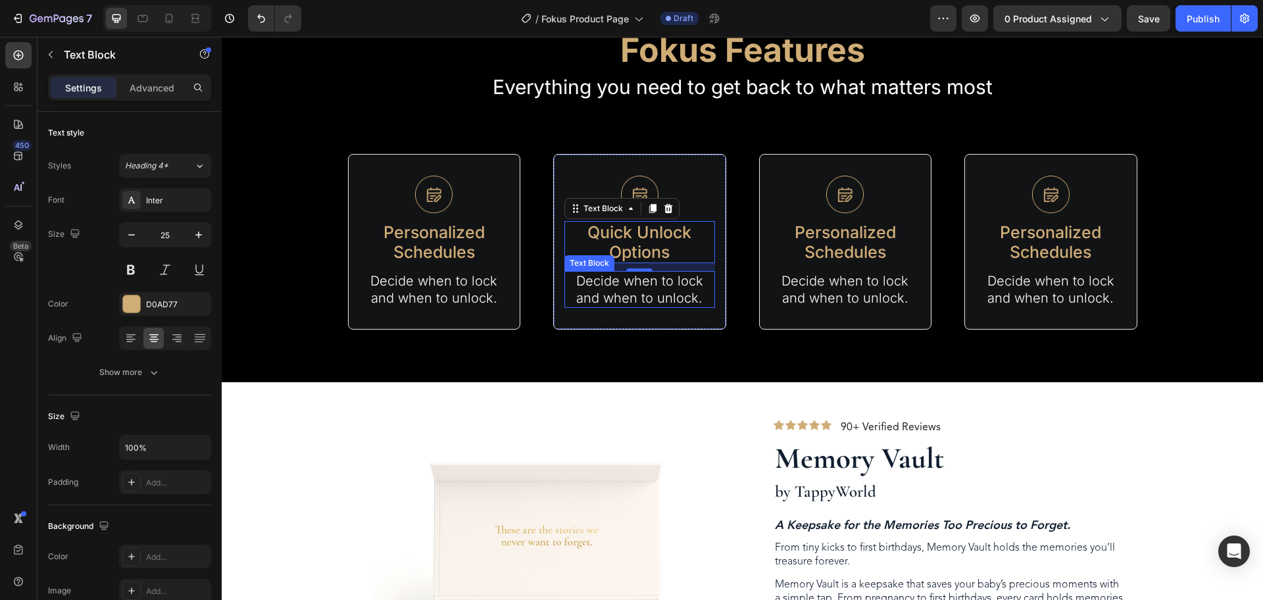
click at [685, 300] on p "Decide when to lock and when to unlock." at bounding box center [640, 289] width 148 height 34
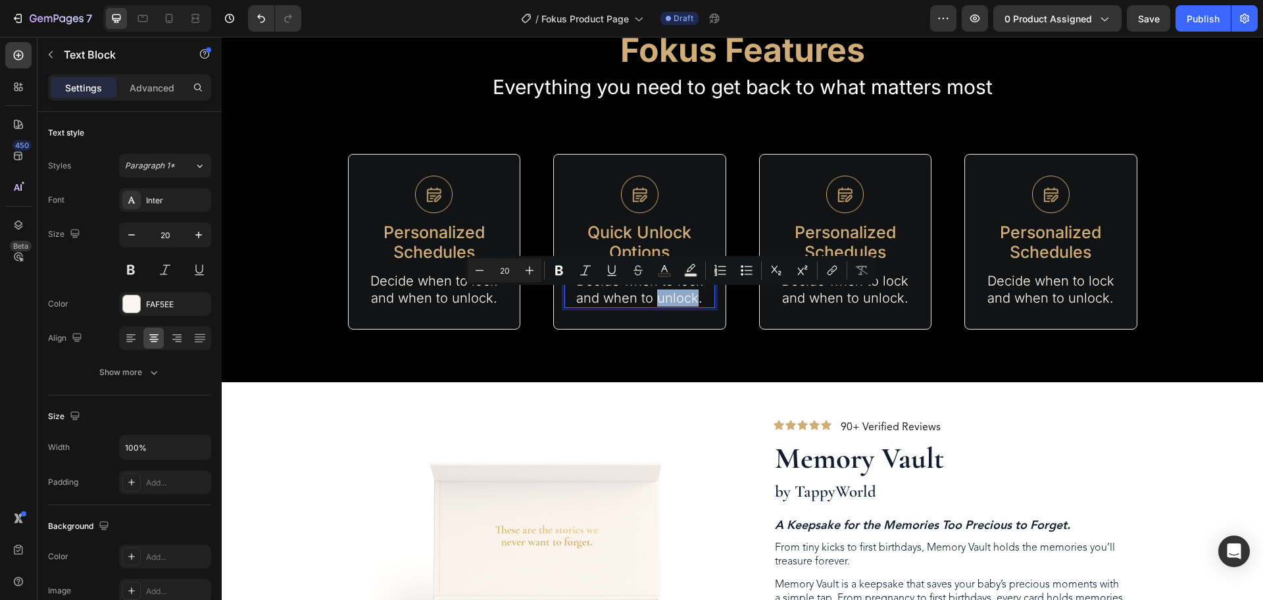
click at [685, 300] on p "Decide when to lock and when to unlock." at bounding box center [640, 289] width 148 height 34
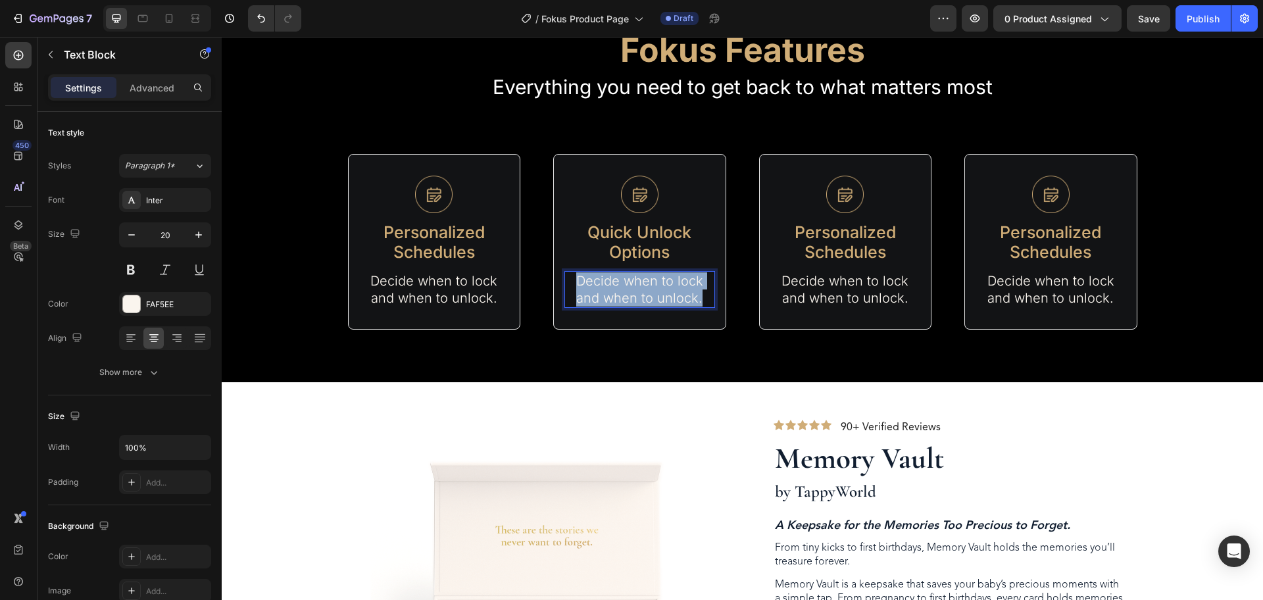
click at [685, 300] on p "Decide when to lock and when to unlock." at bounding box center [640, 289] width 148 height 34
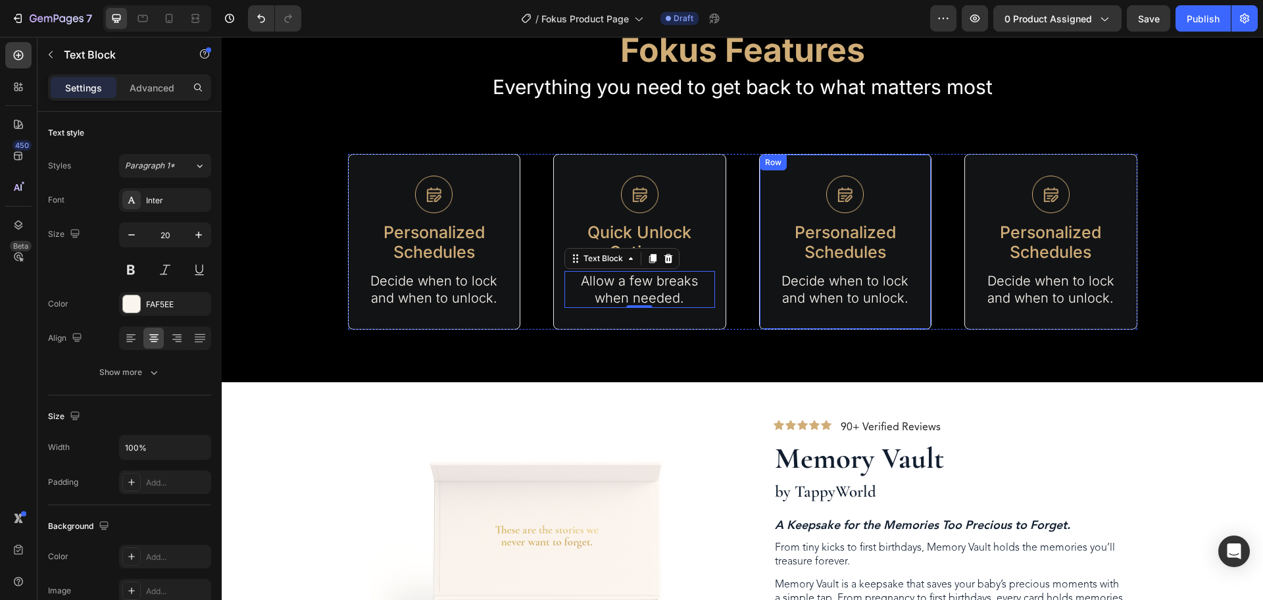
click at [851, 267] on div "Image Personalized Schedules Text Block Decide when to lock and when to unlock.…" at bounding box center [846, 242] width 151 height 132
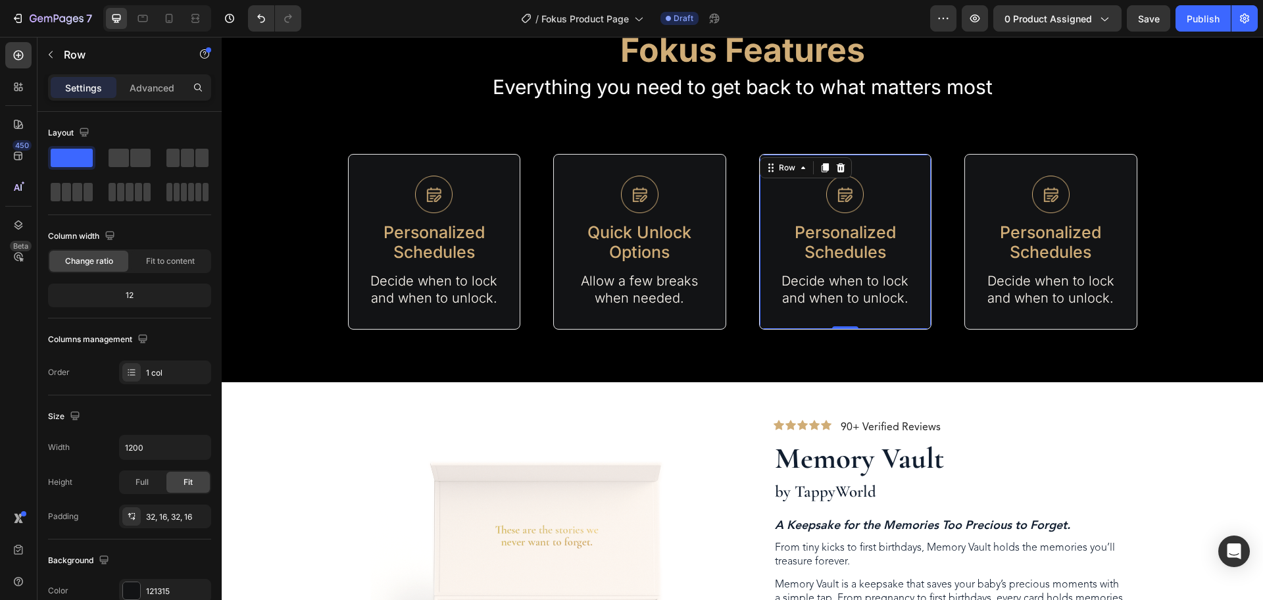
click at [860, 249] on p "Personalized Schedules" at bounding box center [846, 241] width 148 height 39
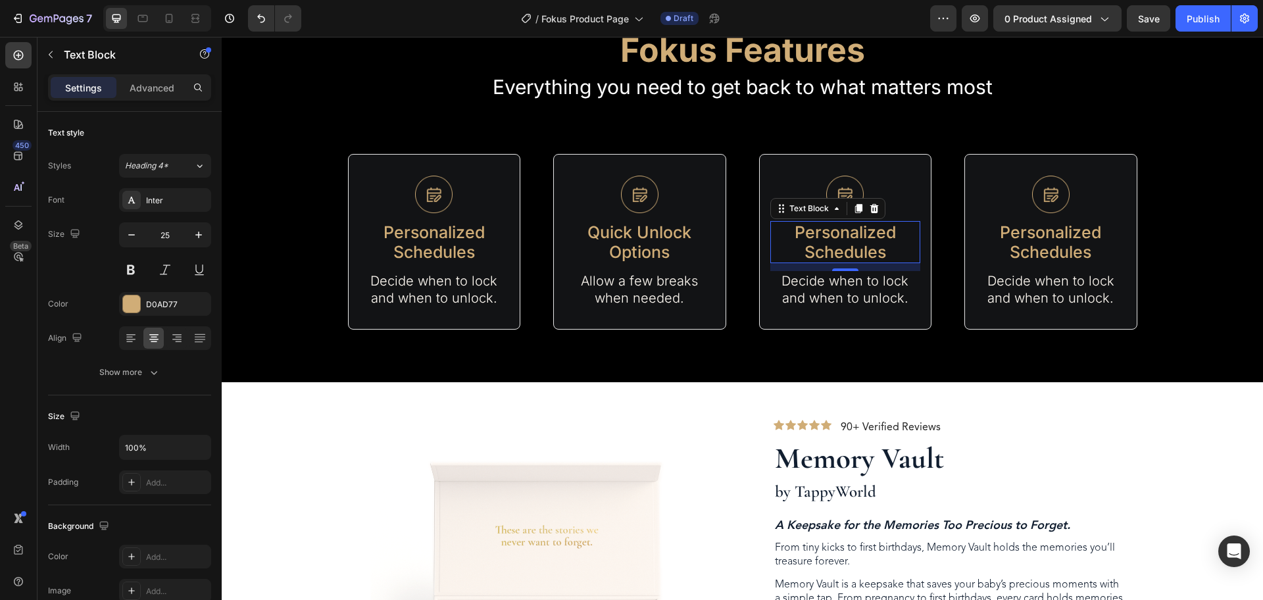
click at [860, 249] on p "Personalized Schedules" at bounding box center [846, 241] width 148 height 39
click at [826, 294] on p "Decide when to lock and when to unlock." at bounding box center [846, 289] width 148 height 34
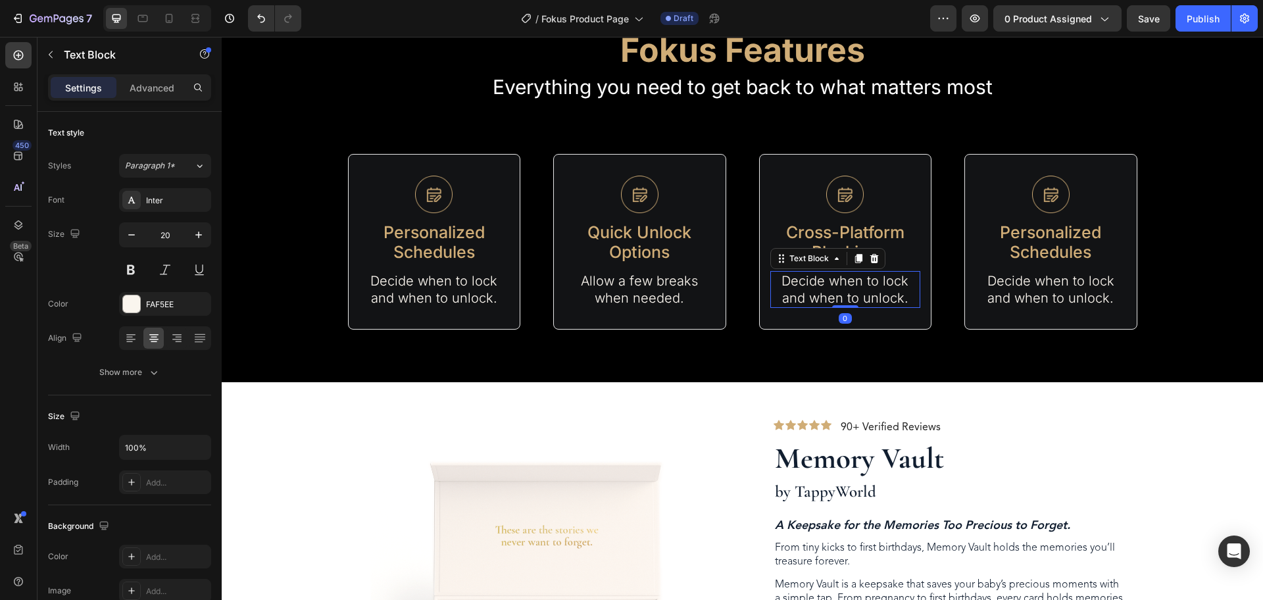
click at [842, 293] on p "Decide when to lock and when to unlock." at bounding box center [846, 289] width 148 height 34
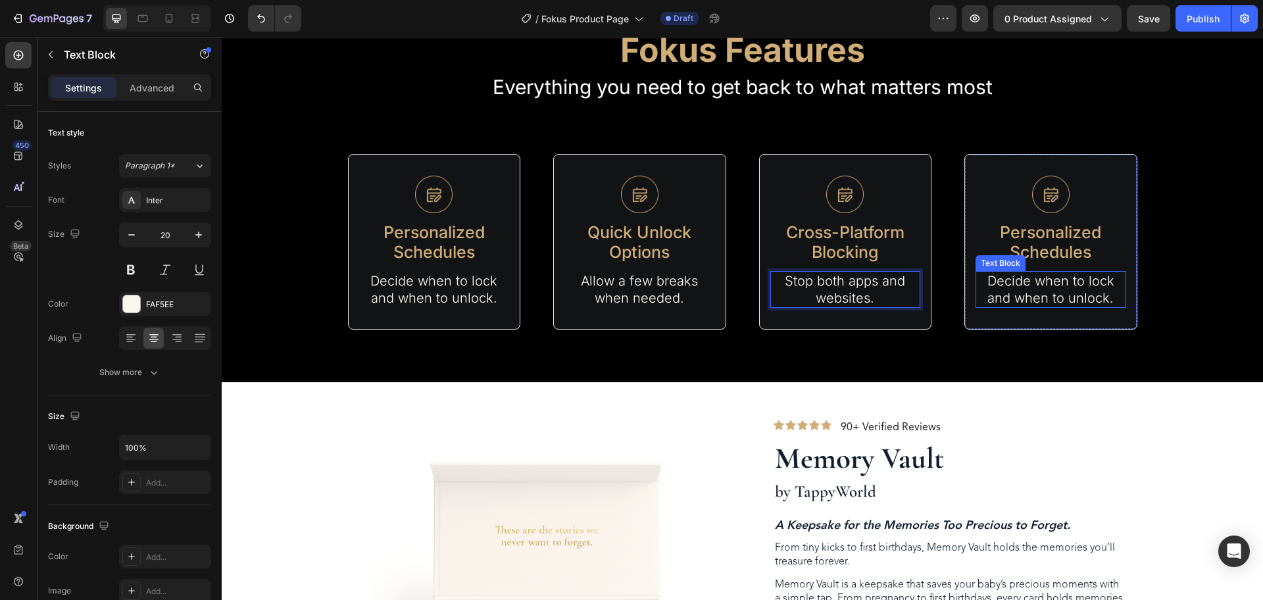
click at [1033, 279] on p "Decide when to lock and when to unlock." at bounding box center [1051, 289] width 148 height 34
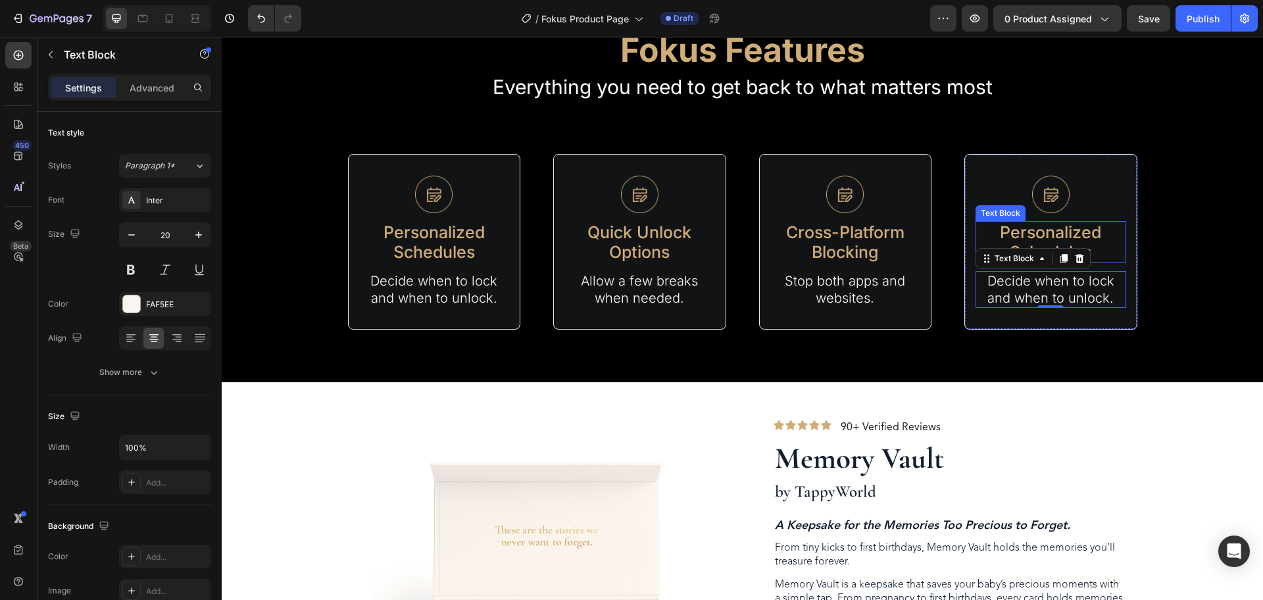
click at [1092, 238] on p "Personalized Schedules" at bounding box center [1051, 241] width 148 height 39
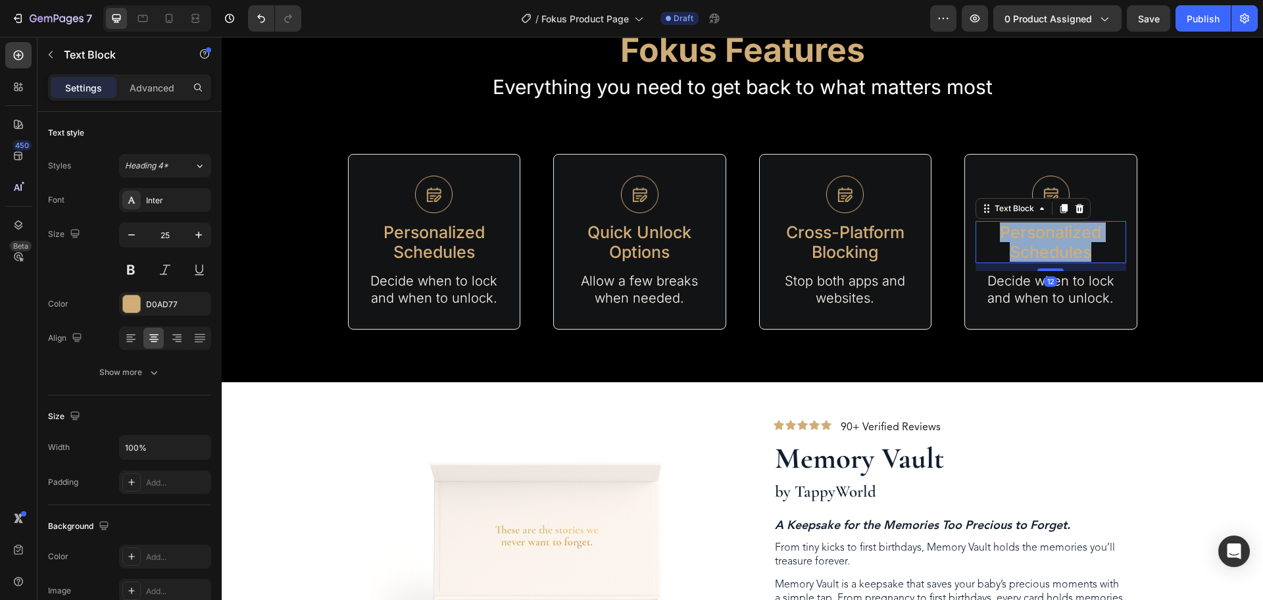
click at [1092, 238] on p "Personalized Schedules" at bounding box center [1051, 241] width 148 height 39
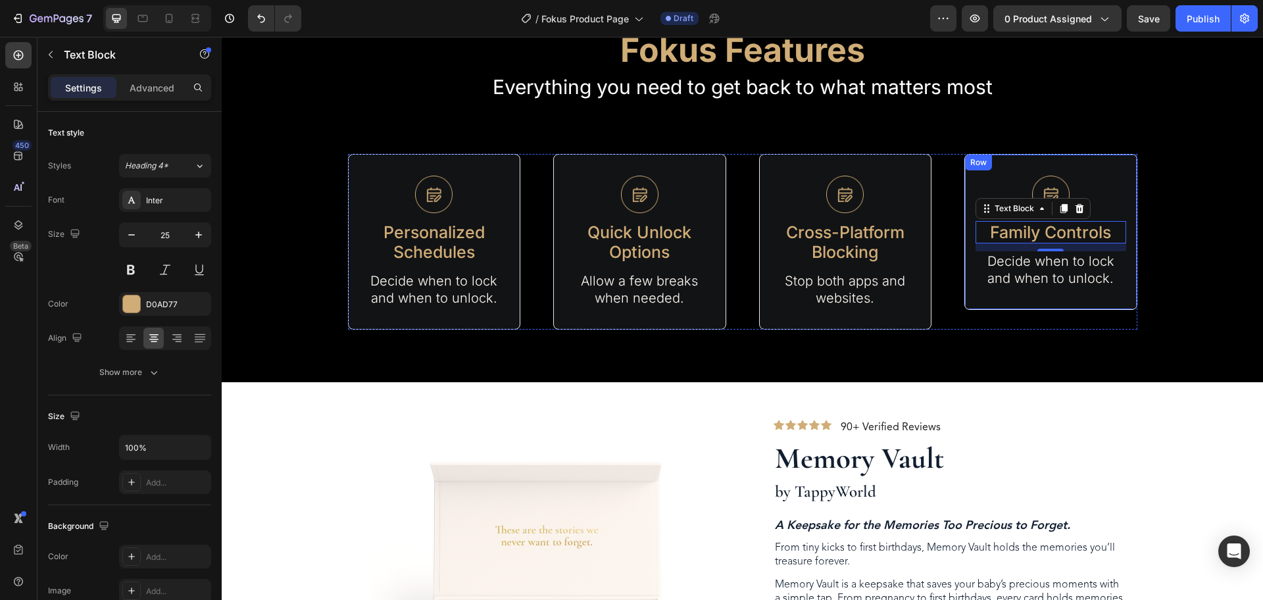
click at [1056, 285] on p "Decide when to lock and when to unlock." at bounding box center [1051, 270] width 148 height 34
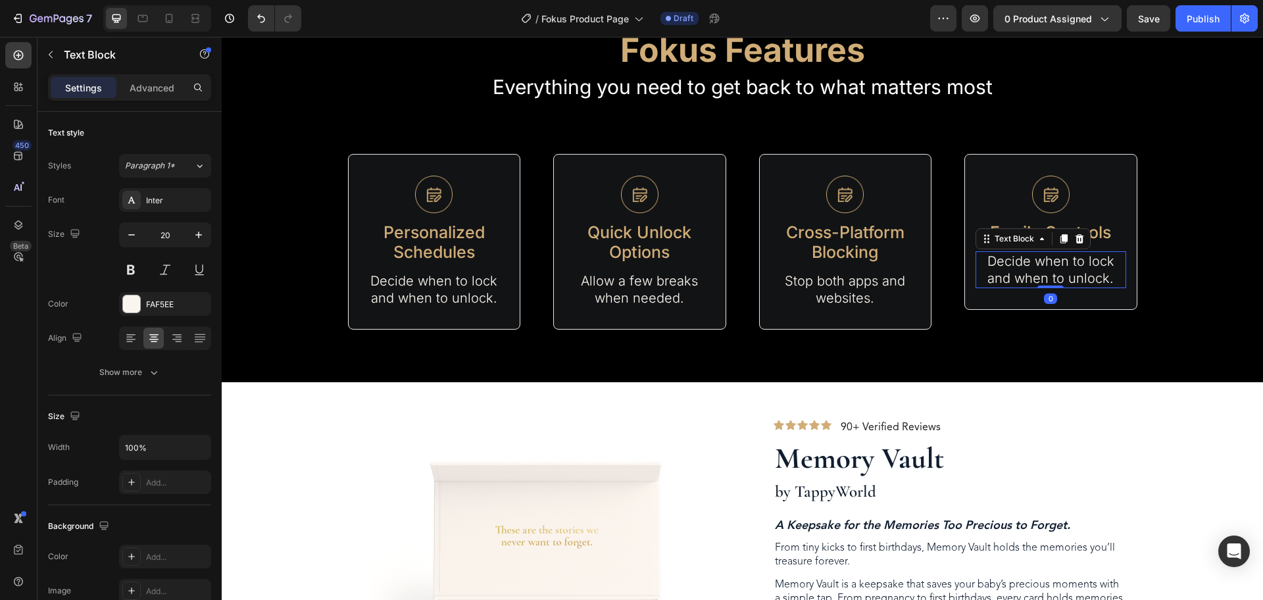
click at [1078, 272] on p "Decide when to lock and when to unlock." at bounding box center [1051, 270] width 148 height 34
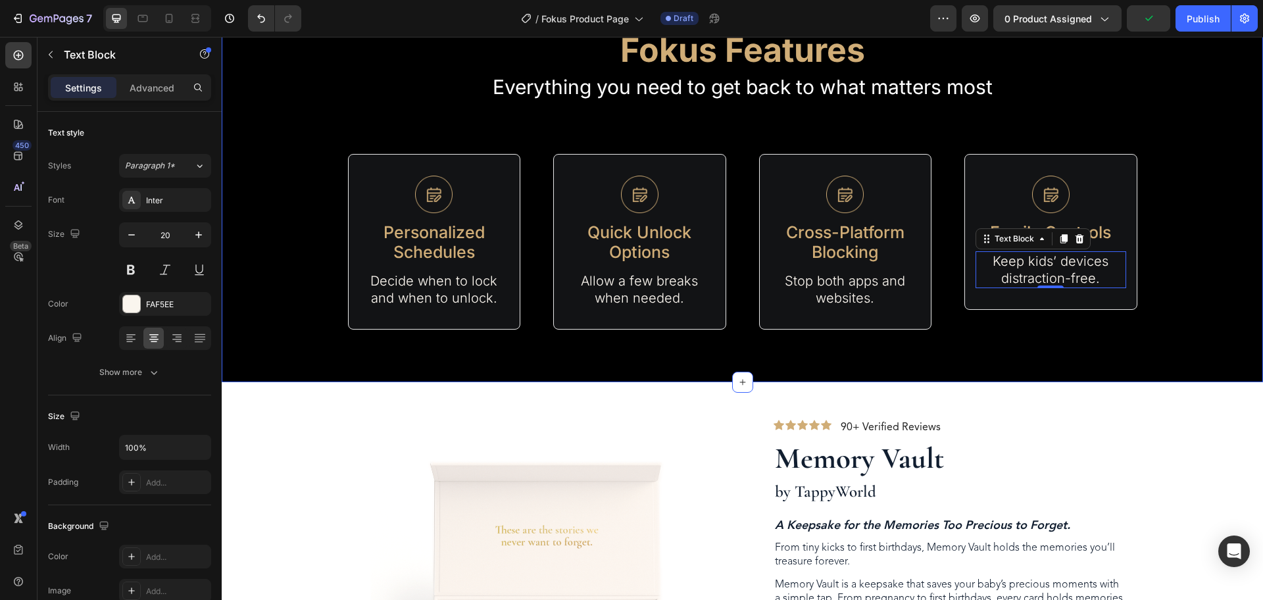
click at [1086, 334] on div "Fokus Features Heading Everything you need to get back to what matters most Tex…" at bounding box center [743, 162] width 1042 height 439
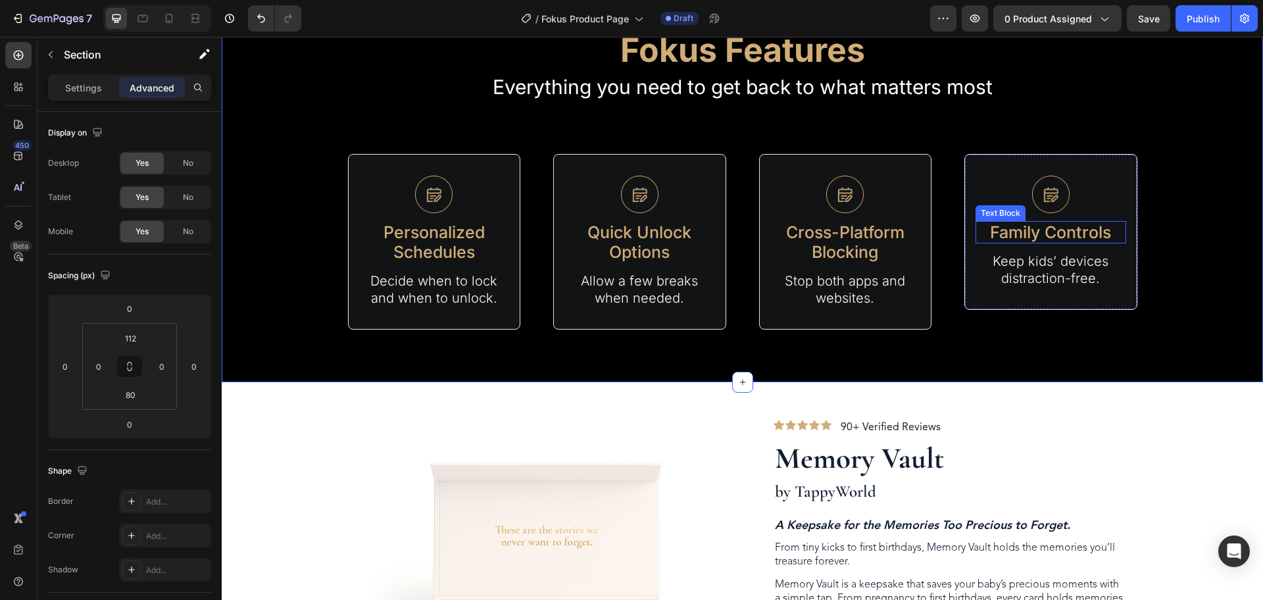
click at [1067, 236] on p "Family Controls" at bounding box center [1051, 232] width 148 height 20
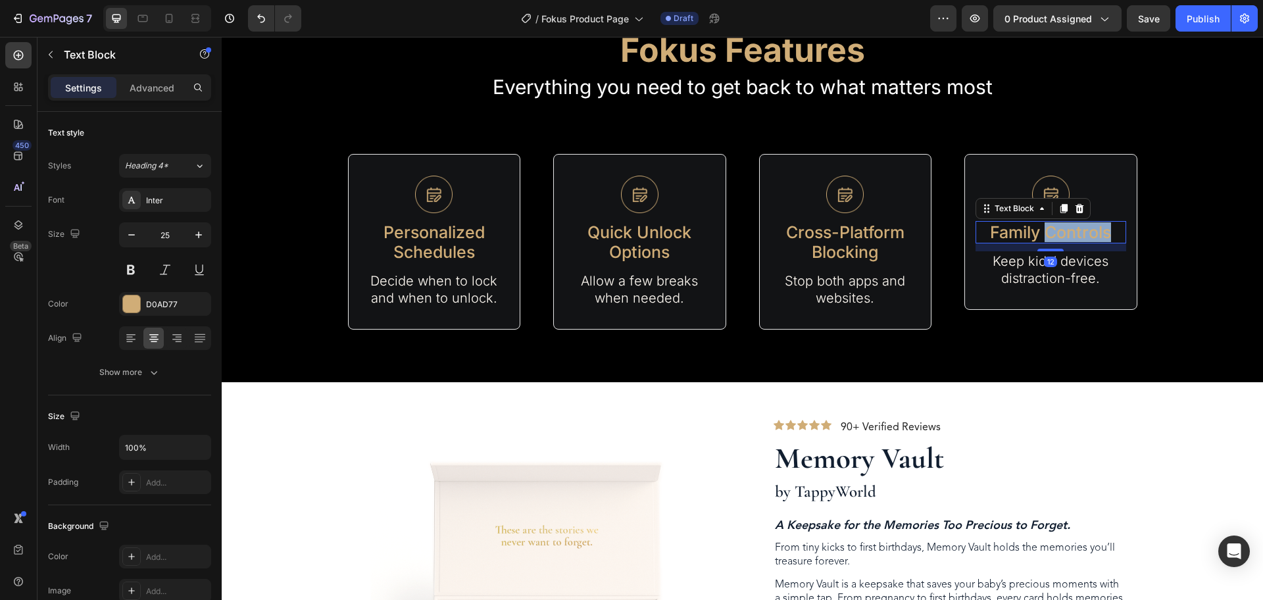
click at [1040, 228] on p "Family Controls" at bounding box center [1051, 232] width 148 height 20
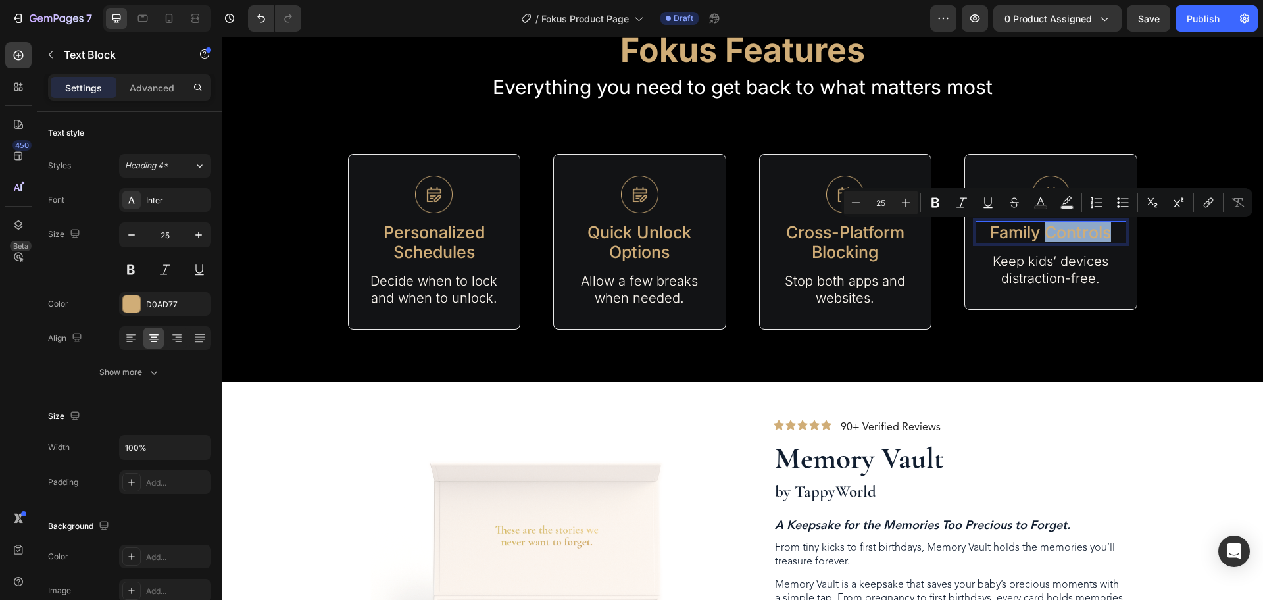
click at [1039, 234] on p "Family Controls" at bounding box center [1051, 232] width 148 height 20
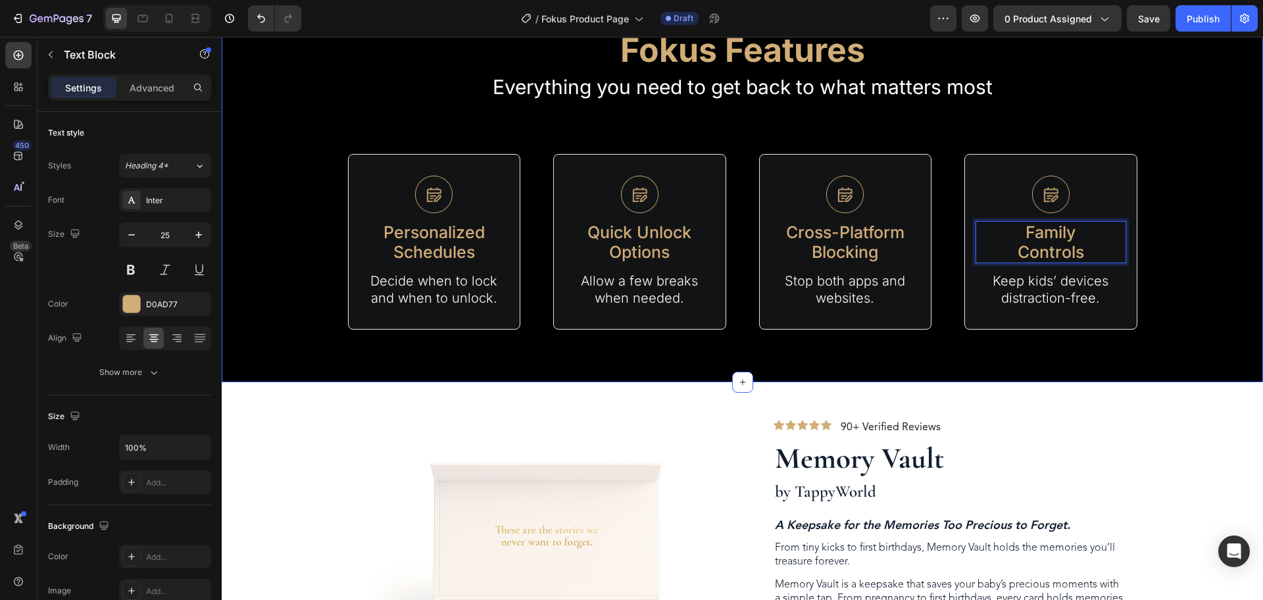
click at [1160, 321] on div "Fokus Features Heading Everything you need to get back to what matters most Tex…" at bounding box center [743, 173] width 1042 height 313
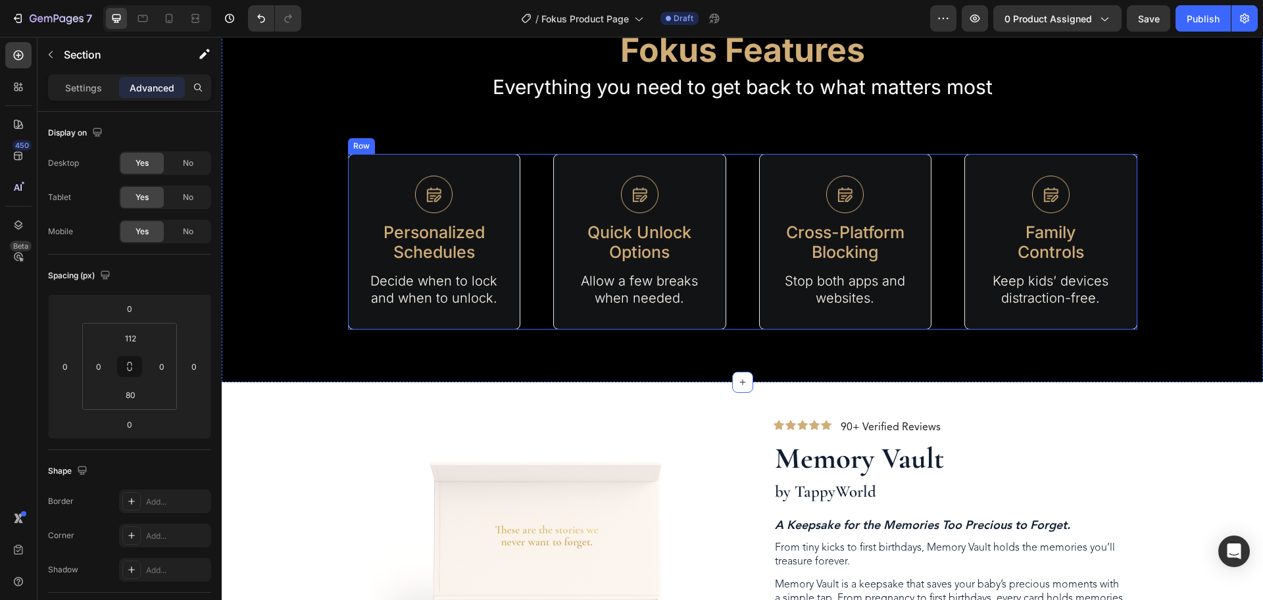
click at [952, 157] on div "Image Personalized Schedules Text Block Decide when to lock and when to unlock.…" at bounding box center [743, 242] width 790 height 176
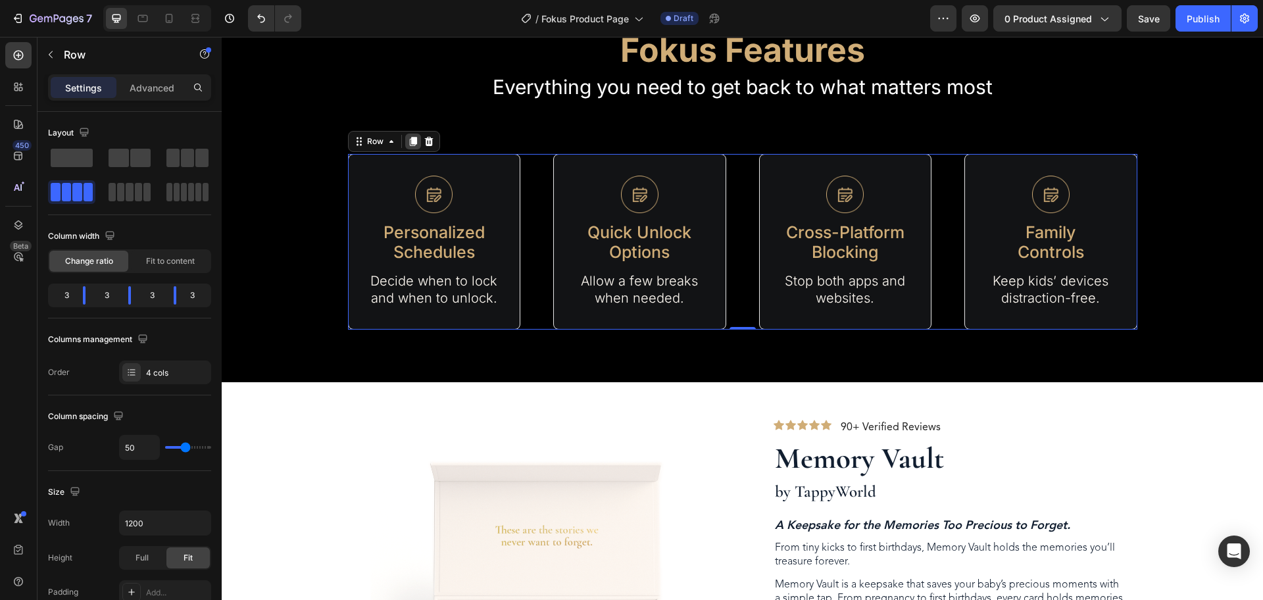
click at [408, 134] on div at bounding box center [413, 142] width 16 height 16
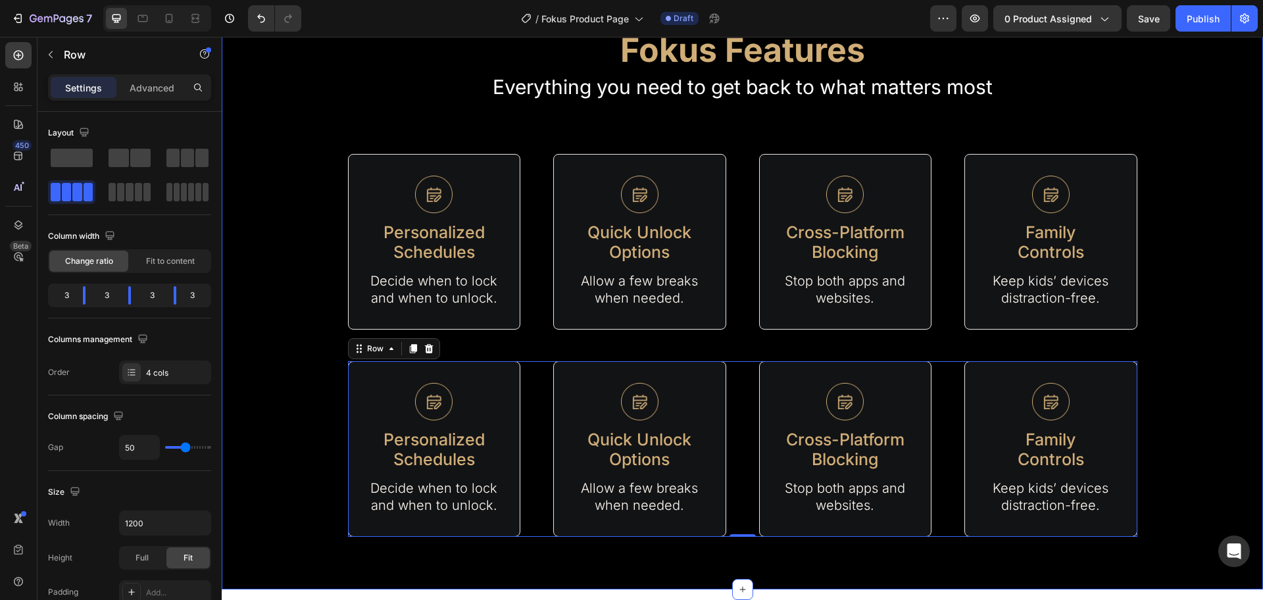
click at [1164, 299] on div "Fokus Features Heading Everything you need to get back to what matters most Tex…" at bounding box center [743, 277] width 1042 height 520
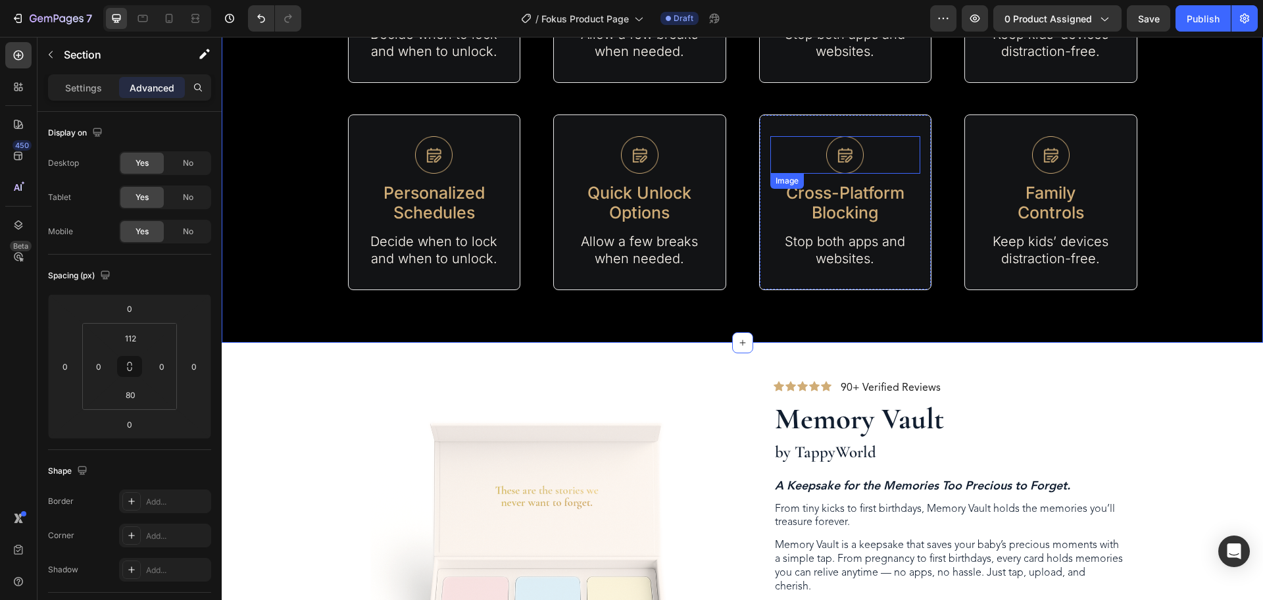
scroll to position [732, 0]
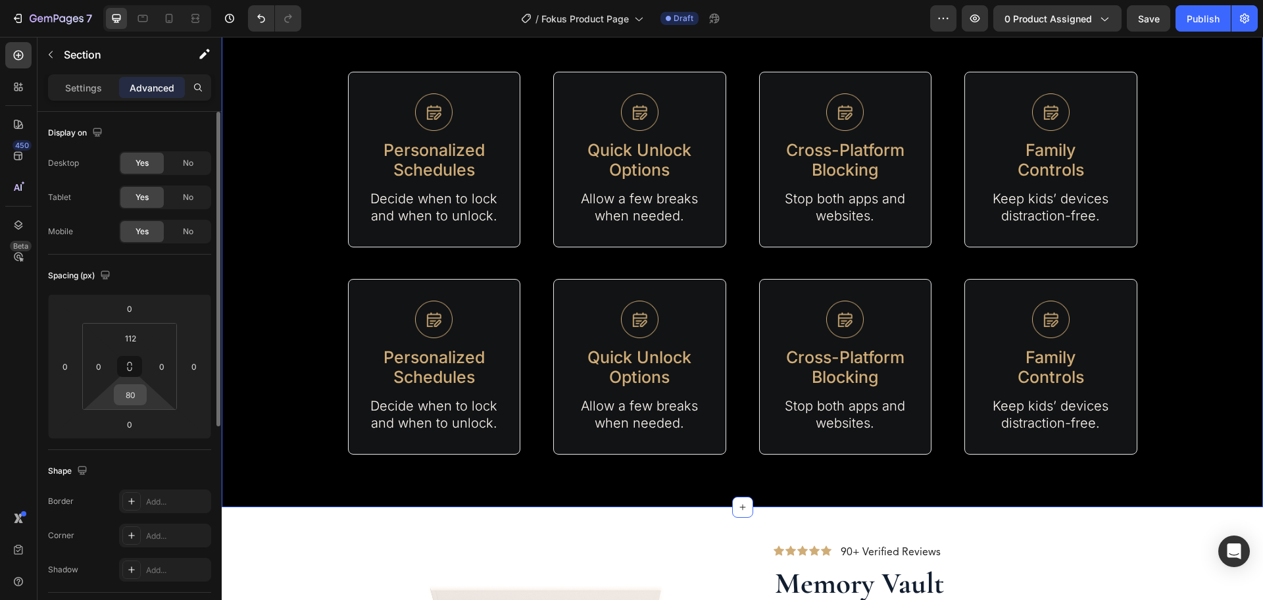
click at [133, 392] on input "80" at bounding box center [130, 395] width 26 height 20
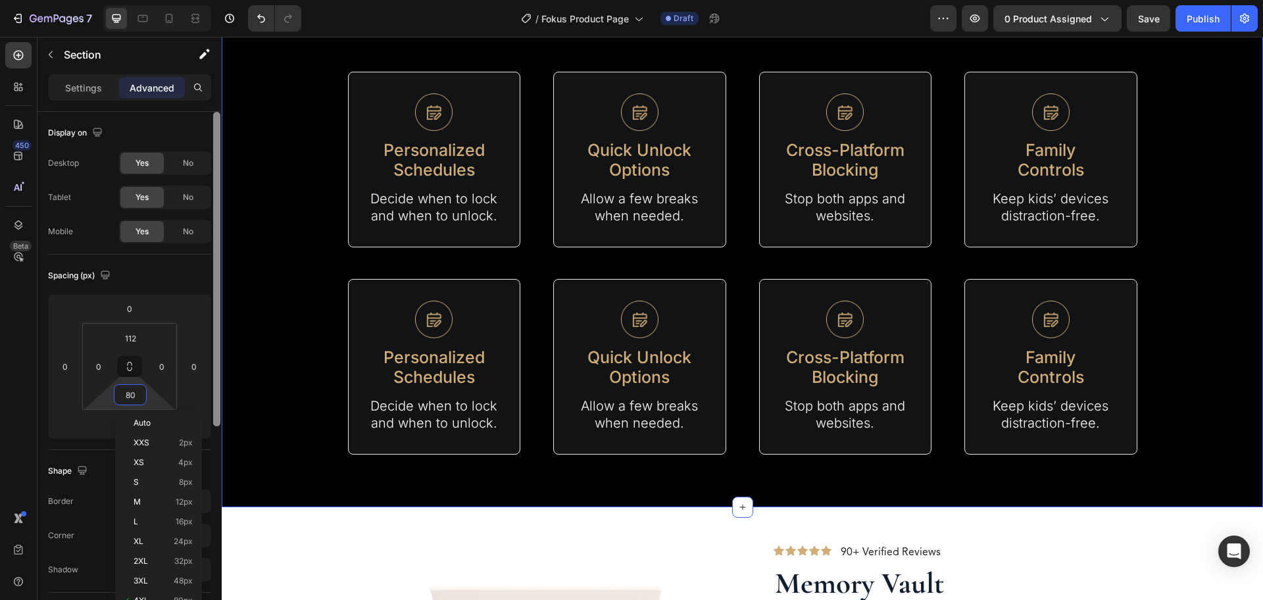
scroll to position [165, 0]
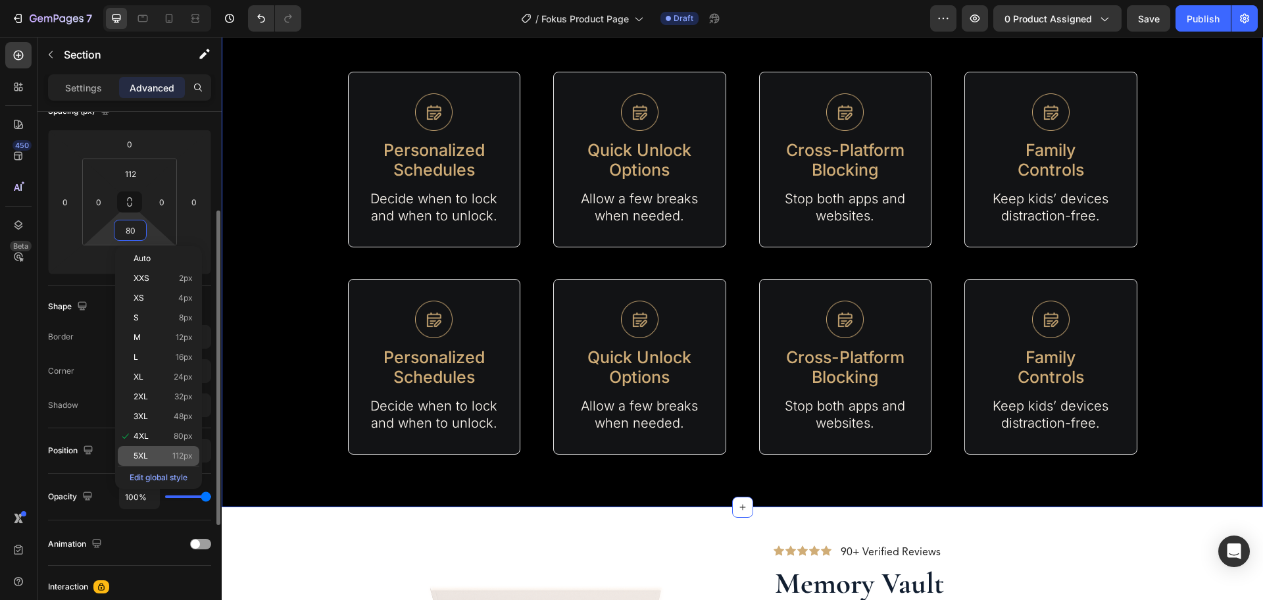
click at [166, 453] on p "5XL 112px" at bounding box center [163, 455] width 59 height 9
type input "112"
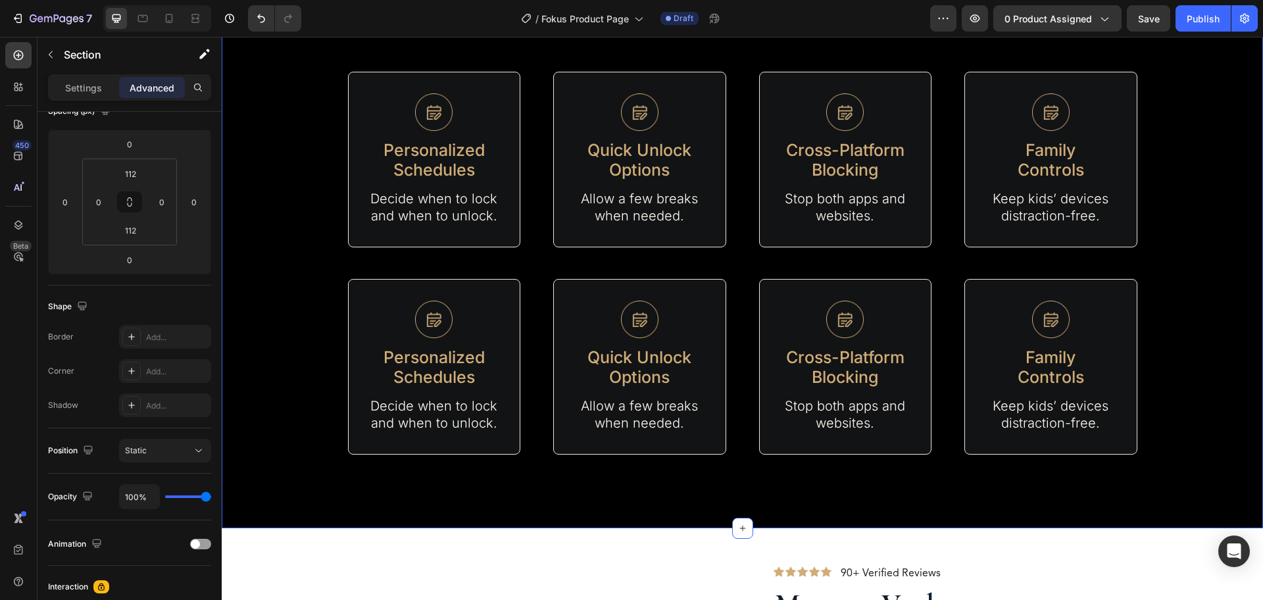
click at [1142, 411] on div "Fokus Features Heading Everything you need to get back to what matters most Tex…" at bounding box center [743, 195] width 1042 height 520
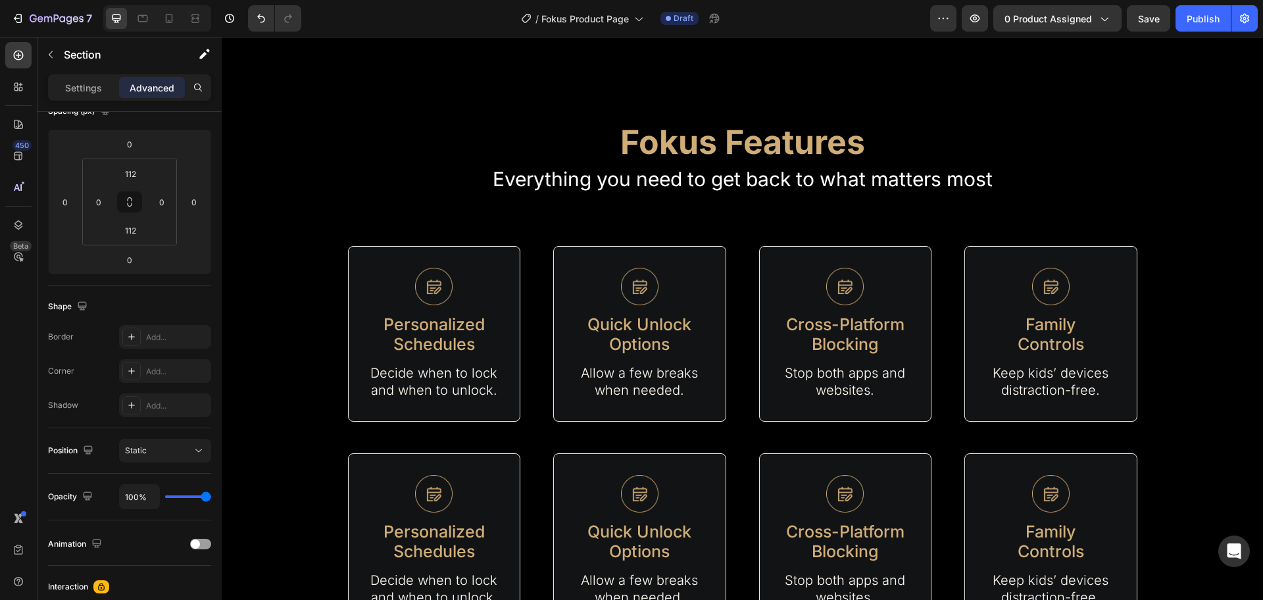
scroll to position [905, 0]
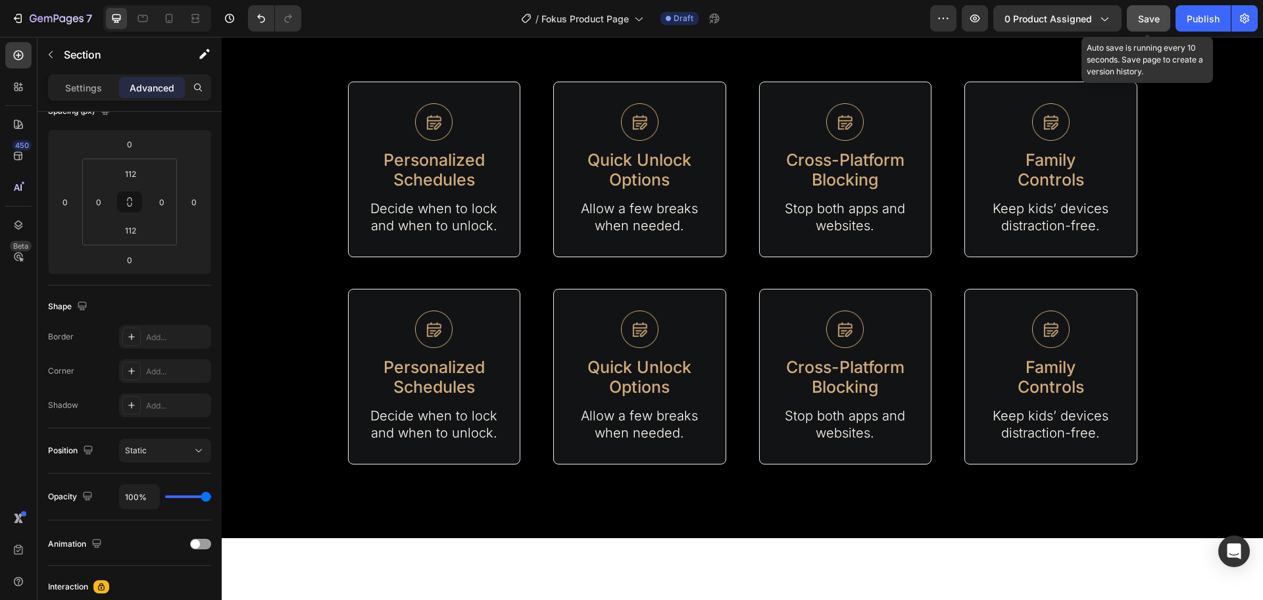
click at [1136, 10] on button "Save" at bounding box center [1148, 18] width 43 height 26
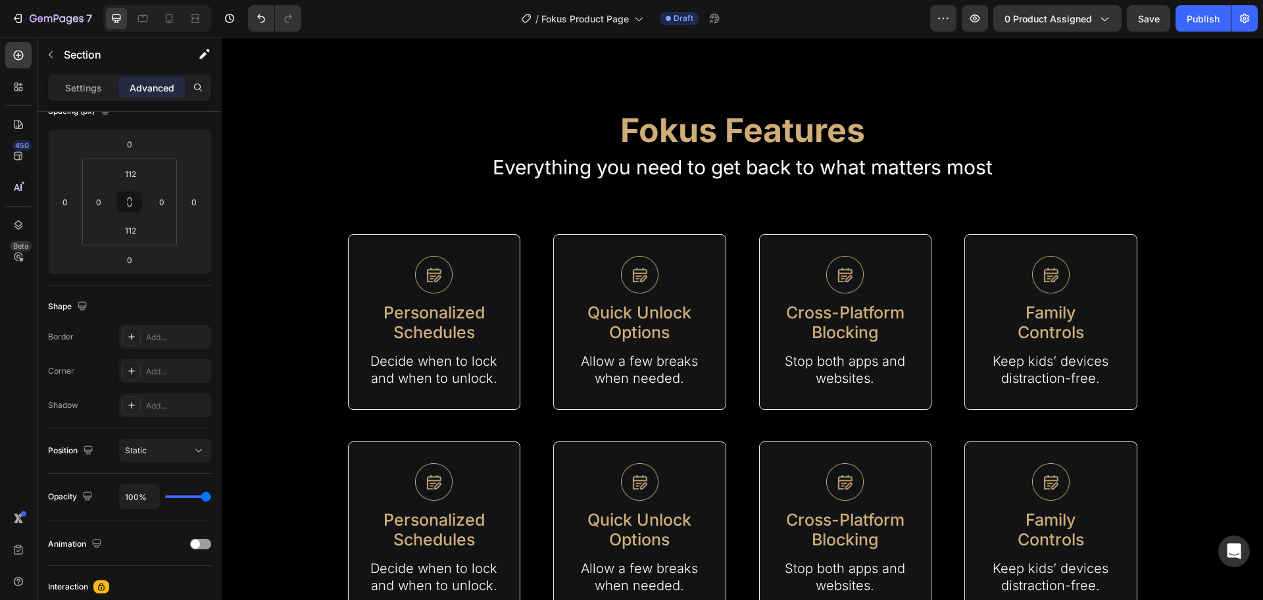
scroll to position [1152, 0]
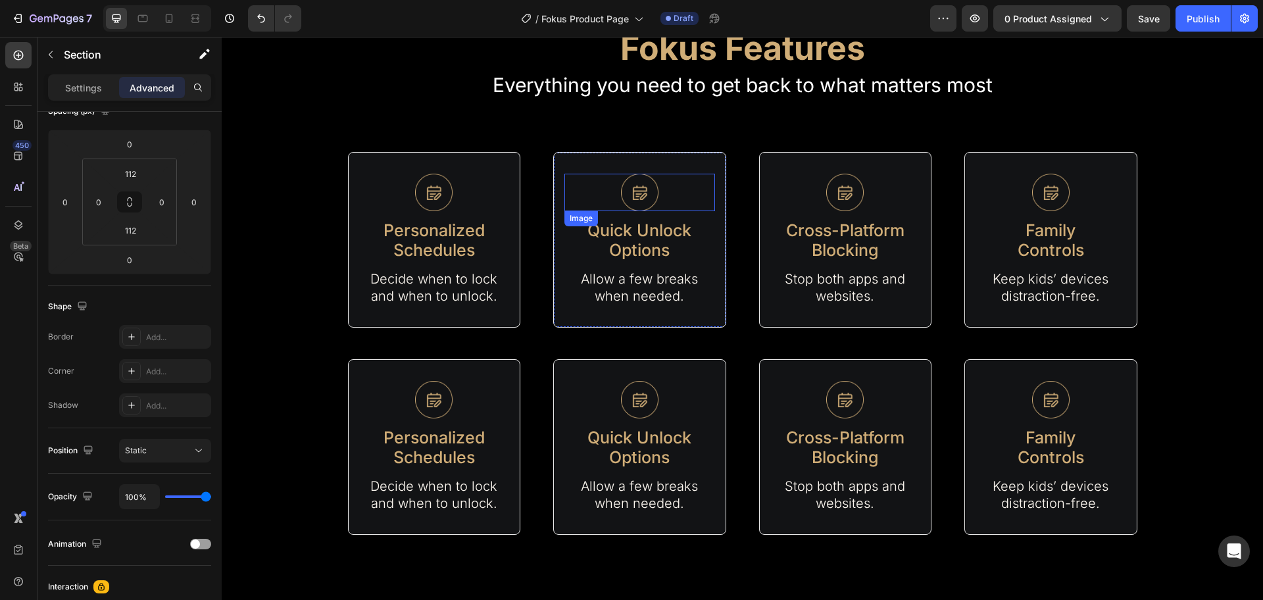
click at [625, 195] on img at bounding box center [640, 193] width 38 height 38
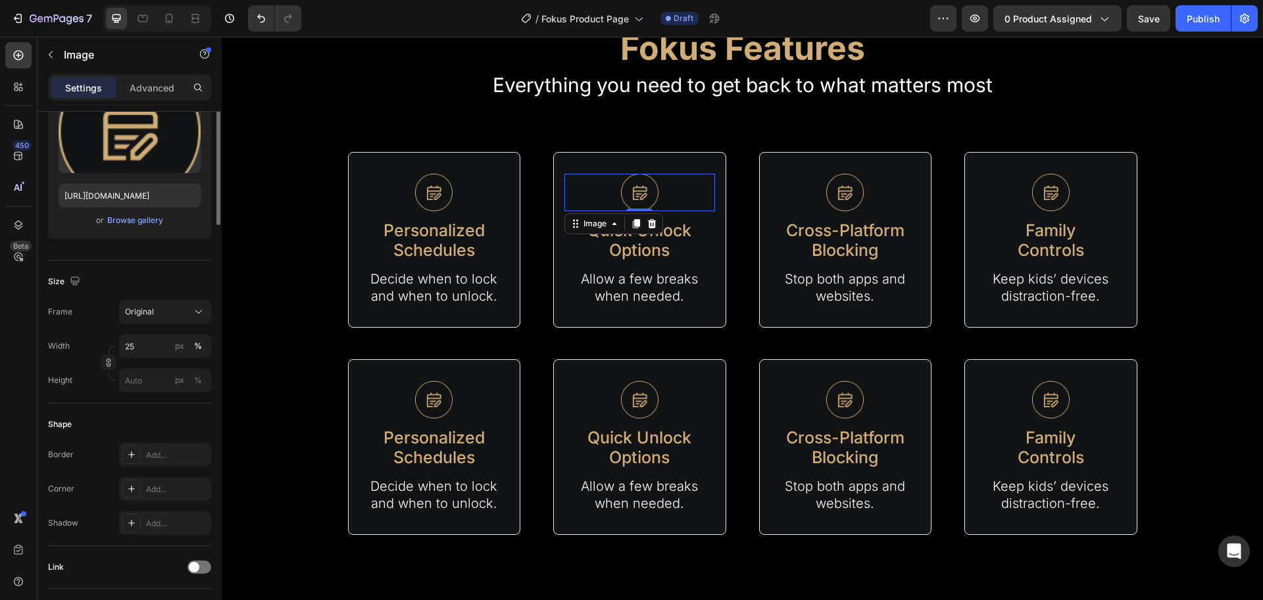
scroll to position [0, 0]
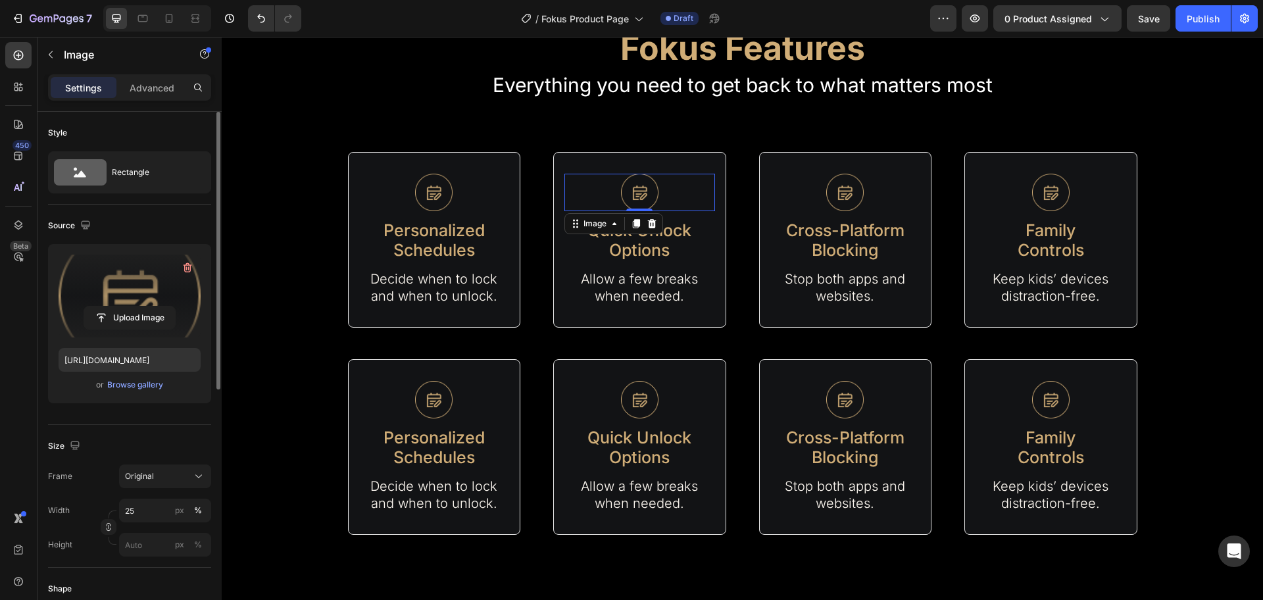
click at [122, 296] on label at bounding box center [130, 296] width 142 height 83
click at [122, 307] on input "file" at bounding box center [129, 318] width 91 height 22
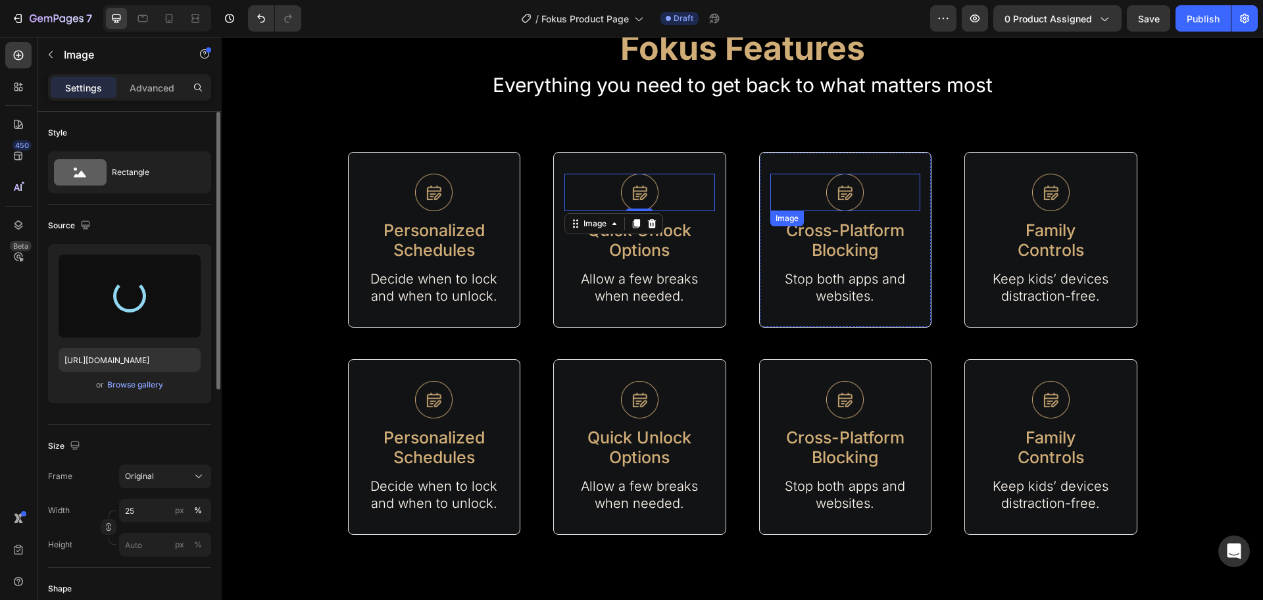
type input "[URL][DOMAIN_NAME]"
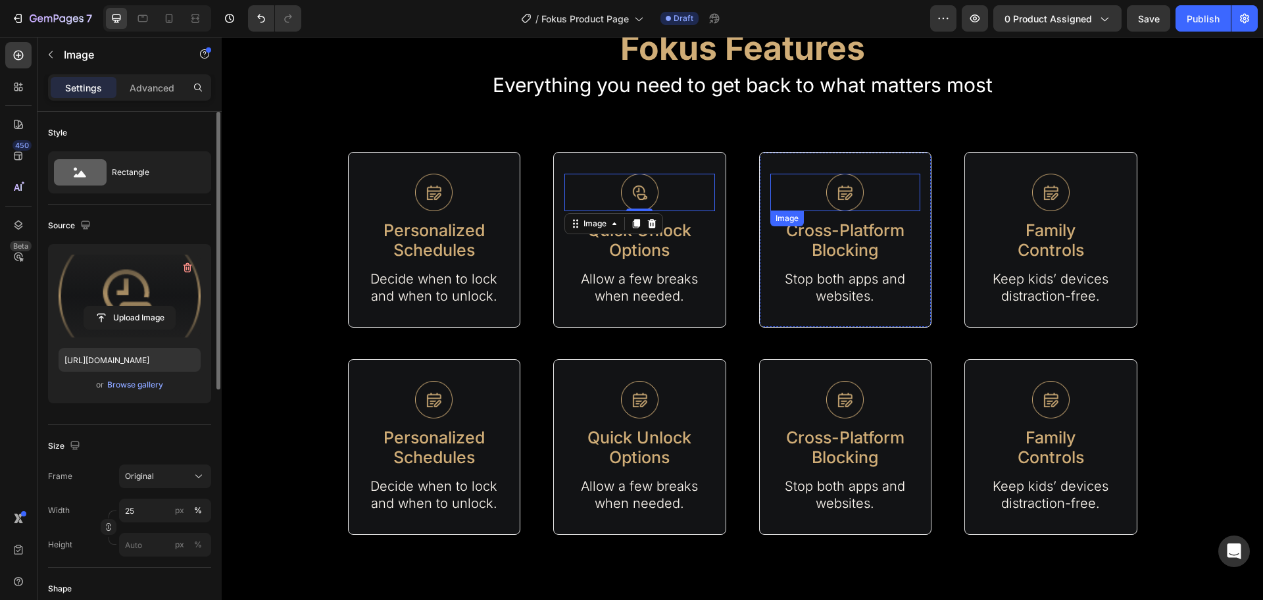
click at [844, 180] on img at bounding box center [846, 193] width 38 height 38
click at [129, 285] on label at bounding box center [130, 296] width 142 height 83
click at [129, 307] on input "file" at bounding box center [129, 318] width 91 height 22
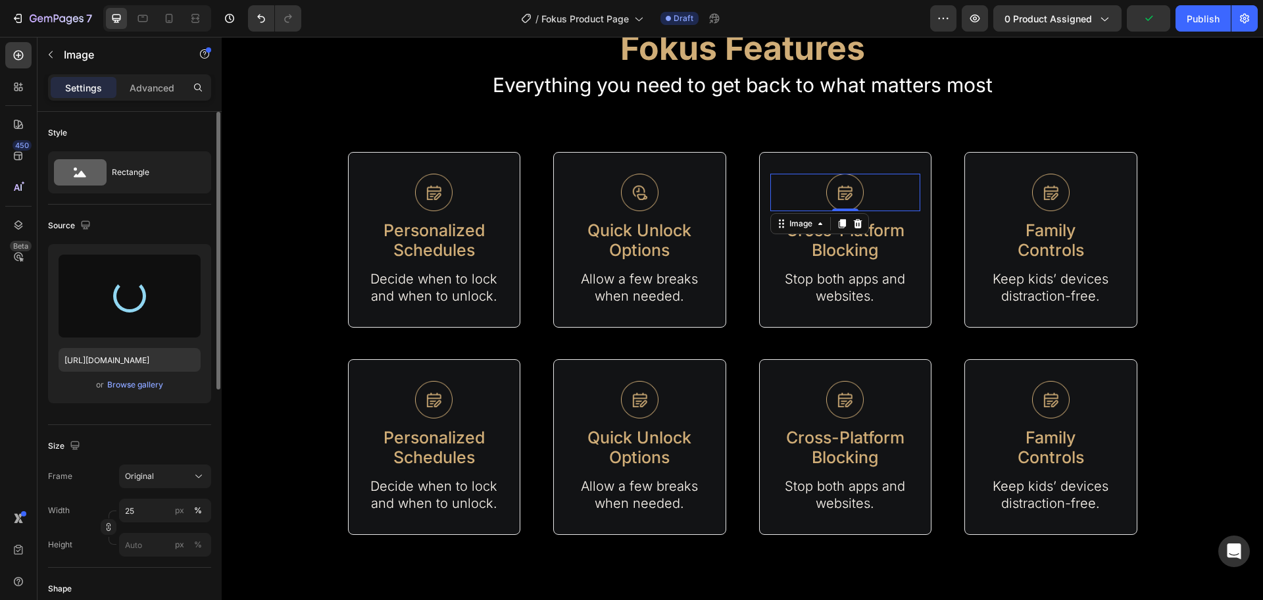
type input "[URL][DOMAIN_NAME]"
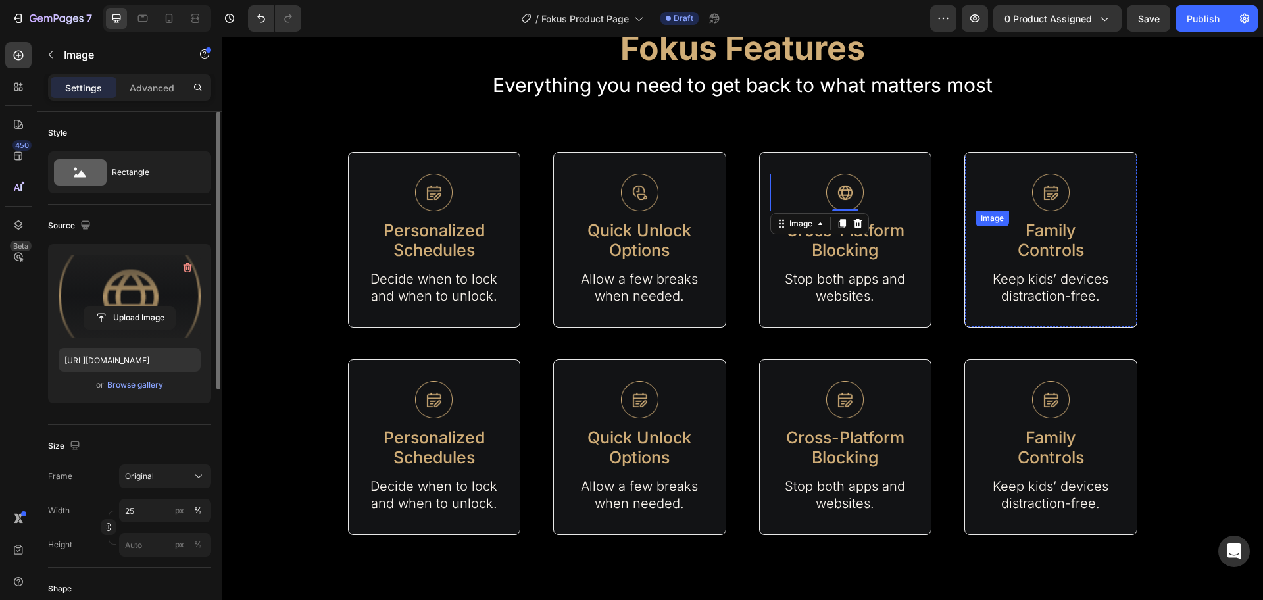
click at [1054, 187] on img at bounding box center [1052, 193] width 38 height 38
click at [106, 292] on label at bounding box center [130, 296] width 142 height 83
click at [106, 307] on input "file" at bounding box center [129, 318] width 91 height 22
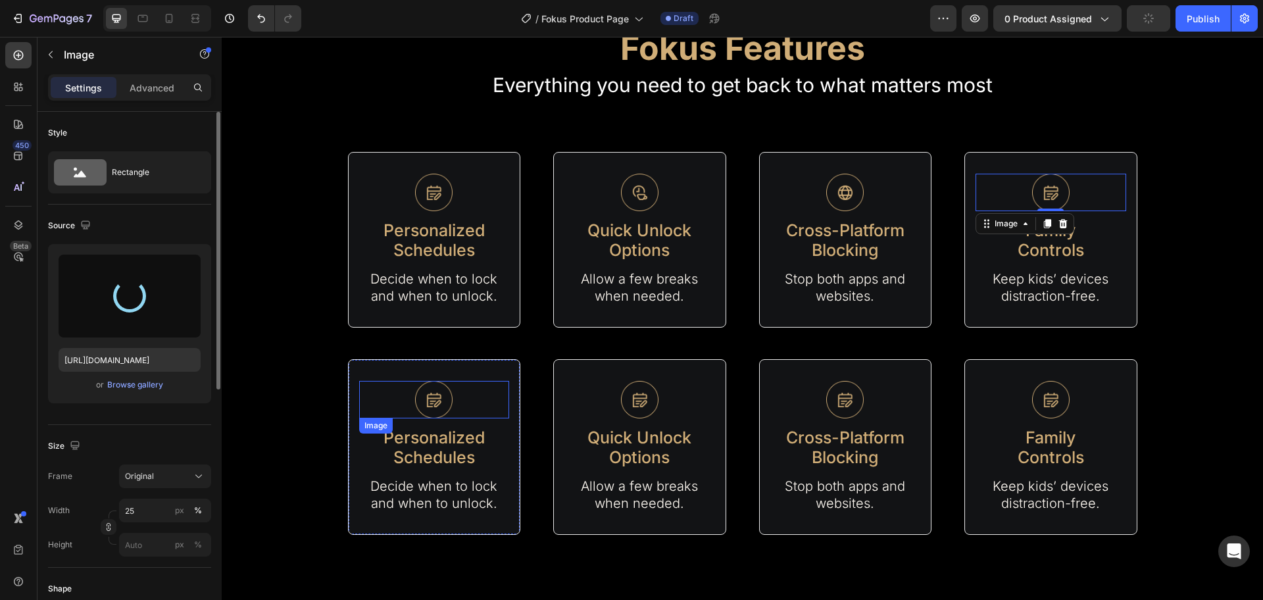
type input "[URL][DOMAIN_NAME]"
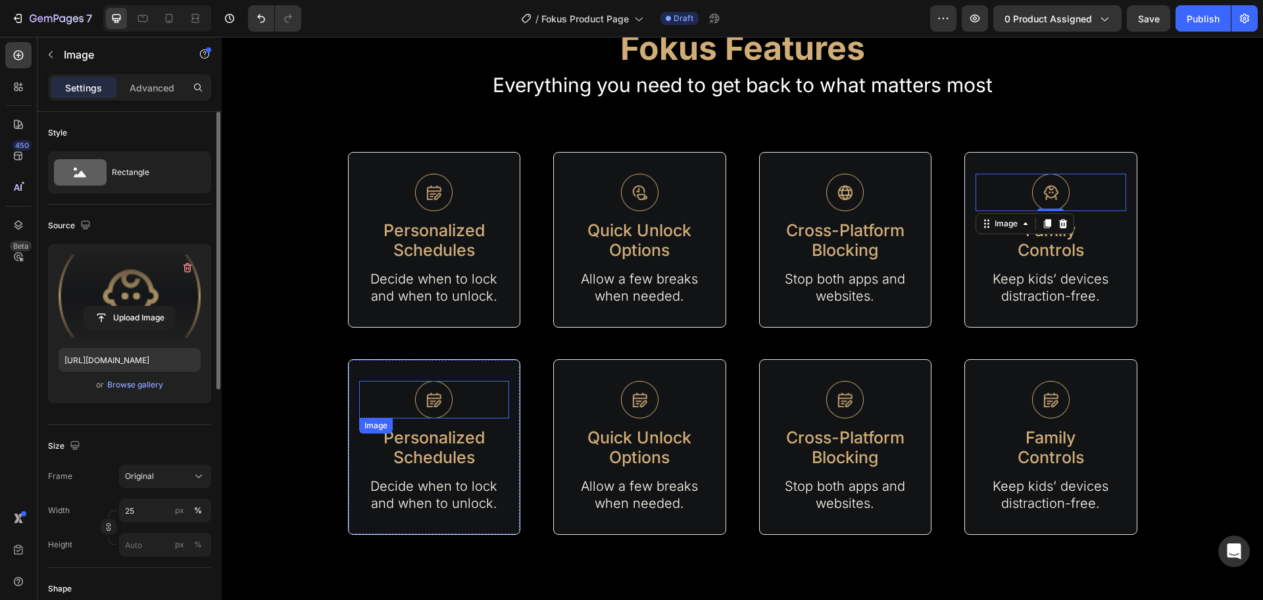
click at [417, 392] on img at bounding box center [434, 400] width 38 height 38
click at [97, 272] on label at bounding box center [130, 296] width 142 height 83
click at [97, 307] on input "file" at bounding box center [129, 318] width 91 height 22
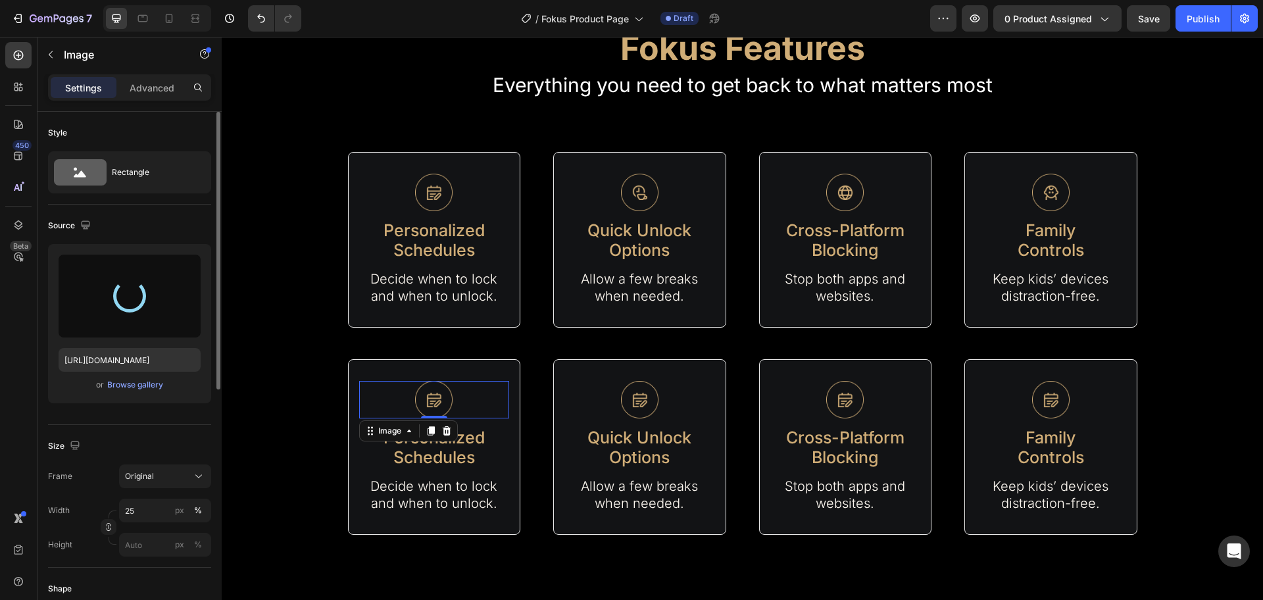
type input "[URL][DOMAIN_NAME]"
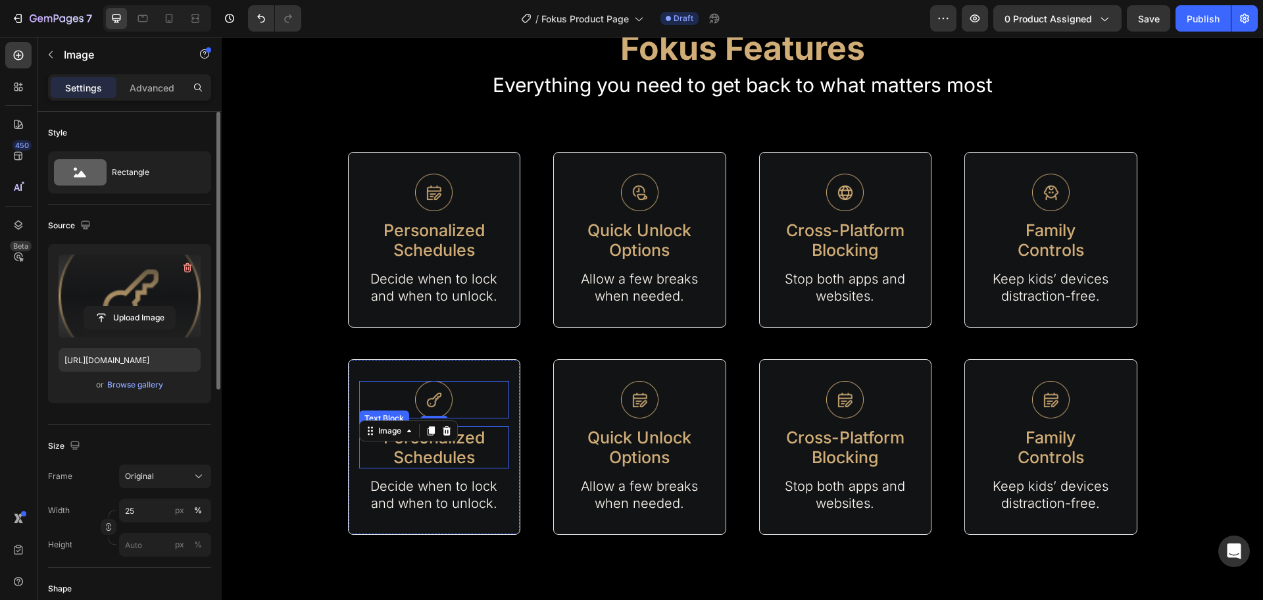
click at [463, 442] on p "Personalized Schedules" at bounding box center [435, 447] width 148 height 39
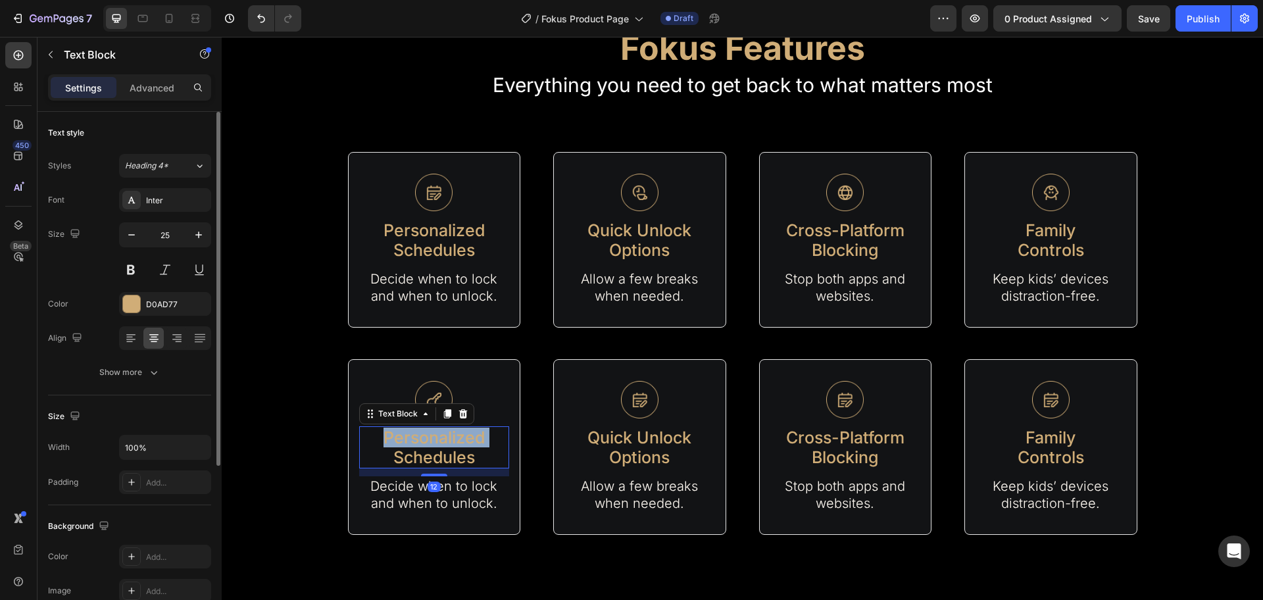
click at [463, 442] on p "Personalized Schedules" at bounding box center [435, 447] width 148 height 39
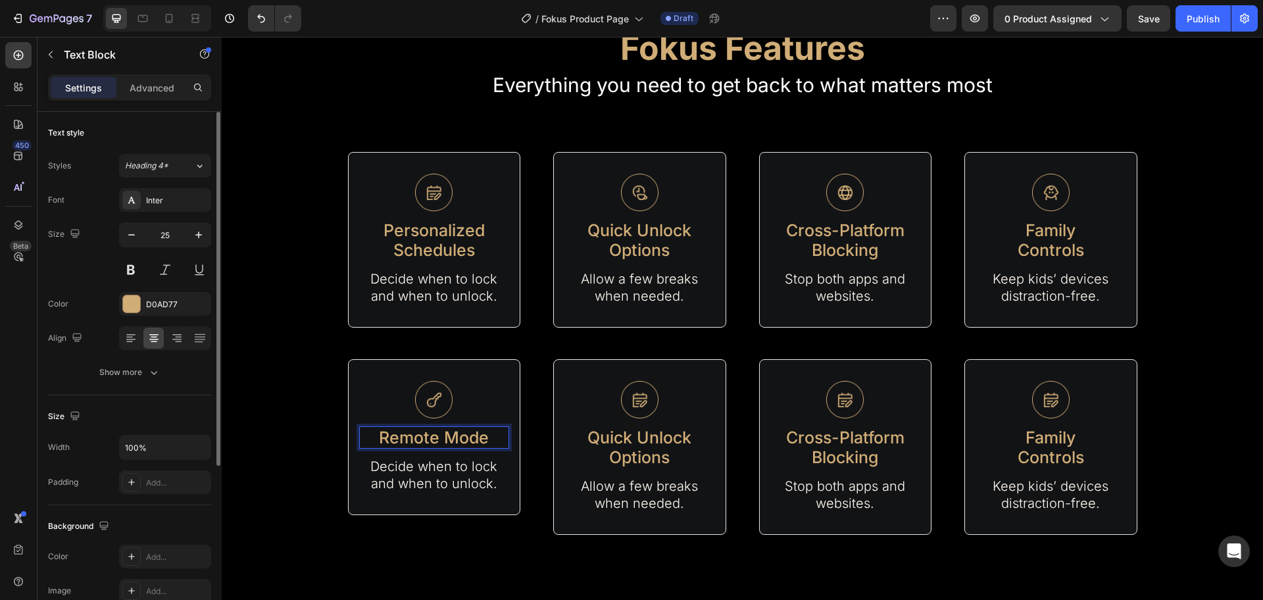
click at [442, 431] on p "Remote Mode" at bounding box center [435, 438] width 148 height 20
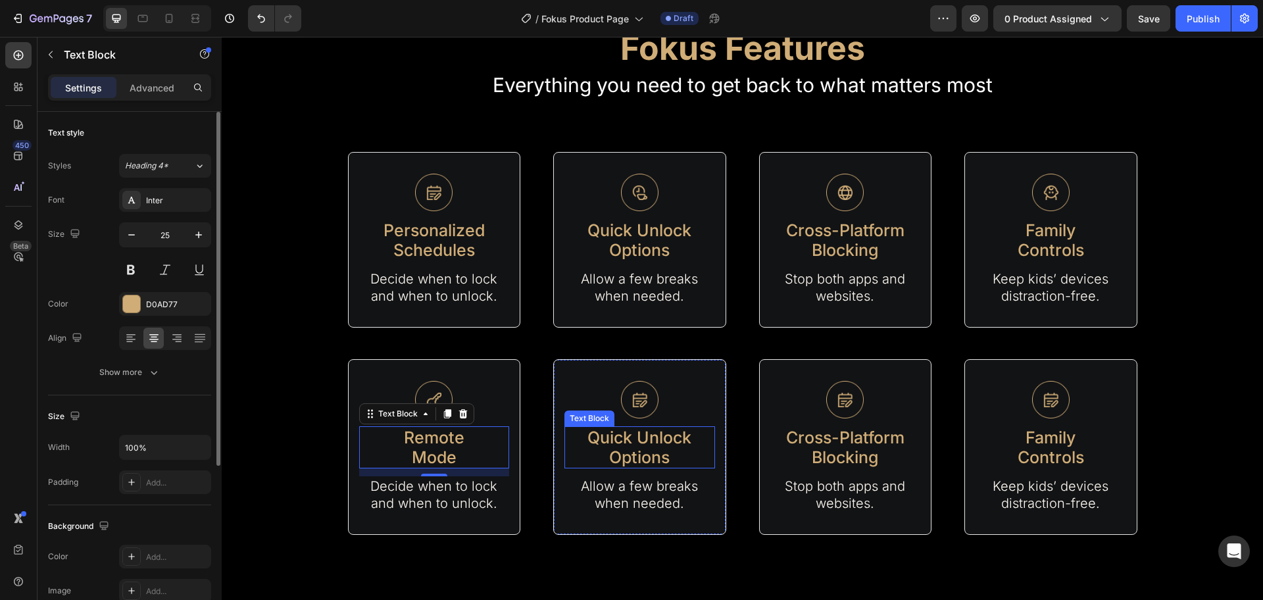
click at [654, 446] on p "Quick Unlock Options" at bounding box center [640, 447] width 148 height 39
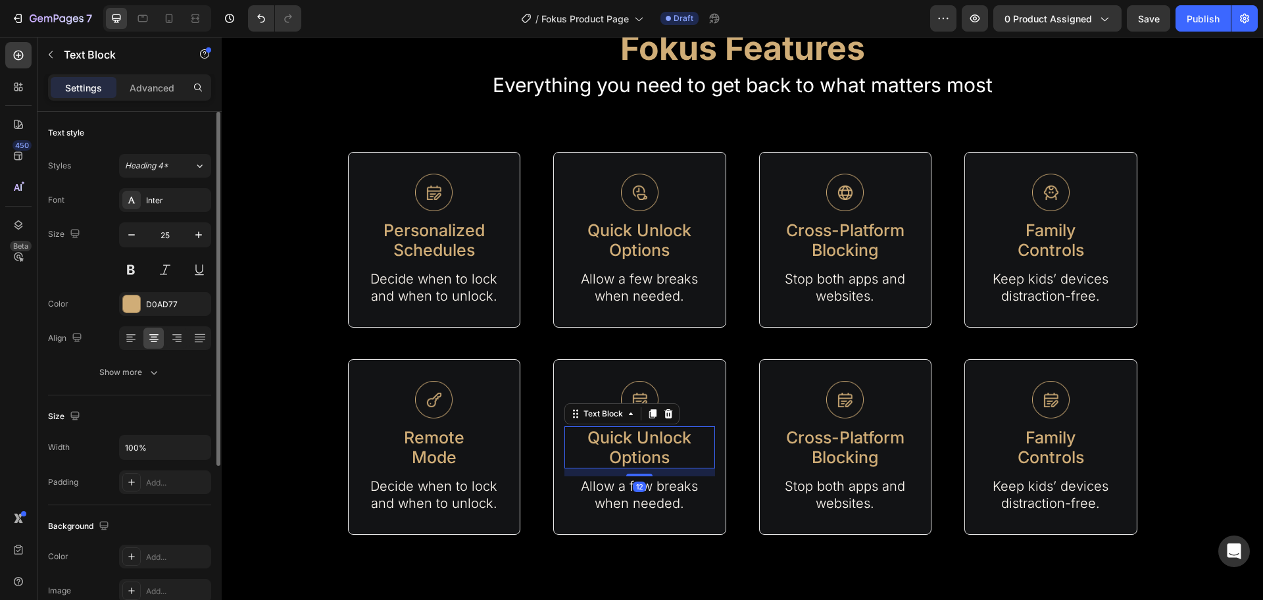
click at [654, 446] on p "Quick Unlock Options" at bounding box center [640, 447] width 148 height 39
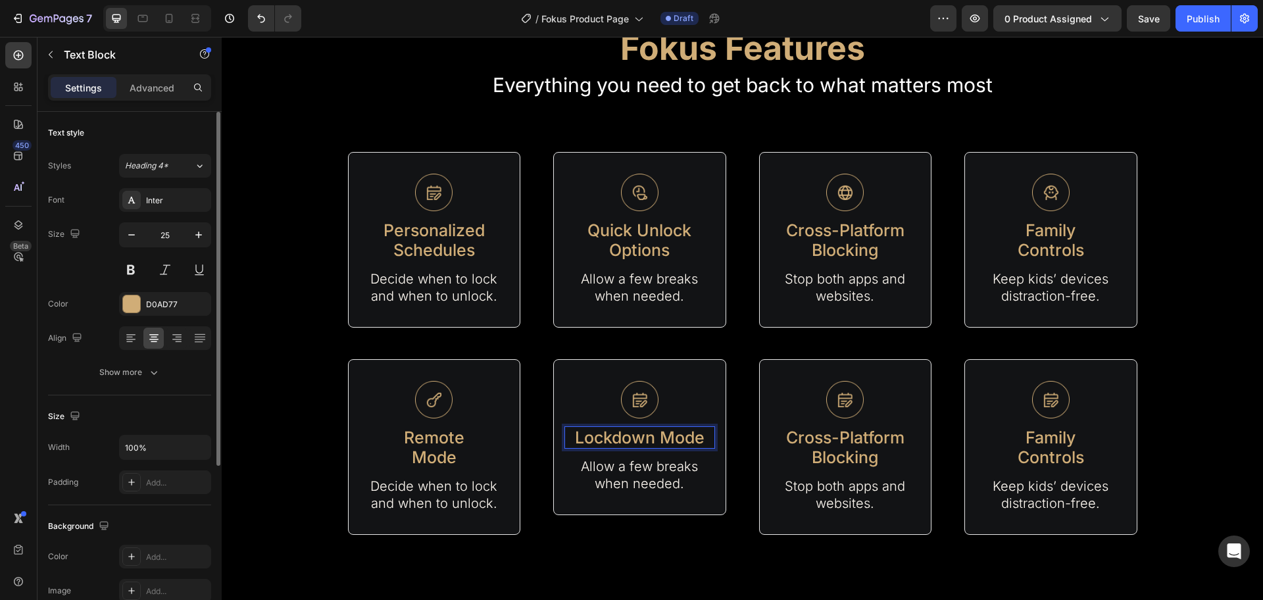
click at [658, 440] on p "Lockdown Mode" at bounding box center [640, 438] width 148 height 20
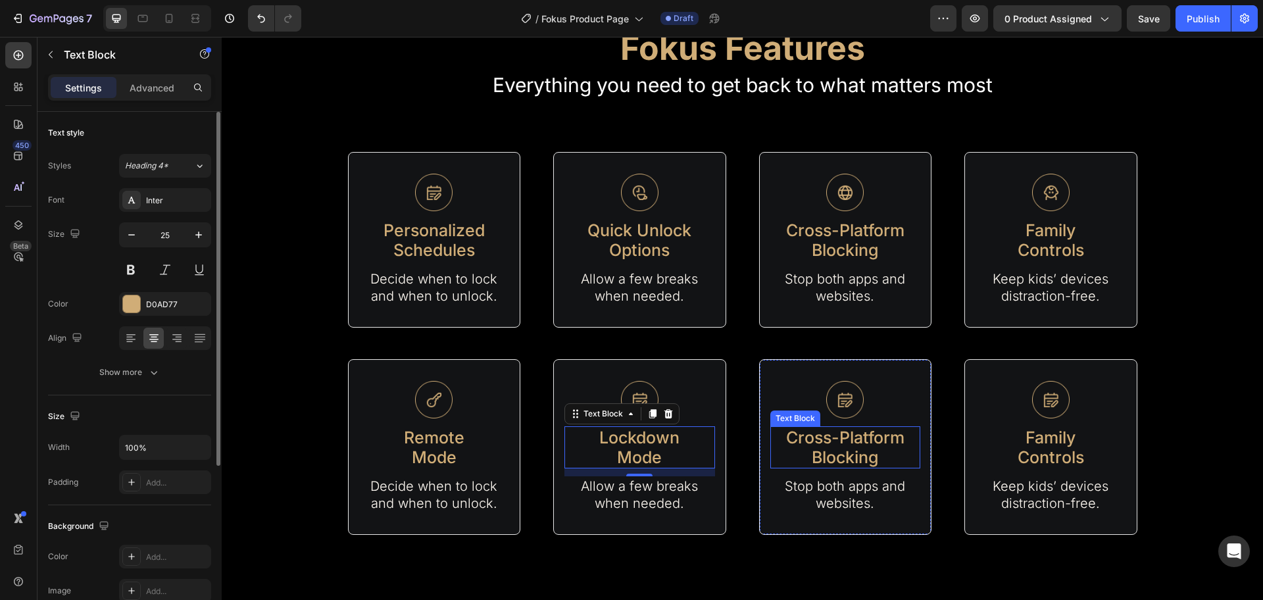
click at [840, 439] on p "Cross-Platform Blocking" at bounding box center [846, 447] width 148 height 39
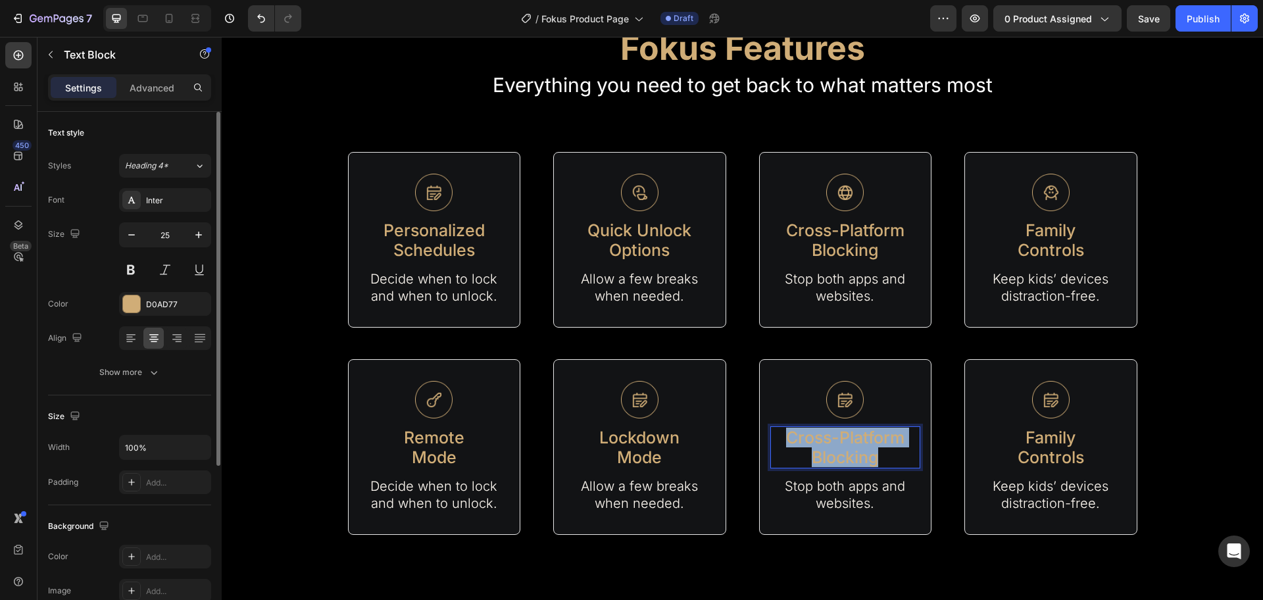
click at [840, 439] on p "Cross-Platform Blocking" at bounding box center [846, 447] width 148 height 39
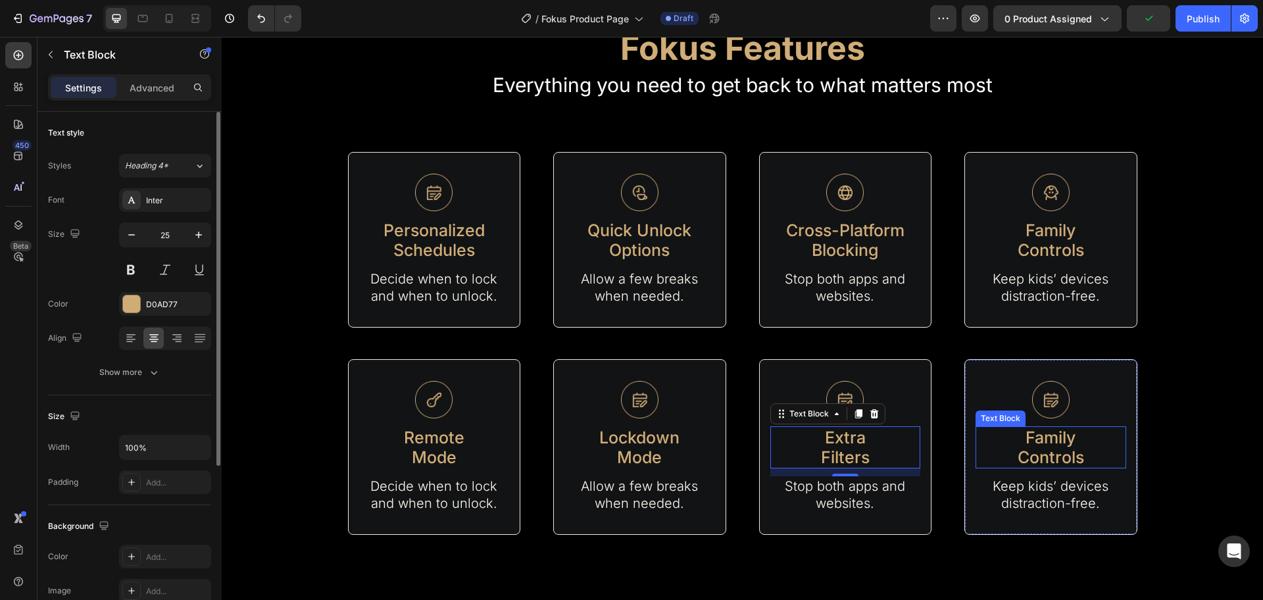
click at [1058, 444] on p "Family" at bounding box center [1051, 438] width 148 height 20
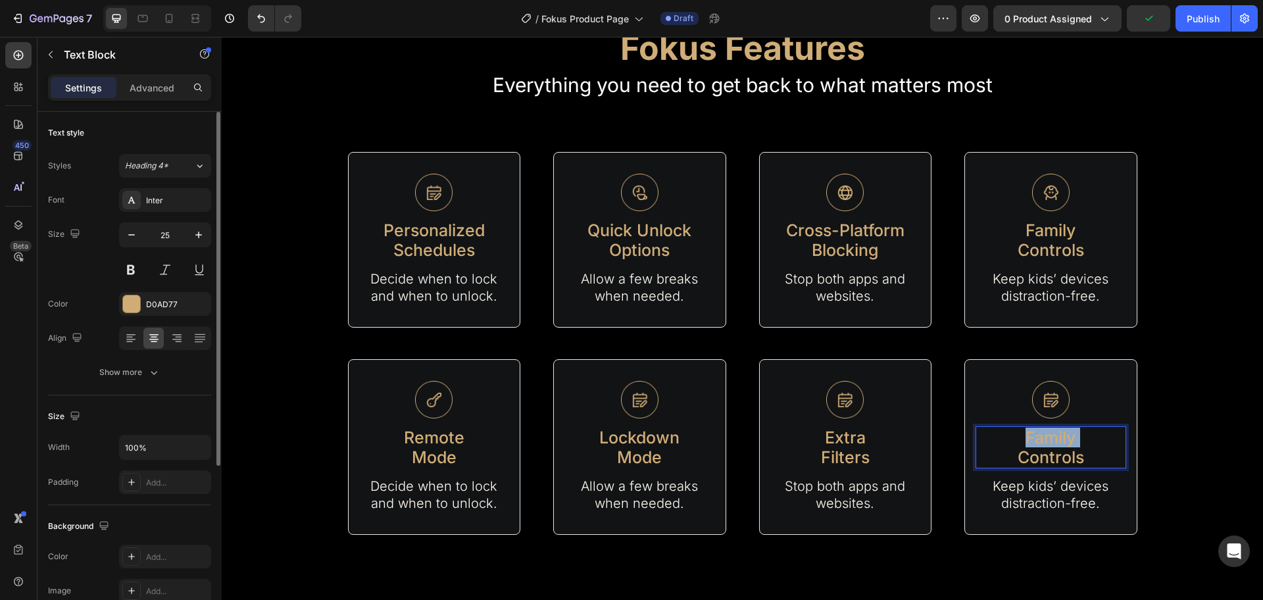
click at [1058, 444] on p "Family" at bounding box center [1051, 438] width 148 height 20
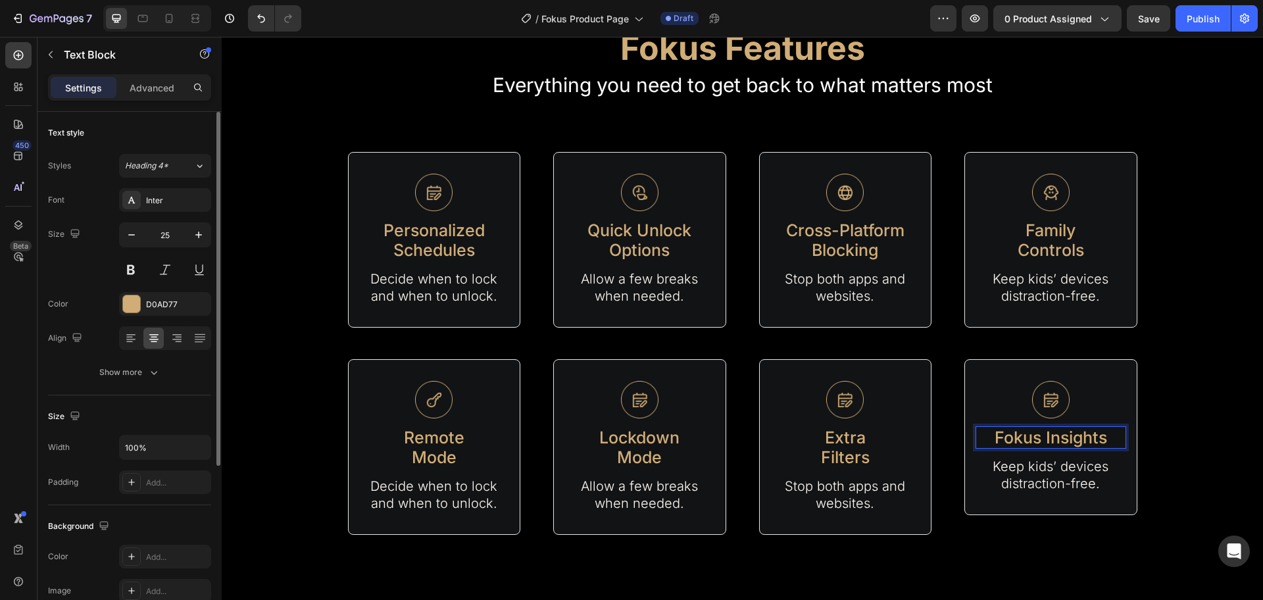
click at [1039, 436] on p "Fokus Insights" at bounding box center [1051, 438] width 148 height 20
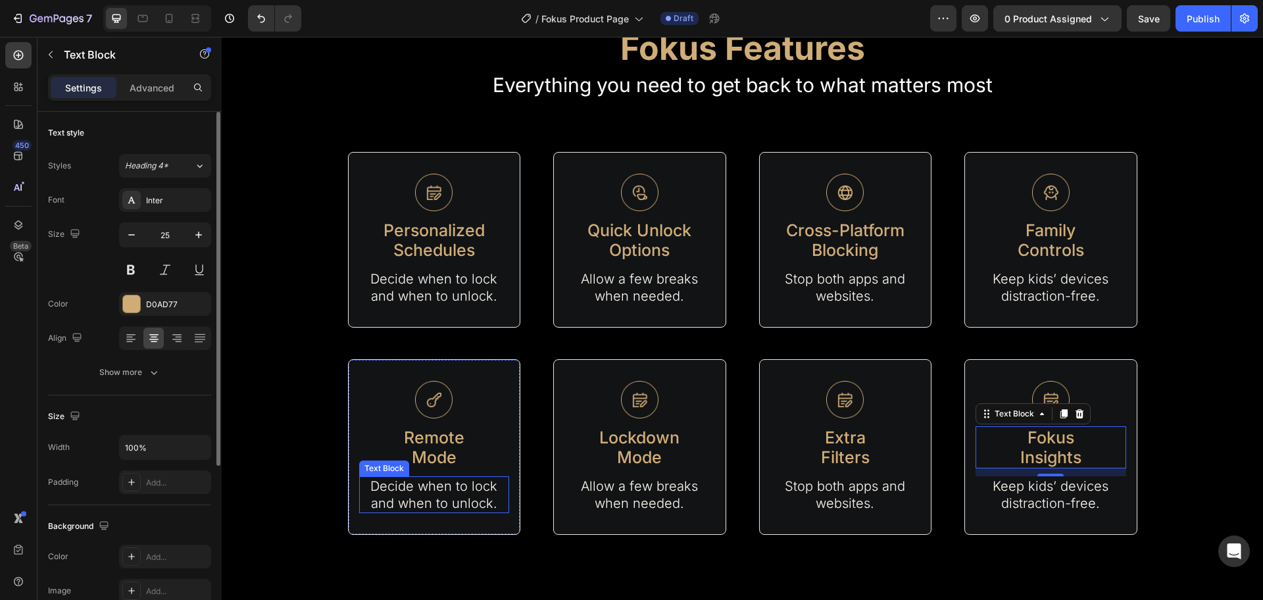
click at [401, 501] on p "Decide when to lock and when to unlock." at bounding box center [435, 495] width 148 height 34
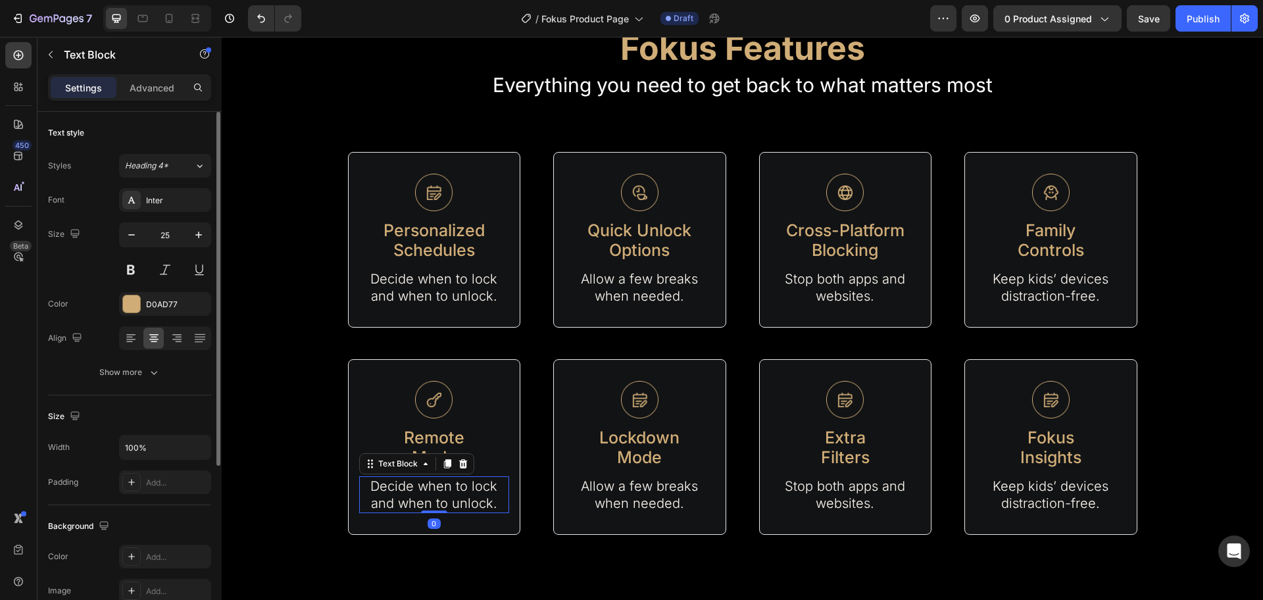
click at [401, 501] on p "Decide when to lock and when to unlock." at bounding box center [435, 495] width 148 height 34
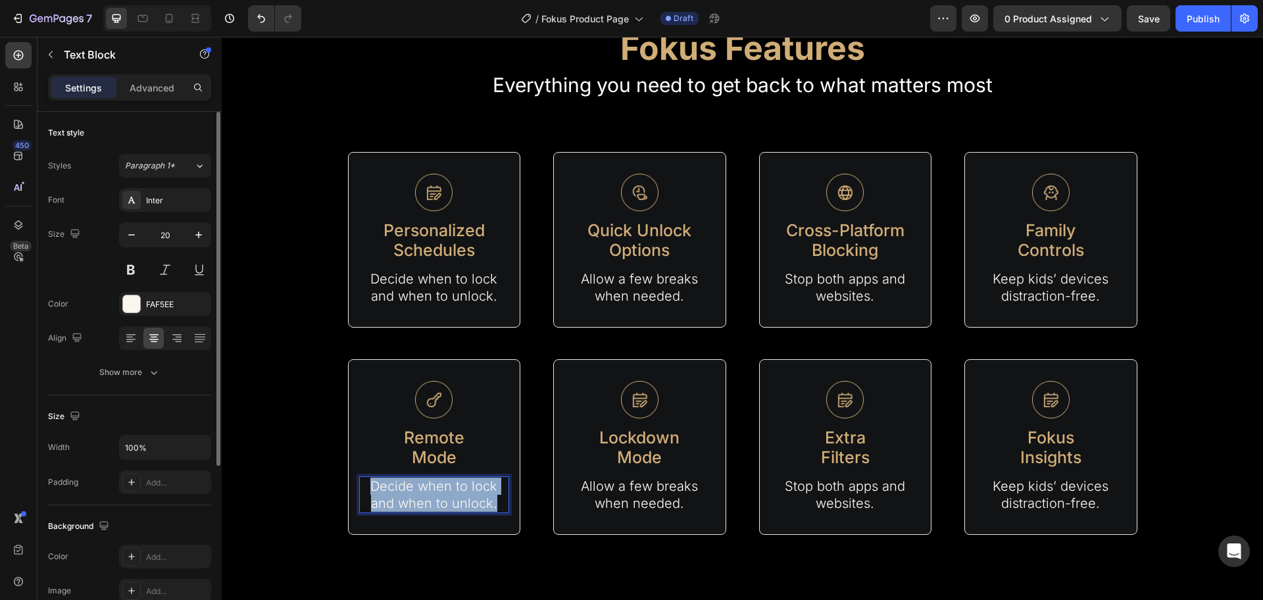
click at [401, 501] on p "Decide when to lock and when to unlock." at bounding box center [435, 495] width 148 height 34
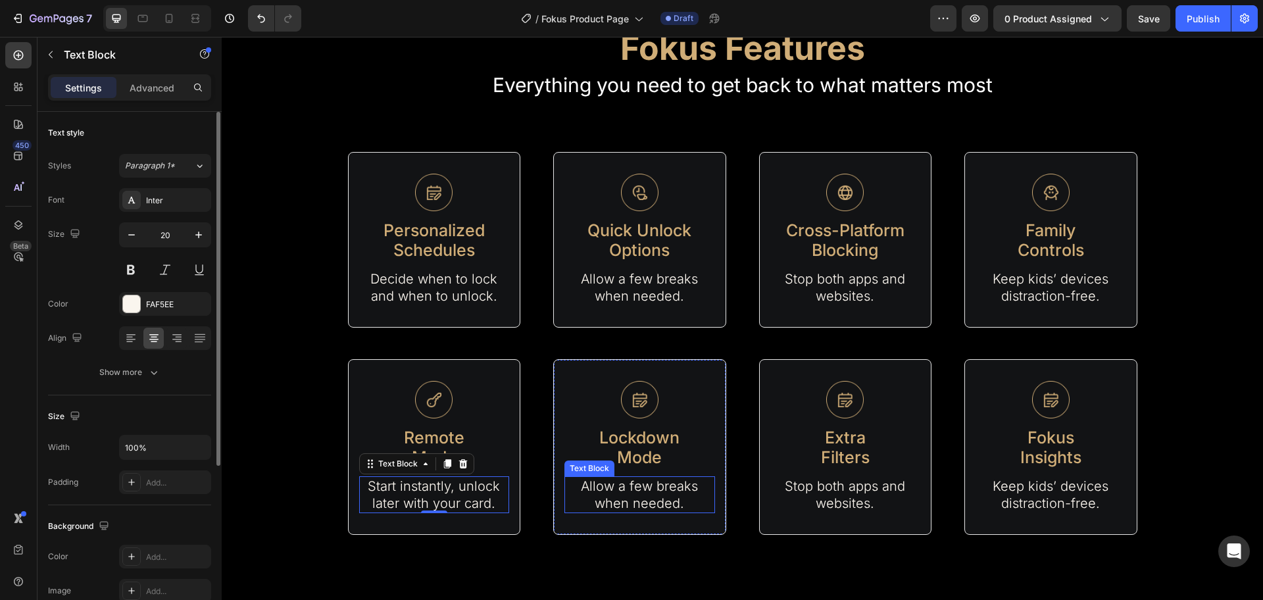
click at [663, 492] on p "Allow a few breaks when needed." at bounding box center [640, 495] width 148 height 34
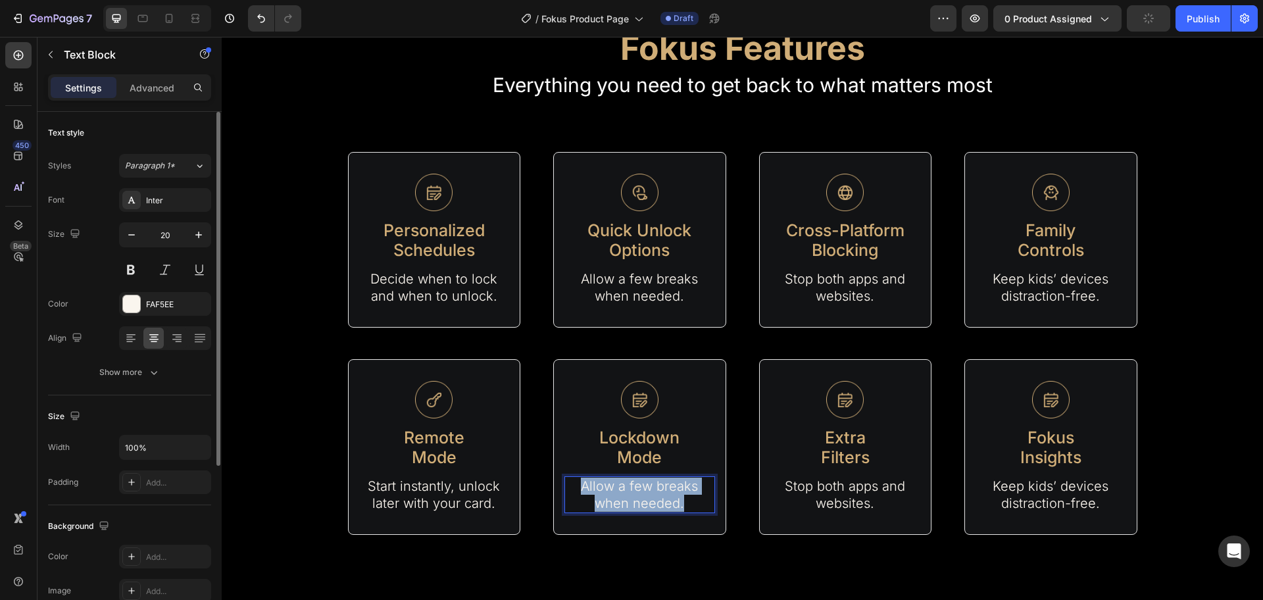
click at [663, 492] on p "Allow a few breaks when needed." at bounding box center [640, 495] width 148 height 34
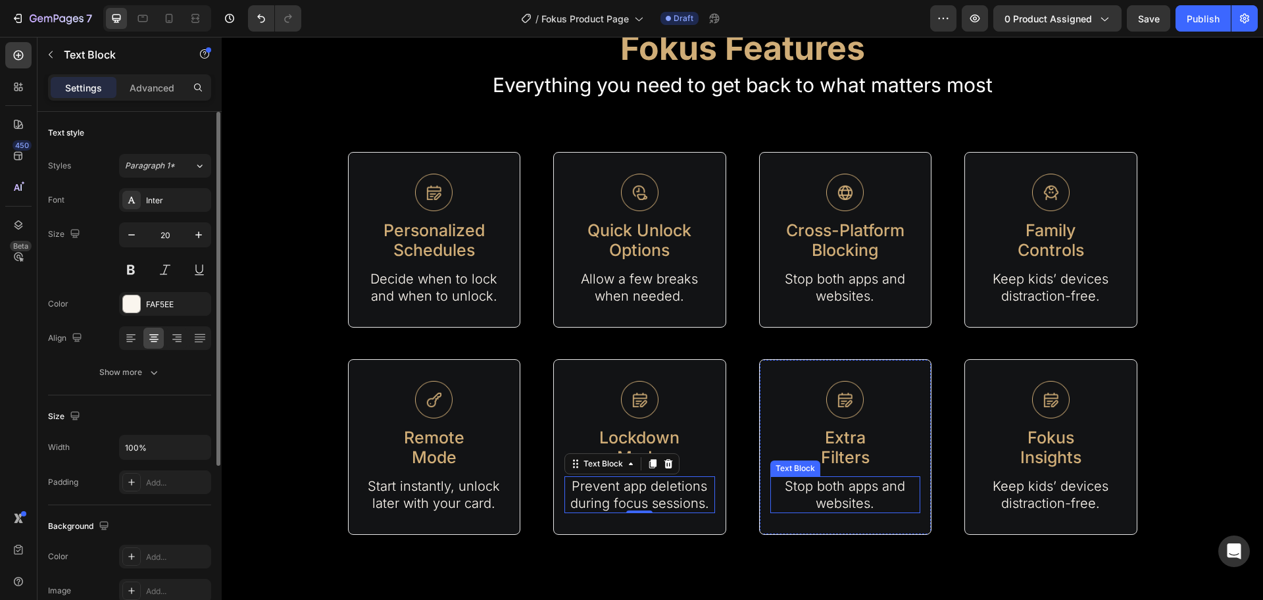
click at [854, 499] on p "Stop both apps and websites." at bounding box center [846, 495] width 148 height 34
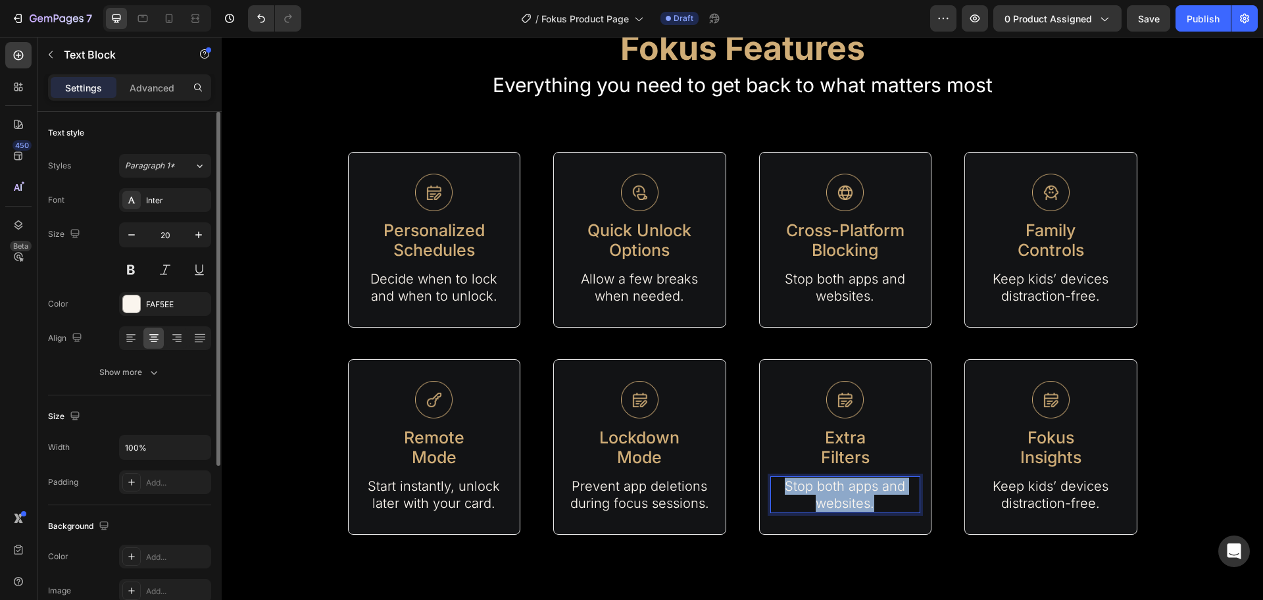
click at [854, 499] on p "Stop both apps and websites." at bounding box center [846, 495] width 148 height 34
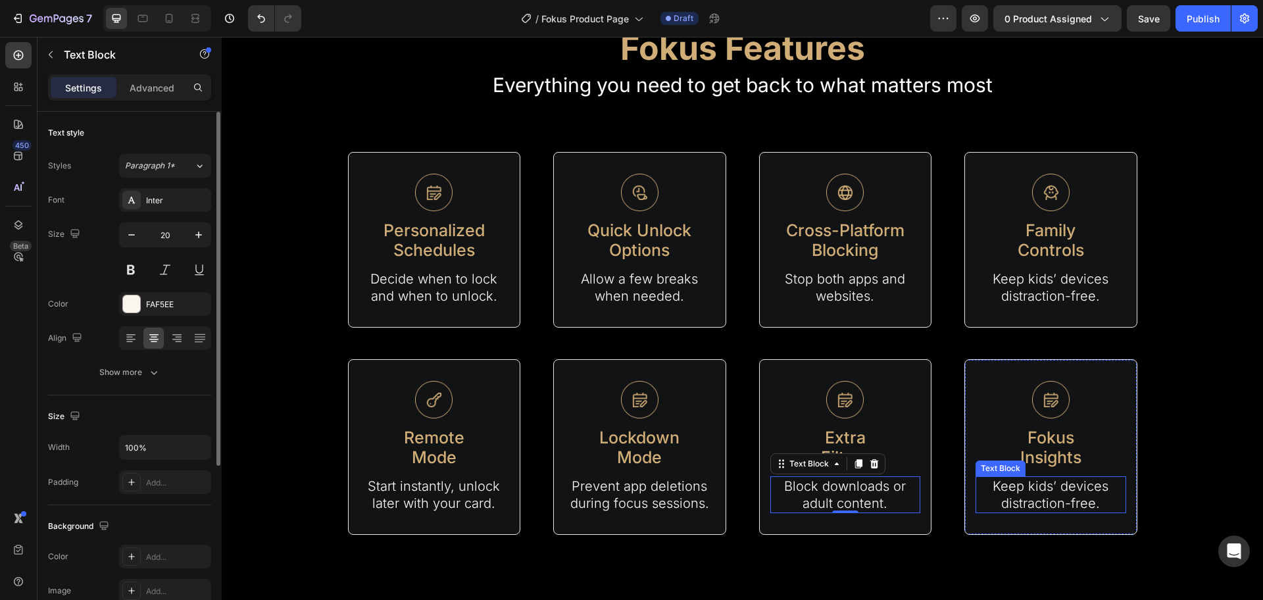
click at [1049, 490] on p "Keep kids’ devices distraction-free." at bounding box center [1051, 495] width 148 height 34
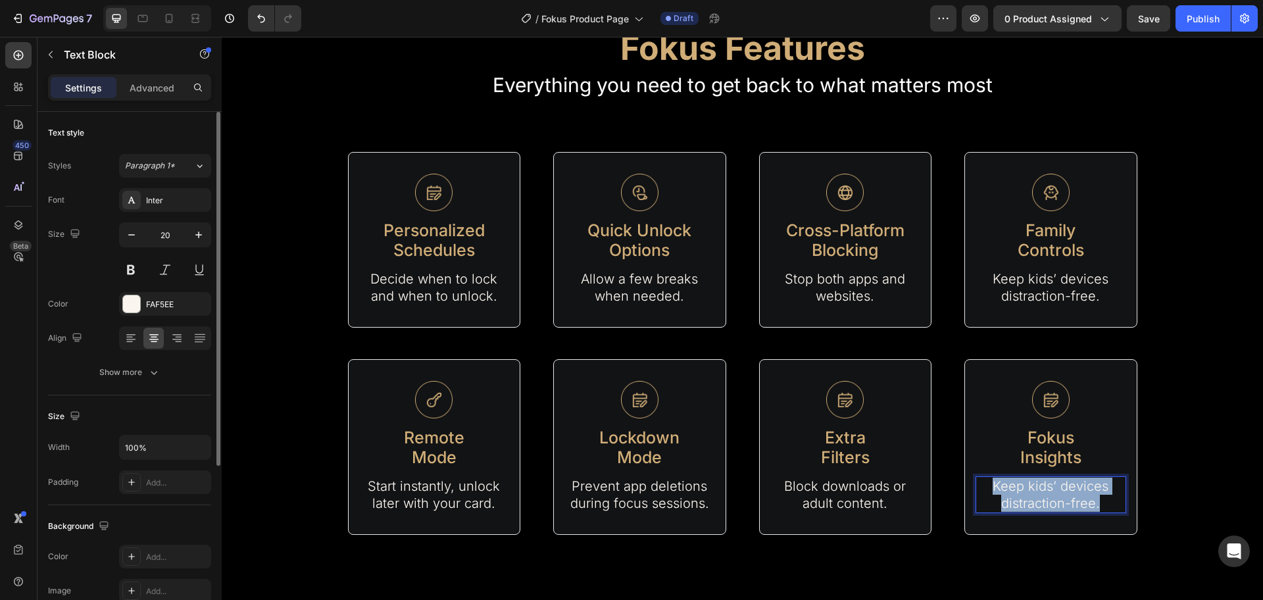
click at [1049, 490] on p "Keep kids’ devices distraction-free." at bounding box center [1051, 495] width 148 height 34
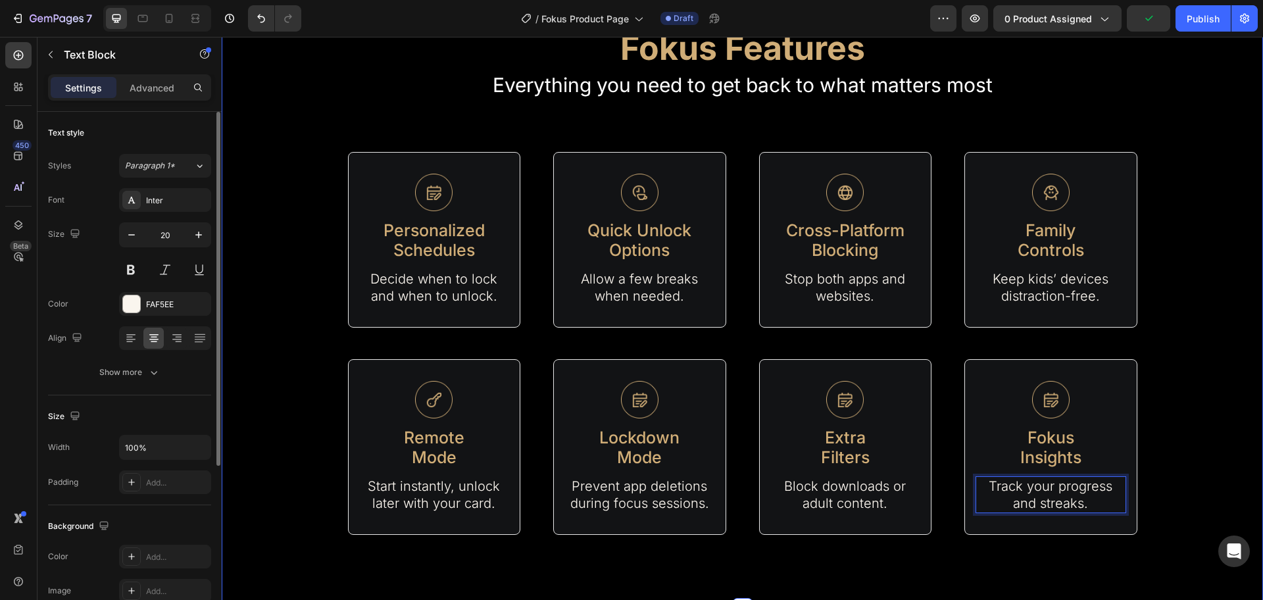
click at [1069, 540] on div "Fokus Features Heading Everything you need to get back to what matters most Tex…" at bounding box center [743, 274] width 1042 height 667
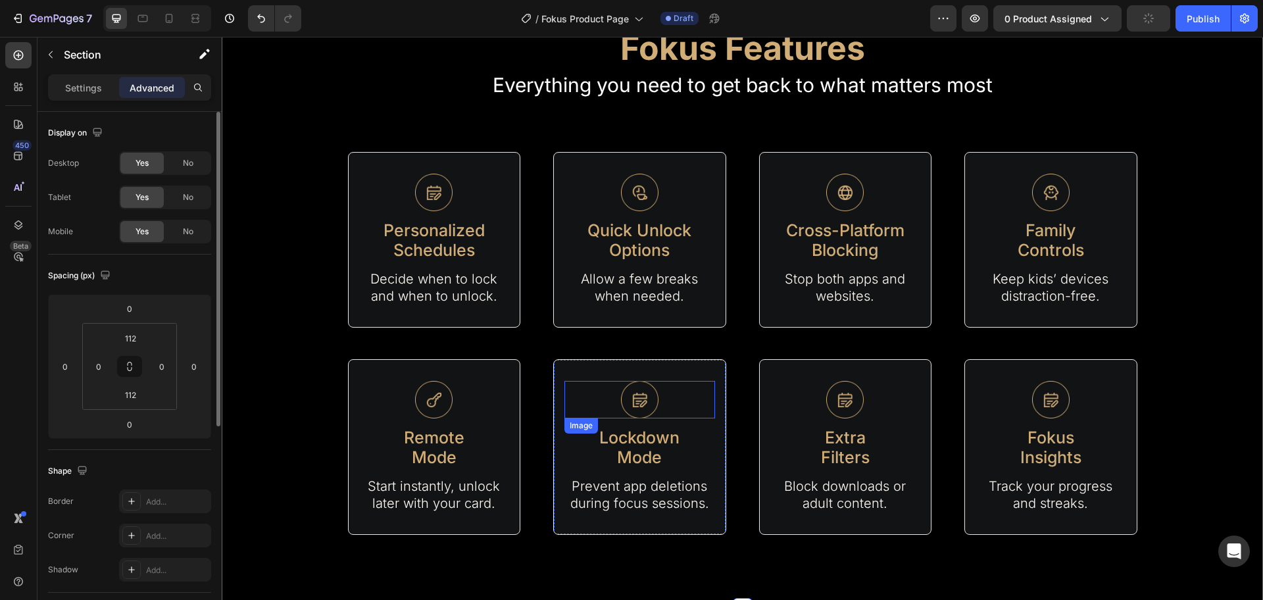
click at [632, 409] on img at bounding box center [640, 400] width 38 height 38
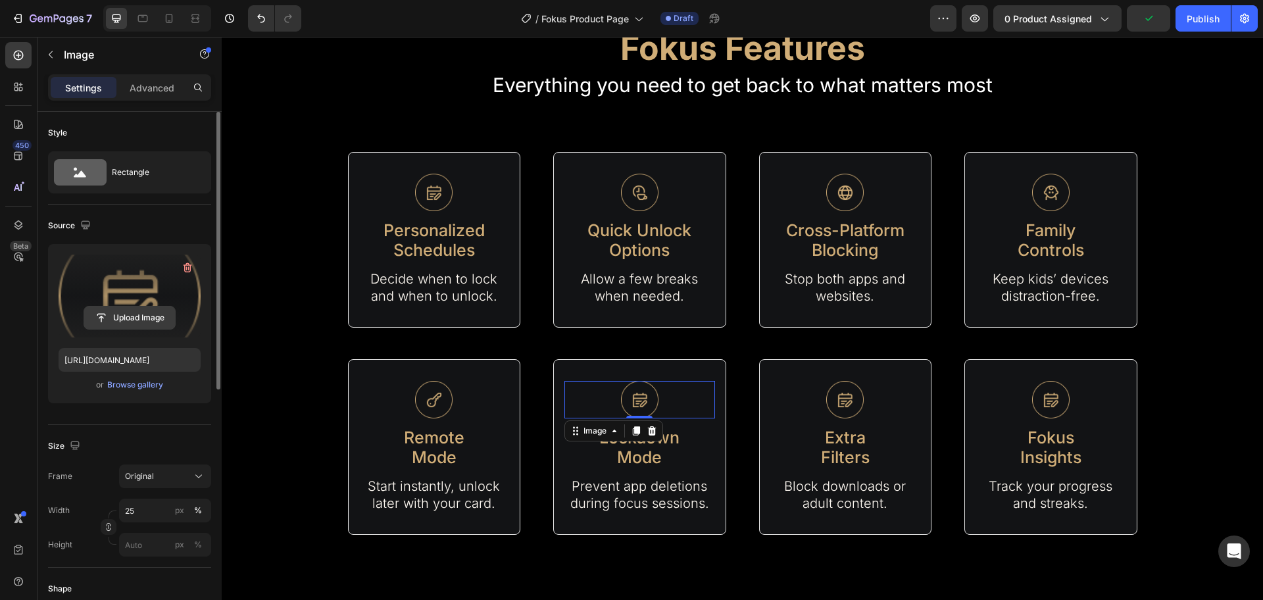
click at [123, 306] on button "Upload Image" at bounding box center [130, 318] width 92 height 24
click at [143, 320] on input "file" at bounding box center [129, 318] width 91 height 22
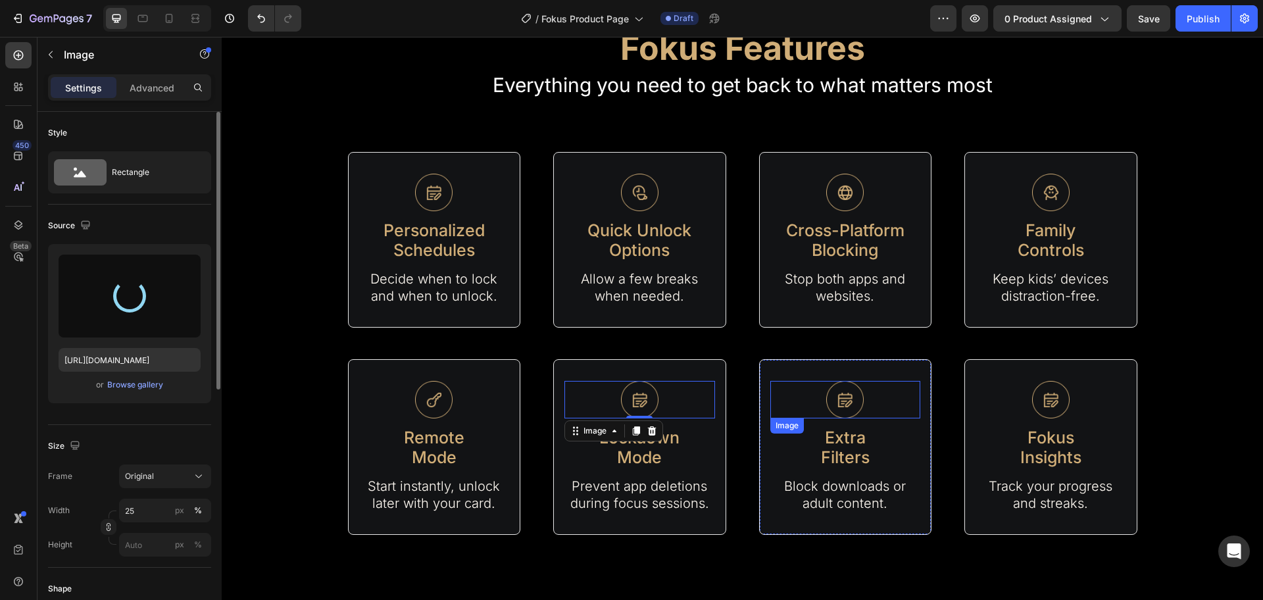
type input "[URL][DOMAIN_NAME]"
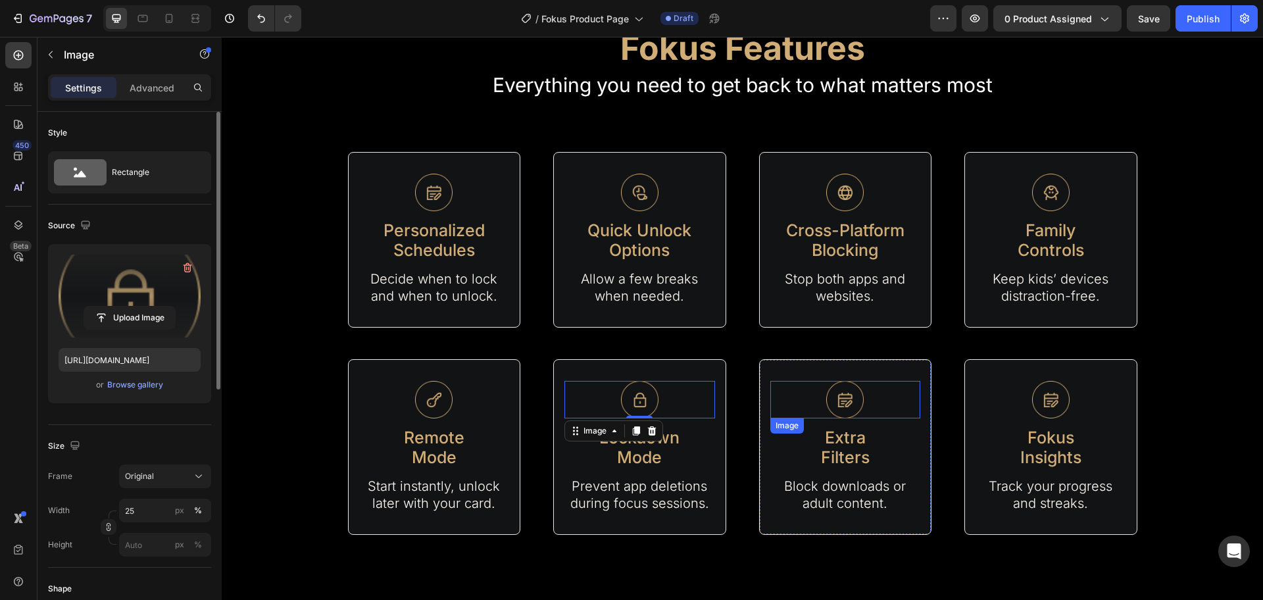
click at [858, 413] on div at bounding box center [846, 400] width 151 height 38
click at [120, 295] on label at bounding box center [130, 296] width 142 height 83
click at [120, 307] on input "file" at bounding box center [129, 318] width 91 height 22
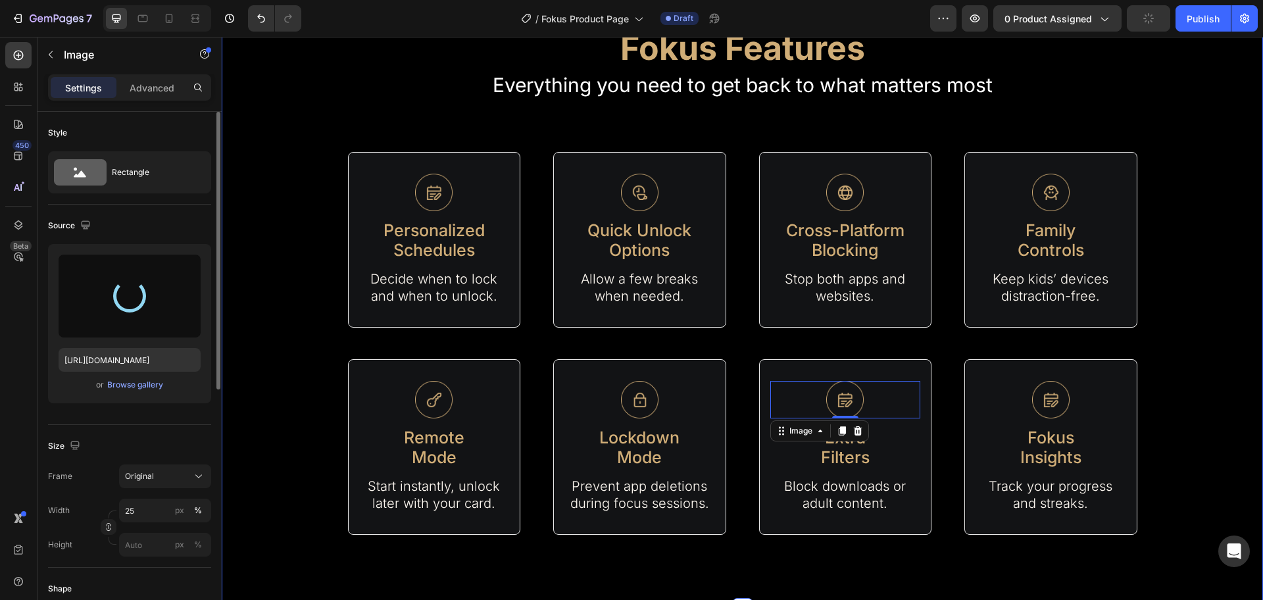
type input "[URL][DOMAIN_NAME]"
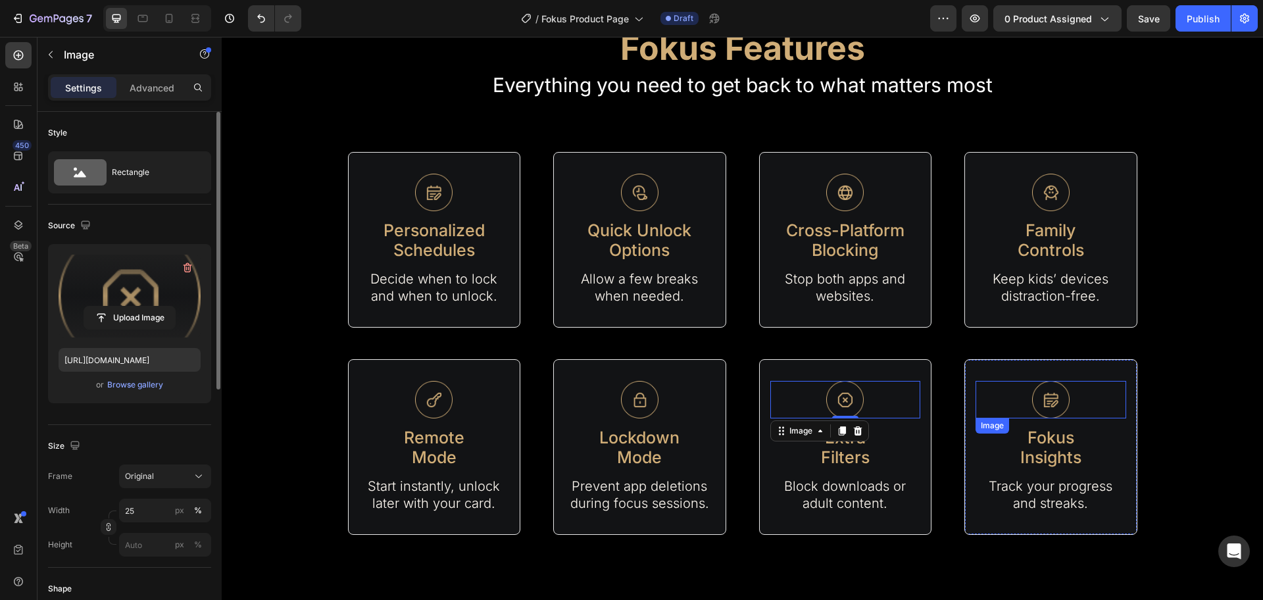
click at [1054, 411] on img at bounding box center [1052, 400] width 38 height 38
click at [104, 302] on label at bounding box center [130, 296] width 142 height 83
click at [104, 307] on input "file" at bounding box center [129, 318] width 91 height 22
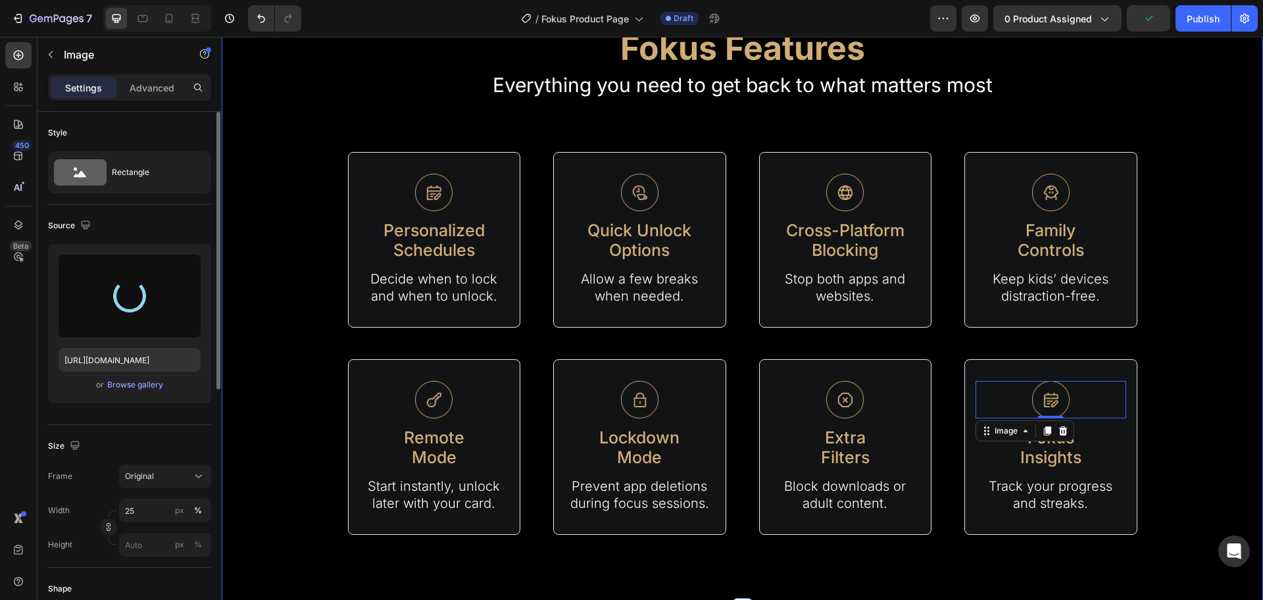
type input "[URL][DOMAIN_NAME]"
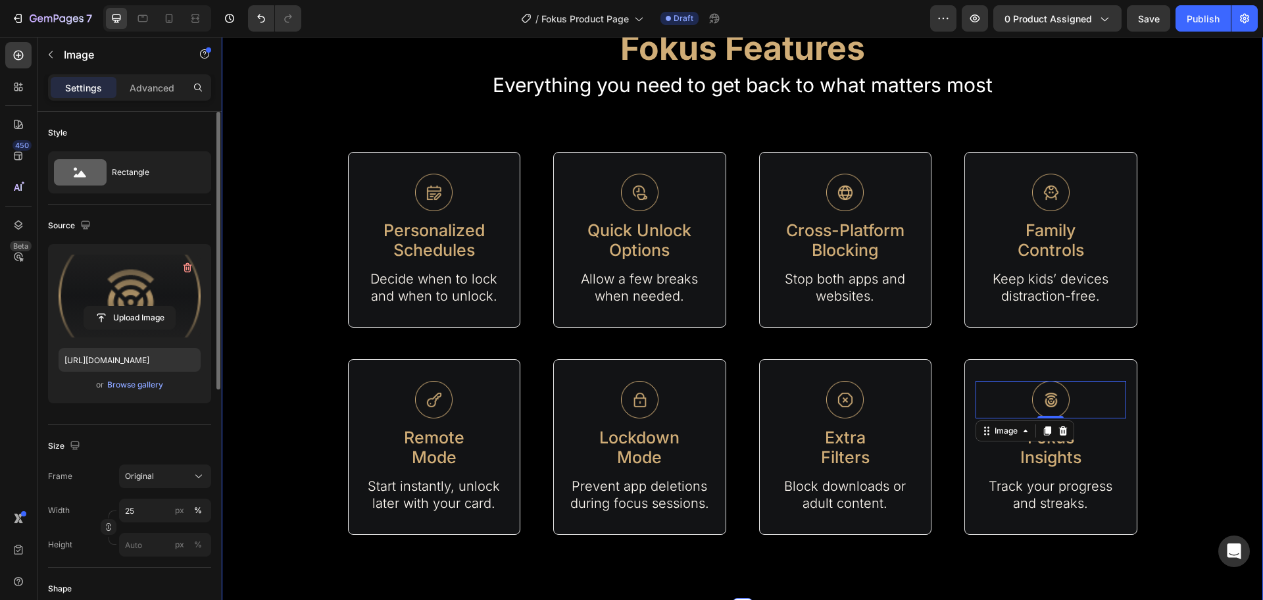
click at [1150, 360] on div "Fokus Features Heading Everything you need to get back to what matters most Tex…" at bounding box center [743, 275] width 1042 height 520
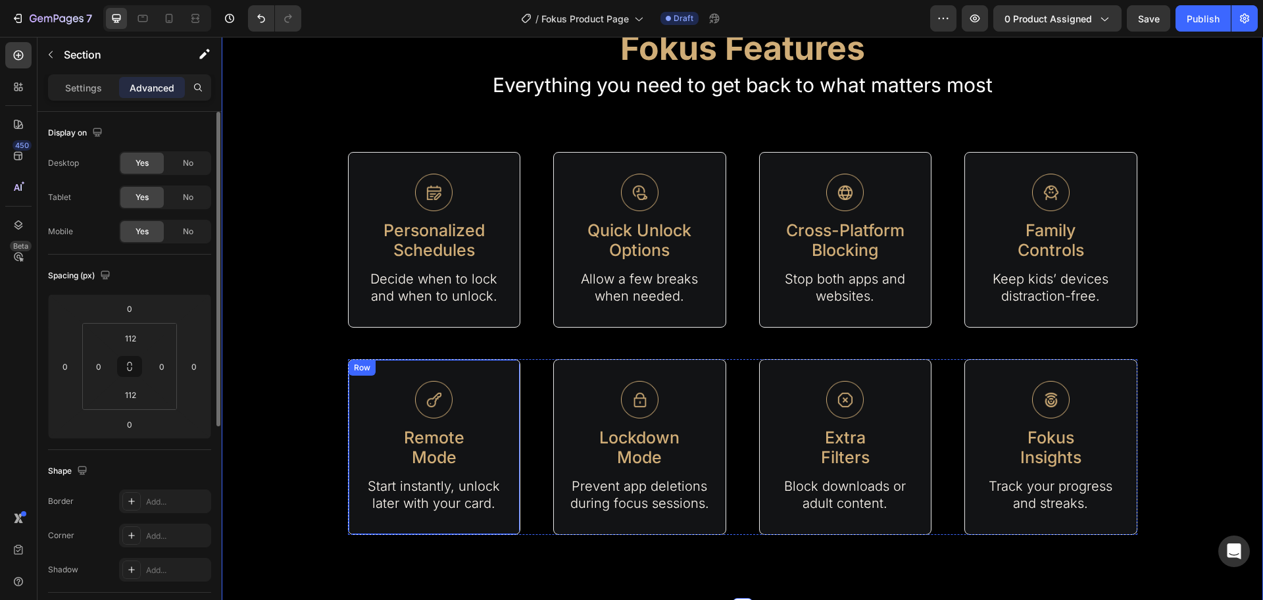
click at [507, 375] on div "Image Remote Mode Text Block Start instantly, unlock later with your card. Text…" at bounding box center [434, 447] width 173 height 176
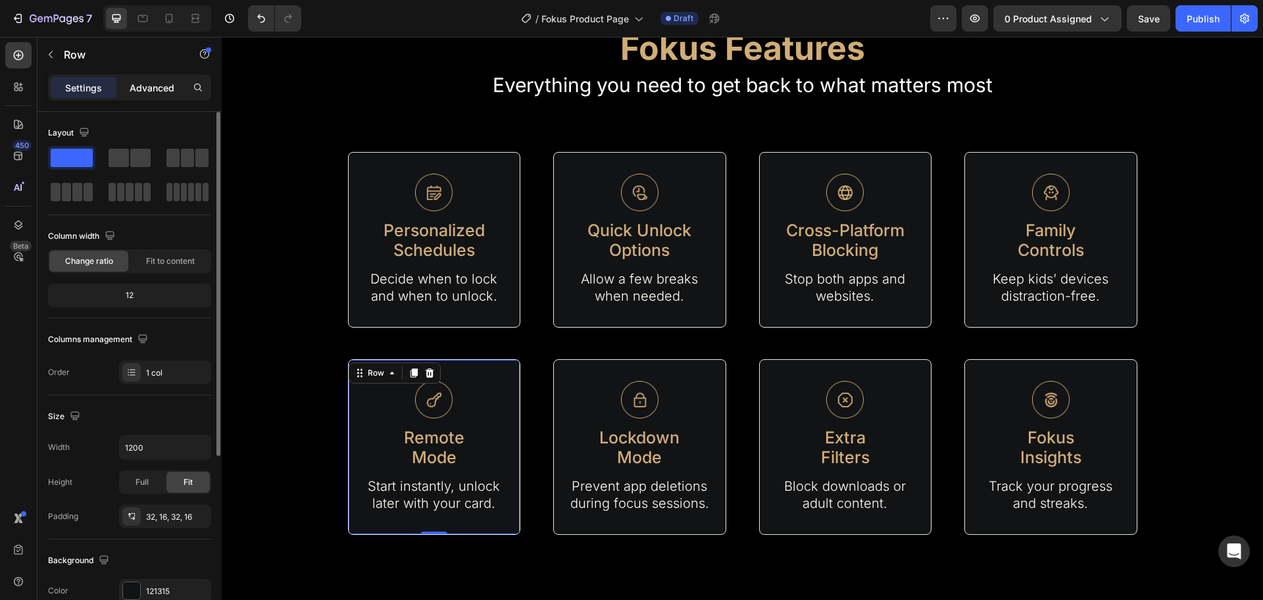
click at [159, 78] on div "Advanced" at bounding box center [152, 87] width 66 height 21
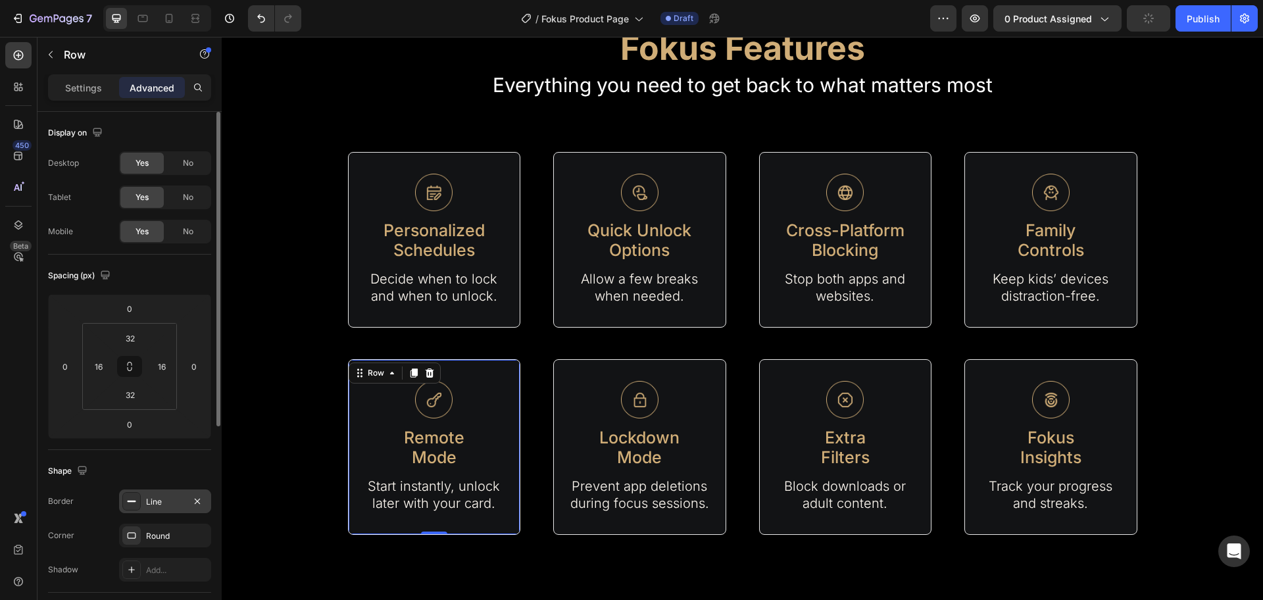
click at [154, 505] on div "Line" at bounding box center [165, 502] width 38 height 12
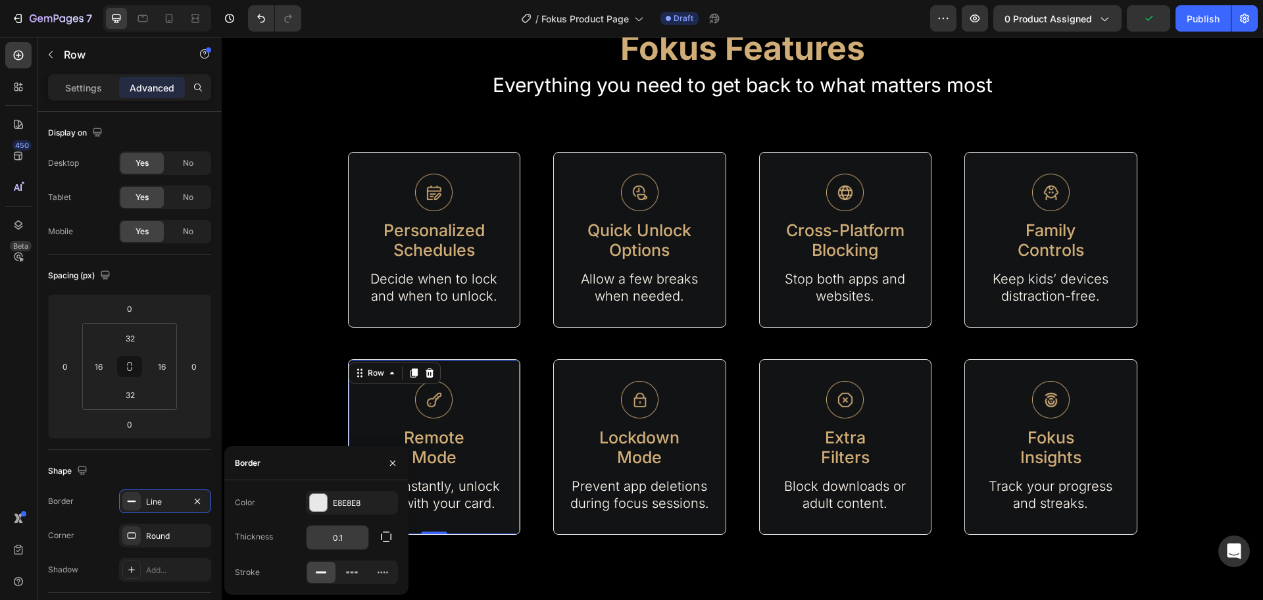
click at [339, 532] on input "0.1" at bounding box center [338, 538] width 62 height 24
type input "0"
click at [666, 453] on p "Mode" at bounding box center [640, 457] width 148 height 20
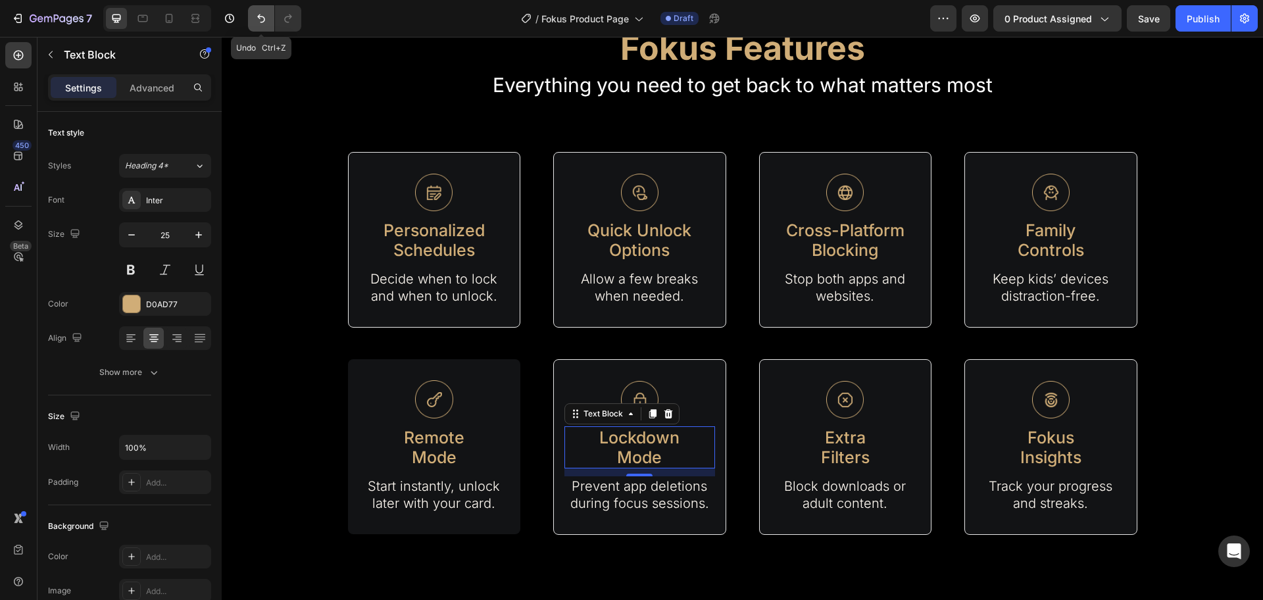
click at [261, 21] on icon "Undo/Redo" at bounding box center [261, 18] width 13 height 13
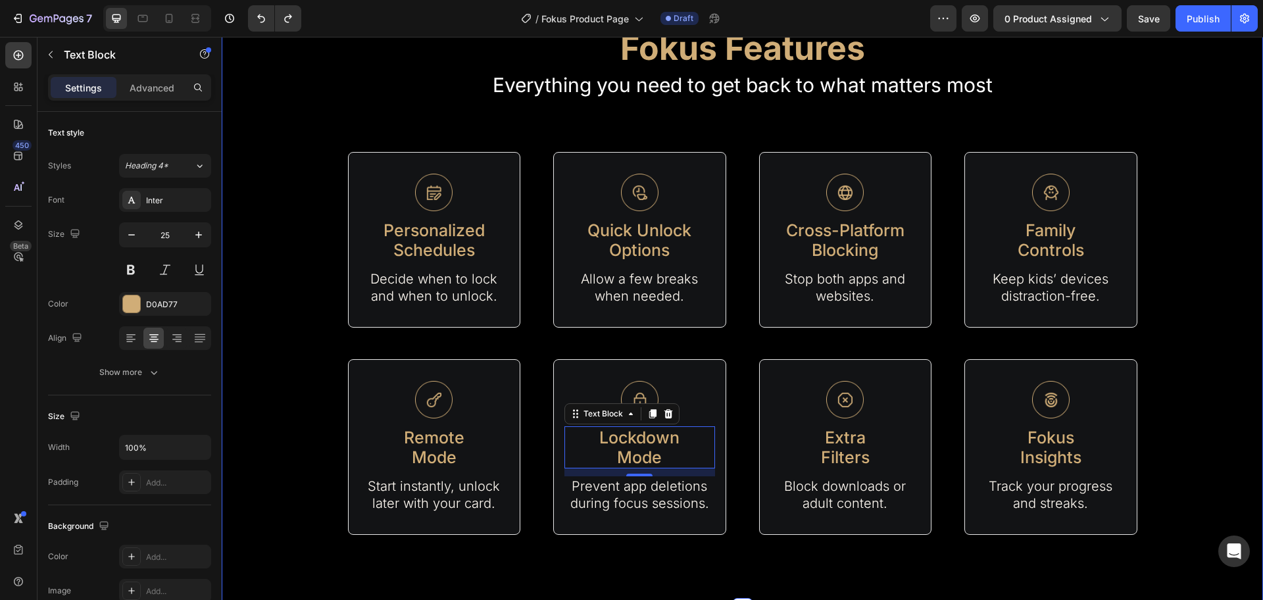
click at [1165, 463] on div "Fokus Features Heading Everything you need to get back to what matters most Tex…" at bounding box center [743, 275] width 1042 height 520
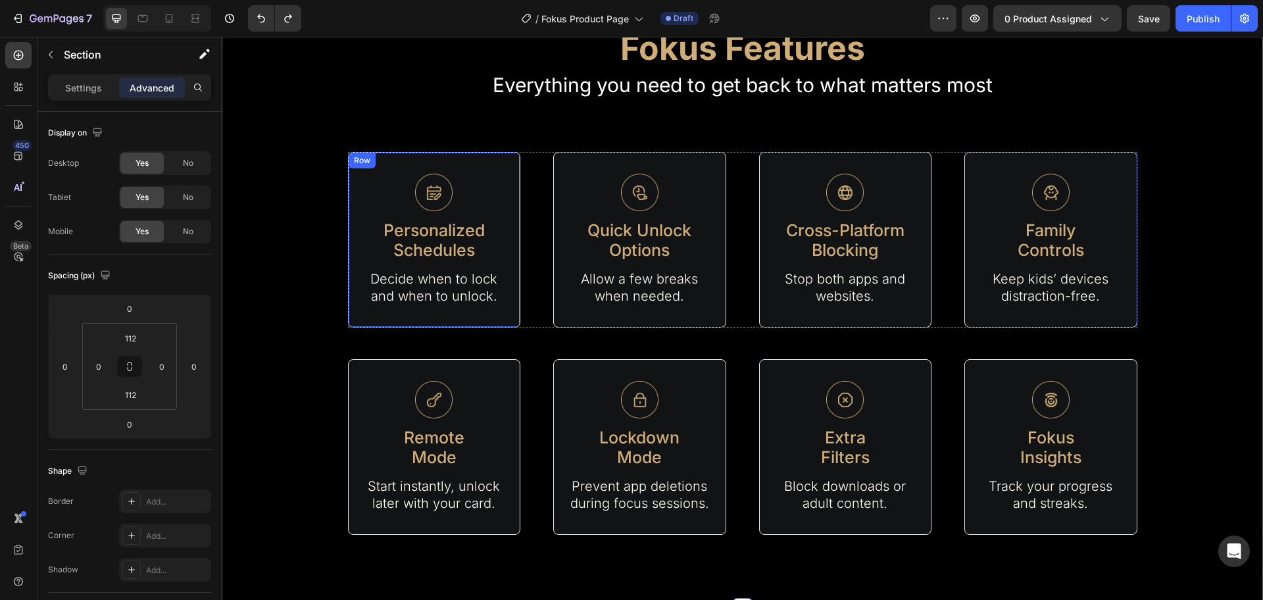
click at [508, 178] on div "Image Personalized Schedules Text Block Decide when to lock and when to unlock.…" at bounding box center [434, 240] width 173 height 176
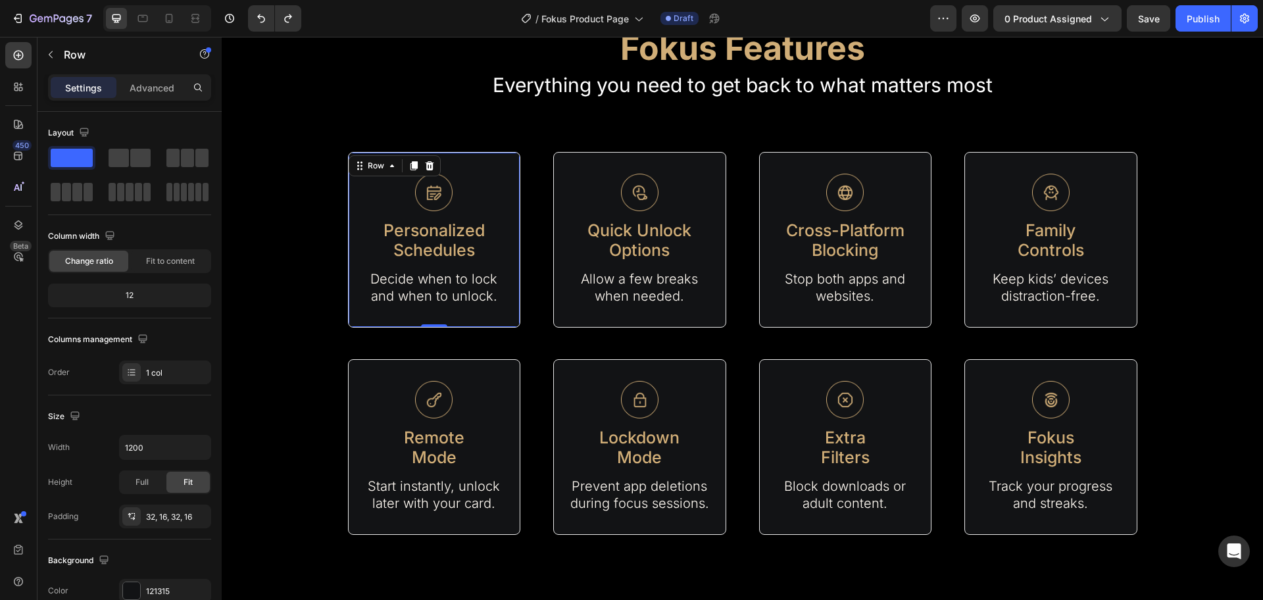
scroll to position [277, 0]
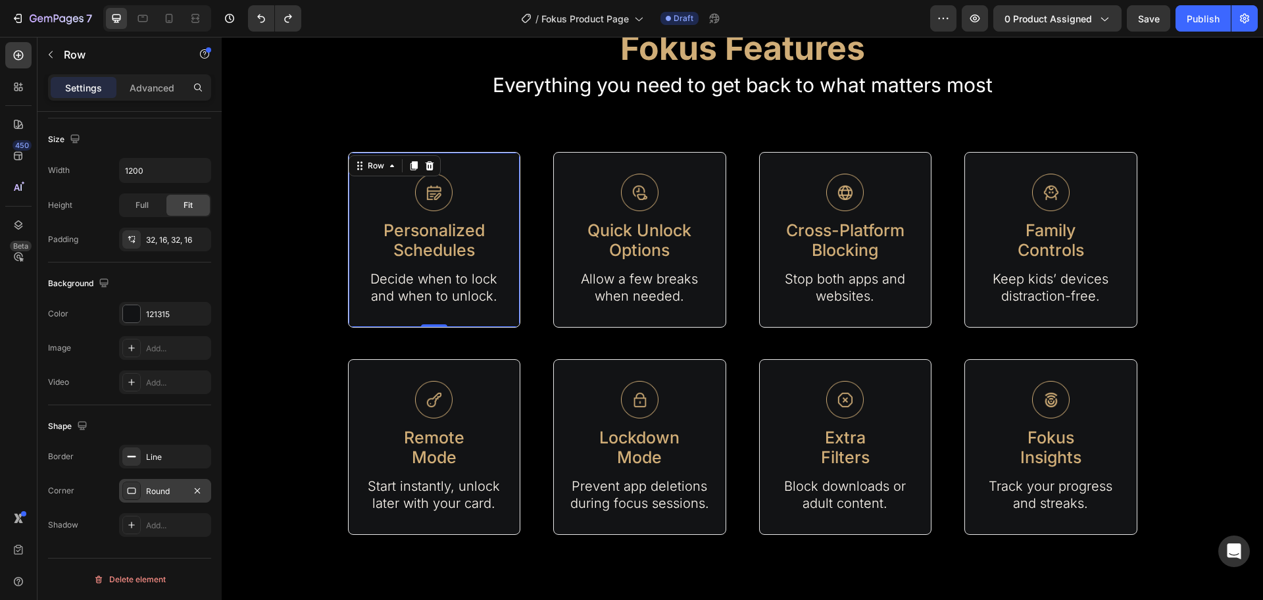
click at [172, 496] on div "Round" at bounding box center [165, 492] width 38 height 12
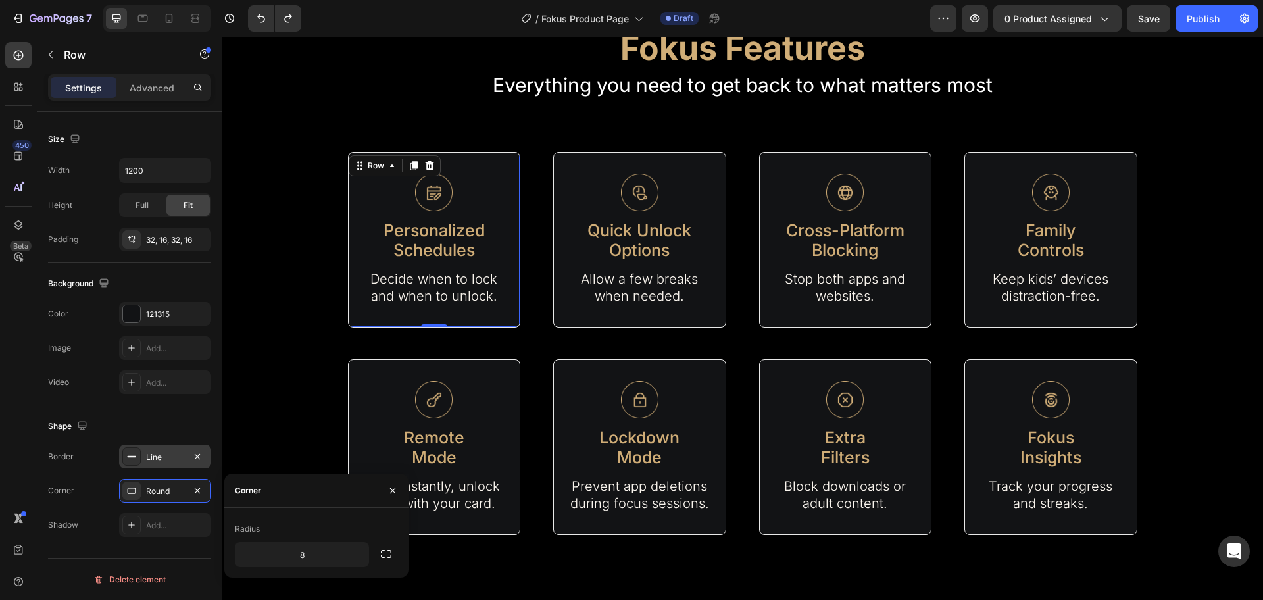
click at [153, 465] on div "Line" at bounding box center [165, 457] width 92 height 24
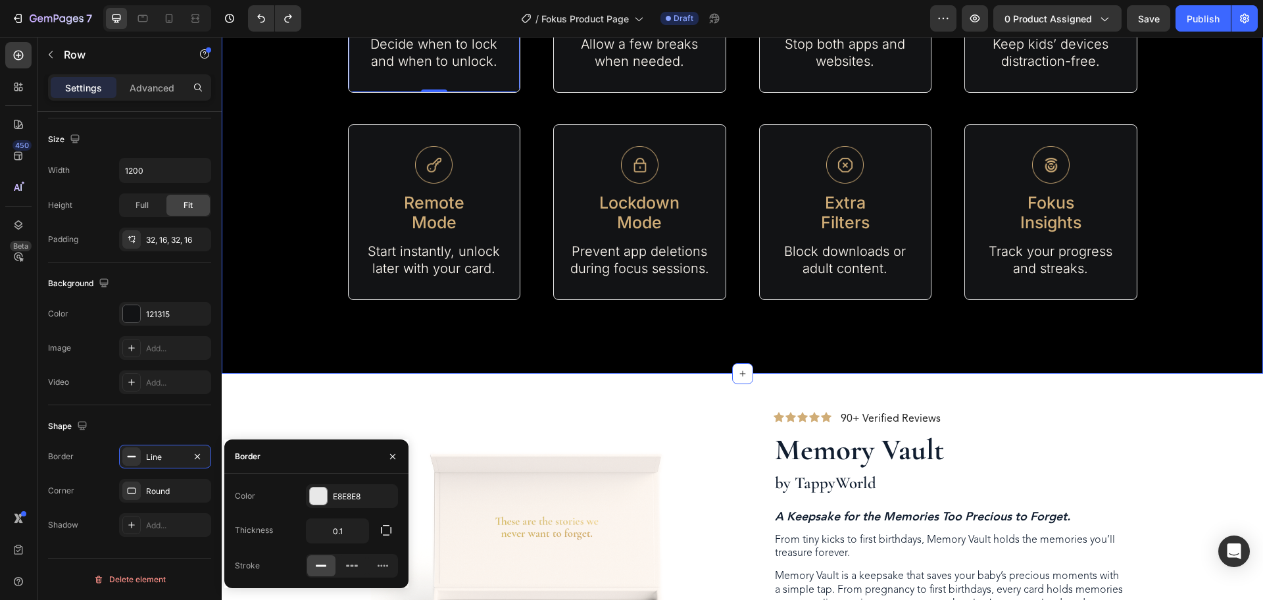
scroll to position [905, 0]
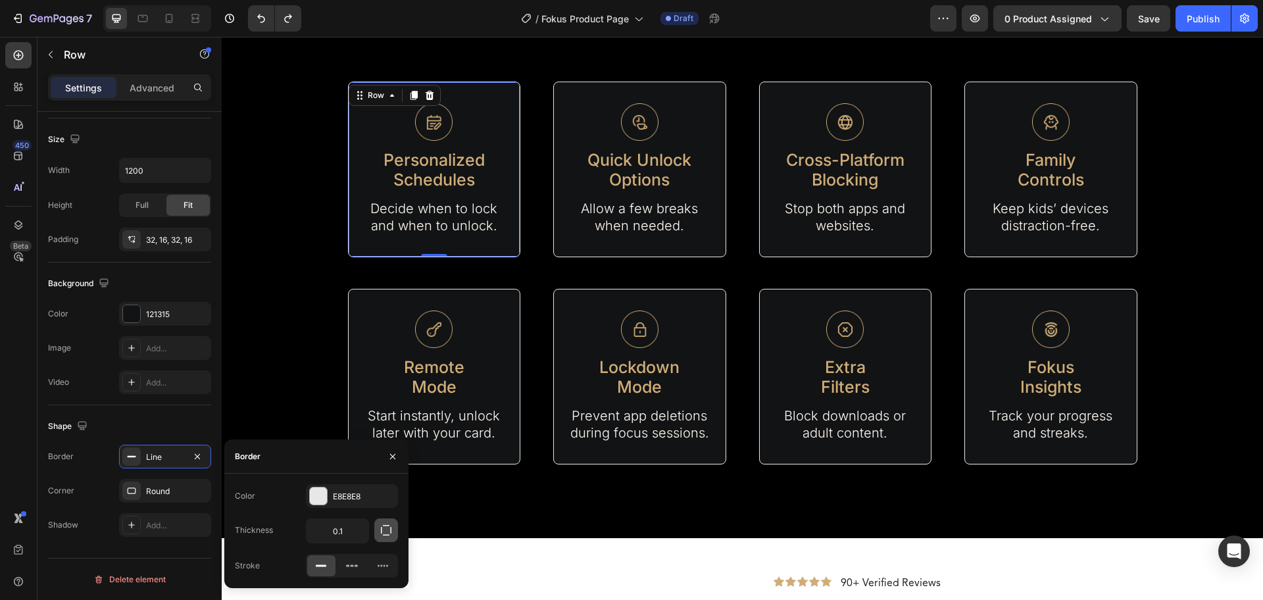
click at [389, 528] on icon "button" at bounding box center [386, 530] width 13 height 13
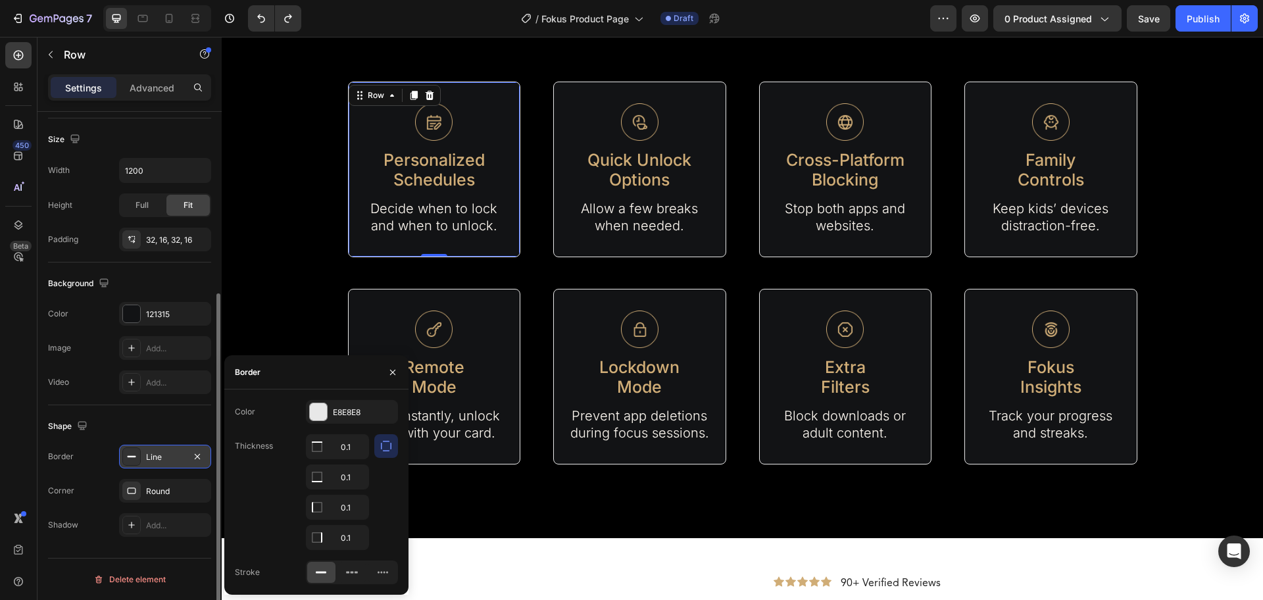
click at [136, 457] on icon at bounding box center [131, 456] width 11 height 11
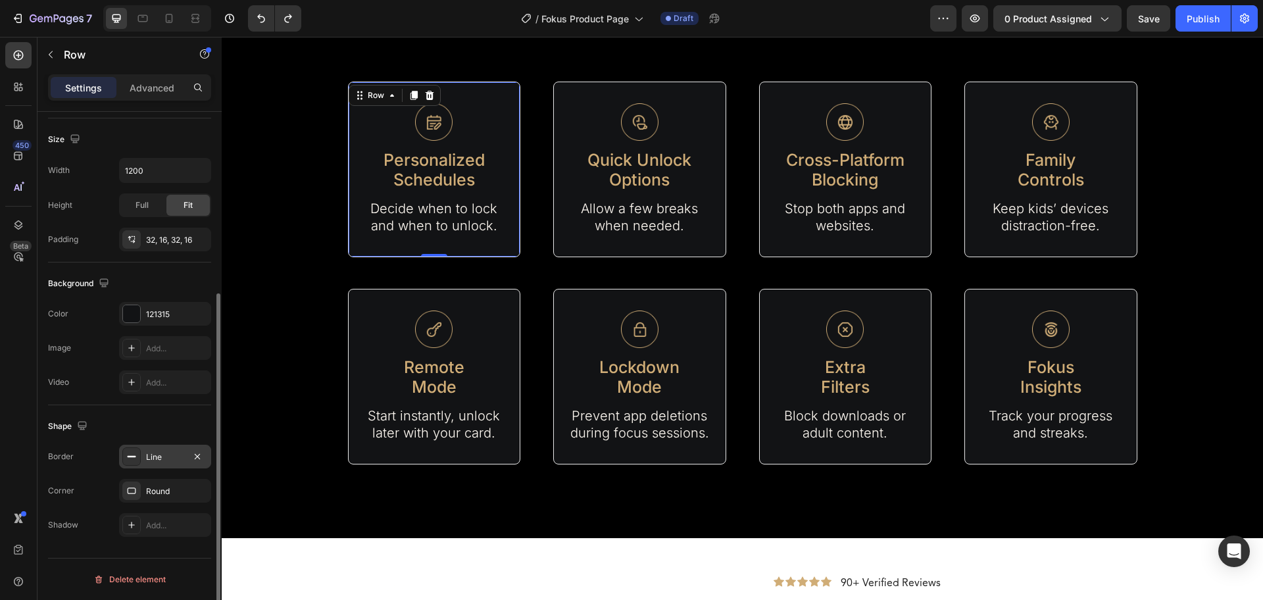
click at [137, 457] on div at bounding box center [131, 456] width 18 height 18
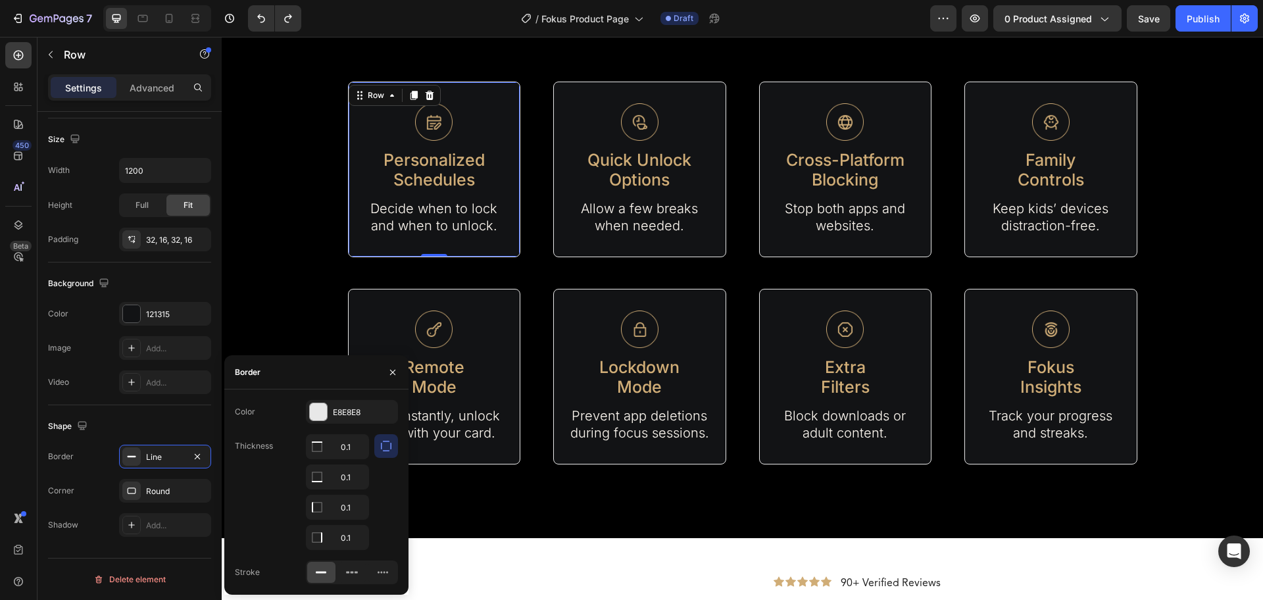
click at [393, 440] on button "button" at bounding box center [386, 446] width 24 height 24
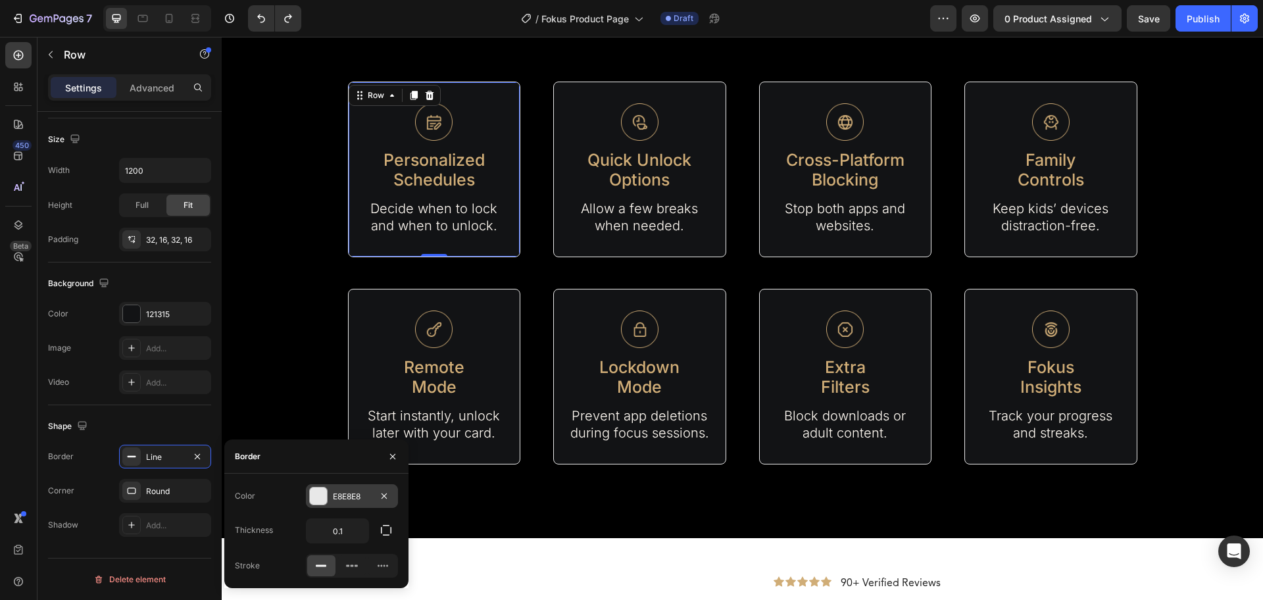
click at [313, 497] on div at bounding box center [318, 496] width 17 height 17
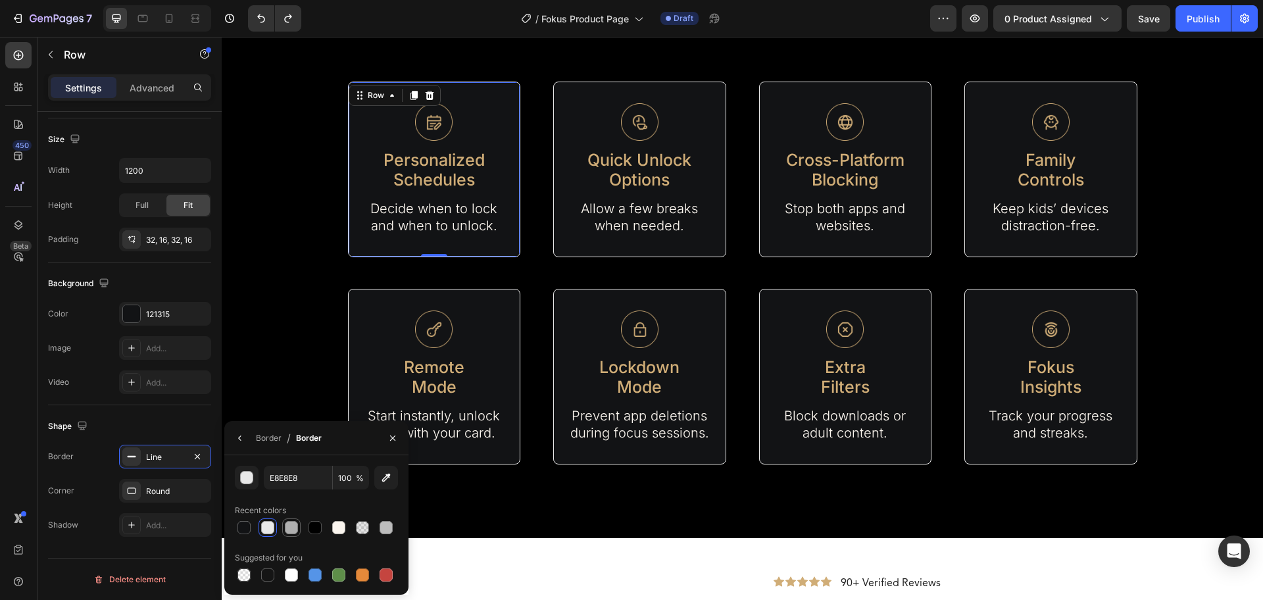
click at [291, 527] on div at bounding box center [291, 527] width 13 height 13
type input "AFAFAF"
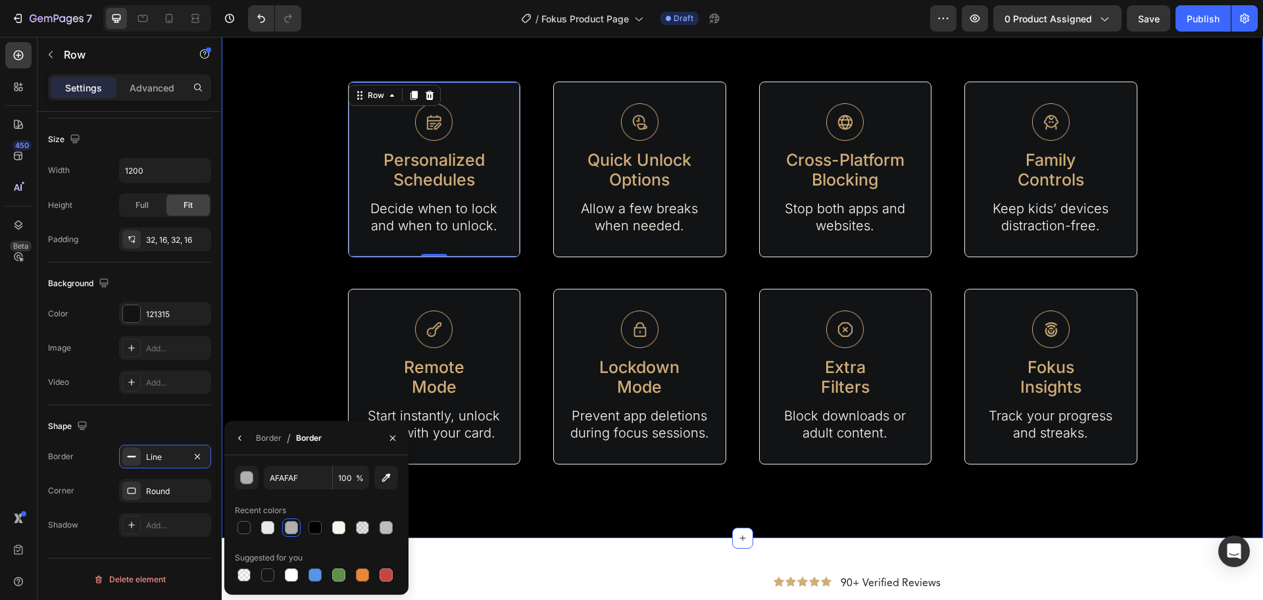
click at [525, 274] on div "Fokus Features Heading Everything you need to get back to what matters most Tex…" at bounding box center [743, 205] width 1042 height 520
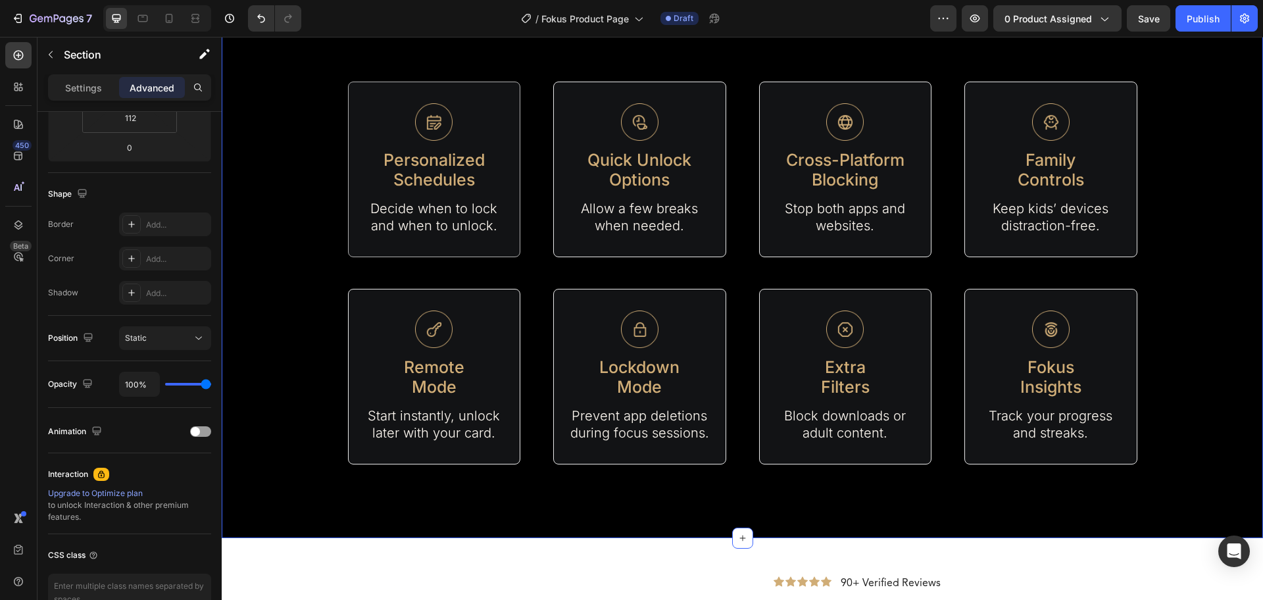
scroll to position [0, 0]
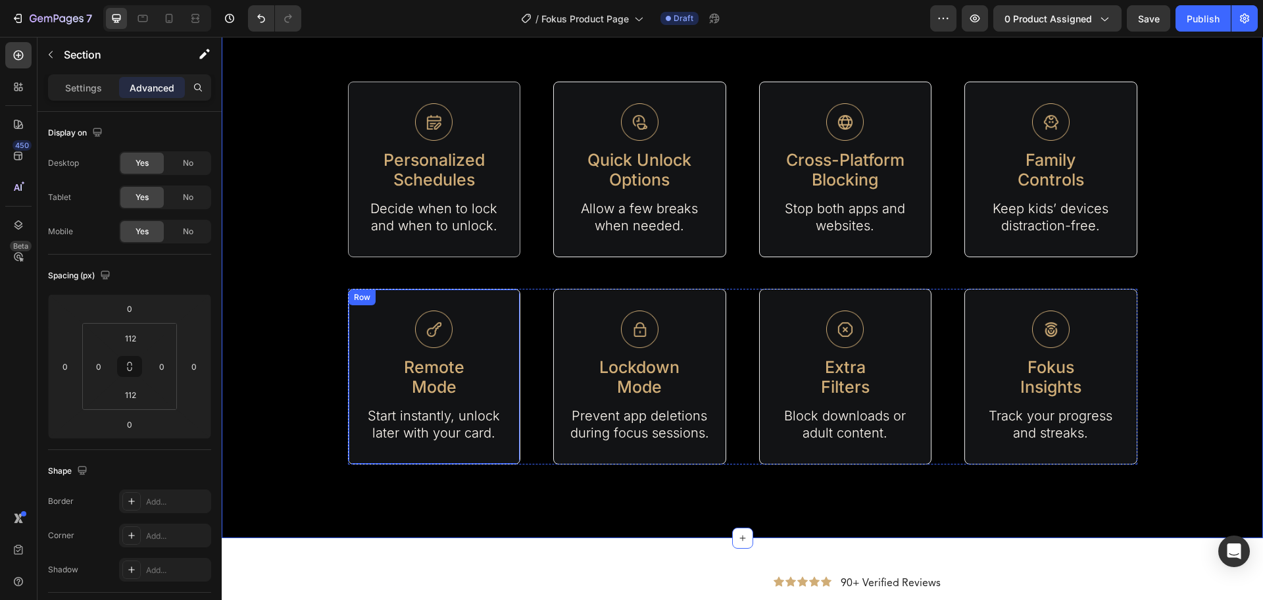
click at [502, 296] on div "Image Remote Mode Text Block Start instantly, unlock later with your card. Text…" at bounding box center [434, 377] width 173 height 176
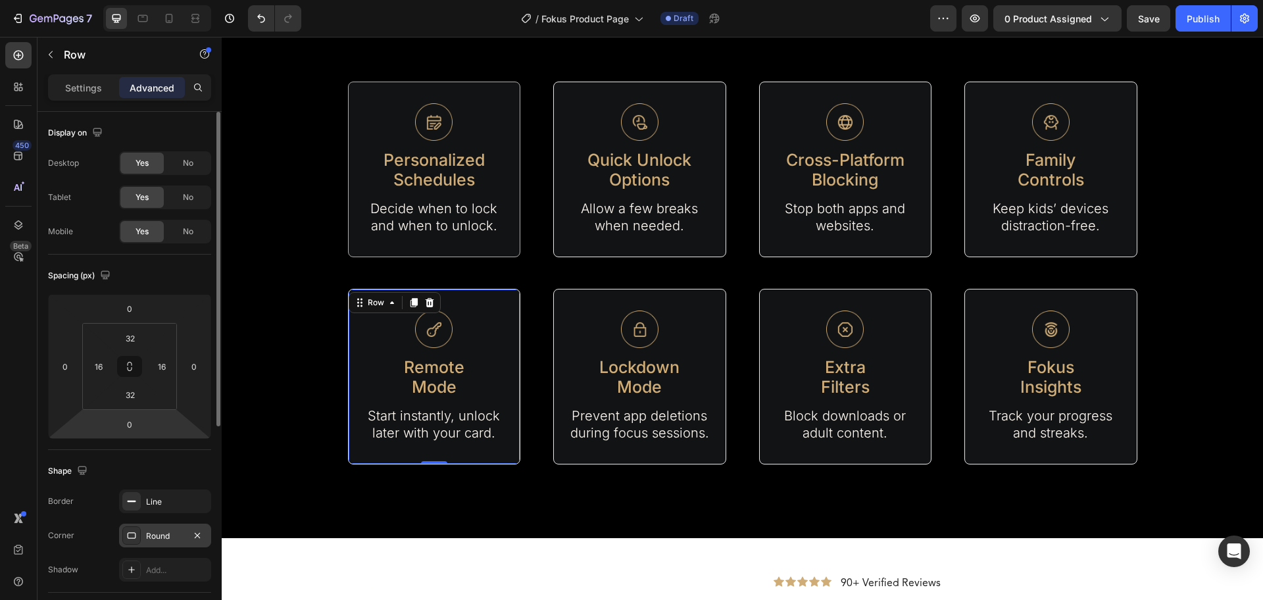
click at [159, 531] on div "Round" at bounding box center [165, 536] width 38 height 12
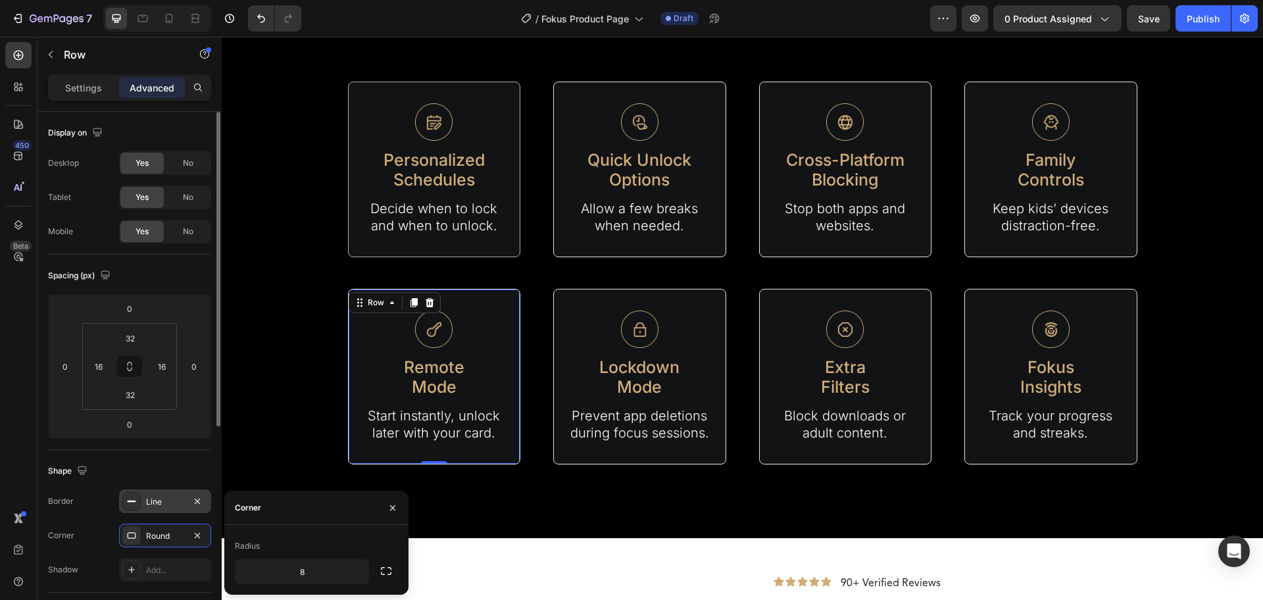
click at [150, 505] on div "Line" at bounding box center [165, 502] width 38 height 12
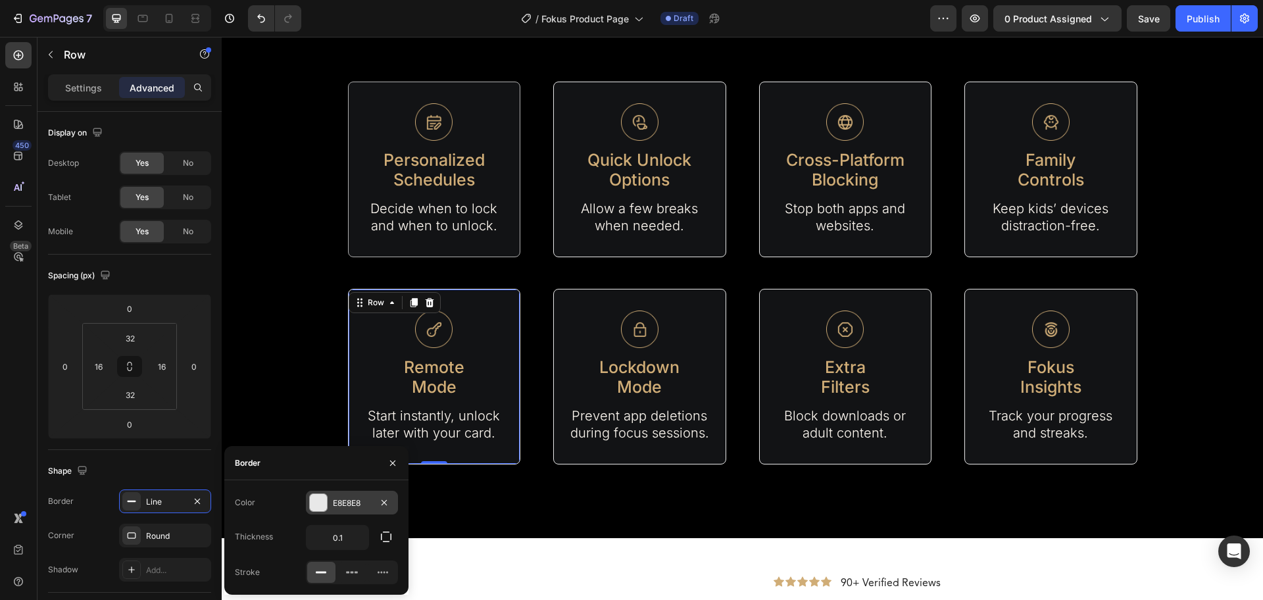
click at [316, 504] on div at bounding box center [318, 502] width 17 height 17
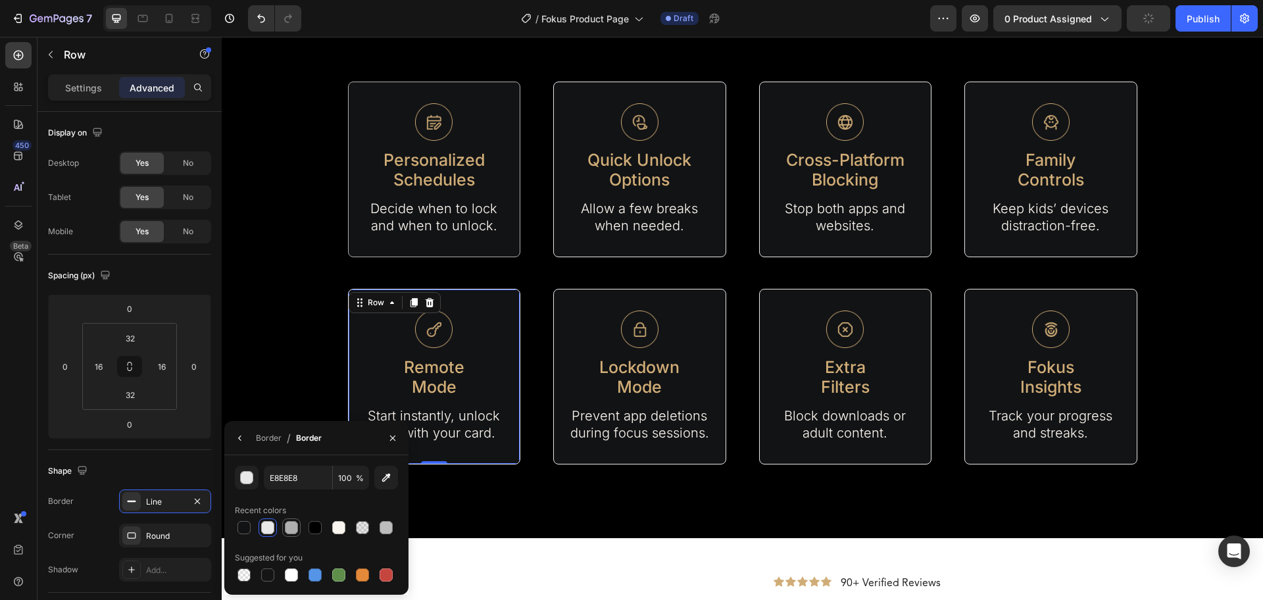
click at [290, 529] on div at bounding box center [291, 527] width 13 height 13
type input "AFAFAF"
click at [509, 243] on div "Image Personalized Schedules Text Block Decide when to lock and when to unlock.…" at bounding box center [434, 170] width 173 height 176
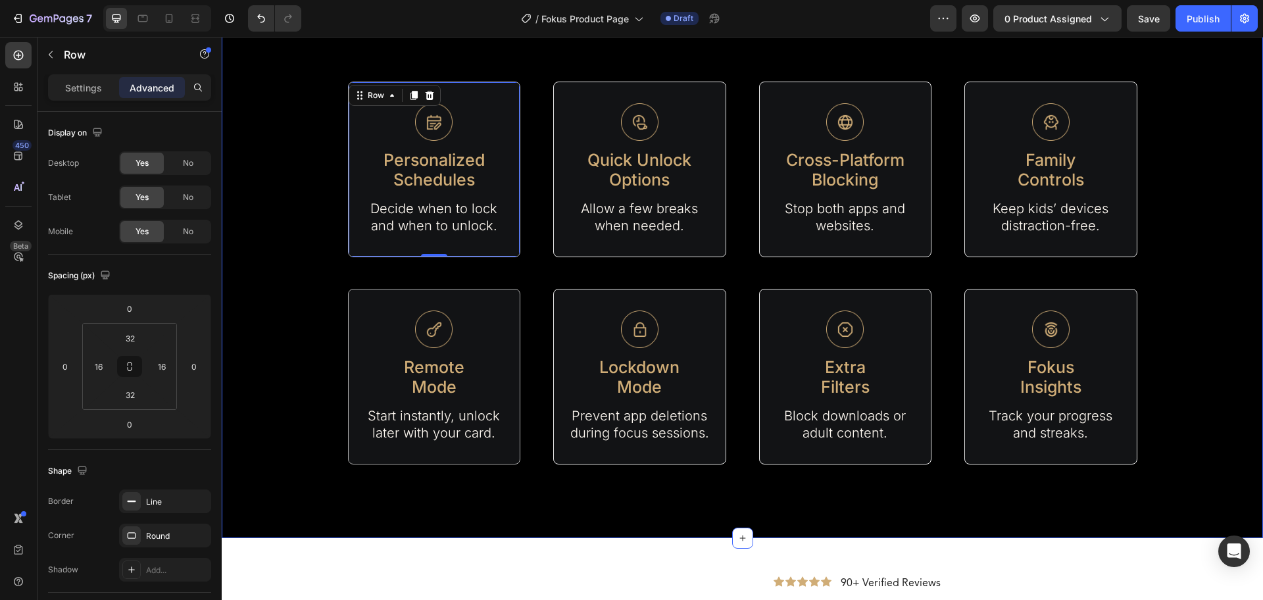
click at [765, 509] on div "Fokus Features Heading Everything you need to get back to what matters most Tex…" at bounding box center [743, 204] width 1042 height 667
click at [467, 247] on div "Image Personalized Schedules Text Block Decide when to lock and when to unlock.…" at bounding box center [434, 170] width 173 height 176
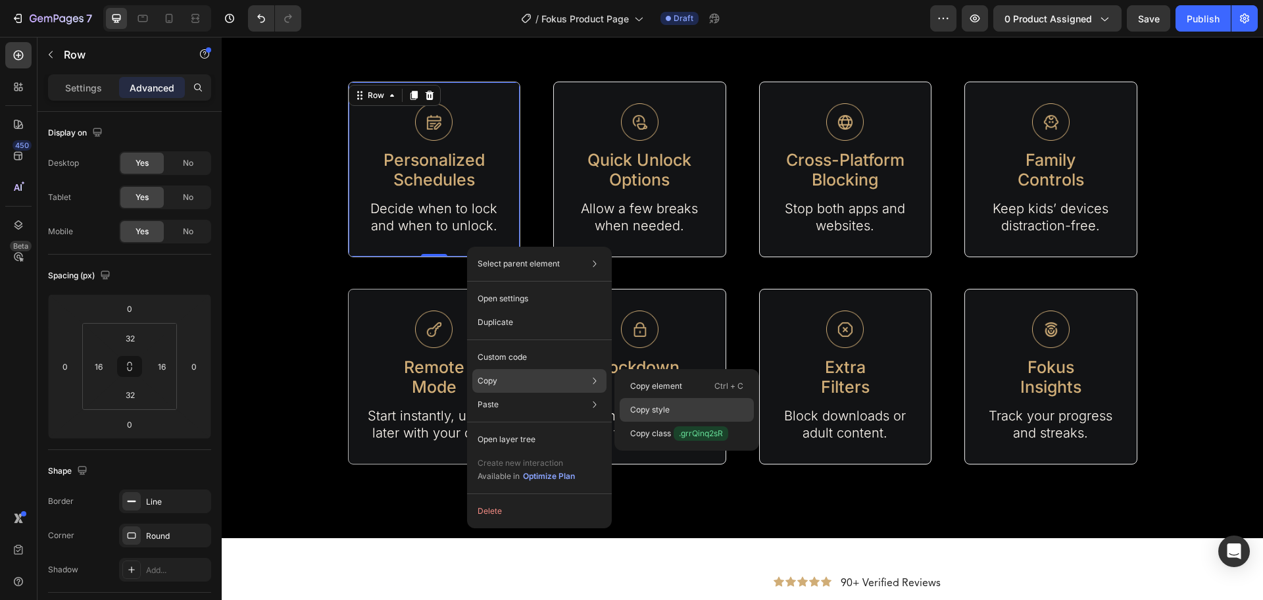
click at [657, 404] on p "Copy style" at bounding box center [649, 410] width 39 height 12
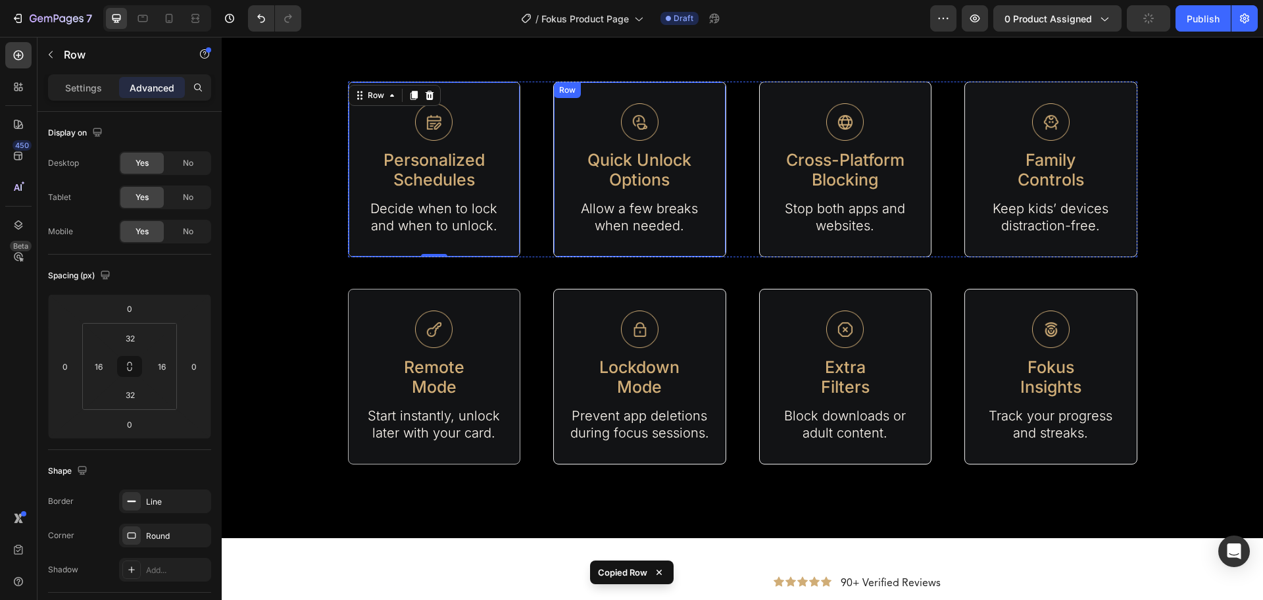
click at [705, 247] on div "Image Quick Unlock Options Text Block Allow a few breaks when needed. Text Bloc…" at bounding box center [639, 170] width 173 height 176
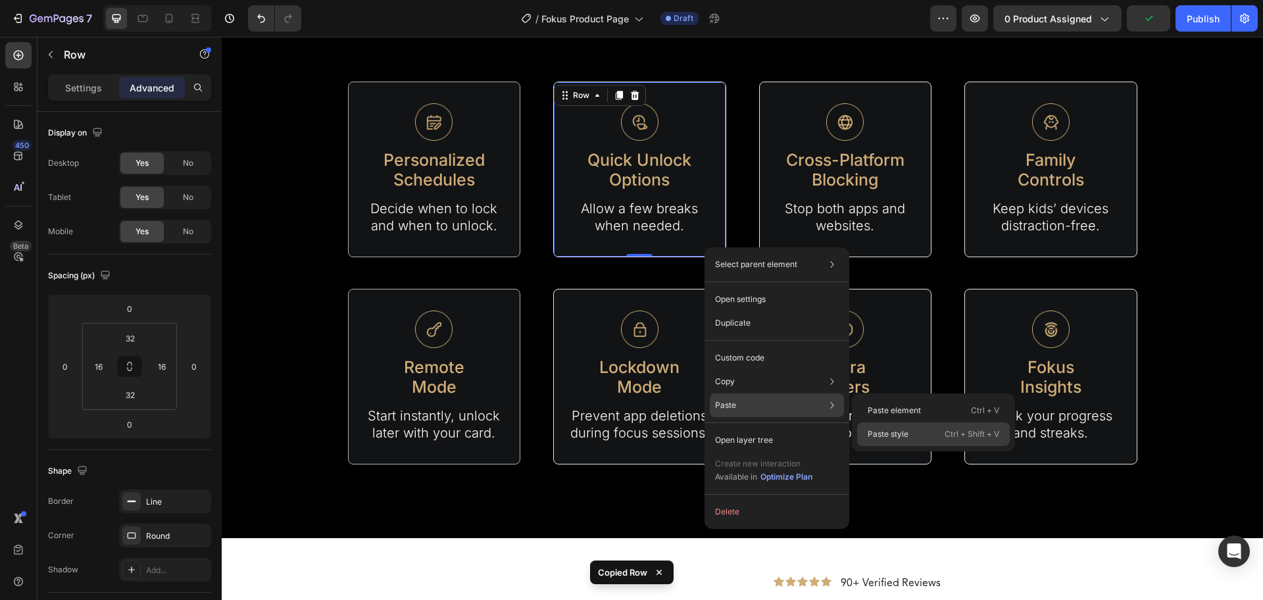
click at [931, 434] on div "Paste style Ctrl + Shift + V" at bounding box center [933, 434] width 153 height 24
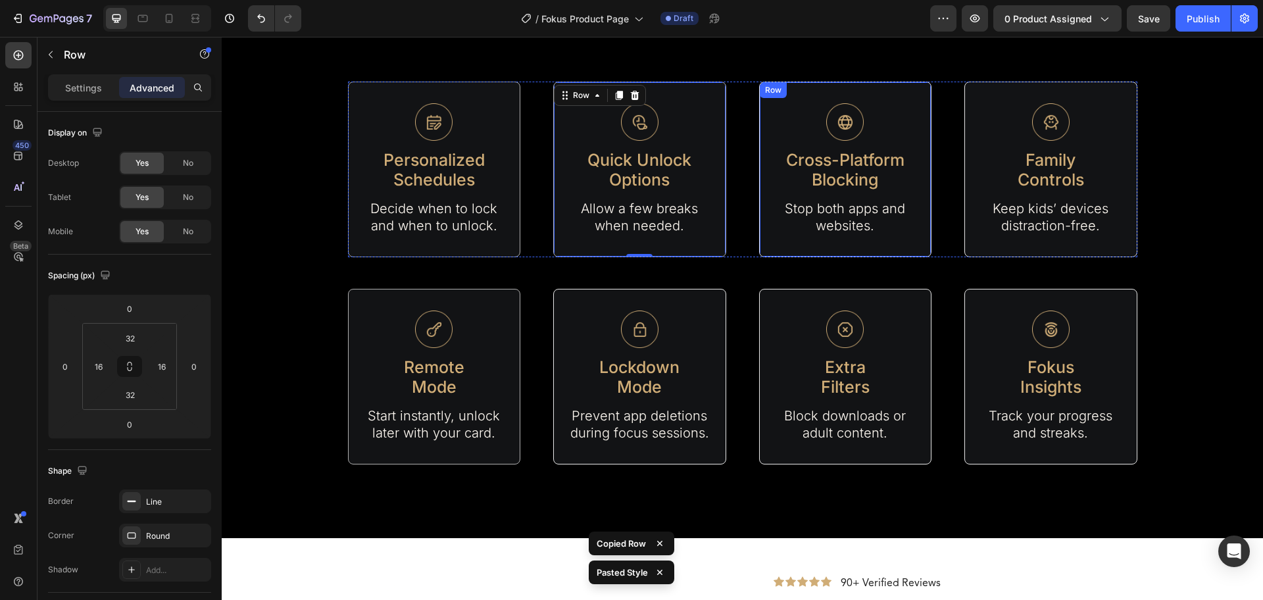
click at [900, 243] on div "Image Cross-Platform Blocking Text Block Stop both apps and websites. Text Bloc…" at bounding box center [845, 170] width 173 height 176
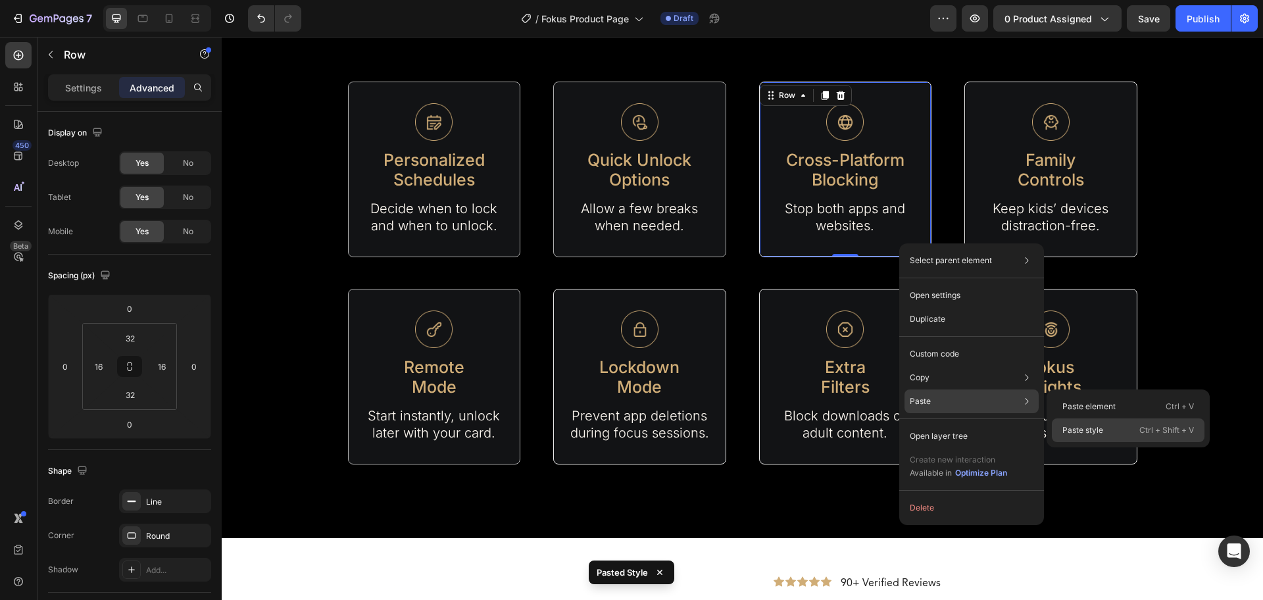
click at [1133, 431] on div "Paste style Ctrl + Shift + V" at bounding box center [1128, 431] width 153 height 24
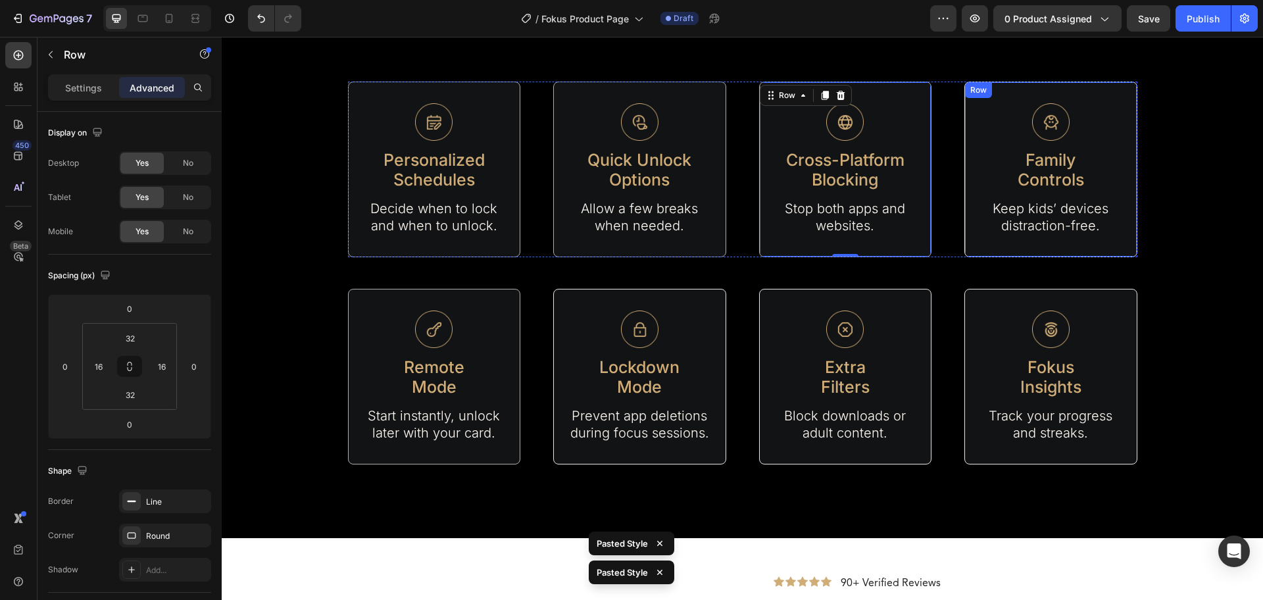
click at [984, 251] on div "Image Family Controls Text Block Keep kids’ devices distraction-free. Text Bloc…" at bounding box center [1051, 170] width 173 height 176
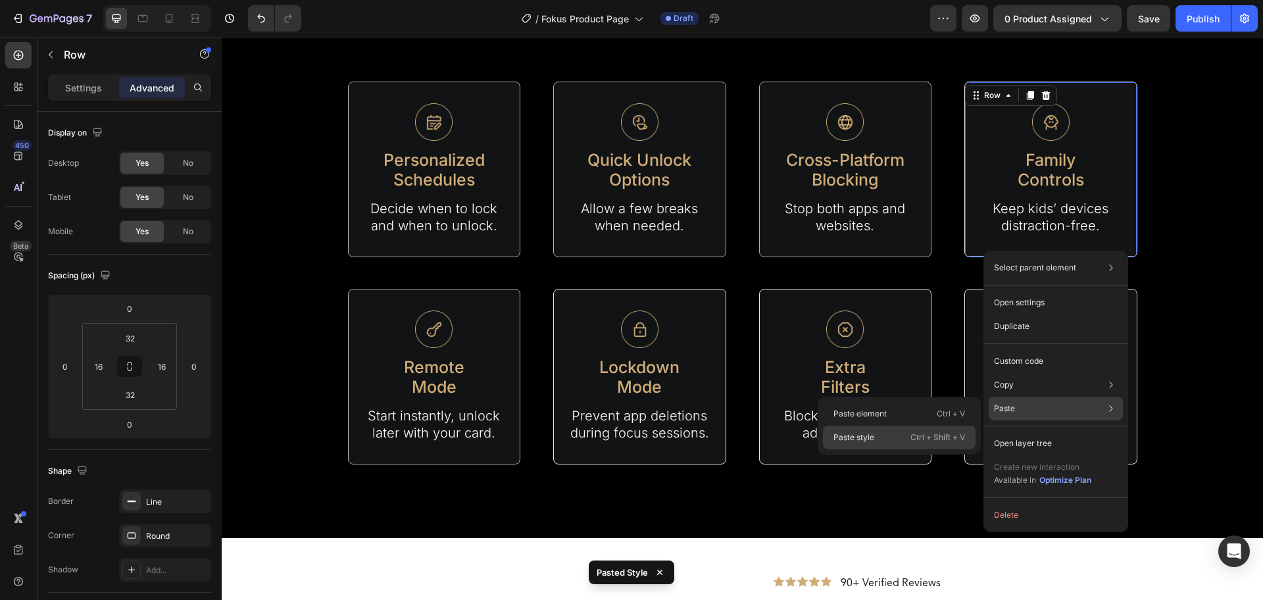
click at [905, 437] on div "Paste style Ctrl + Shift + V" at bounding box center [899, 438] width 153 height 24
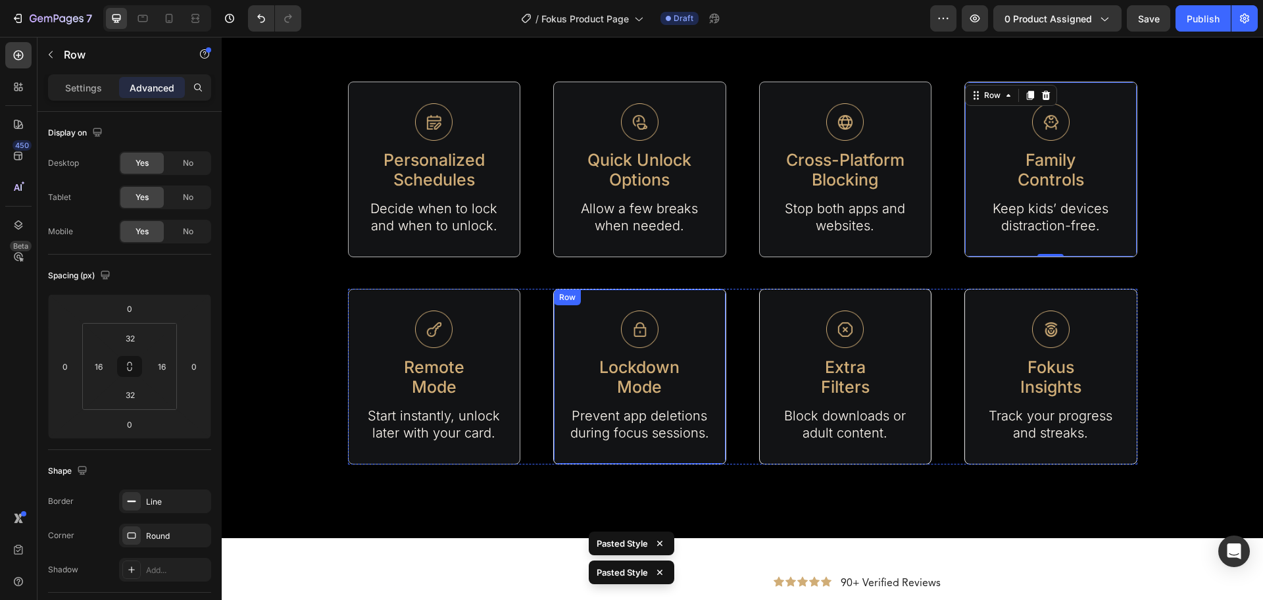
click at [686, 293] on div "Image Lockdown Mode Text Block Prevent app deletions during focus sessions. Tex…" at bounding box center [639, 377] width 173 height 176
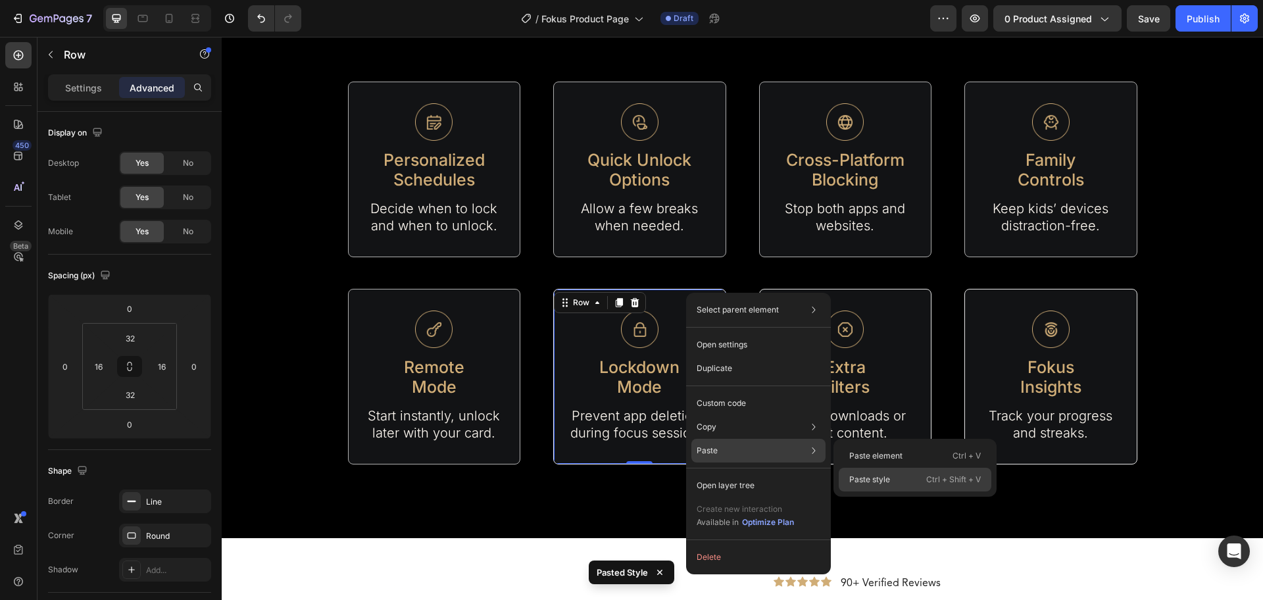
click at [904, 475] on div "Paste style Ctrl + Shift + V" at bounding box center [915, 480] width 153 height 24
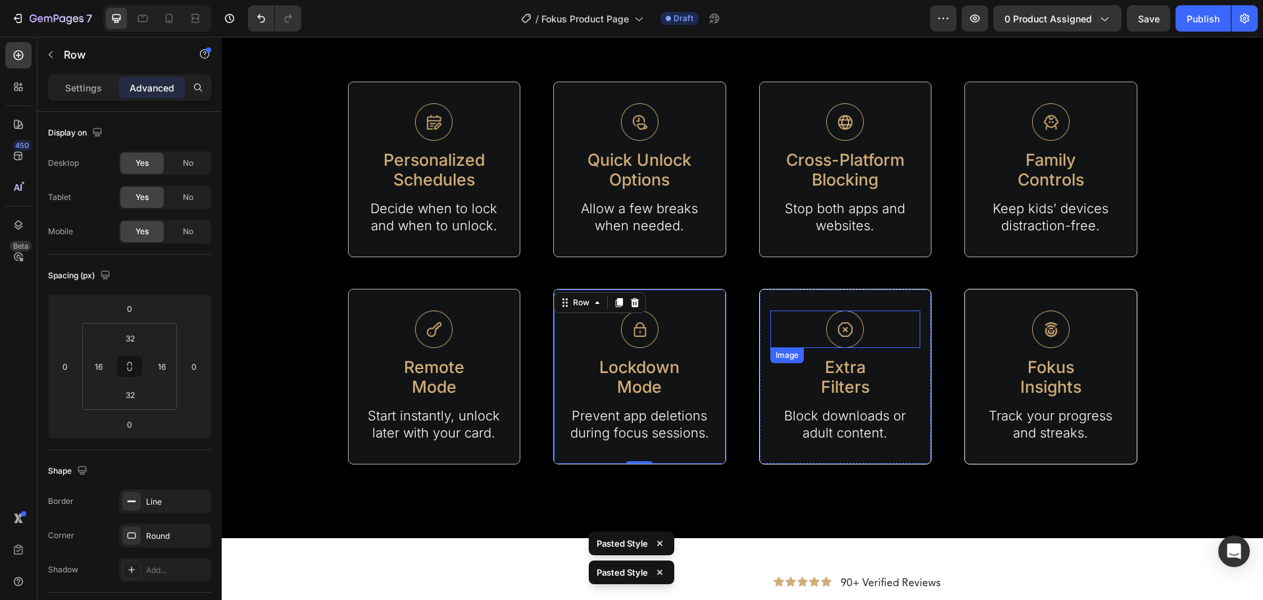
click at [912, 332] on div at bounding box center [846, 330] width 151 height 38
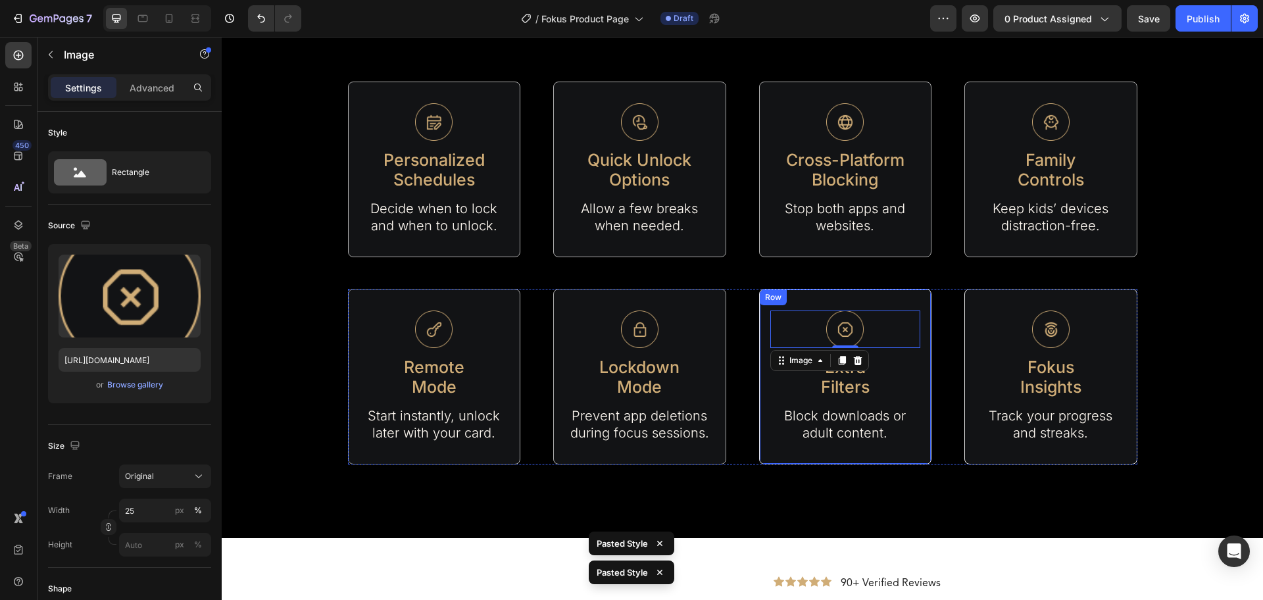
click at [909, 295] on div "Image 0 Extra Filters Text Block Block downloads or adult content. Text Block R…" at bounding box center [845, 377] width 173 height 176
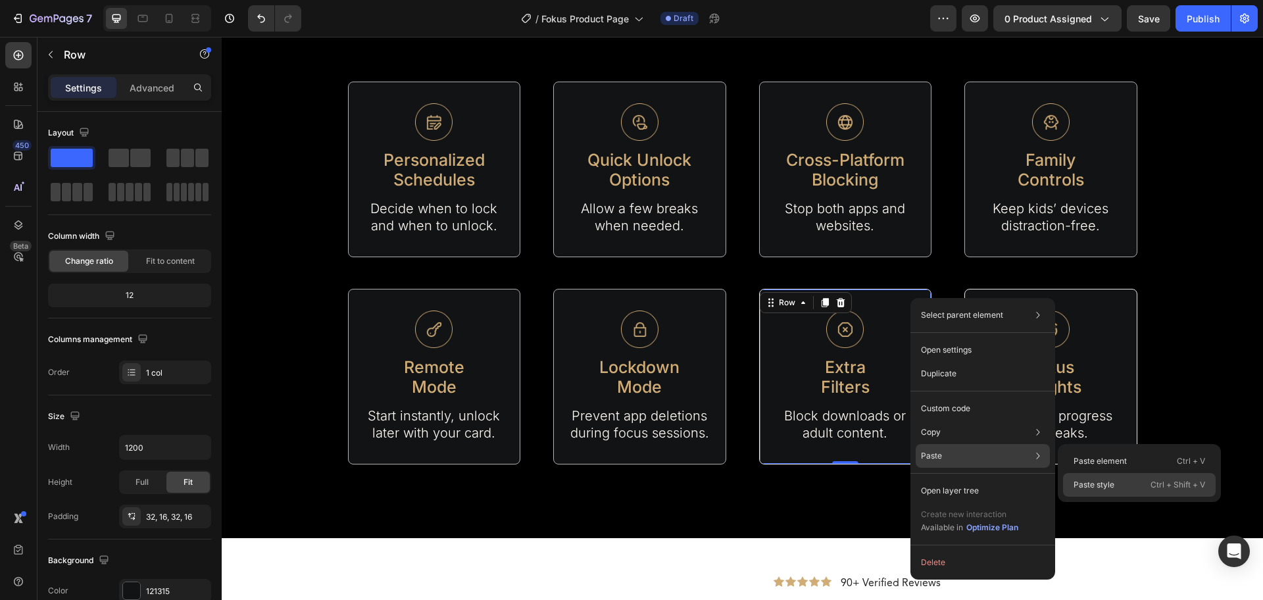
click at [1077, 489] on p "Paste style" at bounding box center [1094, 485] width 41 height 12
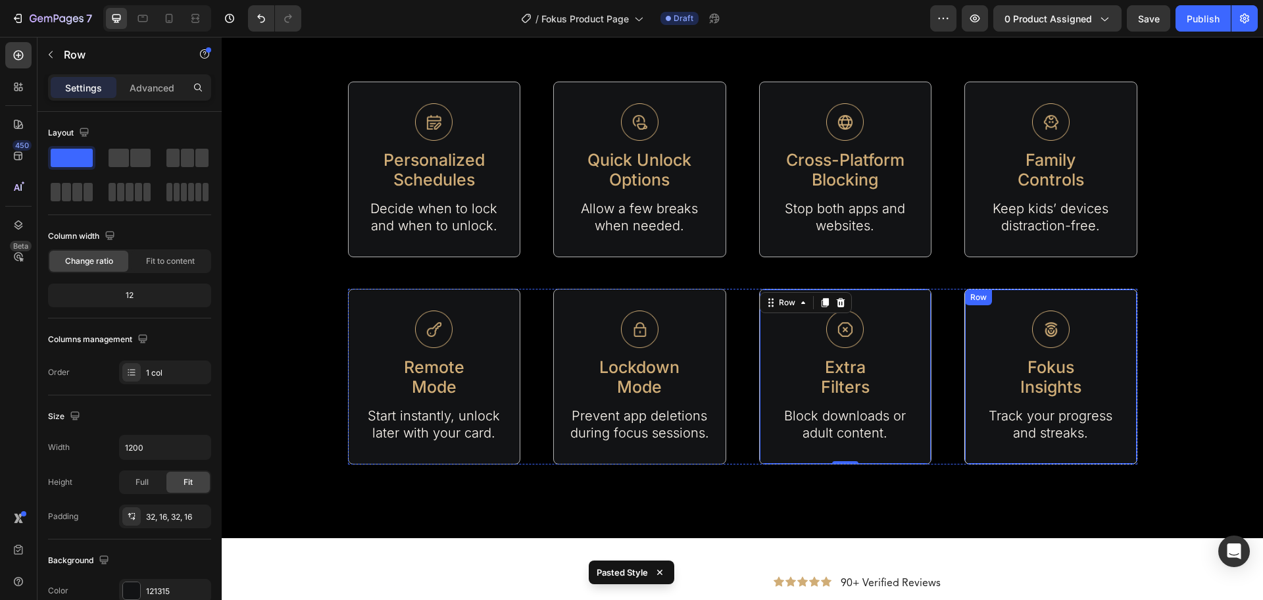
click at [1123, 303] on div "Image Fokus Insights Text Block Track your progress and streaks. Text Block Row" at bounding box center [1051, 377] width 173 height 176
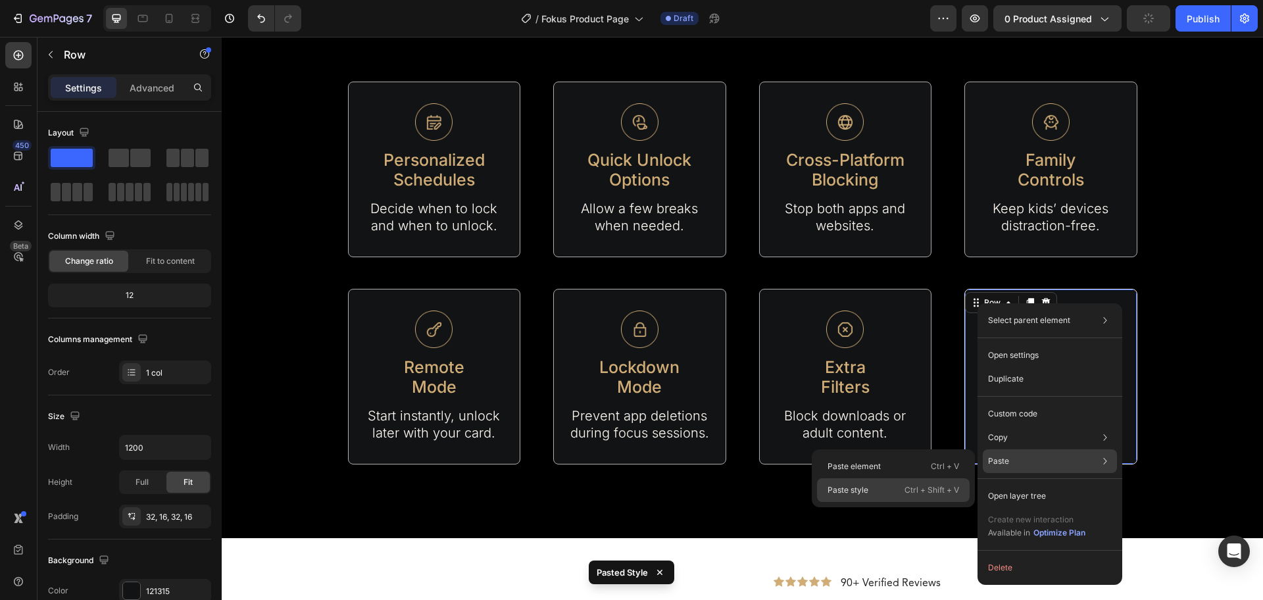
click at [890, 486] on div "Paste style Ctrl + Shift + V" at bounding box center [893, 490] width 153 height 24
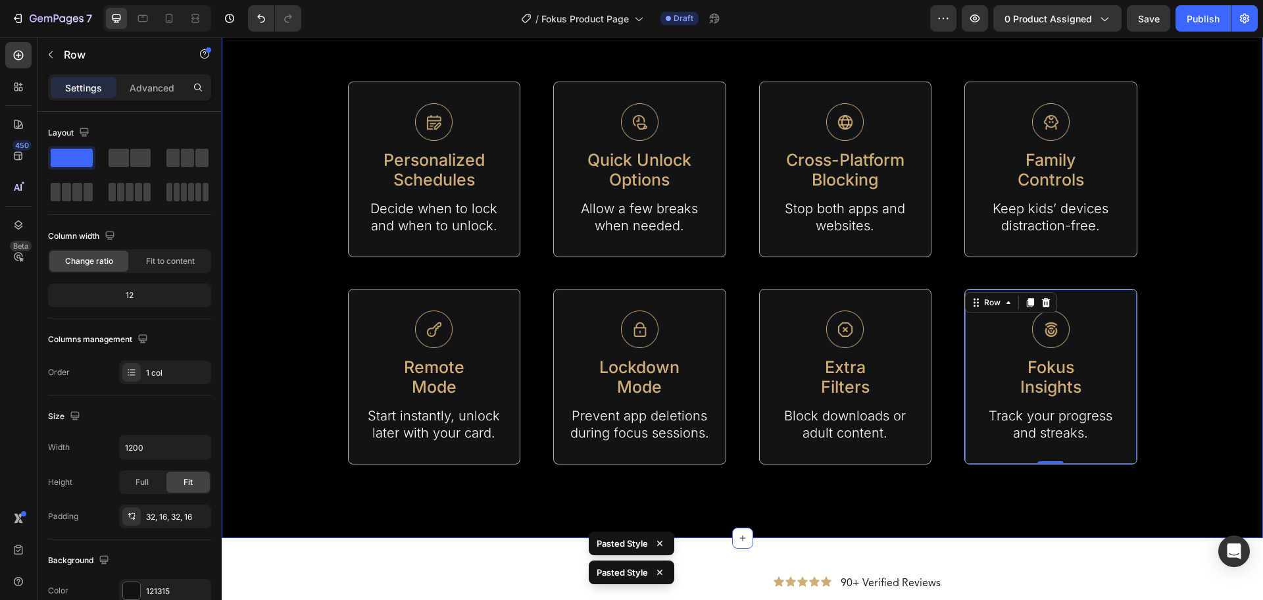
click at [1175, 378] on div "Fokus Features Heading Everything you need to get back to what matters most Tex…" at bounding box center [743, 205] width 1042 height 520
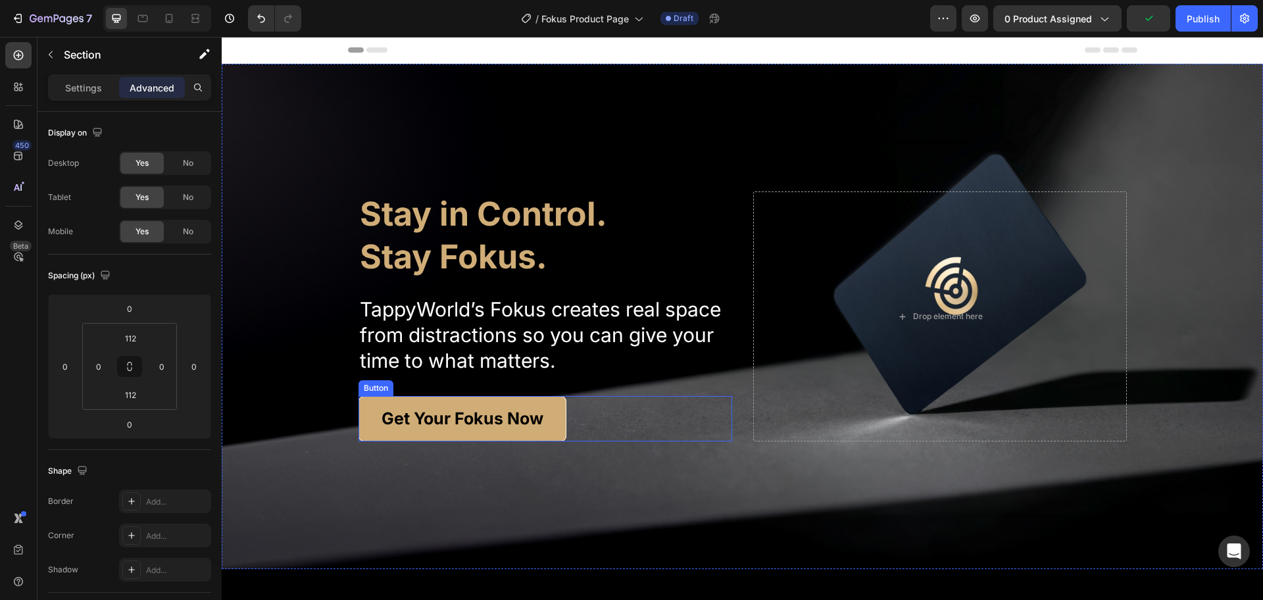
click at [541, 397] on button "Get Your Fokus Now" at bounding box center [463, 418] width 208 height 45
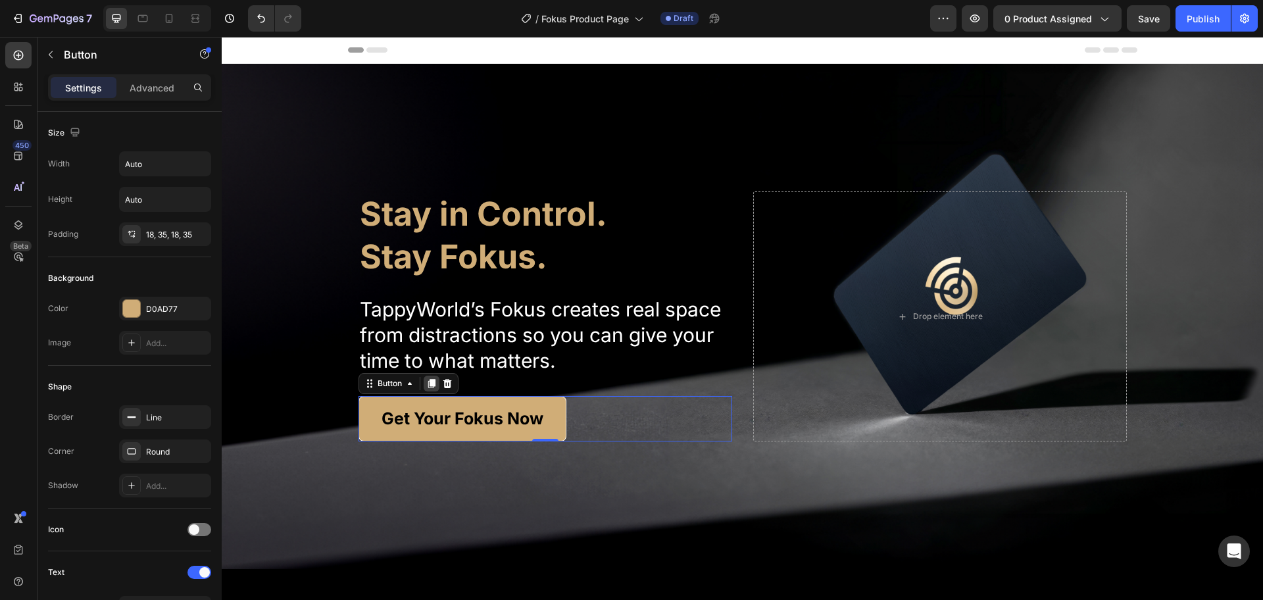
click at [428, 385] on icon at bounding box center [431, 383] width 11 height 11
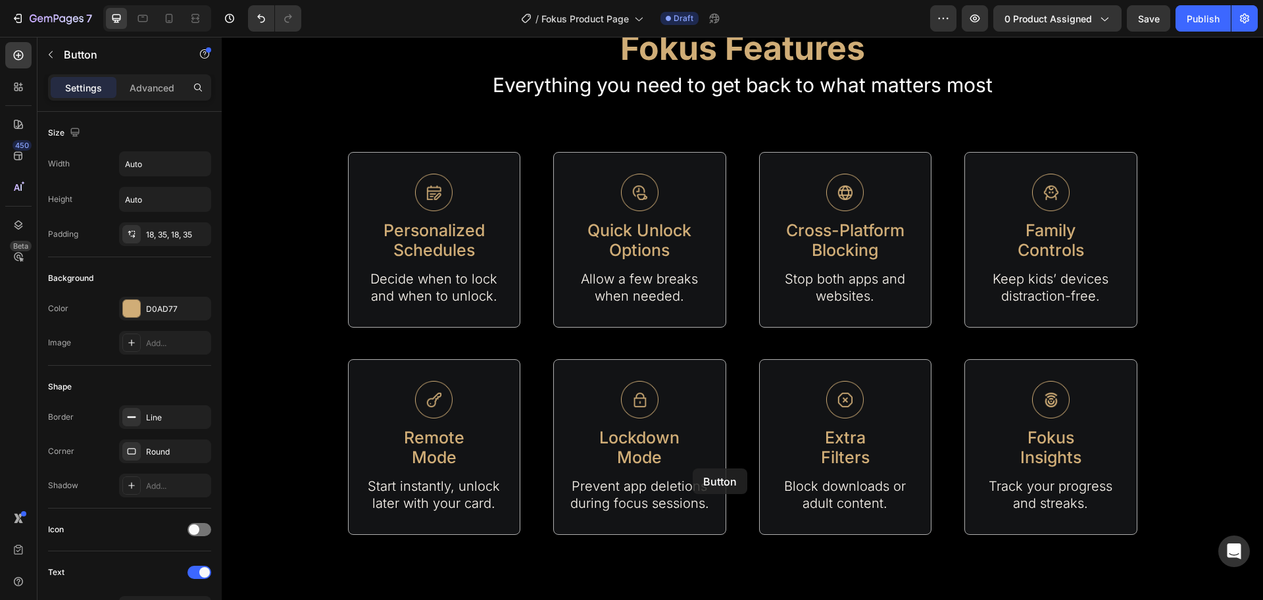
scroll to position [1234, 0]
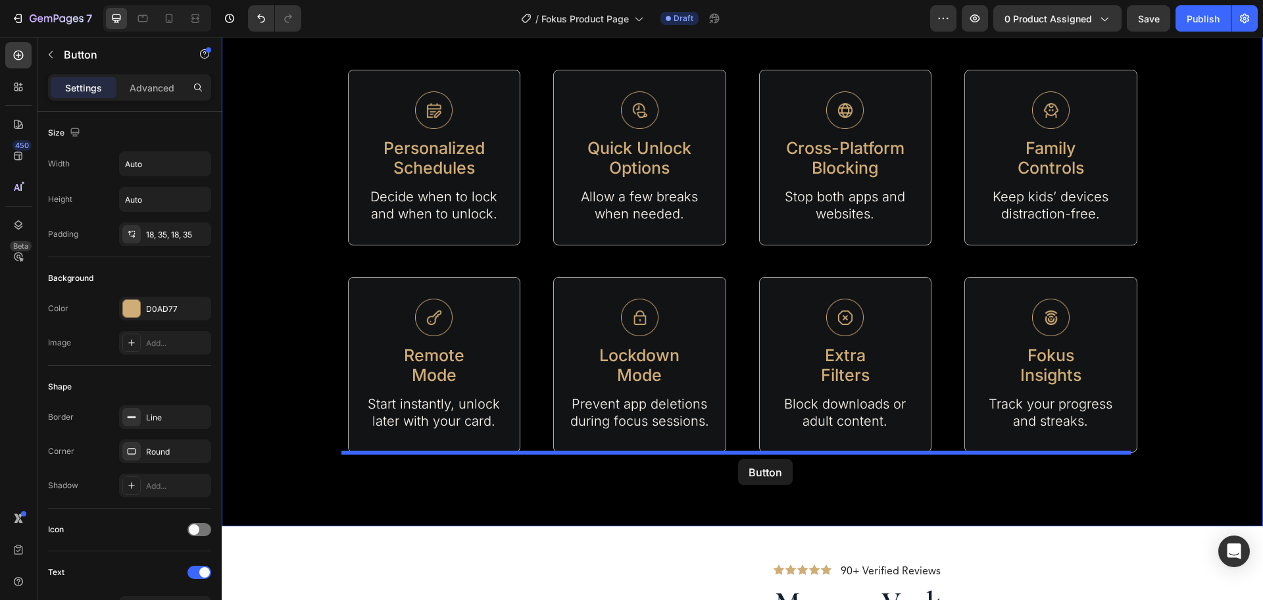
drag, startPoint x: 374, startPoint y: 401, endPoint x: 738, endPoint y: 459, distance: 369.1
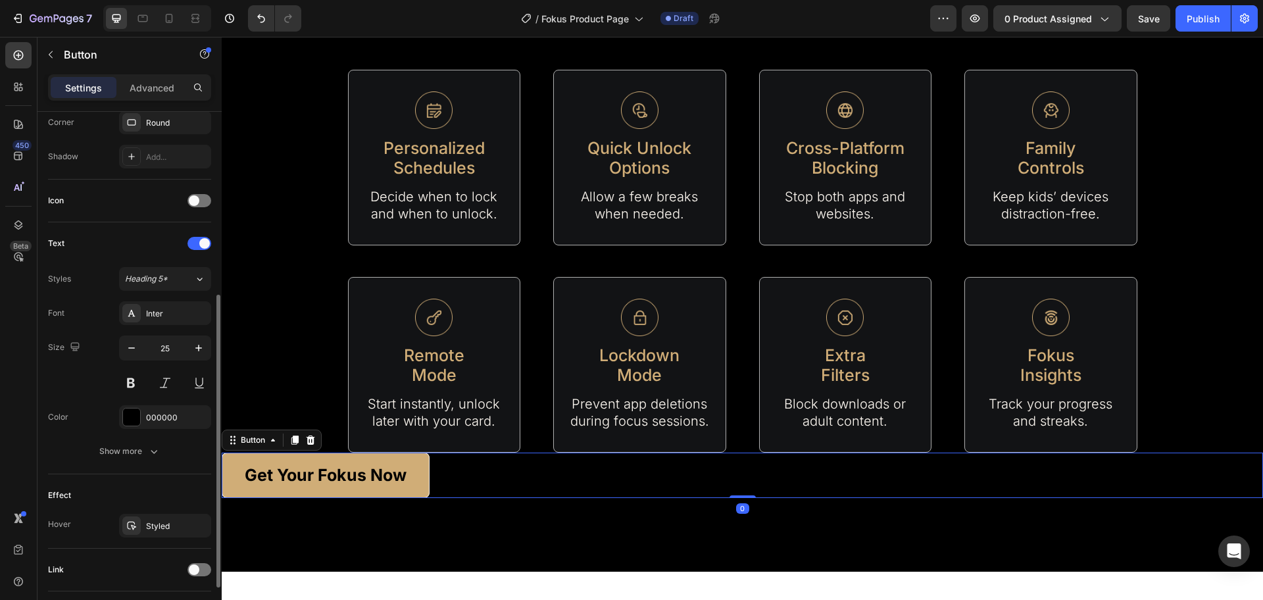
scroll to position [418, 0]
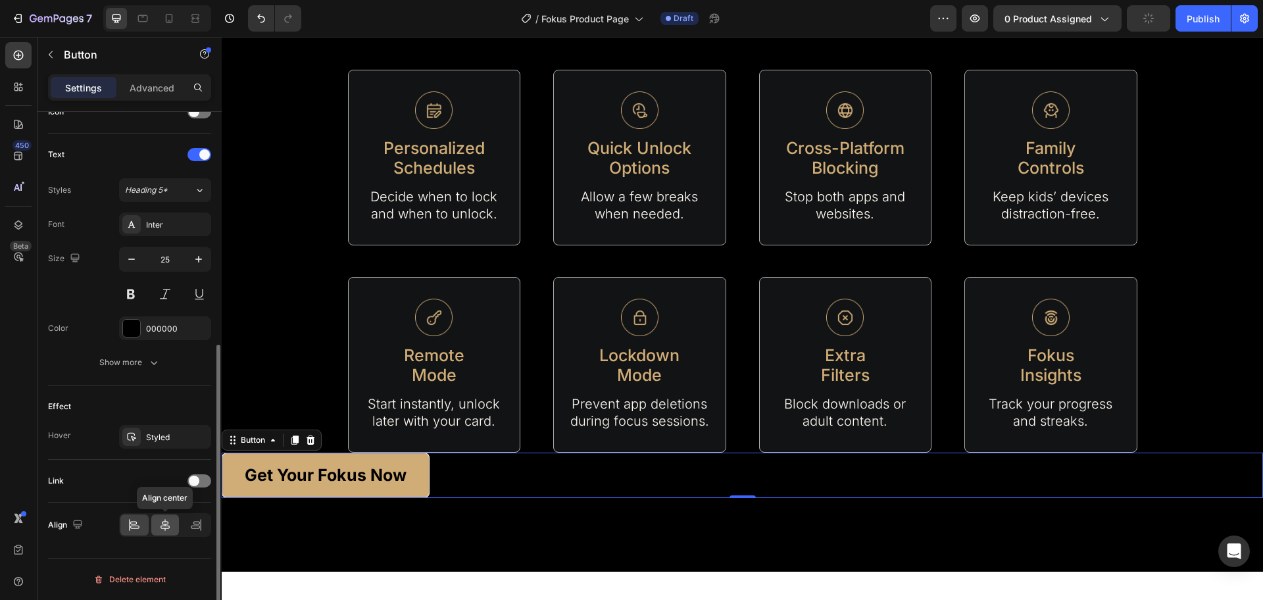
click at [170, 519] on icon at bounding box center [165, 525] width 13 height 13
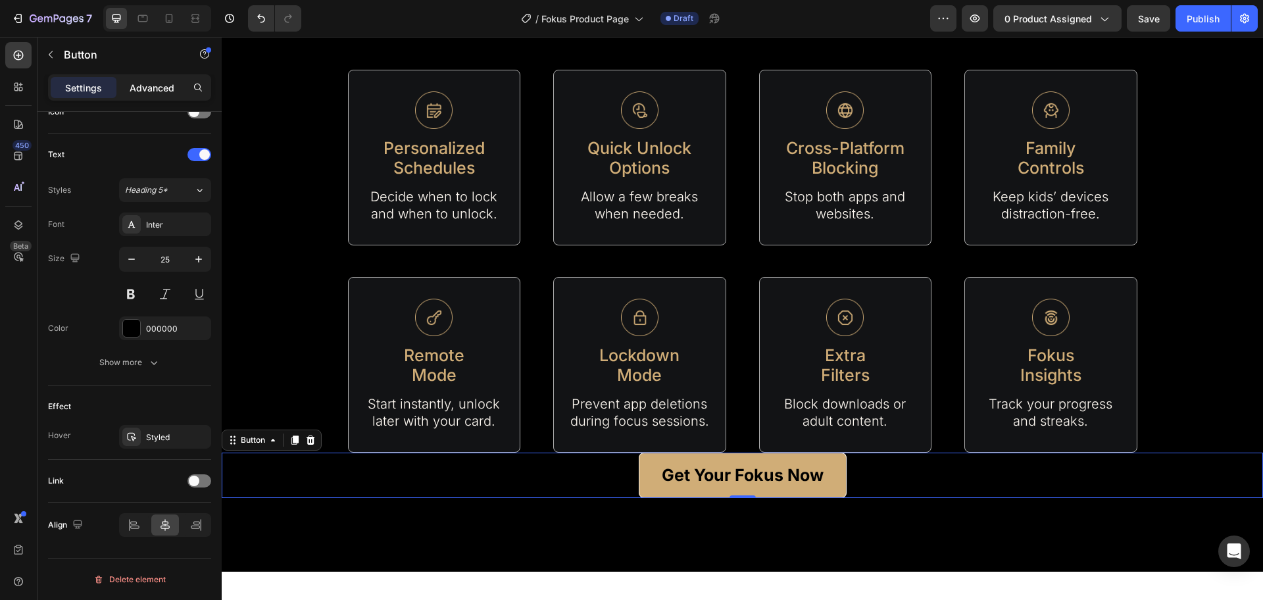
click at [172, 81] on p "Advanced" at bounding box center [152, 88] width 45 height 14
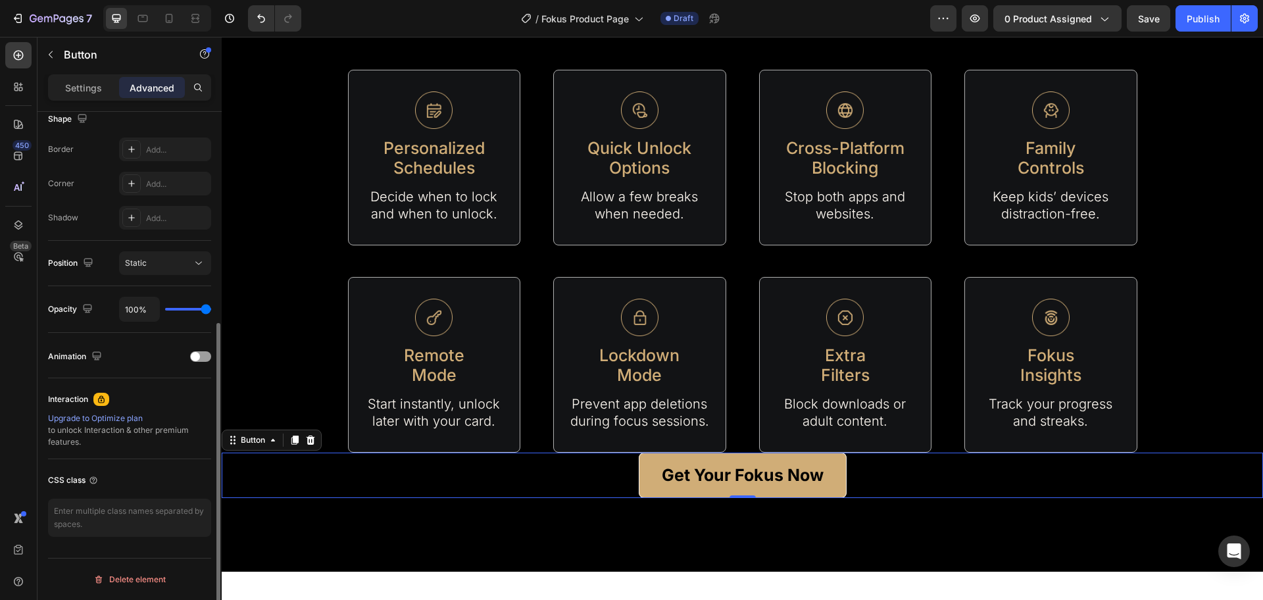
scroll to position [352, 0]
click at [64, 88] on div "Settings" at bounding box center [84, 87] width 66 height 21
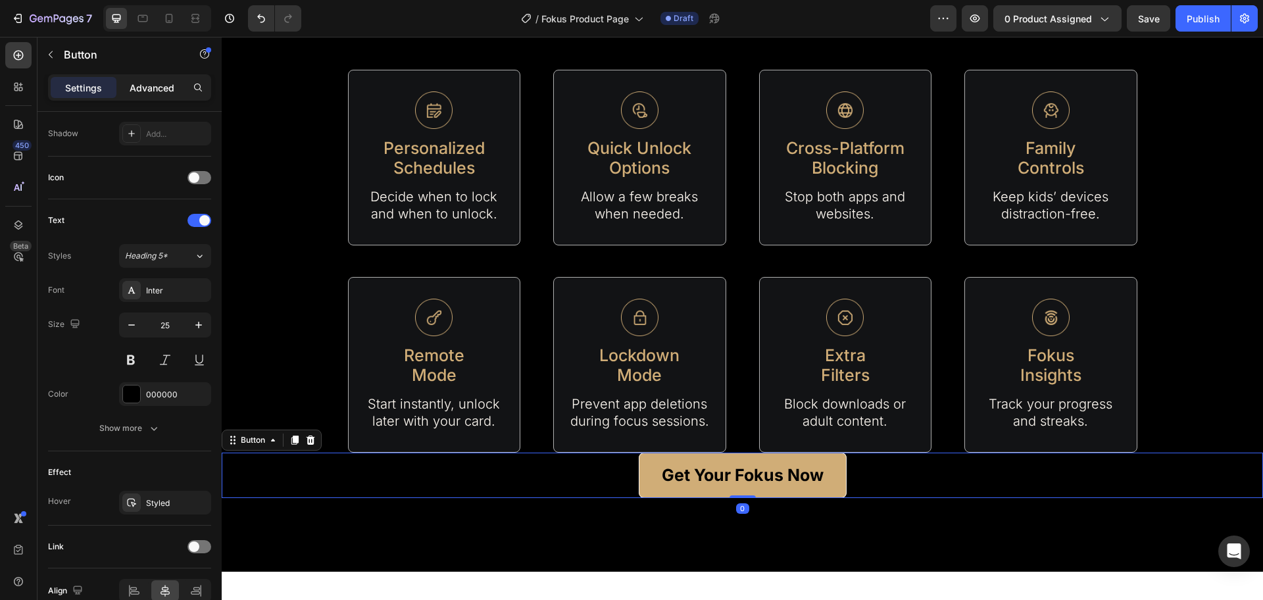
click at [156, 96] on div "Advanced" at bounding box center [152, 87] width 66 height 21
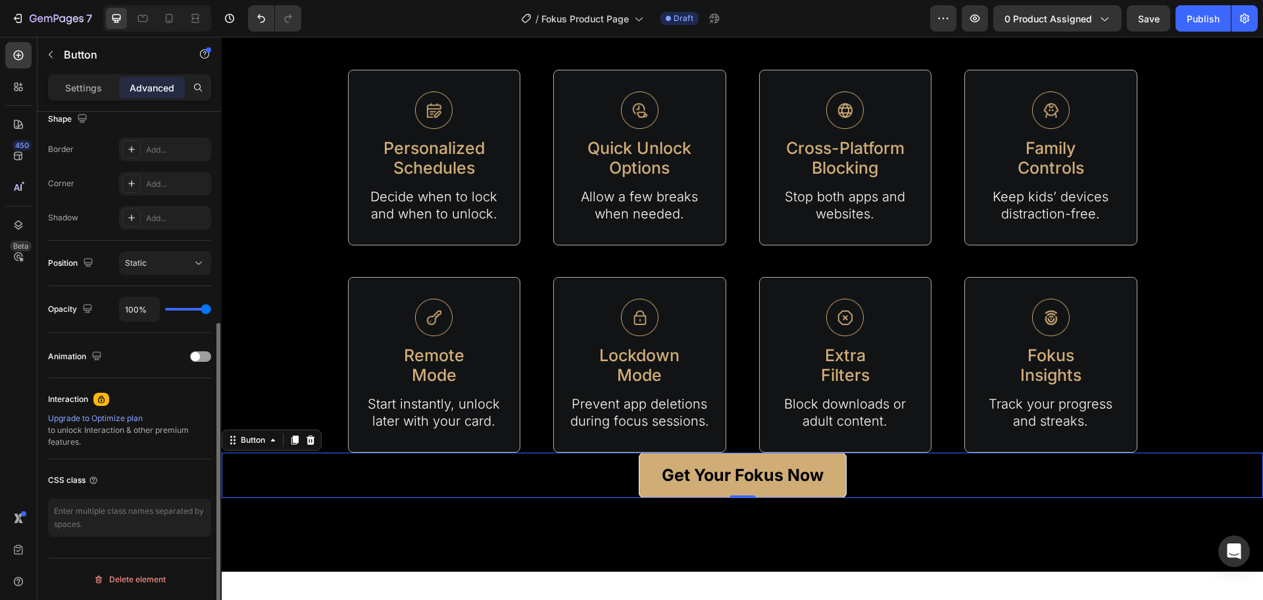
scroll to position [0, 0]
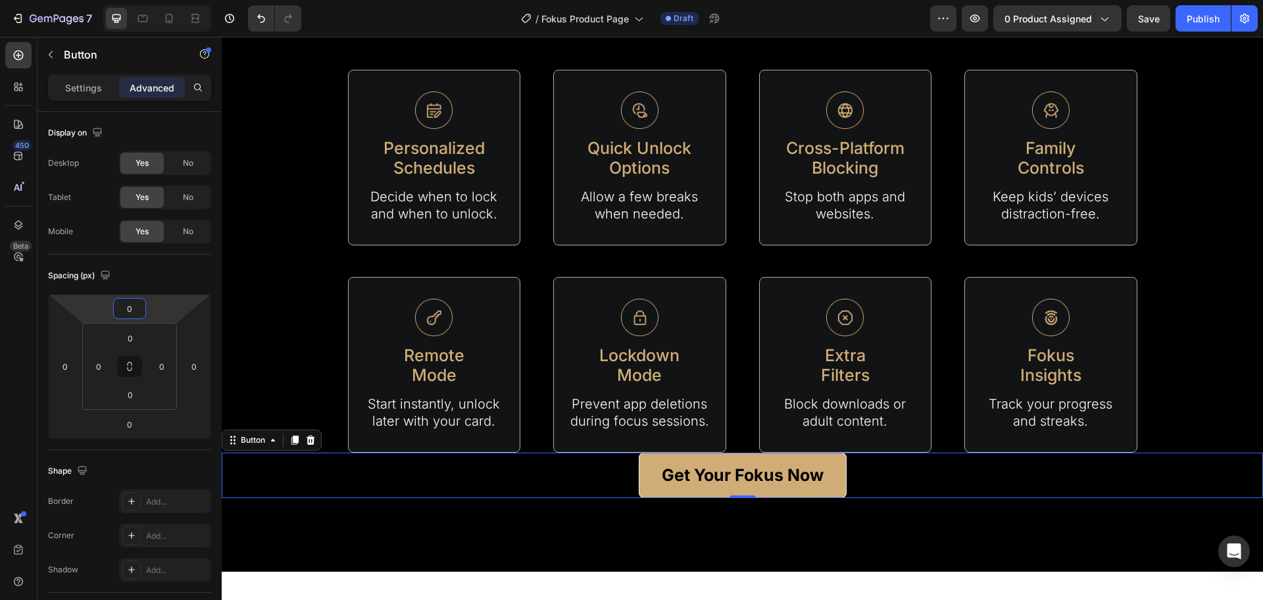
click at [129, 299] on input "0" at bounding box center [129, 309] width 26 height 20
click at [168, 496] on p "3XL 48px" at bounding box center [162, 494] width 59 height 9
type input "48"
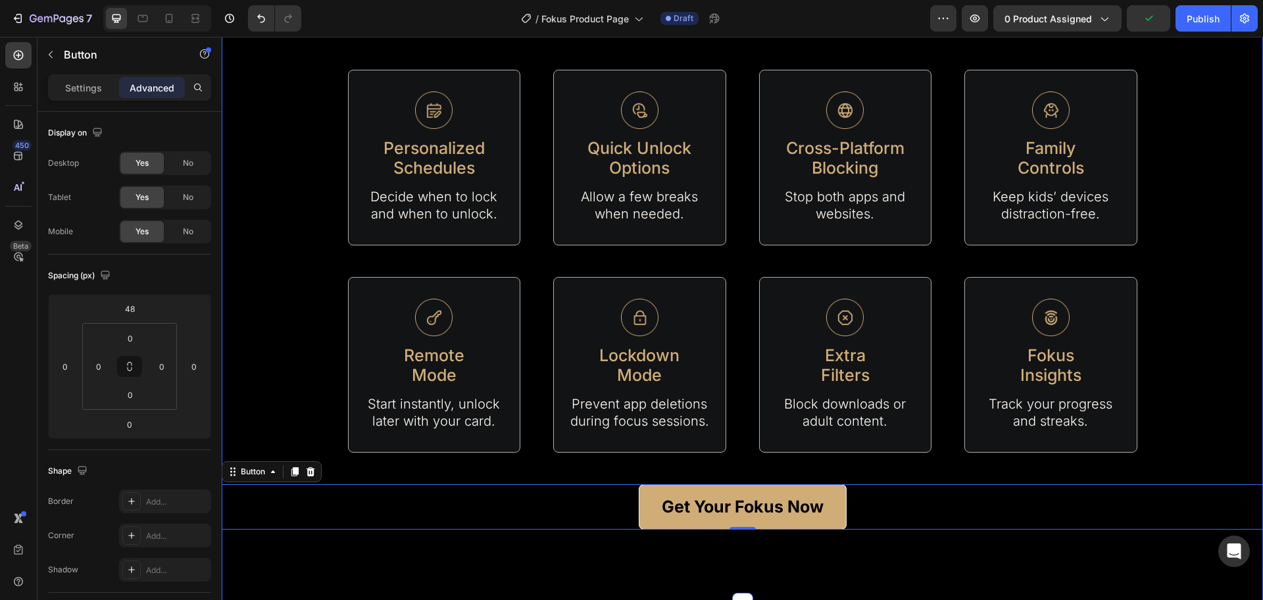
click at [900, 548] on div "Fokus Features Heading Everything you need to get back to what matters most Tex…" at bounding box center [743, 231] width 1042 height 744
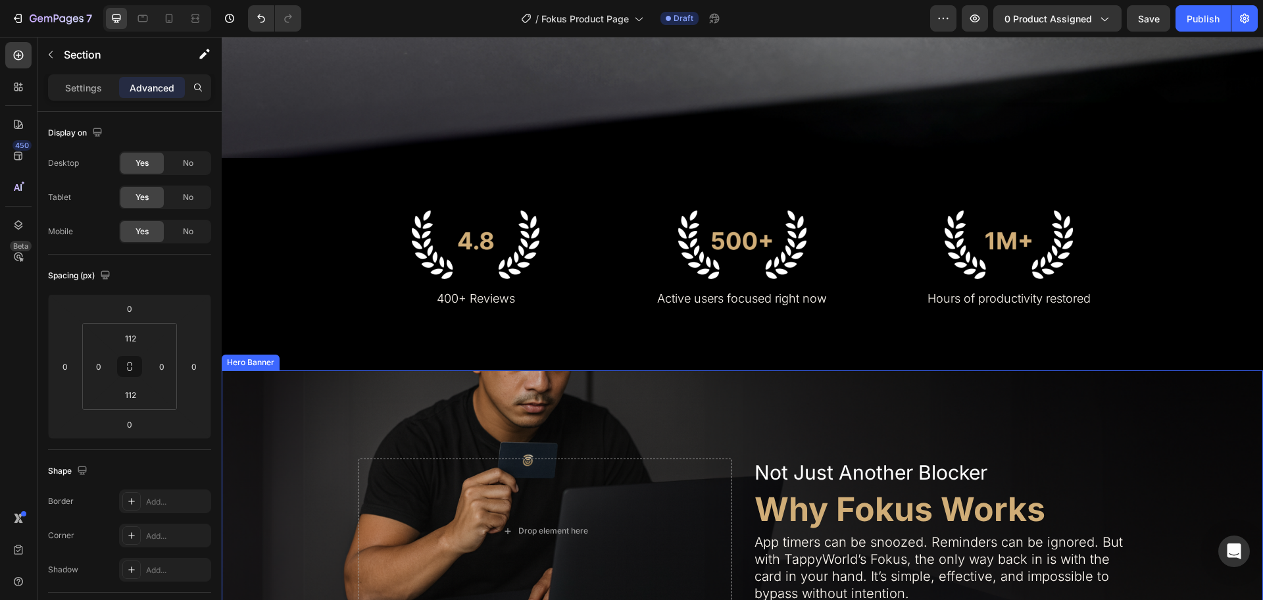
scroll to position [576, 0]
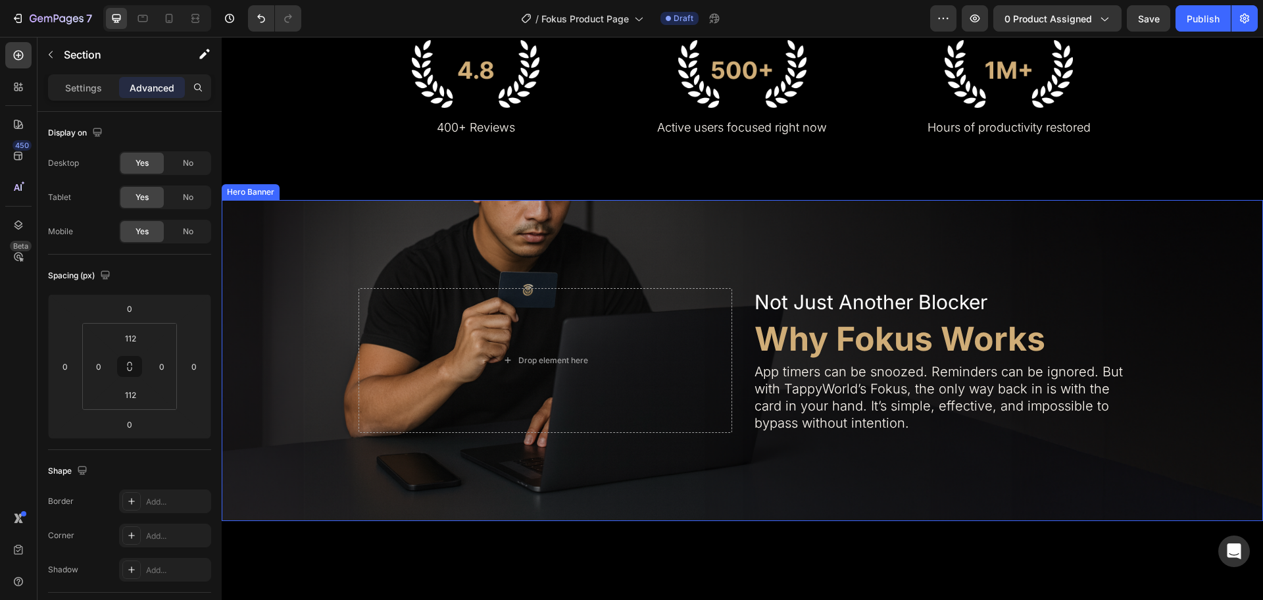
click at [767, 243] on div "Background Image" at bounding box center [743, 360] width 1042 height 321
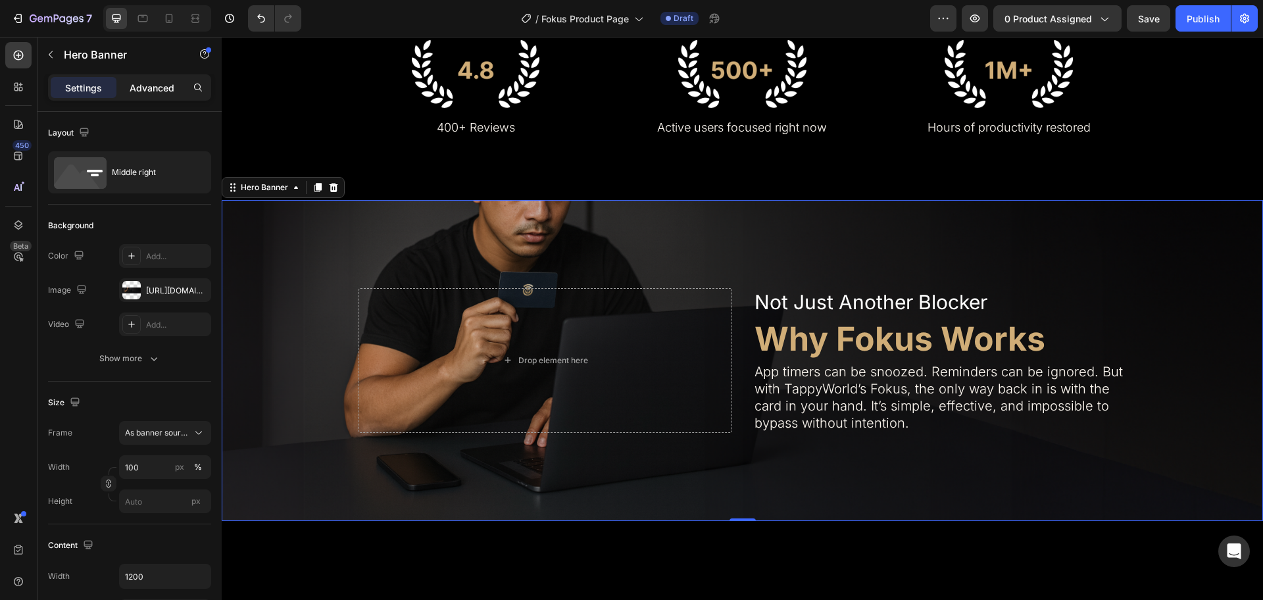
click at [151, 83] on p "Advanced" at bounding box center [152, 88] width 45 height 14
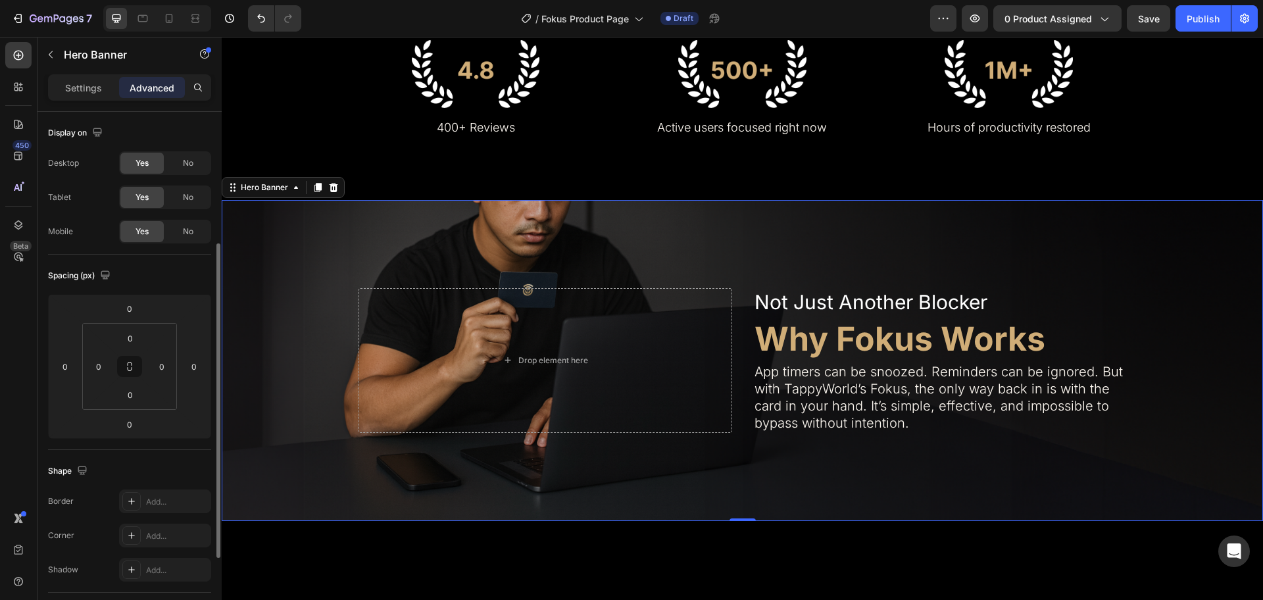
scroll to position [82, 0]
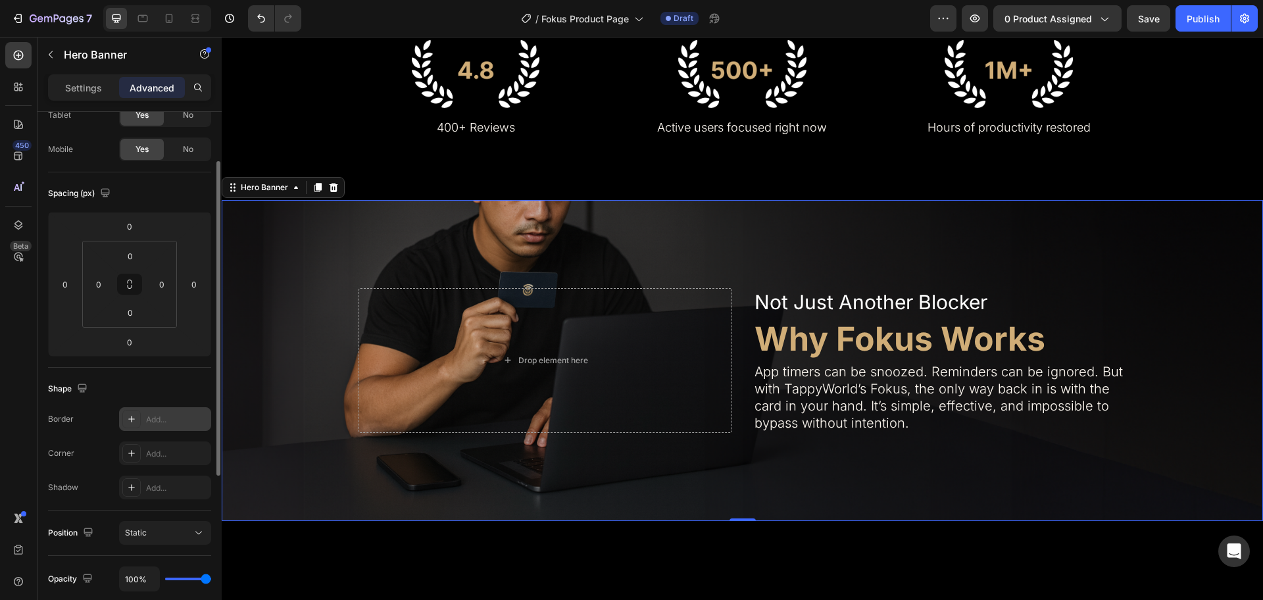
click at [131, 417] on icon at bounding box center [131, 419] width 11 height 11
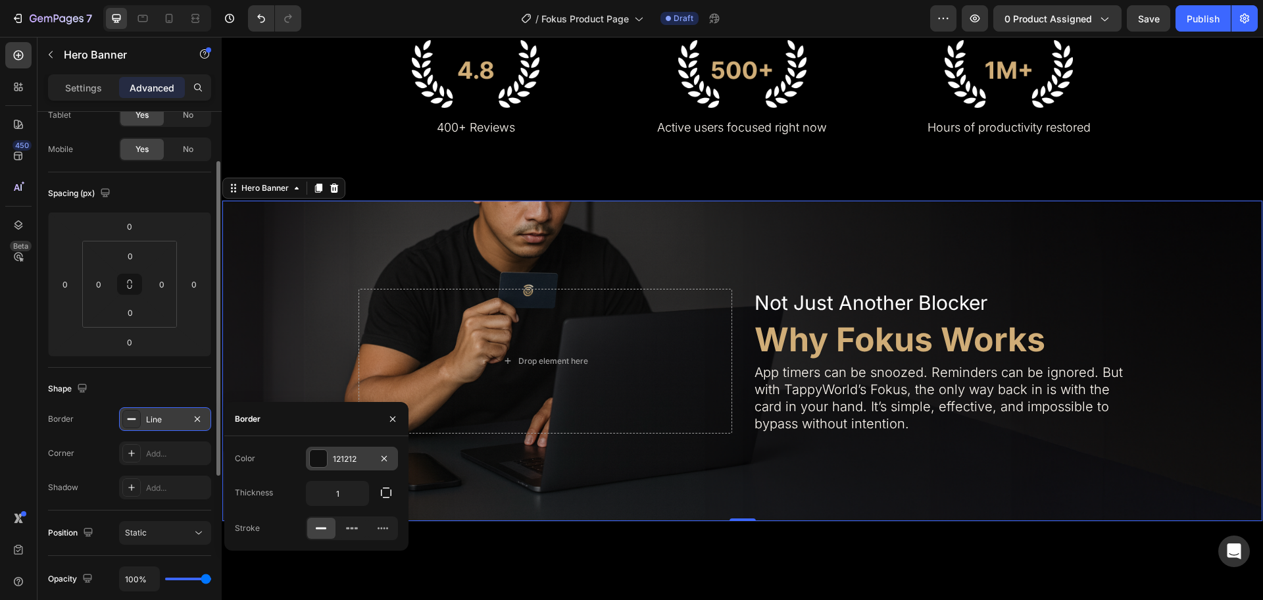
click at [317, 457] on div at bounding box center [318, 458] width 17 height 17
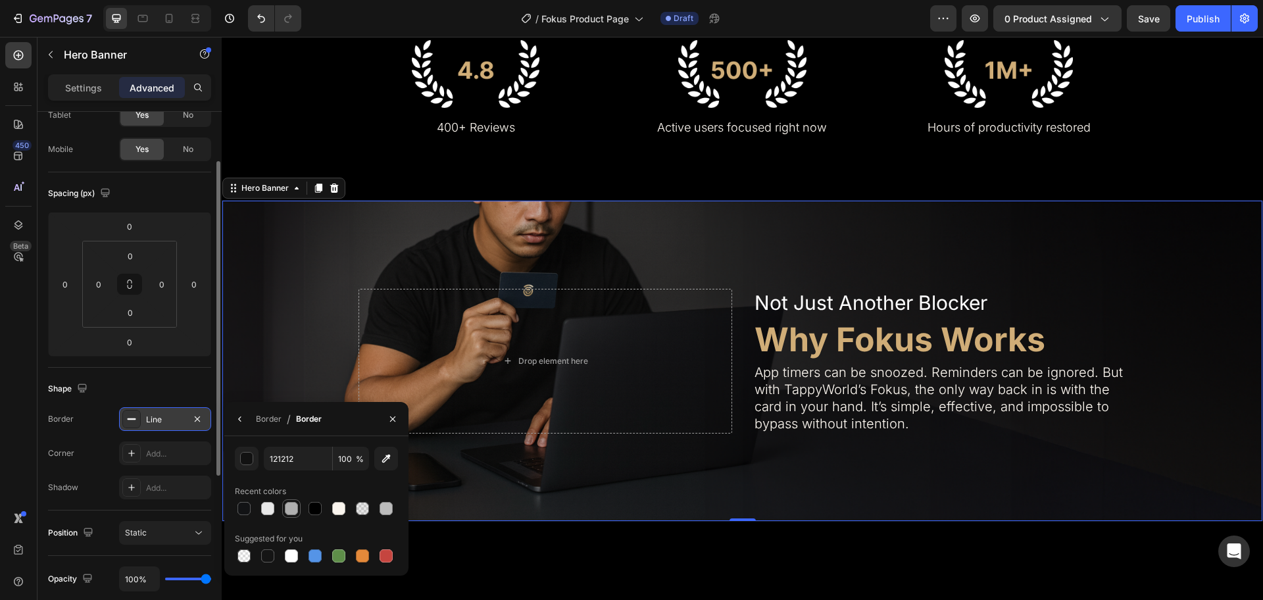
click at [285, 504] on div at bounding box center [291, 508] width 13 height 13
type input "AFAFAF"
click at [276, 416] on div "Border" at bounding box center [269, 419] width 26 height 12
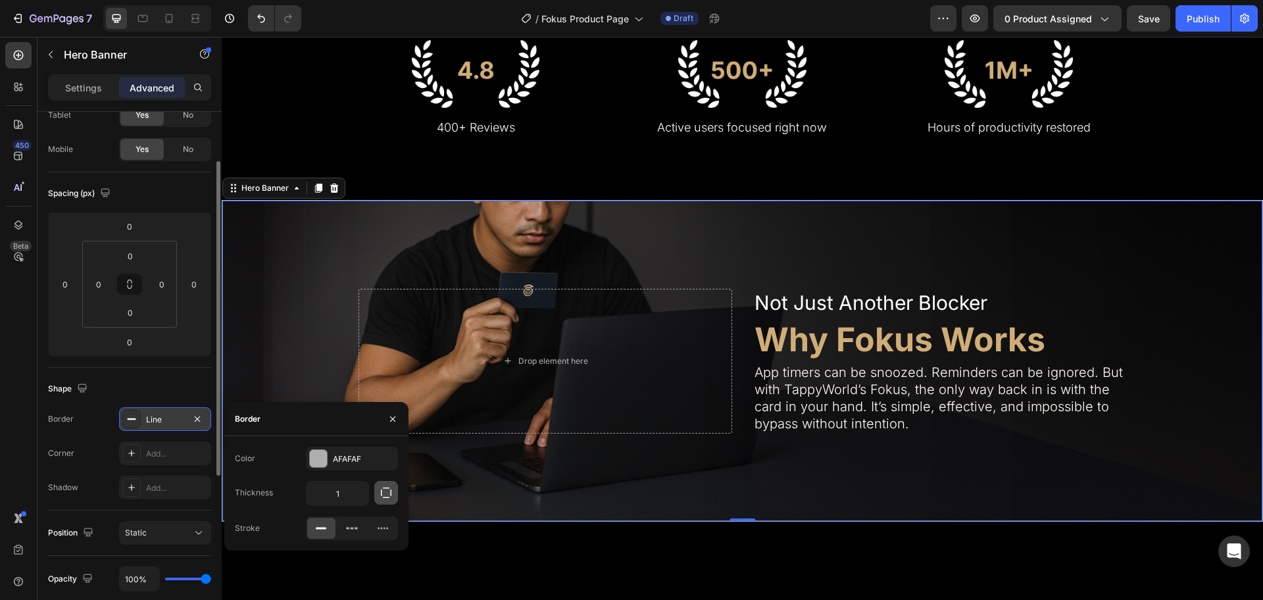
click at [387, 493] on icon "button" at bounding box center [386, 492] width 13 height 13
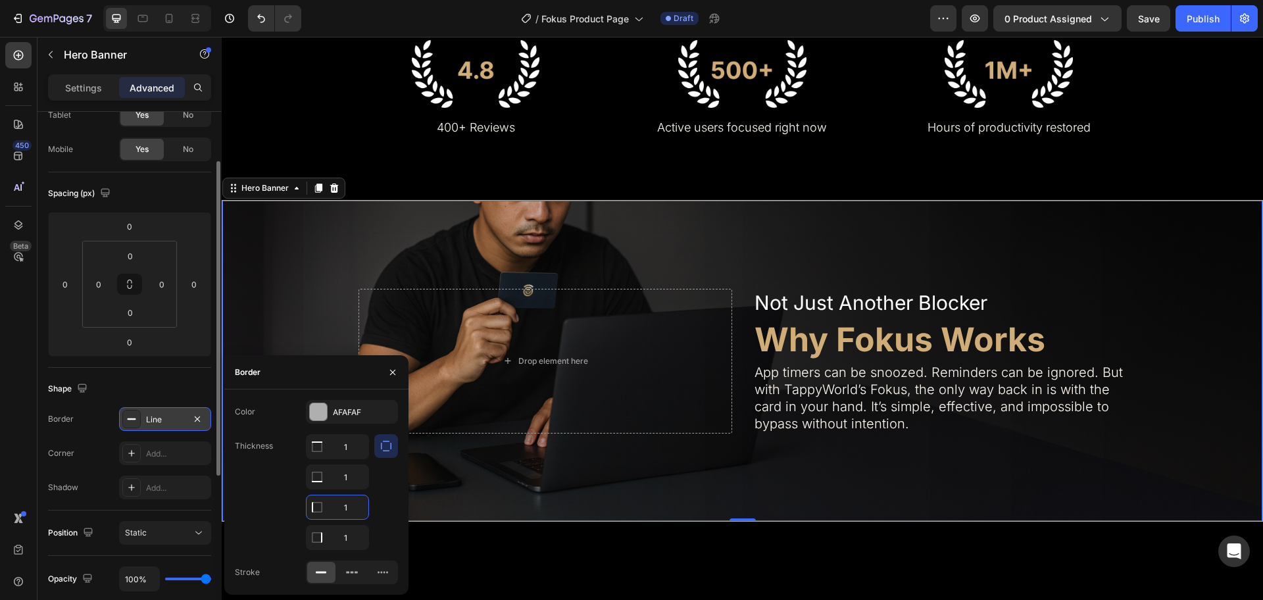
click at [345, 507] on input "1" at bounding box center [338, 508] width 62 height 24
type input "0"
click at [345, 459] on input "1" at bounding box center [338, 447] width 62 height 24
type input "0"
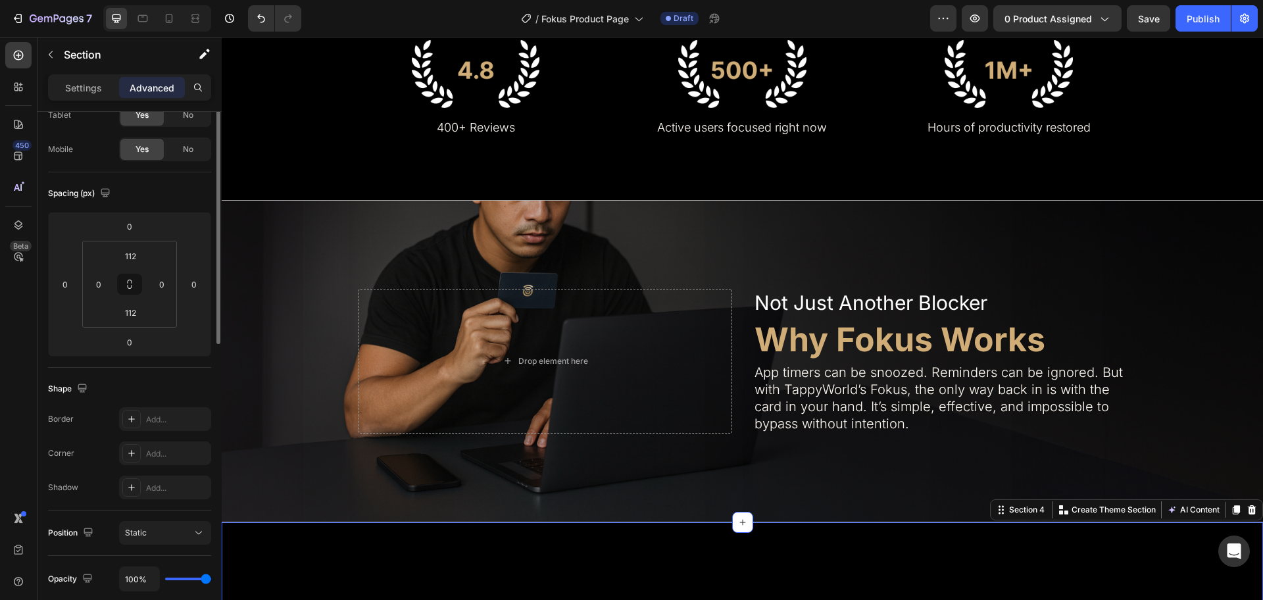
scroll to position [0, 0]
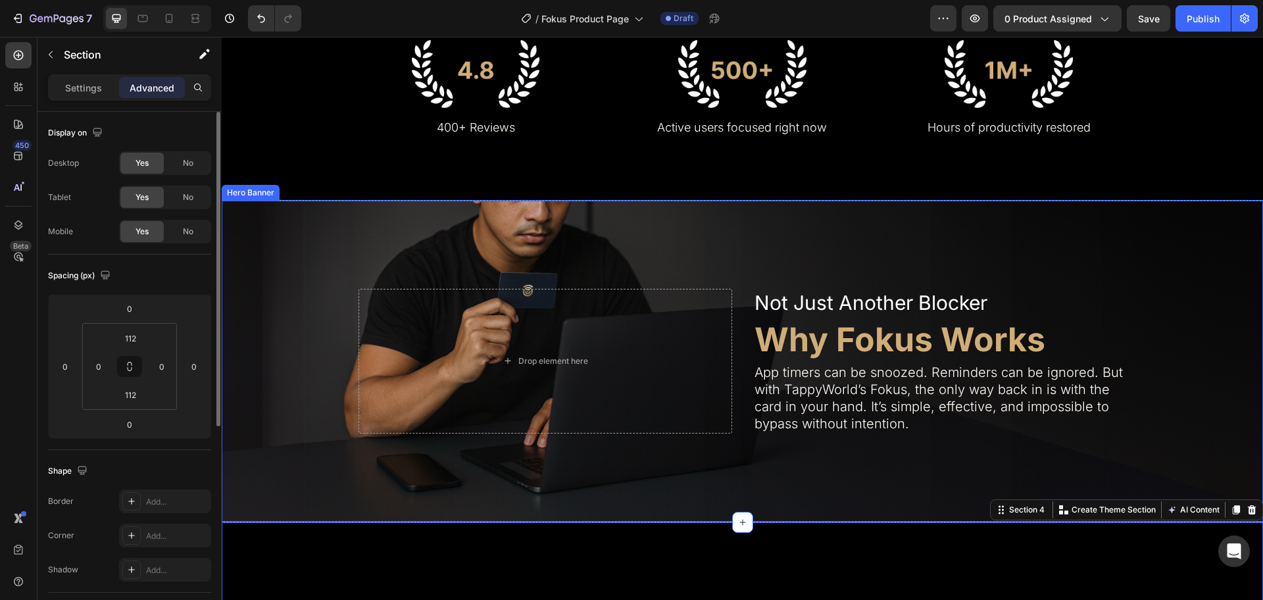
click at [919, 215] on div "Background Image" at bounding box center [743, 361] width 1042 height 321
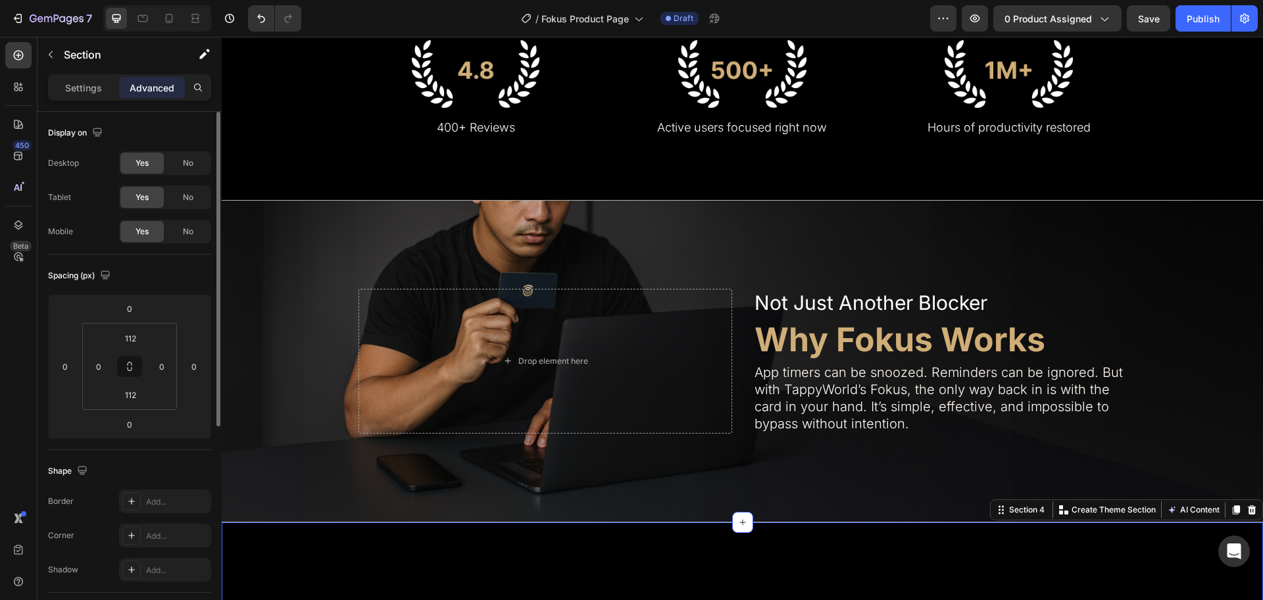
scroll to position [823, 0]
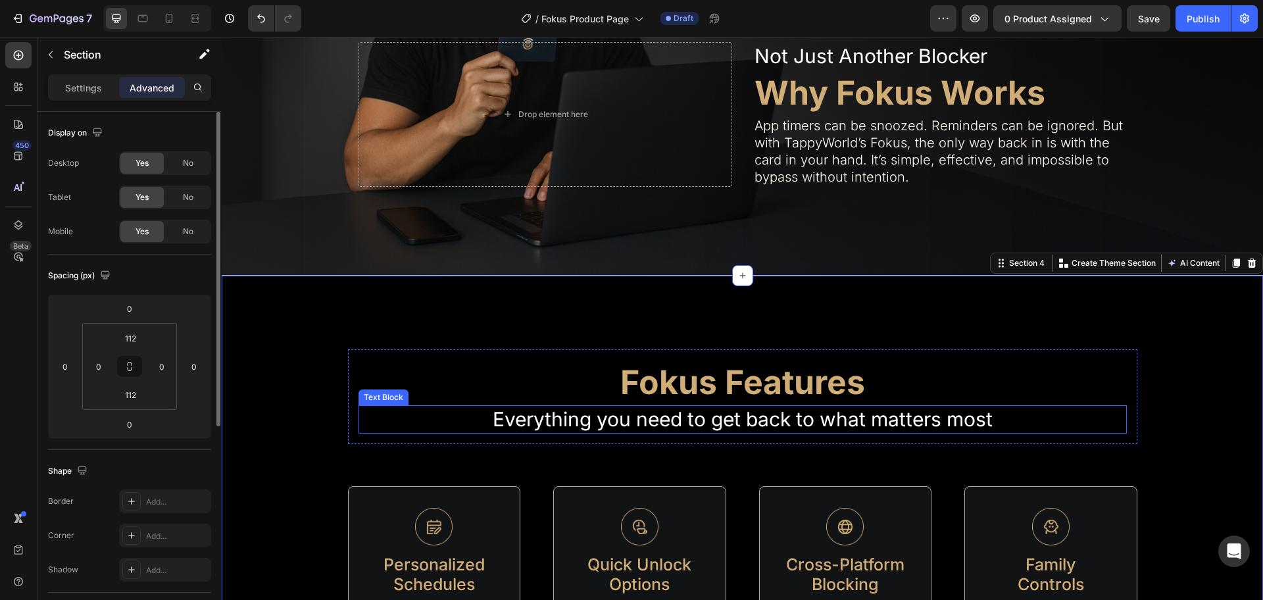
click at [736, 425] on p "Everything you need to get back to what matters most" at bounding box center [743, 420] width 766 height 26
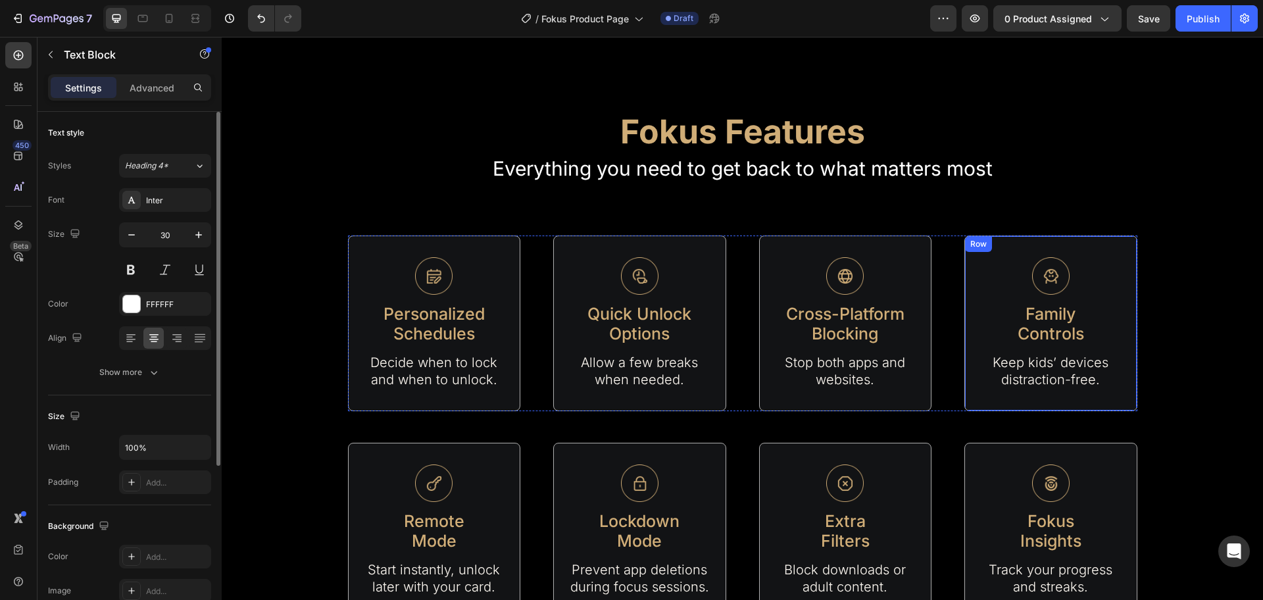
scroll to position [1481, 0]
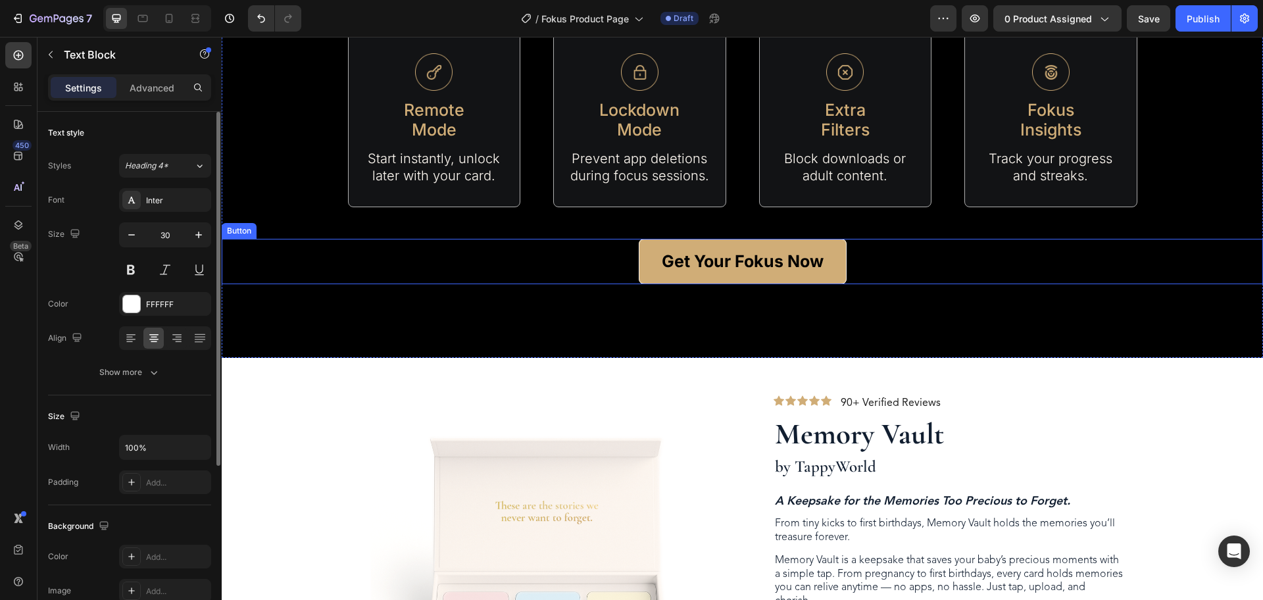
click at [837, 251] on button "Get Your Fokus Now" at bounding box center [743, 261] width 208 height 45
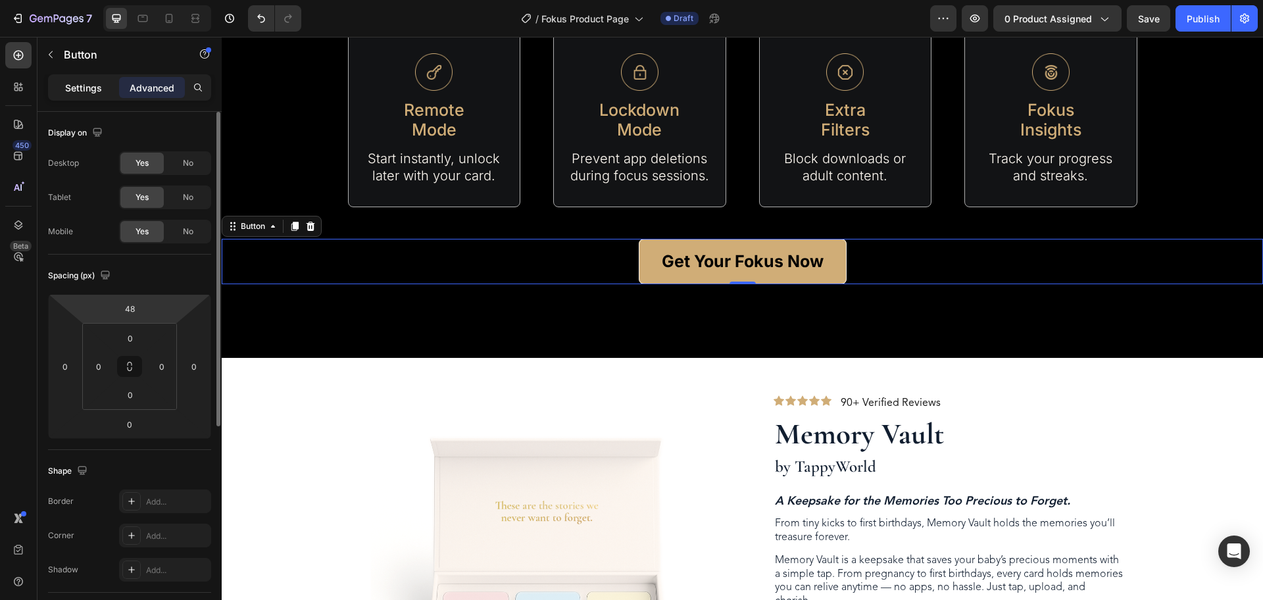
click at [80, 86] on p "Settings" at bounding box center [83, 88] width 37 height 14
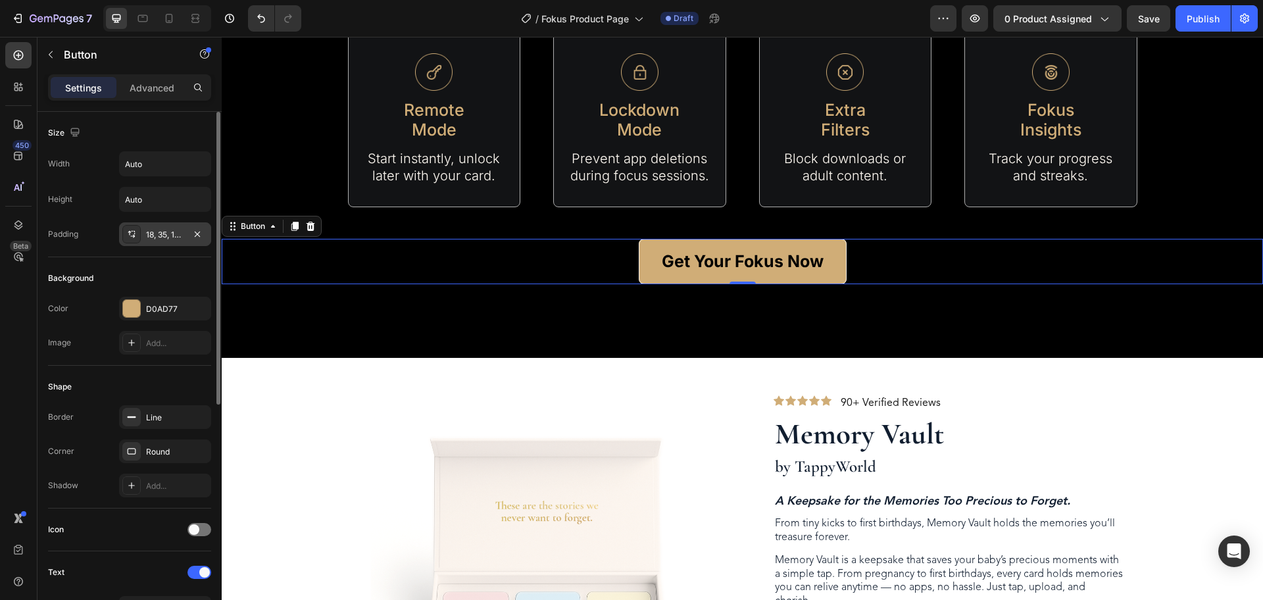
click at [166, 237] on div "18, 35, 18, 35" at bounding box center [165, 235] width 38 height 12
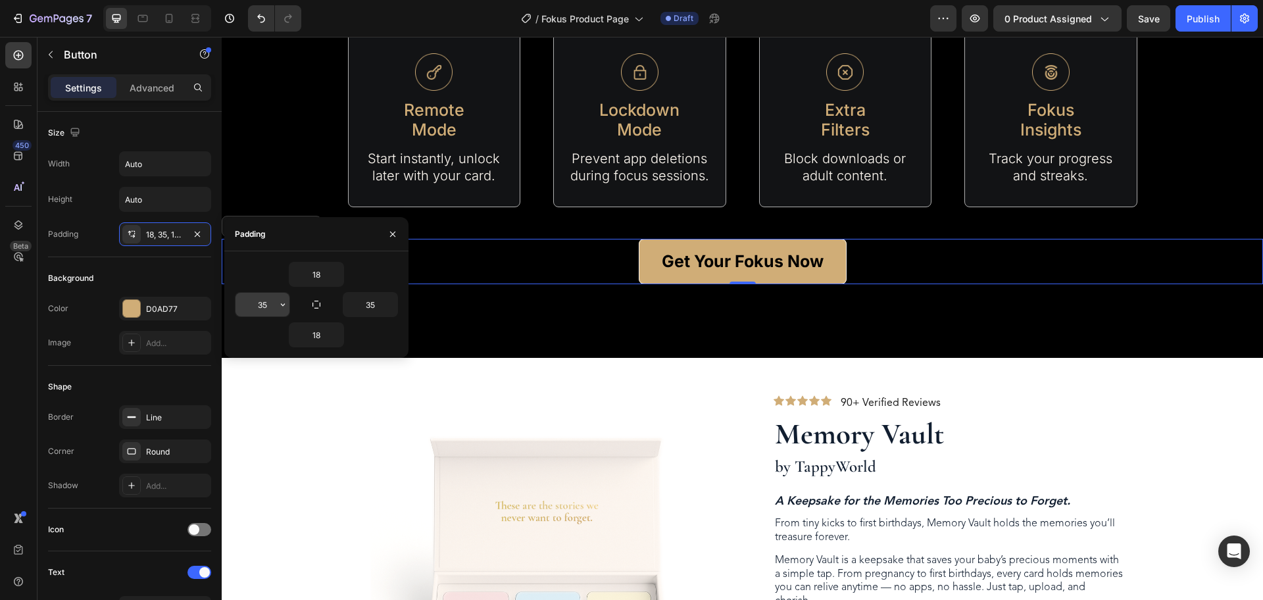
click at [257, 306] on input "35" at bounding box center [263, 305] width 54 height 24
click at [282, 307] on icon "button" at bounding box center [283, 304] width 11 height 11
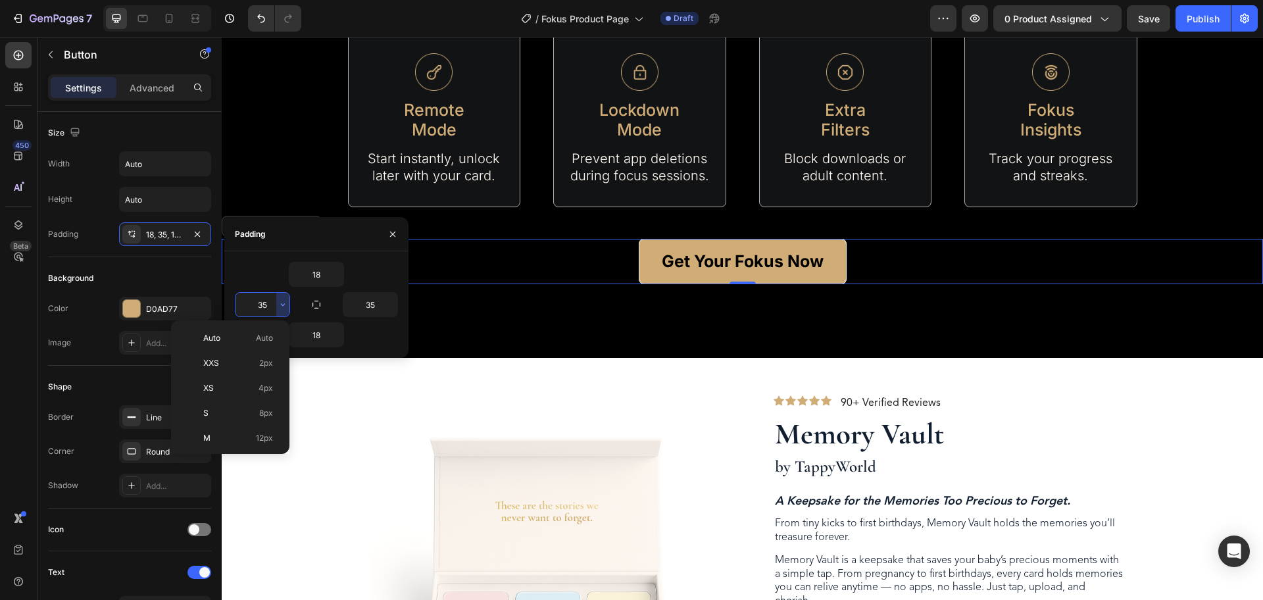
click at [265, 307] on input "35" at bounding box center [263, 305] width 54 height 24
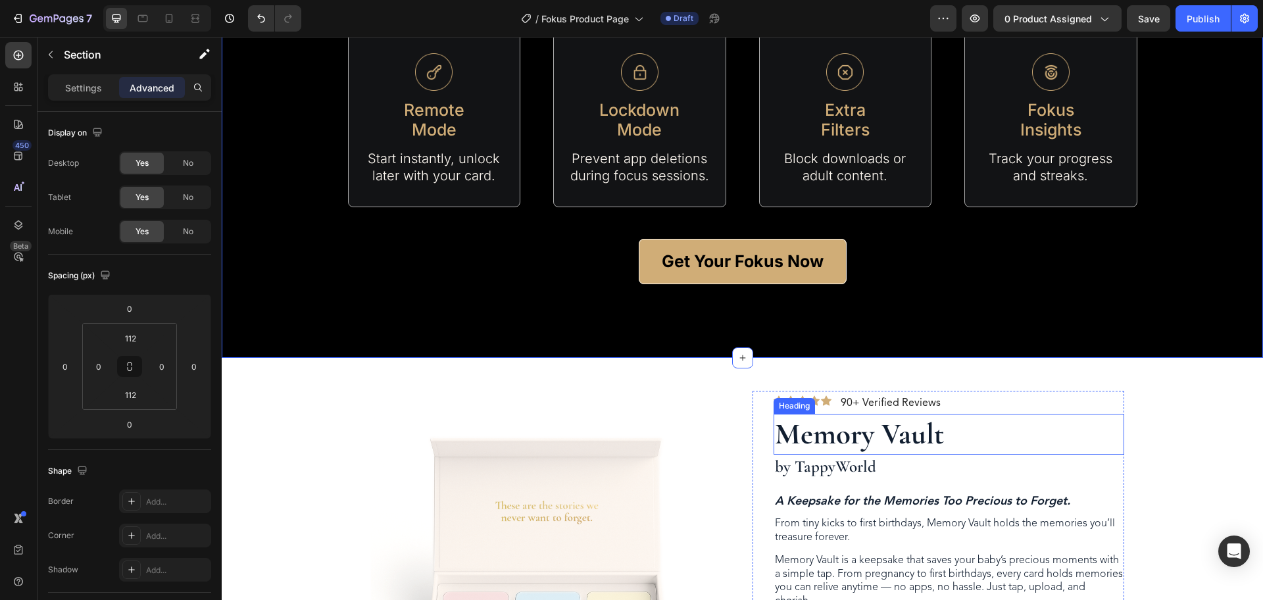
scroll to position [1398, 0]
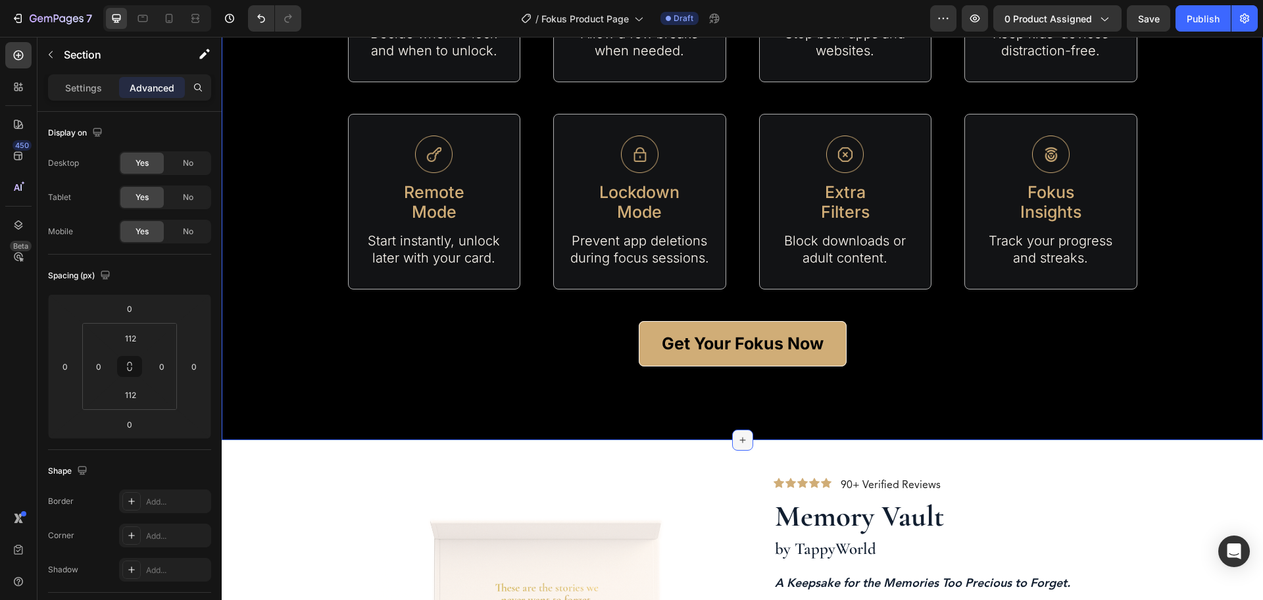
click at [738, 442] on icon at bounding box center [743, 440] width 11 height 11
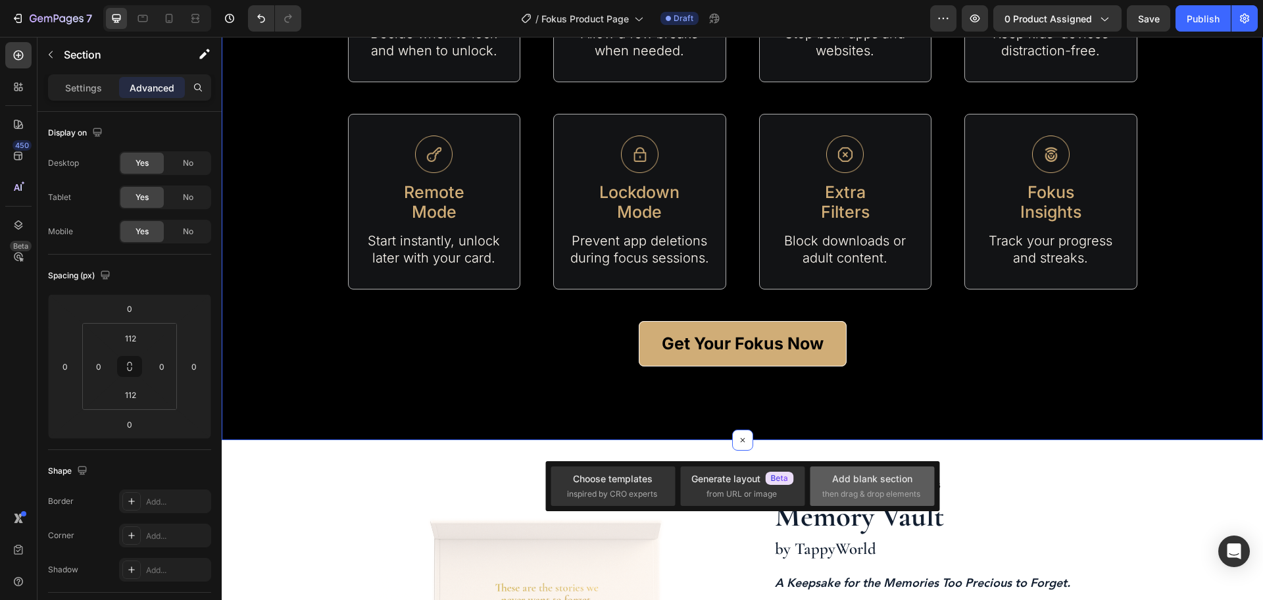
click at [868, 487] on div "Add blank section then drag & drop elements" at bounding box center [873, 486] width 100 height 28
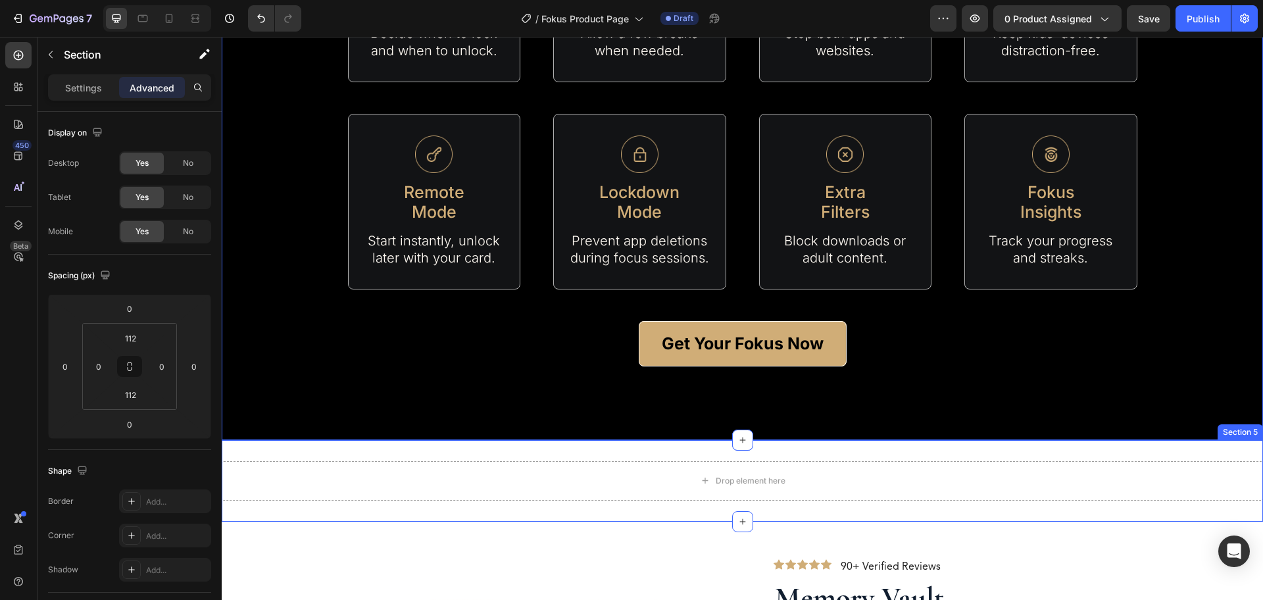
click at [334, 446] on div "Drop element here Section 5" at bounding box center [743, 481] width 1042 height 82
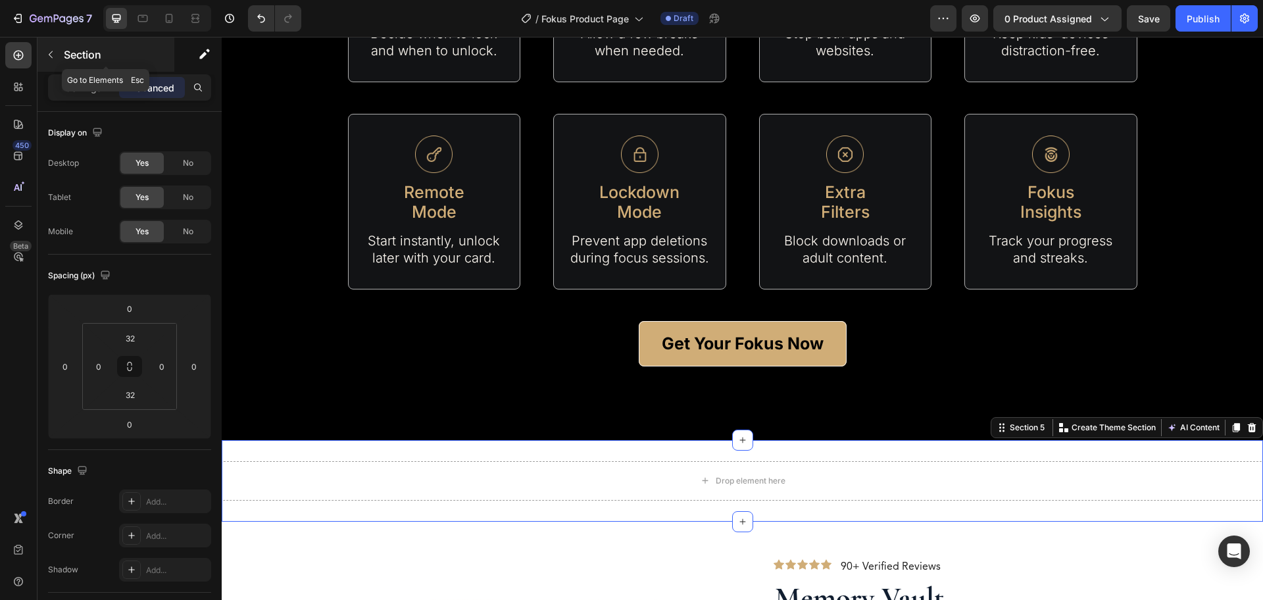
click at [60, 56] on button "button" at bounding box center [50, 54] width 21 height 21
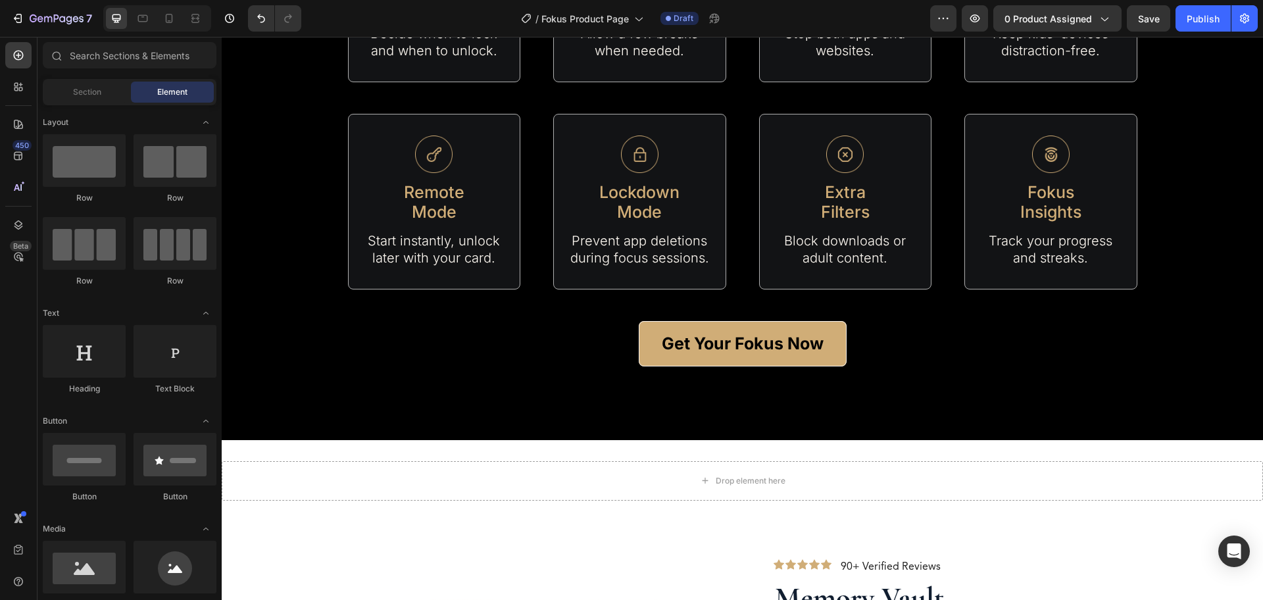
scroll to position [0, 0]
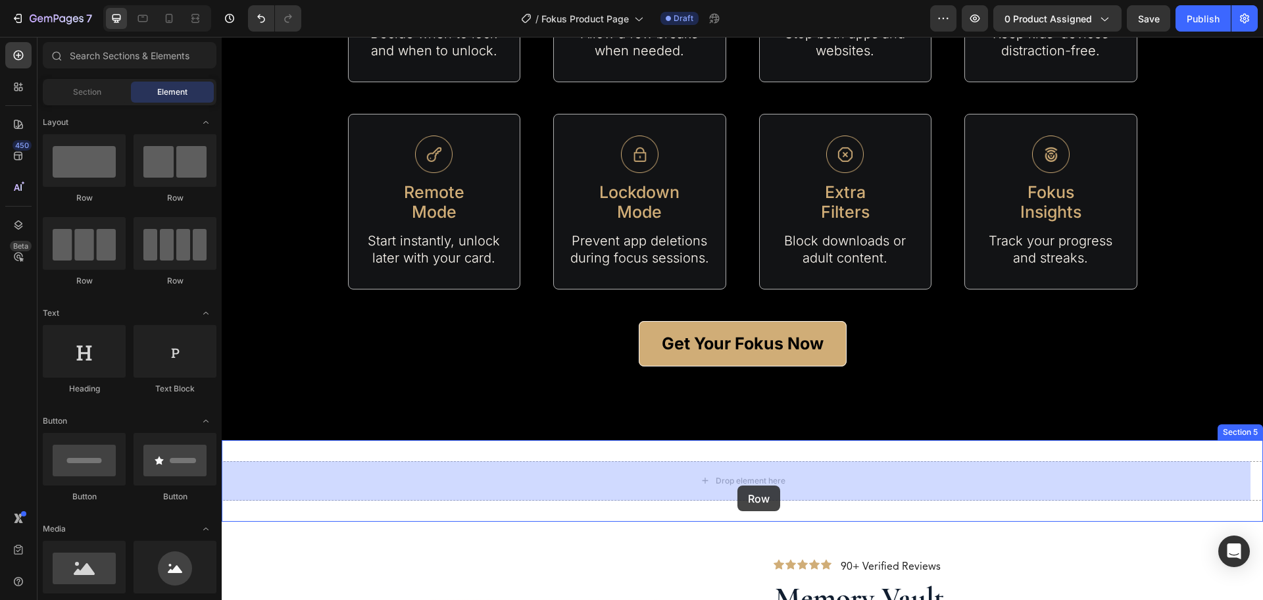
drag, startPoint x: 313, startPoint y: 283, endPoint x: 725, endPoint y: 468, distance: 452.1
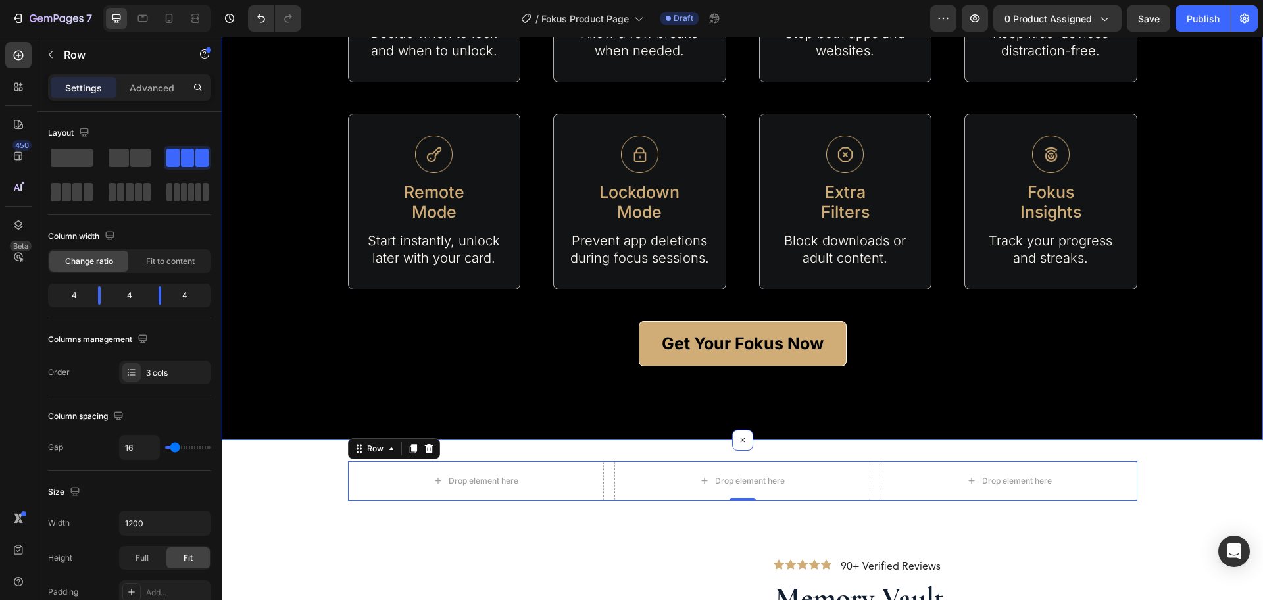
click at [505, 369] on div "Fokus Features Heading Everything you need to get back to what matters most Tex…" at bounding box center [743, 68] width 1042 height 744
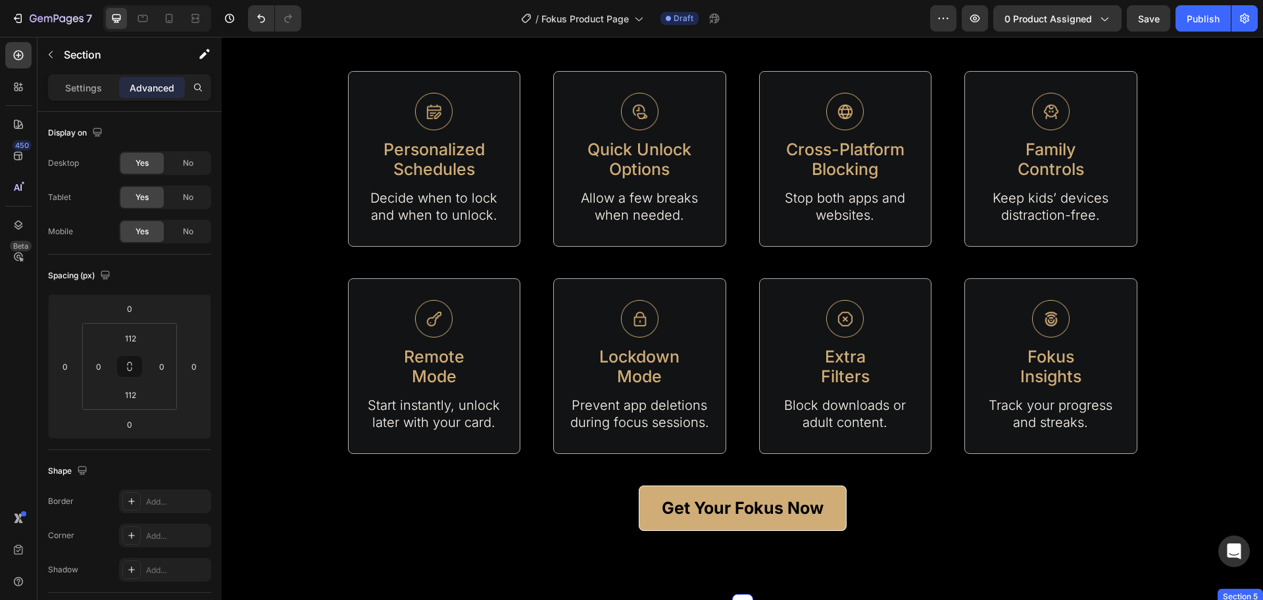
scroll to position [1481, 0]
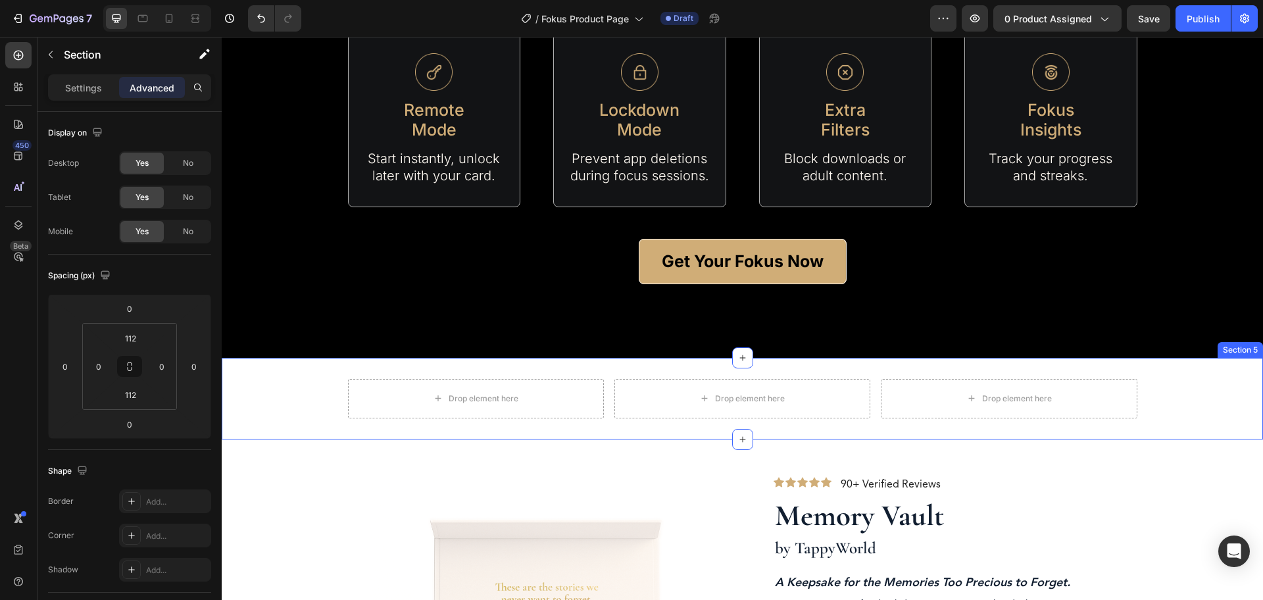
click at [598, 370] on div "Drop element here Drop element here Drop element here Row Section 5" at bounding box center [743, 399] width 1042 height 82
click at [97, 85] on p "Settings" at bounding box center [83, 88] width 37 height 14
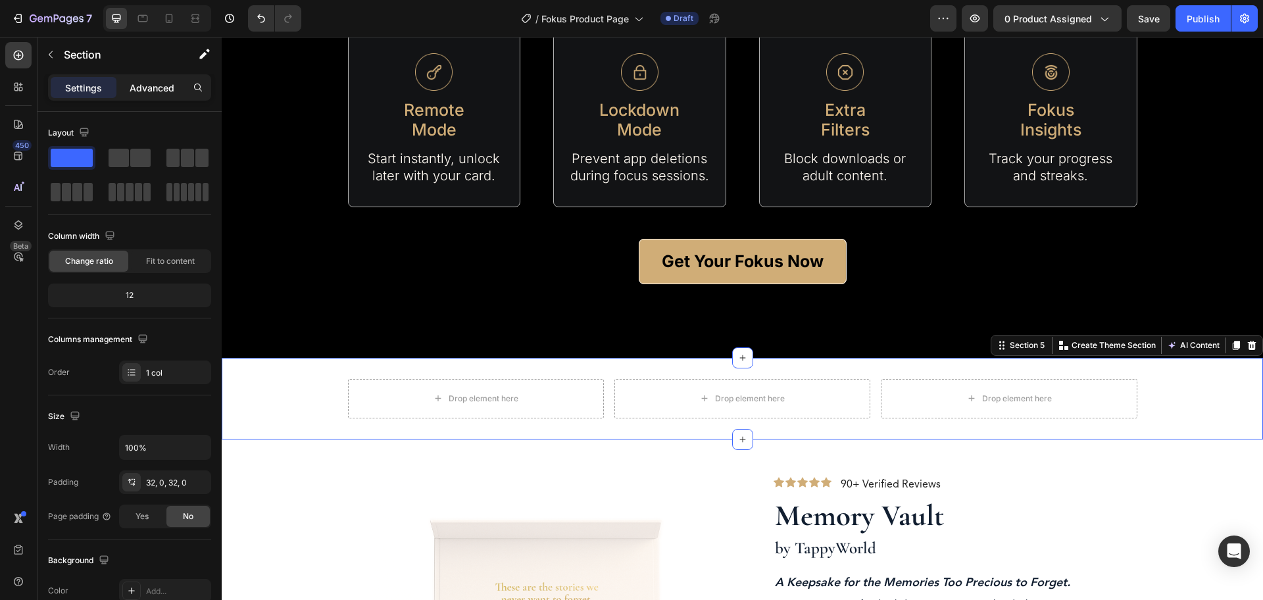
click at [136, 86] on p "Advanced" at bounding box center [152, 88] width 45 height 14
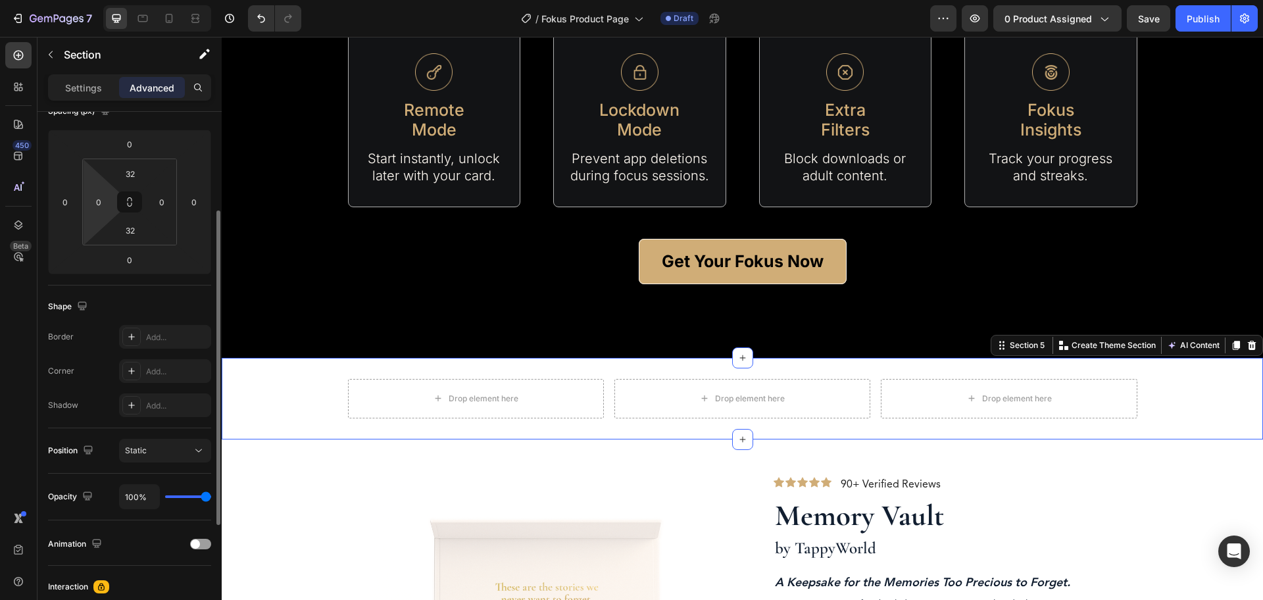
scroll to position [247, 0]
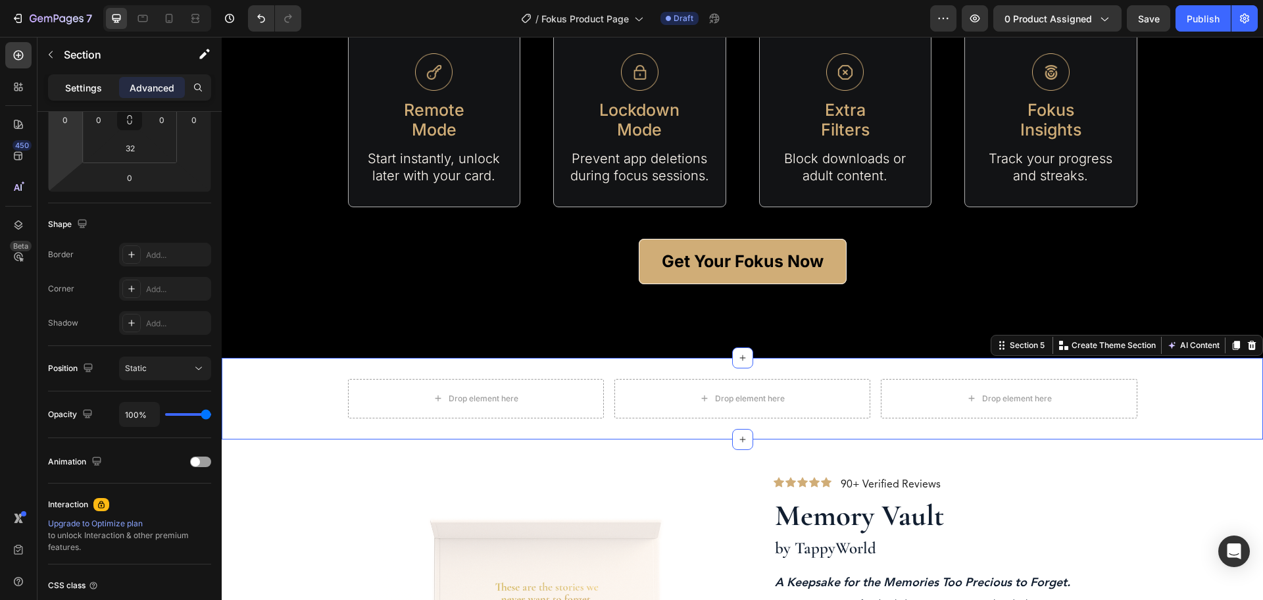
click at [73, 88] on p "Settings" at bounding box center [83, 88] width 37 height 14
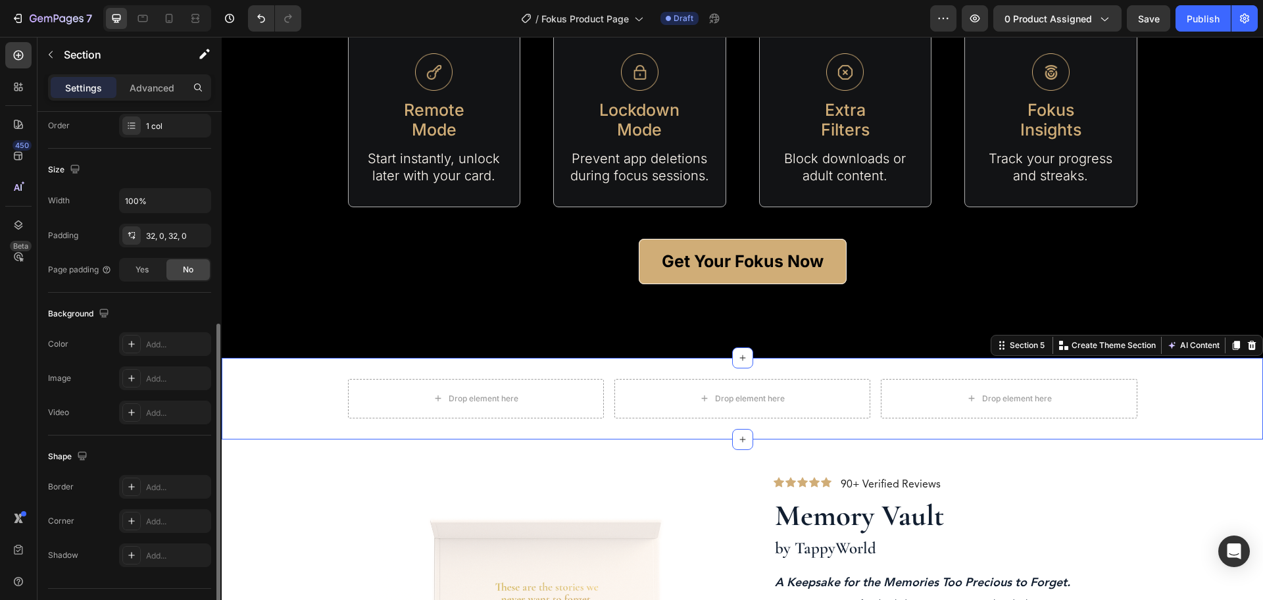
scroll to position [277, 0]
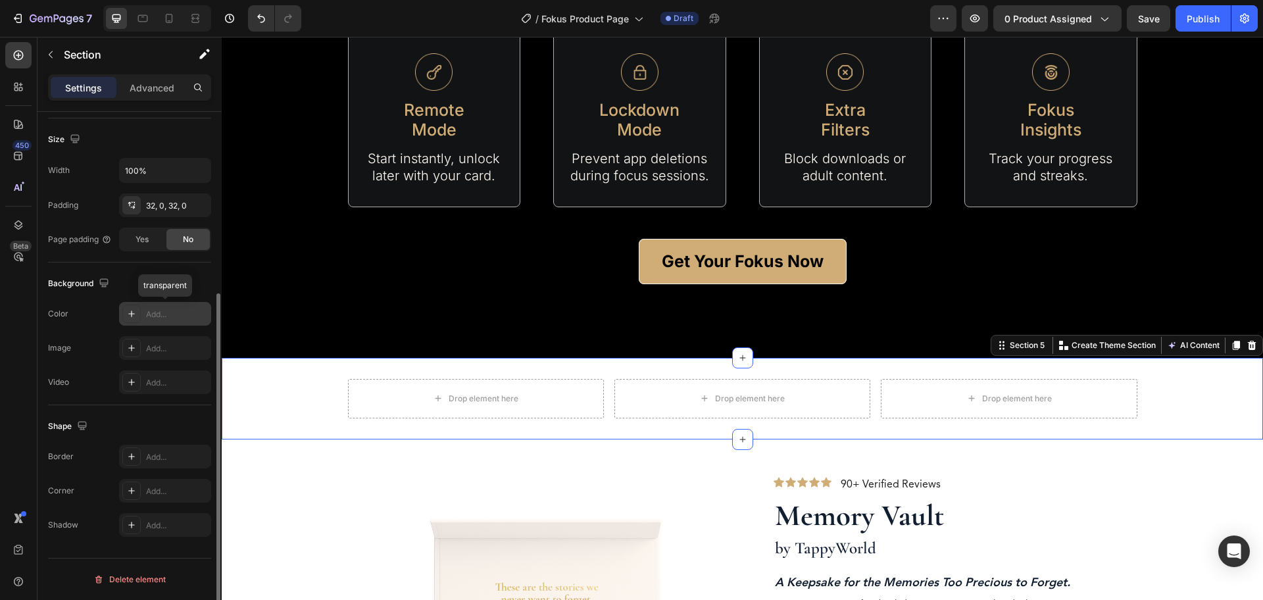
click at [165, 315] on div "Add..." at bounding box center [177, 315] width 62 height 12
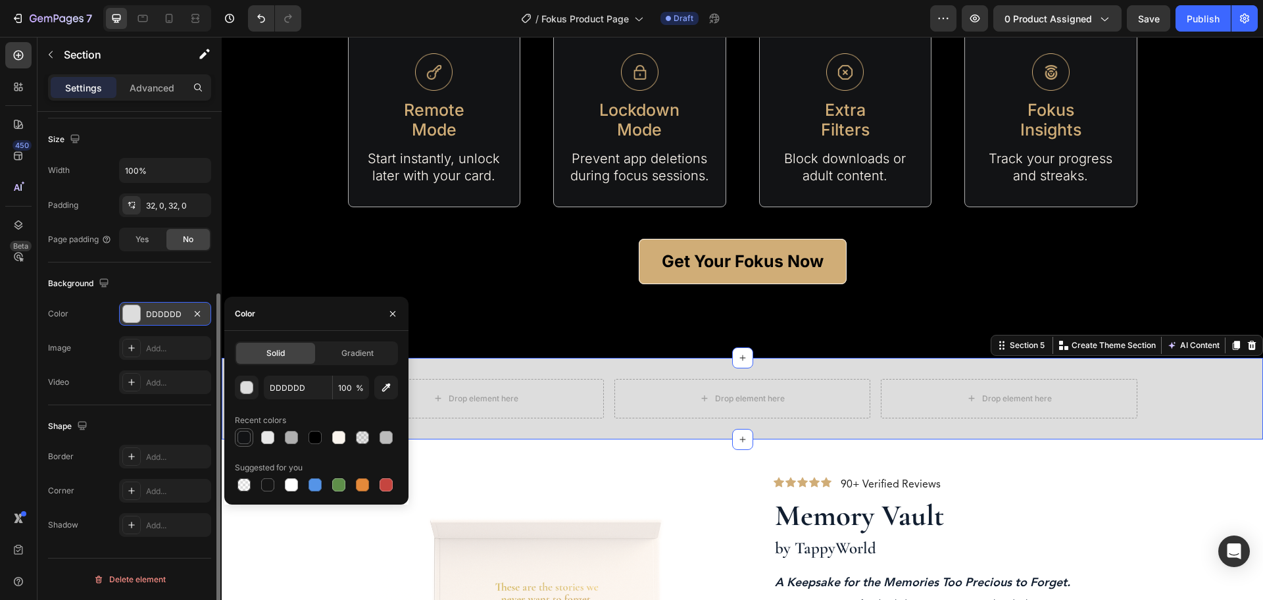
click at [246, 438] on div at bounding box center [244, 437] width 13 height 13
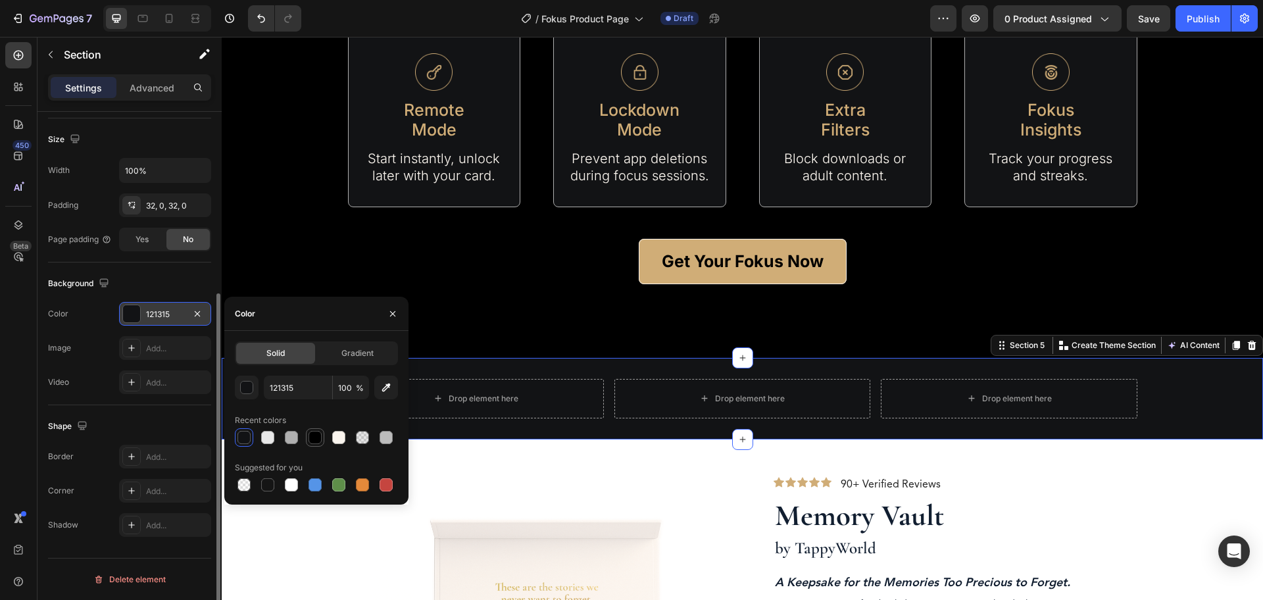
click at [317, 443] on div at bounding box center [315, 437] width 13 height 13
type input "000000"
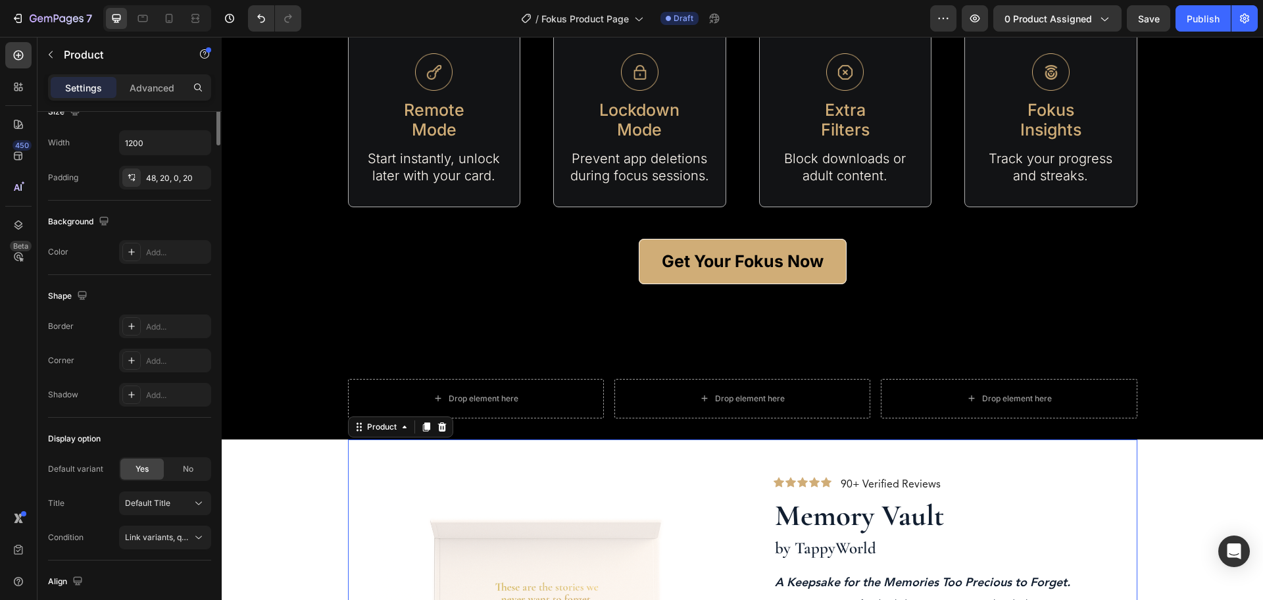
scroll to position [0, 0]
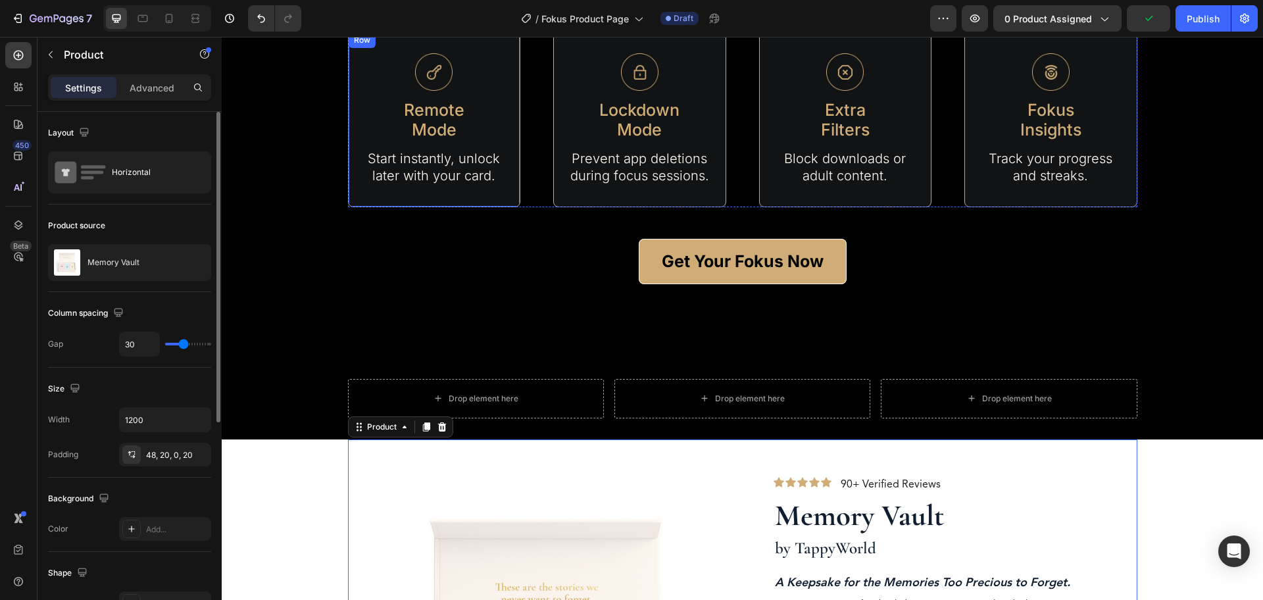
click at [505, 194] on div "Image Remote Mode Text Block Start instantly, unlock later with your card. Text…" at bounding box center [434, 120] width 173 height 176
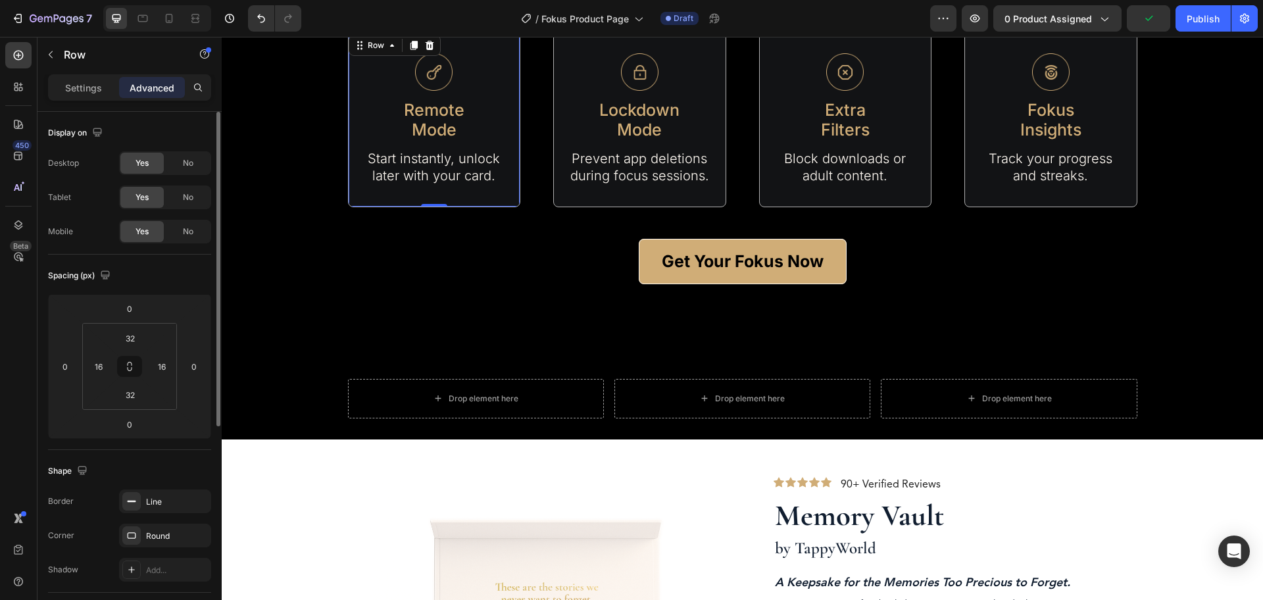
scroll to position [1398, 0]
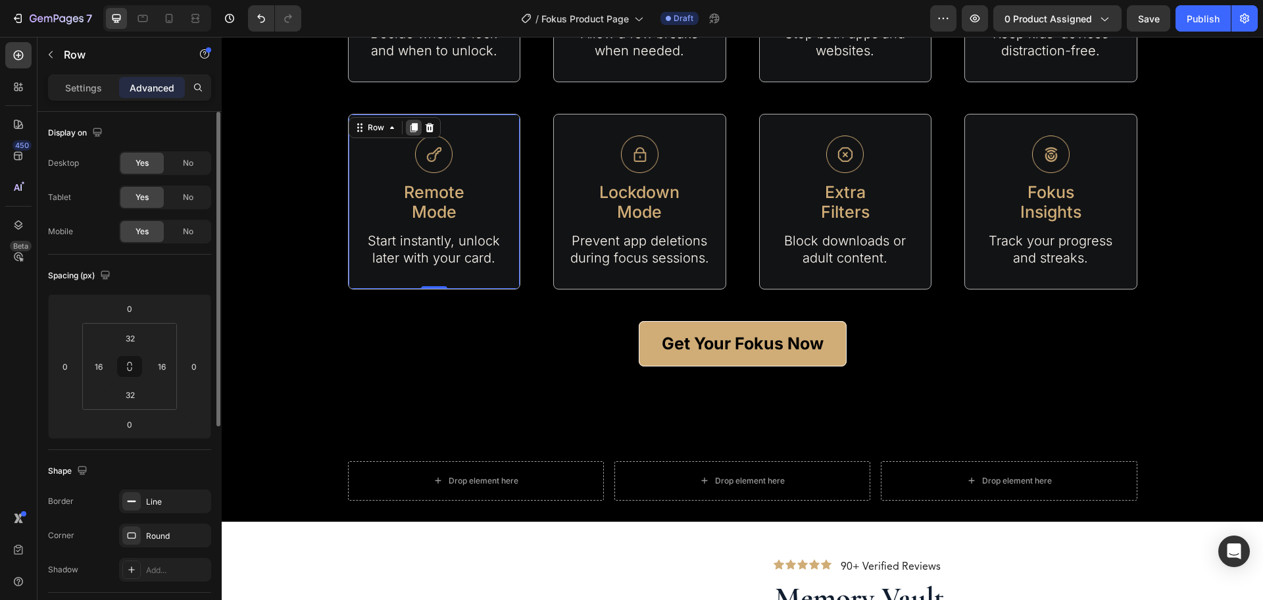
click at [411, 127] on icon at bounding box center [413, 127] width 7 height 9
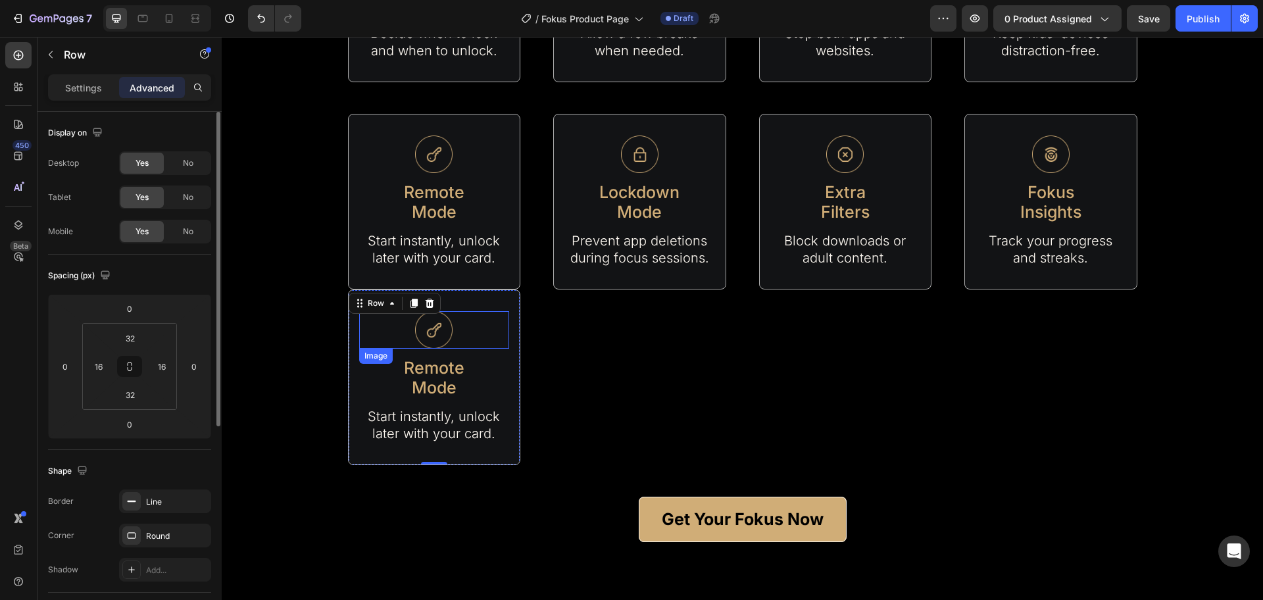
scroll to position [1563, 0]
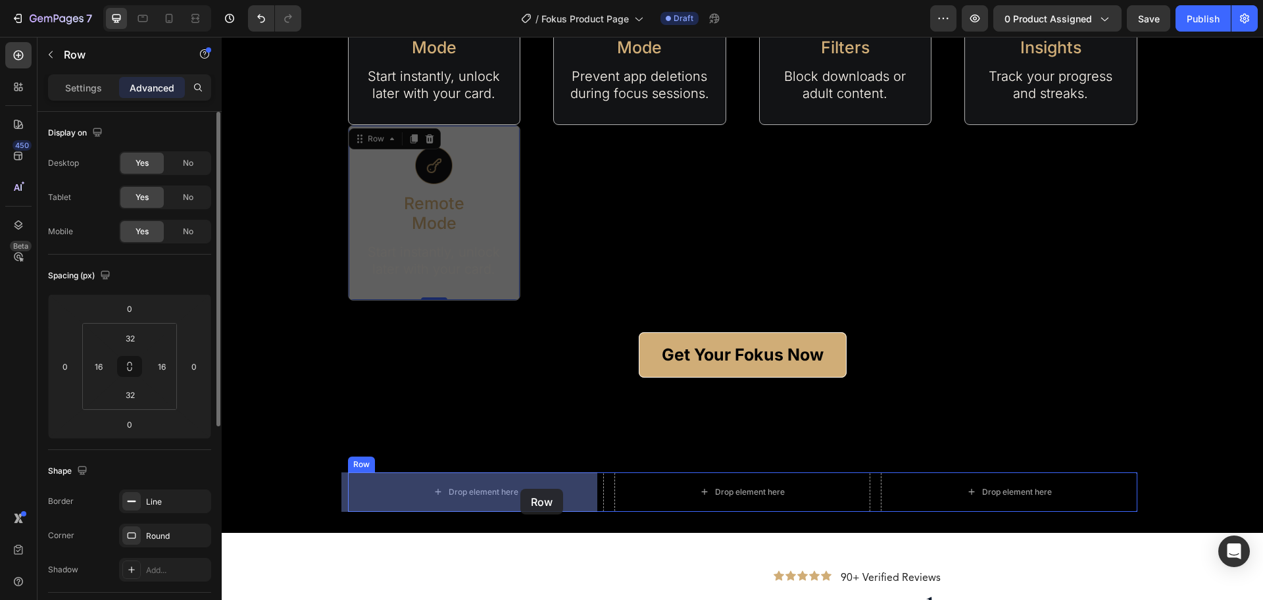
drag, startPoint x: 434, startPoint y: 379, endPoint x: 521, endPoint y: 489, distance: 140.1
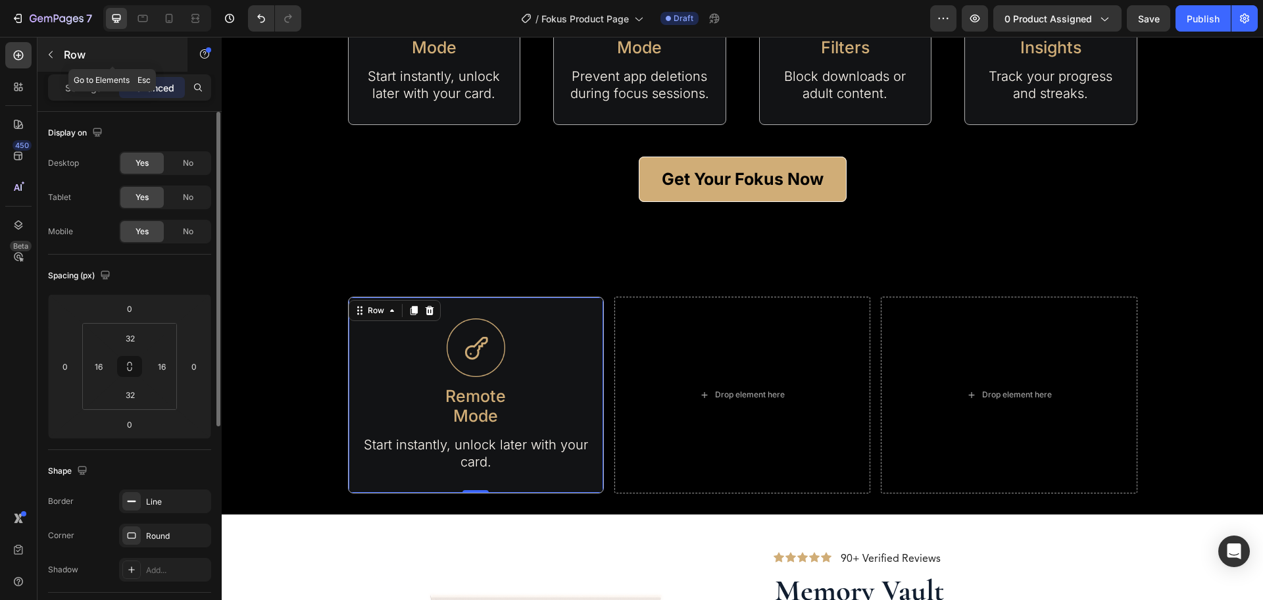
click at [72, 48] on p "Row" at bounding box center [120, 55] width 112 height 16
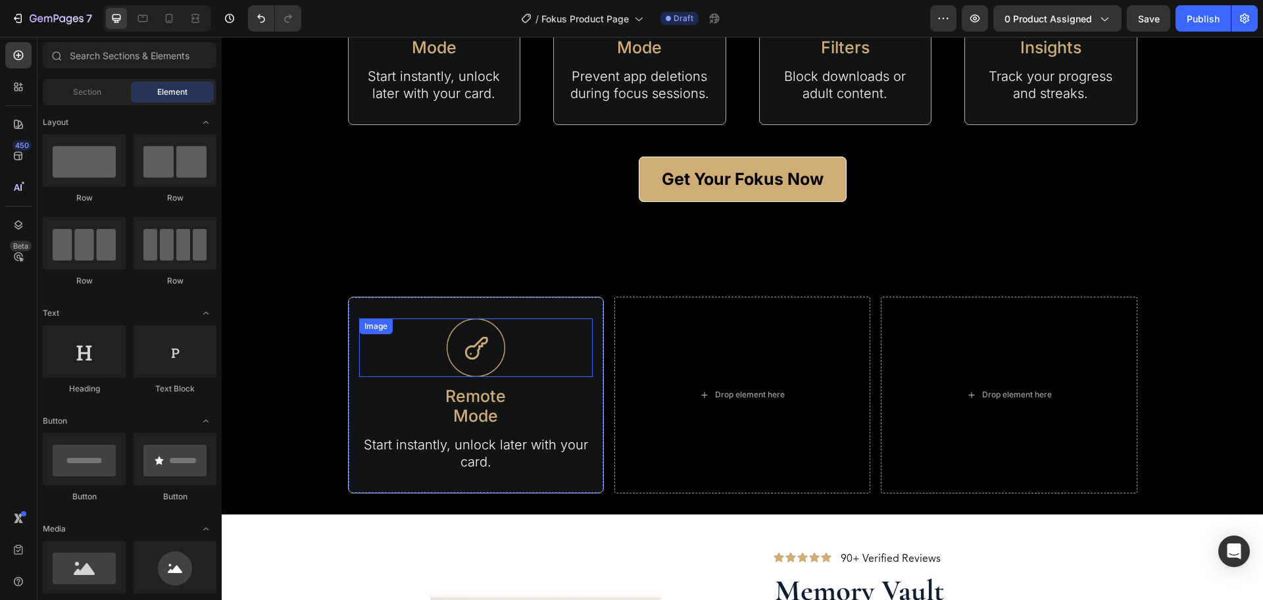
click at [486, 365] on img at bounding box center [476, 348] width 59 height 59
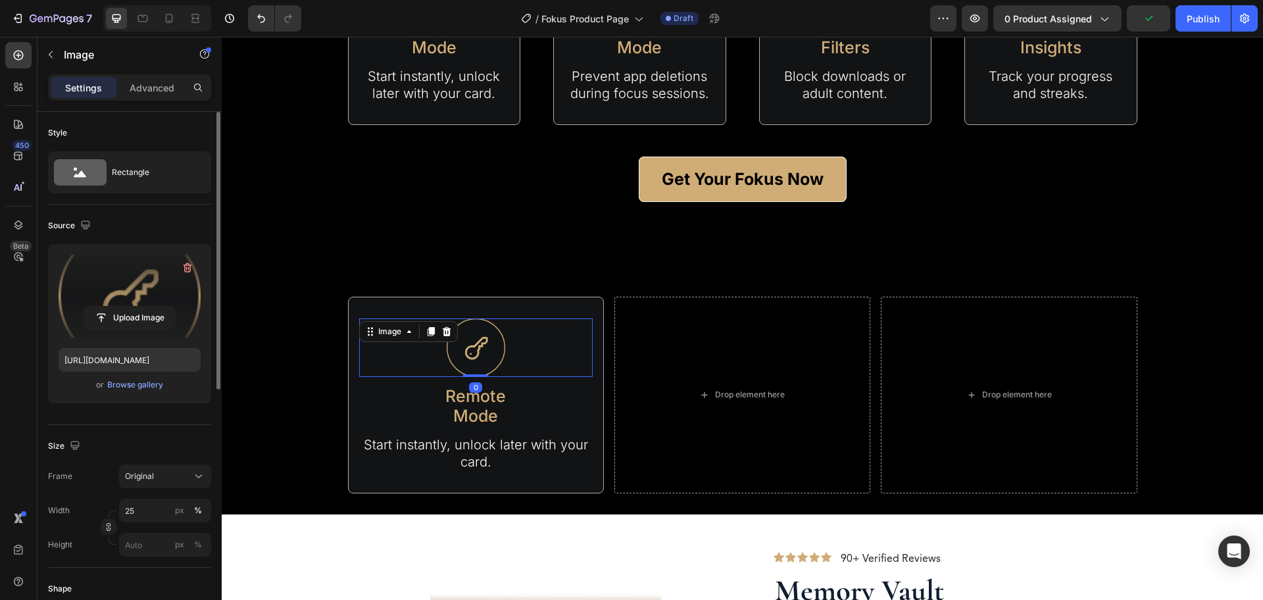
click at [140, 299] on label at bounding box center [130, 296] width 142 height 83
click at [140, 307] on input "file" at bounding box center [129, 318] width 91 height 22
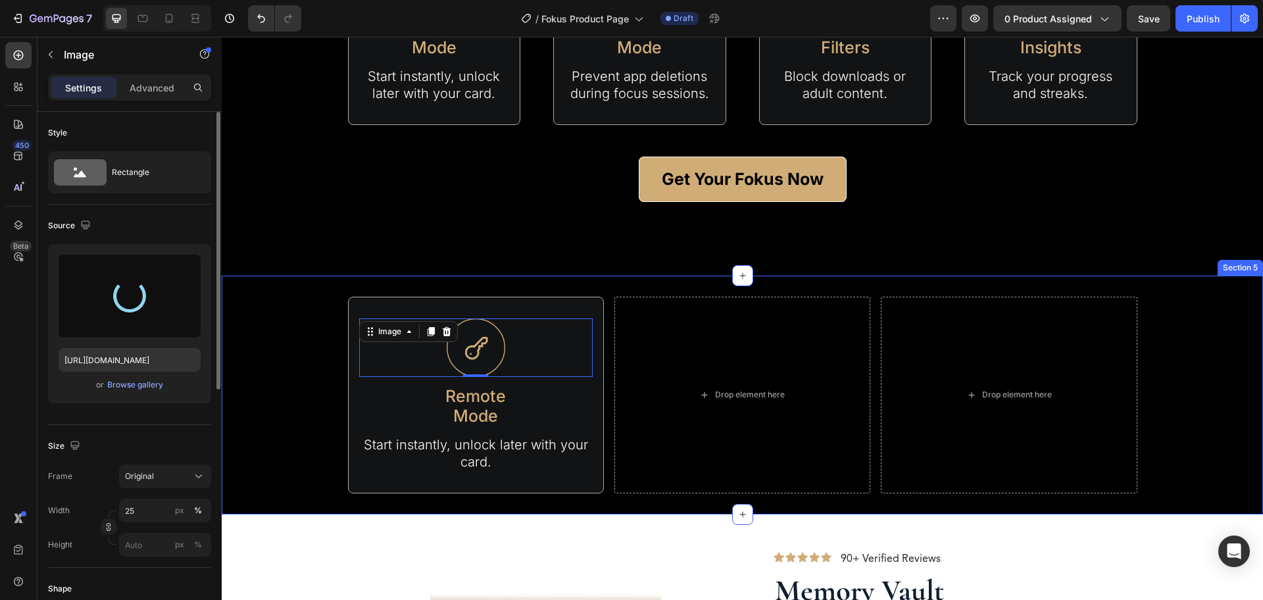
type input "[URL][DOMAIN_NAME]"
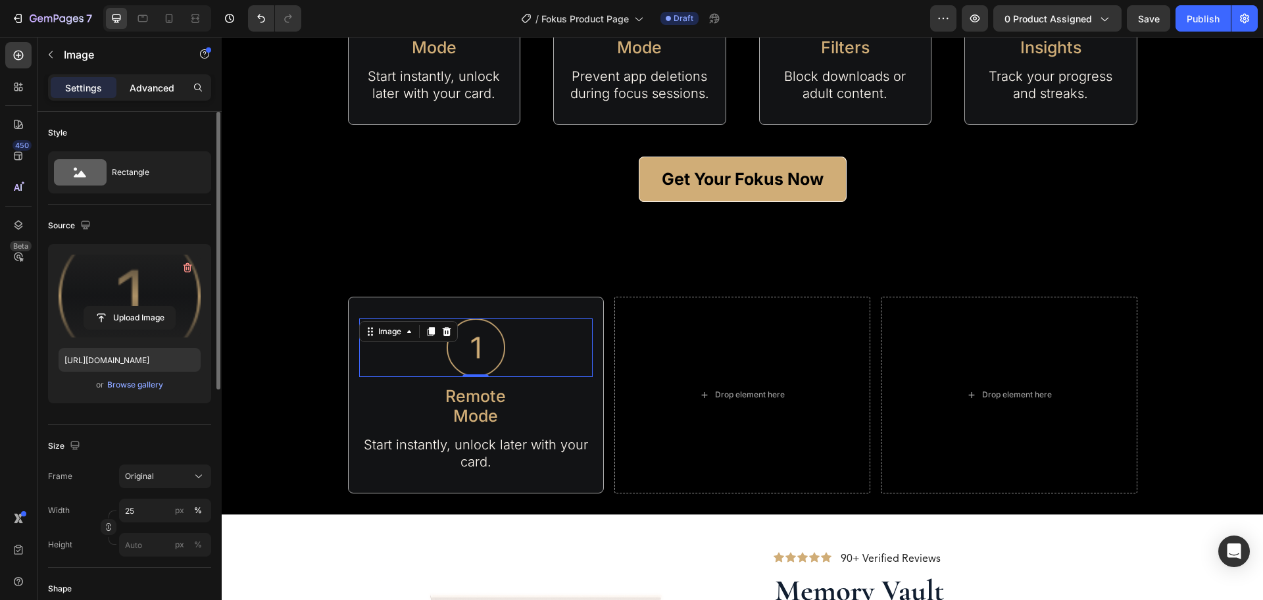
click at [151, 80] on div "Advanced" at bounding box center [152, 87] width 66 height 21
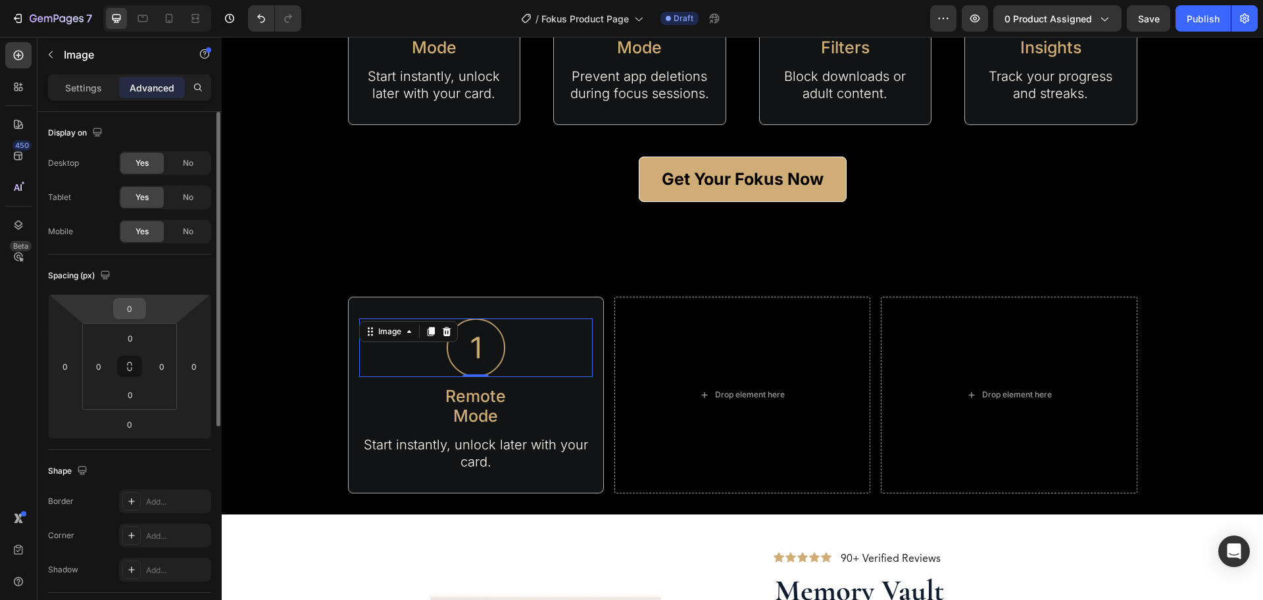
click at [134, 307] on input "0" at bounding box center [129, 309] width 26 height 20
type input "-50"
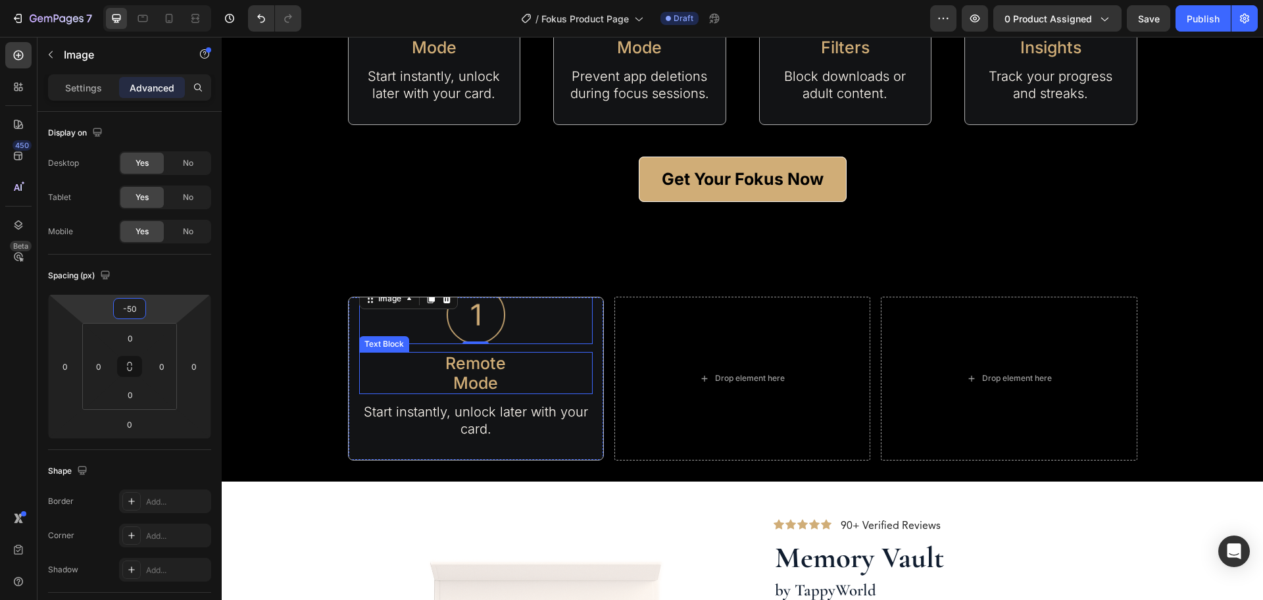
click at [551, 363] on p "Remote" at bounding box center [476, 363] width 231 height 20
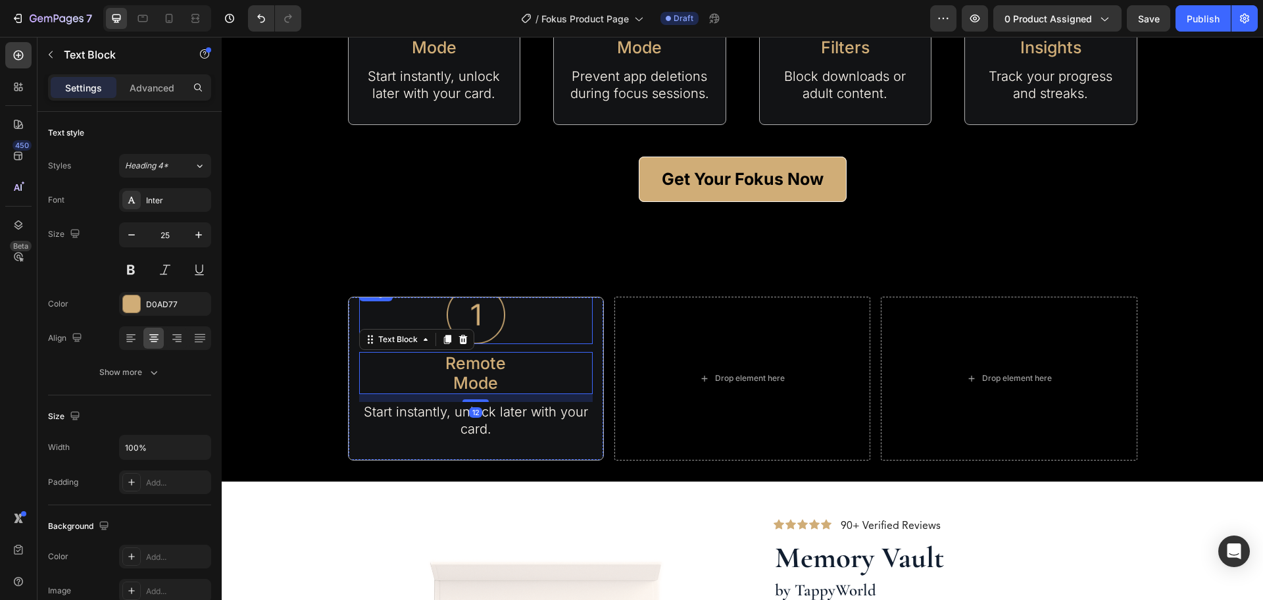
click at [473, 315] on img at bounding box center [476, 315] width 59 height 59
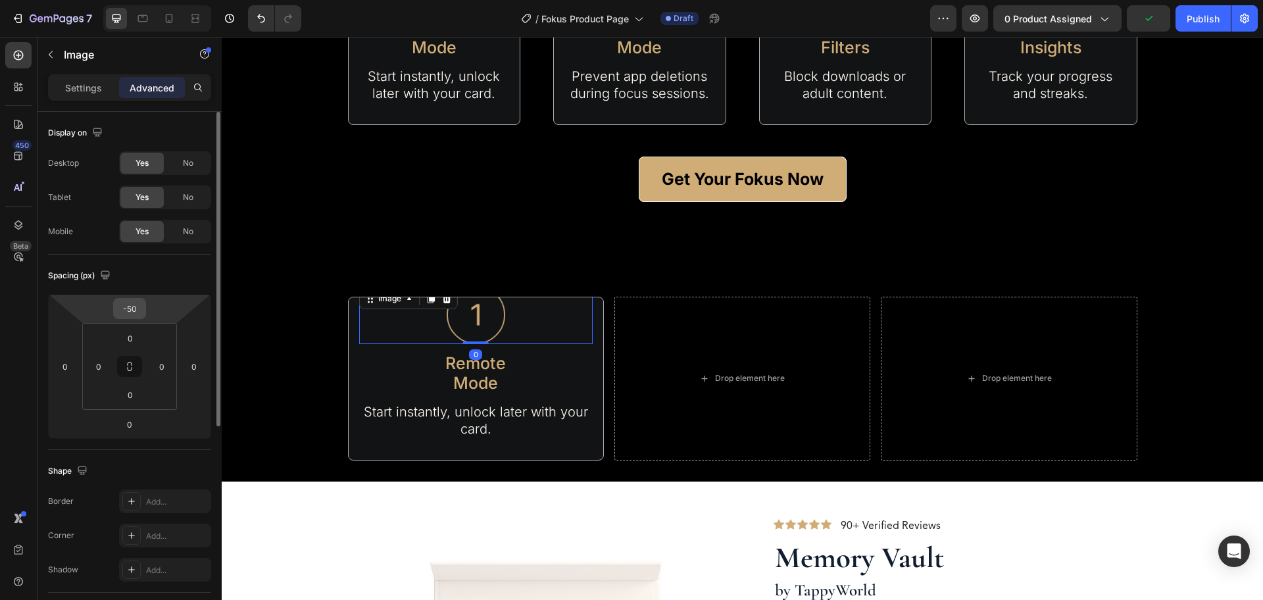
click at [137, 309] on input "-50" at bounding box center [129, 309] width 26 height 20
type input "0"
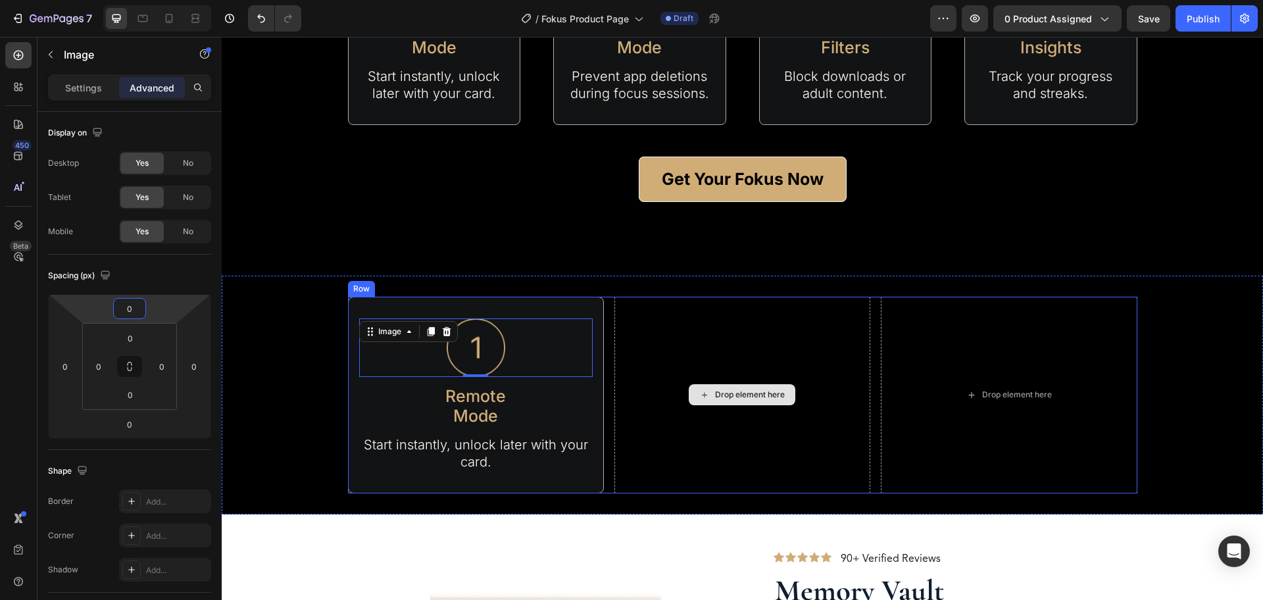
click at [681, 445] on div "Drop element here" at bounding box center [743, 395] width 256 height 197
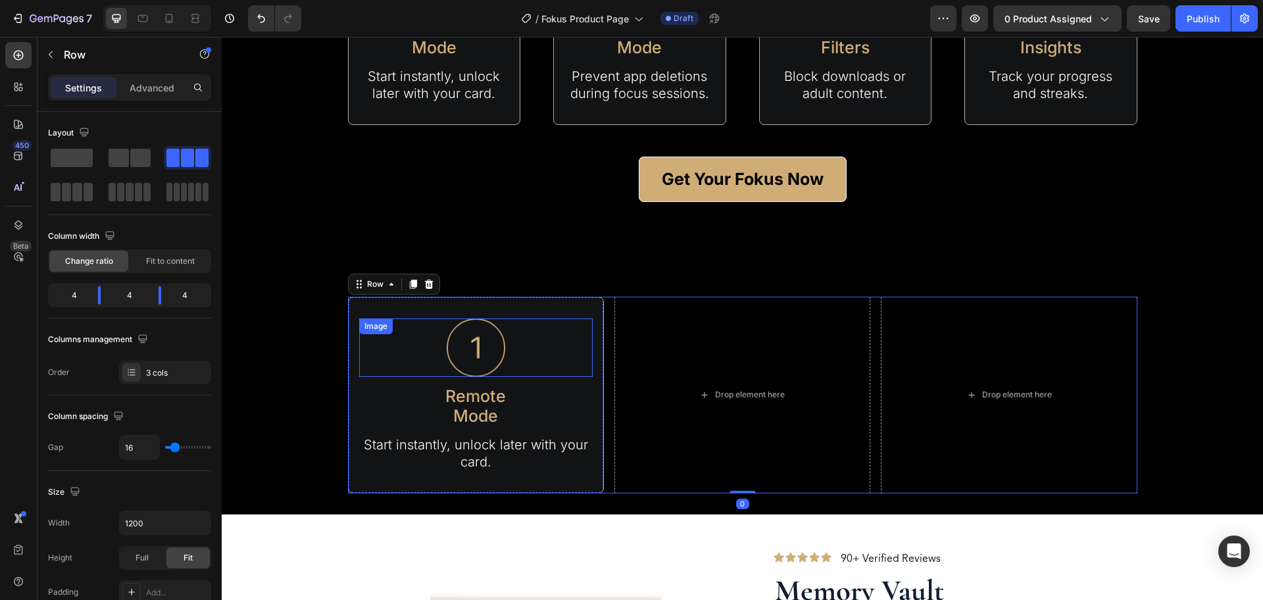
click at [484, 349] on img at bounding box center [476, 348] width 59 height 59
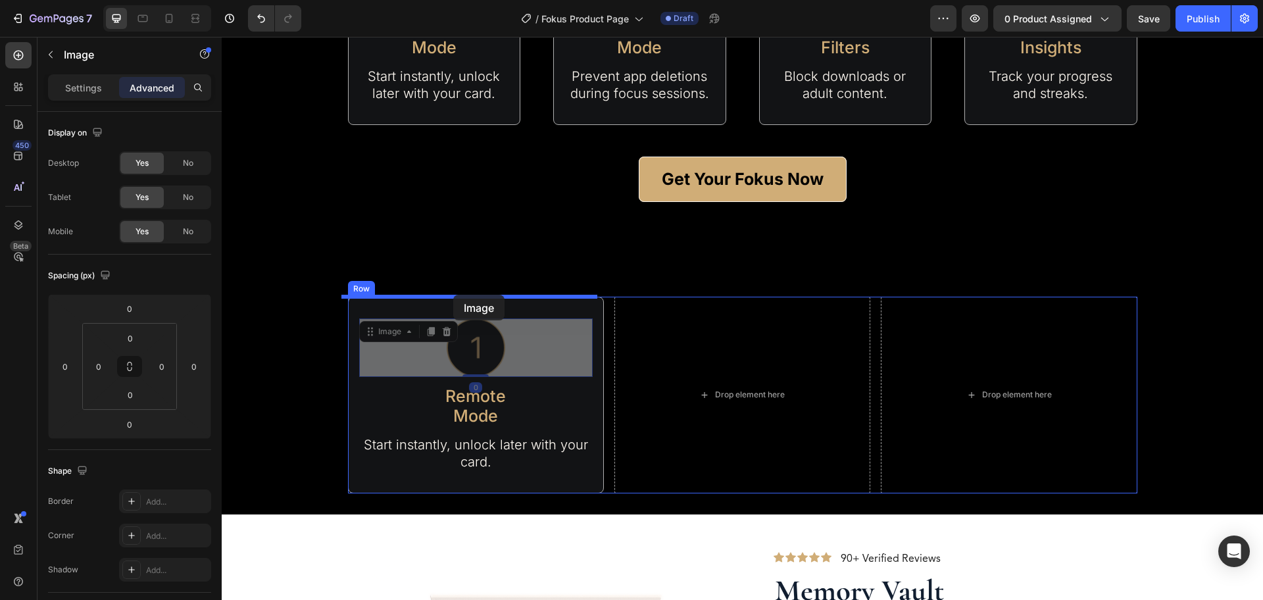
drag, startPoint x: 374, startPoint y: 332, endPoint x: 453, endPoint y: 295, distance: 87.1
type input "16"
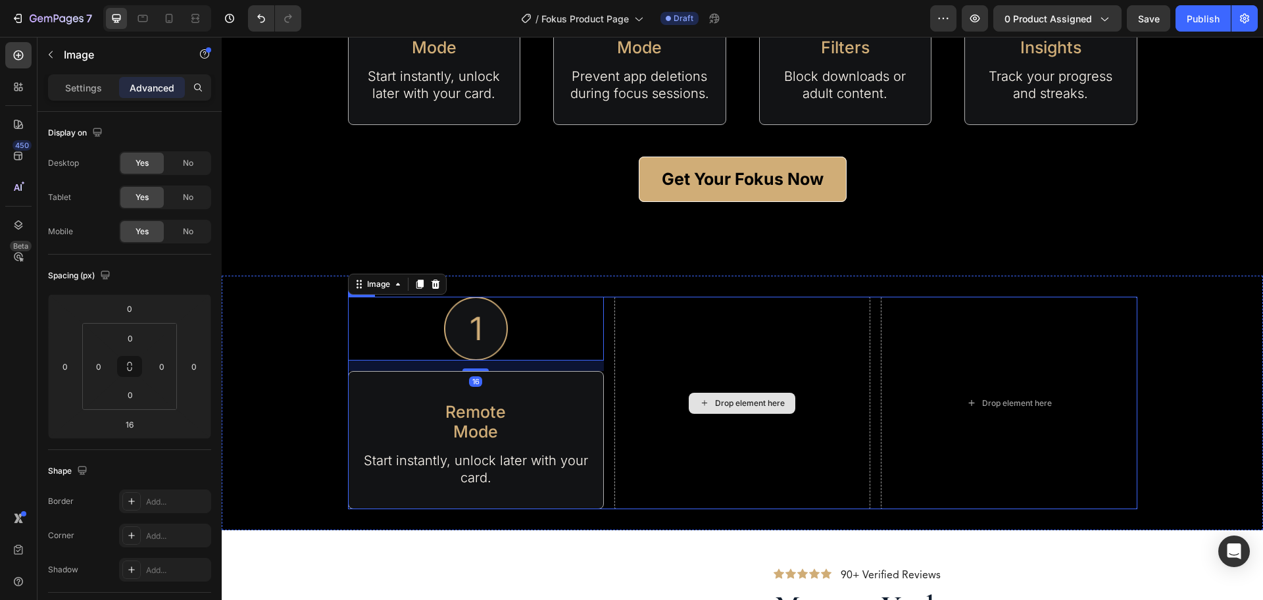
click at [627, 463] on div "Drop element here" at bounding box center [743, 403] width 256 height 213
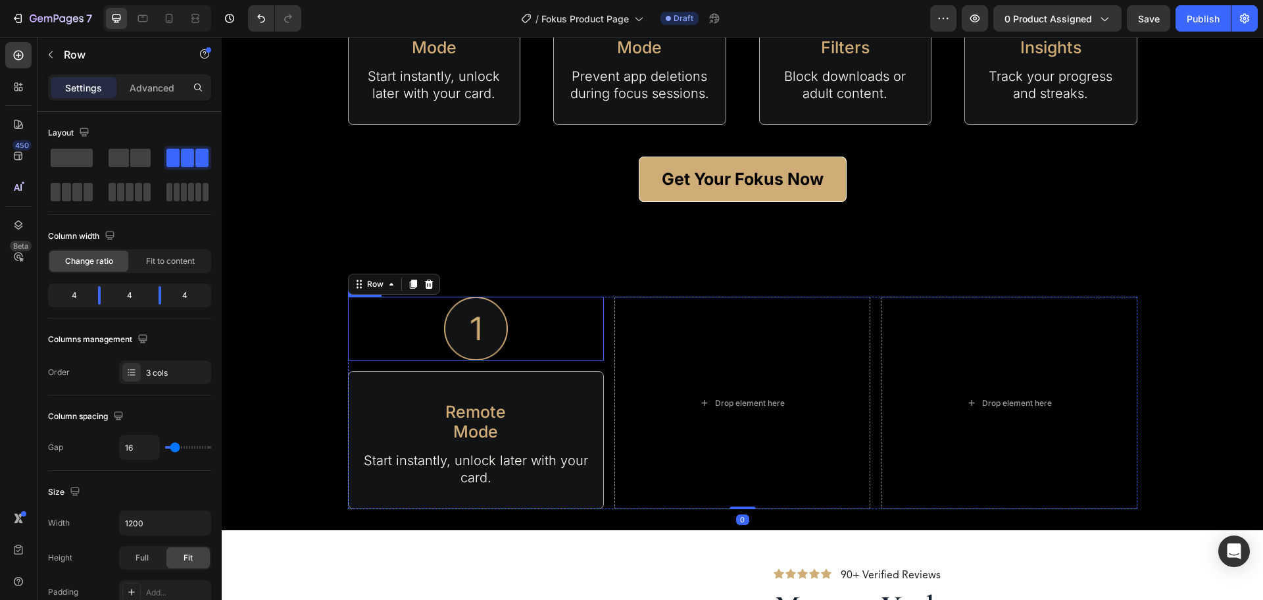
click at [449, 335] on img at bounding box center [476, 329] width 64 height 64
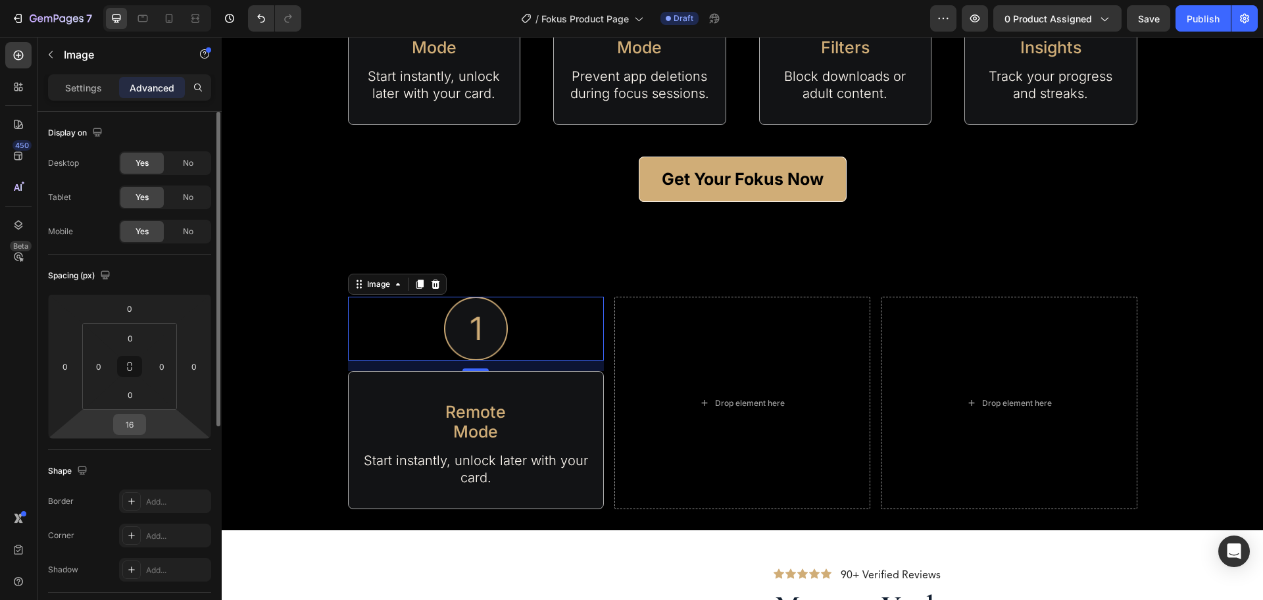
click at [135, 425] on input "16" at bounding box center [129, 425] width 26 height 20
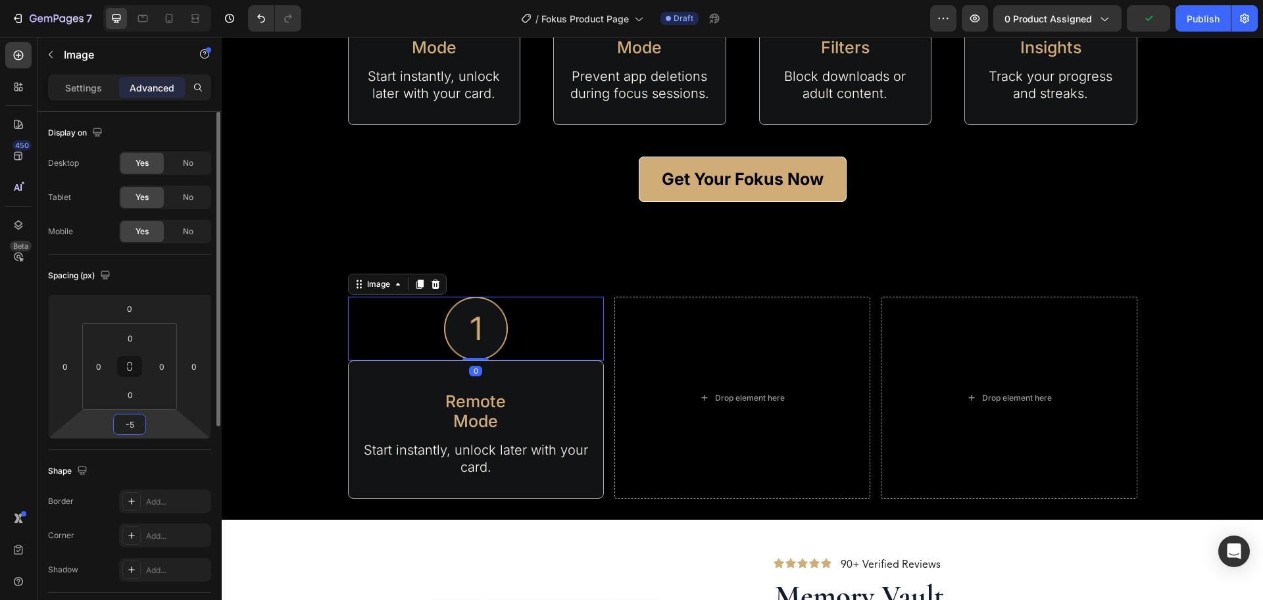
type input "-50"
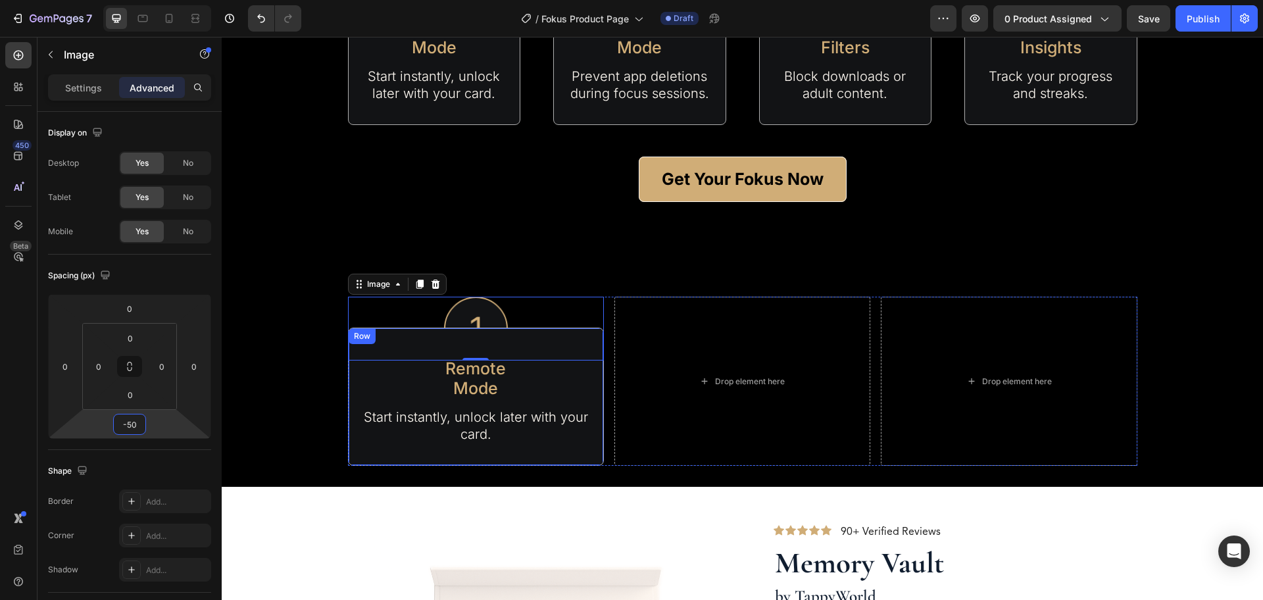
click at [547, 344] on div "Remote Mode Text Block Start instantly, unlock later with your card. Text Block…" at bounding box center [476, 397] width 256 height 138
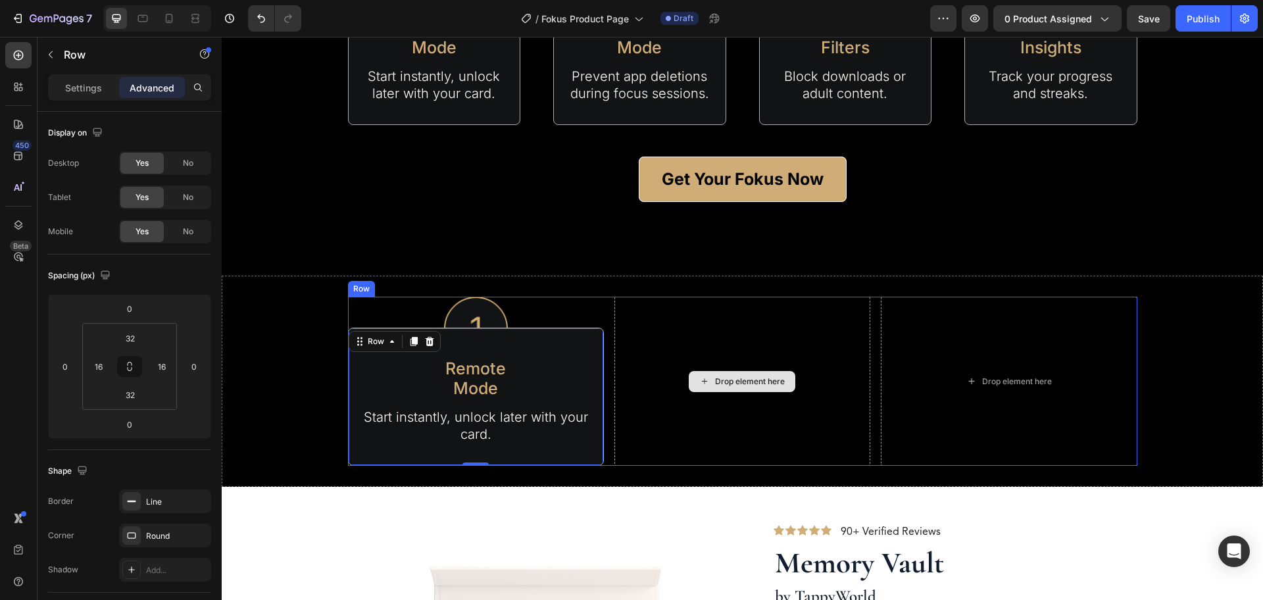
click at [794, 405] on div "Drop element here" at bounding box center [743, 381] width 256 height 169
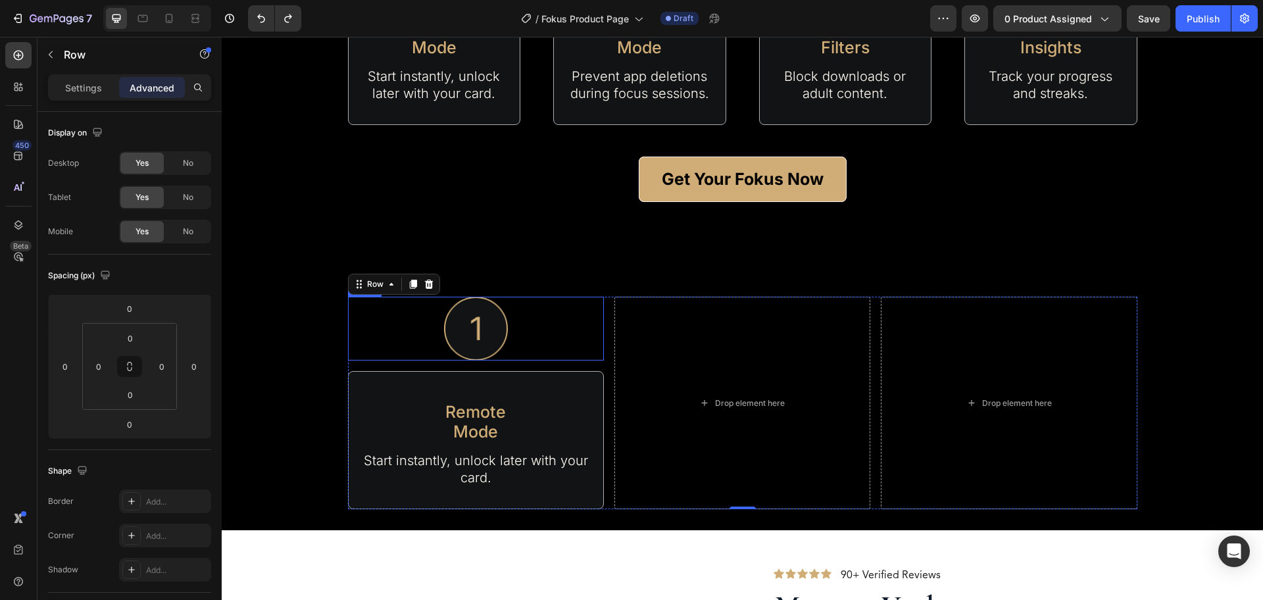
click at [484, 324] on img at bounding box center [476, 329] width 64 height 64
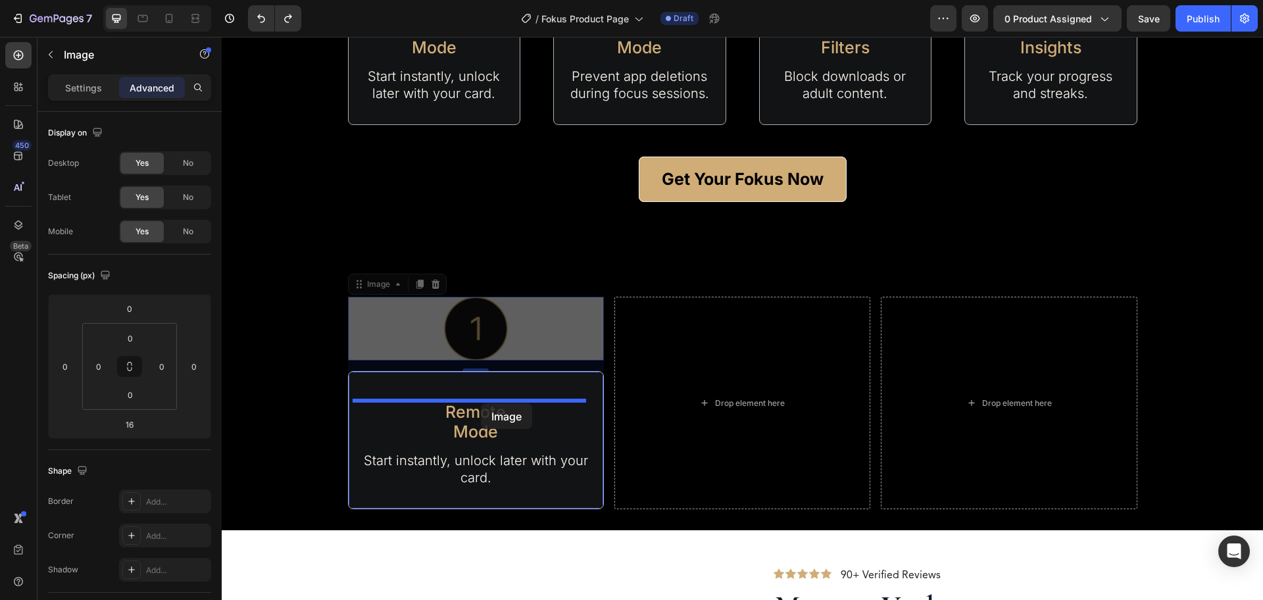
drag, startPoint x: 360, startPoint y: 288, endPoint x: 481, endPoint y: 403, distance: 167.6
type input "12"
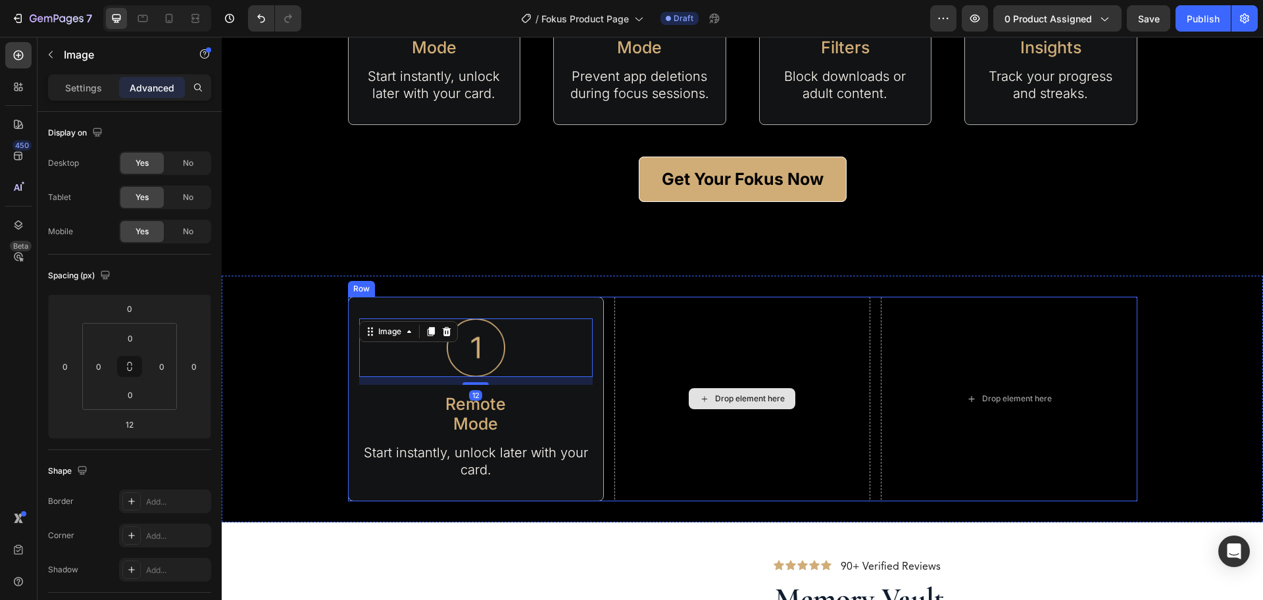
click at [818, 336] on div "Drop element here" at bounding box center [743, 399] width 256 height 205
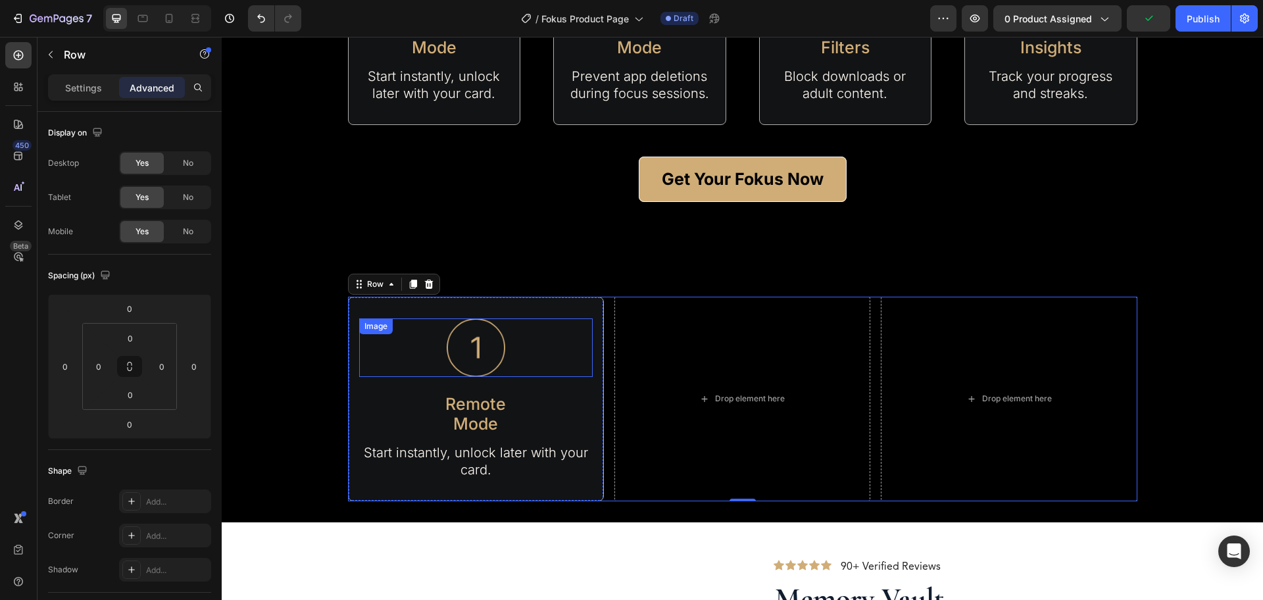
click at [447, 364] on img at bounding box center [476, 348] width 59 height 59
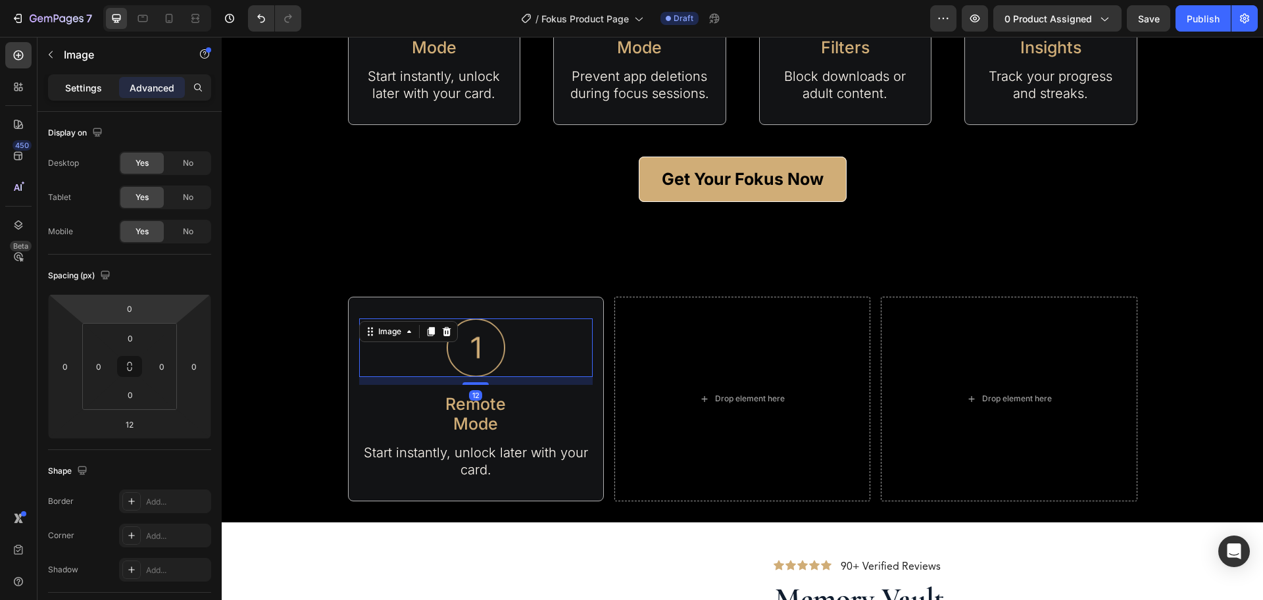
click at [85, 87] on p "Settings" at bounding box center [83, 88] width 37 height 14
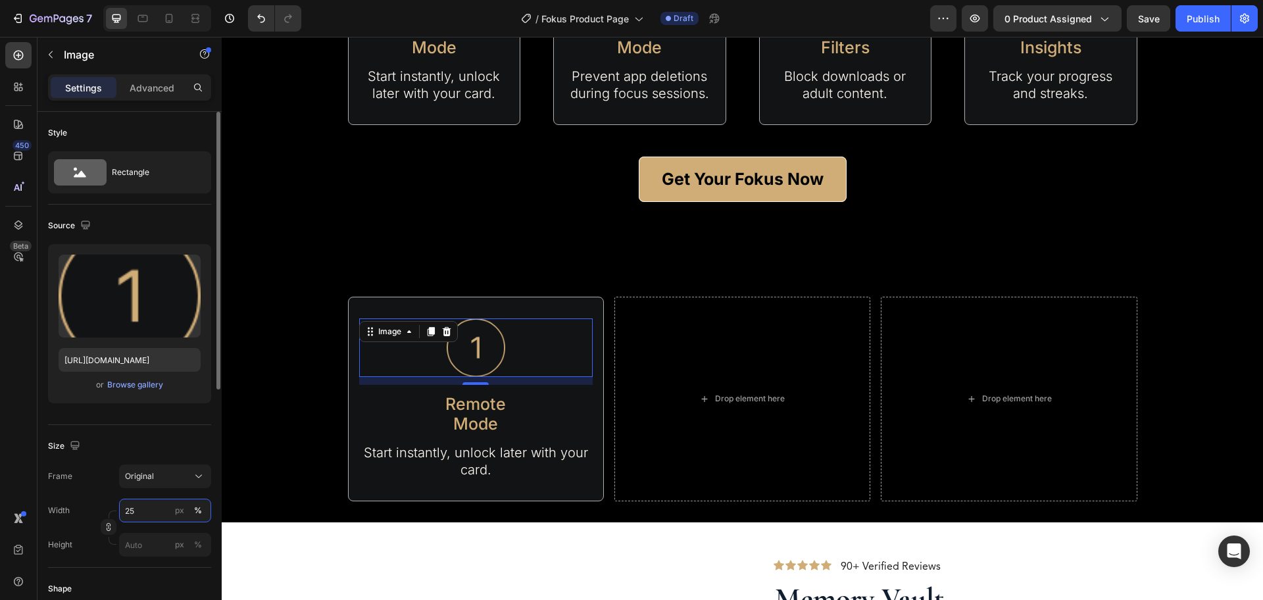
click at [140, 517] on input "25" at bounding box center [165, 511] width 92 height 24
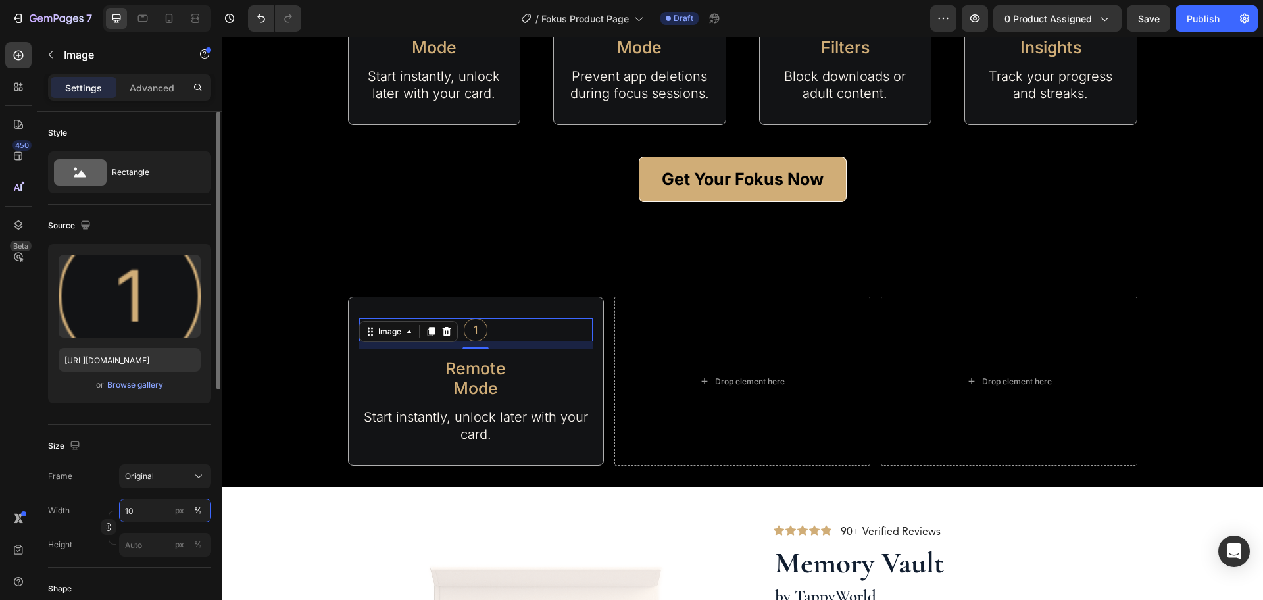
click at [140, 517] on input "10" at bounding box center [165, 511] width 92 height 24
type input "15"
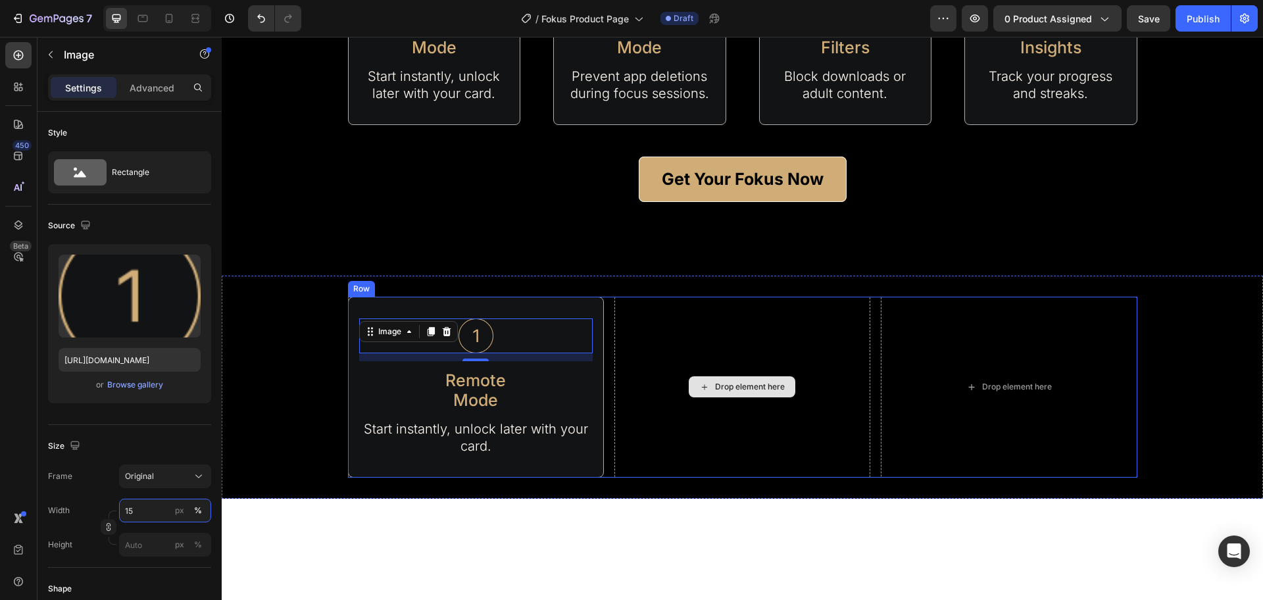
scroll to position [1398, 0]
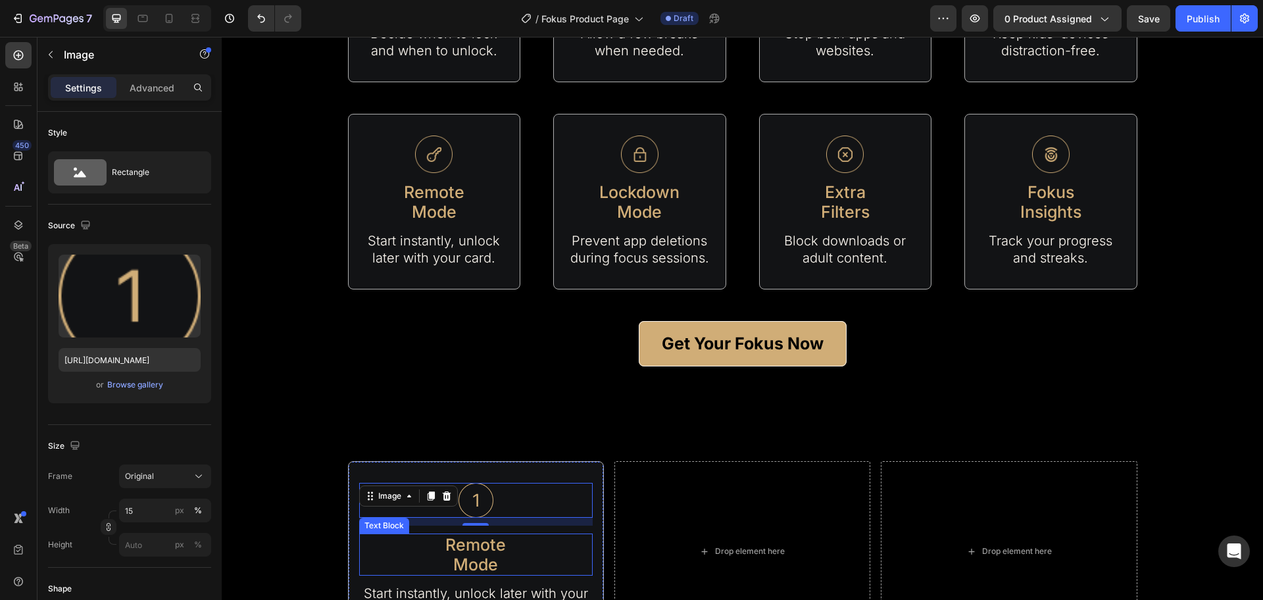
click at [484, 472] on div "Image 12 Remote Mode Text Block Start instantly, unlock later with your card. T…" at bounding box center [476, 551] width 256 height 181
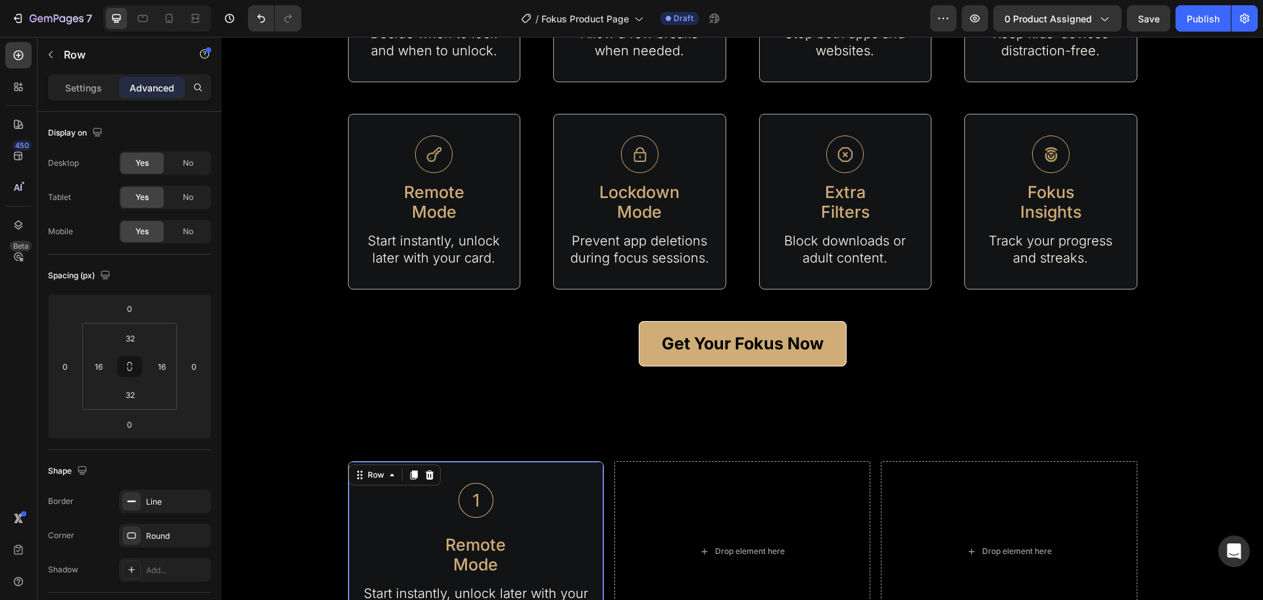
scroll to position [1563, 0]
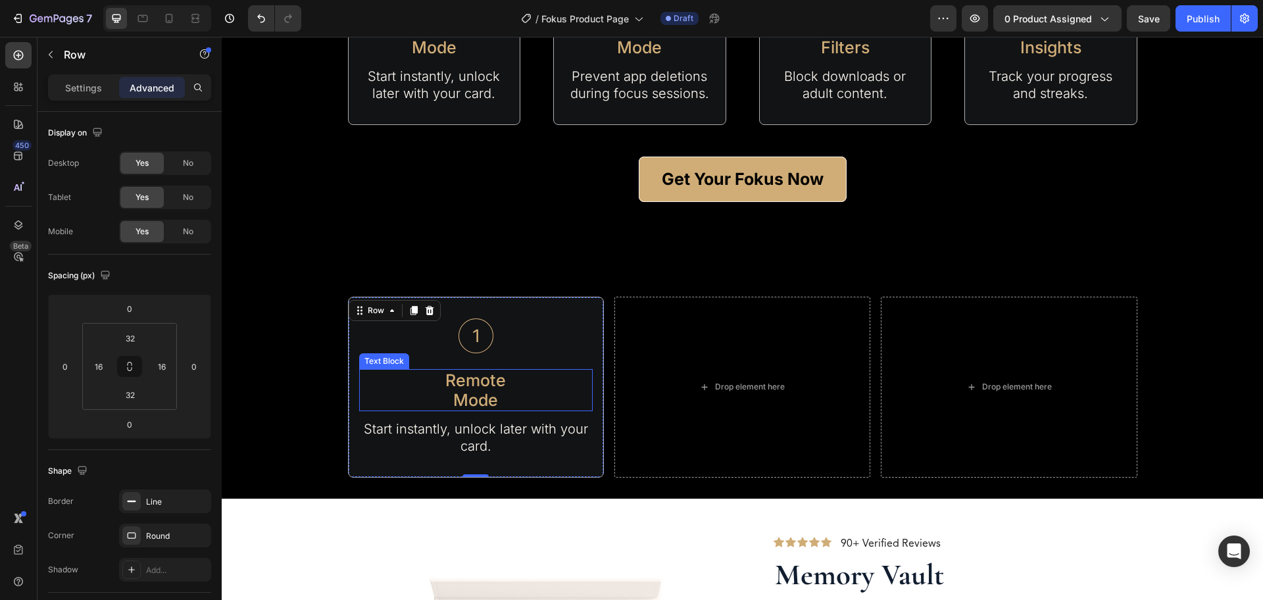
click at [490, 386] on p "Remote" at bounding box center [476, 380] width 231 height 20
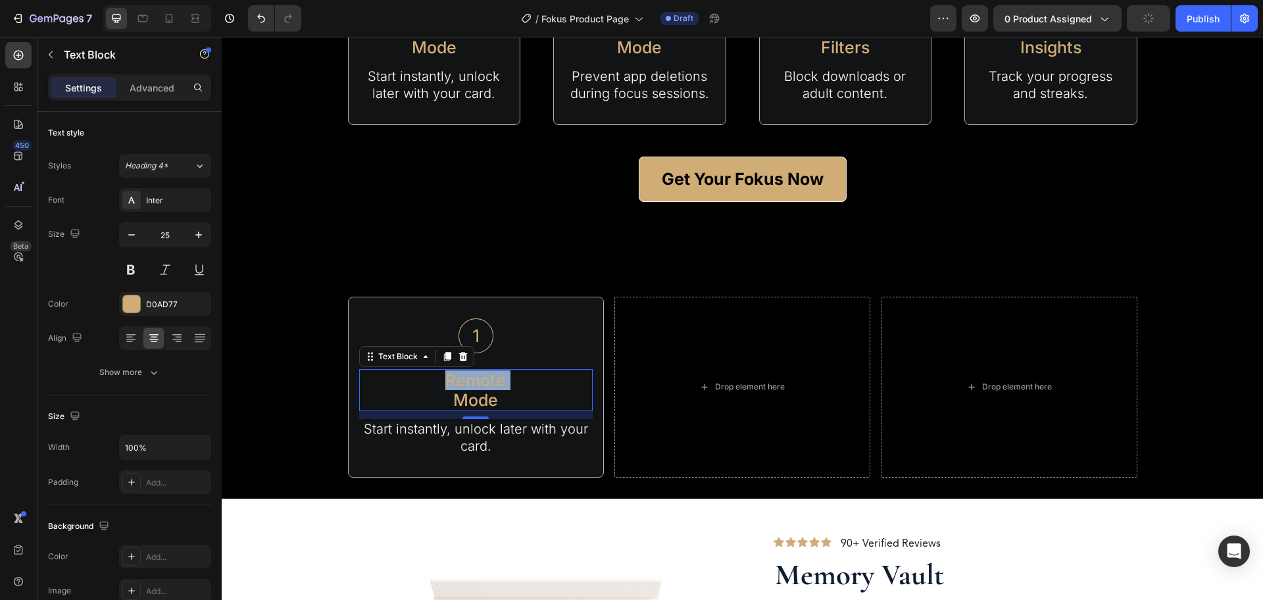
click at [490, 386] on p "Remote" at bounding box center [476, 380] width 231 height 20
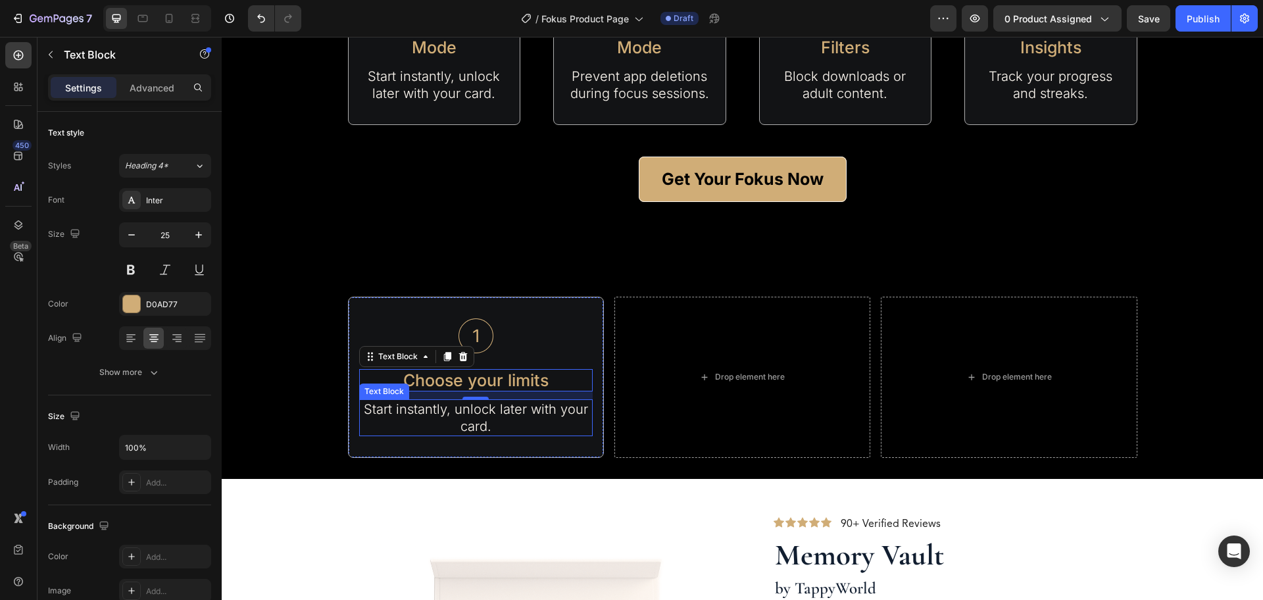
click at [521, 422] on p "Start instantly, unlock later with your card." at bounding box center [476, 418] width 231 height 34
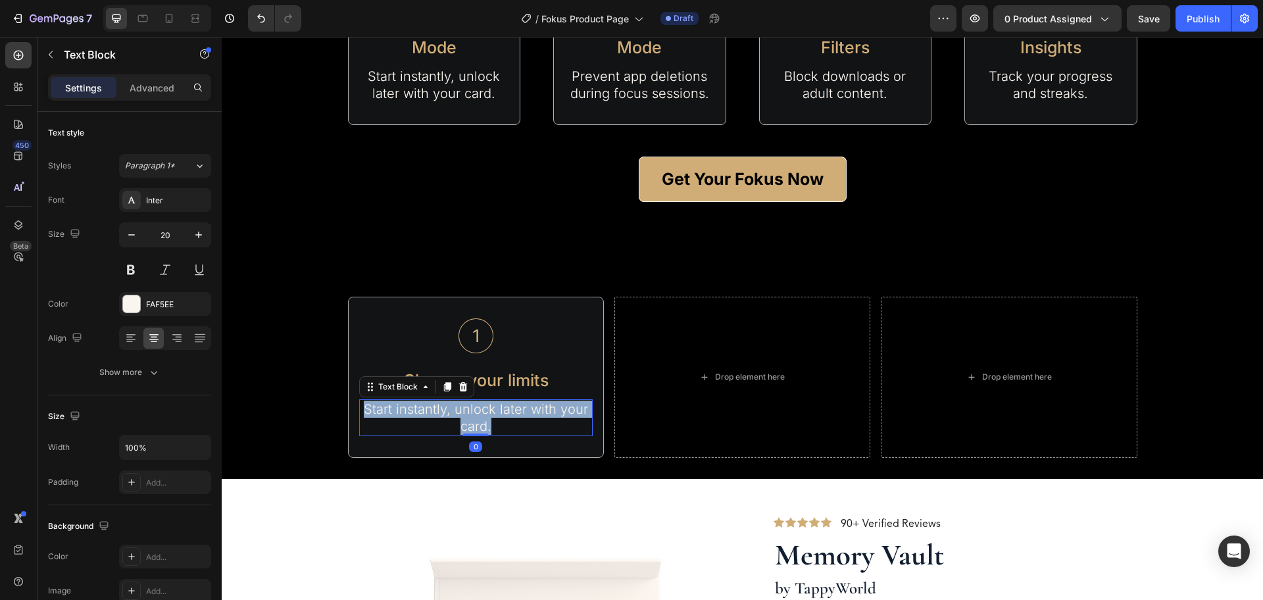
click at [521, 421] on p "Start instantly, unlock later with your card." at bounding box center [476, 418] width 231 height 34
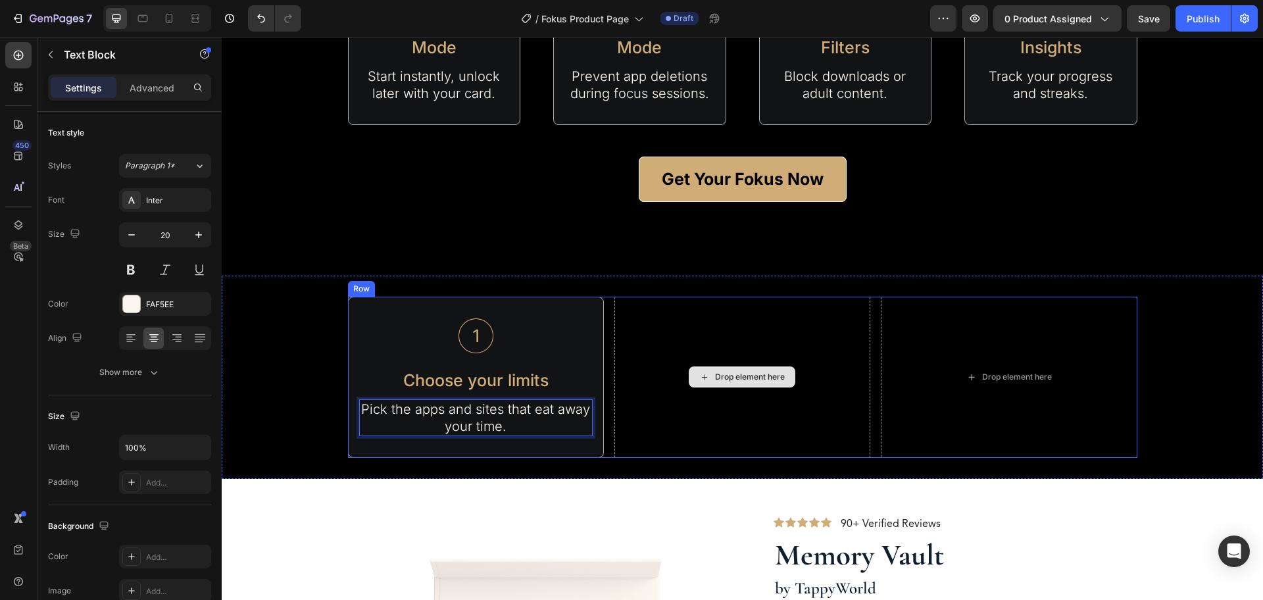
click at [669, 429] on div "Drop element here" at bounding box center [743, 377] width 256 height 161
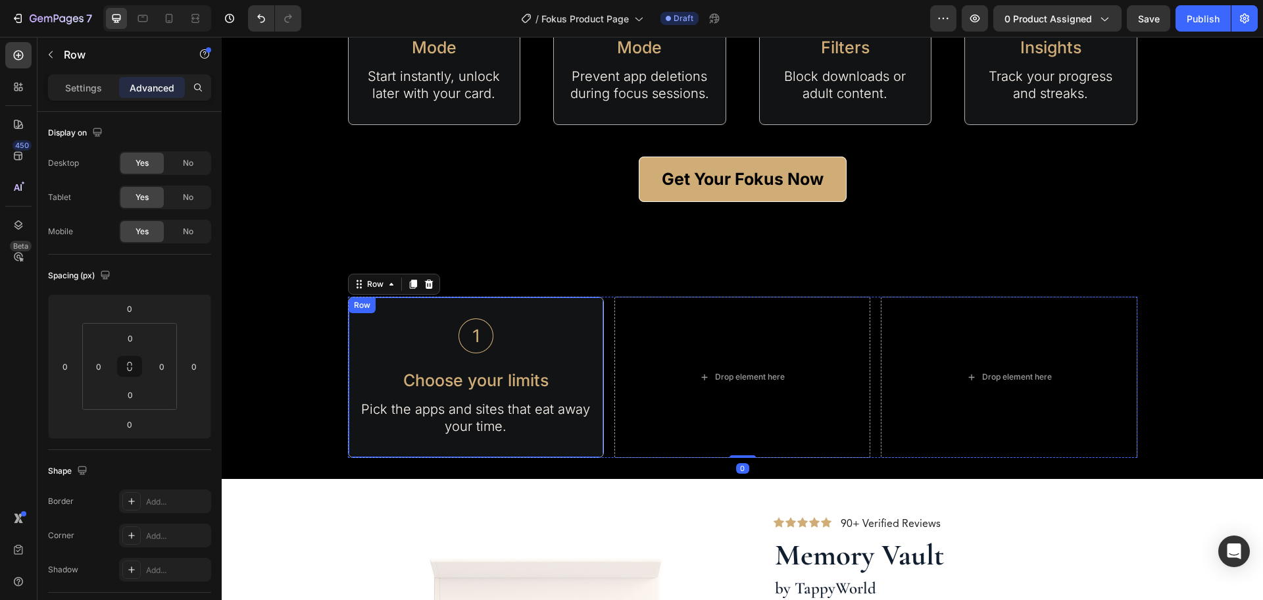
click at [586, 308] on div "Image Choose your limits Text Block Pick the apps and sites that eat away your …" at bounding box center [476, 377] width 256 height 161
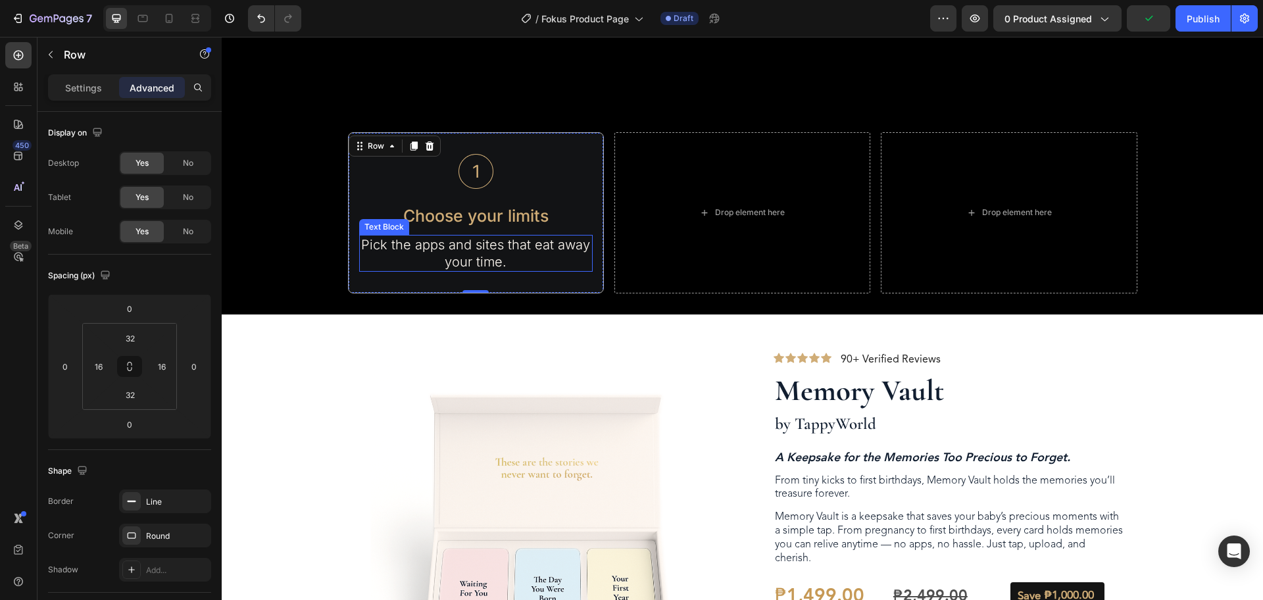
click at [488, 263] on p "Pick the apps and sites that eat away your time." at bounding box center [476, 253] width 231 height 34
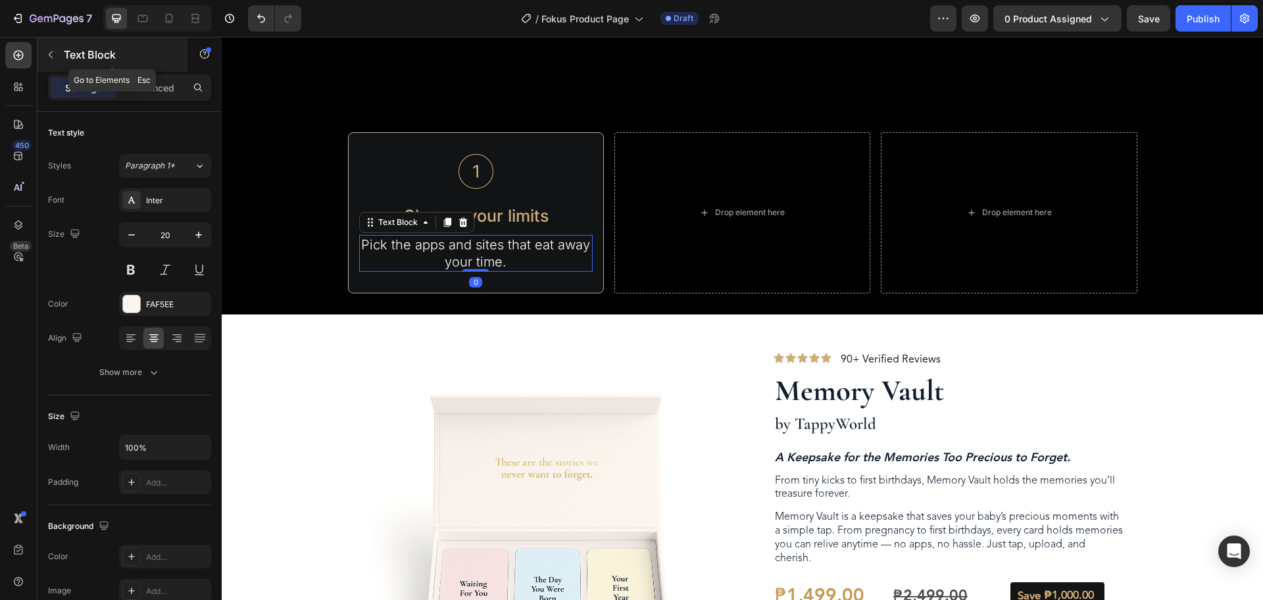
click at [52, 55] on icon "button" at bounding box center [50, 54] width 11 height 11
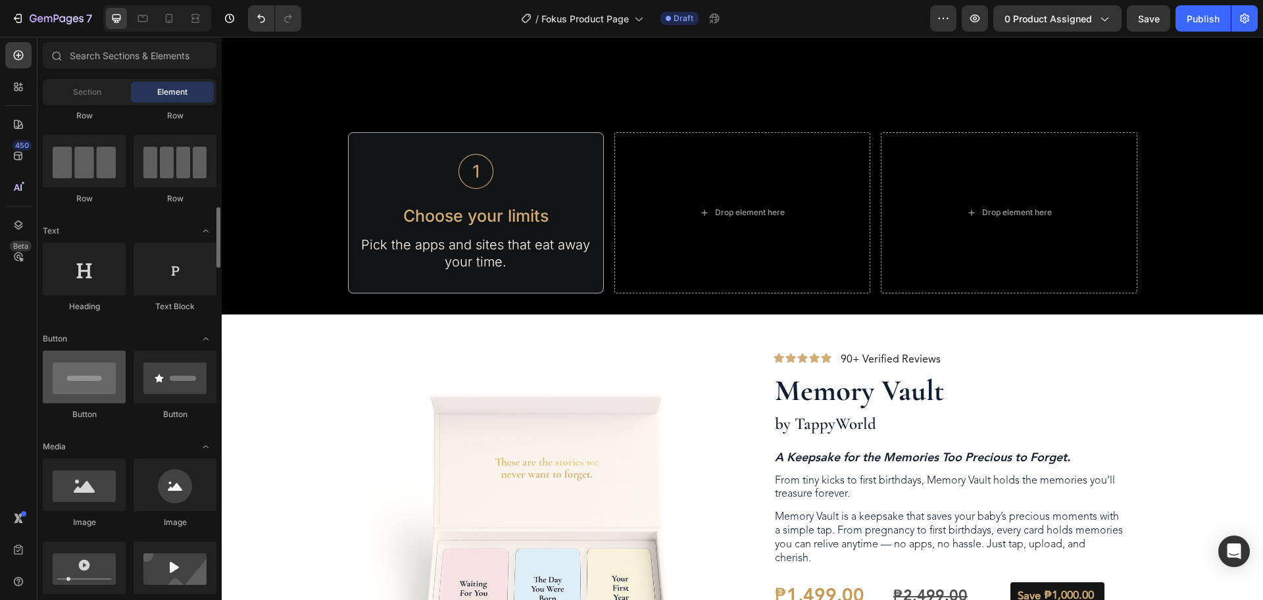
scroll to position [165, 0]
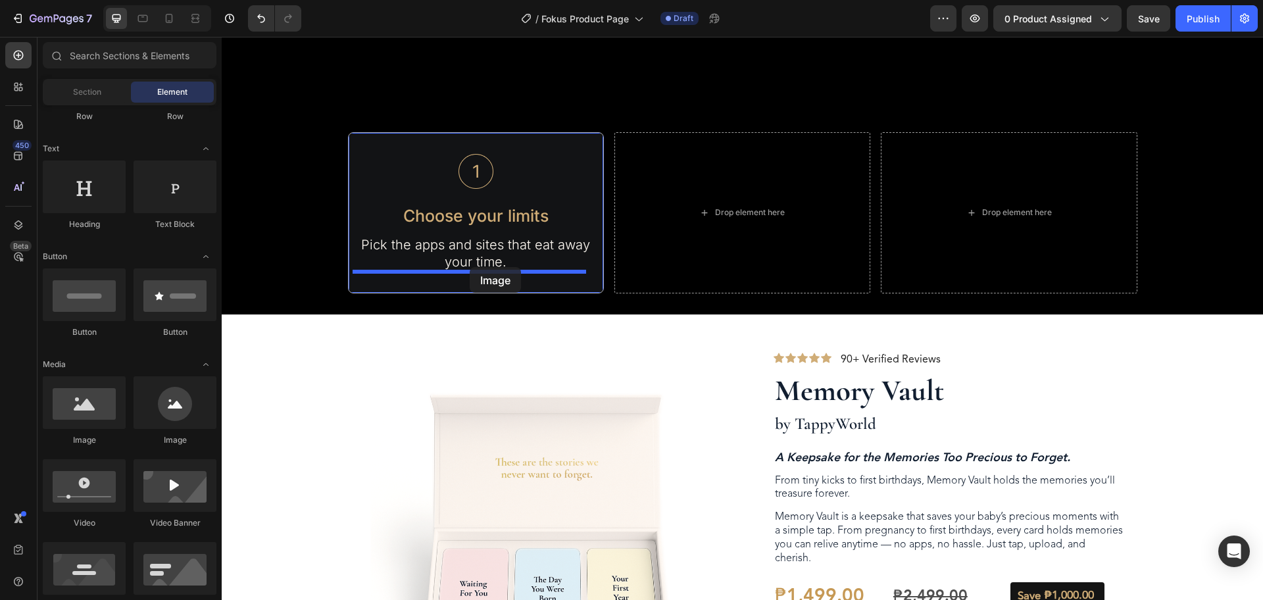
drag, startPoint x: 317, startPoint y: 457, endPoint x: 470, endPoint y: 267, distance: 244.3
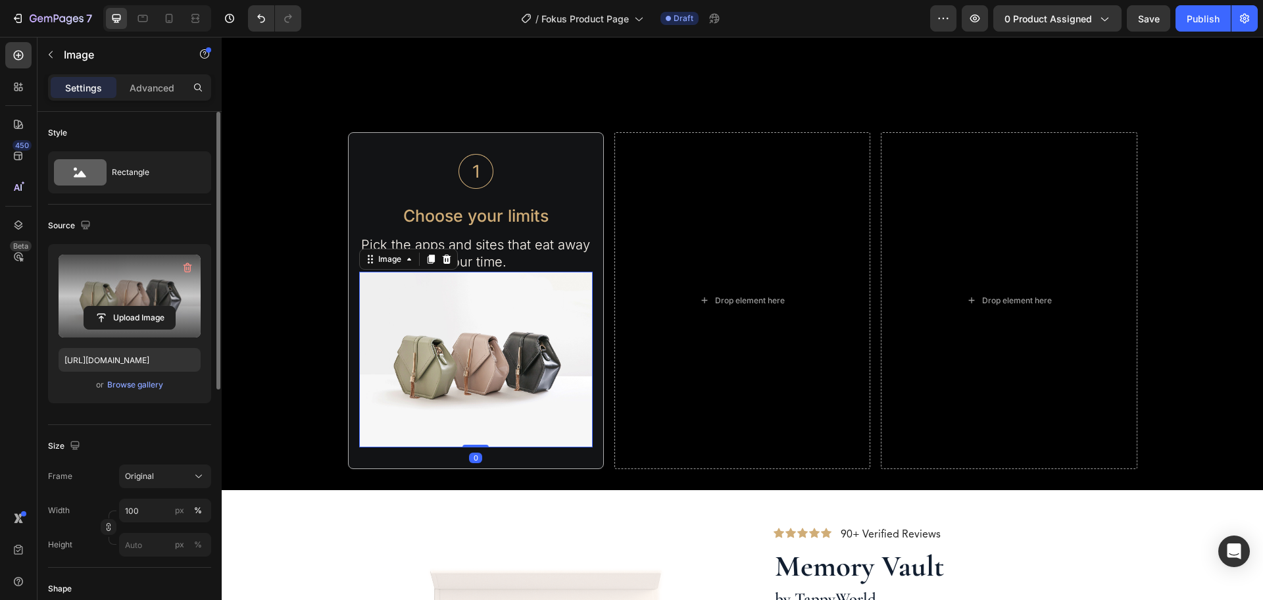
click at [145, 280] on label at bounding box center [130, 296] width 142 height 83
click at [145, 307] on input "file" at bounding box center [129, 318] width 91 height 22
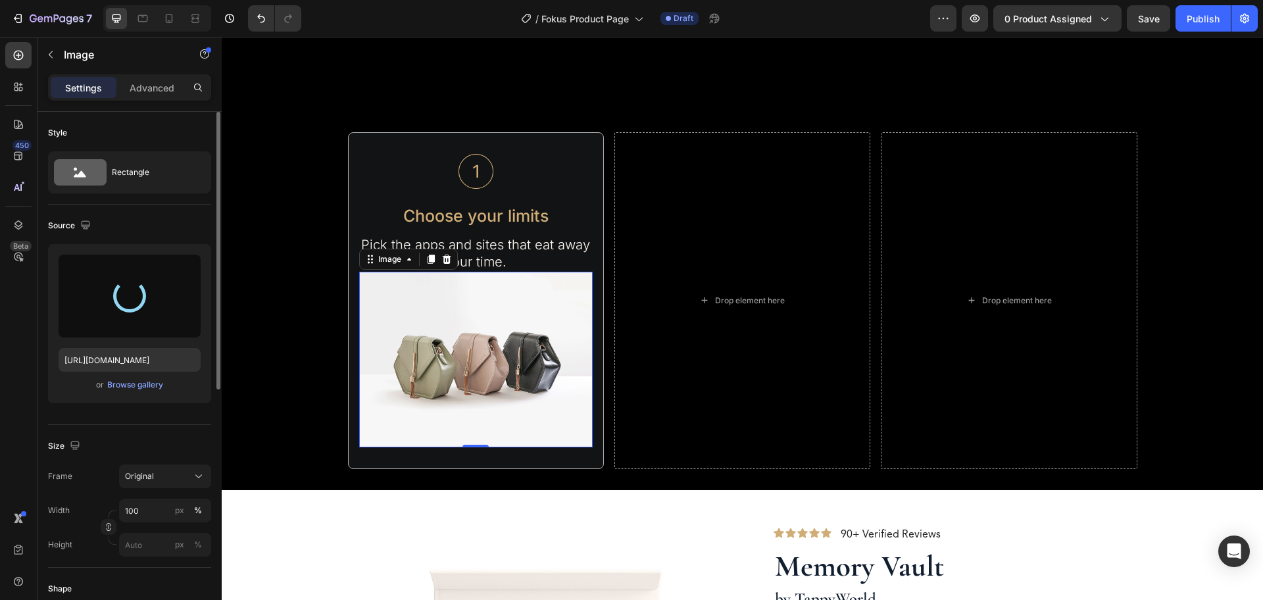
type input "[URL][DOMAIN_NAME]"
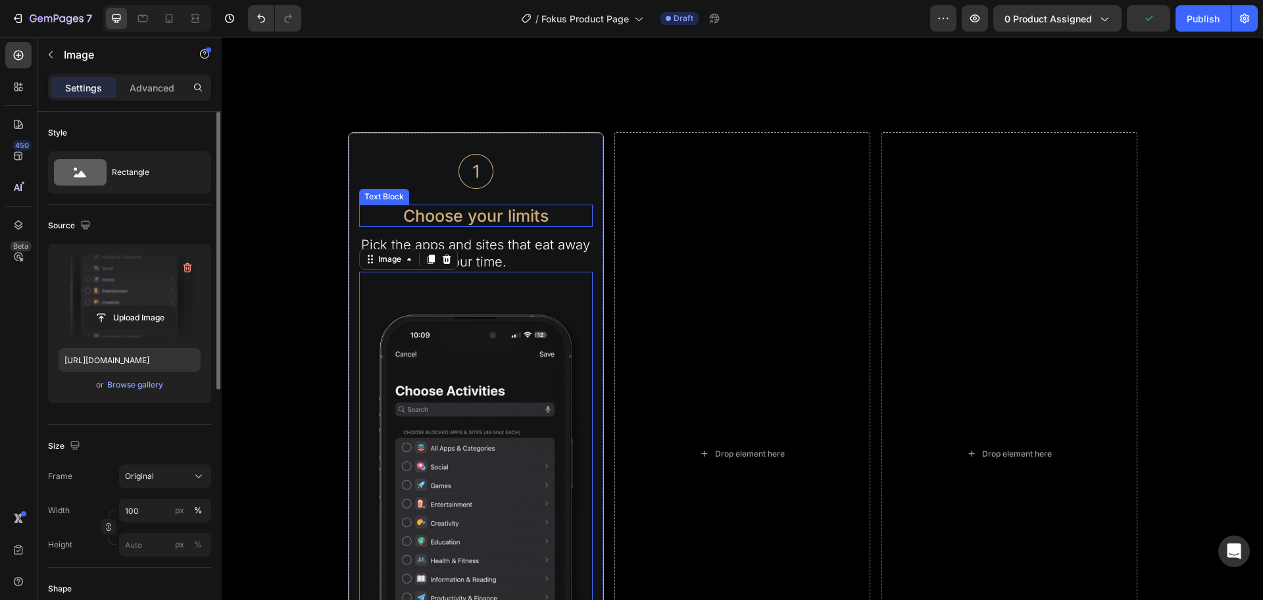
click at [514, 217] on p "Choose your limits" at bounding box center [476, 216] width 231 height 20
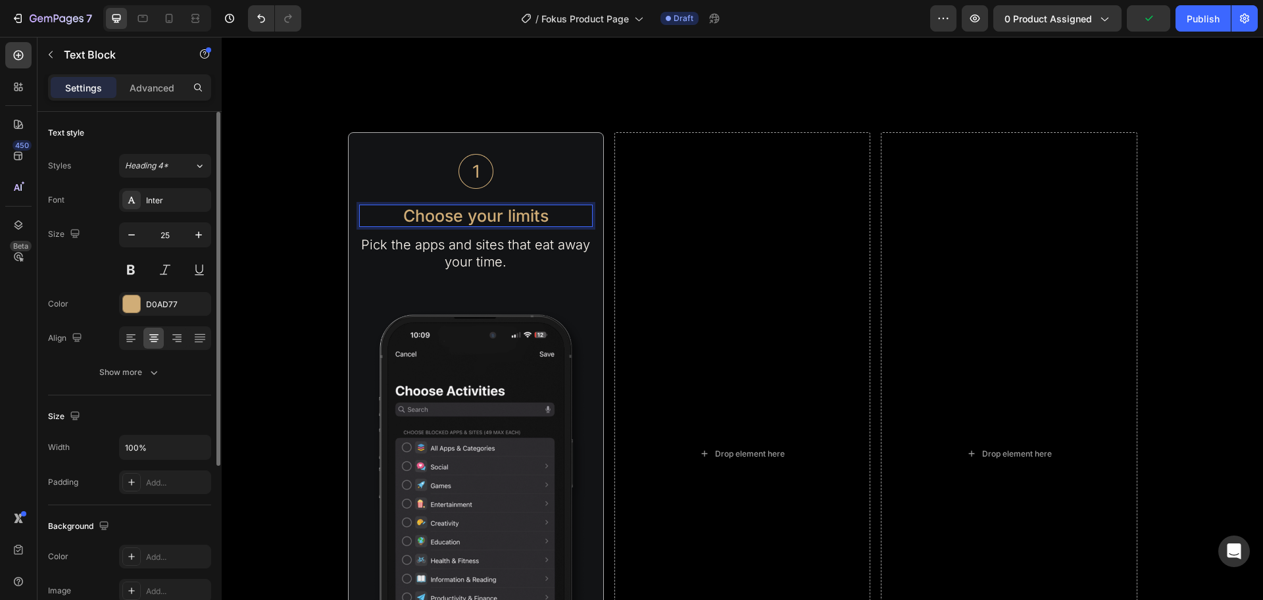
click at [507, 213] on p "Choose your limits" at bounding box center [476, 216] width 231 height 20
click at [470, 222] on p "Choose your Limits" at bounding box center [476, 216] width 231 height 20
click at [501, 262] on p "Pick the apps and sites that eat away your time." at bounding box center [476, 253] width 231 height 34
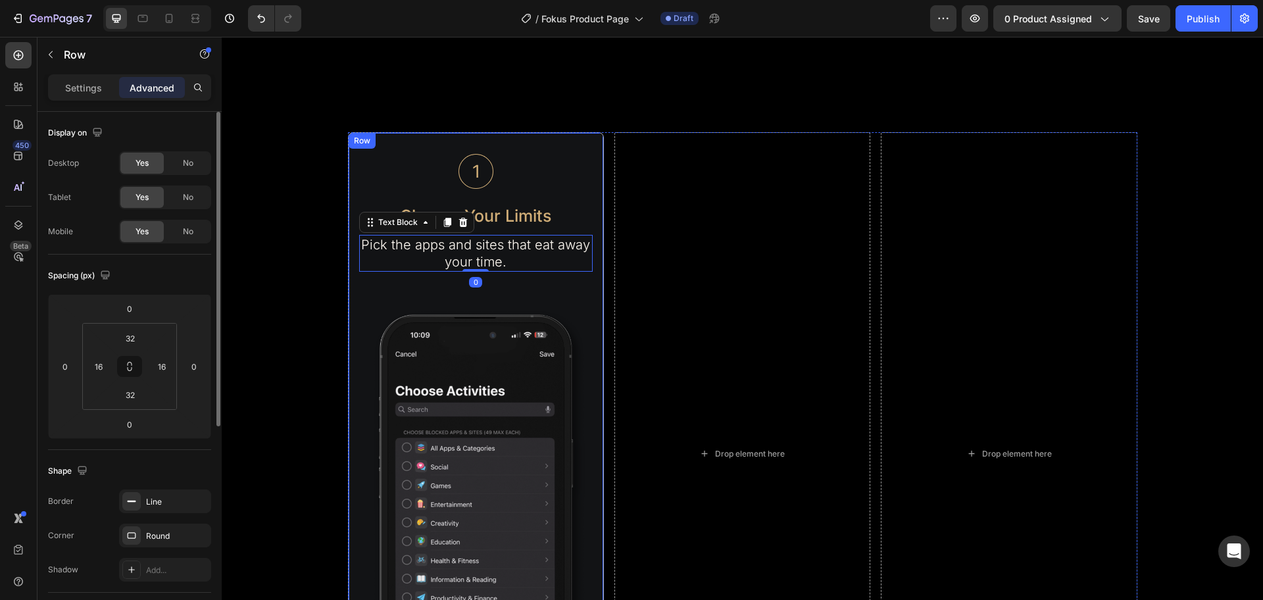
click at [542, 139] on div "Image Choose Your Limits Text Block Pick the apps and sites that eat away your …" at bounding box center [476, 454] width 256 height 644
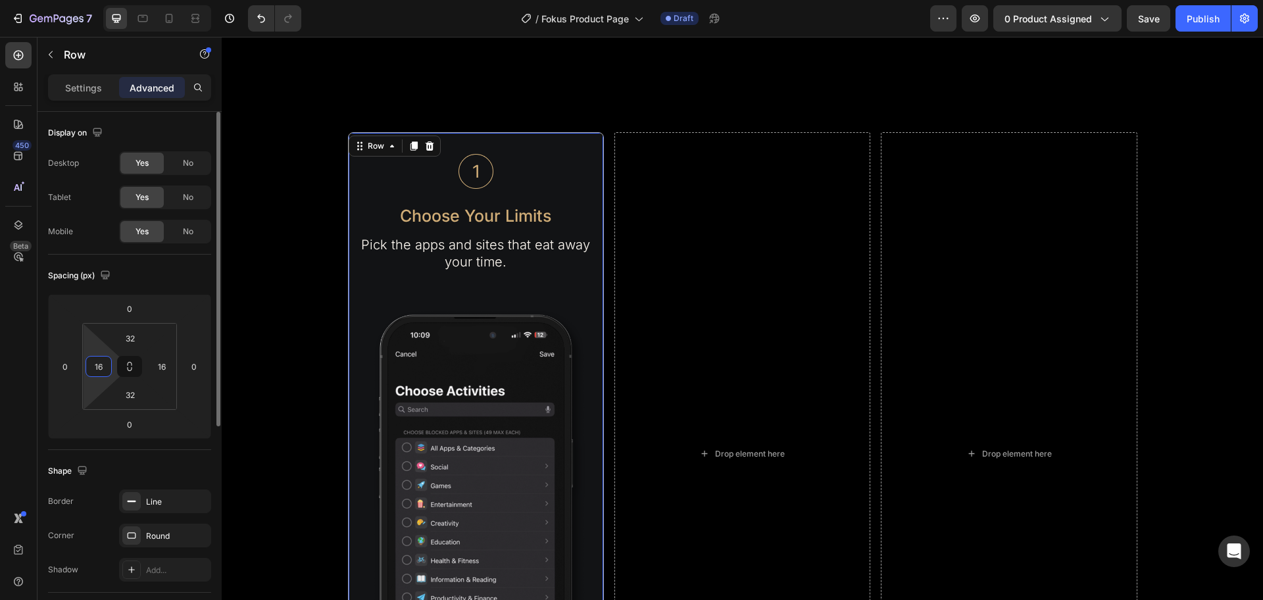
click at [105, 365] on input "16" at bounding box center [99, 367] width 20 height 20
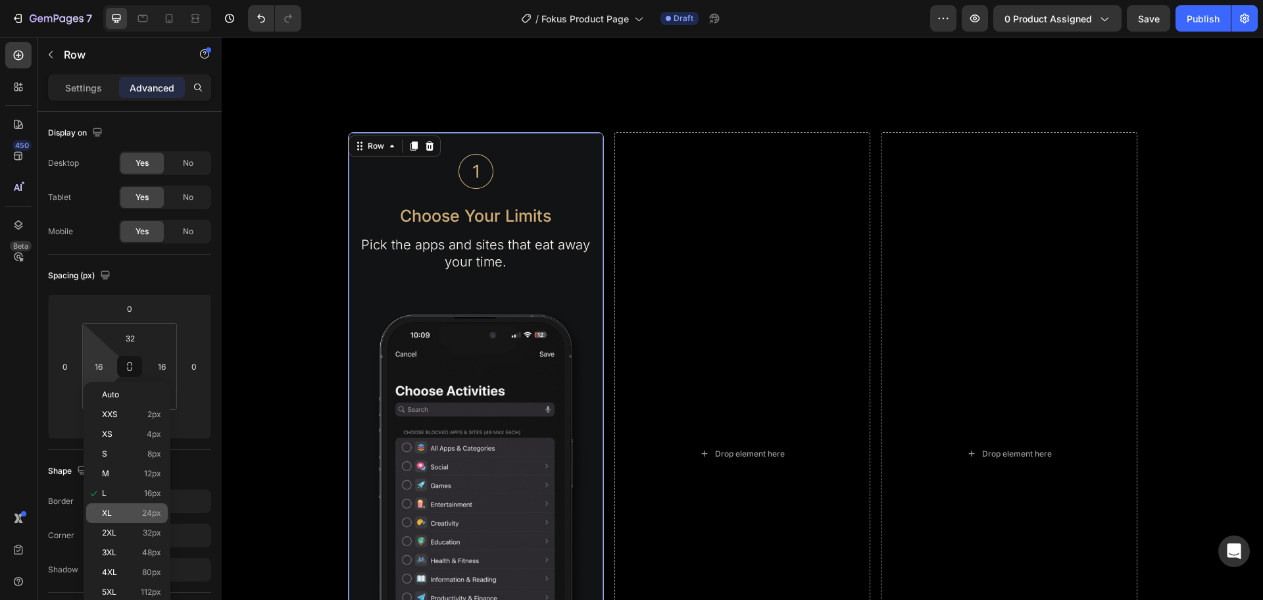
click at [143, 519] on div "XL 24px" at bounding box center [127, 513] width 82 height 20
type input "24"
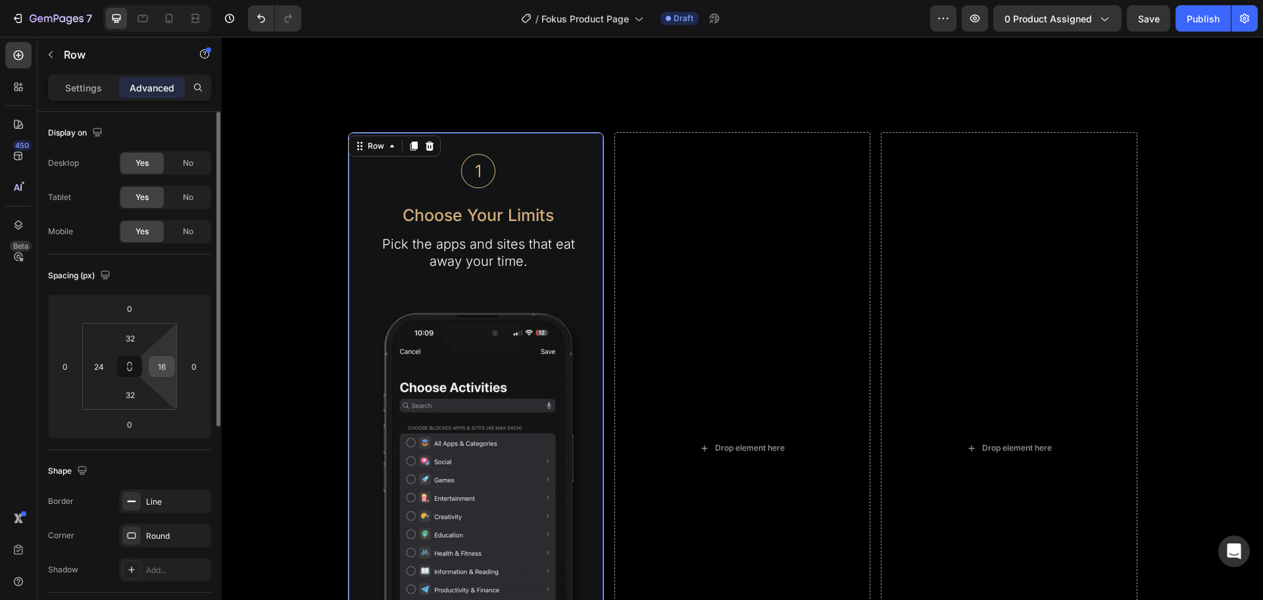
click at [165, 365] on input "16" at bounding box center [162, 367] width 20 height 20
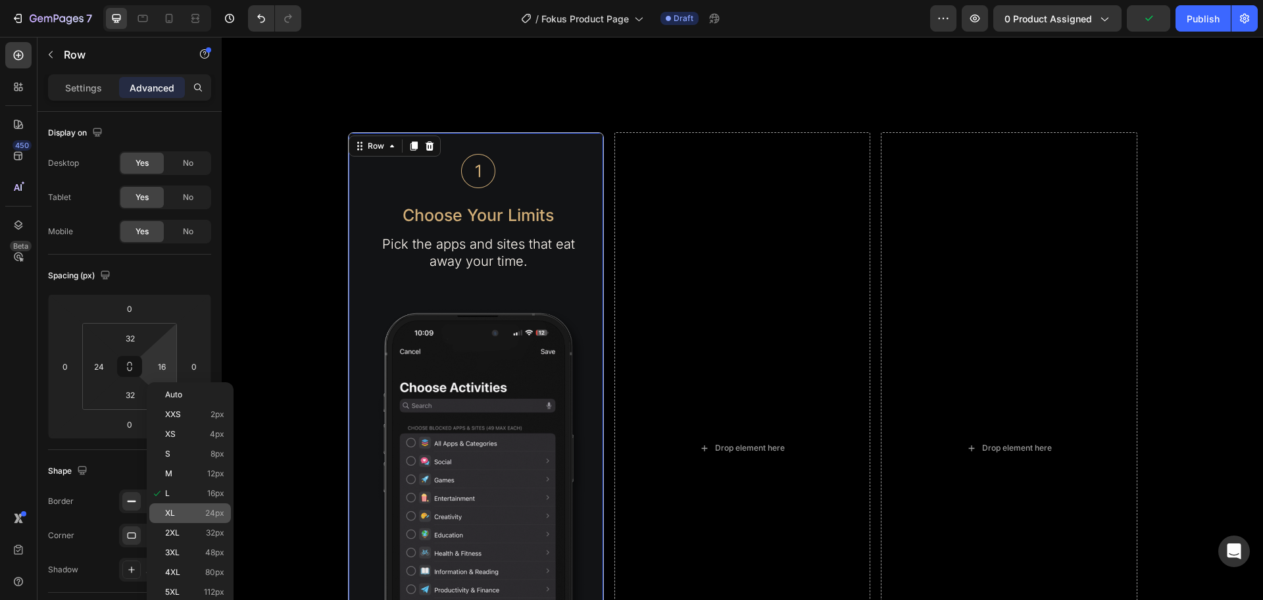
click at [217, 509] on span "24px" at bounding box center [214, 513] width 19 height 9
type input "24"
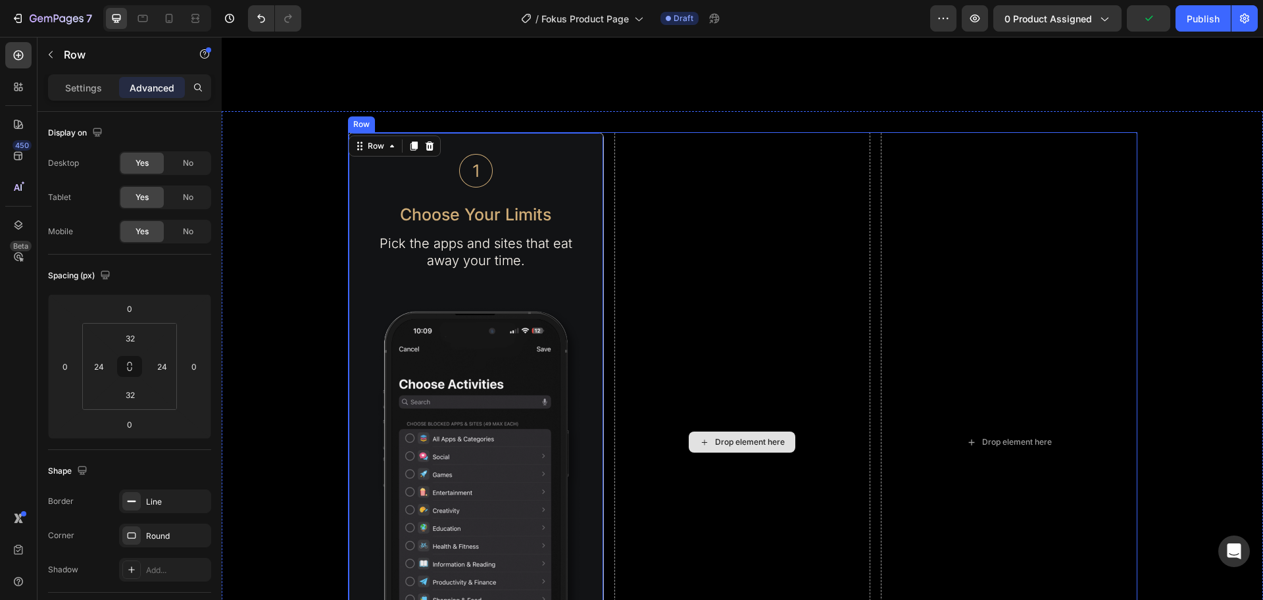
click at [728, 292] on div "Drop element here" at bounding box center [743, 442] width 256 height 621
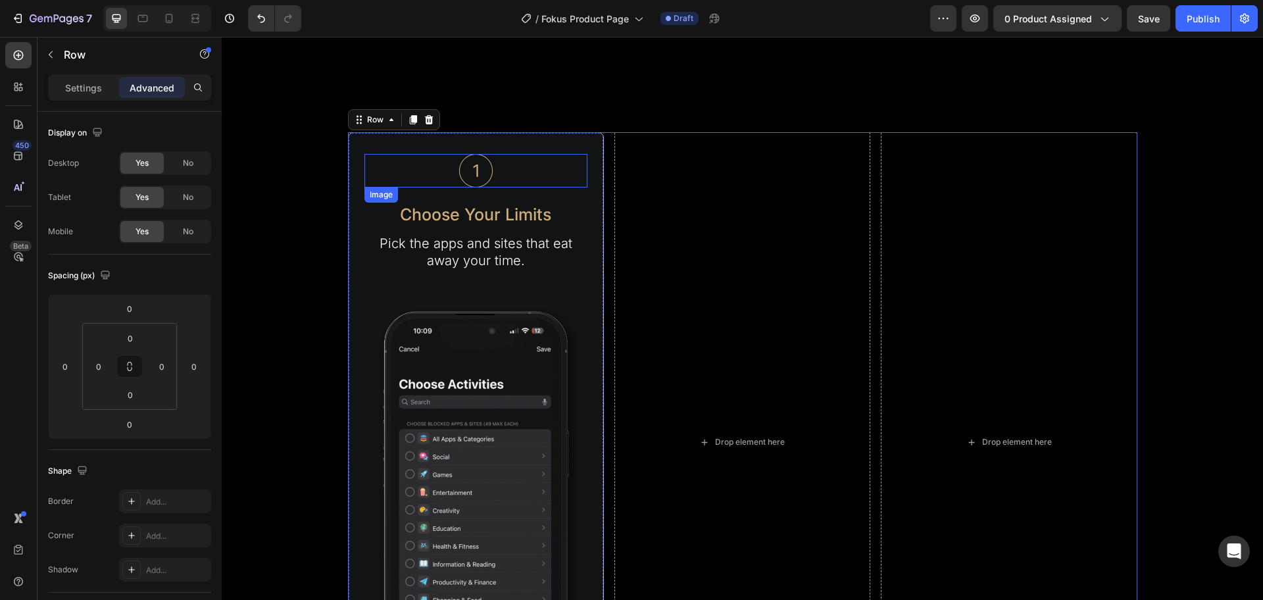
click at [482, 173] on img at bounding box center [476, 171] width 34 height 34
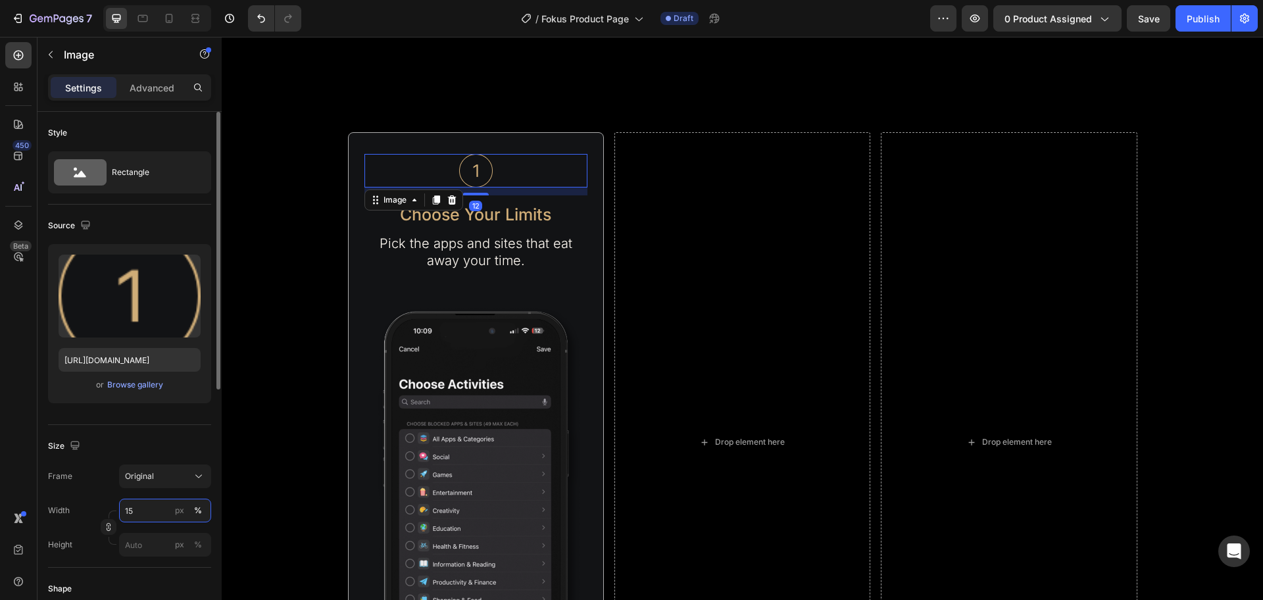
click at [141, 507] on input "15" at bounding box center [165, 511] width 92 height 24
type input "10"
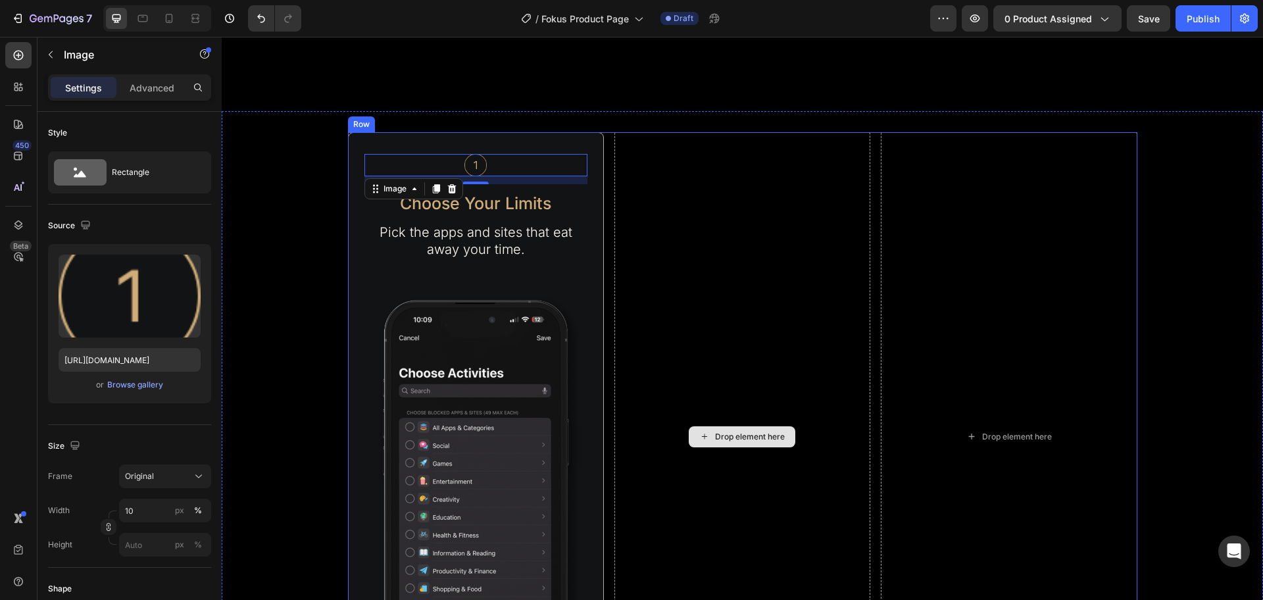
click at [748, 306] on div "Drop element here" at bounding box center [743, 436] width 256 height 609
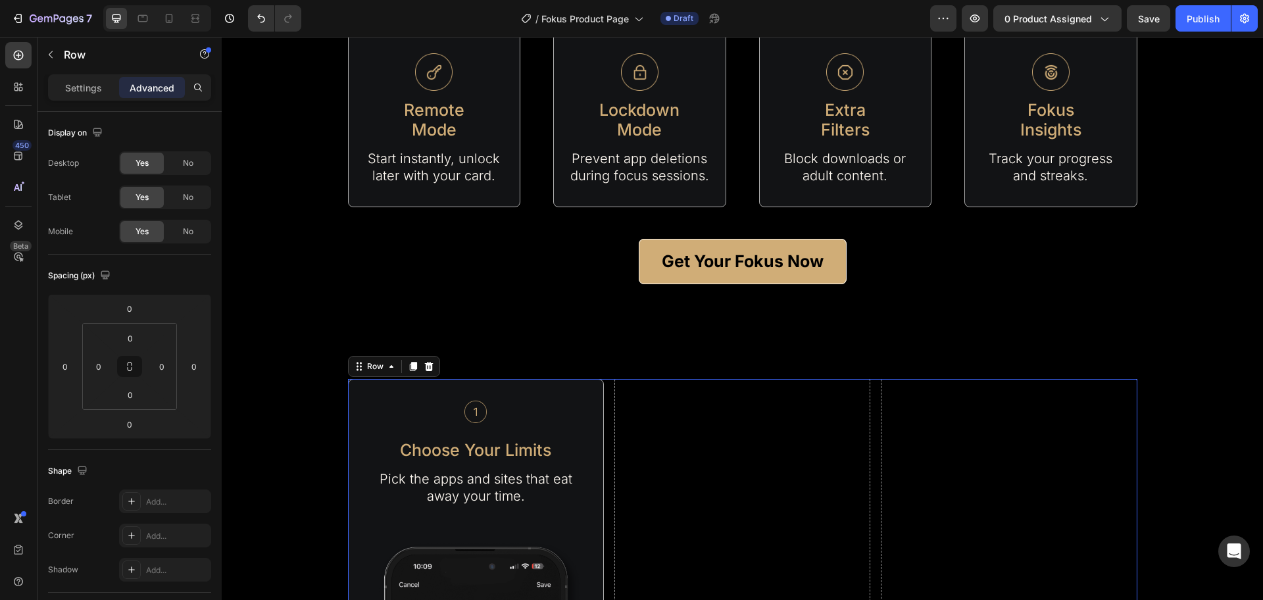
scroll to position [1563, 0]
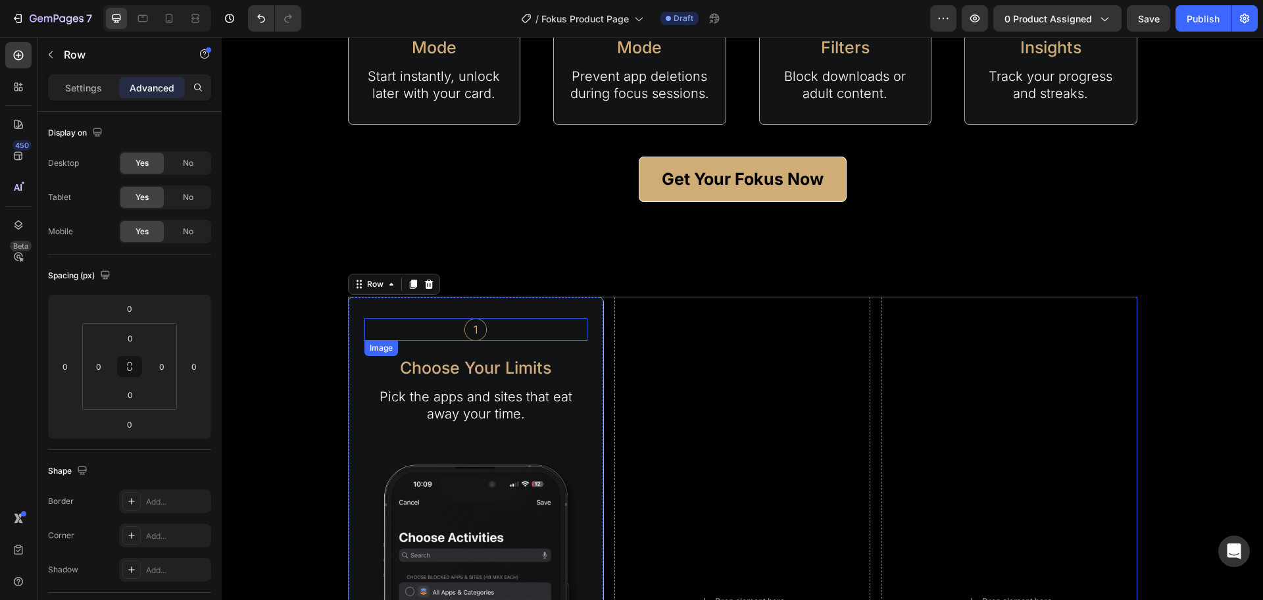
click at [471, 335] on img at bounding box center [476, 330] width 22 height 22
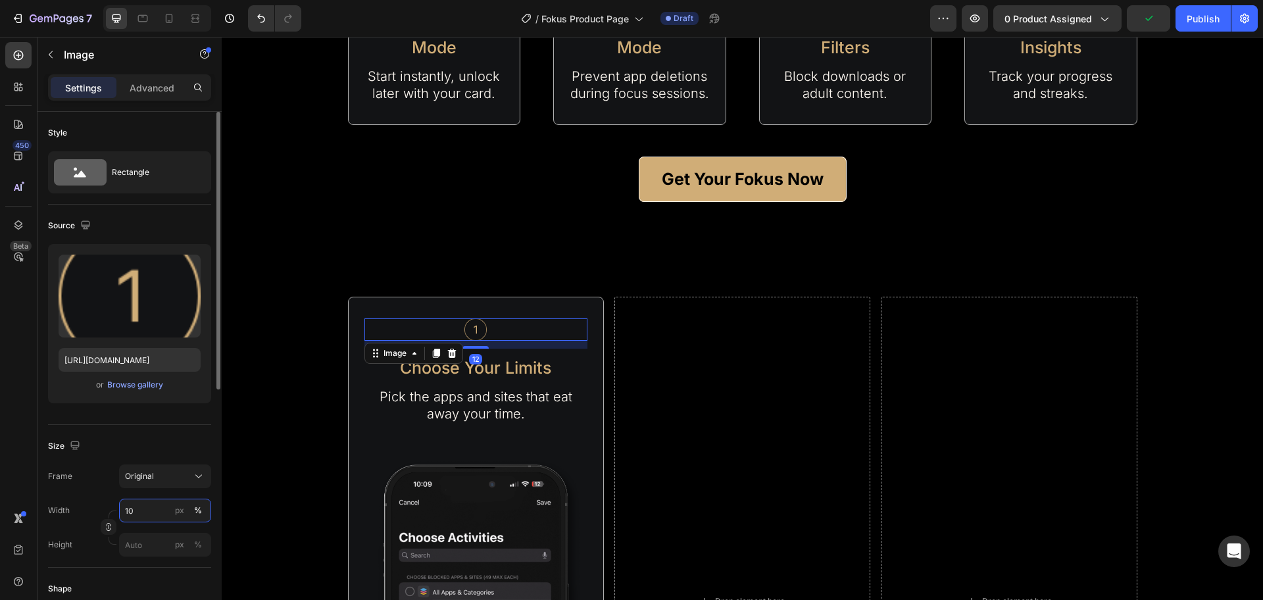
click at [130, 508] on input "10" at bounding box center [165, 511] width 92 height 24
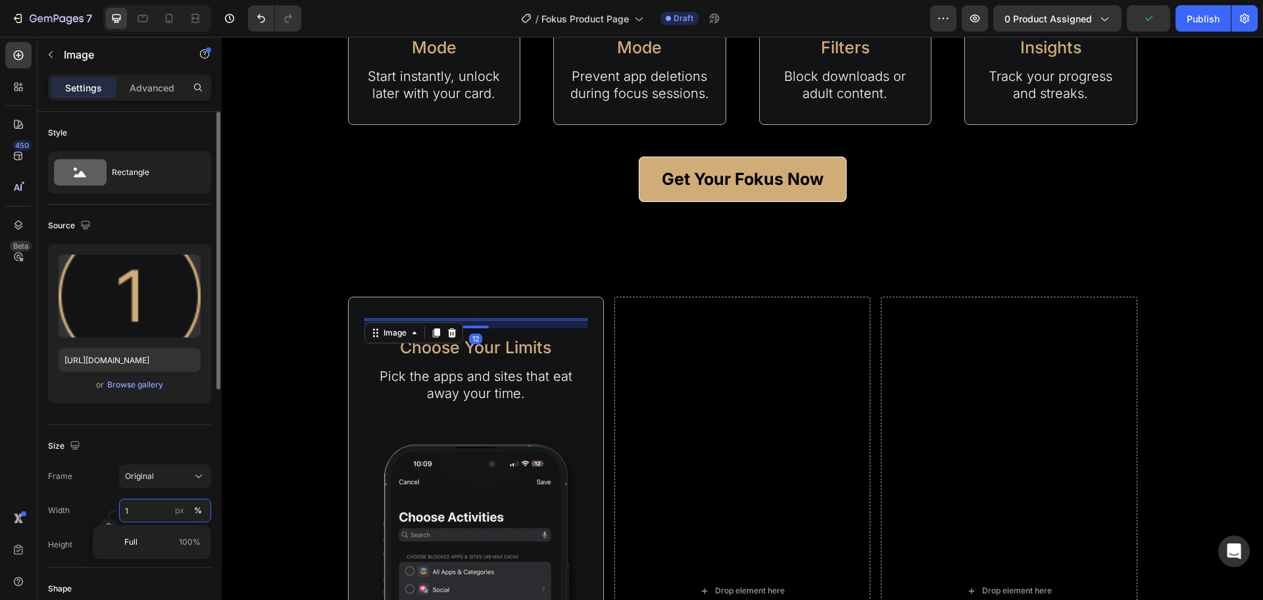
type input "12"
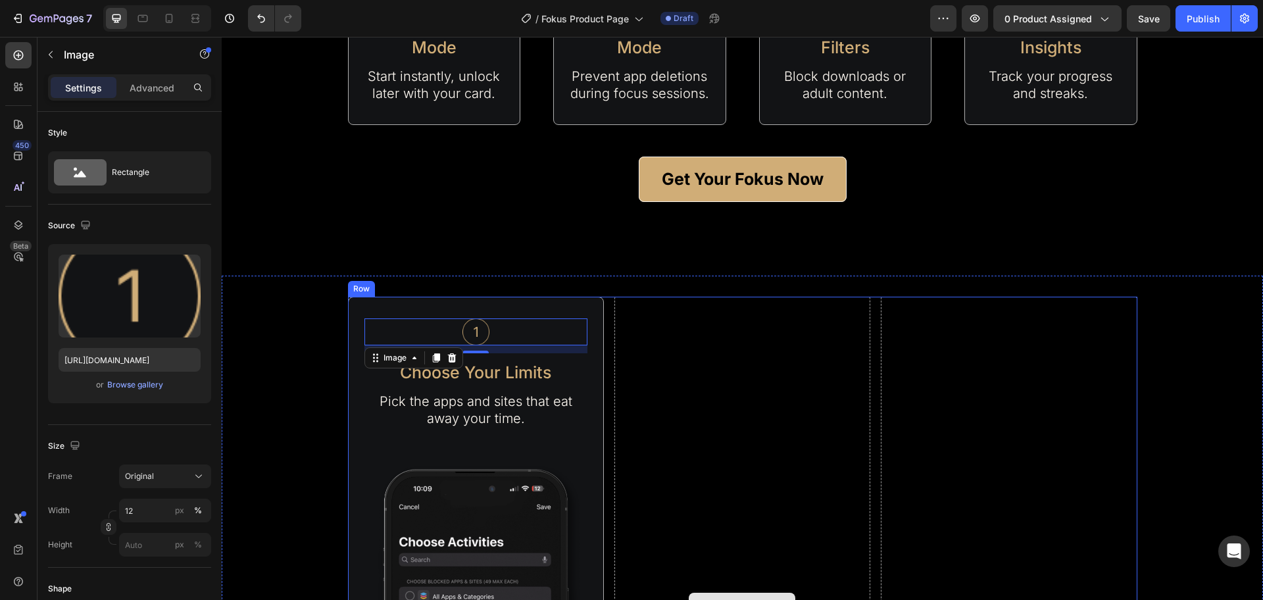
click at [736, 407] on div "Drop element here" at bounding box center [743, 604] width 256 height 614
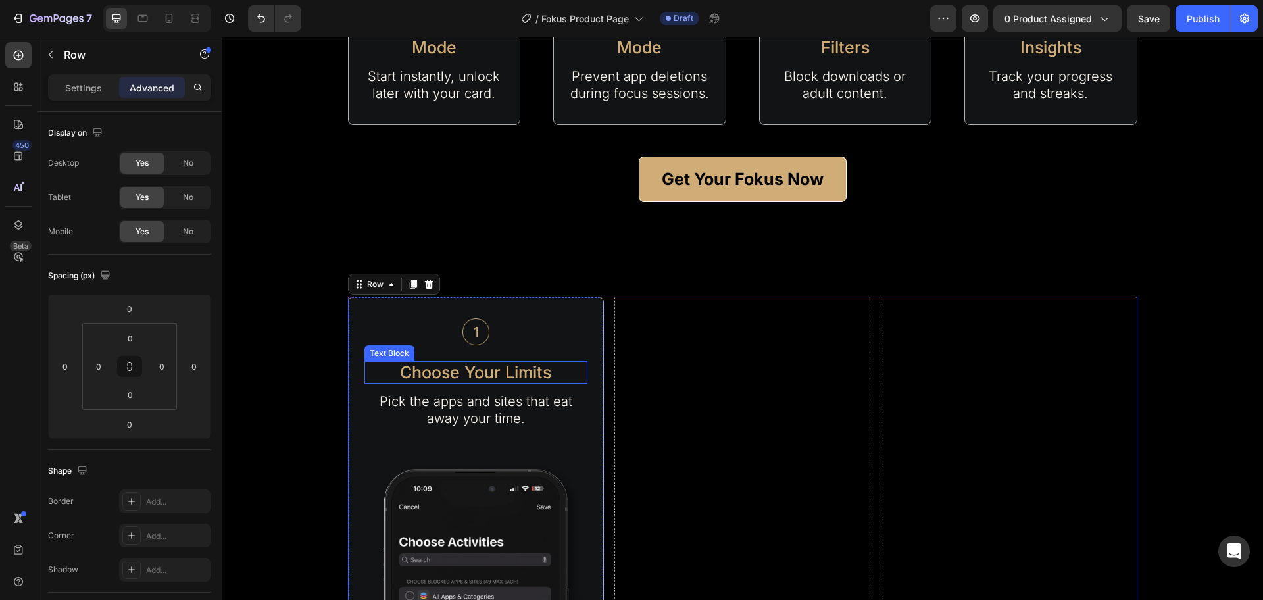
click at [497, 365] on p "Choose Your Limits" at bounding box center [476, 373] width 220 height 20
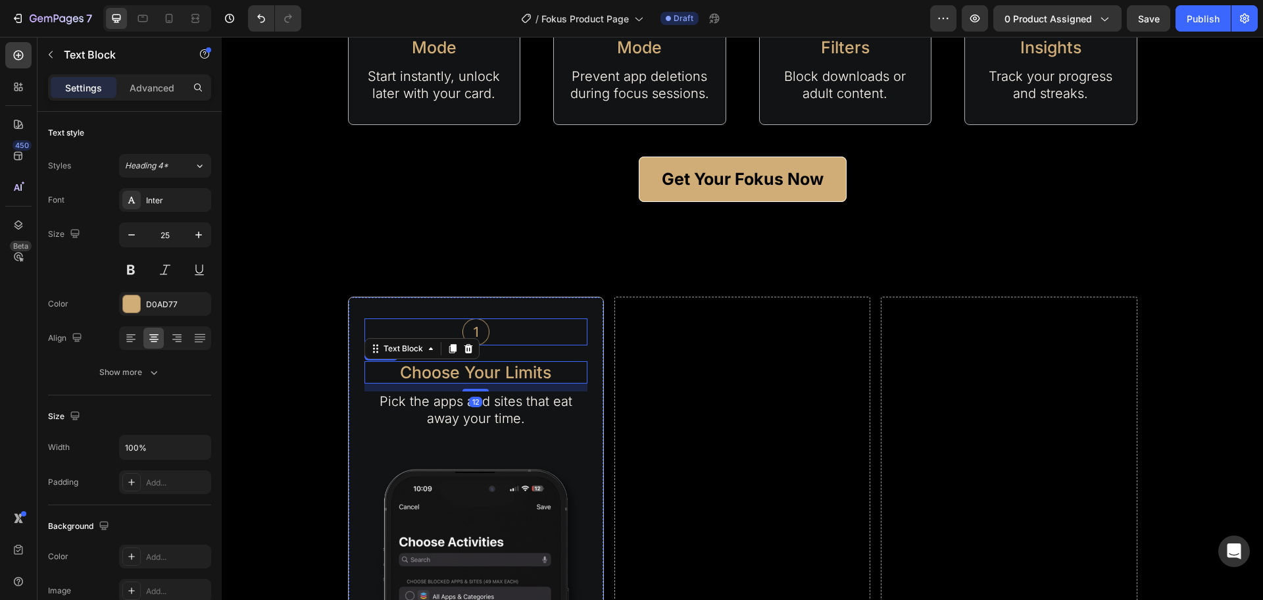
click at [499, 339] on div at bounding box center [476, 332] width 223 height 27
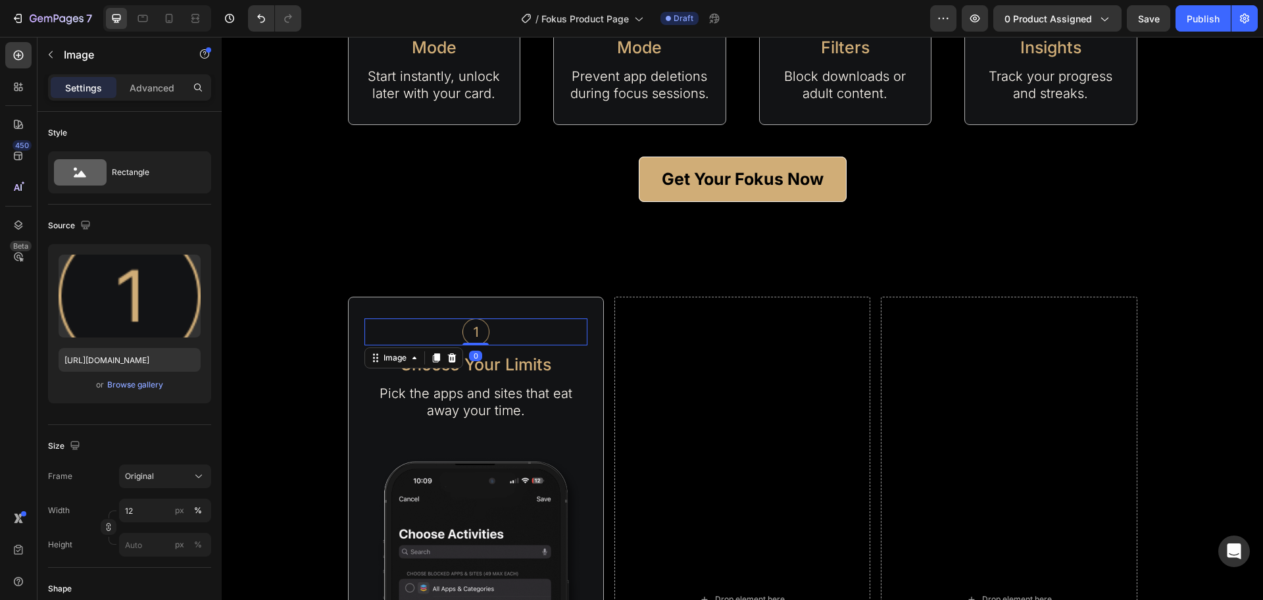
drag, startPoint x: 476, startPoint y: 351, endPoint x: 475, endPoint y: 339, distance: 12.6
click at [475, 339] on div "Image 0" at bounding box center [476, 332] width 223 height 27
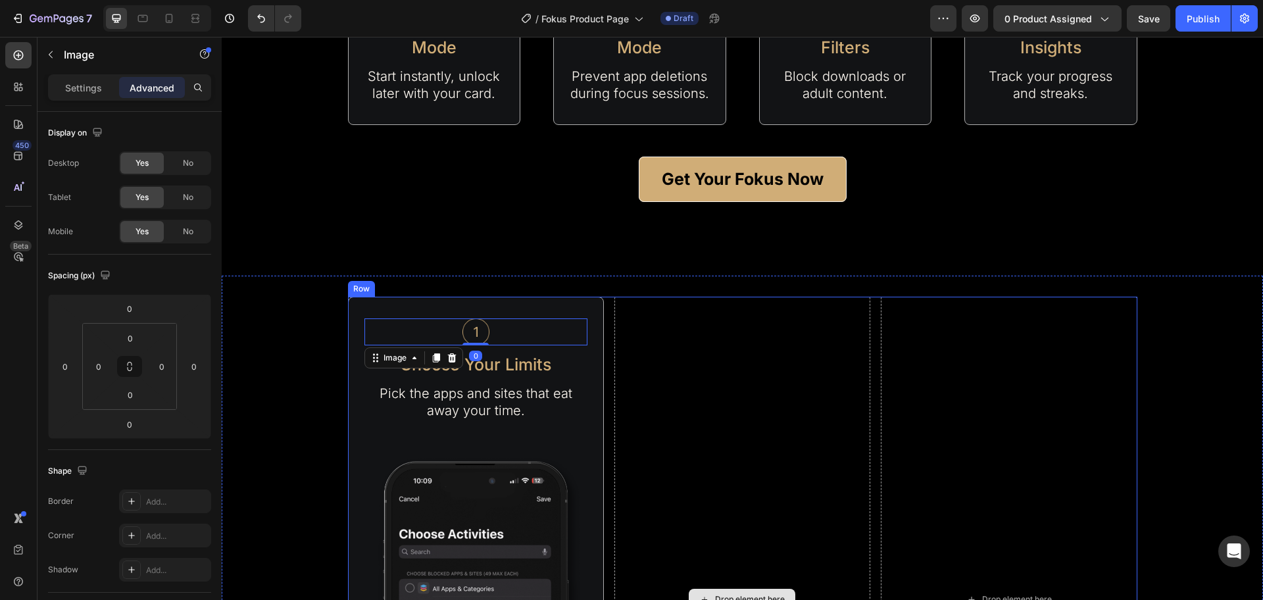
click at [692, 365] on div "Drop element here" at bounding box center [743, 600] width 256 height 606
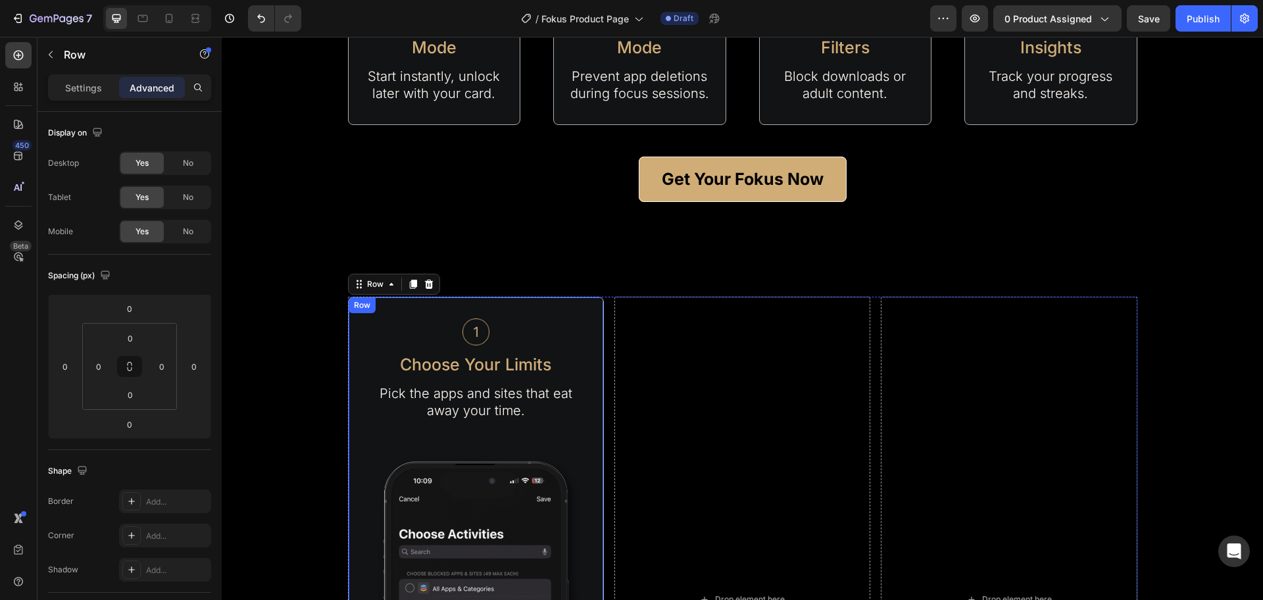
click at [500, 297] on div "Image Choose Your Limits Text Block Pick the apps and sites that eat away your …" at bounding box center [476, 600] width 256 height 606
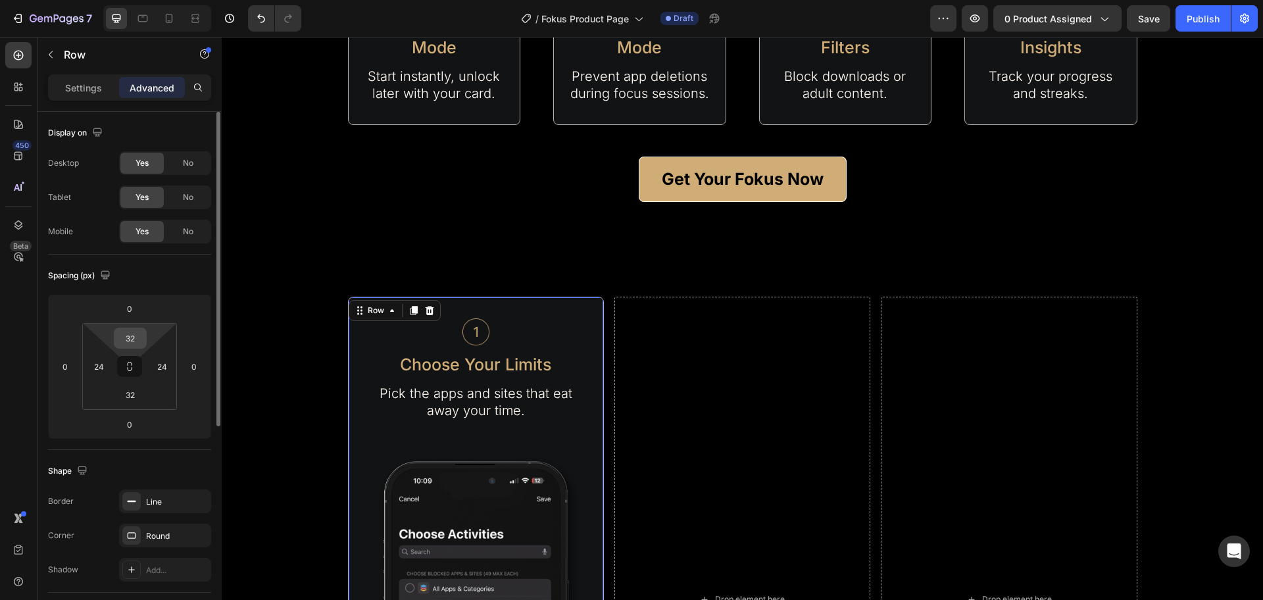
click at [138, 340] on input "32" at bounding box center [130, 338] width 26 height 20
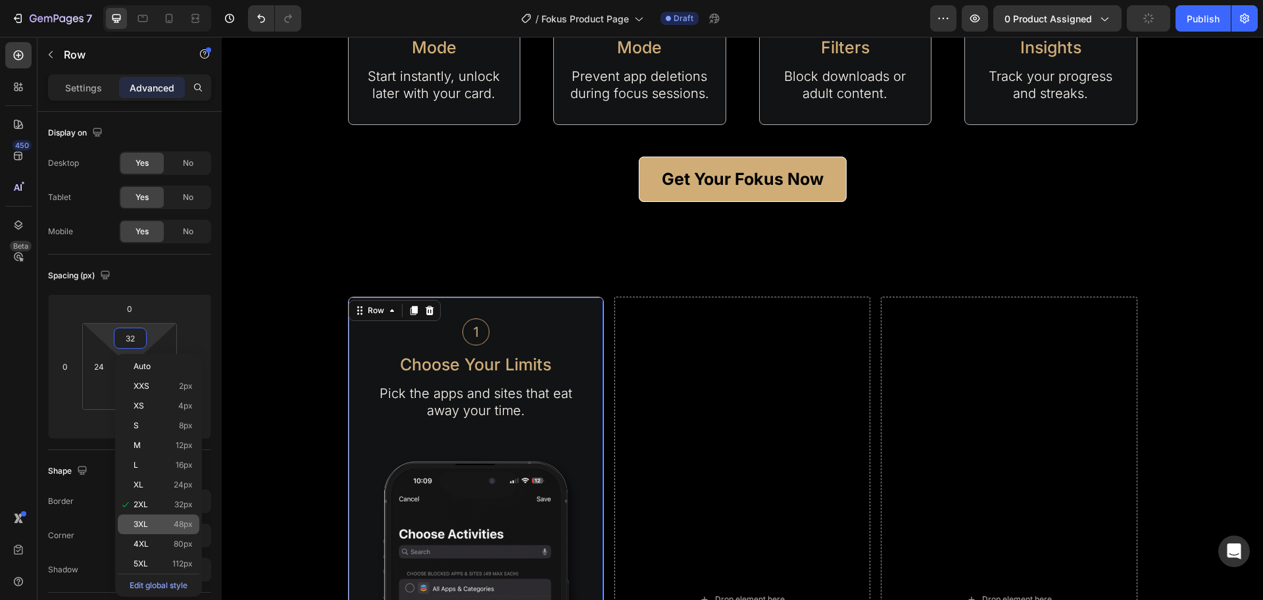
click at [157, 517] on div "3XL 48px" at bounding box center [159, 525] width 82 height 20
type input "48"
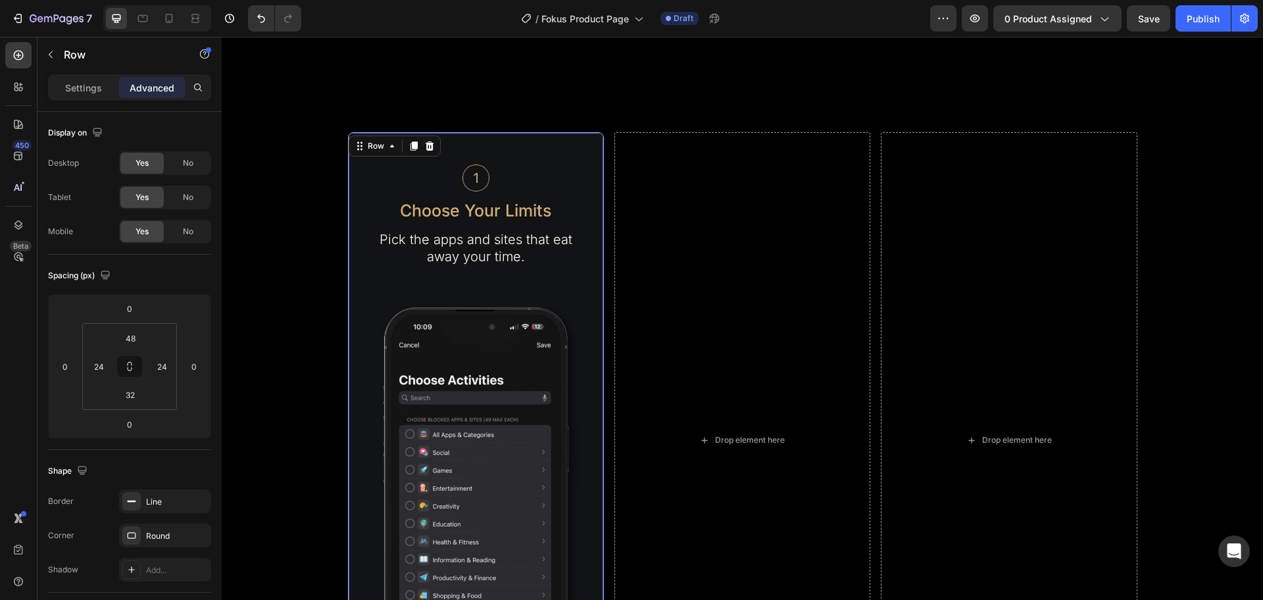
scroll to position [1892, 0]
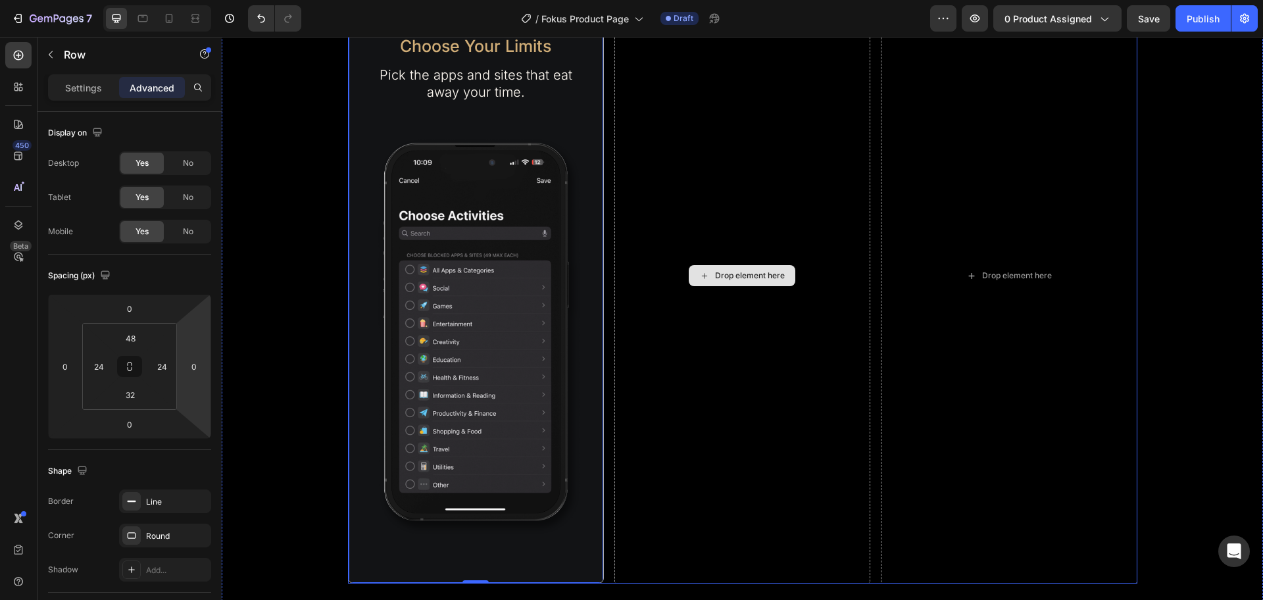
click at [750, 478] on div "Drop element here" at bounding box center [743, 276] width 256 height 617
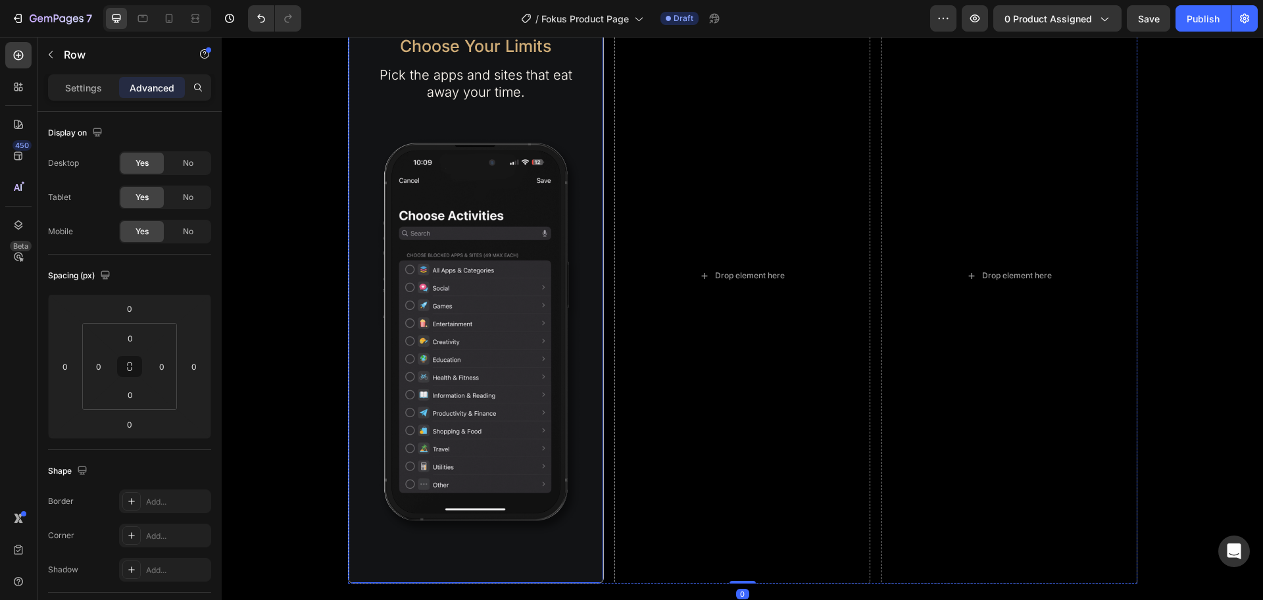
click at [563, 569] on div "Image Choose Your Limits Text Block Pick the apps and sites that eat away your …" at bounding box center [476, 276] width 256 height 617
click at [128, 396] on input "32" at bounding box center [130, 395] width 26 height 20
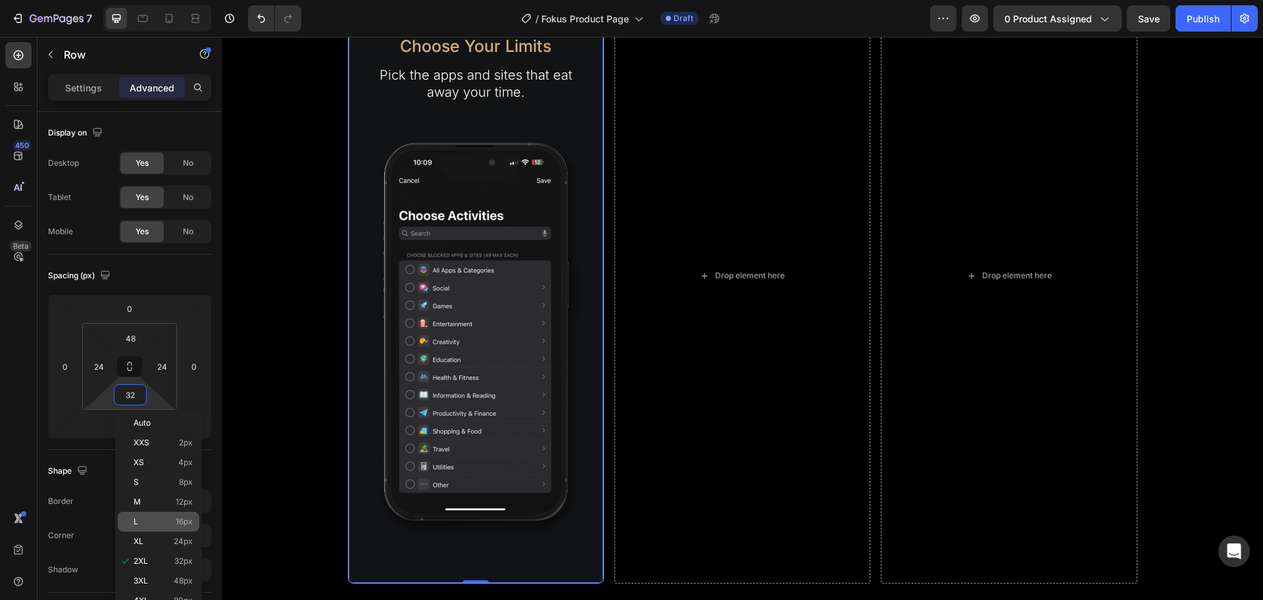
click at [160, 526] on p "L 16px" at bounding box center [163, 521] width 59 height 9
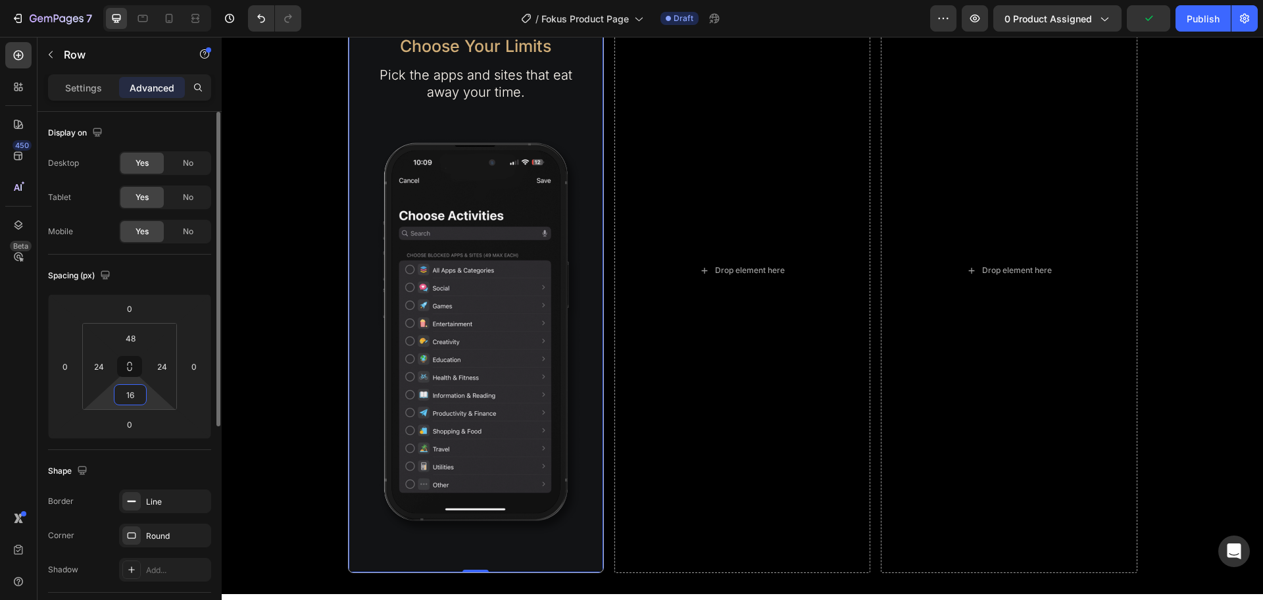
click at [136, 397] on input "16" at bounding box center [130, 395] width 26 height 20
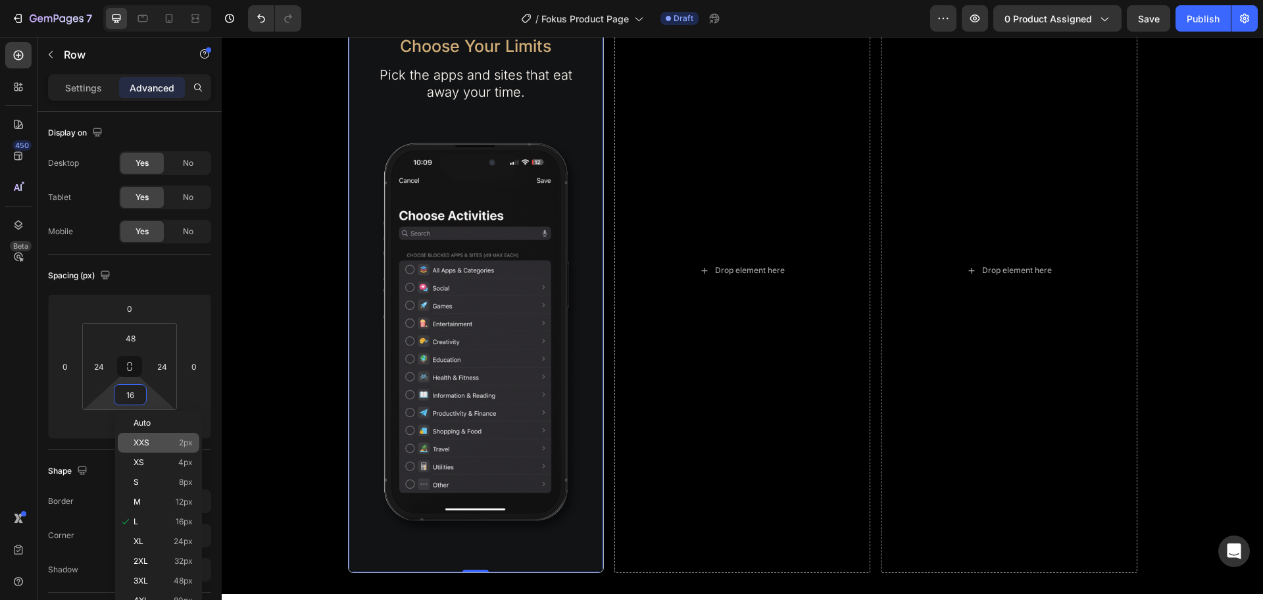
click at [156, 445] on p "XXS 2px" at bounding box center [163, 442] width 59 height 9
type input "2"
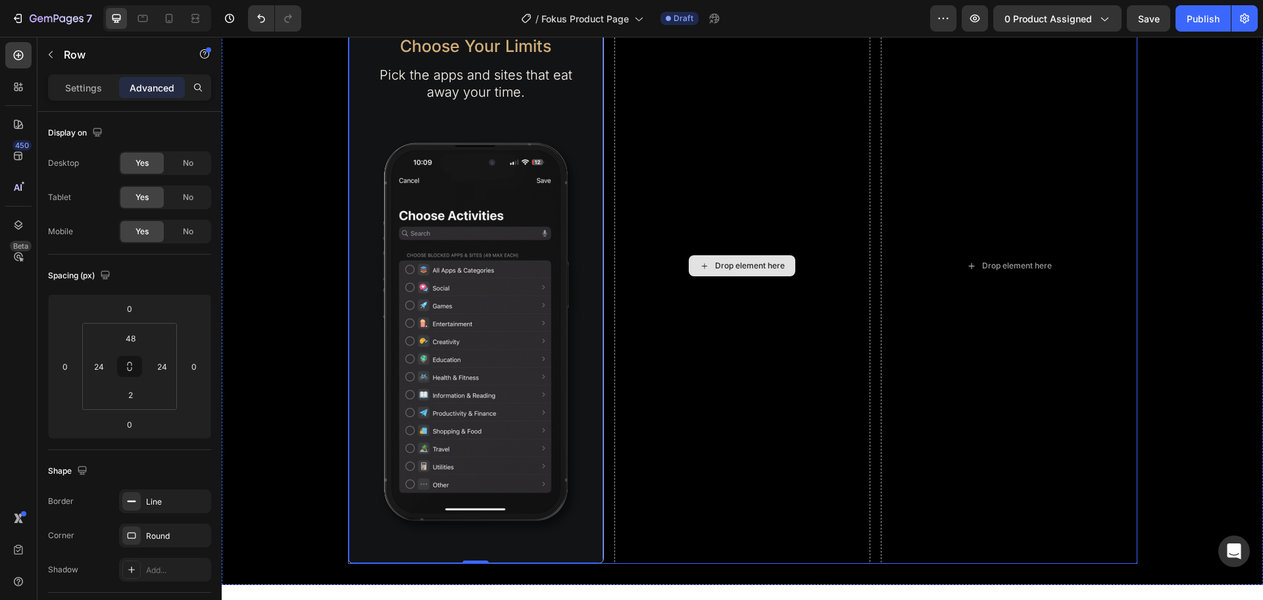
click at [777, 458] on div "Drop element here" at bounding box center [743, 266] width 256 height 597
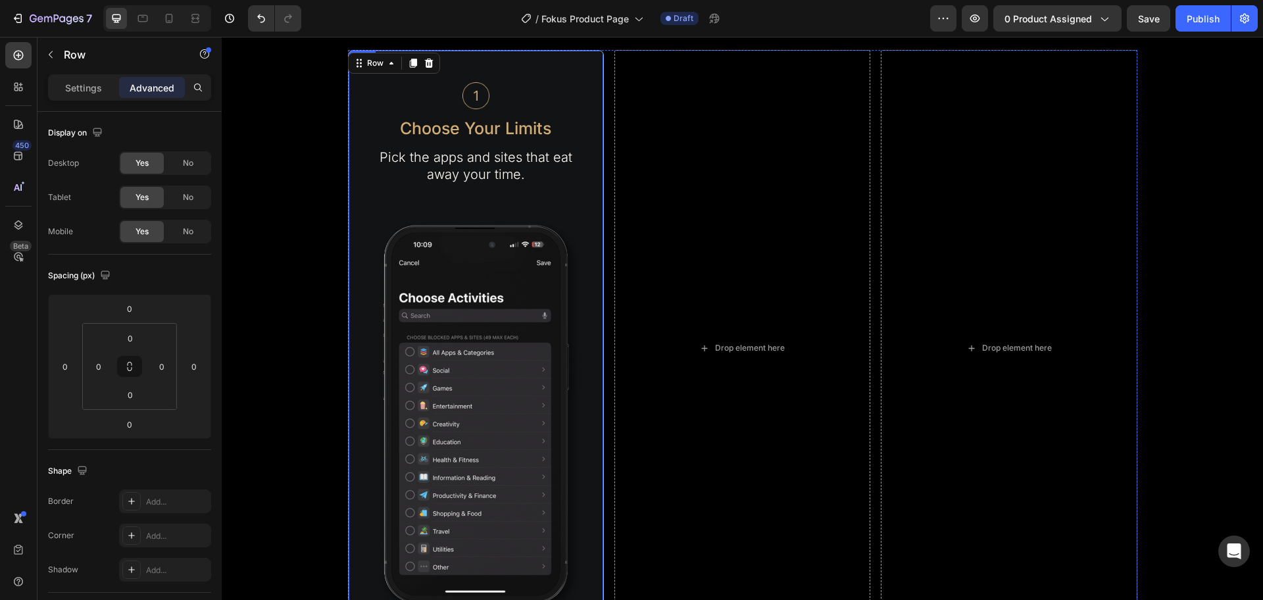
scroll to position [1727, 0]
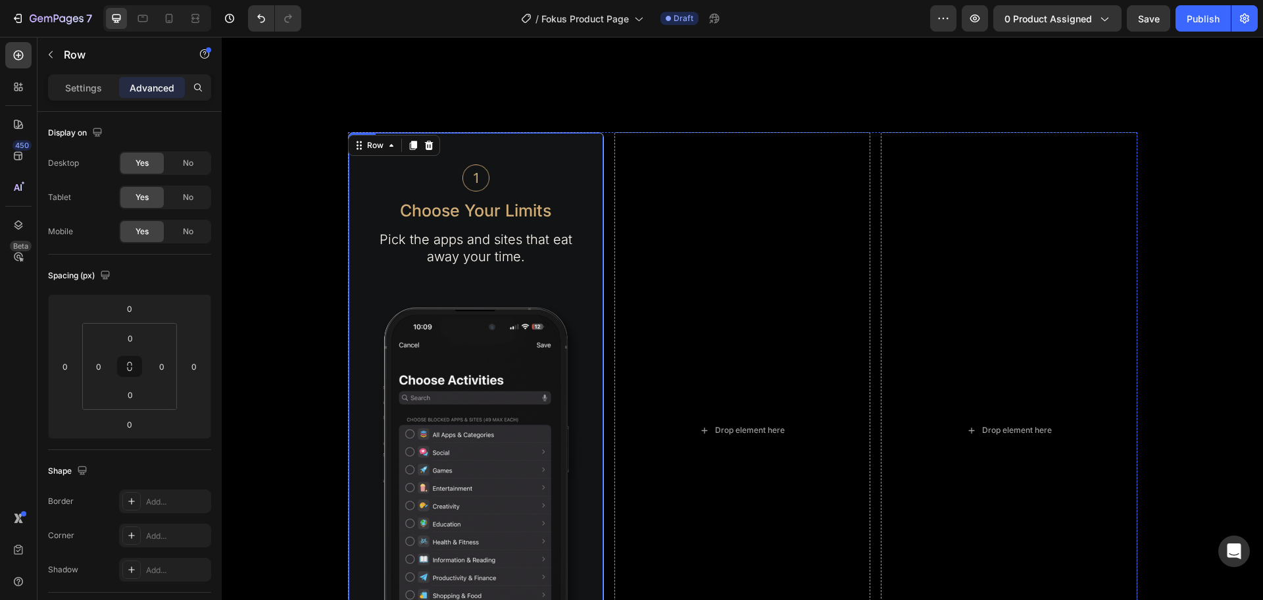
click at [578, 144] on div "Image Choose Your Limits Text Block Pick the apps and sites that eat away your …" at bounding box center [476, 430] width 256 height 597
click at [410, 147] on icon at bounding box center [413, 145] width 7 height 9
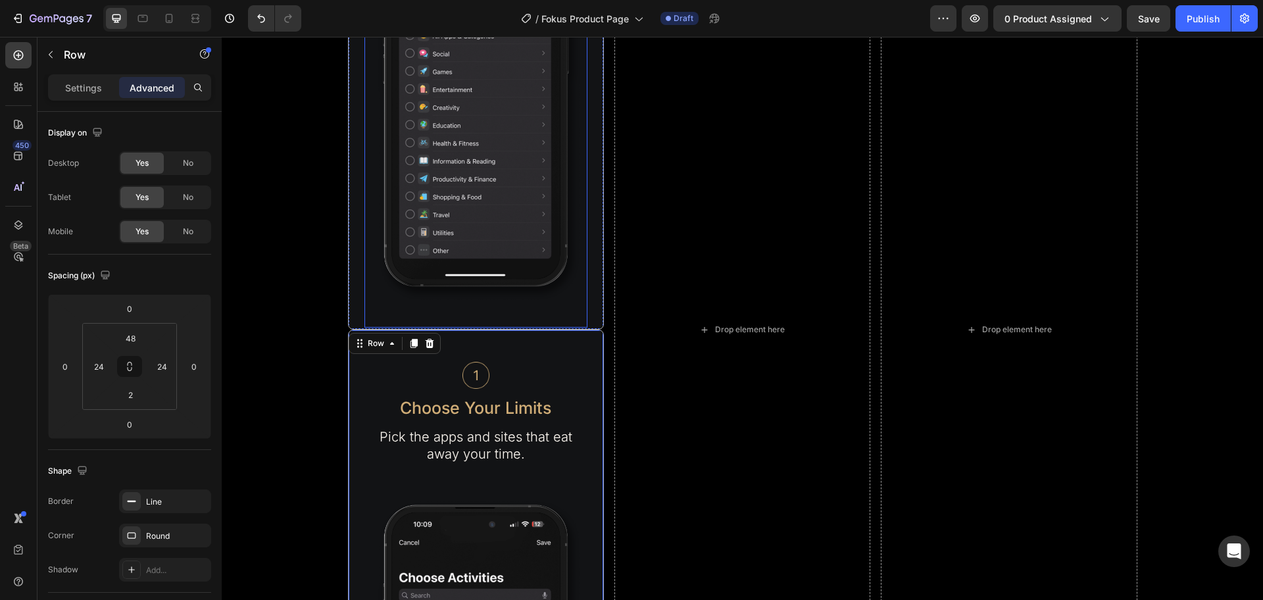
scroll to position [2044, 0]
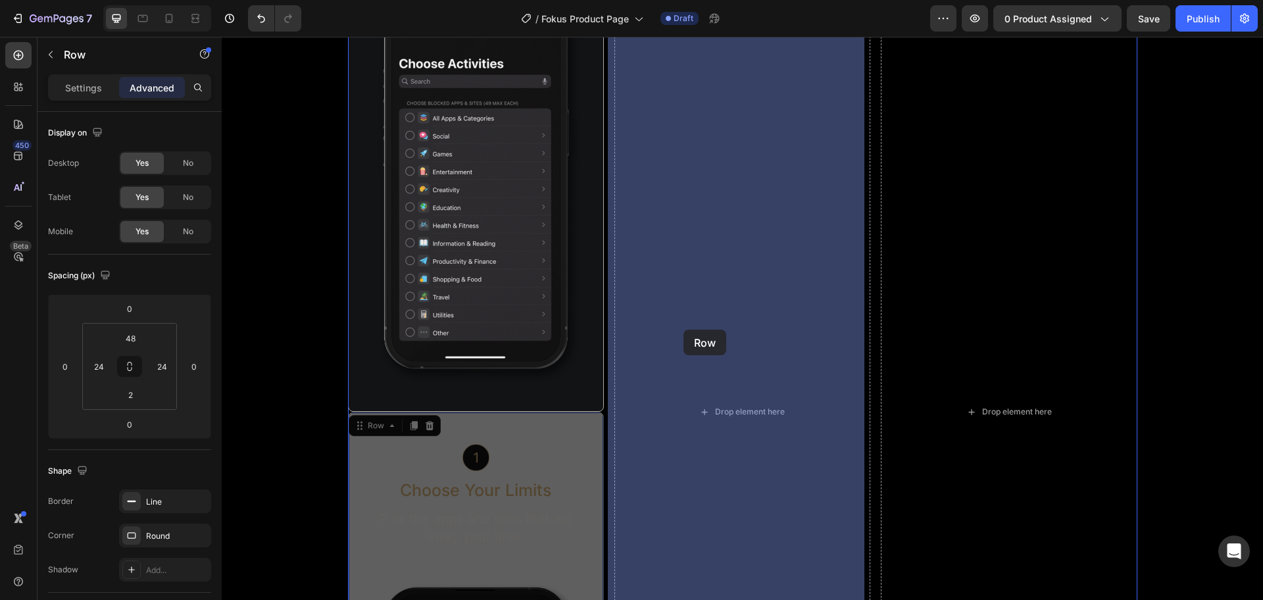
drag, startPoint x: 357, startPoint y: 427, endPoint x: 684, endPoint y: 330, distance: 340.6
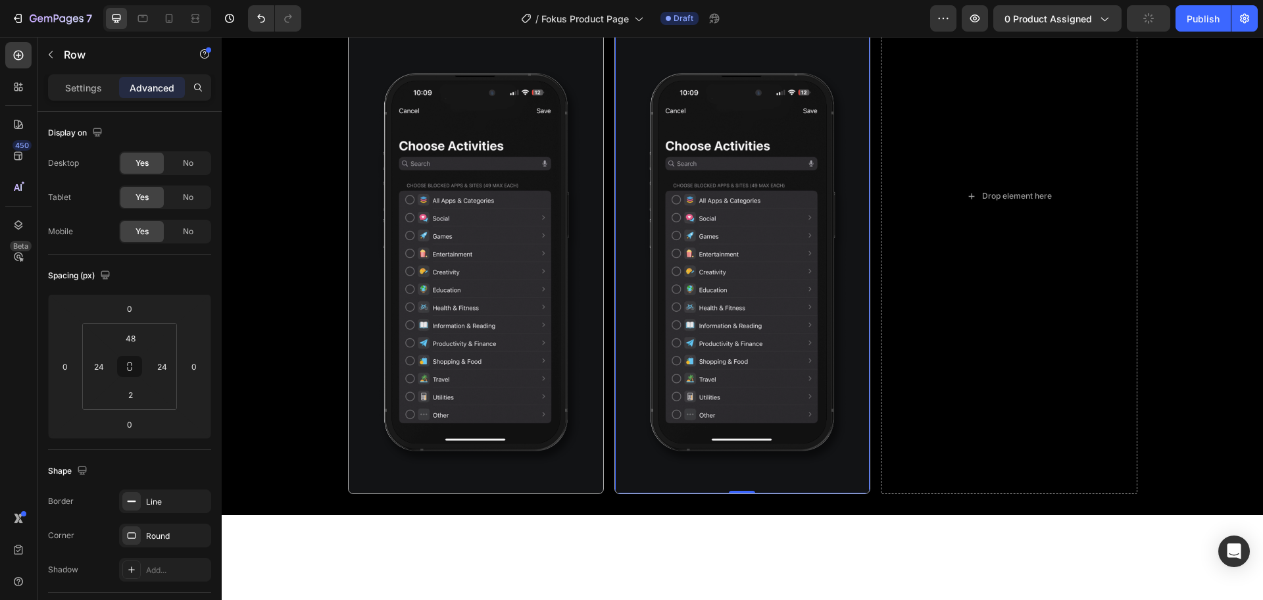
scroll to position [1633, 0]
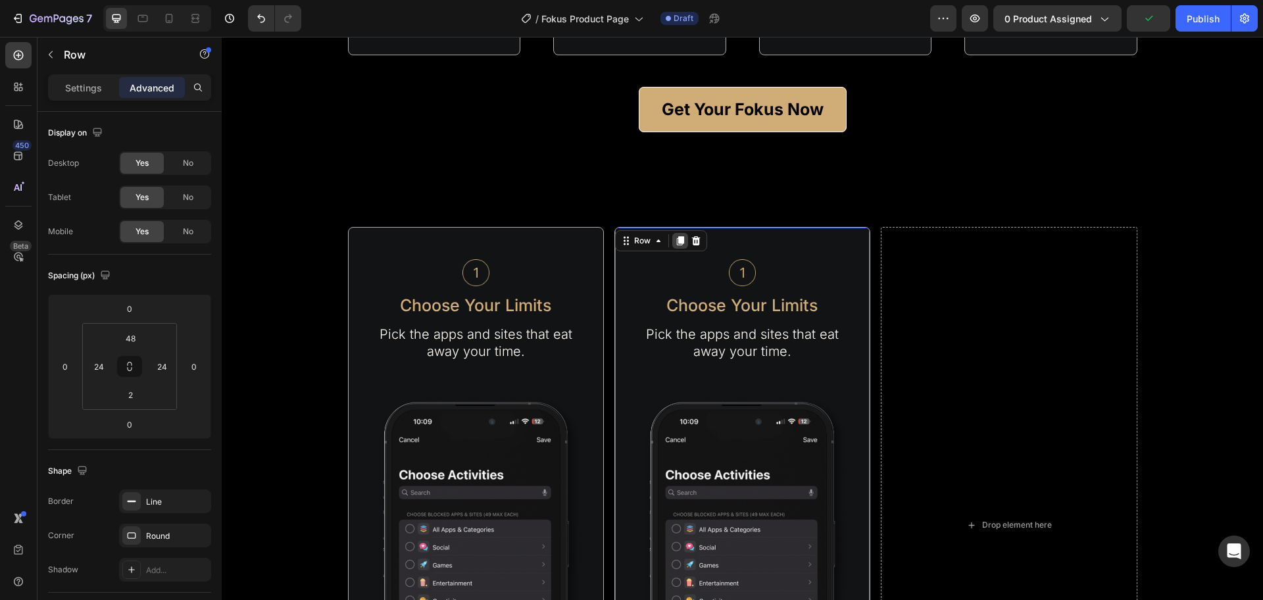
click at [675, 237] on icon at bounding box center [680, 241] width 11 height 11
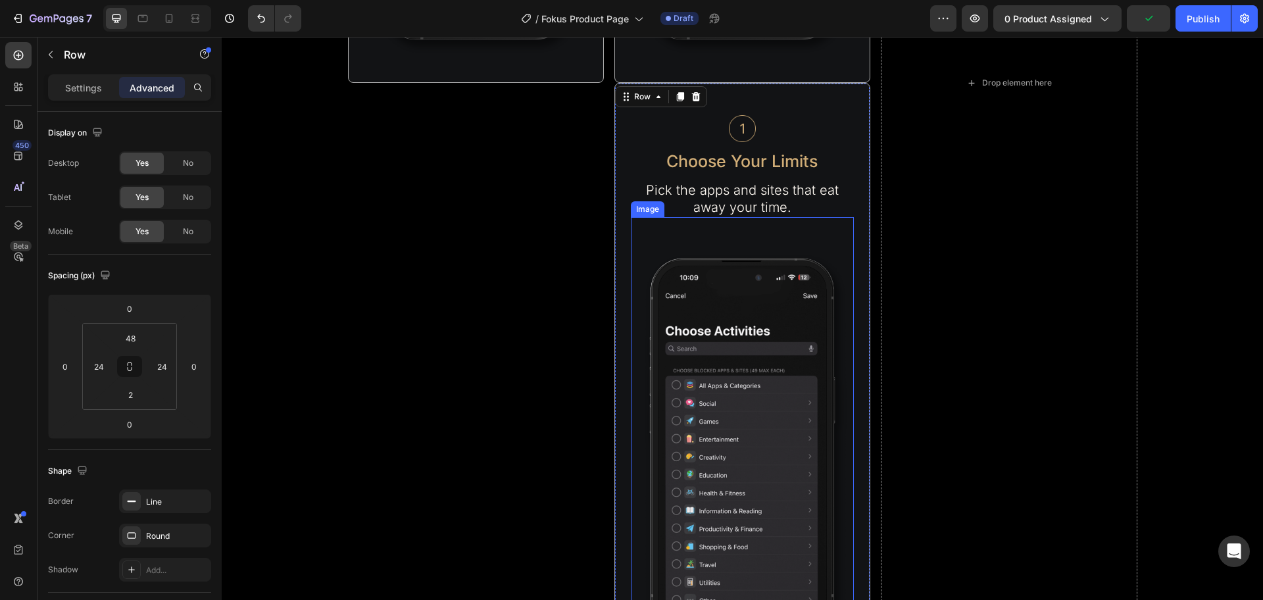
scroll to position [2208, 0]
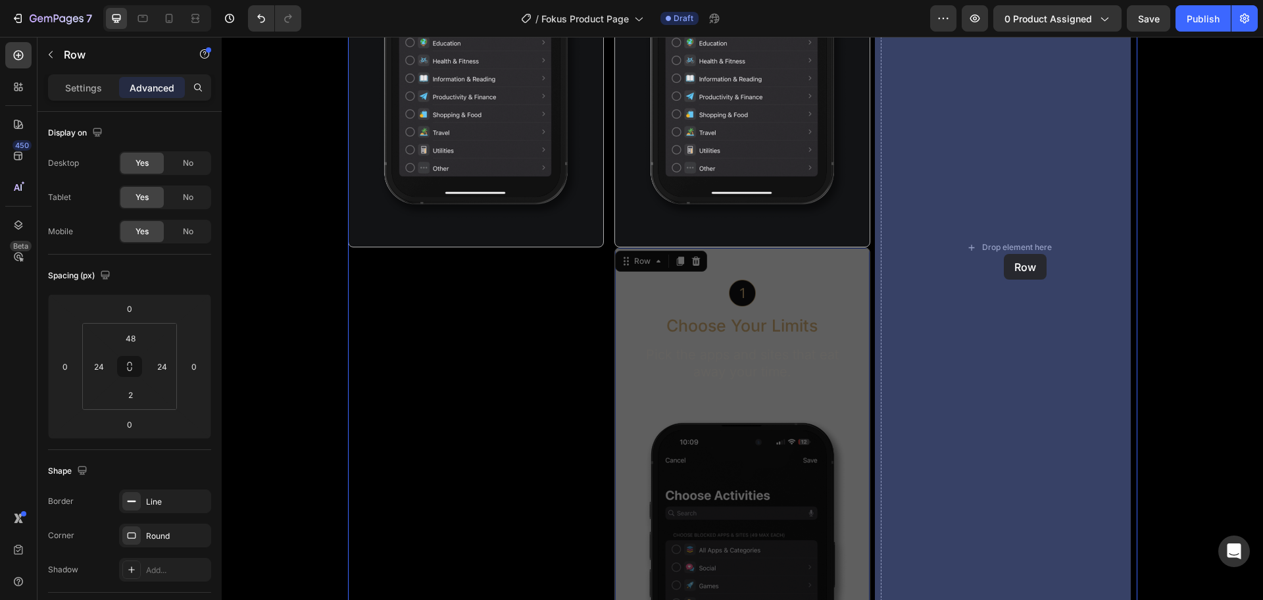
drag, startPoint x: 628, startPoint y: 265, endPoint x: 1004, endPoint y: 254, distance: 375.9
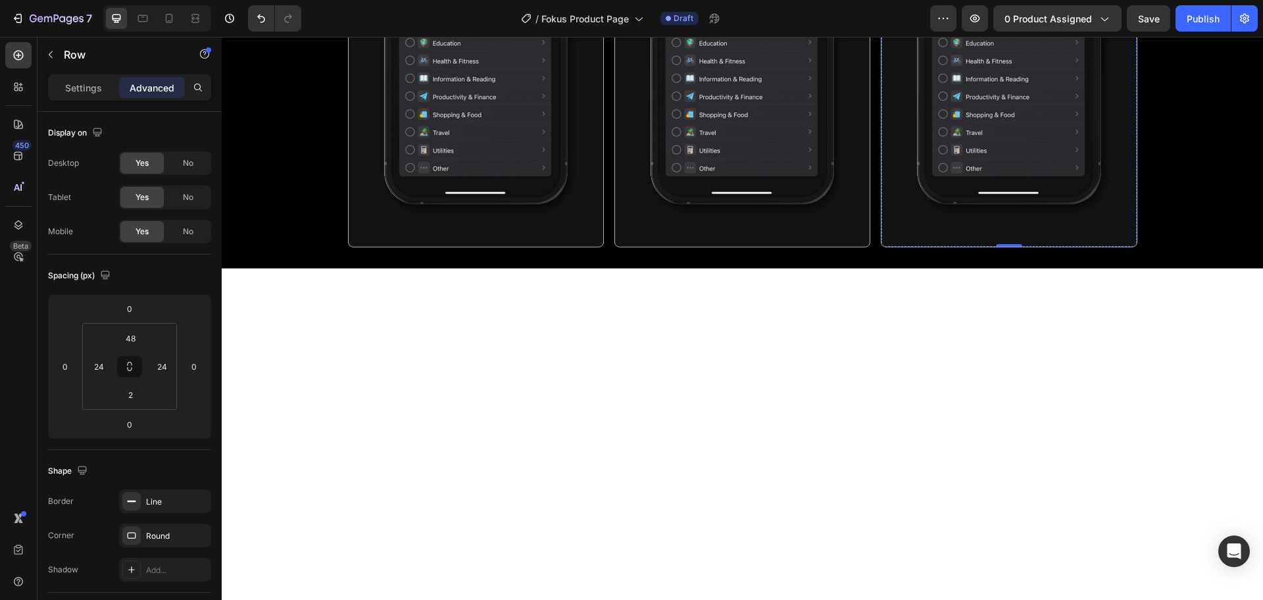
scroll to position [1715, 0]
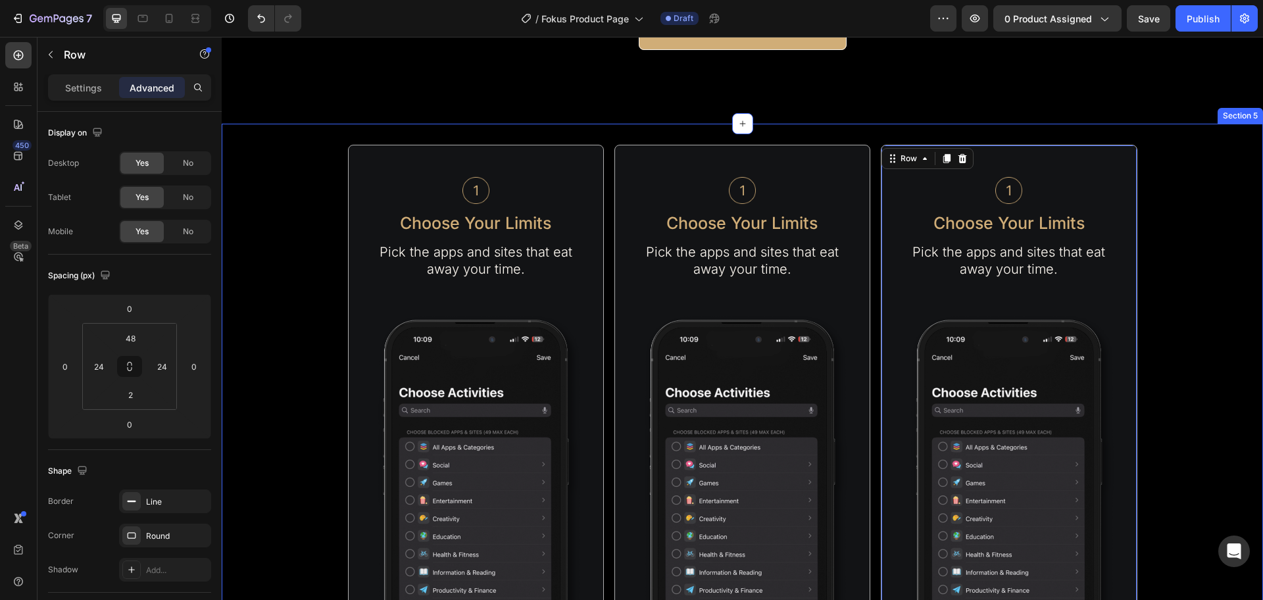
click at [1170, 273] on div "Image Choose Your Limits Text Block Pick the apps and sites that eat away your …" at bounding box center [743, 443] width 1042 height 597
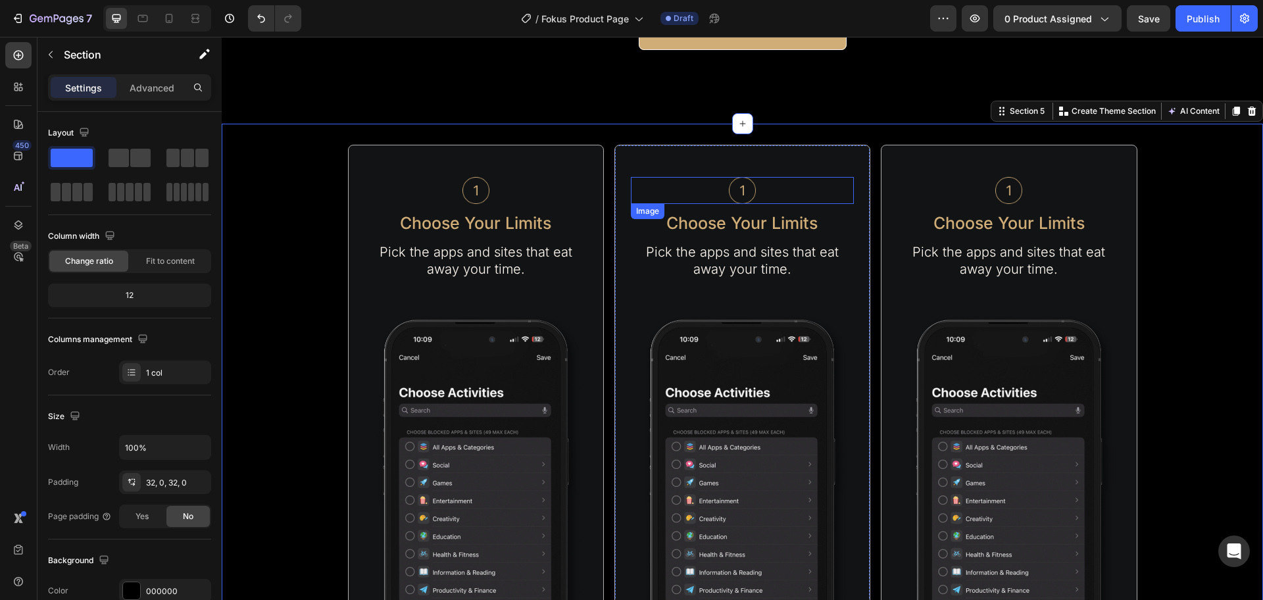
click at [738, 191] on img at bounding box center [742, 190] width 27 height 27
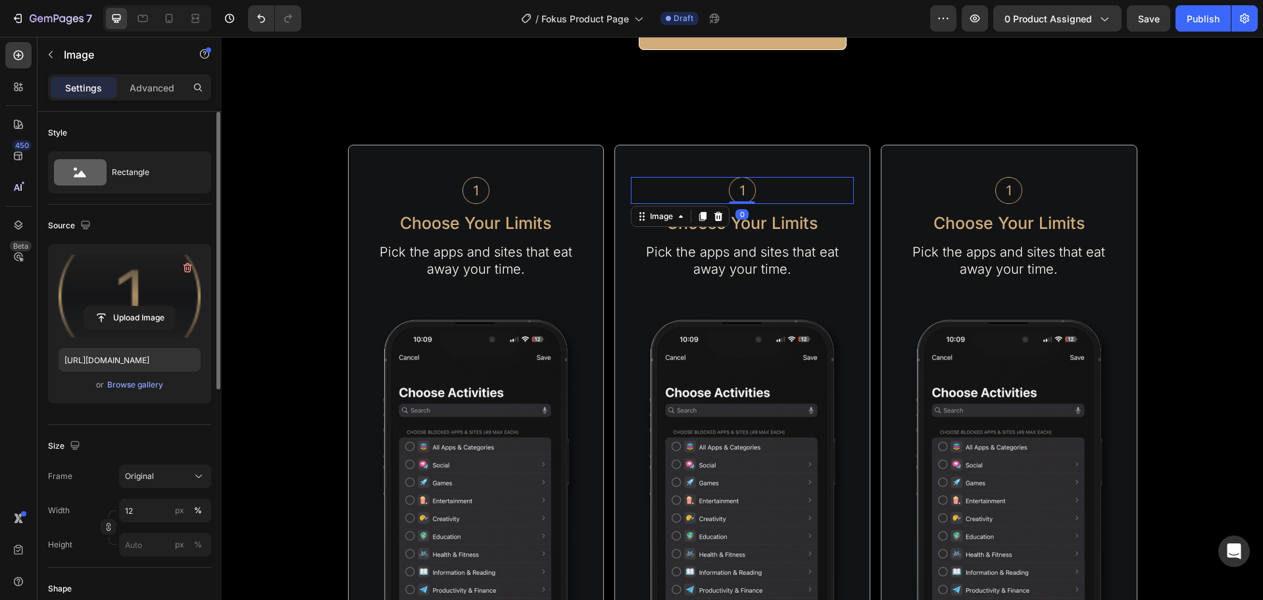
click at [120, 301] on label at bounding box center [130, 296] width 142 height 83
click at [120, 307] on input "file" at bounding box center [129, 318] width 91 height 22
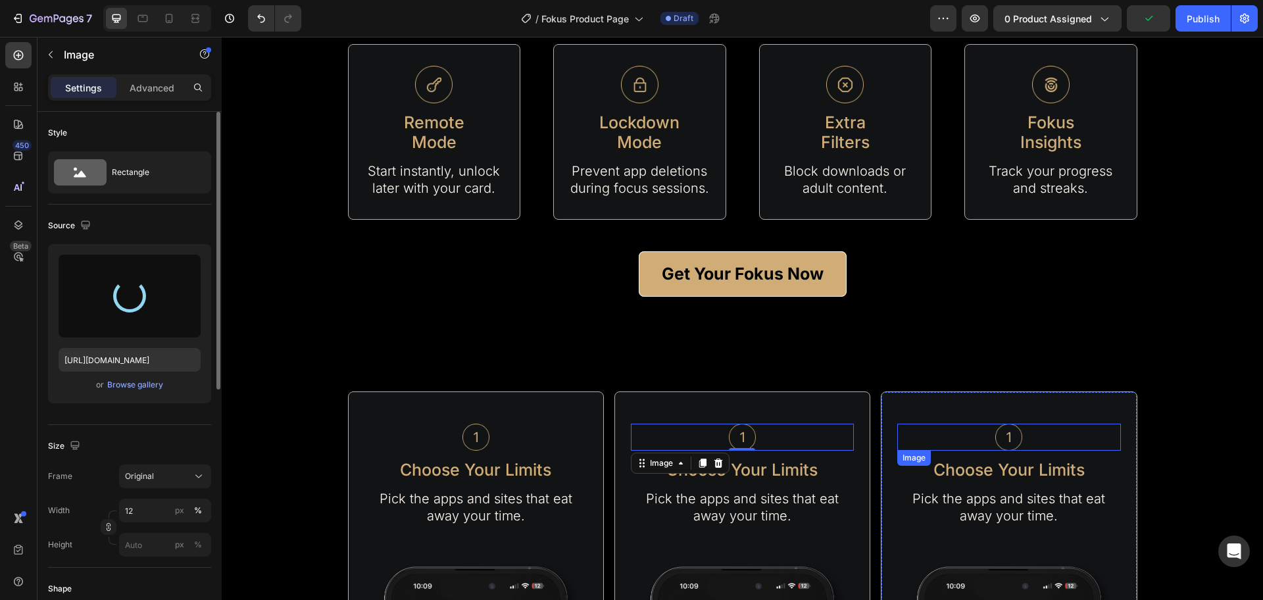
scroll to position [1550, 0]
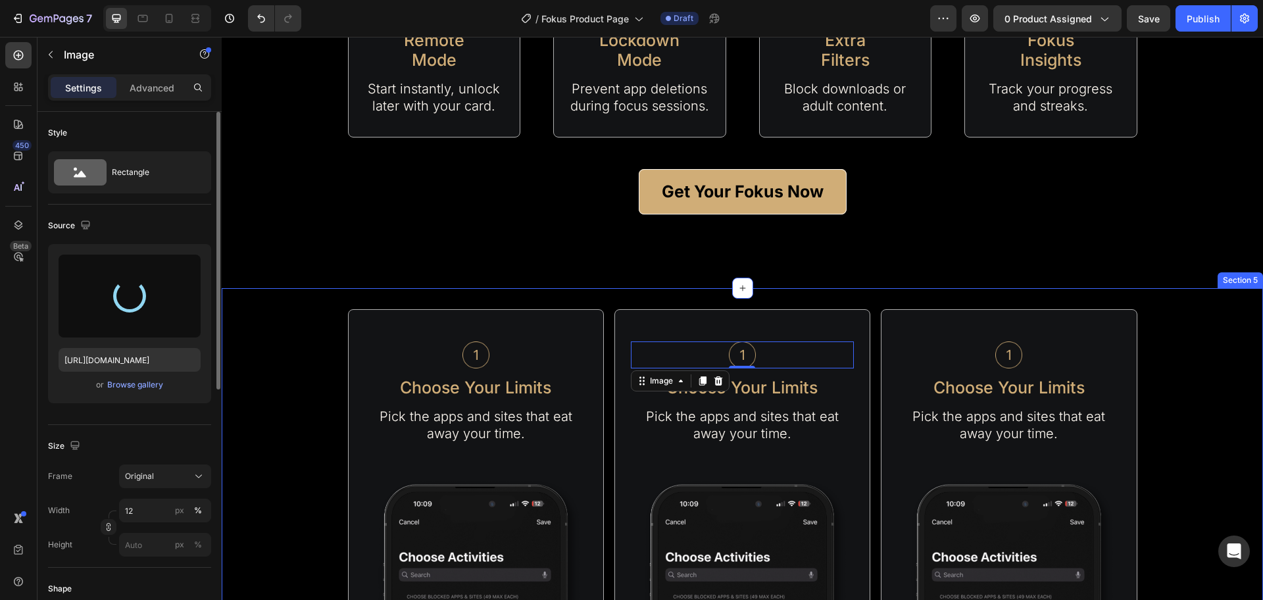
click at [871, 297] on div "Image Choose Your Limits Text Block Pick the apps and sites that eat away your …" at bounding box center [743, 607] width 1042 height 639
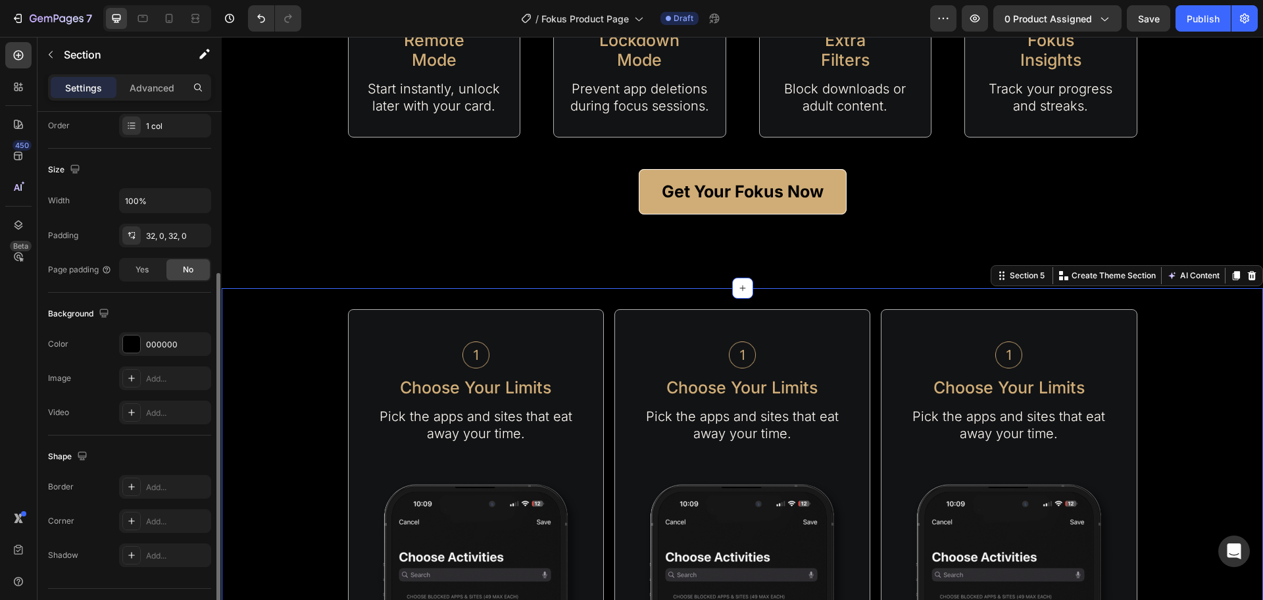
scroll to position [277, 0]
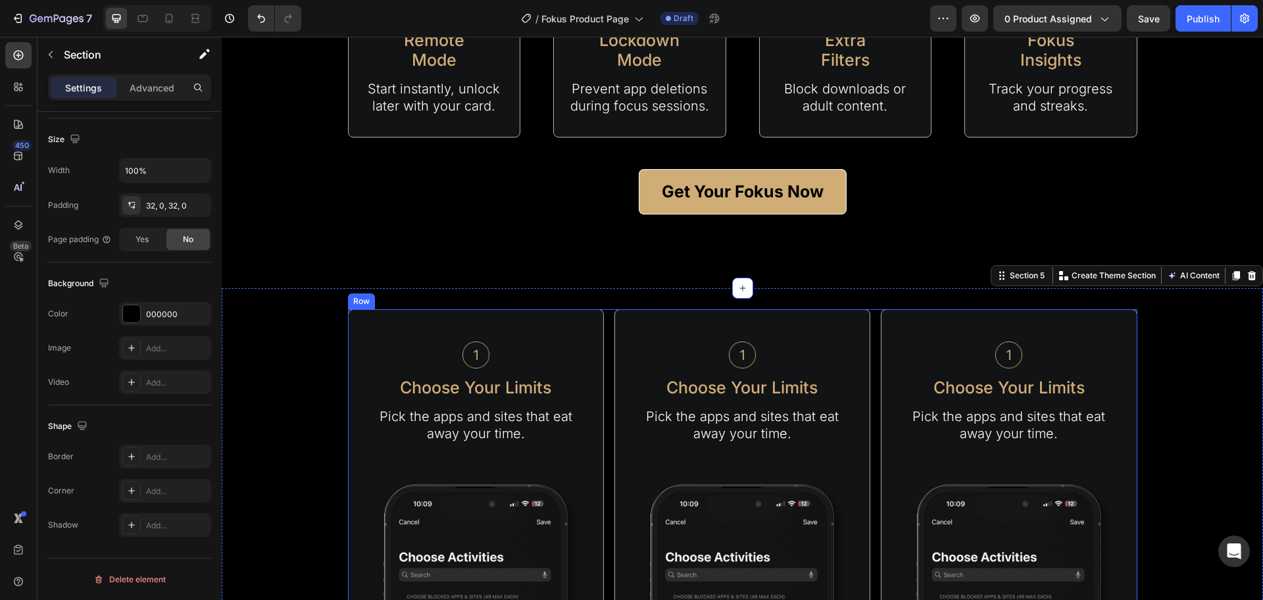
click at [604, 328] on div "Image Choose Your Limits Text Block Pick the apps and sites that eat away your …" at bounding box center [743, 607] width 790 height 597
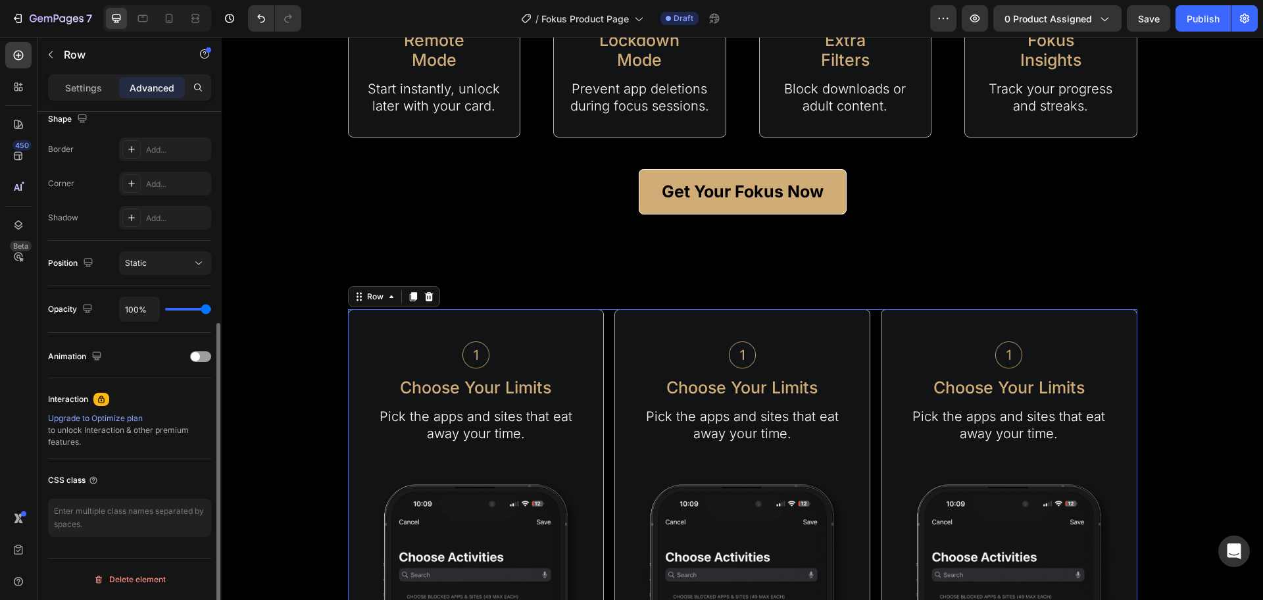
scroll to position [0, 0]
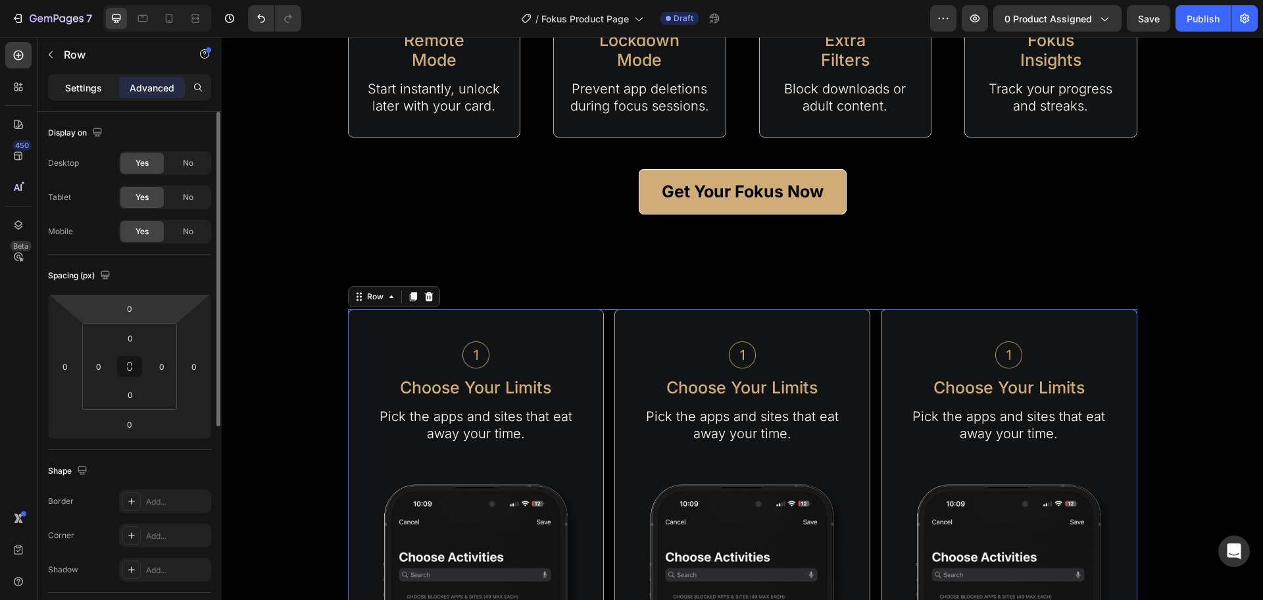
click at [83, 89] on p "Settings" at bounding box center [83, 88] width 37 height 14
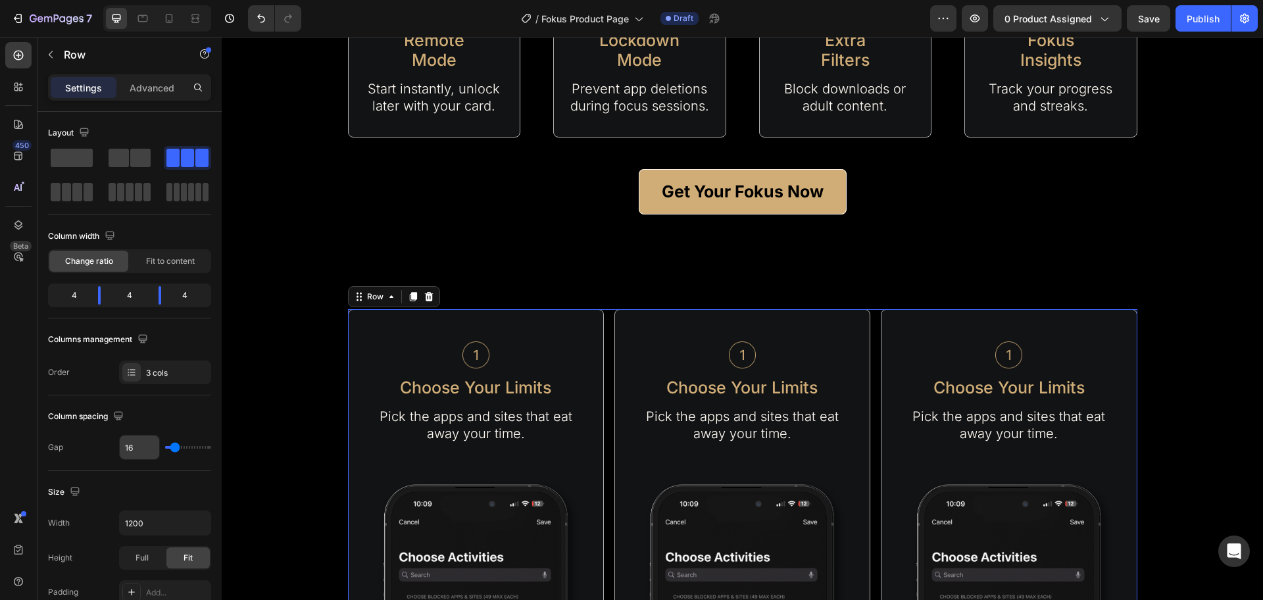
click at [140, 449] on input "16" at bounding box center [139, 448] width 39 height 24
type input "2"
type input "20"
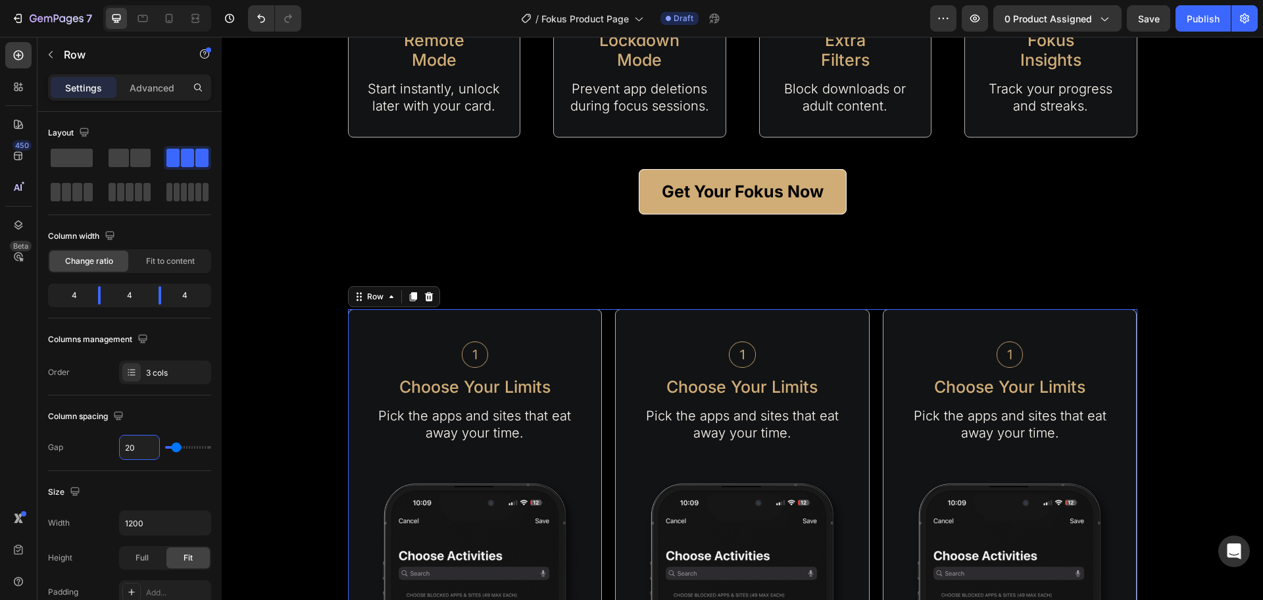
click at [140, 449] on input "20" at bounding box center [139, 448] width 39 height 24
type input "3"
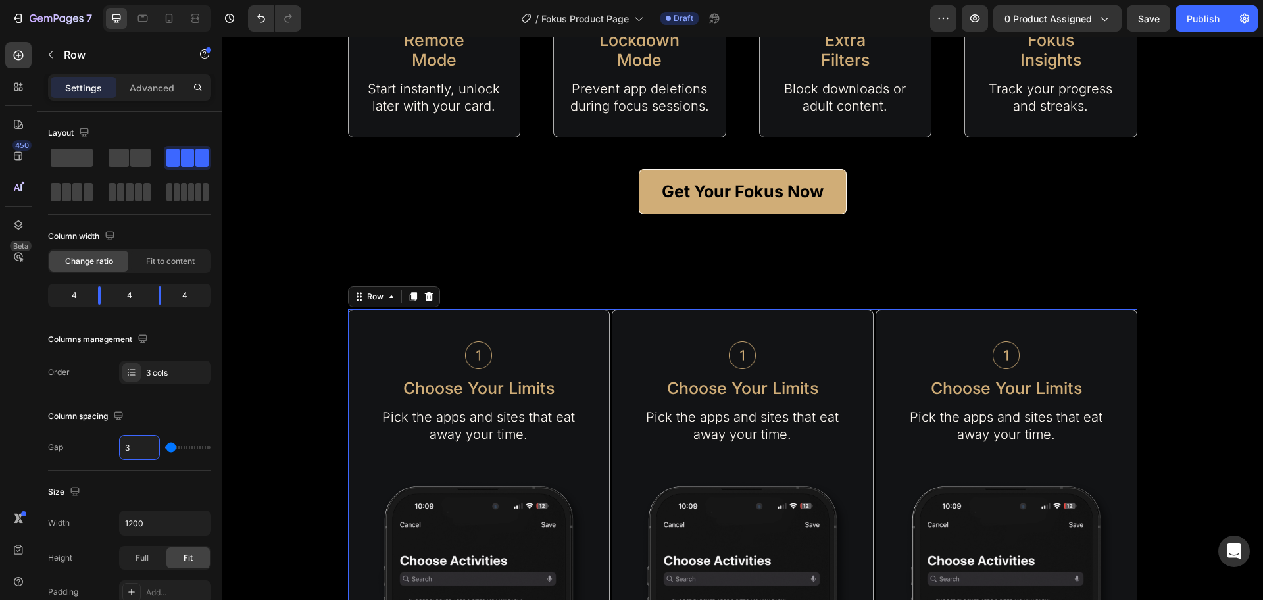
type input "30"
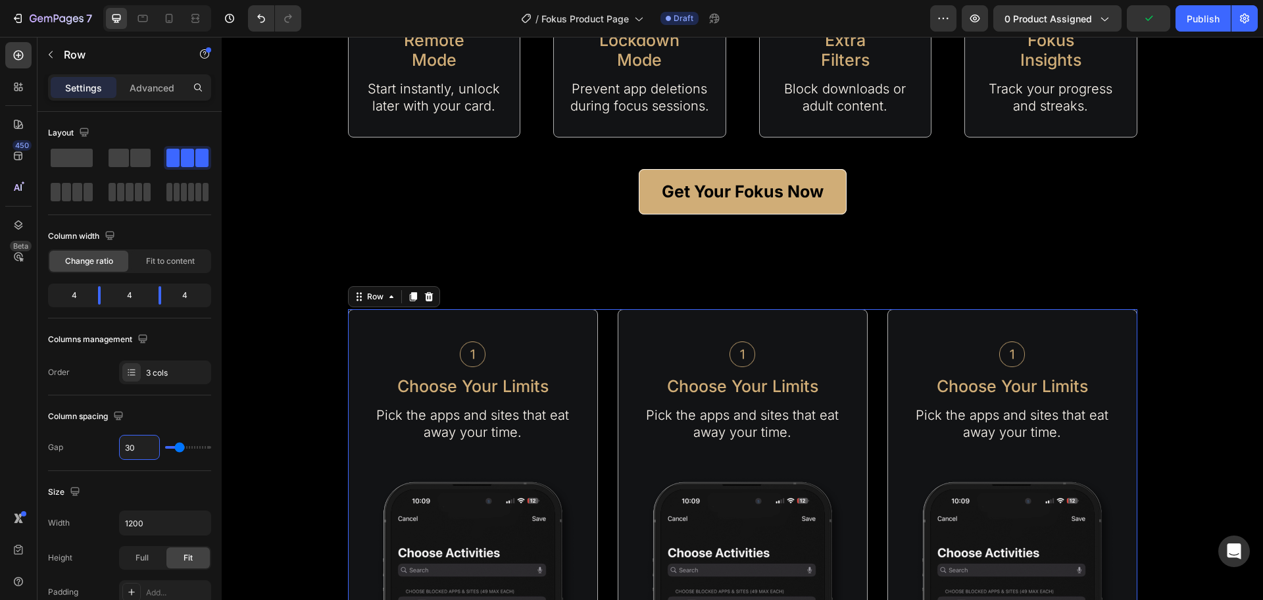
click at [140, 449] on input "30" at bounding box center [139, 448] width 39 height 24
type input "5"
type input "50"
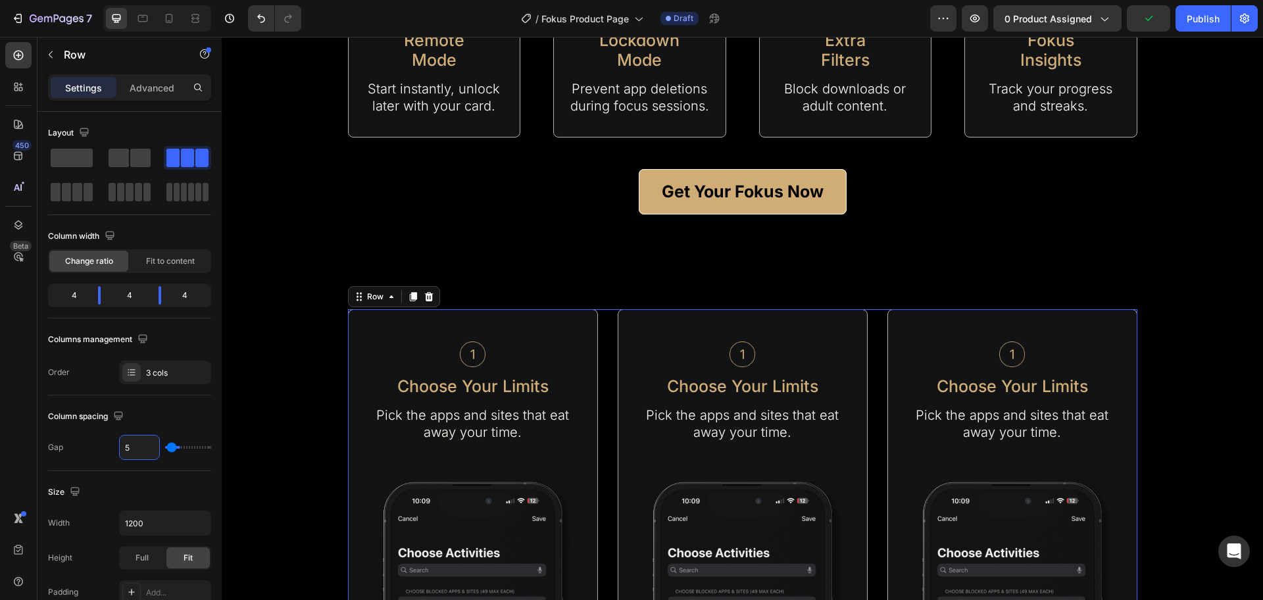
type input "50"
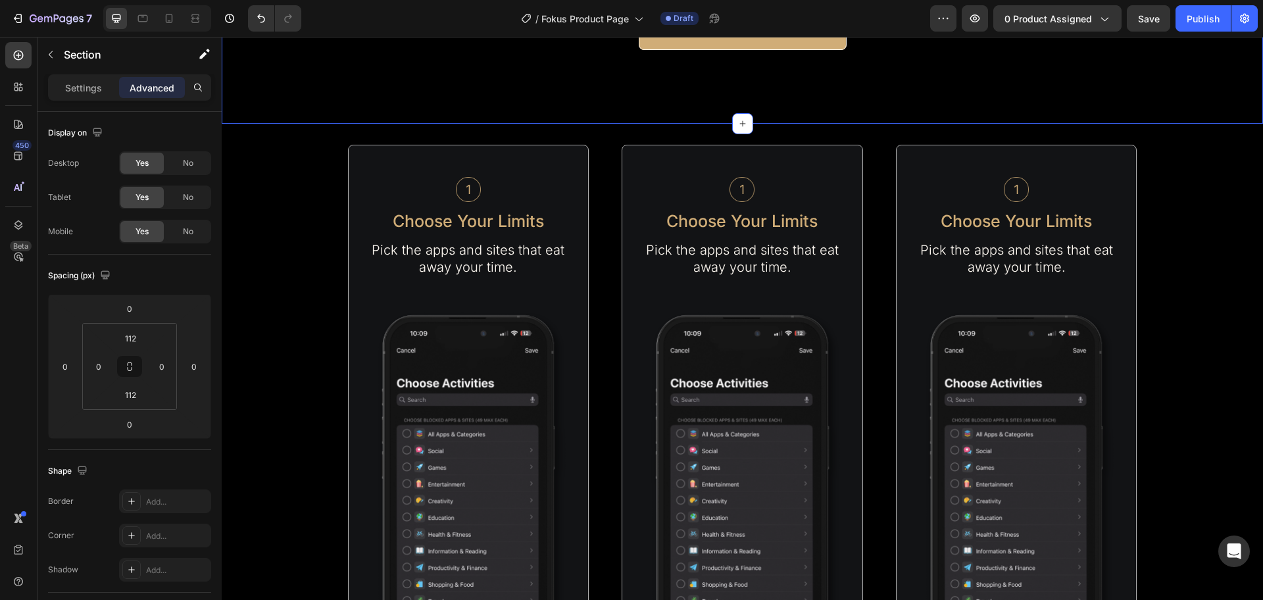
scroll to position [1797, 0]
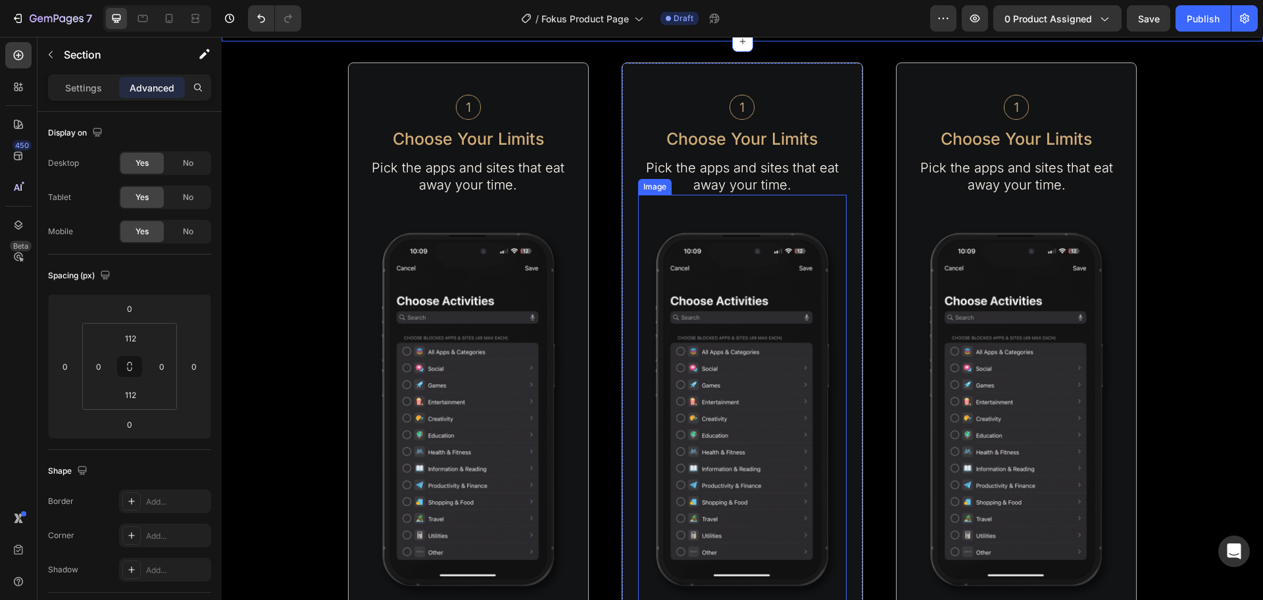
click at [734, 343] on img at bounding box center [742, 410] width 209 height 430
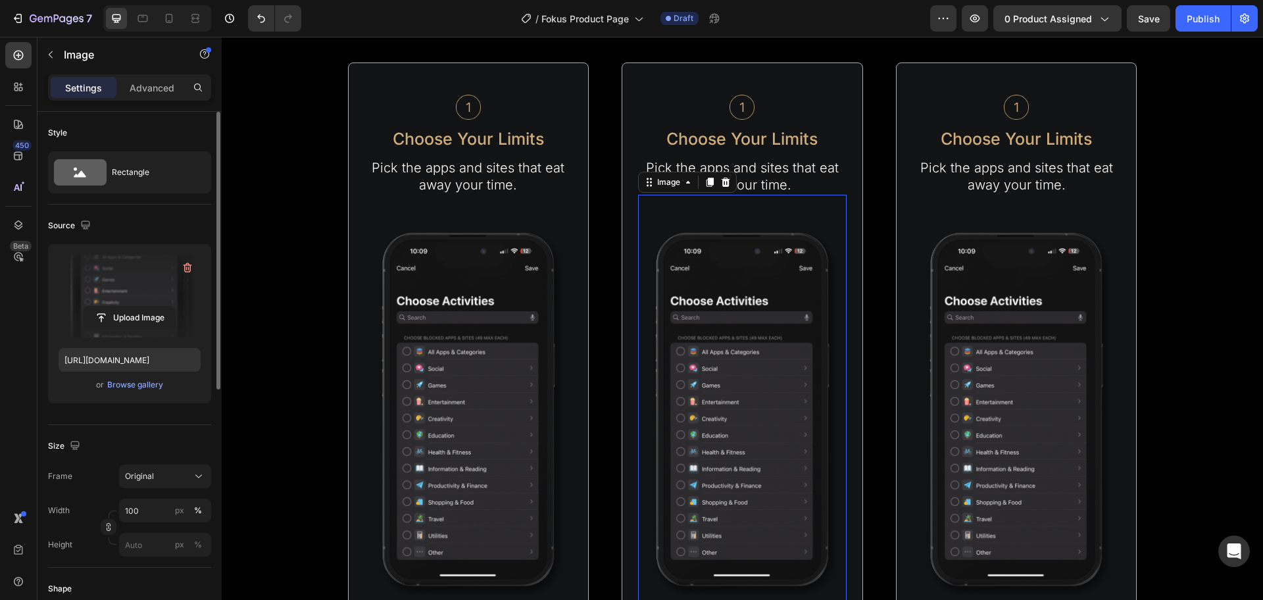
click at [79, 279] on label at bounding box center [130, 296] width 142 height 83
click at [84, 307] on input "file" at bounding box center [129, 318] width 91 height 22
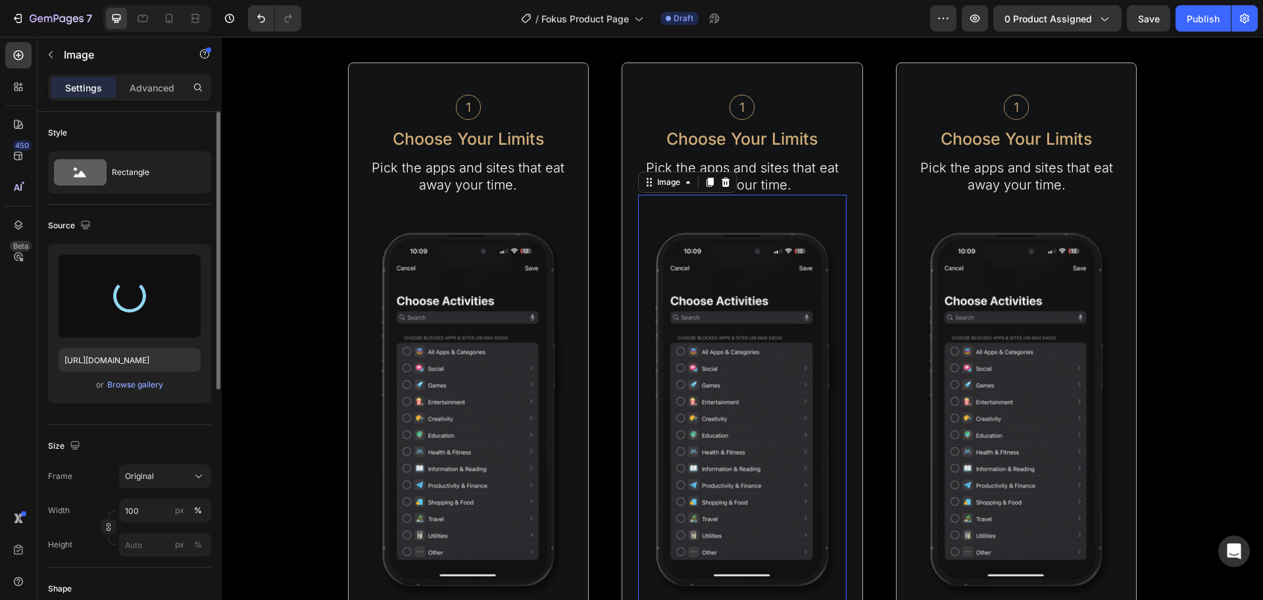
type input "[URL][DOMAIN_NAME]"
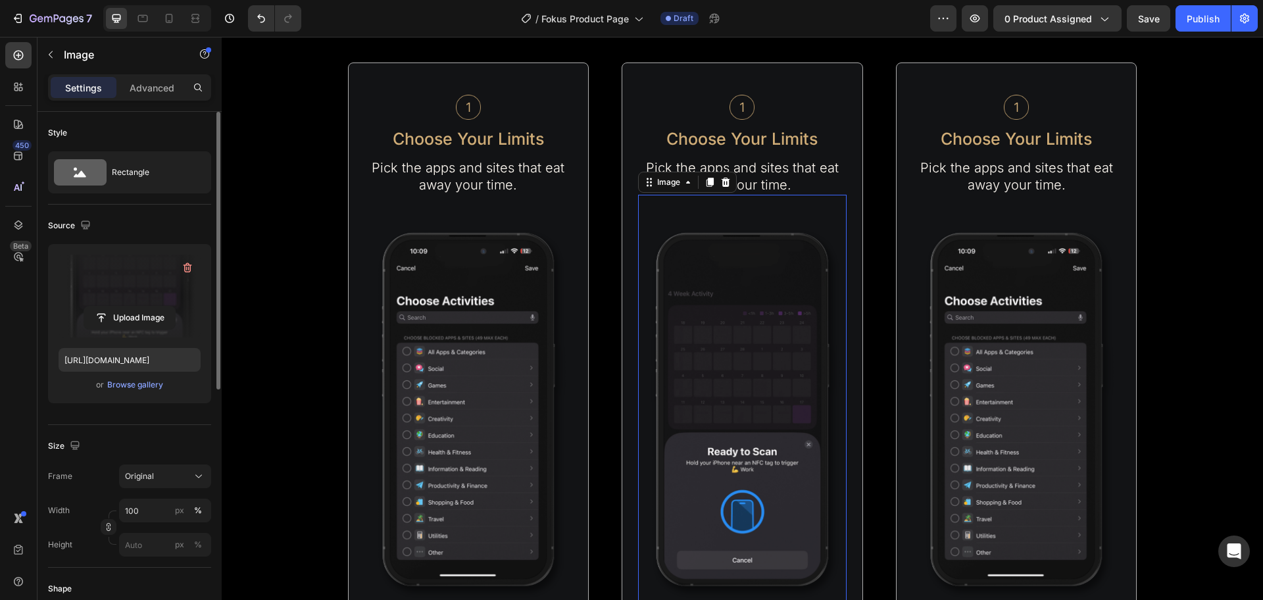
click at [1006, 338] on img at bounding box center [1017, 410] width 209 height 430
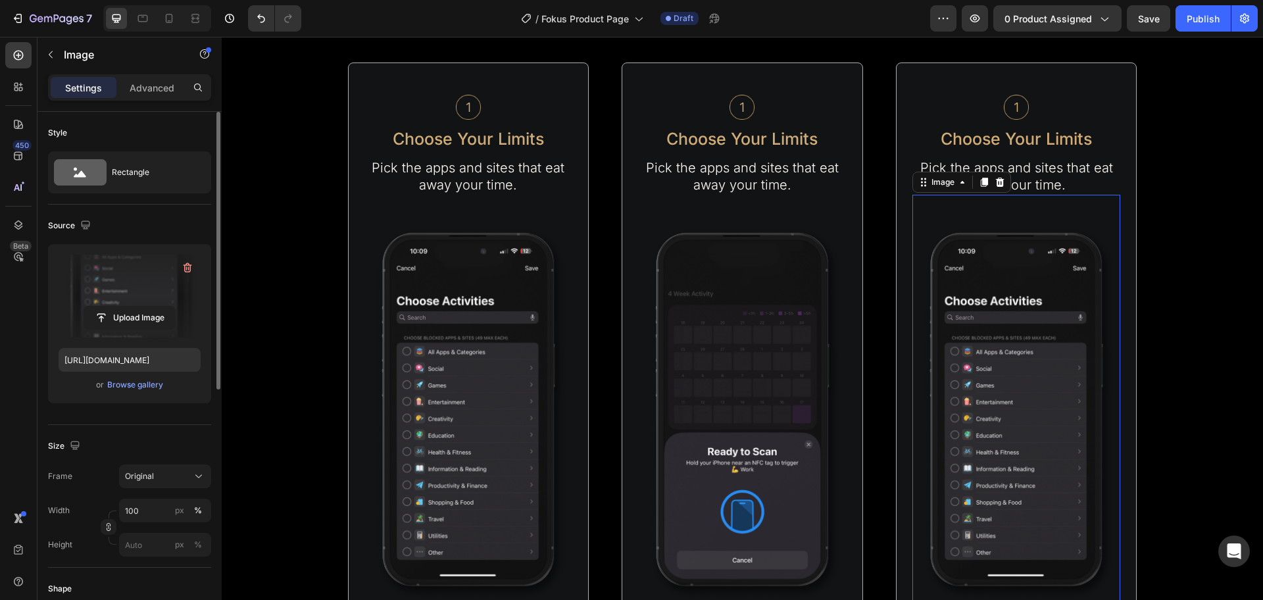
click at [144, 299] on label at bounding box center [130, 296] width 142 height 83
click at [144, 307] on input "file" at bounding box center [129, 318] width 91 height 22
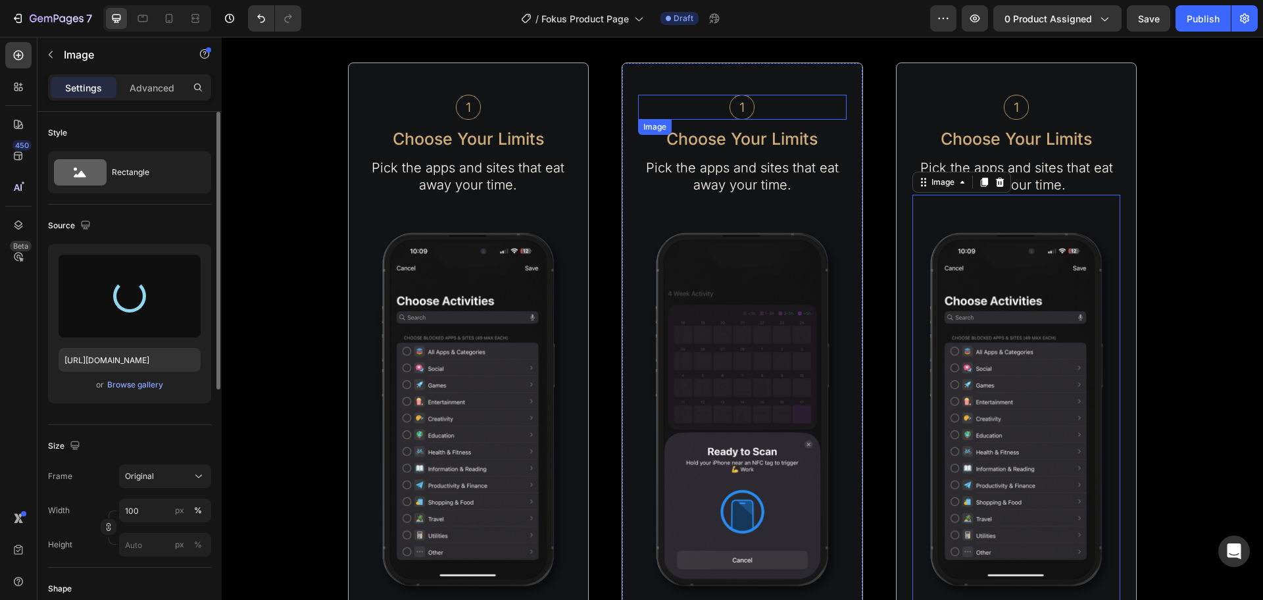
click at [730, 105] on img at bounding box center [742, 107] width 25 height 25
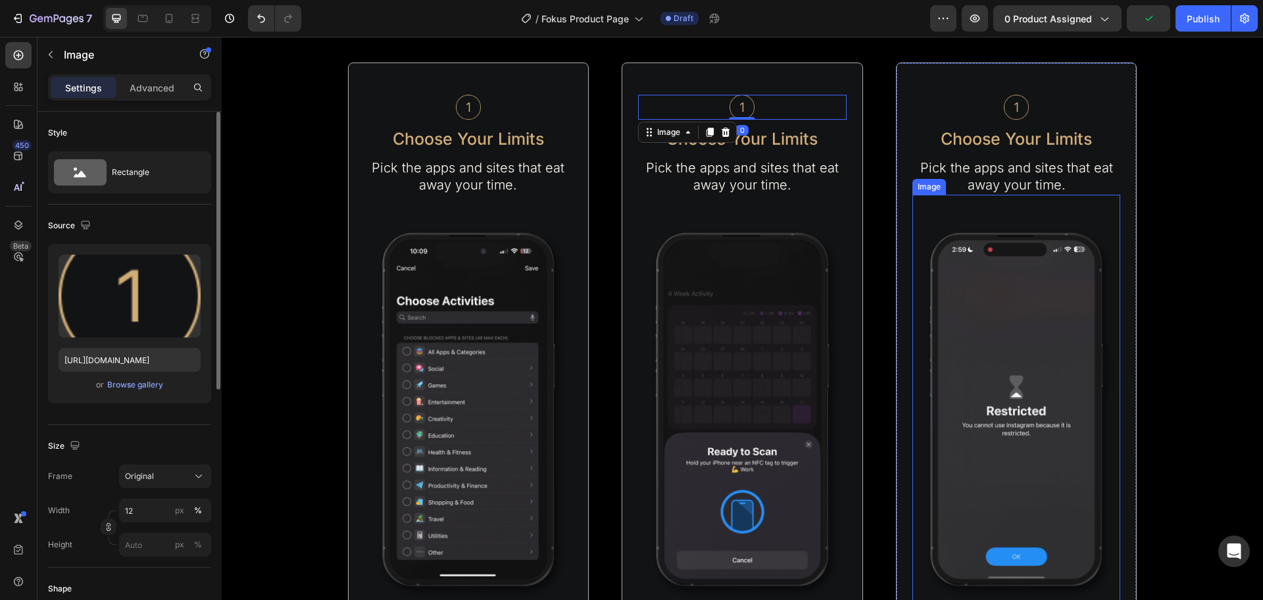
click at [975, 365] on img at bounding box center [1017, 410] width 209 height 430
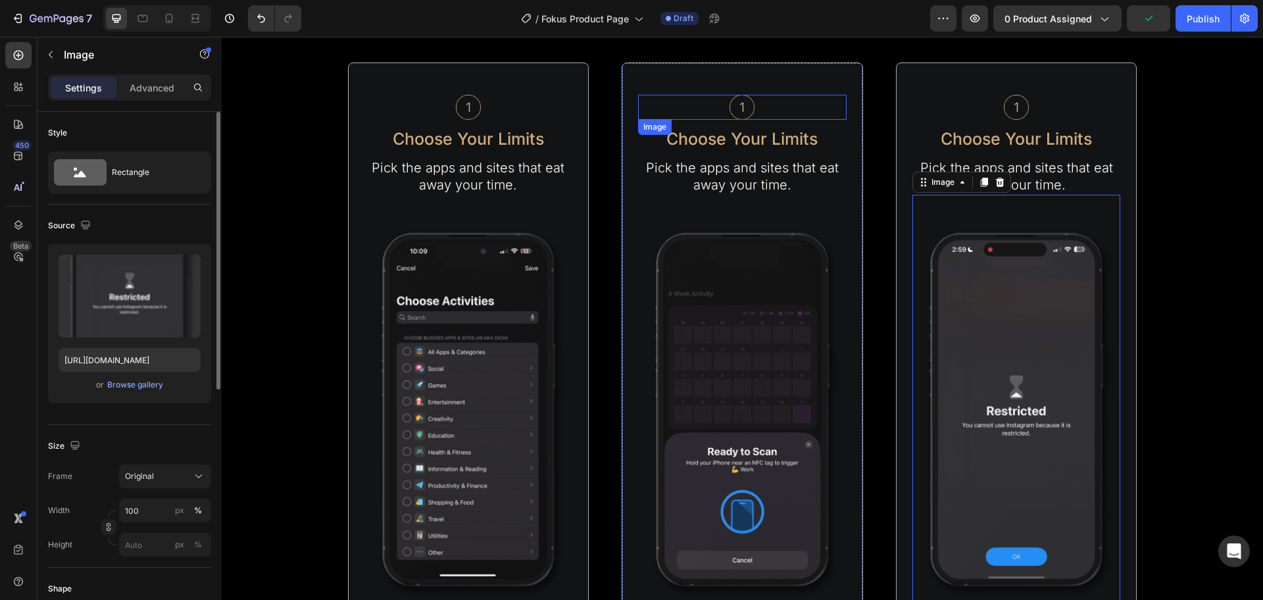
click at [744, 107] on img at bounding box center [742, 107] width 25 height 25
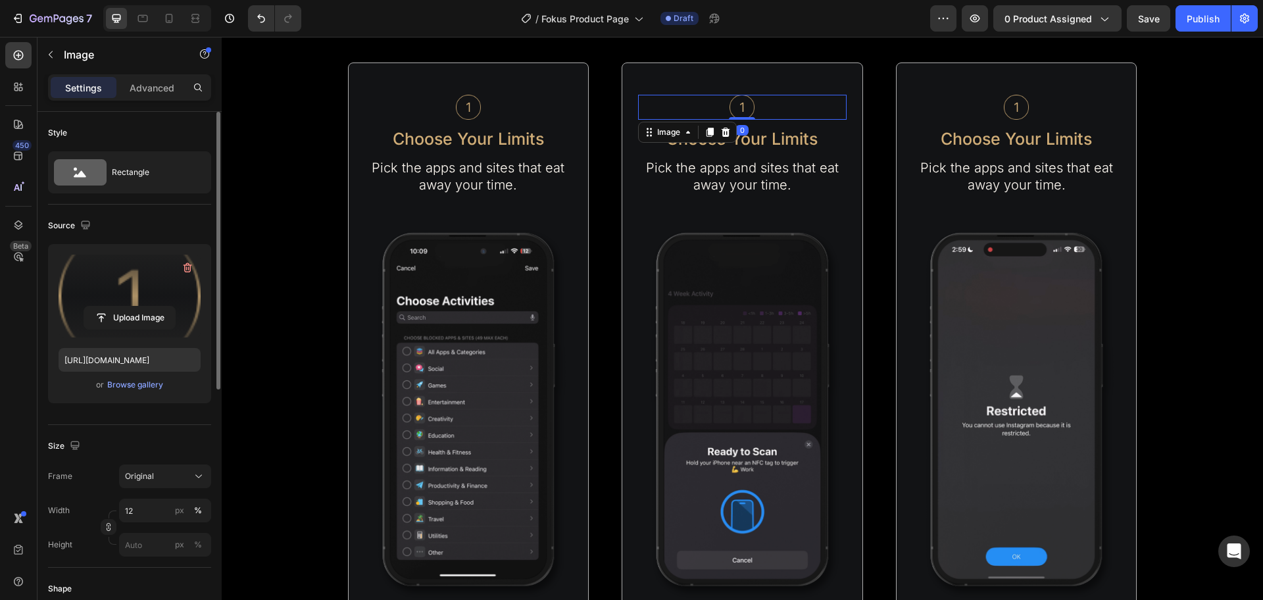
click at [141, 282] on label at bounding box center [130, 296] width 142 height 83
click at [141, 307] on input "file" at bounding box center [129, 318] width 91 height 22
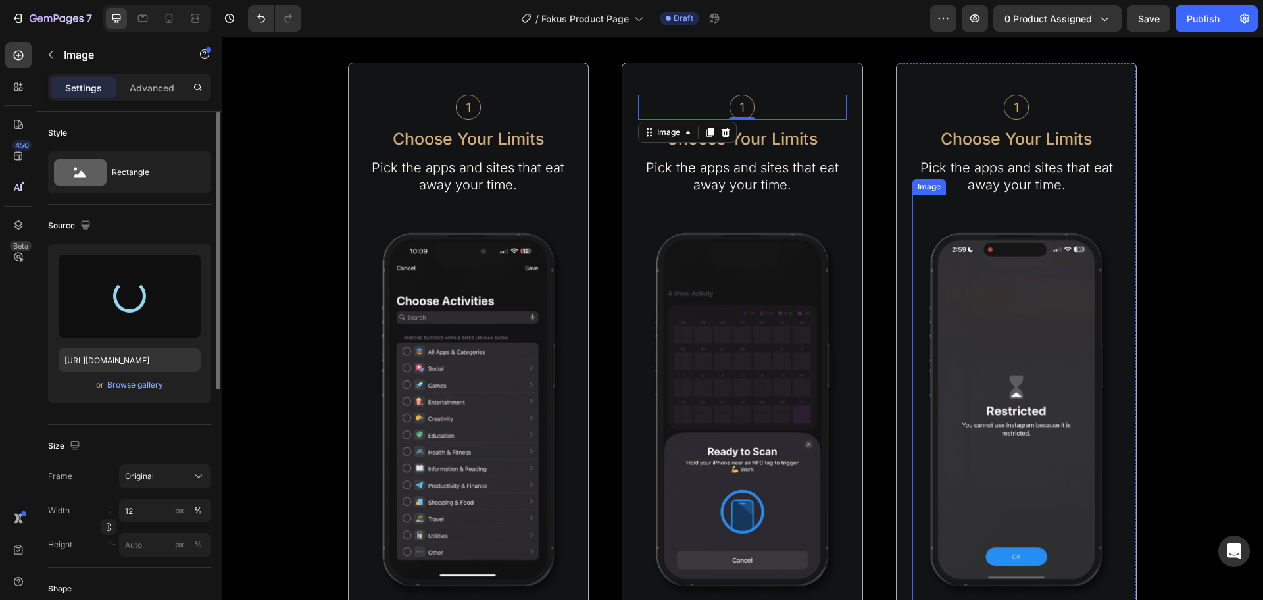
type input "[URL][DOMAIN_NAME]"
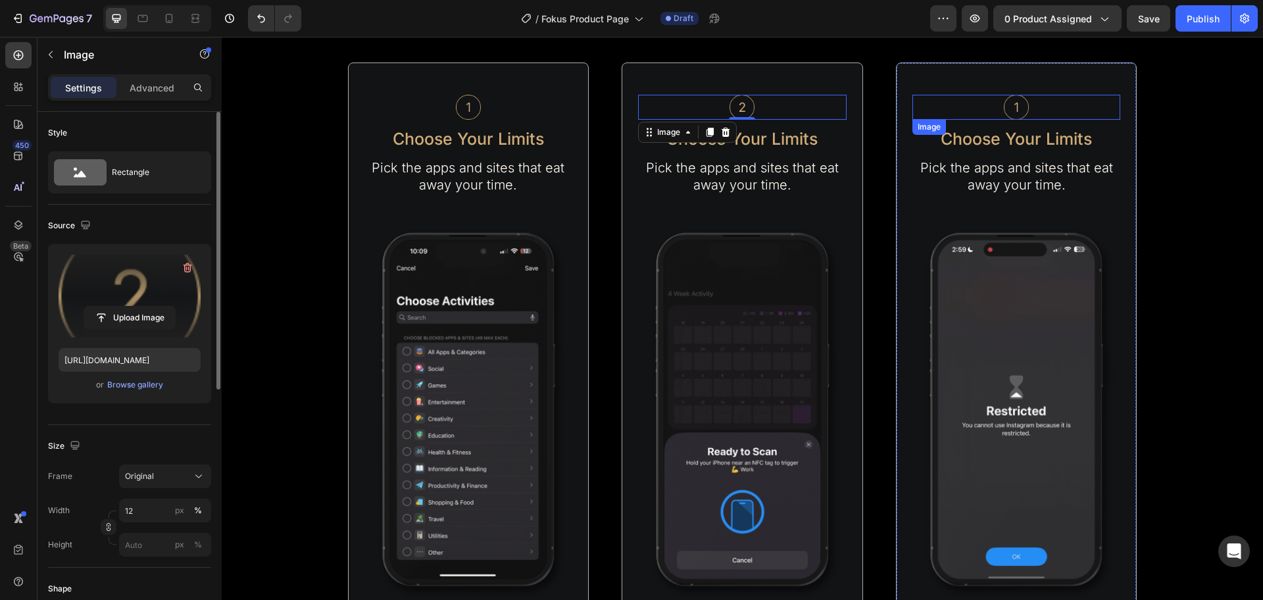
click at [1007, 110] on img at bounding box center [1016, 107] width 25 height 25
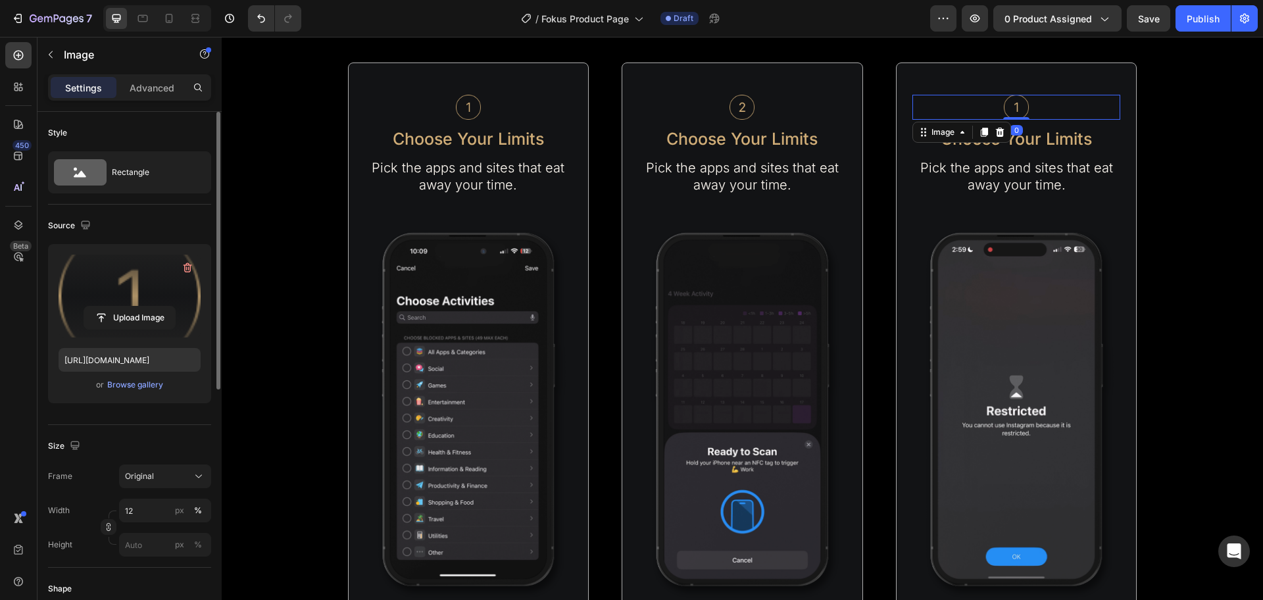
click at [123, 293] on label at bounding box center [130, 296] width 142 height 83
click at [123, 307] on input "file" at bounding box center [129, 318] width 91 height 22
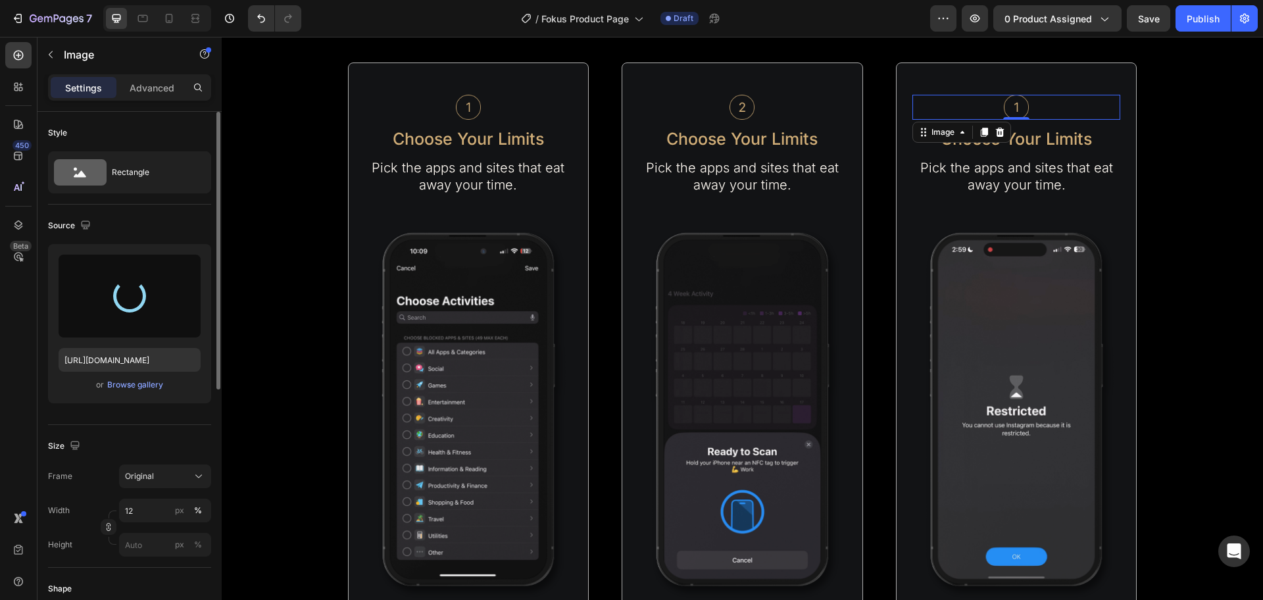
type input "[URL][DOMAIN_NAME]"
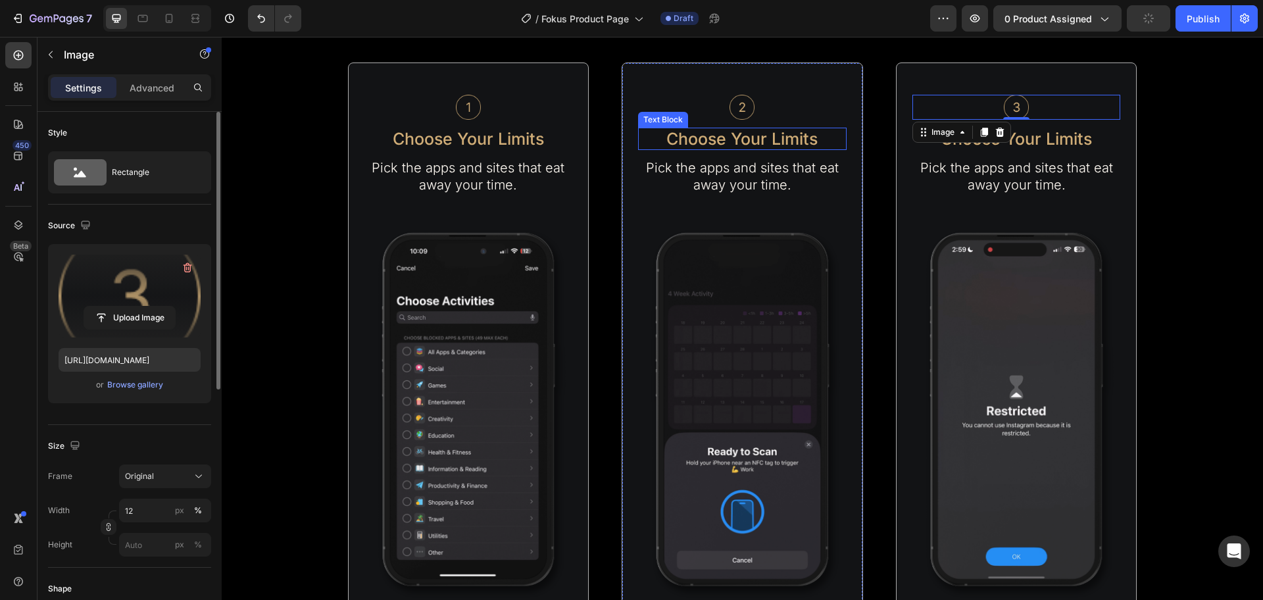
click at [787, 142] on p "Choose Your Limits" at bounding box center [743, 139] width 206 height 20
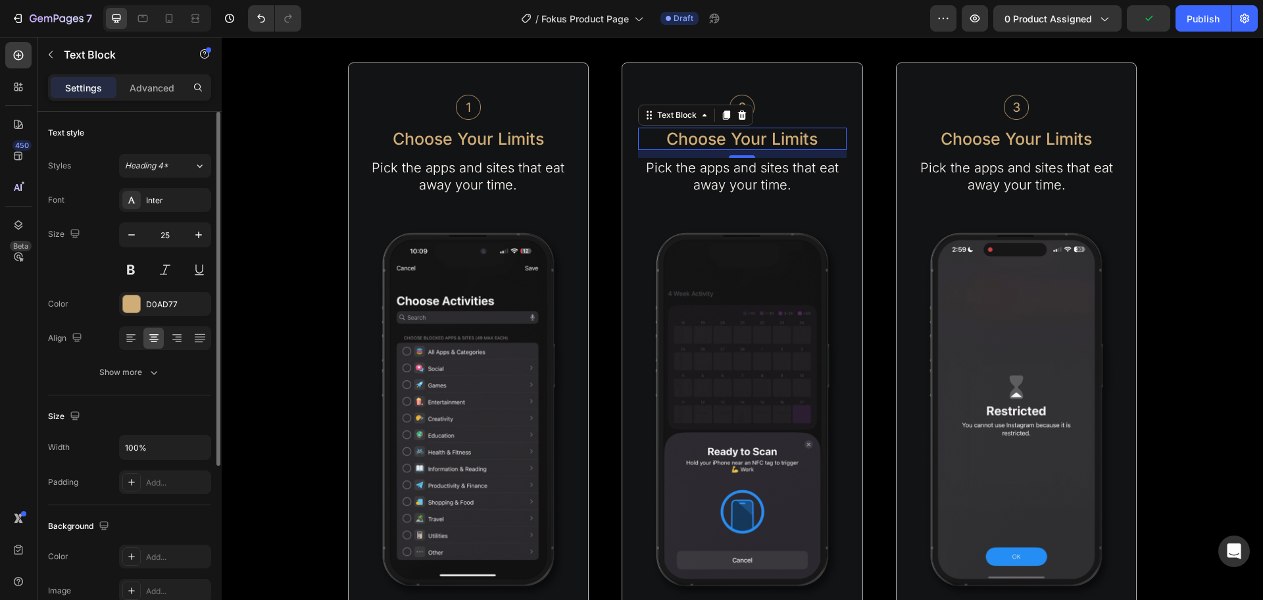
click at [787, 142] on p "Choose Your Limits" at bounding box center [743, 139] width 206 height 20
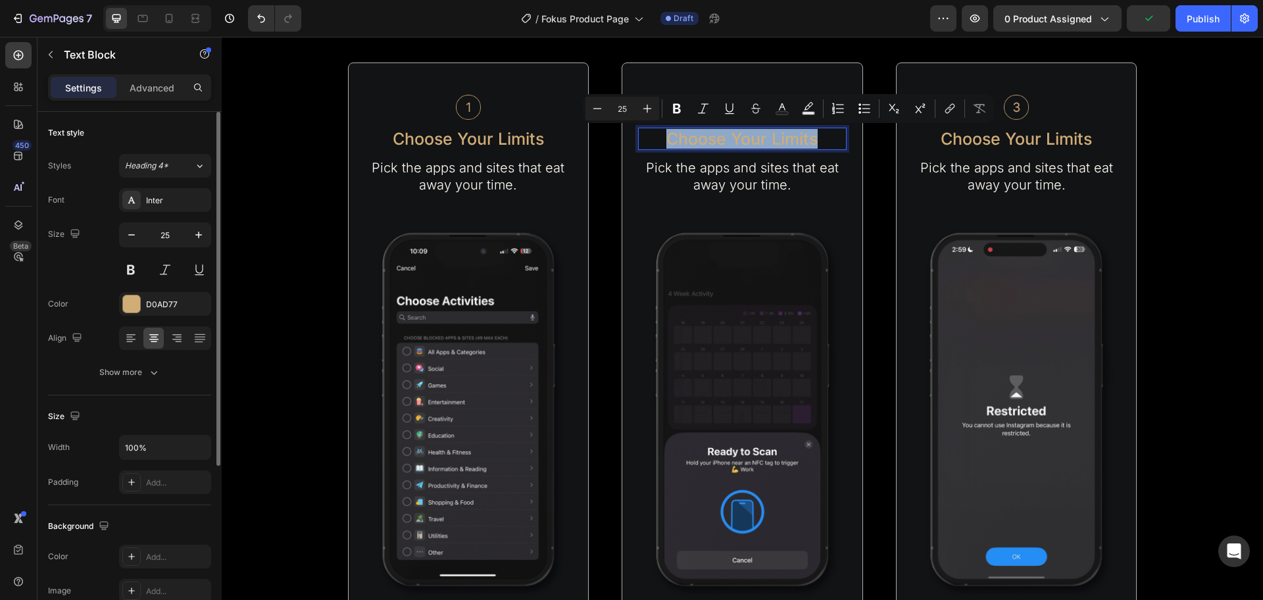
click at [787, 142] on p "Choose Your Limits" at bounding box center [743, 139] width 206 height 20
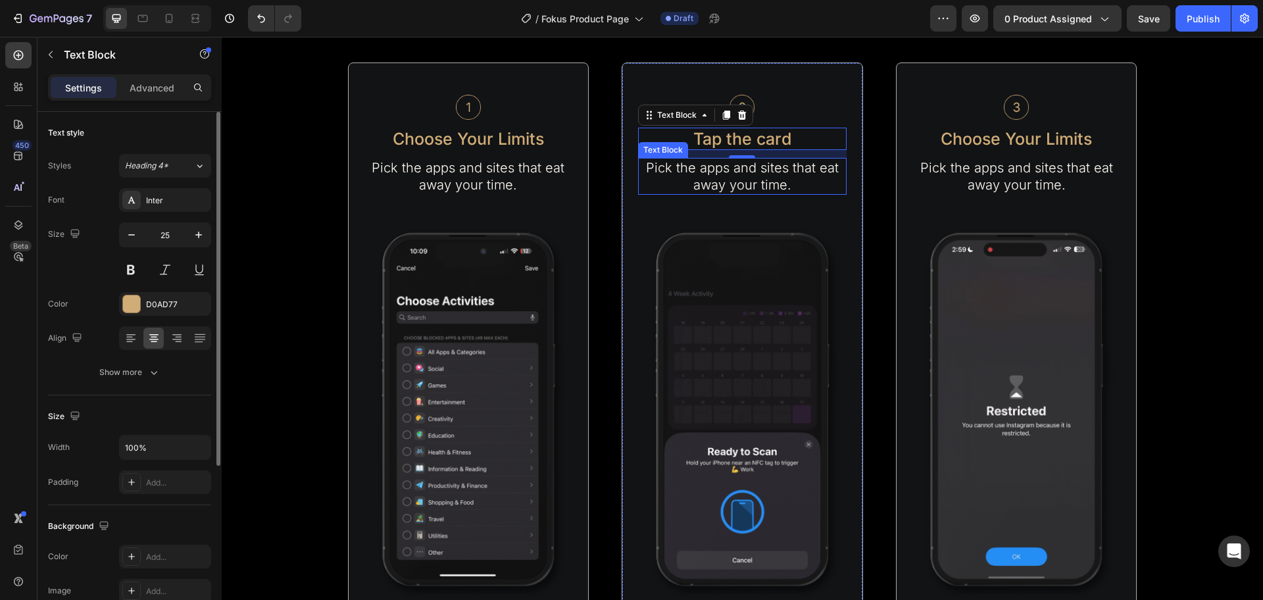
click at [801, 172] on p "Pick the apps and sites that eat away your time." at bounding box center [743, 176] width 206 height 34
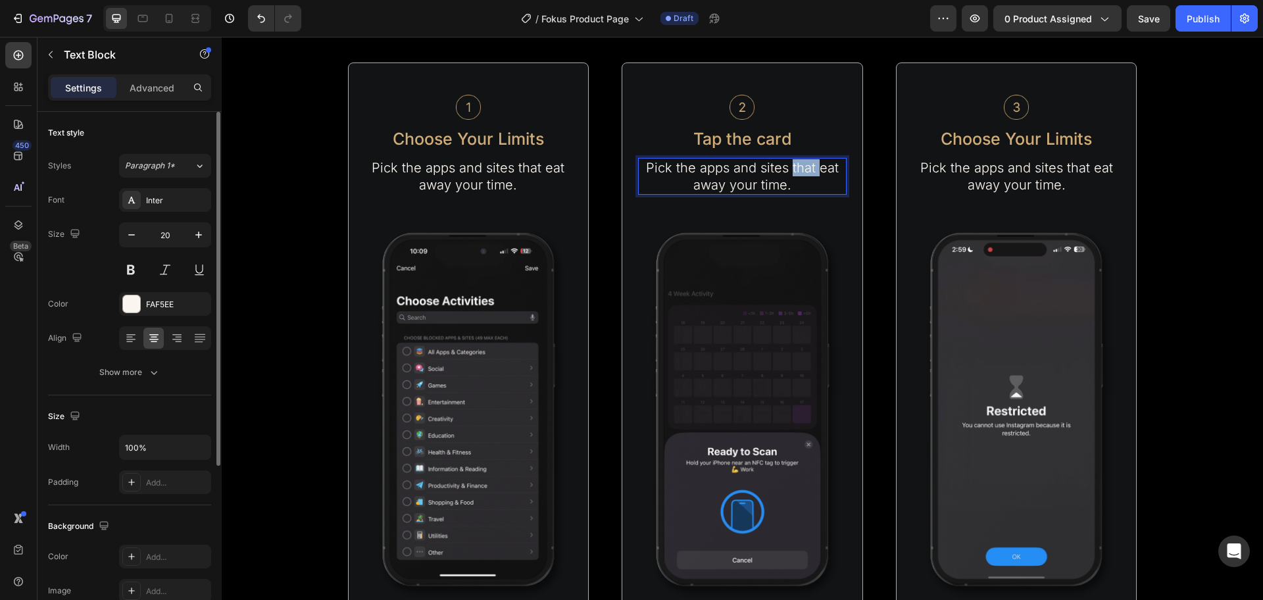
click at [801, 172] on p "Pick the apps and sites that eat away your time." at bounding box center [743, 176] width 206 height 34
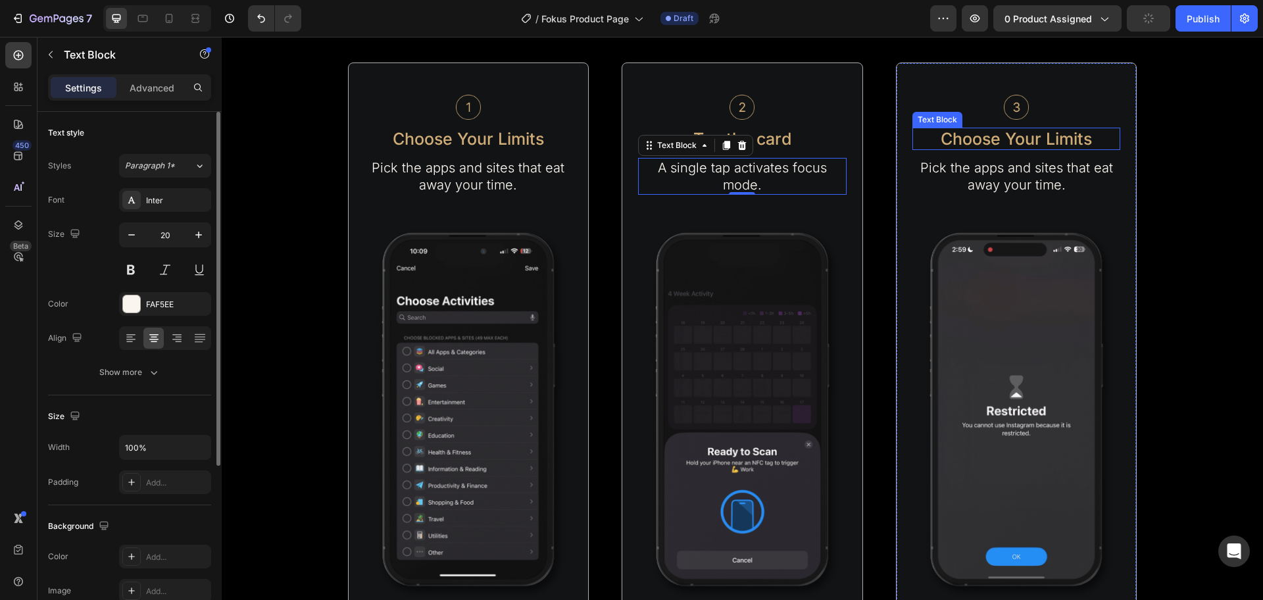
click at [1031, 145] on p "Choose Your Limits" at bounding box center [1017, 139] width 206 height 20
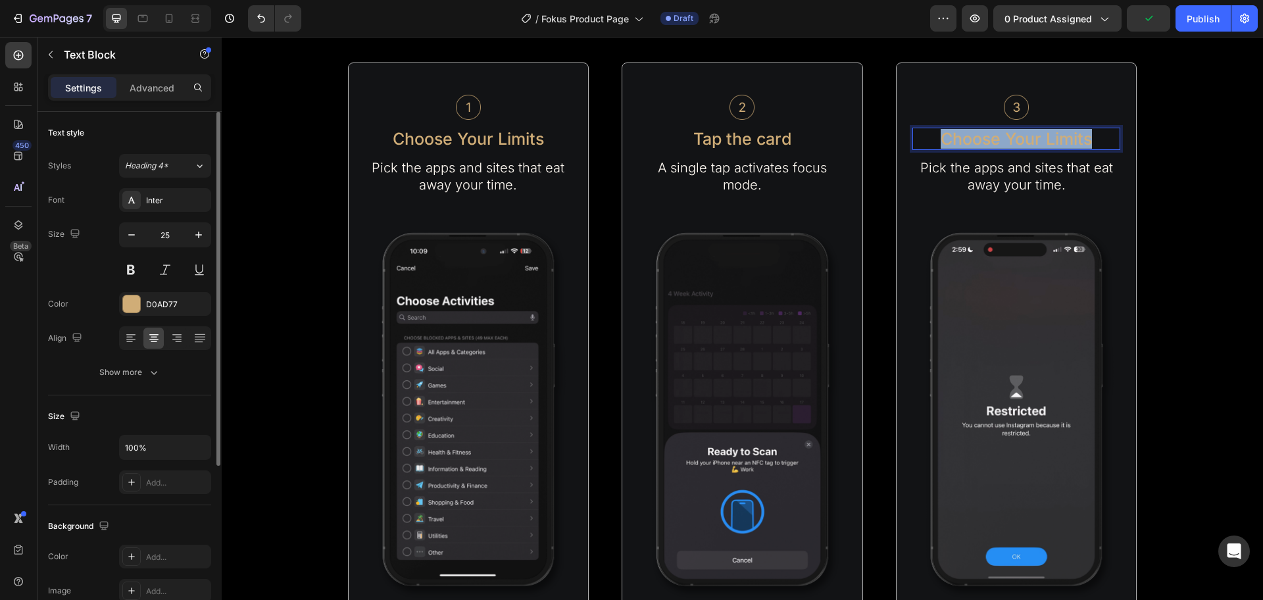
click at [1031, 144] on p "Choose Your Limits" at bounding box center [1017, 139] width 206 height 20
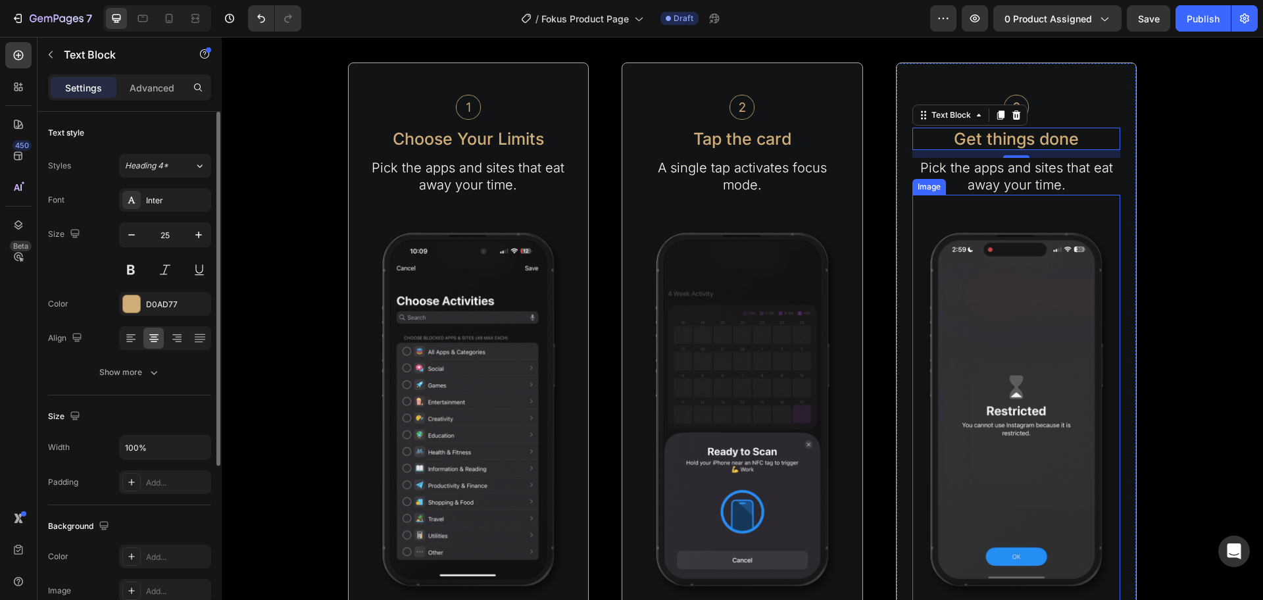
click at [1064, 180] on p "Pick the apps and sites that eat away your time." at bounding box center [1017, 176] width 206 height 34
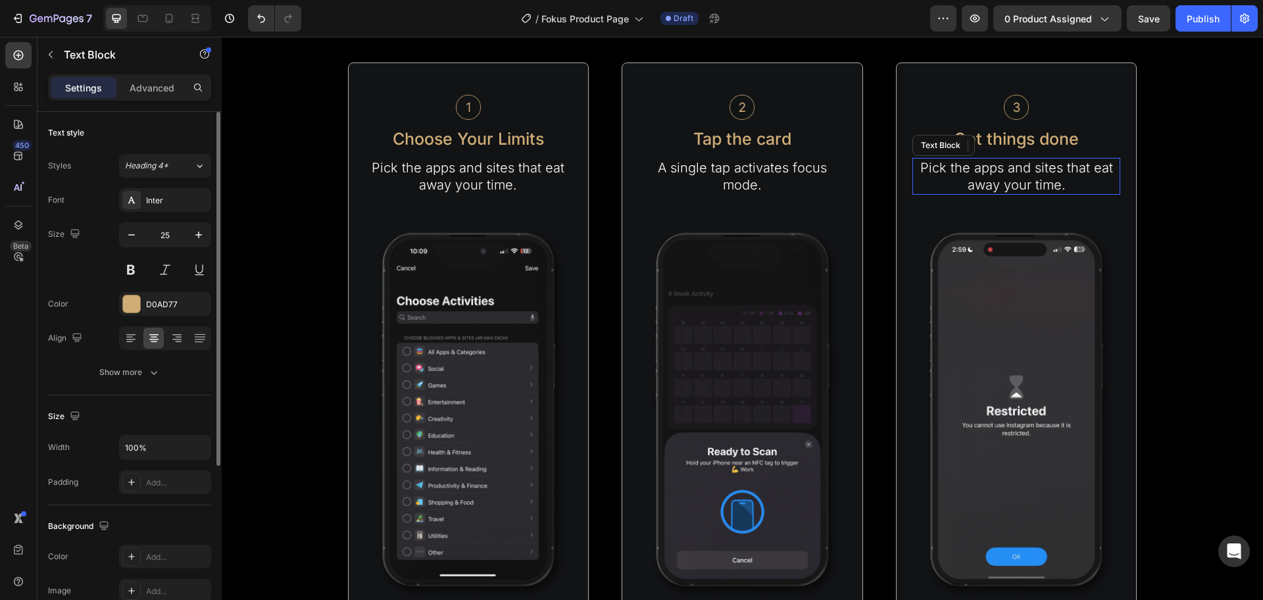
click at [1064, 180] on p "Pick the apps and sites that eat away your time." at bounding box center [1017, 176] width 206 height 34
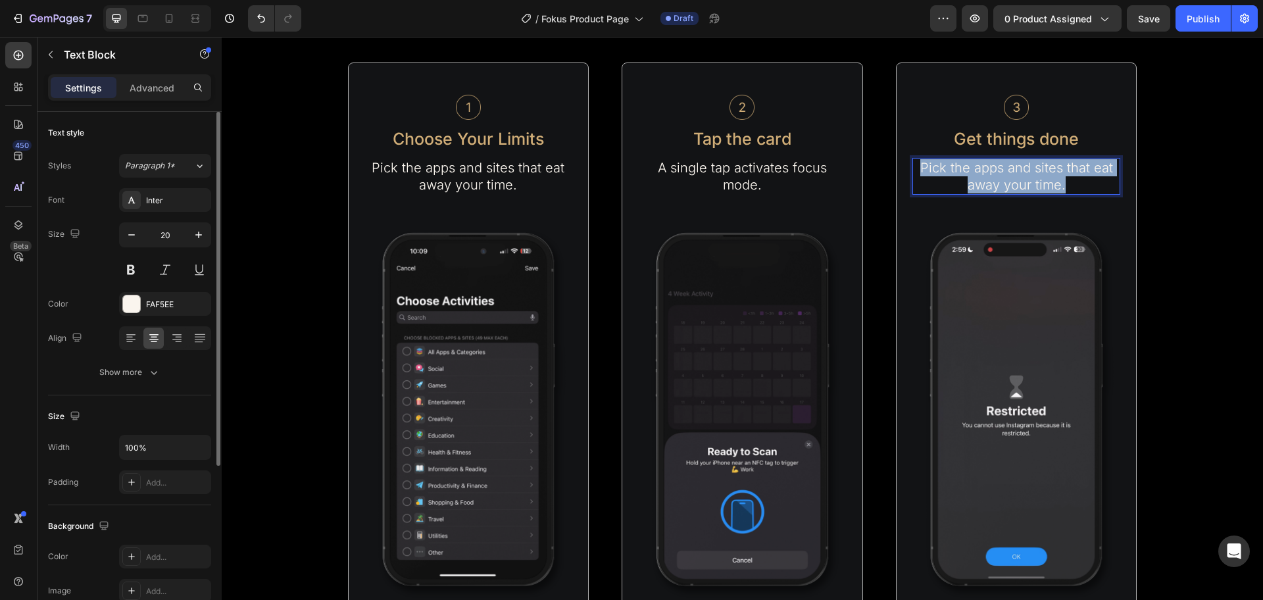
click at [1064, 180] on p "Pick the apps and sites that eat away your time." at bounding box center [1017, 176] width 206 height 34
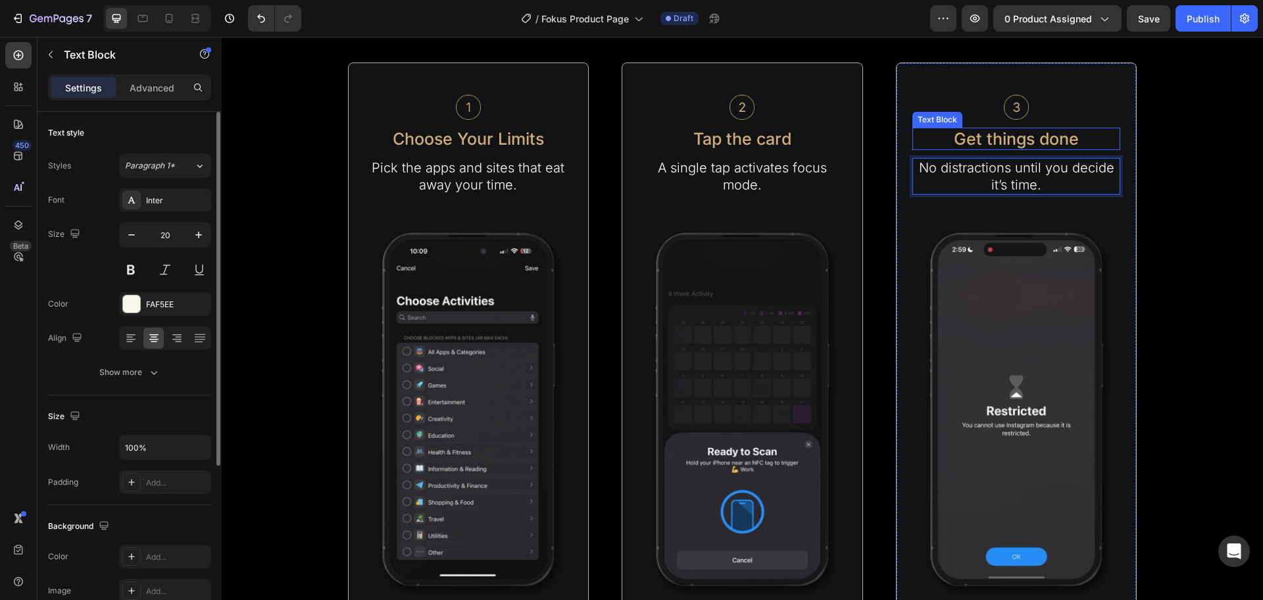
click at [1057, 138] on p "Get things done" at bounding box center [1017, 139] width 206 height 20
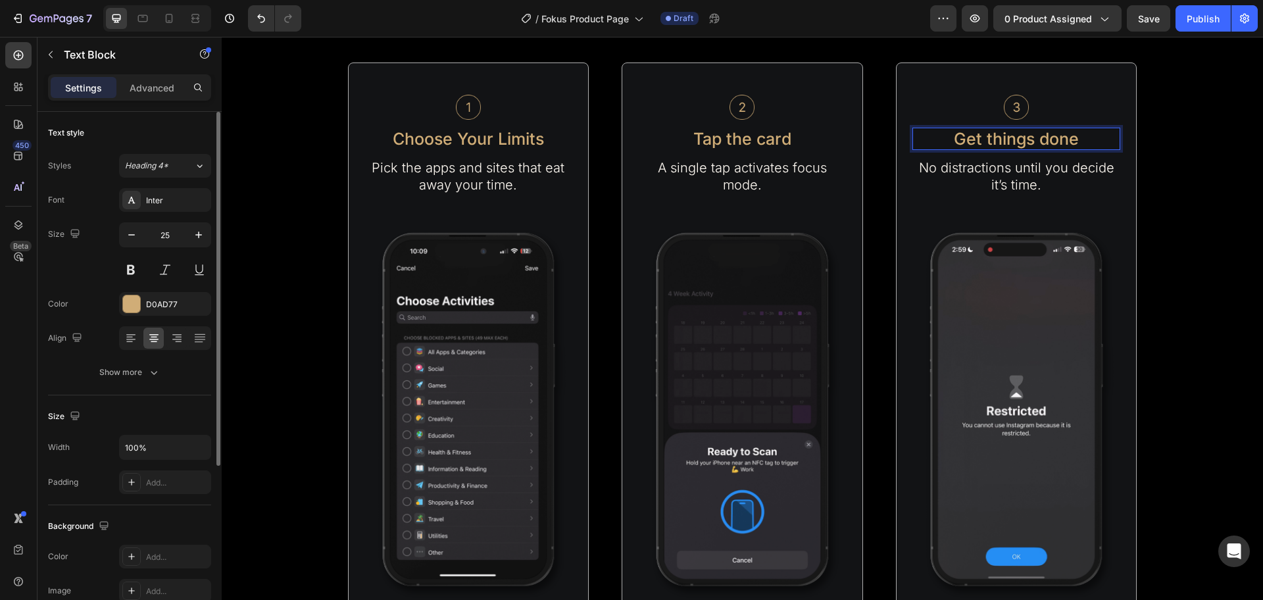
click at [989, 143] on p "Get things done" at bounding box center [1017, 139] width 206 height 20
click at [1047, 140] on p "Get Things done" at bounding box center [1017, 139] width 206 height 20
click at [727, 140] on p "Tap the card" at bounding box center [743, 139] width 206 height 20
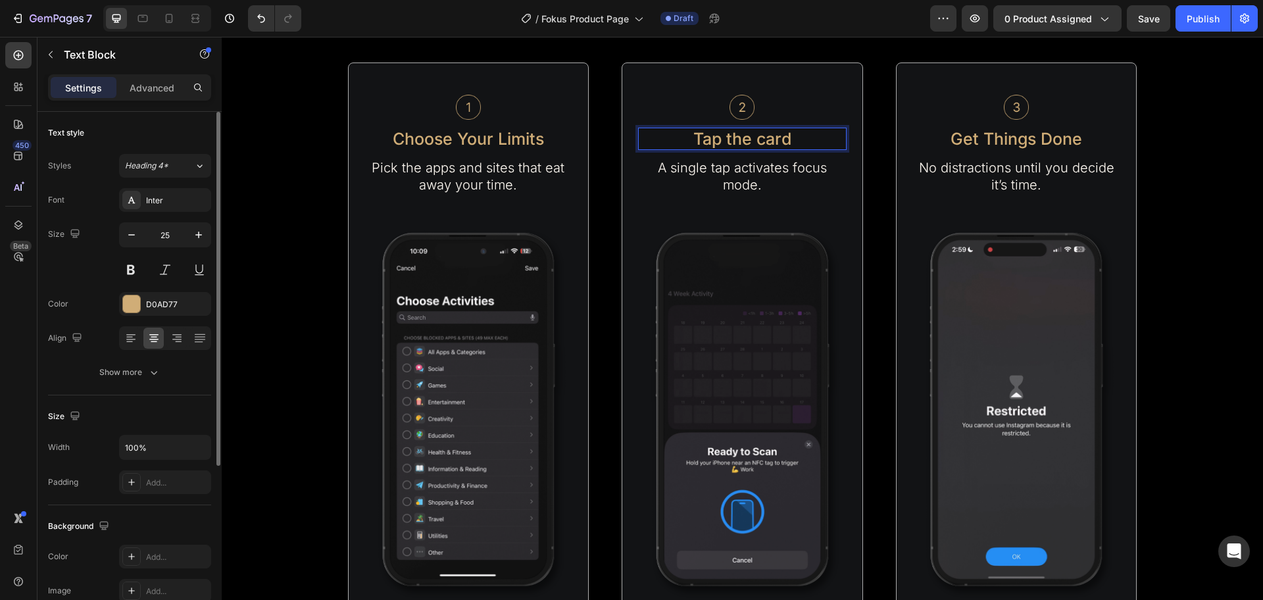
click at [755, 140] on p "Tap the card" at bounding box center [743, 139] width 206 height 20
drag, startPoint x: 725, startPoint y: 138, endPoint x: 733, endPoint y: 145, distance: 10.7
click at [725, 137] on p "Tap the Card" at bounding box center [743, 139] width 206 height 20
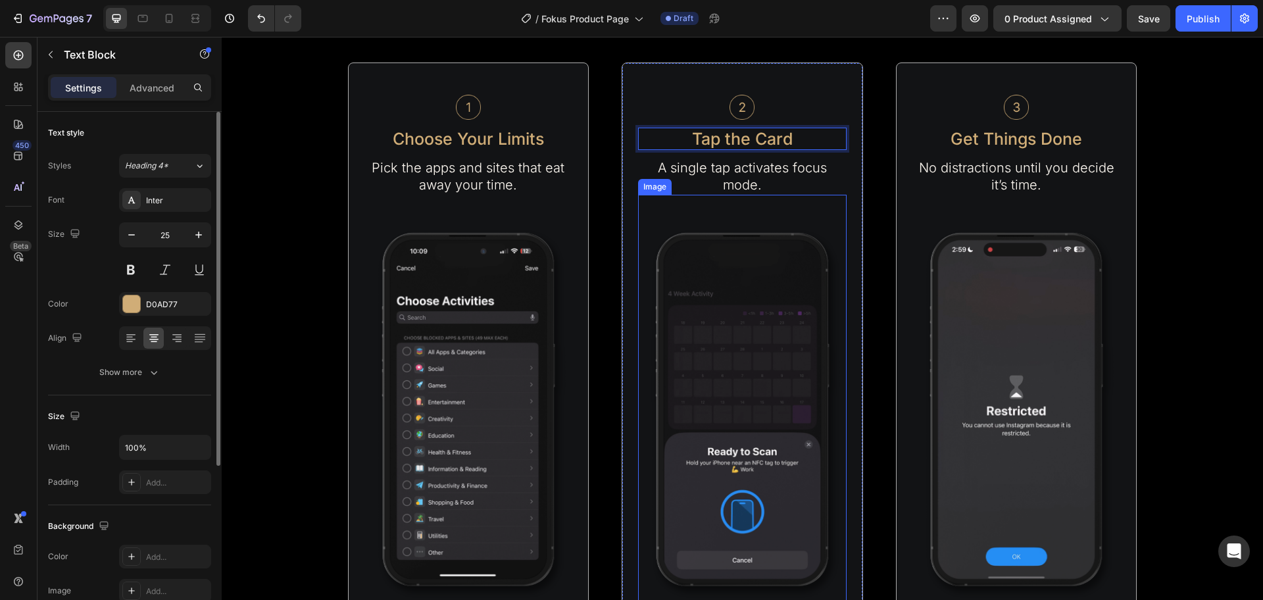
click at [761, 245] on img at bounding box center [742, 410] width 209 height 430
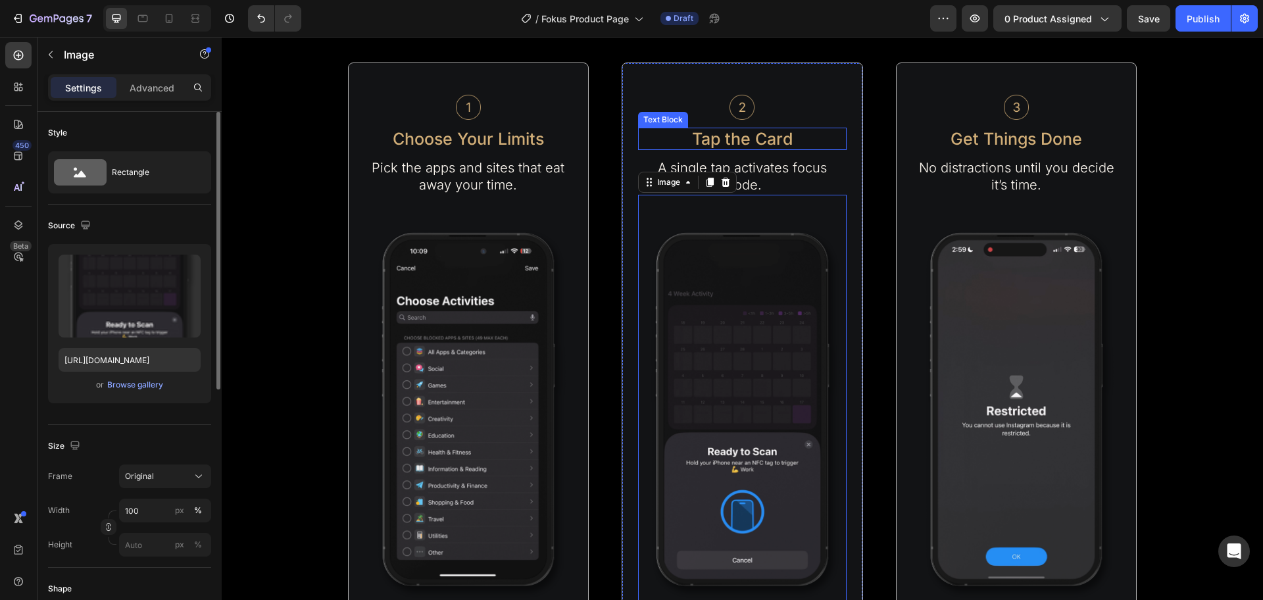
click at [726, 142] on p "Tap the Card" at bounding box center [743, 139] width 206 height 20
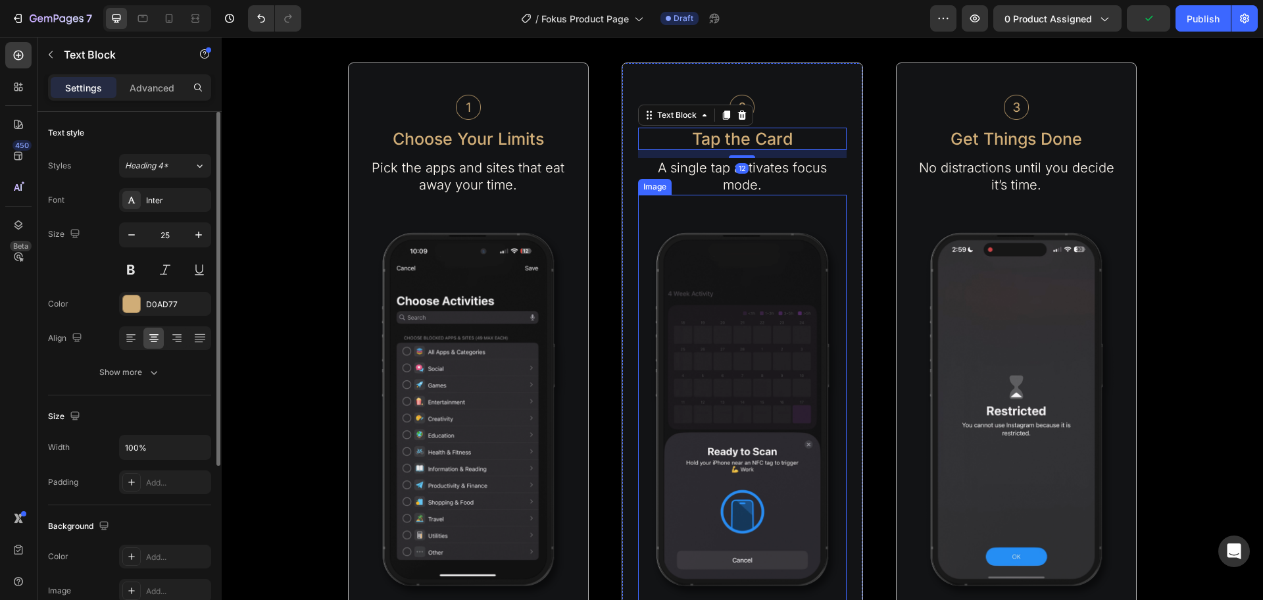
click at [806, 239] on img at bounding box center [742, 410] width 209 height 430
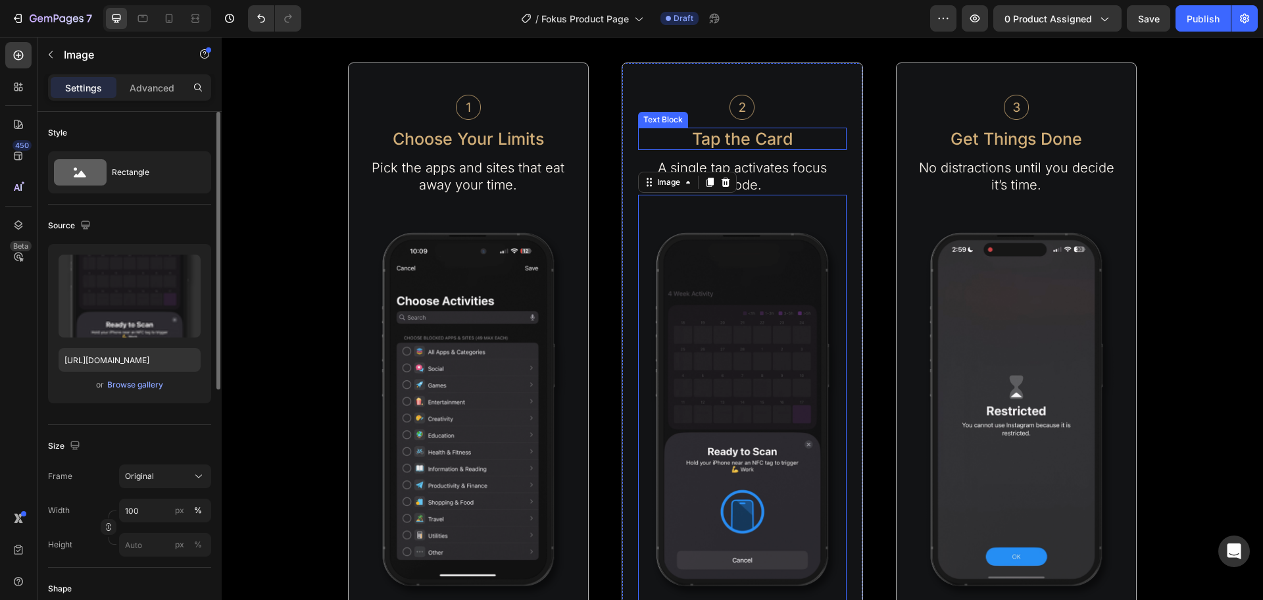
click at [721, 132] on p "Tap the Card" at bounding box center [743, 139] width 206 height 20
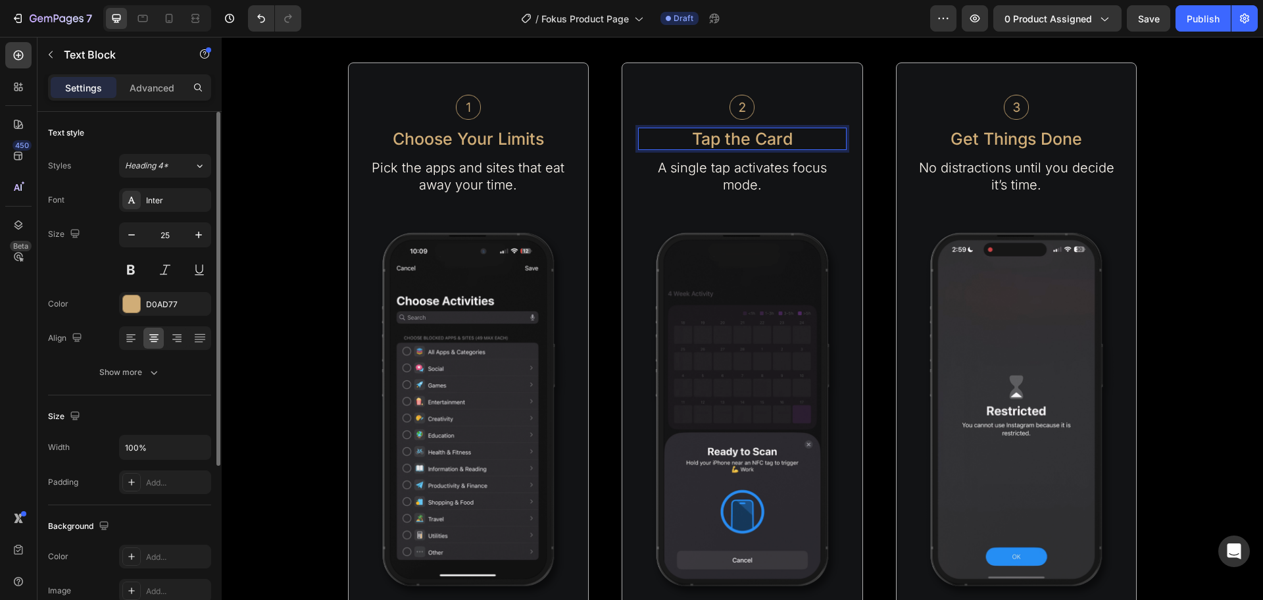
click at [729, 140] on p "Tap the Card" at bounding box center [743, 139] width 206 height 20
click at [749, 175] on p "A single tap activates focus mode." at bounding box center [743, 176] width 206 height 34
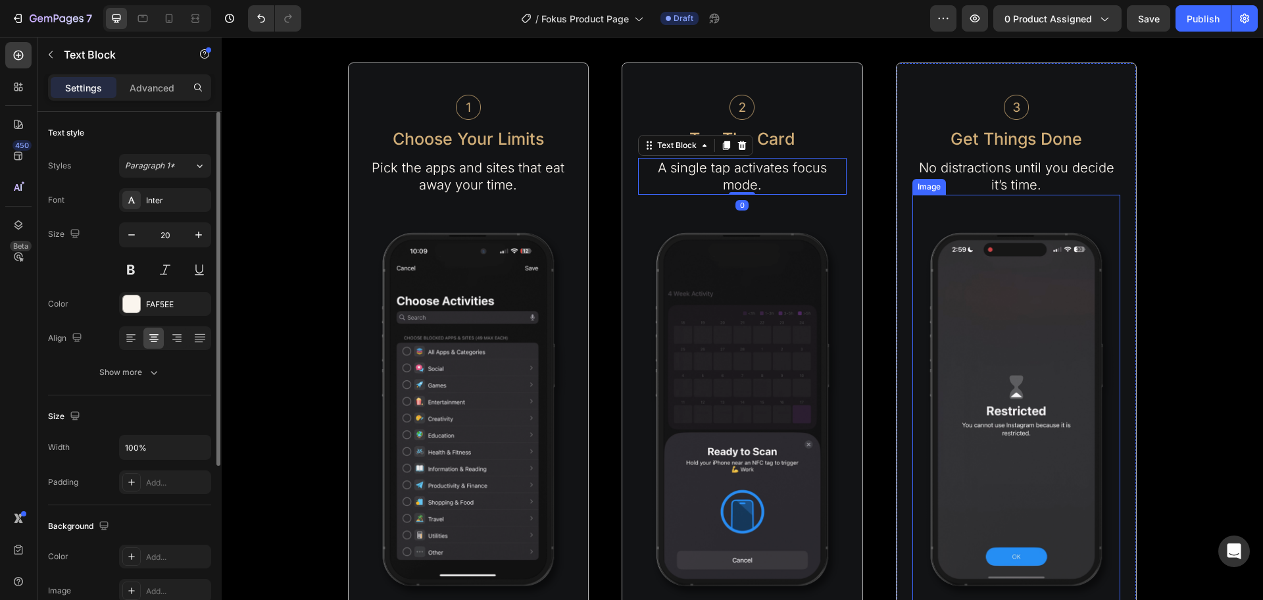
click at [1000, 316] on img at bounding box center [1017, 410] width 209 height 430
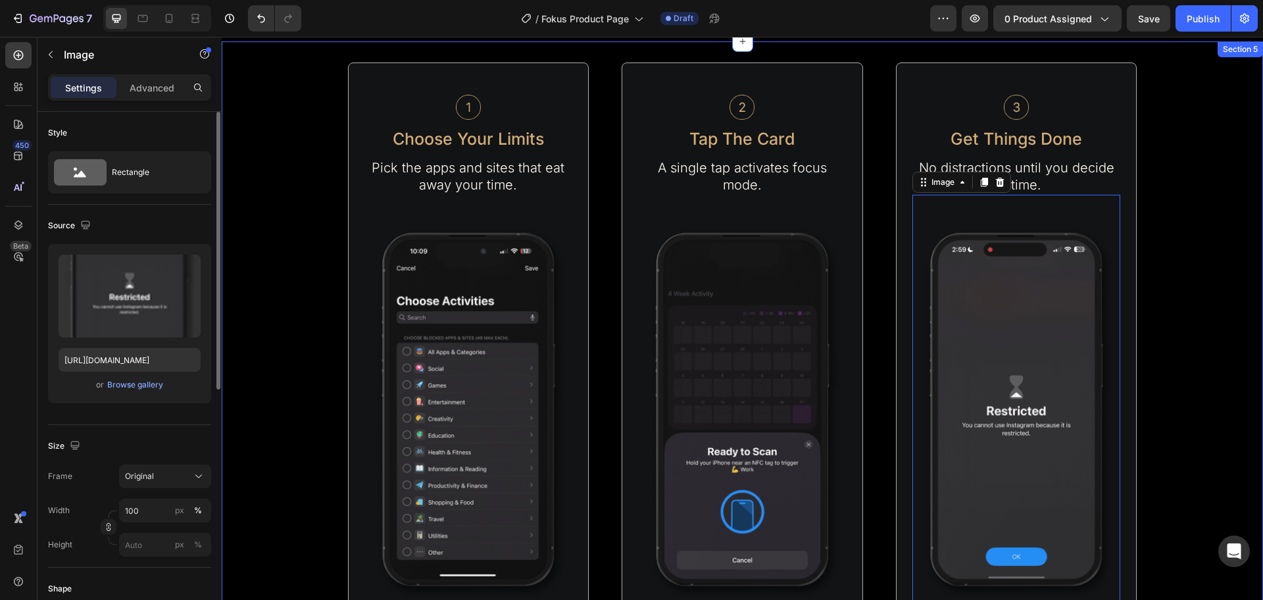
click at [1157, 264] on div "Image Choose Your Limits Text Block Pick the apps and sites that eat away your …" at bounding box center [743, 345] width 1042 height 564
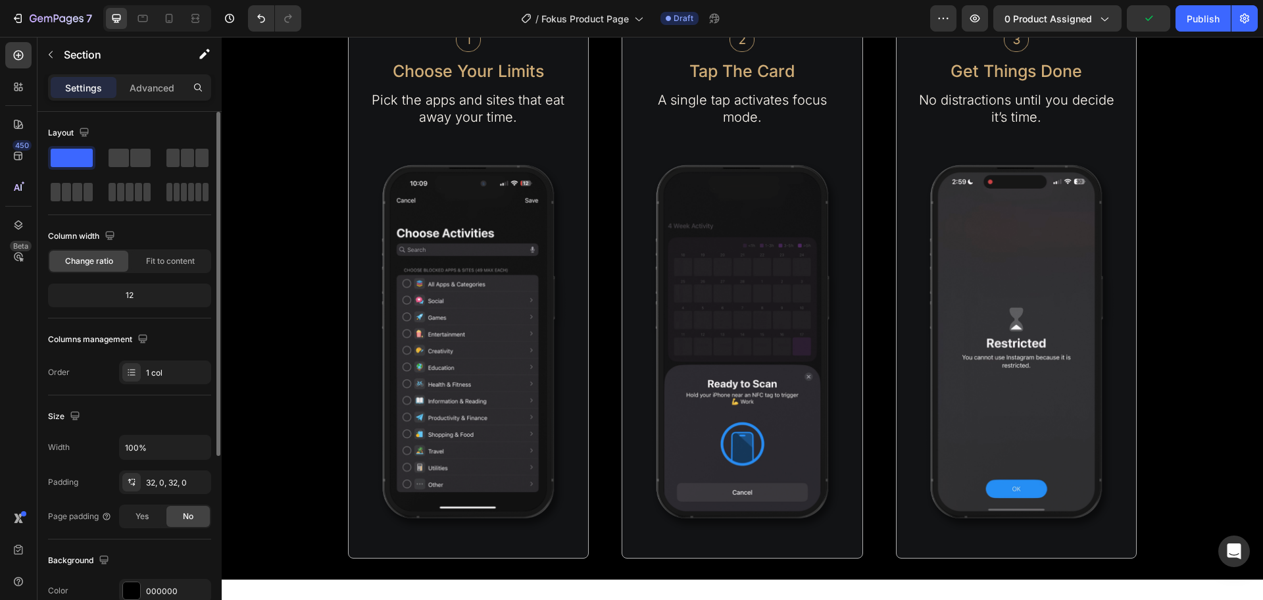
click at [1167, 362] on div "Image Choose Your Limits Text Block Pick the apps and sites that eat away your …" at bounding box center [743, 277] width 1042 height 564
click at [153, 88] on p "Advanced" at bounding box center [152, 88] width 45 height 14
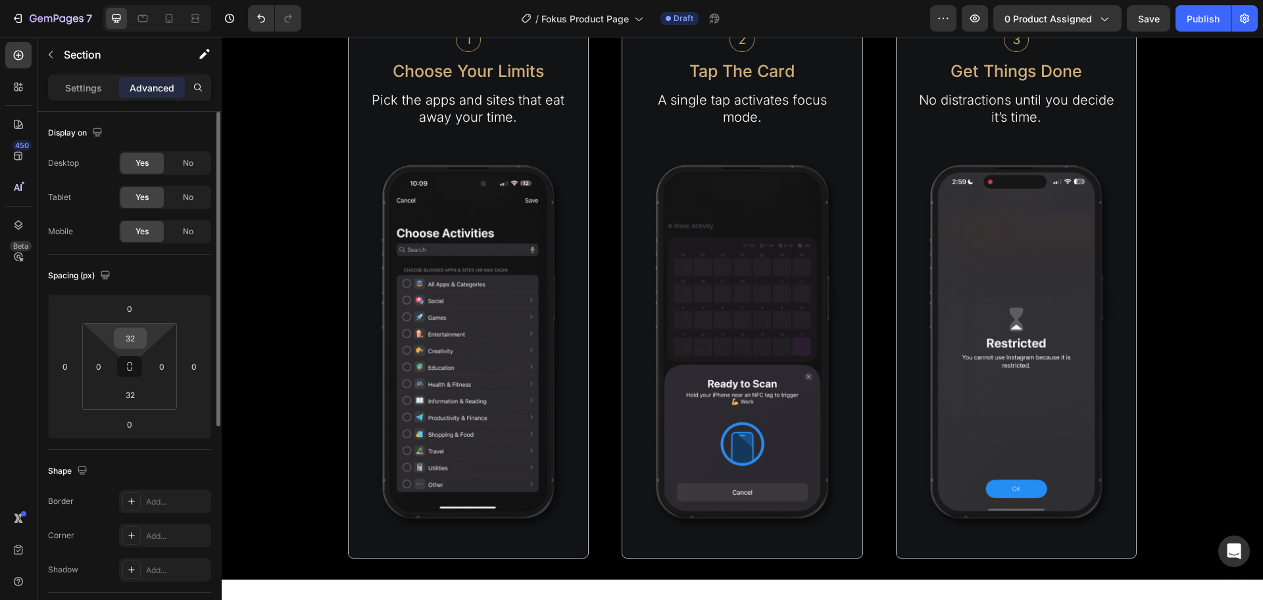
click at [137, 335] on input "32" at bounding box center [130, 338] width 26 height 20
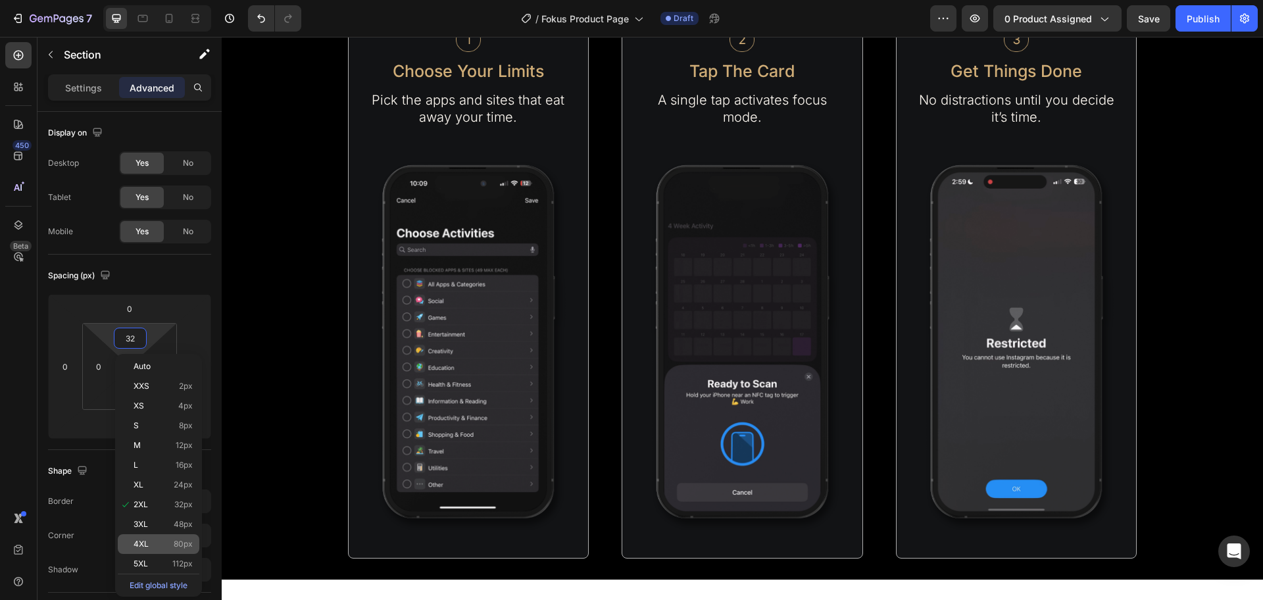
click at [165, 535] on div "4XL 80px" at bounding box center [159, 544] width 82 height 20
type input "80"
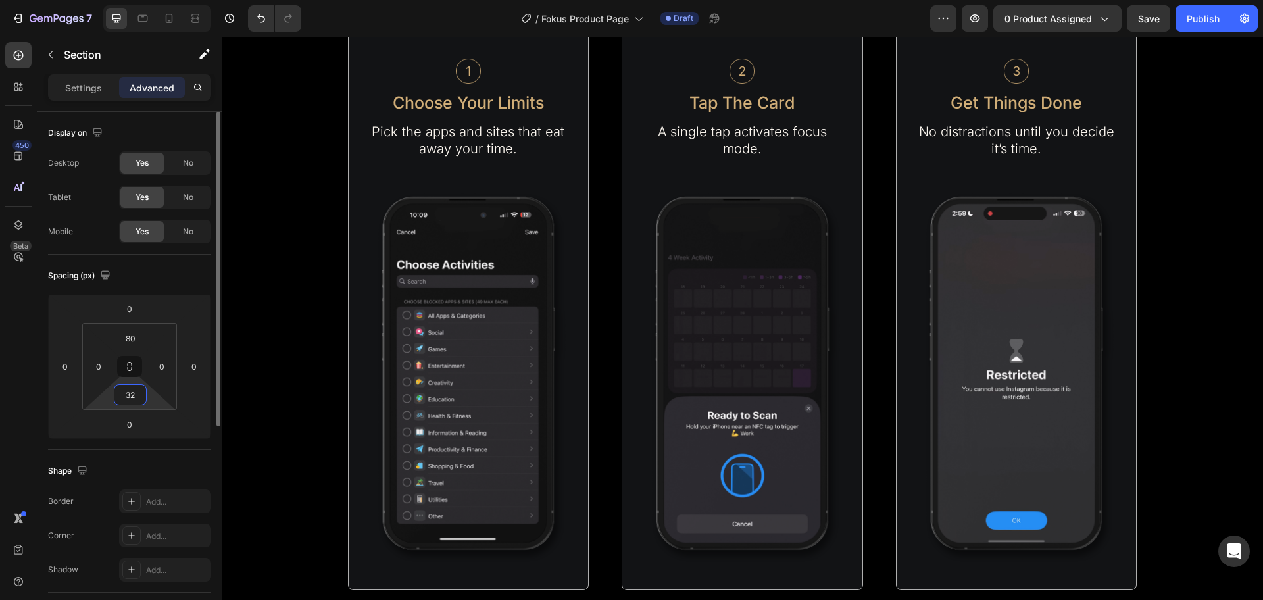
click at [126, 394] on input "32" at bounding box center [130, 395] width 26 height 20
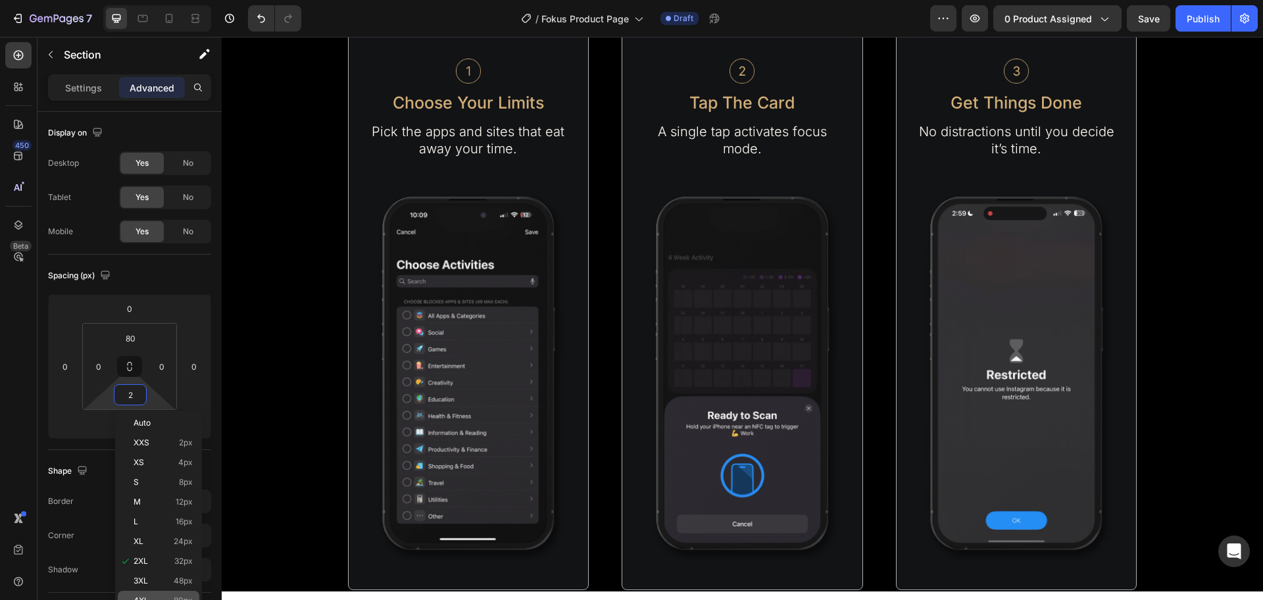
click at [170, 595] on div "4XL 80px" at bounding box center [159, 601] width 82 height 20
type input "80"
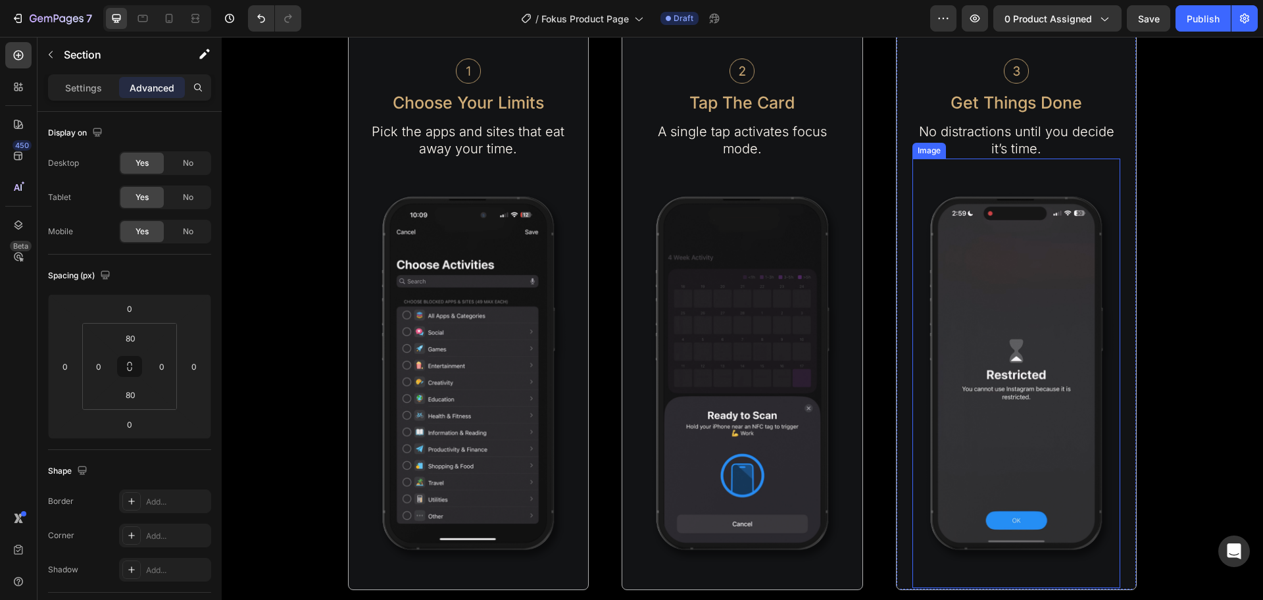
scroll to position [2044, 0]
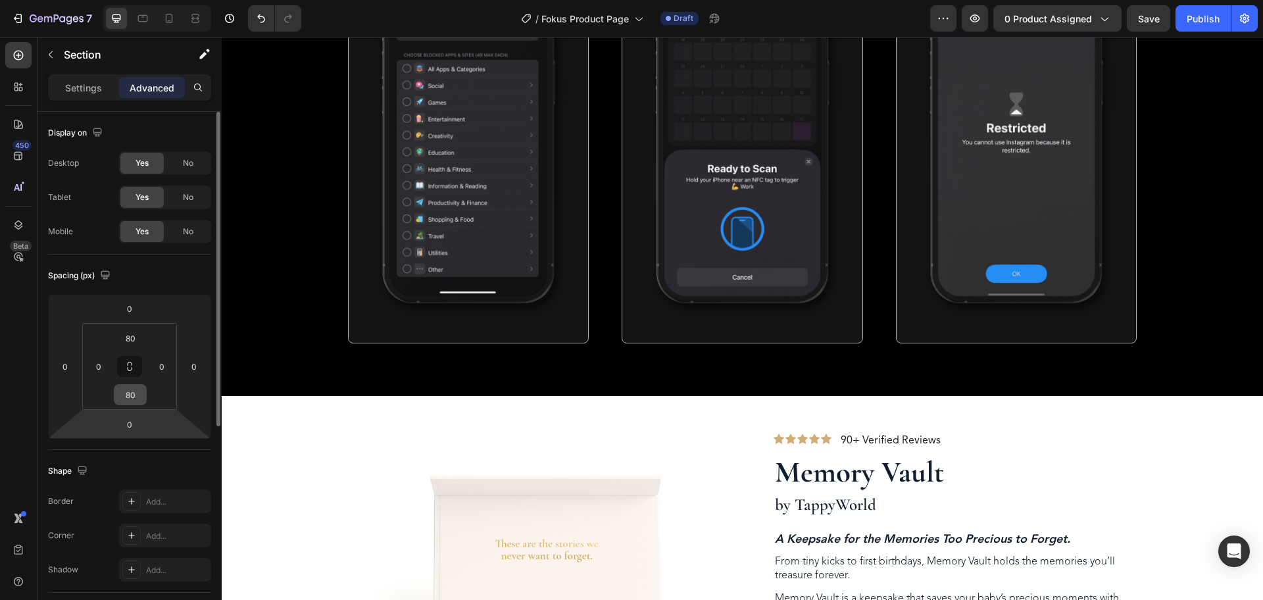
click at [123, 405] on div "80" at bounding box center [130, 394] width 33 height 21
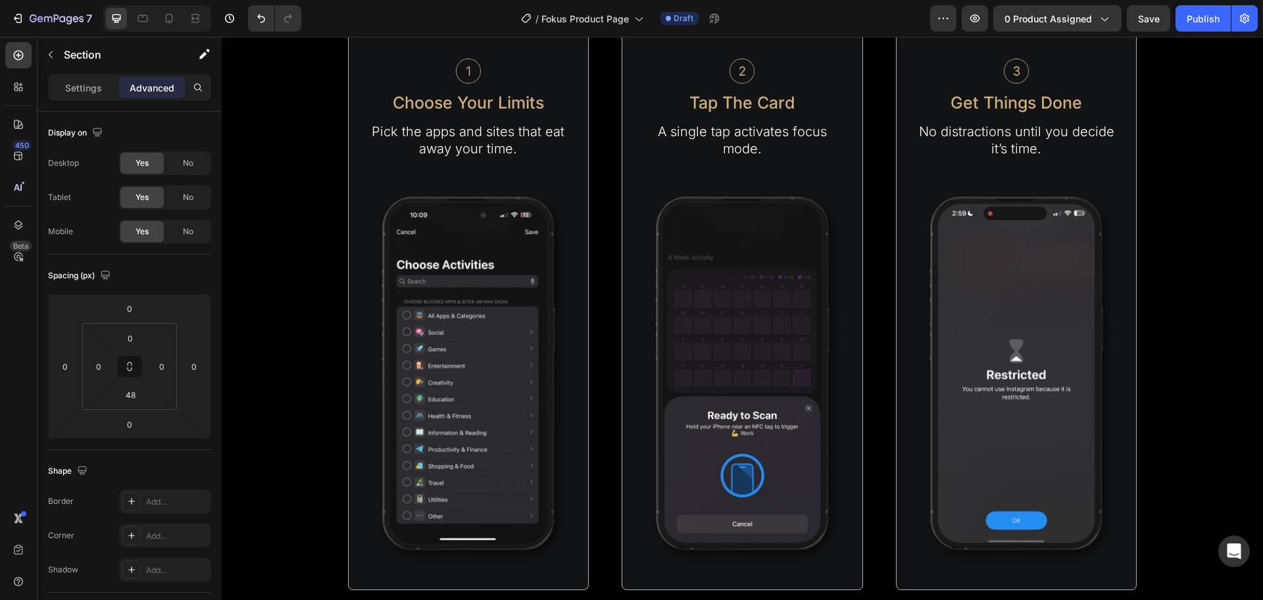
scroll to position [1468, 0]
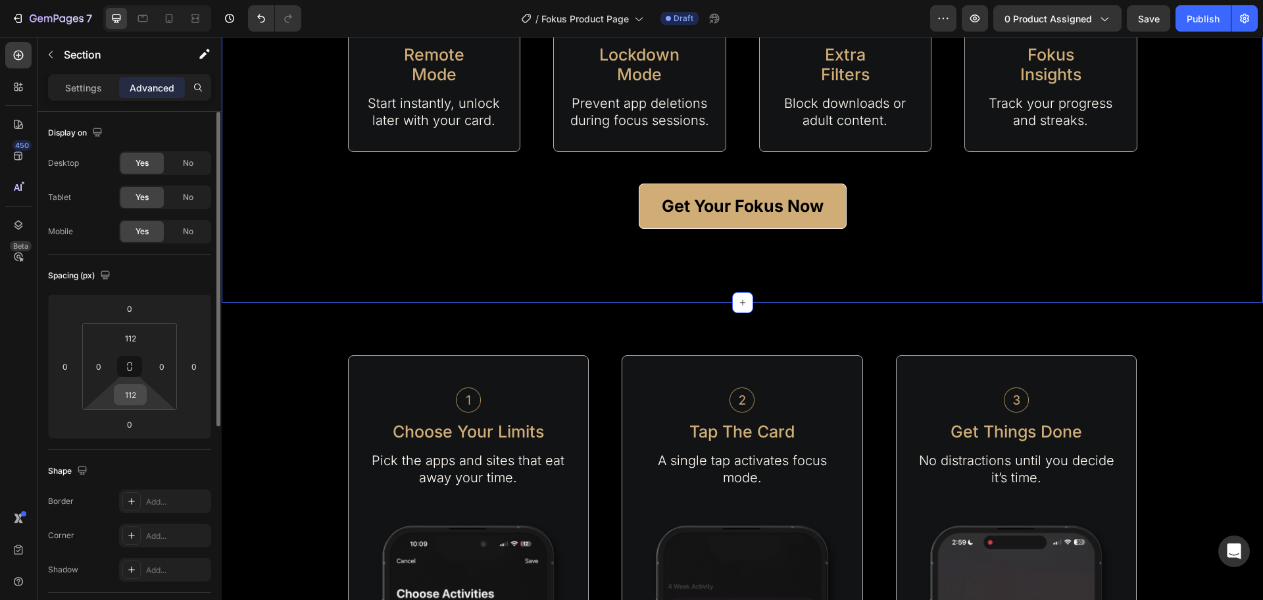
click at [137, 393] on input "112" at bounding box center [130, 395] width 26 height 20
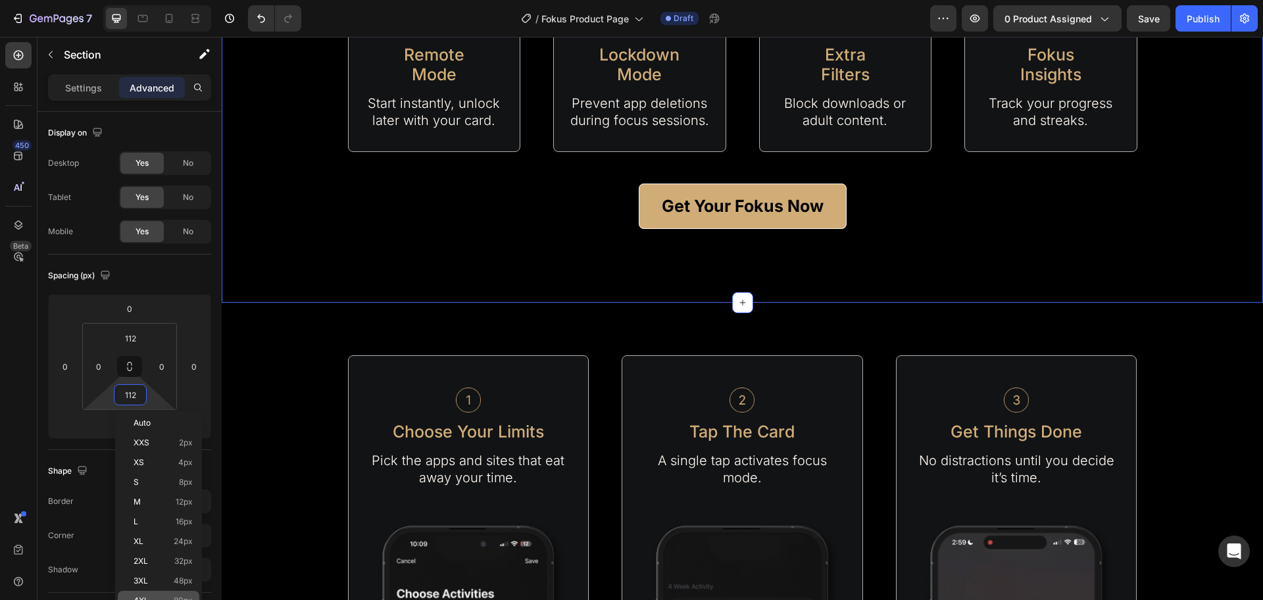
click at [155, 597] on p "4XL 80px" at bounding box center [163, 600] width 59 height 9
type input "80"
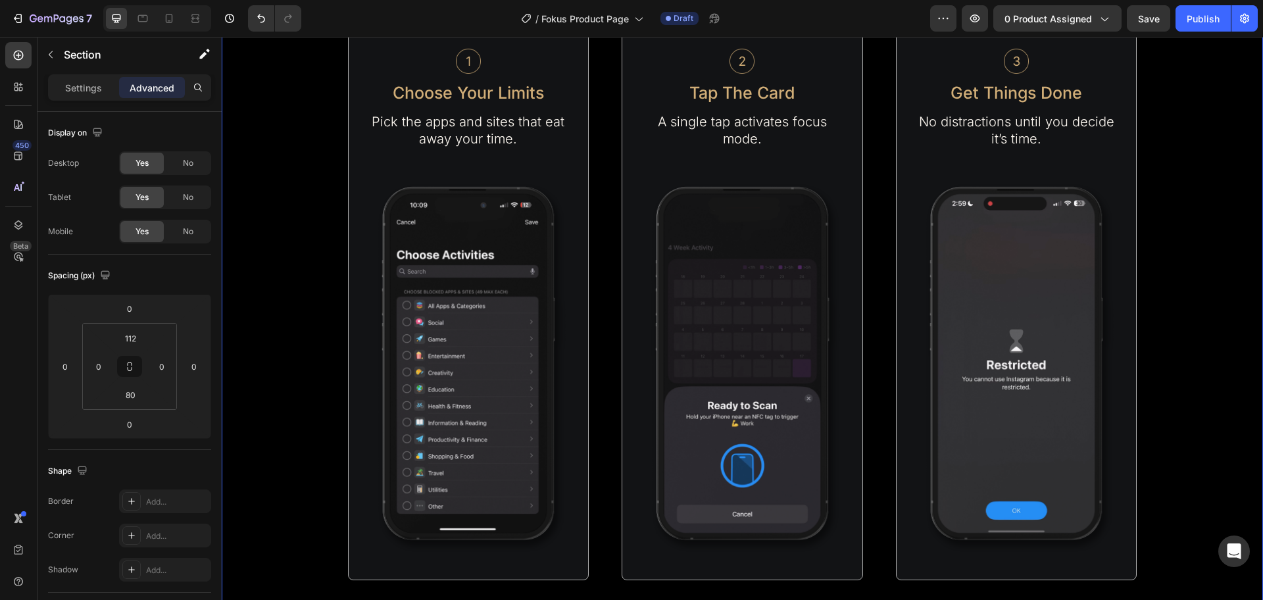
click at [1203, 314] on div "Image Choose Your Limits Text Block Pick the apps and sites that eat away your …" at bounding box center [743, 298] width 1042 height 564
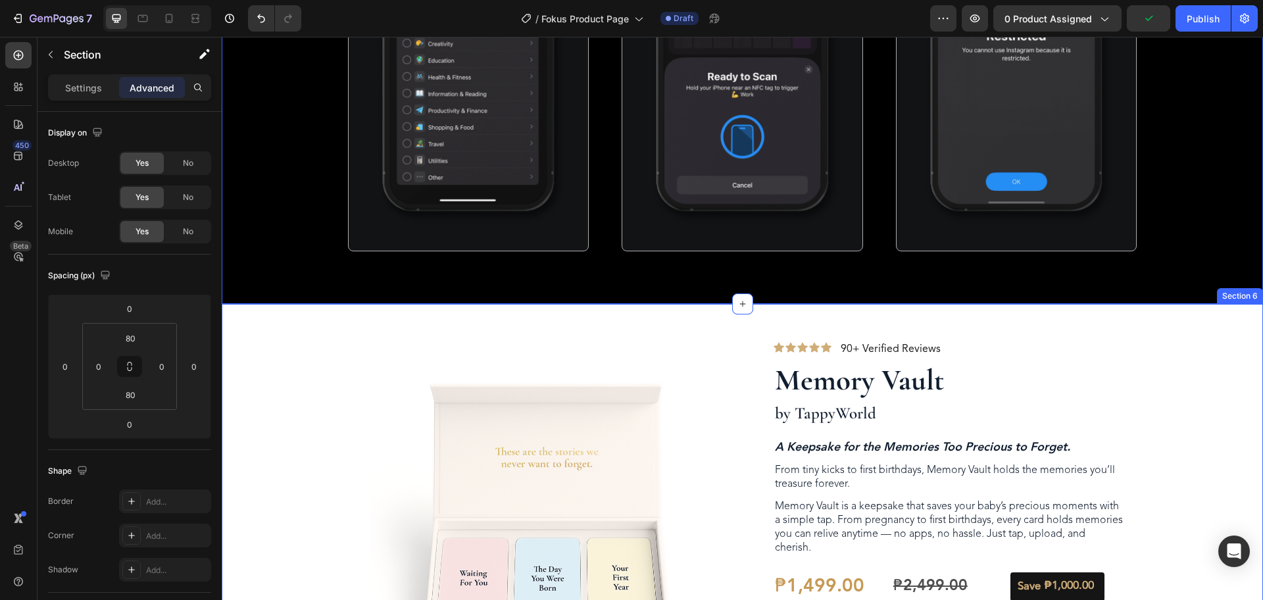
click at [1133, 319] on div "Product Images Row Icon Icon Icon Icon Icon Icon List 90+ Verified Reviews Text…" at bounding box center [743, 569] width 1042 height 530
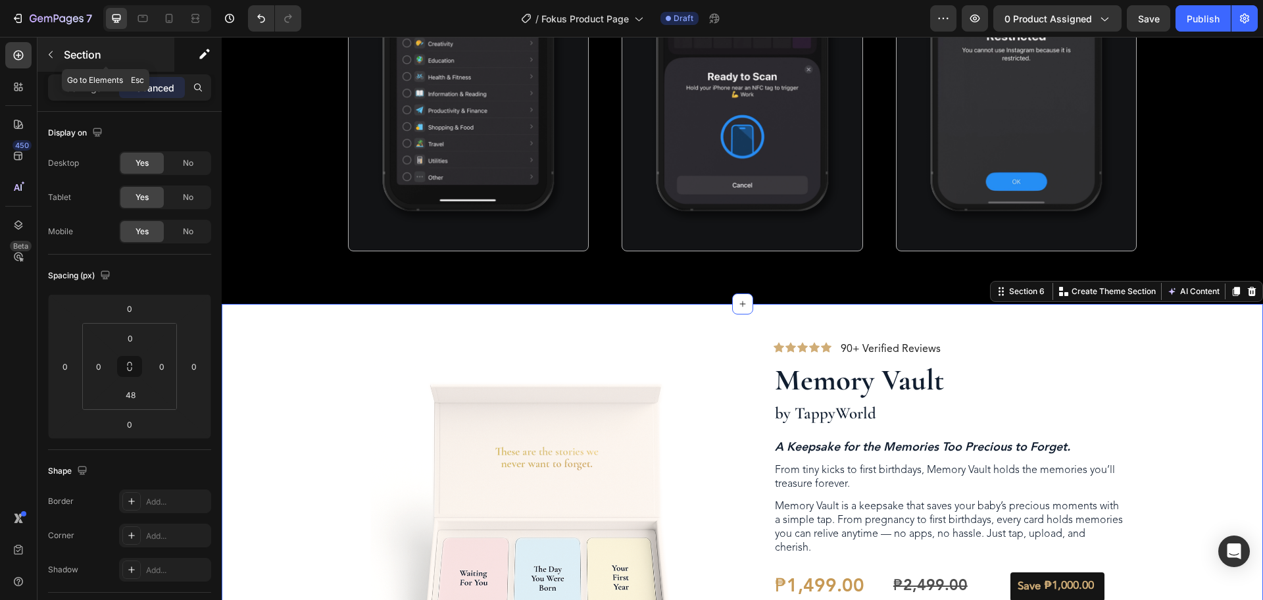
click at [45, 57] on button "button" at bounding box center [50, 54] width 21 height 21
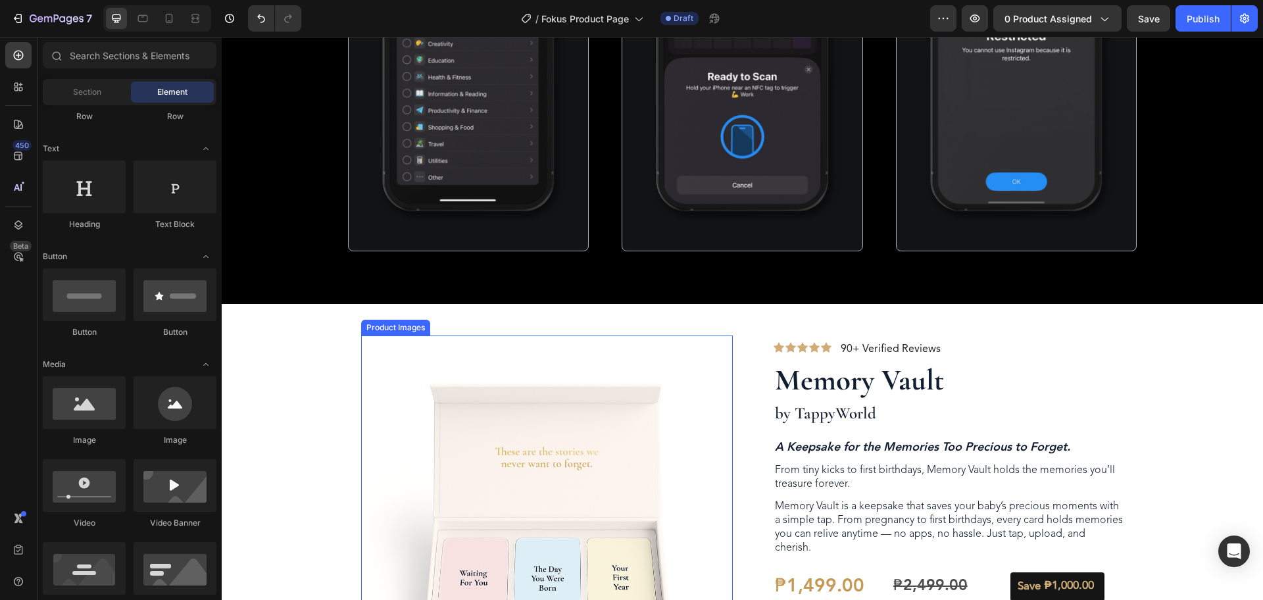
click at [715, 347] on img at bounding box center [547, 522] width 372 height 372
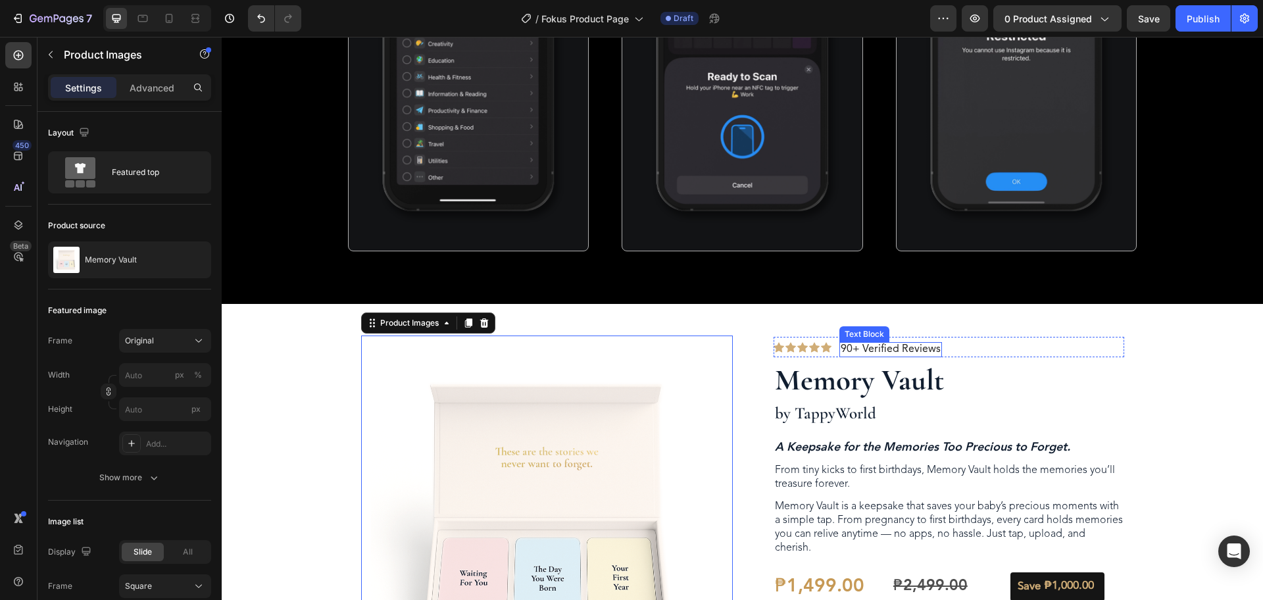
click at [892, 346] on p "90+ Verified Reviews" at bounding box center [891, 350] width 100 height 13
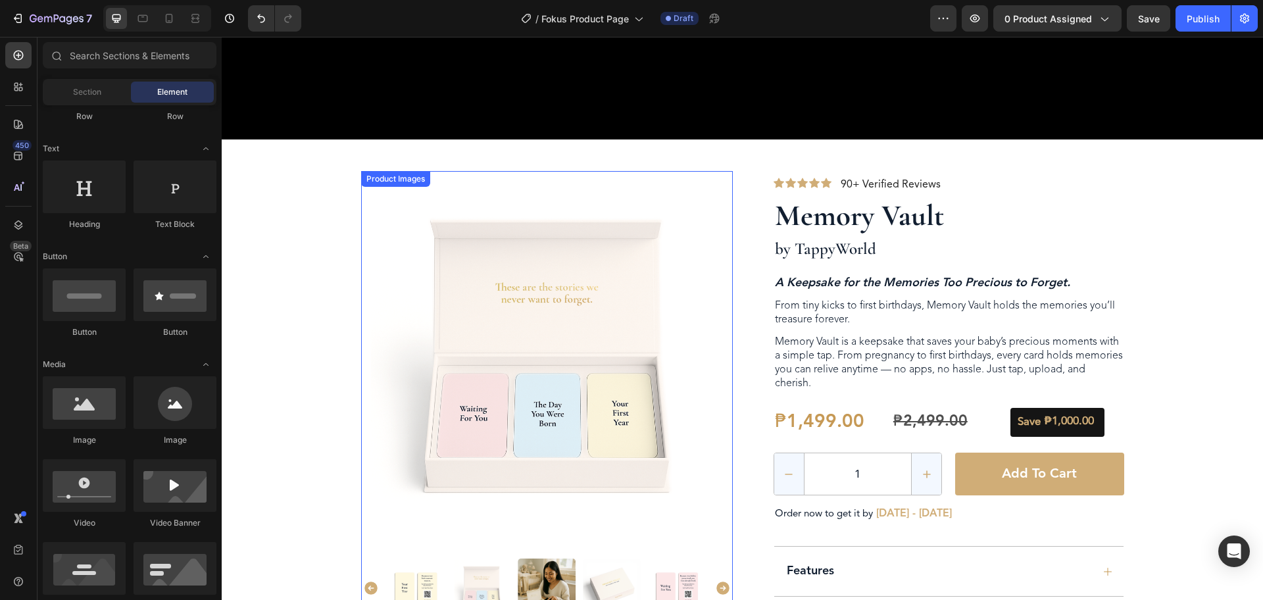
scroll to position [2291, 0]
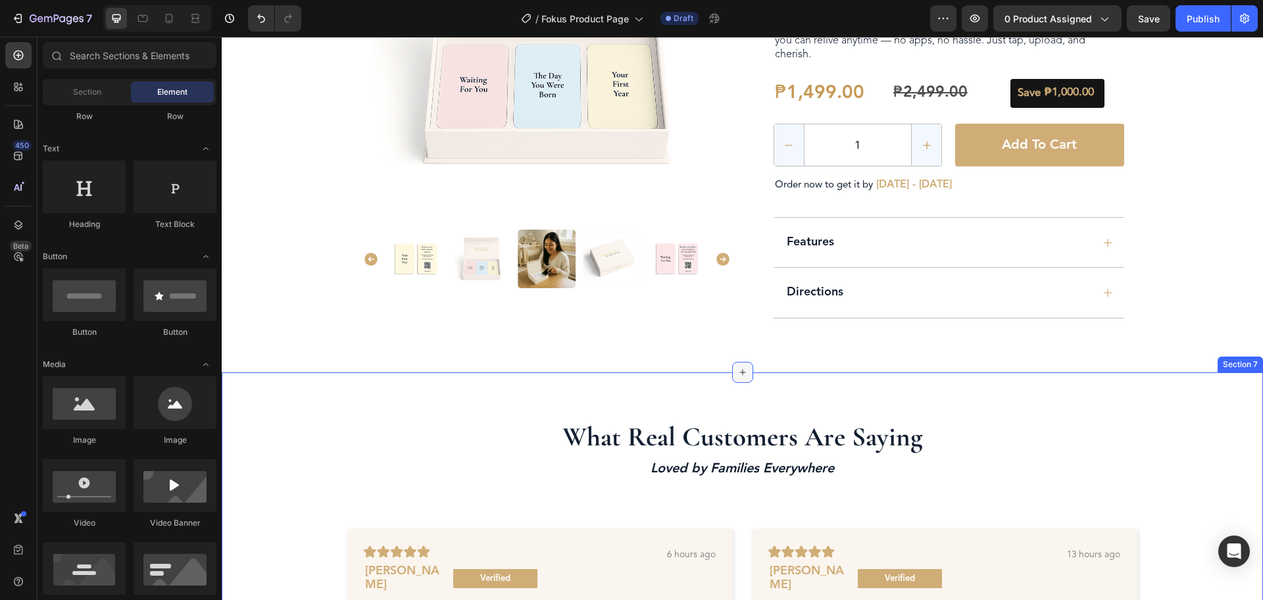
click at [738, 371] on icon at bounding box center [743, 372] width 11 height 11
click at [738, 379] on div at bounding box center [742, 372] width 21 height 21
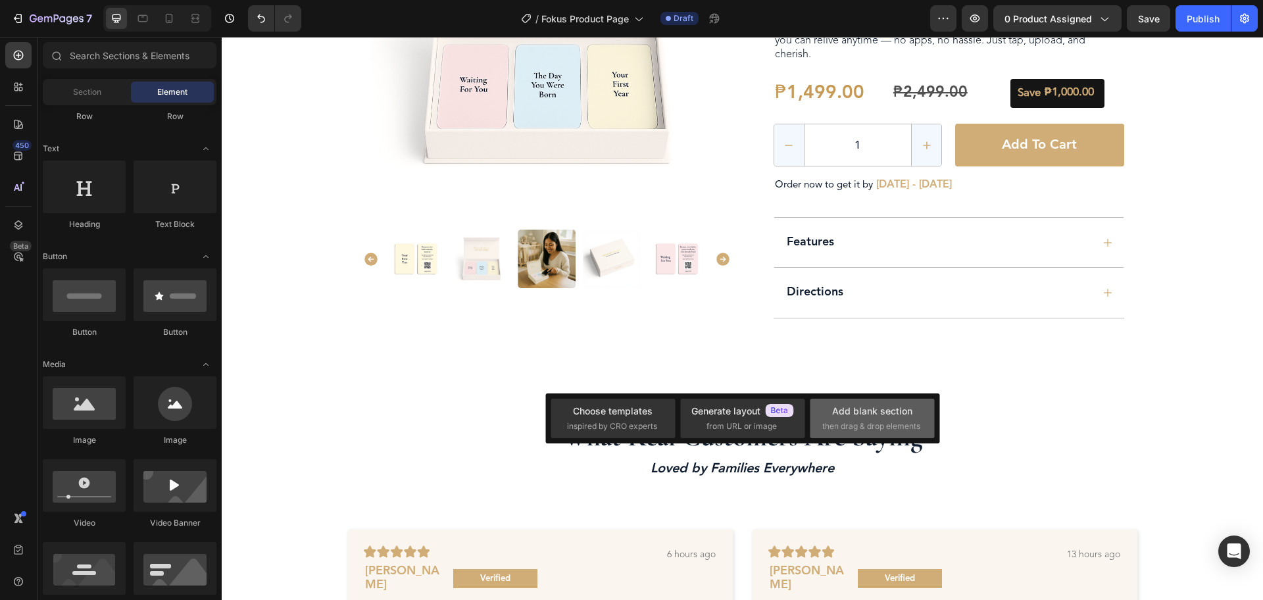
click at [869, 408] on div "Add blank section" at bounding box center [872, 411] width 80 height 14
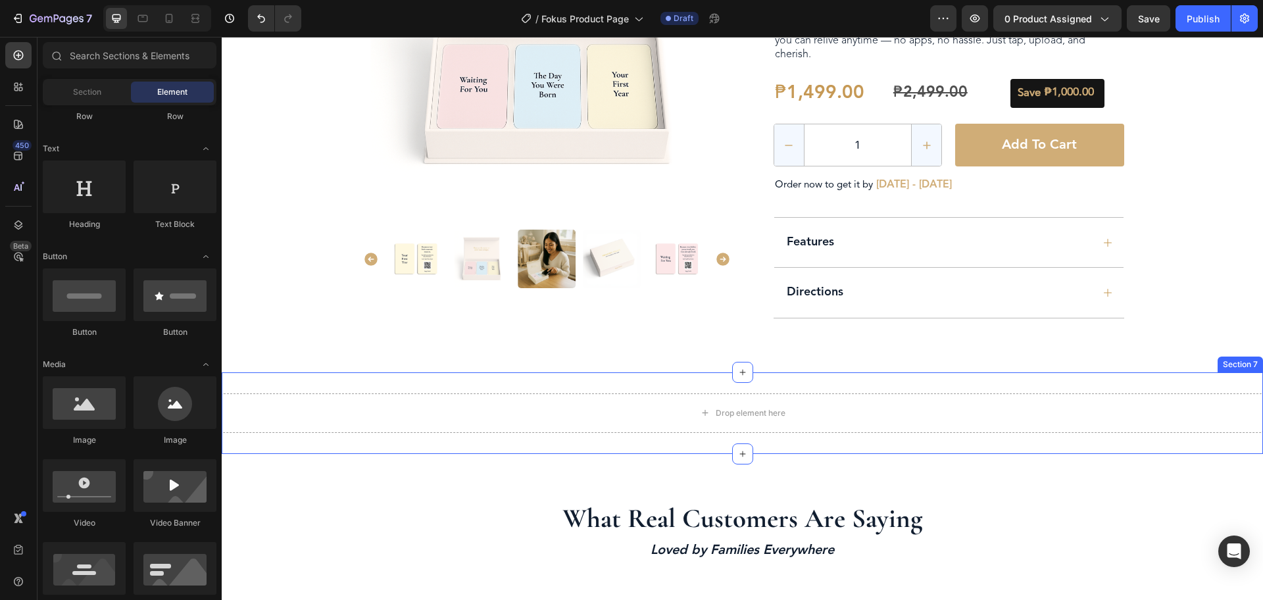
click at [500, 373] on div "Drop element here Section 7" at bounding box center [743, 413] width 1042 height 82
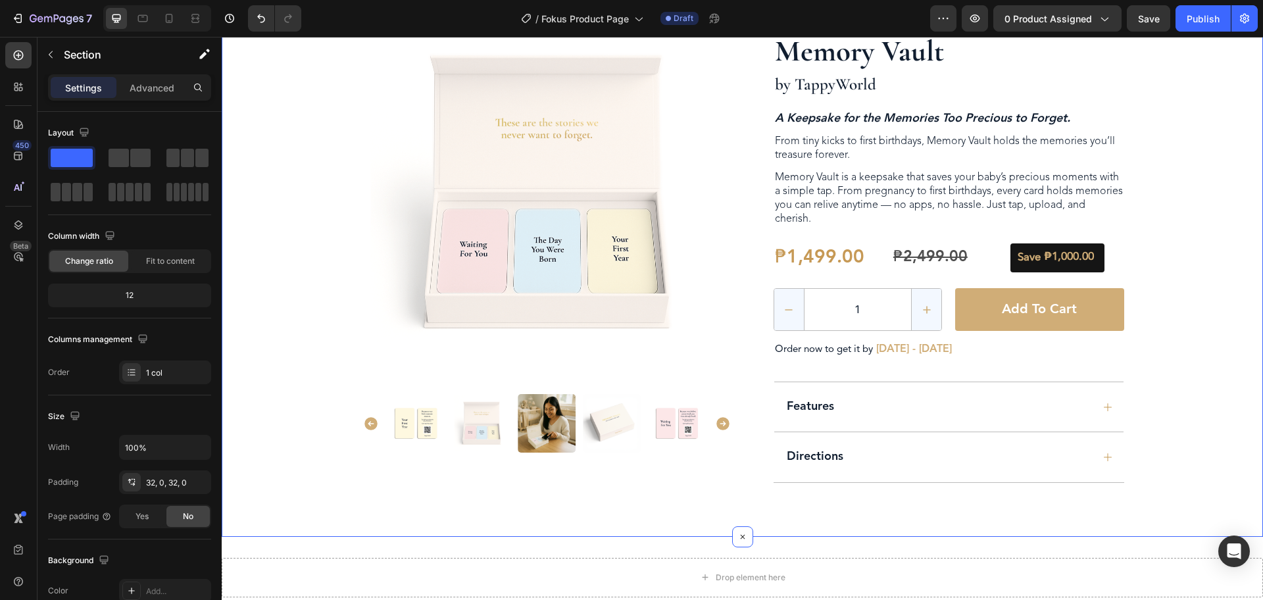
scroll to position [2455, 0]
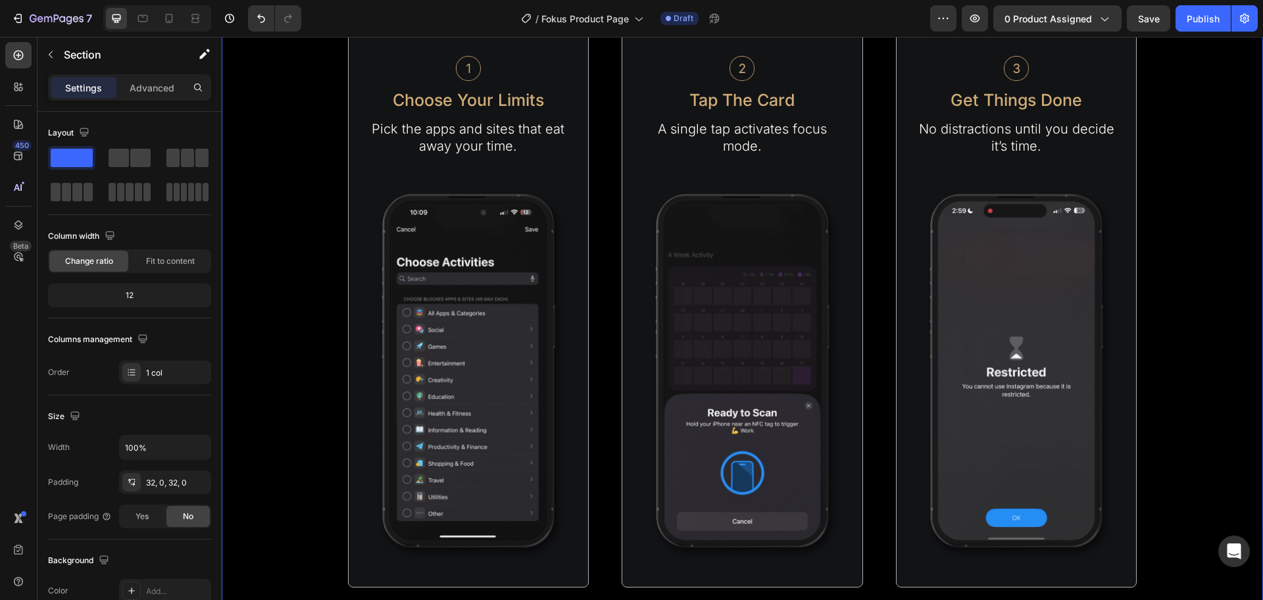
scroll to position [1550, 0]
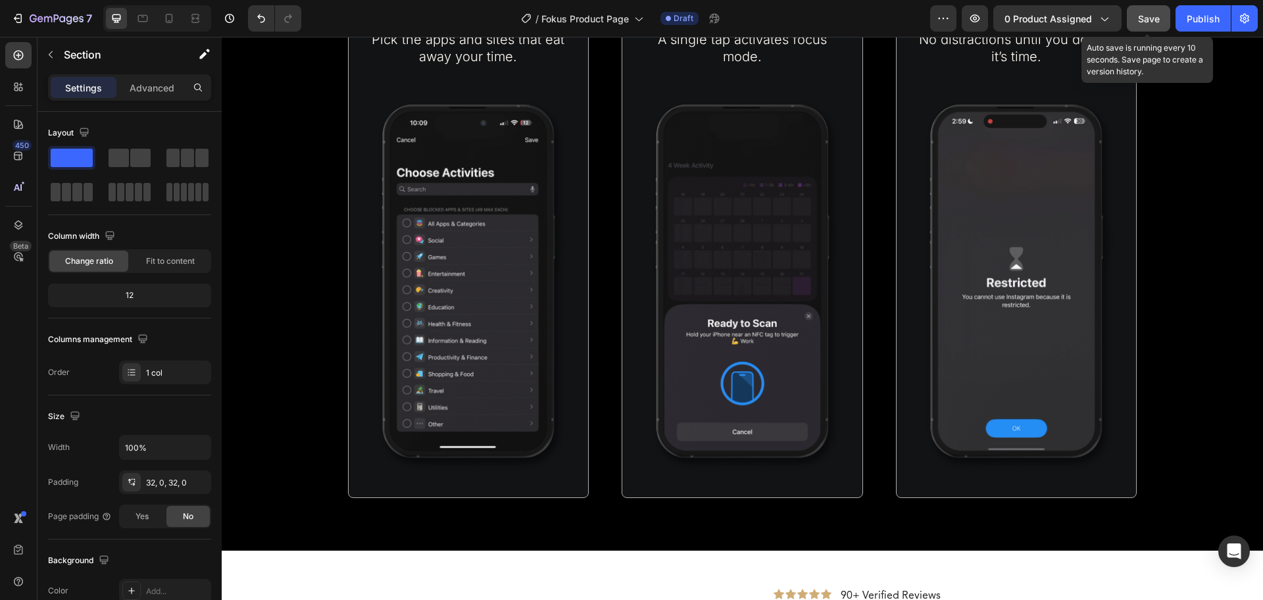
click at [1148, 26] on button "Save" at bounding box center [1148, 18] width 43 height 26
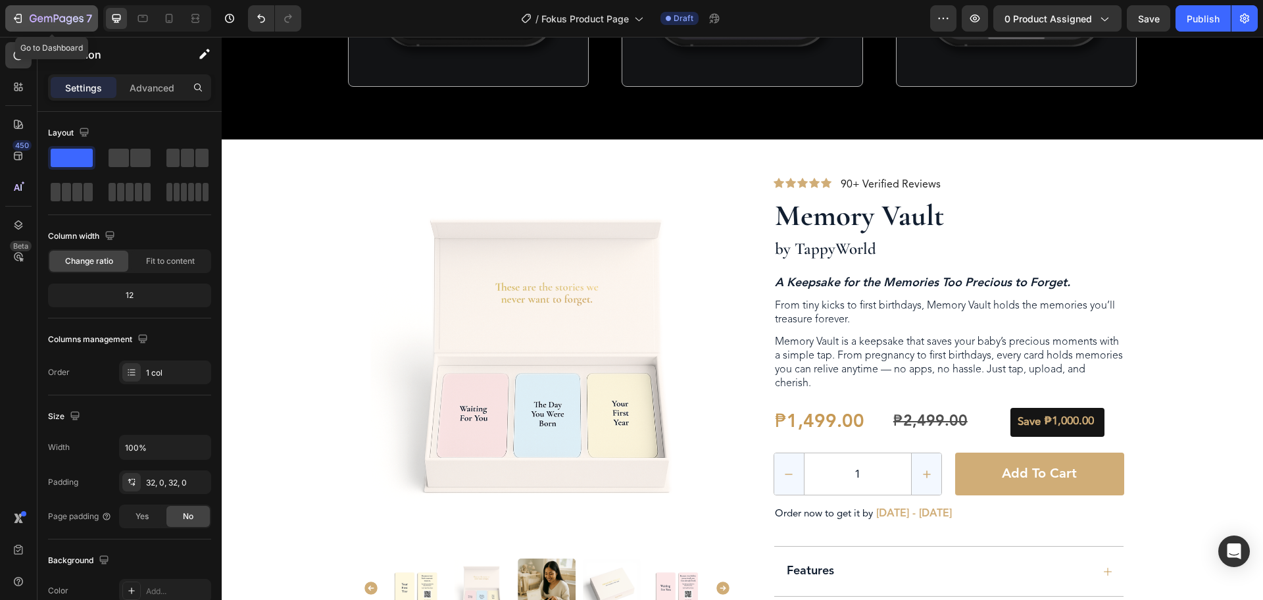
click at [21, 18] on icon "button" at bounding box center [19, 18] width 6 height 9
